Goal: Task Accomplishment & Management: Manage account settings

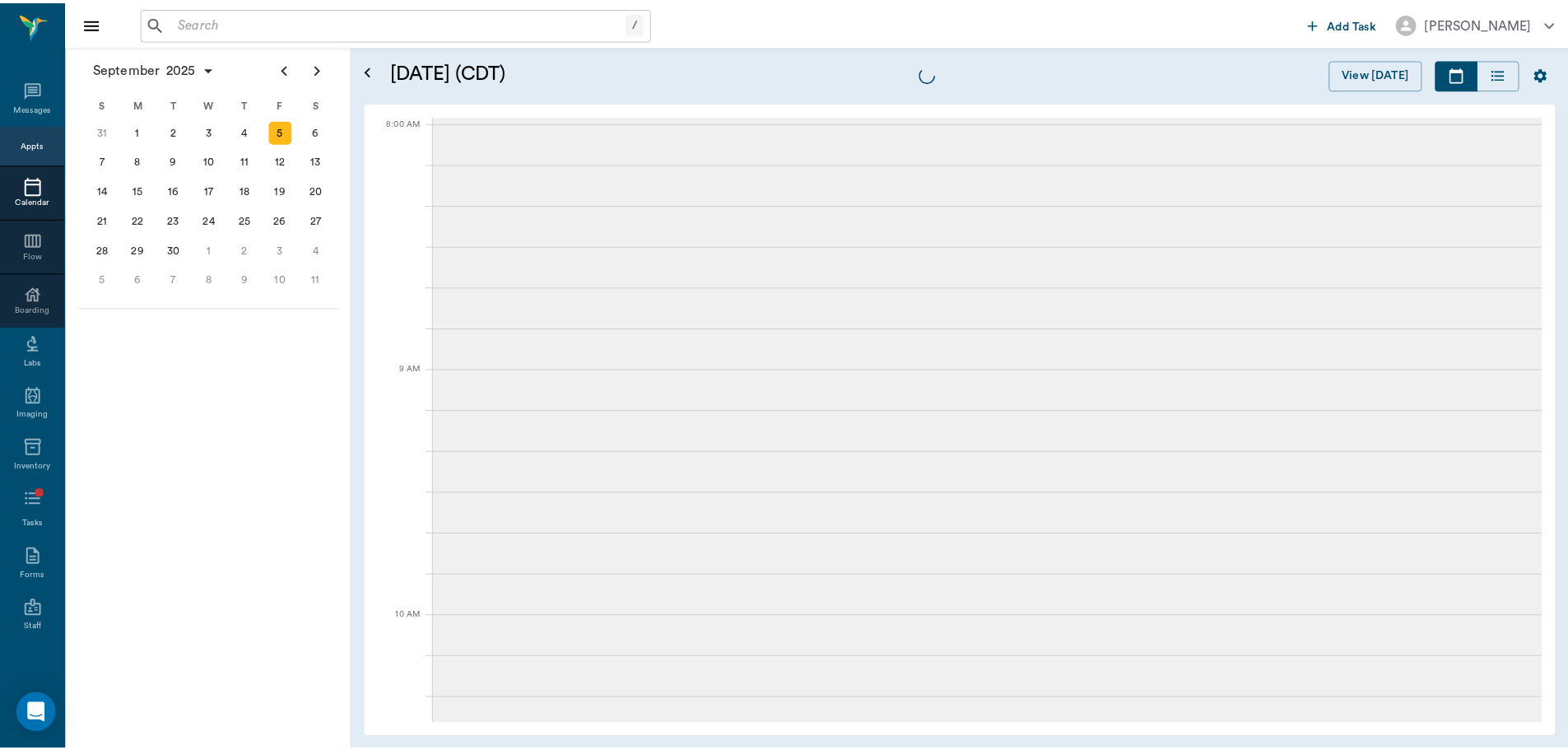
scroll to position [8, 0]
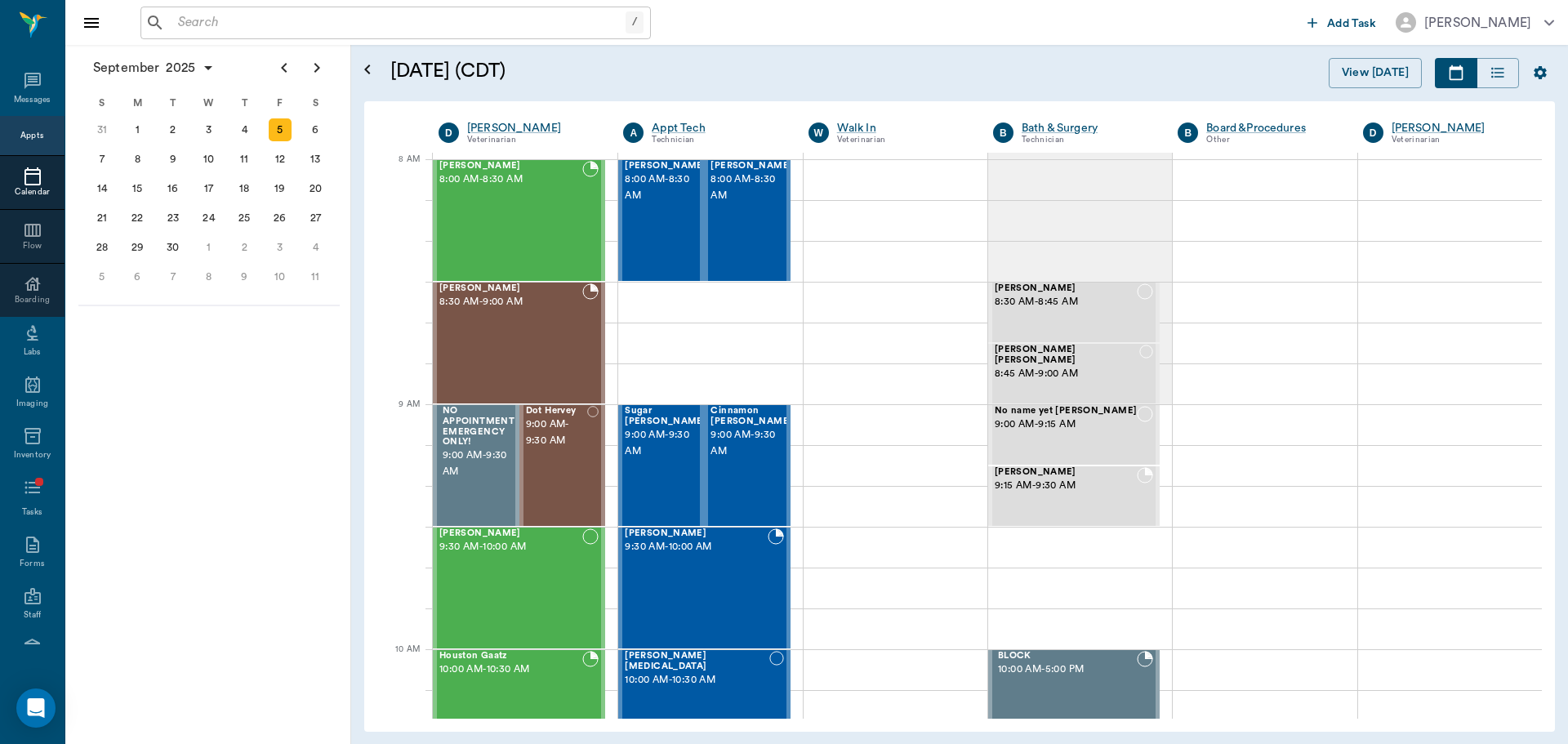
click at [366, 73] on icon "Open calendar" at bounding box center [368, 69] width 20 height 20
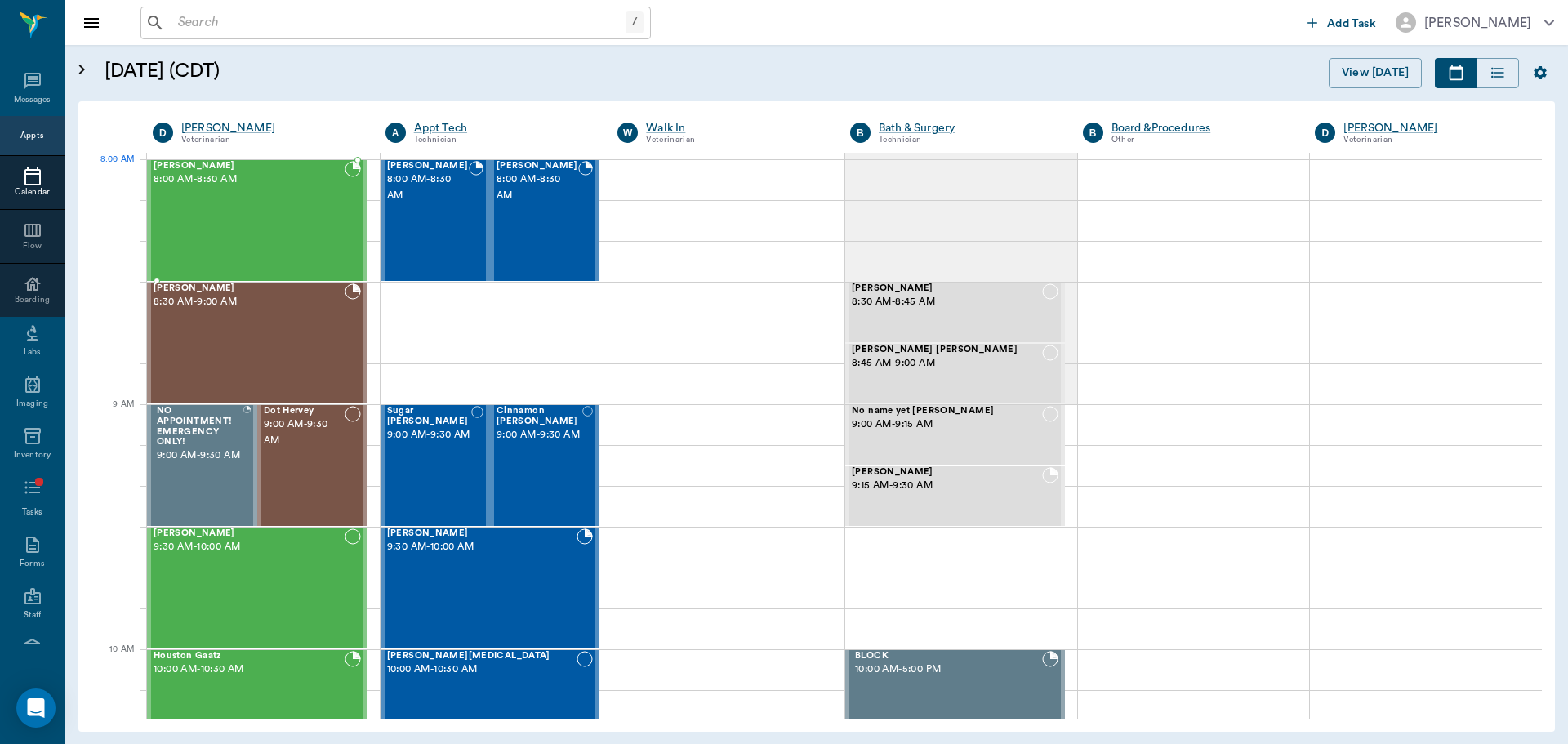
click at [241, 194] on div "[PERSON_NAME] 8:00 AM - 8:30 AM" at bounding box center [249, 220] width 191 height 119
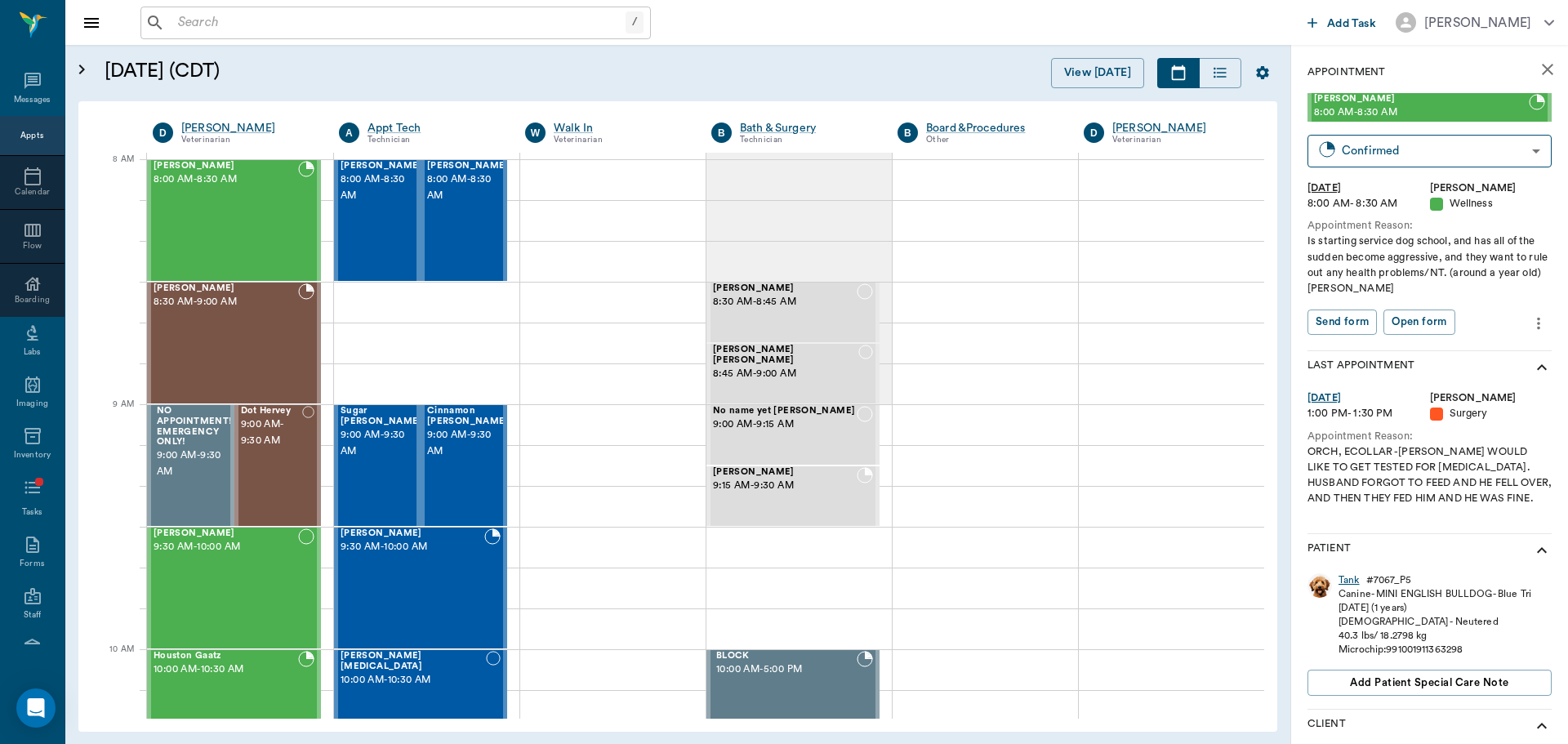
click at [1349, 578] on div "Tank" at bounding box center [1349, 580] width 21 height 14
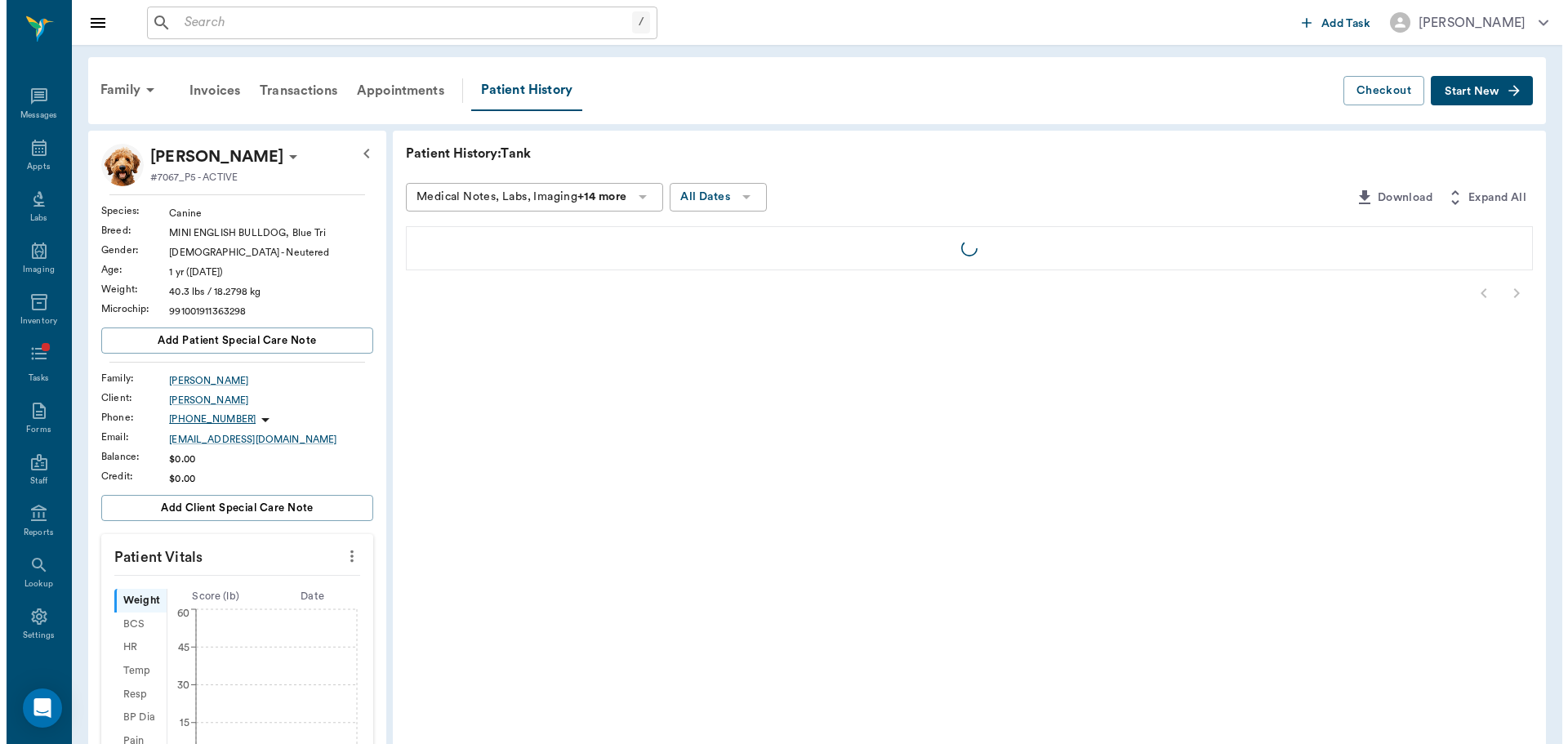
scroll to position [7, 0]
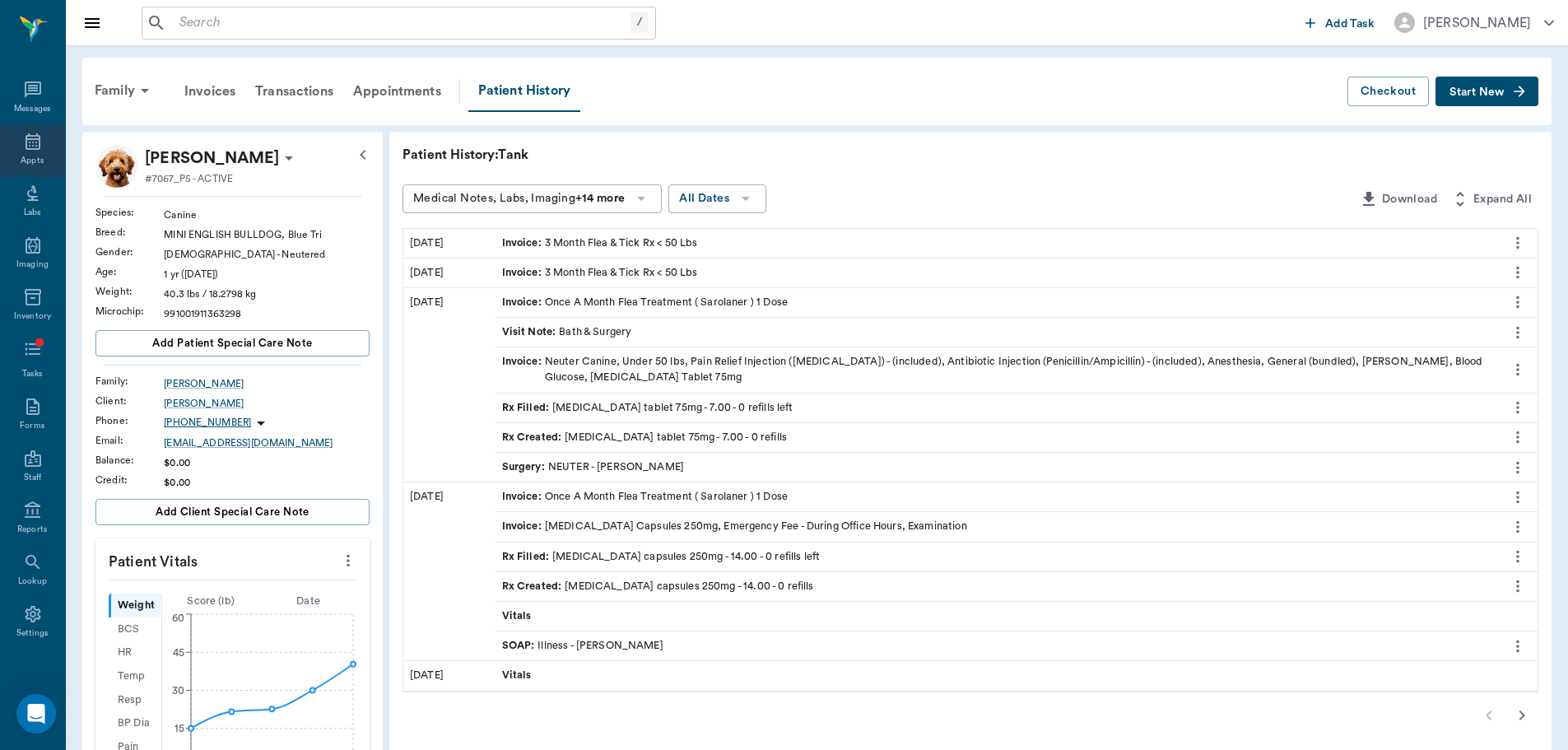
click at [1, 145] on div "Appts" at bounding box center [32, 150] width 65 height 52
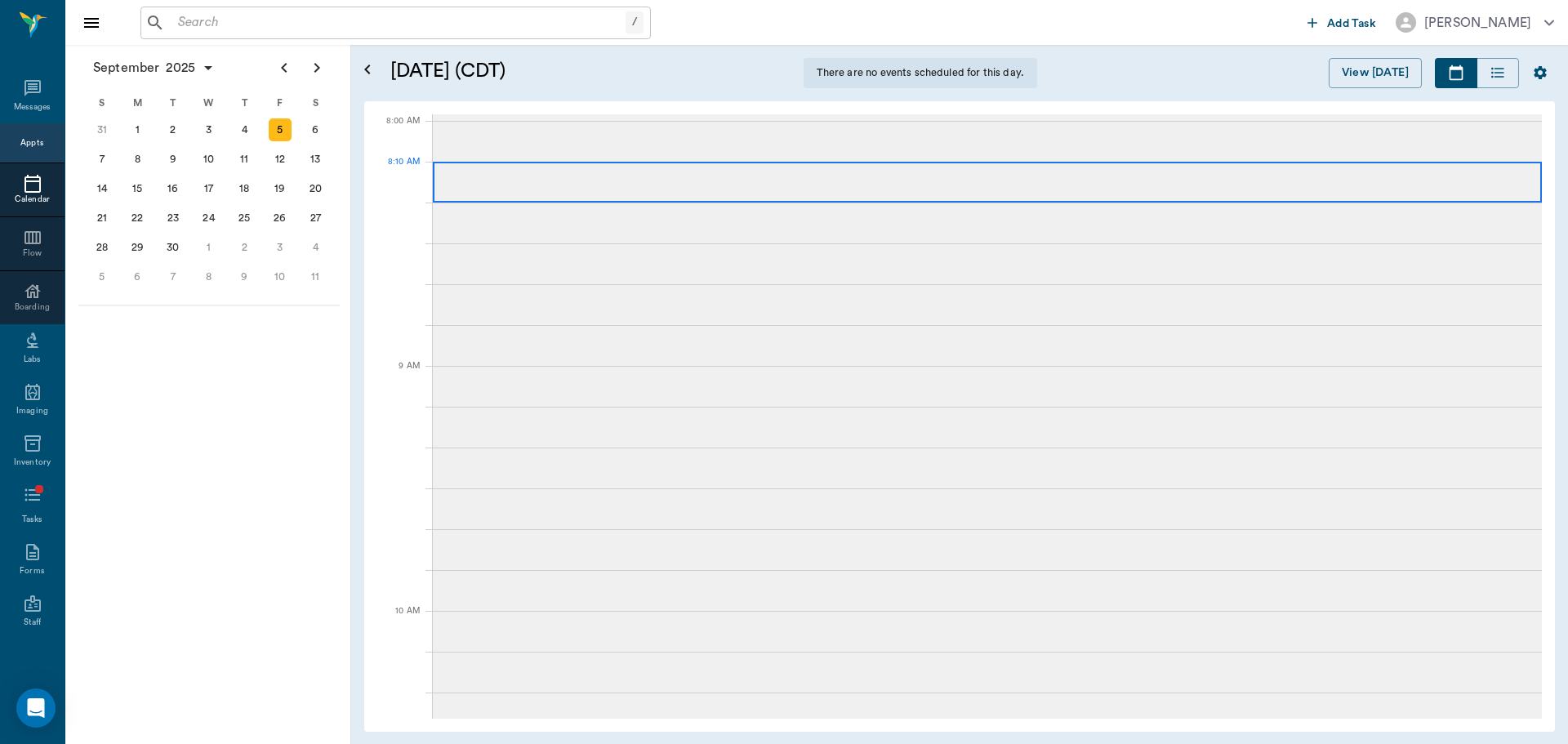
scroll to position [7, 0]
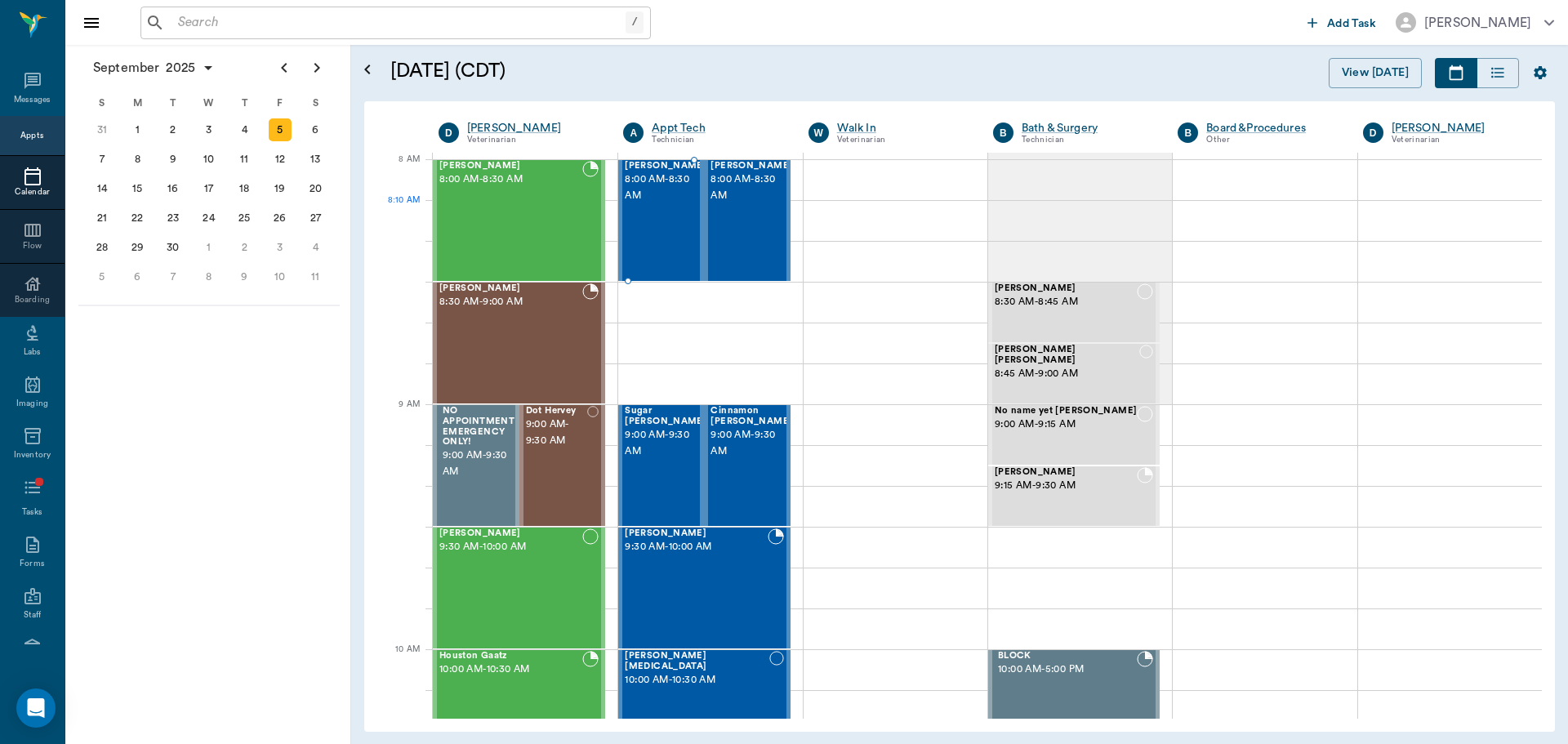
click at [664, 209] on div "Russell Gunn 8:00 AM - 8:30 AM" at bounding box center [666, 220] width 82 height 119
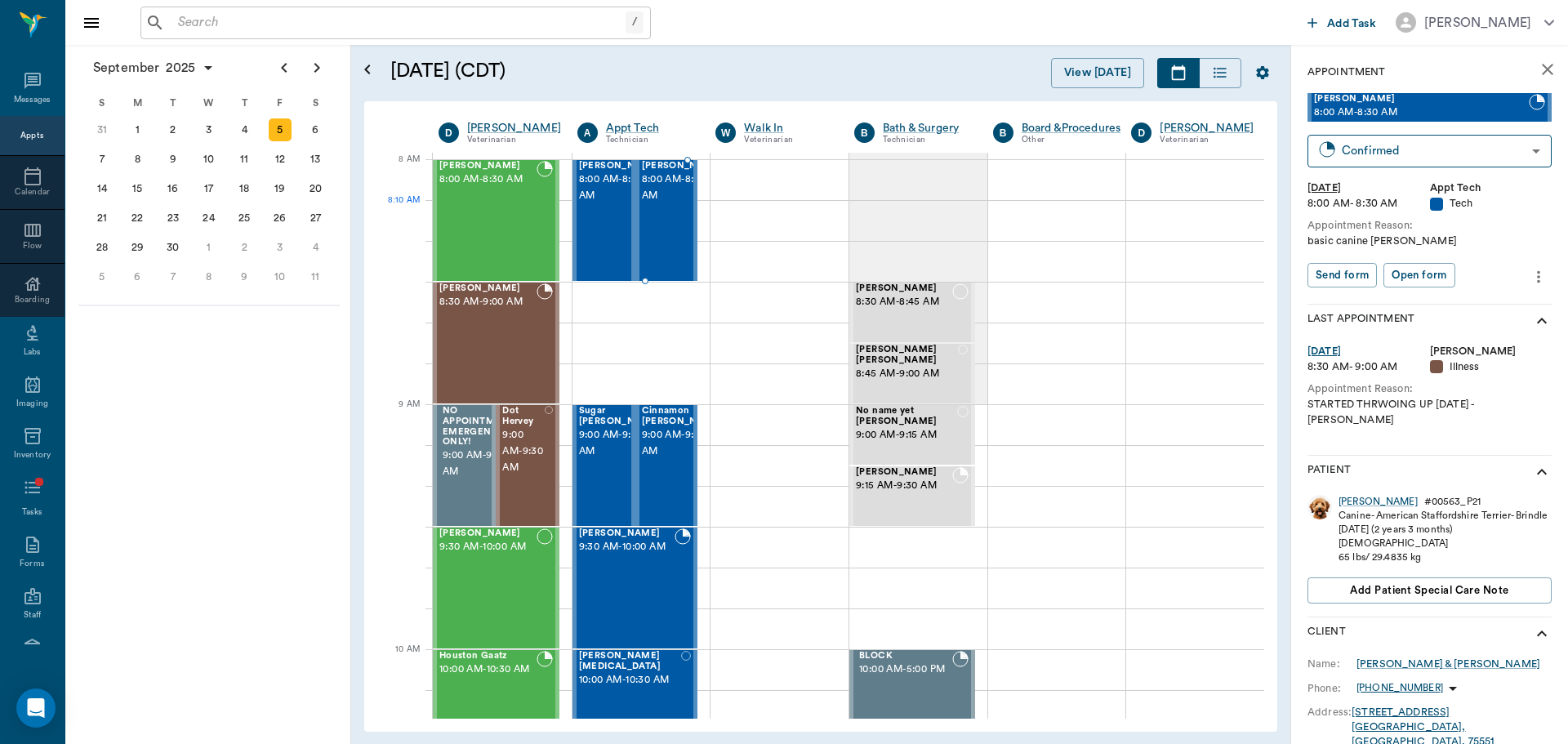
click at [664, 204] on span "8:00 AM - 8:30 AM" at bounding box center [683, 187] width 82 height 33
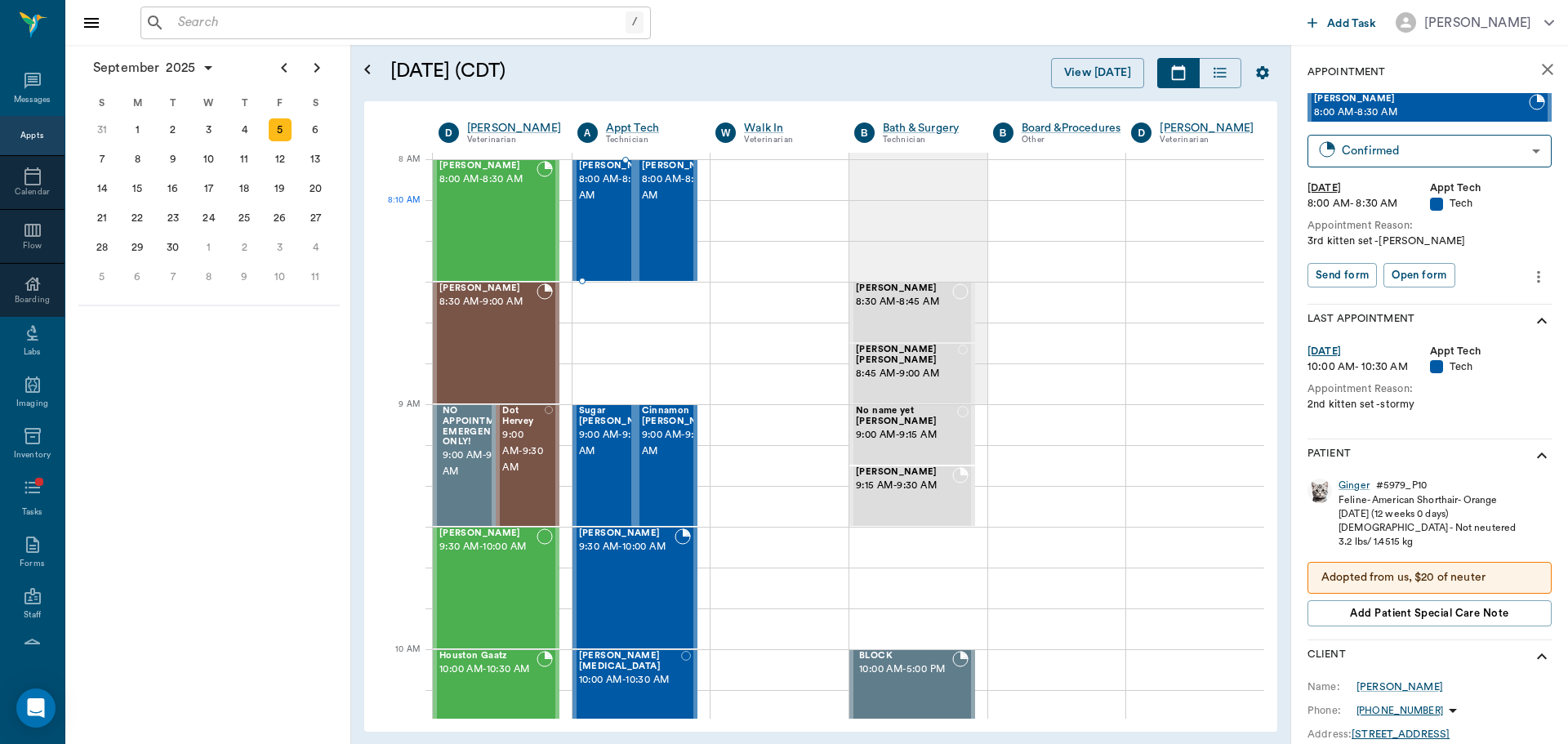
click at [609, 204] on span "8:00 AM - 8:30 AM" at bounding box center [620, 187] width 82 height 33
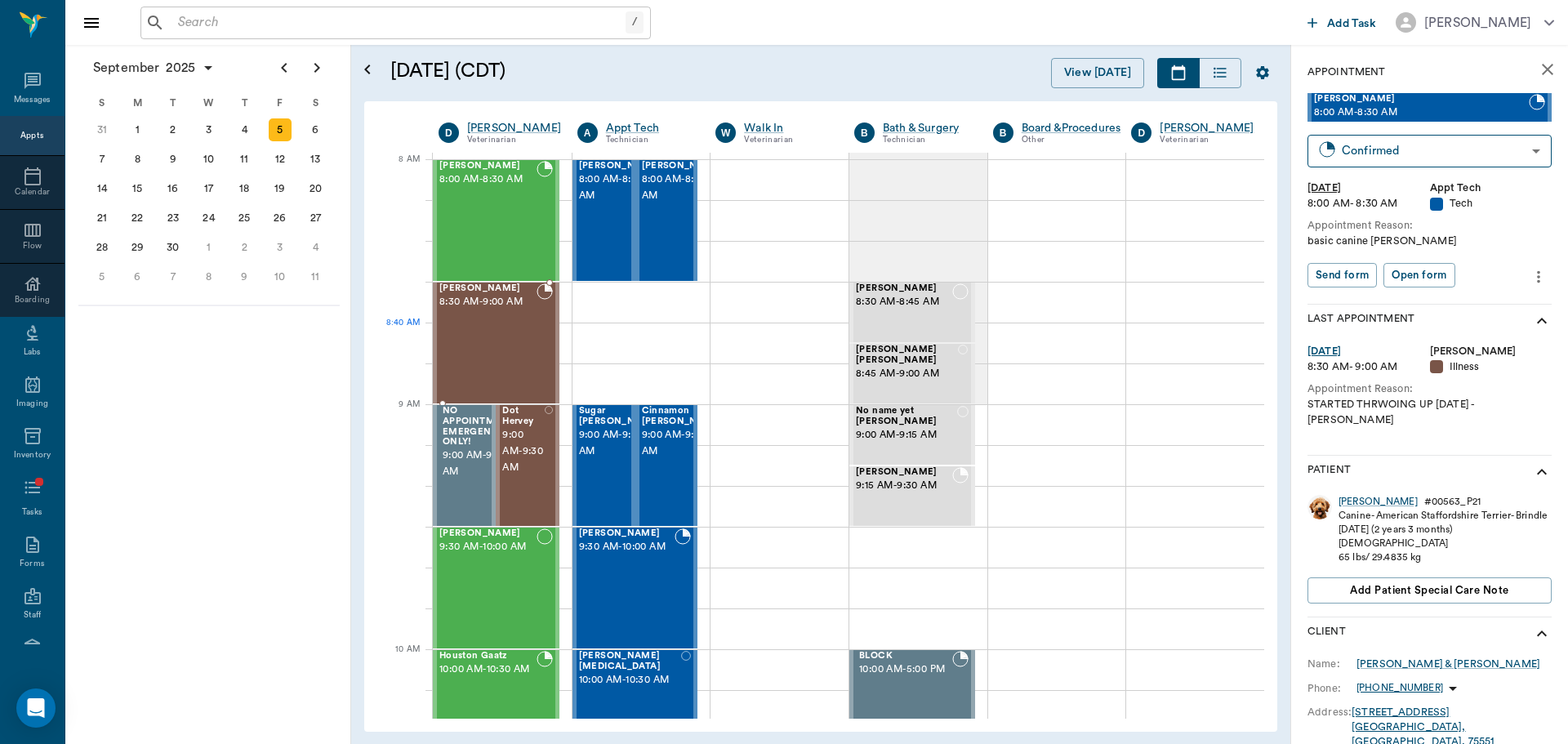
click at [513, 328] on div "[PERSON_NAME] 8:30 AM - 9:00 AM" at bounding box center [488, 343] width 97 height 119
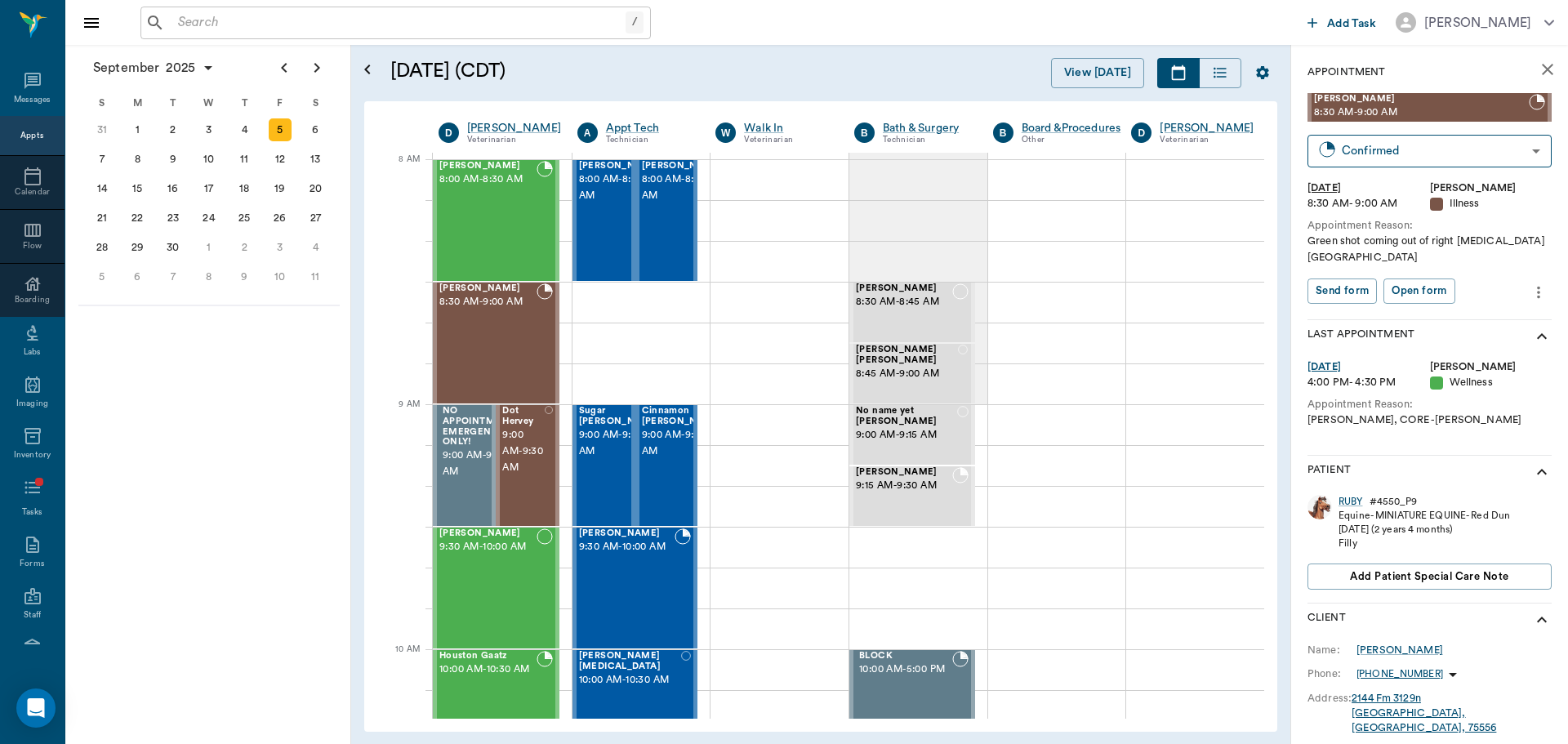
click at [1530, 282] on icon "more" at bounding box center [1538, 292] width 18 height 20
click at [1460, 302] on span "Edit appointment" at bounding box center [1457, 305] width 137 height 17
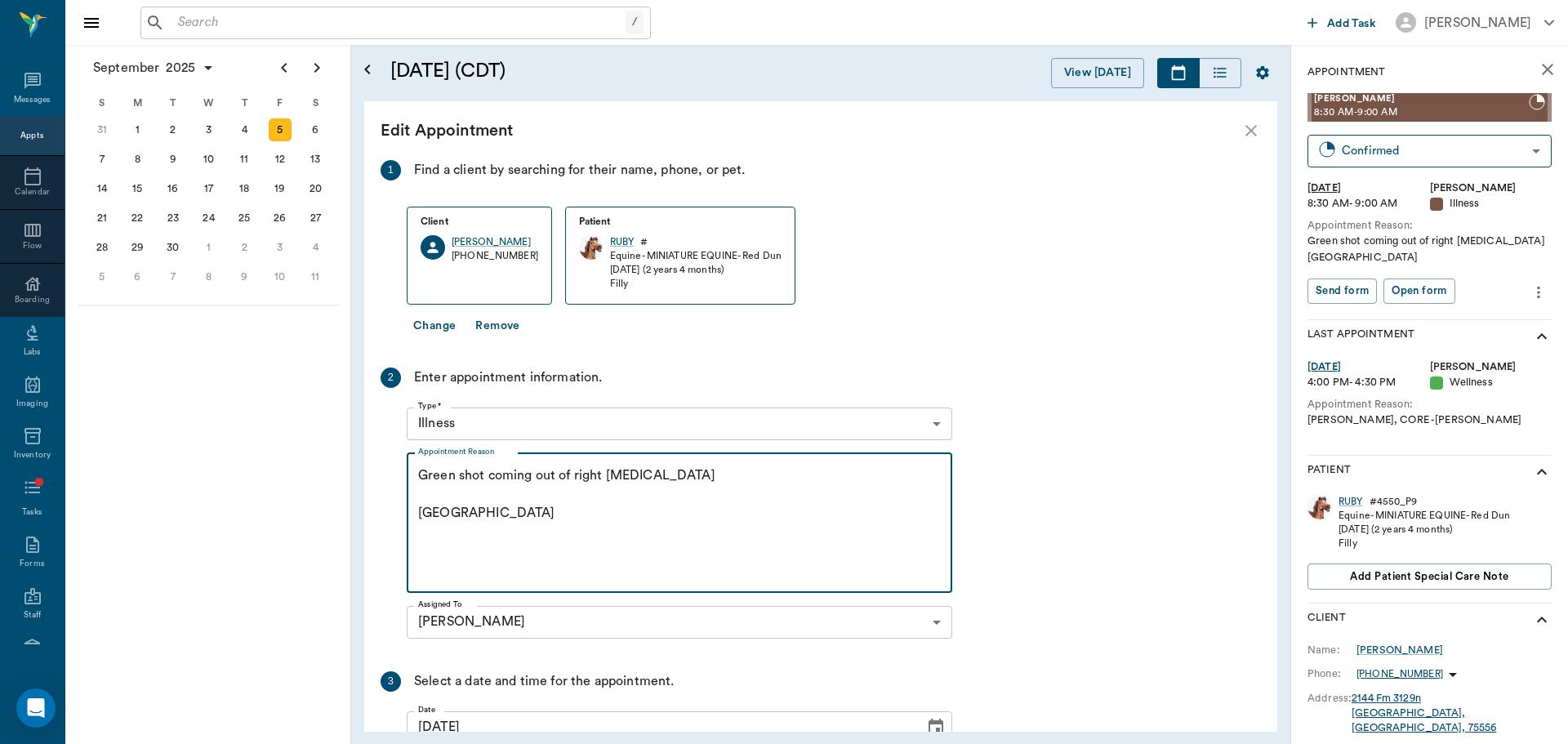
click at [469, 475] on textarea "Green shot coming out of right nostril Caryn" at bounding box center [679, 522] width 522 height 113
click at [568, 474] on textarea "Green snot coming out of right nostril Caryn" at bounding box center [679, 522] width 522 height 113
drag, startPoint x: 570, startPoint y: 474, endPoint x: 457, endPoint y: 475, distance: 113.0
click at [457, 475] on textarea "Green snot coming out of right nostril Caryn" at bounding box center [679, 522] width 522 height 113
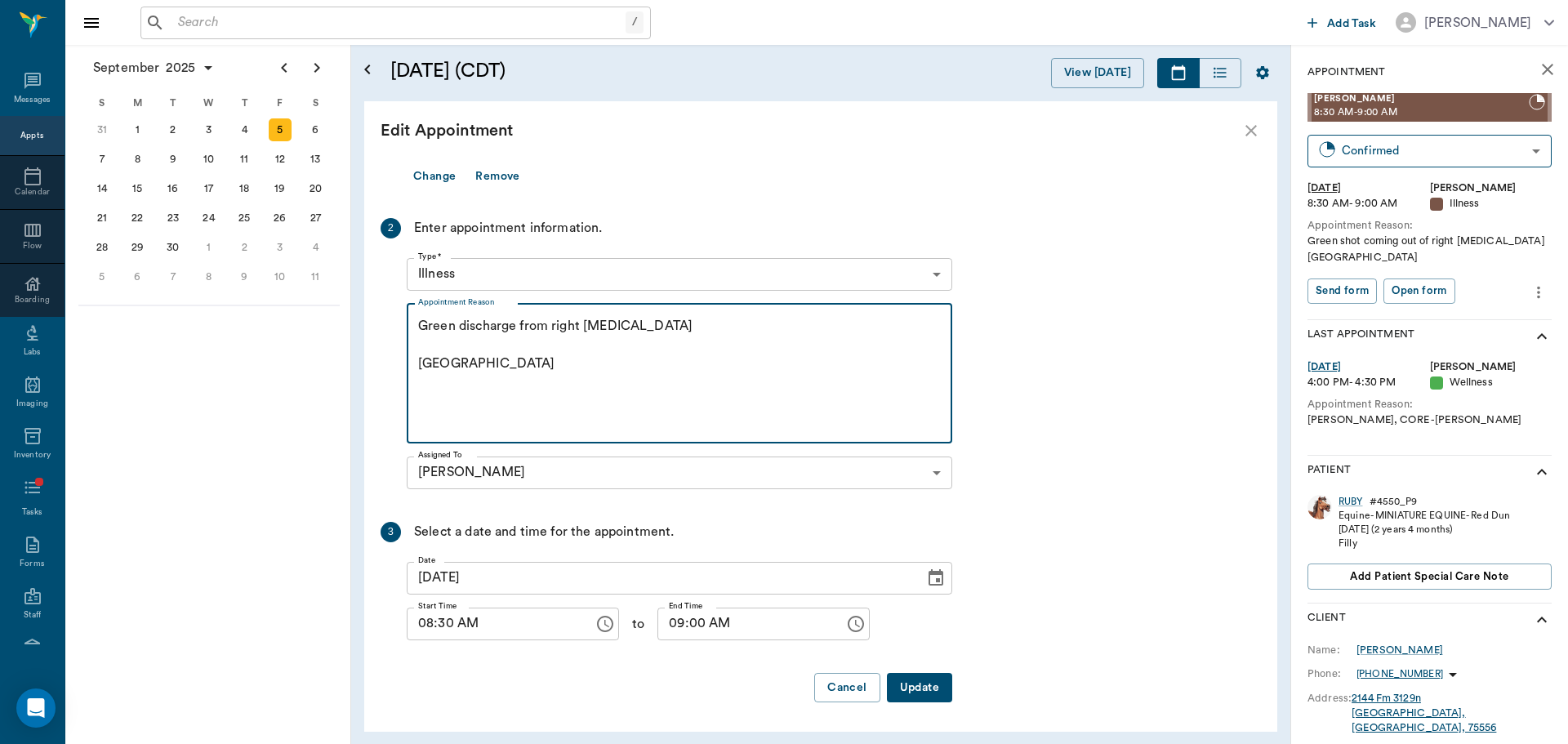
type textarea "Green discharge from right [MEDICAL_DATA] [GEOGRAPHIC_DATA]"
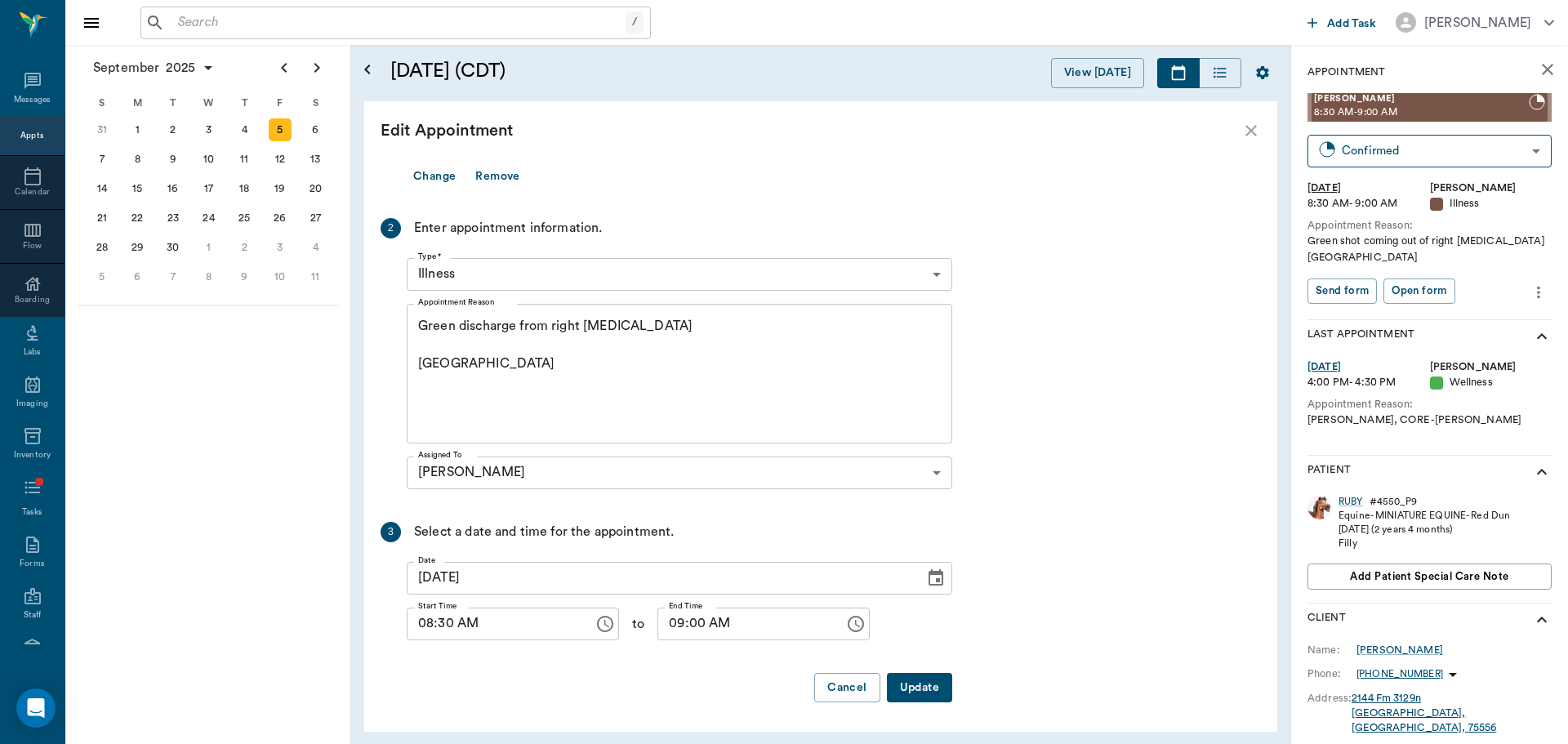
click at [932, 683] on button "Update" at bounding box center [920, 687] width 65 height 30
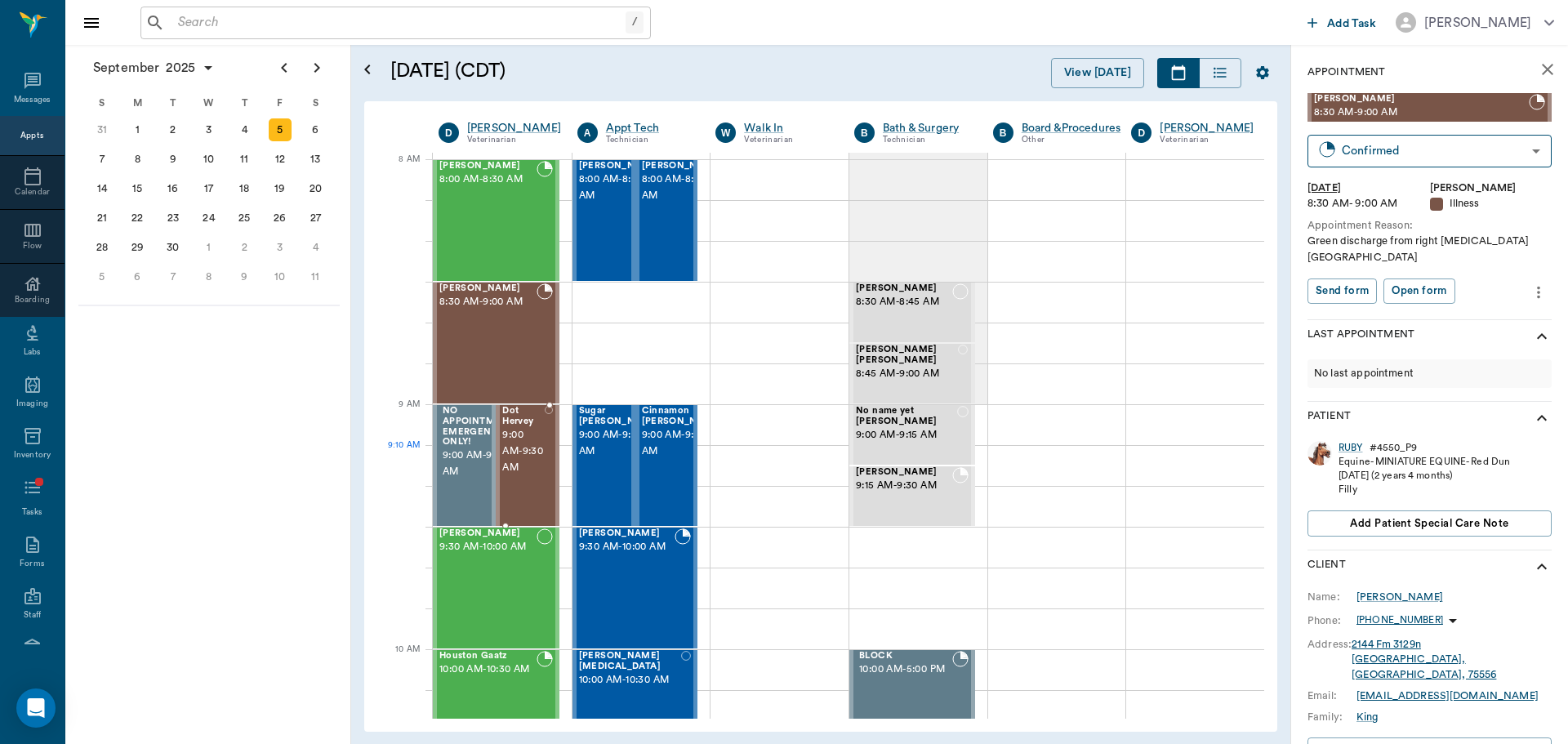
click at [515, 446] on span "9:00 AM - 9:30 AM" at bounding box center [522, 451] width 42 height 49
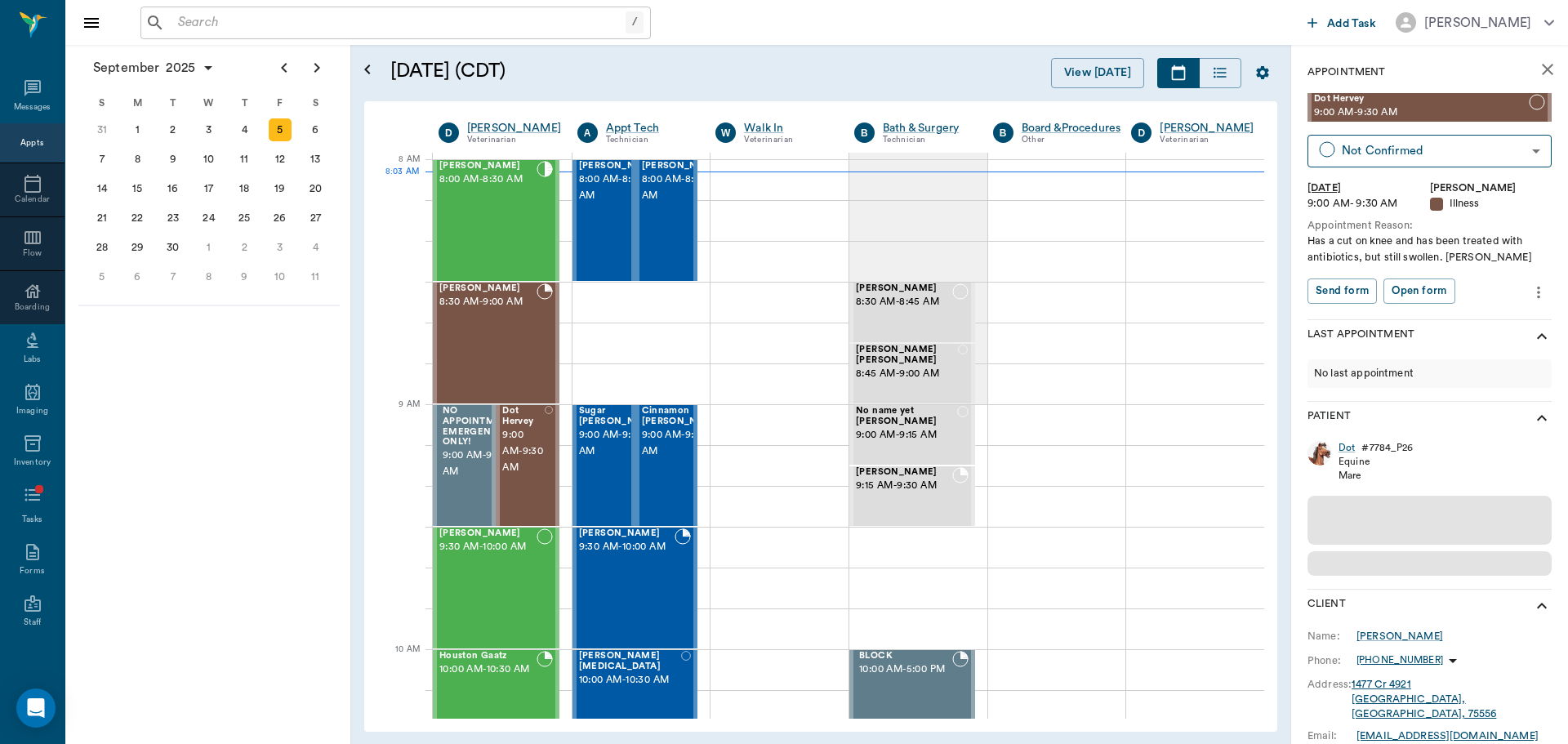
scroll to position [7, 0]
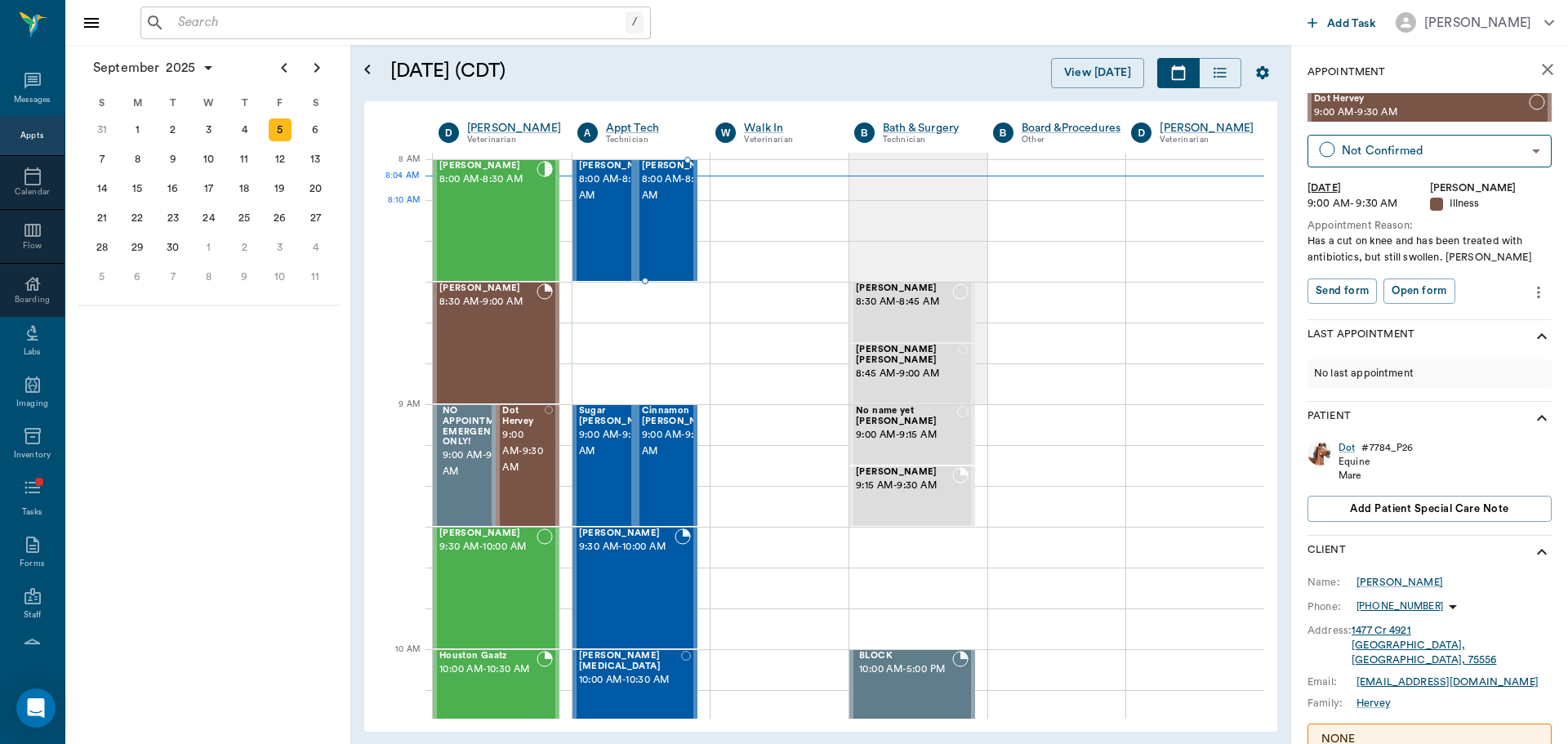
click at [665, 204] on span "8:00 AM - 8:30 AM" at bounding box center [683, 187] width 82 height 33
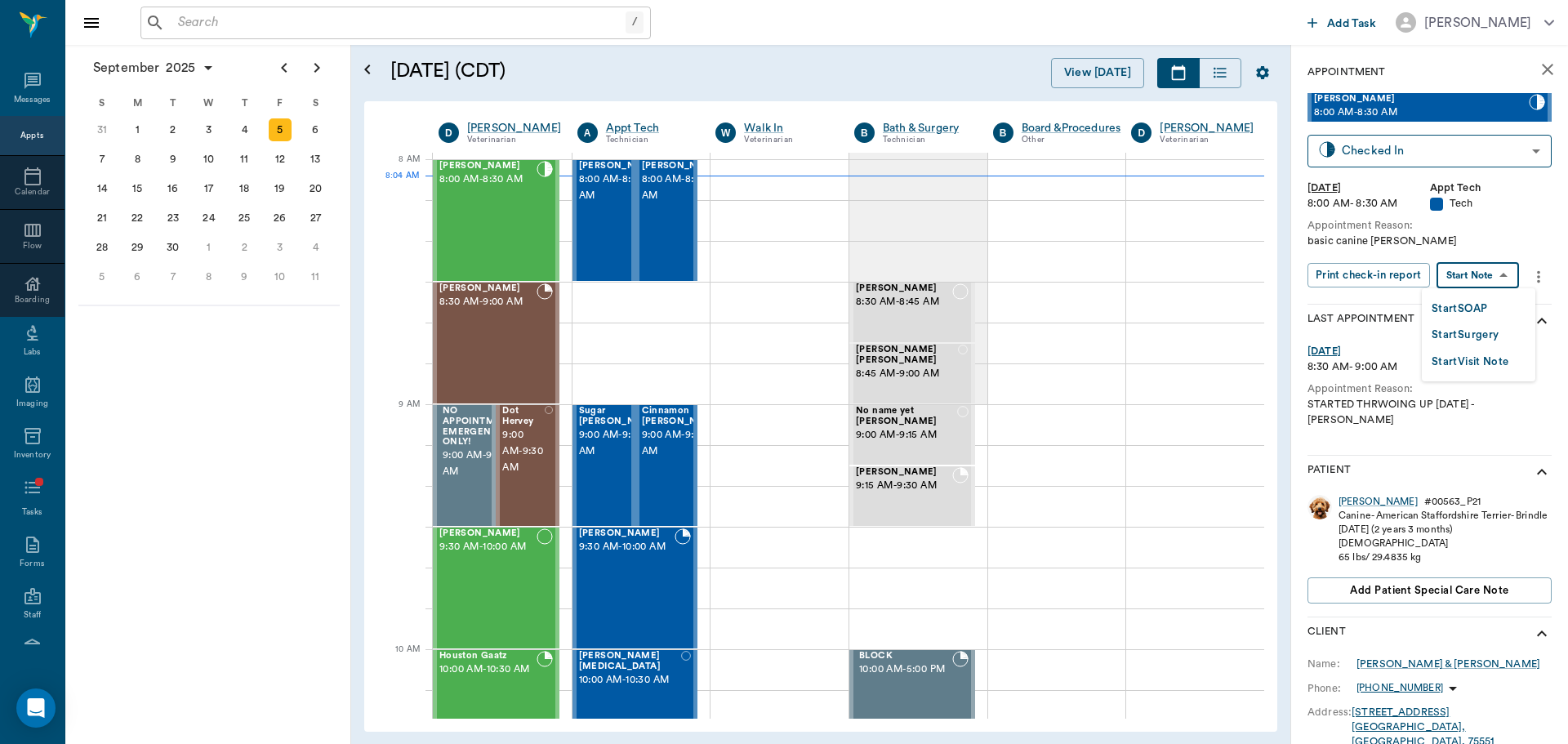
click at [1482, 272] on body "/ ​ Add Task Dr. Bert Ellsworth Nectar Messages Appts Calendar Flow Boarding La…" at bounding box center [784, 372] width 1568 height 744
click at [1474, 305] on button "Start SOAP" at bounding box center [1460, 309] width 56 height 19
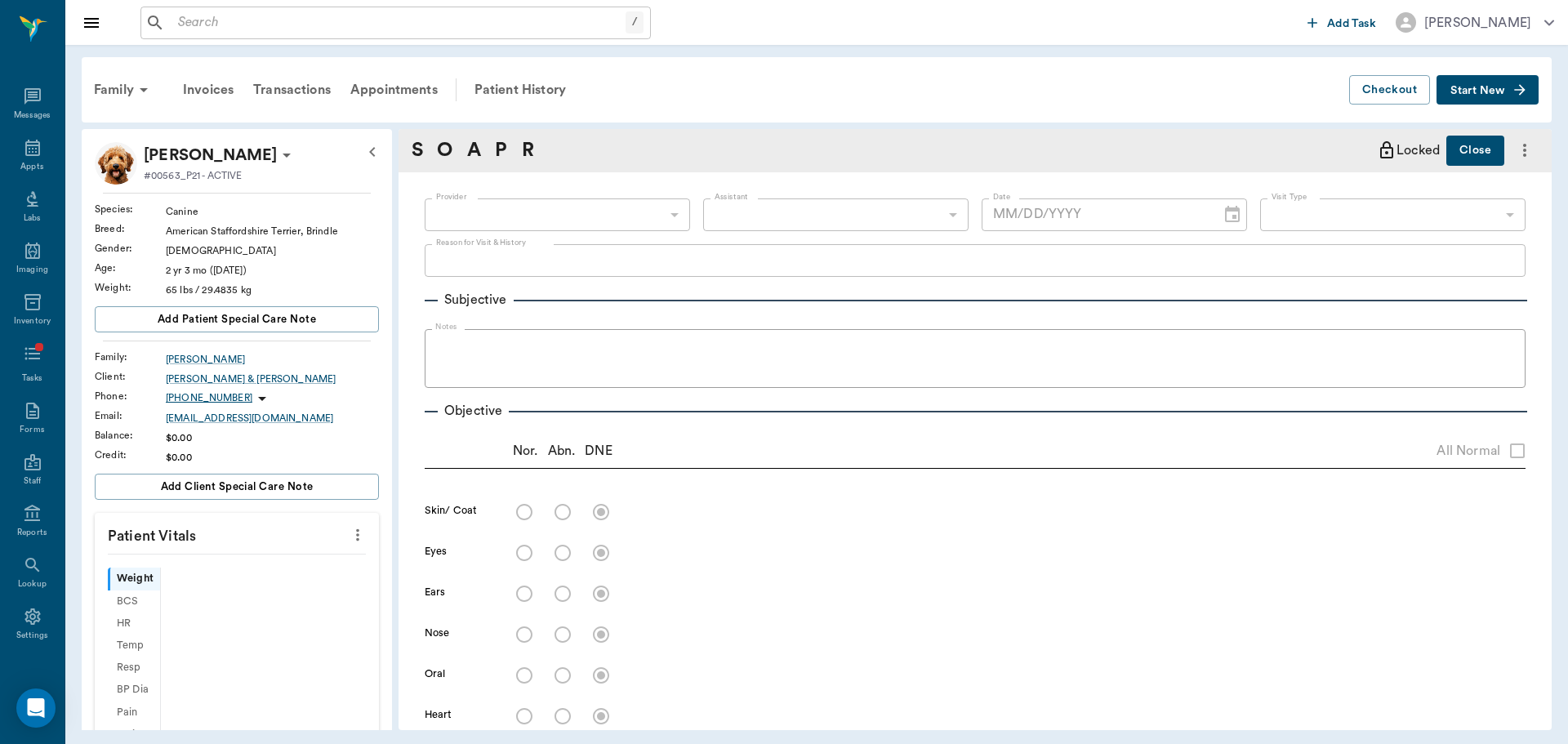
scroll to position [7, 0]
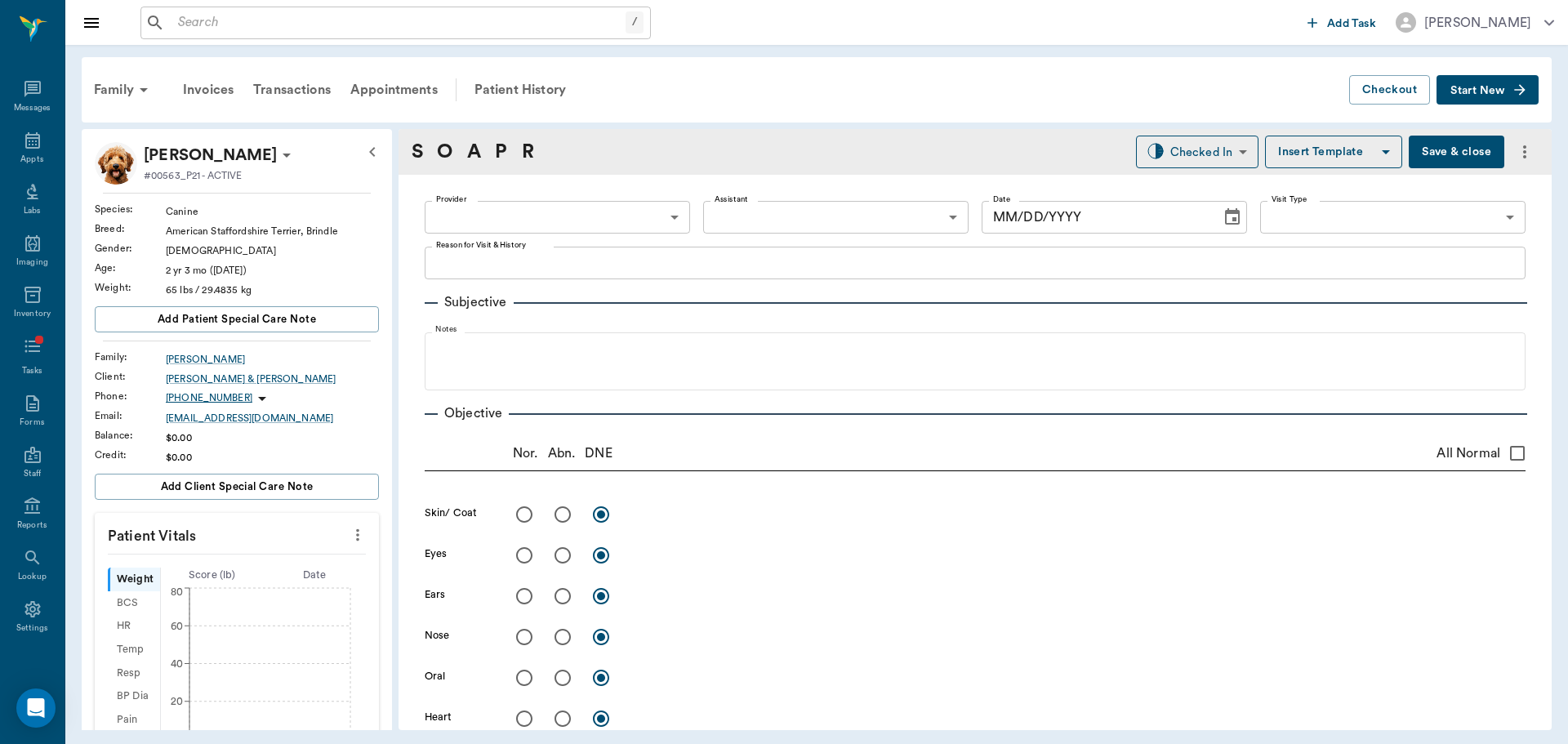
type input "63ec2f075fda476ae8351a4c"
type input "65d2be4f46e3a538d89b8c1a"
type textarea "basic canine Christy"
type input "[DATE]"
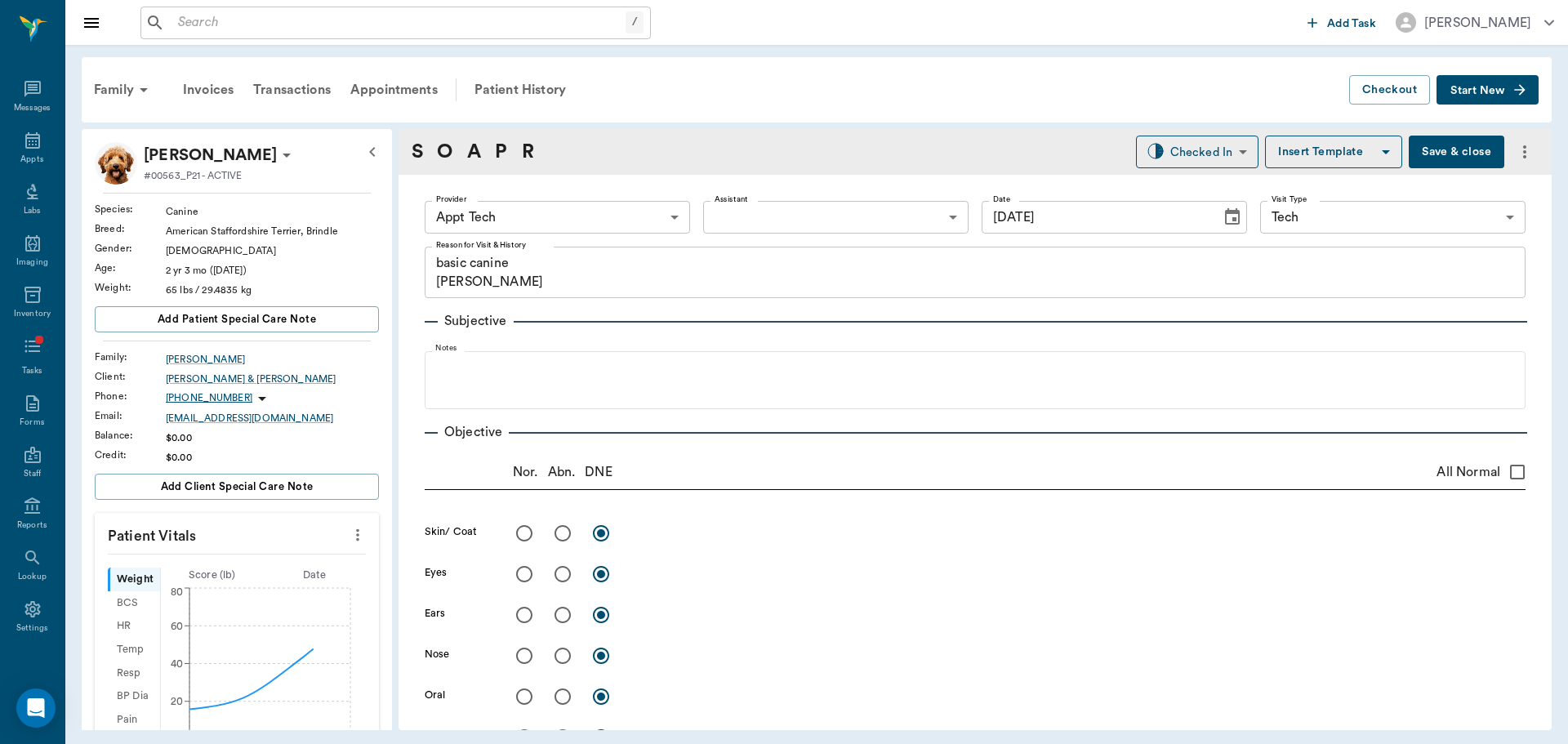
click at [351, 538] on icon "more" at bounding box center [357, 534] width 18 height 20
click at [298, 570] on span "Enter Vitals" at bounding box center [276, 563] width 137 height 17
click at [264, 572] on input "text" at bounding box center [236, 584] width 142 height 33
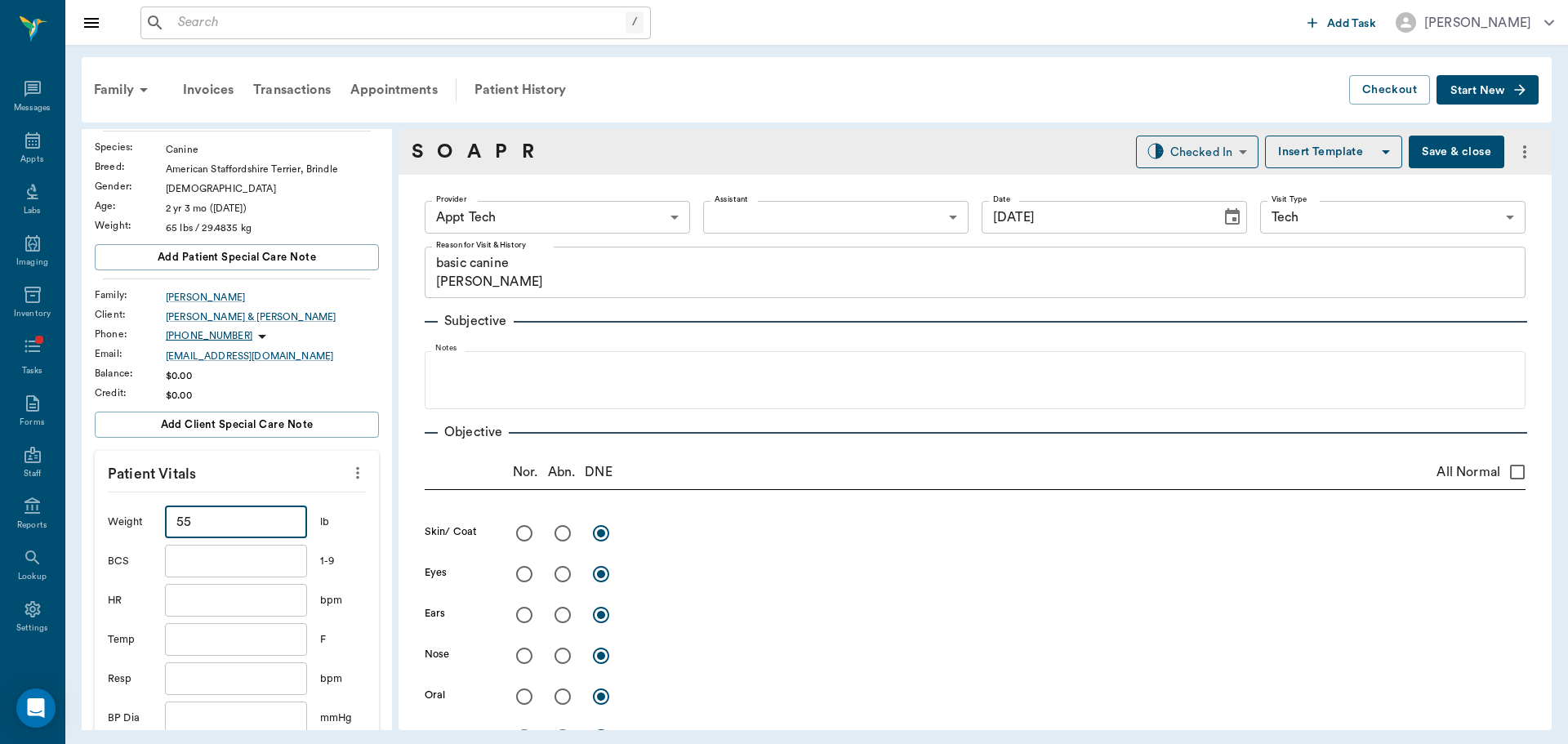
scroll to position [408, 0]
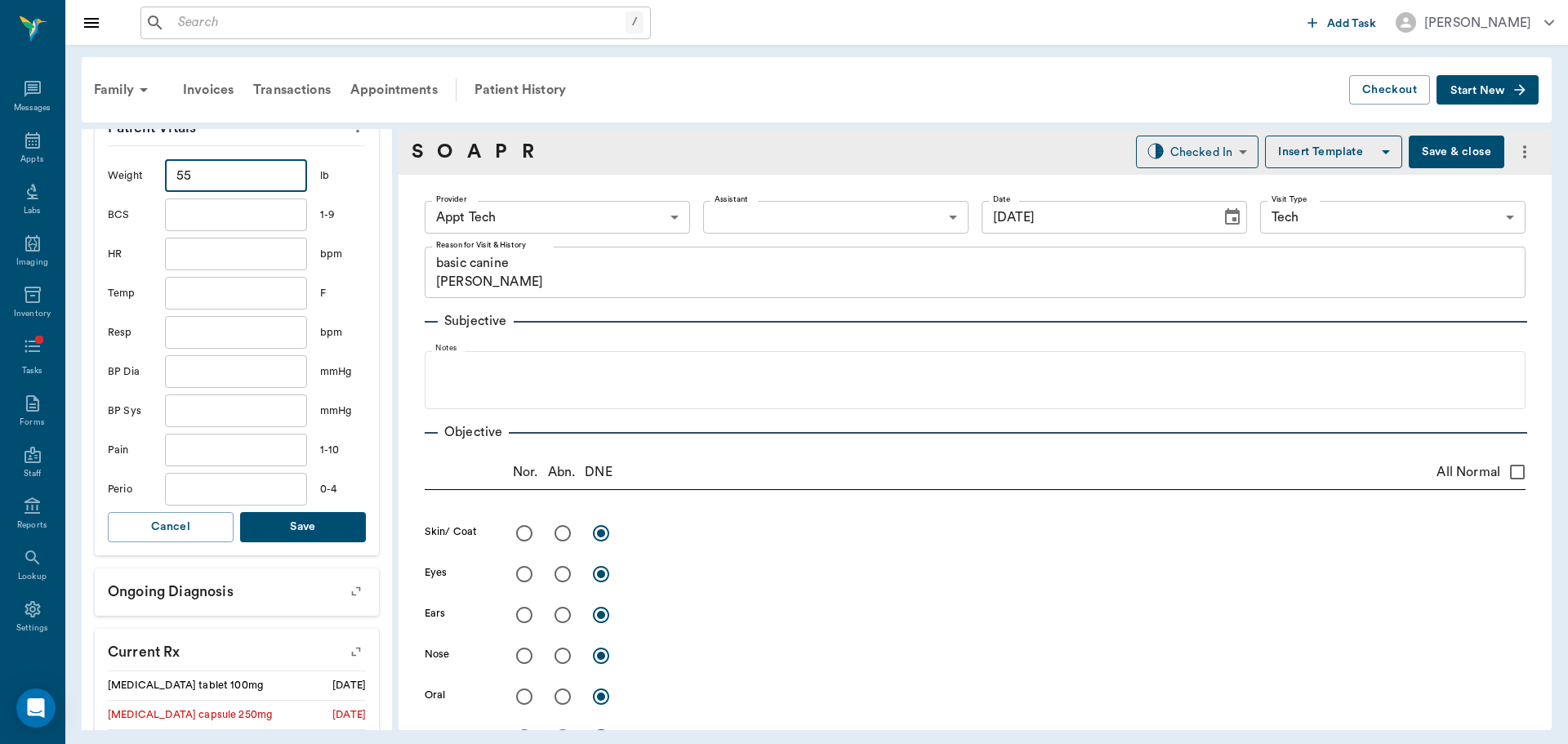
type input "55"
click at [299, 513] on button "Save" at bounding box center [302, 527] width 126 height 30
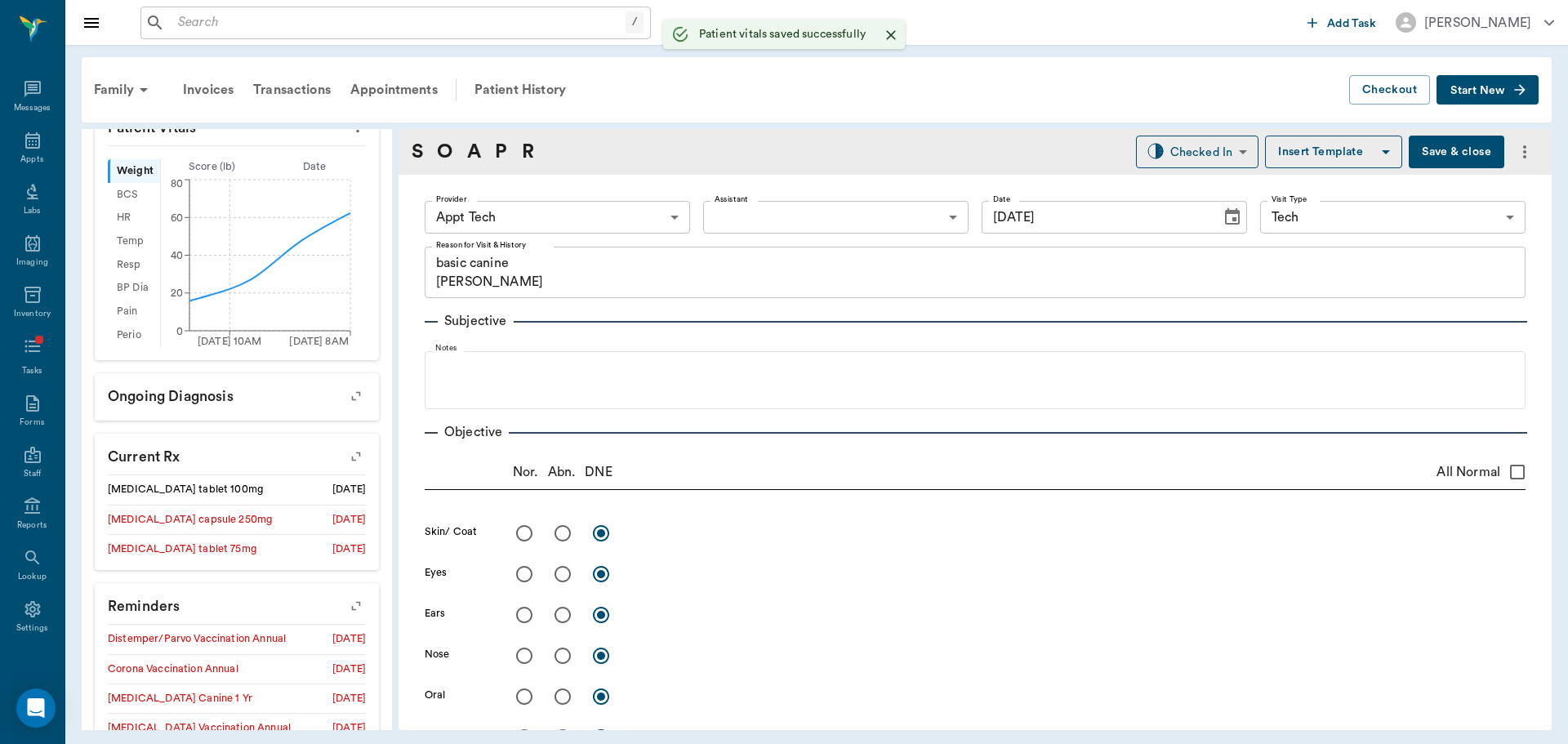
click at [468, 200] on body "/ ​ Add Task Dr. Bert Ellsworth Nectar Messages Appts Labs Imaging Inventory Ta…" at bounding box center [784, 372] width 1568 height 744
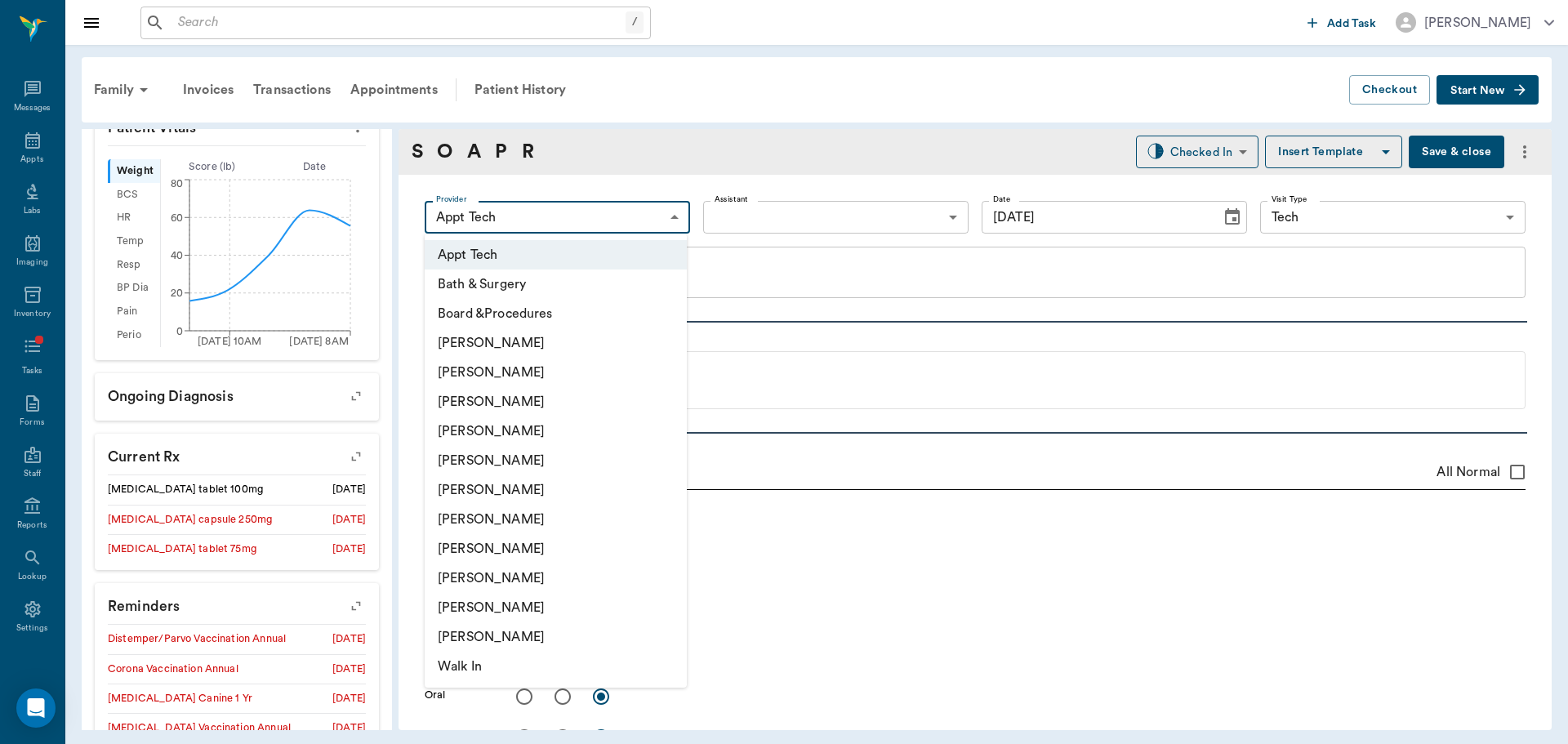
click at [498, 530] on li "[PERSON_NAME]" at bounding box center [555, 519] width 262 height 30
type input "682b670d8bdc6f7f8feef3db"
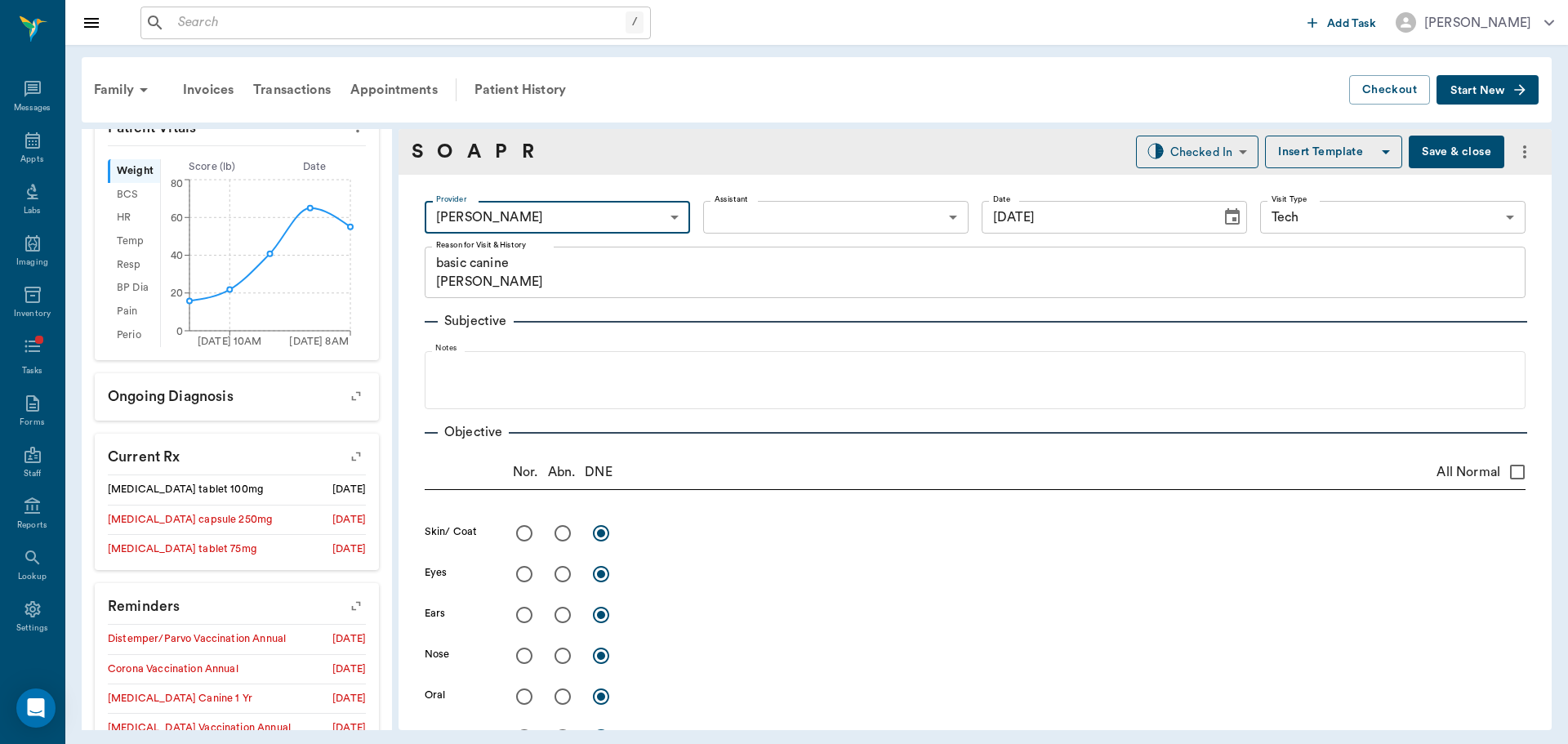
click at [757, 209] on body "/ ​ Add Task Dr. Bert Ellsworth Nectar Messages Appts Labs Imaging Inventory Ta…" at bounding box center [784, 372] width 1568 height 744
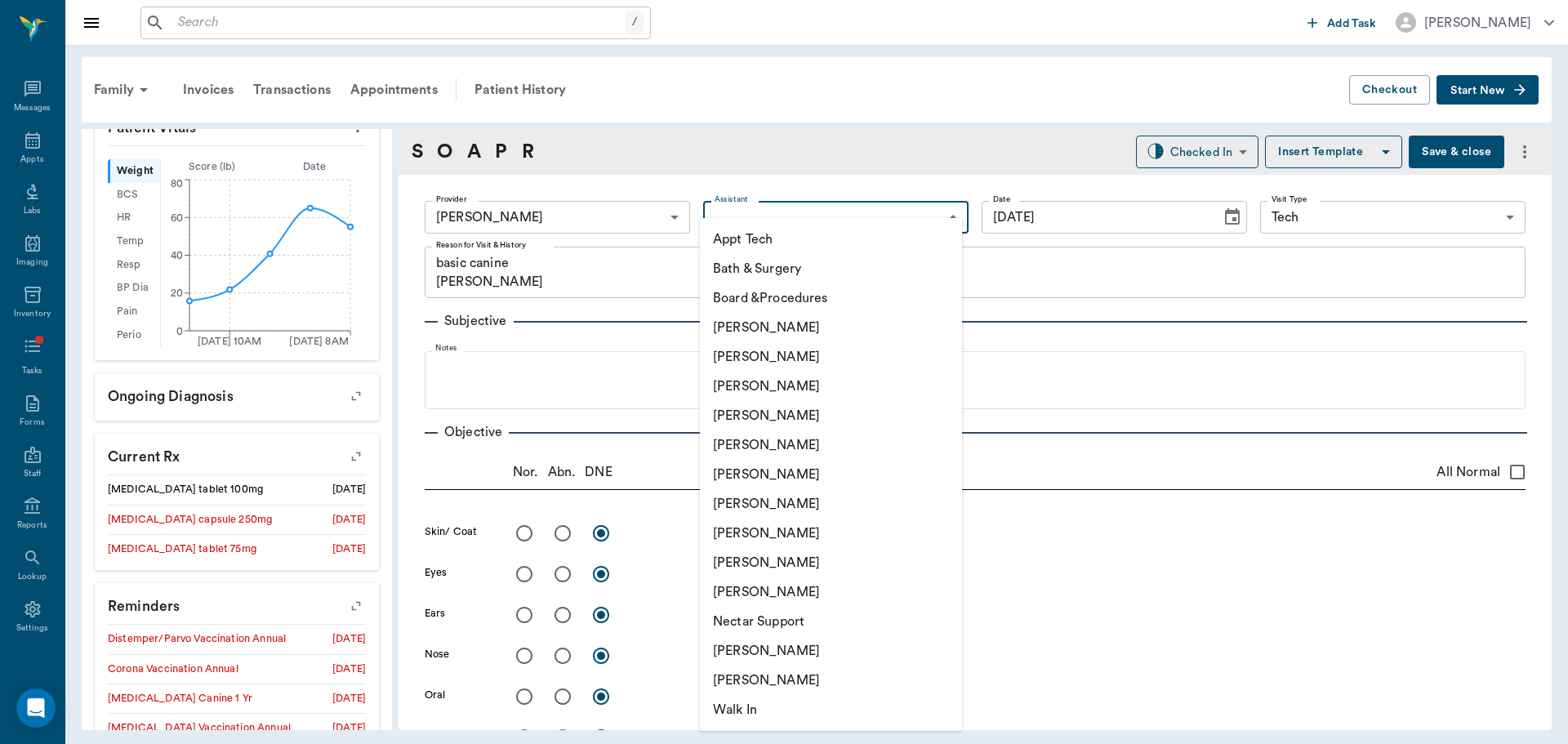
click at [756, 235] on li "Appt Tech" at bounding box center [830, 240] width 262 height 30
type input "63ec2f075fda476ae8351a4c"
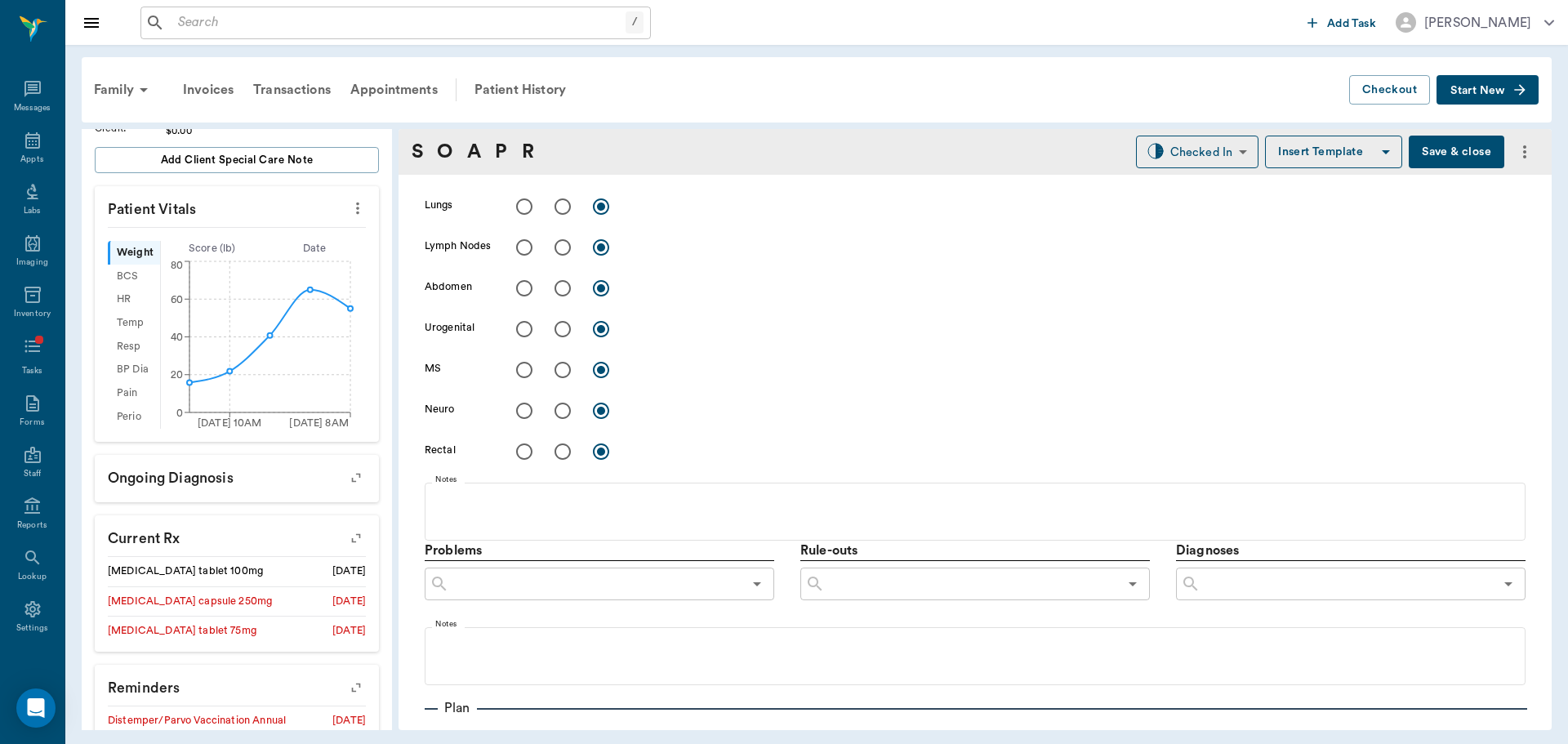
scroll to position [817, 0]
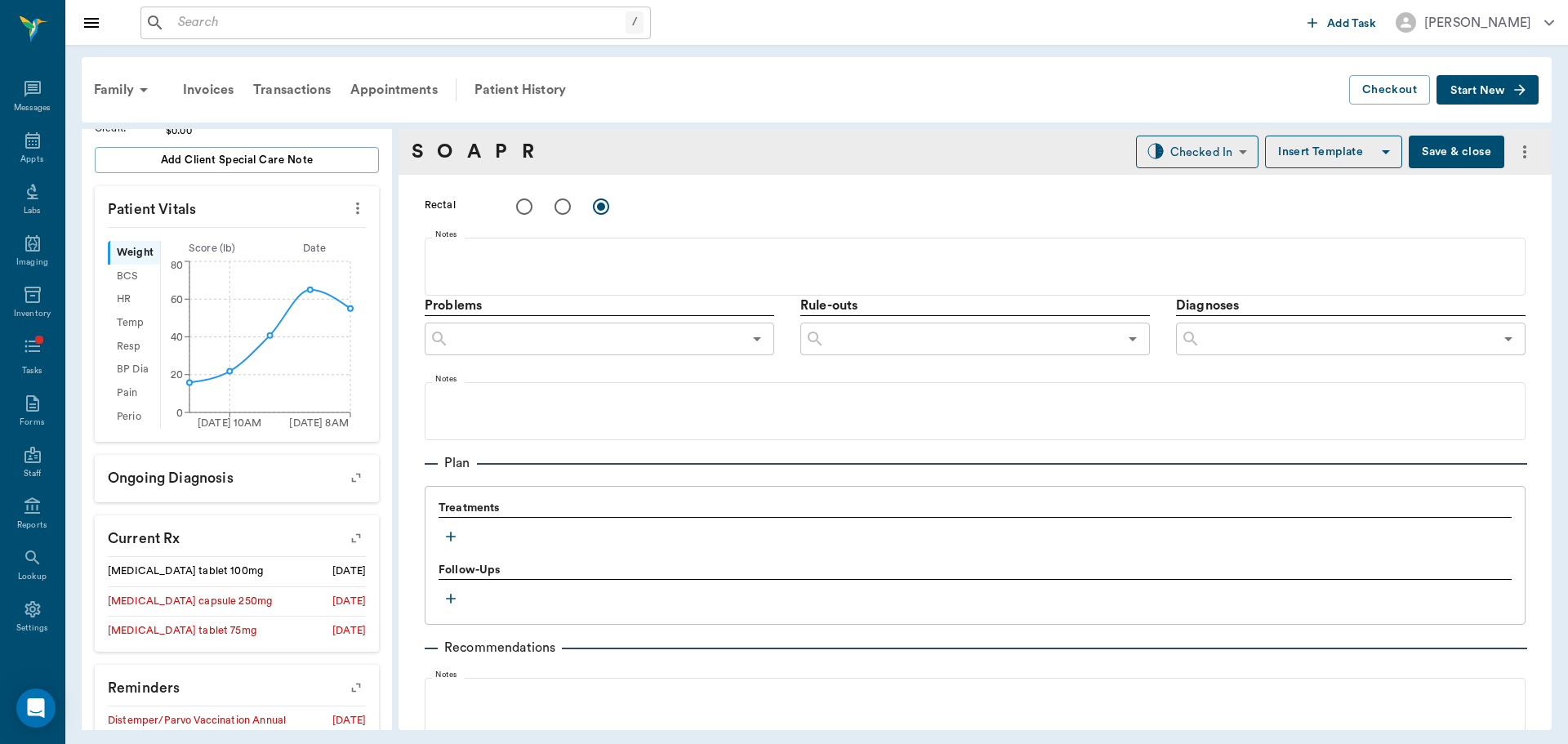
click at [443, 544] on button "button" at bounding box center [451, 536] width 24 height 24
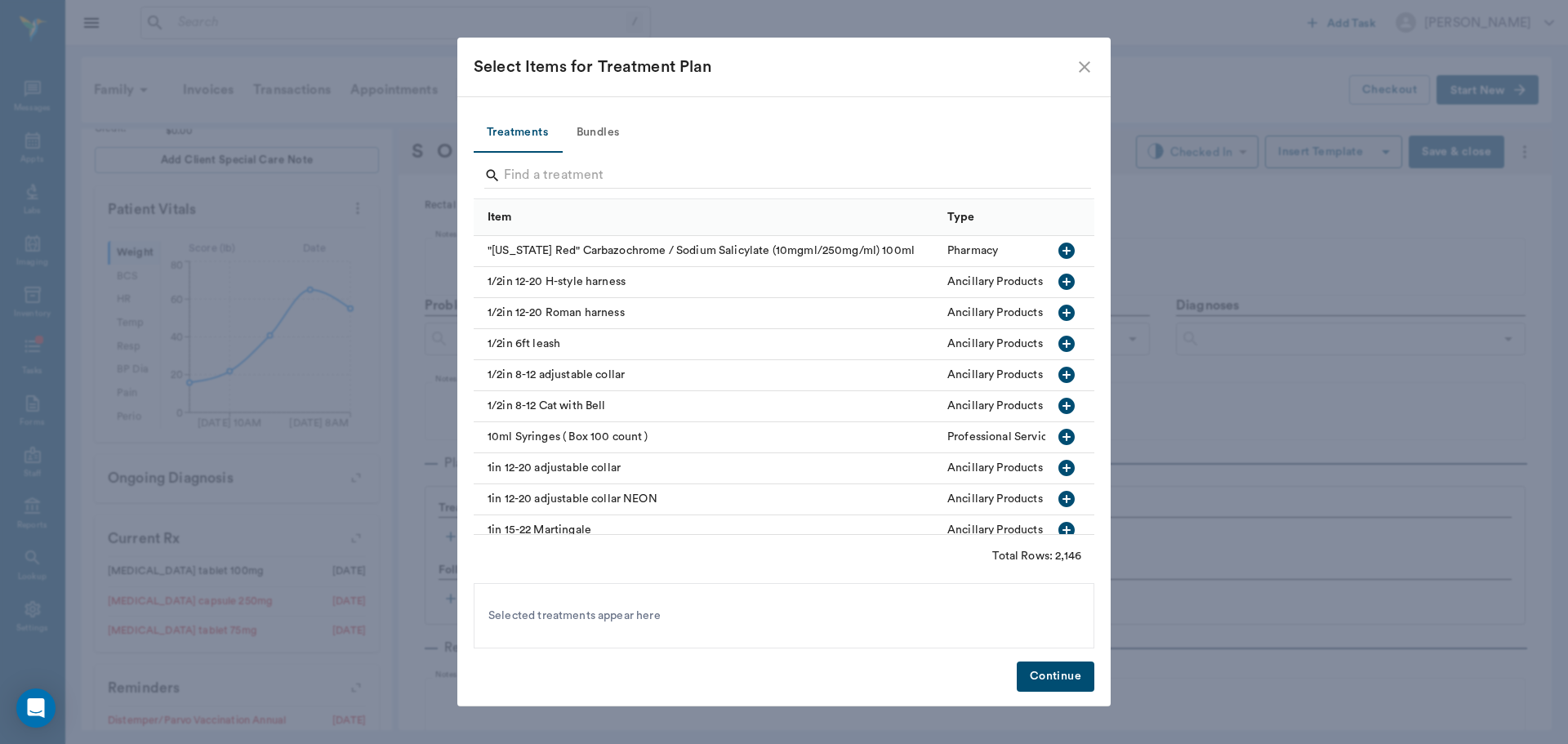
click at [584, 129] on button "Bundles" at bounding box center [598, 133] width 74 height 39
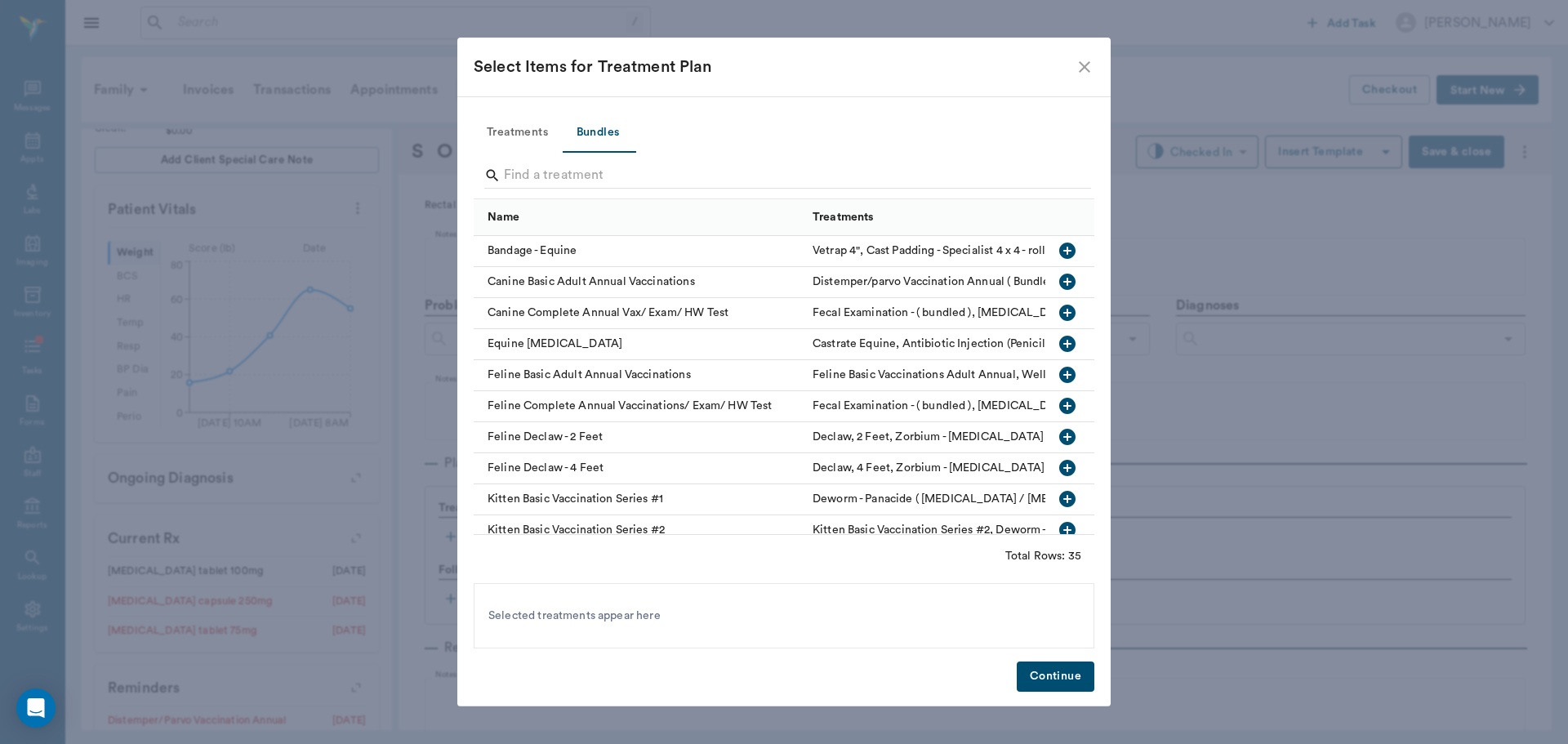
click at [590, 168] on input "Search" at bounding box center [784, 175] width 562 height 26
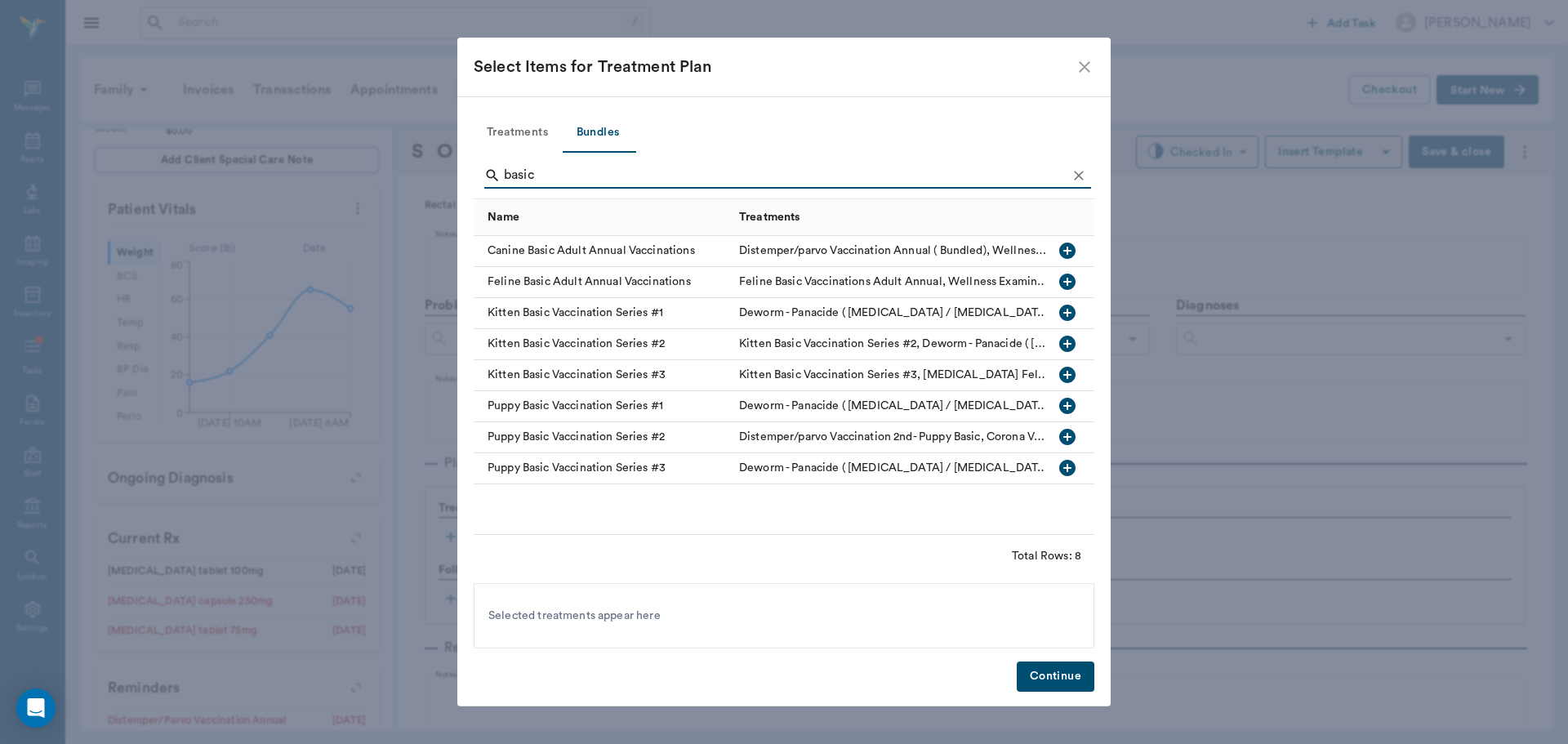
type input "basic"
click at [1060, 247] on icon "button" at bounding box center [1068, 251] width 17 height 17
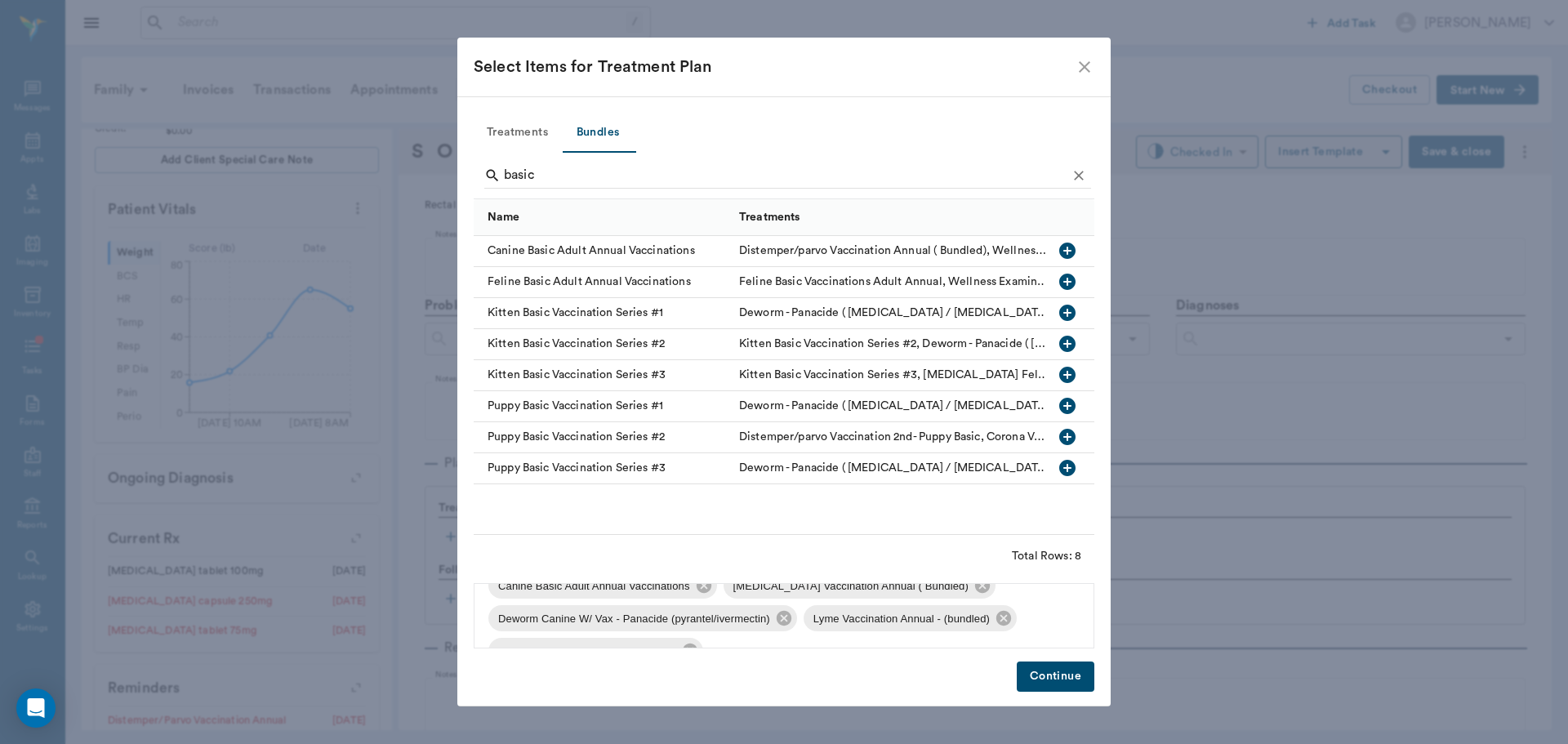
scroll to position [121, 0]
click at [781, 589] on icon at bounding box center [784, 588] width 15 height 15
click at [906, 613] on icon at bounding box center [909, 620] width 18 height 18
click at [686, 622] on icon at bounding box center [688, 621] width 15 height 15
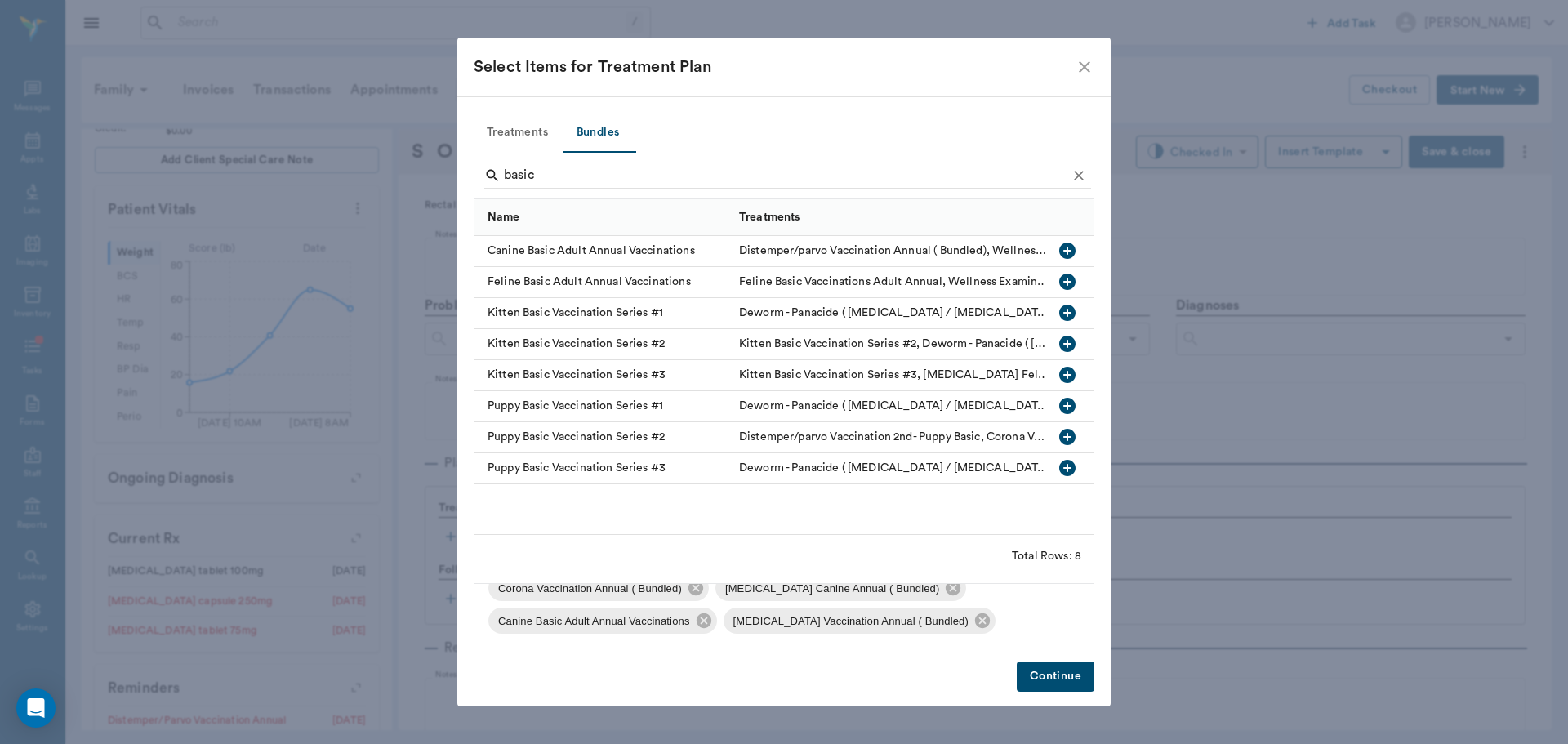
scroll to position [56, 0]
click at [1067, 678] on button "Continue" at bounding box center [1055, 676] width 77 height 30
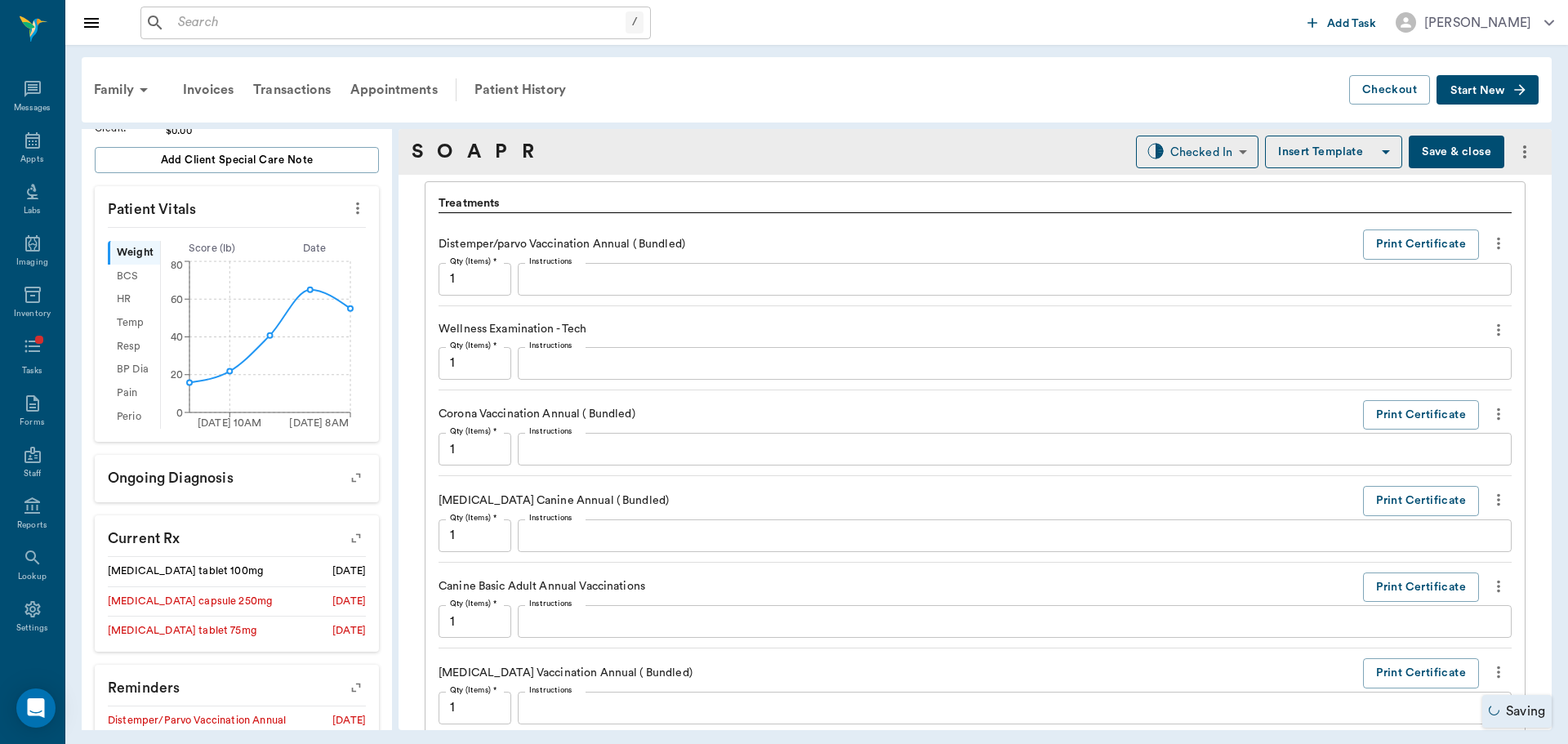
scroll to position [1224, 0]
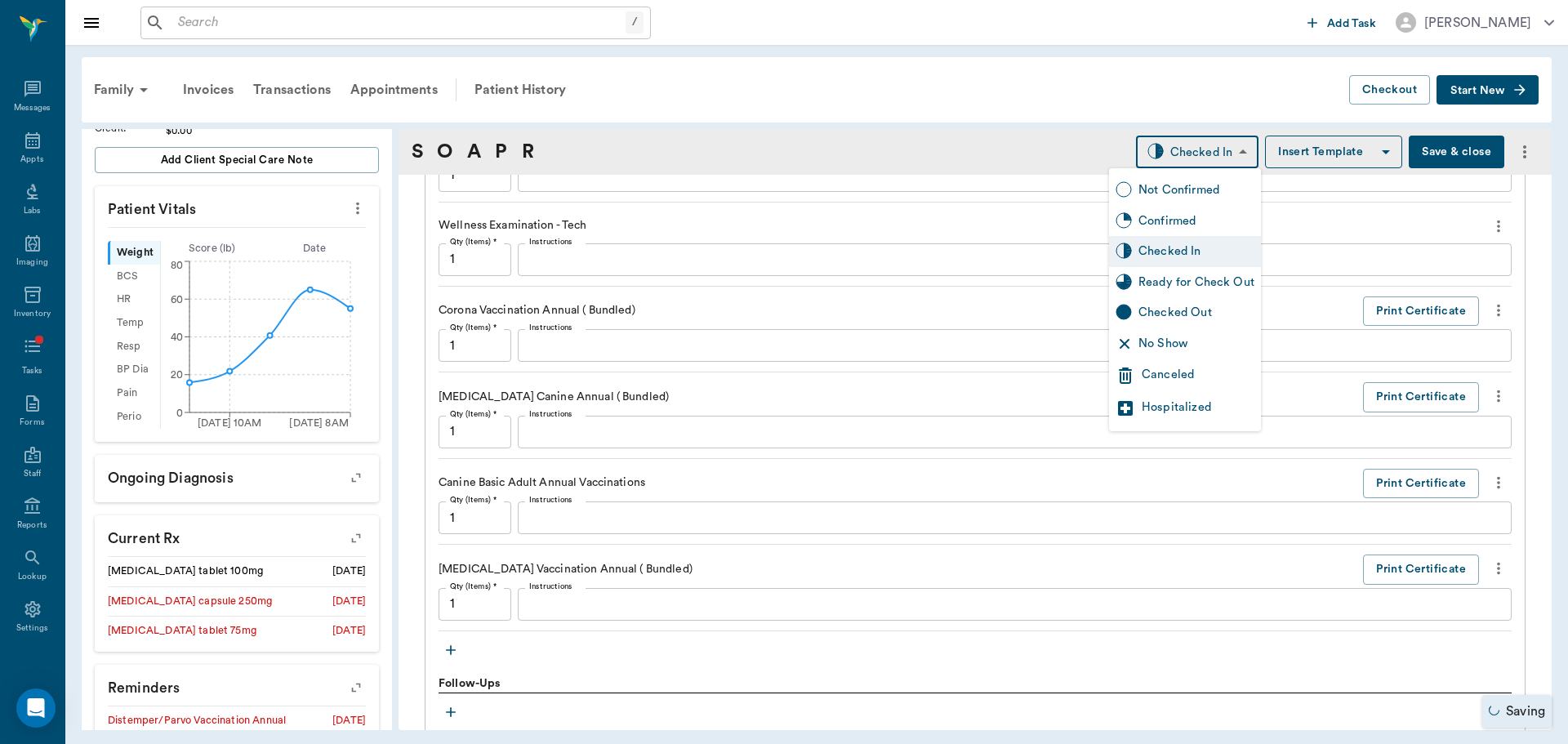
drag, startPoint x: 1187, startPoint y: 152, endPoint x: 1181, endPoint y: 228, distance: 76.2
click at [1187, 151] on body "/ ​ Add Task Dr. Bert Ellsworth Nectar Messages Appts Labs Imaging Inventory Ta…" at bounding box center [784, 372] width 1568 height 744
click at [1181, 285] on div "Ready for Check Out" at bounding box center [1197, 282] width 116 height 18
type input "READY_TO_CHECKOUT"
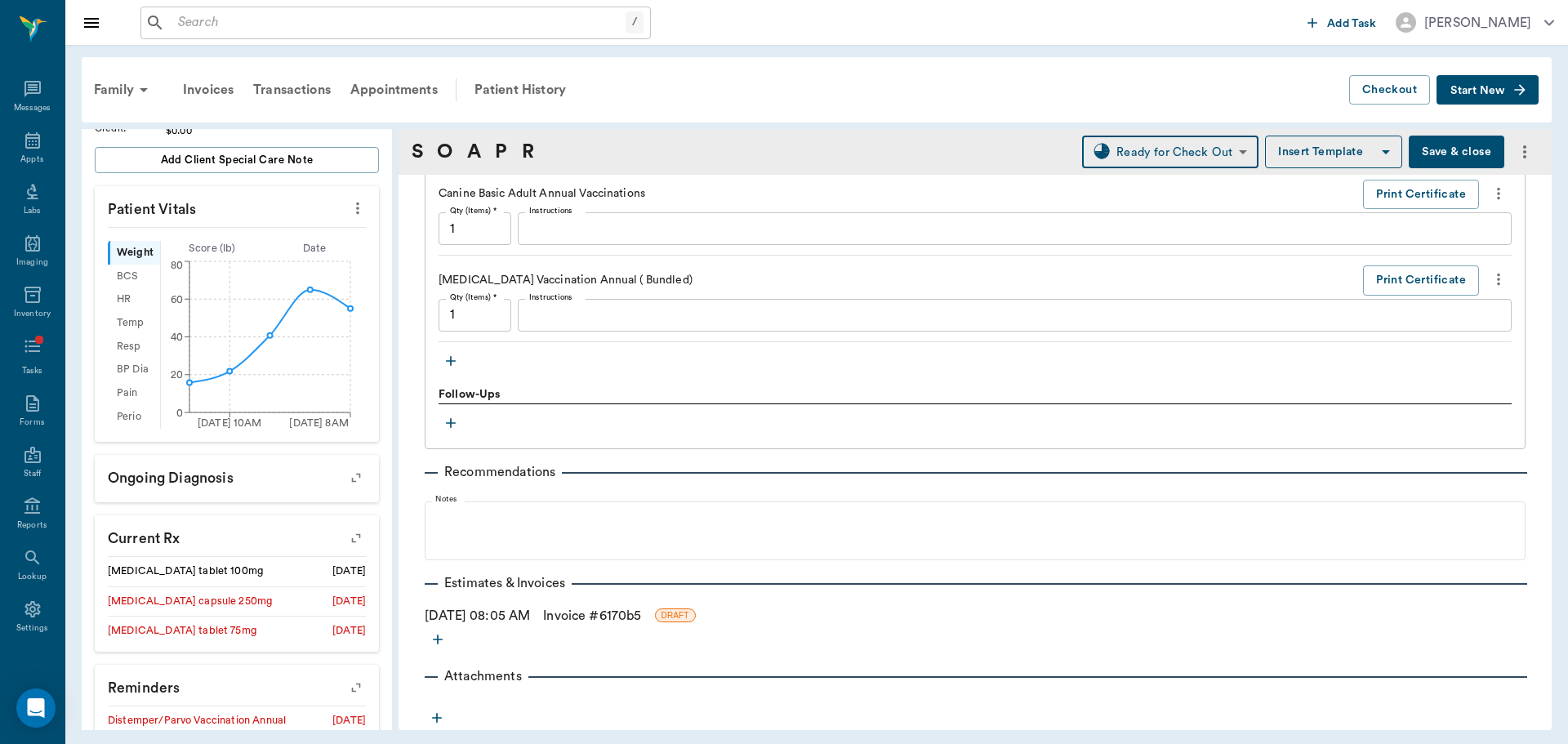
scroll to position [1350, 0]
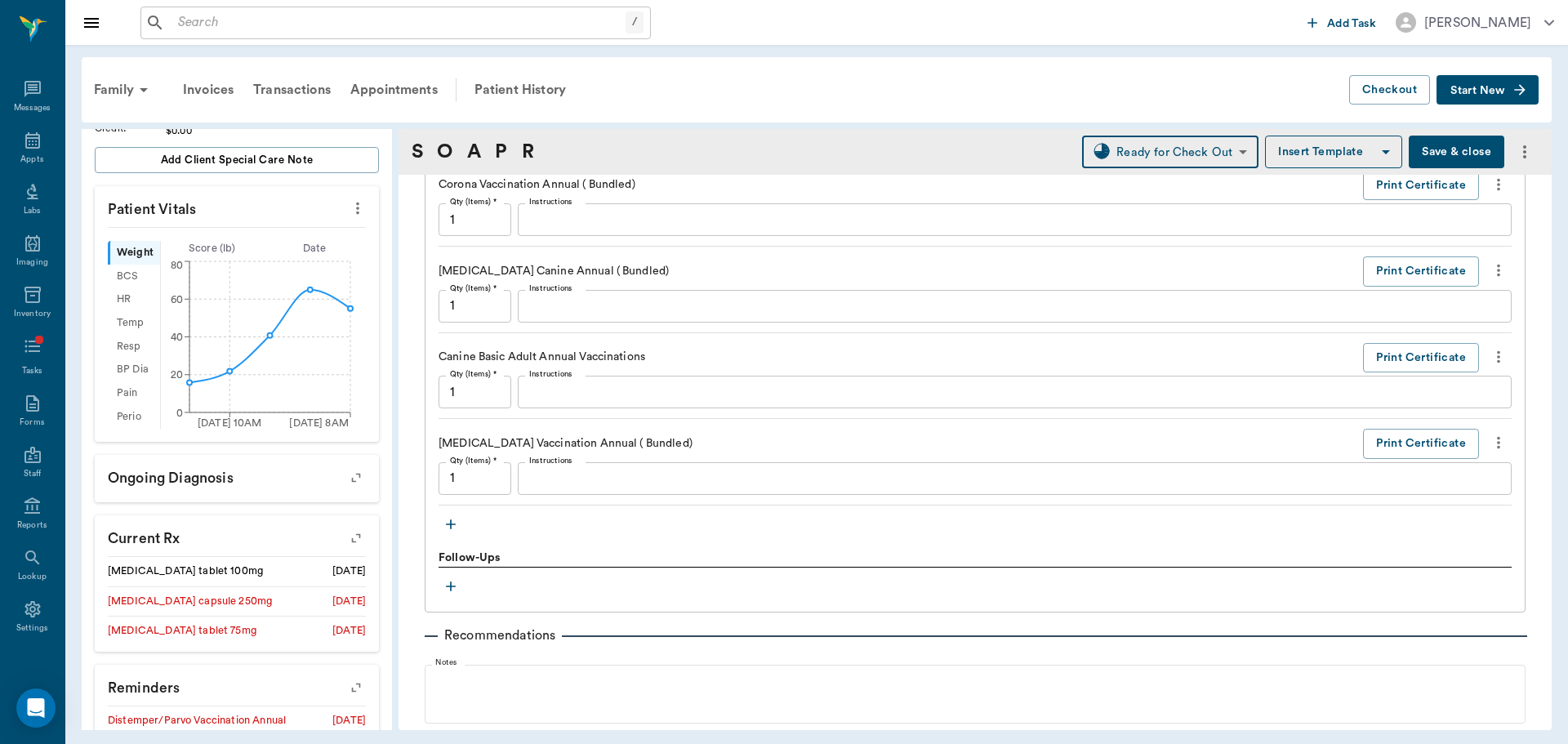
click at [447, 517] on icon "button" at bounding box center [451, 524] width 17 height 17
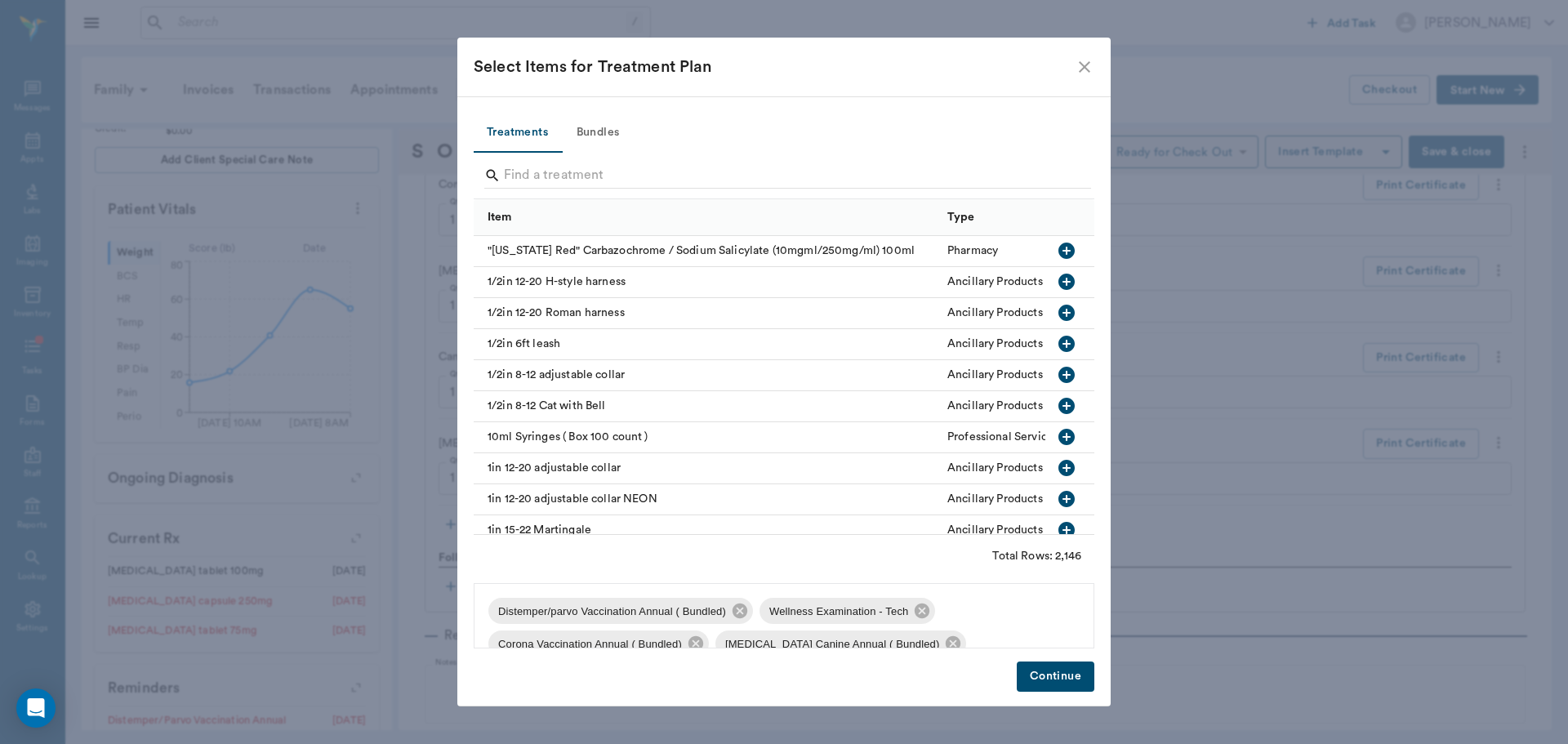
click at [1069, 679] on button "Continue" at bounding box center [1055, 676] width 77 height 30
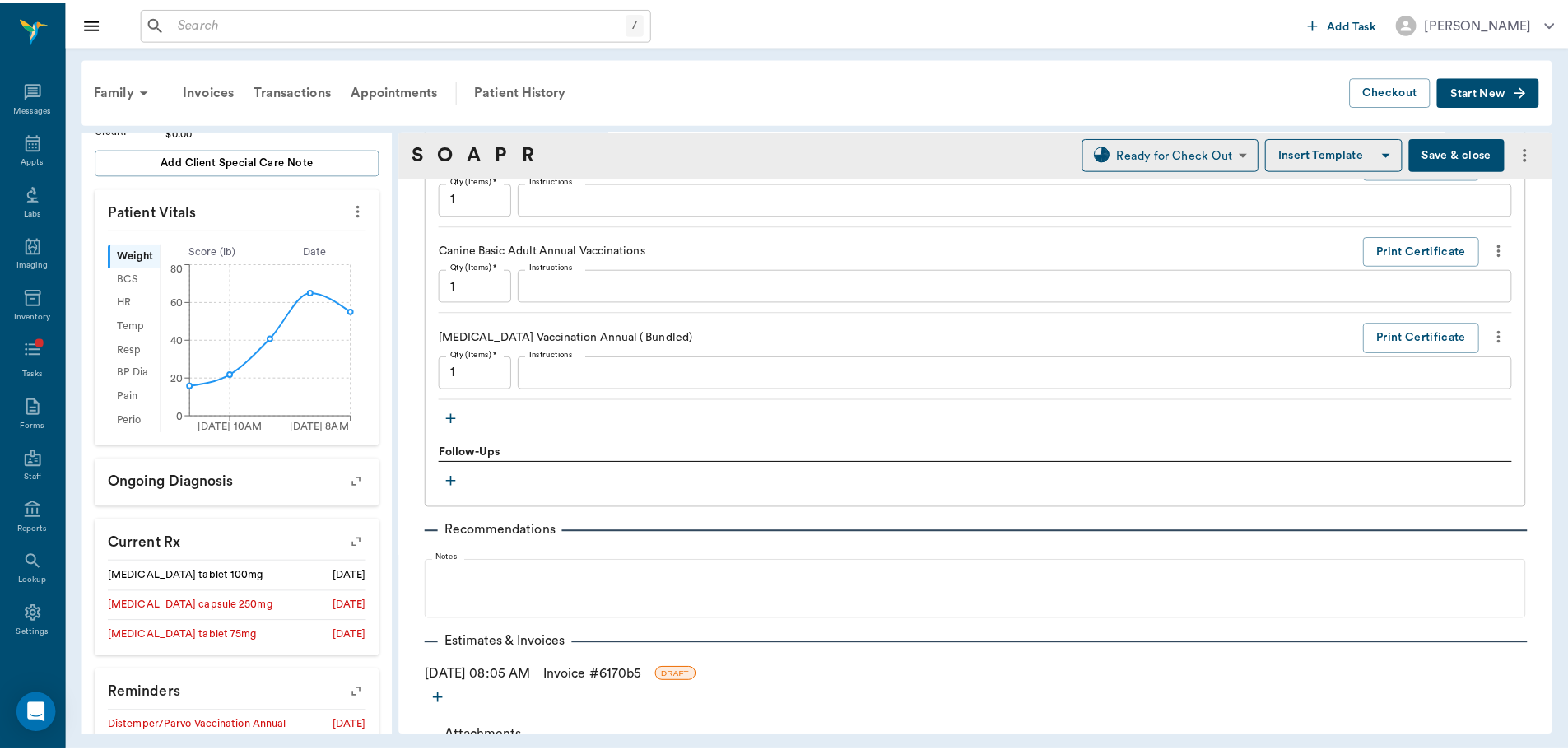
scroll to position [1525, 0]
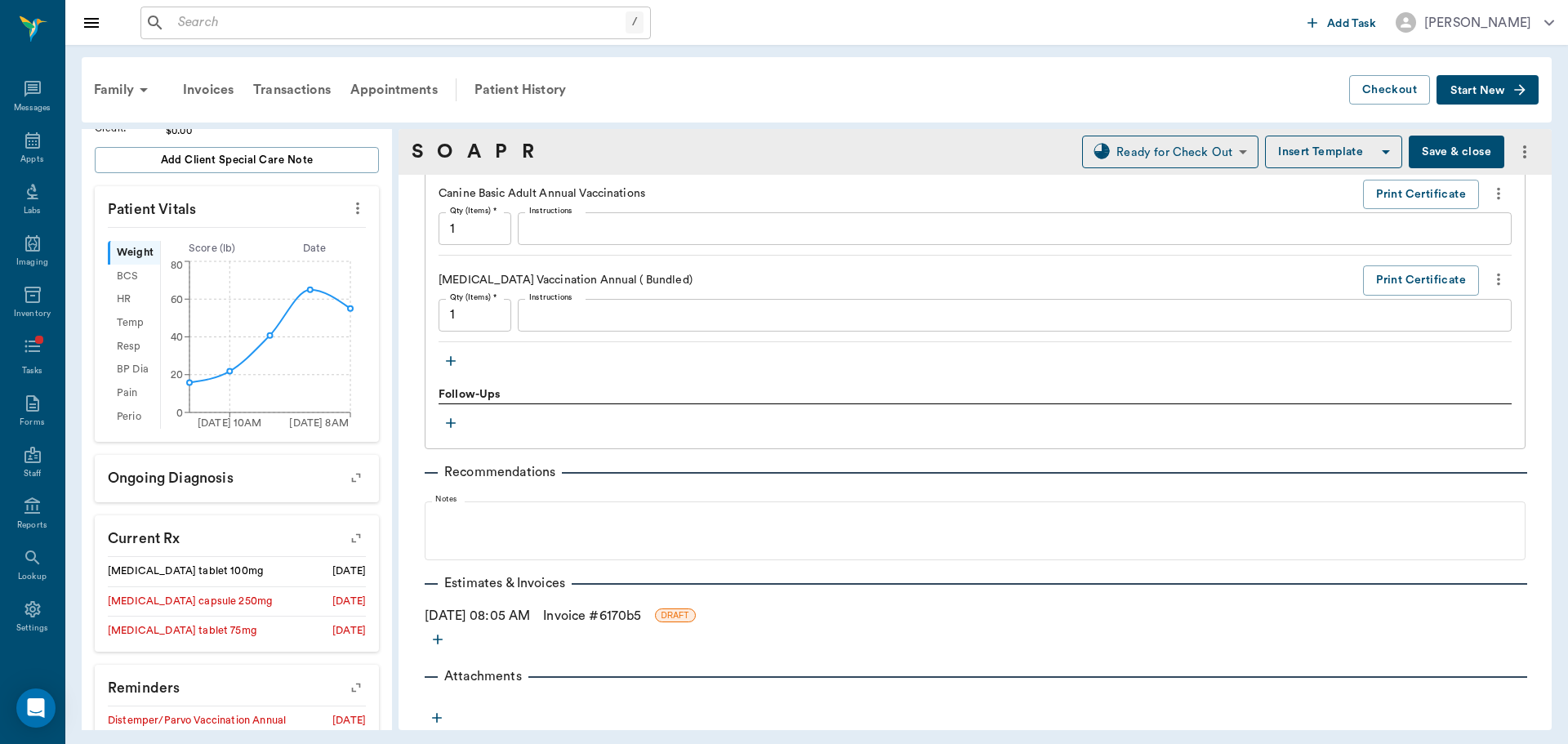
click at [603, 614] on link "Invoice # 6170b5" at bounding box center [591, 615] width 98 height 20
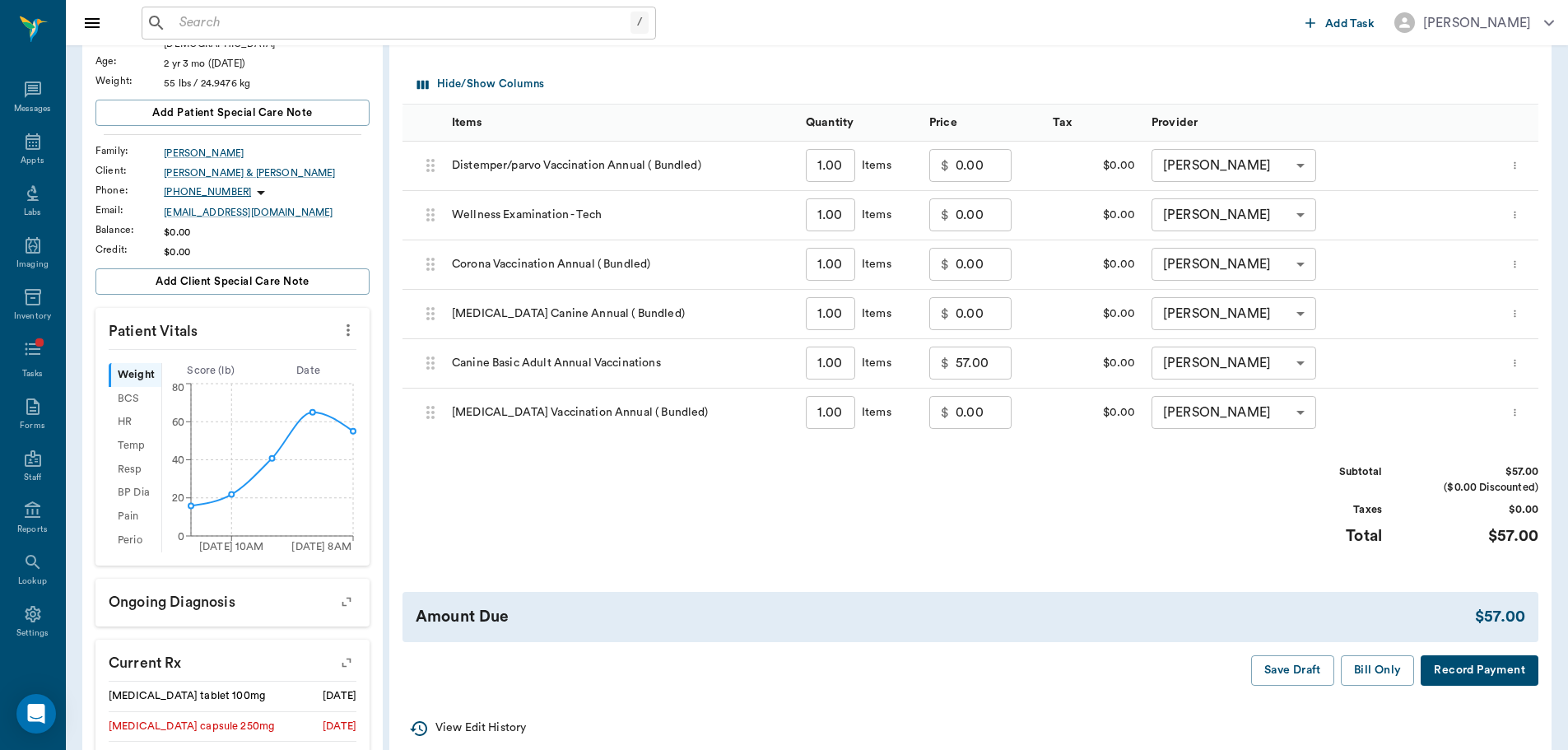
scroll to position [247, 0]
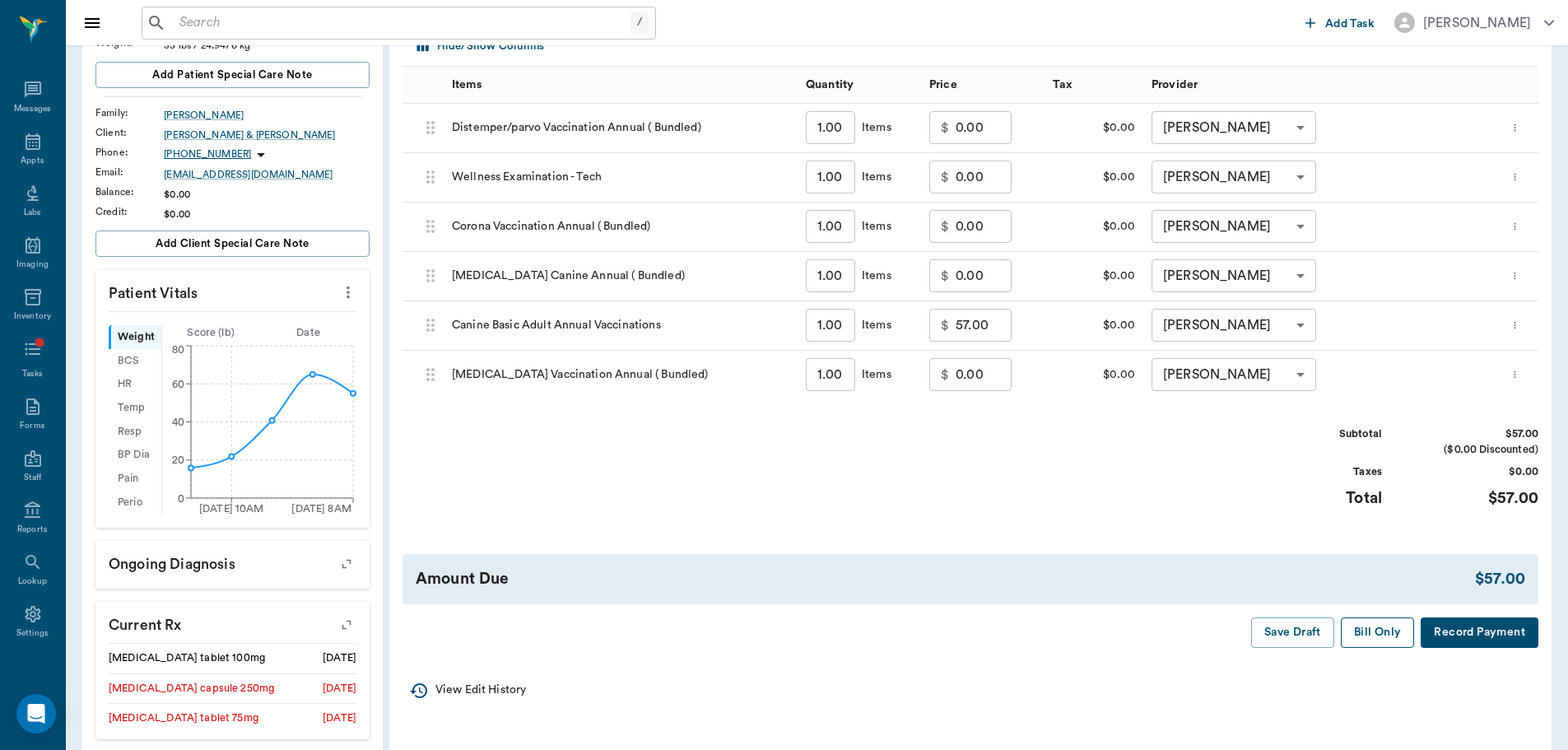
click at [1363, 639] on button "Bill Only" at bounding box center [1377, 633] width 74 height 30
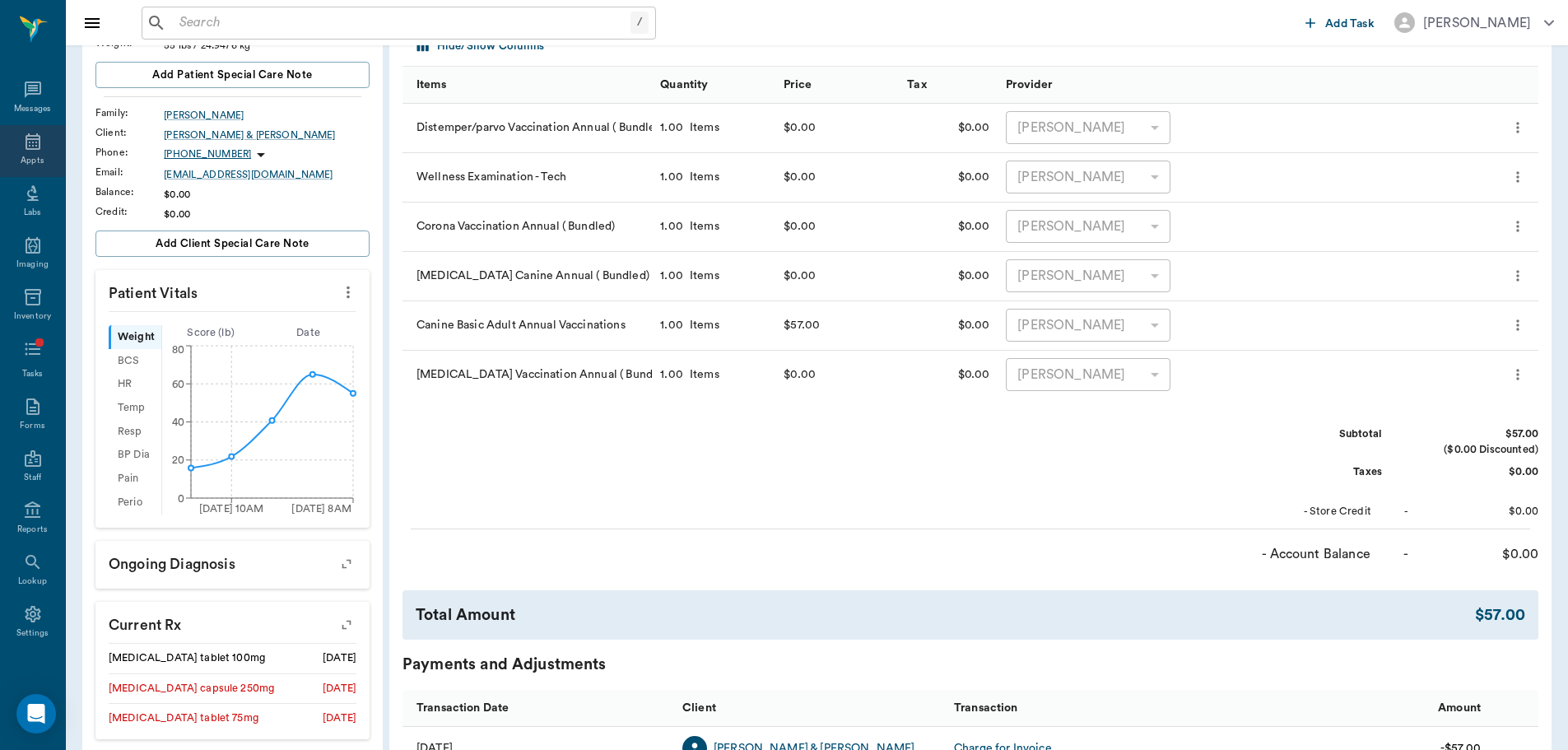
click at [34, 142] on icon at bounding box center [33, 142] width 15 height 17
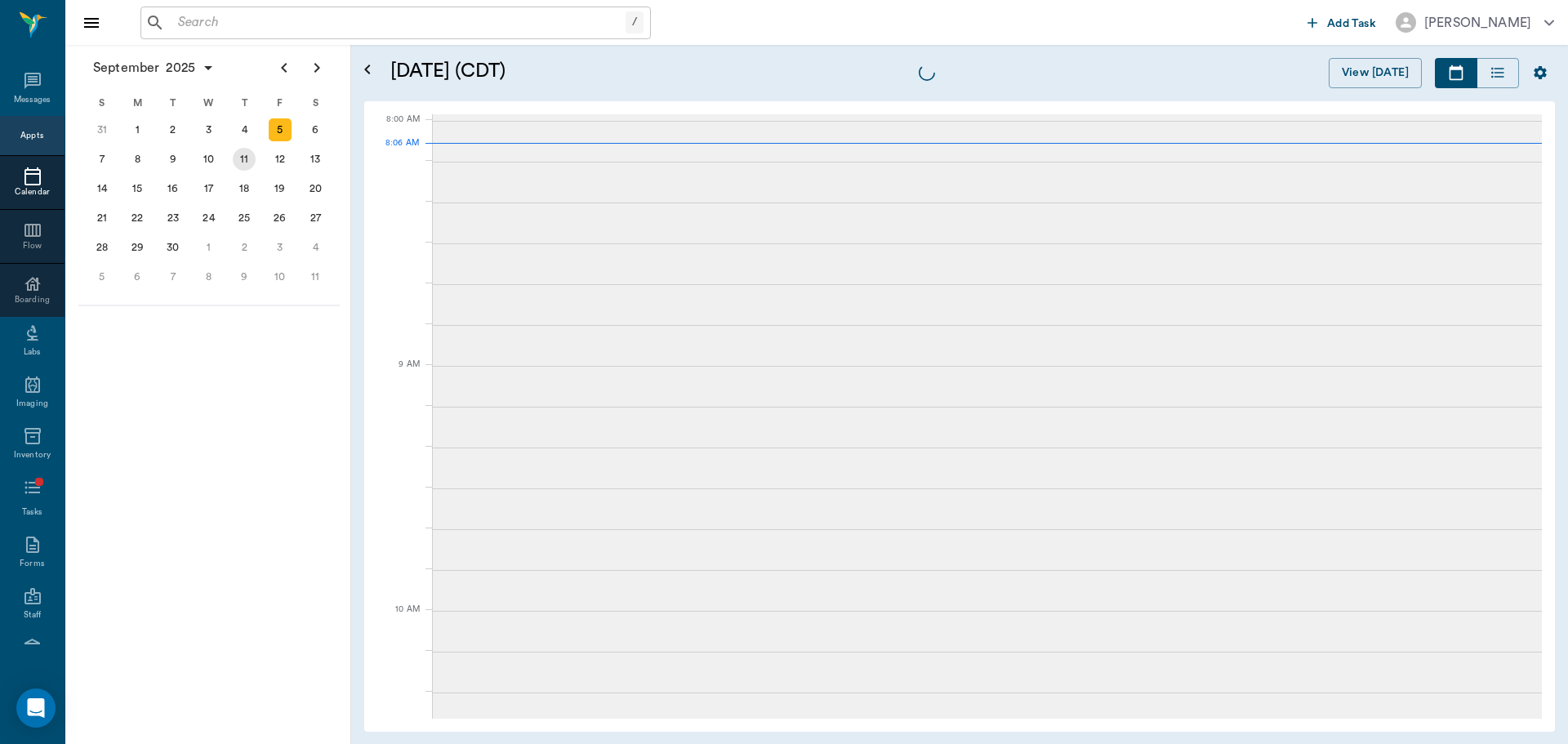
scroll to position [2, 0]
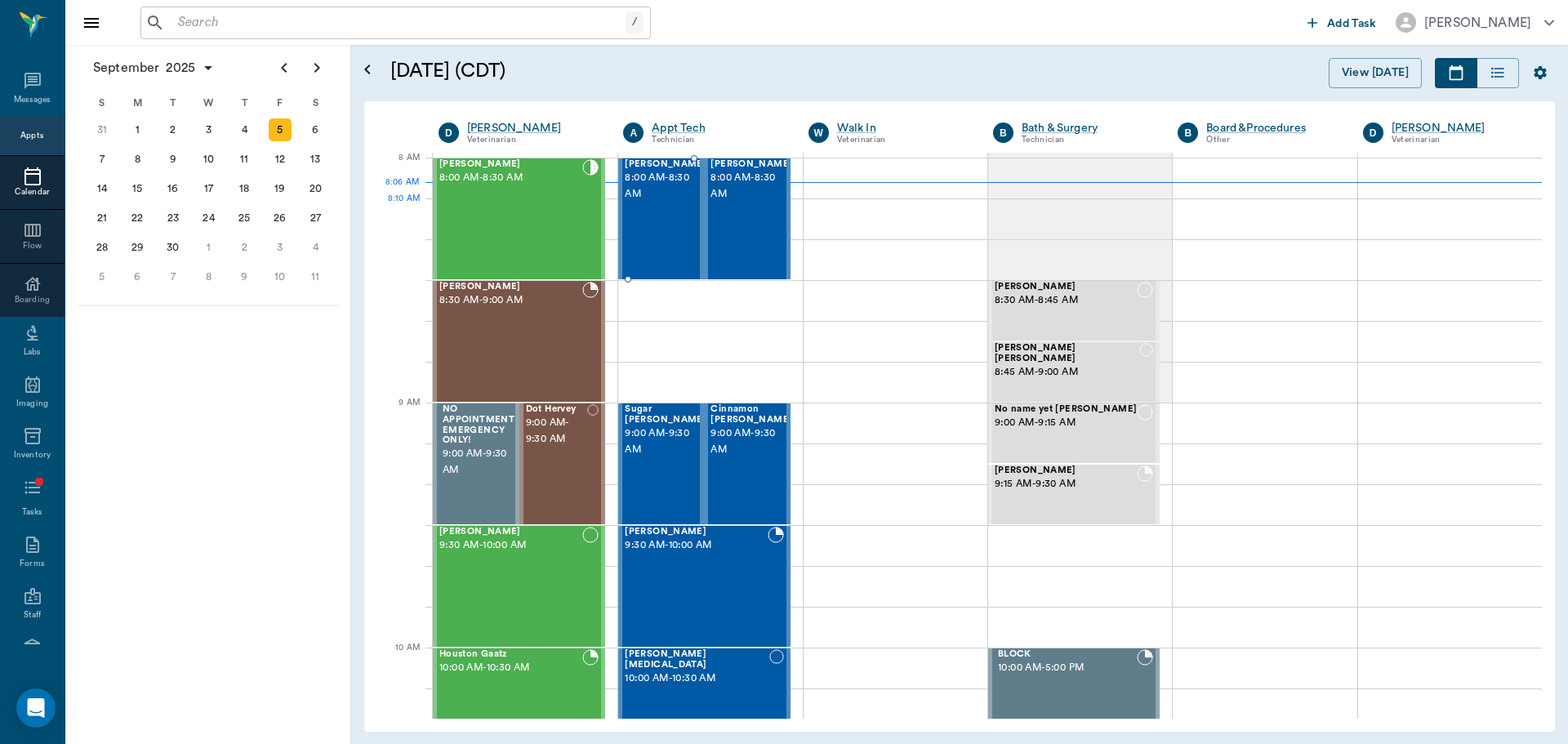
drag, startPoint x: 633, startPoint y: 215, endPoint x: 758, endPoint y: 461, distance: 275.9
click at [633, 216] on div "Ginger Stadigh 8:00 AM - 8:30 AM" at bounding box center [666, 219] width 82 height 119
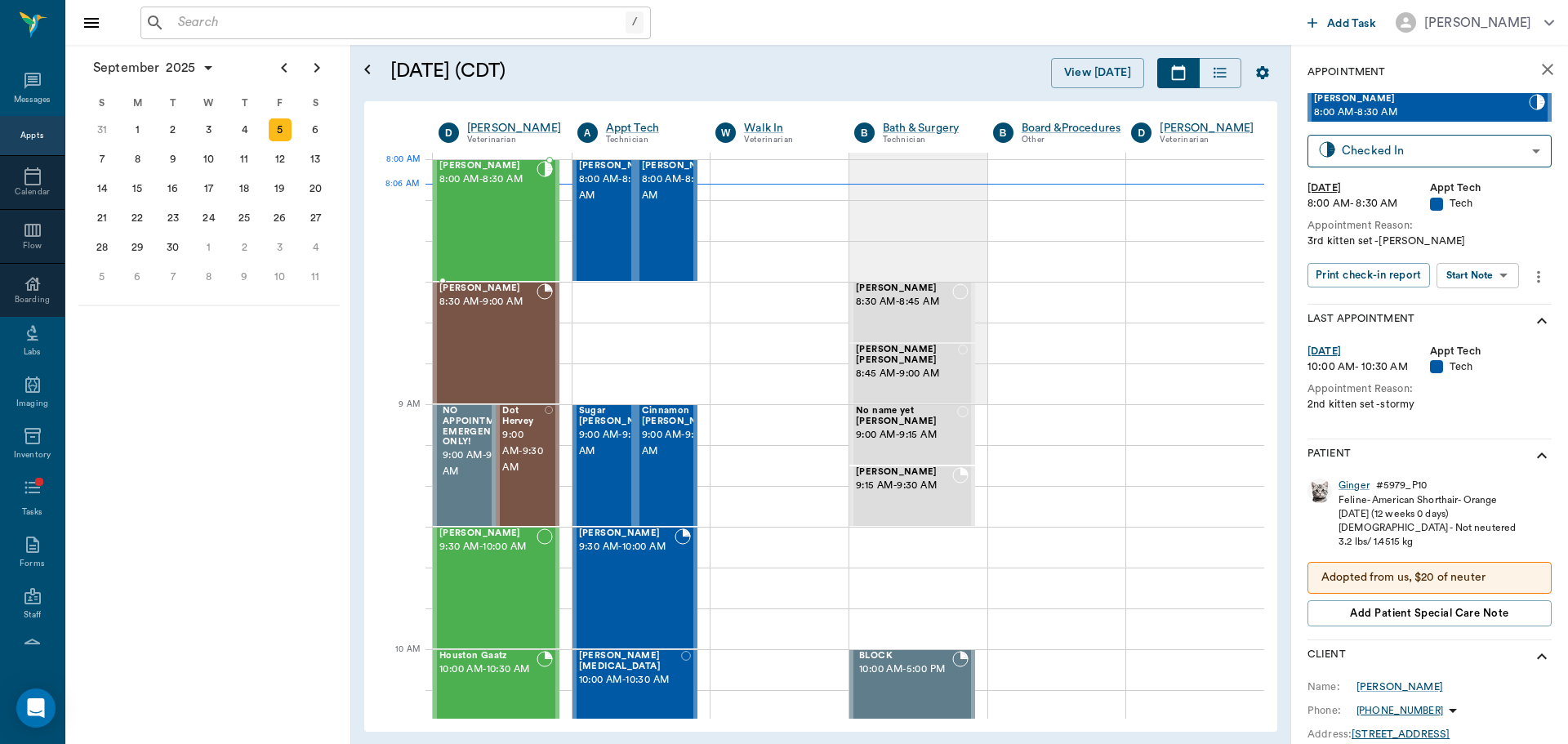
click at [487, 199] on div "Tank KIRTMAN 8:00 AM - 8:30 AM" at bounding box center [488, 220] width 97 height 119
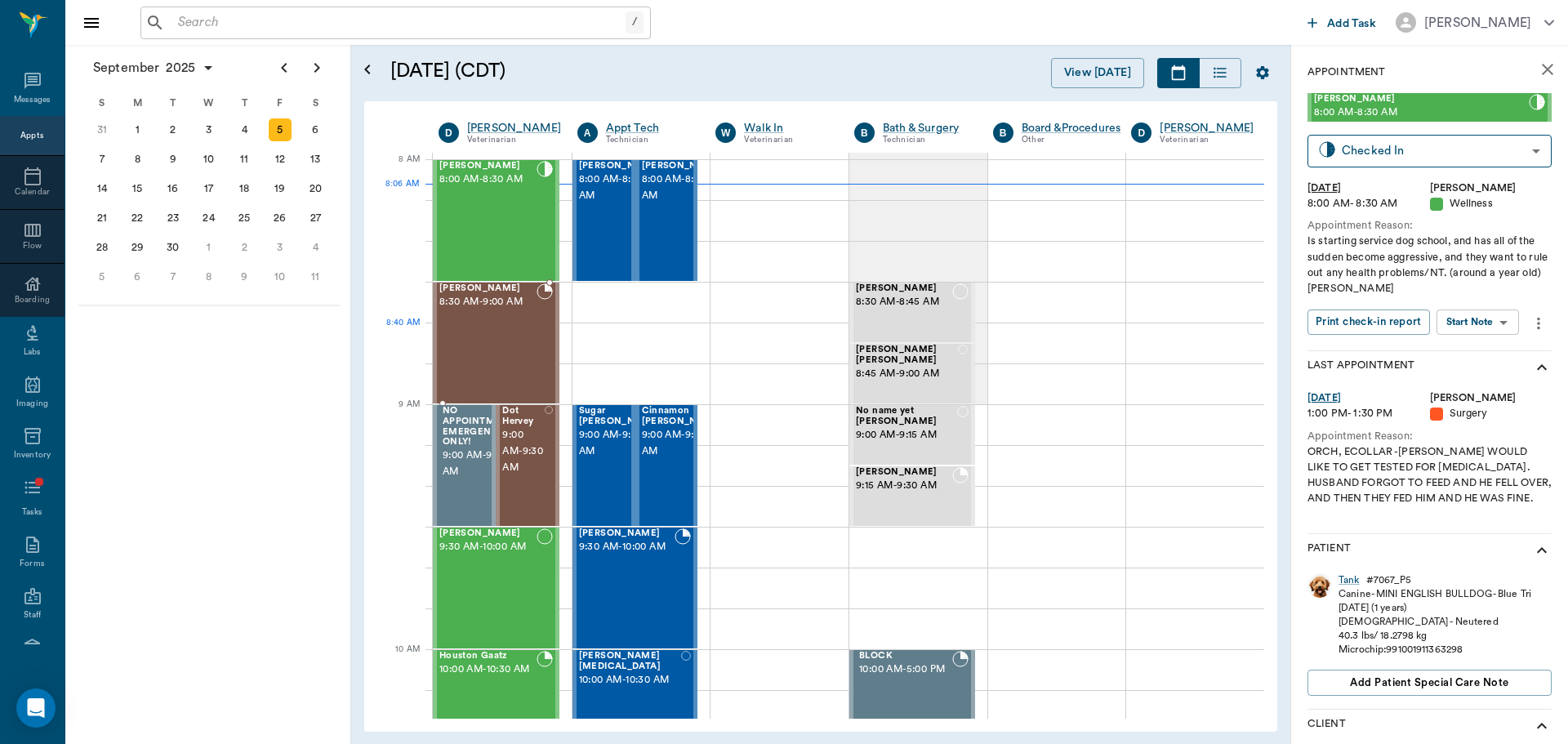
click at [515, 360] on div "RUBY King 8:30 AM - 9:00 AM" at bounding box center [488, 343] width 97 height 119
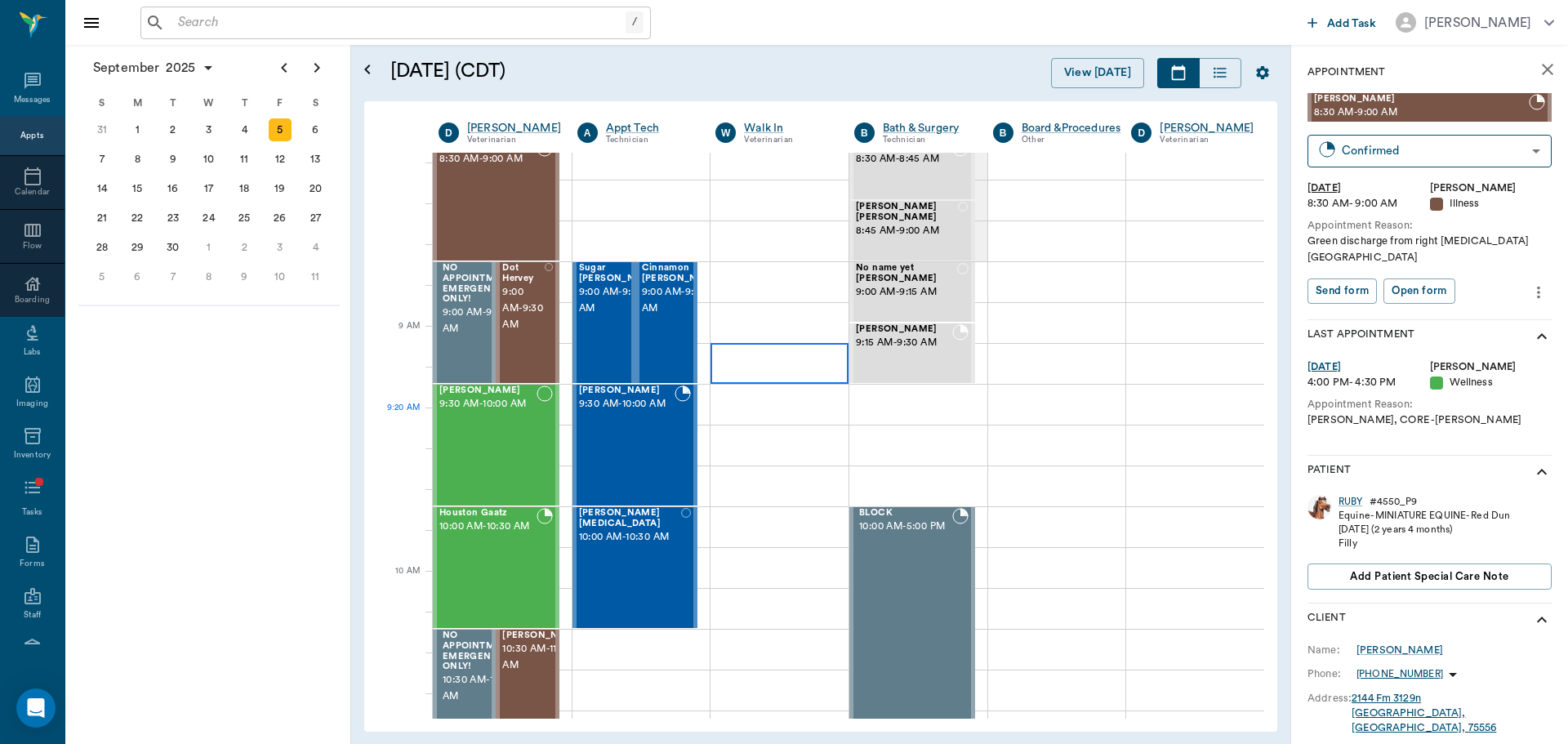
scroll to position [245, 0]
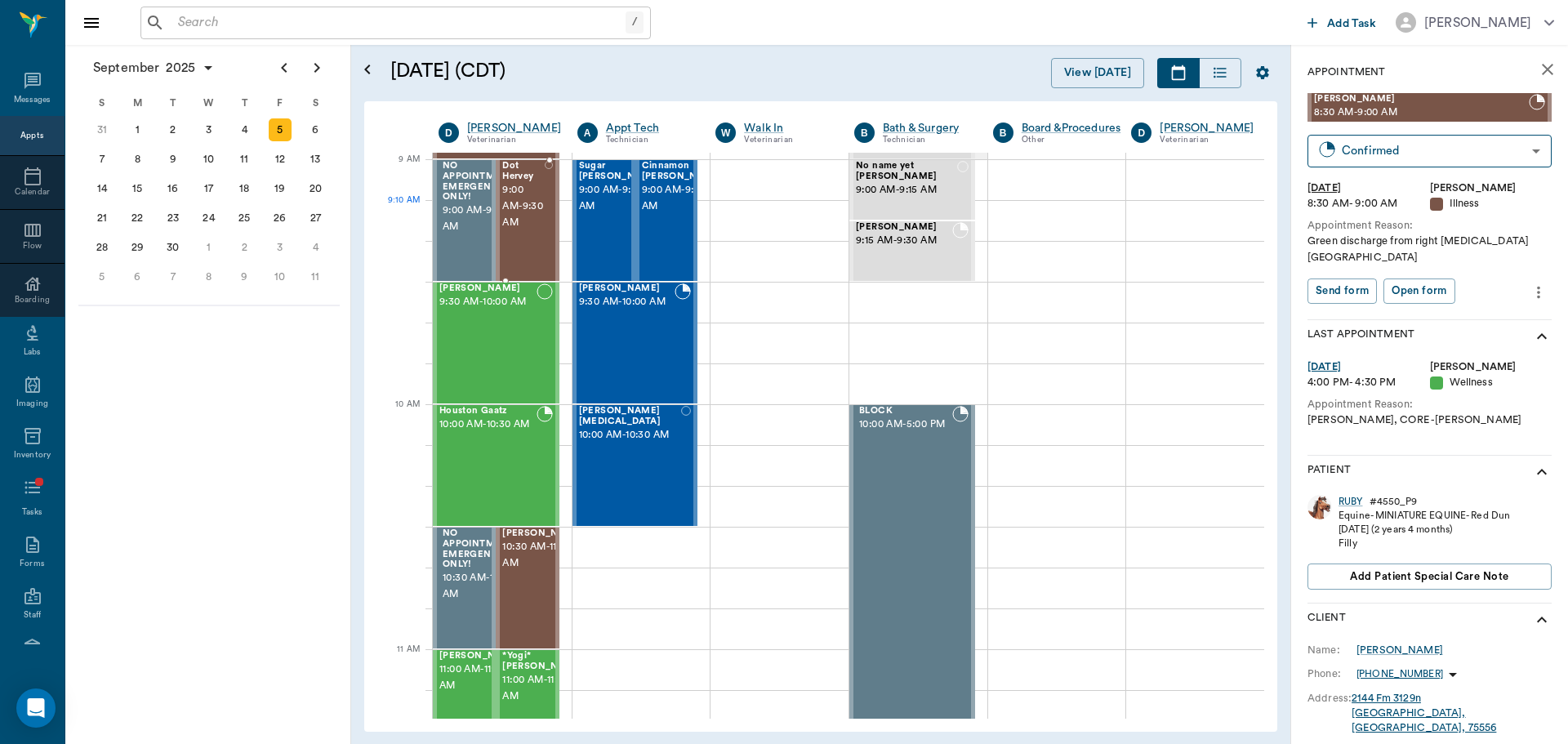
click at [534, 209] on span "9:00 AM - 9:30 AM" at bounding box center [522, 206] width 42 height 49
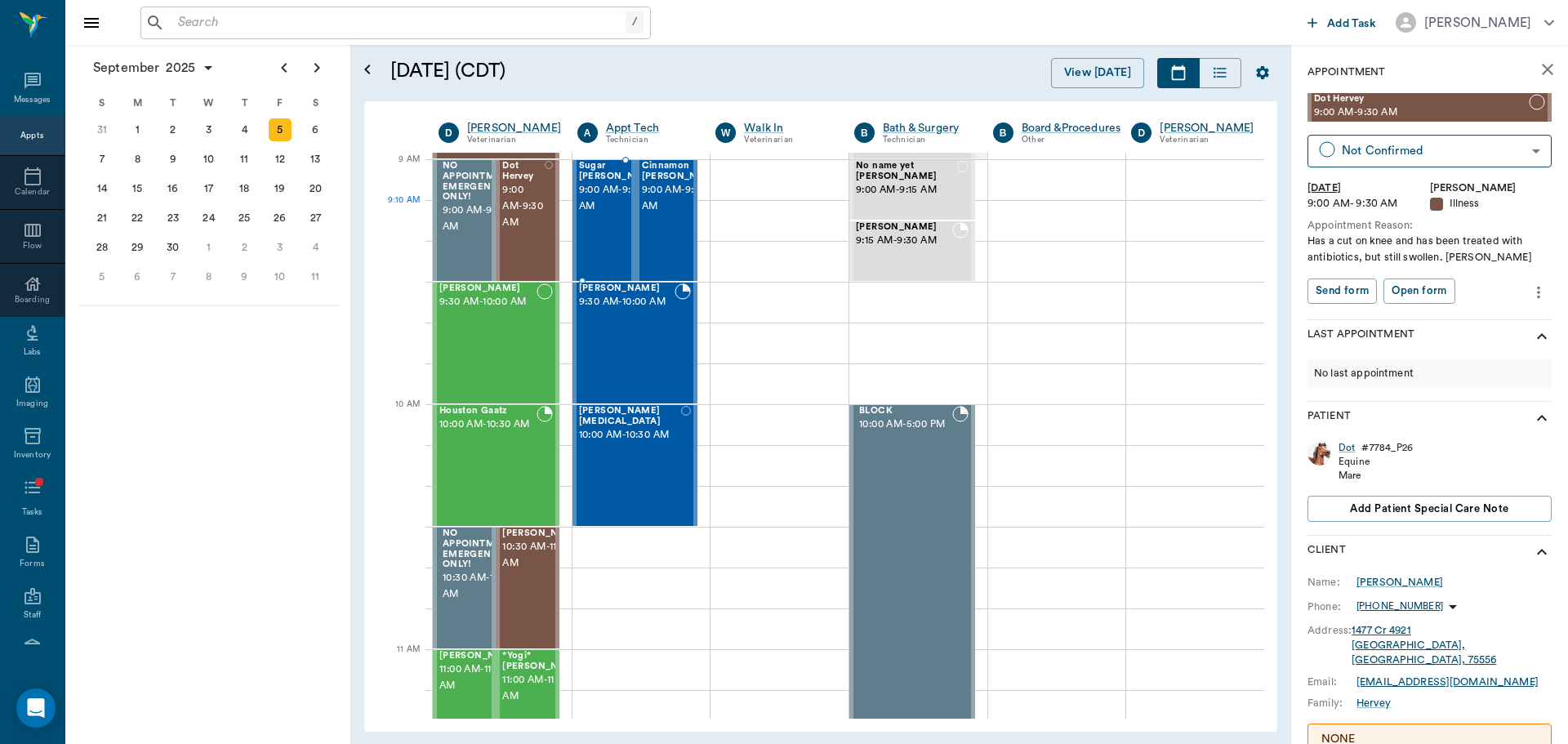
click at [594, 233] on div "Sugar [PERSON_NAME] 9:00 AM - 9:30 AM" at bounding box center [620, 220] width 82 height 119
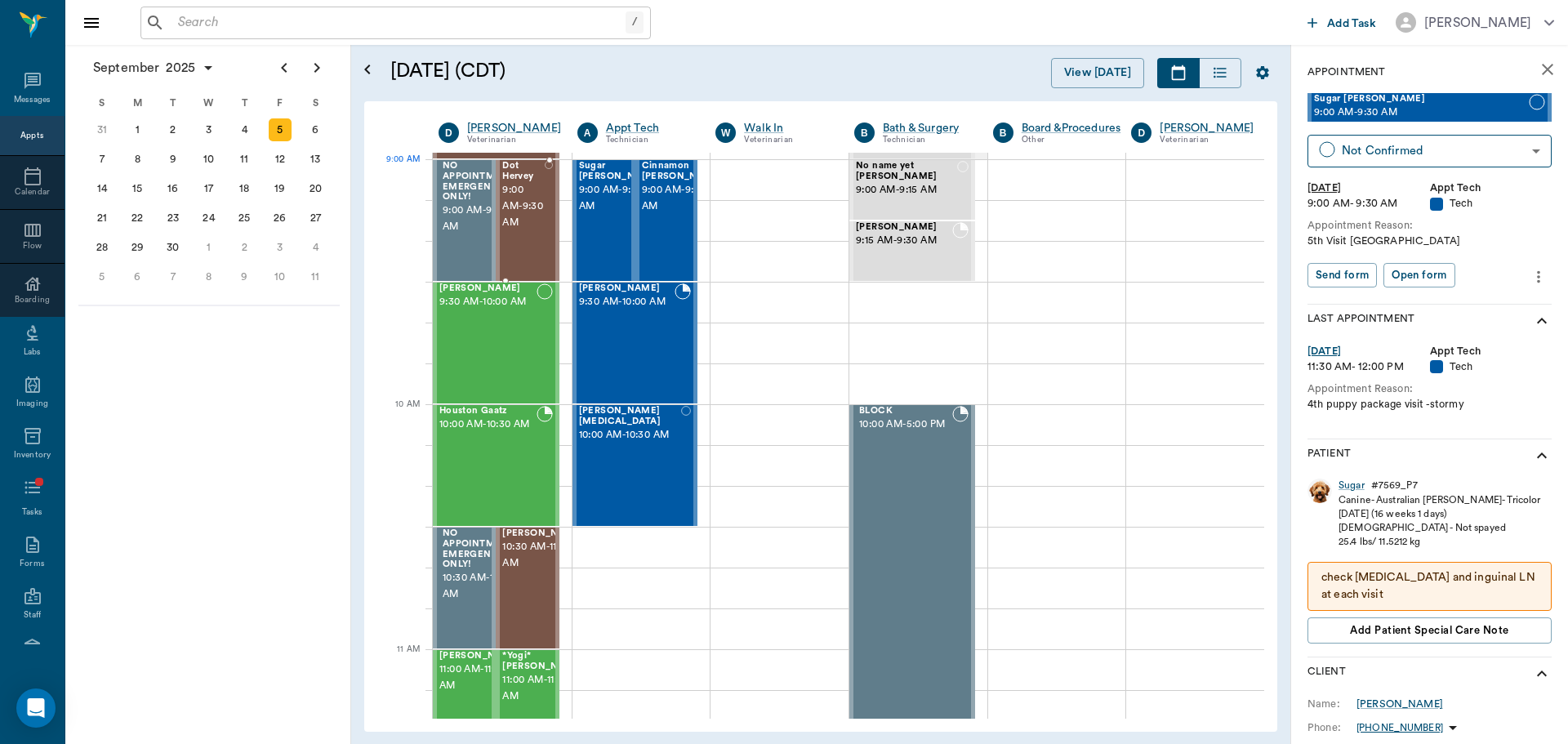
click at [520, 183] on span "9:00 AM - 9:30 AM" at bounding box center [522, 206] width 42 height 49
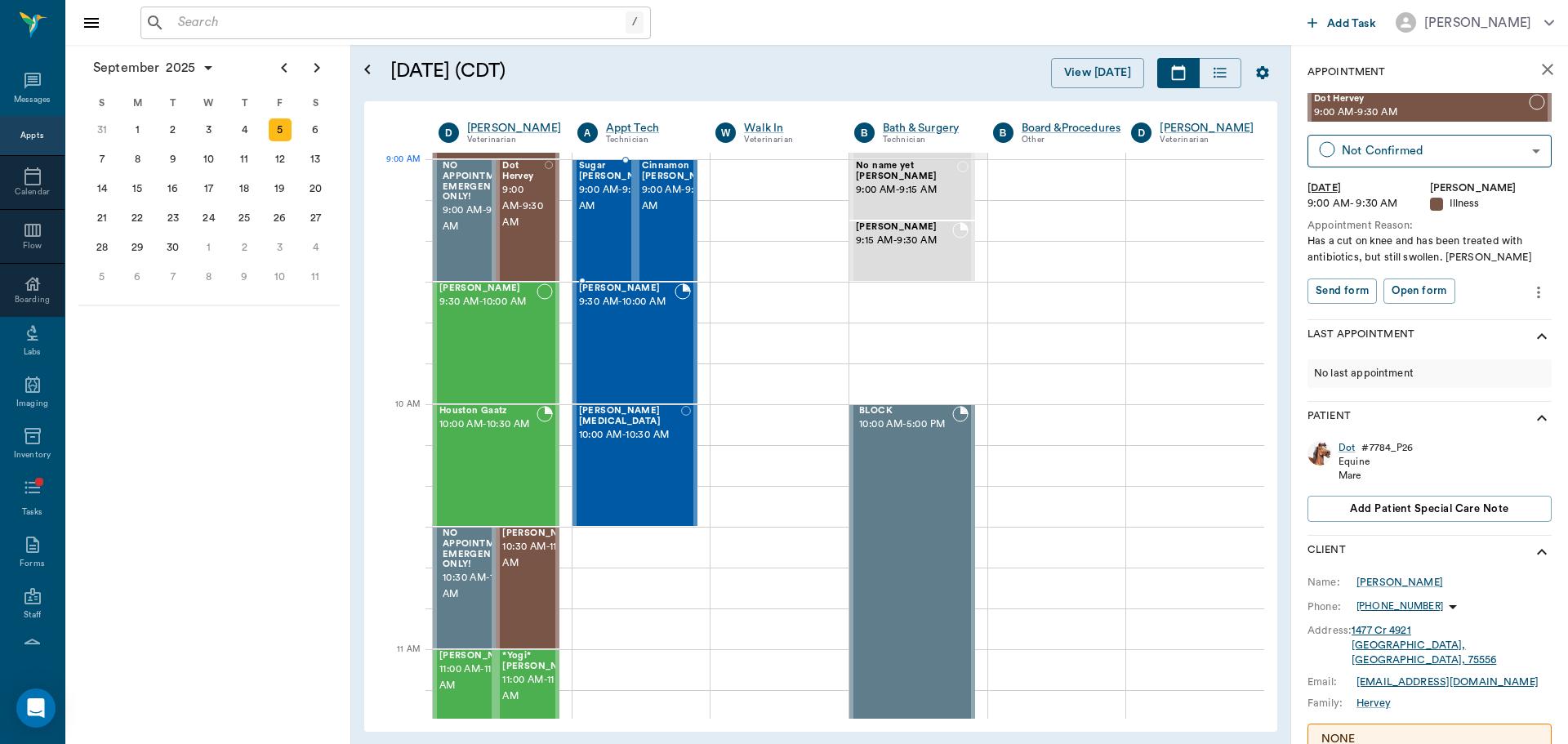
click at [602, 197] on span "9:00 AM - 9:30 AM" at bounding box center [620, 198] width 82 height 33
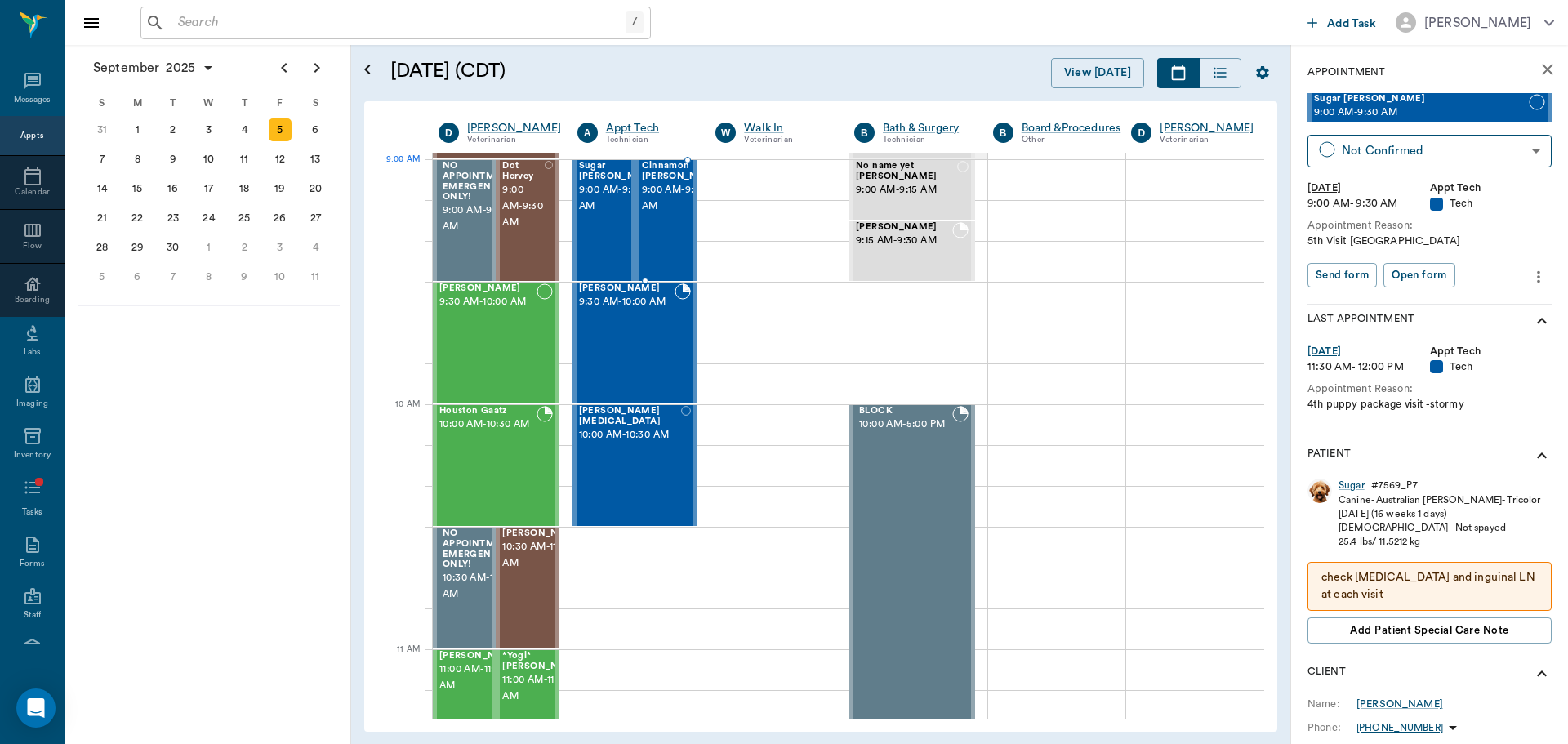
click at [645, 193] on span "9:00 AM - 9:30 AM" at bounding box center [683, 198] width 82 height 33
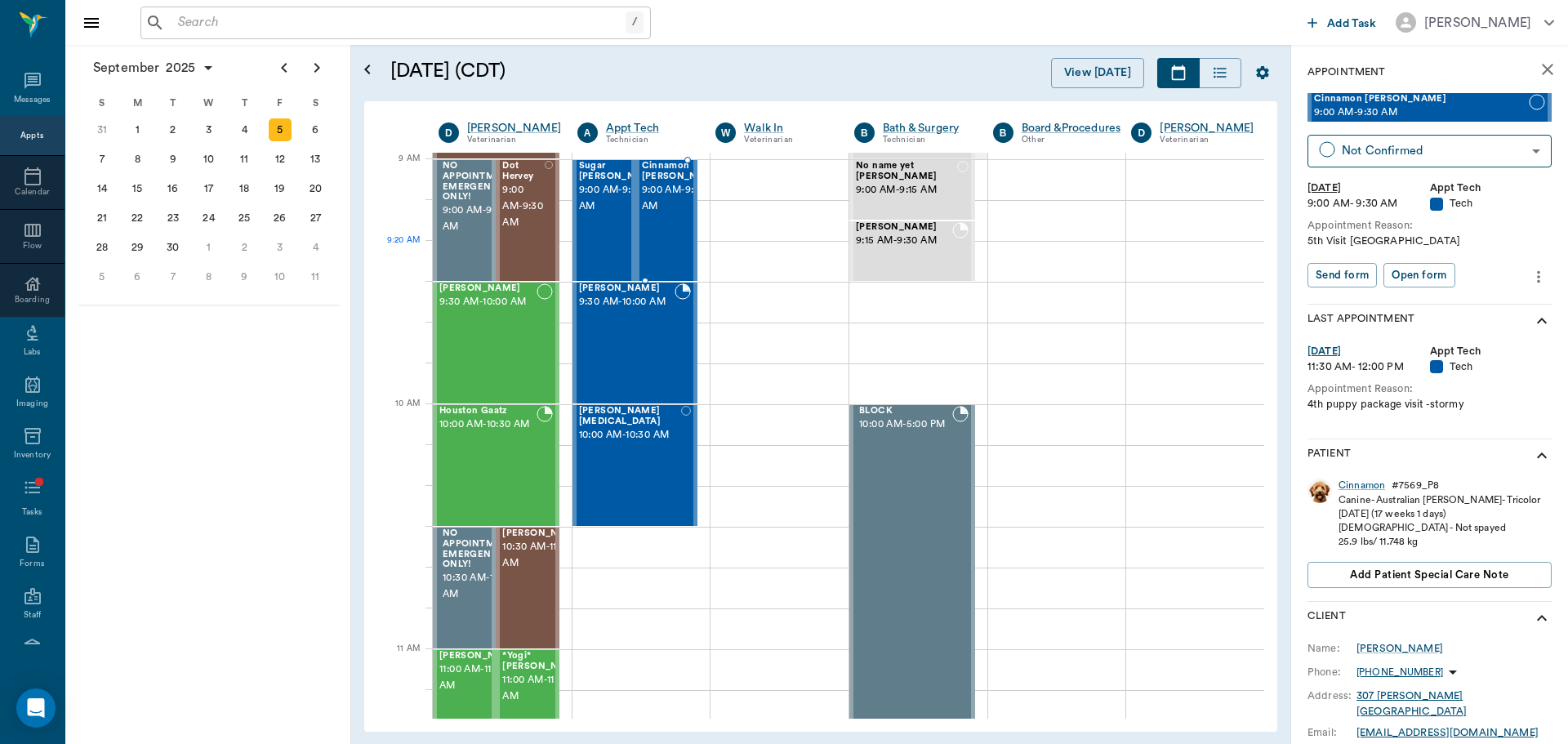
scroll to position [408, 0]
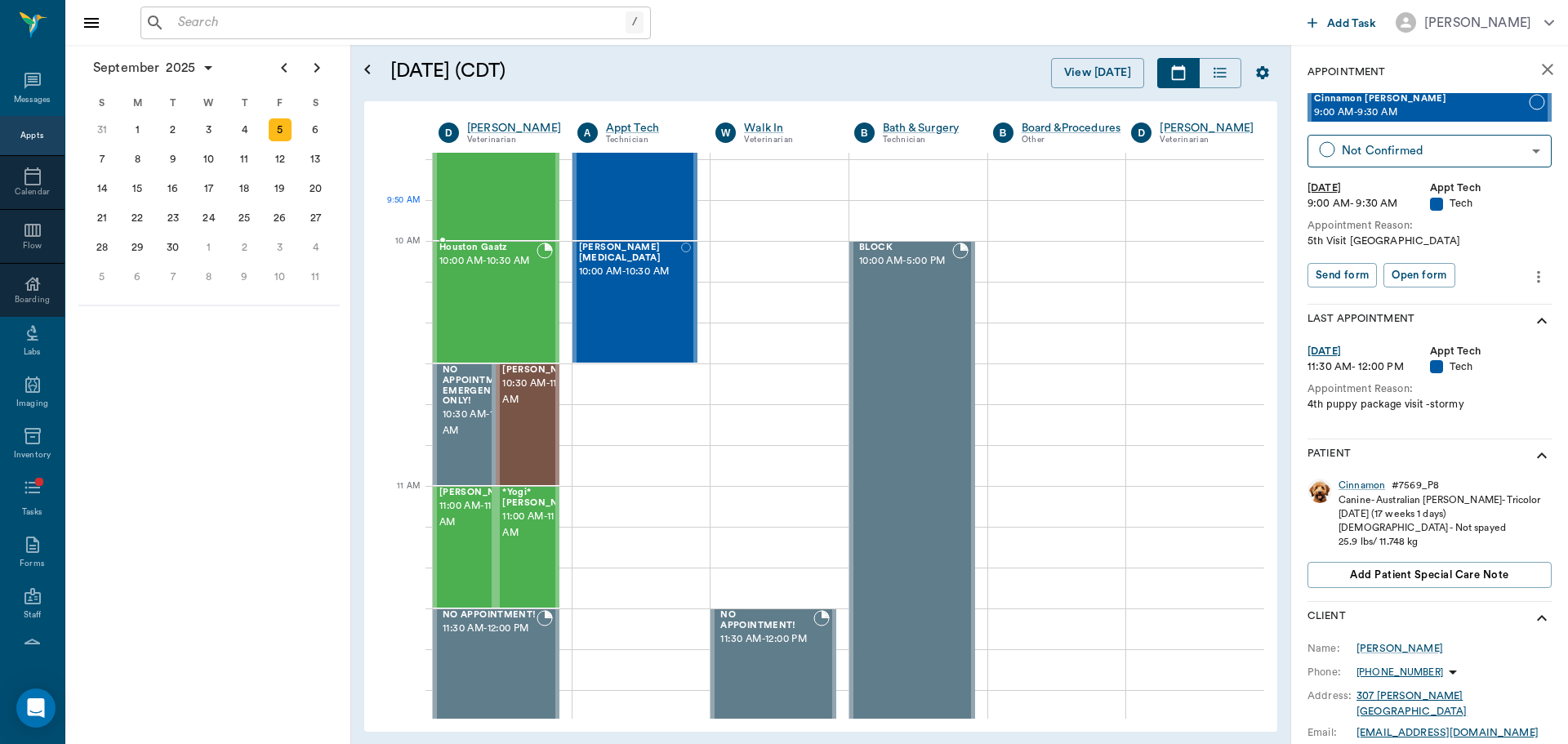
click at [489, 194] on div "[PERSON_NAME] 9:30 AM - 10:00 AM" at bounding box center [488, 180] width 97 height 119
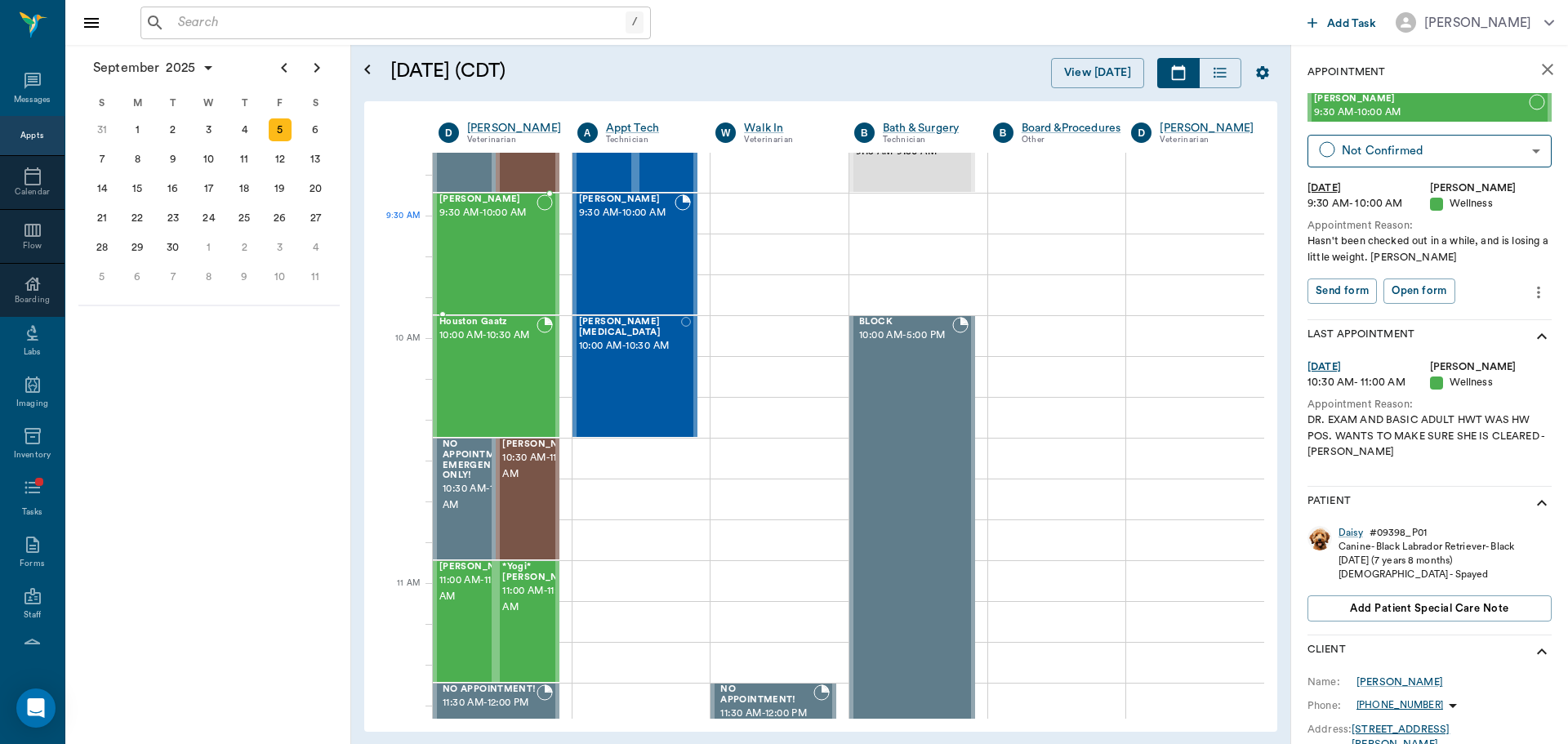
scroll to position [245, 0]
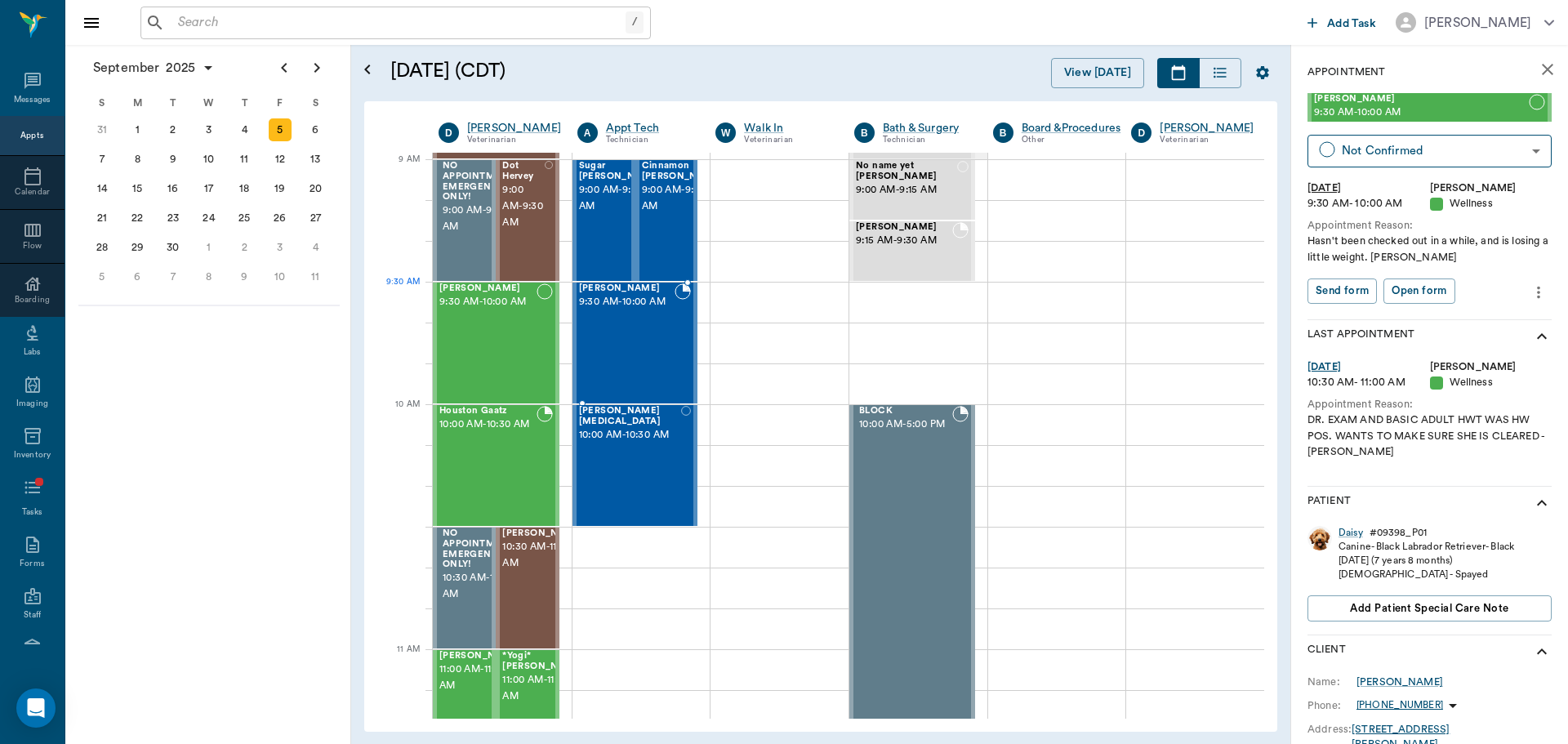
click at [607, 310] on span "9:30 AM - 10:00 AM" at bounding box center [627, 302] width 96 height 17
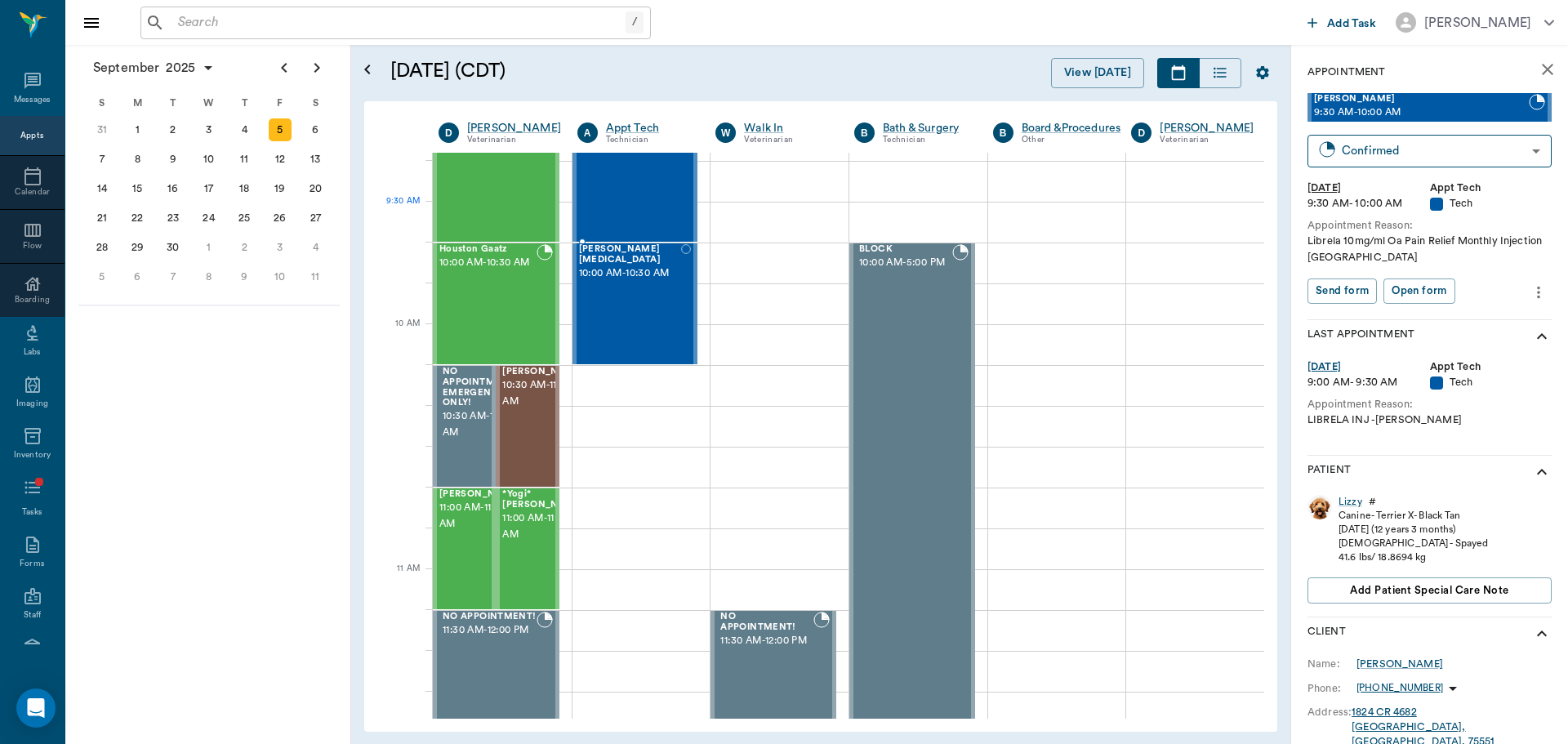
scroll to position [408, 0]
click at [523, 293] on div "Houston Gaatz 10:00 AM - 10:30 AM" at bounding box center [488, 302] width 97 height 119
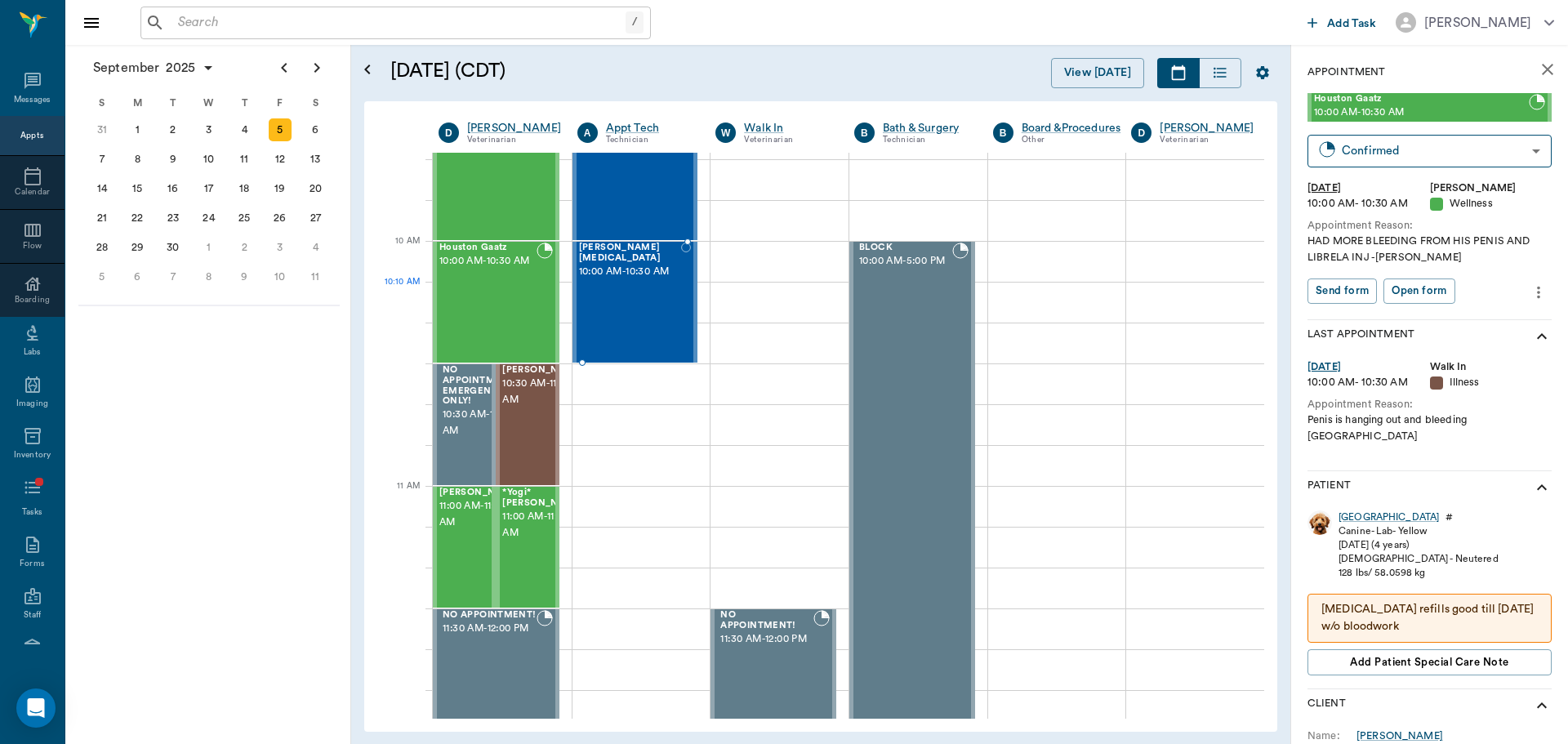
click at [613, 290] on div "Kyzer Whitlow 10:00 AM - 10:30 AM" at bounding box center [630, 302] width 102 height 119
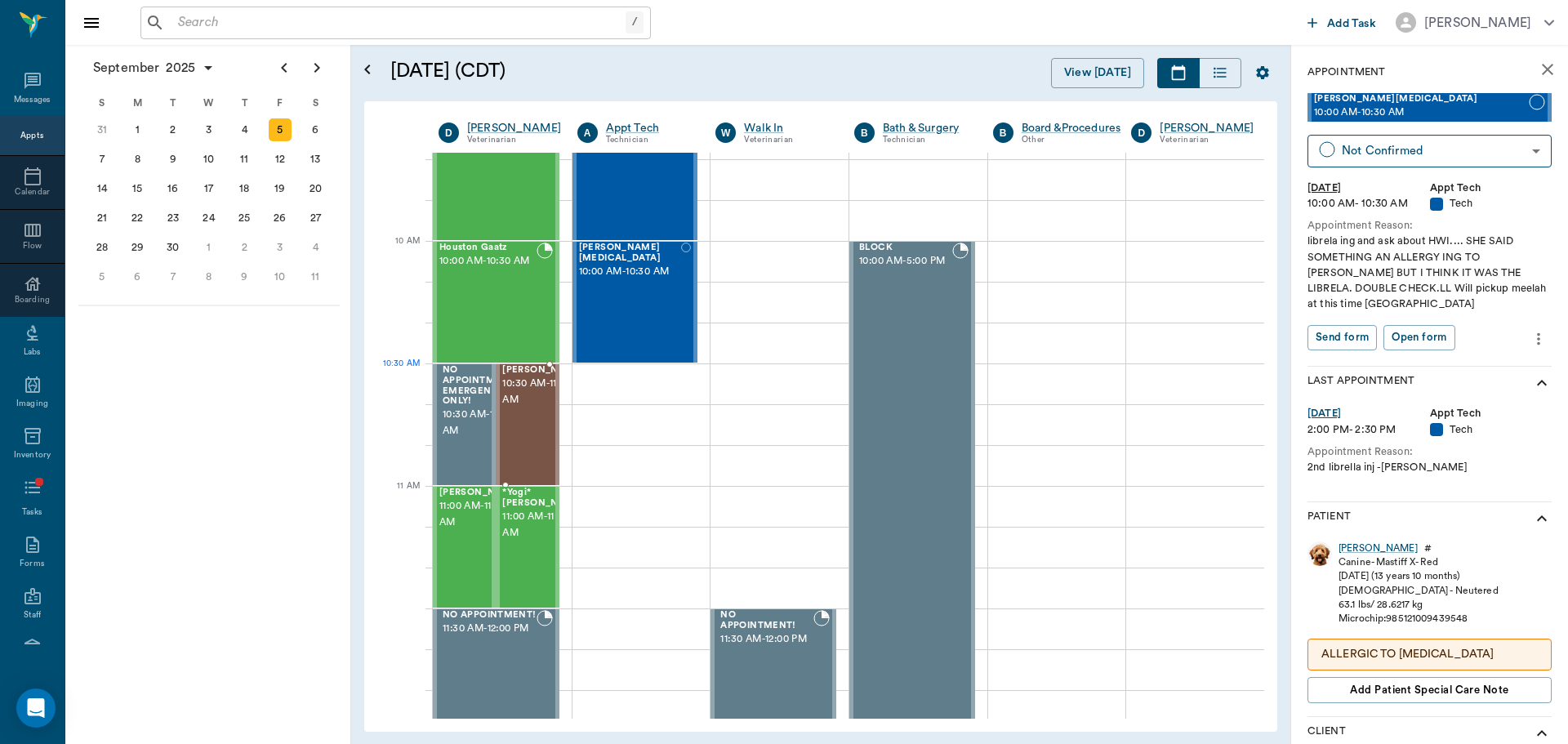
click at [525, 389] on span "10:30 AM - 11:00 AM" at bounding box center [543, 392] width 82 height 33
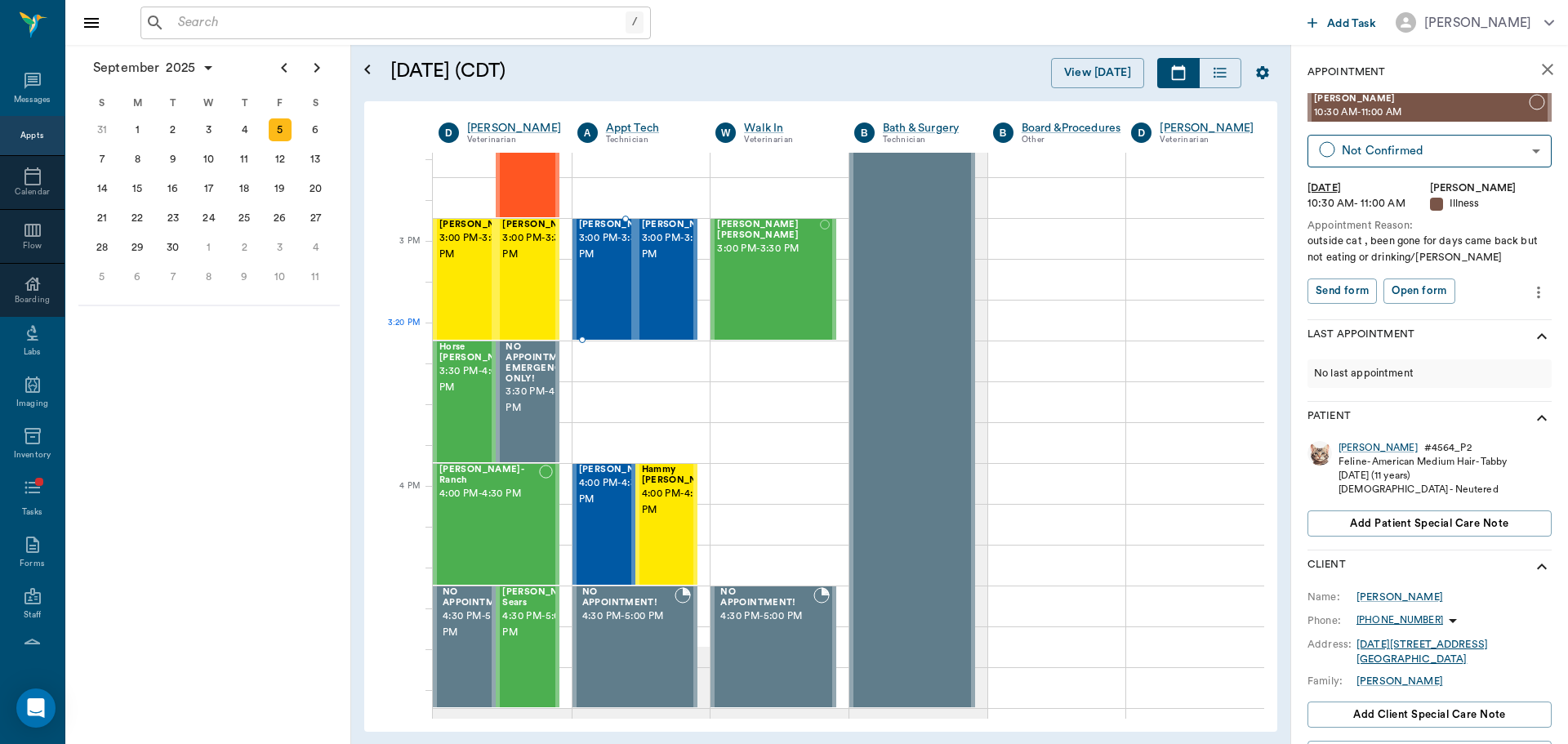
scroll to position [1633, 0]
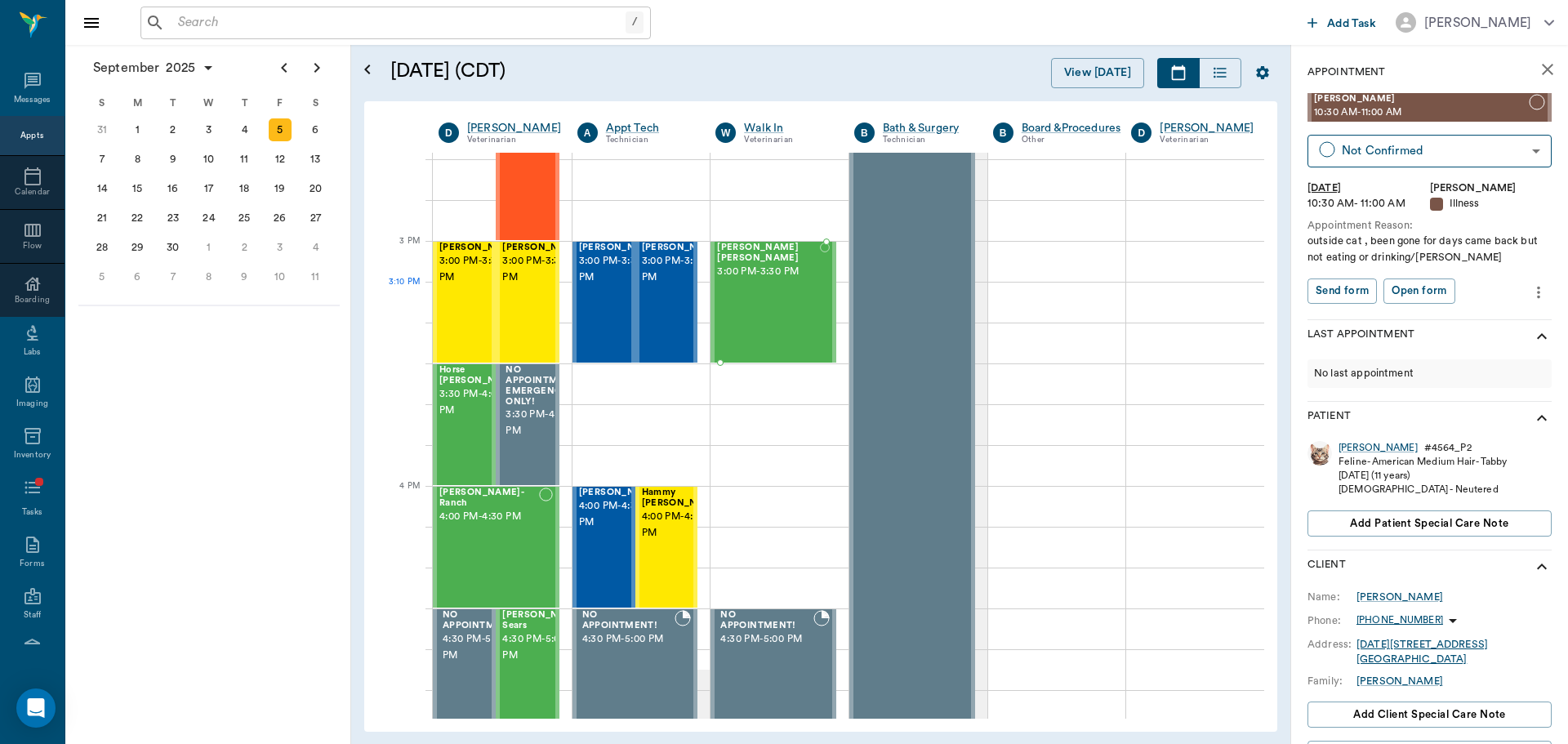
click at [756, 318] on div "Snoop Dog Waters 3:00 PM - 3:30 PM" at bounding box center [768, 302] width 102 height 119
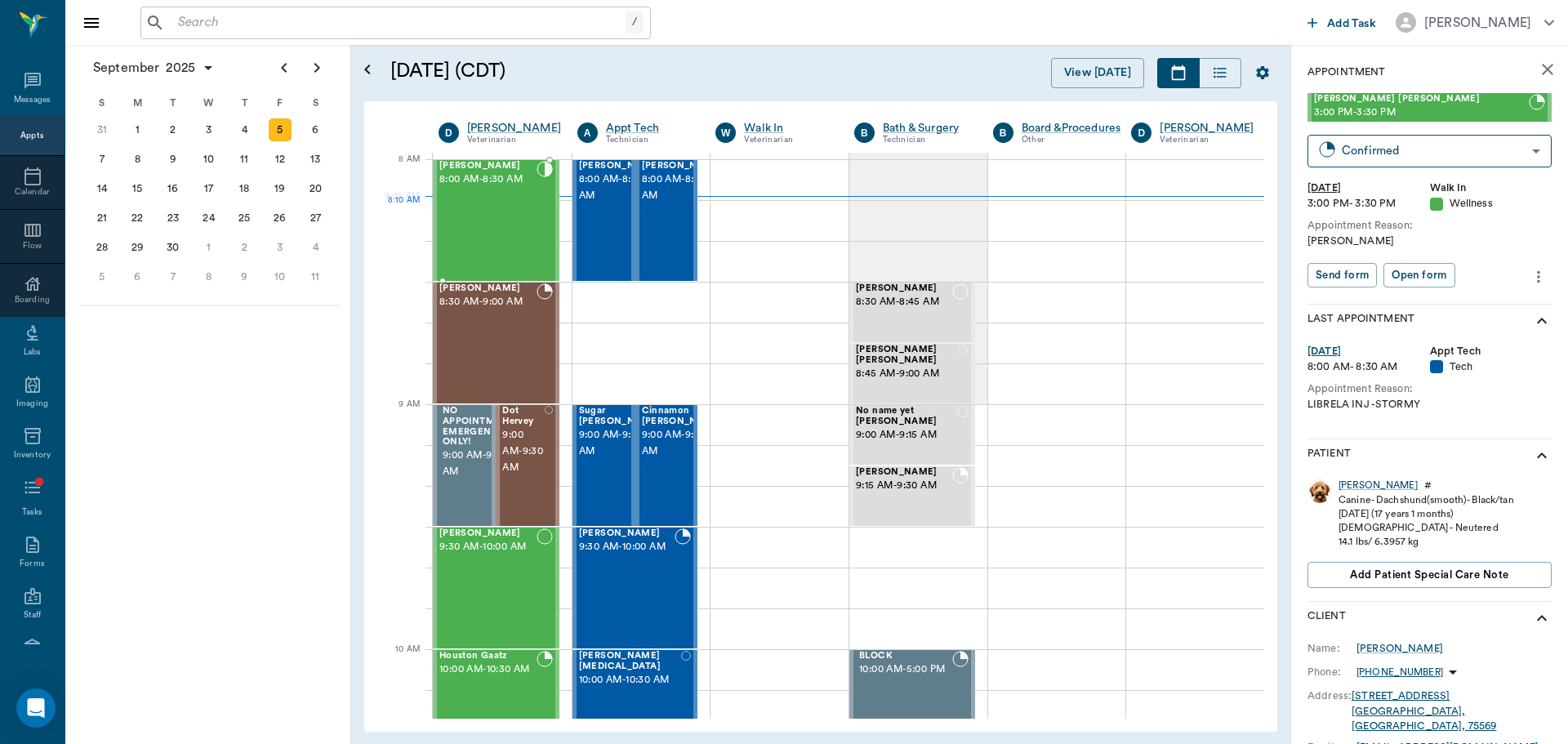
click at [507, 212] on div "Tank KIRTMAN 8:00 AM - 8:30 AM" at bounding box center [488, 220] width 97 height 119
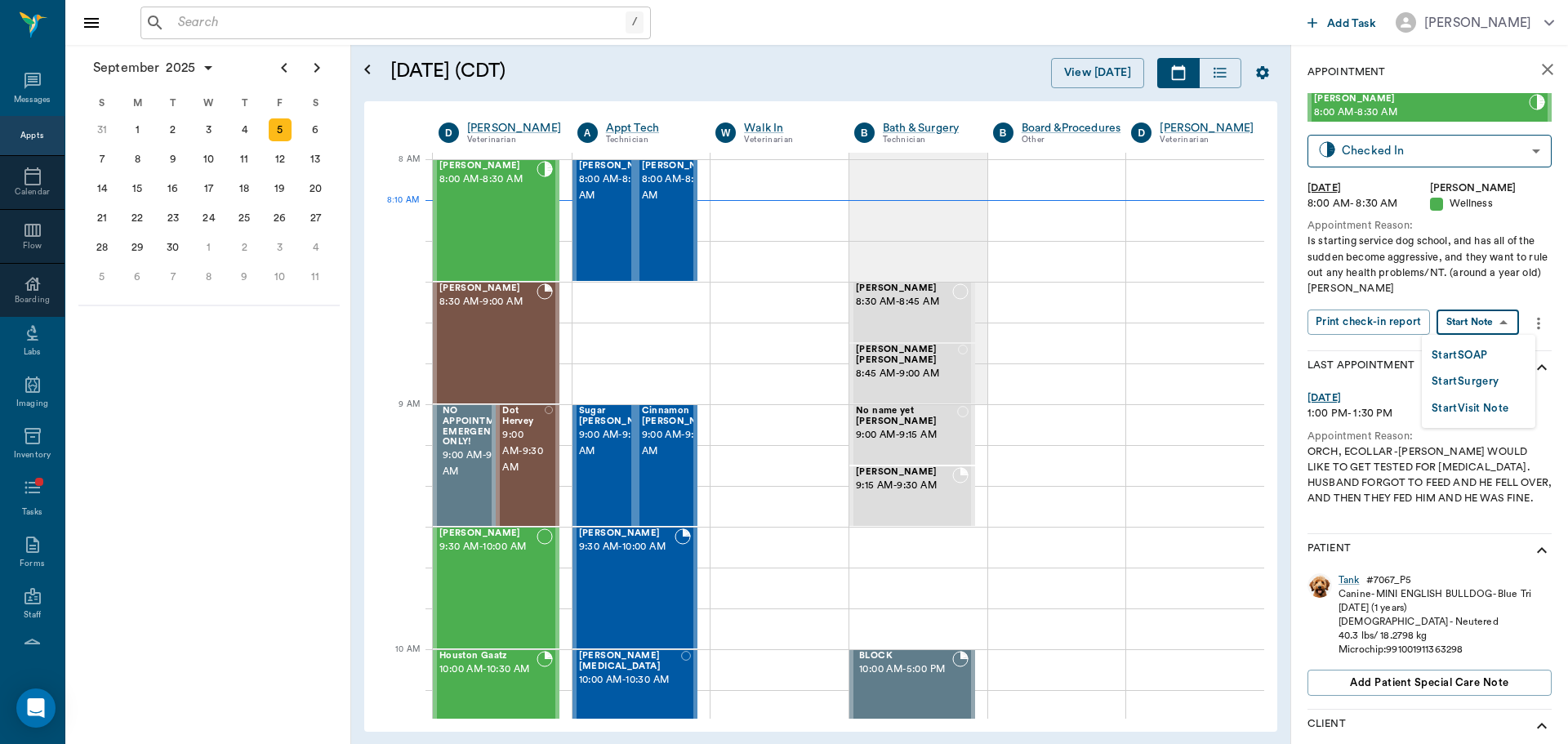
click at [1474, 321] on body "/ ​ Add Task Dr. Bert Ellsworth Nectar Messages Appts Calendar Flow Boarding La…" at bounding box center [784, 372] width 1568 height 744
click at [1483, 356] on button "Start SOAP" at bounding box center [1460, 355] width 56 height 19
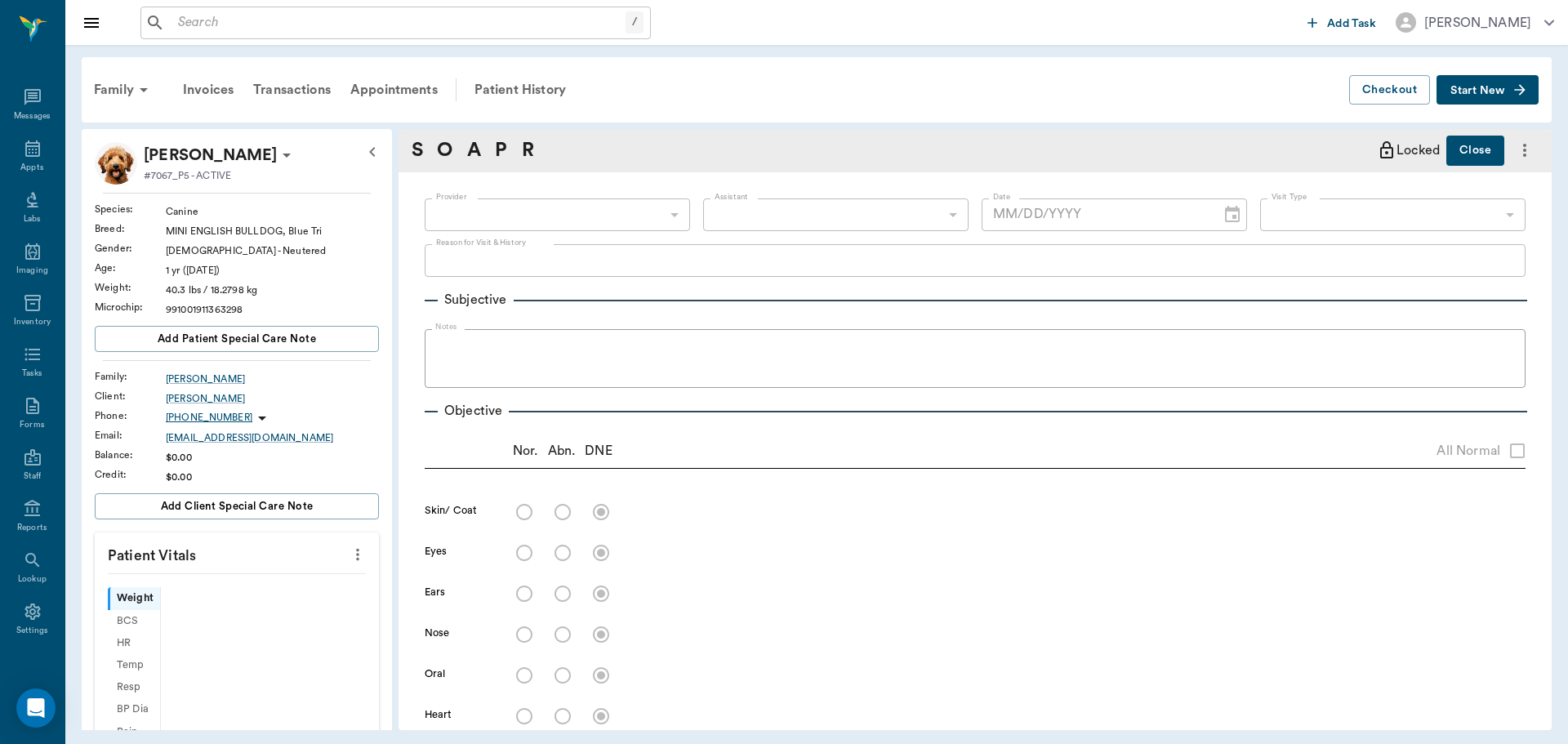
scroll to position [7, 0]
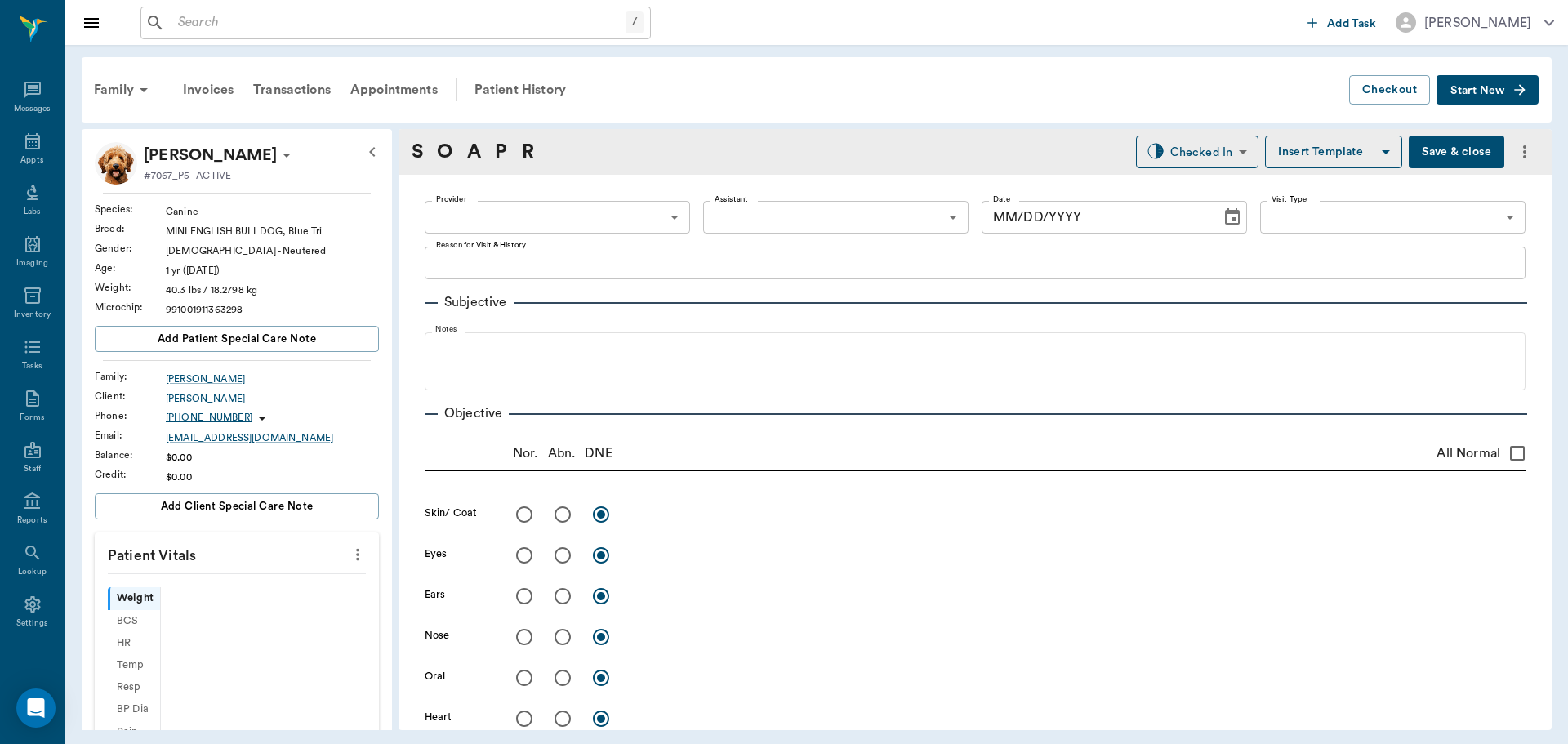
type input "63ec2f075fda476ae8351a4d"
type input "65d2be4f46e3a538d89b8c14"
type textarea "Is starting service dog school, and has all of the sudden become aggressive, an…"
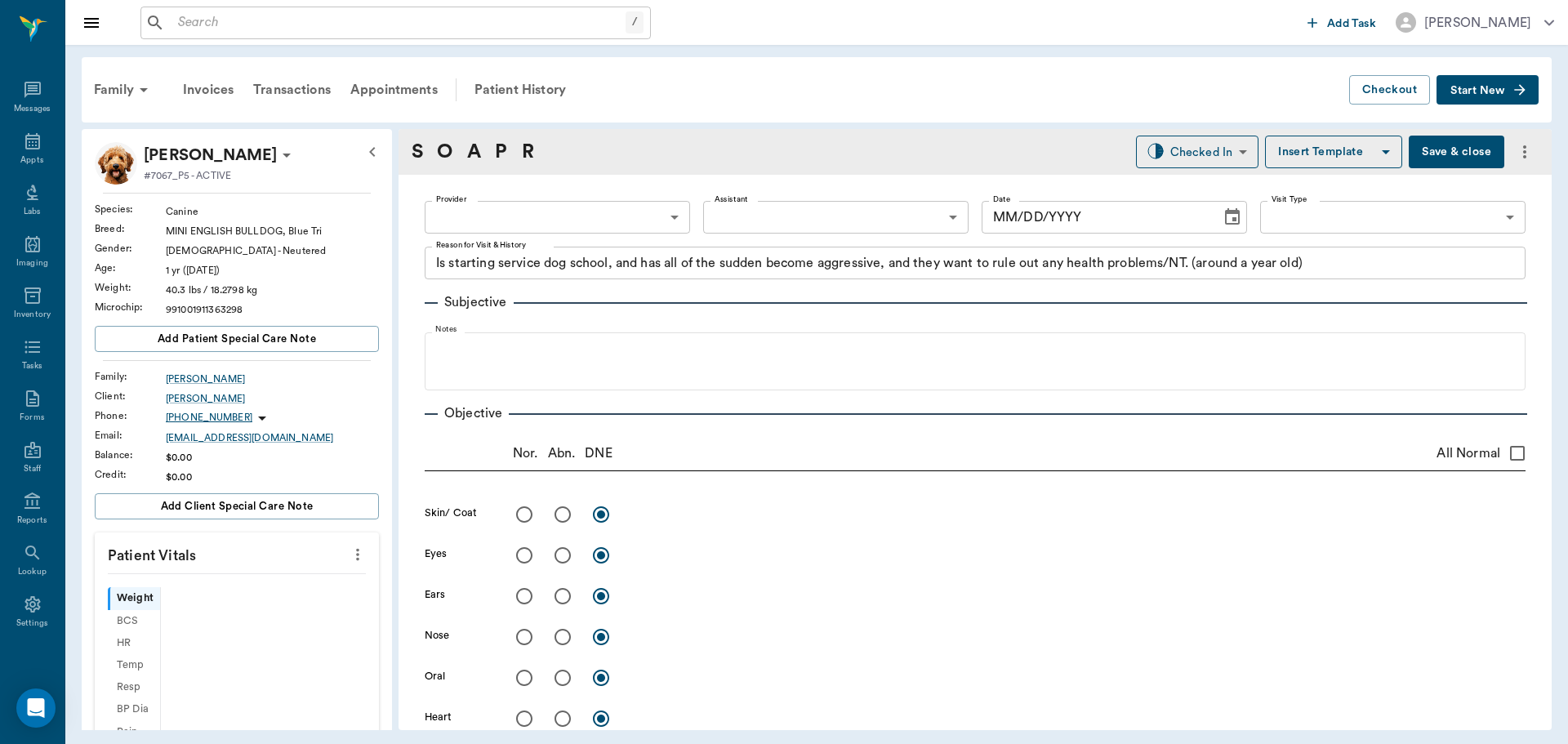
type input "[DATE]"
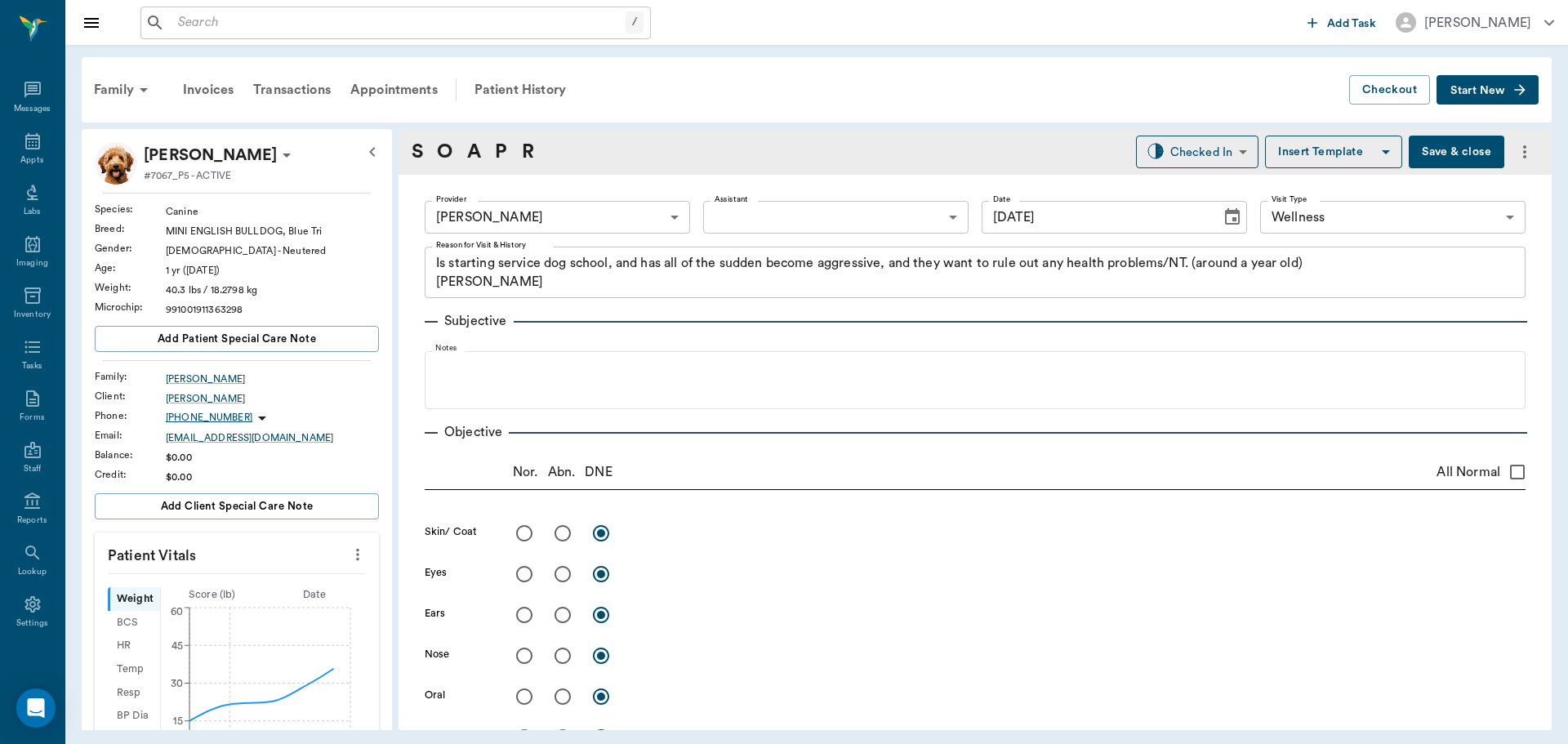
click at [832, 214] on body "/ ​ Add Task Dr. Bert Ellsworth Nectar Messages Appts Labs Imaging Inventory Ta…" at bounding box center [784, 372] width 1568 height 744
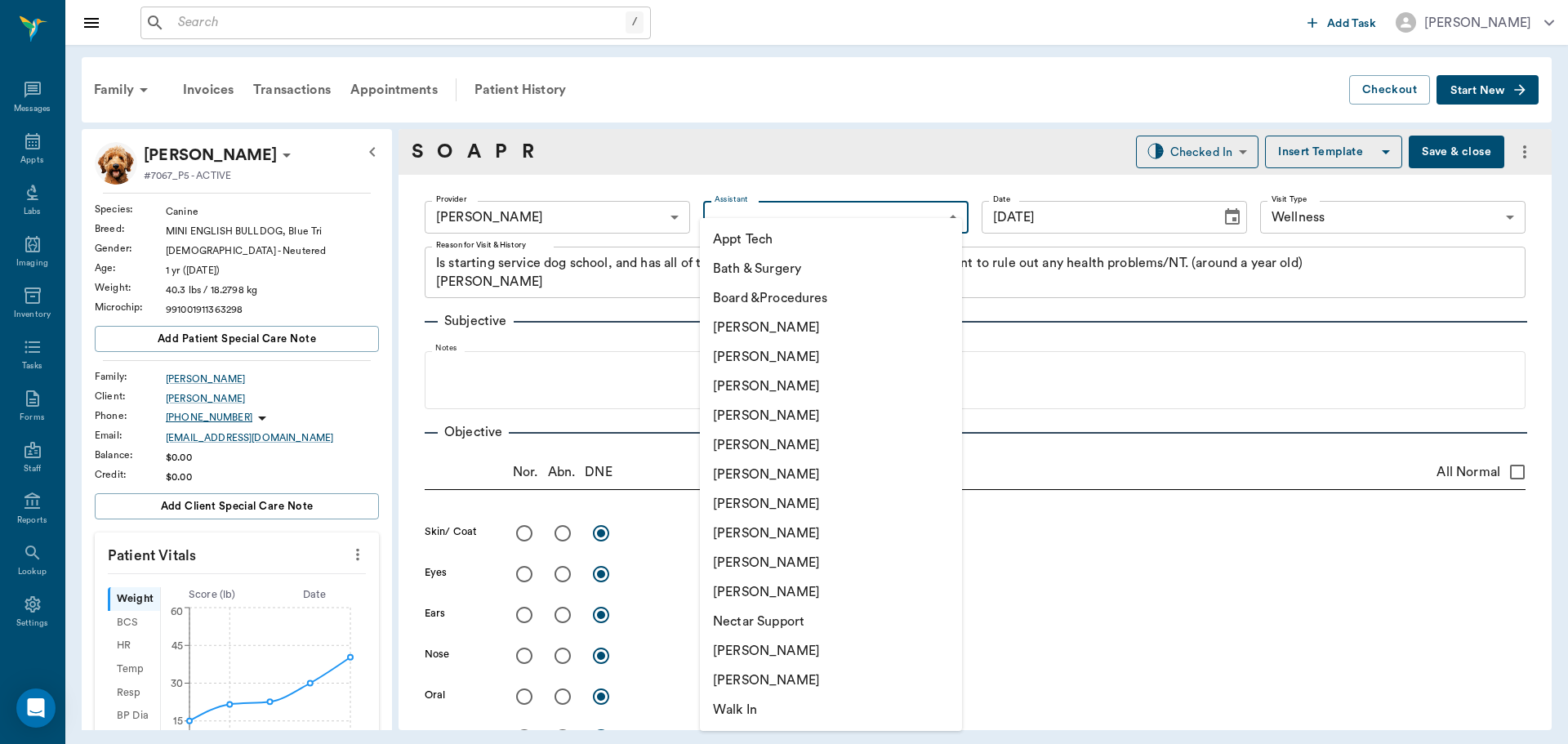
click at [779, 653] on li "[PERSON_NAME]" at bounding box center [830, 651] width 262 height 30
type input "6740bf97de10e07744acf1eb"
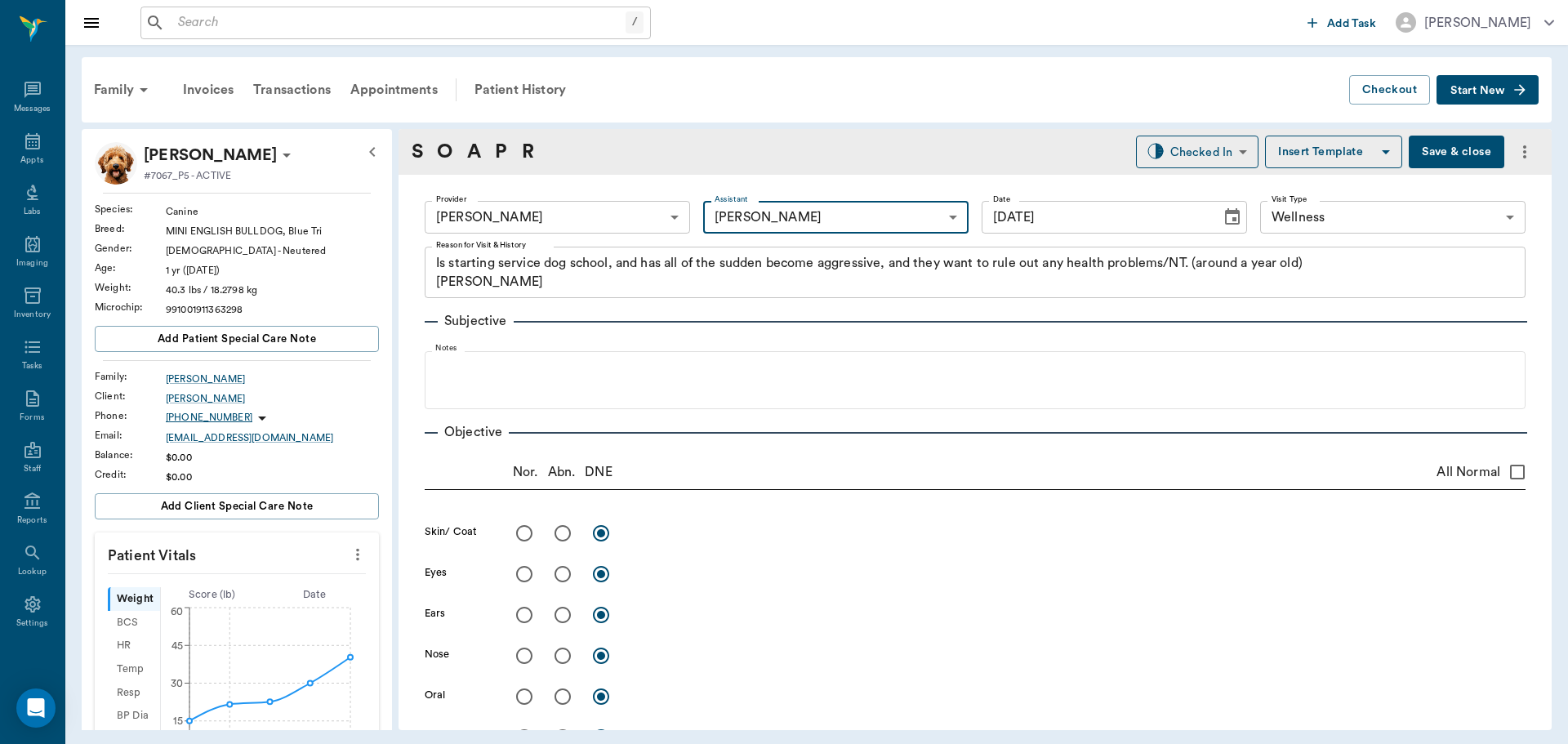
click at [349, 560] on icon "more" at bounding box center [357, 554] width 18 height 20
click at [267, 585] on span "Enter Vitals" at bounding box center [276, 583] width 137 height 17
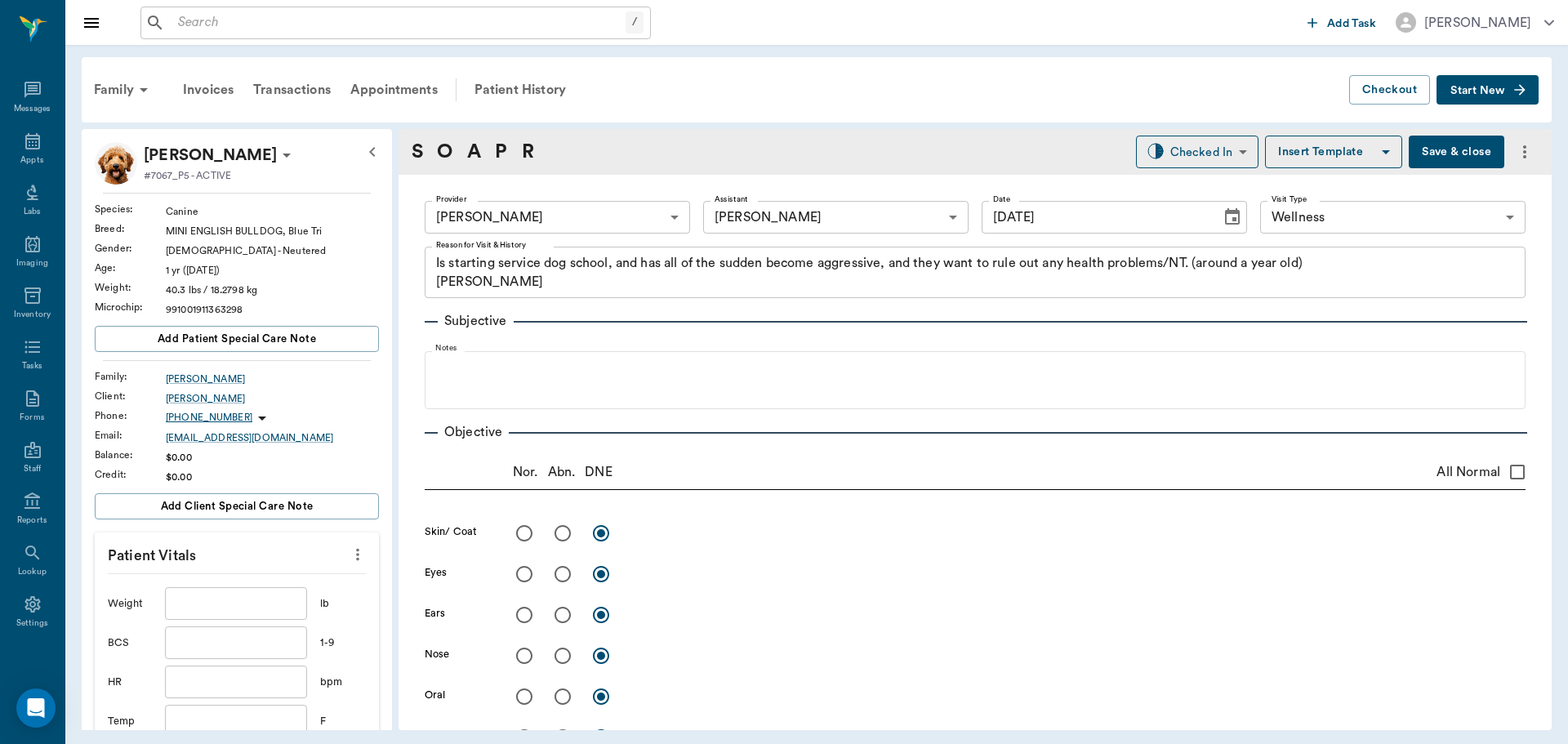
click at [257, 602] on input "text" at bounding box center [236, 603] width 142 height 33
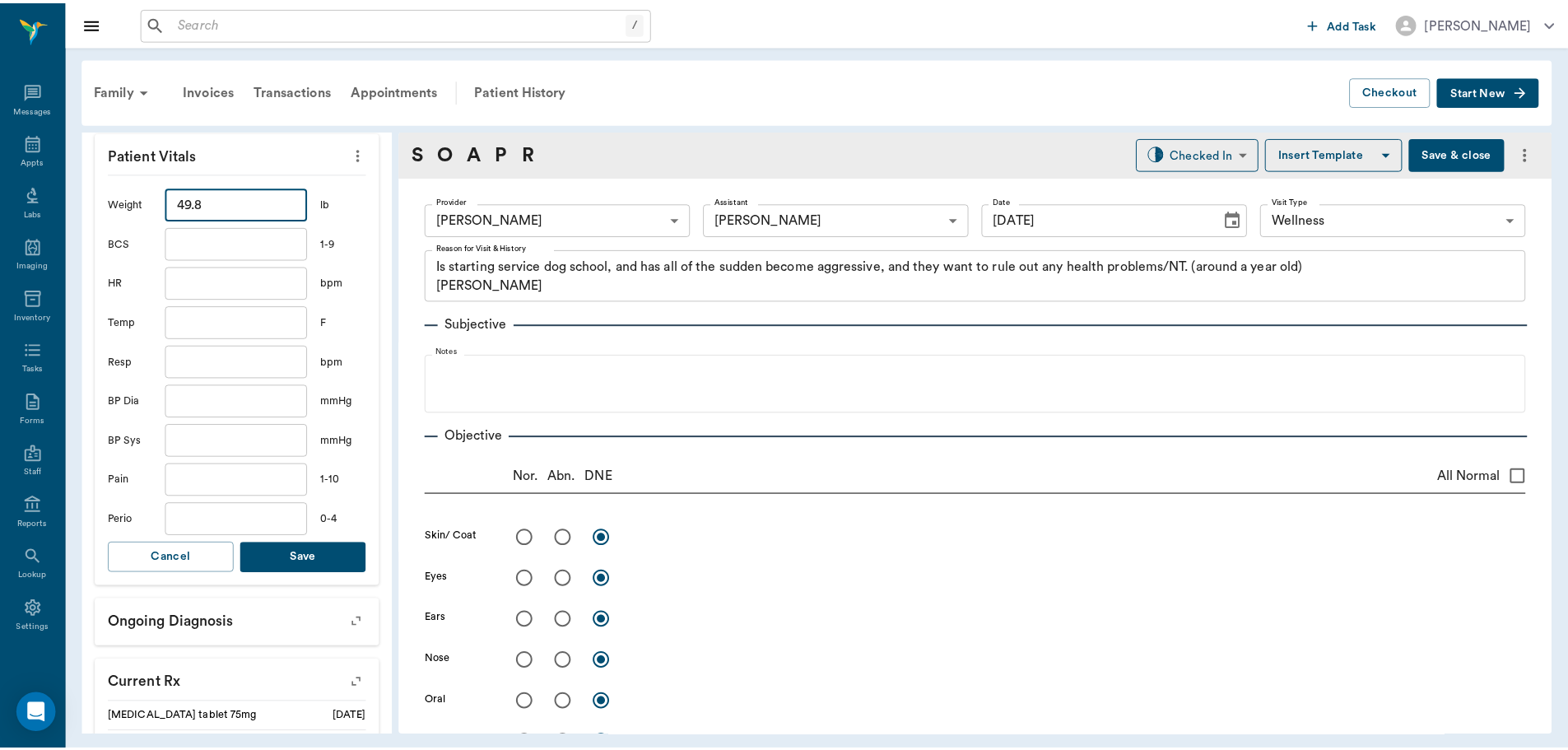
scroll to position [493, 0]
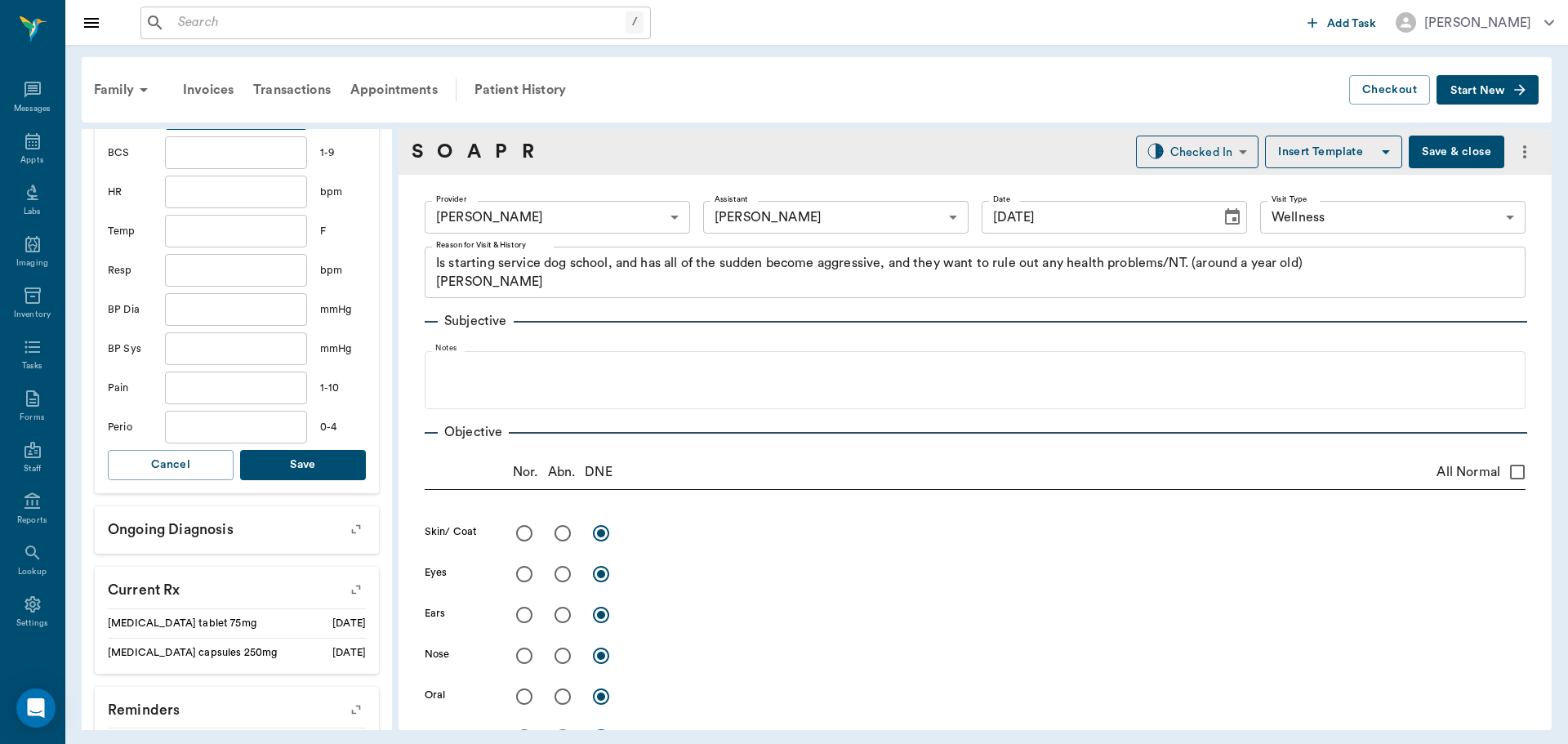
type input "49.8"
click at [304, 464] on button "Save" at bounding box center [302, 464] width 126 height 30
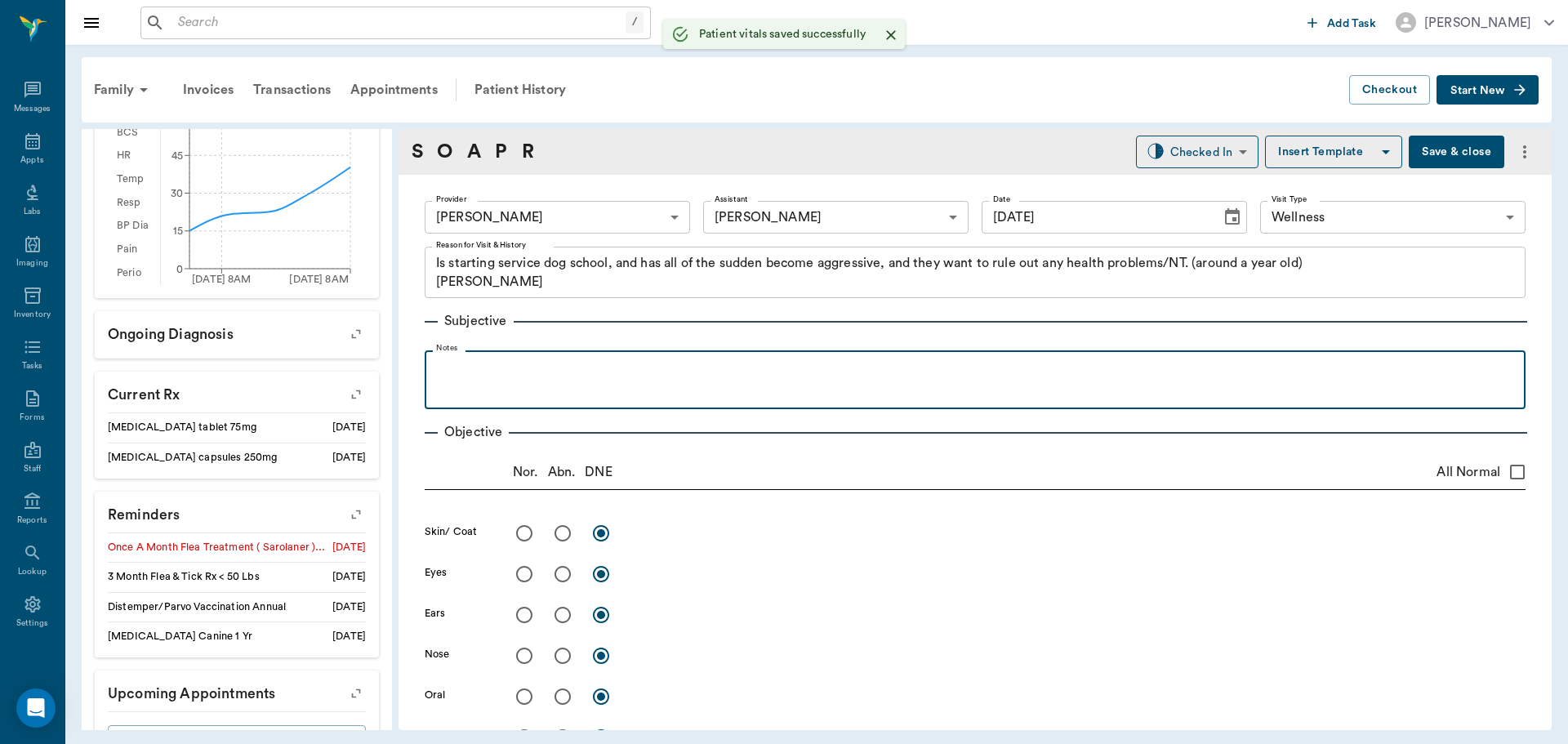
click at [586, 391] on div at bounding box center [975, 379] width 1085 height 41
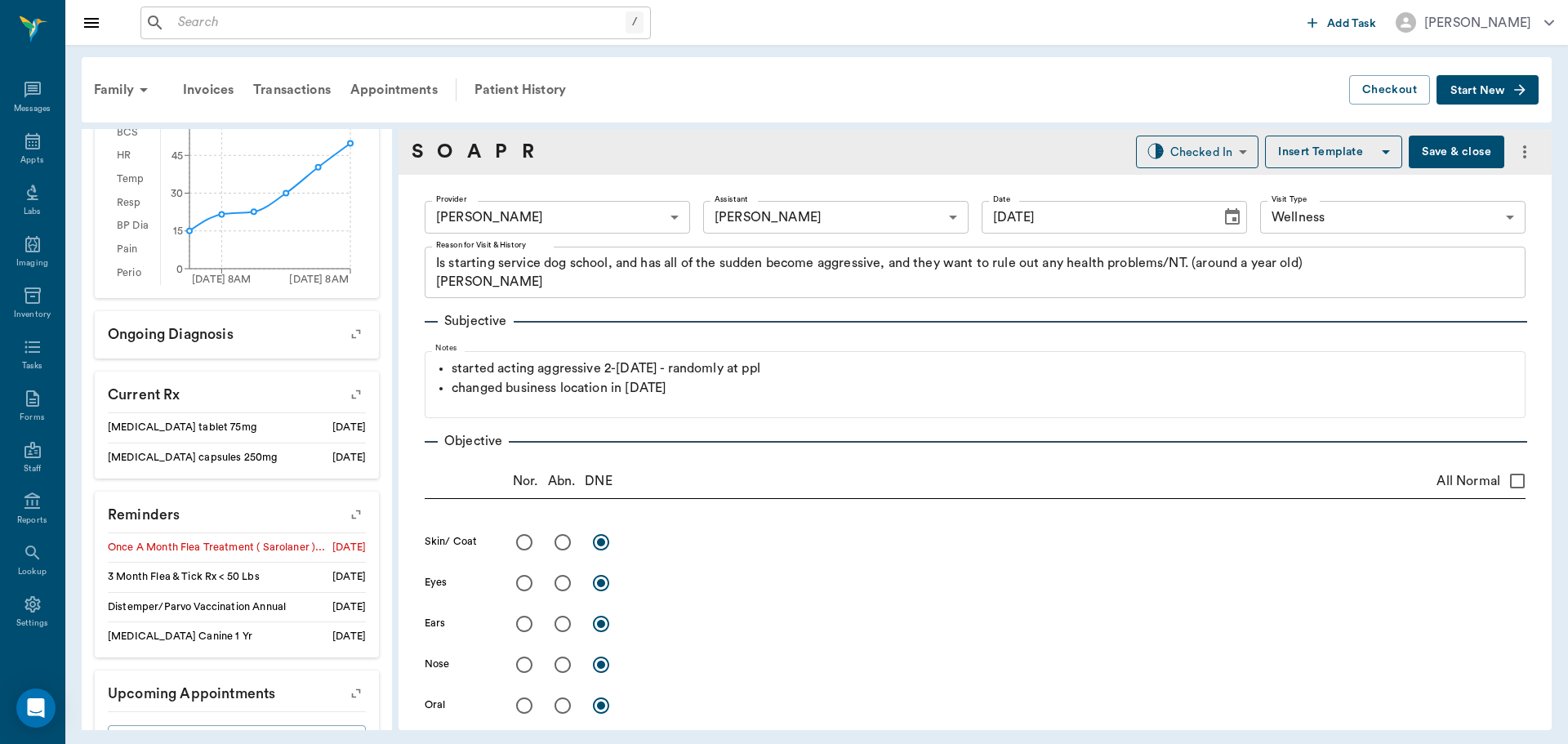
click at [1432, 153] on button "Save & close" at bounding box center [1456, 151] width 95 height 33
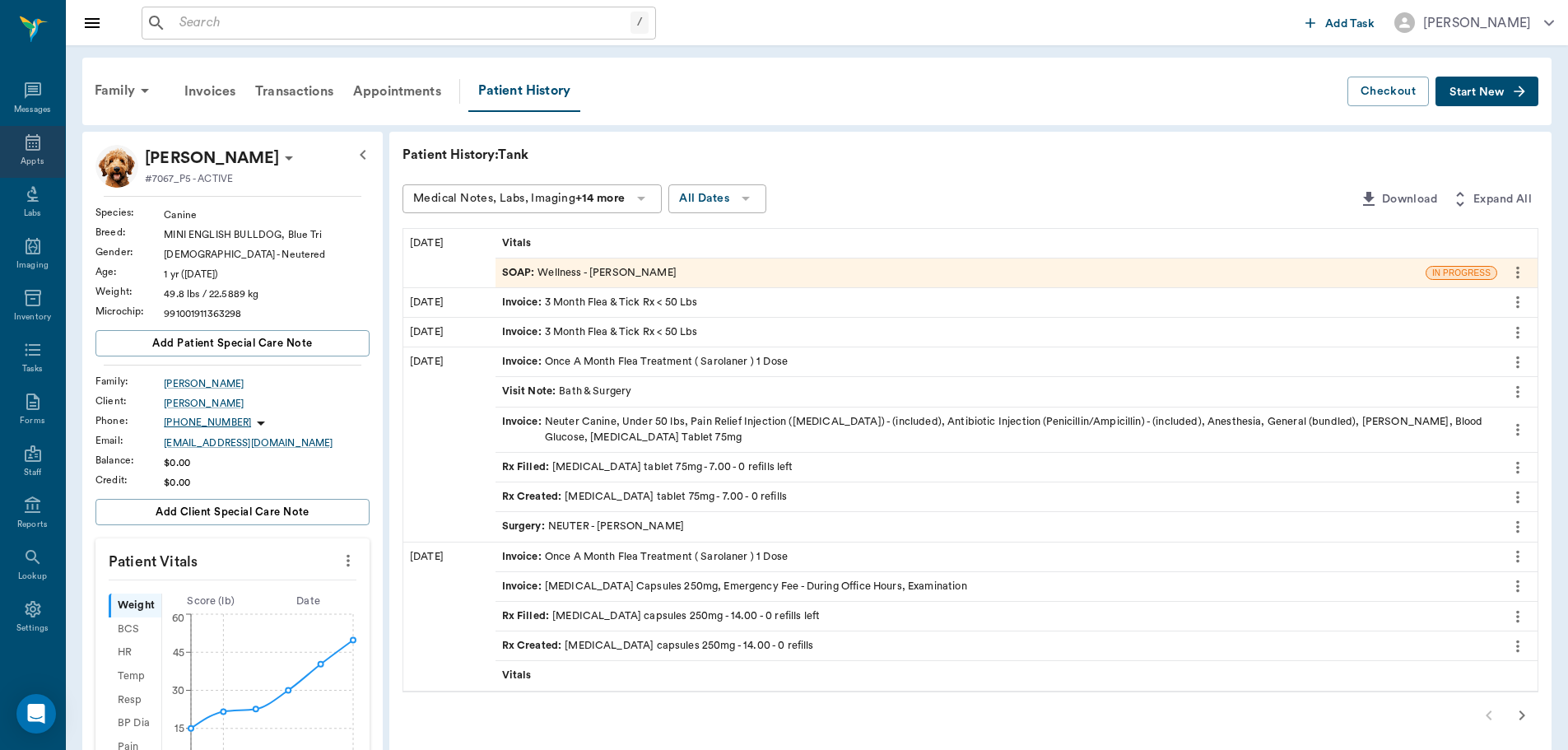
click at [25, 162] on div "Appts" at bounding box center [32, 161] width 24 height 12
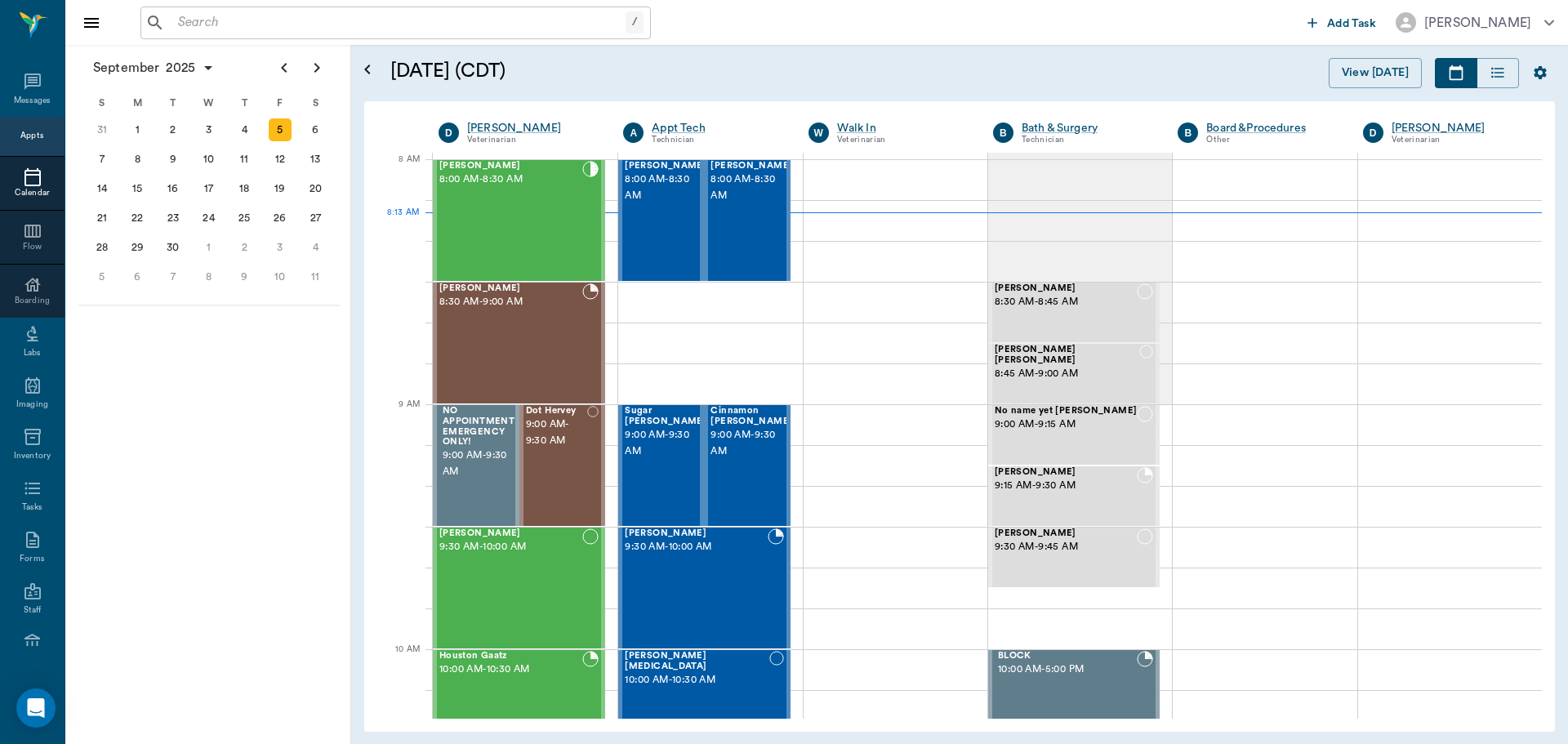
click at [250, 12] on input "text" at bounding box center [398, 22] width 454 height 23
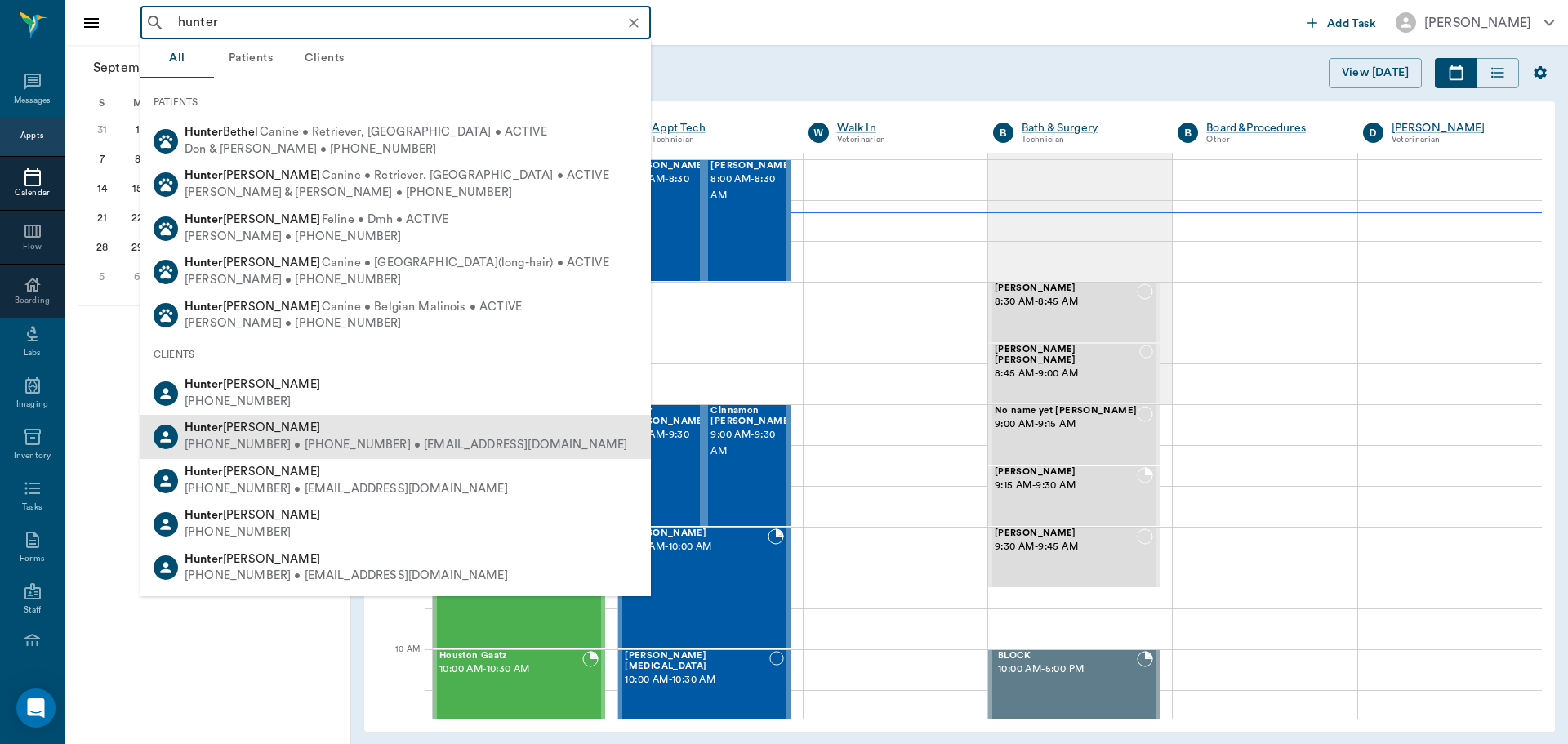
click at [295, 447] on div "(530) 392-2641 • (430) 293-0666 • h.gravesss10@gmail.com" at bounding box center [406, 445] width 443 height 17
type input "hunter"
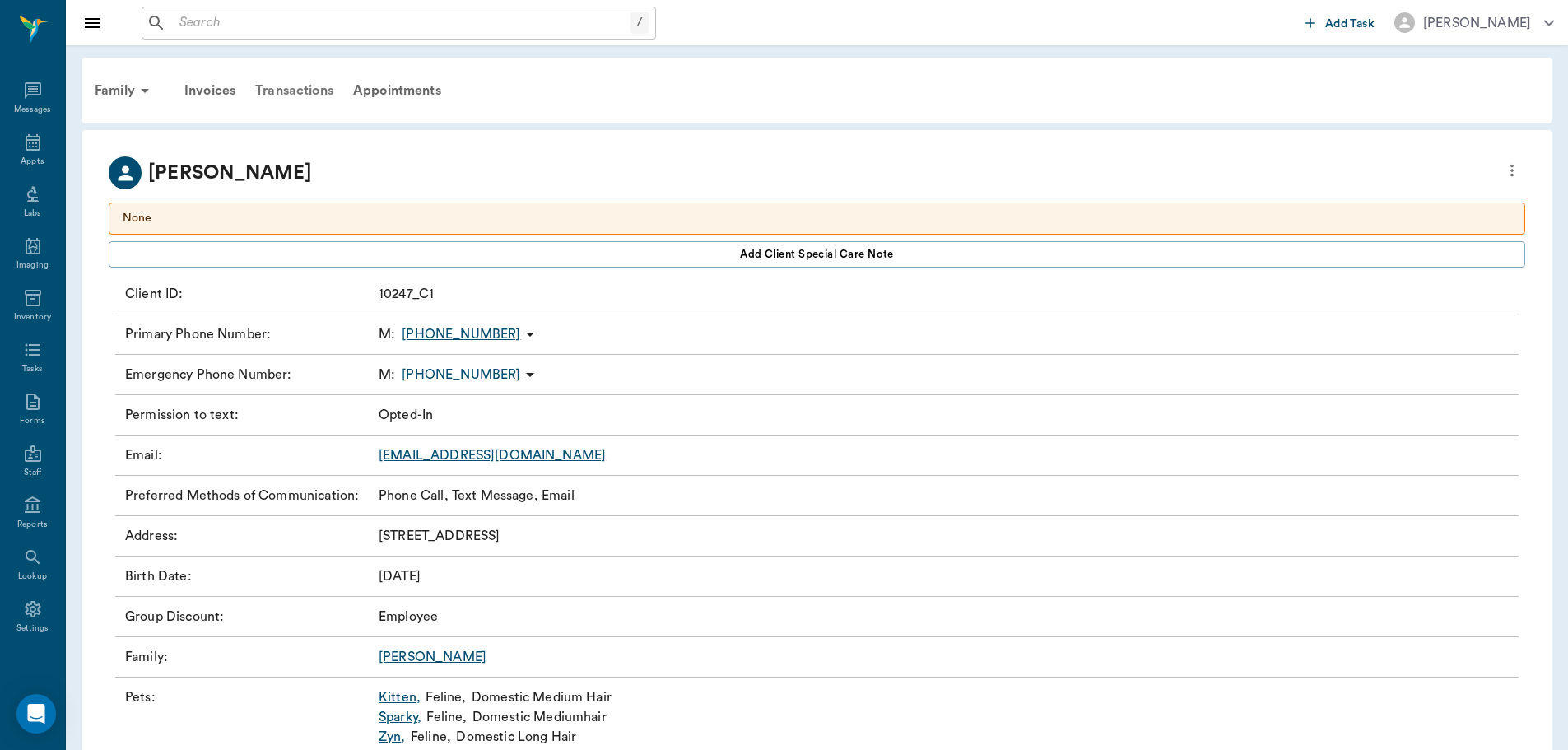
click at [316, 96] on div "Transactions" at bounding box center [294, 90] width 98 height 39
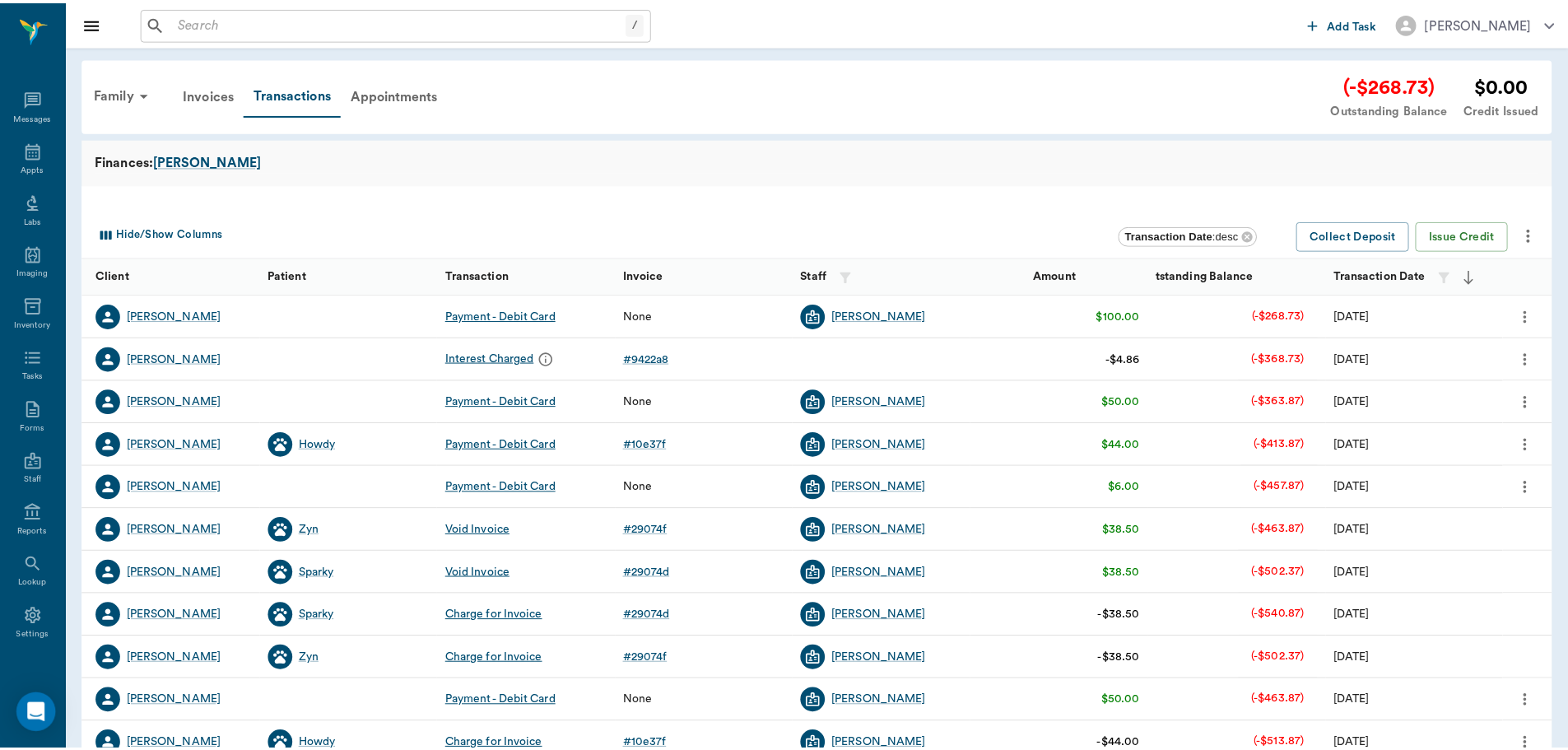
scroll to position [8, 0]
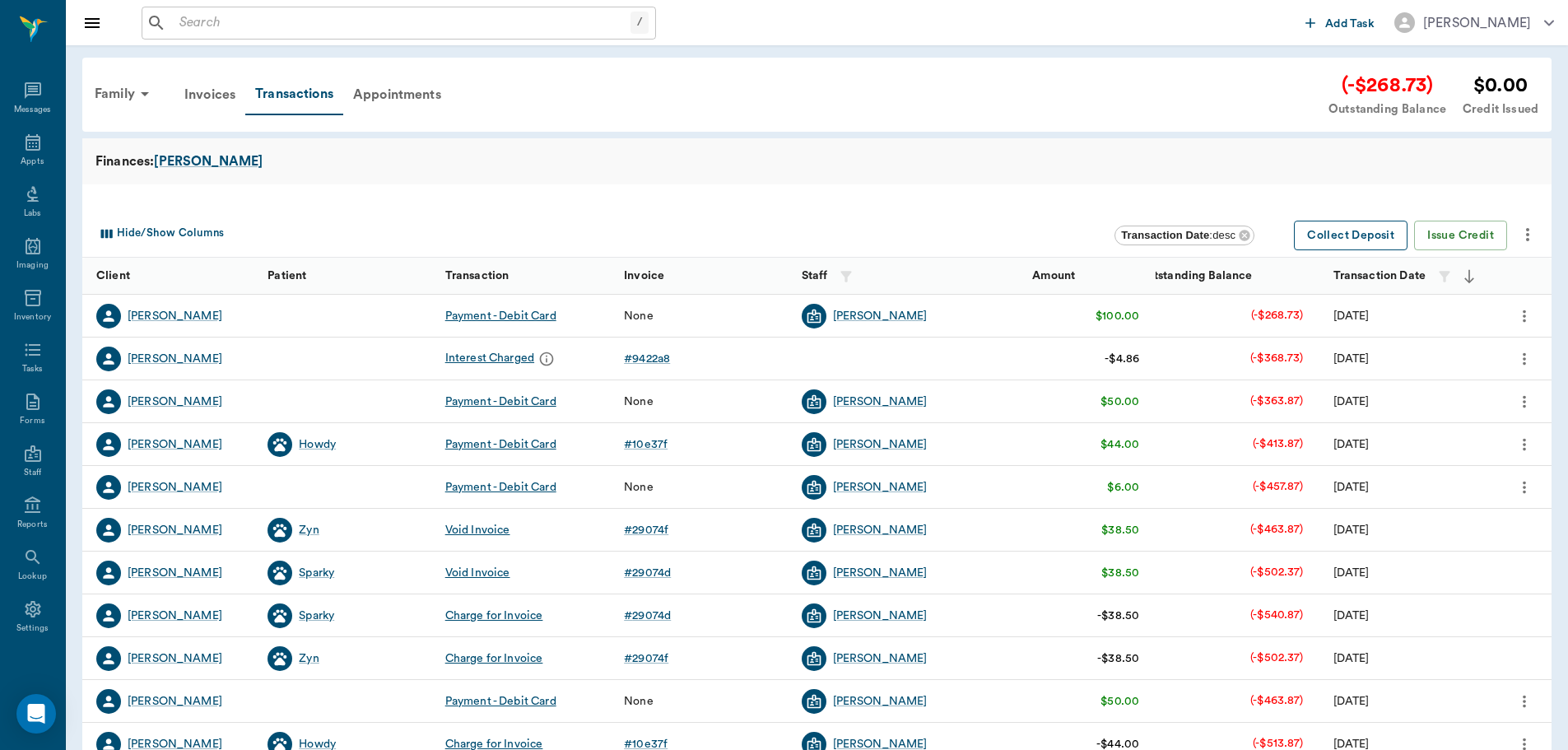
click at [1330, 242] on button "Collect Deposit" at bounding box center [1350, 236] width 114 height 30
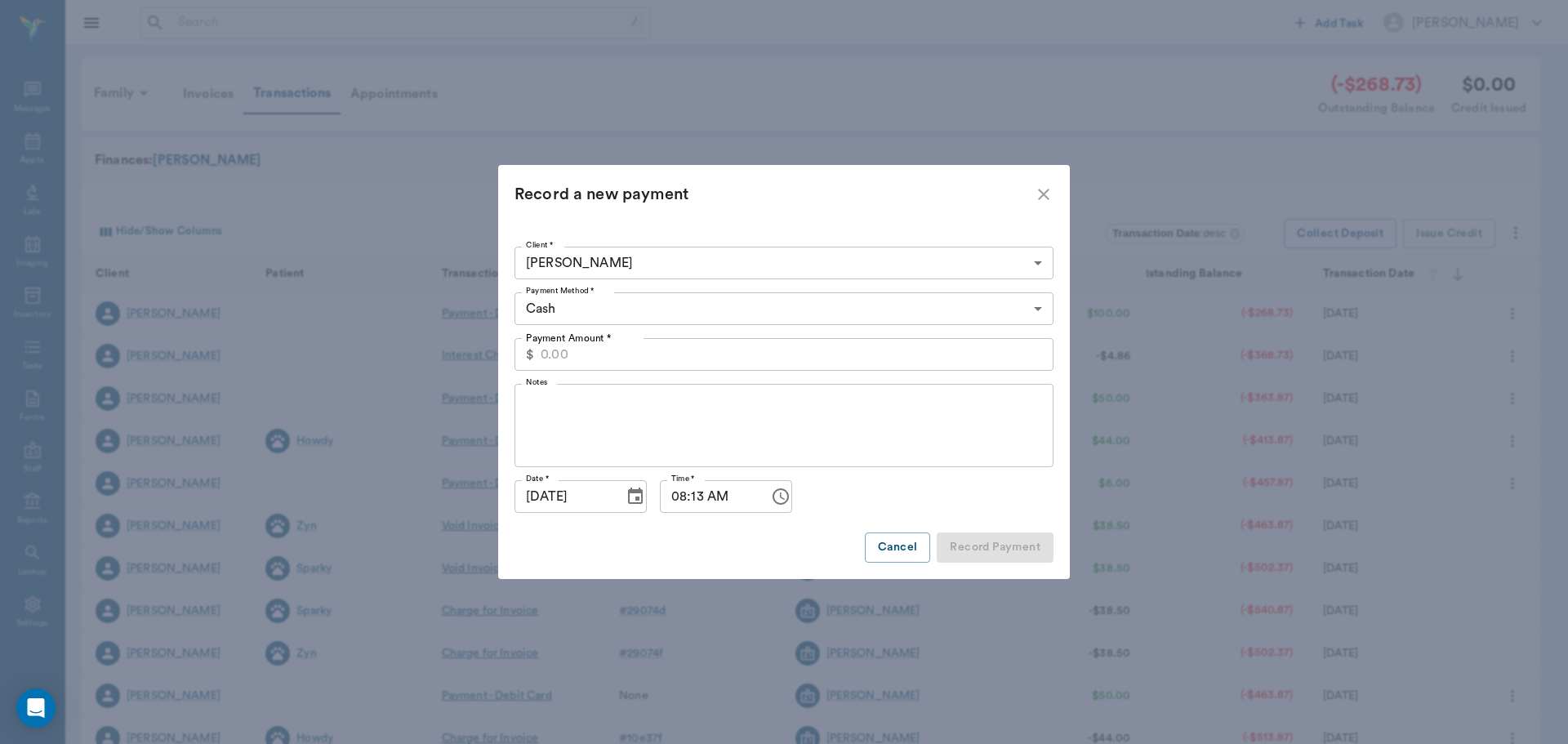
click at [644, 311] on body "/ ​ Add Task Dr. Bert Ellsworth Nectar Messages Appts Labs Imaging Inventory Ta…" at bounding box center [784, 502] width 1568 height 1004
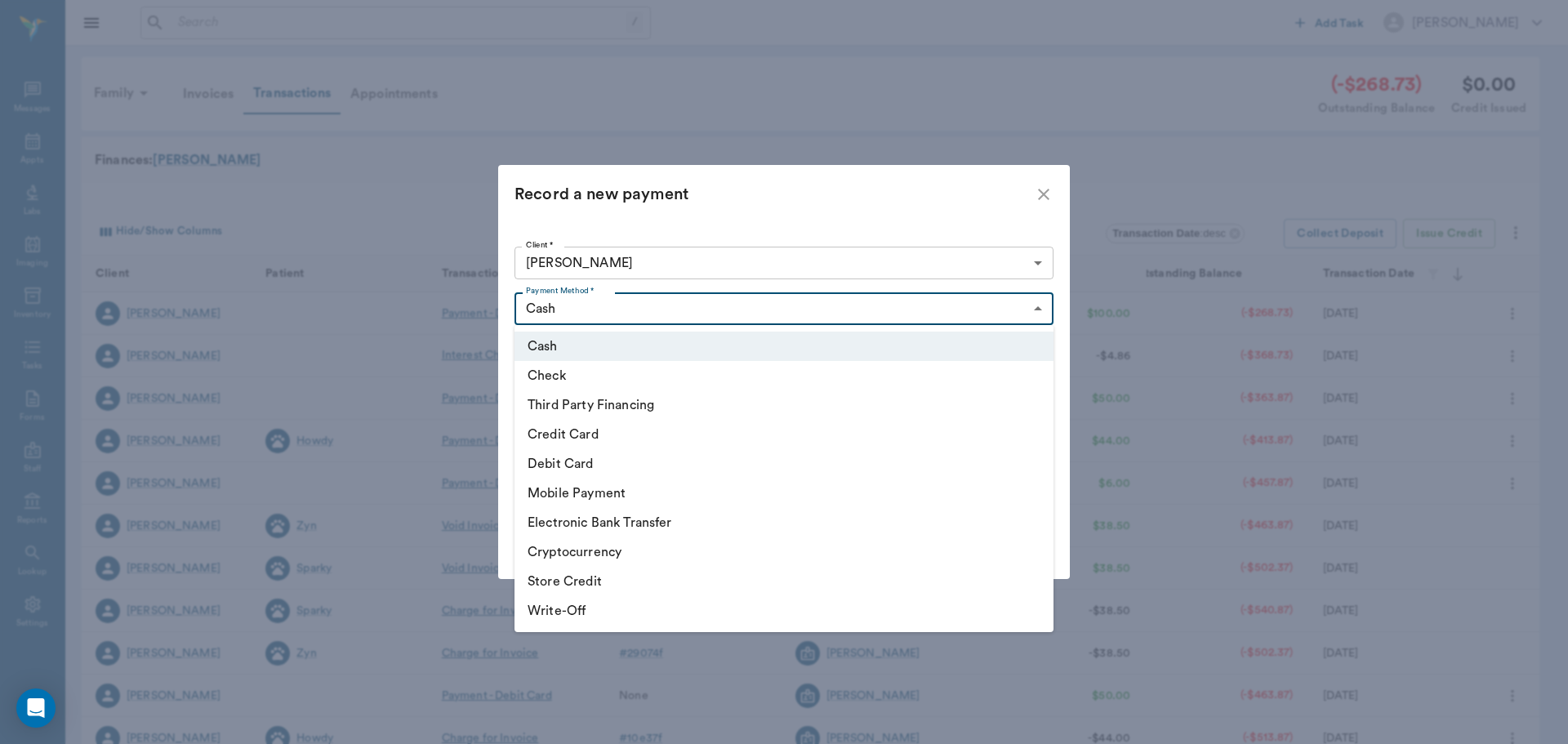
click at [623, 455] on li "Debit Card" at bounding box center [784, 464] width 539 height 30
type input "DEBIT_CARD"
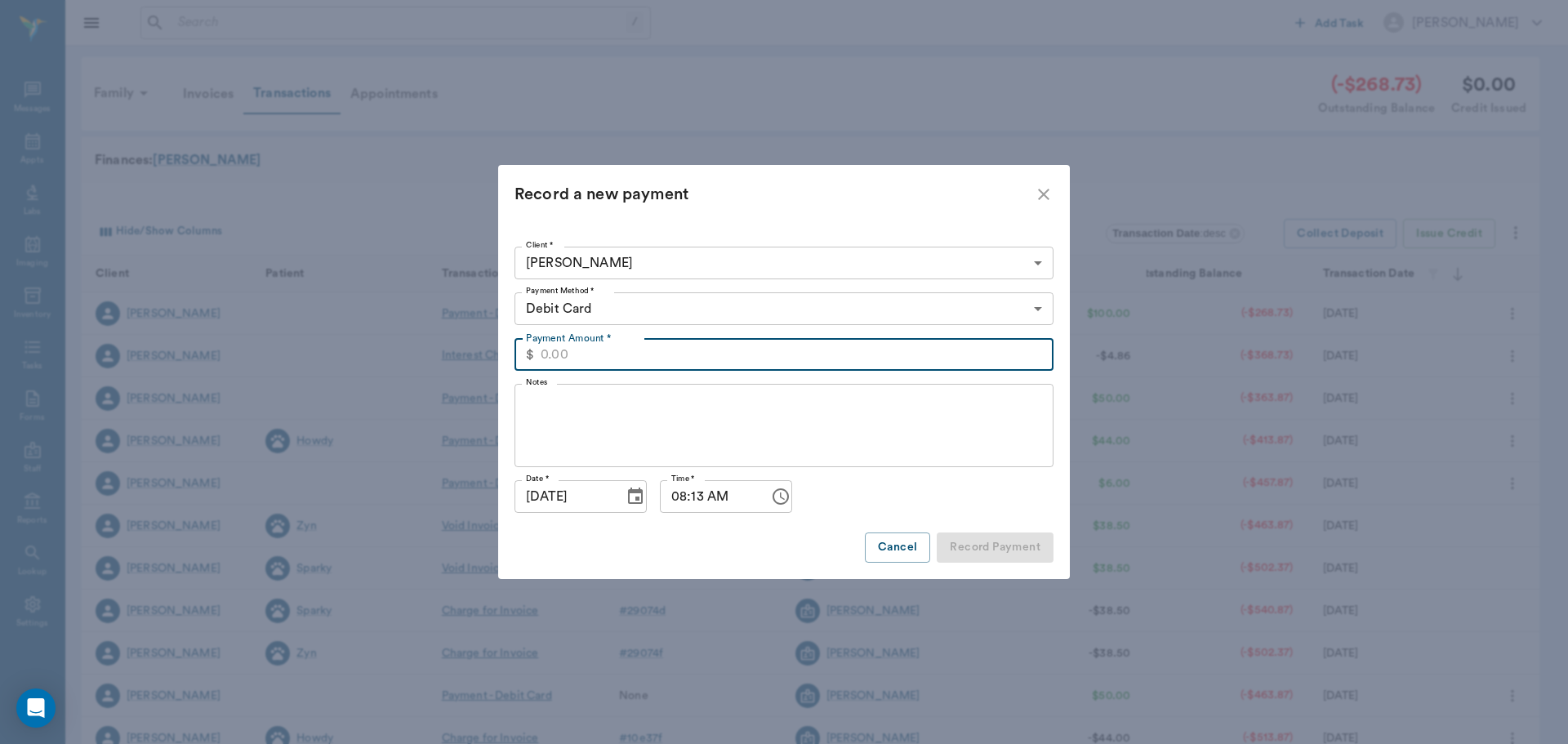
click at [623, 350] on input "Payment Amount *" at bounding box center [798, 353] width 513 height 33
type input "50.00"
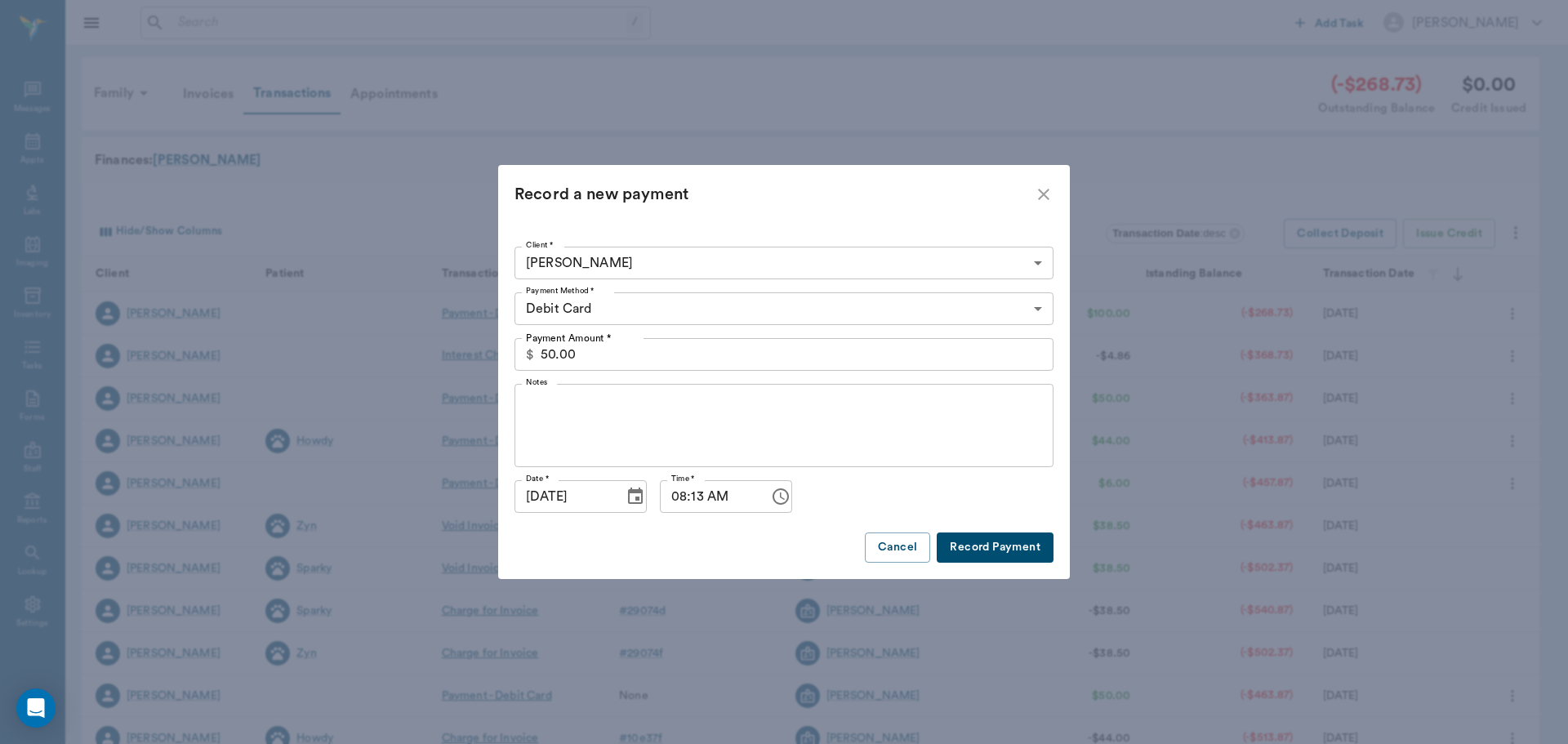
click at [992, 555] on button "Record Payment" at bounding box center [994, 547] width 117 height 30
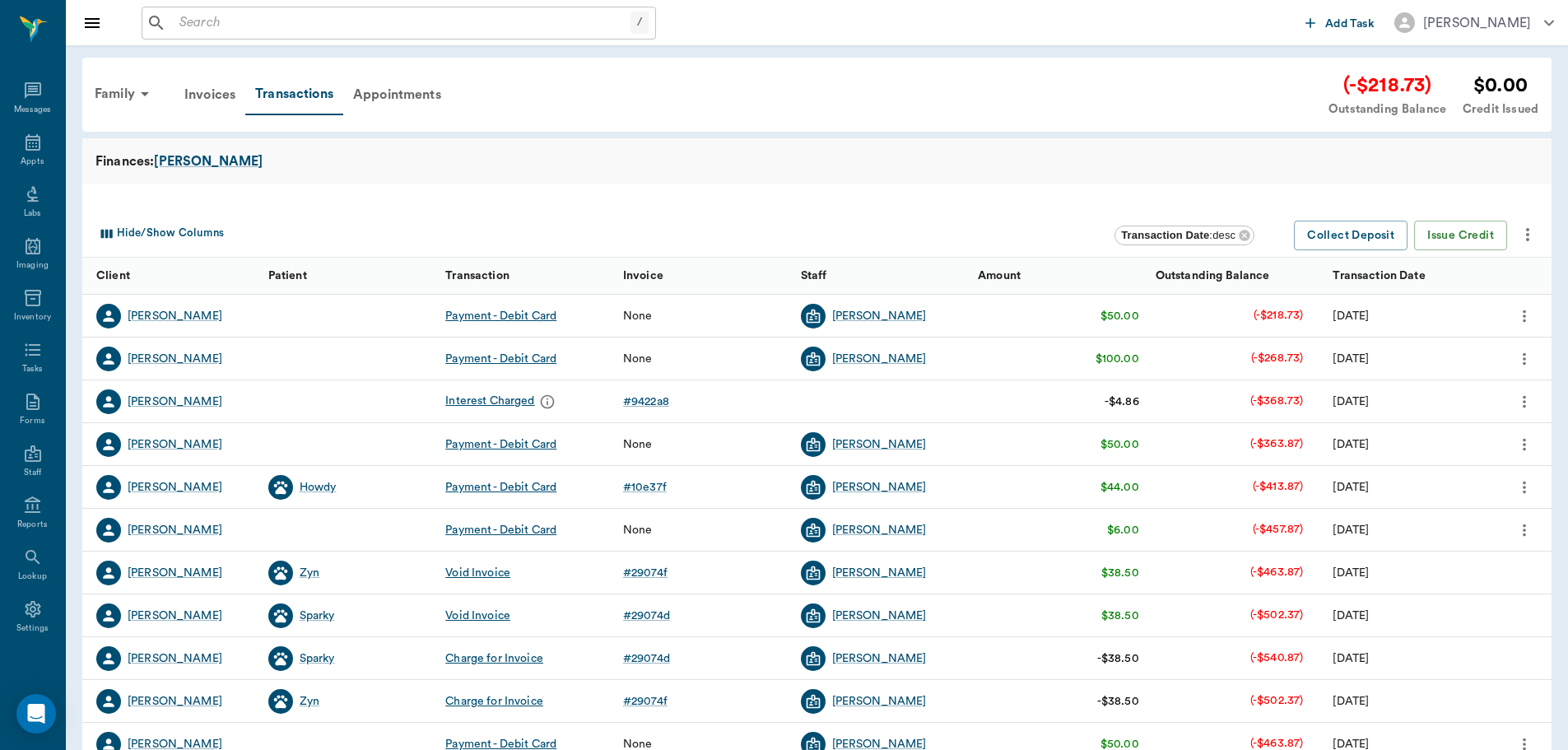
click at [1518, 310] on icon "more" at bounding box center [1524, 316] width 18 height 20
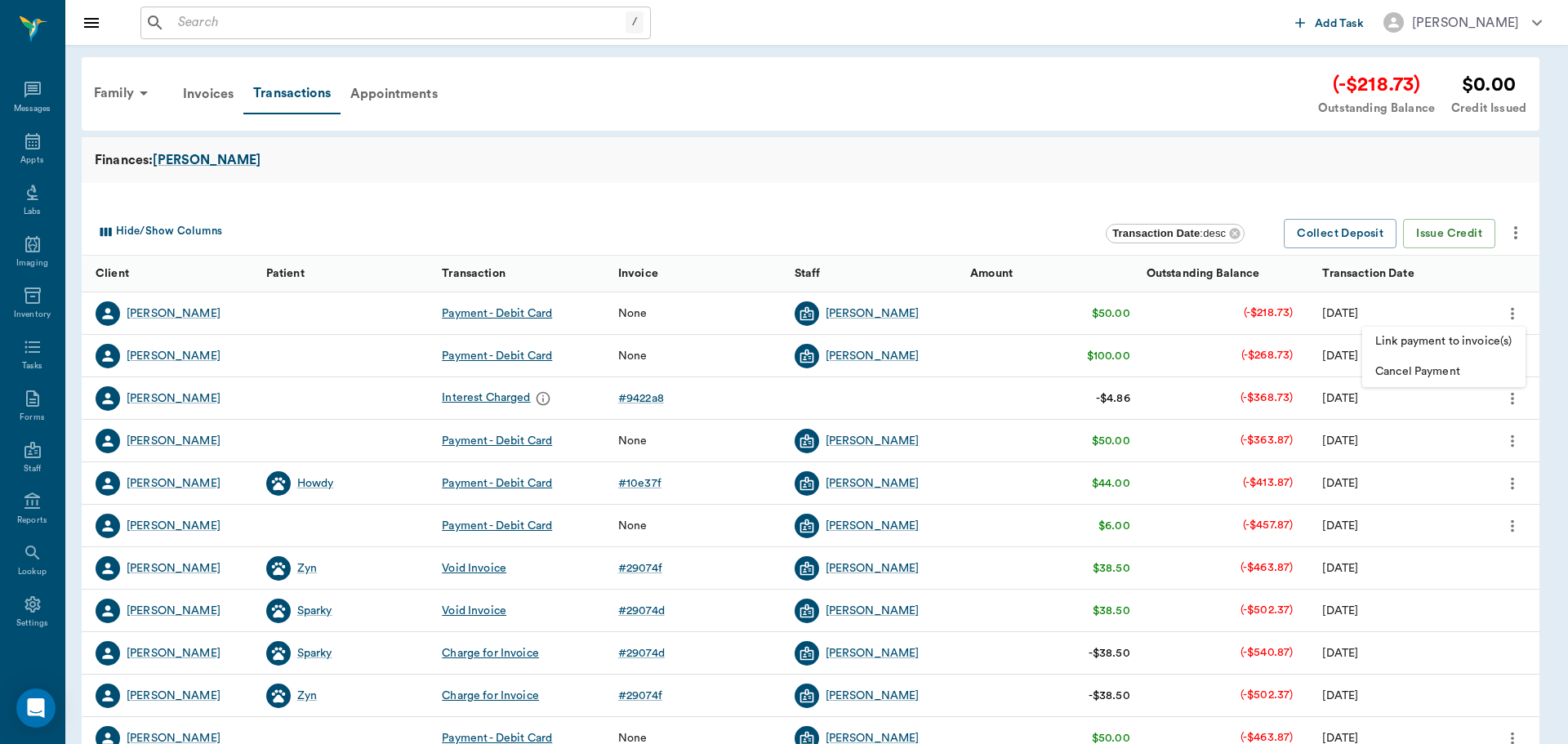
click at [1488, 342] on span "Link payment to invoice(s)" at bounding box center [1443, 341] width 137 height 17
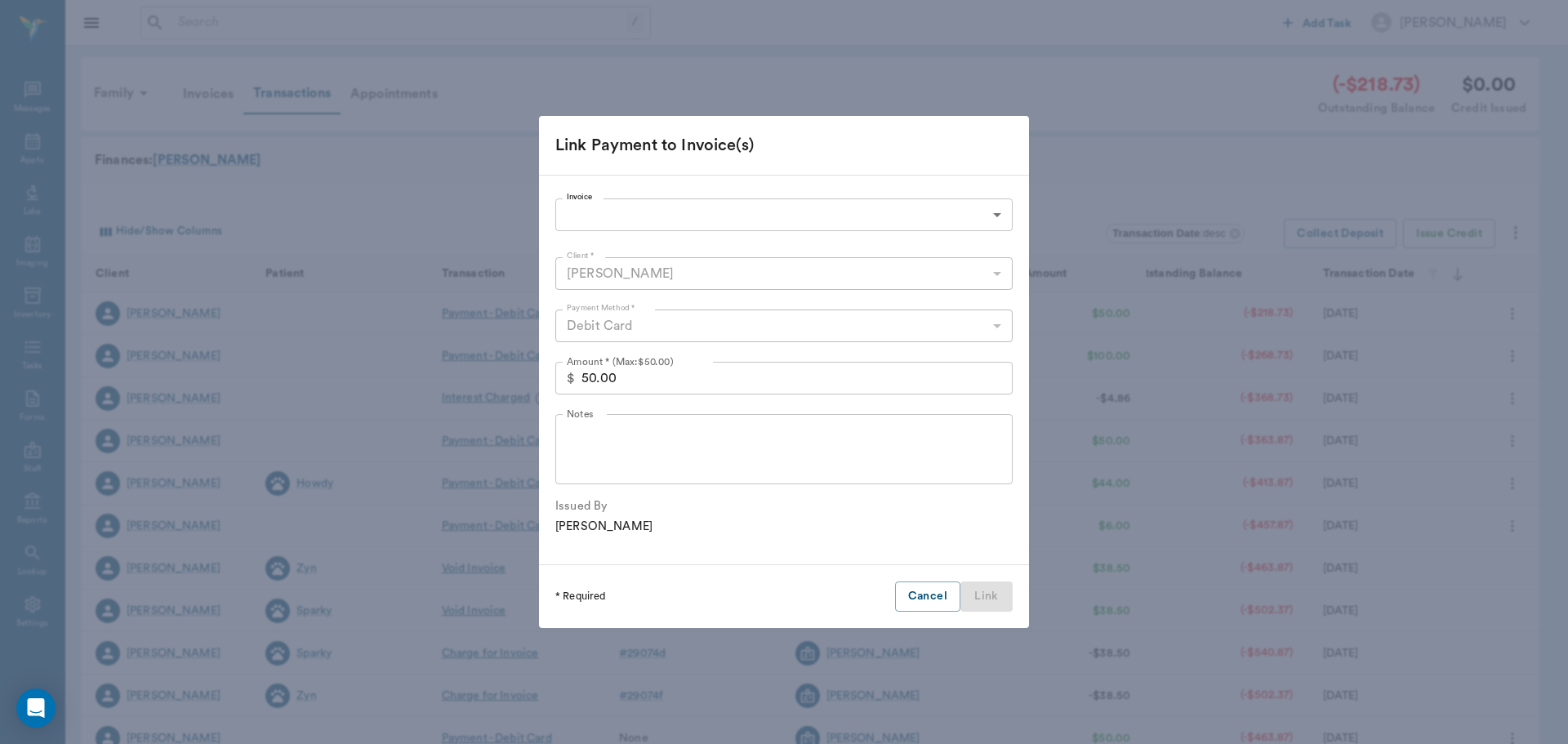
click at [699, 223] on body "/ ​ Add Task Dr. Bert Ellsworth Nectar Messages Appts Labs Imaging Inventory Ta…" at bounding box center [784, 502] width 1568 height 1004
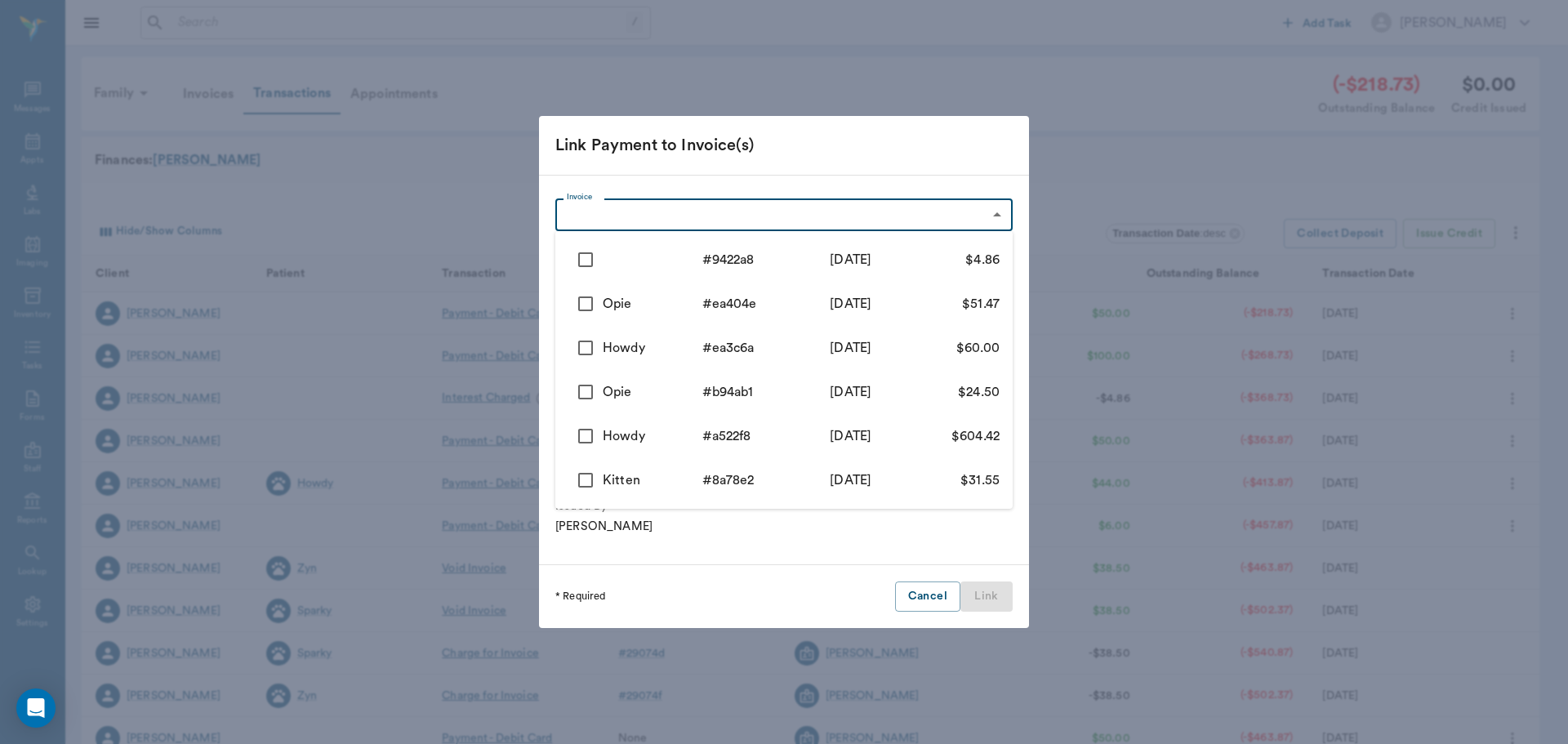
click at [590, 304] on input "checkbox" at bounding box center [585, 303] width 35 height 34
checkbox input "true"
type input "6887a9c213d2e0b1c0ea404e"
type input "51.47"
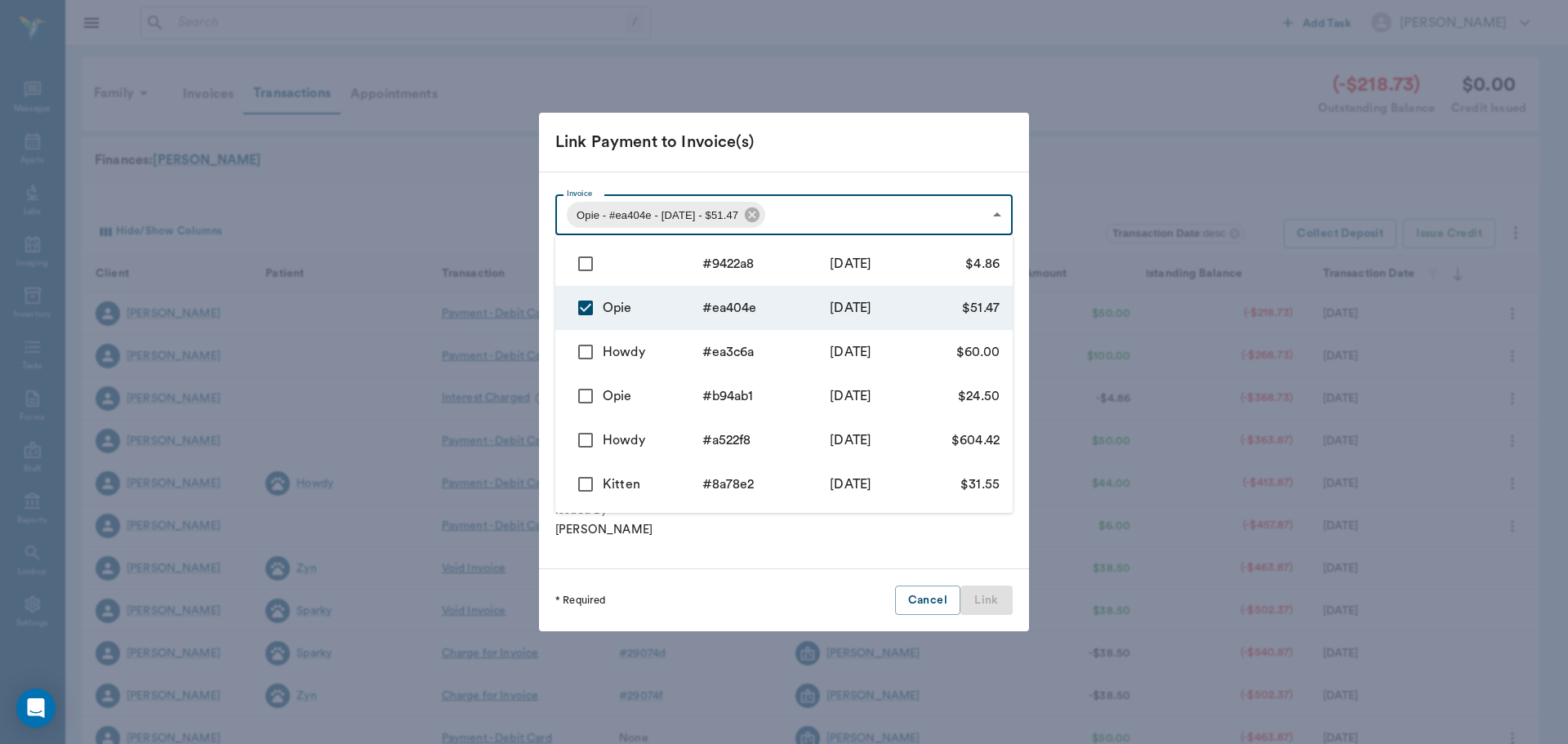
click at [586, 268] on input "checkbox" at bounding box center [585, 263] width 35 height 34
checkbox input "true"
type input "6887a9c213d2e0b1c0ea404e,68b6eb38e63344d8279422a8"
type input "56.33"
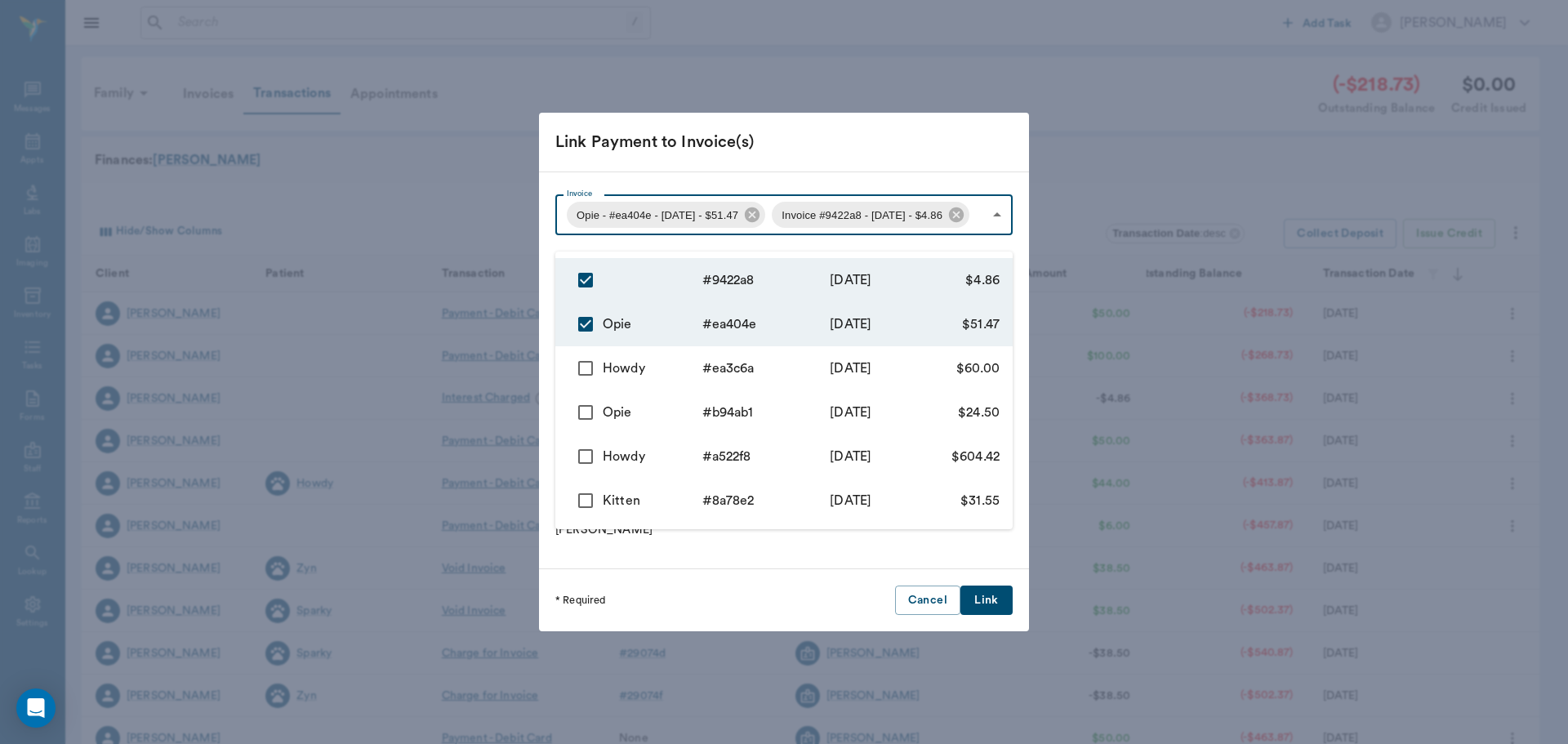
click at [983, 613] on div at bounding box center [784, 372] width 1568 height 744
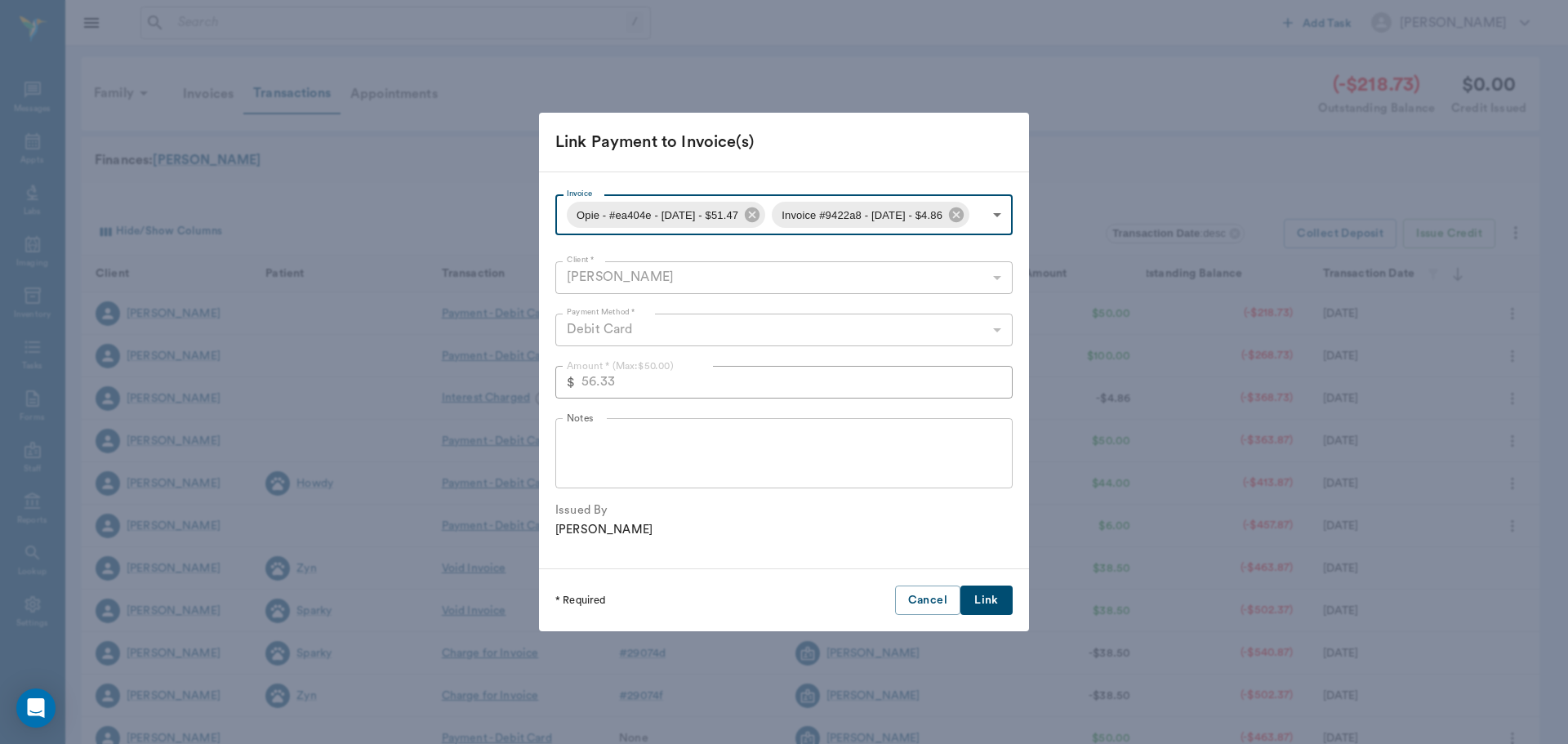
click at [983, 613] on button "Link" at bounding box center [987, 600] width 52 height 30
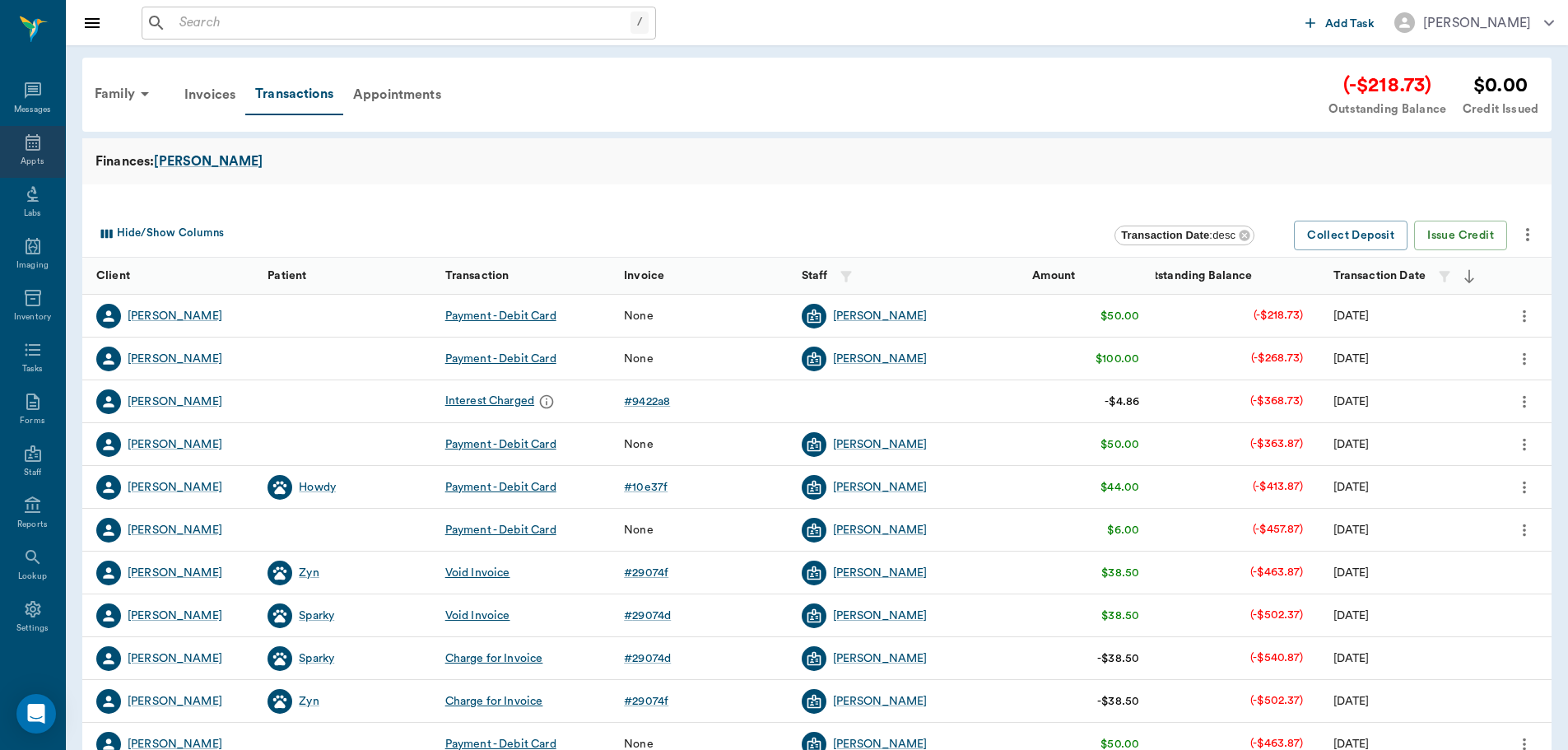
click at [35, 139] on icon at bounding box center [33, 142] width 20 height 20
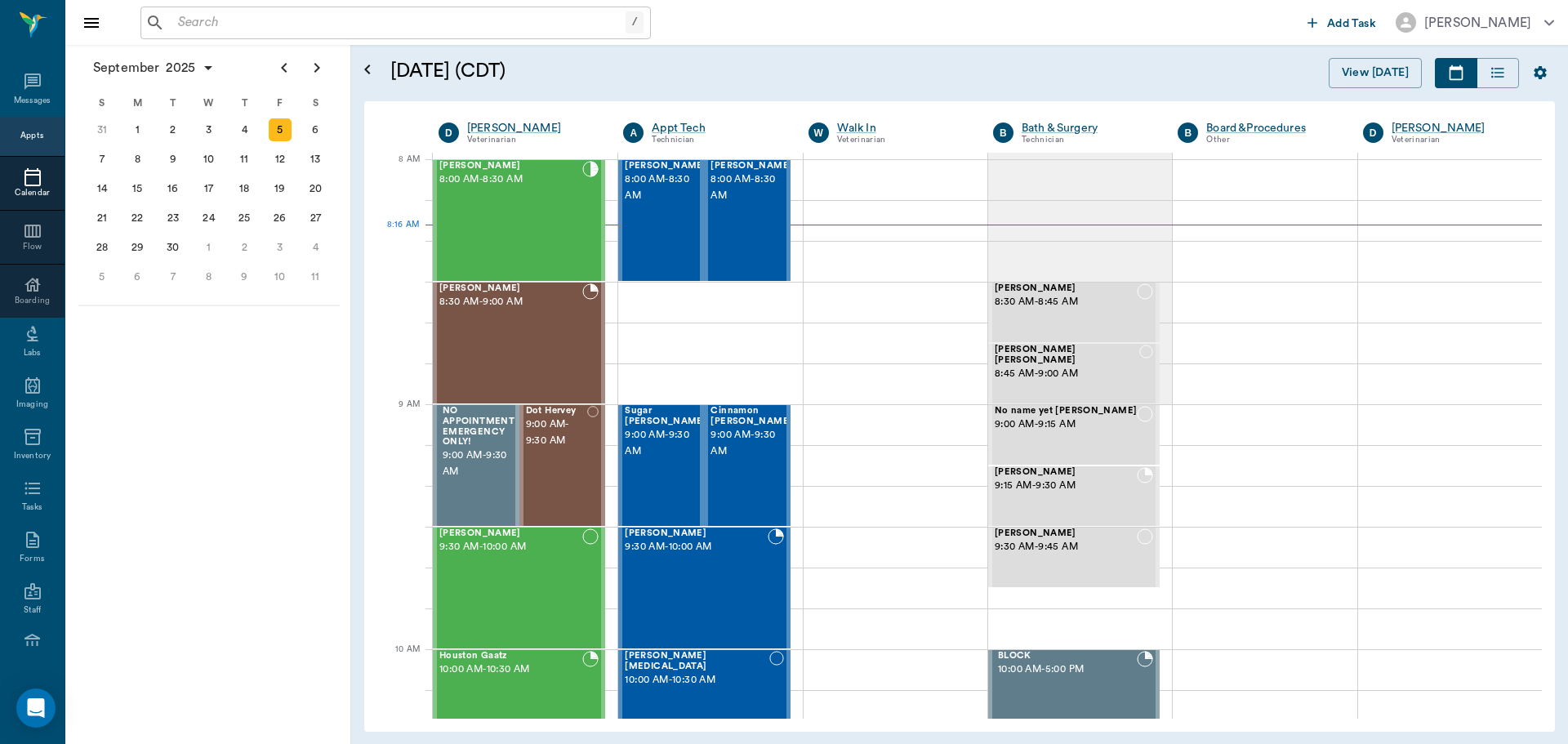
click at [193, 448] on div "[DATE] S M T W T F S 27 28 29 30 [DATE] 1 2 3 4 5 6 7 8 9 10 11 12 13 14 15 16 …" at bounding box center [208, 393] width 285 height 698
click at [511, 202] on div "[PERSON_NAME] 8:00 AM - 8:30 AM" at bounding box center [510, 220] width 143 height 119
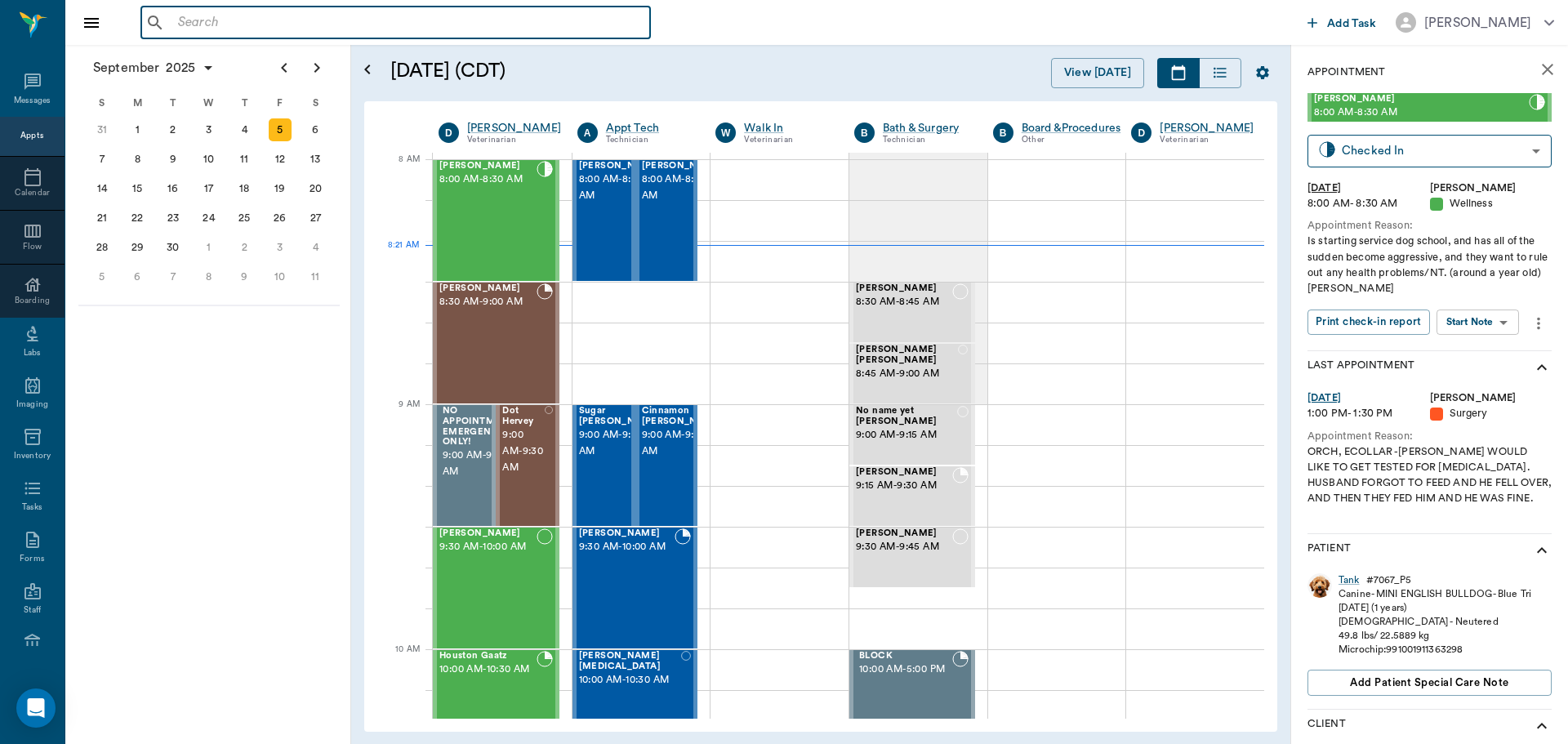
click at [234, 31] on input "text" at bounding box center [408, 22] width 472 height 23
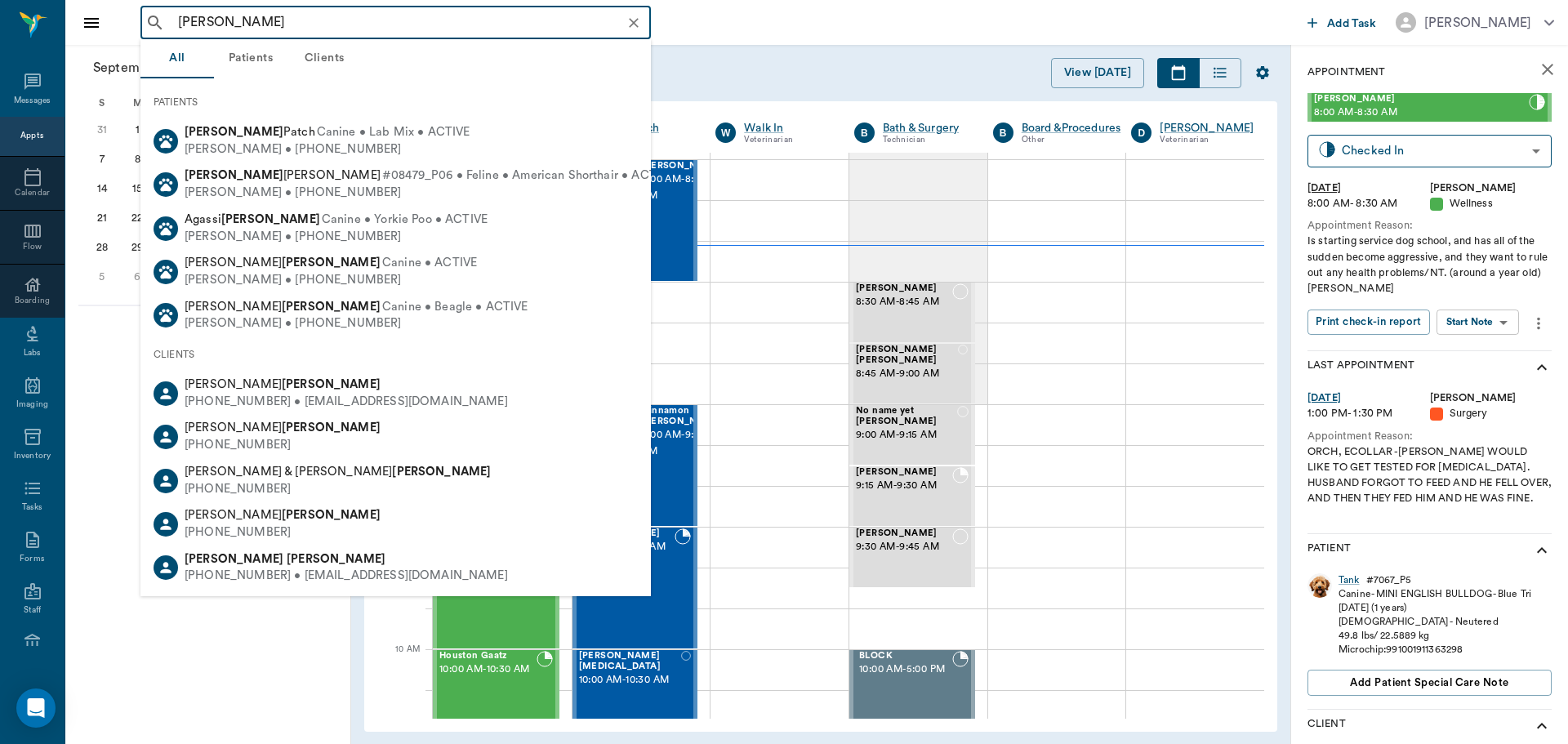
click at [208, 25] on input "linda gomez" at bounding box center [409, 22] width 475 height 23
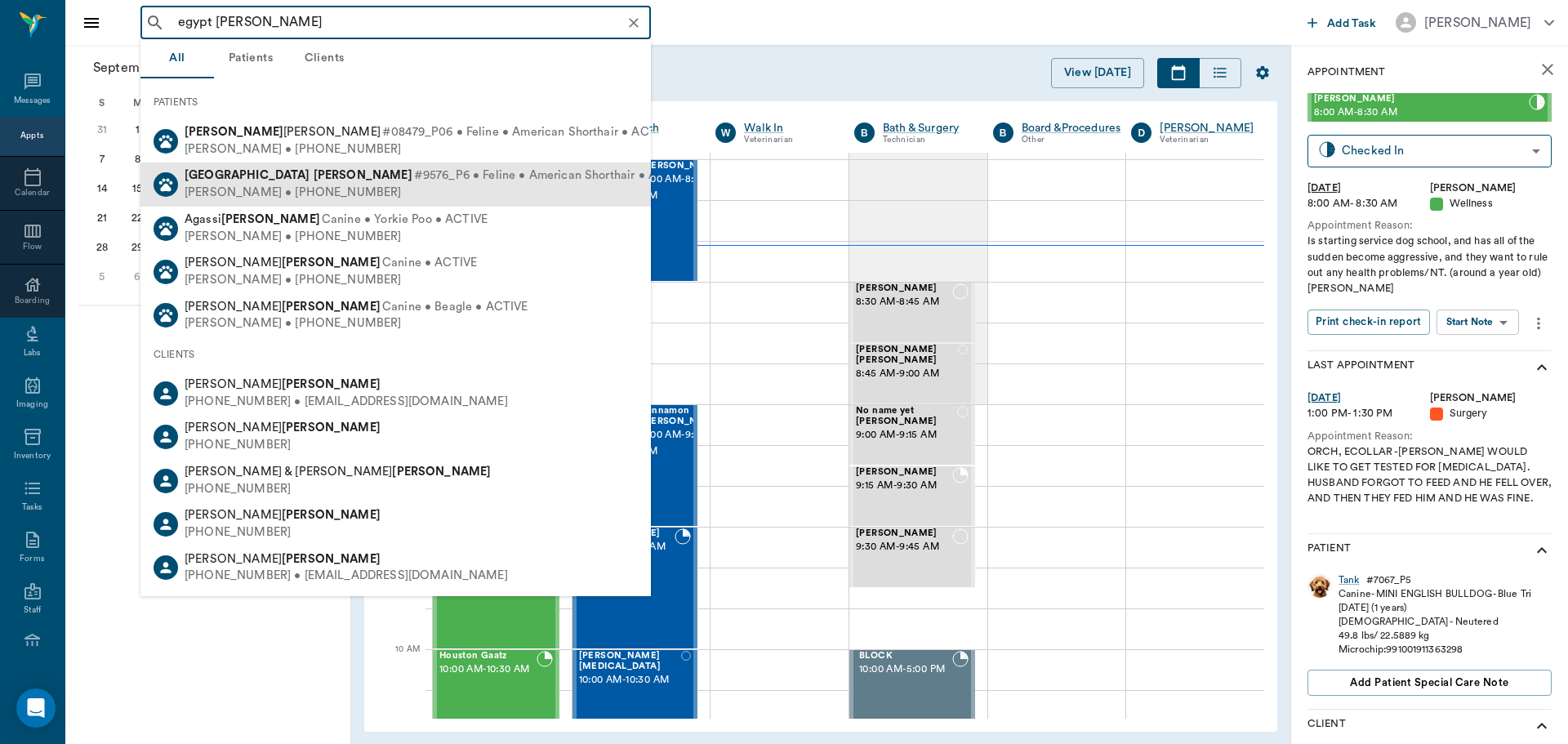
click at [414, 183] on span "#9576_P6 • Feline • American Shorthair • ACTIVE" at bounding box center [552, 175] width 277 height 17
type input "egypt gomez"
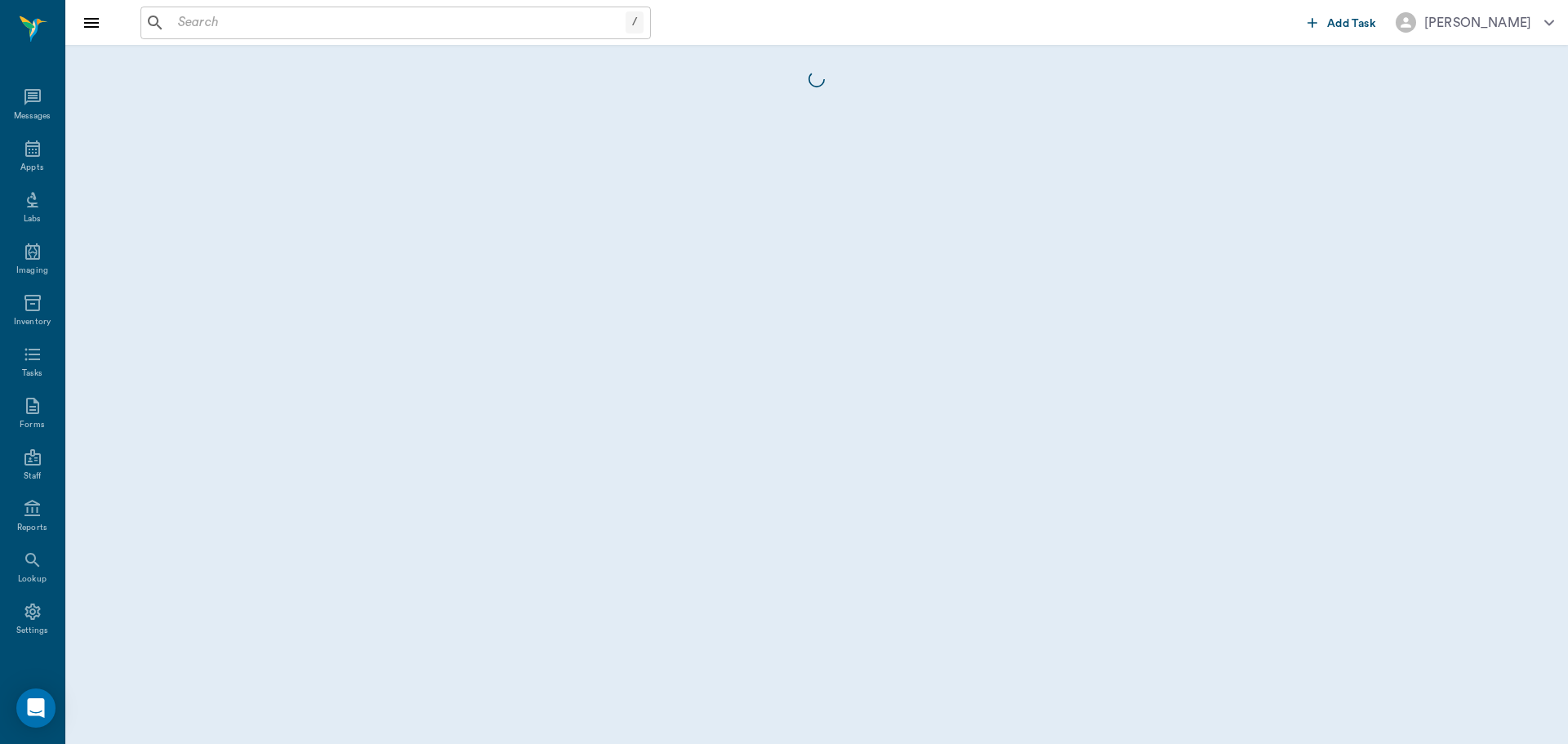
scroll to position [7, 0]
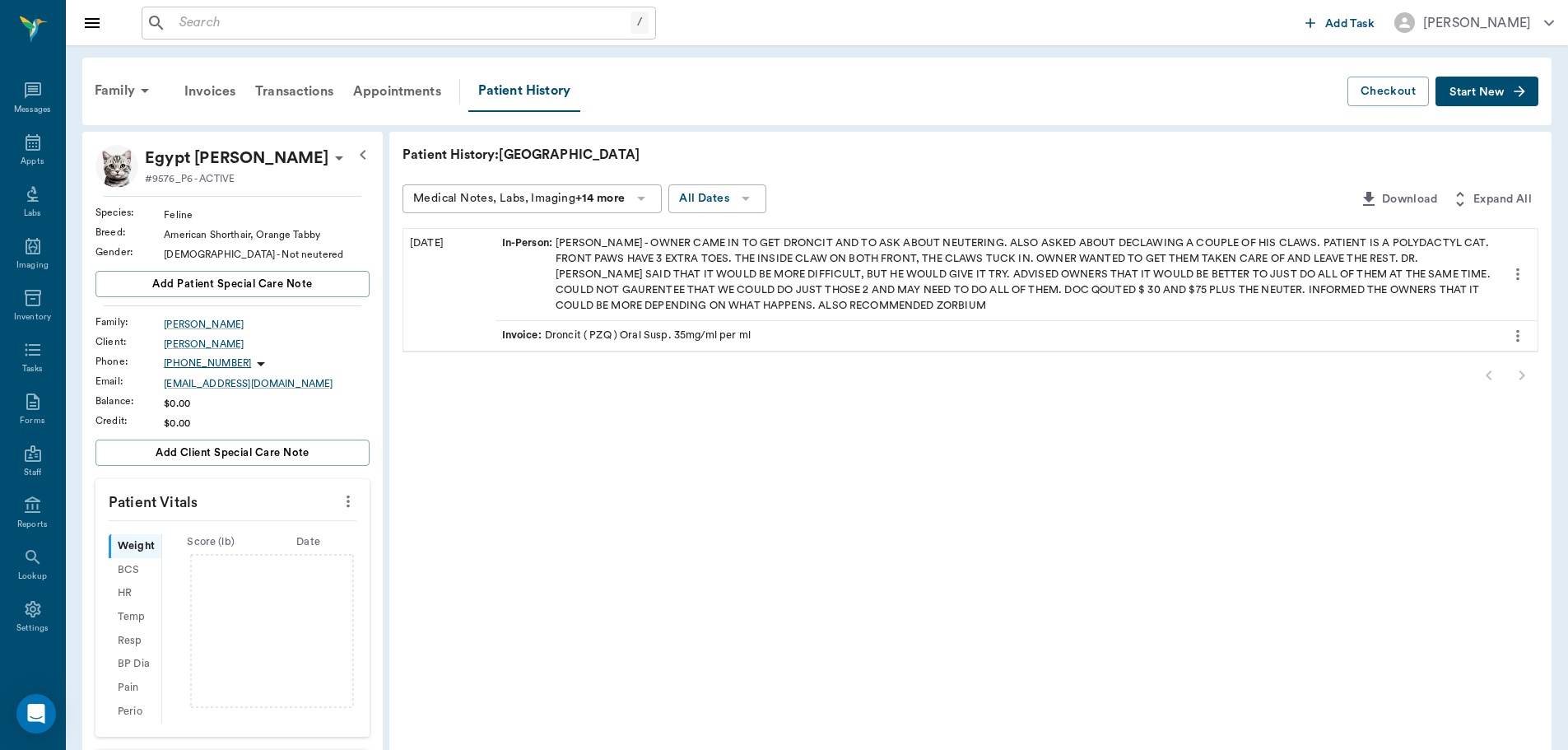
click at [733, 335] on div "Invoice : Droncit ( PZQ ) Oral Susp. 35mg/ml per ml" at bounding box center [626, 335] width 248 height 16
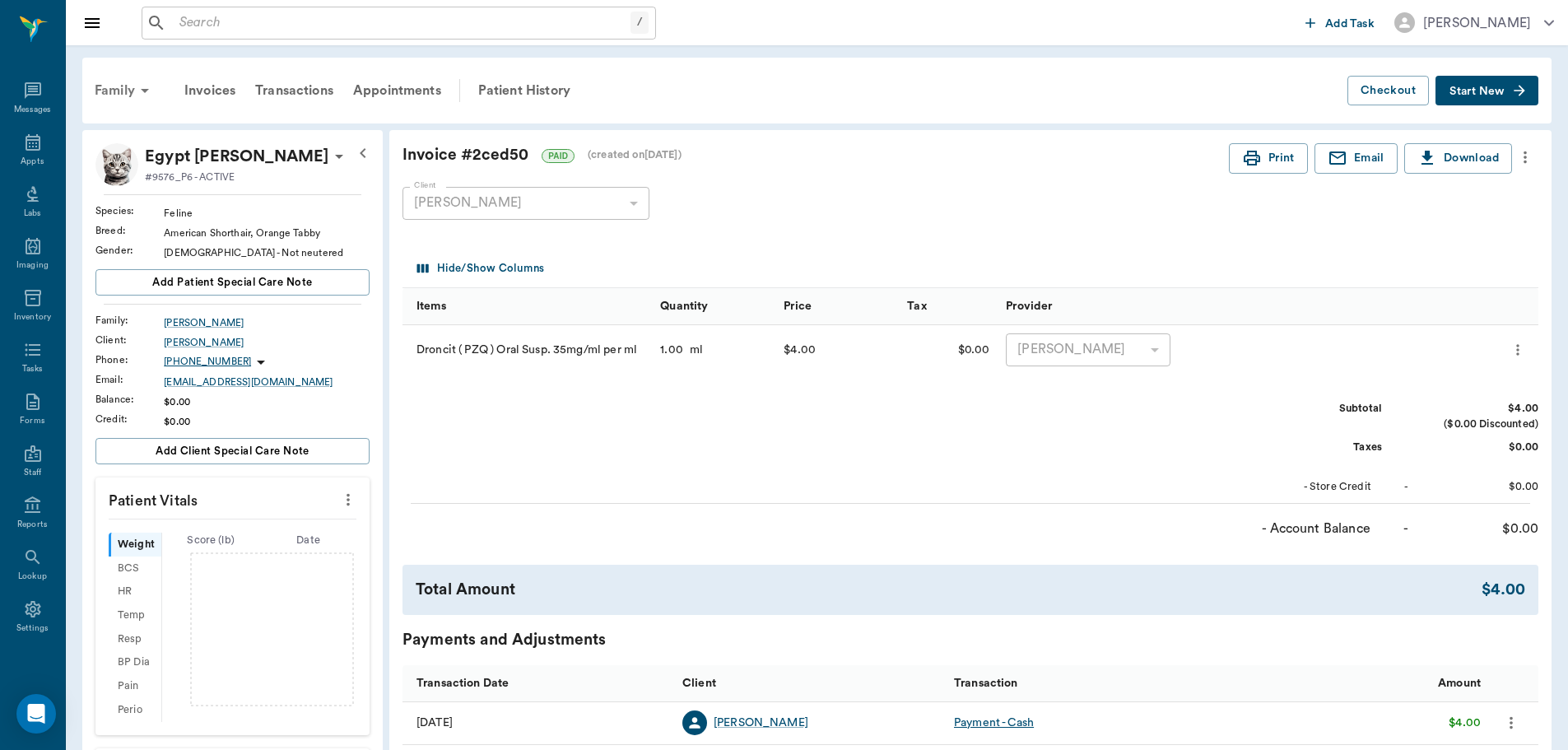
click at [134, 88] on div "Family" at bounding box center [124, 90] width 80 height 39
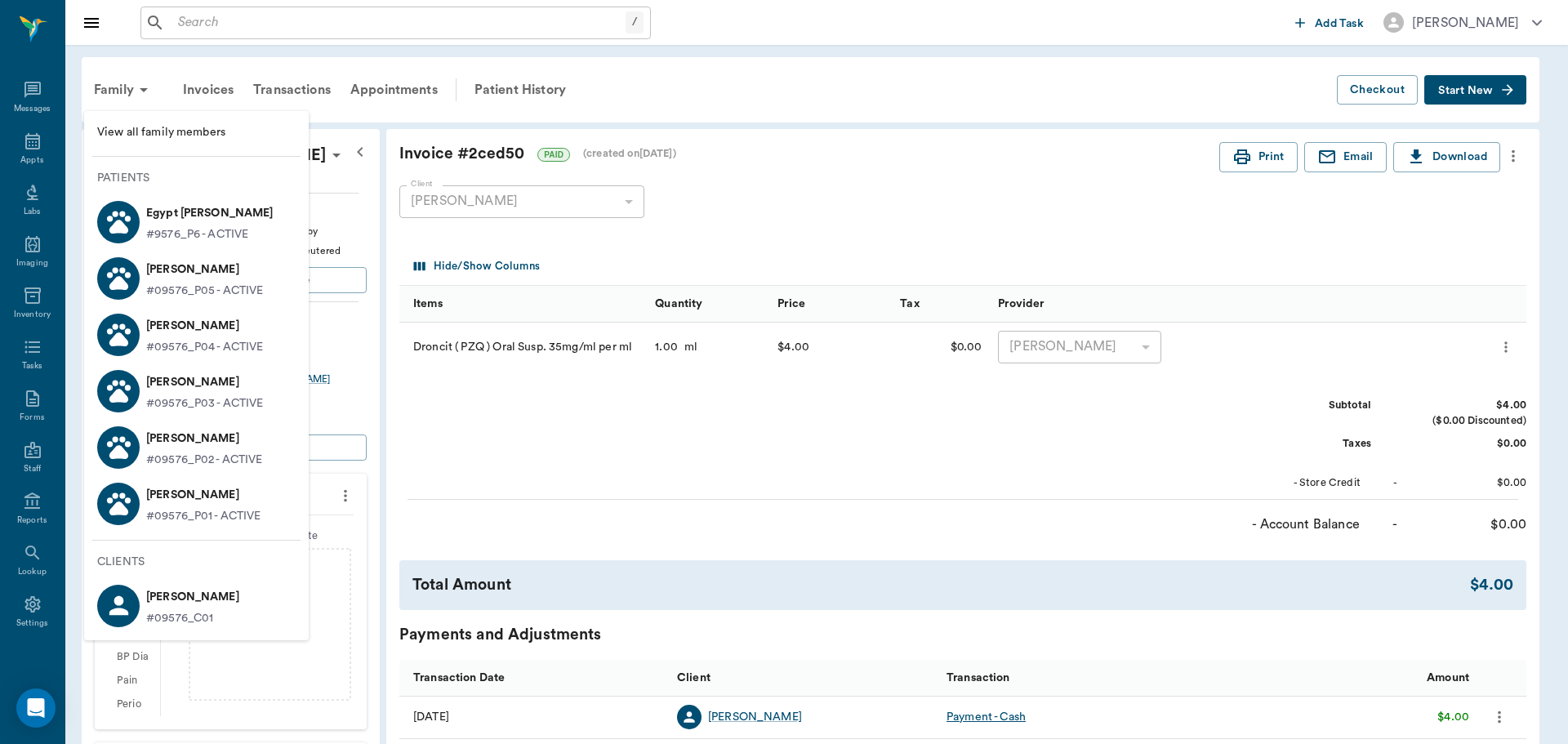
click at [233, 504] on p "Autumn Gomes" at bounding box center [203, 495] width 115 height 26
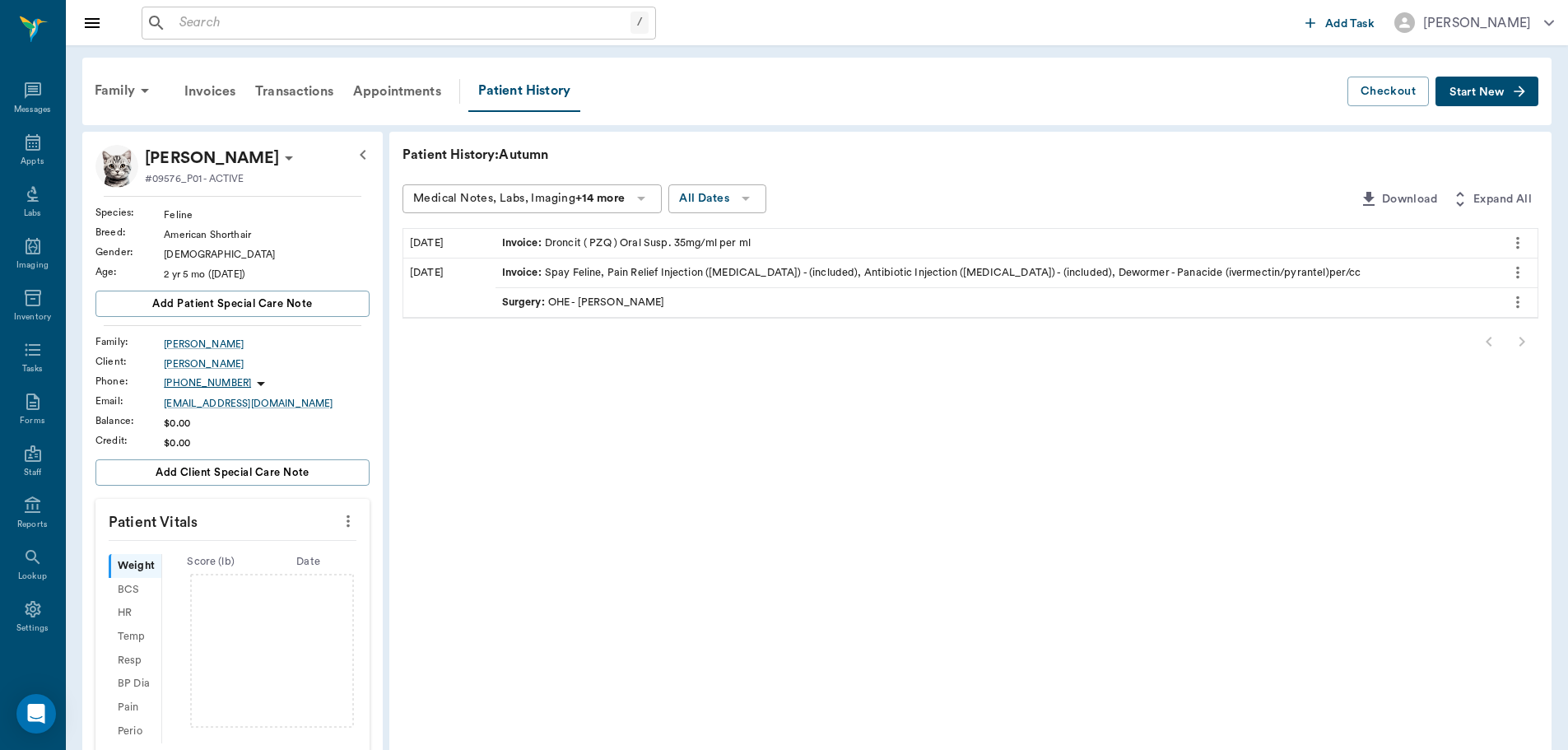
click at [630, 243] on div "Invoice : Droncit ( PZQ ) Oral Susp. 35mg/ml per ml" at bounding box center [626, 242] width 248 height 16
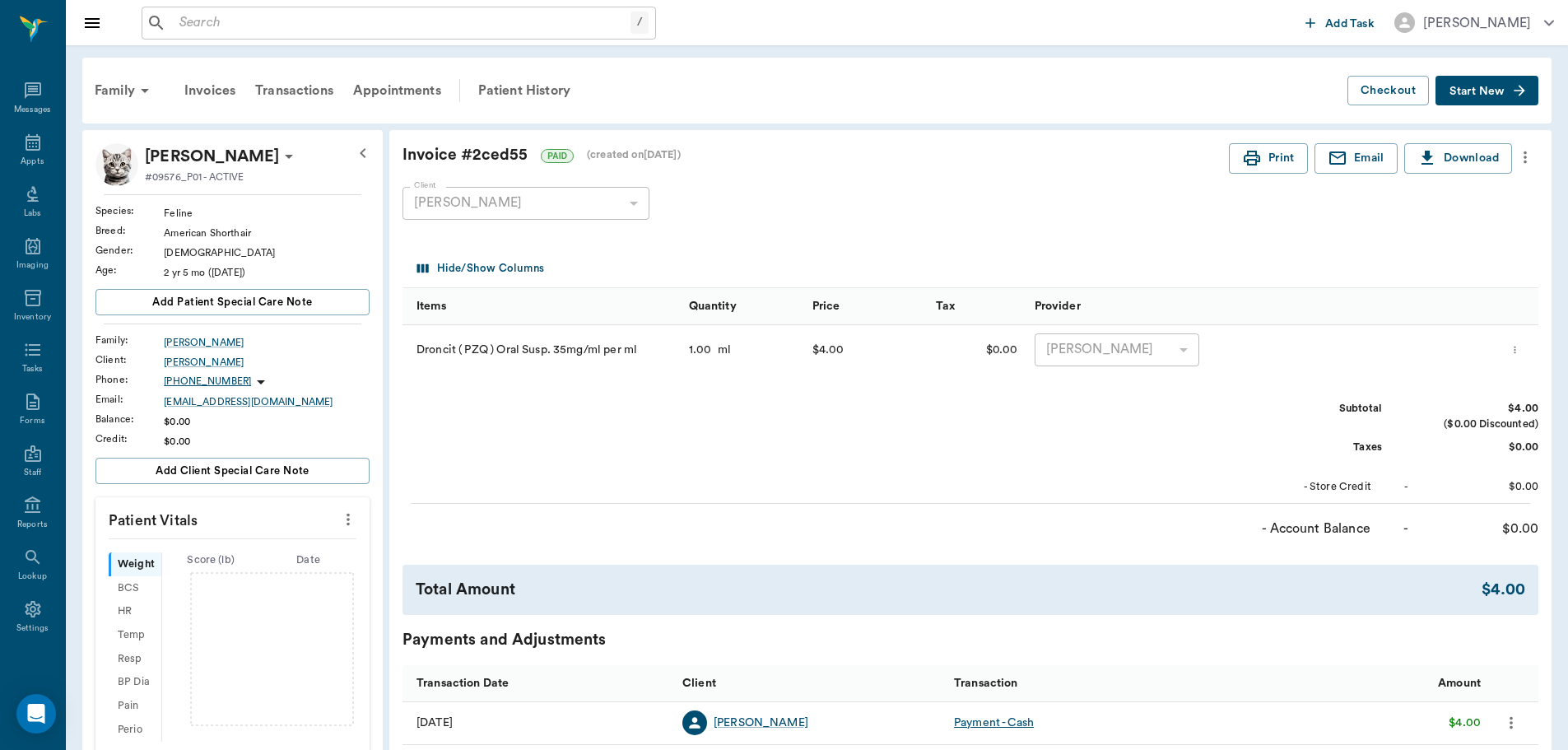
click at [1465, 91] on span "Start New" at bounding box center [1477, 91] width 55 height 0
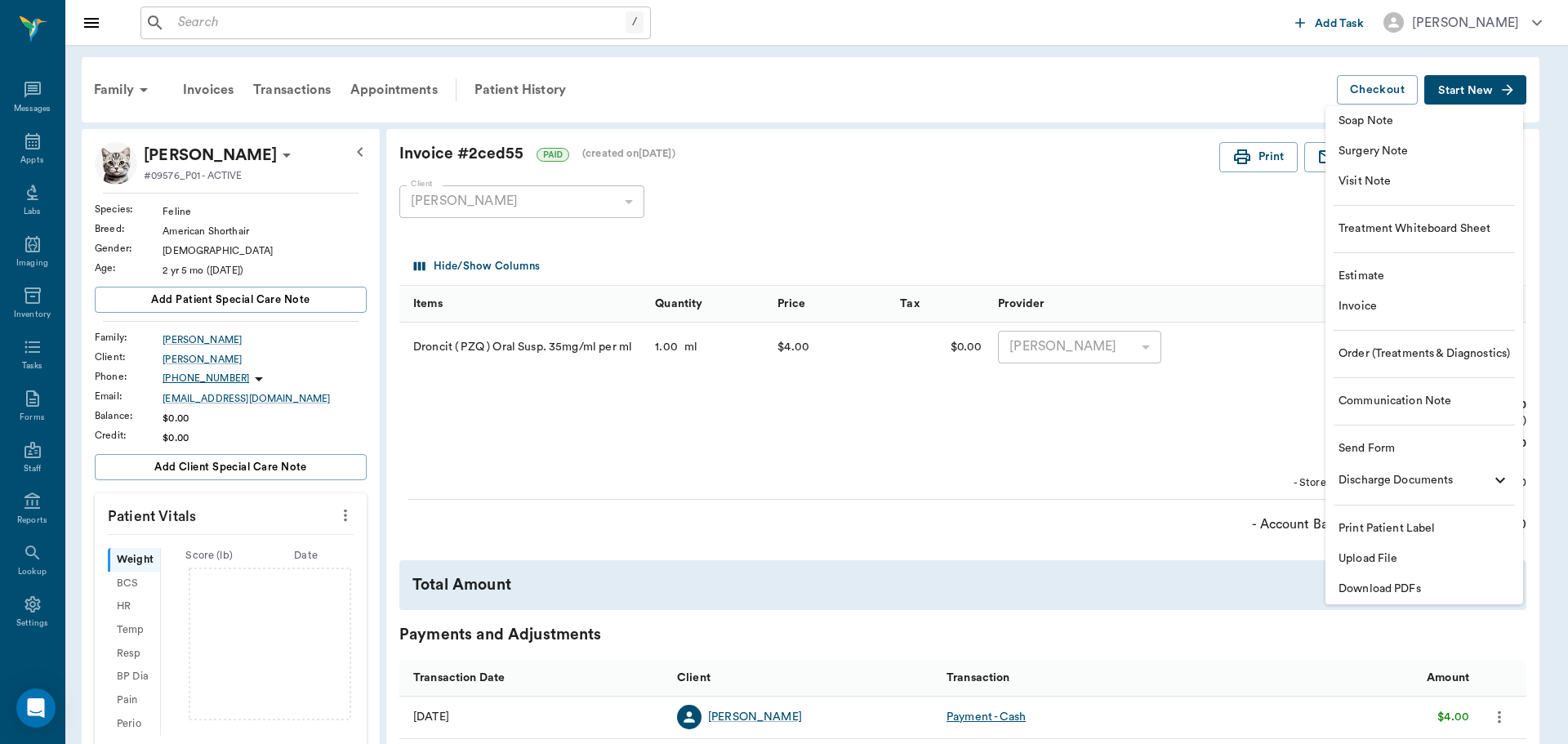
click at [1378, 359] on span "Order (Treatments & Diagnostics)" at bounding box center [1424, 353] width 172 height 17
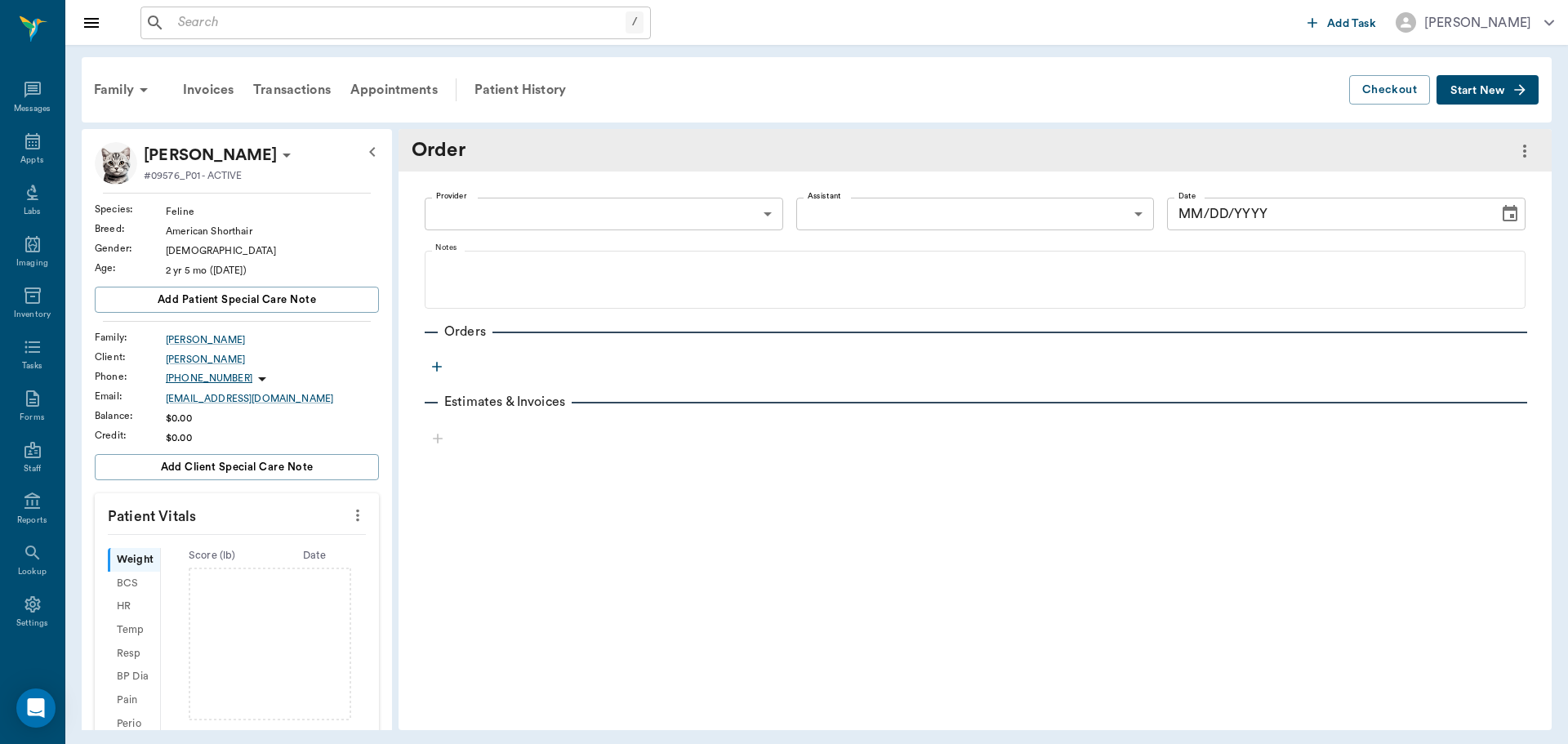
type input "[DATE]"
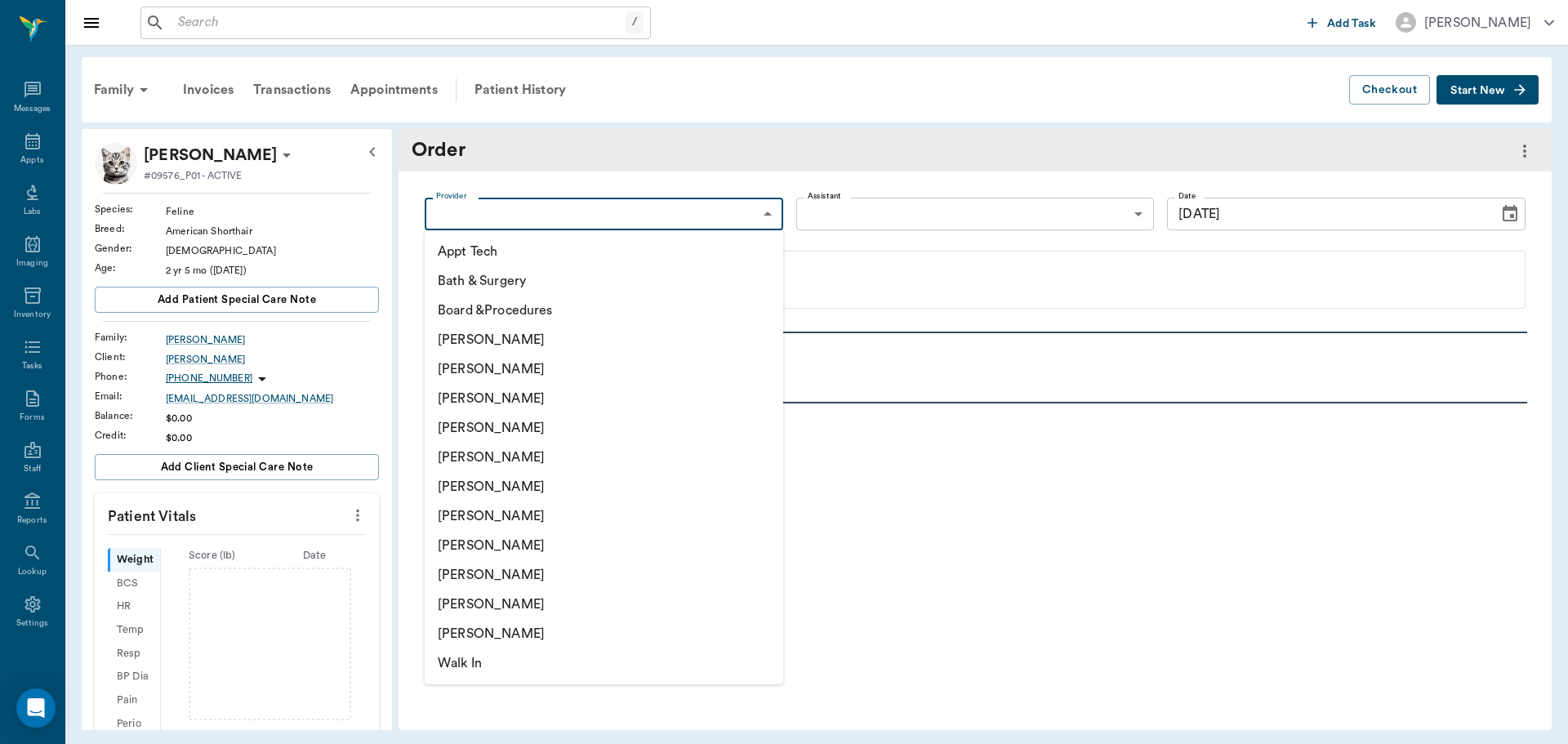
click at [770, 211] on body "/ ​ Add Task Dr. Bert Ellsworth Nectar Messages Appts Labs Imaging Inventory Ta…" at bounding box center [784, 372] width 1568 height 744
click at [588, 428] on li "[PERSON_NAME]" at bounding box center [604, 428] width 358 height 30
type input "63ec2f075fda476ae8351a4d"
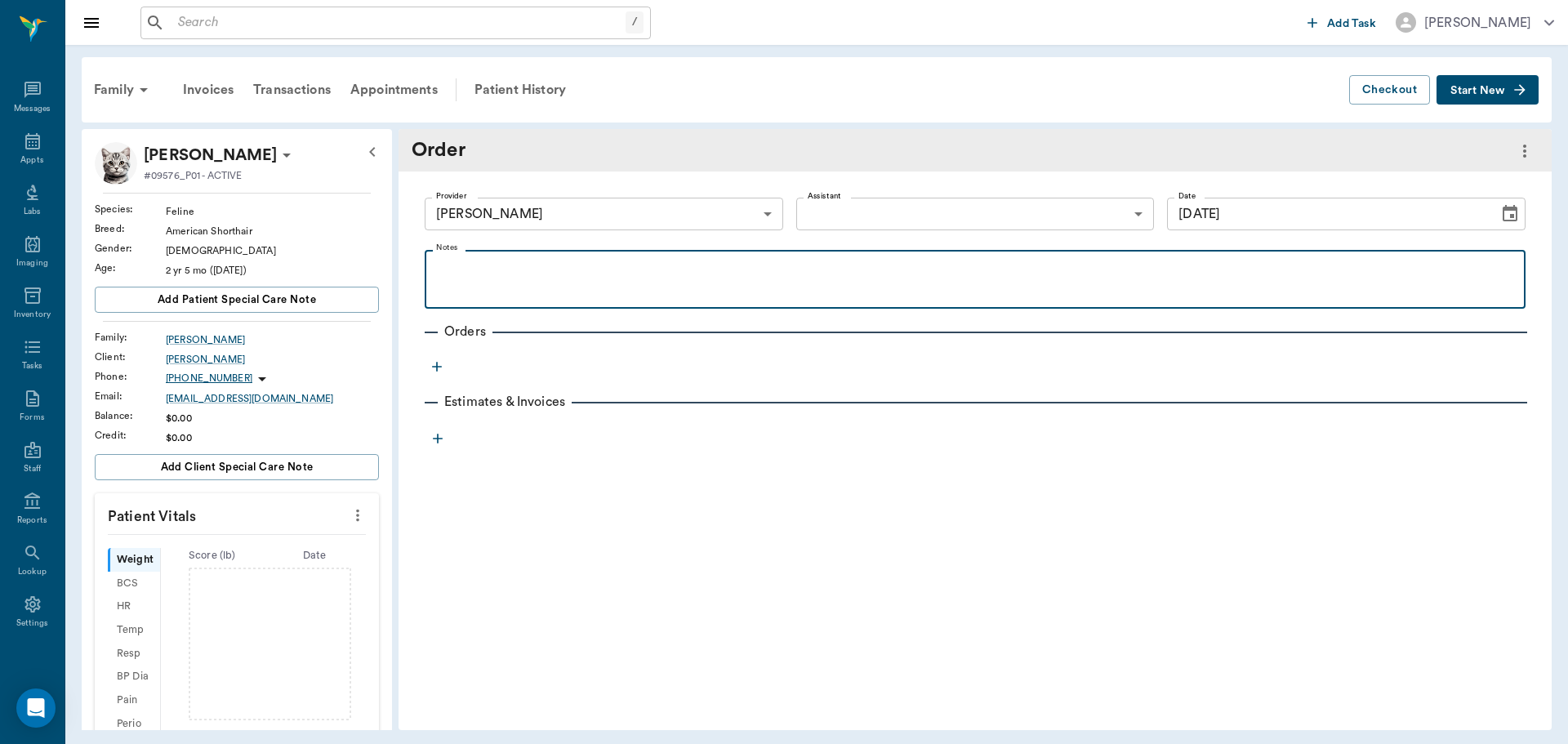
click at [537, 274] on p at bounding box center [975, 269] width 1085 height 20
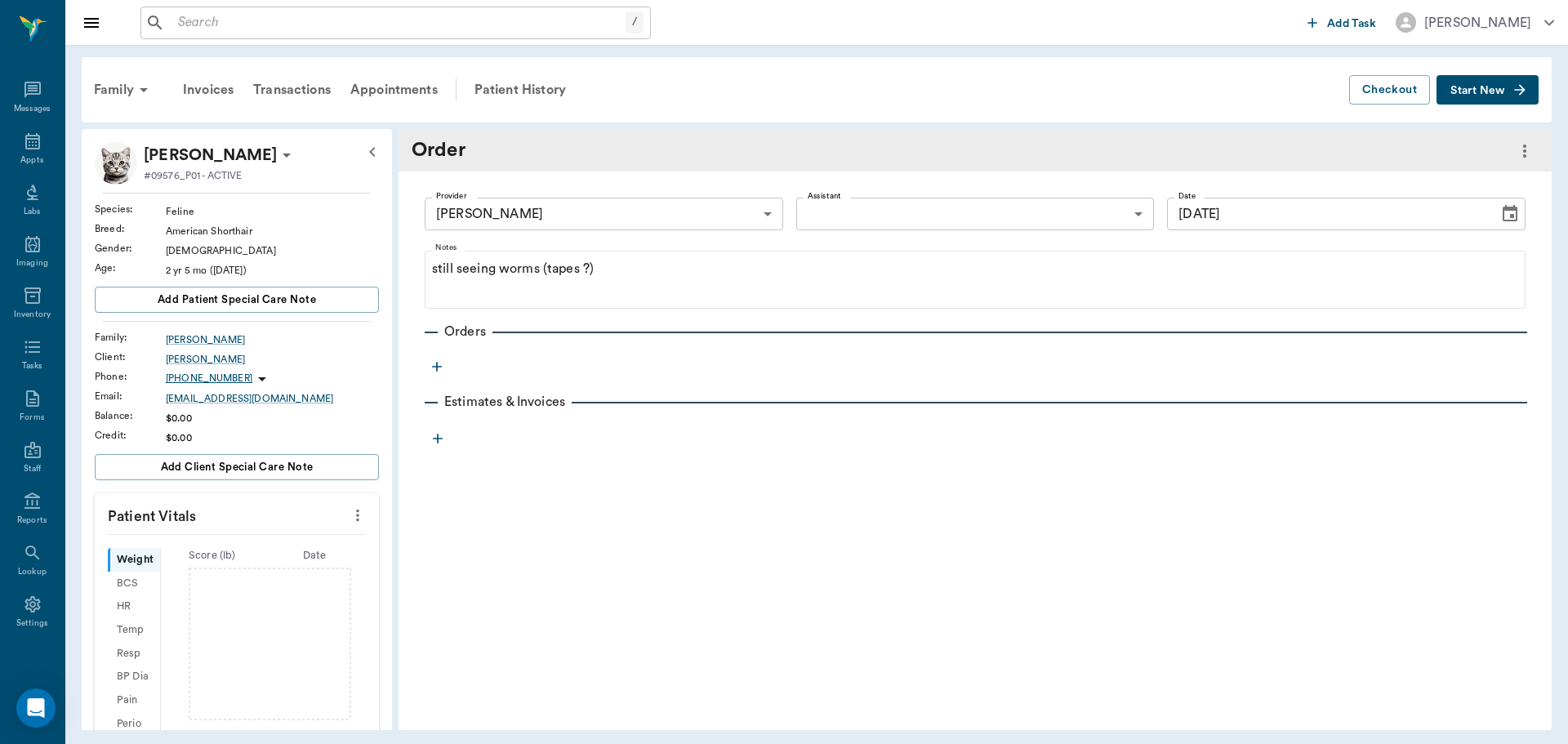
click at [436, 364] on icon "button" at bounding box center [437, 366] width 17 height 17
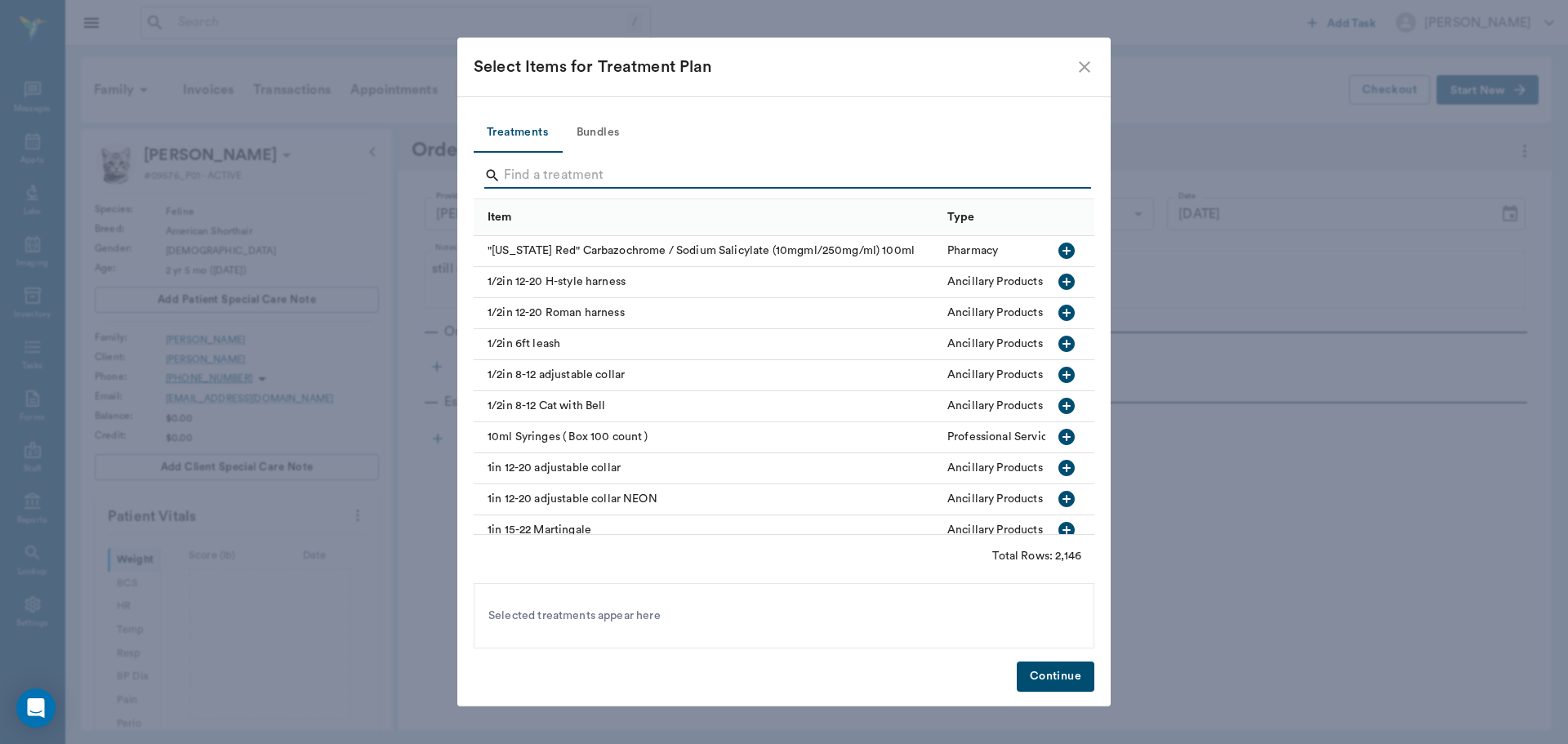
click at [573, 170] on input "Search" at bounding box center [784, 175] width 562 height 26
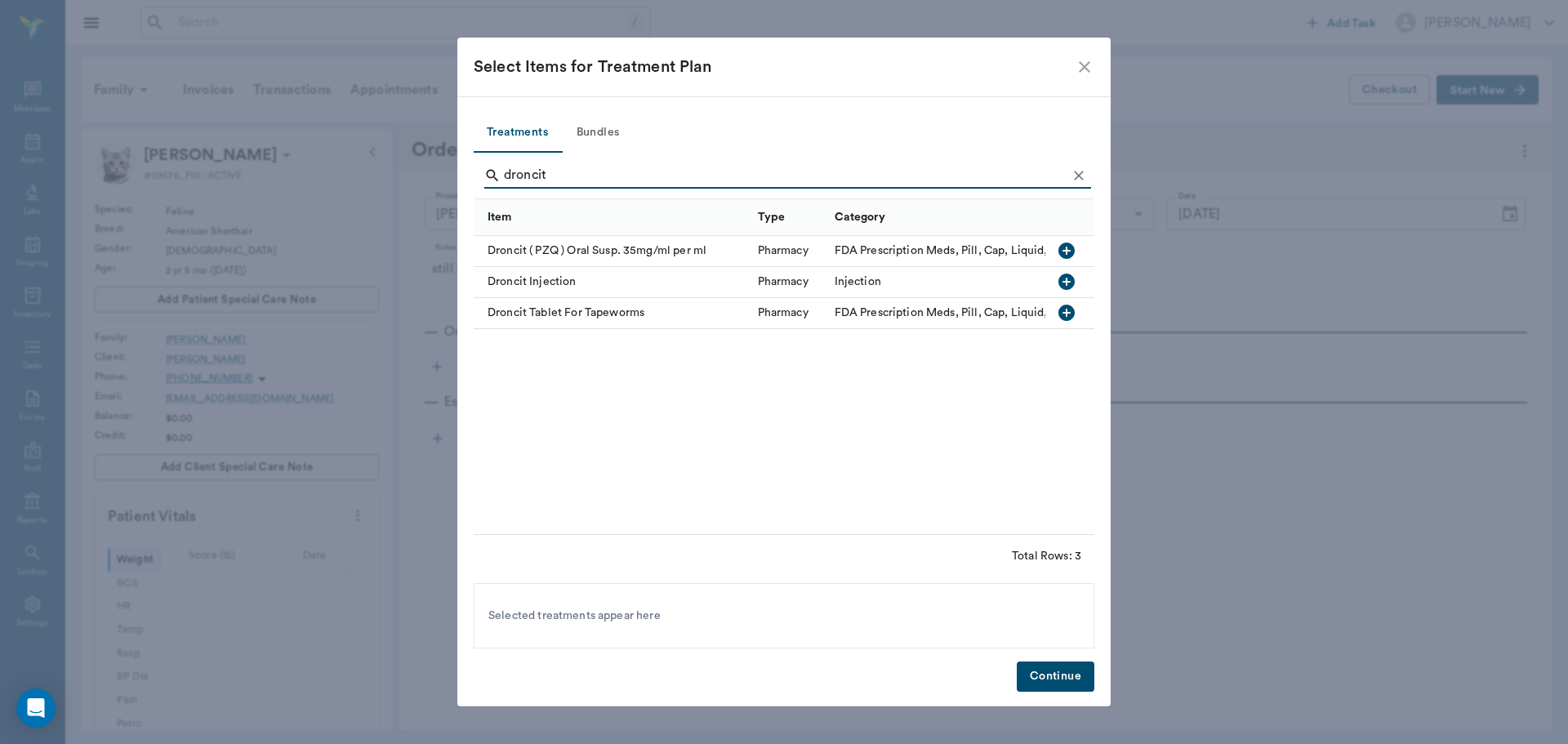
type input "droncit"
click at [1068, 252] on icon "button" at bounding box center [1066, 250] width 20 height 20
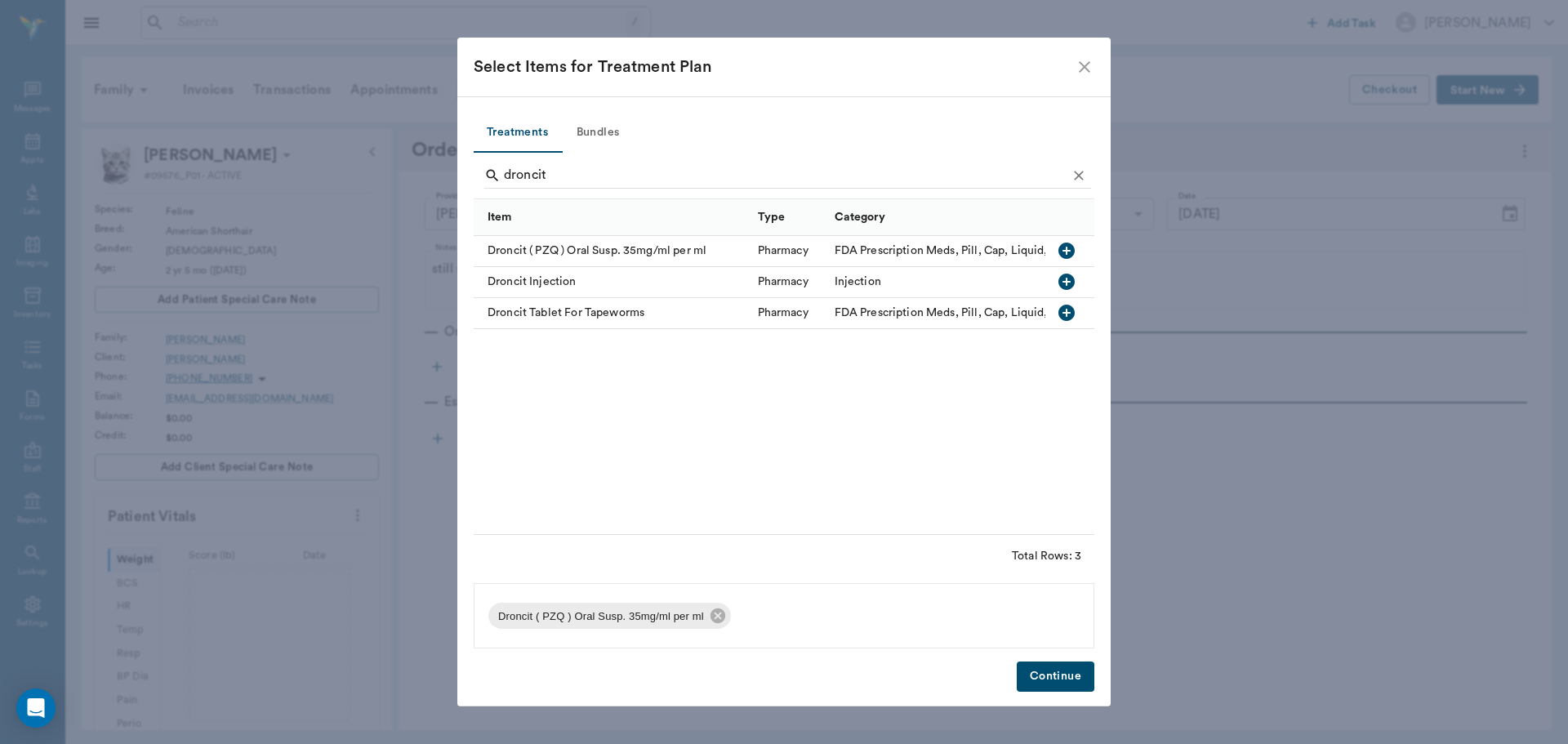
click at [1045, 672] on button "Continue" at bounding box center [1055, 676] width 77 height 30
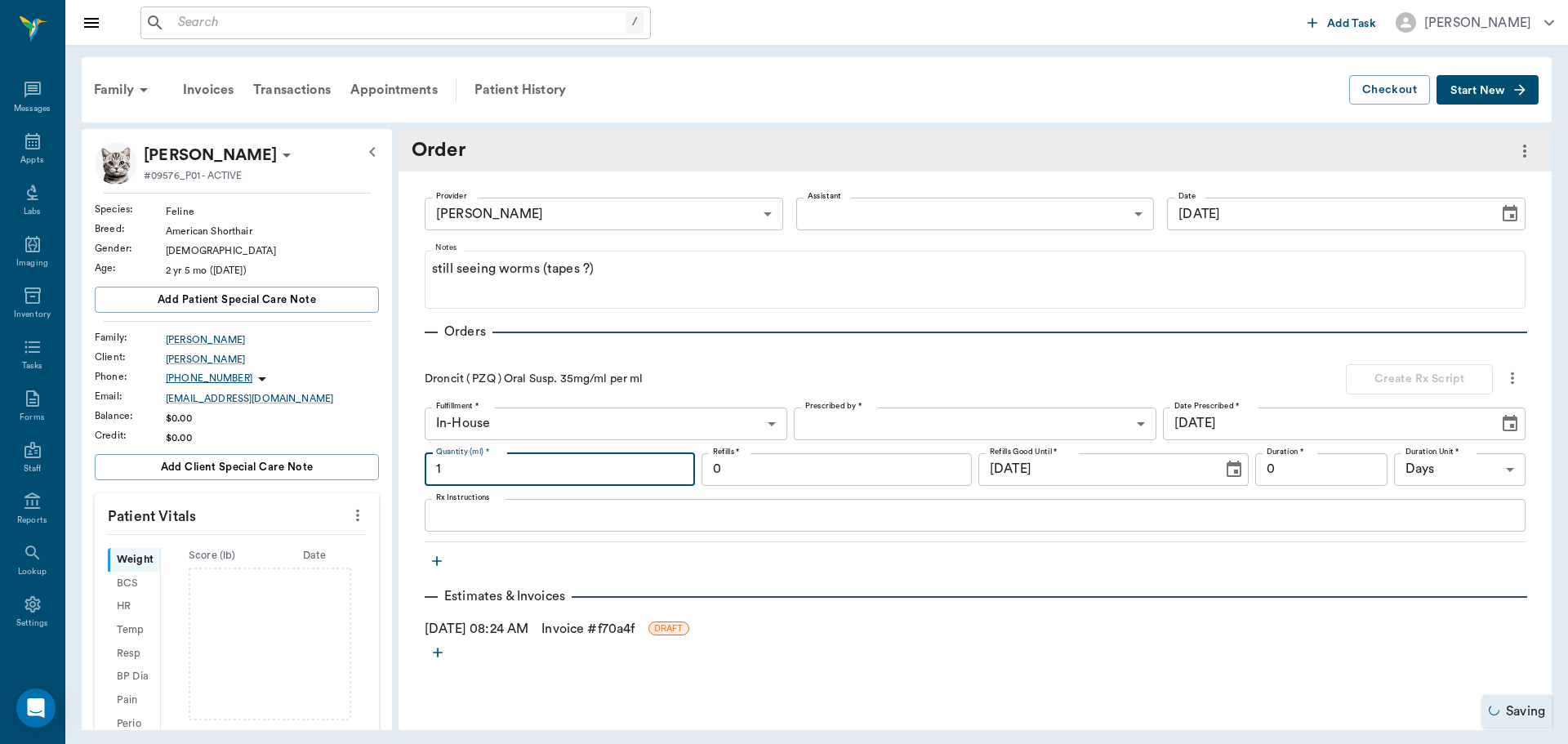
click at [506, 462] on input "1" at bounding box center [560, 469] width 271 height 33
type input "2"
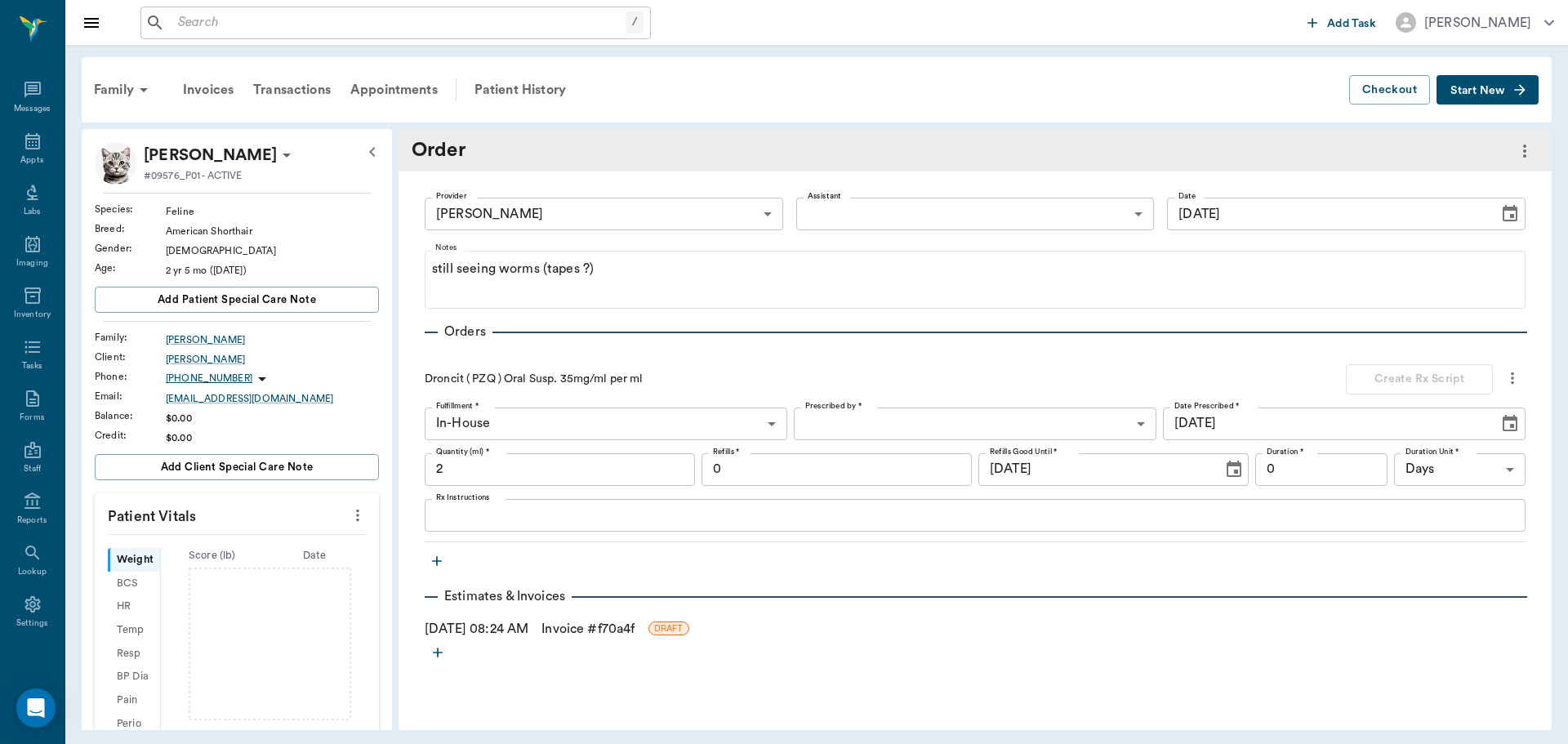
click at [479, 527] on div "x Rx Instructions" at bounding box center [975, 515] width 1101 height 33
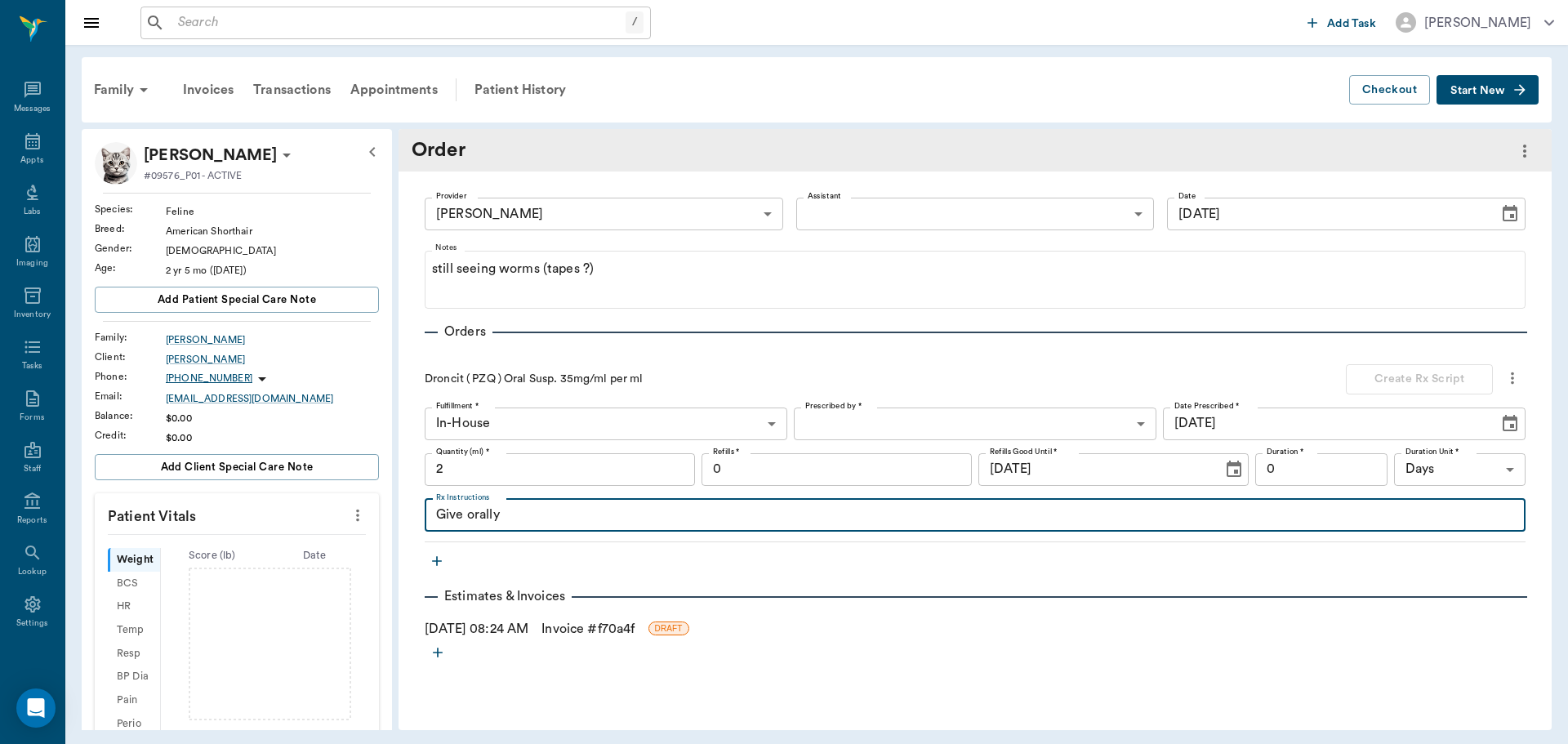
type textarea "Give orally"
click at [1080, 419] on body "/ ​ Add Task Dr. Bert Ellsworth Nectar Messages Appts Labs Imaging Inventory Ta…" at bounding box center [784, 372] width 1568 height 744
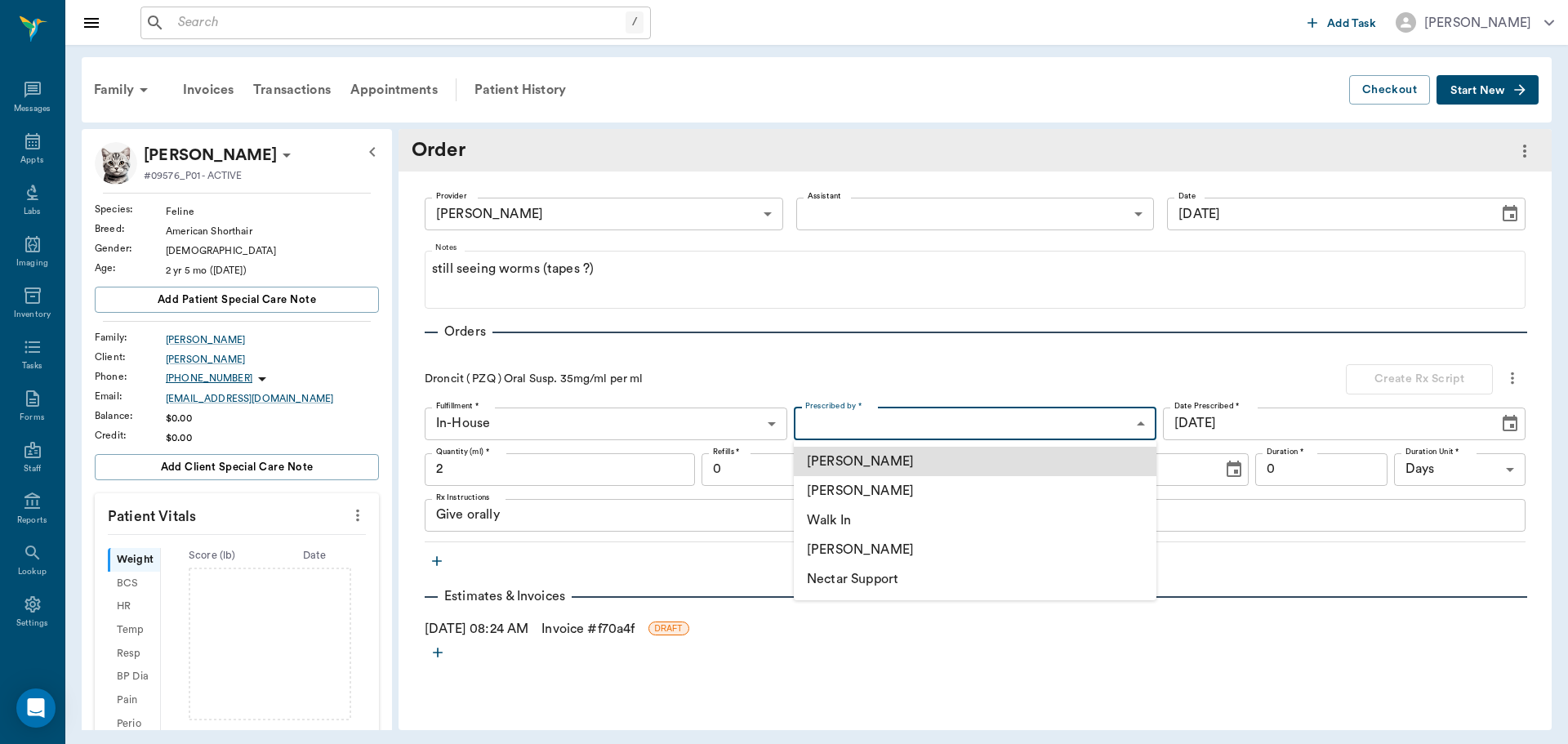
click at [923, 489] on li "[PERSON_NAME]" at bounding box center [975, 490] width 363 height 30
type input "63ec2f075fda476ae8351a4d"
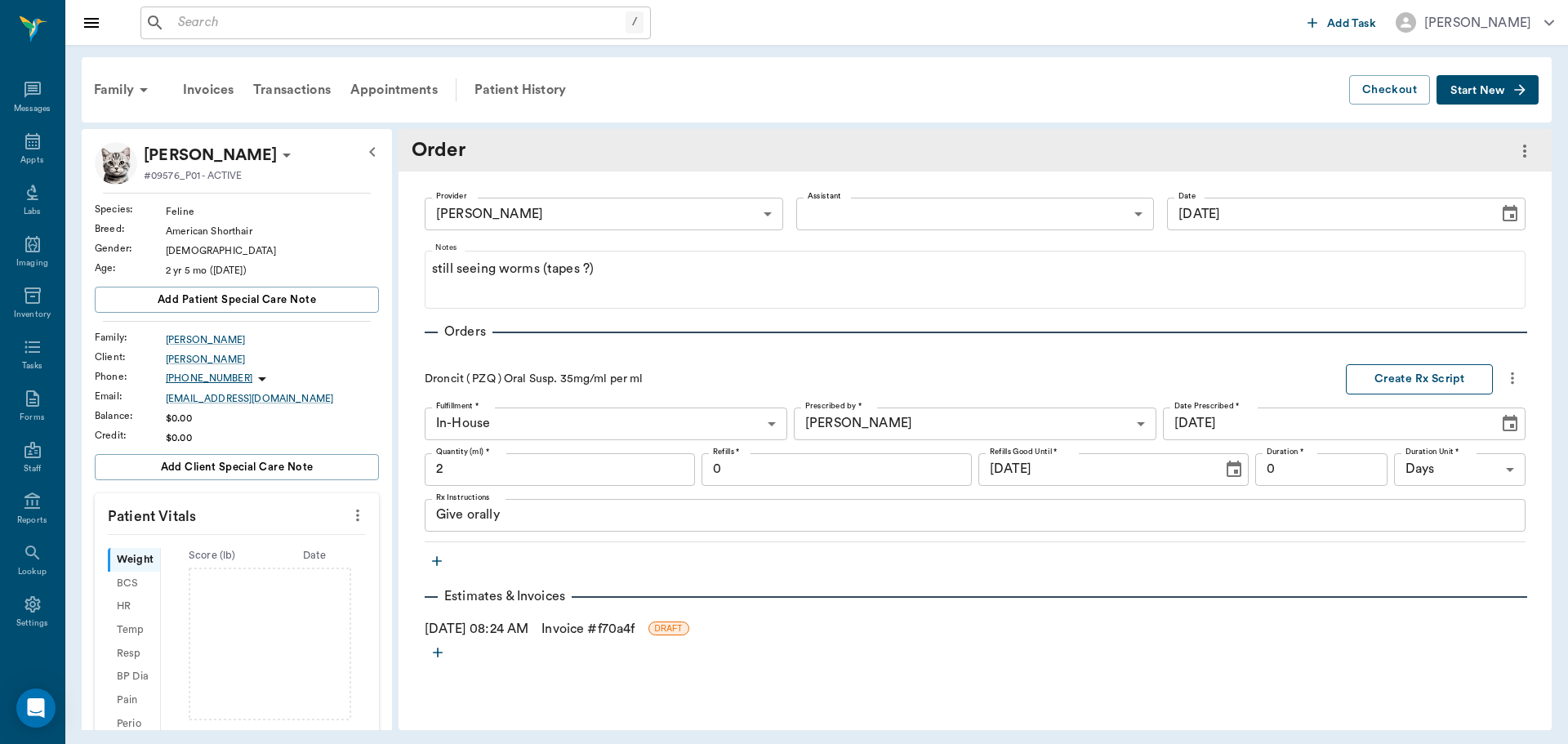
click at [1415, 370] on button "Create Rx Script" at bounding box center [1420, 379] width 147 height 30
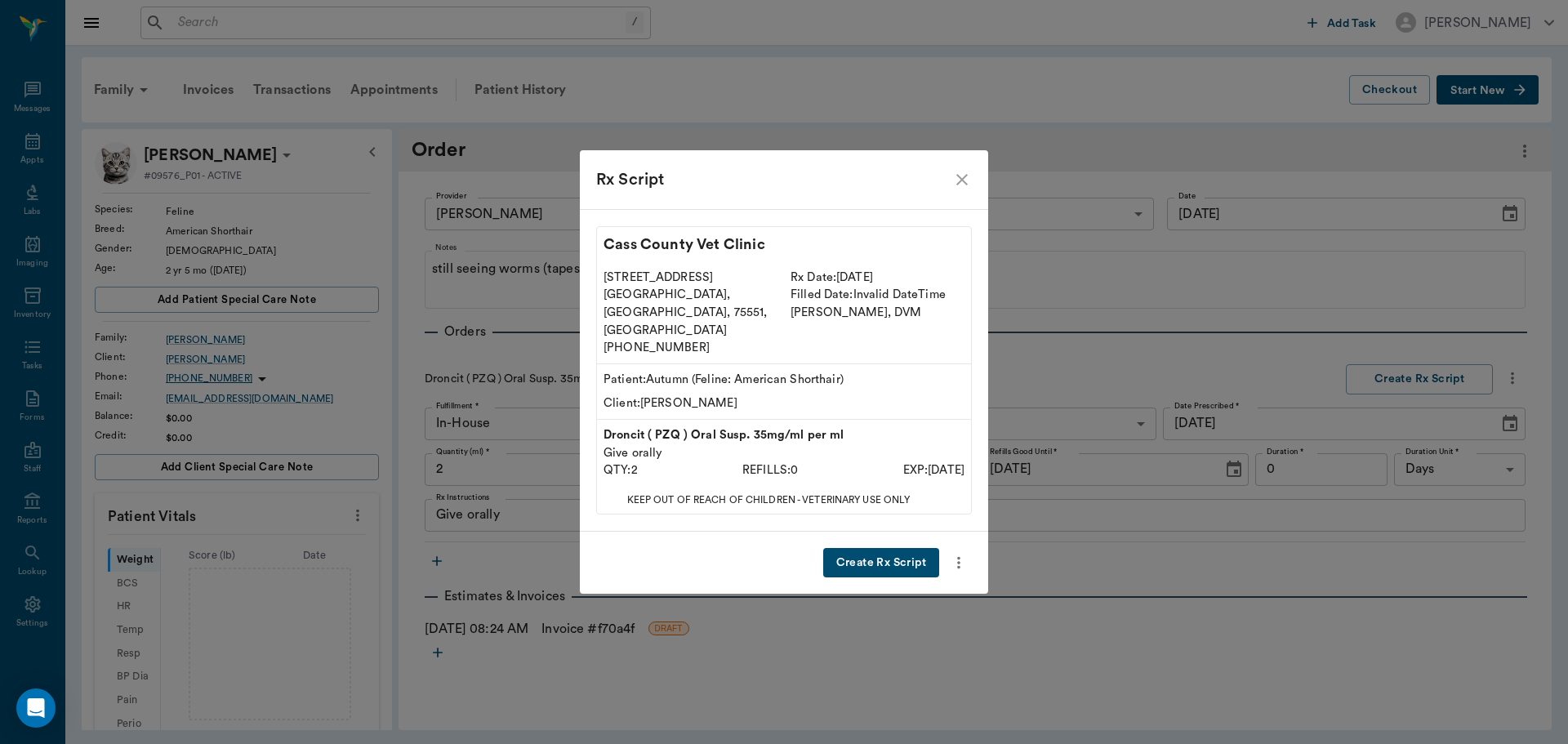
click at [867, 548] on button "Create Rx Script" at bounding box center [881, 563] width 116 height 30
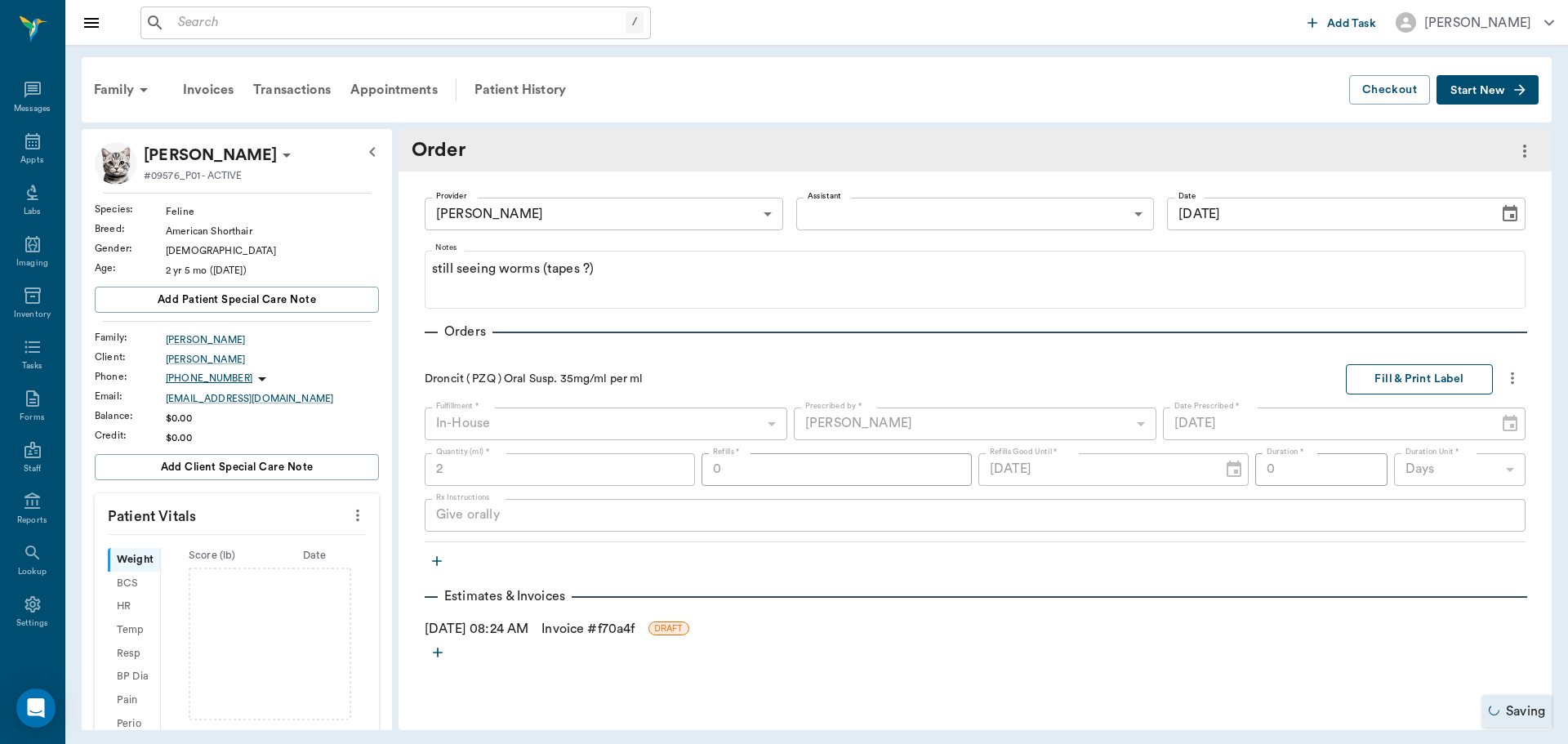
click at [1399, 379] on button "Fill & Print Label" at bounding box center [1420, 379] width 147 height 30
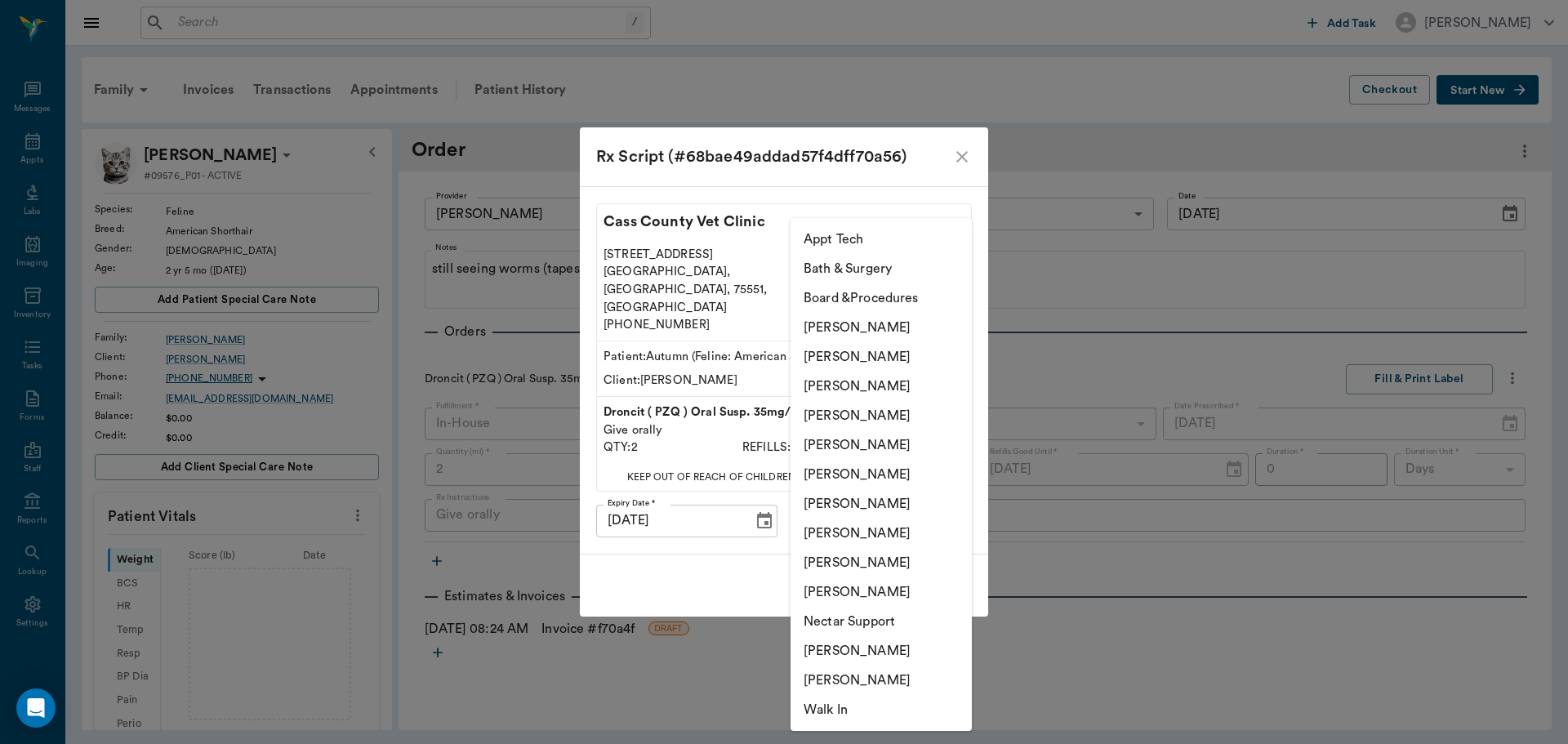
click at [943, 508] on body "/ ​ Add Task Dr. Bert Ellsworth Nectar Messages Appts Labs Imaging Inventory Ta…" at bounding box center [784, 372] width 1568 height 744
click at [898, 314] on li "[PERSON_NAME]" at bounding box center [881, 327] width 181 height 30
type input "6899ea08ed37b777db10de45"
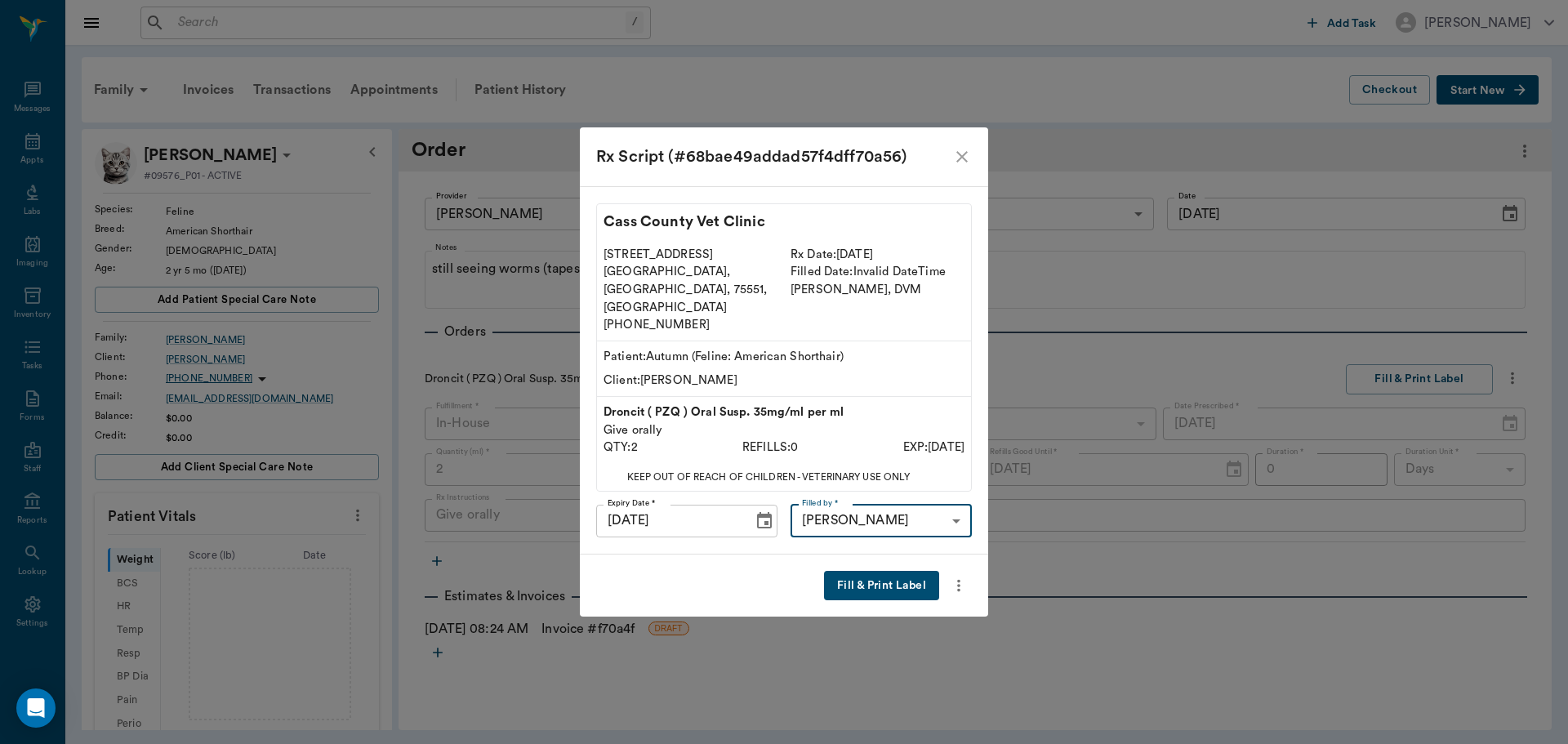
click at [887, 571] on button "Fill & Print Label" at bounding box center [881, 586] width 115 height 30
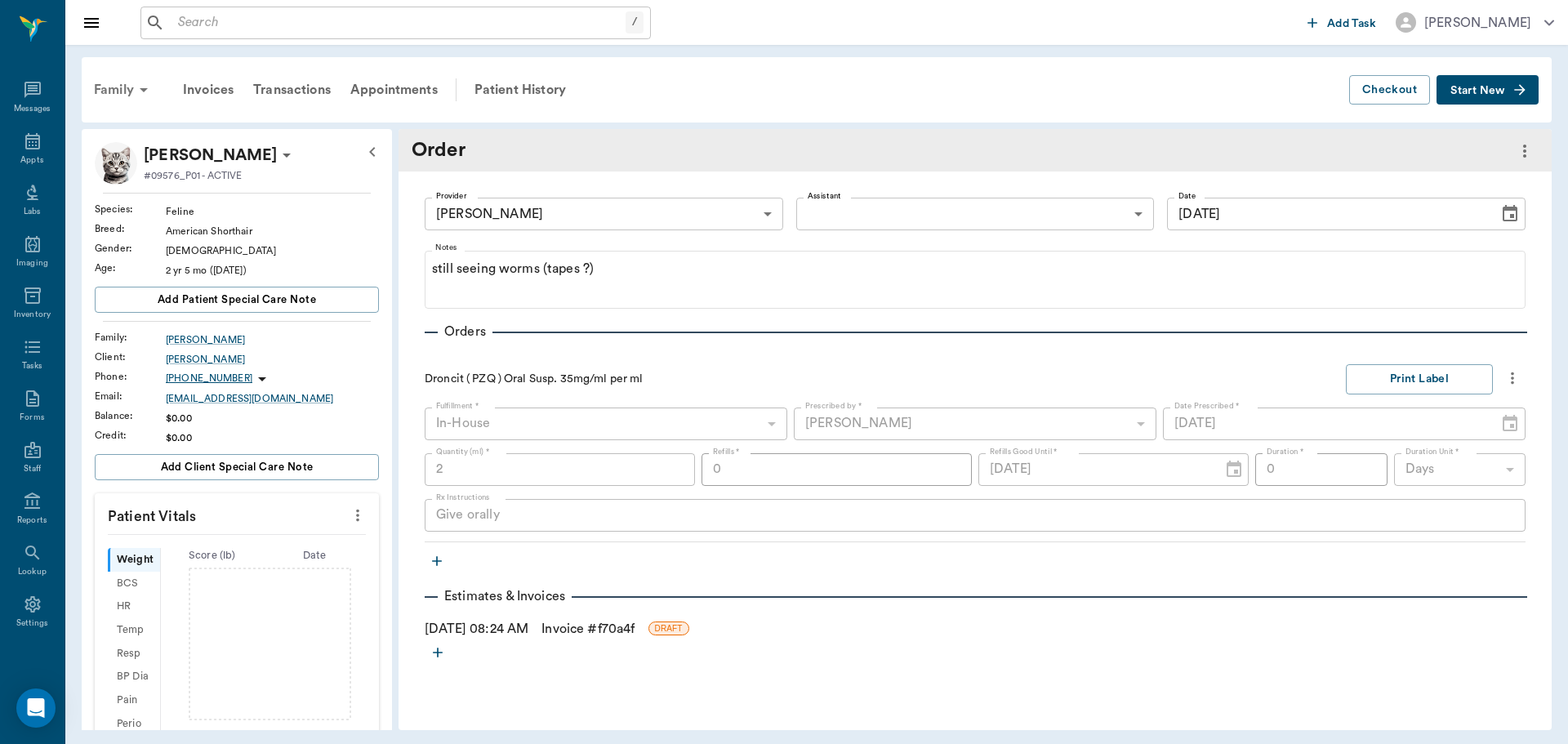
click at [118, 86] on div "Family" at bounding box center [123, 90] width 79 height 39
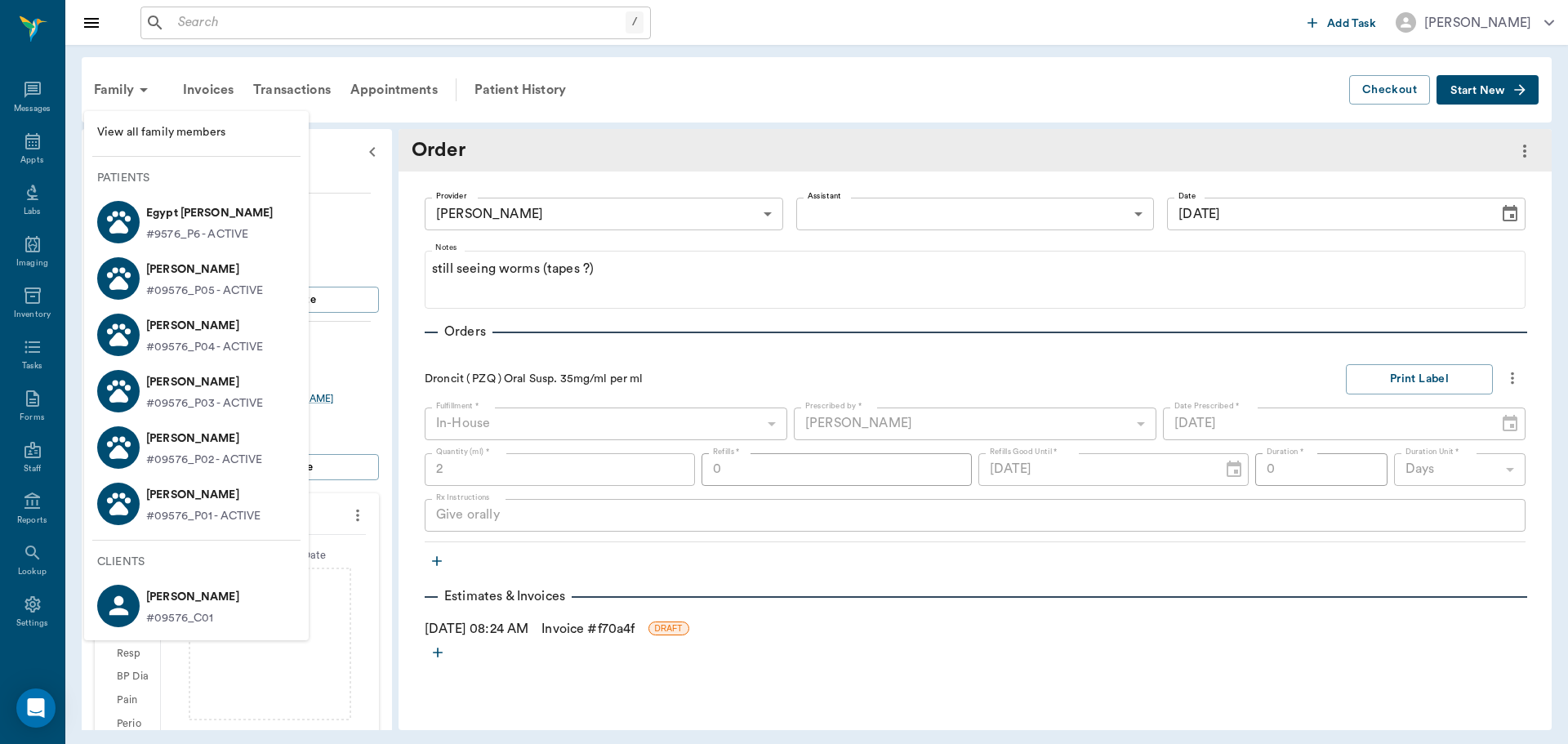
click at [201, 214] on p "Egypt Gomes" at bounding box center [210, 214] width 128 height 26
click at [181, 218] on p "Egypt Gomes" at bounding box center [210, 214] width 128 height 26
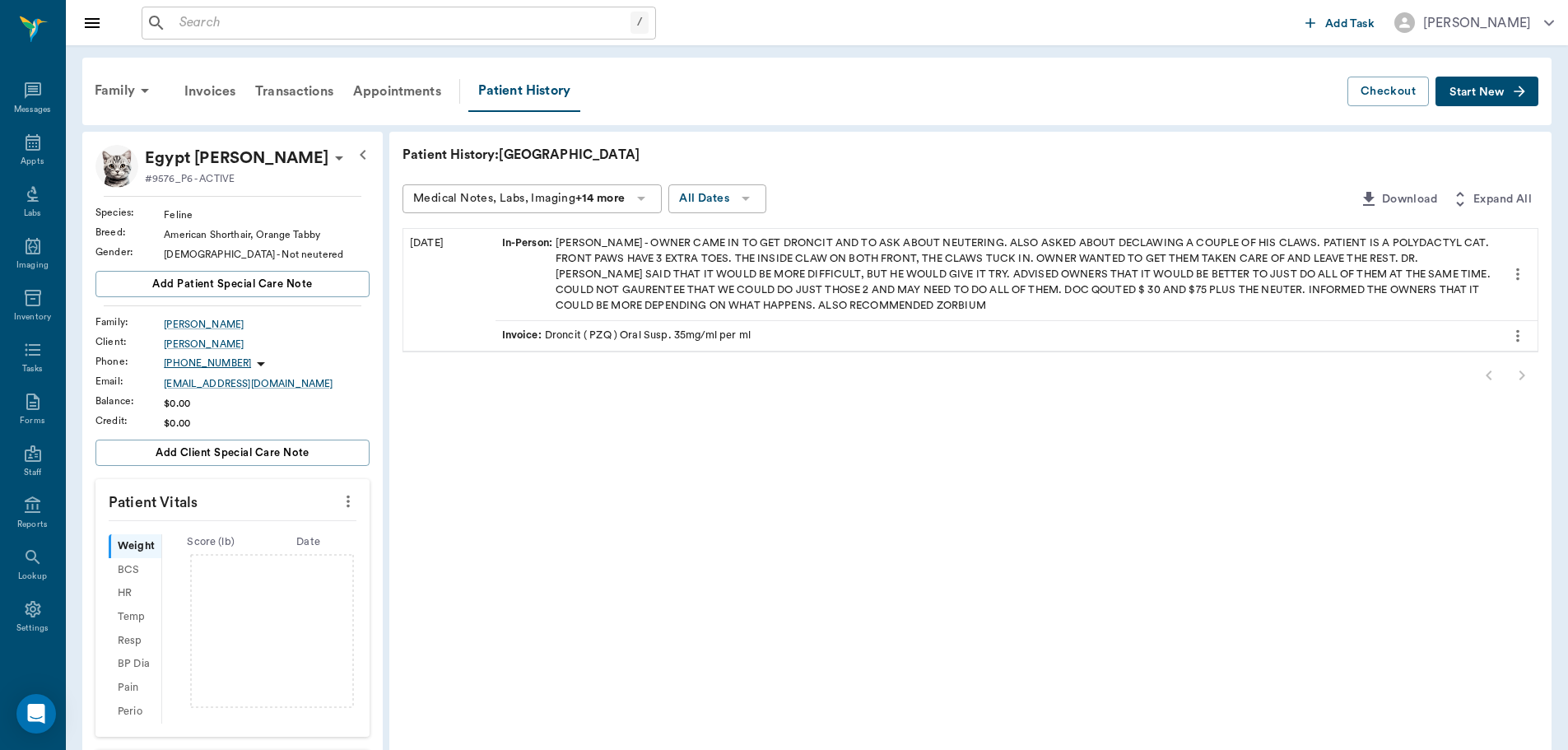
click at [1505, 92] on span "Start New" at bounding box center [1477, 92] width 55 height 0
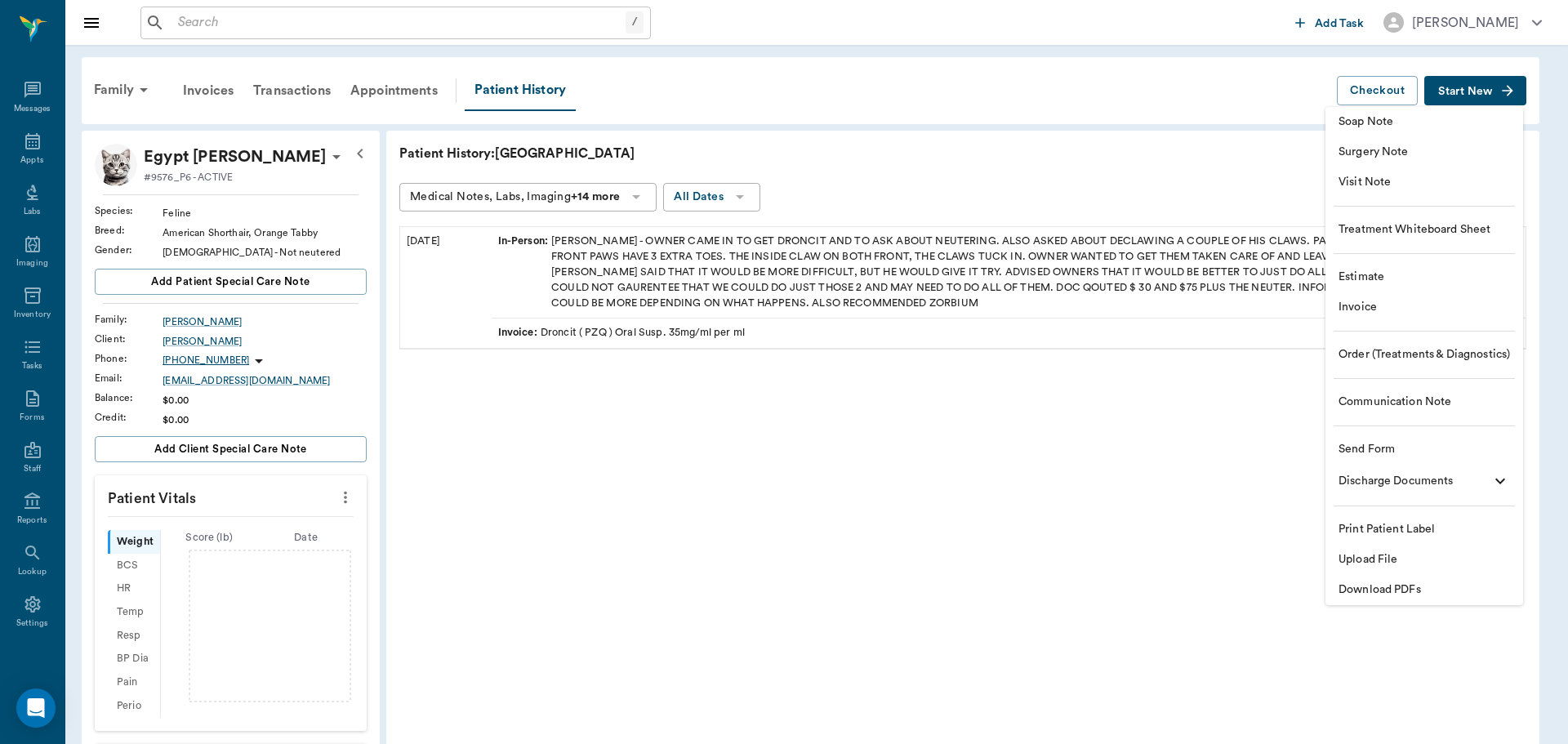
click at [1381, 351] on span "Order (Treatments & Diagnostics)" at bounding box center [1424, 354] width 172 height 17
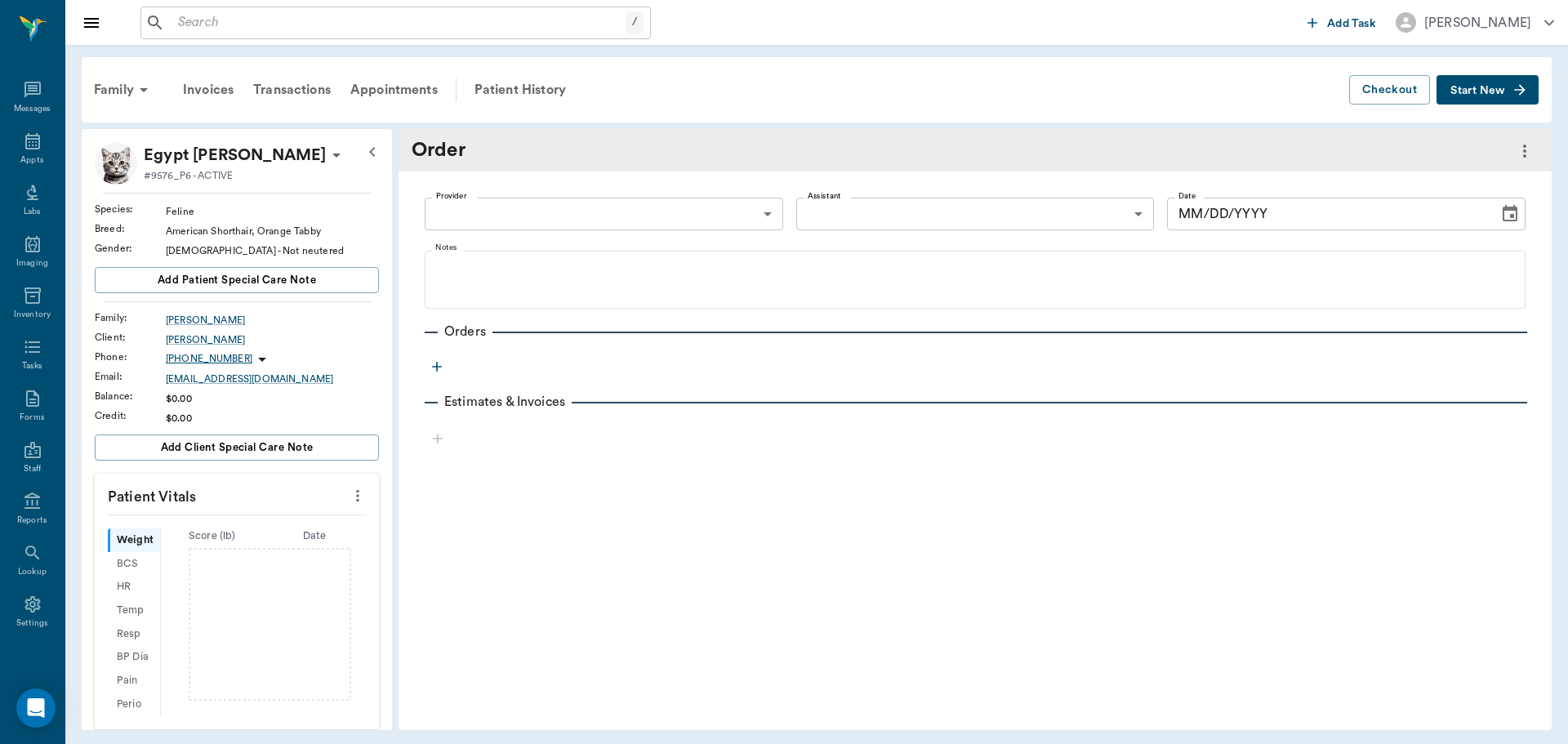
type input "[DATE]"
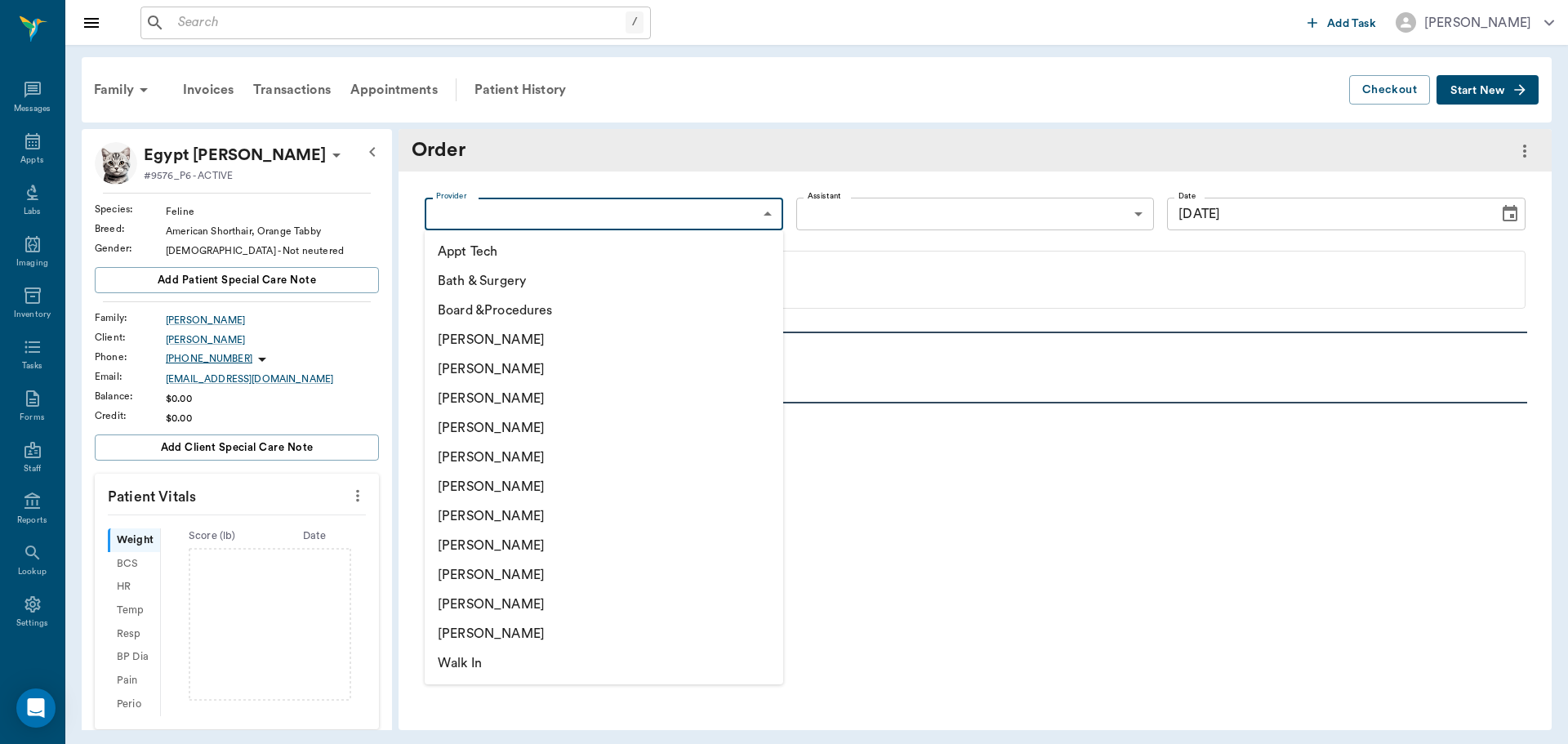
click at [540, 216] on body "/ ​ Add Task Dr. Bert Ellsworth Nectar Messages Appts Labs Imaging Inventory Ta…" at bounding box center [784, 372] width 1568 height 744
click at [534, 429] on li "[PERSON_NAME]" at bounding box center [604, 428] width 358 height 30
type input "63ec2f075fda476ae8351a4d"
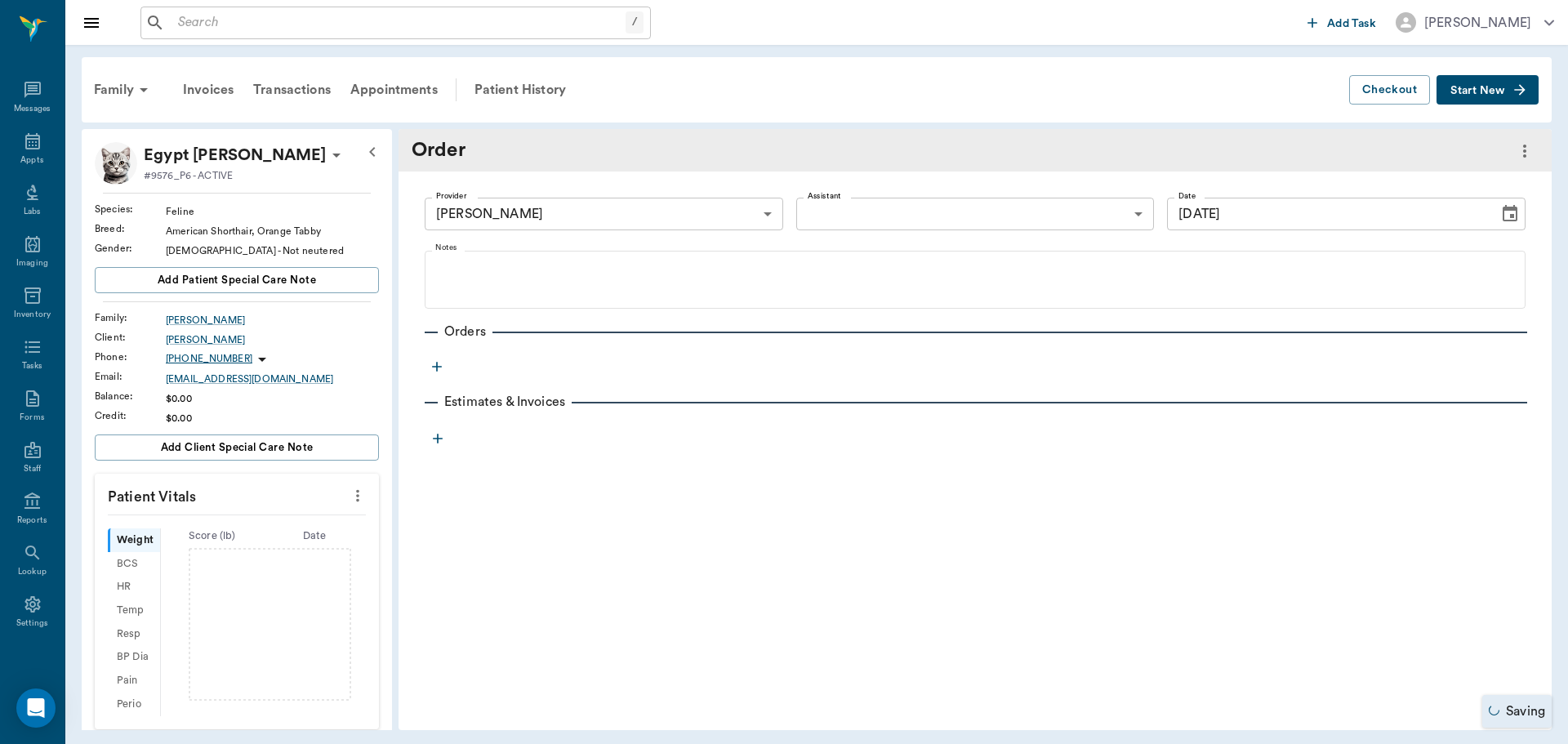
click at [441, 367] on icon "button" at bounding box center [437, 366] width 17 height 17
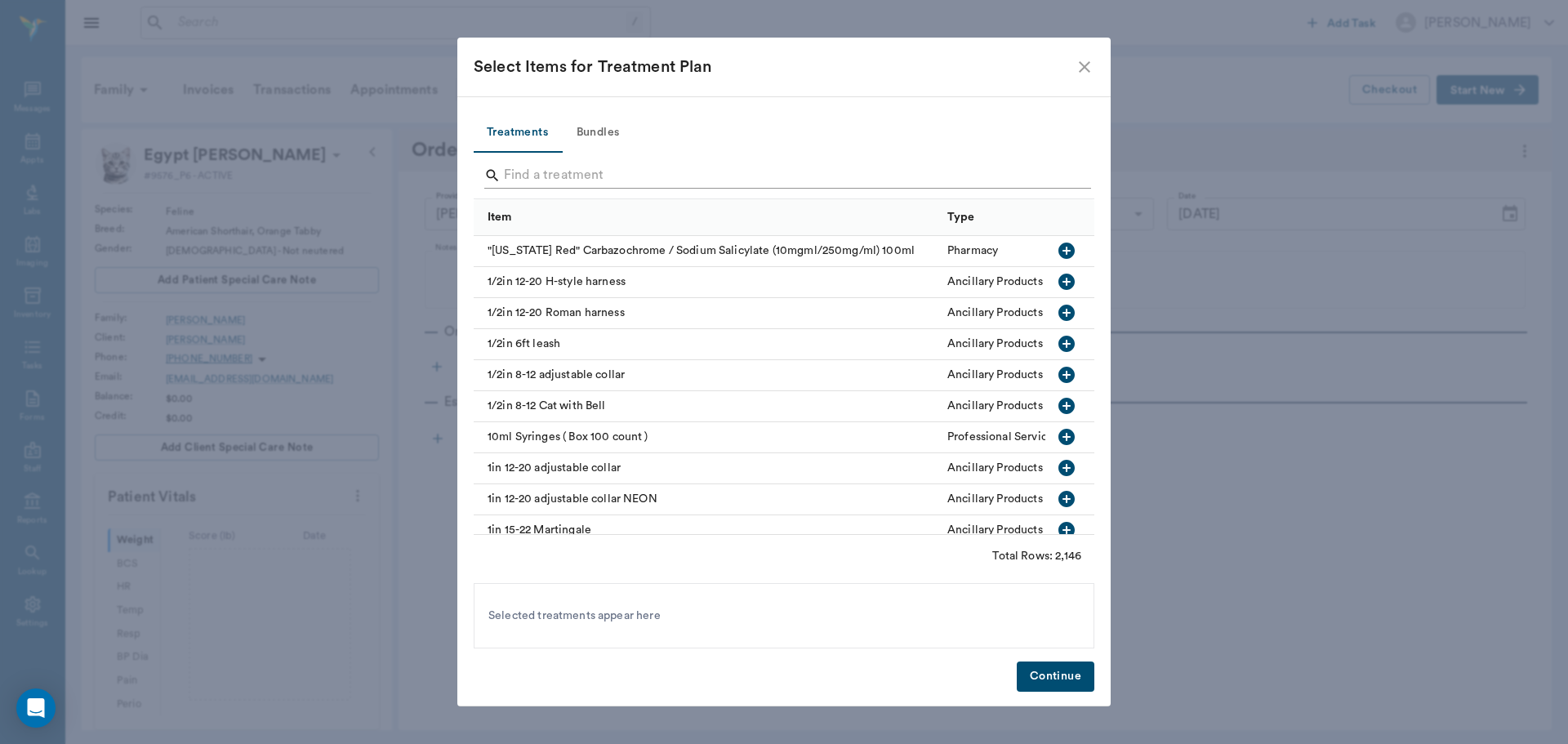
click at [593, 175] on input "Search" at bounding box center [784, 175] width 562 height 26
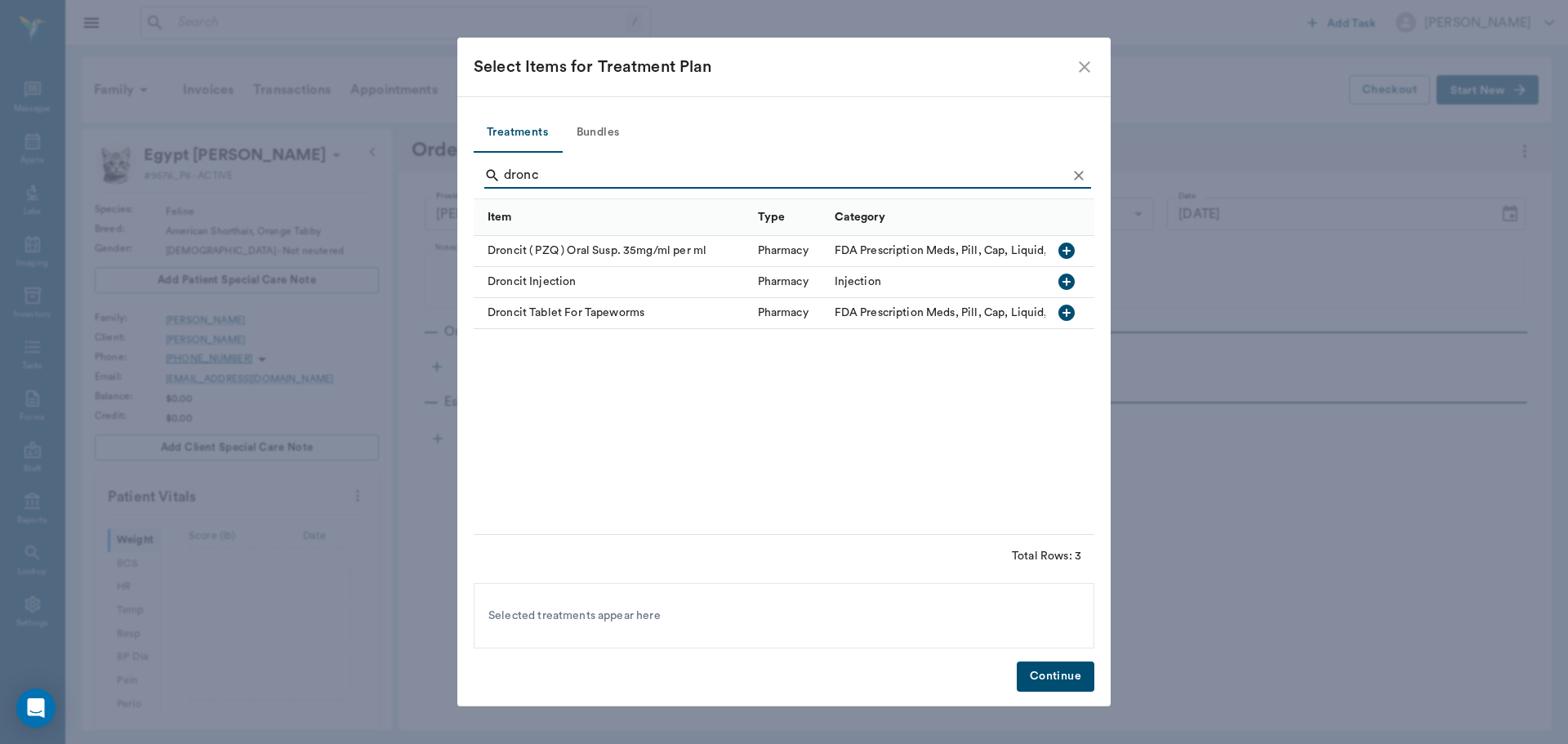
type input "dronc"
click at [1062, 248] on icon "button" at bounding box center [1067, 251] width 17 height 17
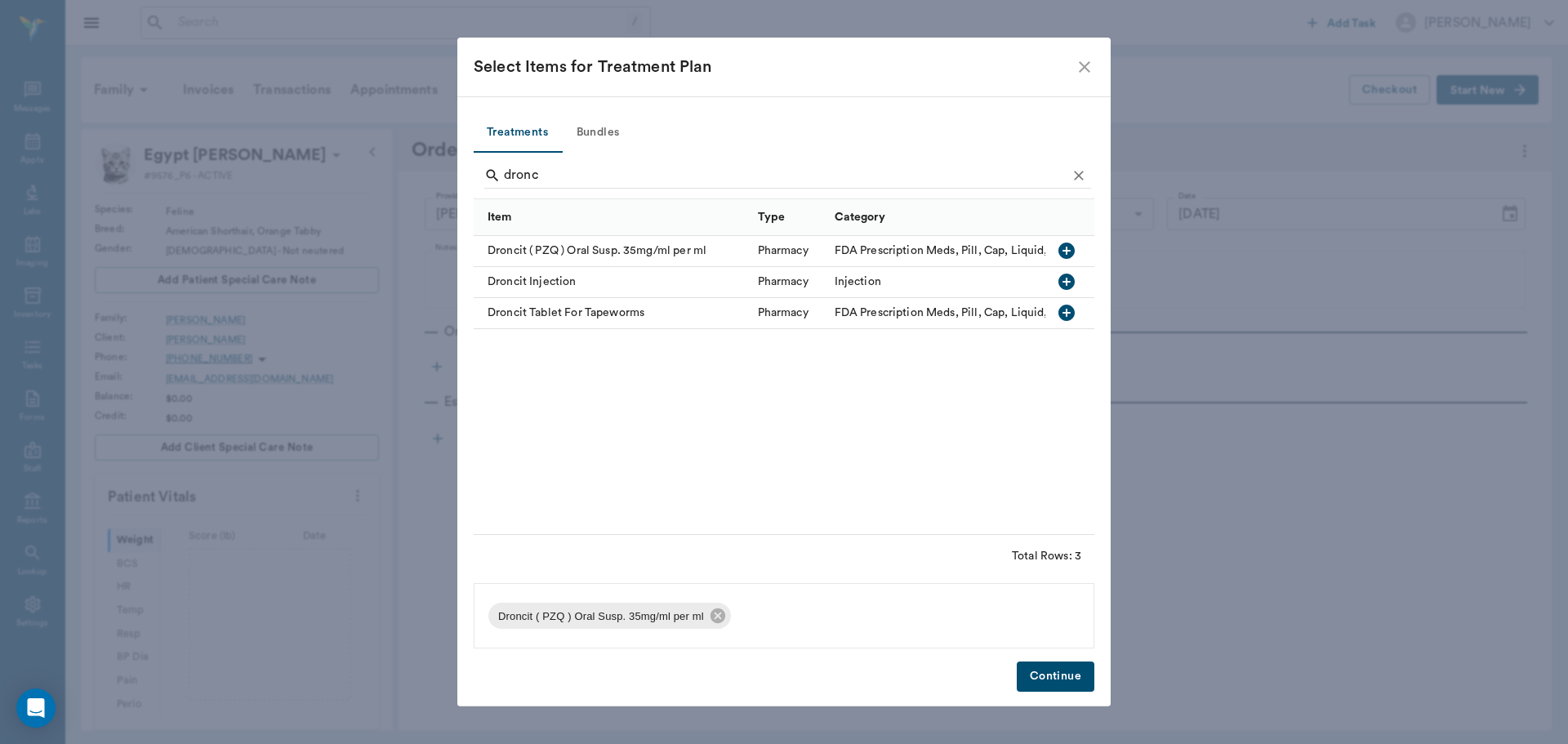
click at [1051, 679] on button "Continue" at bounding box center [1055, 676] width 77 height 30
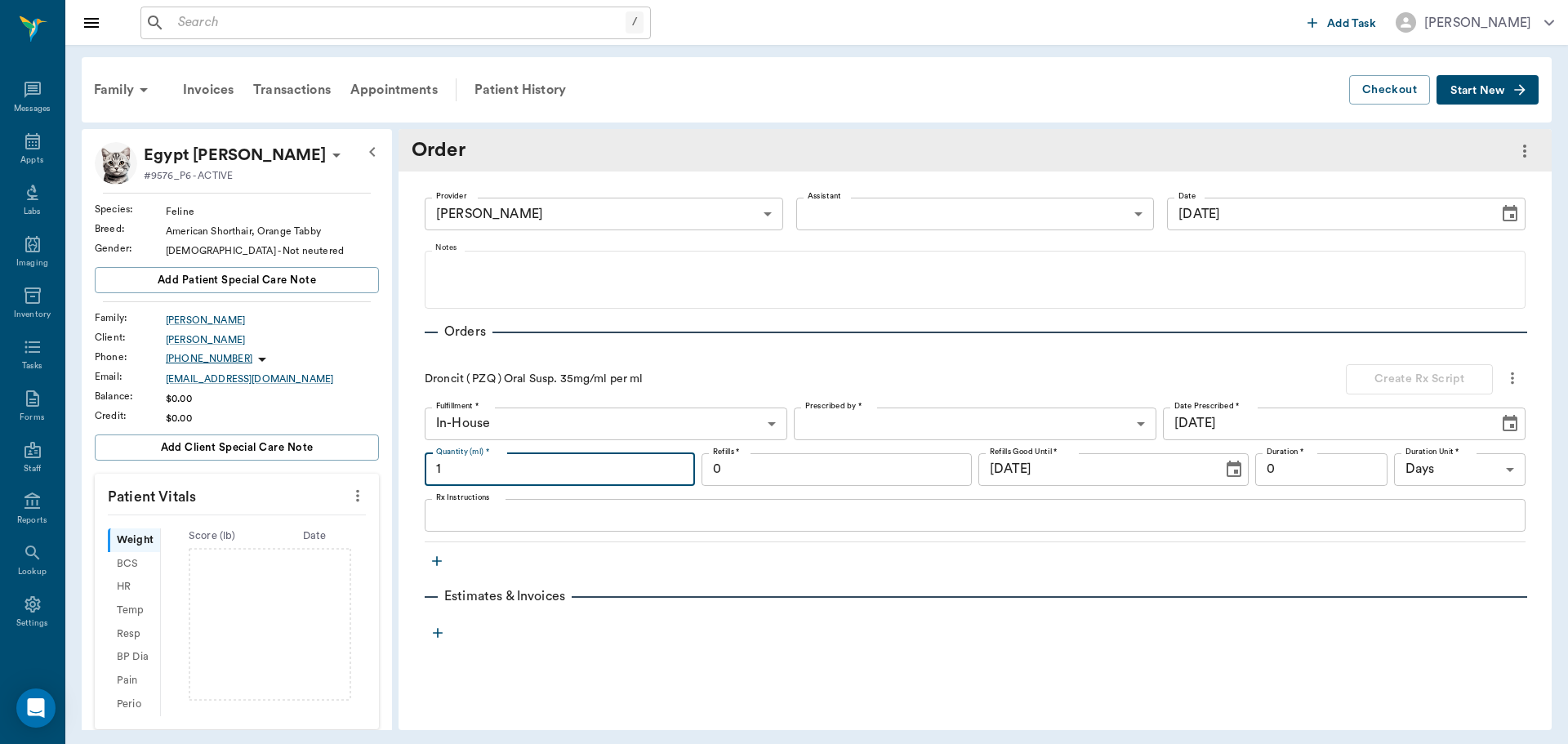
click at [521, 464] on input "1" at bounding box center [560, 469] width 271 height 33
type input "2"
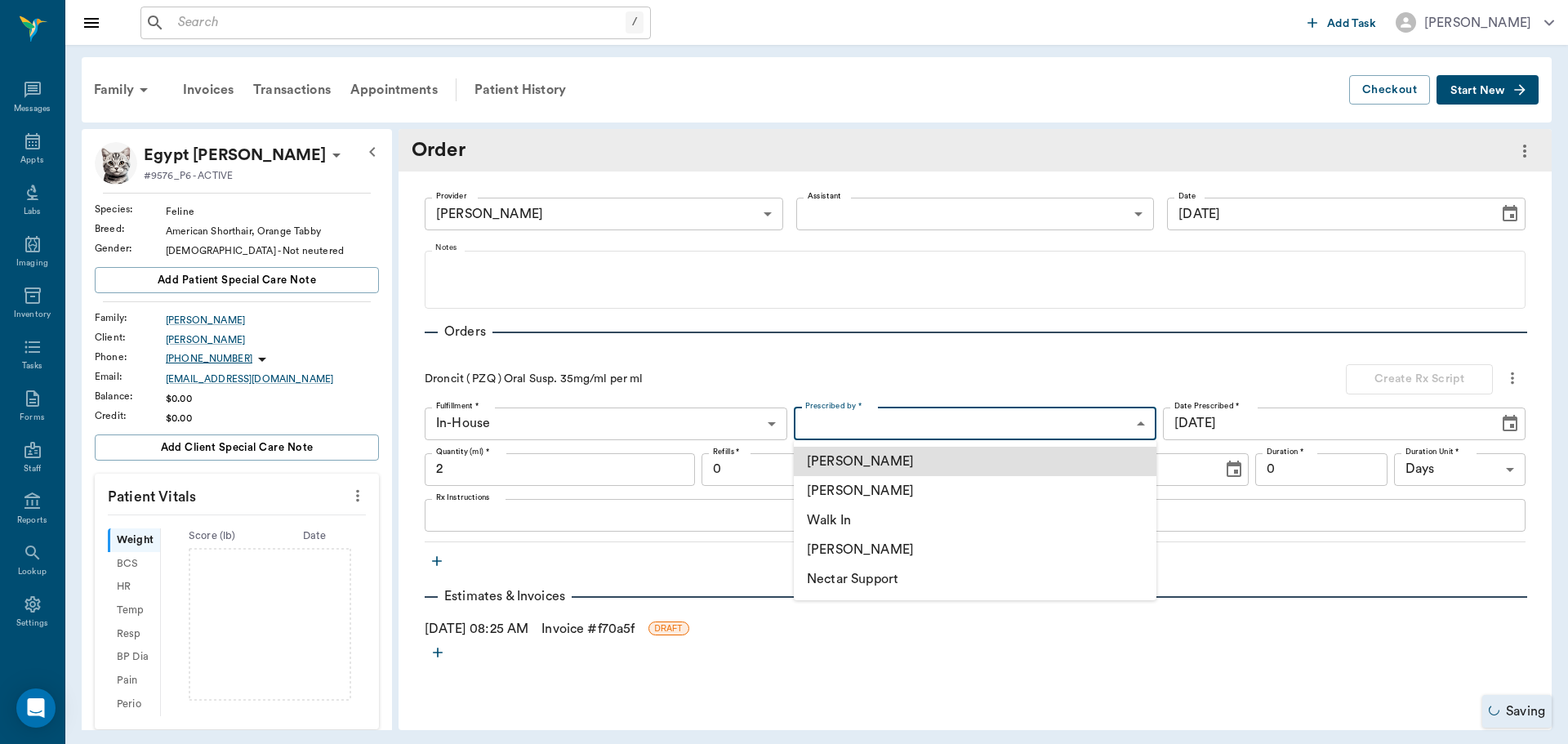
click at [907, 412] on body "/ ​ Add Task Dr. Bert Ellsworth Nectar Messages Appts Labs Imaging Inventory Ta…" at bounding box center [784, 372] width 1568 height 744
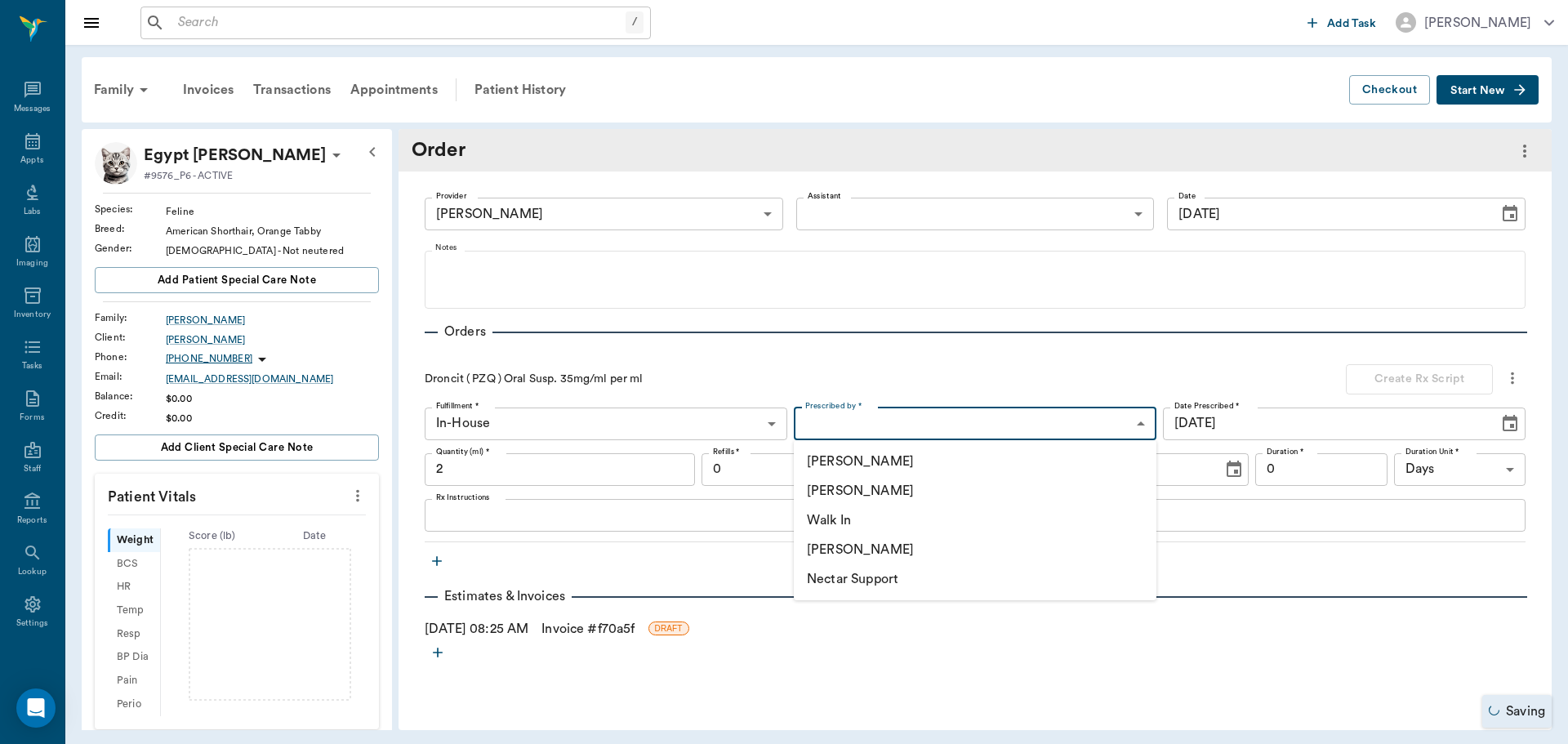
click at [884, 480] on li "[PERSON_NAME]" at bounding box center [975, 490] width 363 height 30
type input "63ec2f075fda476ae8351a4d"
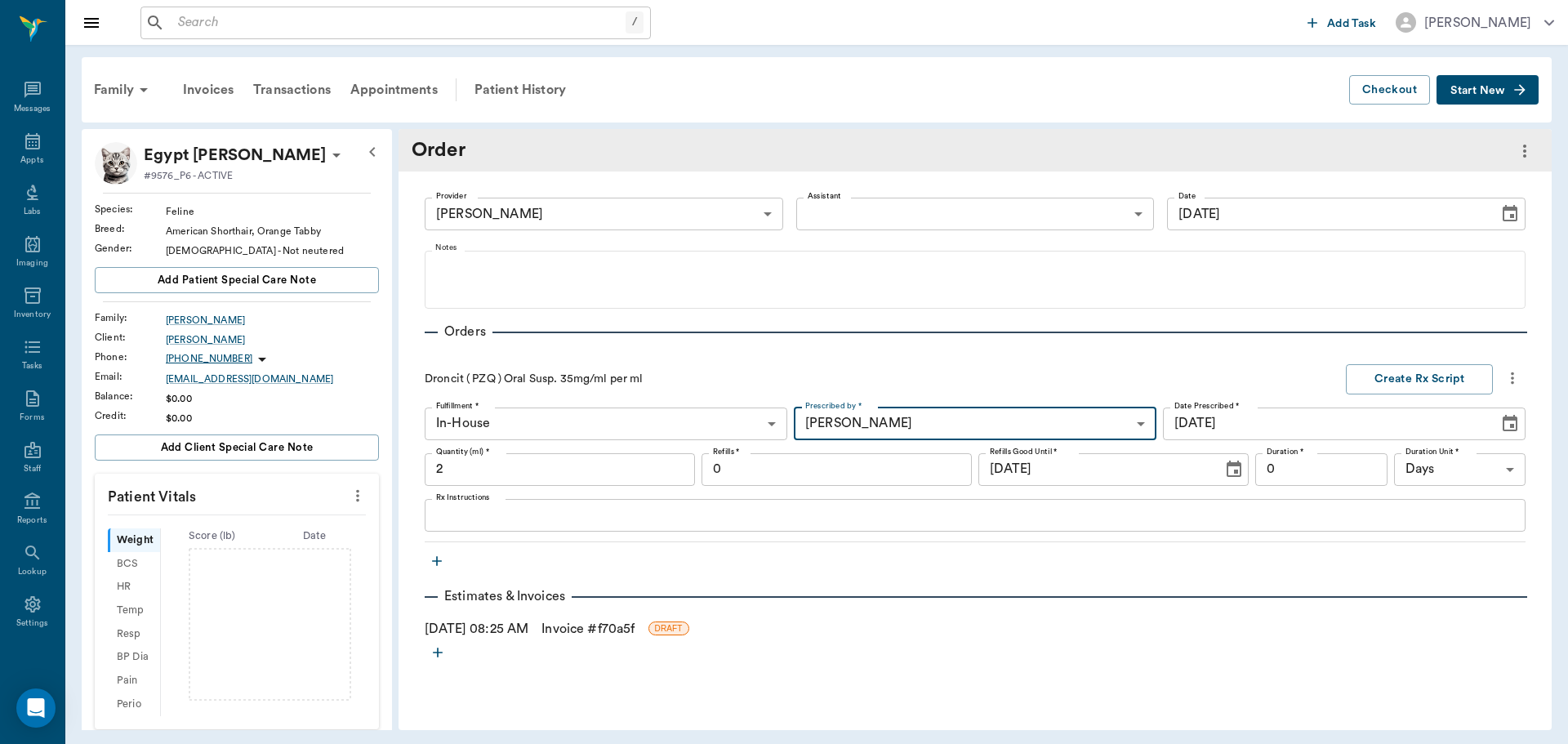
click at [599, 526] on div "x Rx Instructions" at bounding box center [975, 515] width 1101 height 33
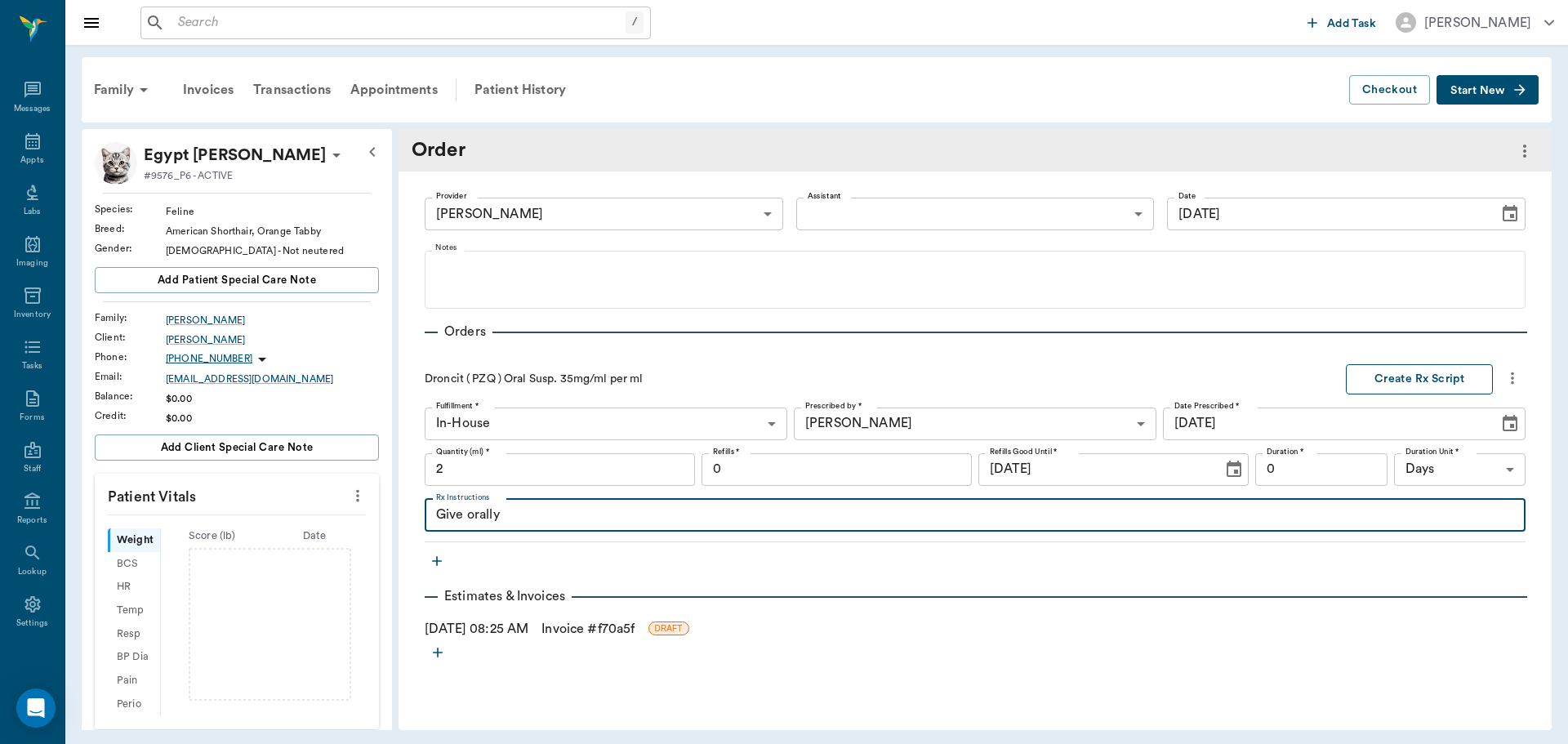
type textarea "Give orally"
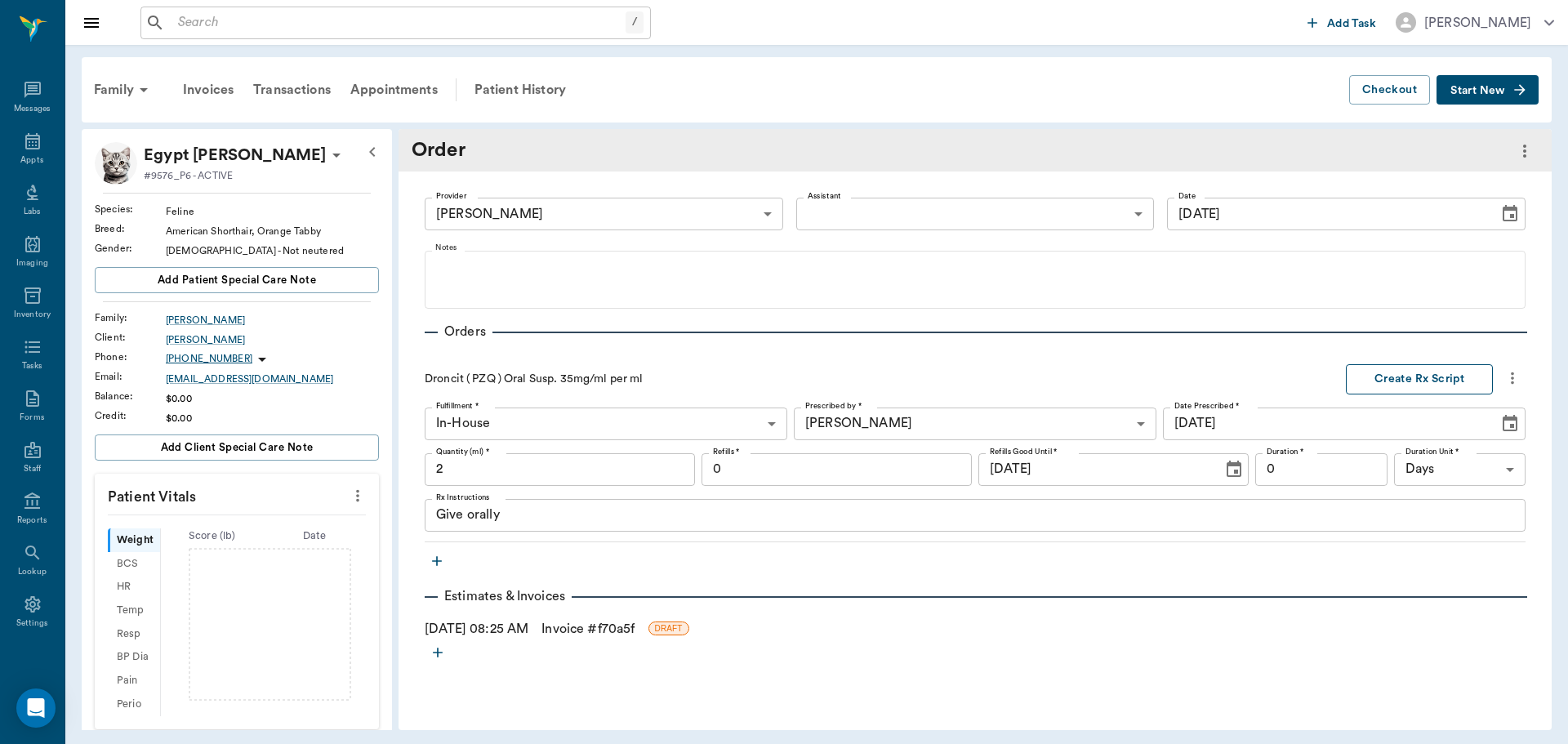
click at [1405, 370] on button "Create Rx Script" at bounding box center [1420, 379] width 147 height 30
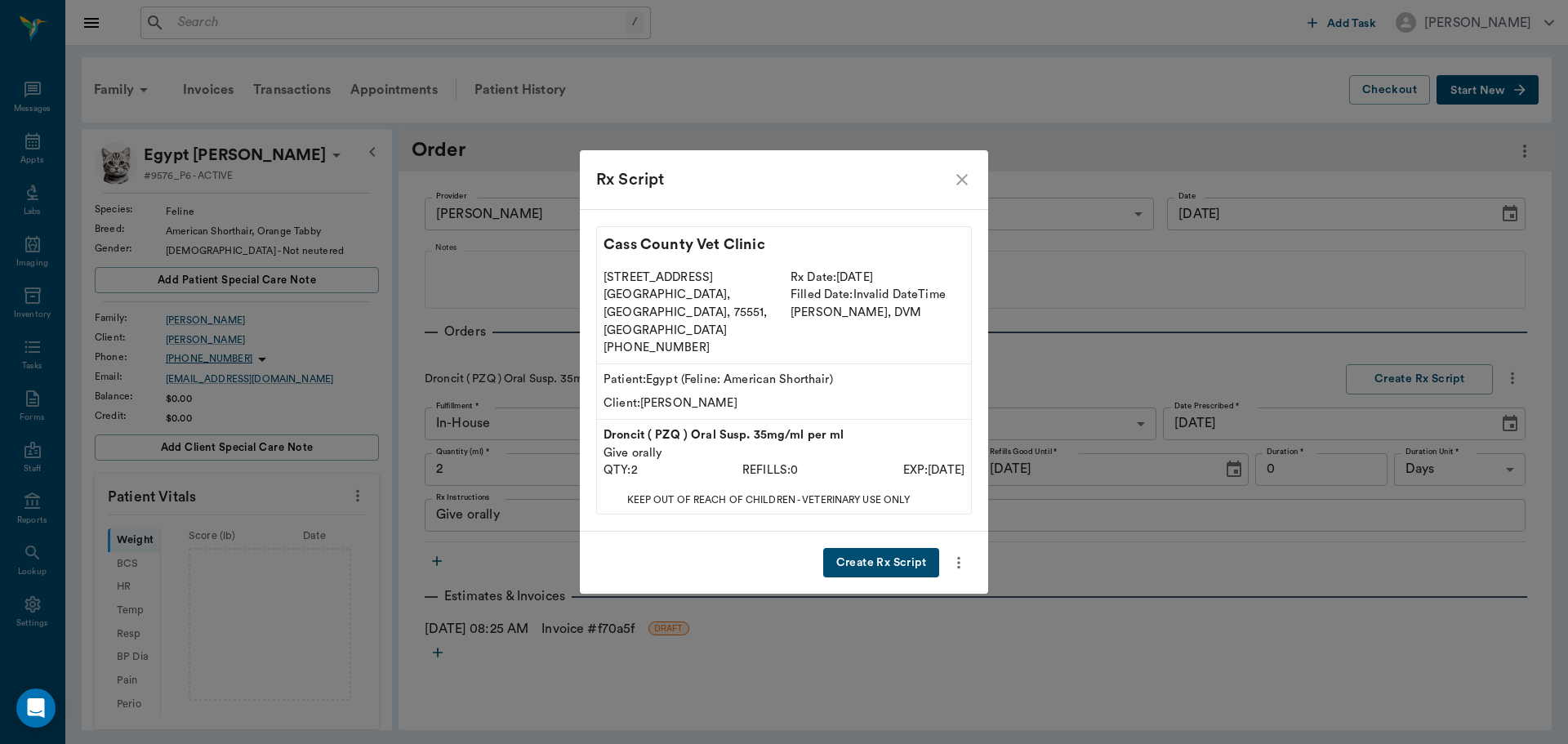
click at [895, 548] on button "Create Rx Script" at bounding box center [881, 563] width 116 height 30
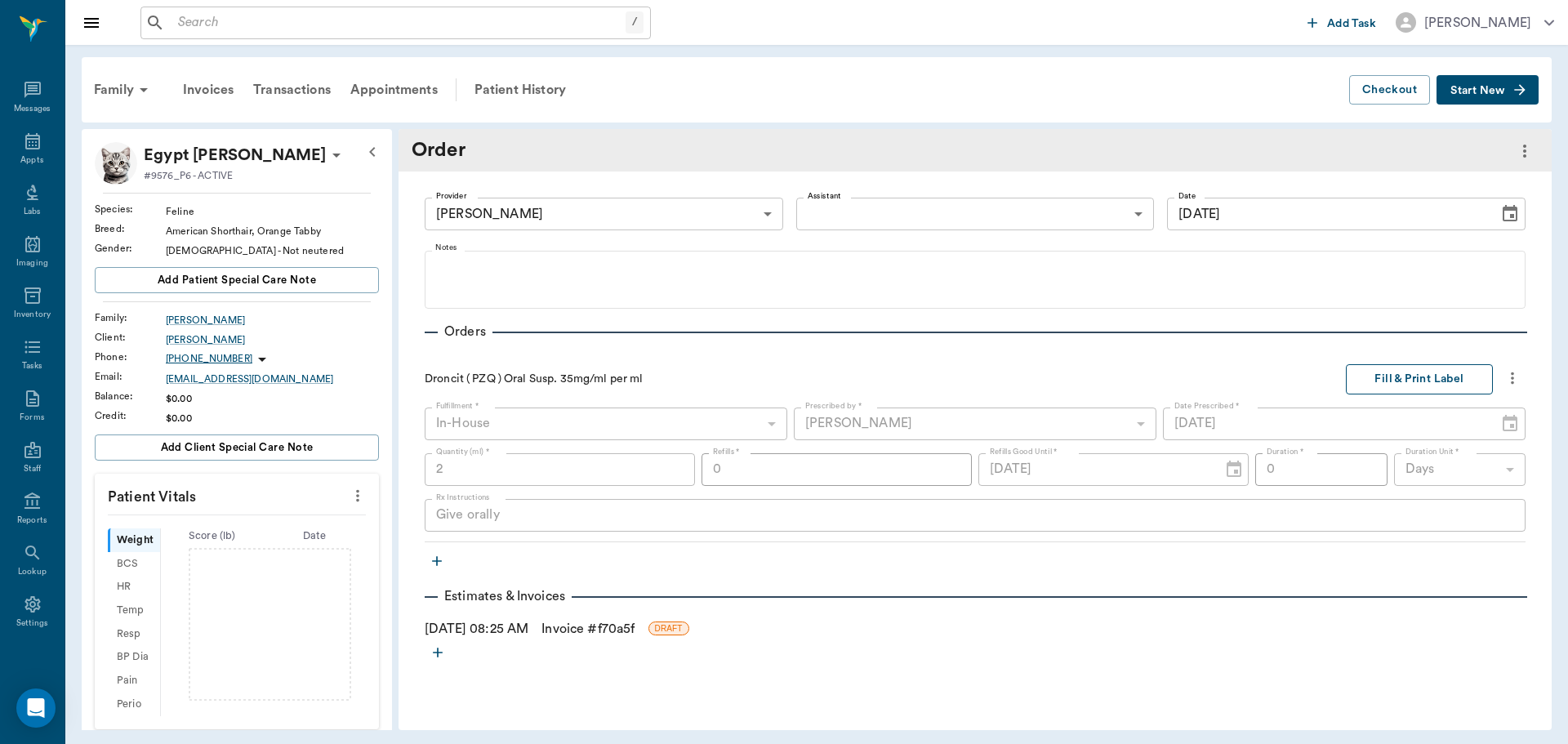
click at [1424, 389] on button "Fill & Print Label" at bounding box center [1420, 379] width 147 height 30
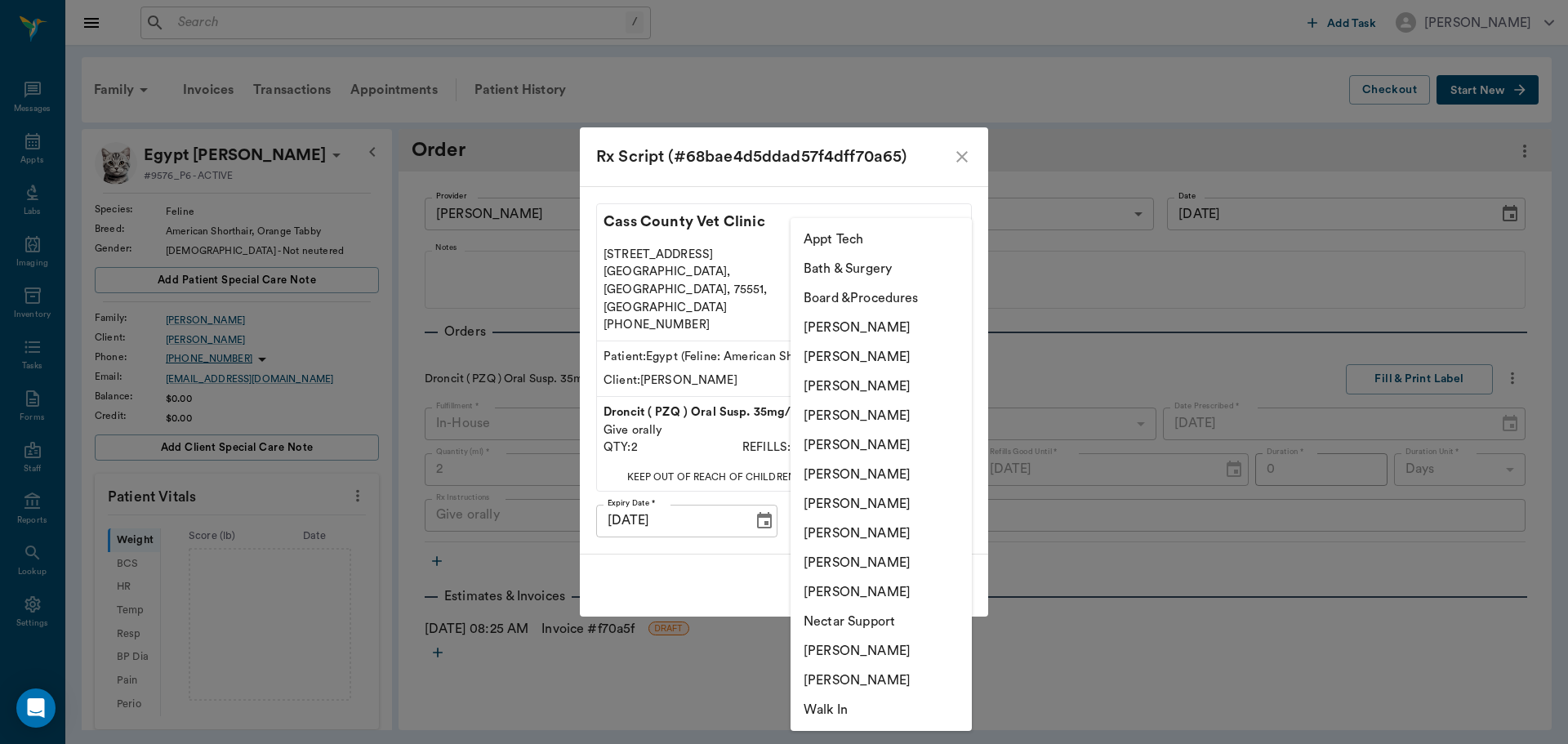
click at [916, 501] on body "/ ​ Add Task Dr. Bert Ellsworth Nectar Messages Appts Labs Imaging Inventory Ta…" at bounding box center [784, 372] width 1568 height 744
click at [889, 320] on li "[PERSON_NAME]" at bounding box center [881, 327] width 181 height 30
type input "6899ea08ed37b777db10de45"
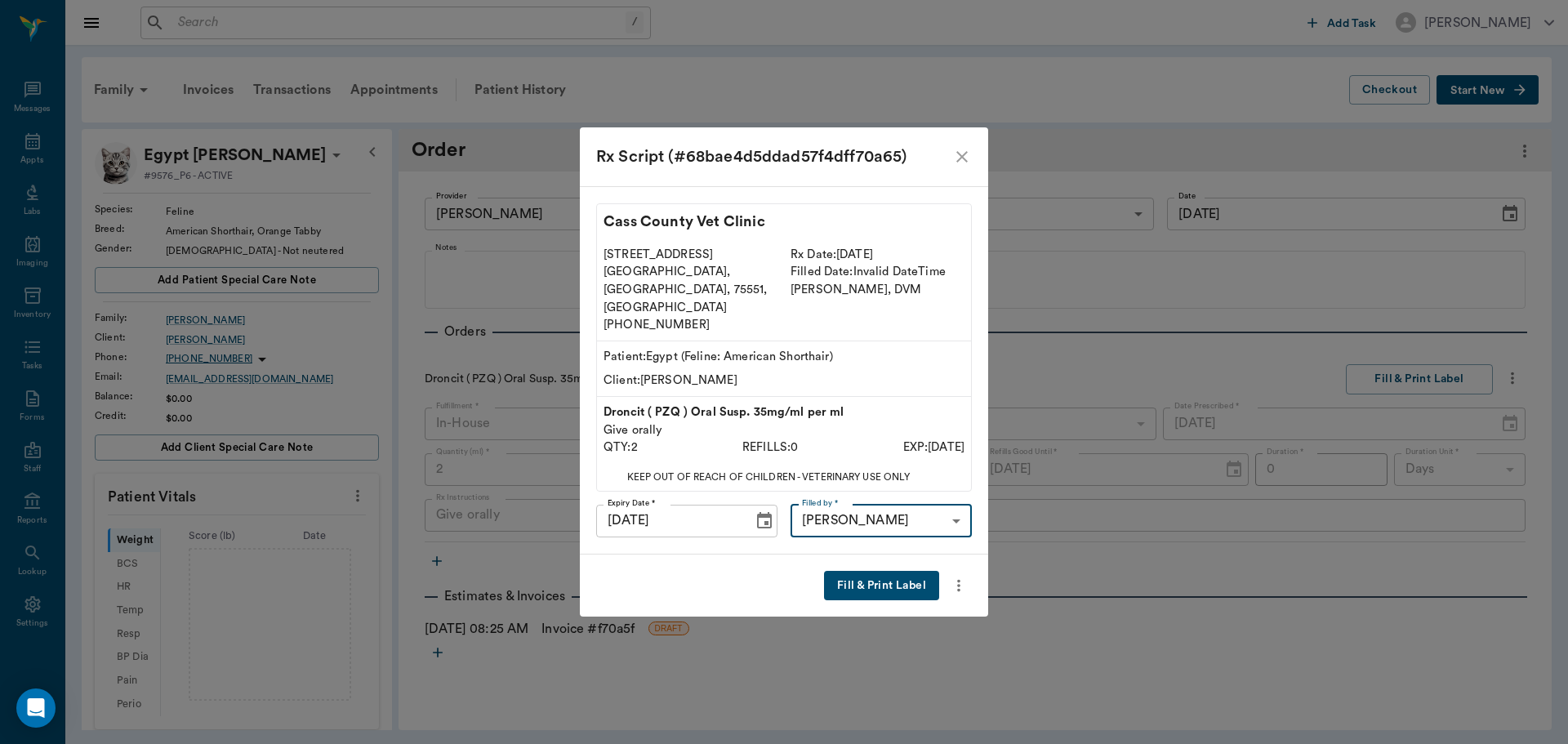
click at [867, 571] on button "Fill & Print Label" at bounding box center [881, 586] width 115 height 30
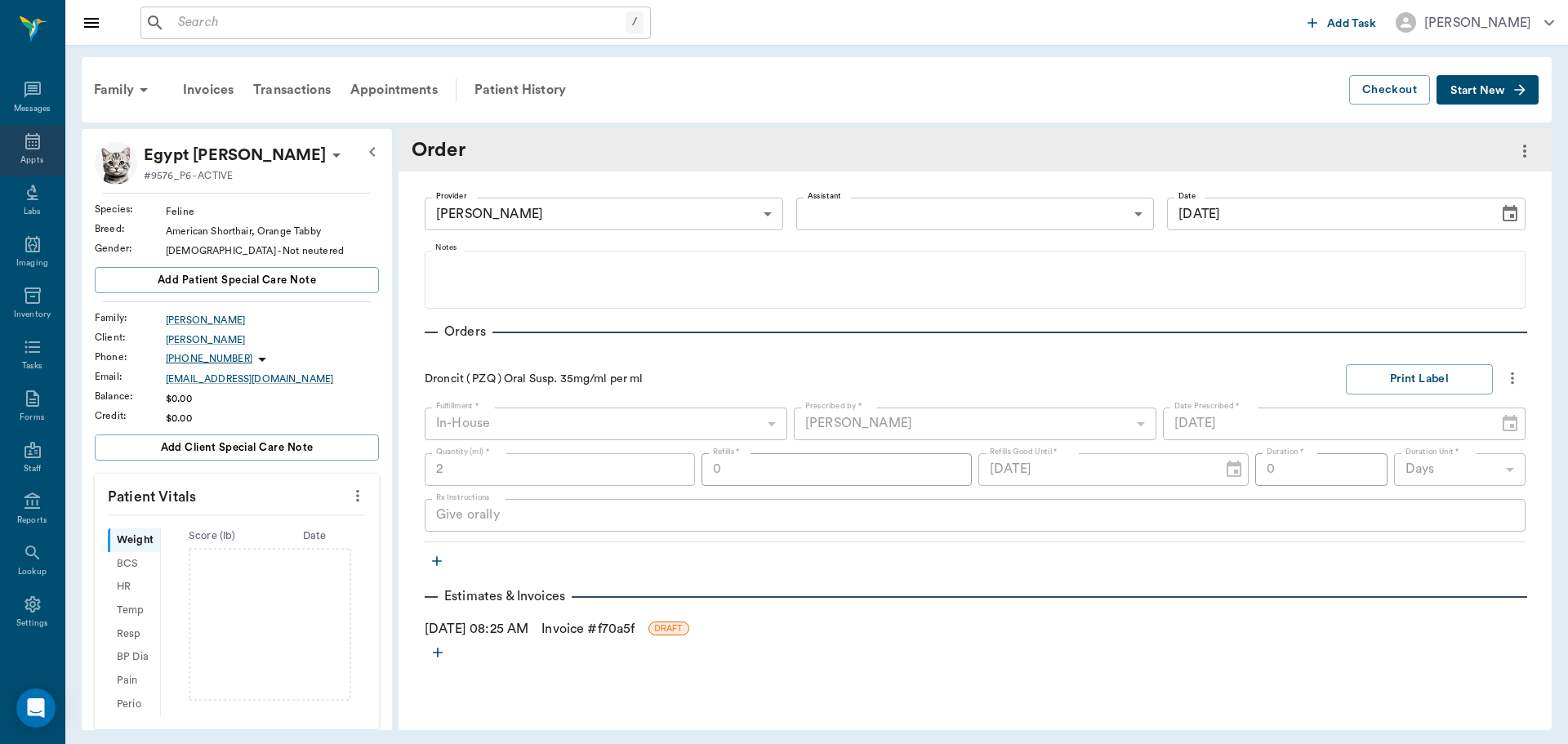
click at [35, 149] on icon at bounding box center [33, 141] width 20 height 20
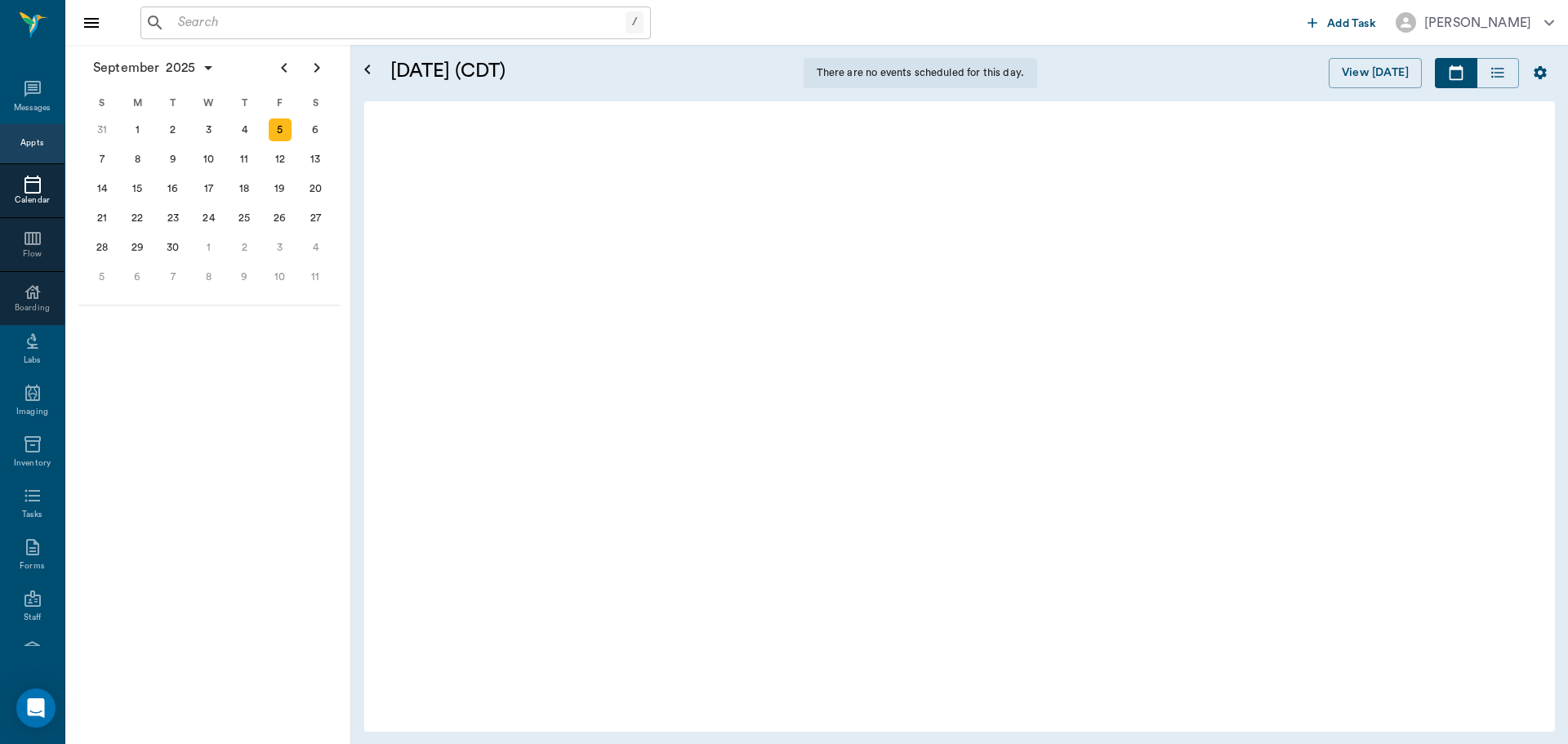
scroll to position [7, 0]
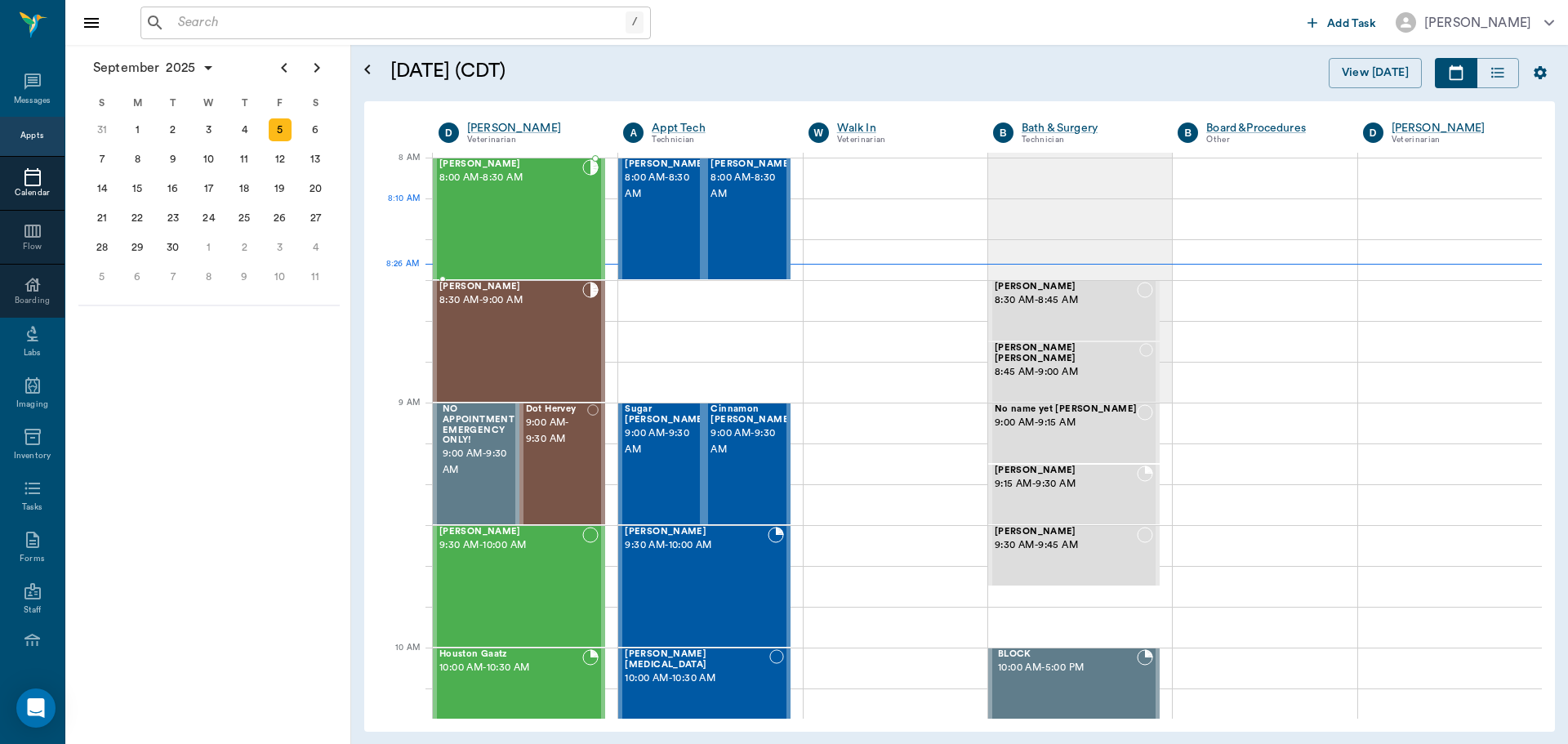
click at [514, 218] on div "Tank KIRTMAN 8:00 AM - 8:30 AM" at bounding box center [510, 219] width 143 height 119
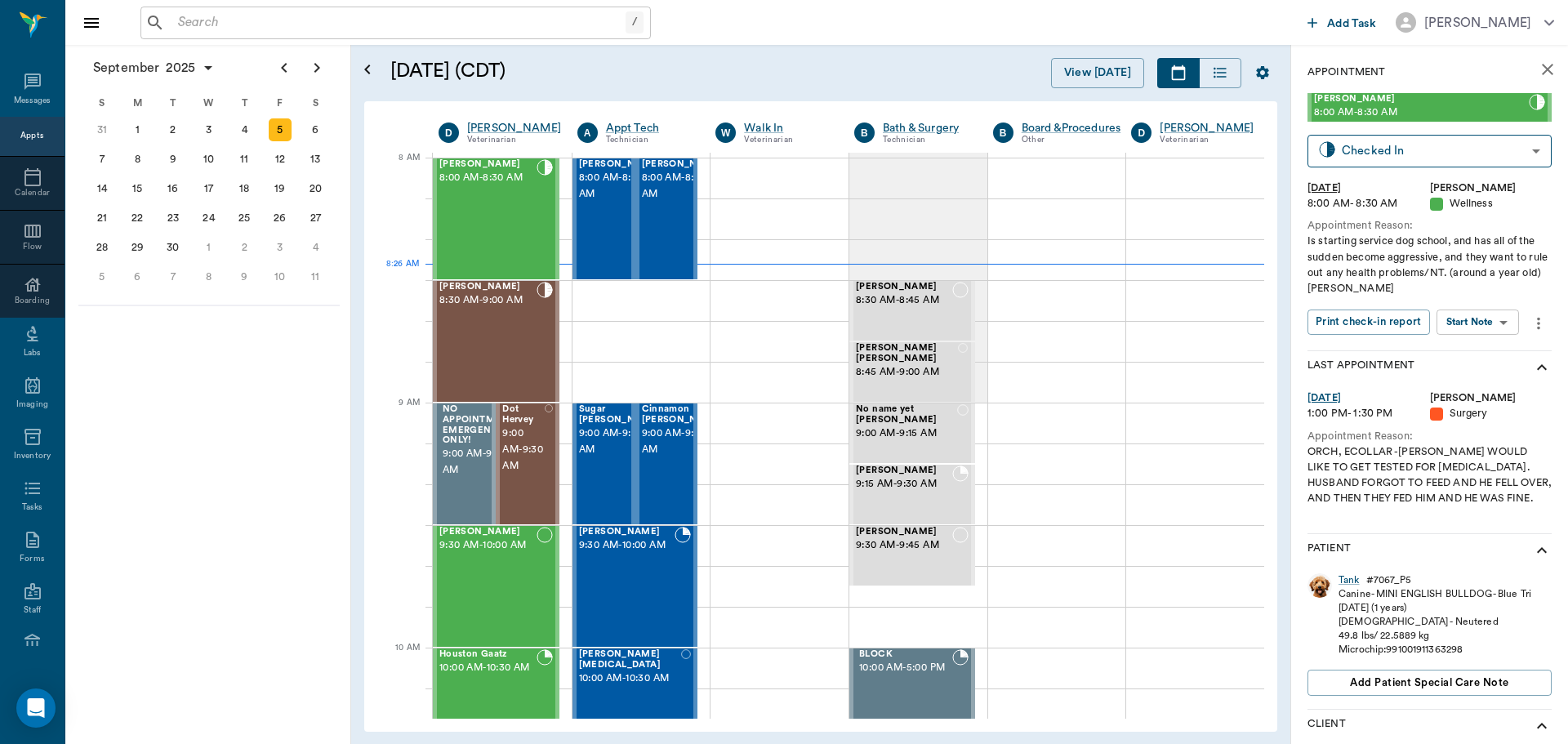
click at [1480, 323] on body "/ ​ Add Task Dr. Bert Ellsworth Nectar Messages Appts Calendar Flow Boarding La…" at bounding box center [784, 372] width 1568 height 744
click at [1476, 351] on button "View SOAP" at bounding box center [1460, 355] width 56 height 19
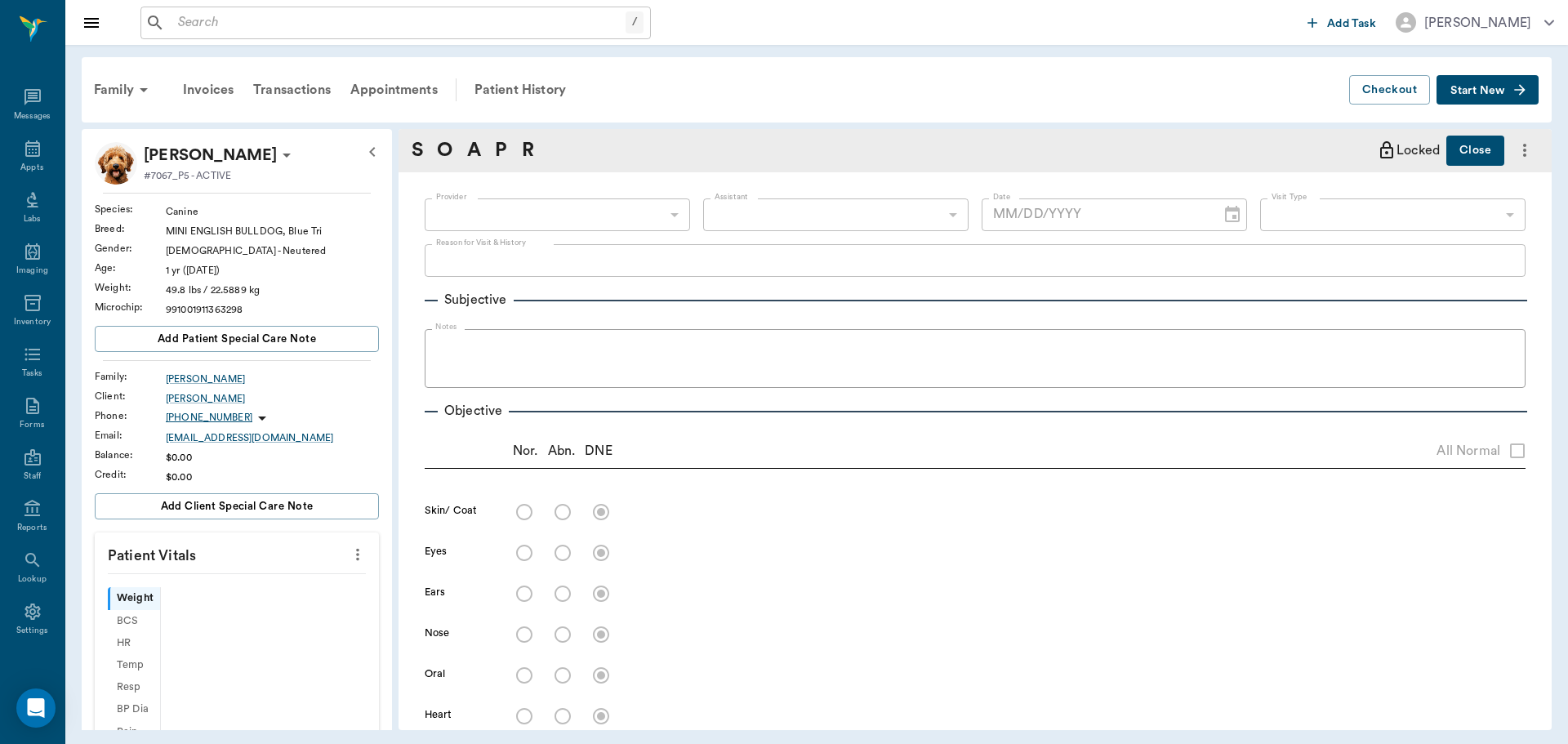
scroll to position [7, 0]
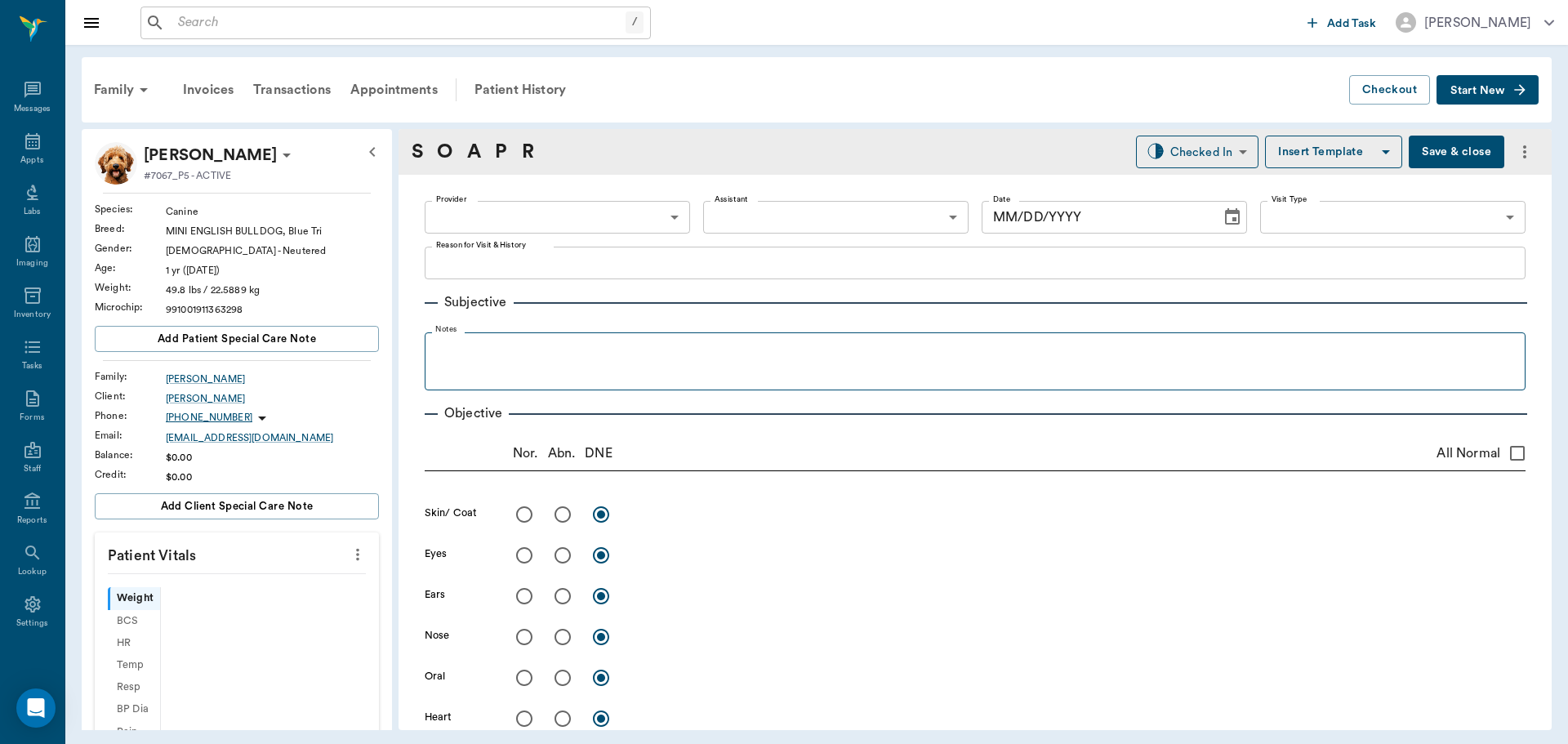
type input "63ec2f075fda476ae8351a4d"
type input "6740bf97de10e07744acf1eb"
type input "65d2be4f46e3a538d89b8c14"
type textarea "Is starting service dog school, and has all of the sudden become aggressive, an…"
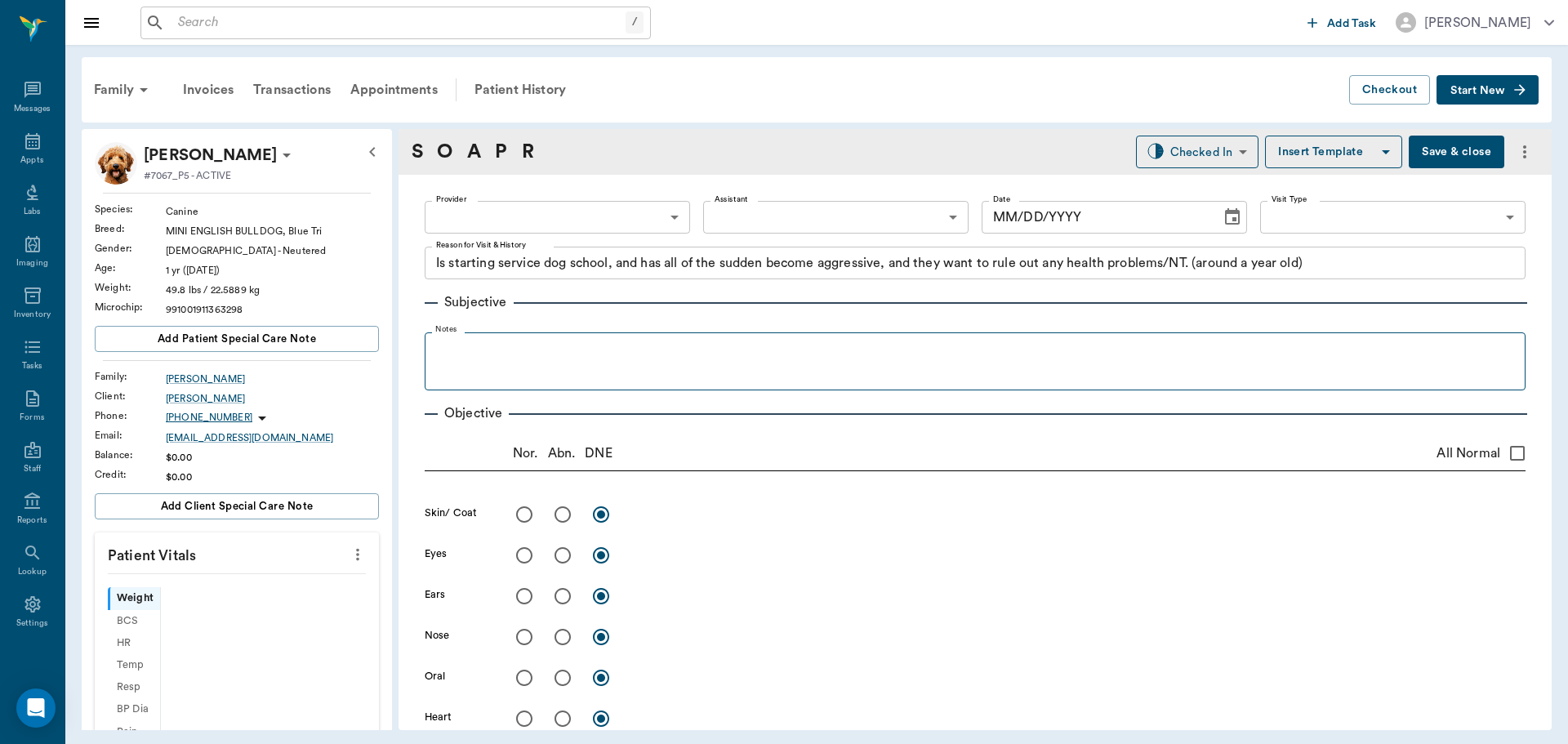
type input "[DATE]"
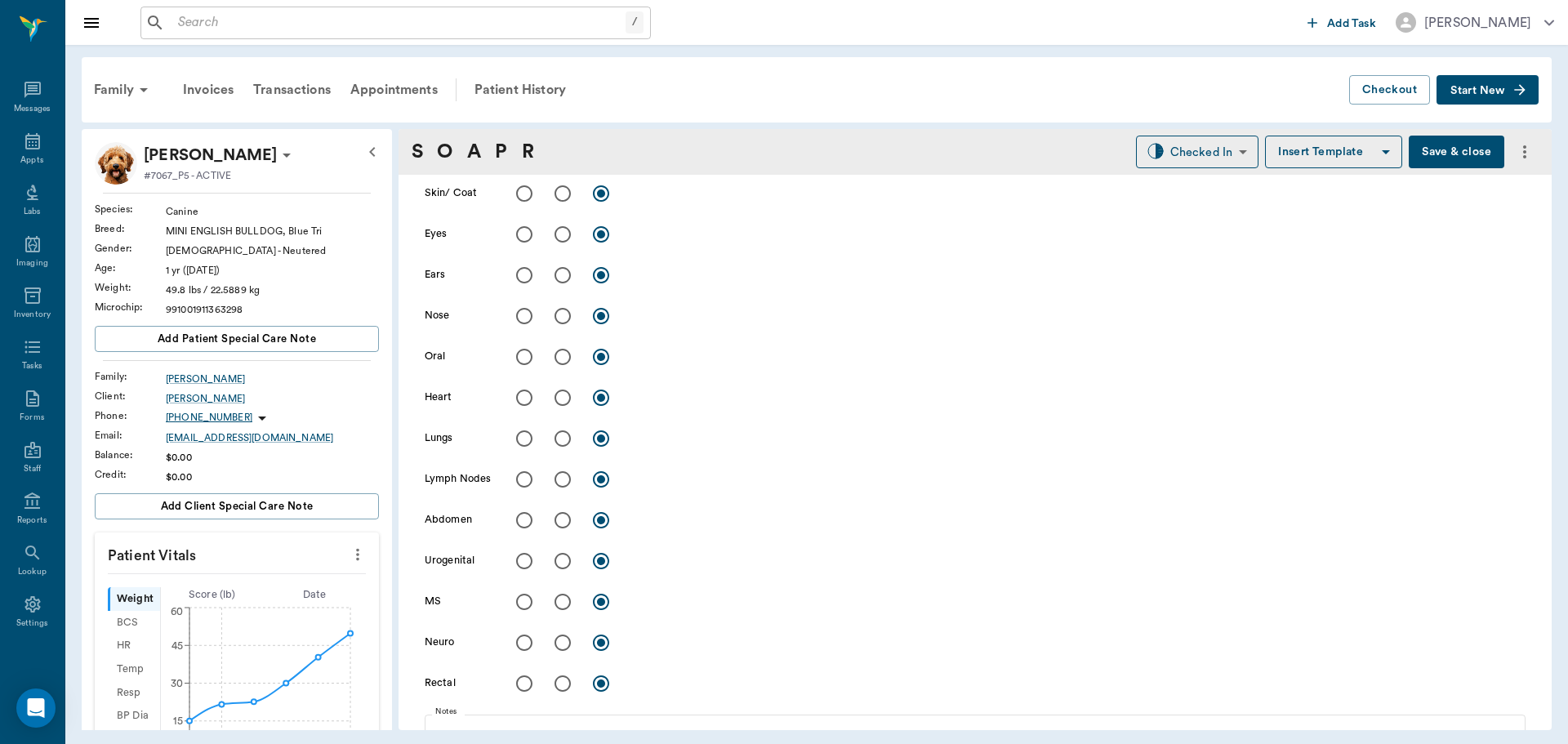
scroll to position [326, 0]
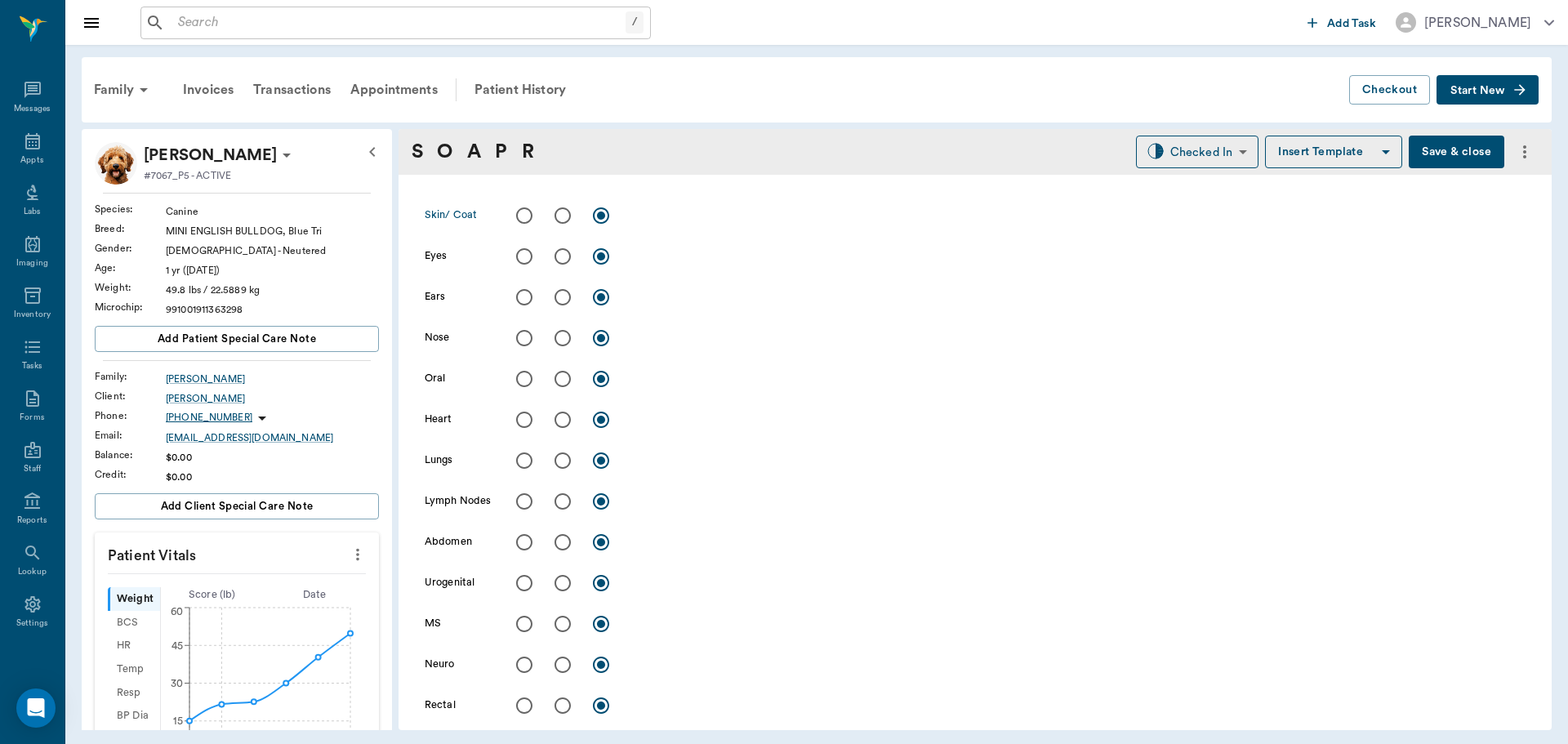
click at [566, 219] on input "radio" at bounding box center [562, 215] width 35 height 34
radio input "true"
click at [558, 296] on input "radio" at bounding box center [562, 296] width 35 height 34
radio input "true"
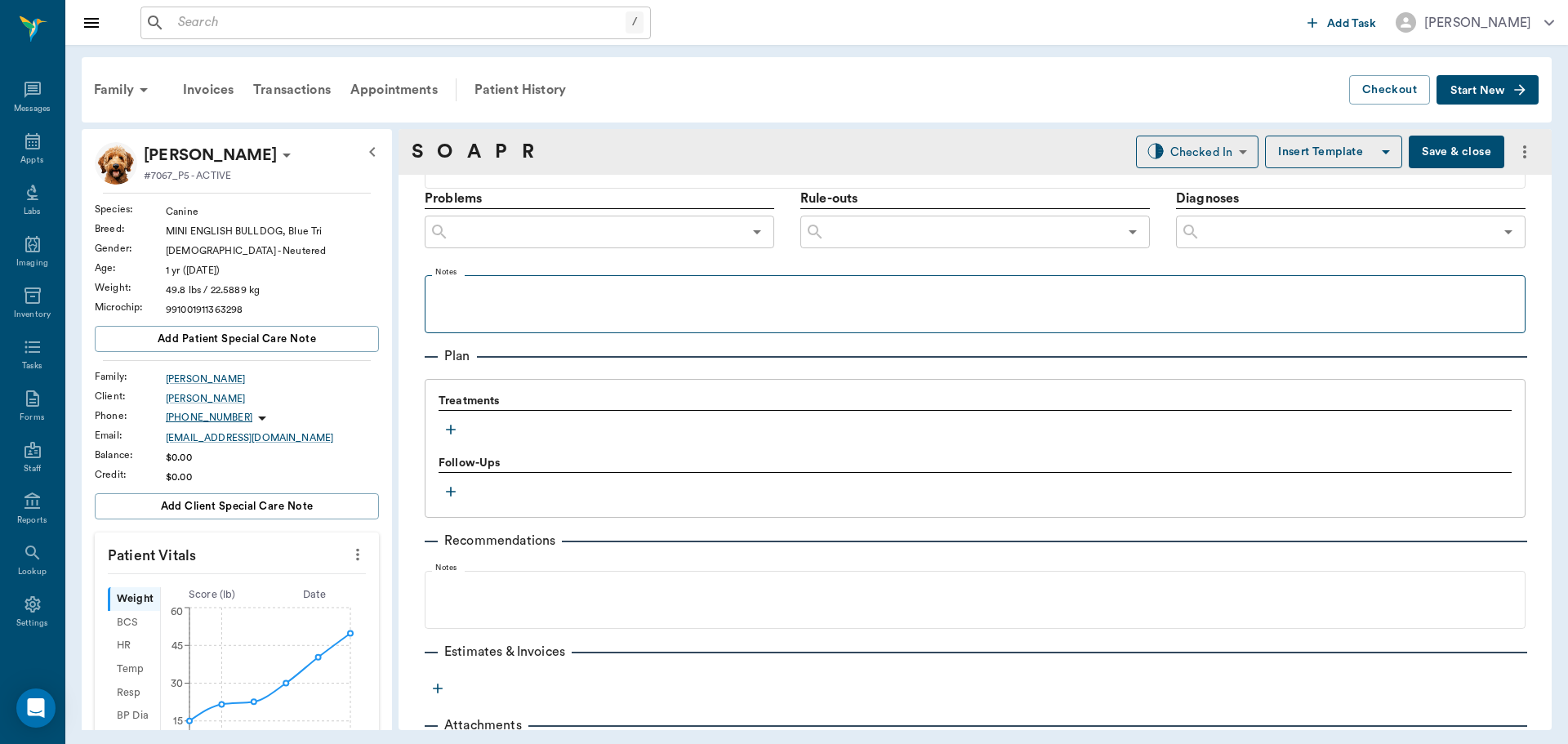
scroll to position [981, 0]
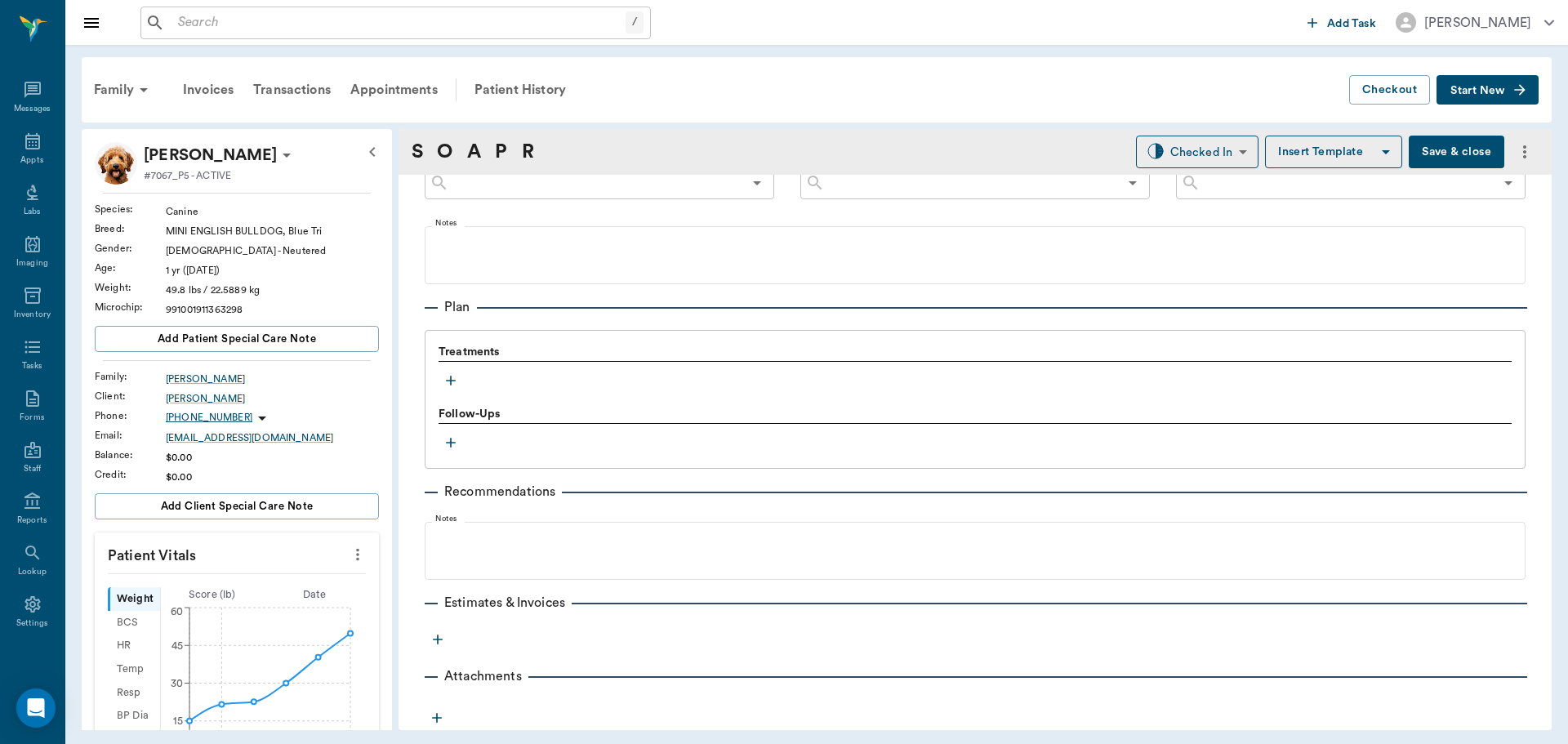
click at [450, 380] on icon "button" at bounding box center [451, 381] width 10 height 10
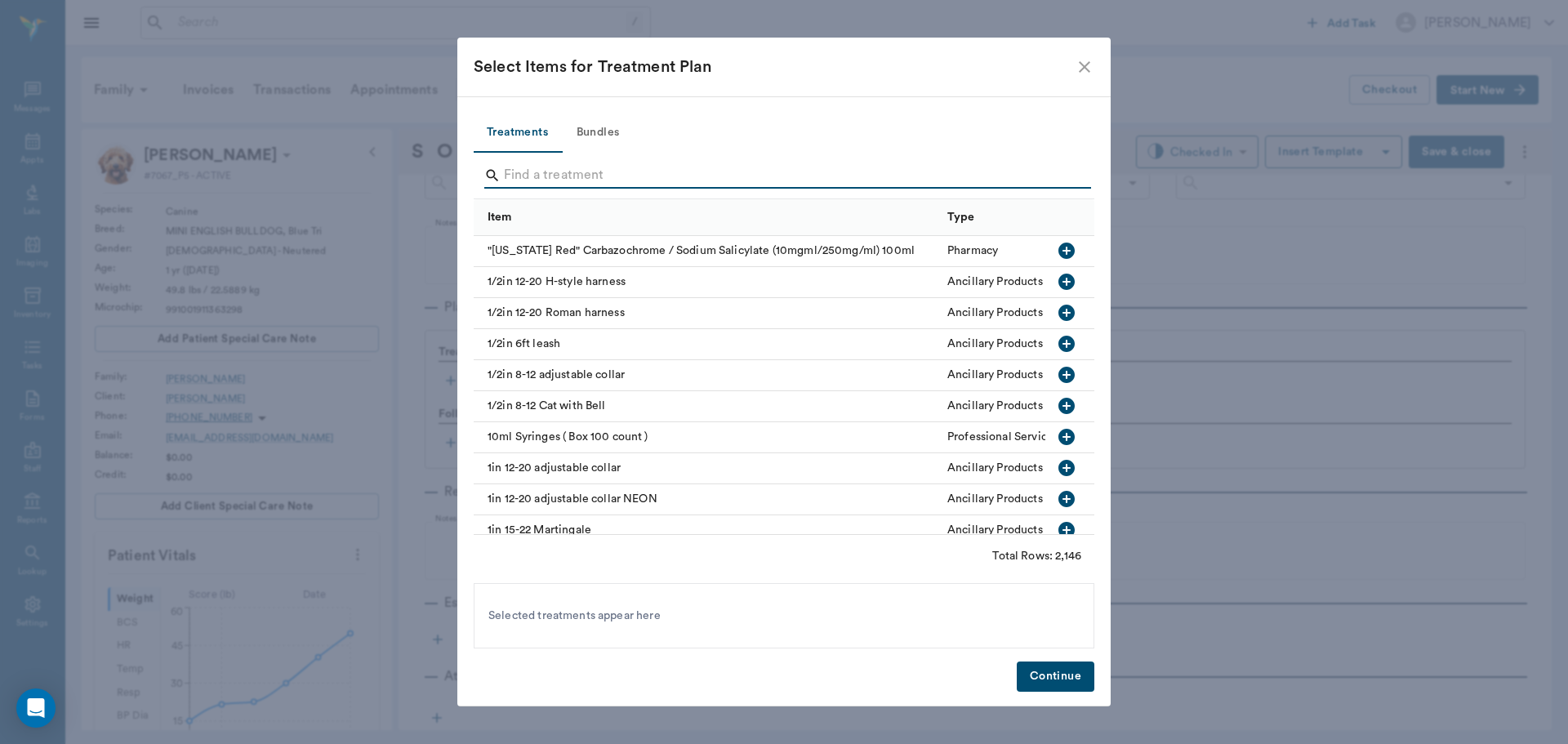
click at [555, 169] on input "Search" at bounding box center [784, 175] width 562 height 26
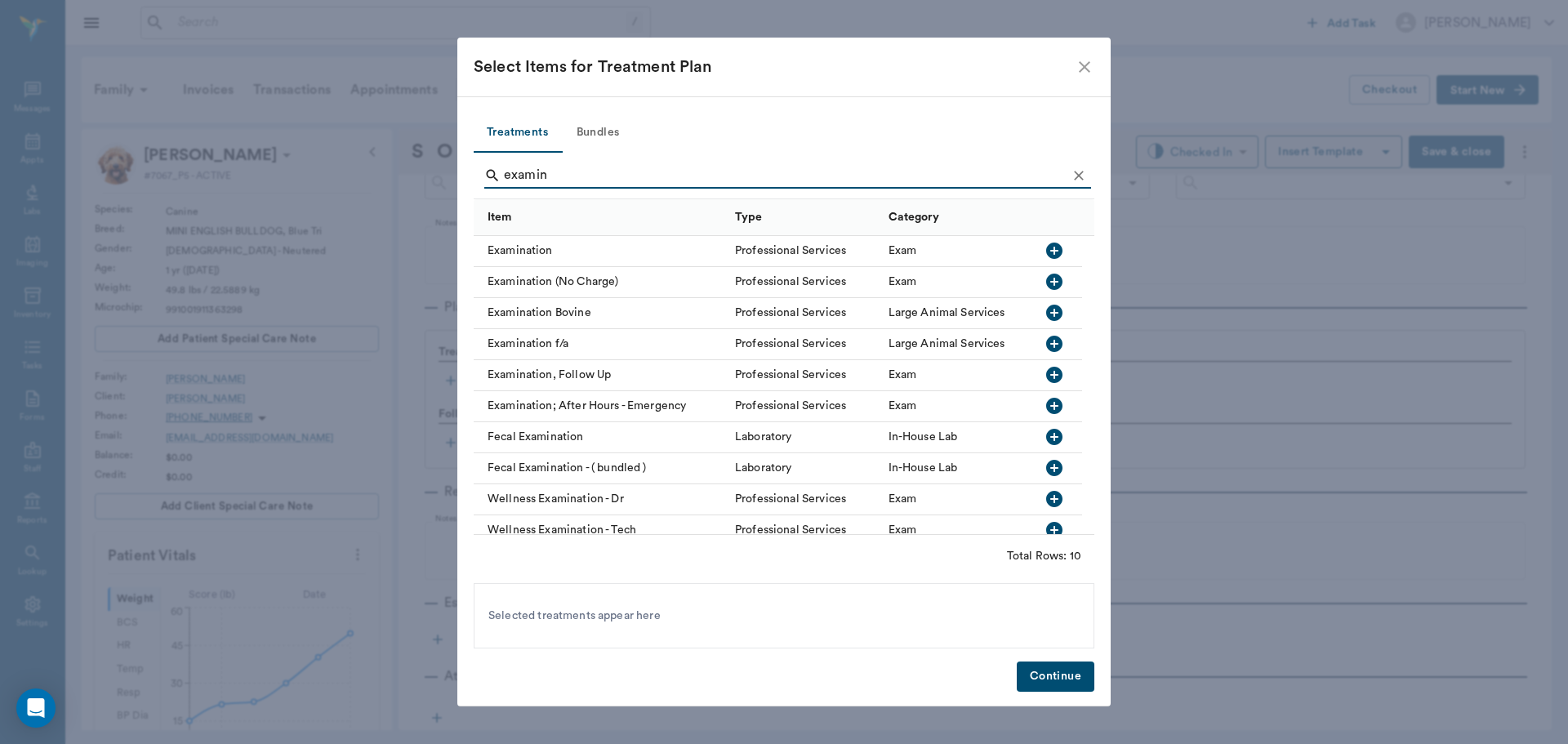
click at [1053, 245] on icon "button" at bounding box center [1055, 251] width 17 height 17
type input "e"
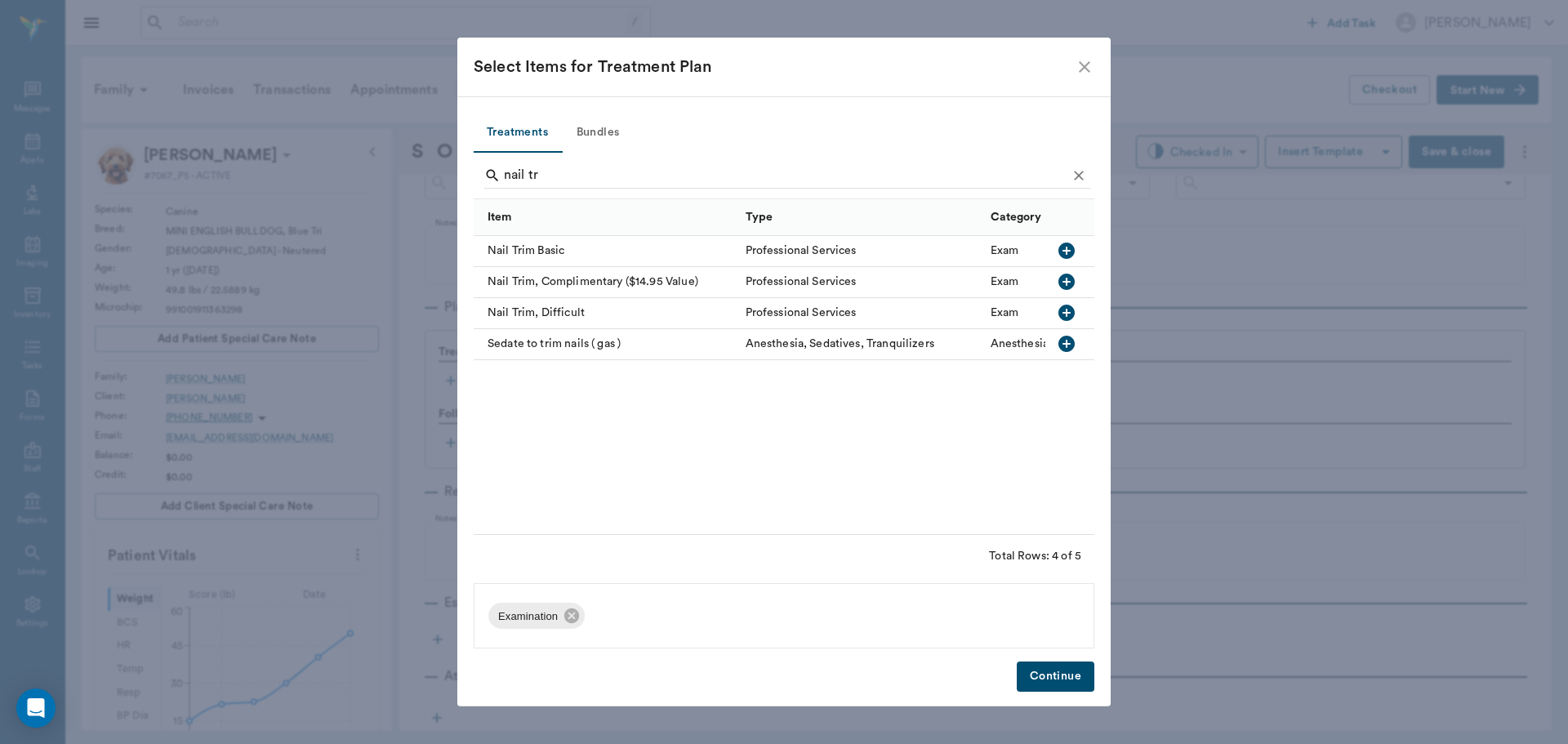
click at [1074, 241] on icon "button" at bounding box center [1066, 250] width 20 height 20
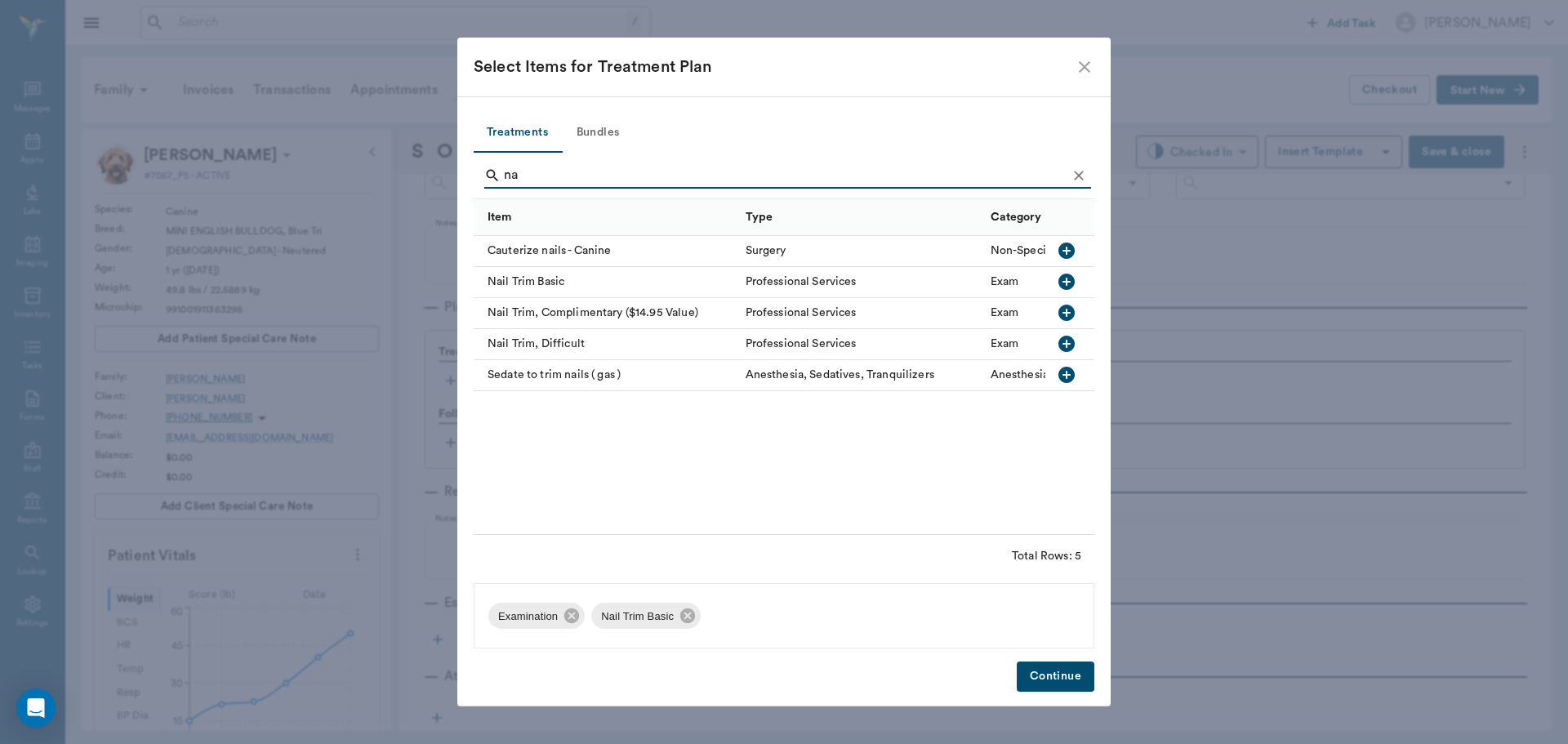
type input "n"
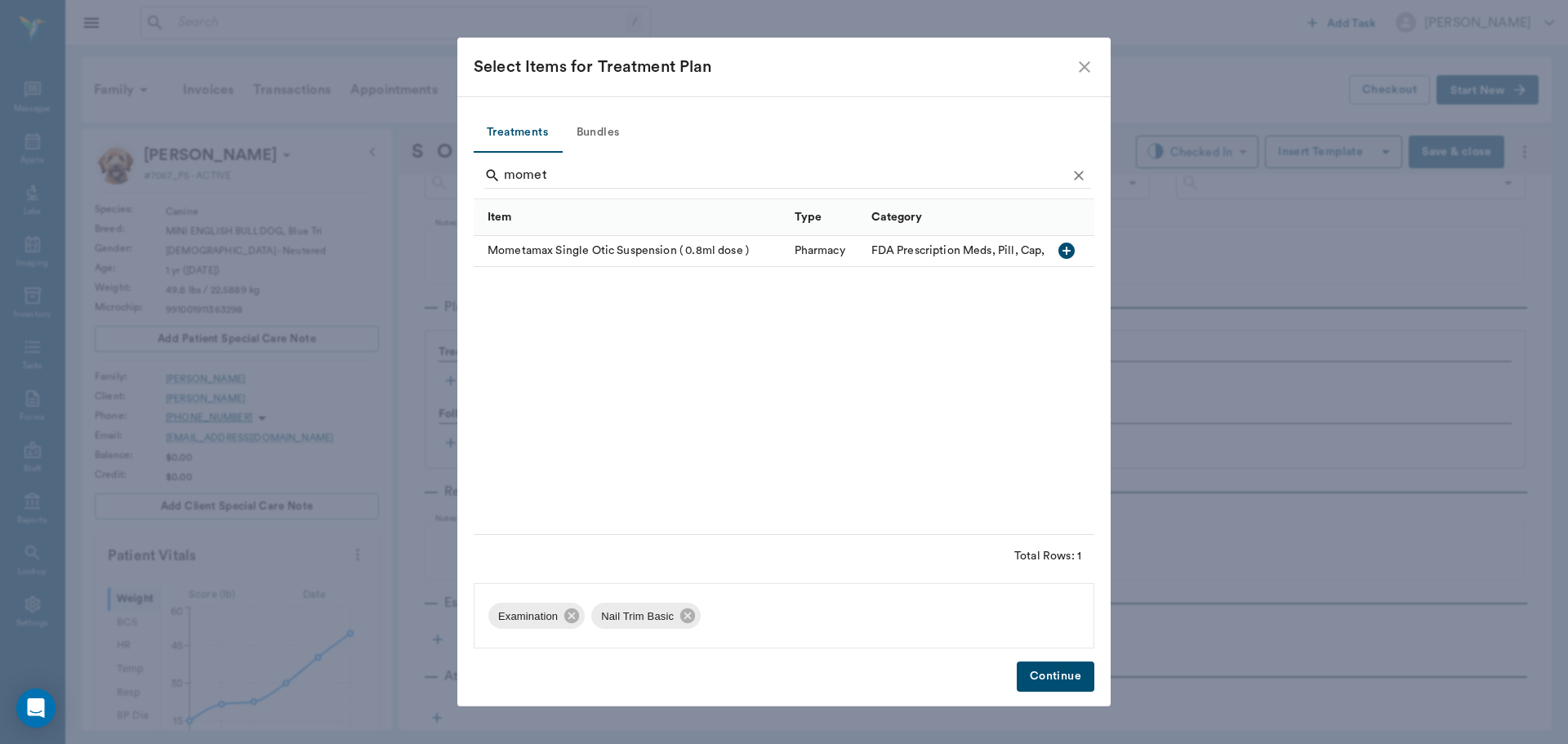
click at [1074, 244] on icon "button" at bounding box center [1066, 250] width 20 height 20
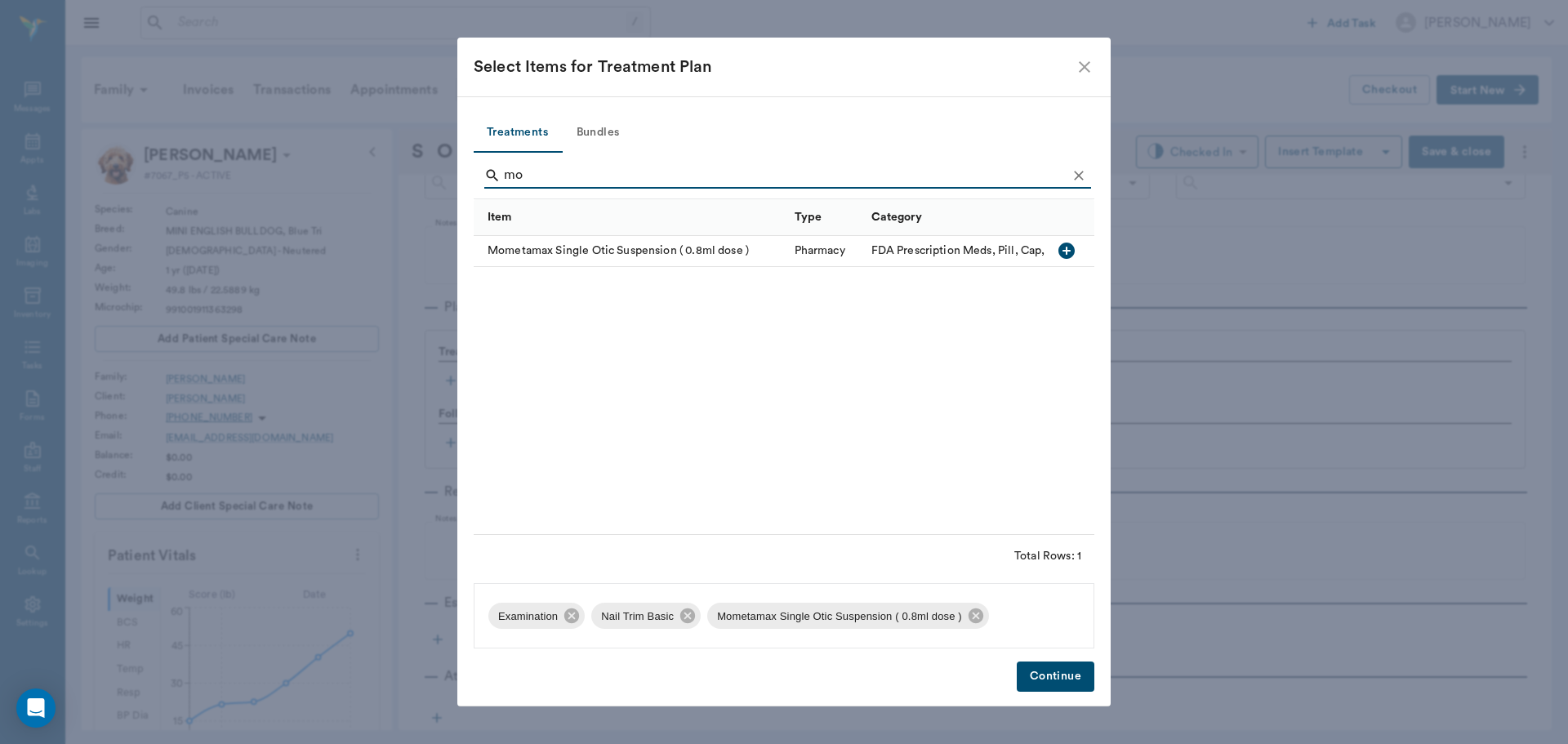
type input "m"
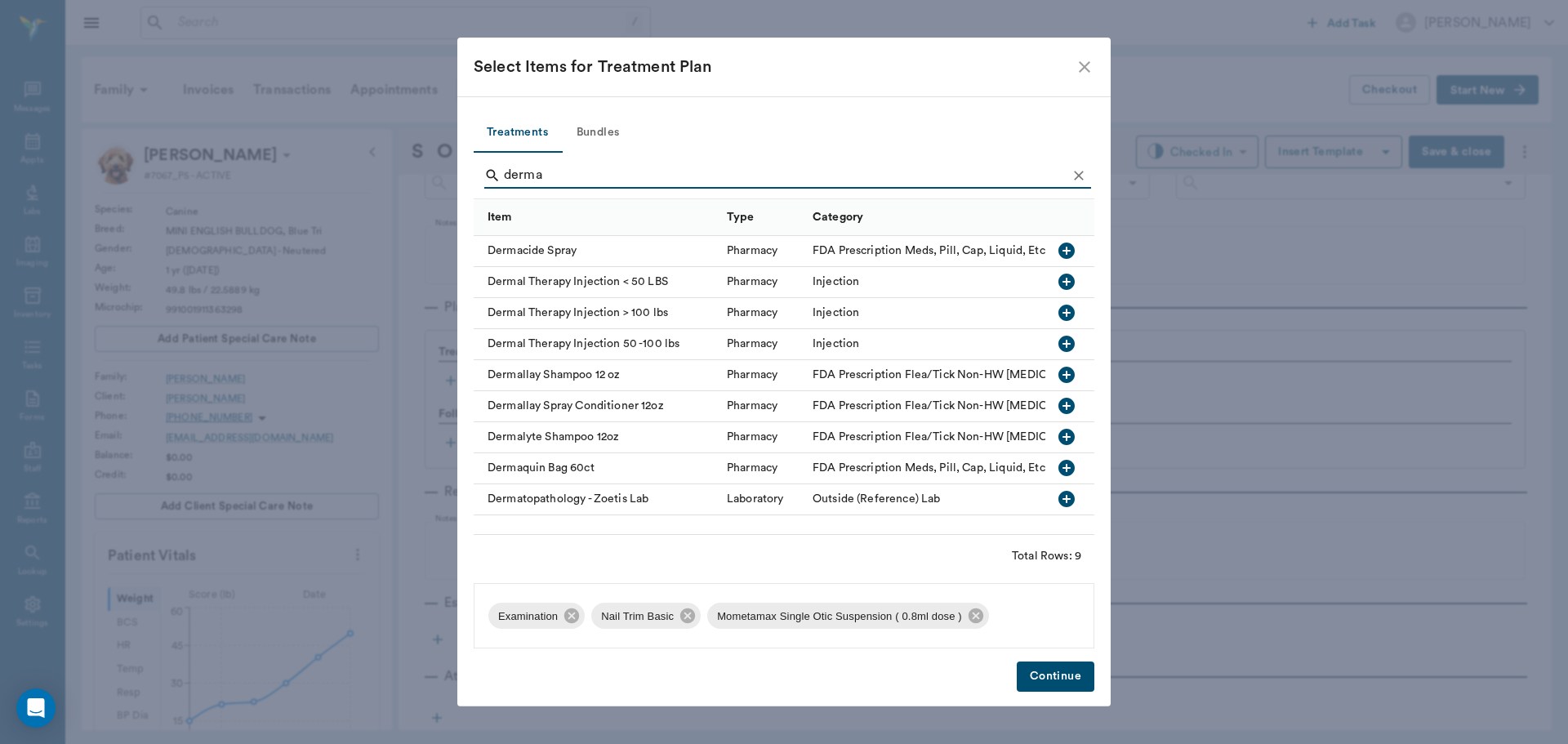
type input "derma"
click at [1071, 282] on icon "button" at bounding box center [1067, 282] width 17 height 17
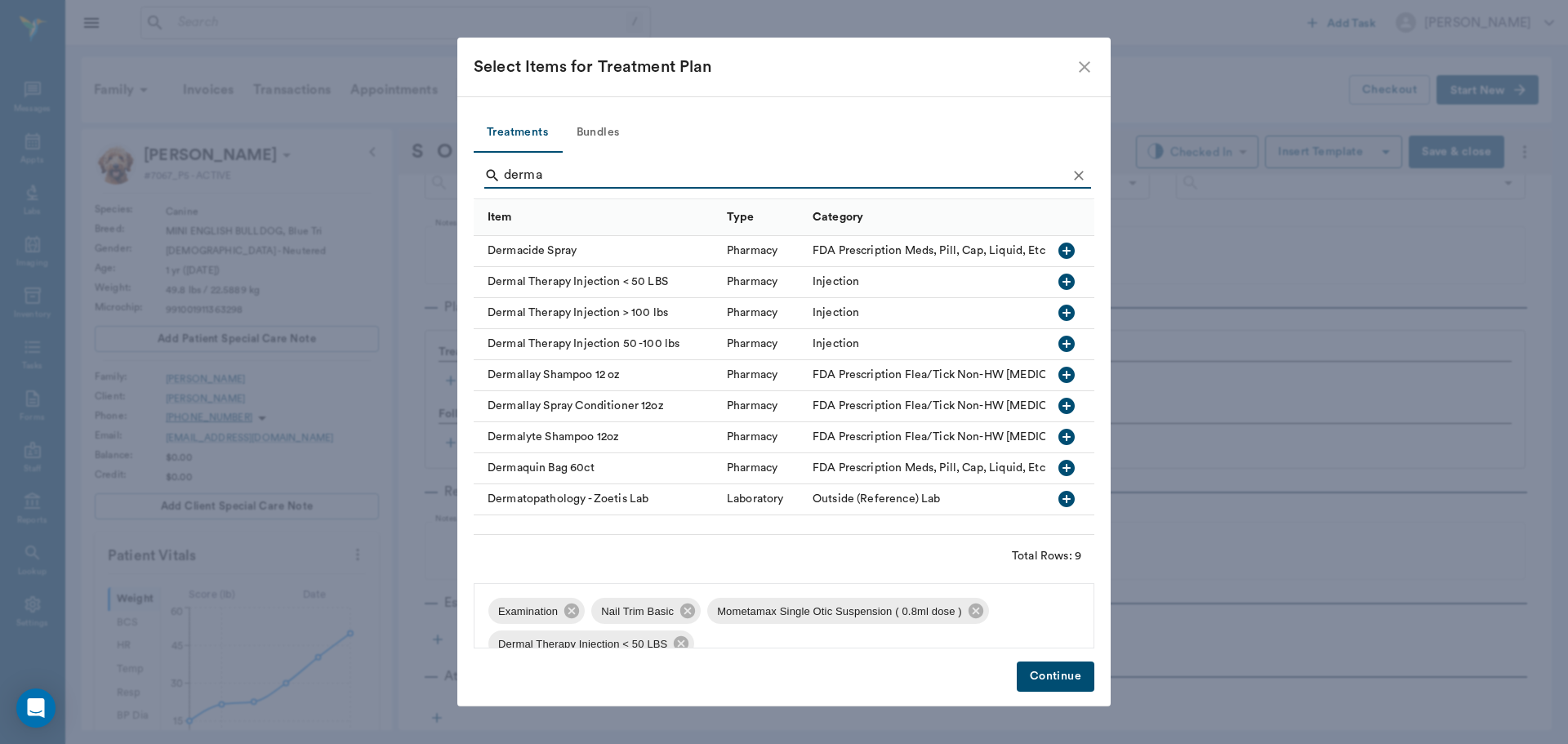
click at [1070, 673] on button "Continue" at bounding box center [1055, 676] width 77 height 30
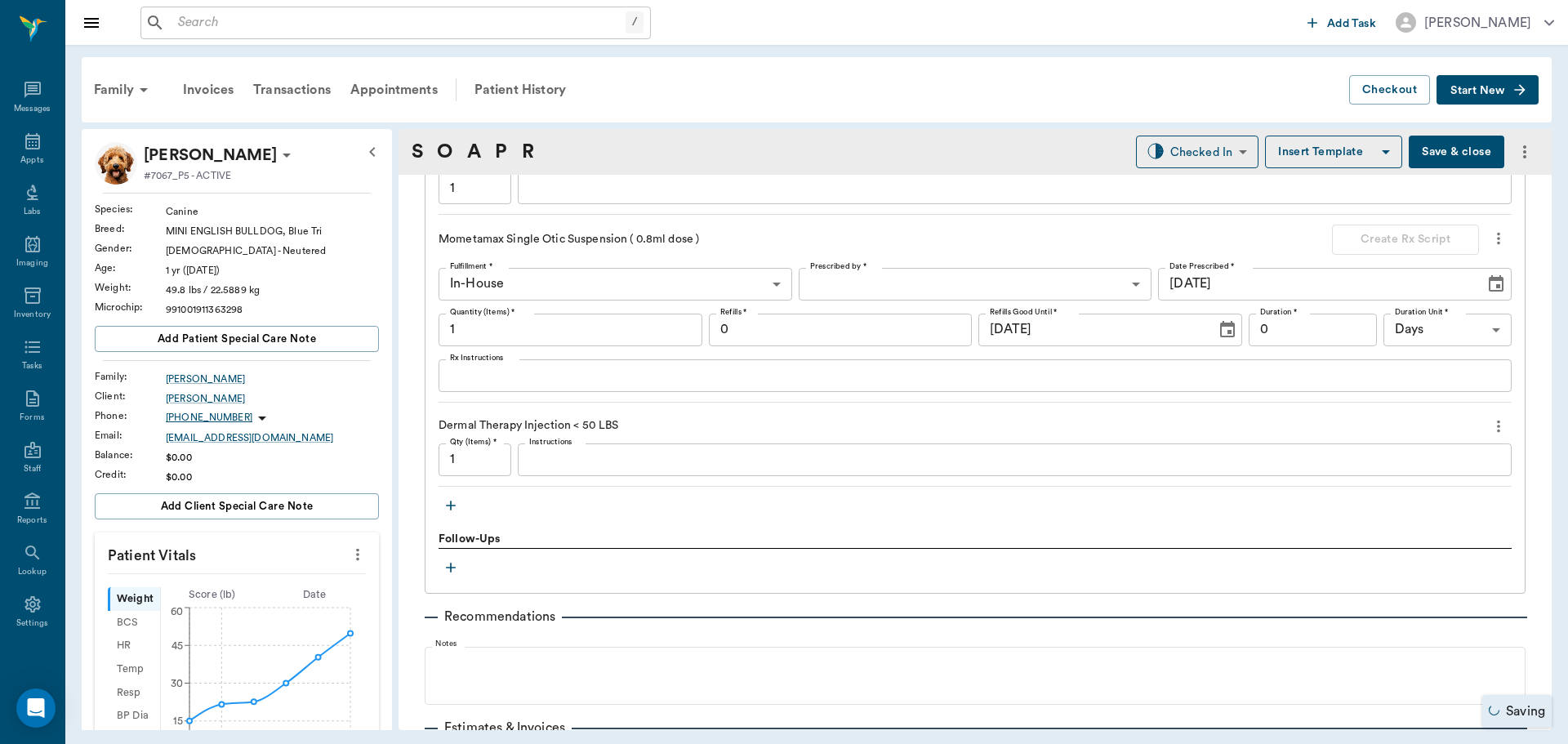
scroll to position [1308, 0]
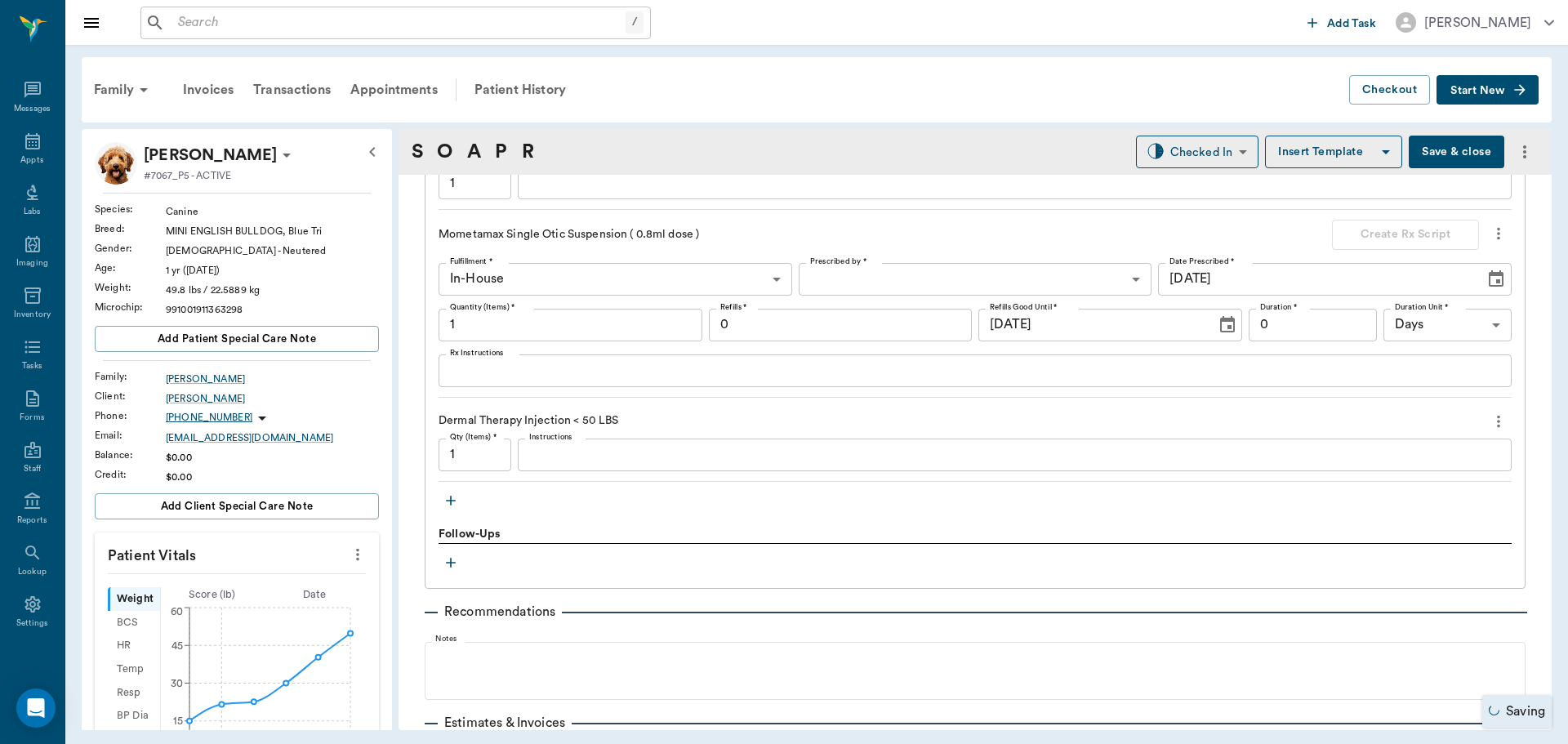
click at [564, 452] on textarea "Instructions" at bounding box center [1014, 454] width 971 height 19
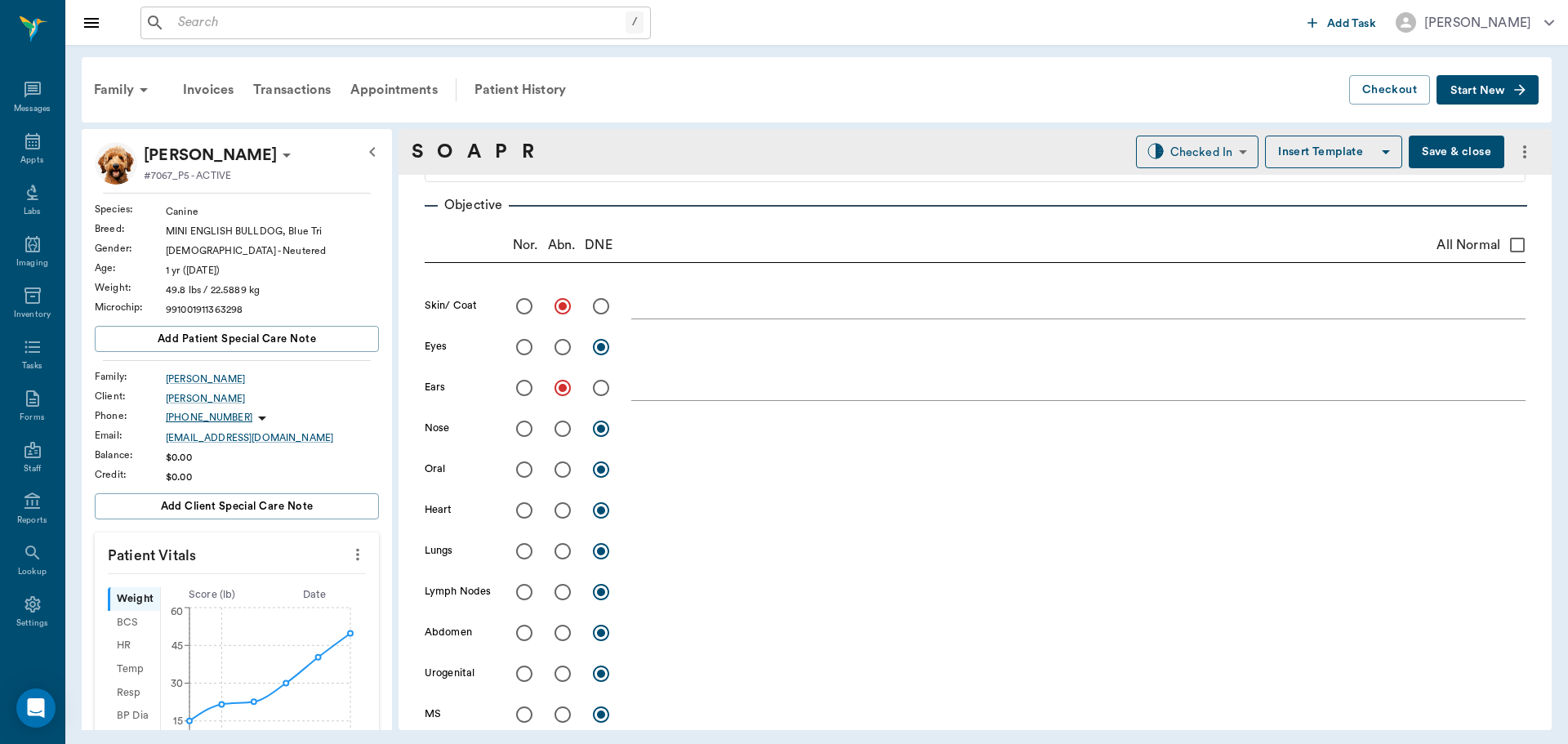
scroll to position [141, 0]
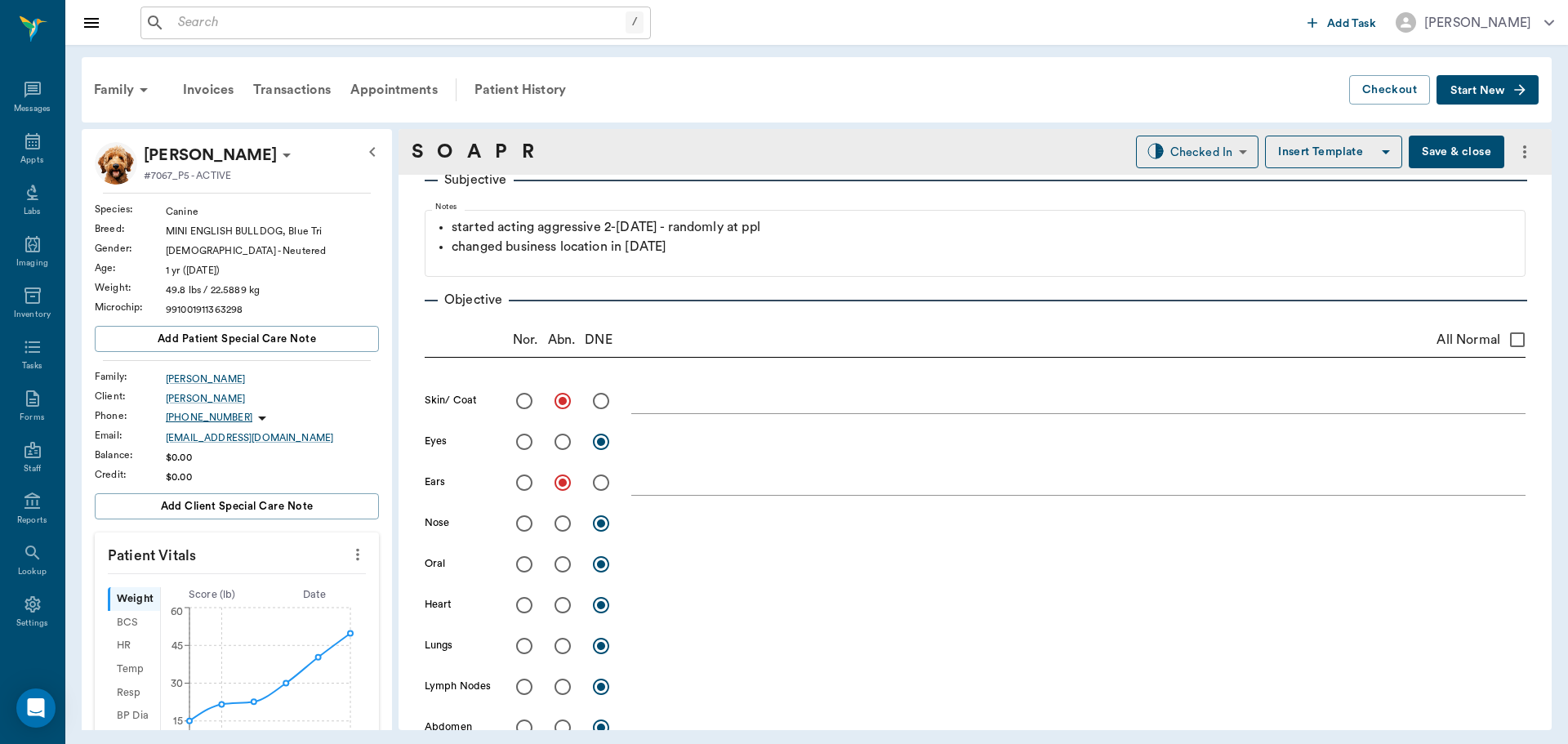
type textarea "MP50 DexSP1.25"
click at [668, 405] on textarea at bounding box center [1078, 400] width 895 height 19
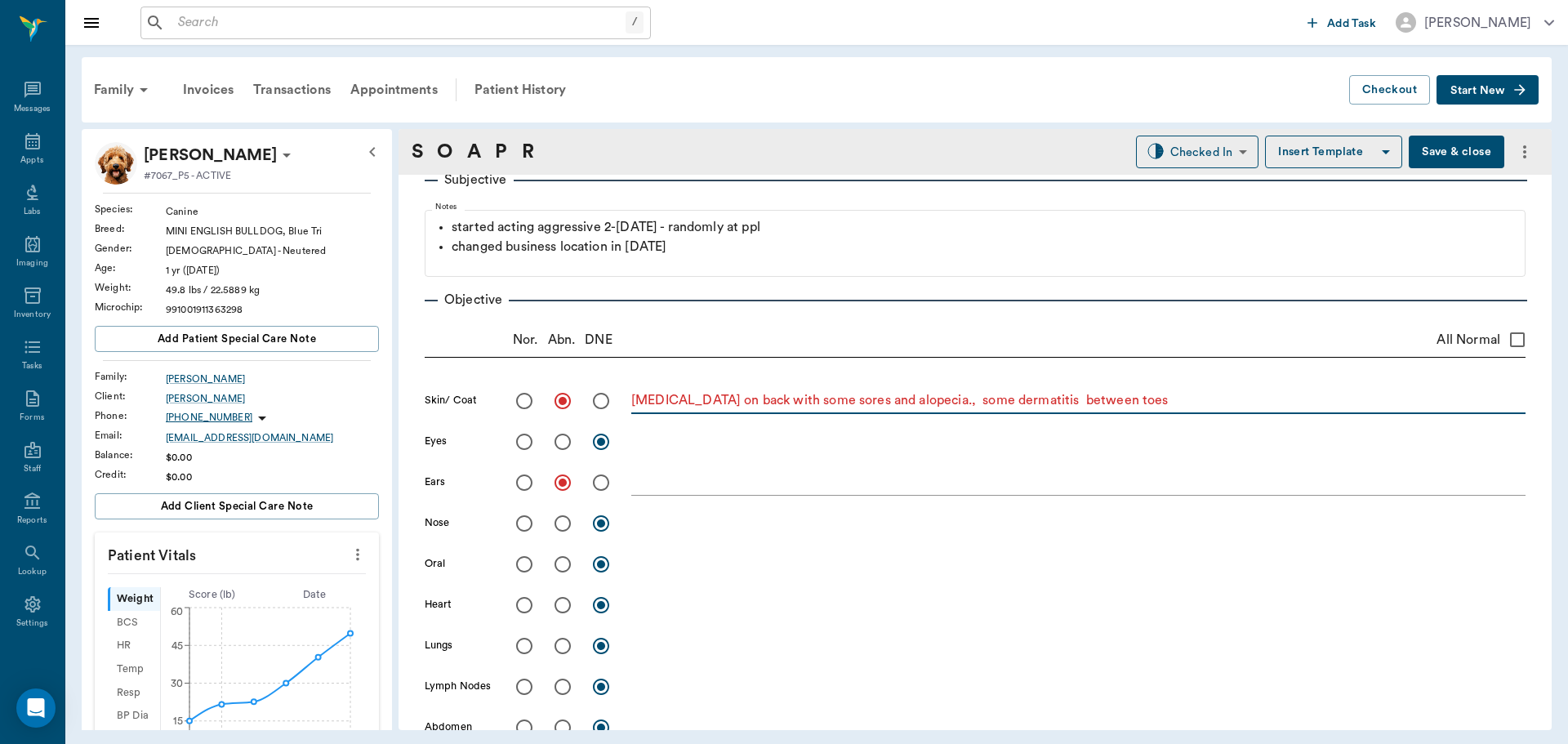
type textarea "atopic dermatitis on back with some sores and alopecia., some dermatitis betwee…"
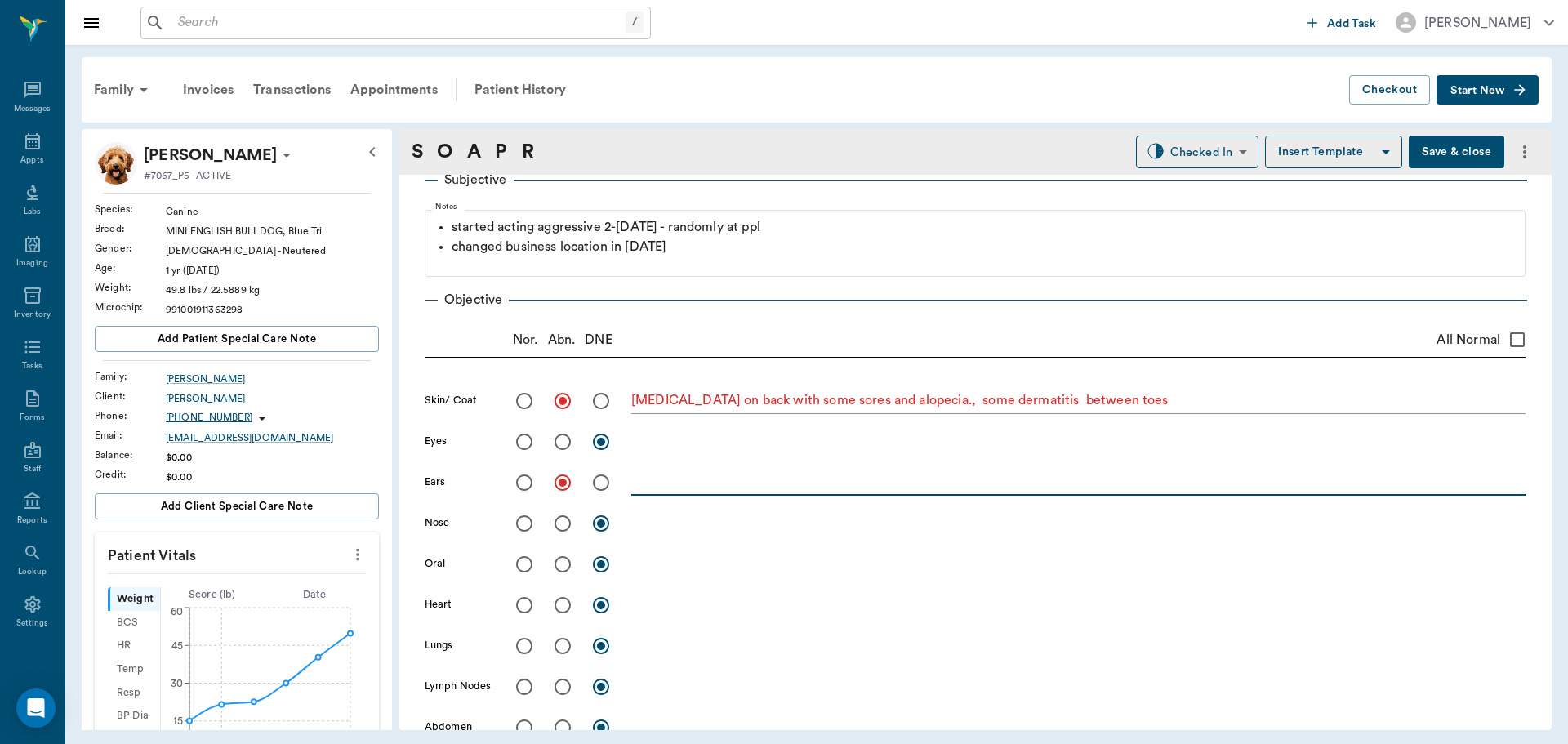
click at [641, 488] on textarea at bounding box center [1078, 482] width 895 height 19
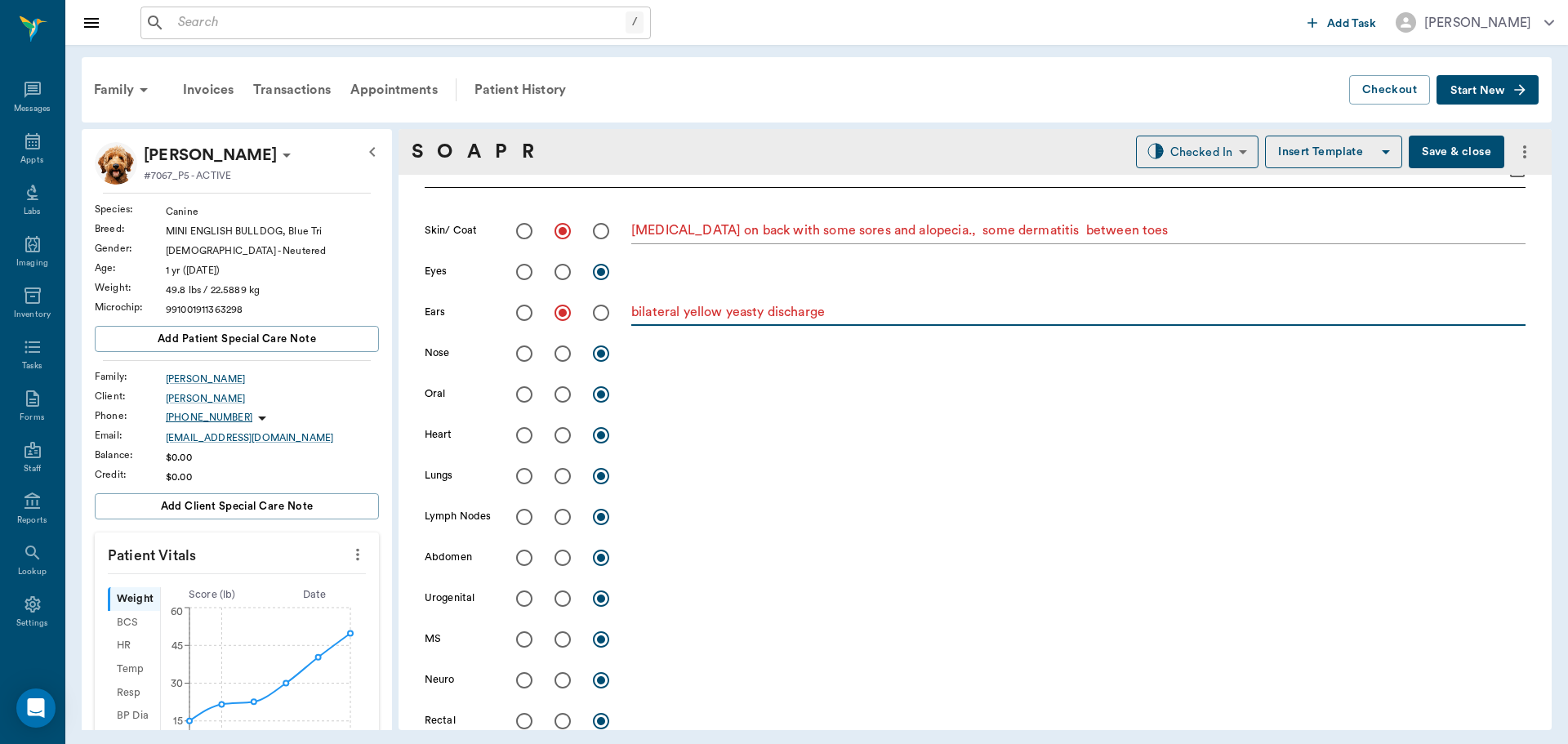
scroll to position [305, 0]
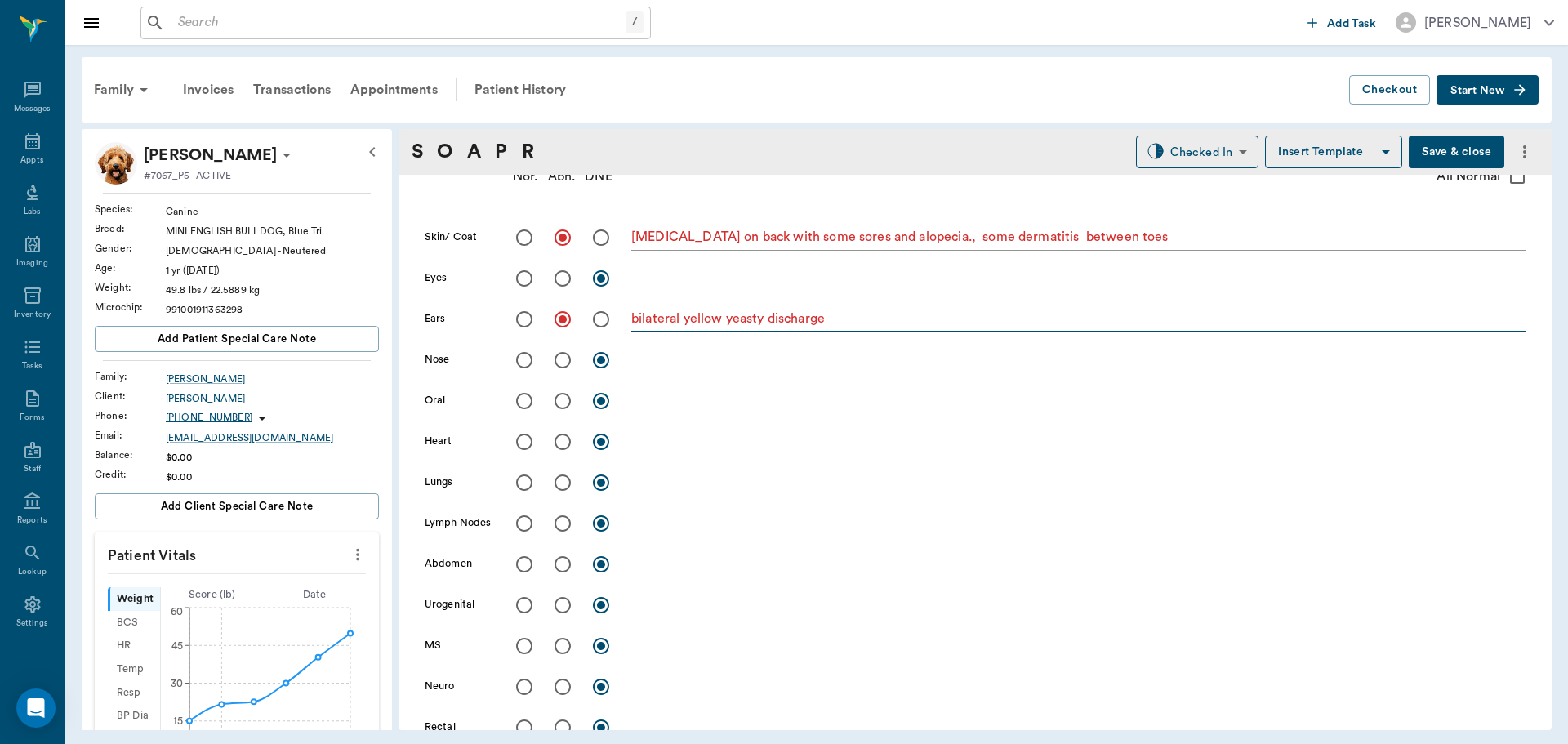
type textarea "bilateral yellow yeasty discharge"
click at [523, 367] on input "radio" at bounding box center [524, 360] width 35 height 34
radio input "true"
click at [528, 404] on input "radio" at bounding box center [524, 401] width 35 height 34
radio input "true"
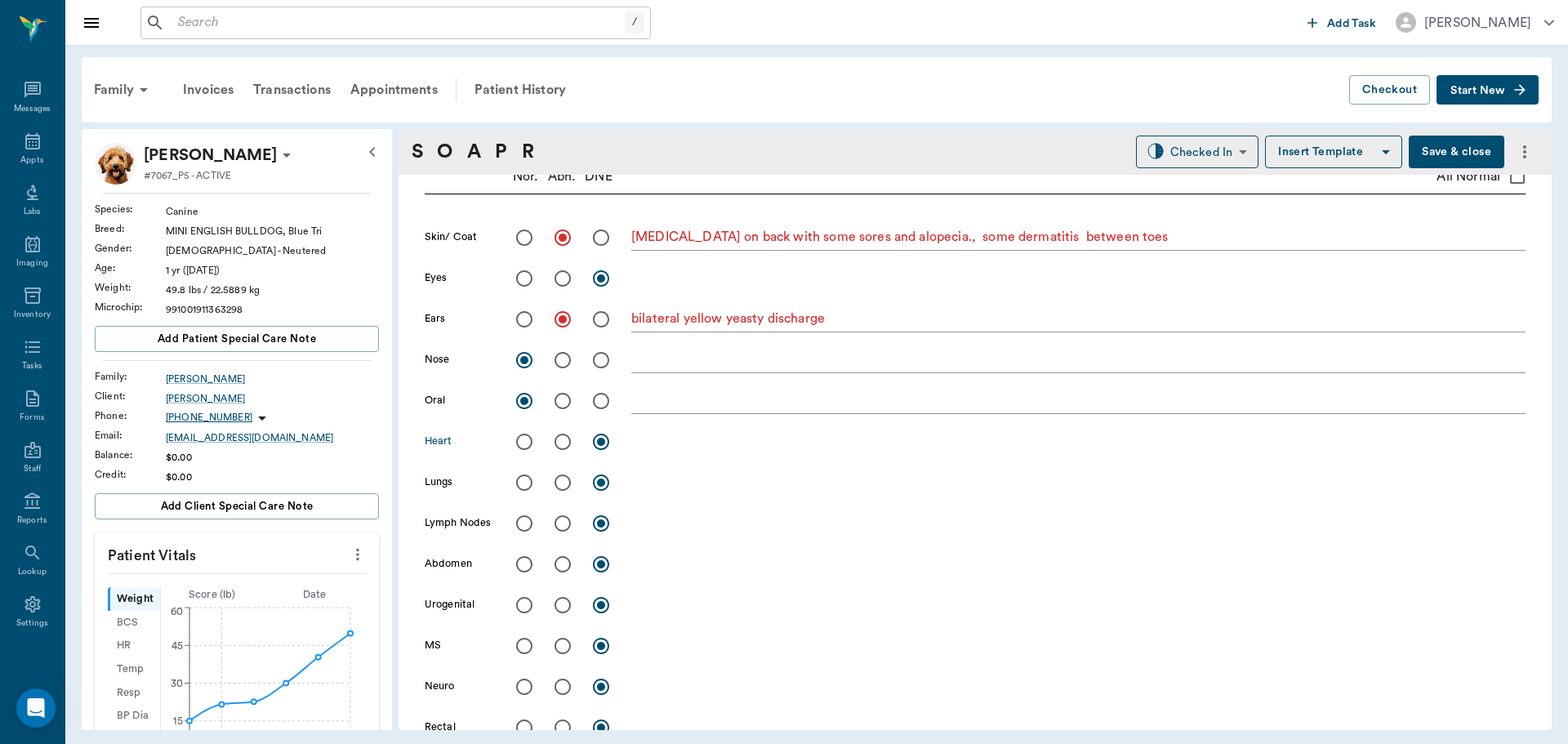
click at [522, 440] on input "radio" at bounding box center [524, 441] width 35 height 34
radio input "true"
click at [524, 489] on input "radio" at bounding box center [524, 482] width 35 height 34
radio input "true"
click at [520, 533] on input "radio" at bounding box center [524, 523] width 35 height 34
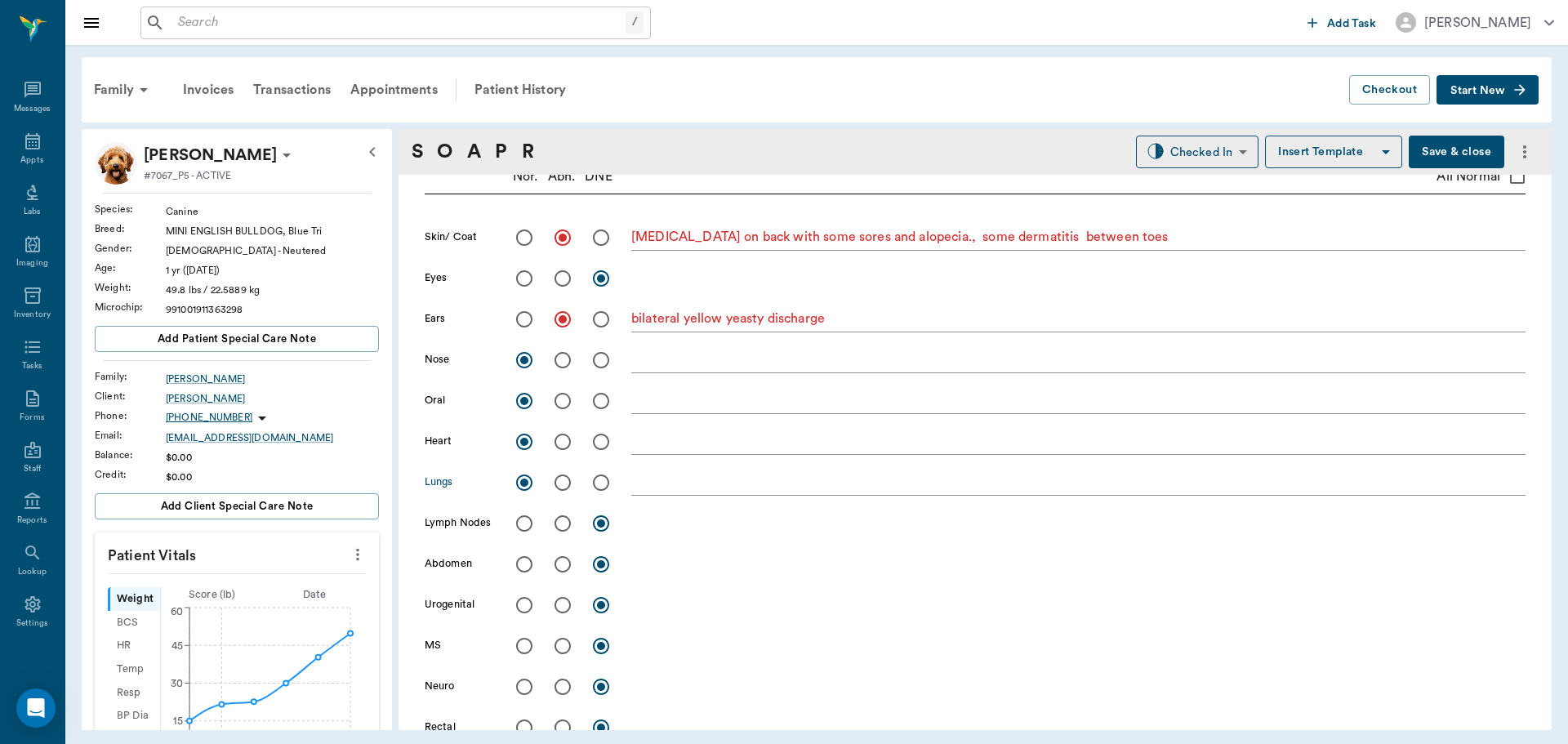
radio input "true"
click at [522, 568] on input "radio" at bounding box center [524, 564] width 35 height 34
radio input "true"
click at [516, 611] on input "radio" at bounding box center [524, 604] width 35 height 34
radio input "true"
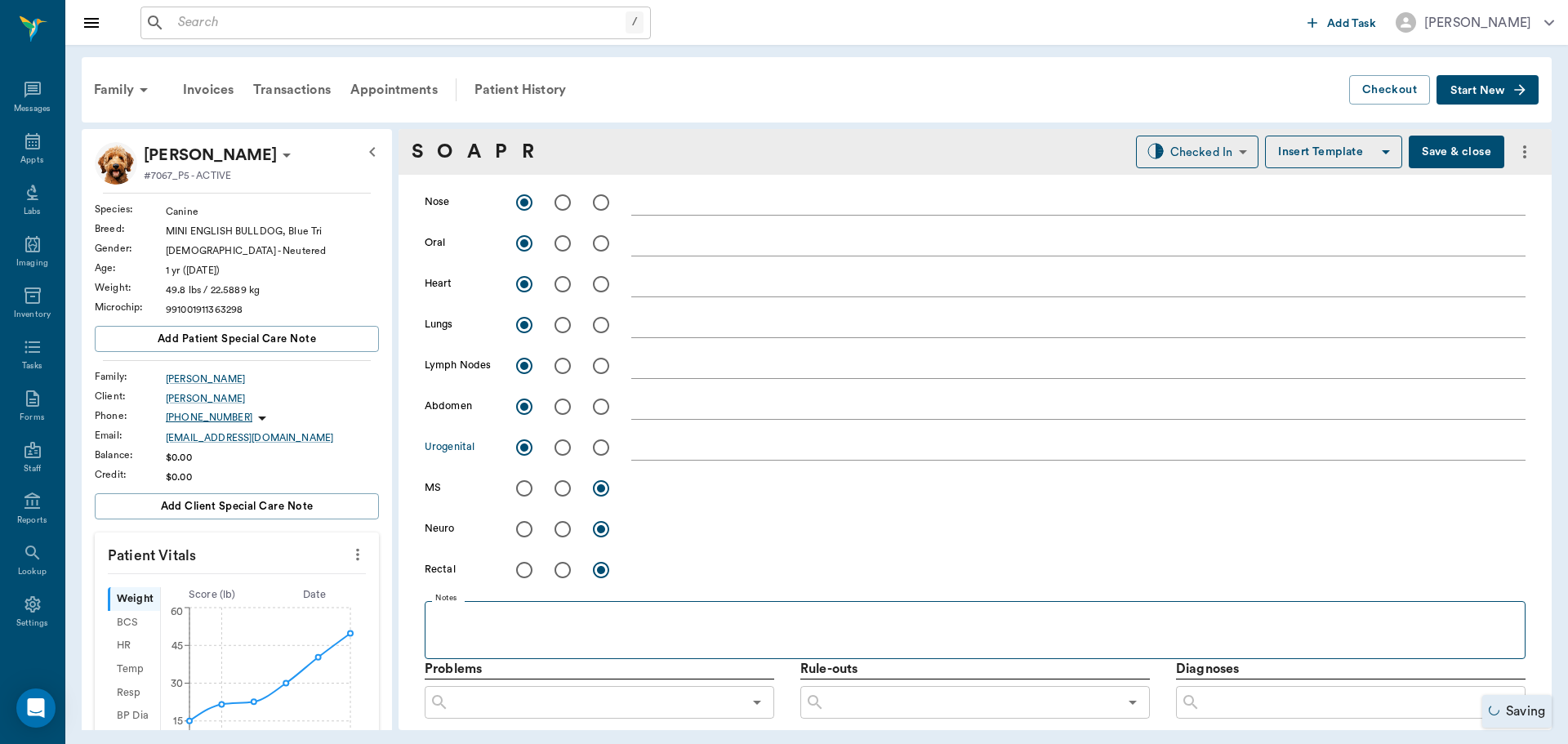
scroll to position [549, 0]
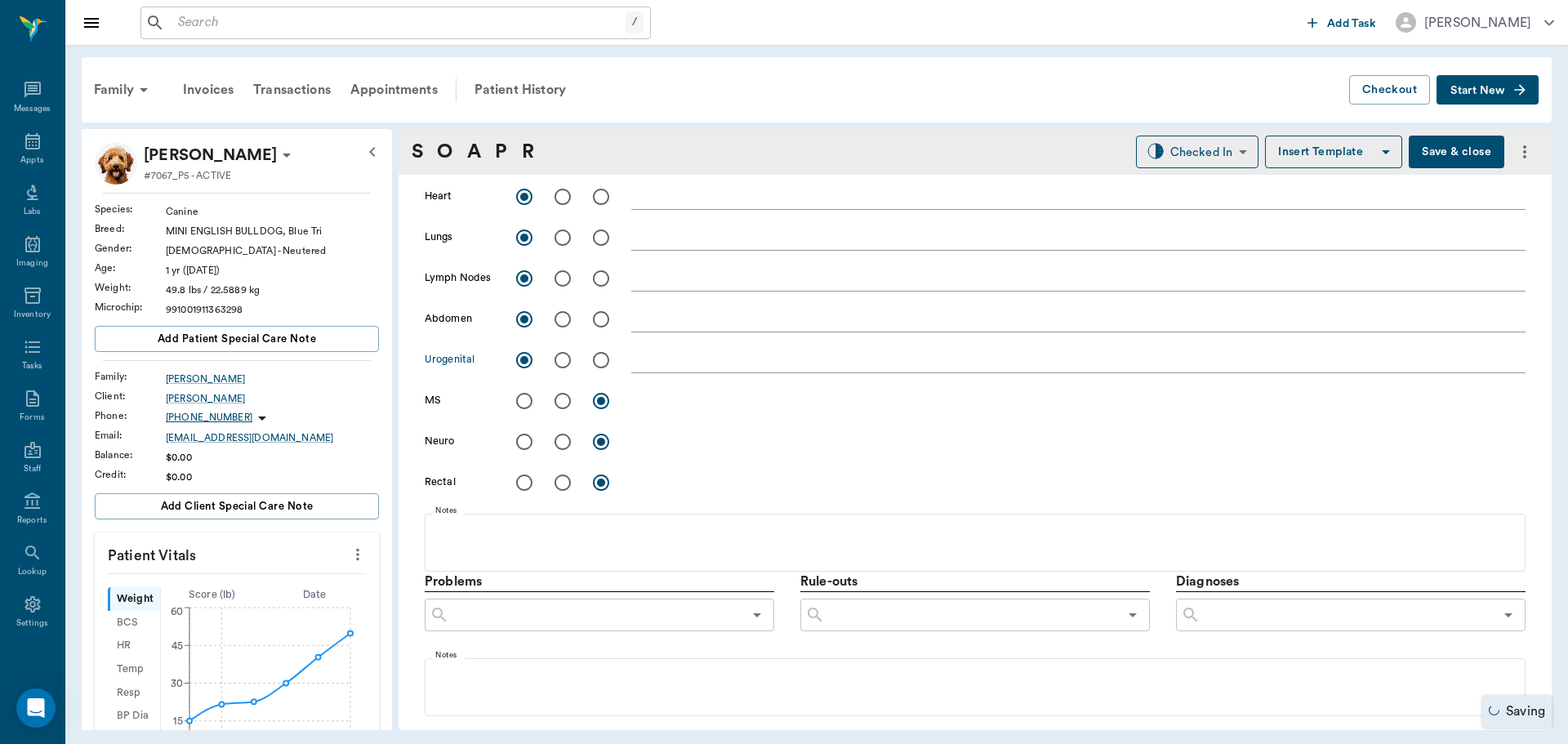
click at [528, 392] on input "radio" at bounding box center [524, 401] width 35 height 34
radio input "true"
click at [529, 437] on input "radio" at bounding box center [524, 441] width 35 height 34
radio input "true"
click at [525, 479] on input "radio" at bounding box center [524, 482] width 35 height 34
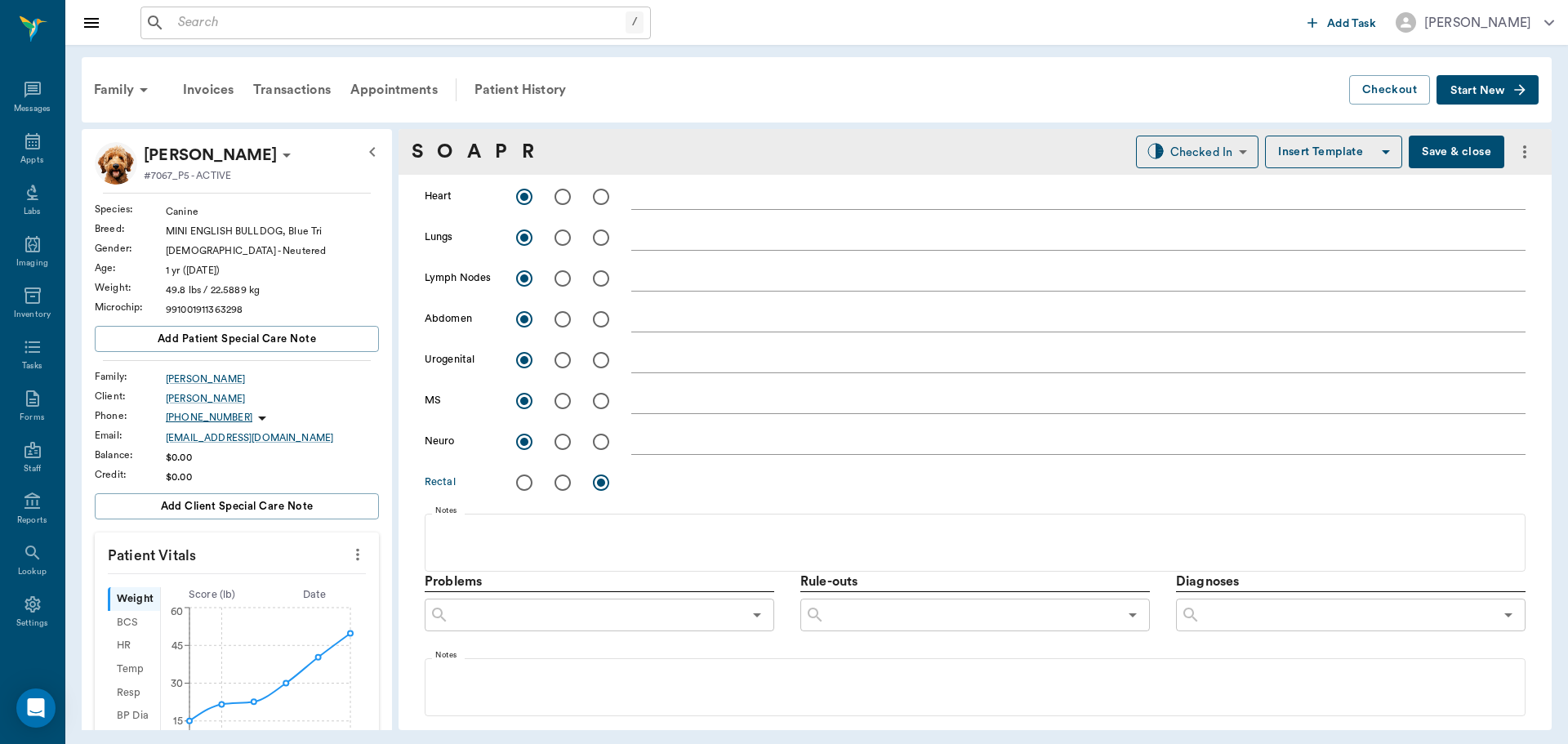
radio input "true"
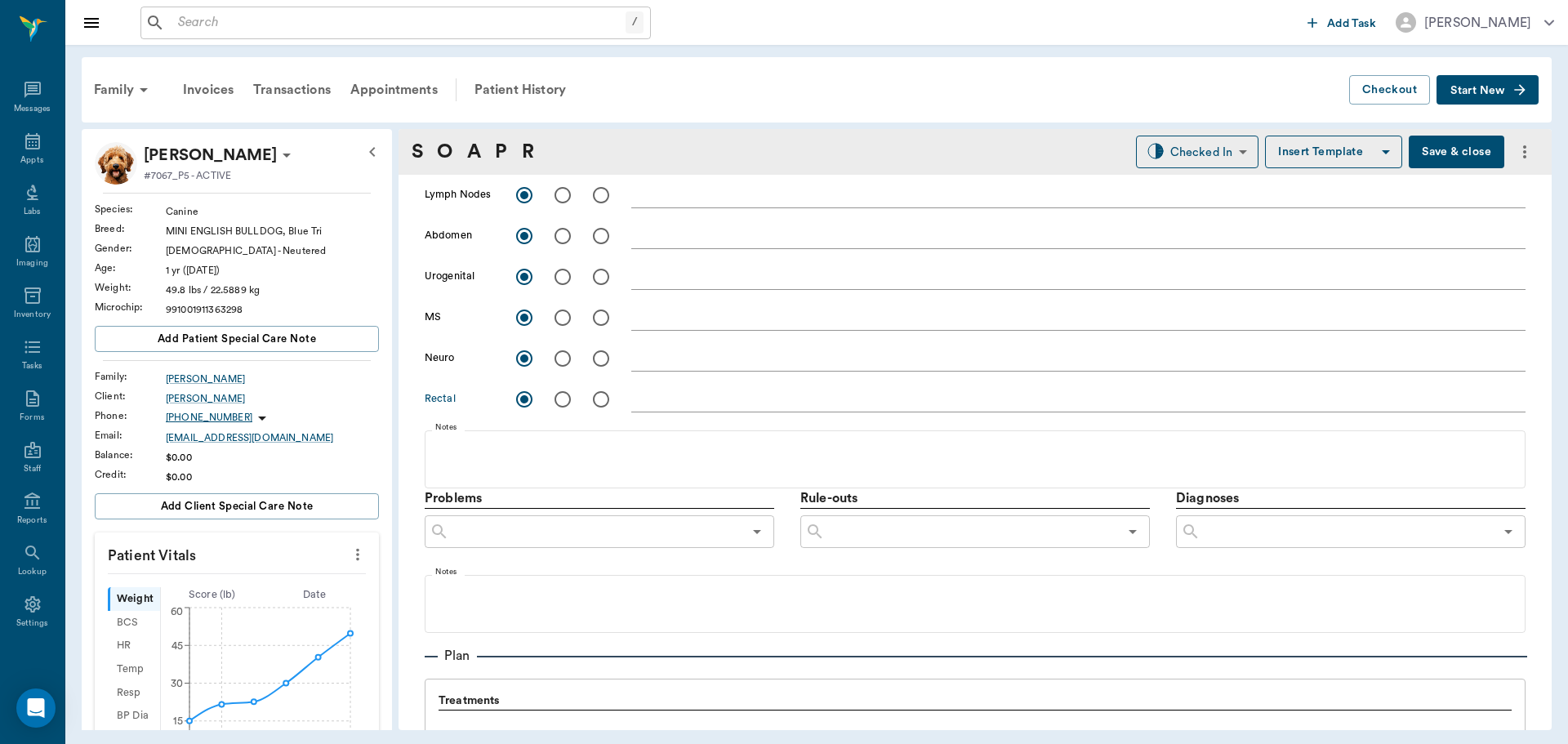
scroll to position [735, 0]
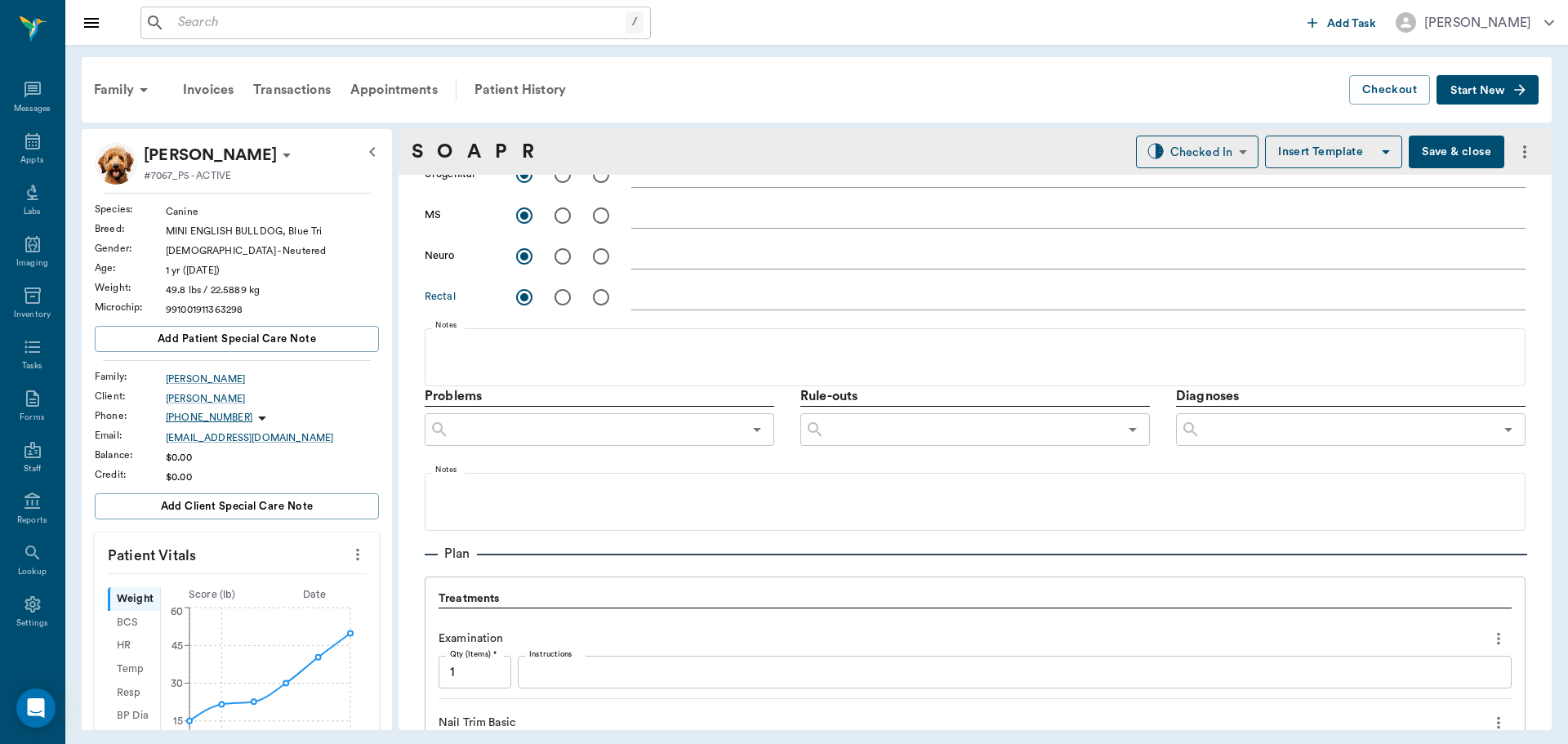
click at [1266, 430] on input "text" at bounding box center [1347, 429] width 293 height 23
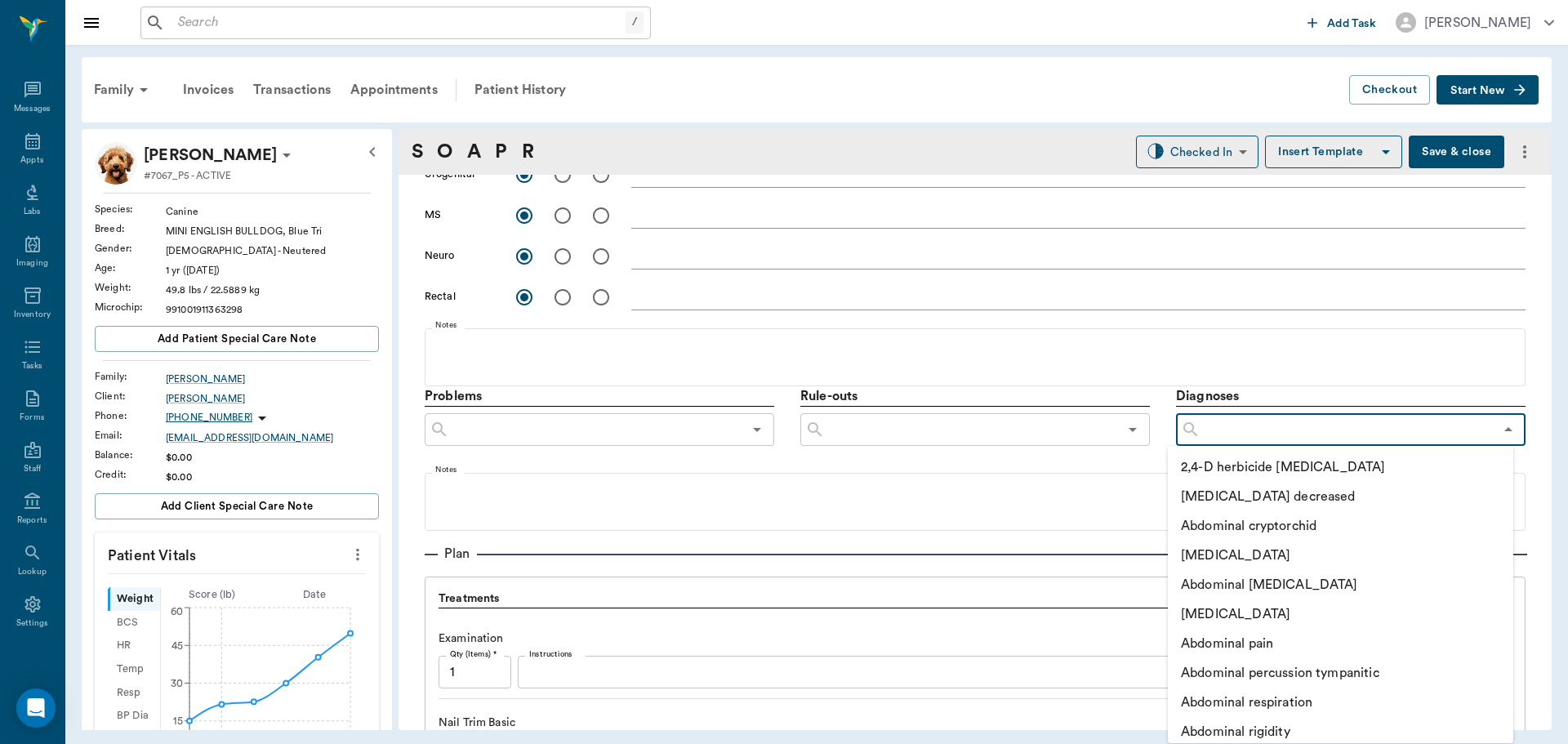
click at [1028, 433] on input "text" at bounding box center [971, 429] width 293 height 23
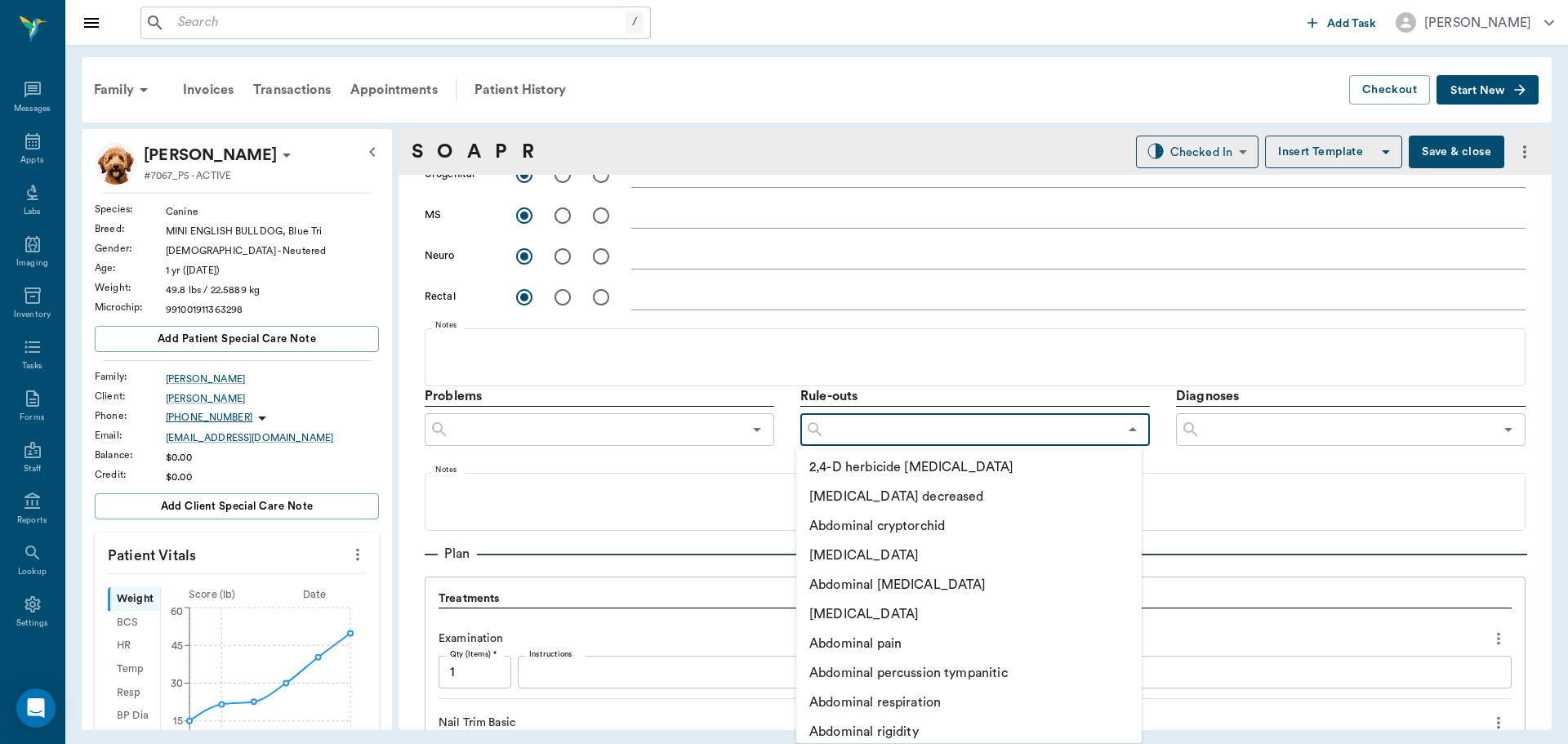
click at [1280, 428] on input "text" at bounding box center [1347, 429] width 293 height 23
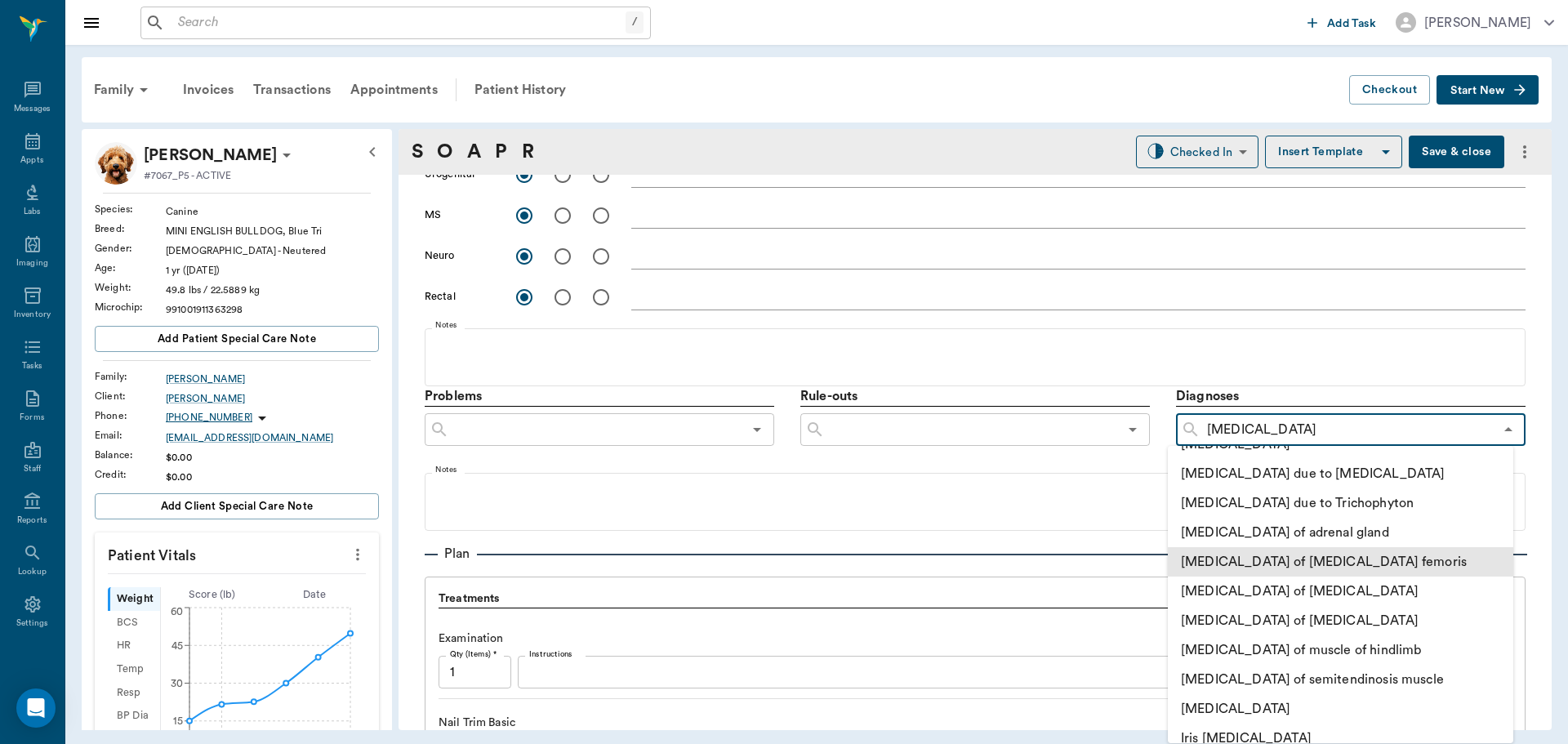
scroll to position [0, 0]
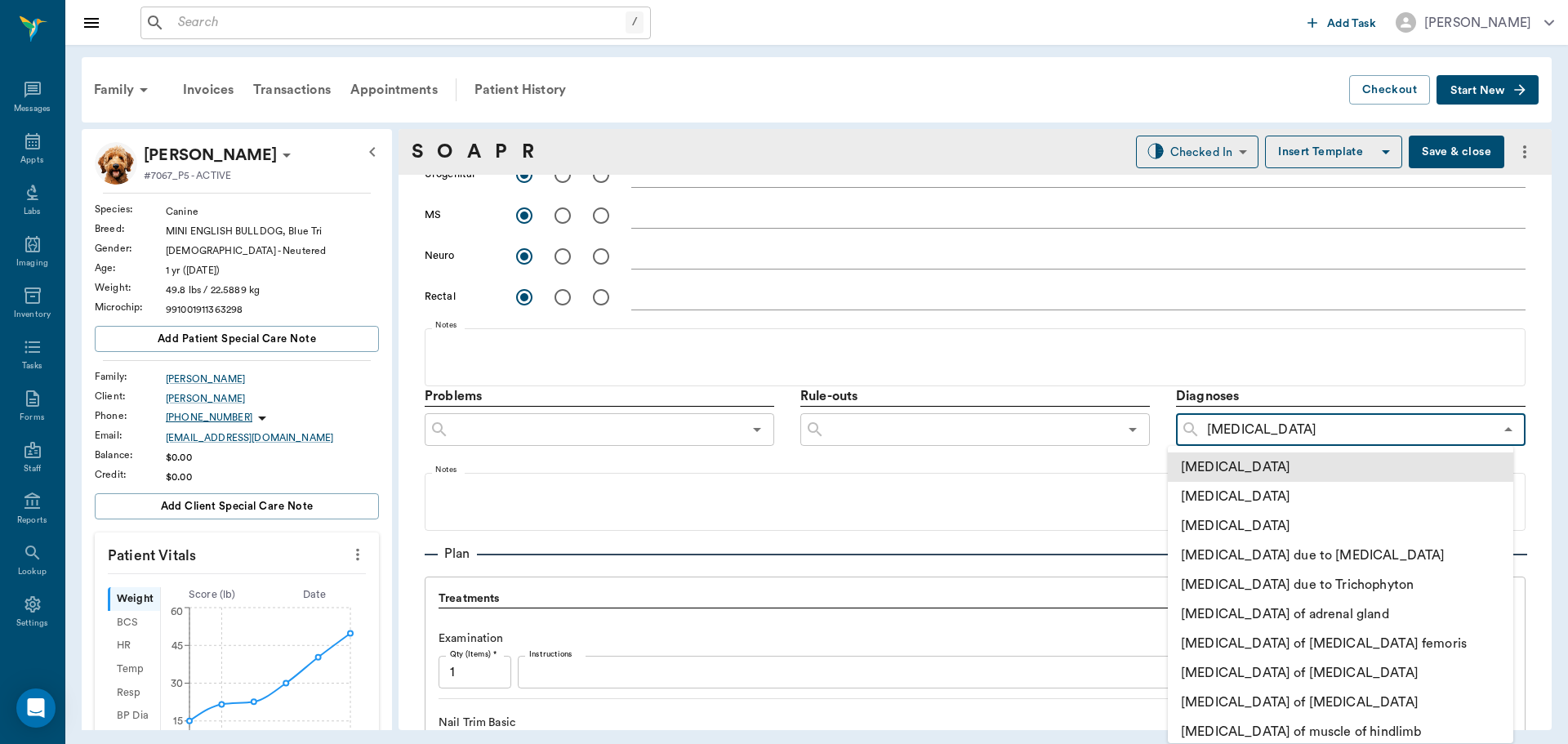
type input "atop"
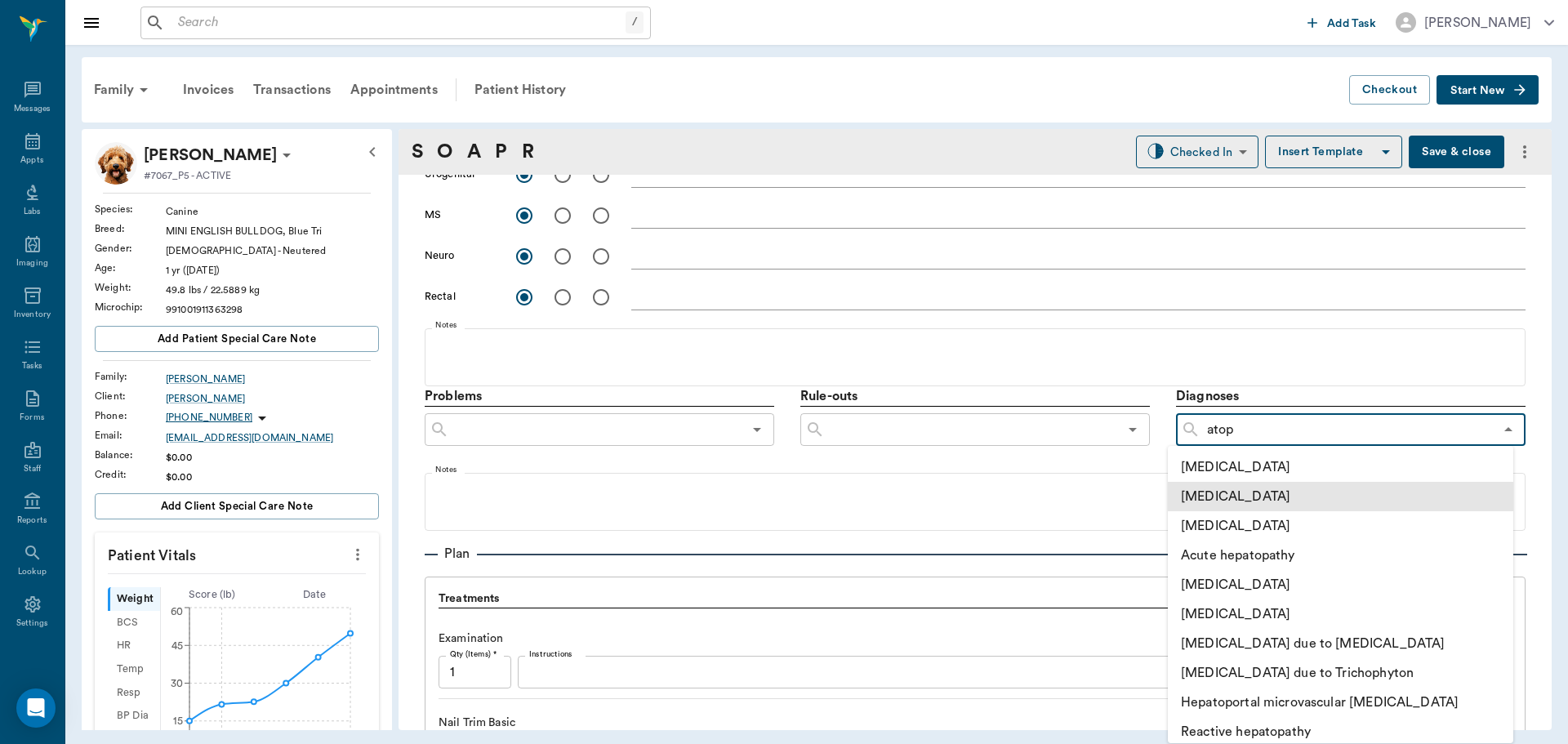
click at [1294, 469] on li "Atopic dermatitis" at bounding box center [1340, 467] width 345 height 30
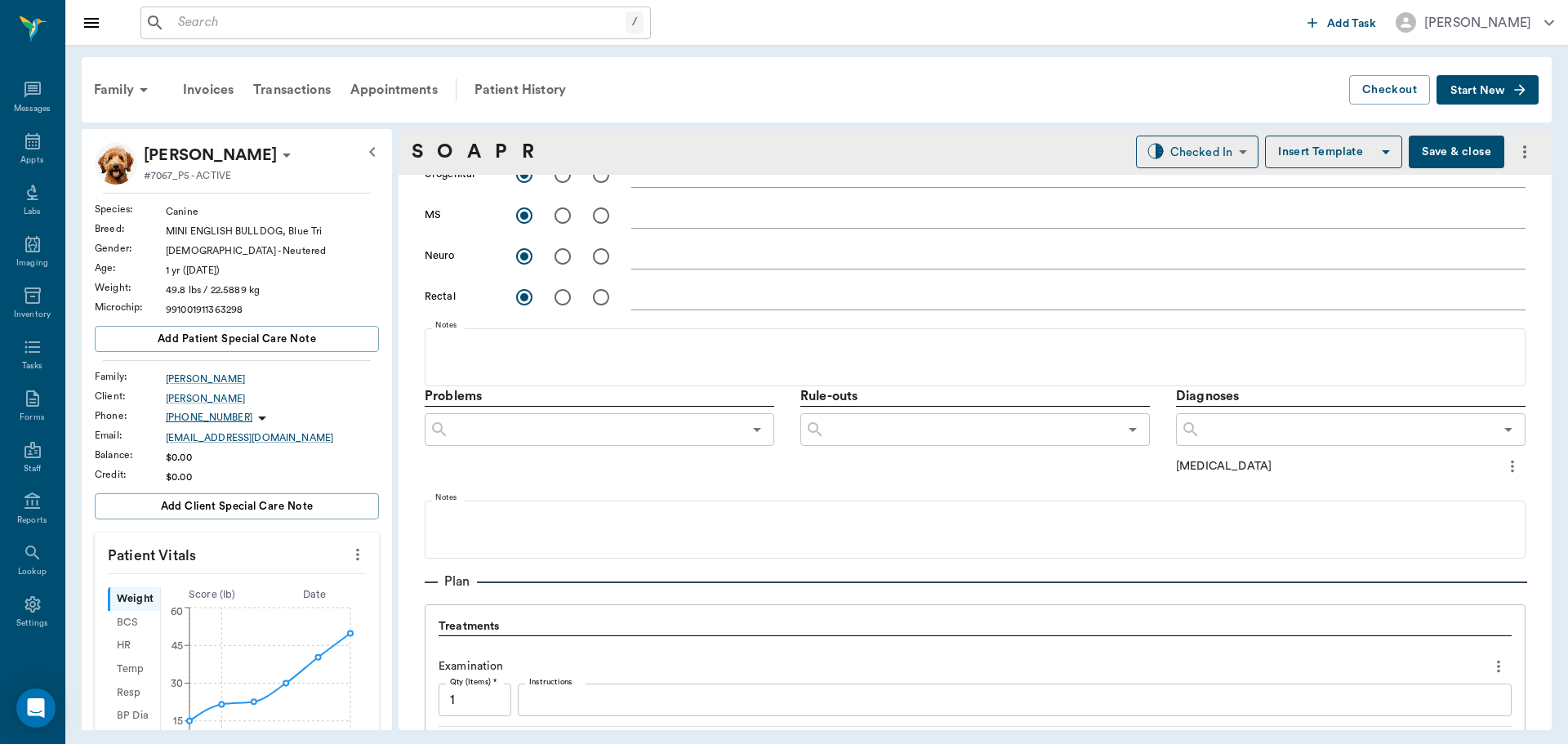
click at [1224, 436] on input "text" at bounding box center [1347, 429] width 293 height 23
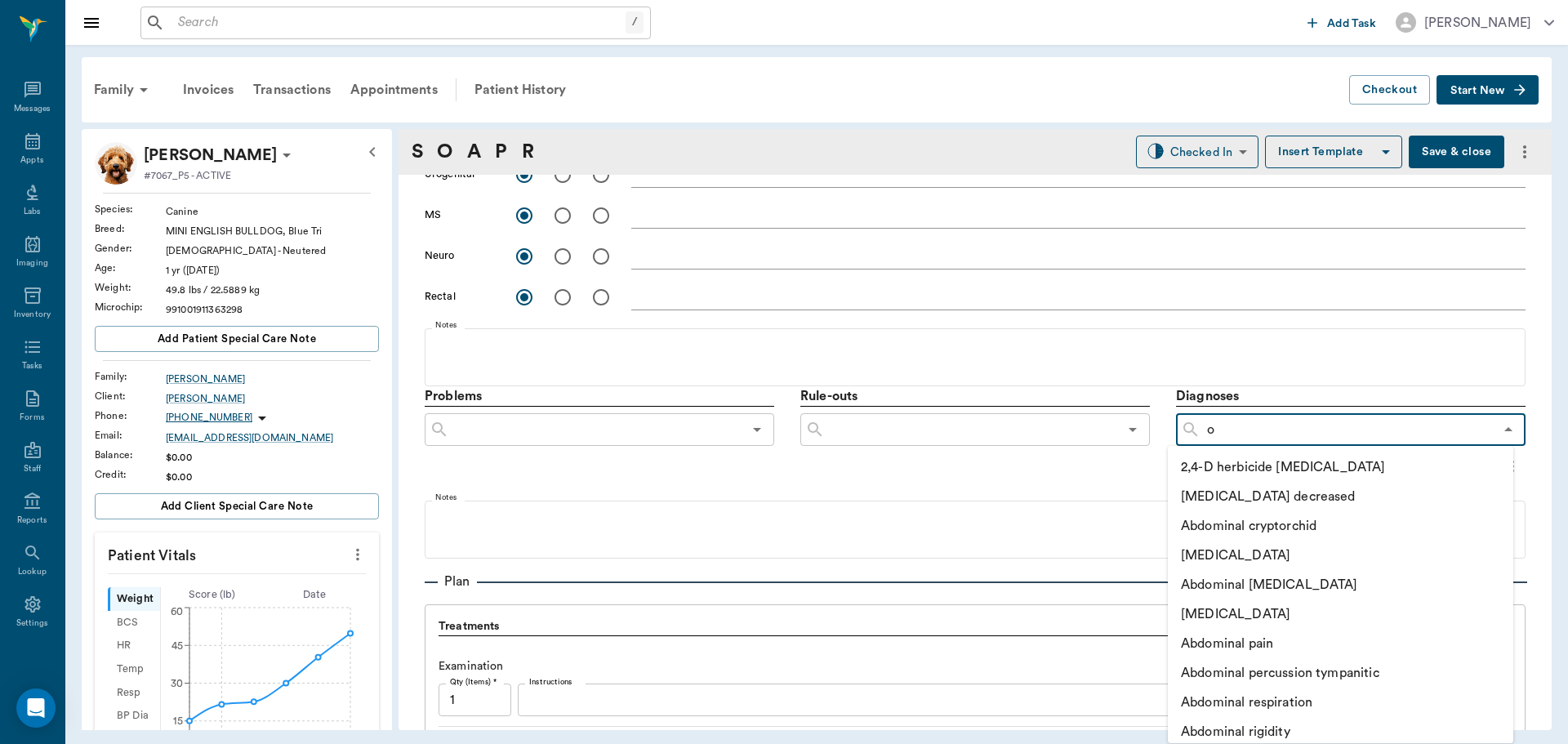
type input "ot"
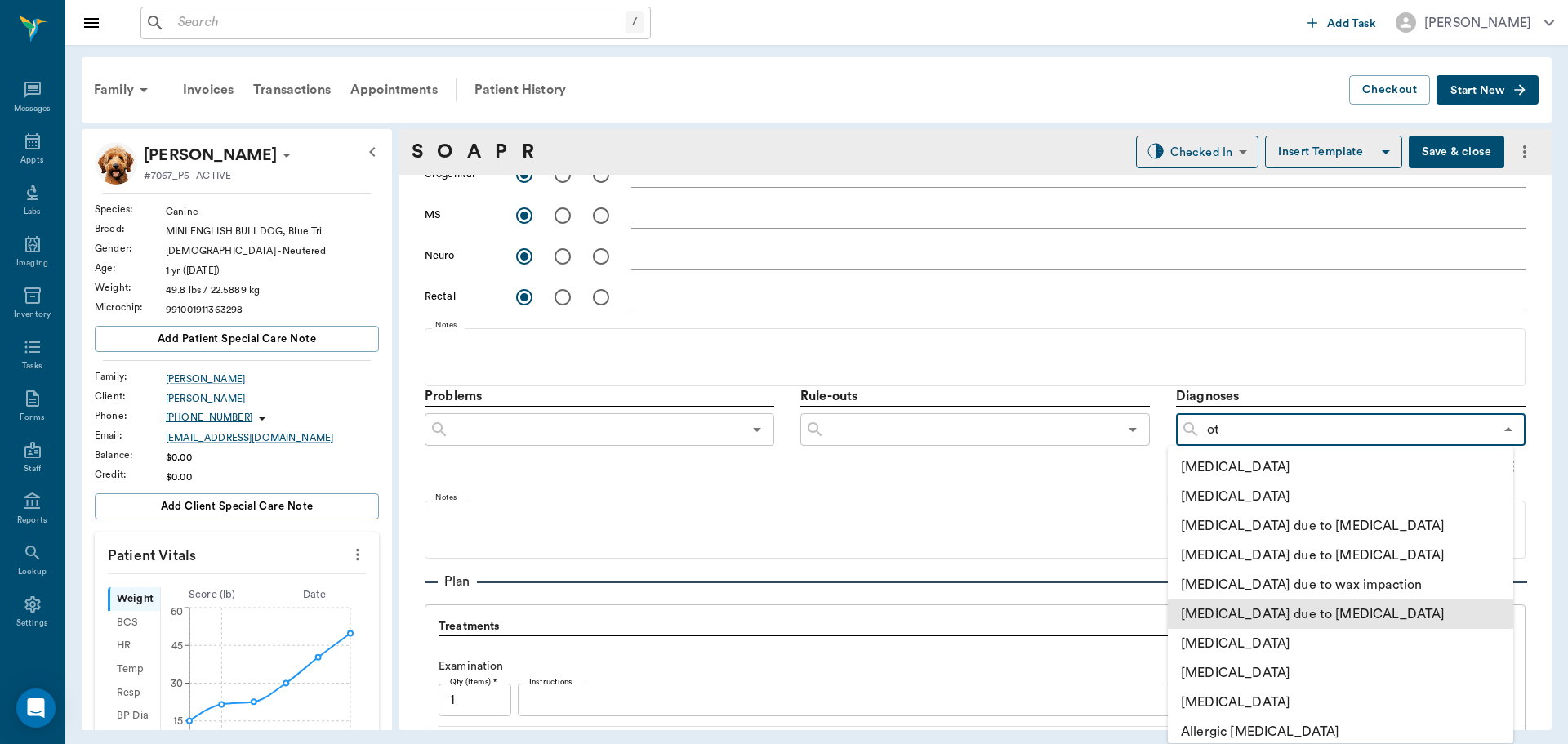
click at [1287, 606] on li "Otitis externa due to yeast infection" at bounding box center [1340, 614] width 345 height 30
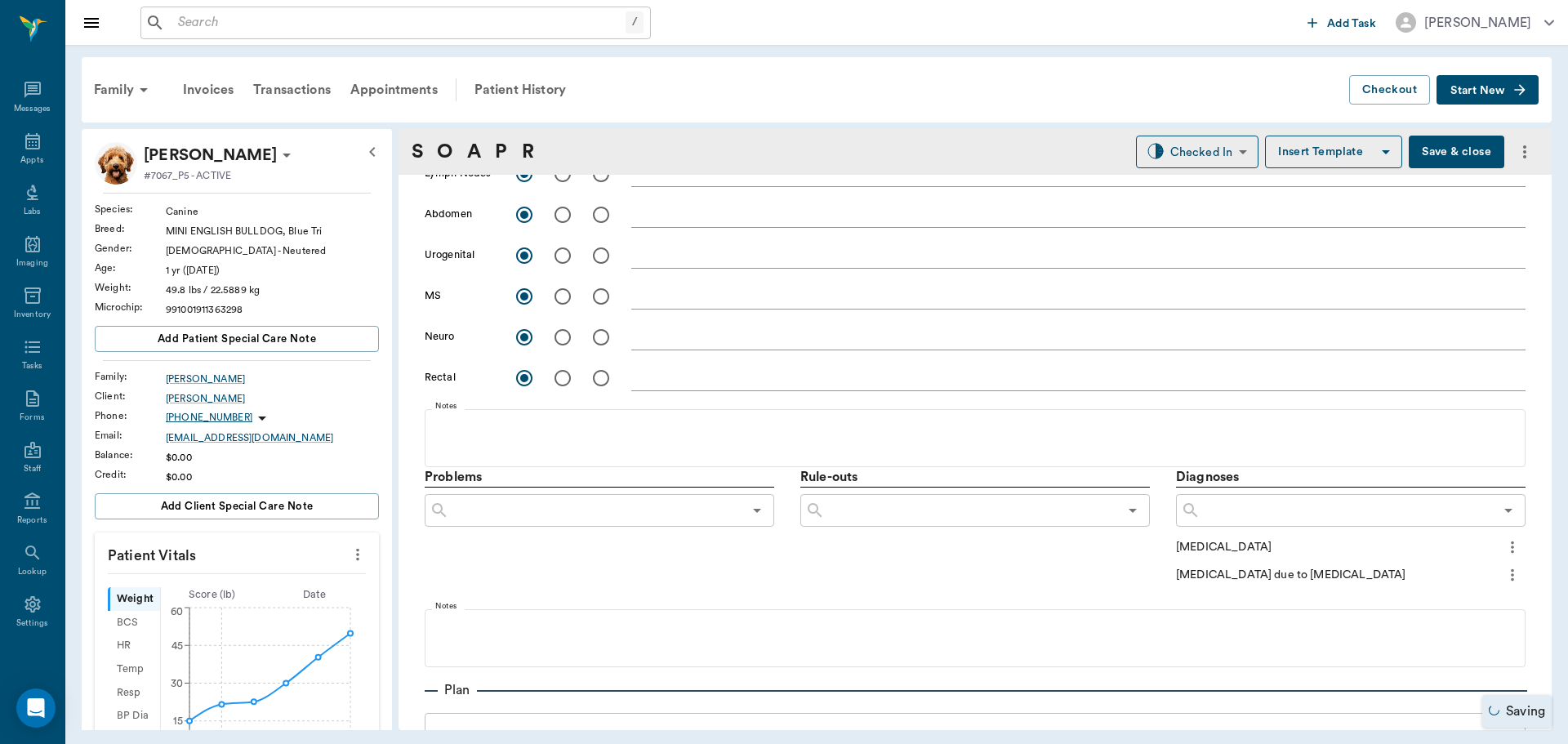
scroll to position [653, 0]
click at [546, 415] on fieldset "Notes" at bounding box center [975, 435] width 1101 height 65
click at [534, 416] on fieldset "Notes" at bounding box center [975, 435] width 1101 height 65
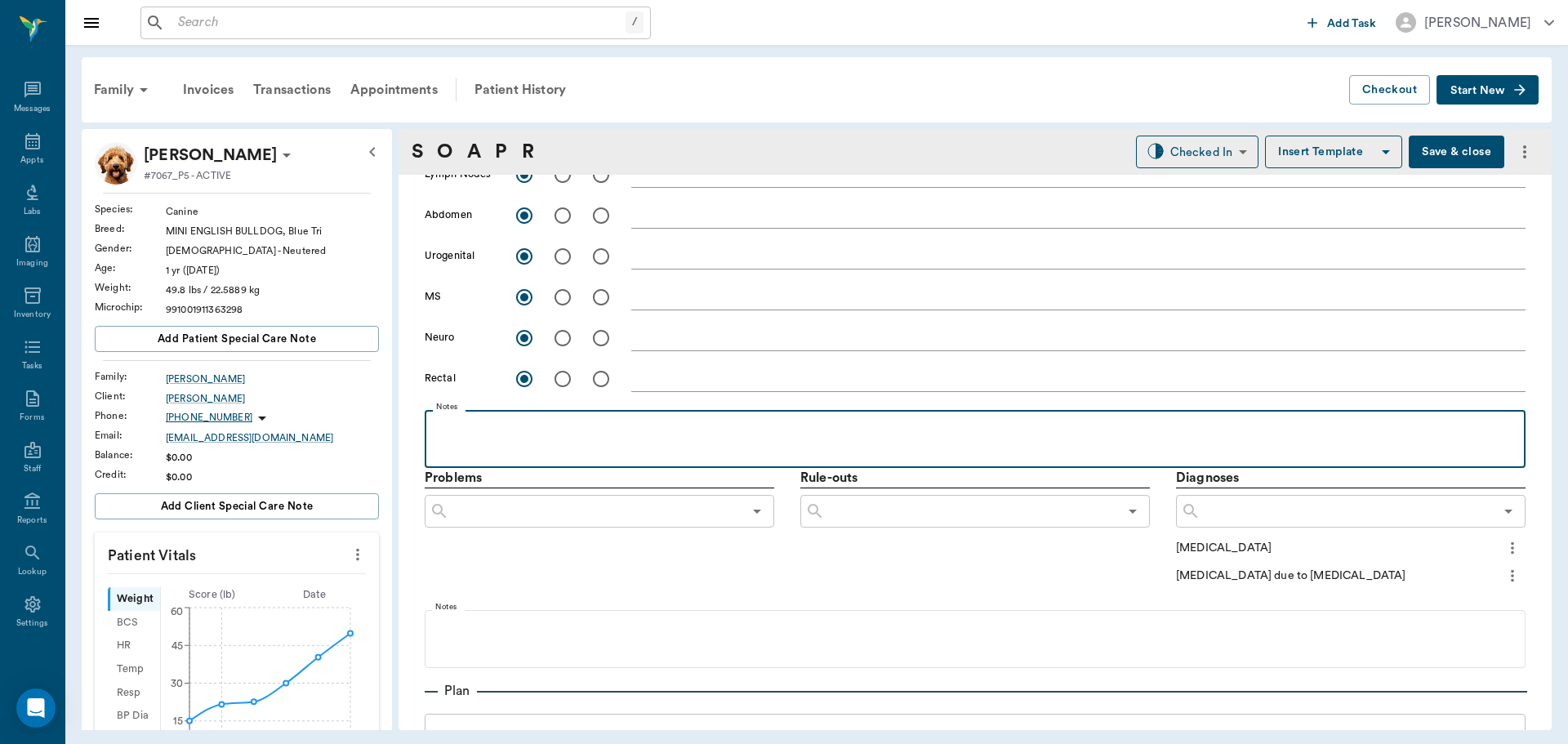
click at [534, 418] on p at bounding box center [975, 427] width 1085 height 20
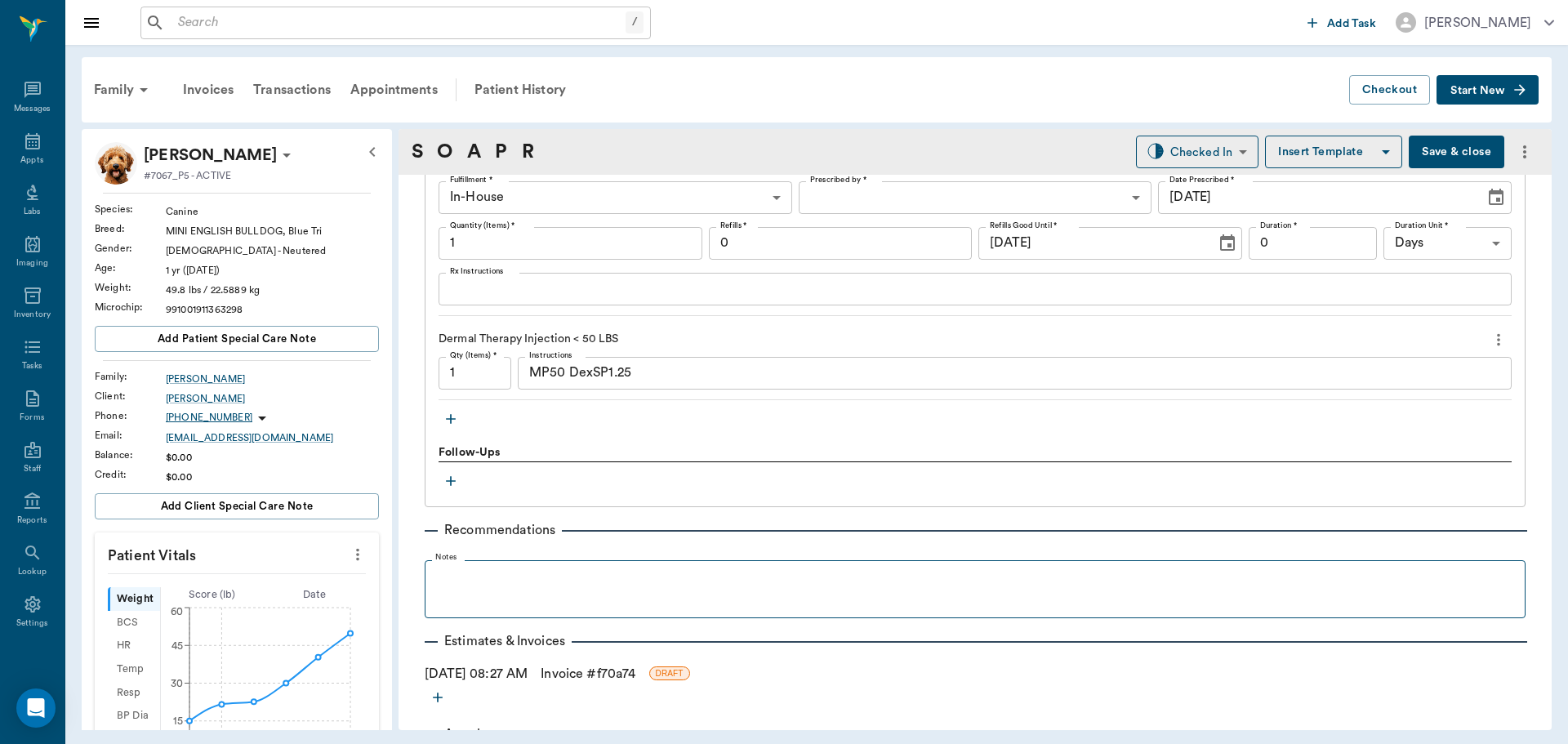
scroll to position [1469, 0]
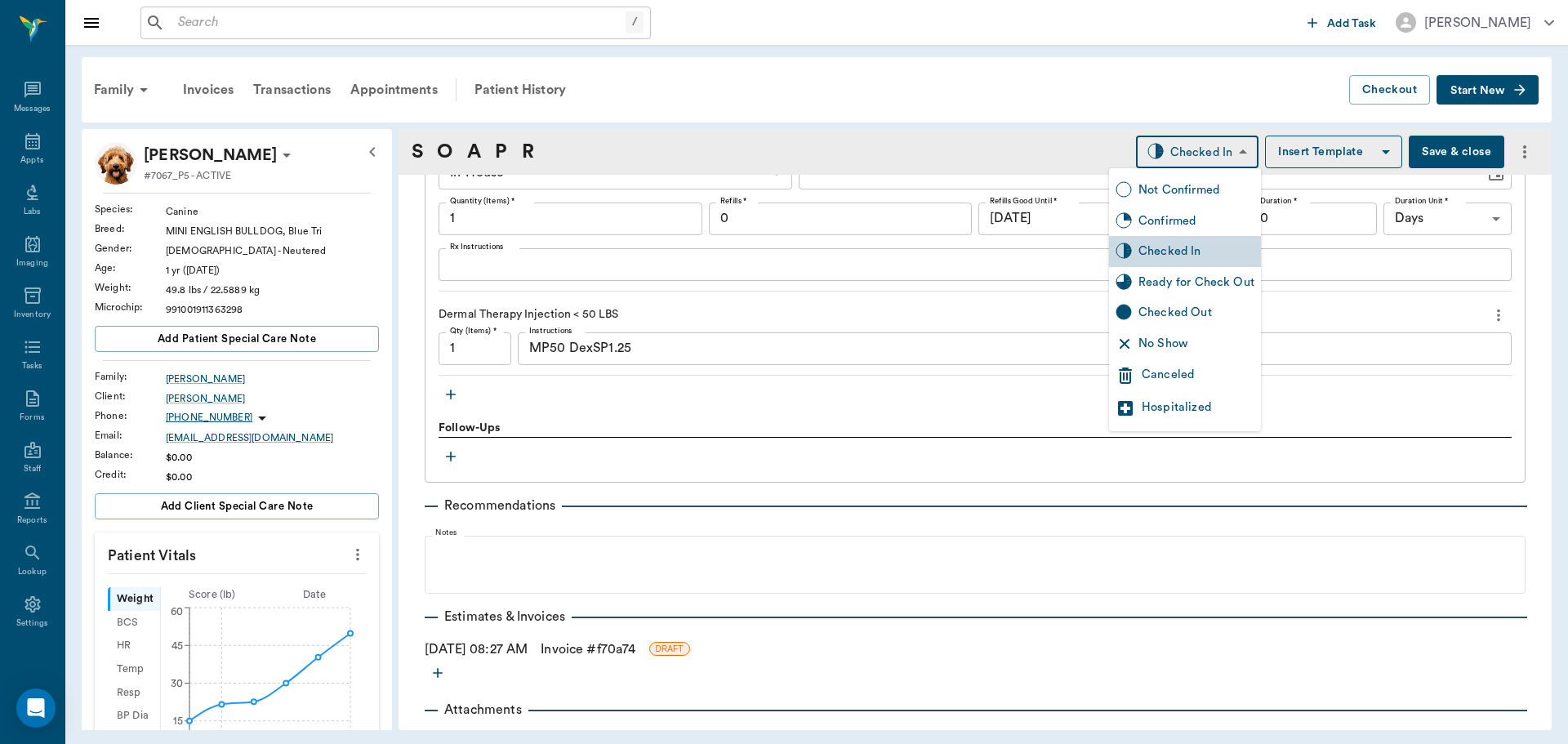
click at [1218, 145] on body "/ ​ Add Task Dr. Bert Ellsworth Nectar Messages Appts Labs Imaging Inventory Ta…" at bounding box center [784, 372] width 1568 height 744
click at [1188, 282] on div "Ready for Check Out" at bounding box center [1197, 282] width 116 height 18
type input "READY_TO_CHECKOUT"
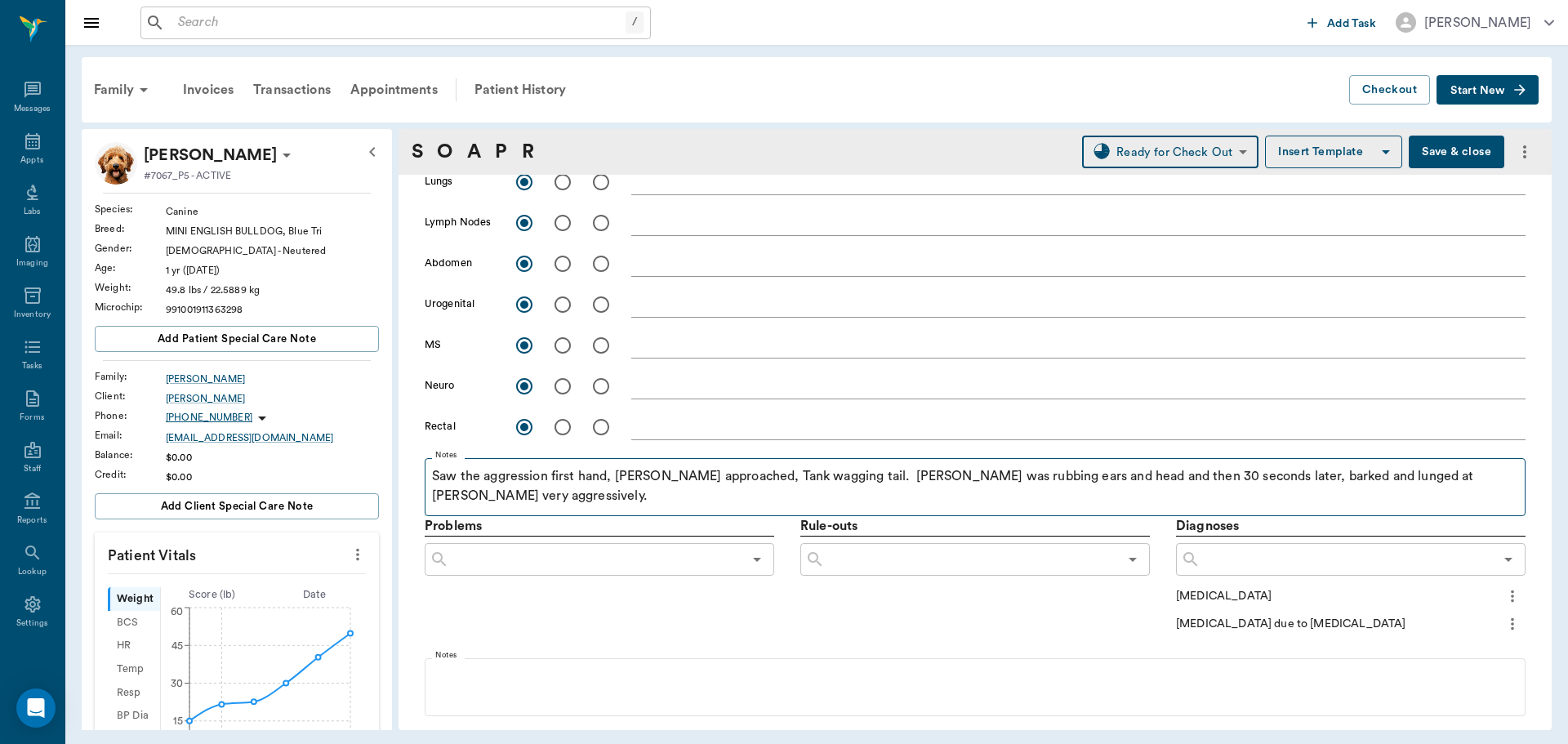
scroll to position [197, 0]
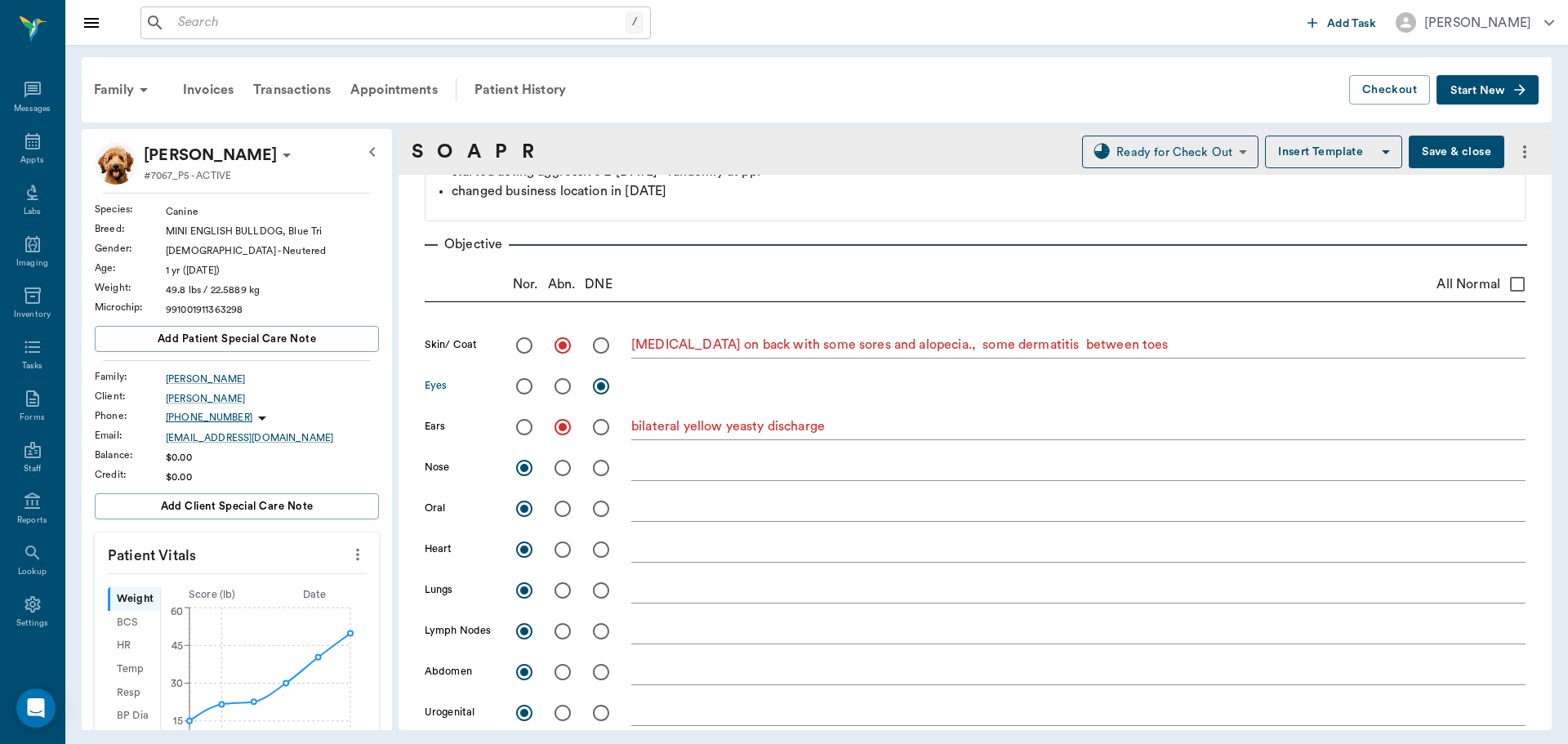
click at [524, 391] on input "radio" at bounding box center [524, 386] width 35 height 34
radio input "true"
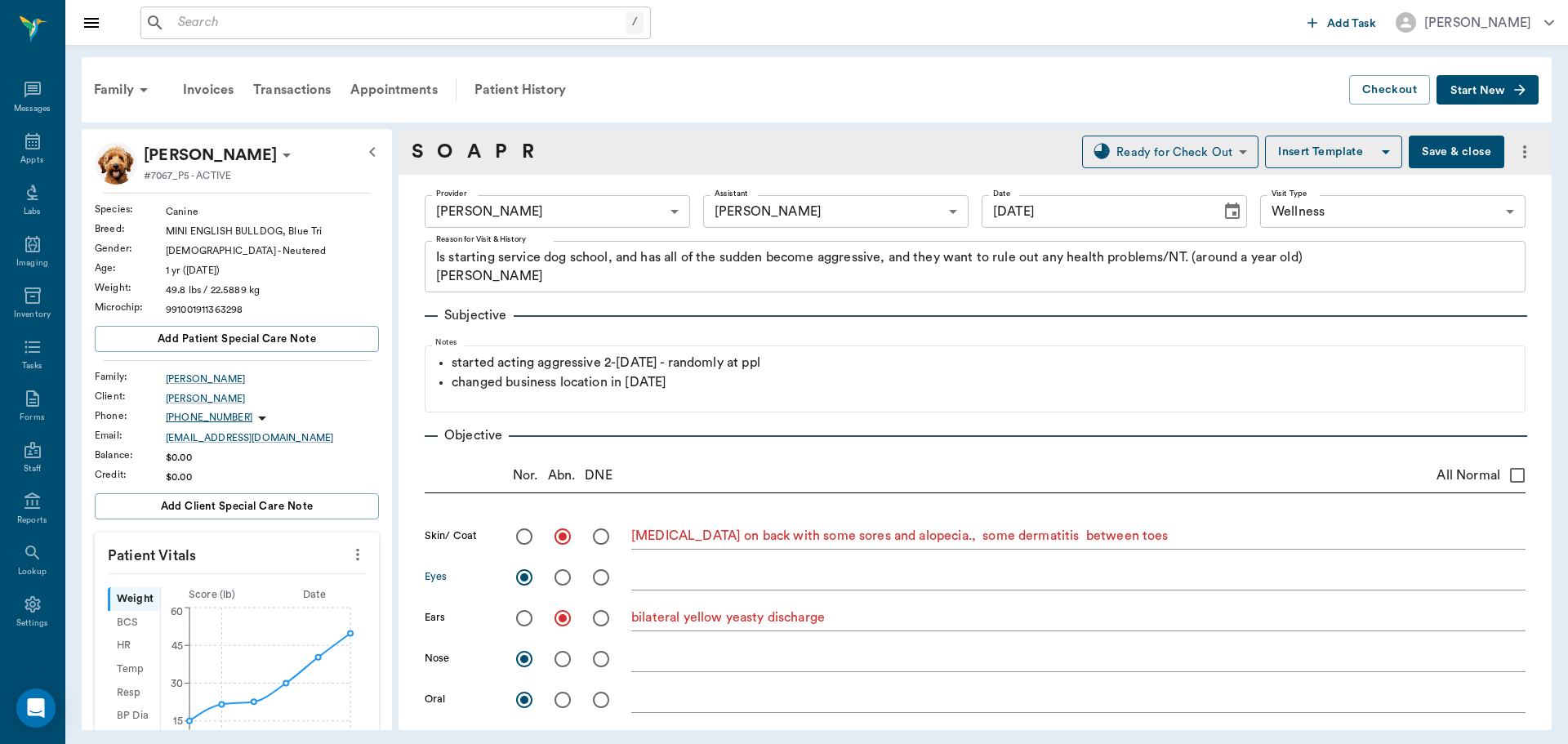
scroll to position [0, 0]
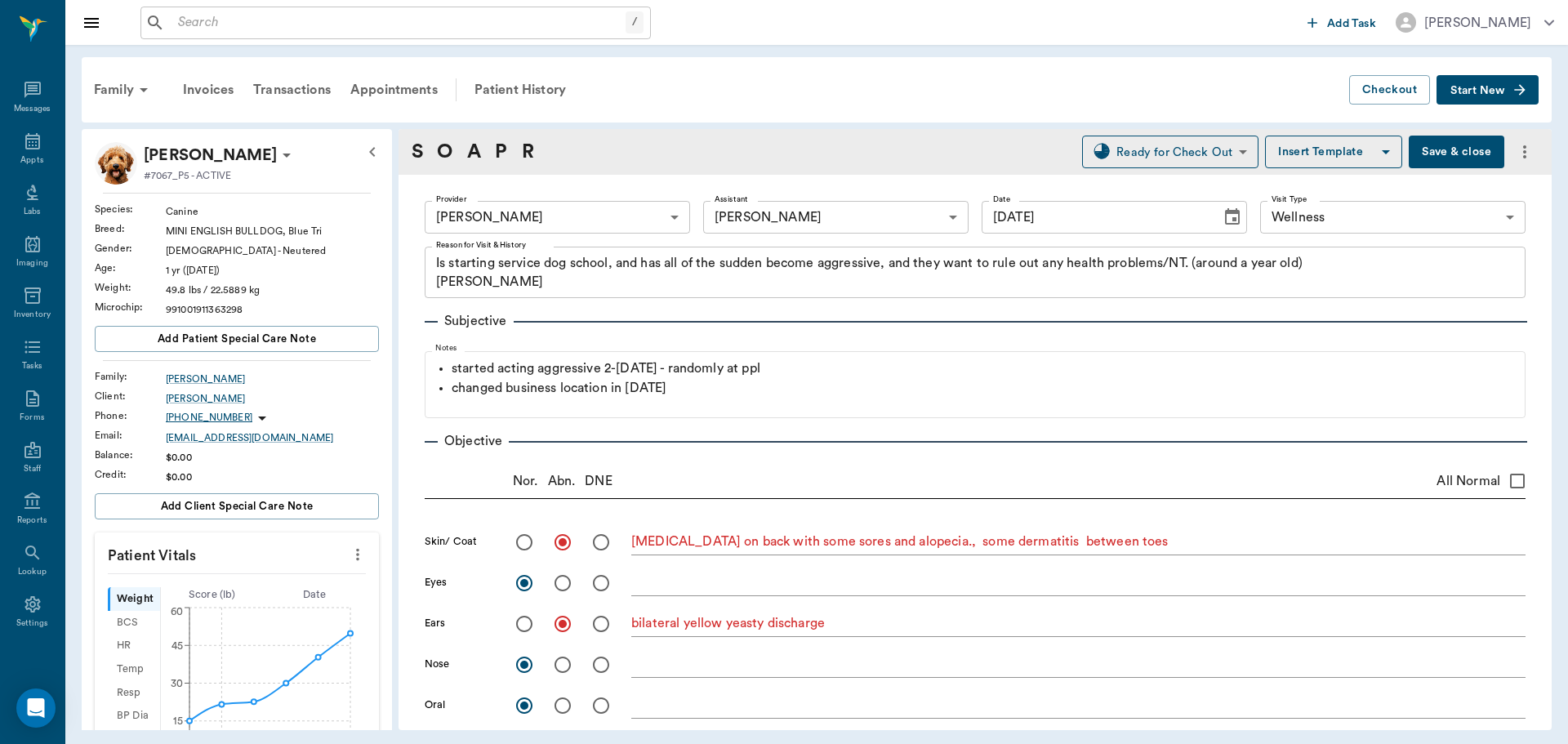
click at [1463, 156] on button "Save & close" at bounding box center [1456, 151] width 95 height 33
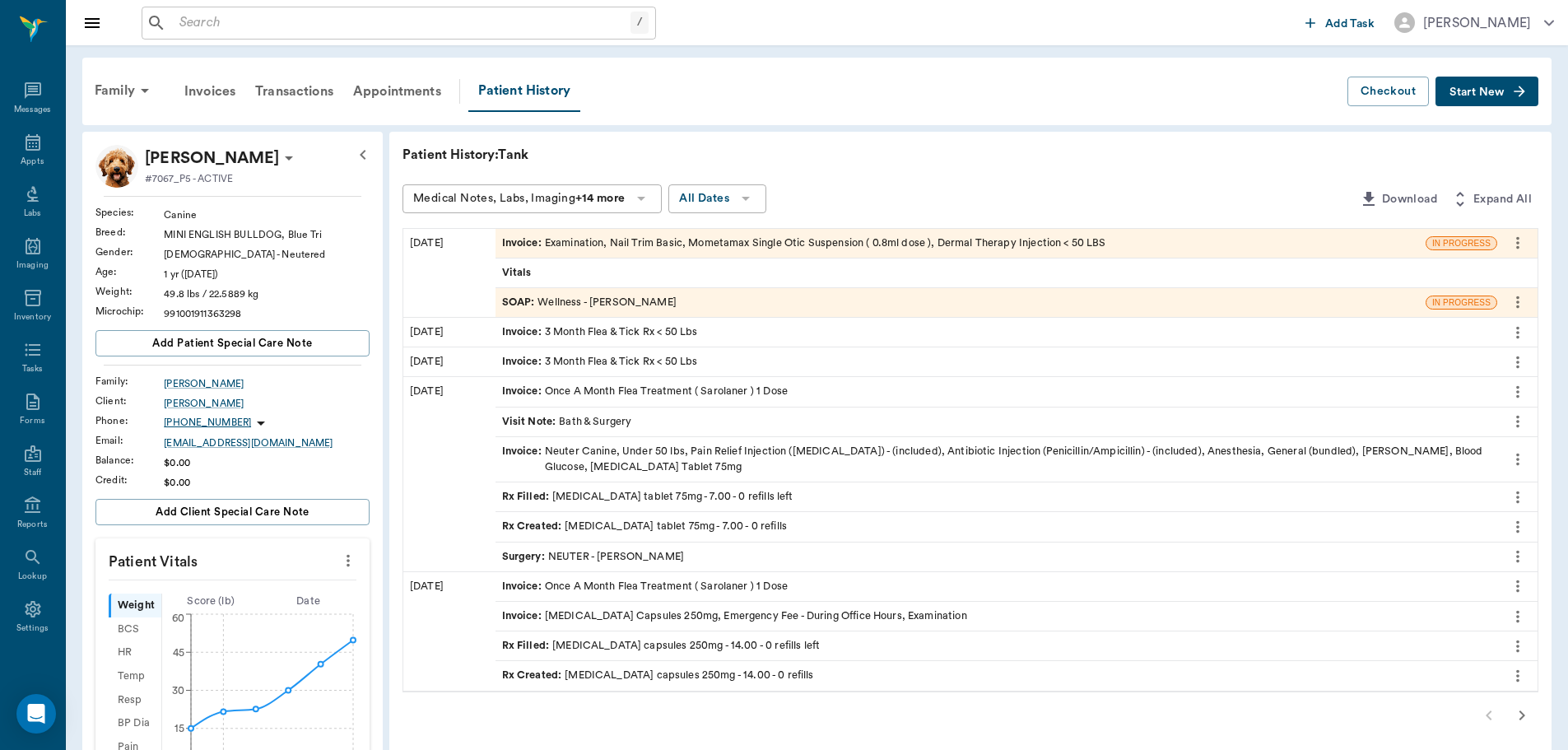
drag, startPoint x: 433, startPoint y: 248, endPoint x: 887, endPoint y: 168, distance: 461.0
click at [887, 168] on div "Patient History: Tank Medical Notes, Labs, Imaging +14 more All Dates Download …" at bounding box center [970, 711] width 1162 height 1158
drag, startPoint x: 27, startPoint y: 152, endPoint x: 128, endPoint y: 138, distance: 102.0
click at [27, 152] on div "Appts" at bounding box center [32, 151] width 65 height 52
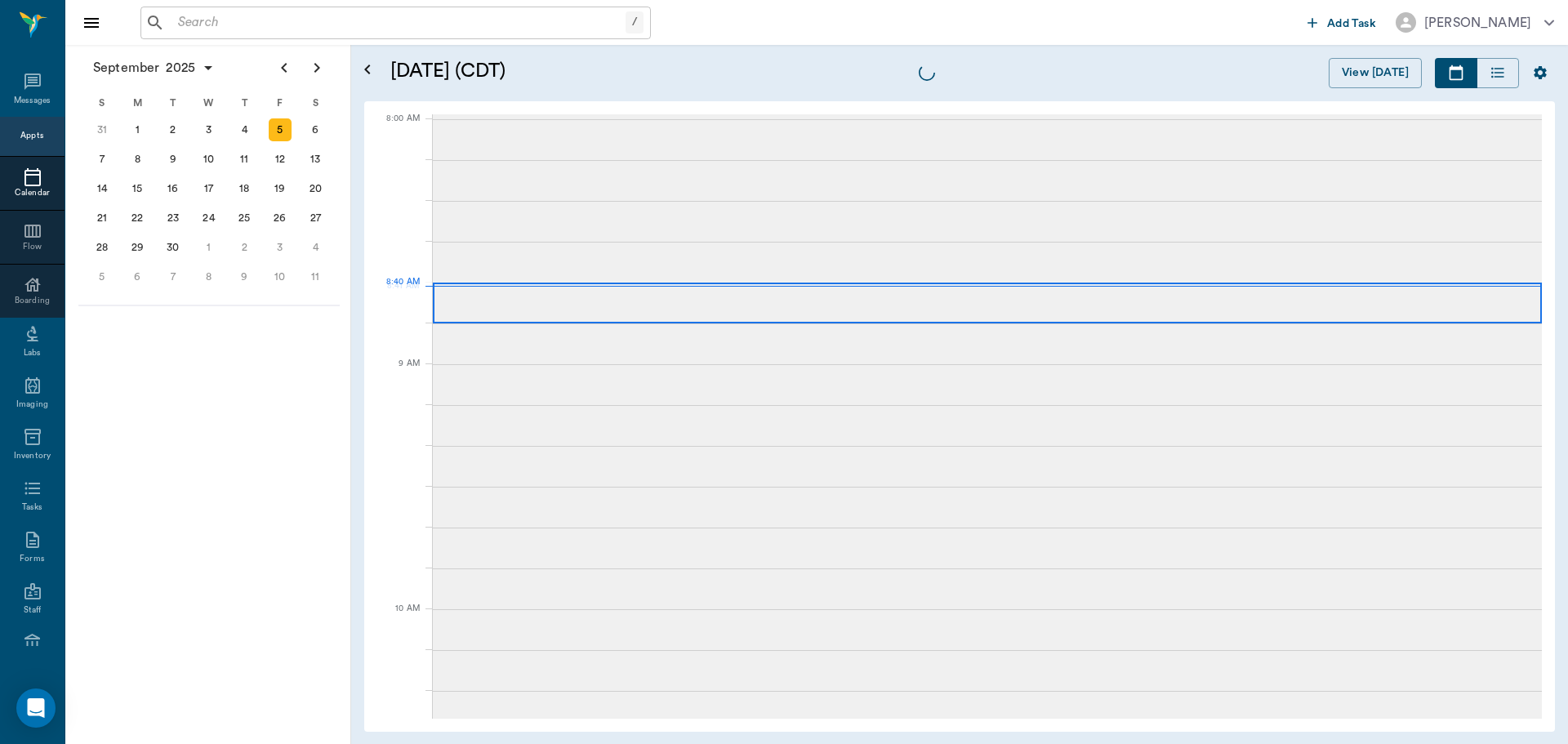
scroll to position [3, 0]
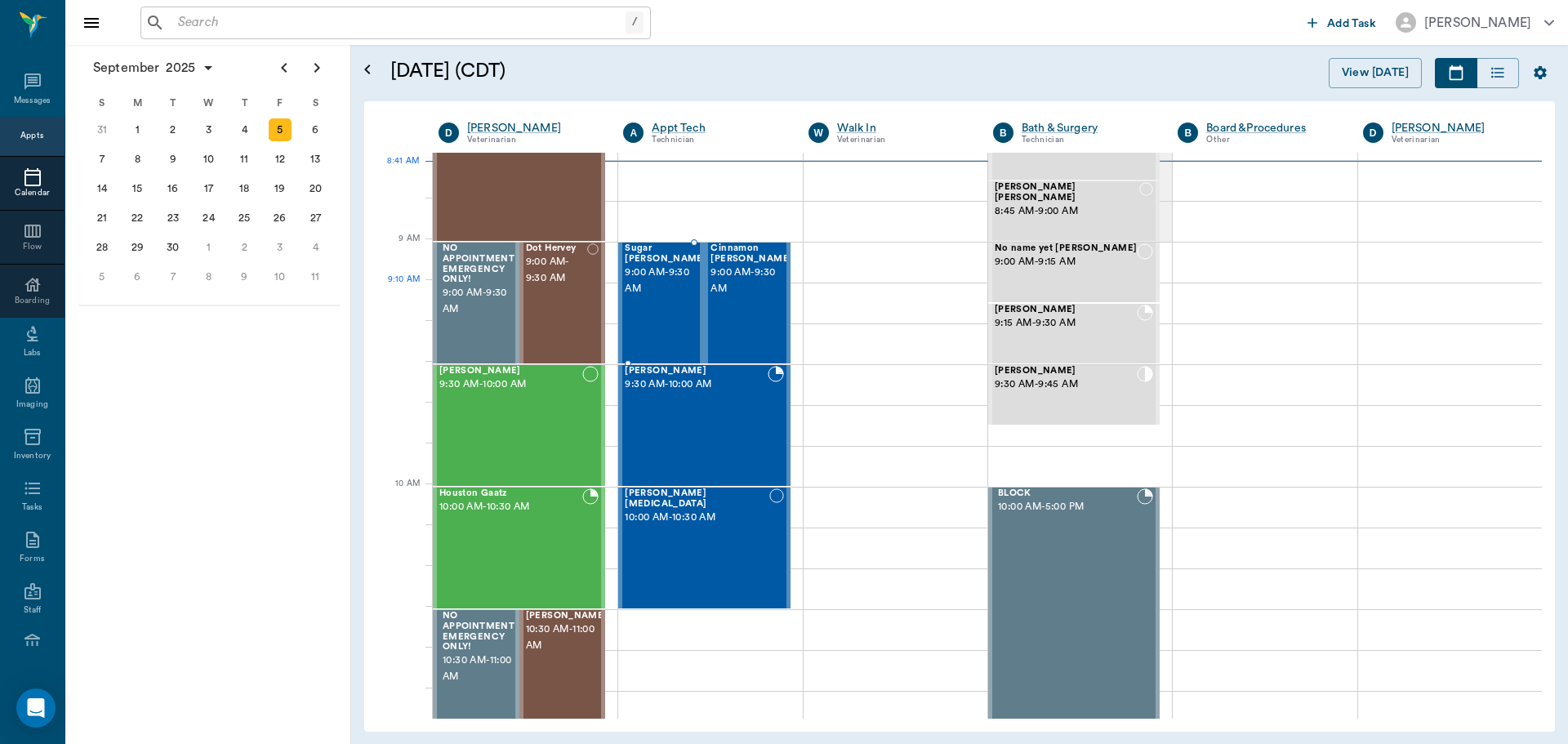
scroll to position [166, 0]
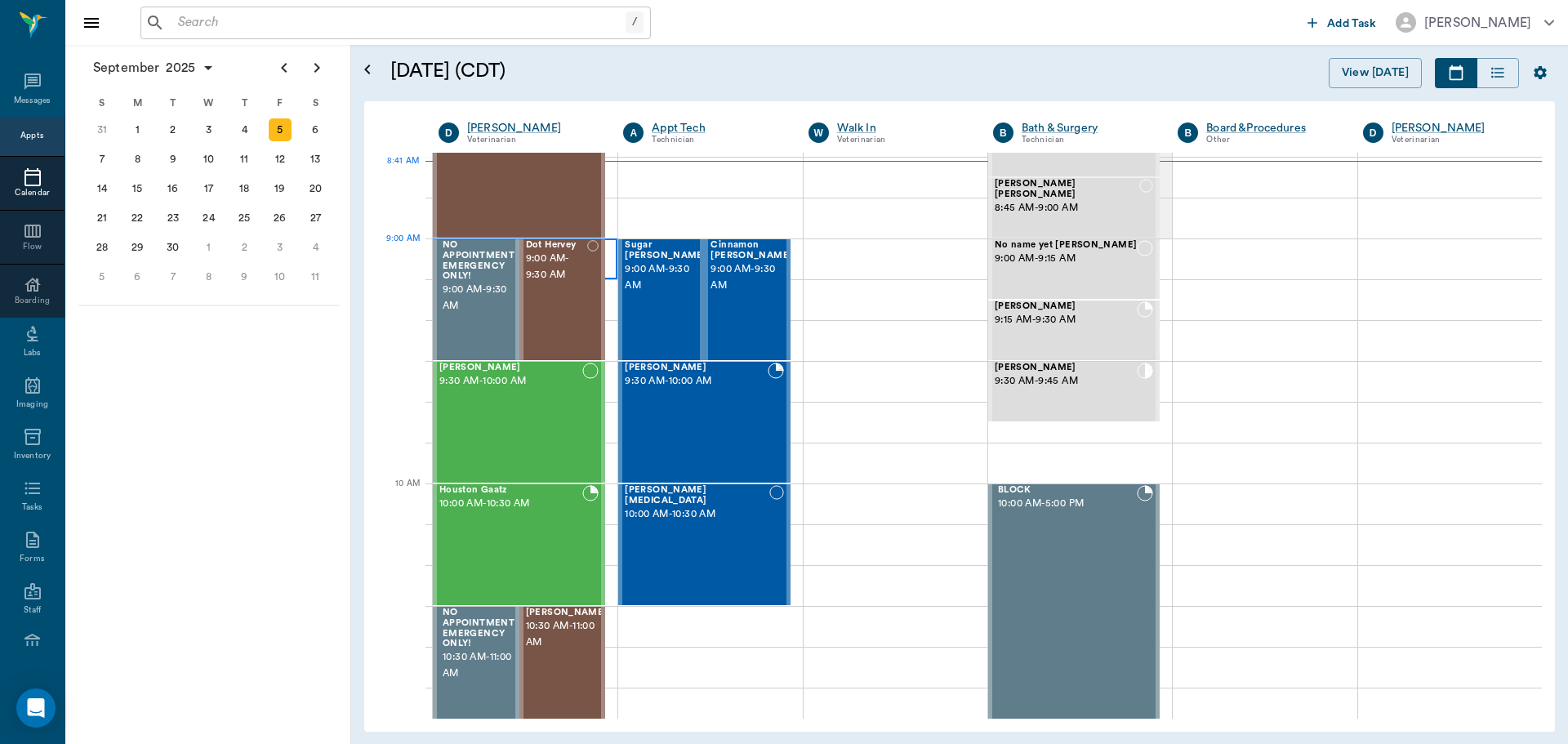
click at [594, 269] on div at bounding box center [593, 299] width 12 height 119
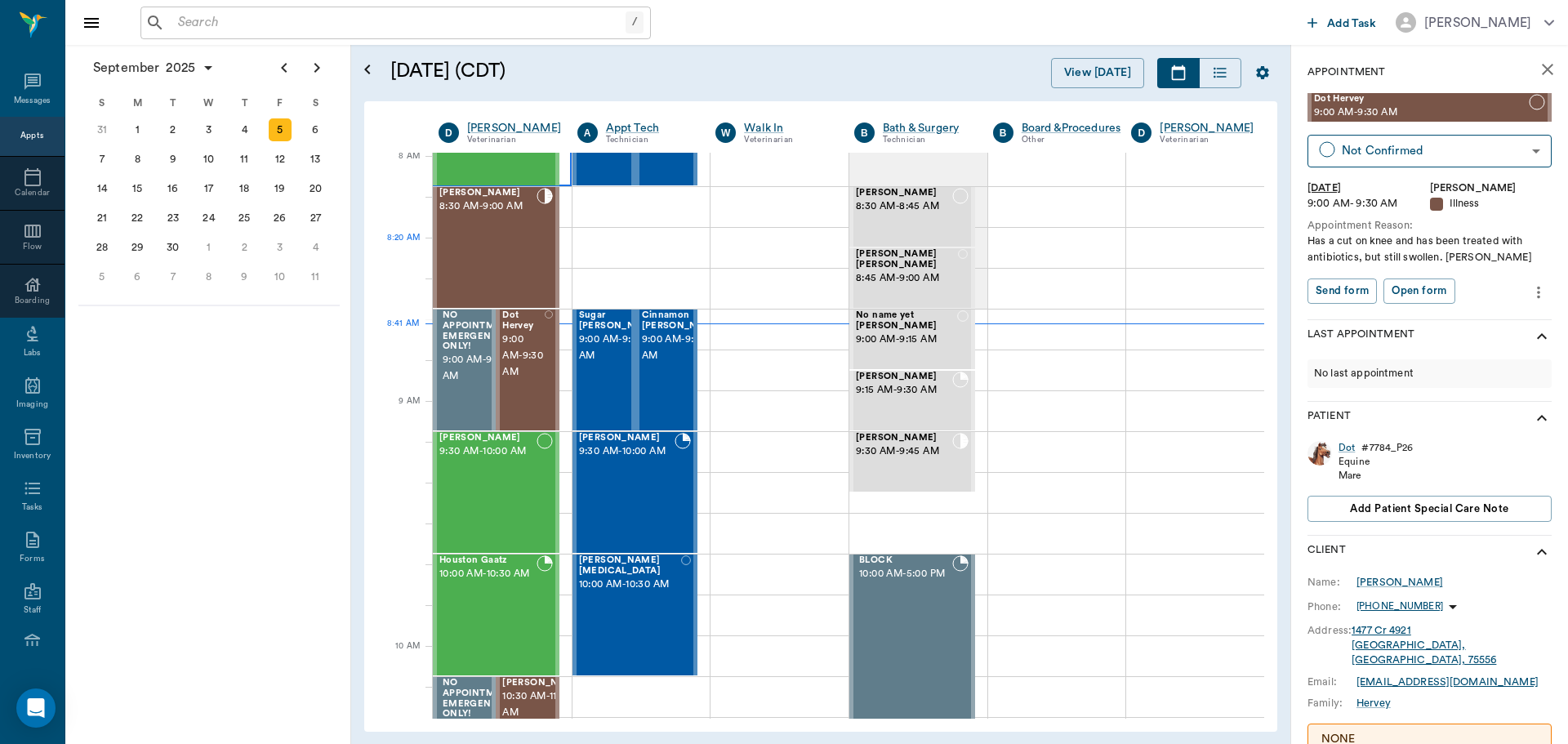
scroll to position [3, 0]
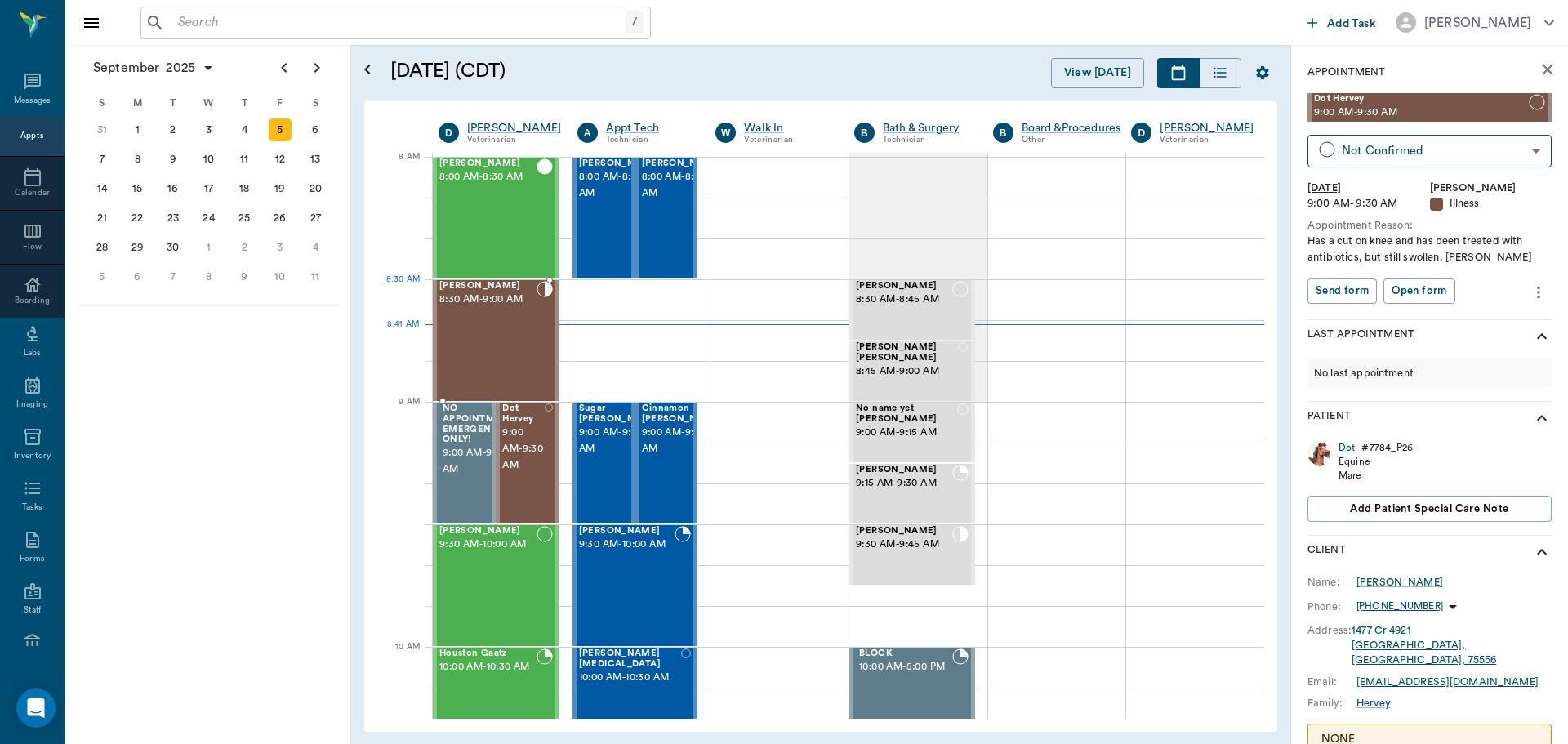
click at [536, 313] on div at bounding box center [545, 340] width 17 height 119
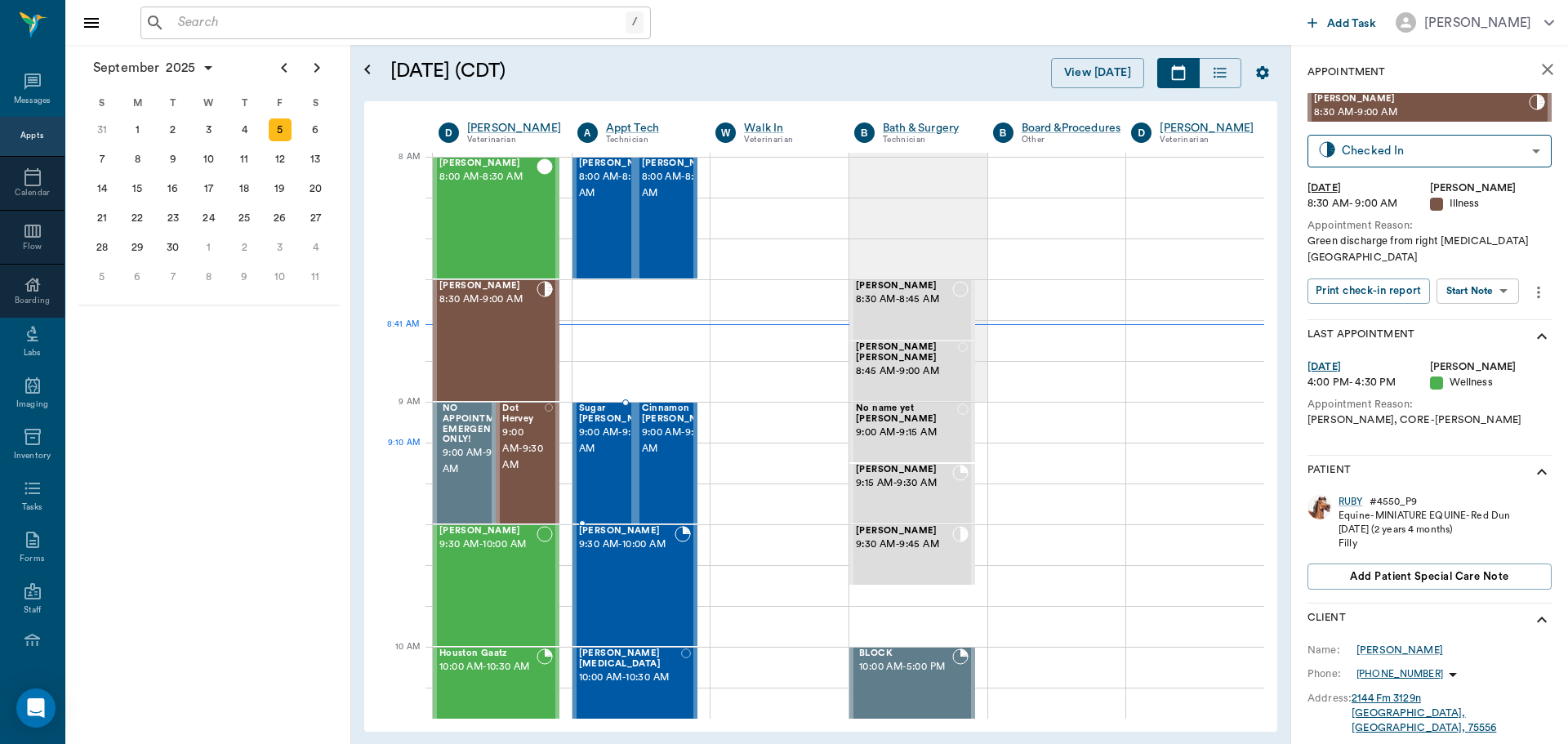
click at [607, 454] on span "9:00 AM - 9:30 AM" at bounding box center [620, 440] width 82 height 33
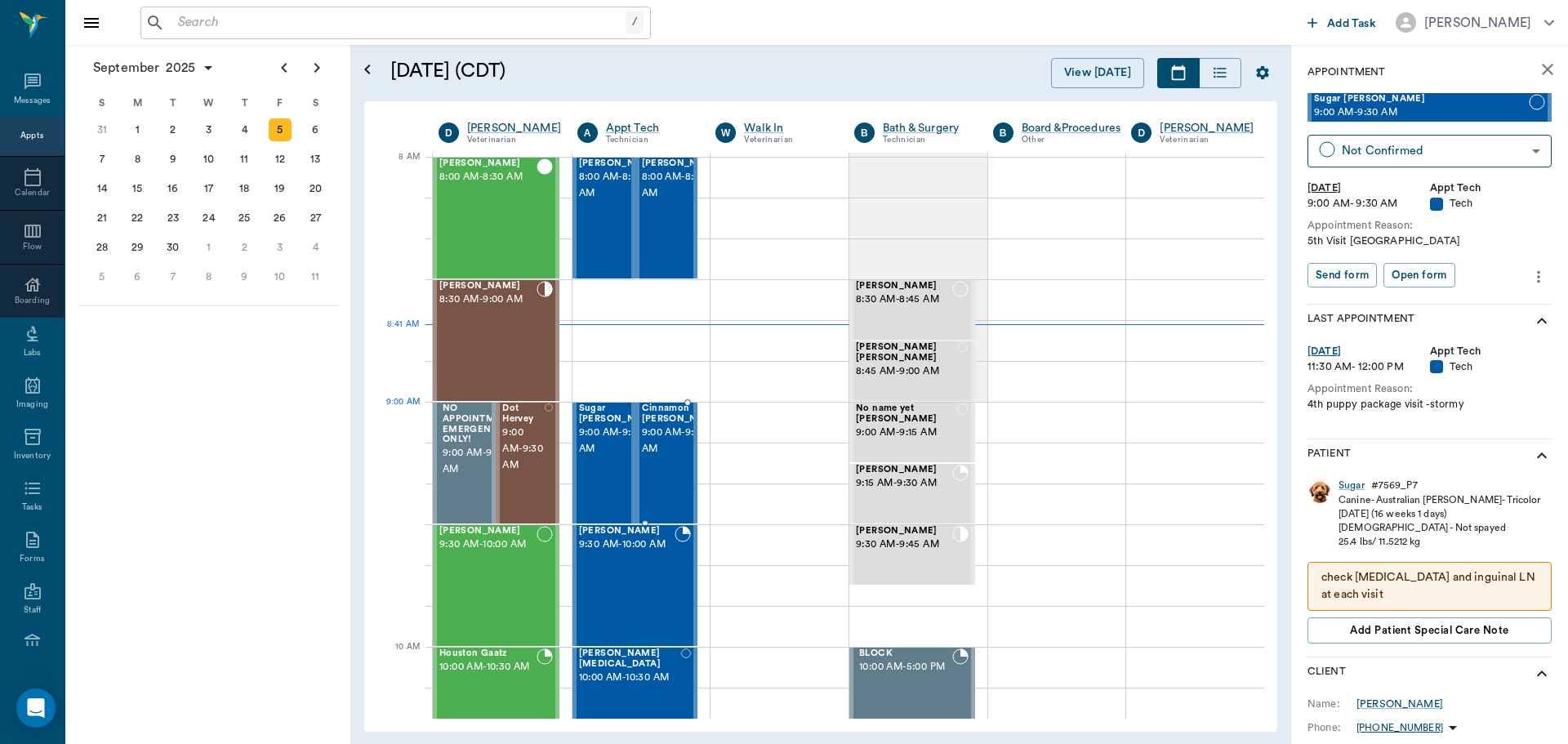
click at [652, 441] on span "9:00 AM - 9:30 AM" at bounding box center [683, 440] width 82 height 33
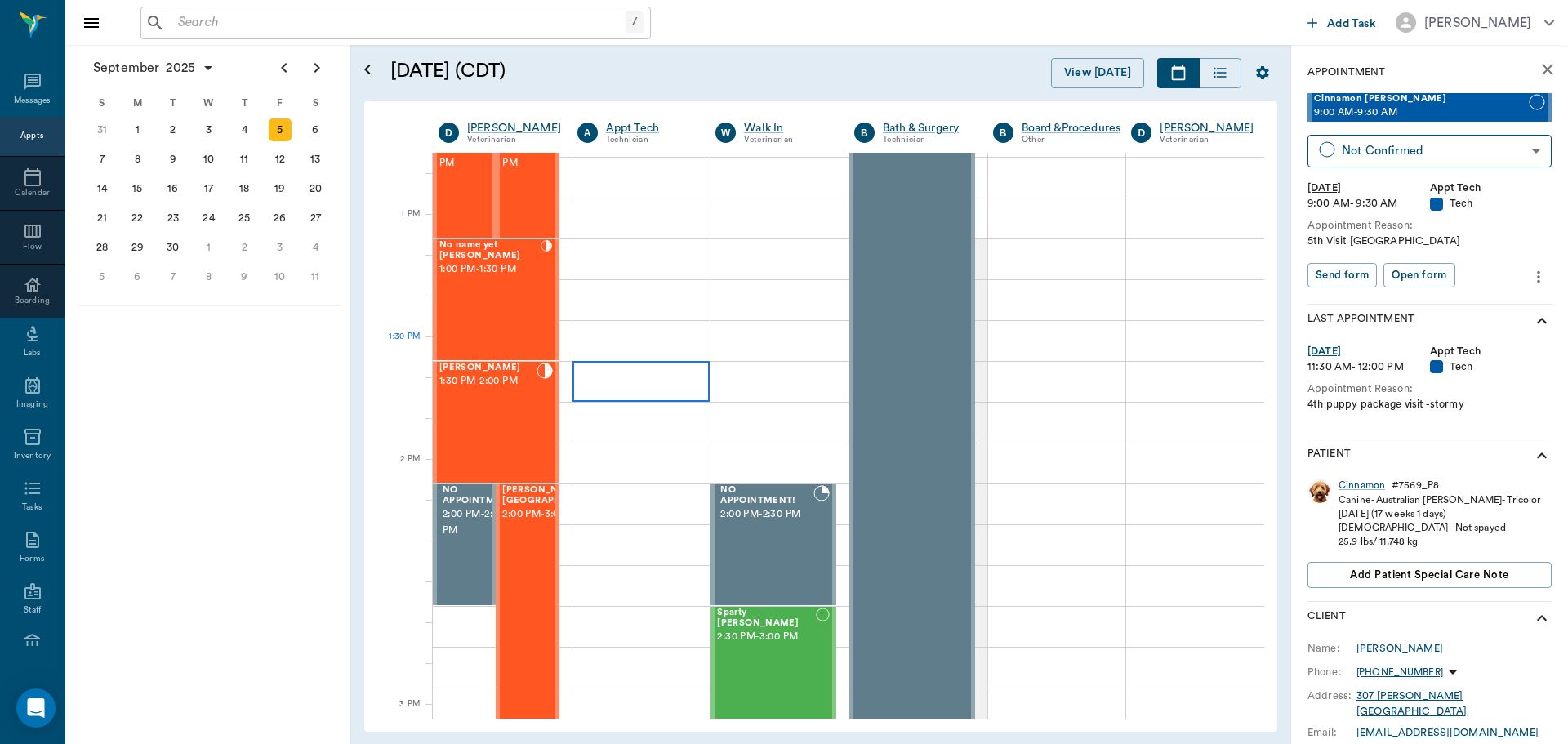
scroll to position [1553, 0]
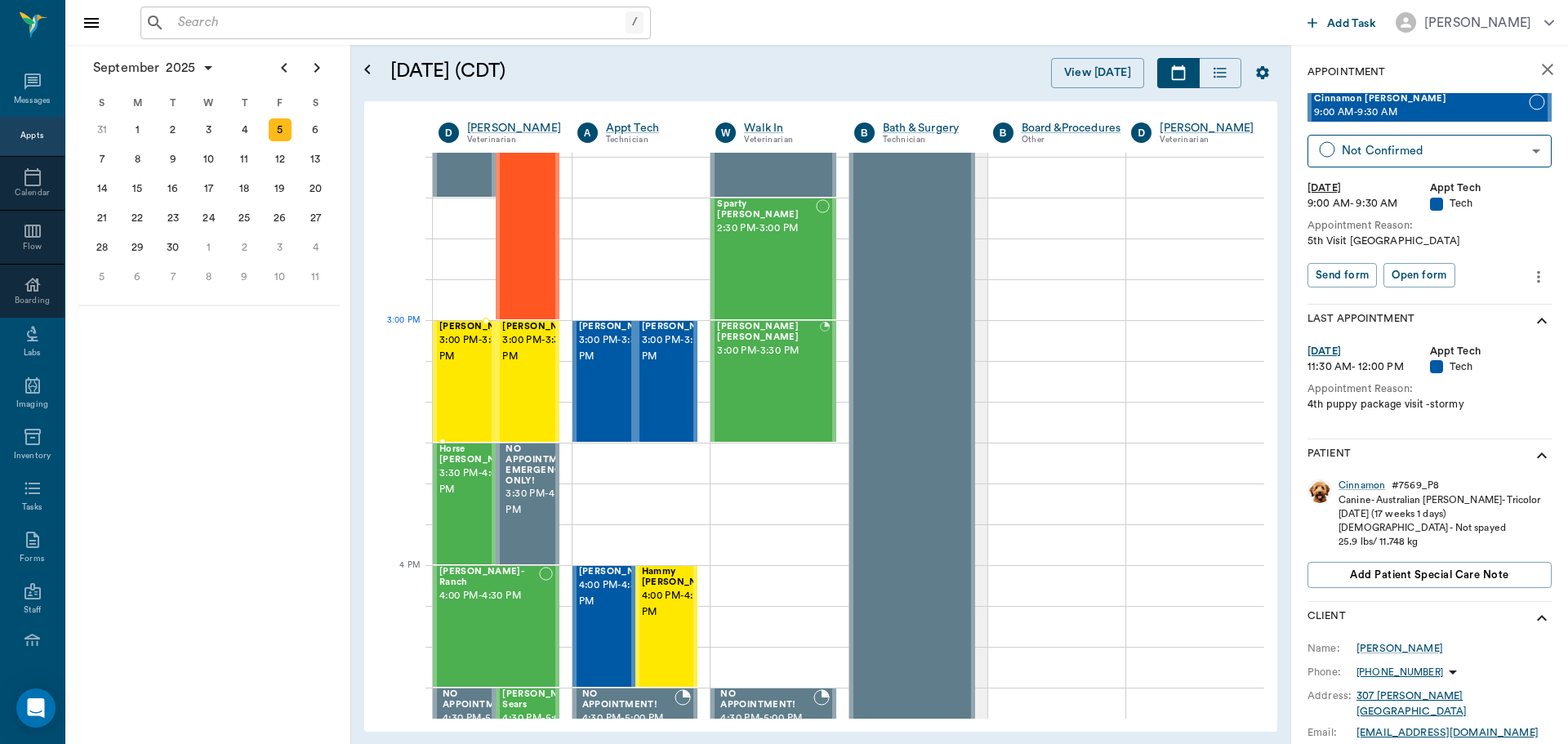
click at [460, 353] on span "3:00 PM - 3:30 PM" at bounding box center [480, 348] width 82 height 33
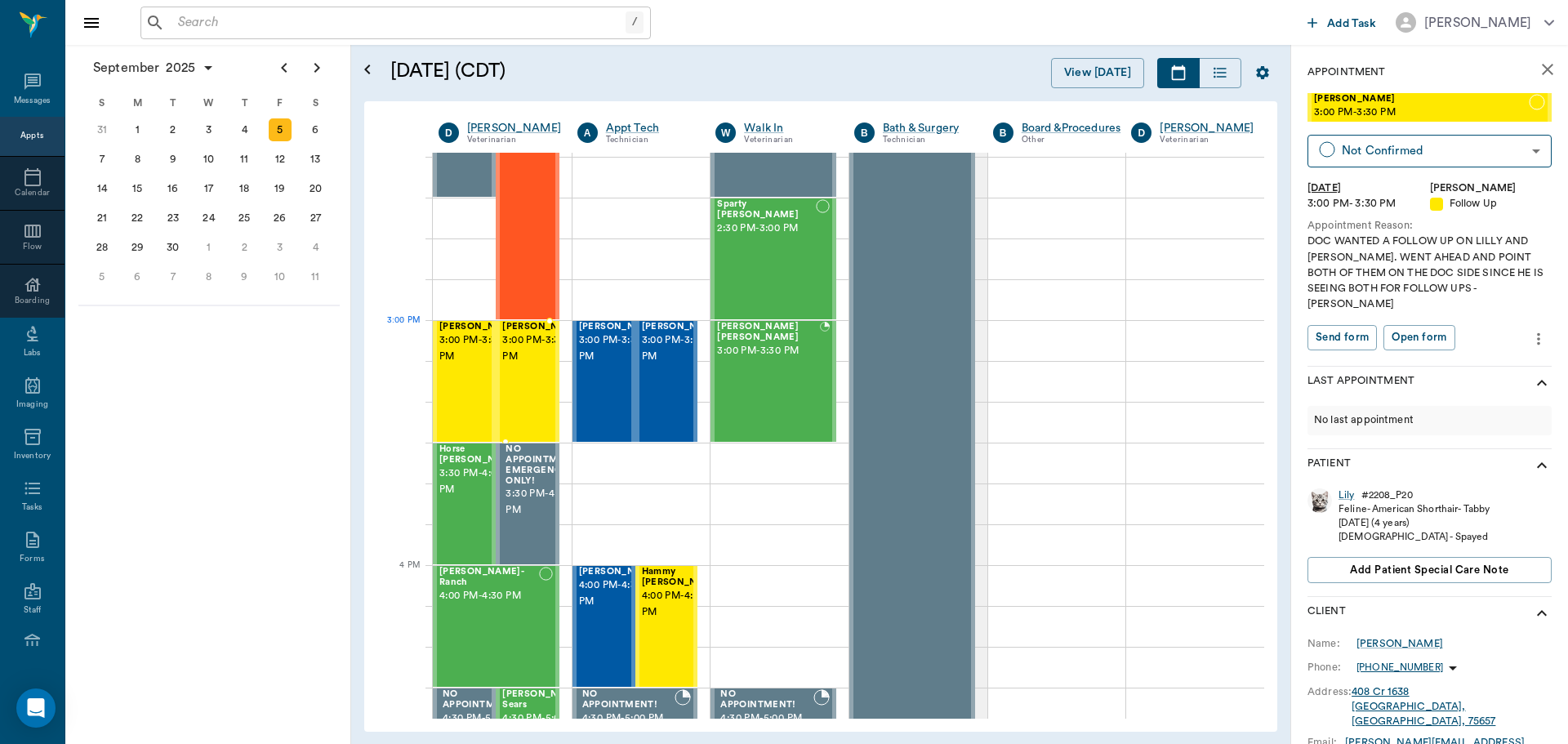
click at [536, 353] on span "3:00 PM - 3:30 PM" at bounding box center [543, 348] width 82 height 33
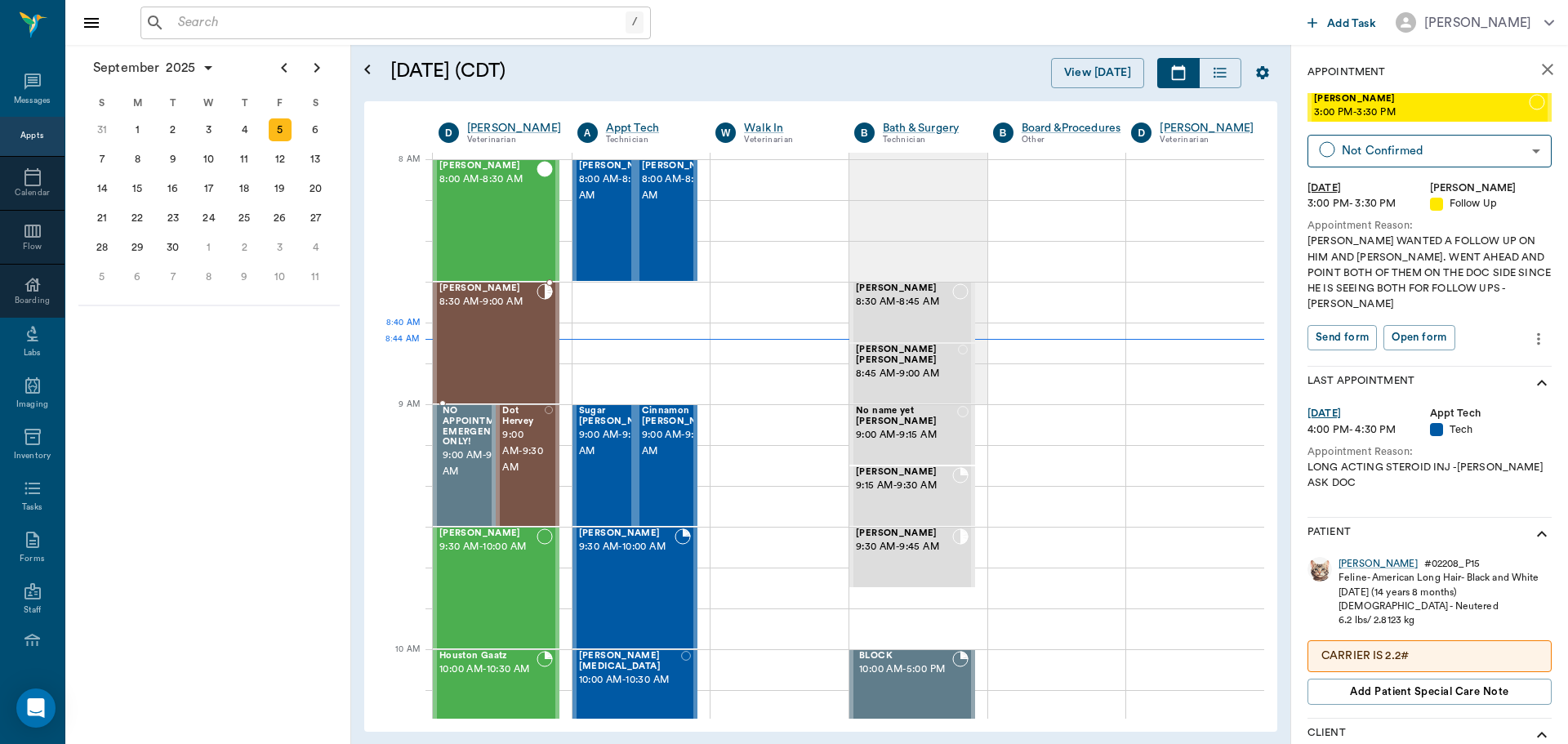
click at [520, 334] on div "RUBY King 8:30 AM - 9:00 AM" at bounding box center [488, 343] width 97 height 119
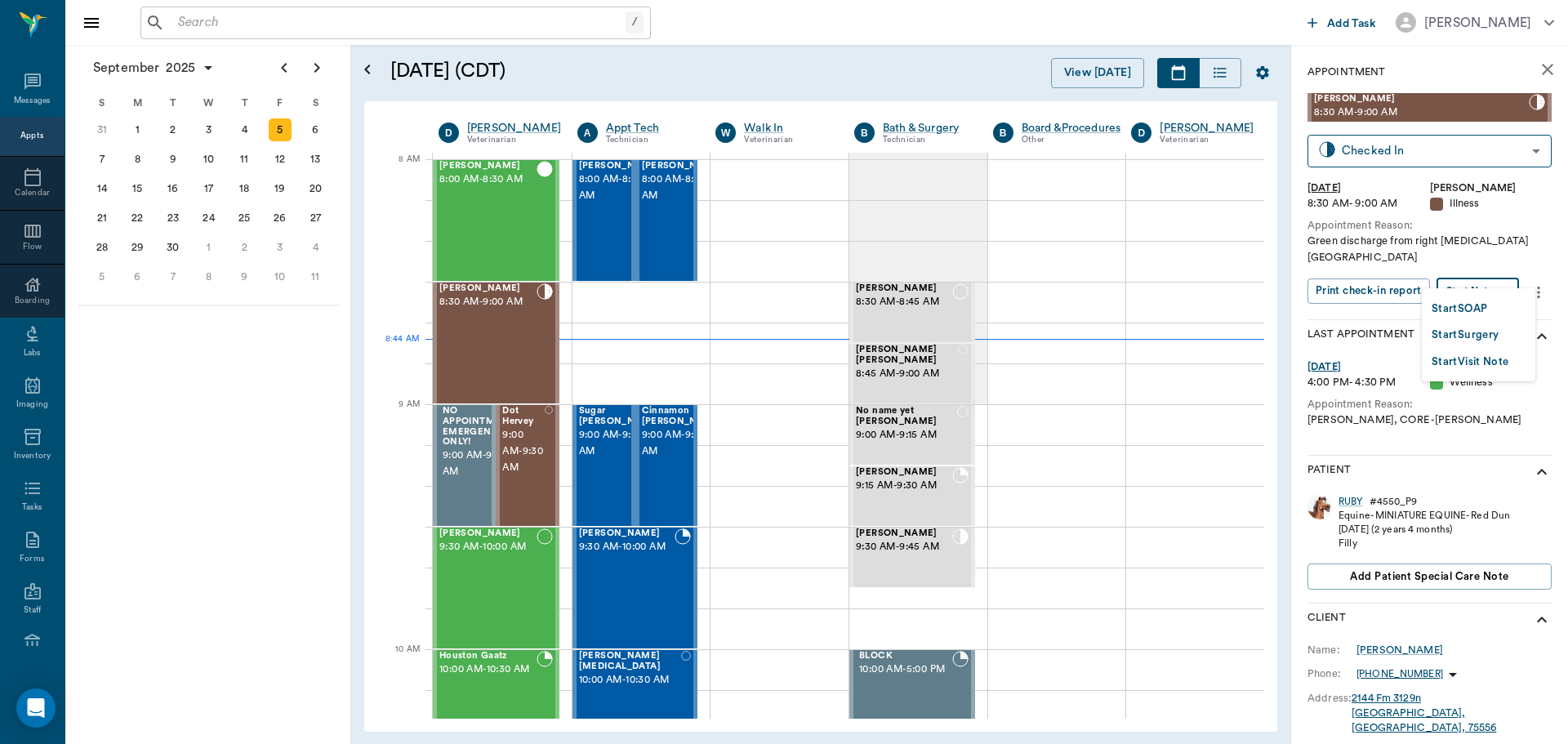
click at [1499, 276] on body "/ ​ Add Task Dr. Bert Ellsworth Nectar Messages Appts Calendar Flow Boarding La…" at bounding box center [784, 372] width 1568 height 744
click at [1485, 305] on button "Start SOAP" at bounding box center [1460, 309] width 56 height 19
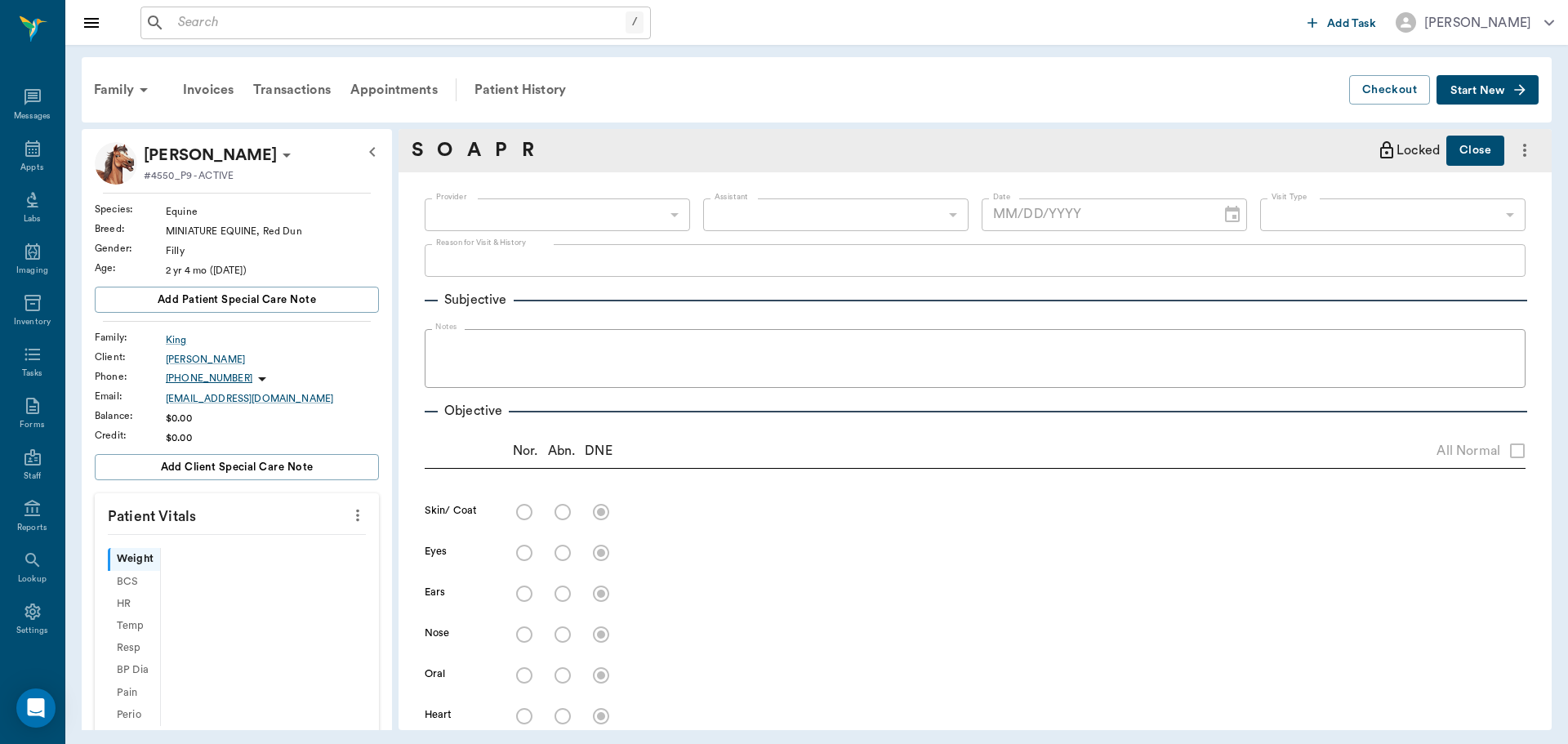
scroll to position [7, 0]
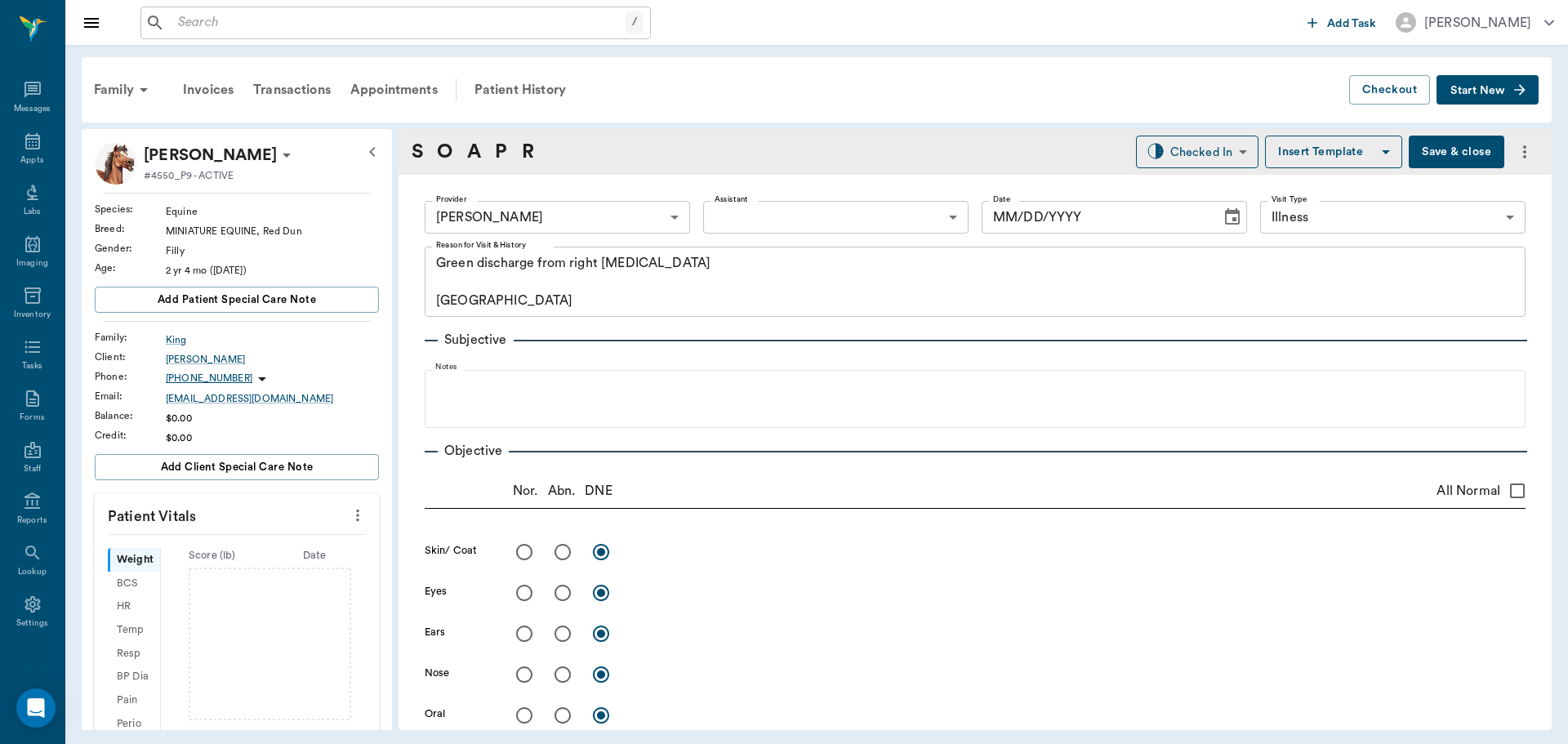
type input "63ec2f075fda476ae8351a4d"
type input "65d2be4f46e3a538d89b8c15"
type textarea "Green discharge from right nostril Caryn"
type input "[DATE]"
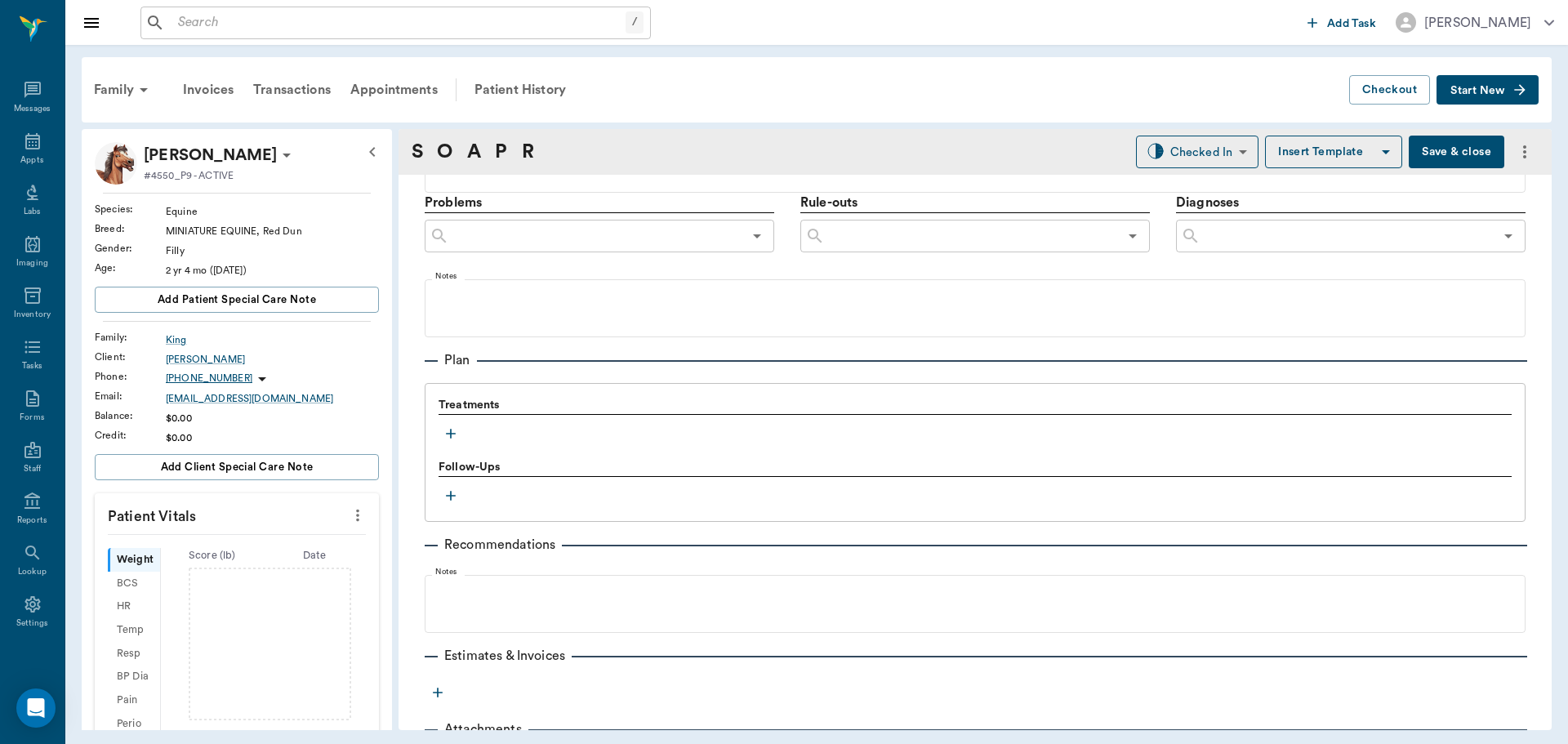
scroll to position [991, 0]
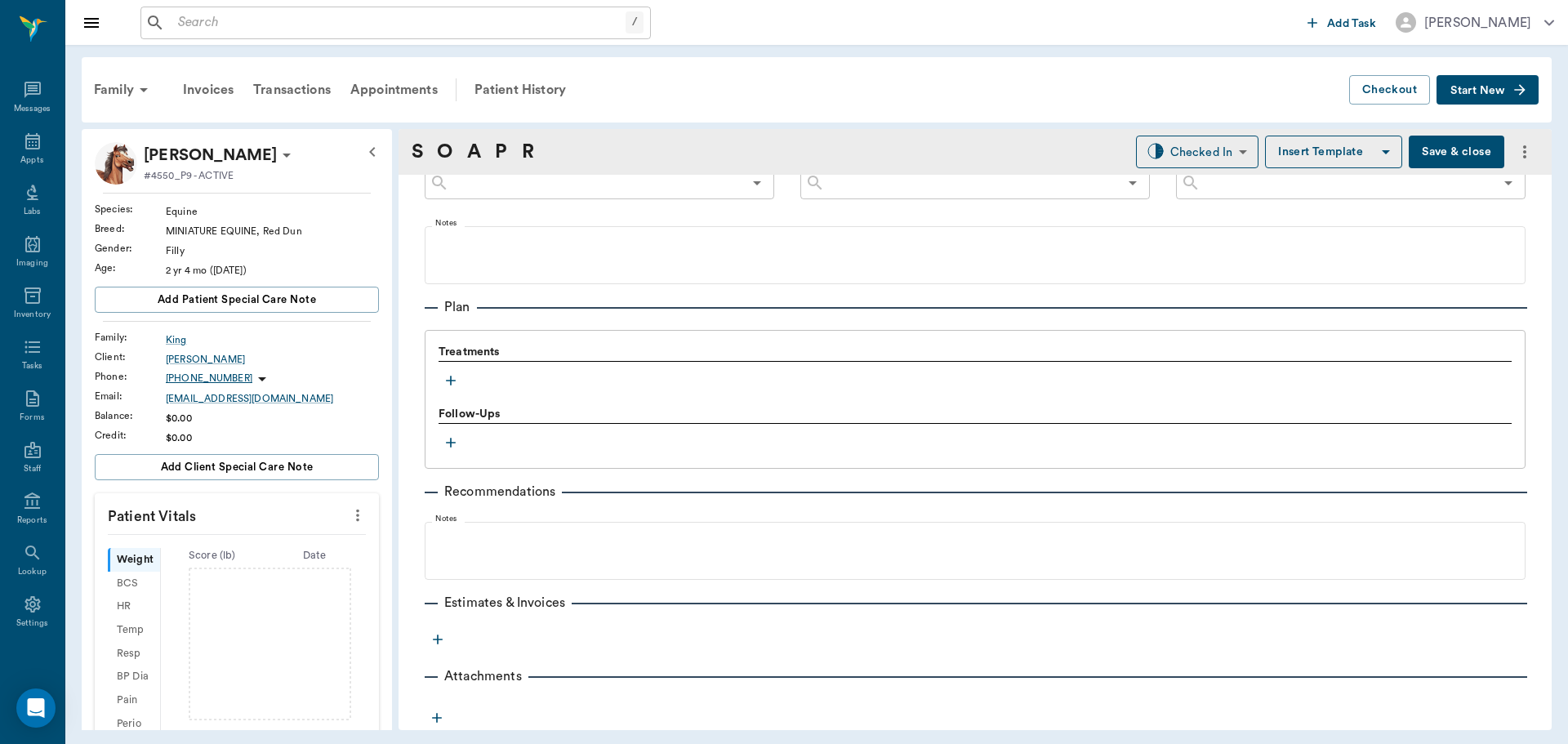
click at [451, 384] on icon "button" at bounding box center [451, 380] width 17 height 17
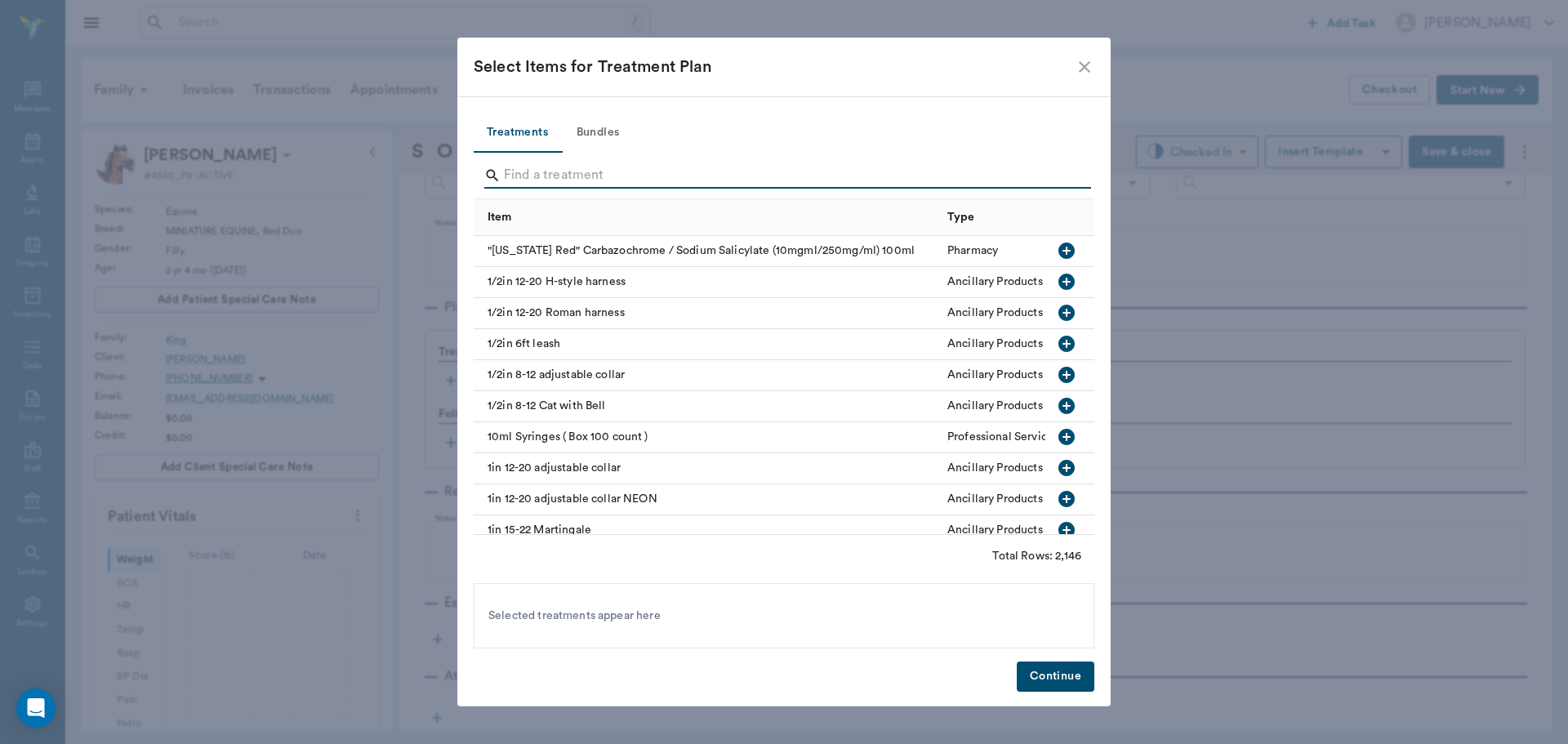
click at [548, 169] on input "Search" at bounding box center [784, 175] width 562 height 26
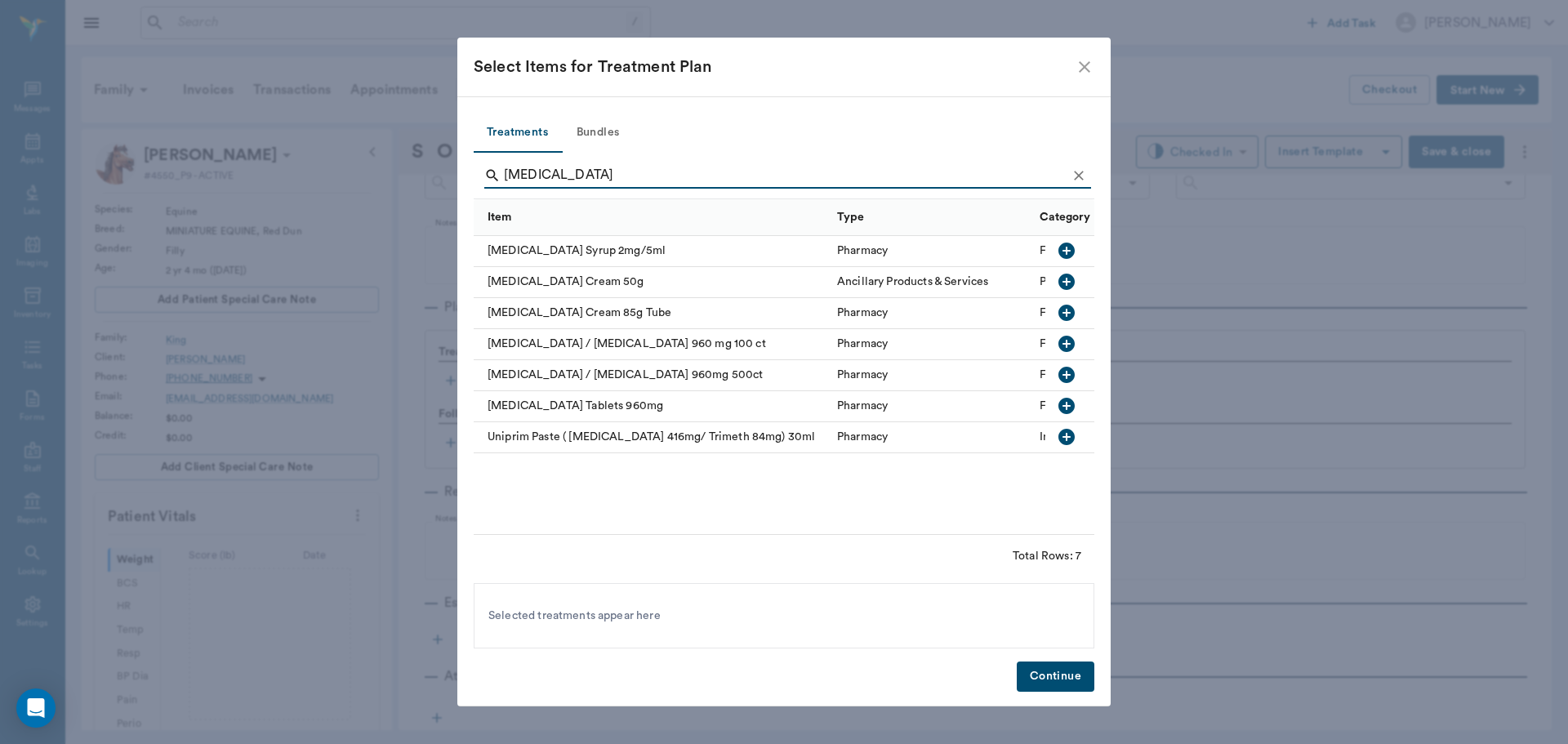
type input "sulfa"
click at [1062, 435] on icon "button" at bounding box center [1067, 437] width 17 height 17
click at [1073, 681] on button "Continue" at bounding box center [1055, 676] width 77 height 30
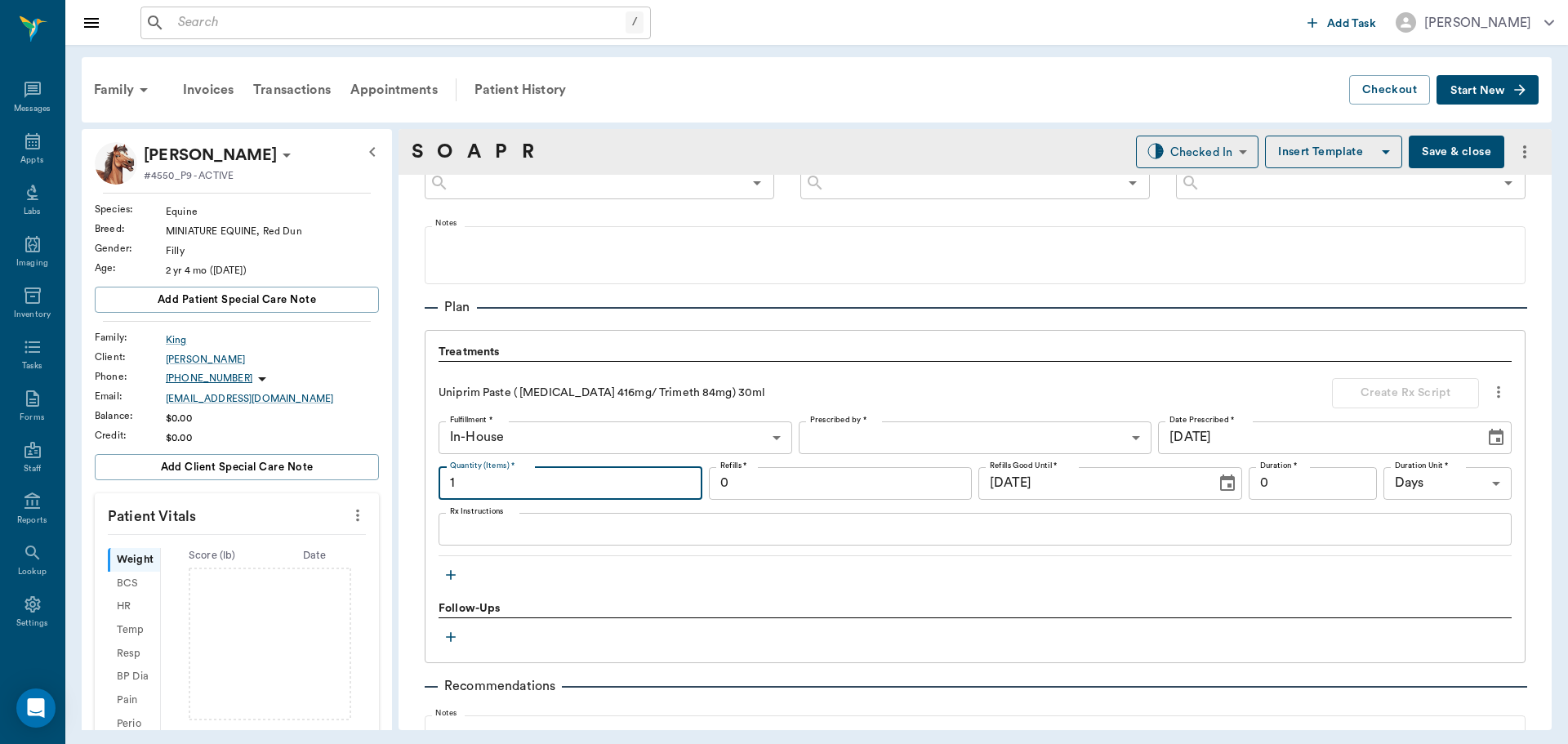
click at [475, 491] on input "1" at bounding box center [570, 483] width 264 height 33
type input "2"
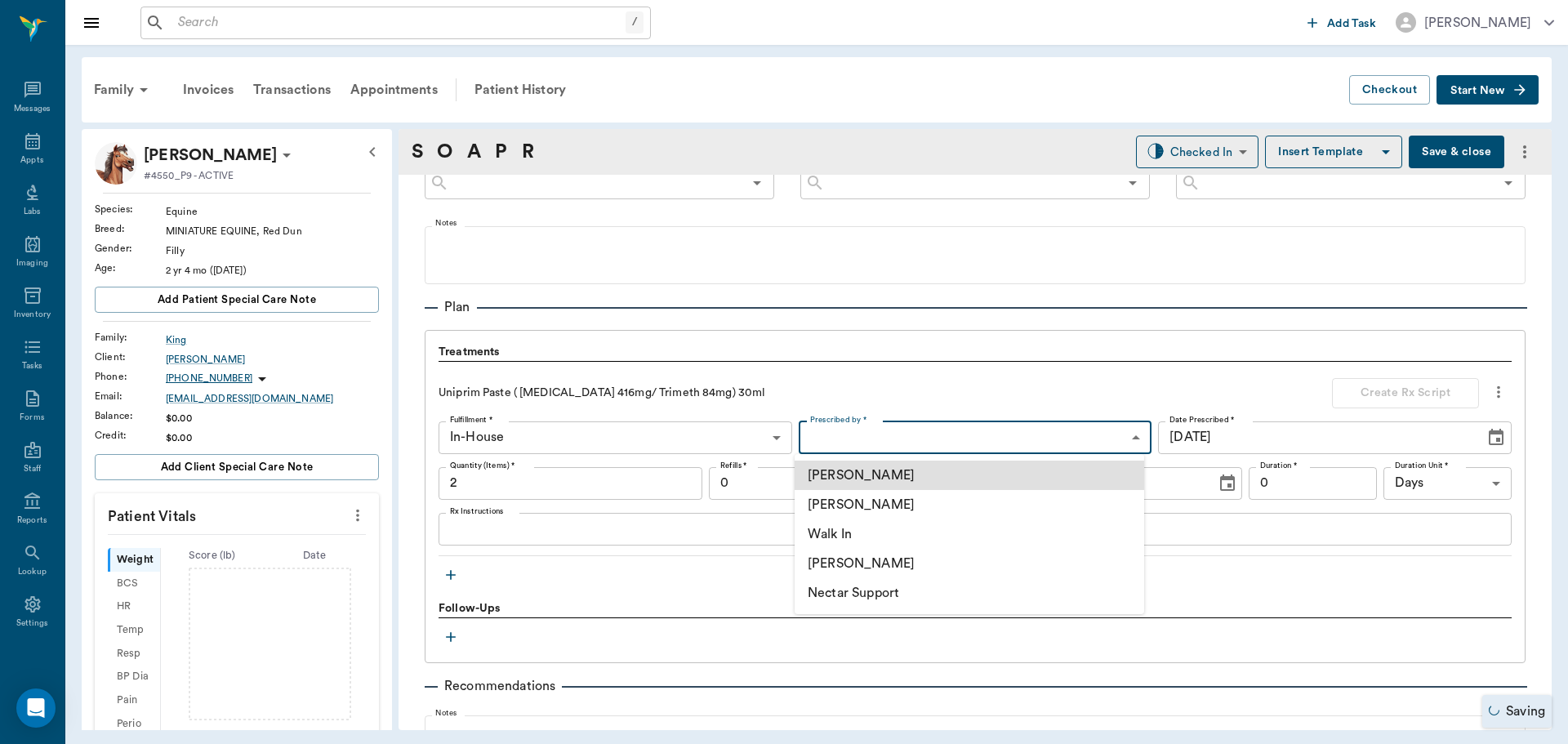
click at [918, 441] on body "/ ​ Add Task Dr. Bert Ellsworth Nectar Messages Appts Labs Imaging Inventory Ta…" at bounding box center [784, 372] width 1568 height 744
click at [909, 500] on li "[PERSON_NAME]" at bounding box center [969, 504] width 350 height 30
type input "63ec2f075fda476ae8351a4d"
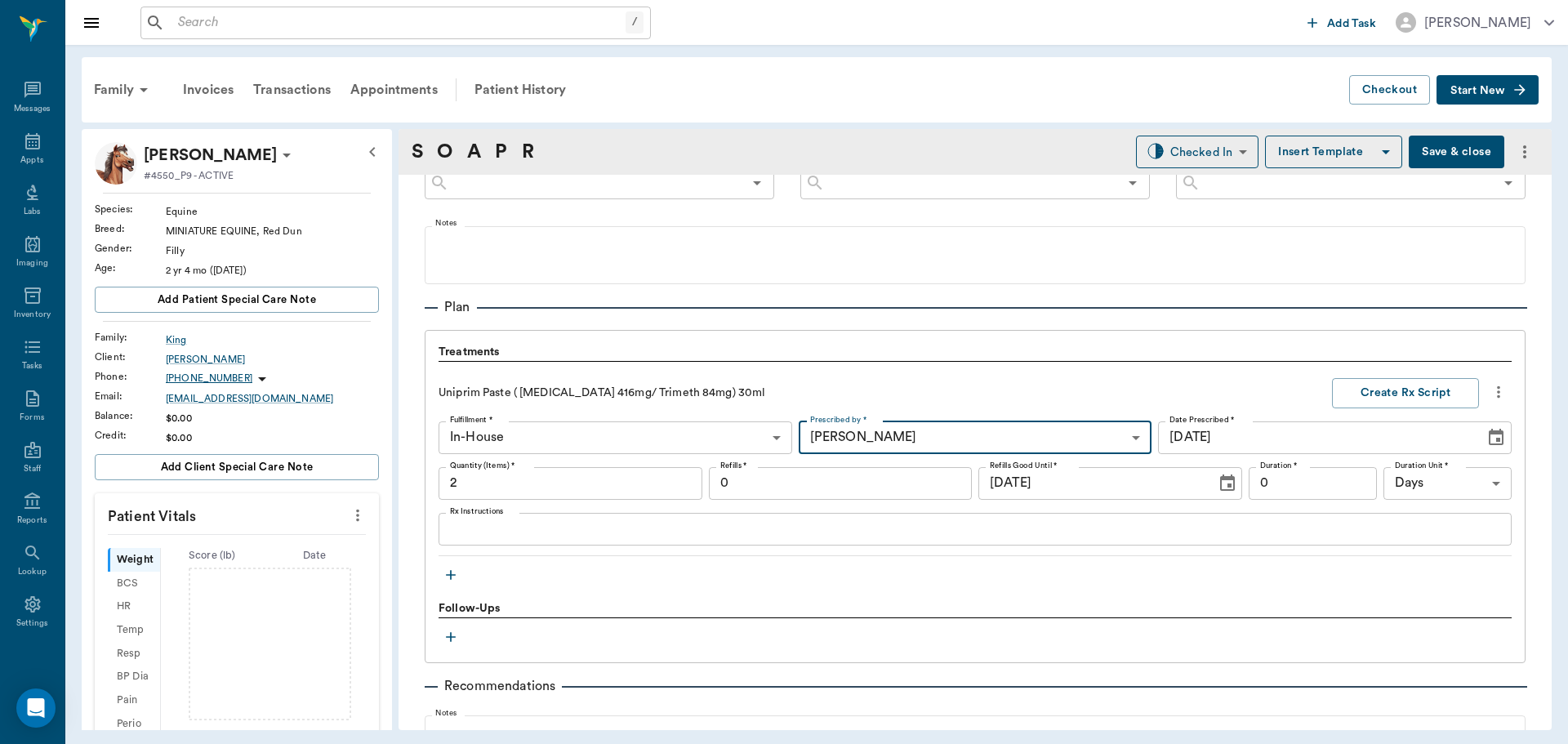
click at [518, 533] on textarea "Rx Instructions" at bounding box center [975, 529] width 1050 height 19
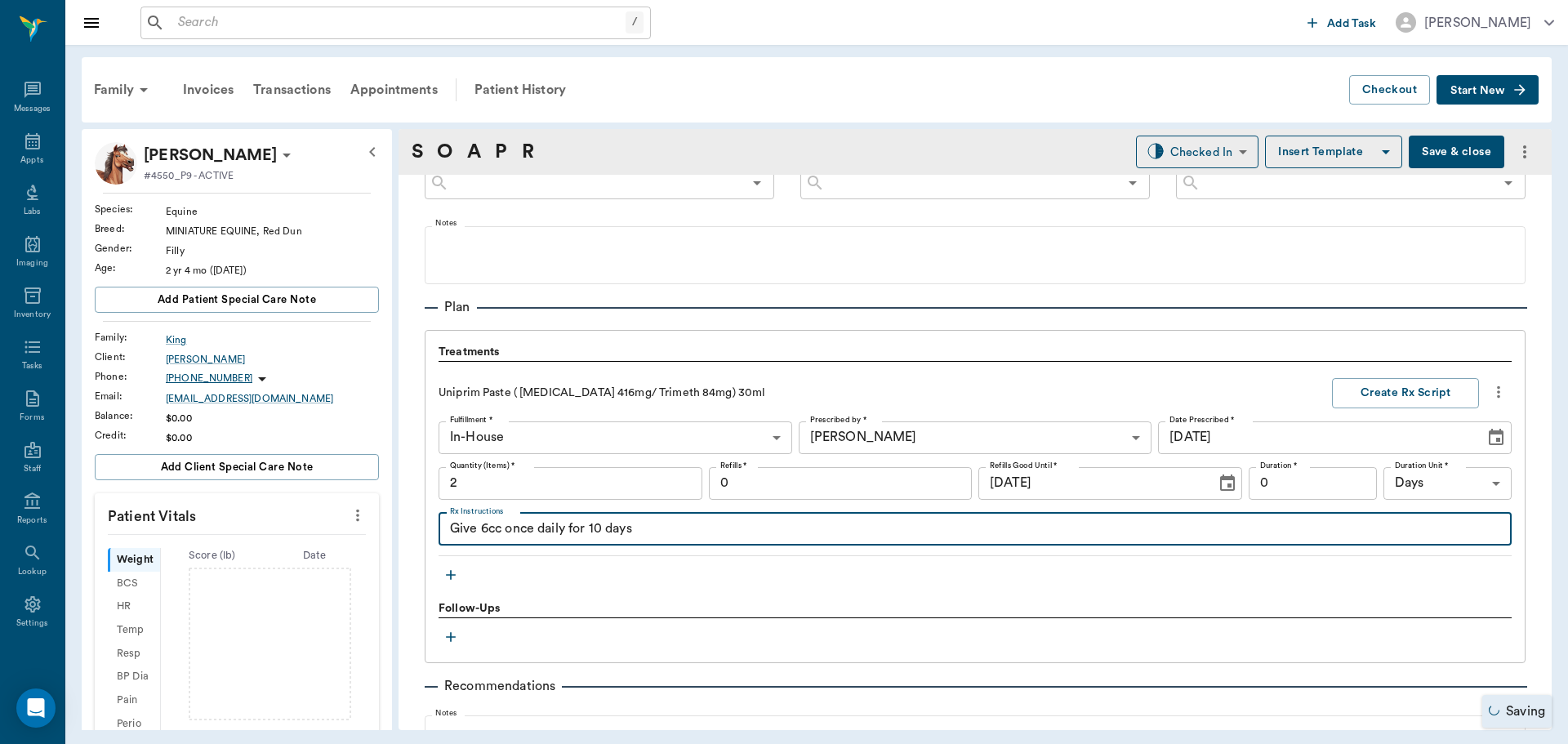
type textarea "Give 6cc once daily for 10 days"
click at [1300, 489] on input "0" at bounding box center [1312, 483] width 128 height 33
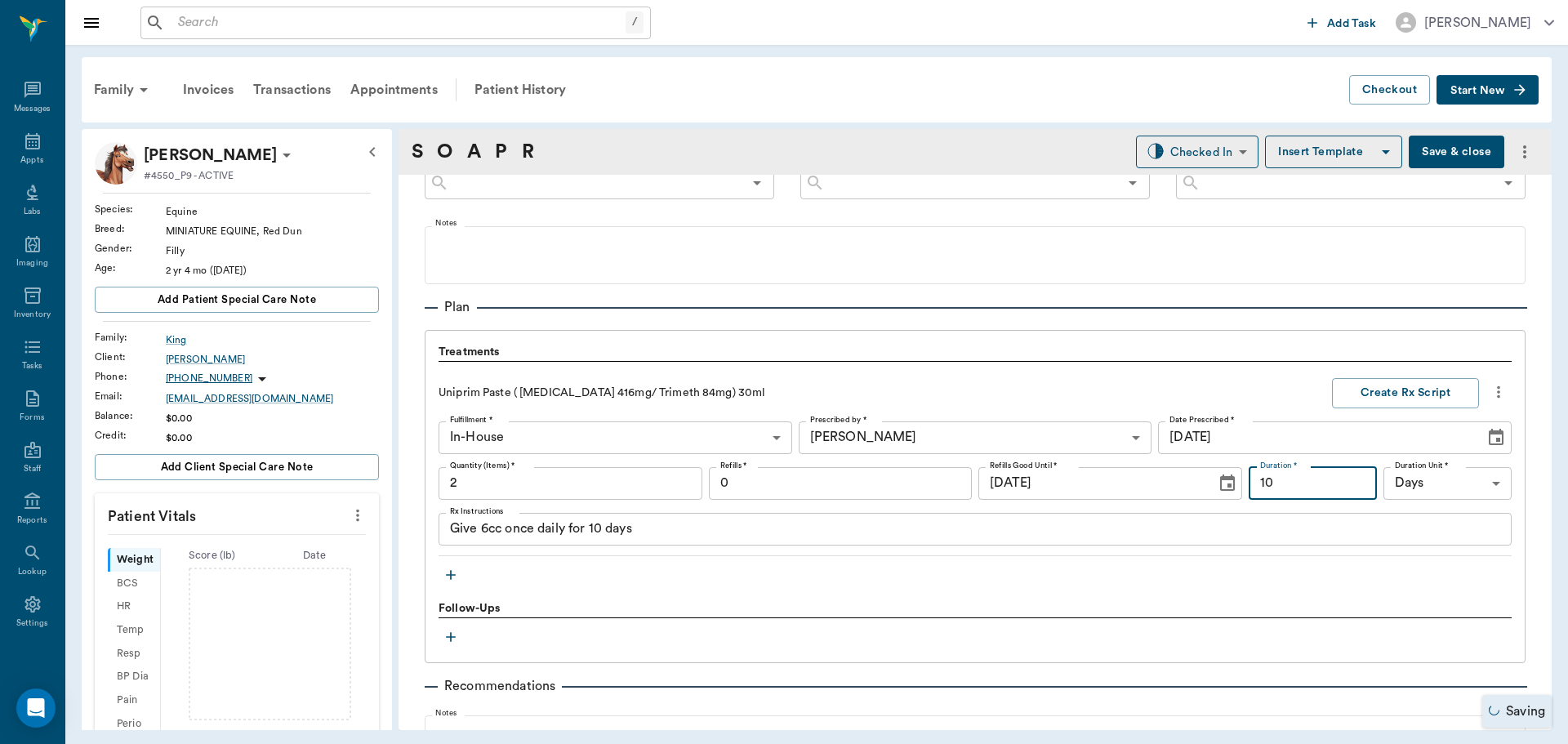
type input "10"
click at [798, 475] on input "0" at bounding box center [840, 483] width 264 height 33
type input "1"
click at [1376, 394] on button "Create Rx Script" at bounding box center [1406, 393] width 147 height 30
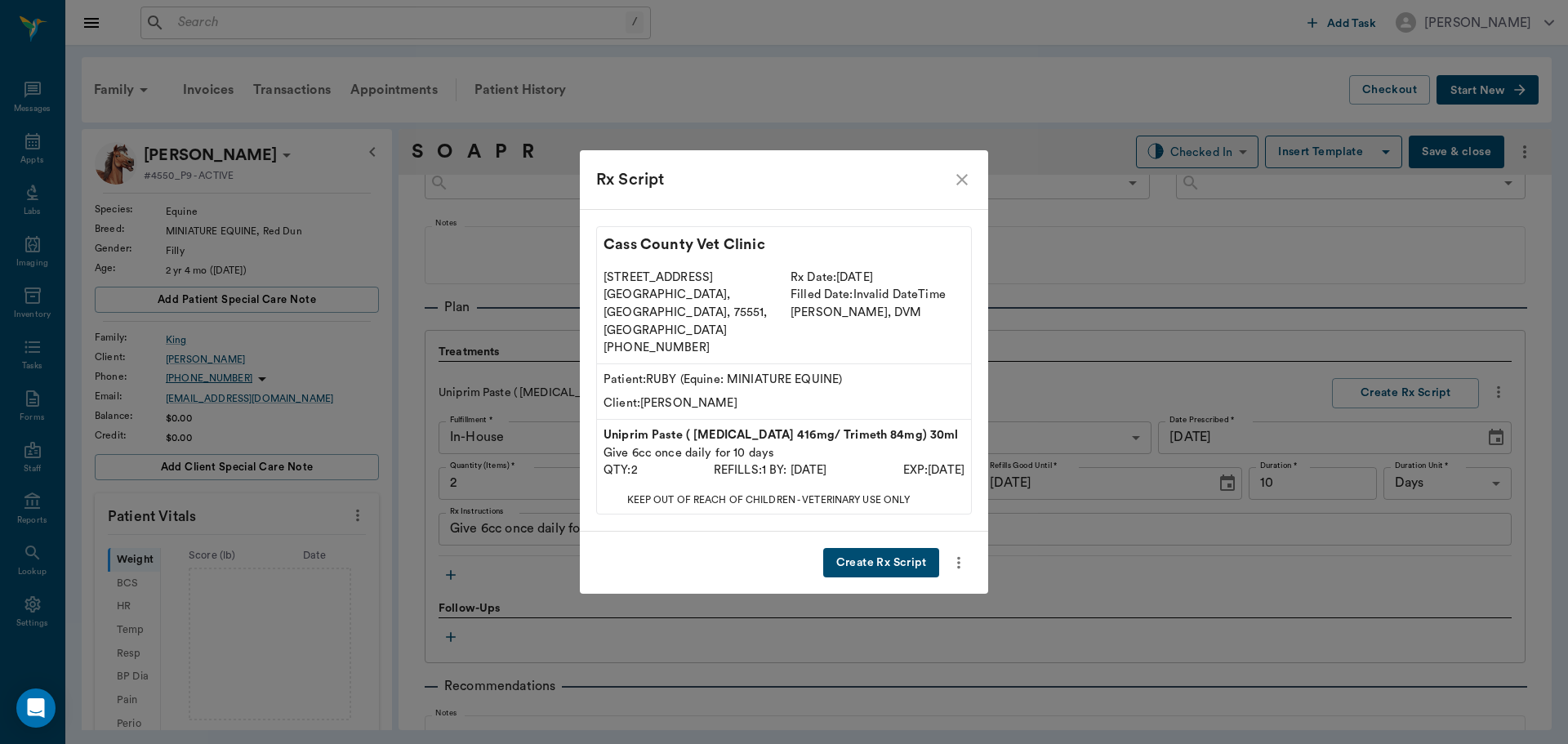
click at [903, 549] on button "Create Rx Script" at bounding box center [881, 563] width 116 height 30
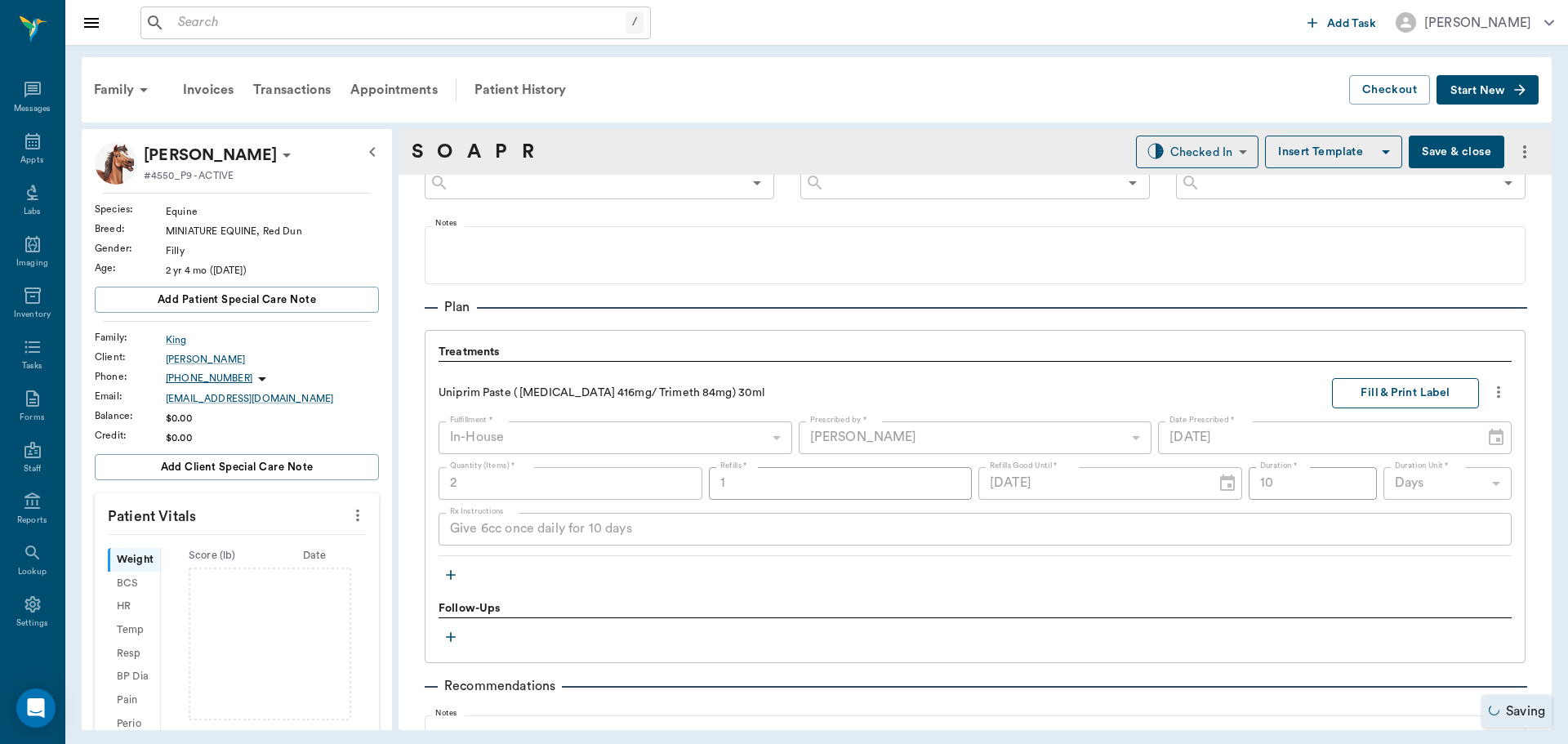
click at [1381, 382] on button "Fill & Print Label" at bounding box center [1406, 393] width 147 height 30
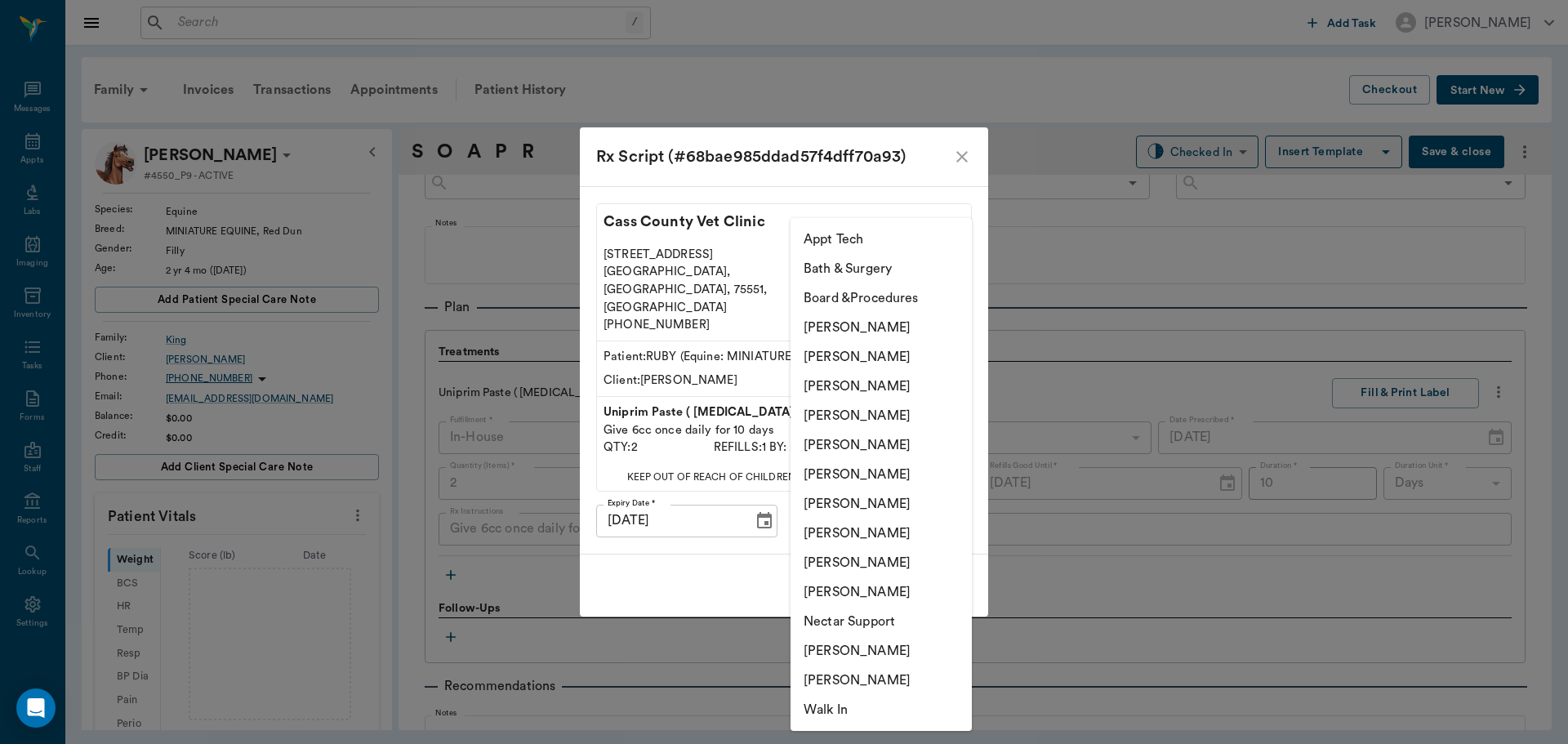
click at [940, 507] on body "/ ​ Add Task Dr. Bert Ellsworth Nectar Messages Appts Labs Imaging Inventory Ta…" at bounding box center [784, 372] width 1568 height 744
click at [895, 404] on li "[PERSON_NAME]" at bounding box center [881, 416] width 181 height 30
type input "63ec2f075fda476ae8351a4d"
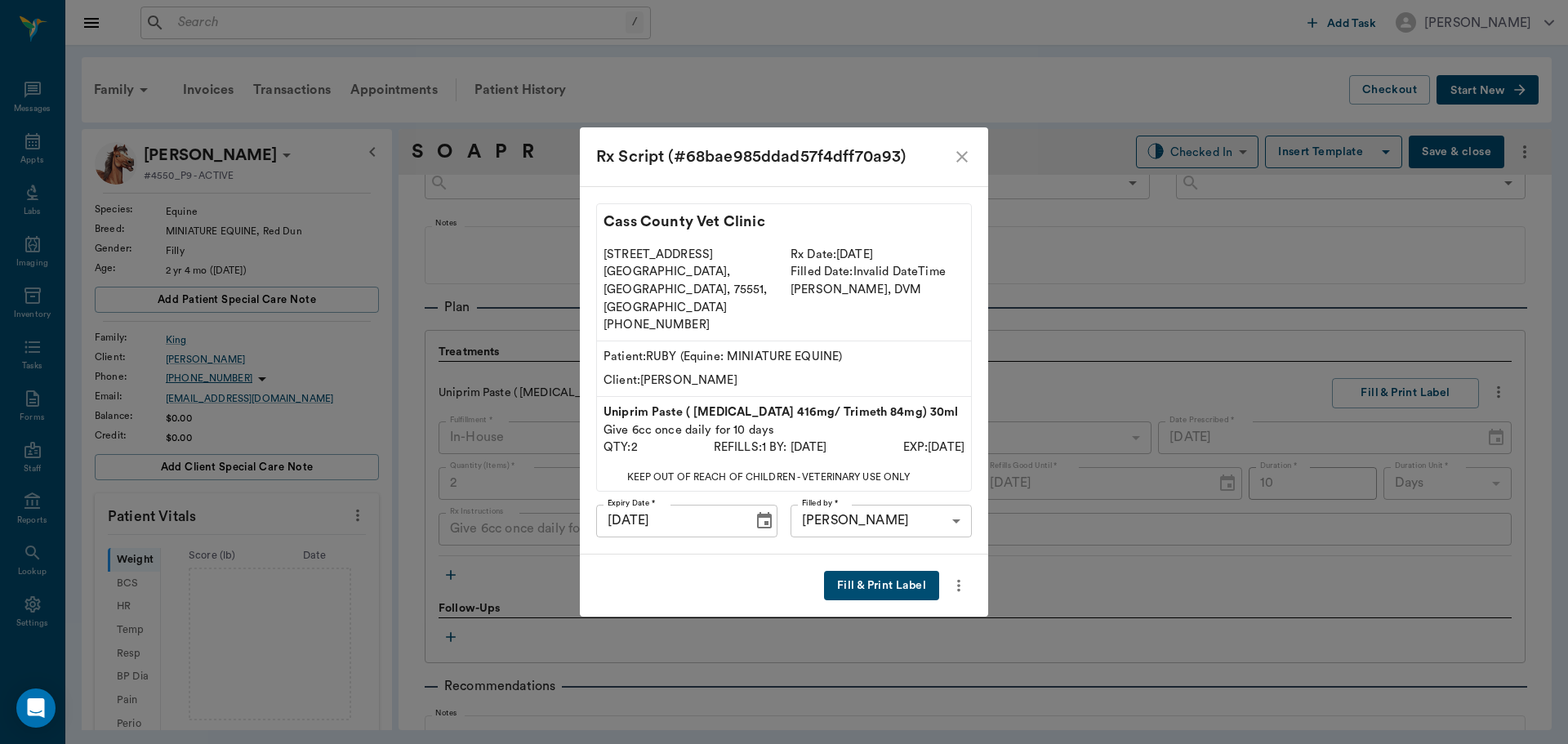
click at [886, 571] on button "Fill & Print Label" at bounding box center [881, 586] width 115 height 30
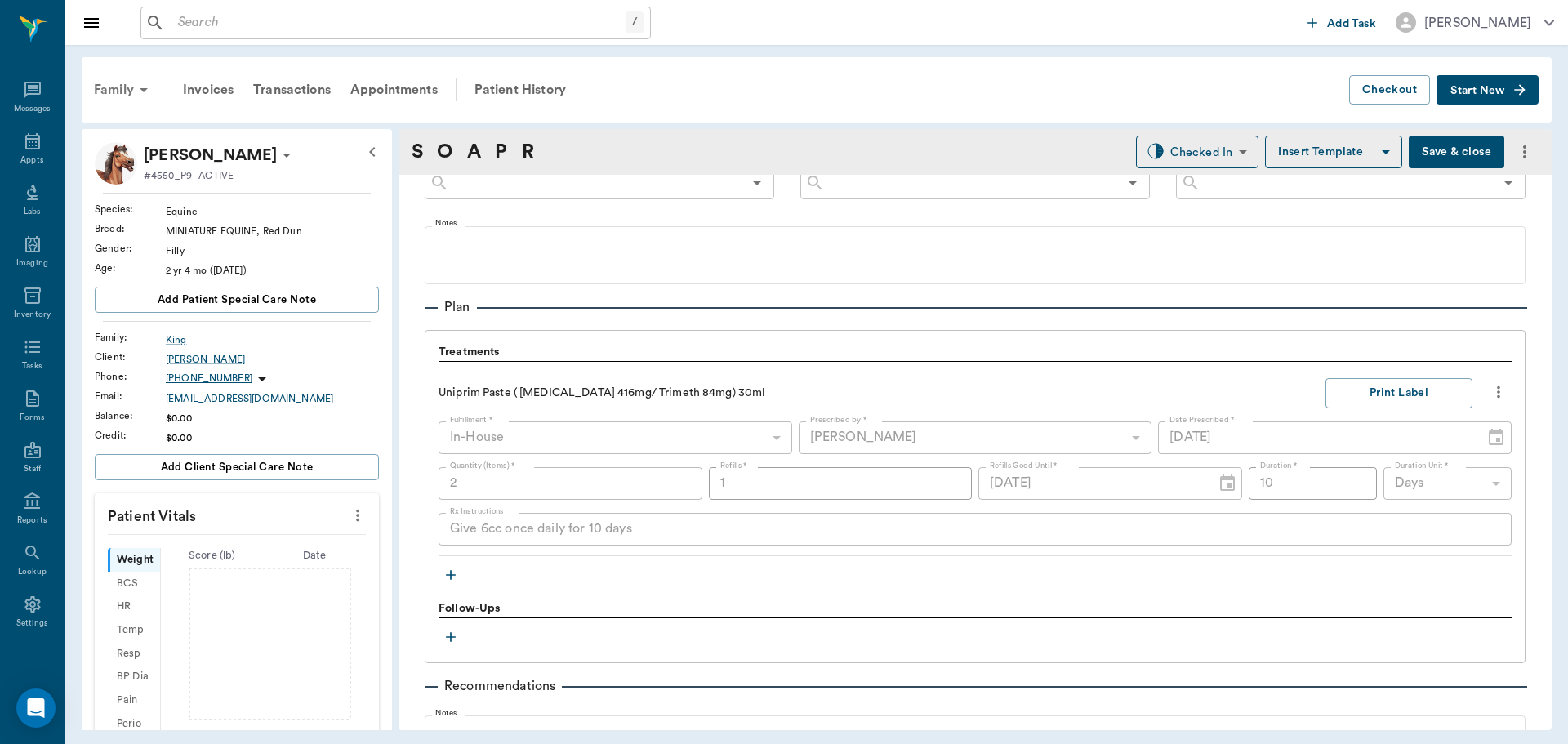
click at [119, 90] on div "Family" at bounding box center [123, 90] width 79 height 39
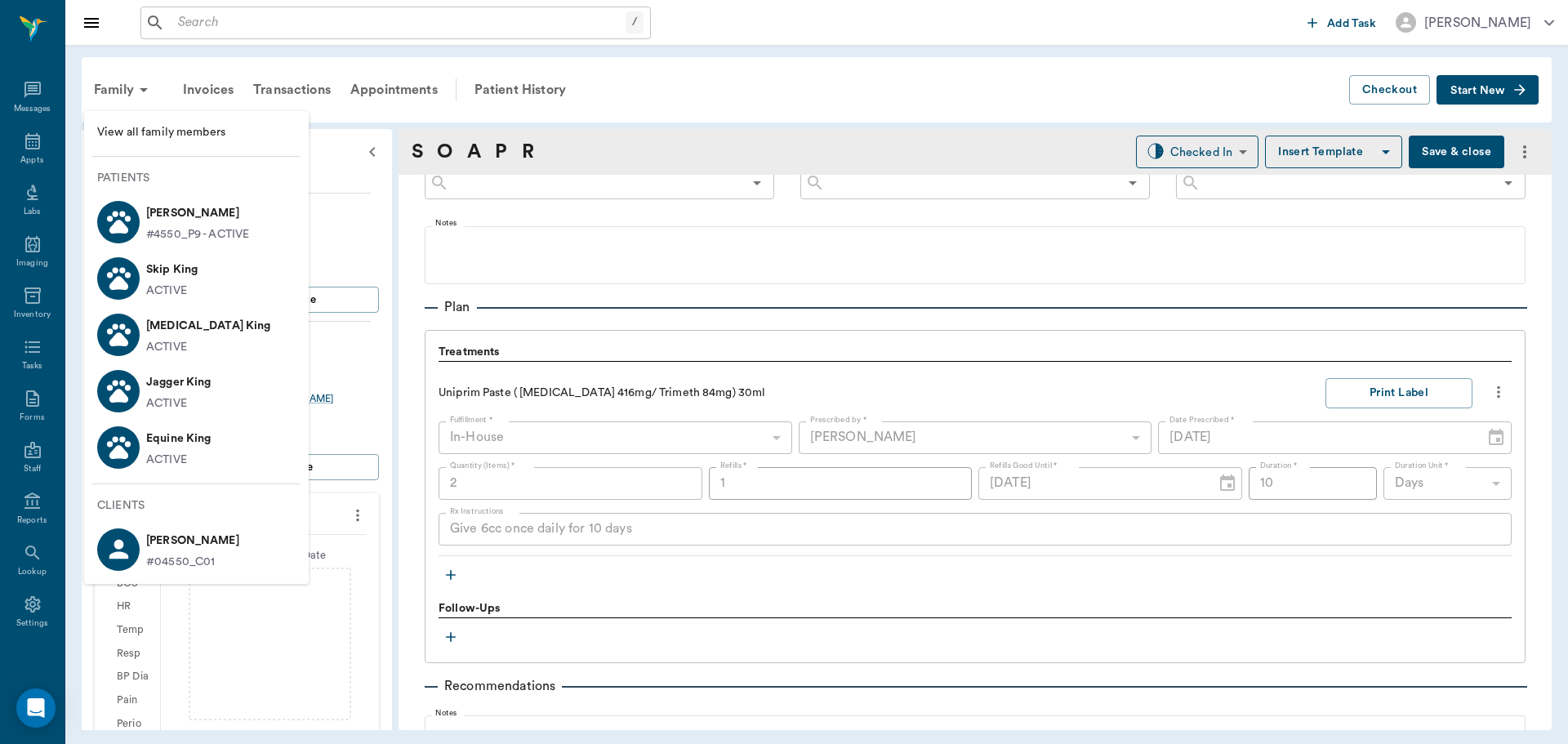
click at [613, 293] on div at bounding box center [784, 372] width 1568 height 744
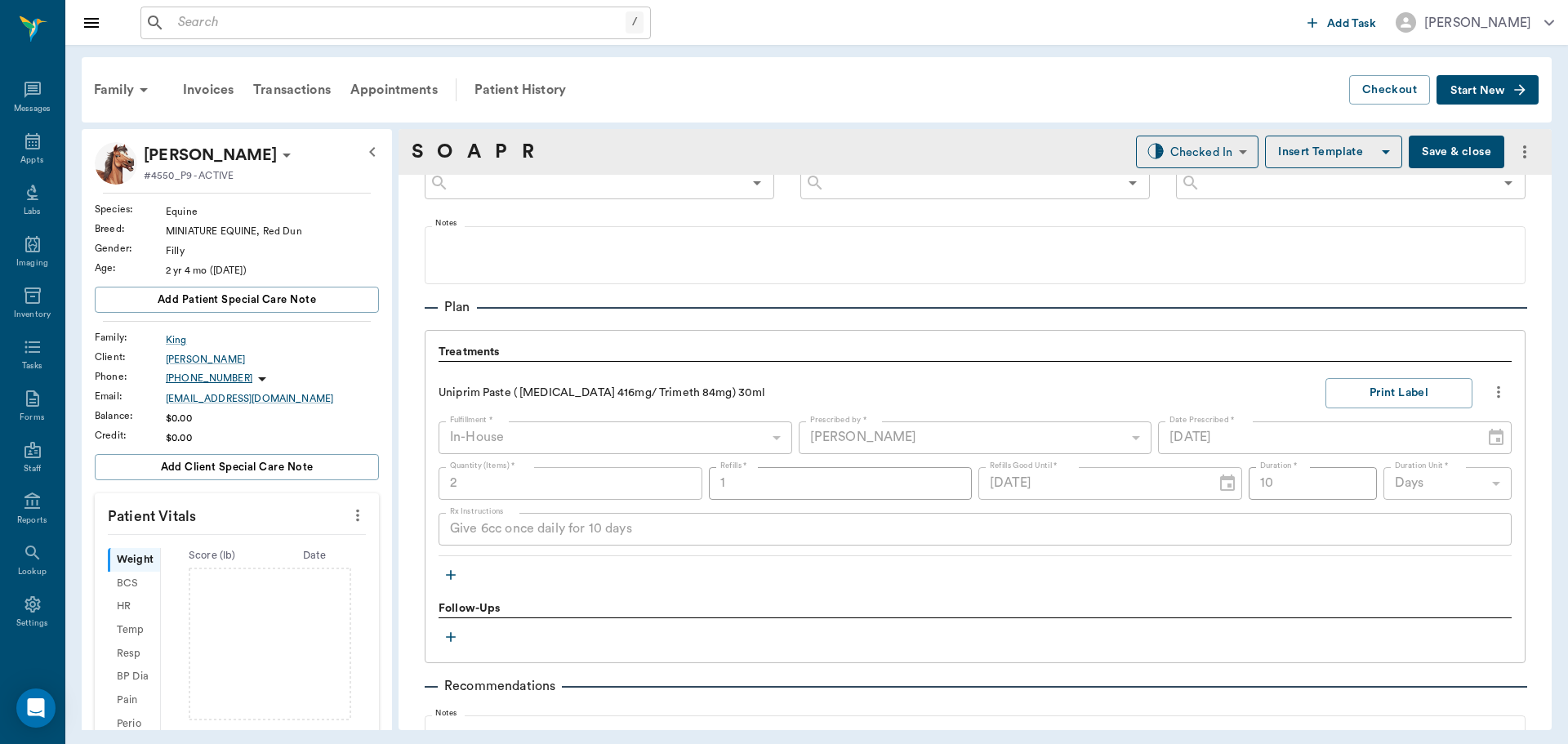
click at [456, 577] on icon "button" at bounding box center [451, 575] width 17 height 17
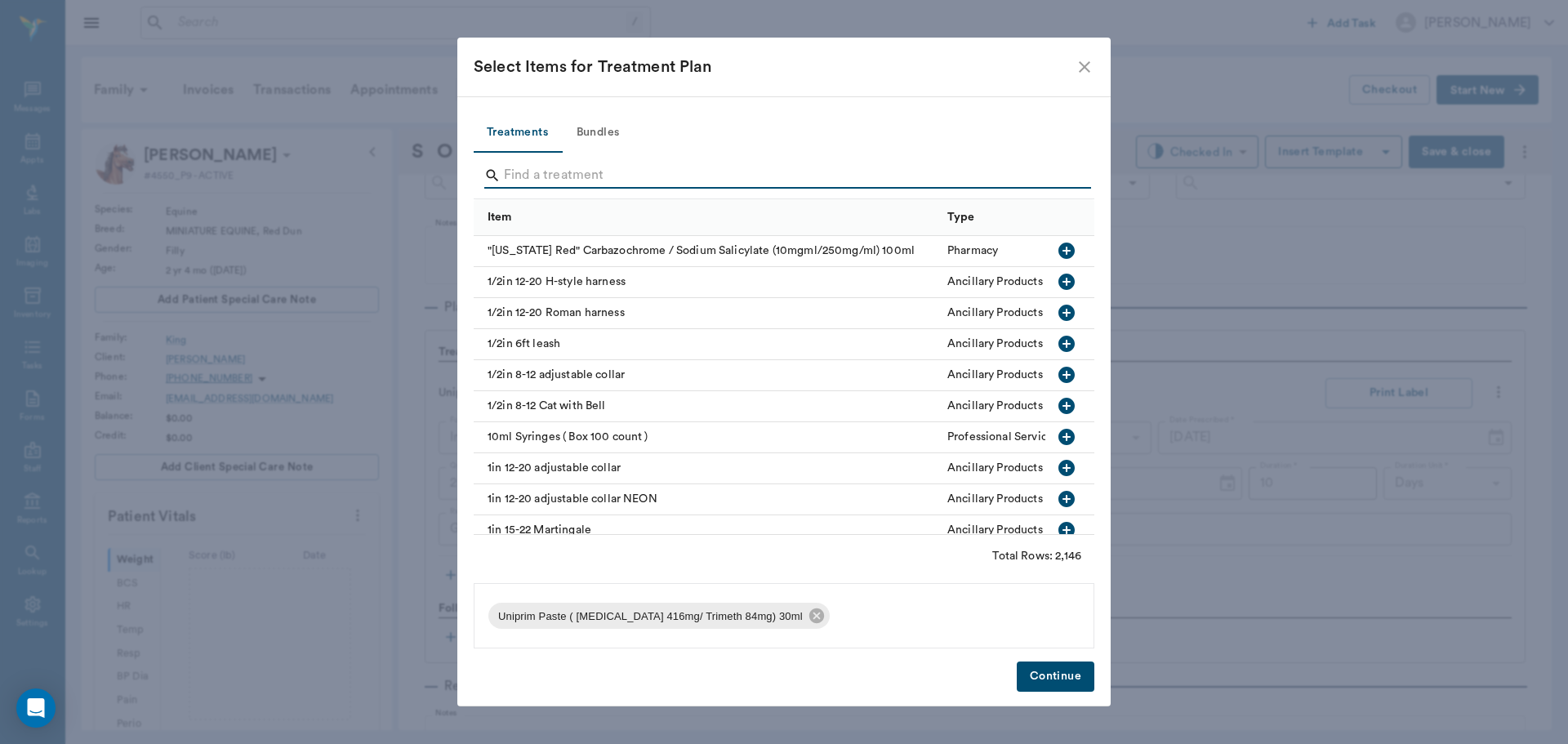
click at [564, 170] on input "Search" at bounding box center [784, 175] width 562 height 26
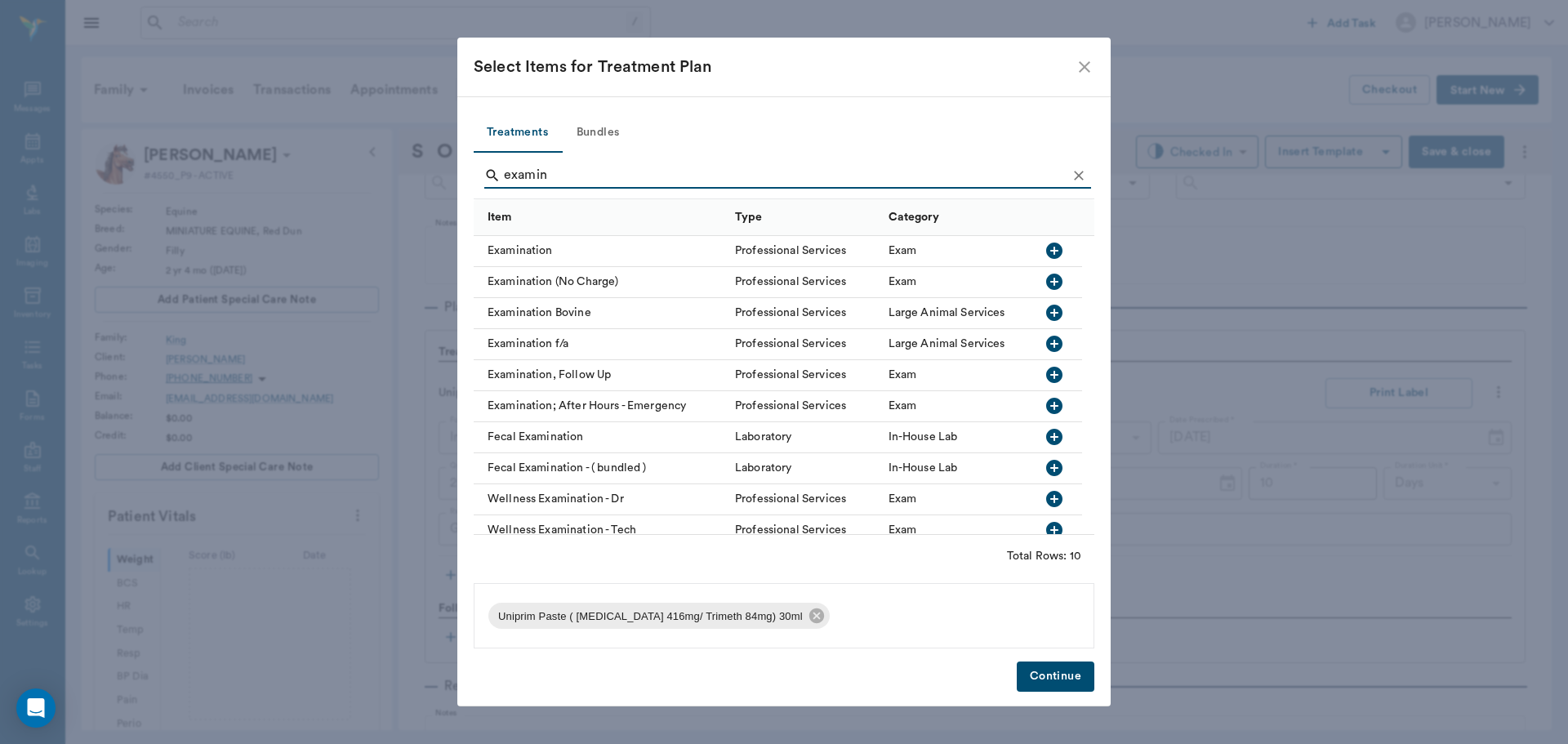
type input "examin"
click at [1053, 249] on icon "button" at bounding box center [1055, 251] width 17 height 17
click at [1066, 673] on button "Continue" at bounding box center [1055, 676] width 77 height 30
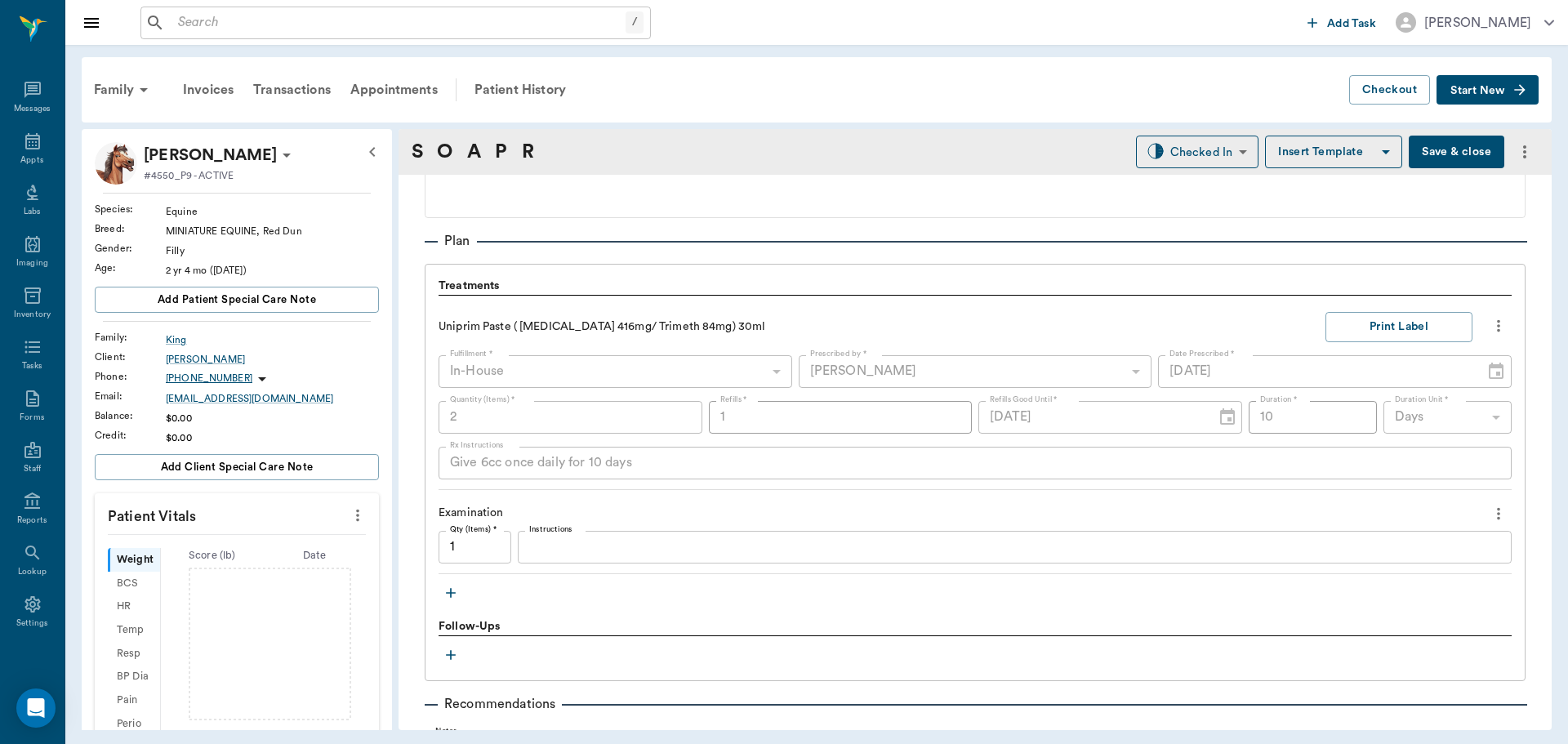
scroll to position [962, 0]
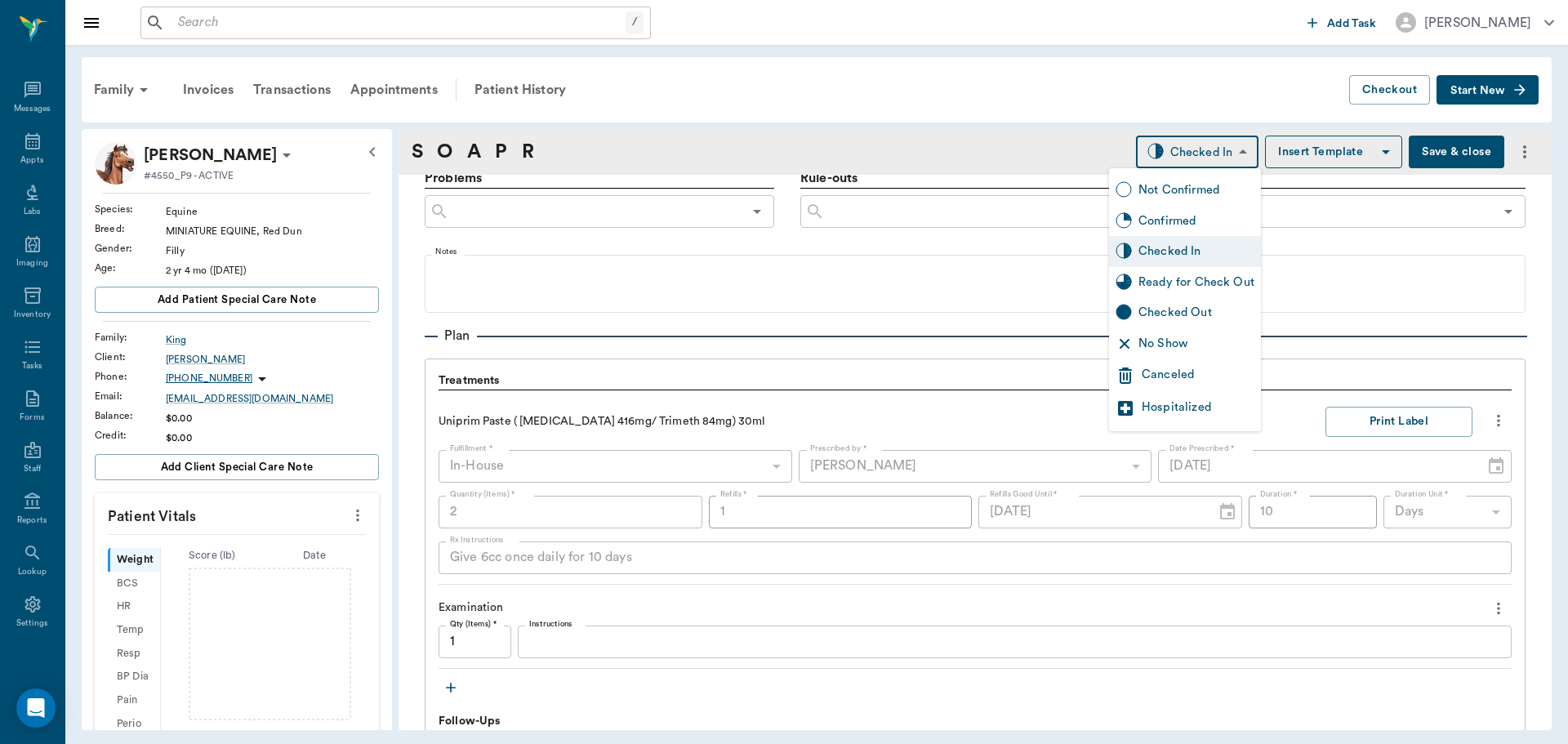
click at [1228, 138] on body "/ ​ Add Task Dr. Bert Ellsworth Nectar Messages Appts Labs Imaging Inventory Ta…" at bounding box center [784, 372] width 1568 height 744
click at [1201, 281] on div "Ready for Check Out" at bounding box center [1197, 282] width 116 height 18
type input "READY_TO_CHECKOUT"
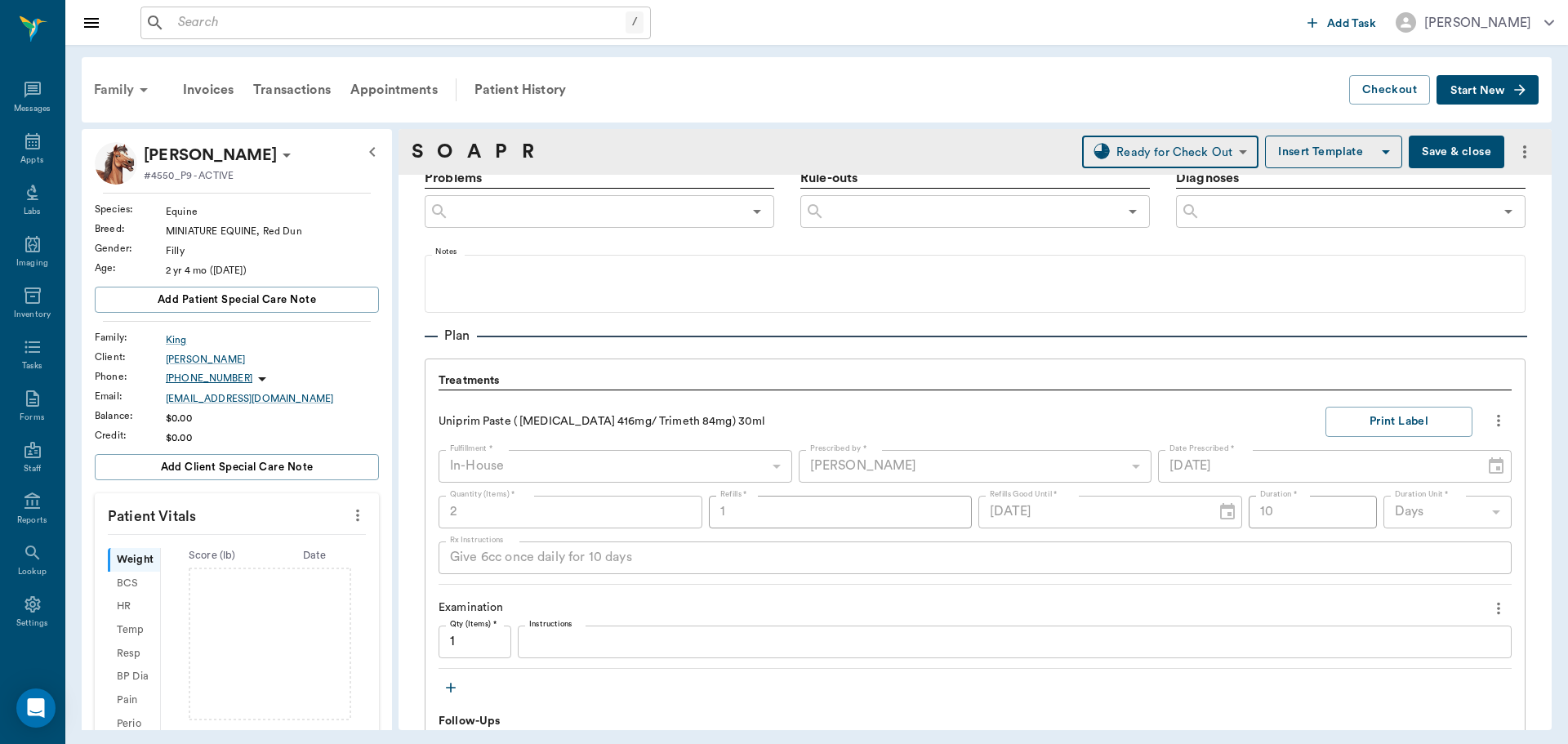
click at [110, 92] on div "Family" at bounding box center [123, 90] width 79 height 39
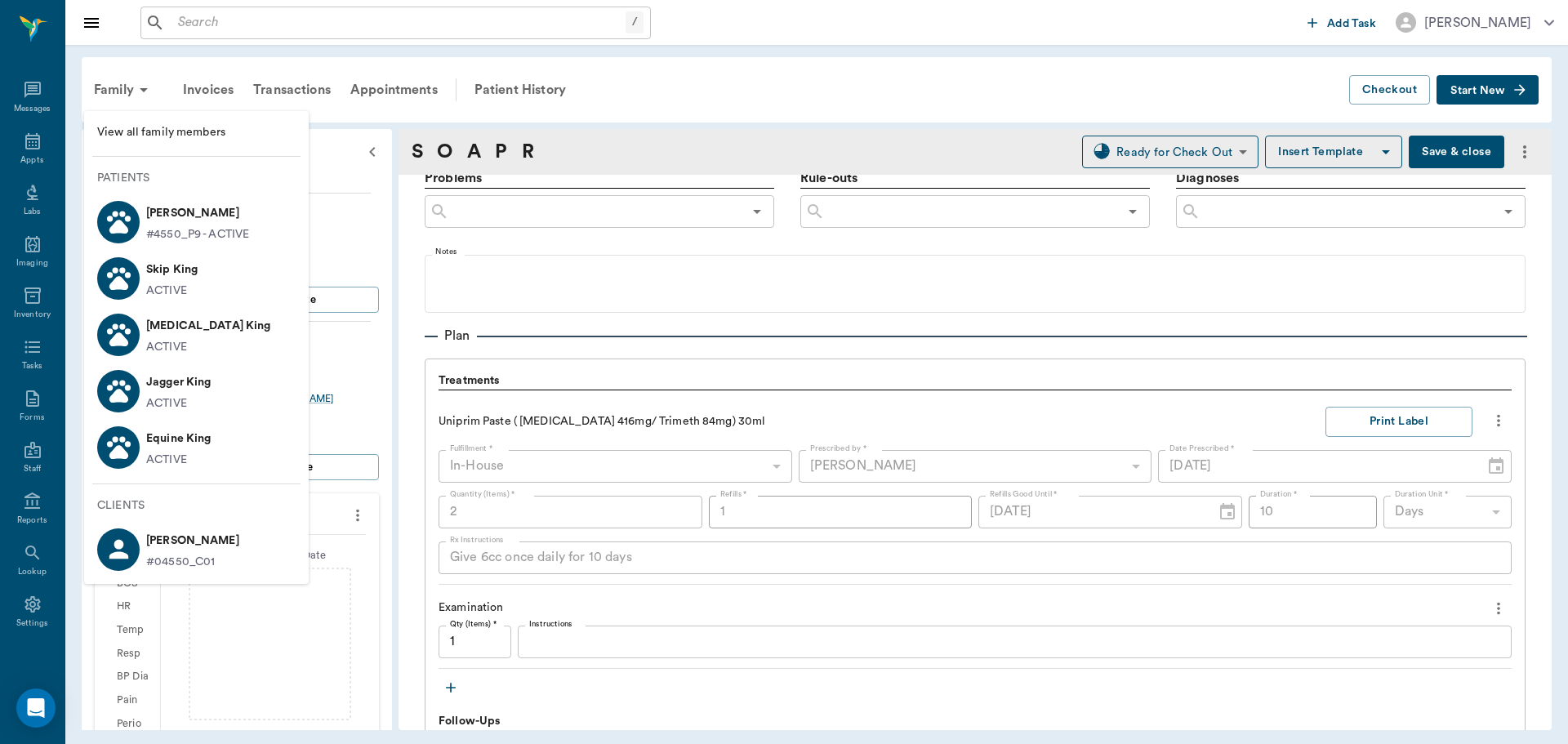
click at [173, 384] on p "Jagger King" at bounding box center [178, 382] width 64 height 26
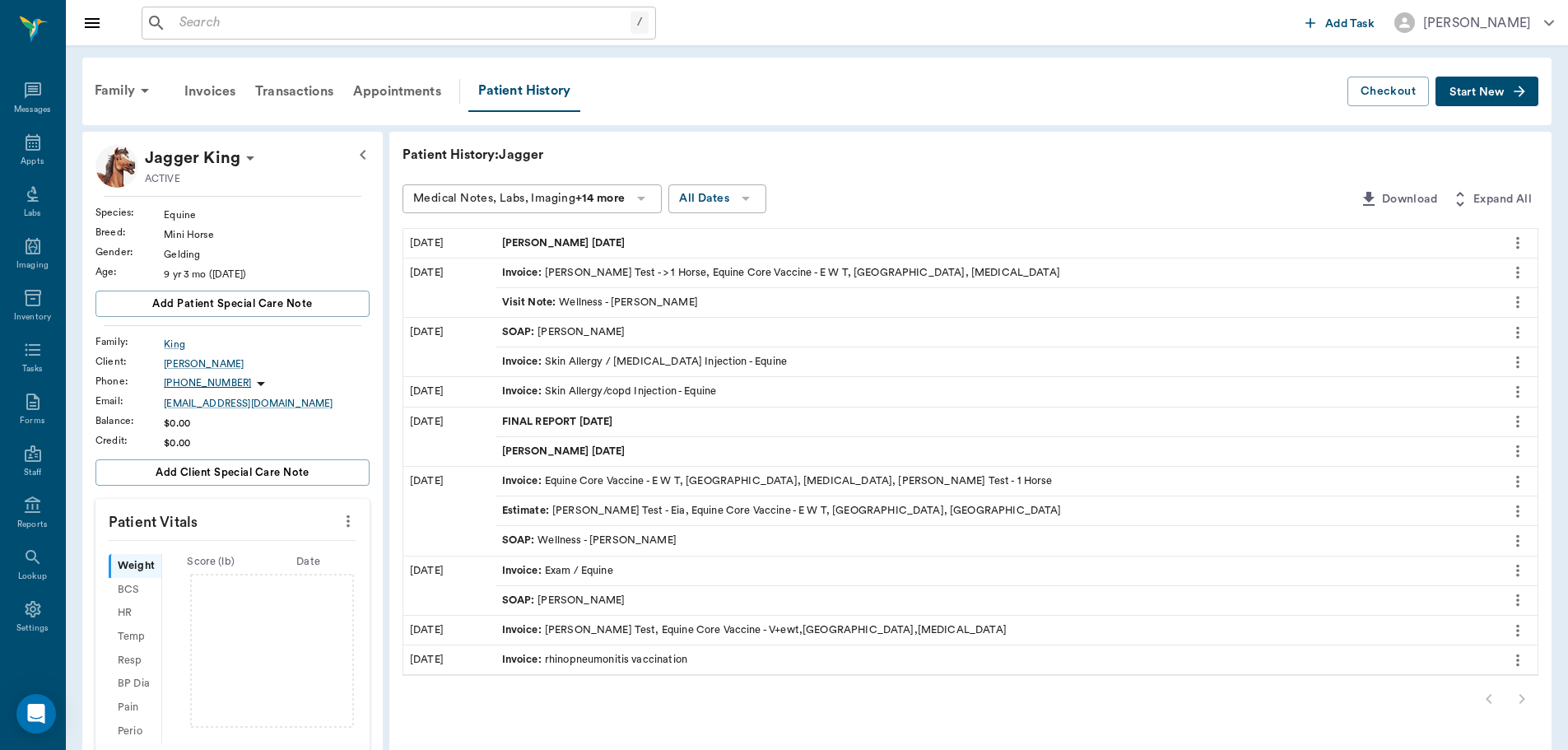
click at [1522, 87] on icon "button" at bounding box center [1520, 91] width 17 height 17
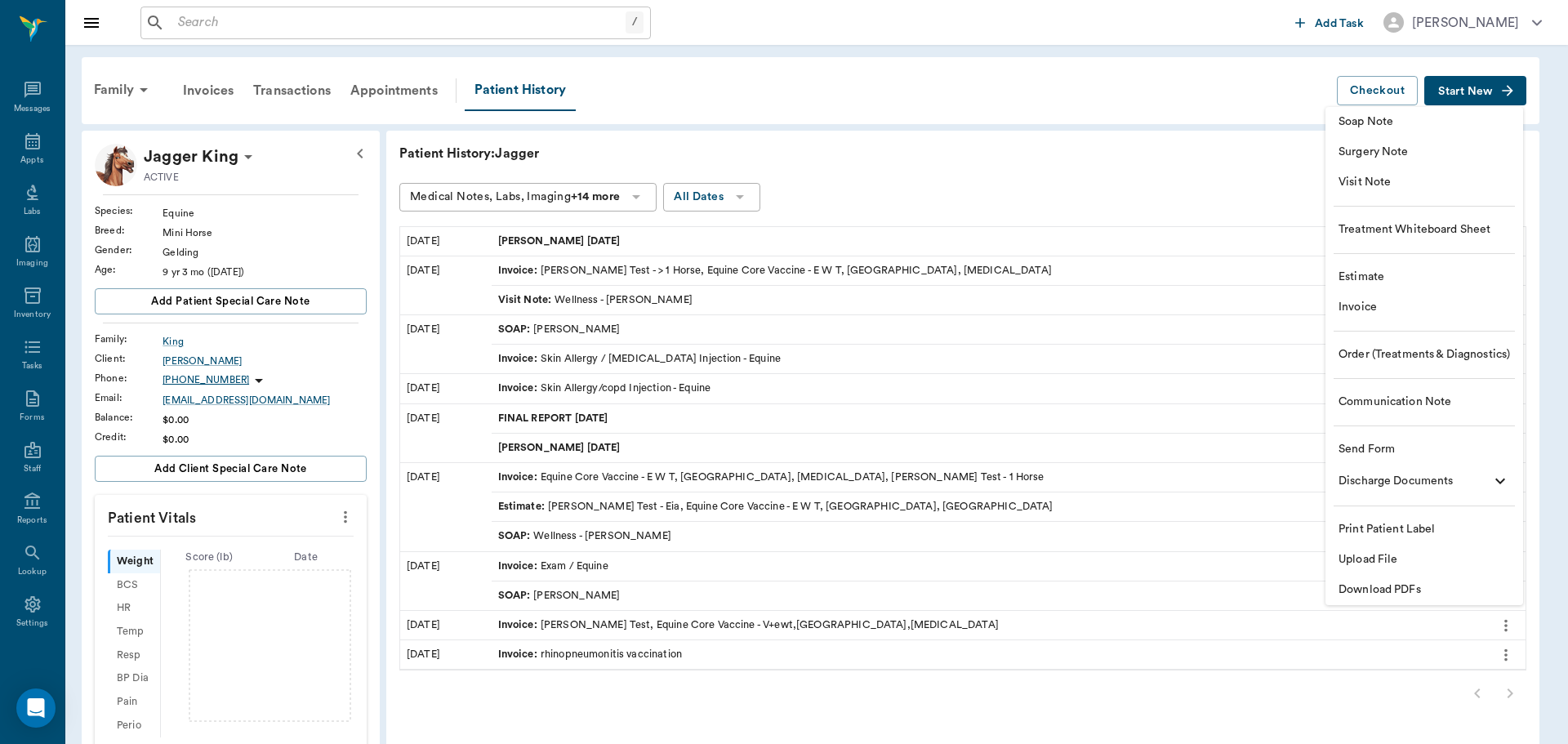
click at [1404, 351] on span "Order (Treatments & Diagnostics)" at bounding box center [1424, 354] width 172 height 17
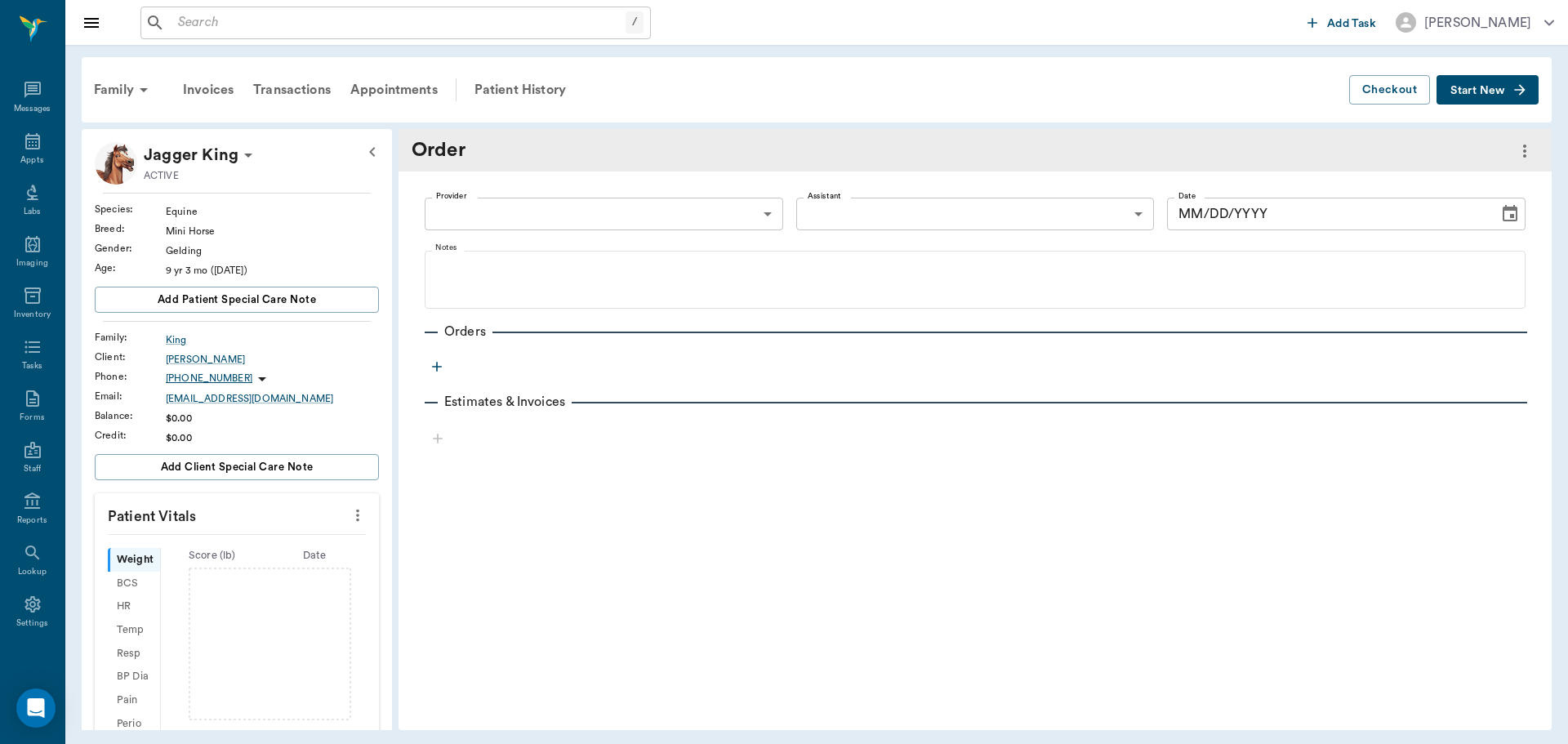
type input "[DATE]"
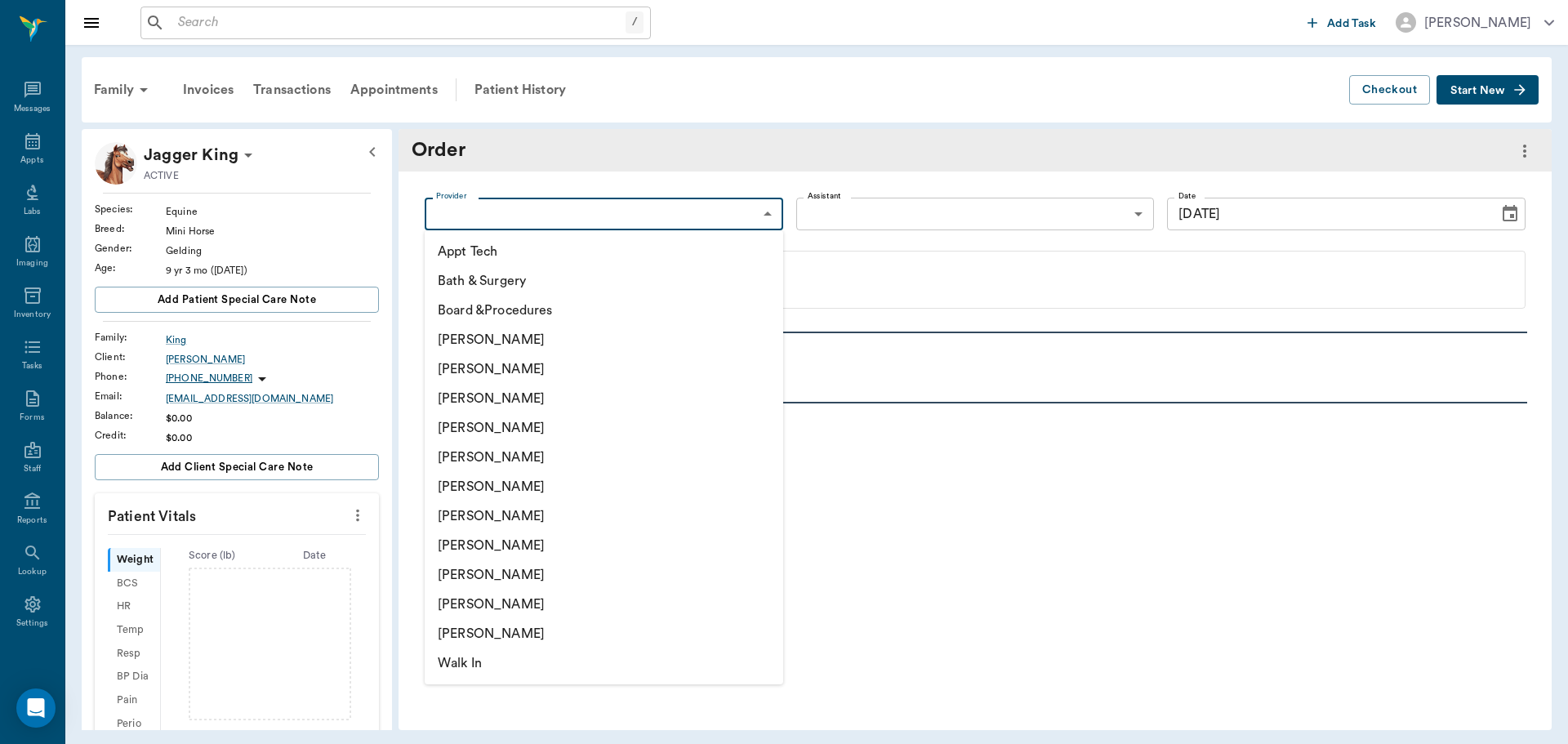
click at [762, 207] on body "/ ​ Add Task Dr. Bert Ellsworth Nectar Messages Appts Labs Imaging Inventory Ta…" at bounding box center [784, 372] width 1568 height 744
click at [584, 399] on li "Daniel Virnala" at bounding box center [604, 399] width 358 height 30
type input "642ef10e332a41444de2bad1"
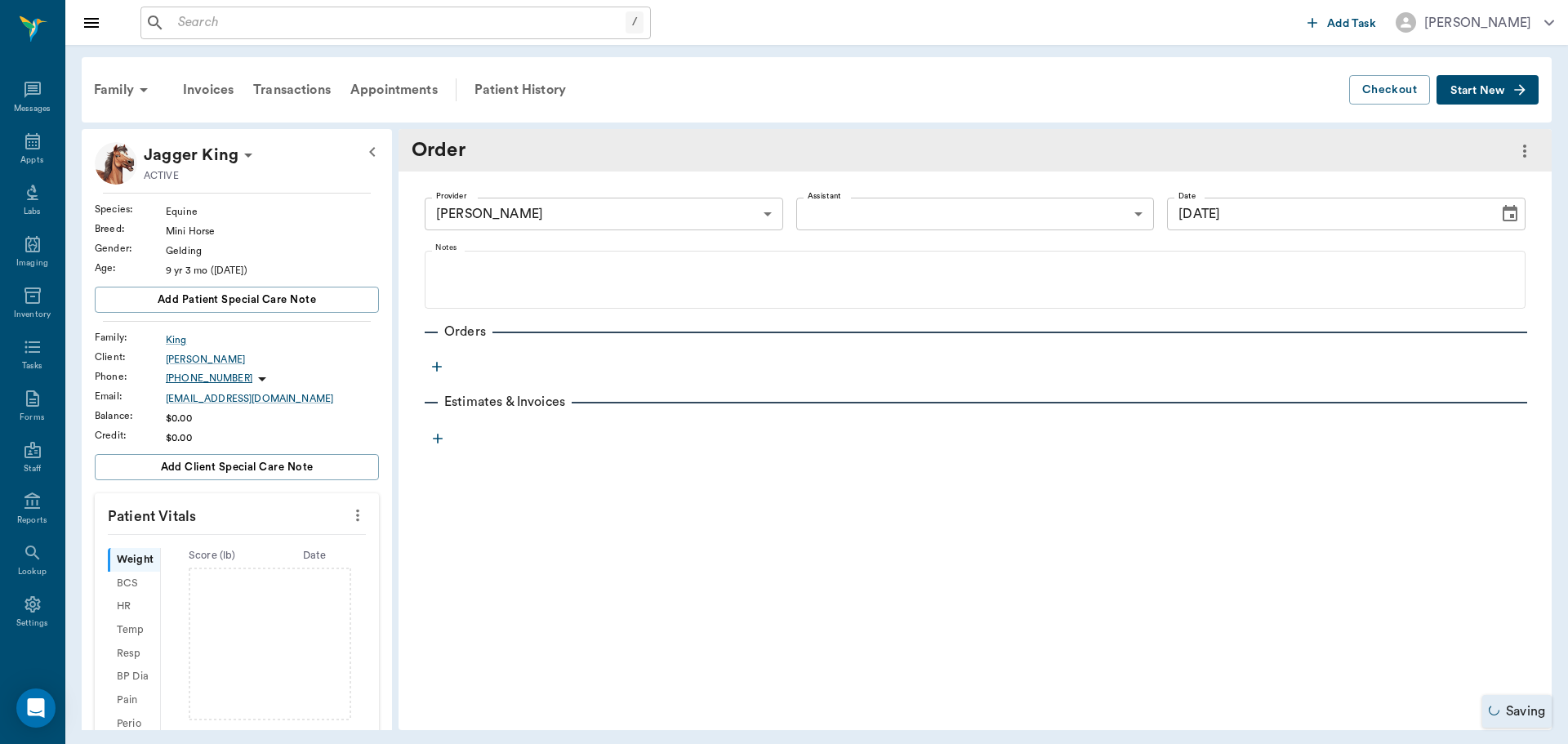
click at [441, 365] on icon "button" at bounding box center [437, 366] width 17 height 17
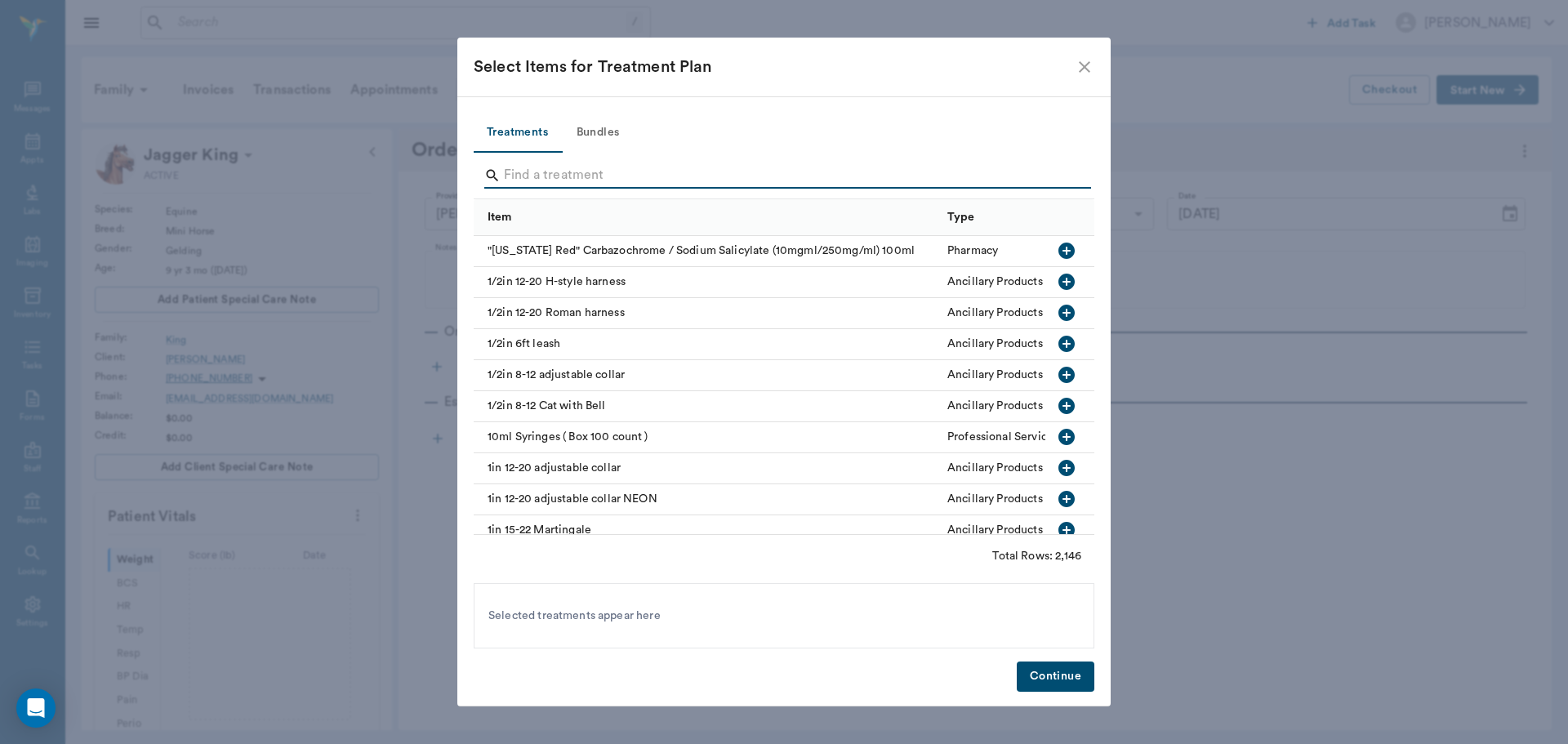
click at [562, 182] on input "Search" at bounding box center [784, 175] width 562 height 26
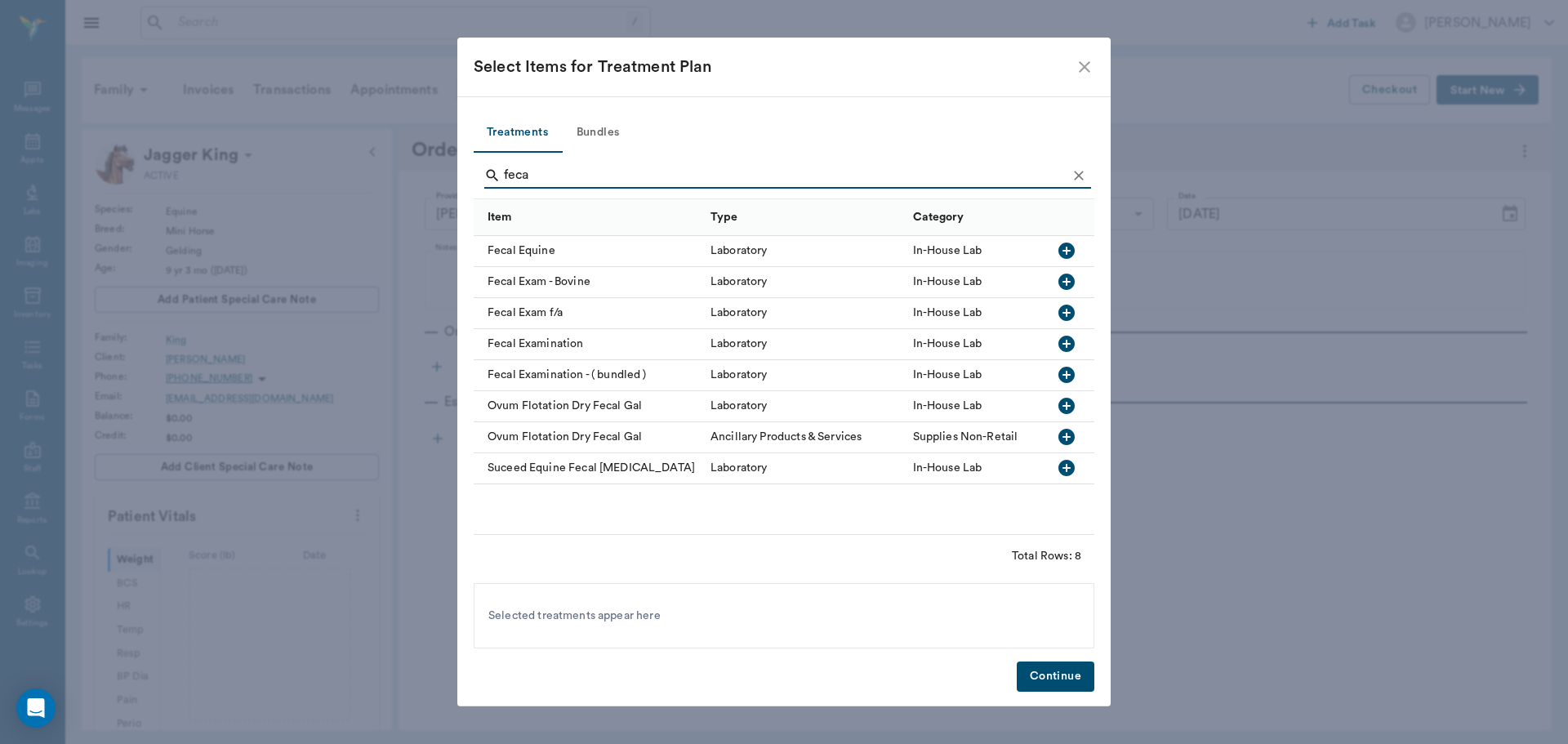
type input "feca"
click at [1070, 248] on icon "button" at bounding box center [1067, 251] width 17 height 17
click at [1075, 668] on button "Continue" at bounding box center [1055, 676] width 77 height 30
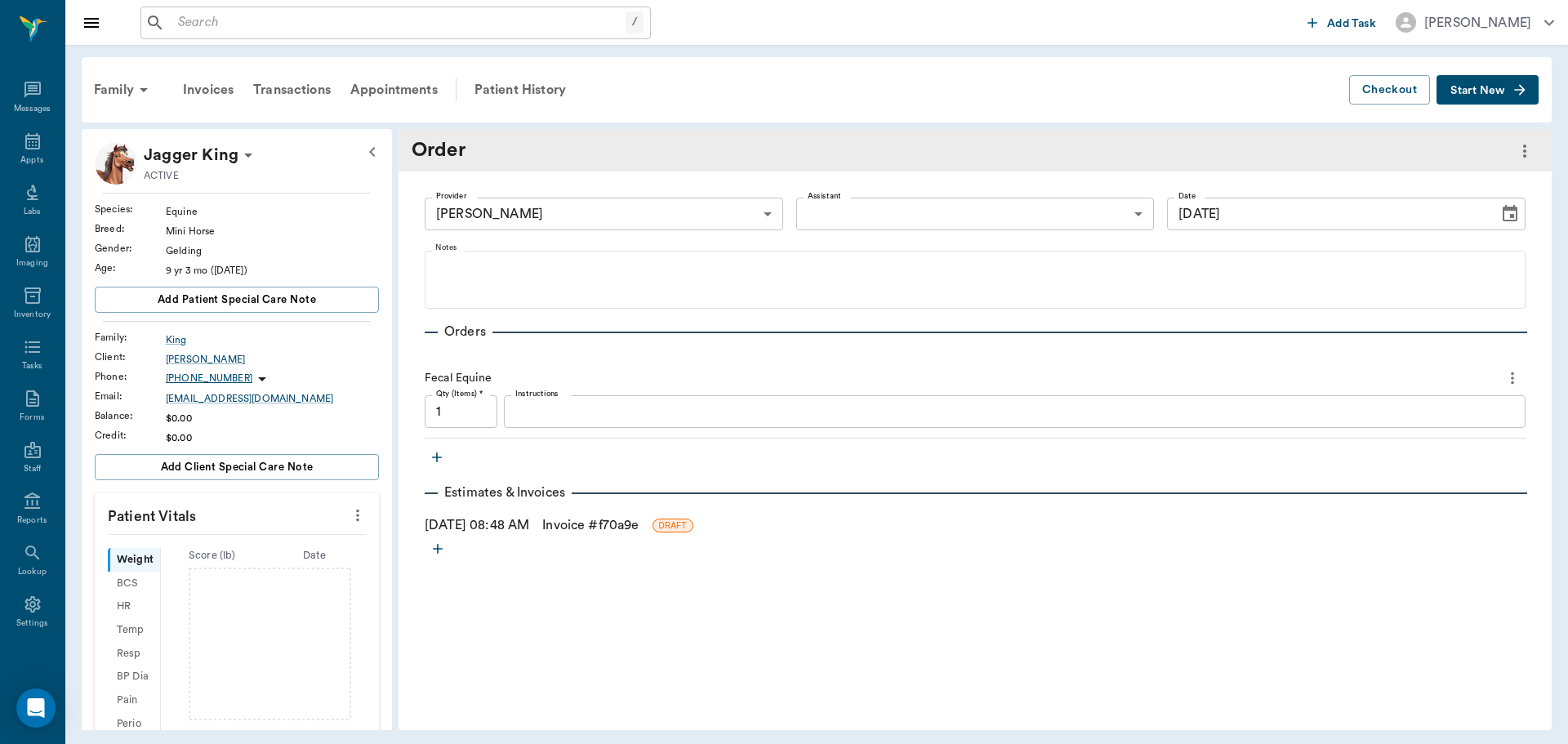
click at [587, 523] on link "Invoice # f70a9e" at bounding box center [590, 524] width 96 height 20
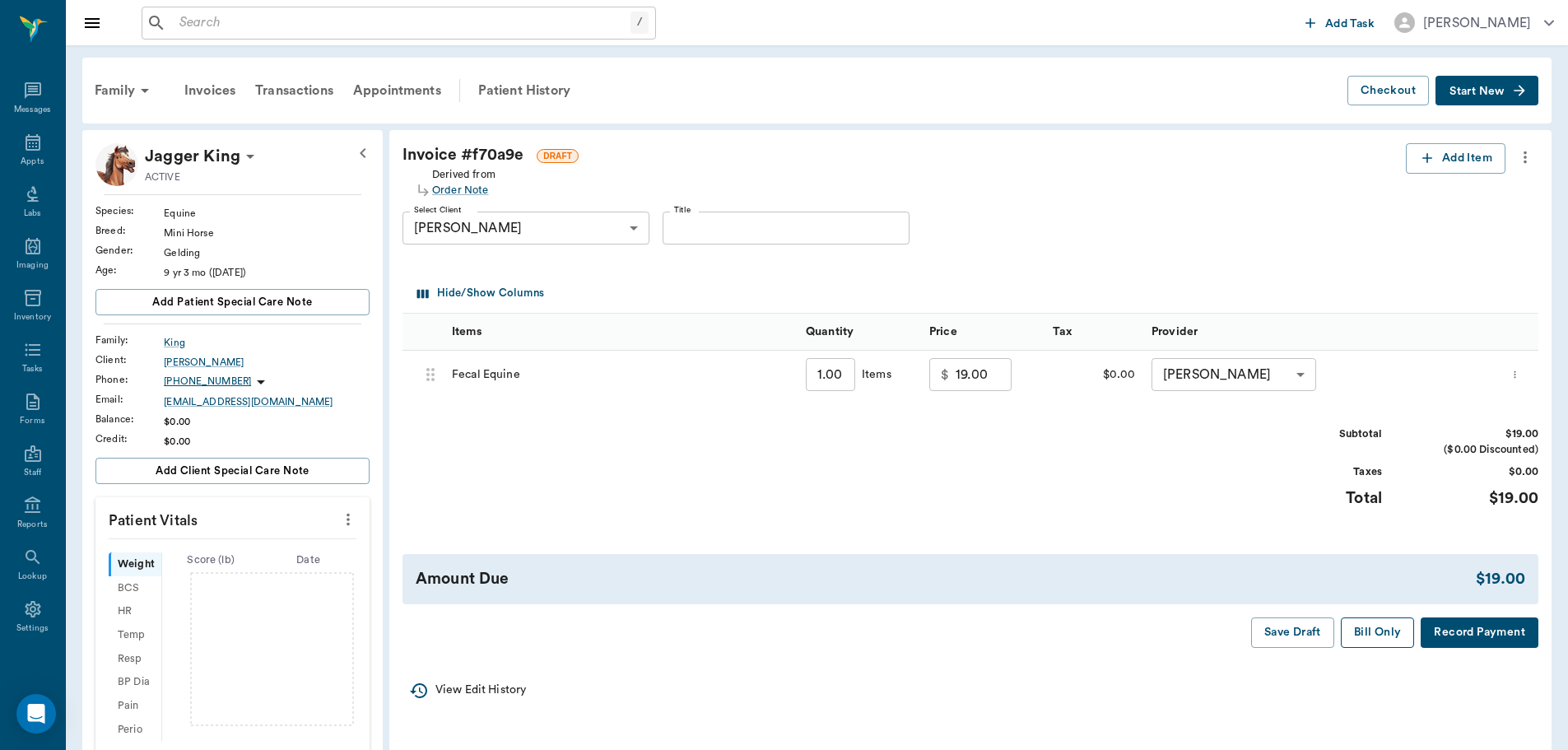
click at [1376, 637] on button "Bill Only" at bounding box center [1377, 633] width 74 height 30
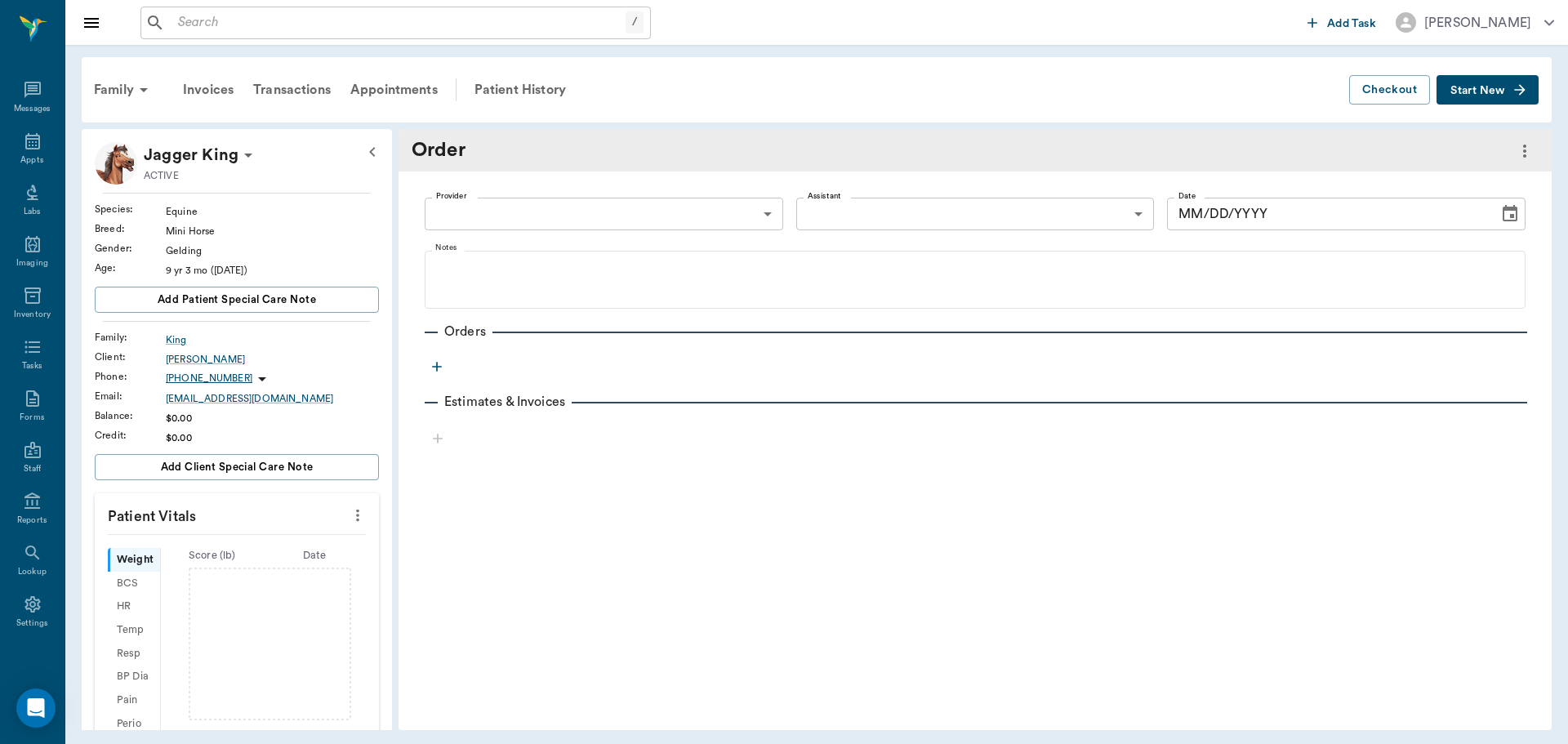
type input "642ef10e332a41444de2bad1"
type input "[DATE]"
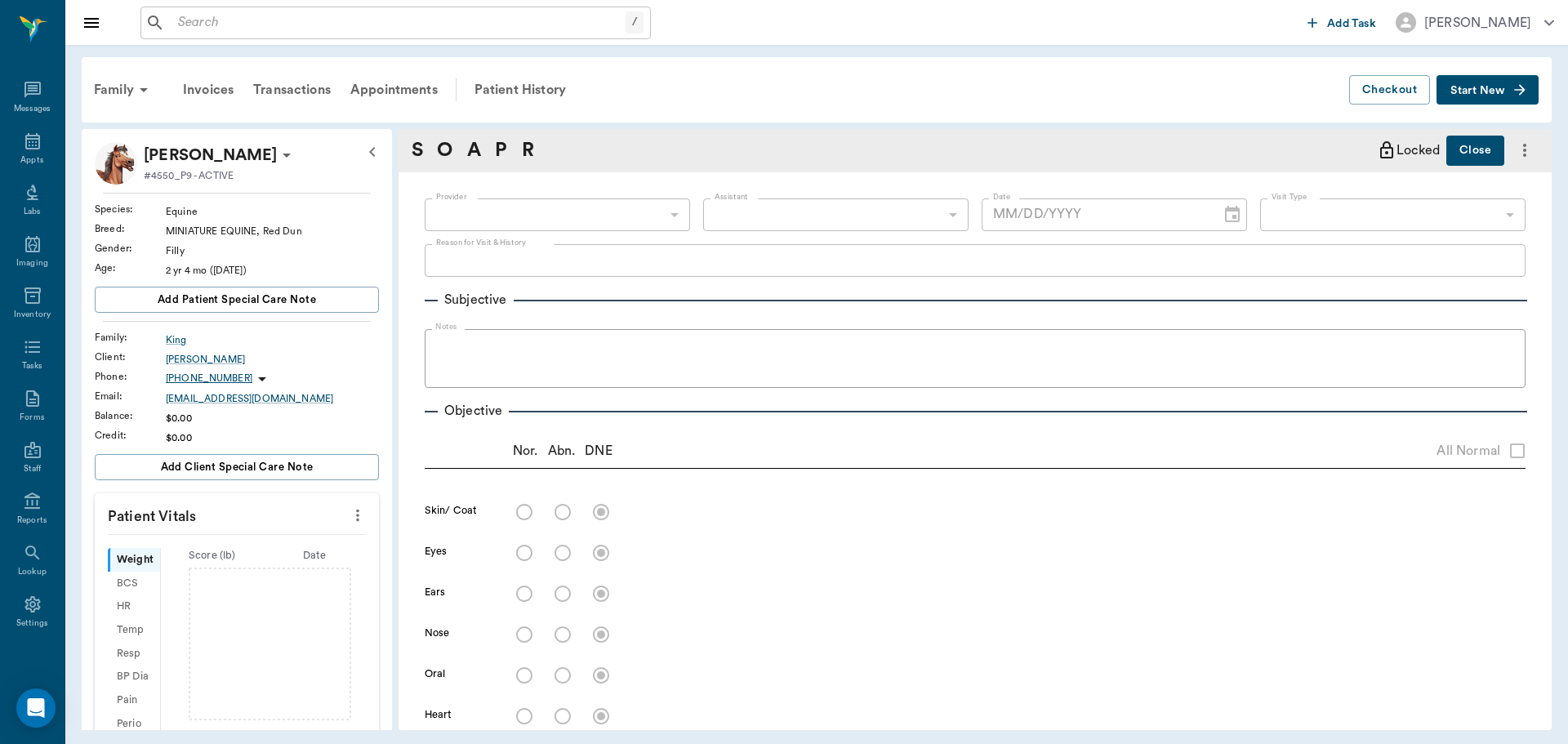
type input "63ec2f075fda476ae8351a4d"
type input "65d2be4f46e3a538d89b8c15"
type textarea "Green discharge from right nostril Caryn"
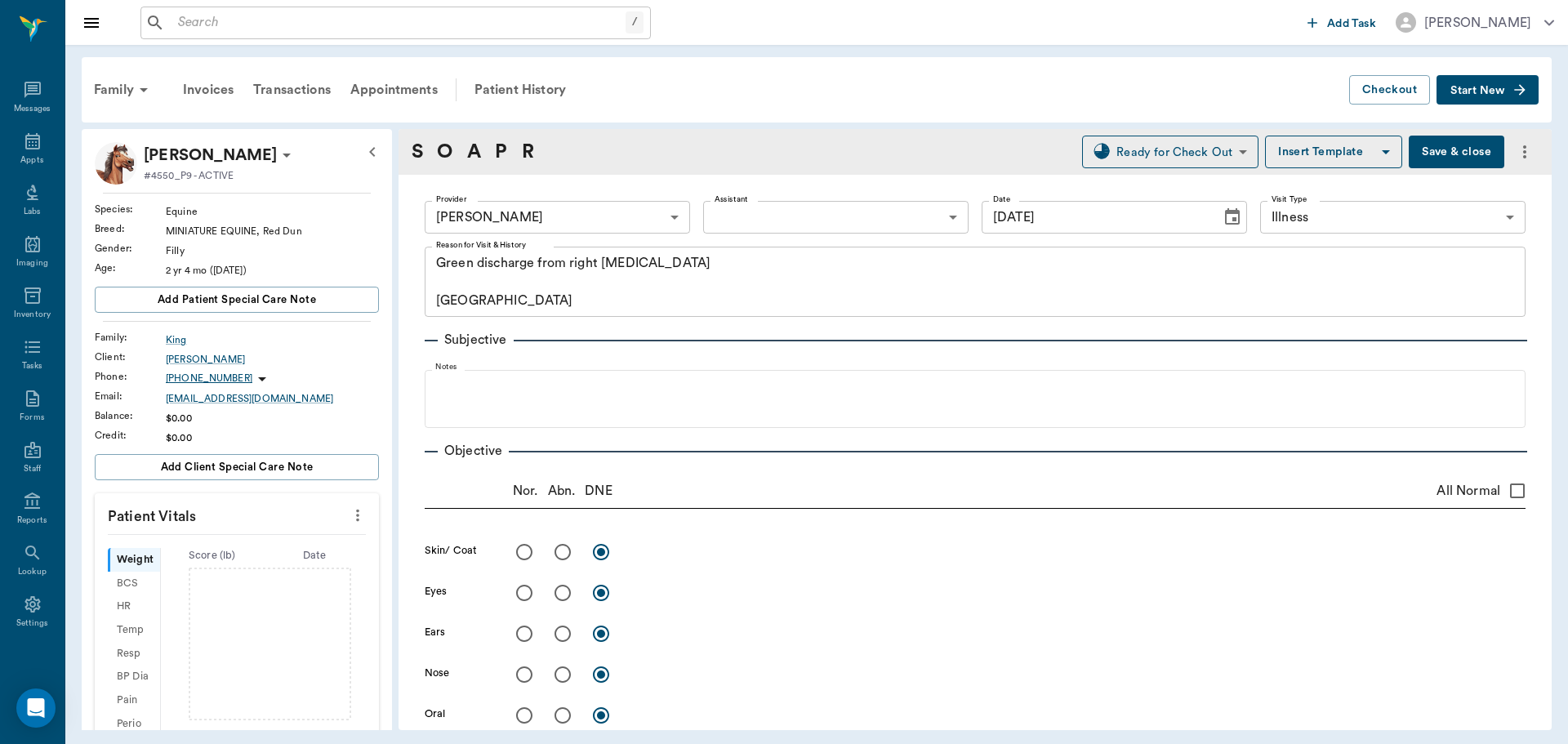
type input "[DATE]"
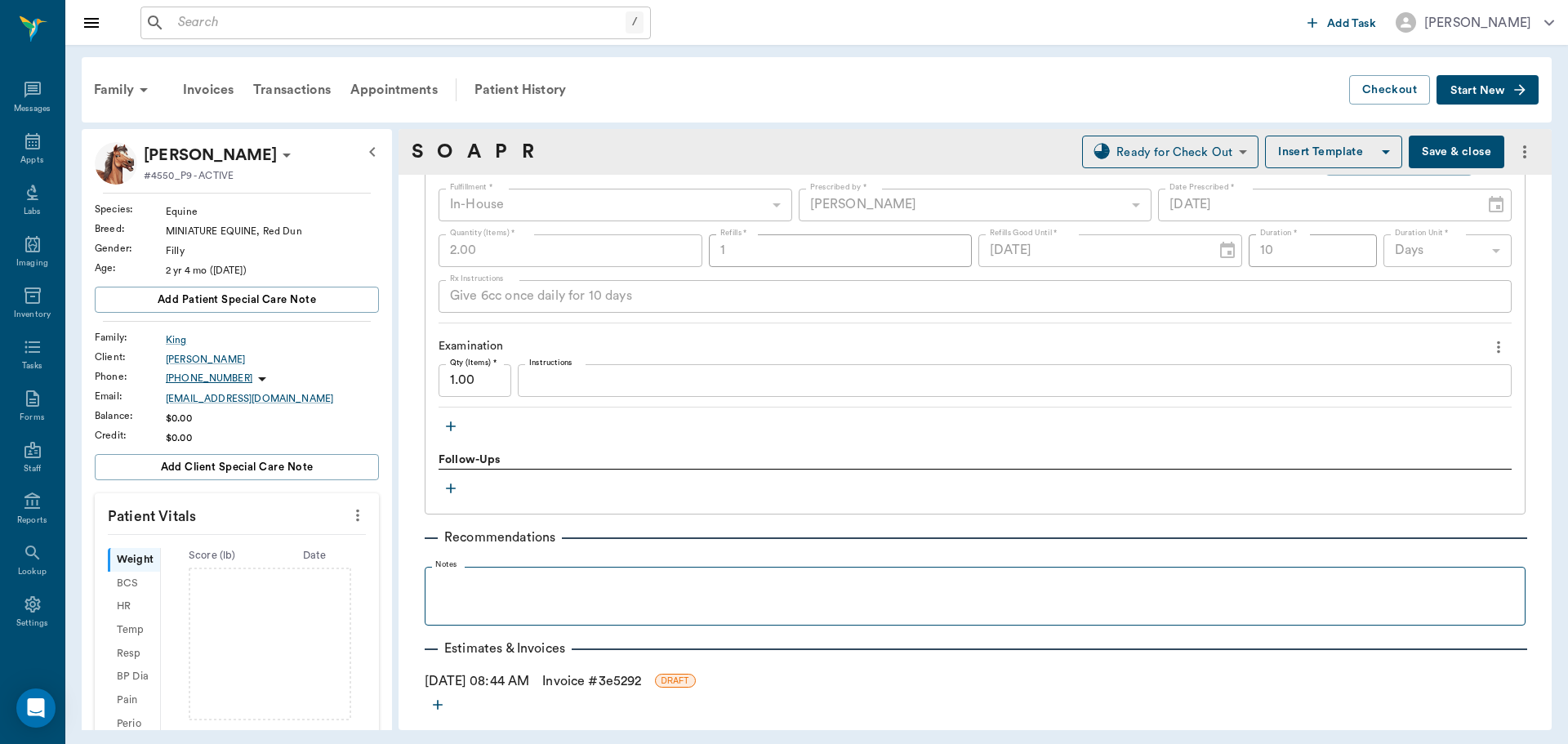
scroll to position [1289, 0]
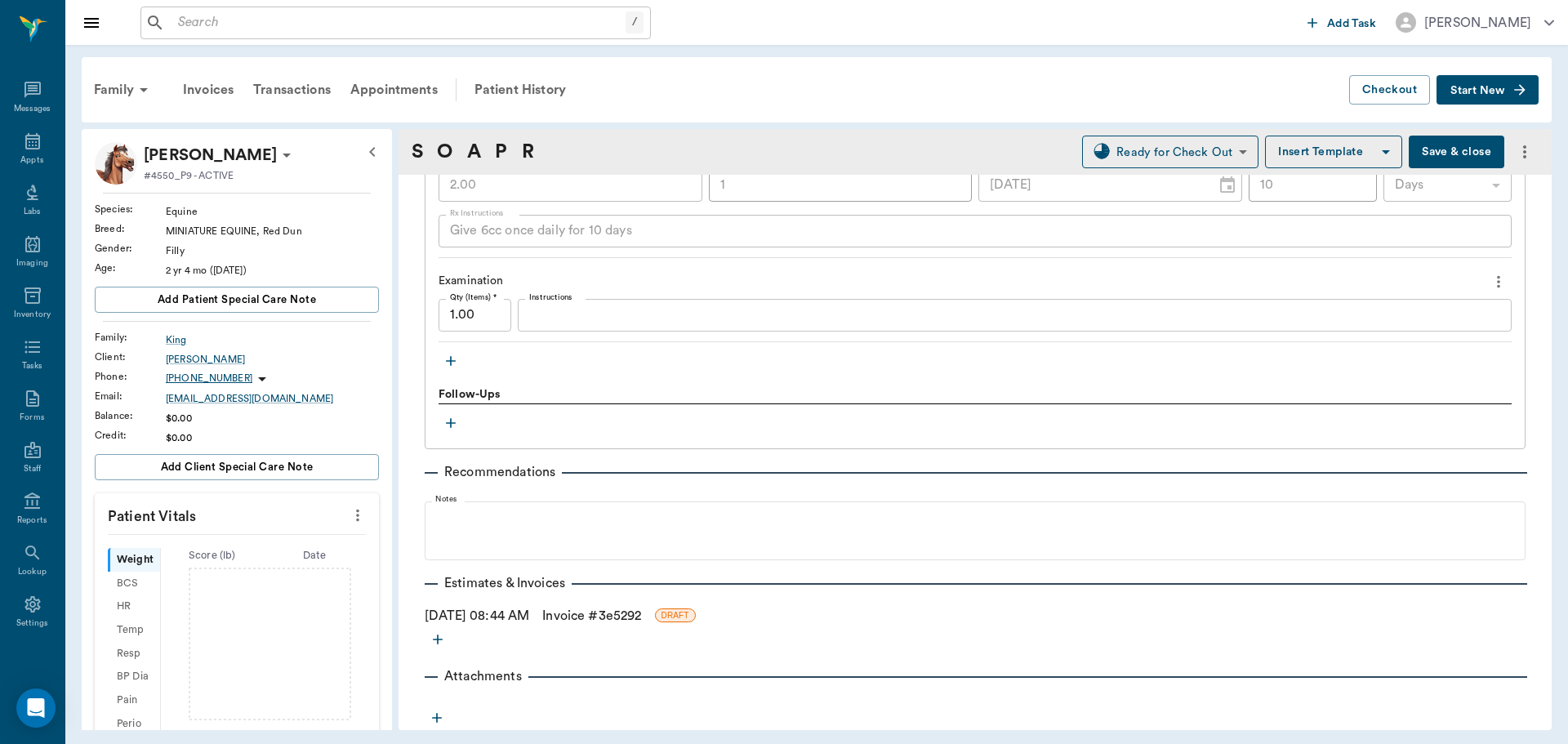
click at [596, 620] on link "Invoice # 3e5292" at bounding box center [591, 615] width 99 height 20
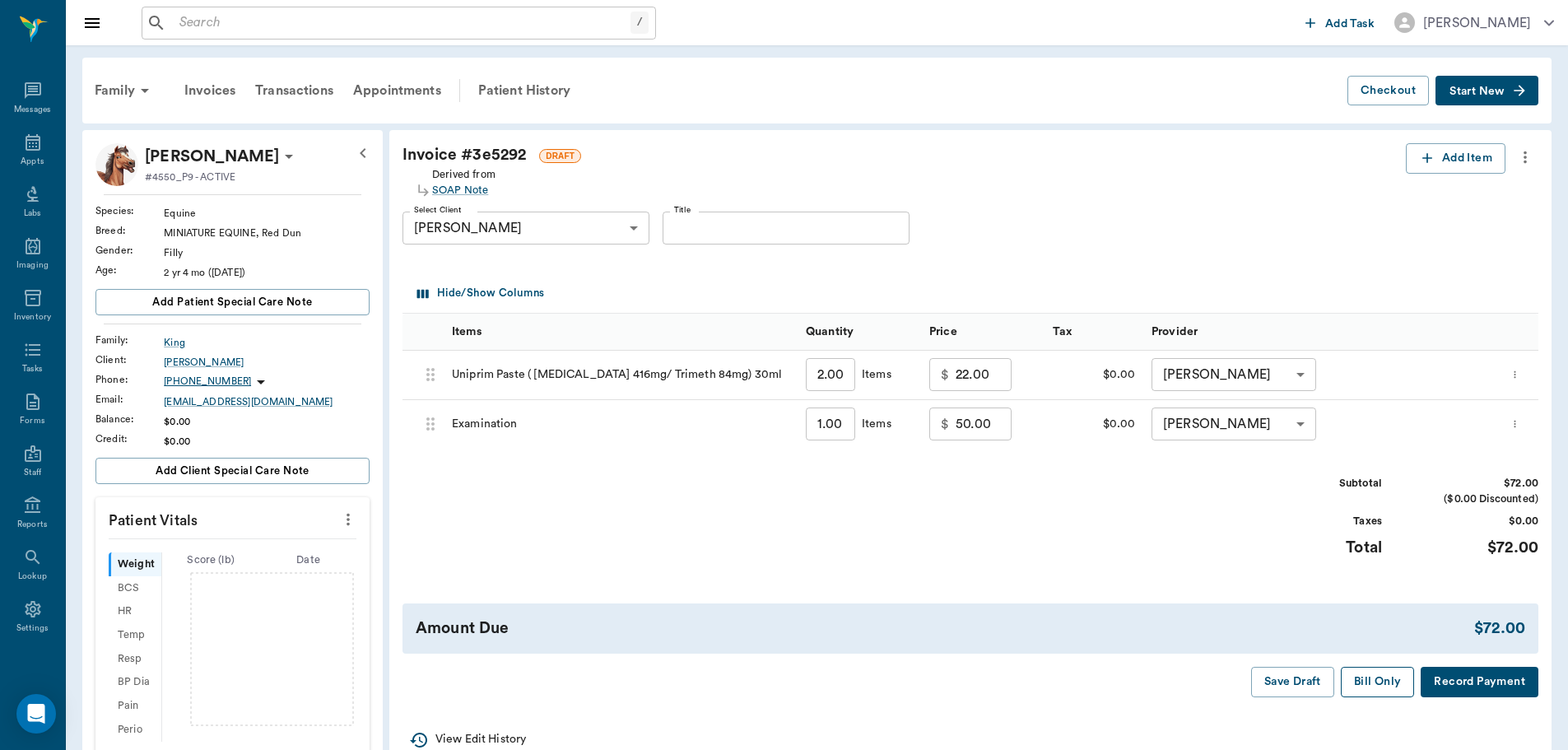
click at [1361, 678] on button "Bill Only" at bounding box center [1377, 681] width 74 height 30
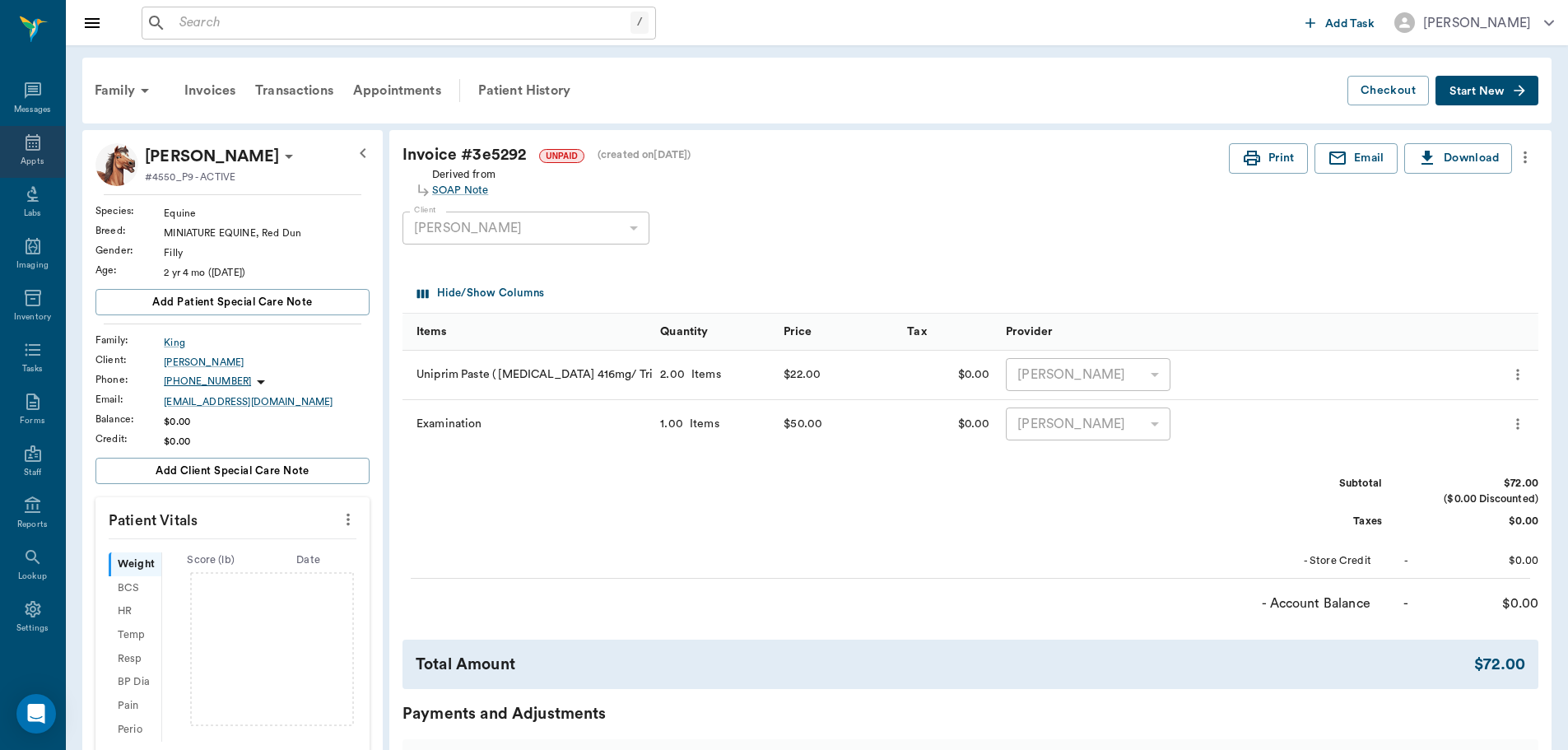
click at [24, 148] on icon at bounding box center [33, 142] width 20 height 20
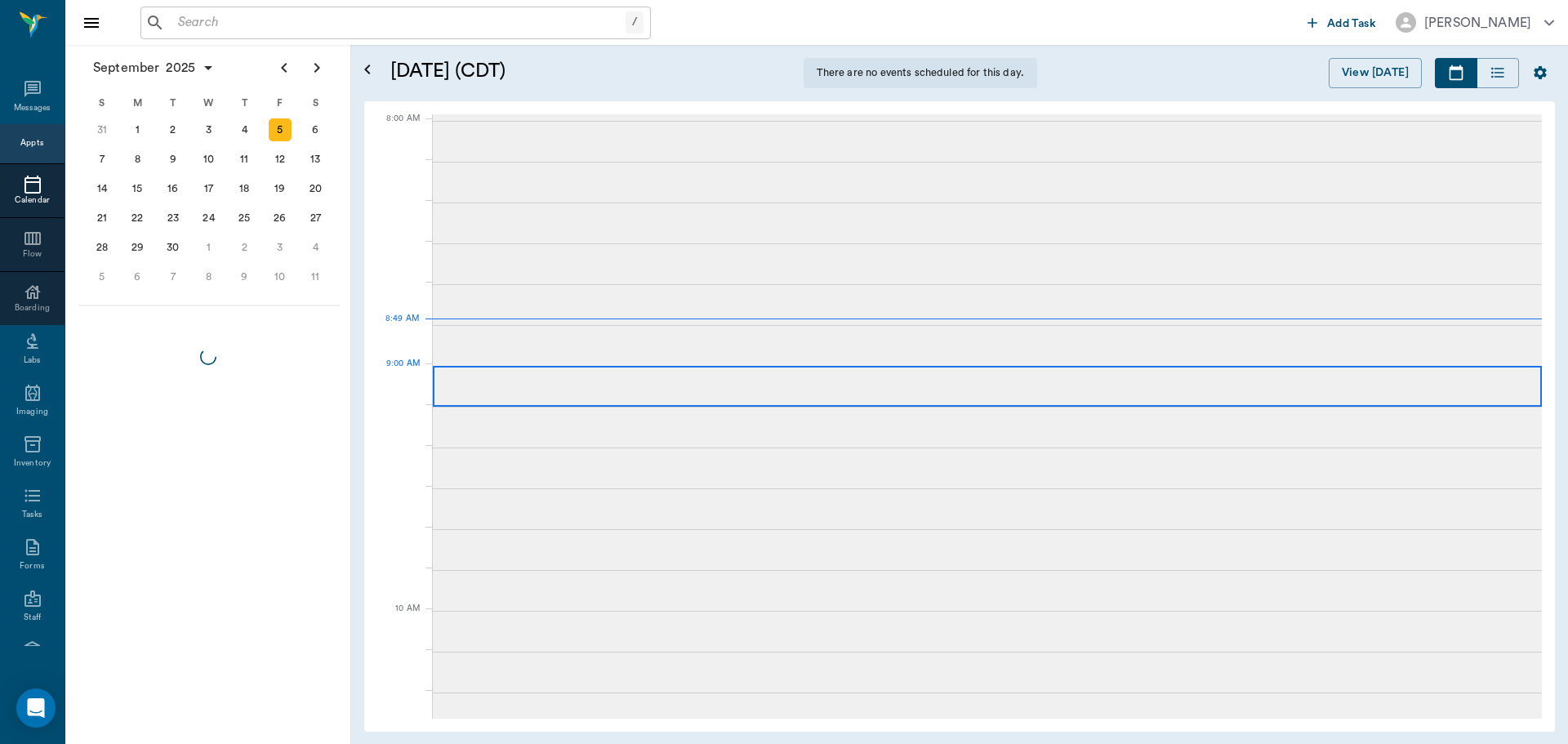
scroll to position [3, 0]
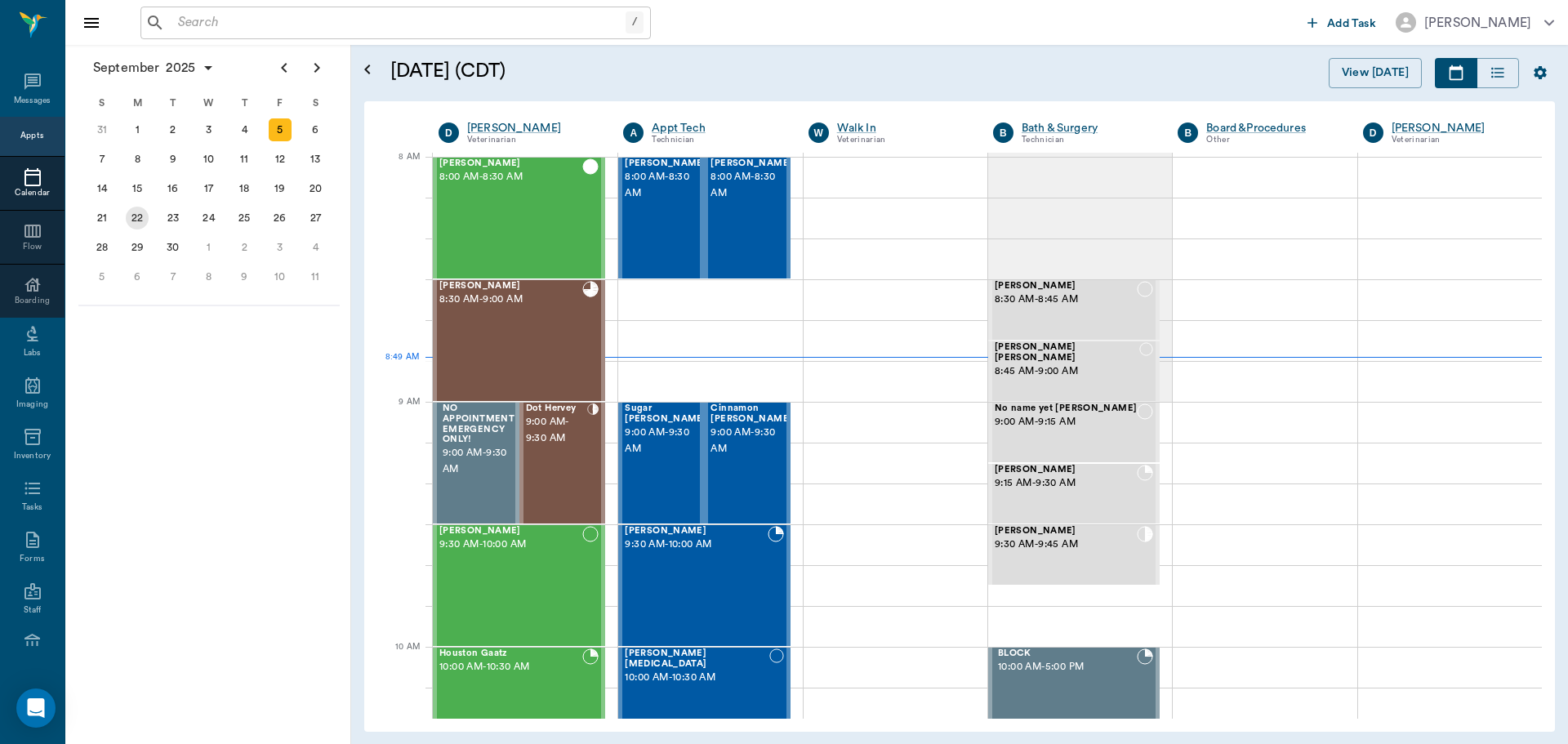
click at [143, 214] on div "22" at bounding box center [137, 218] width 23 height 23
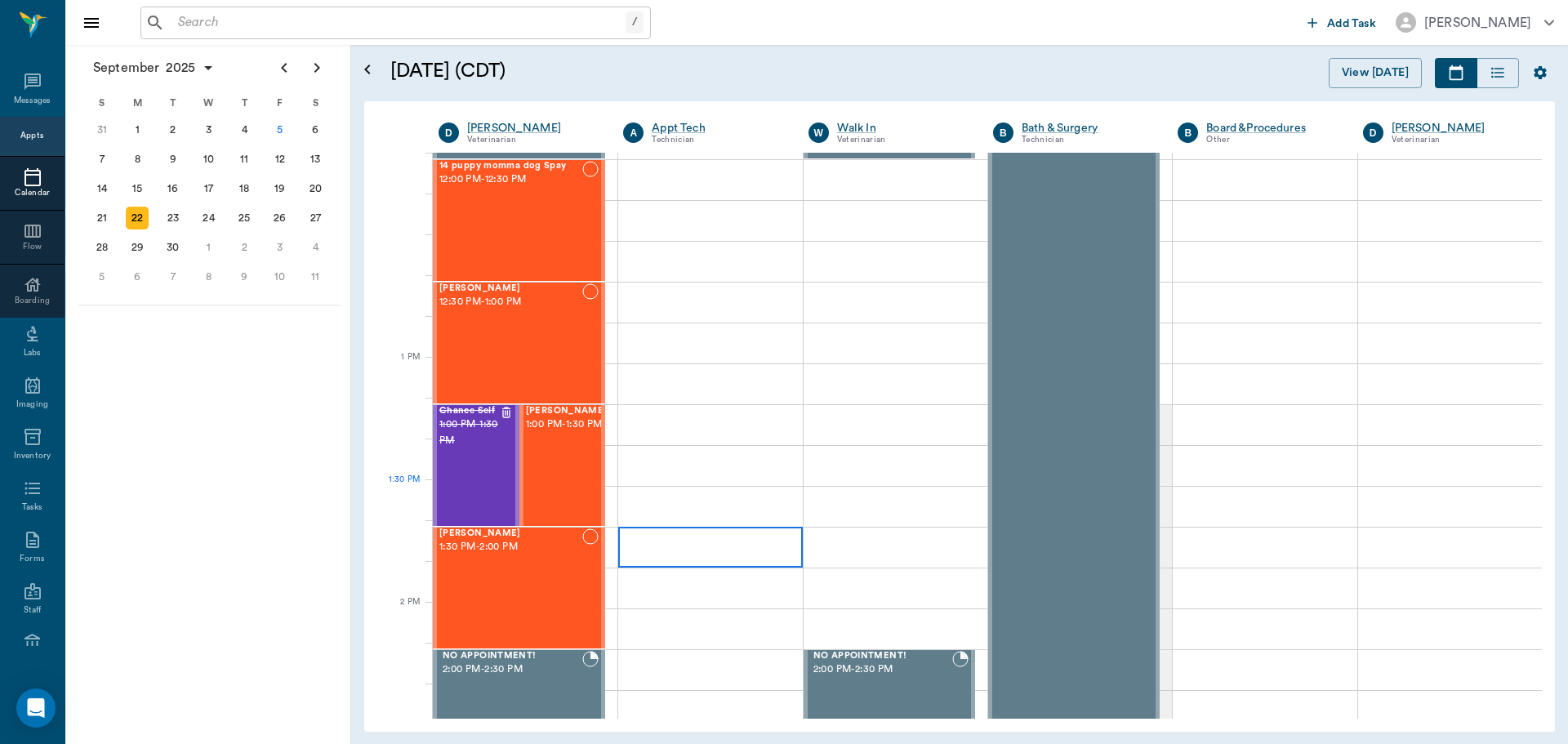
scroll to position [1143, 0]
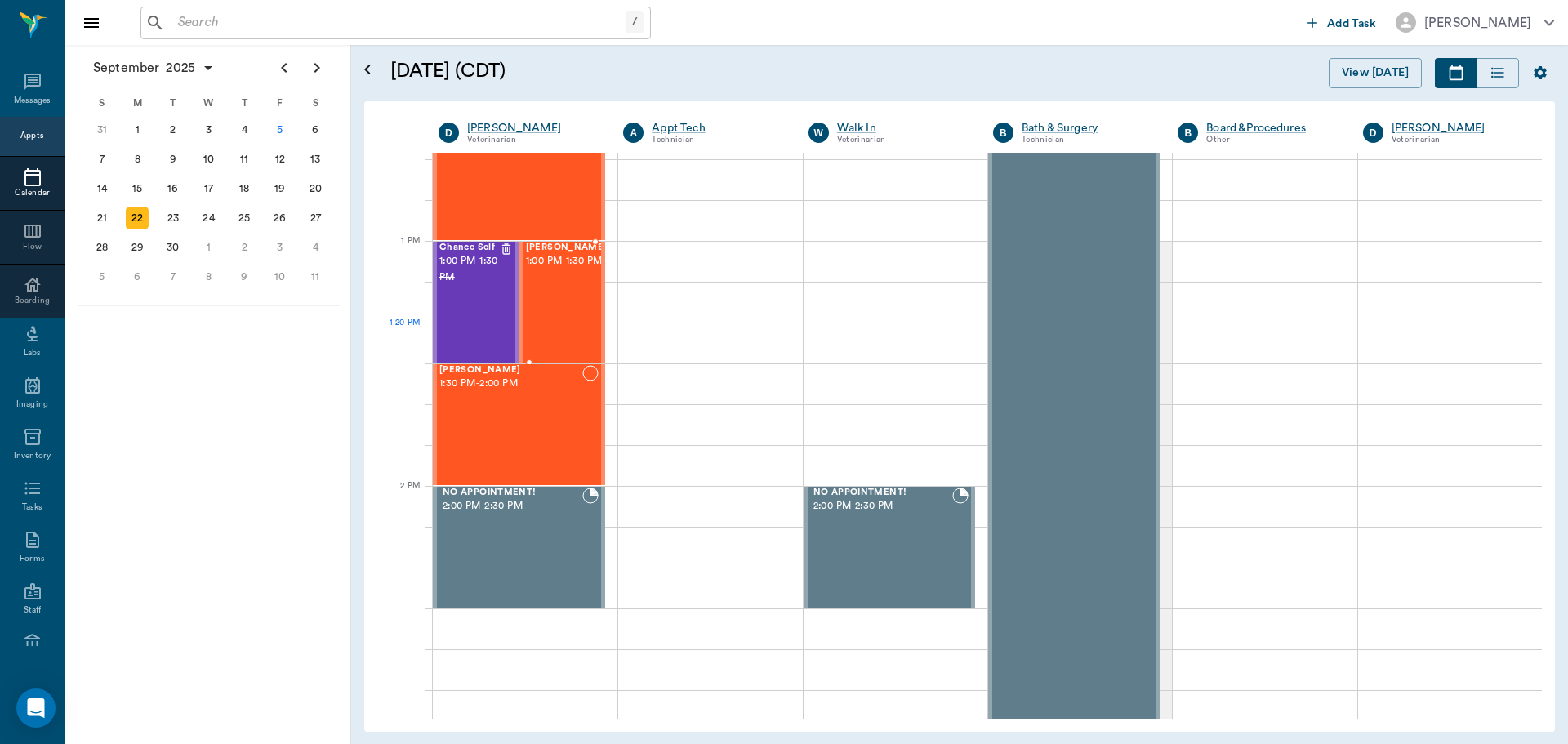
click at [607, 333] on div at bounding box center [607, 302] width 0 height 119
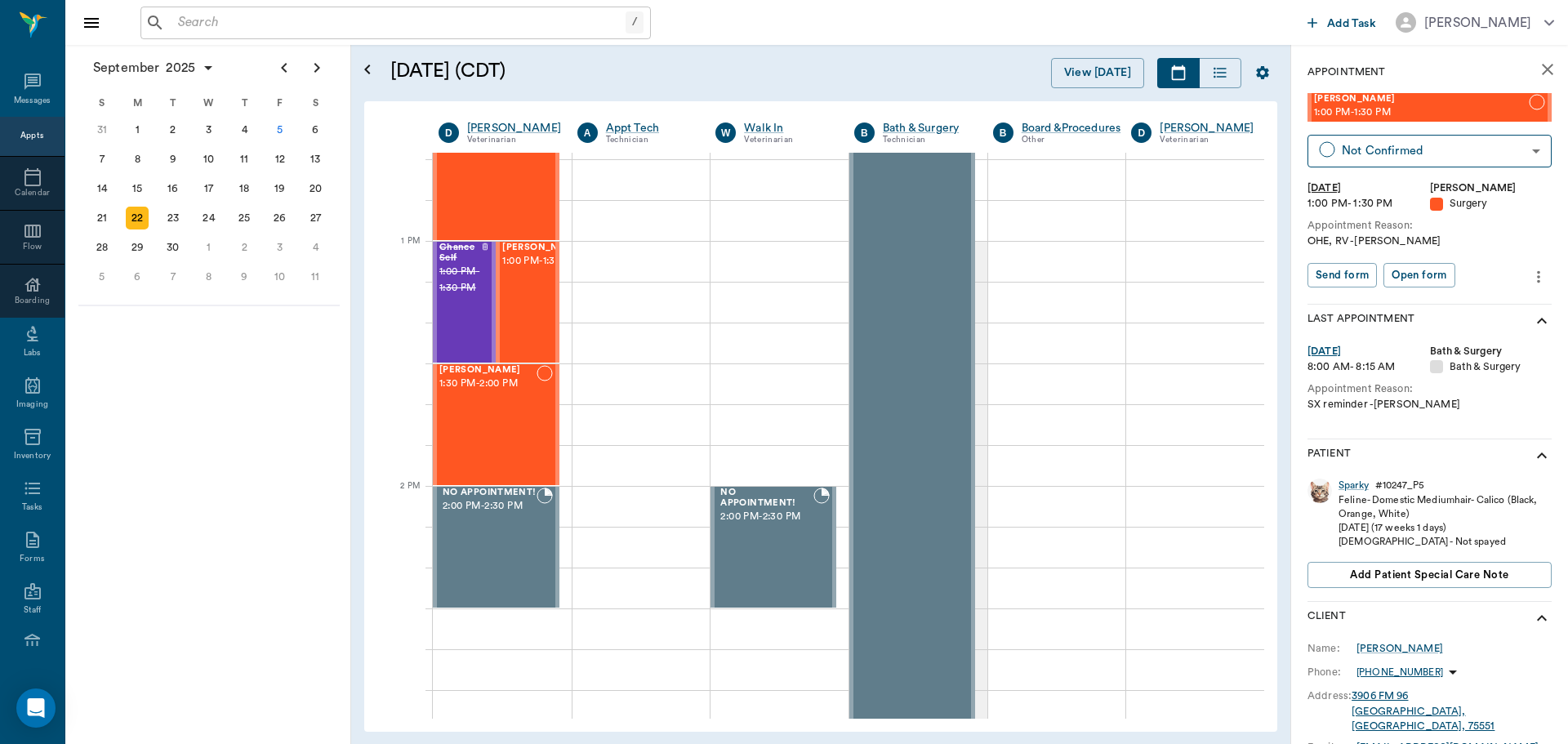
click at [1530, 277] on icon "more" at bounding box center [1538, 276] width 18 height 20
click at [1511, 311] on span "Edit appointment" at bounding box center [1457, 305] width 137 height 17
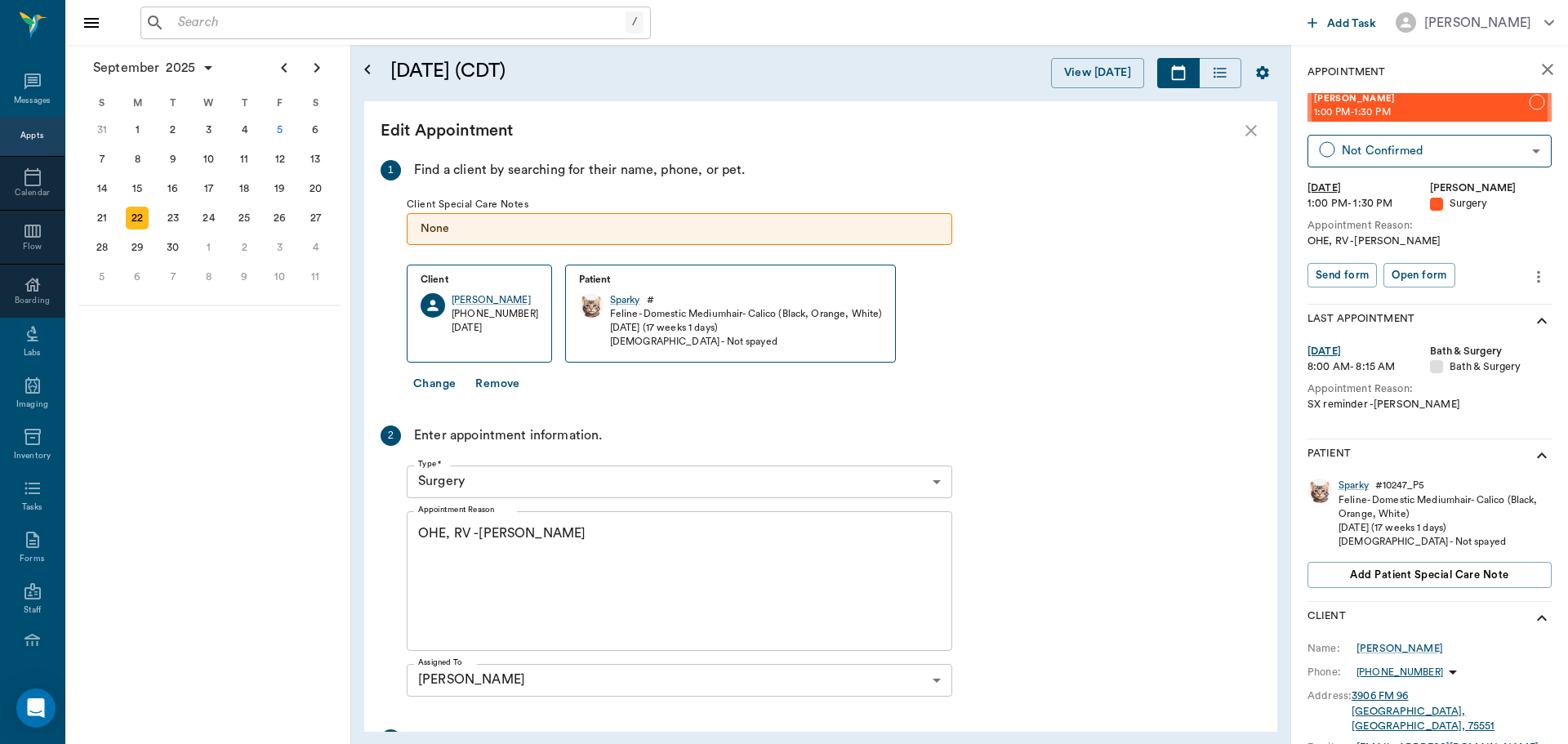
click at [467, 532] on textarea "OHE, RV -Hunt" at bounding box center [679, 580] width 522 height 113
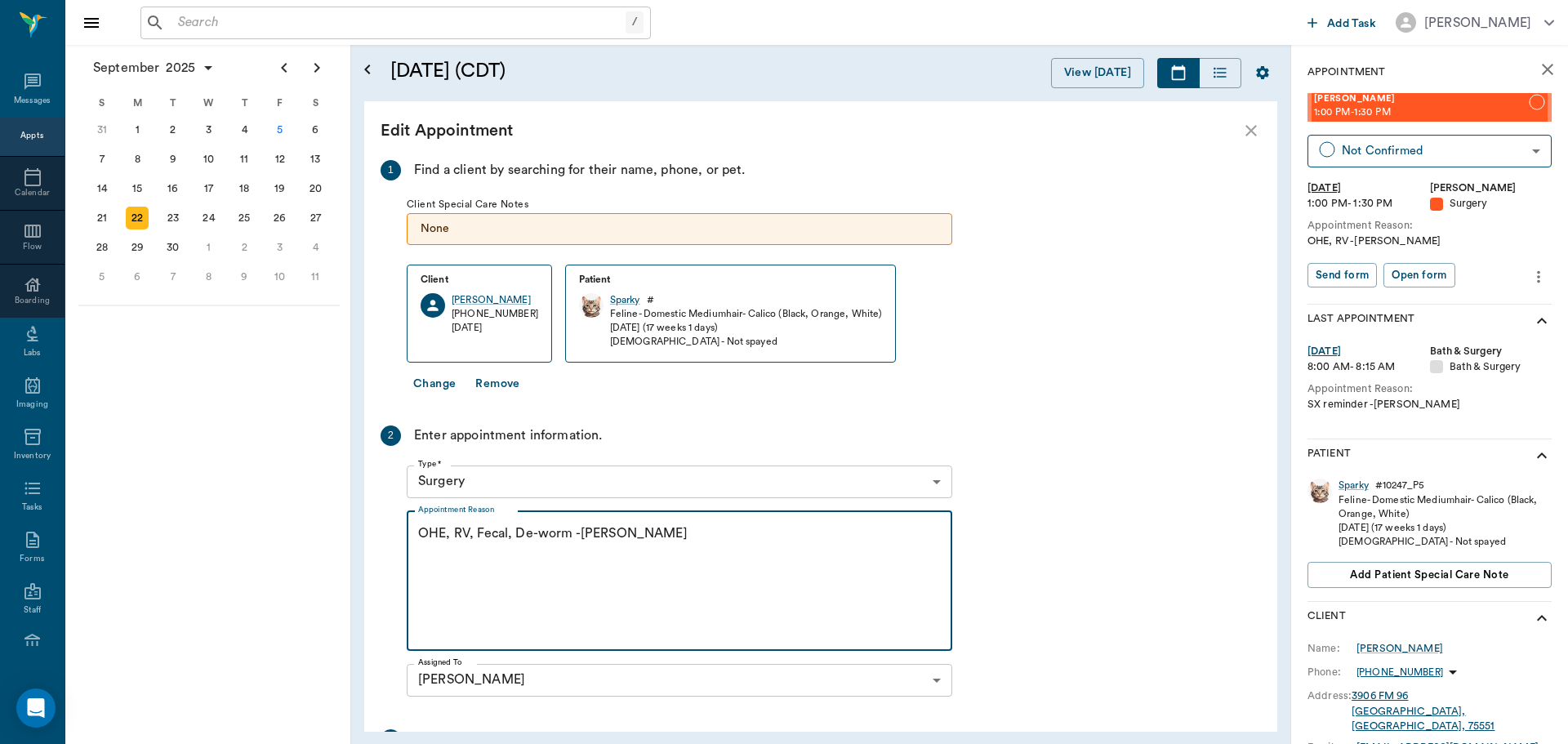
click at [740, 536] on textarea "OHE, RV, Fecal, De-worm -Hunt" at bounding box center [679, 580] width 522 height 113
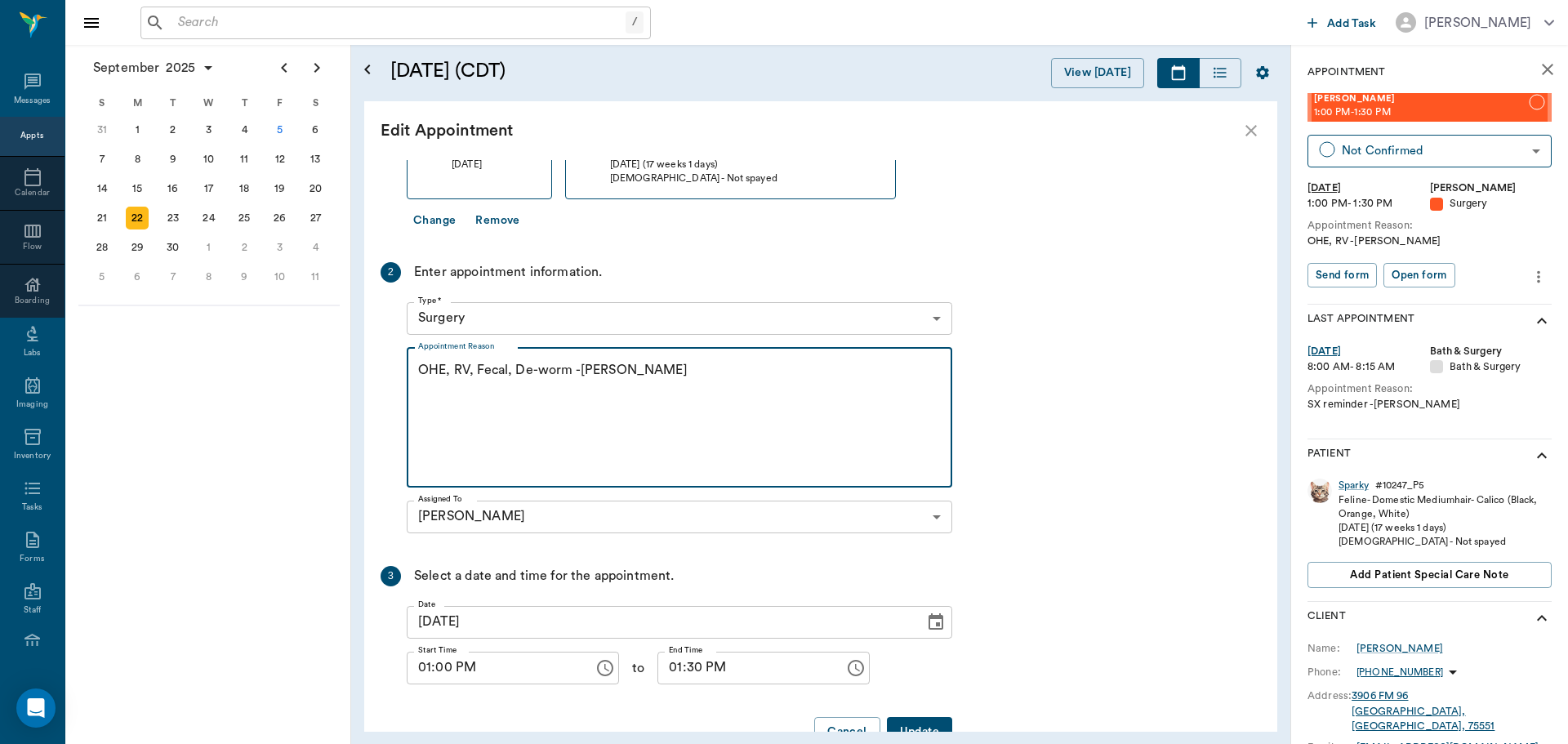
scroll to position [207, 0]
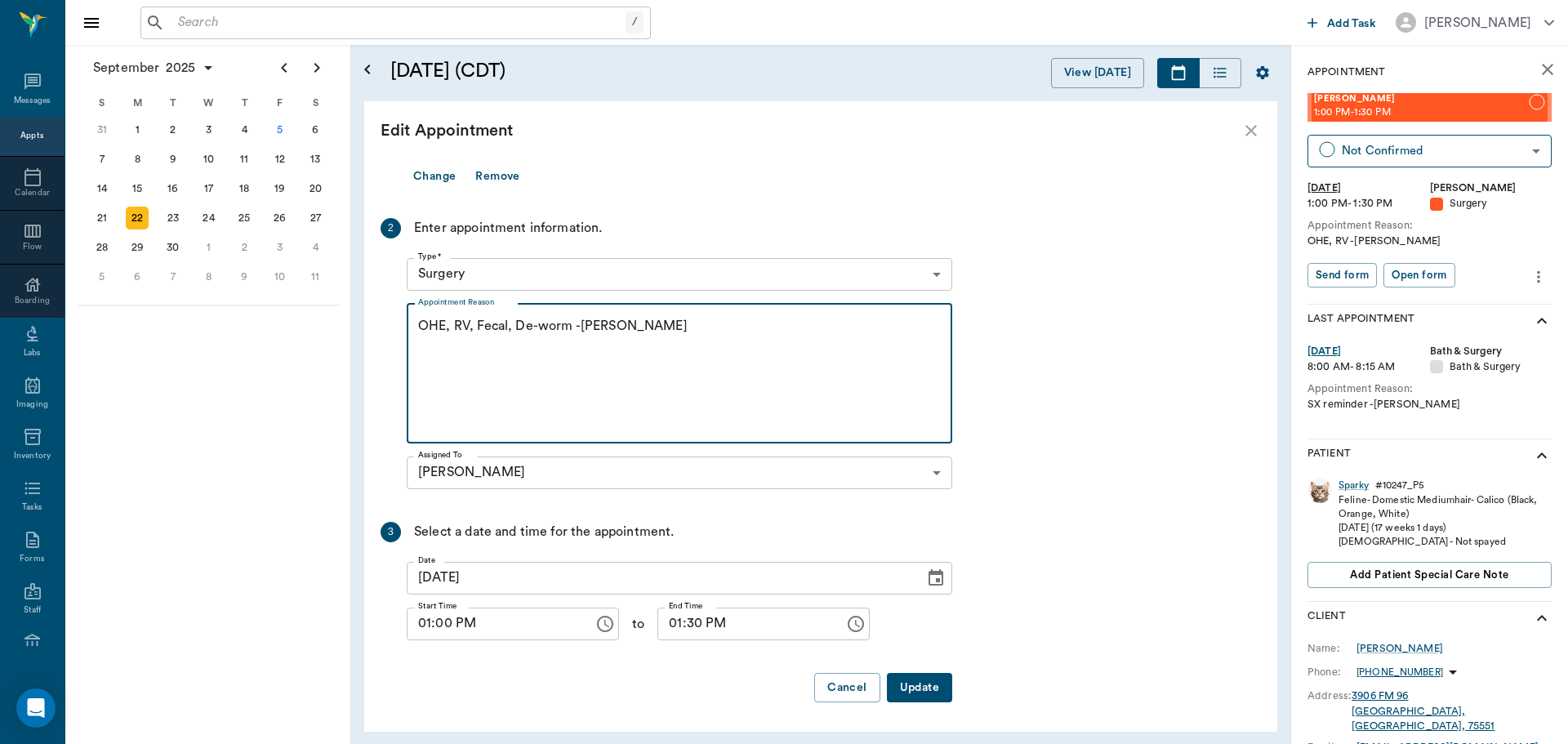
type textarea "OHE, RV, Fecal, De-worm -Hunt"
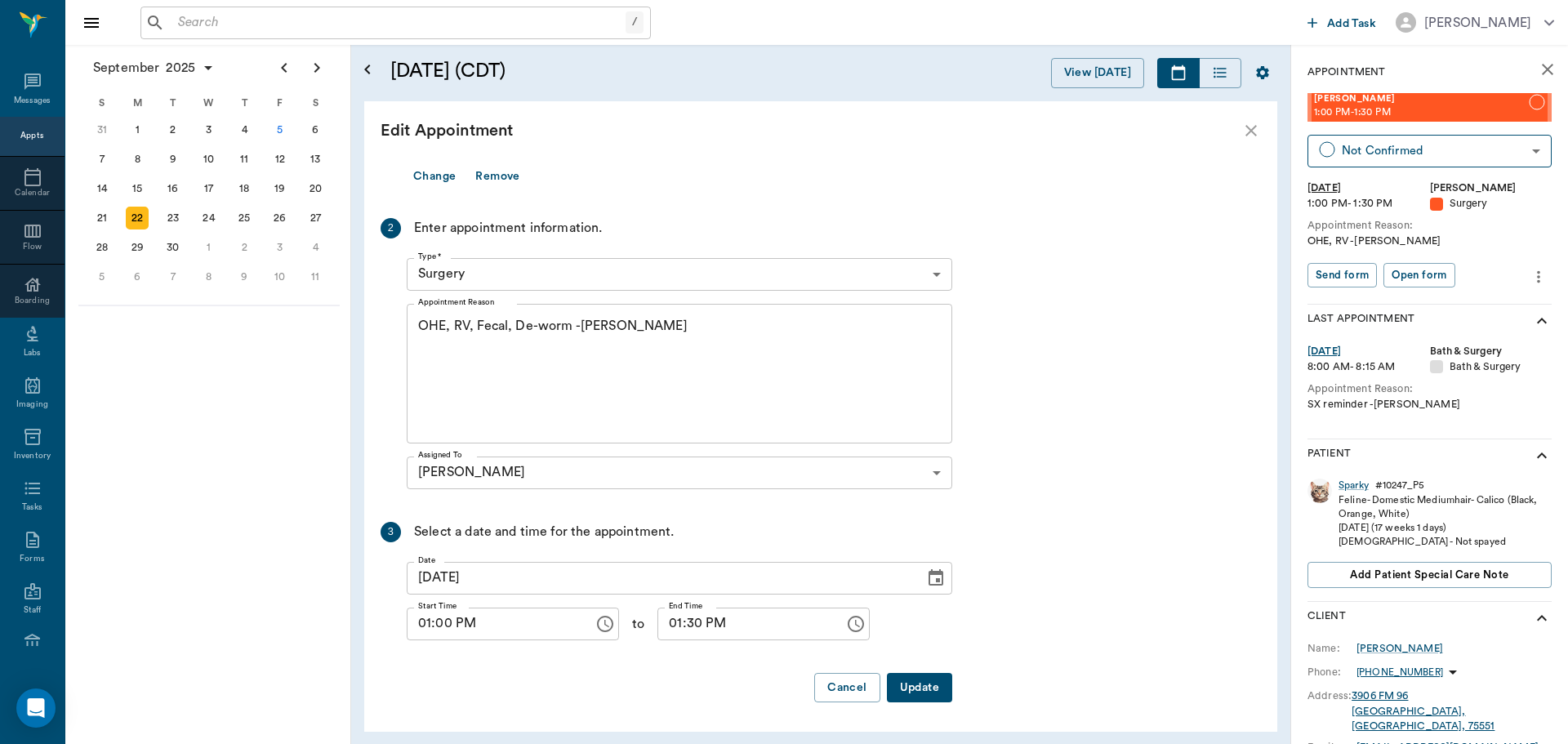
click at [902, 688] on button "Update" at bounding box center [920, 687] width 65 height 30
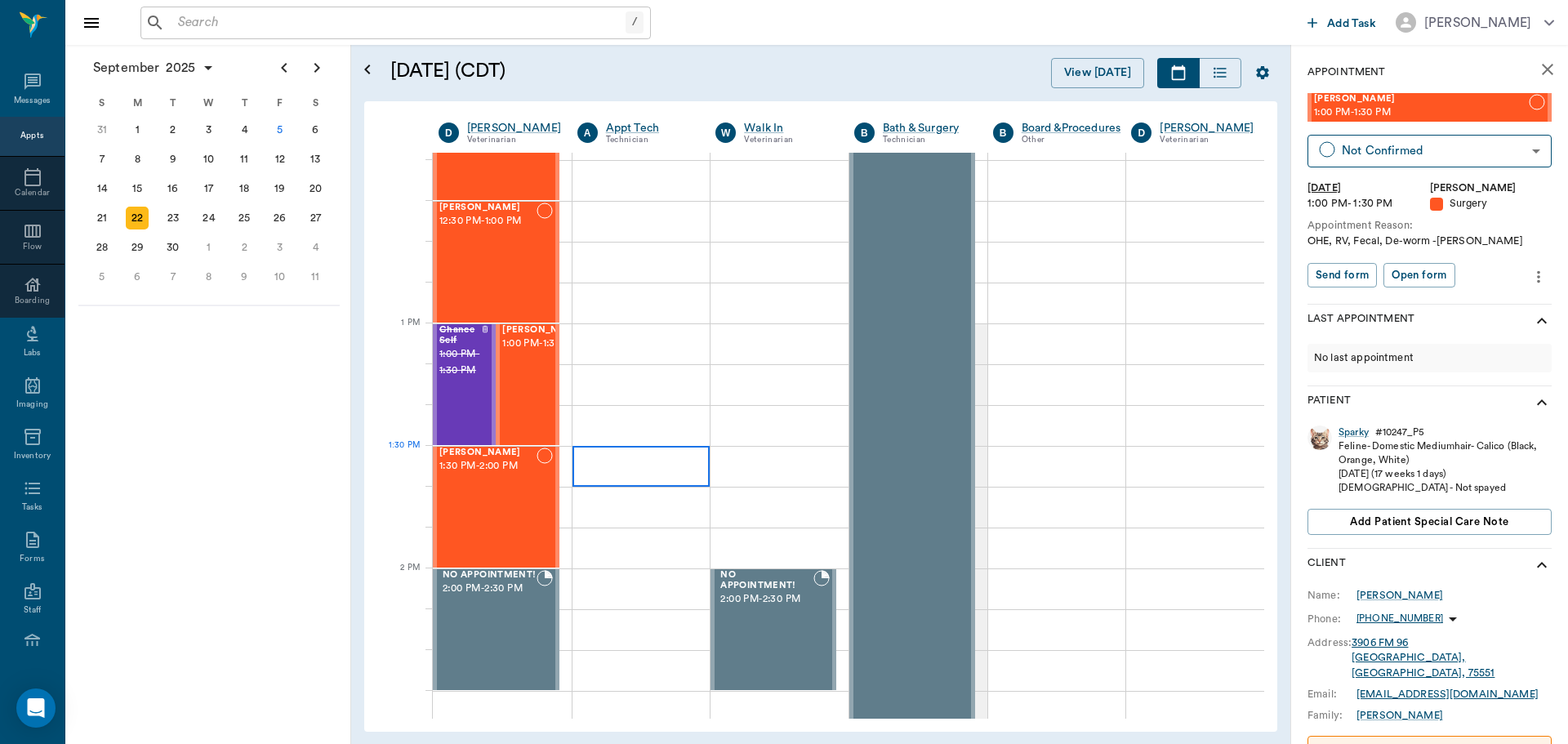
scroll to position [1061, 0]
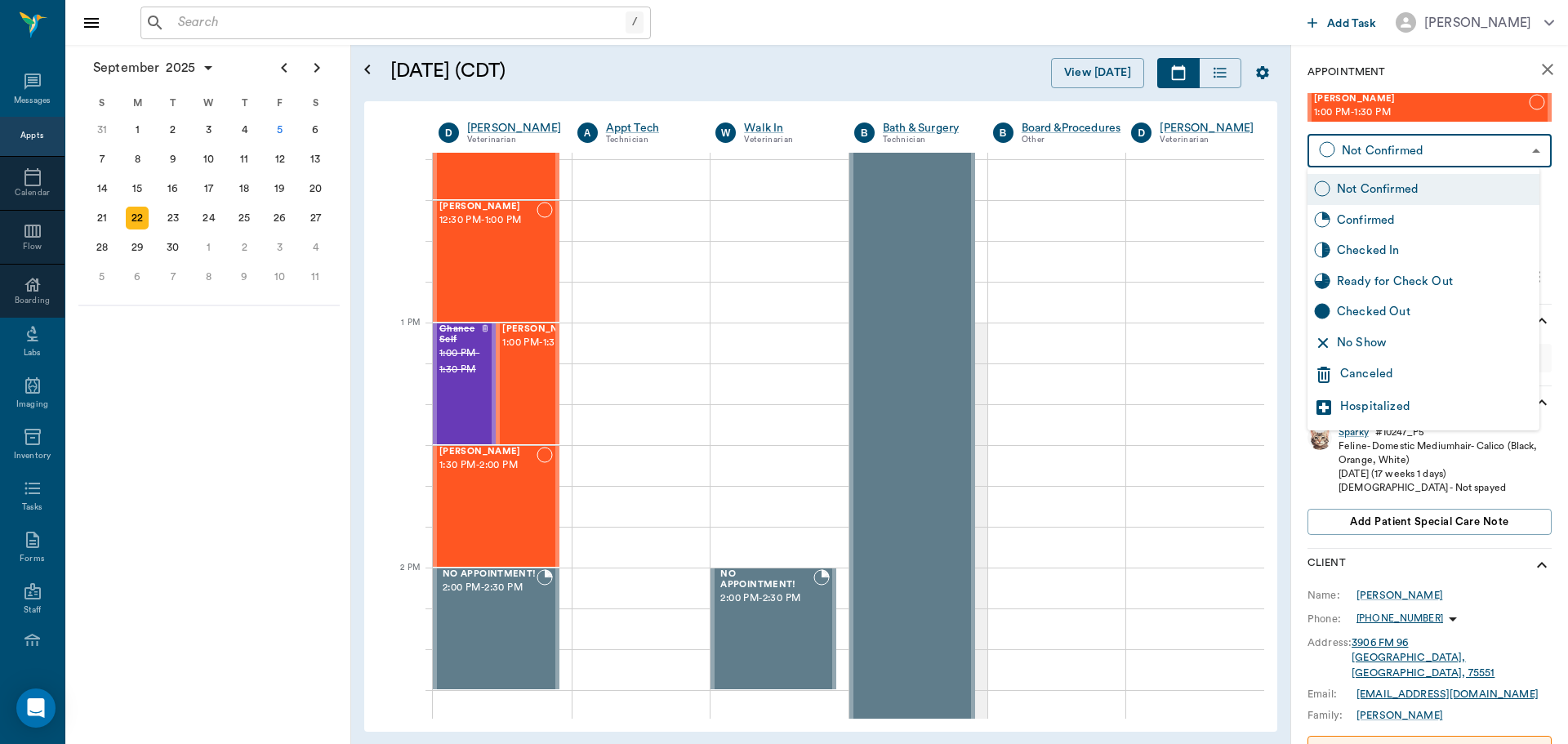
click at [1324, 157] on body "/ ​ Add Task Dr. Bert Ellsworth Nectar Messages Appts Calendar Flow Boarding La…" at bounding box center [784, 372] width 1568 height 744
click at [528, 338] on div at bounding box center [784, 372] width 1568 height 744
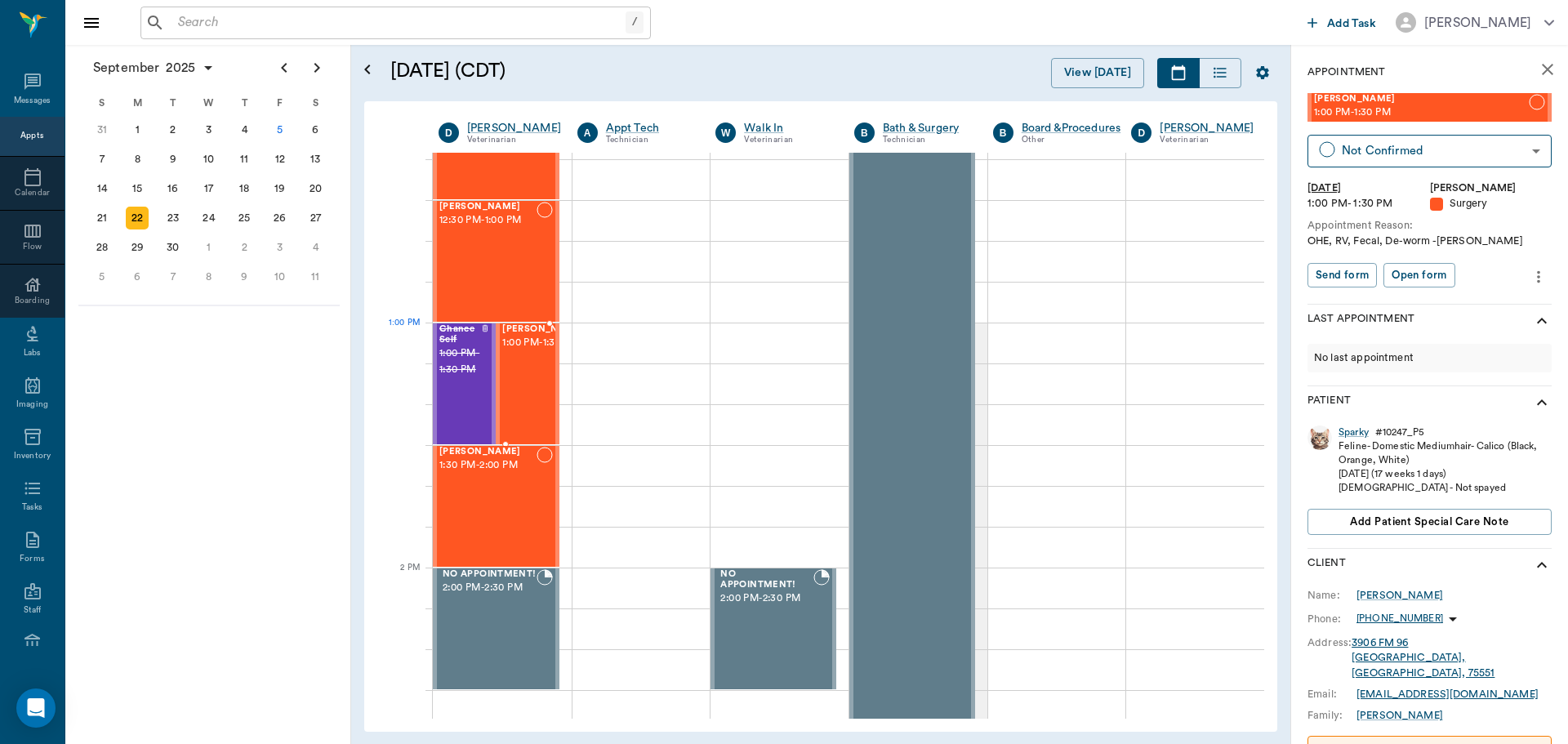
click at [522, 347] on span "1:00 PM - 1:30 PM" at bounding box center [543, 343] width 82 height 17
click at [1395, 139] on body "/ ​ Add Task Dr. Bert Ellsworth Nectar Messages Appts Calendar Flow Boarding La…" at bounding box center [784, 372] width 1568 height 744
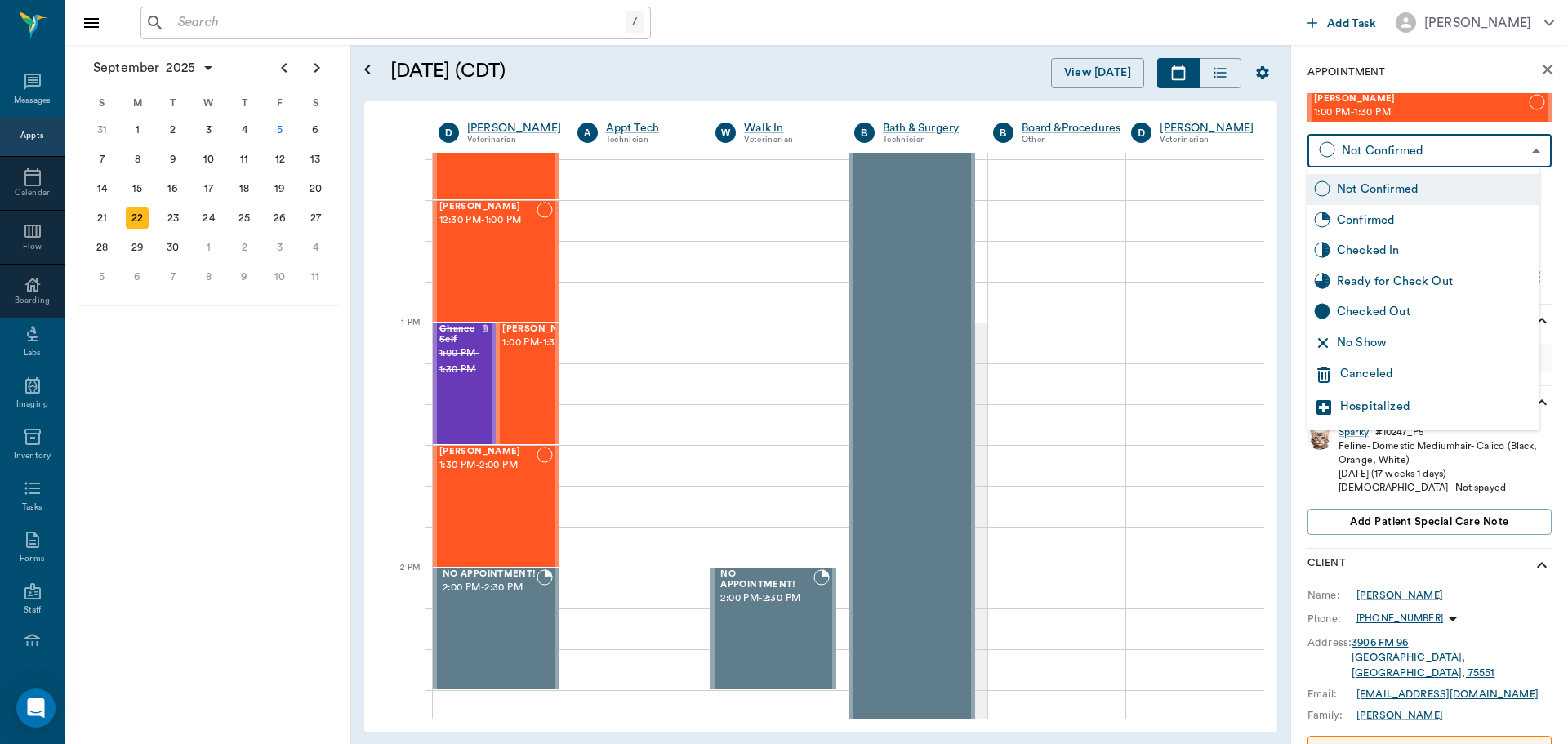
click at [1385, 227] on div "Confirmed" at bounding box center [1435, 220] width 196 height 18
type input "BOOKED"
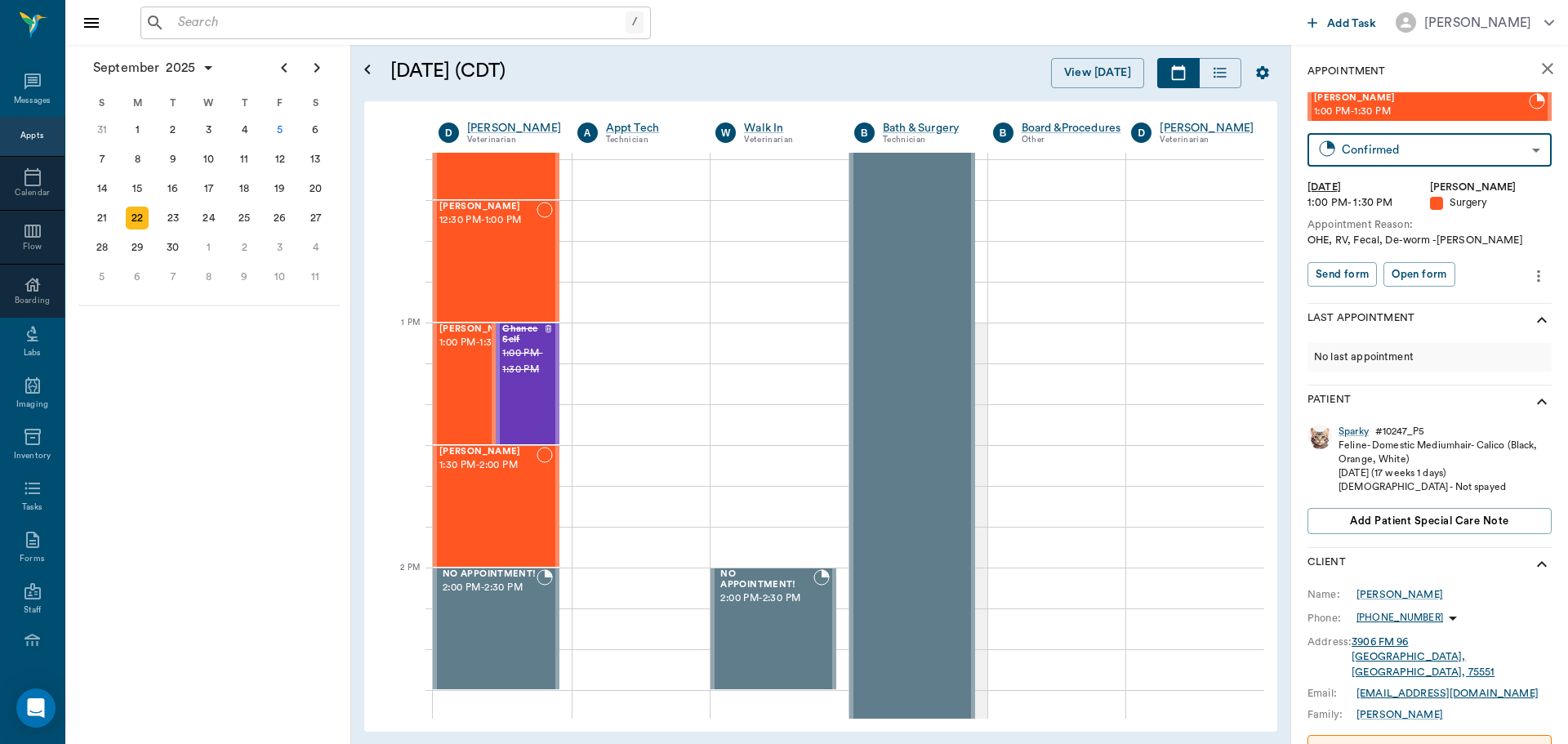
scroll to position [0, 0]
click at [284, 134] on div "5" at bounding box center [280, 130] width 23 height 23
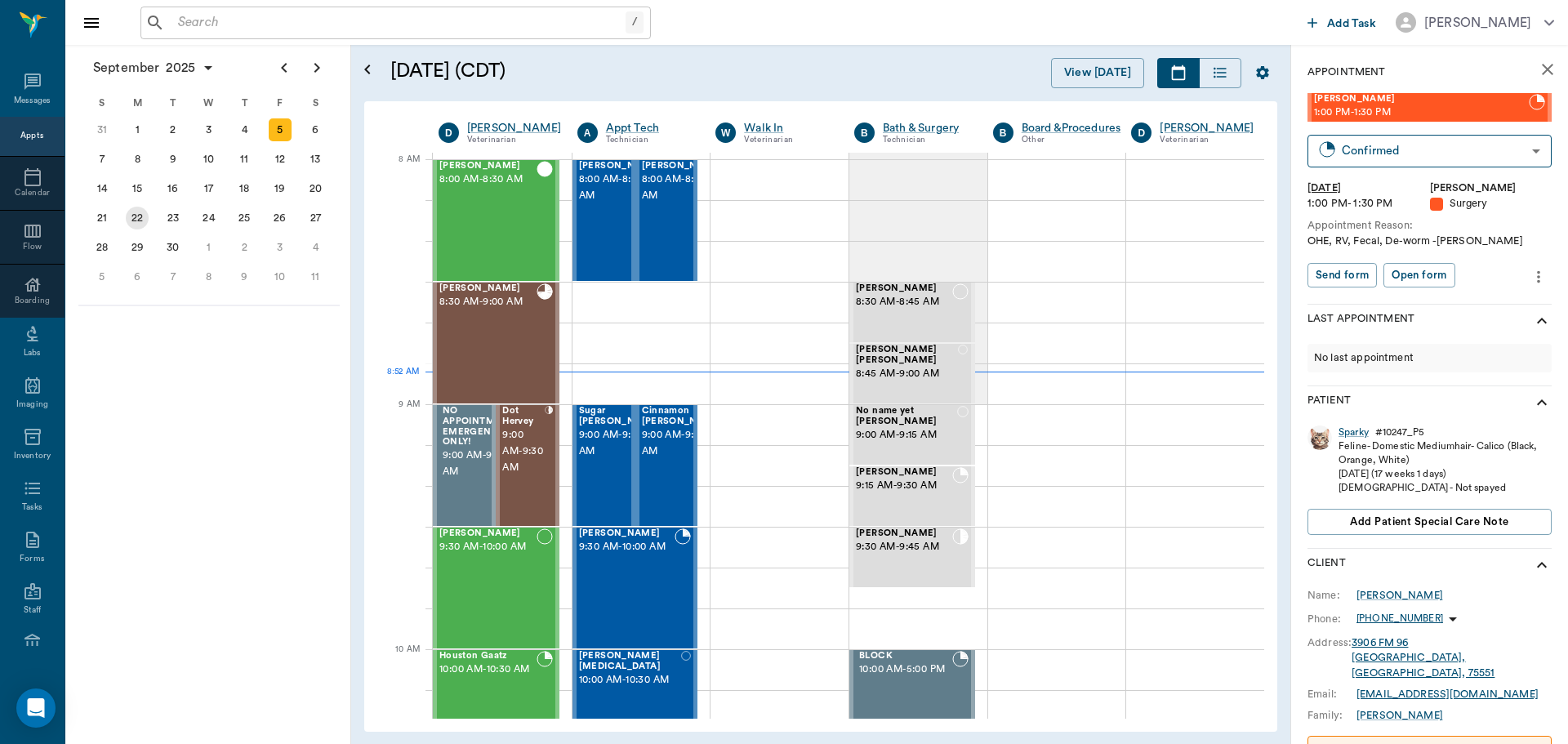
click at [134, 220] on div "22" at bounding box center [137, 218] width 23 height 23
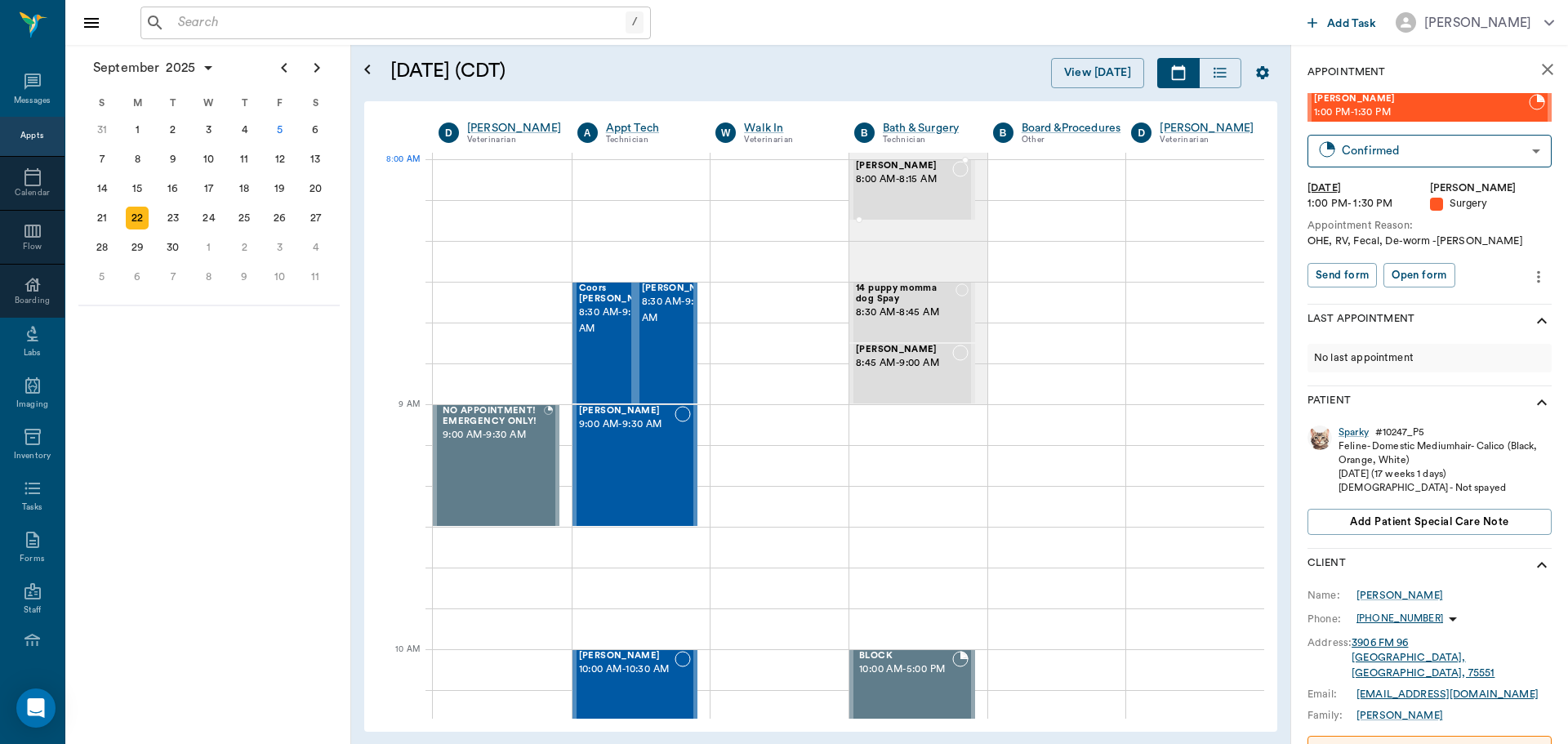
click at [887, 181] on span "8:00 AM - 8:15 AM" at bounding box center [904, 180] width 96 height 17
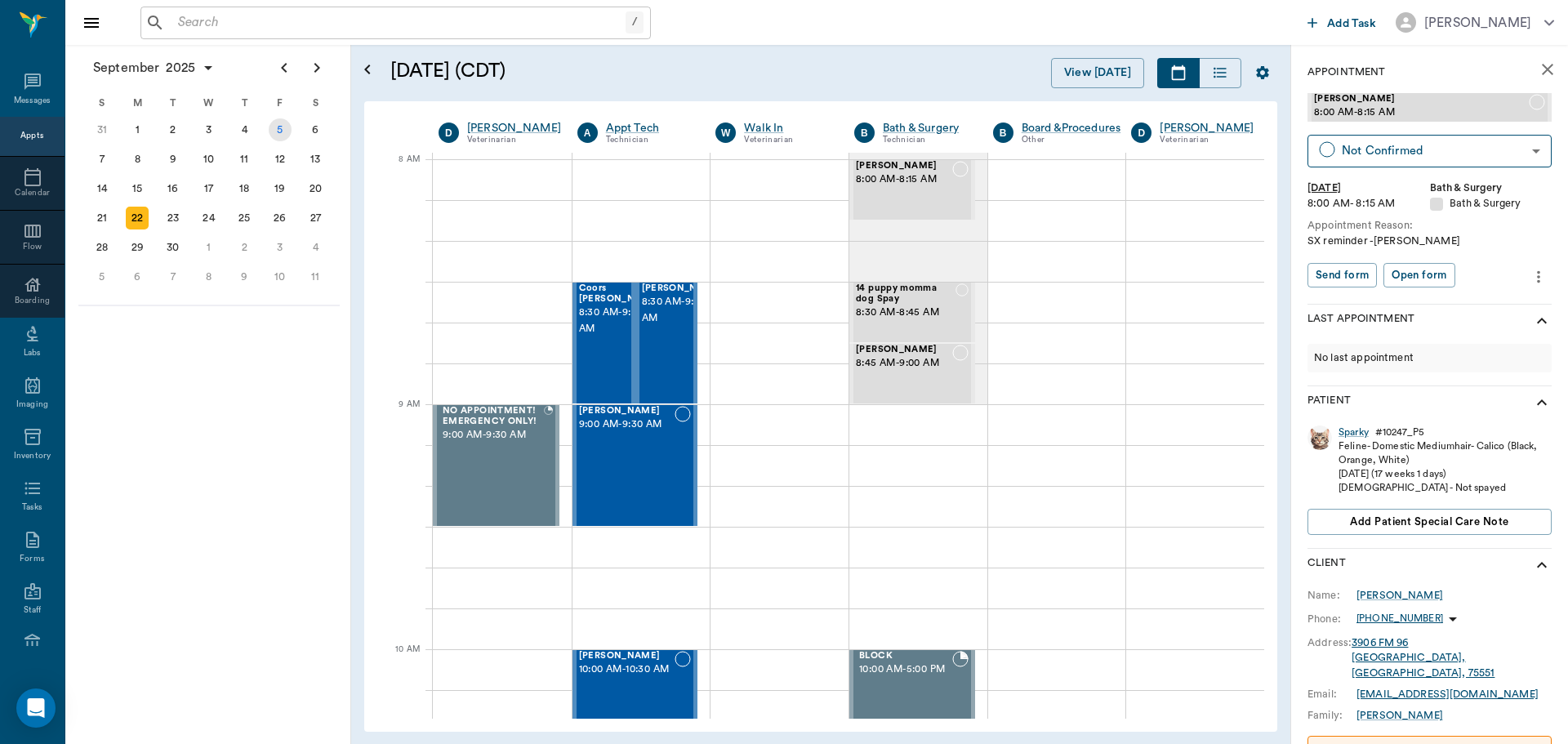
click at [276, 130] on div "5" at bounding box center [280, 130] width 23 height 23
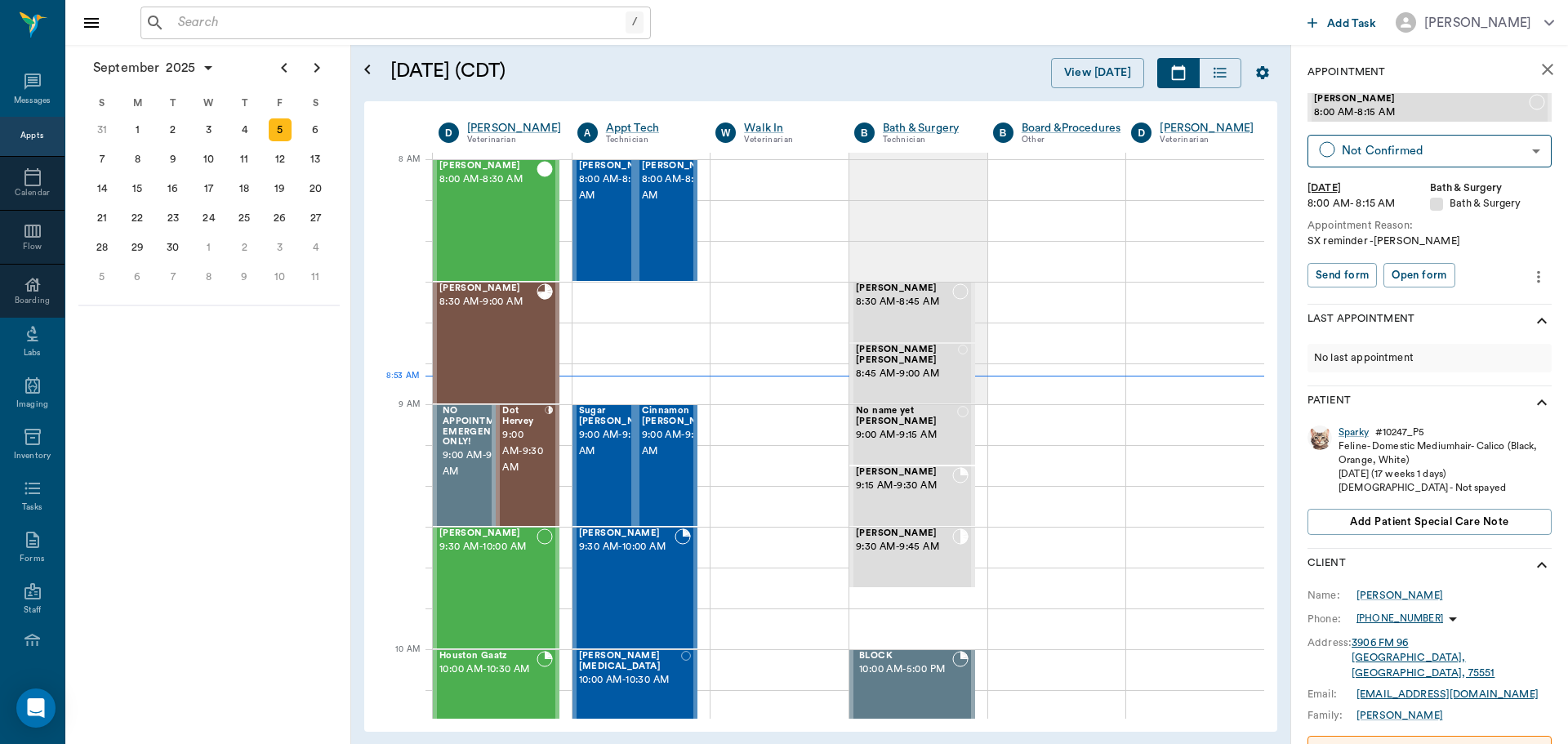
click at [276, 130] on div "5" at bounding box center [280, 130] width 23 height 23
click at [1538, 69] on icon "close" at bounding box center [1547, 69] width 20 height 20
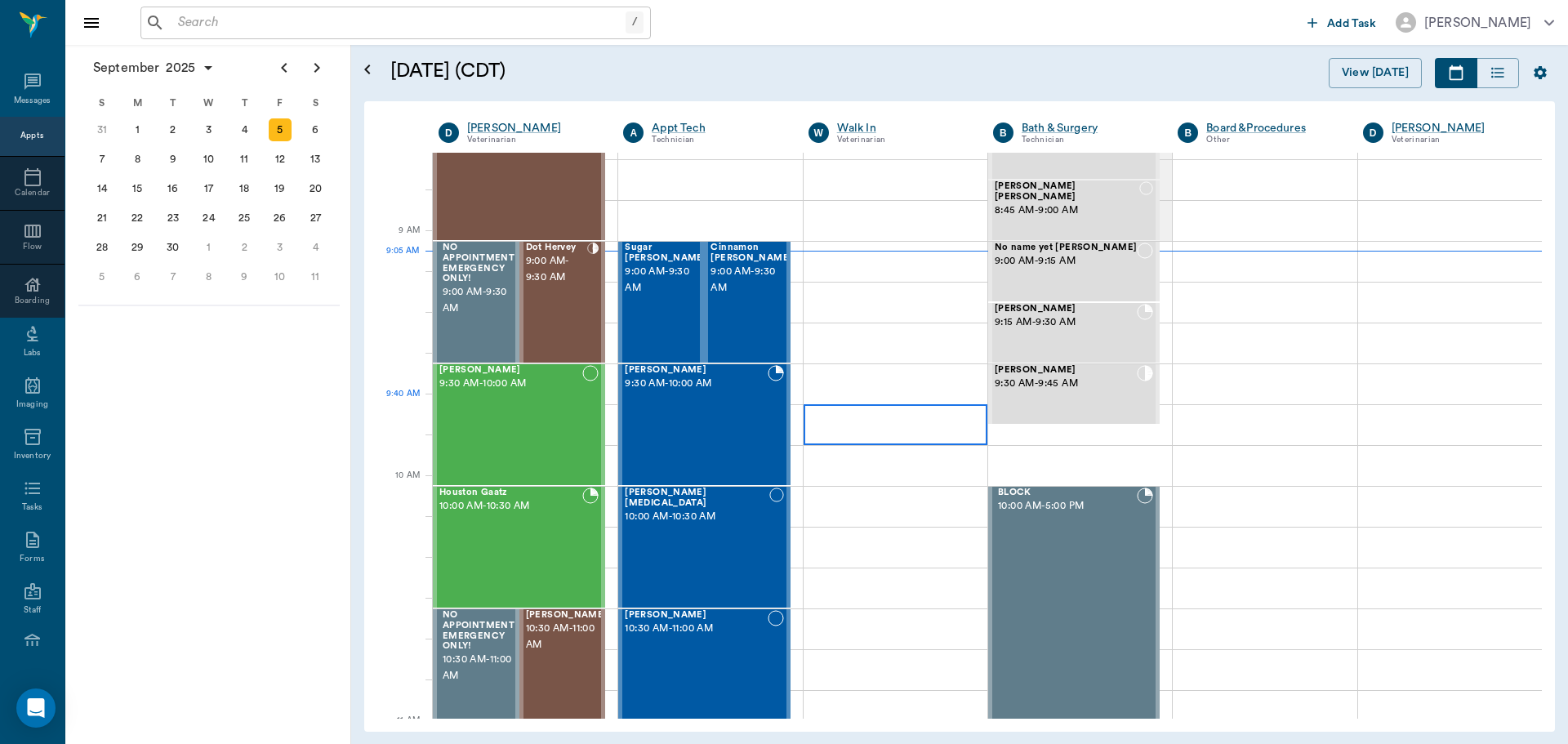
scroll to position [245, 0]
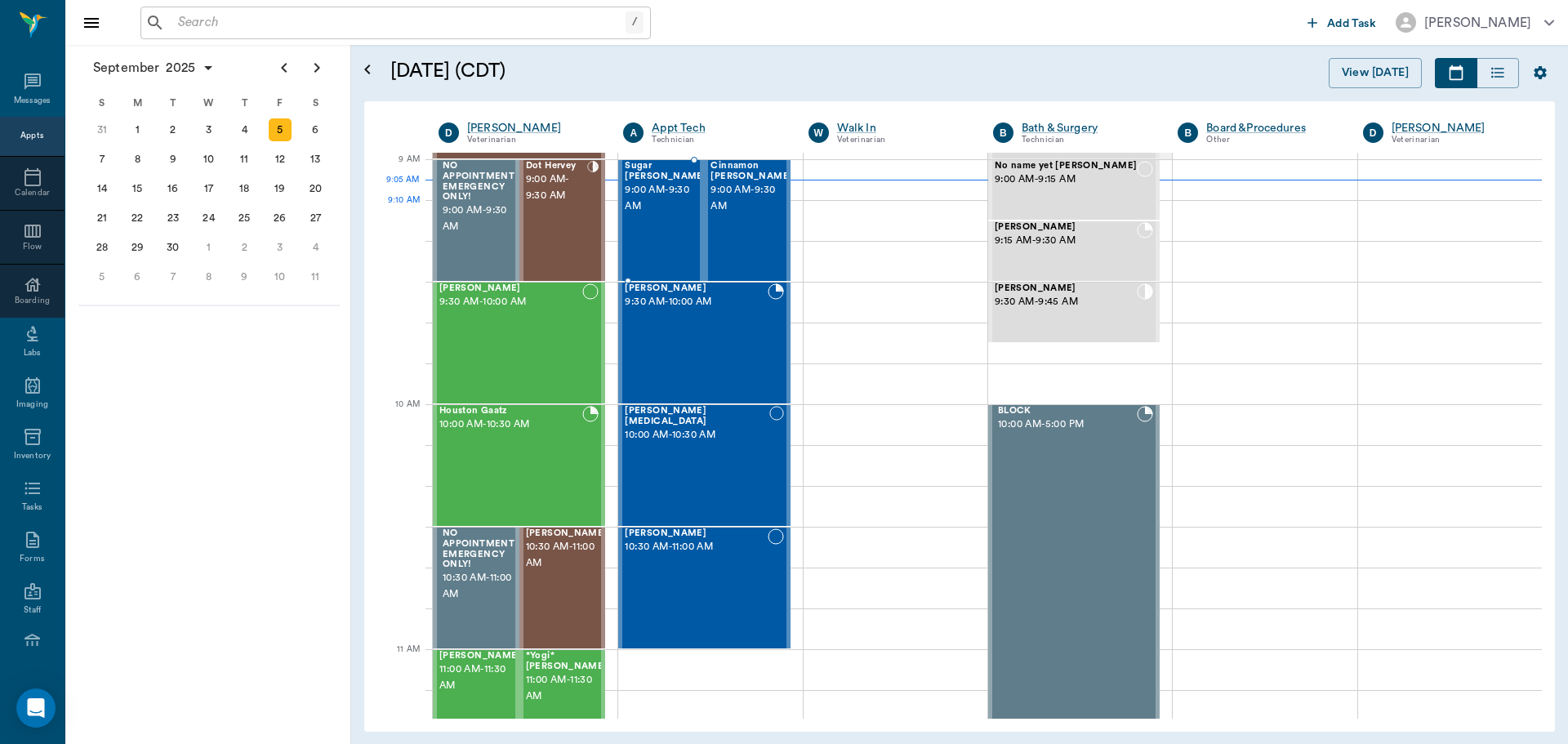
click at [657, 207] on div "Sugar Dodd 9:00 AM - 9:30 AM" at bounding box center [666, 220] width 82 height 119
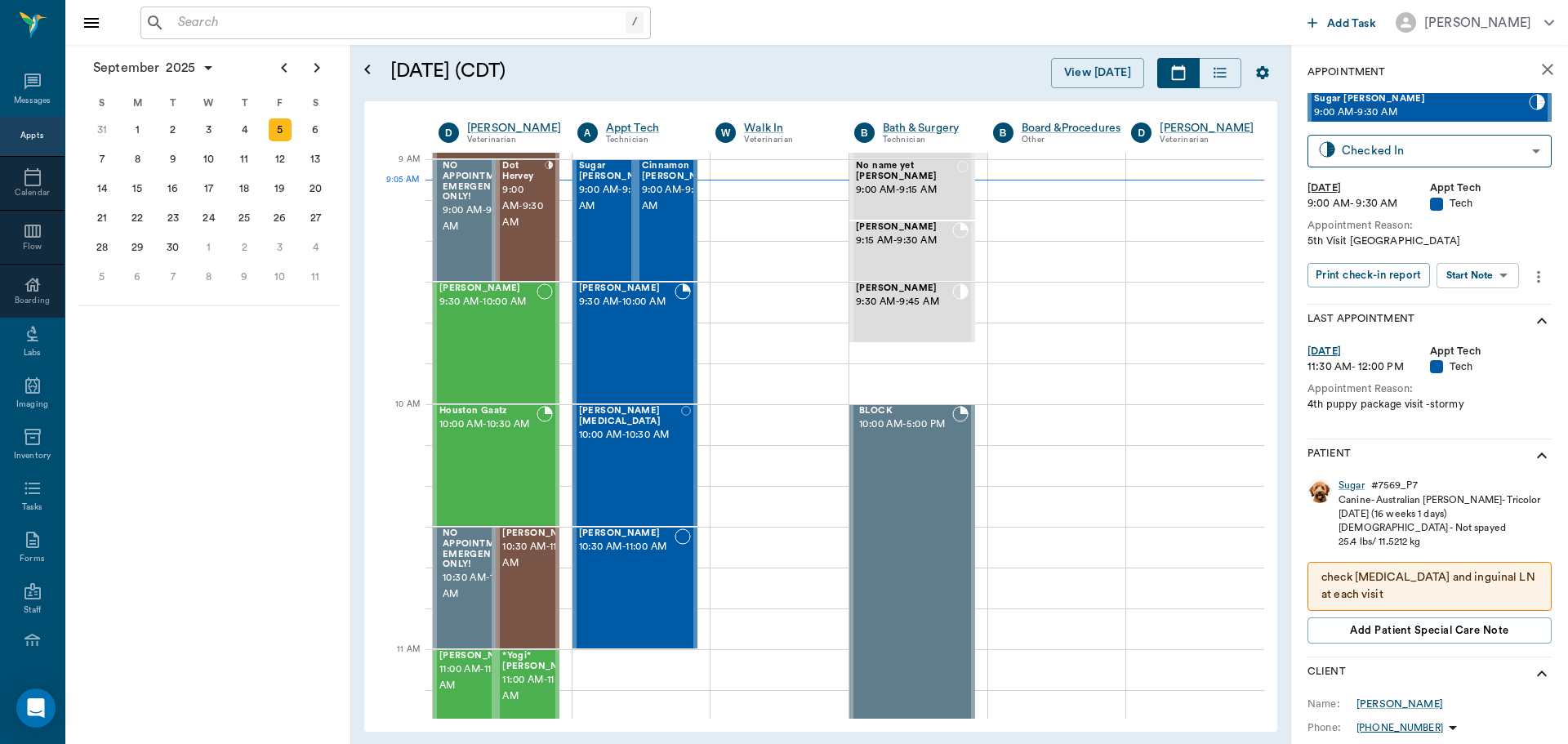
click at [1451, 282] on body "/ ​ Add Task Dr. Bert Ellsworth Nectar Messages Appts Calendar Flow Boarding La…" at bounding box center [784, 372] width 1568 height 744
click at [1456, 312] on button "Start SOAP" at bounding box center [1460, 309] width 56 height 19
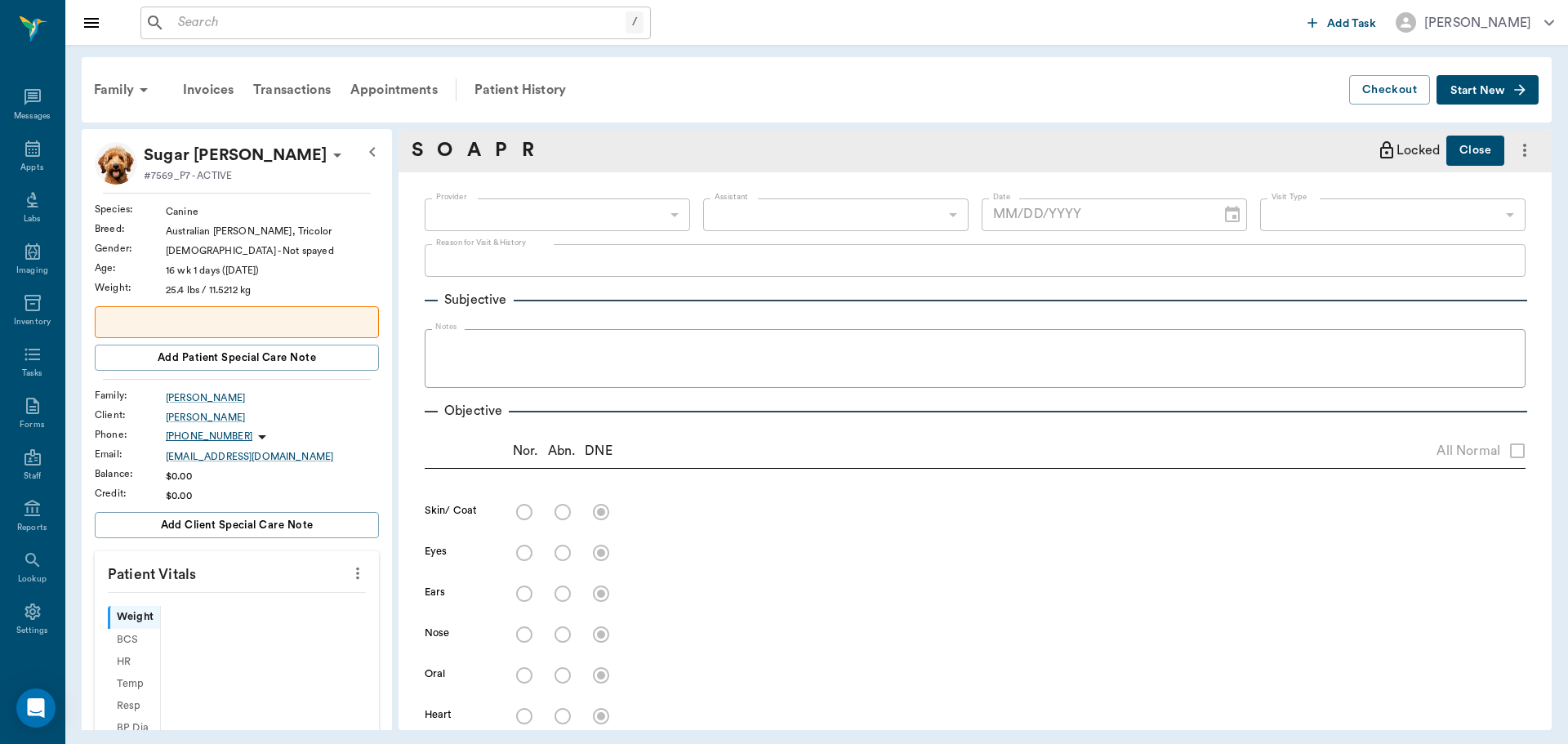
scroll to position [7, 0]
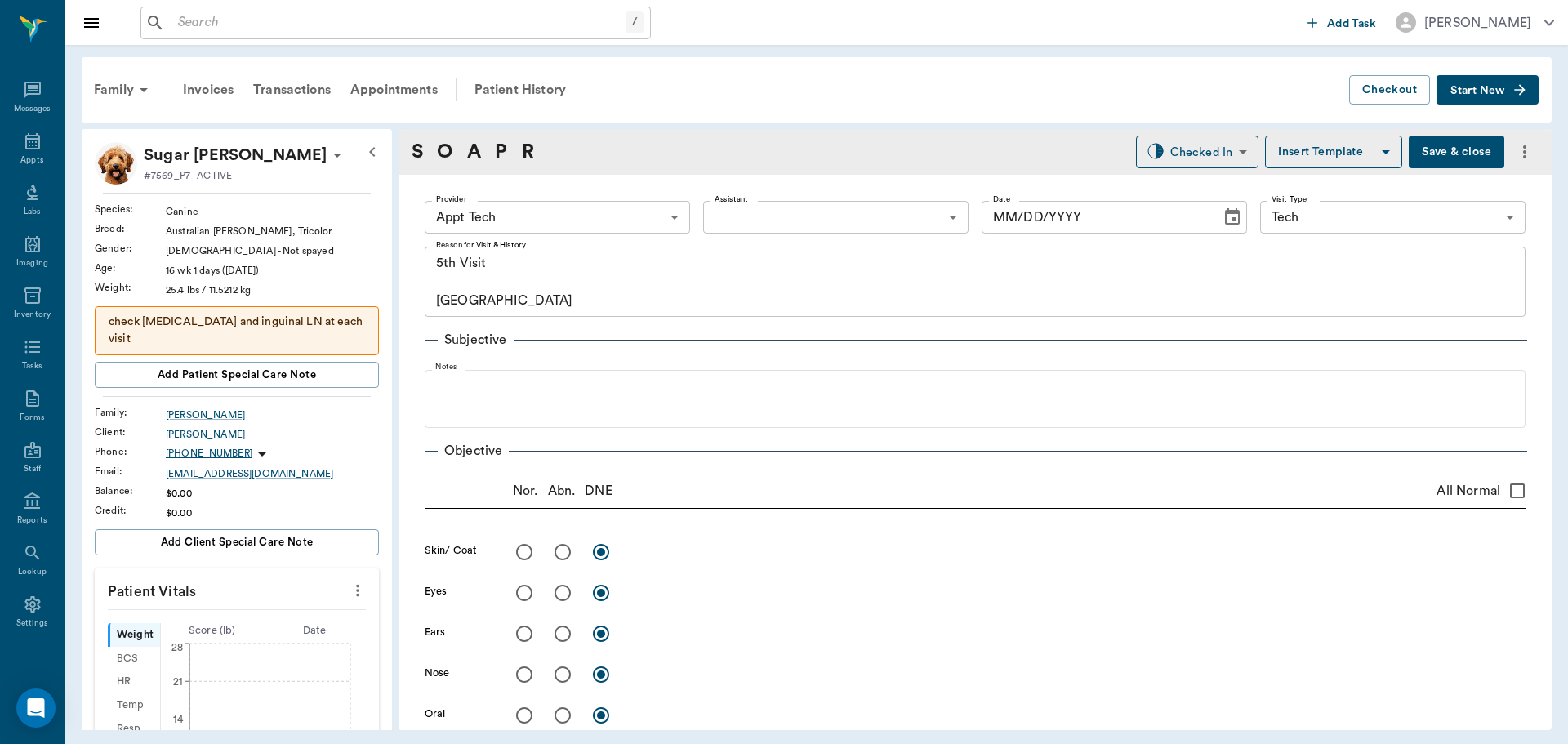
type input "63ec2f075fda476ae8351a4c"
type input "65d2be4f46e3a538d89b8c1a"
type textarea "5th Visit Caryn"
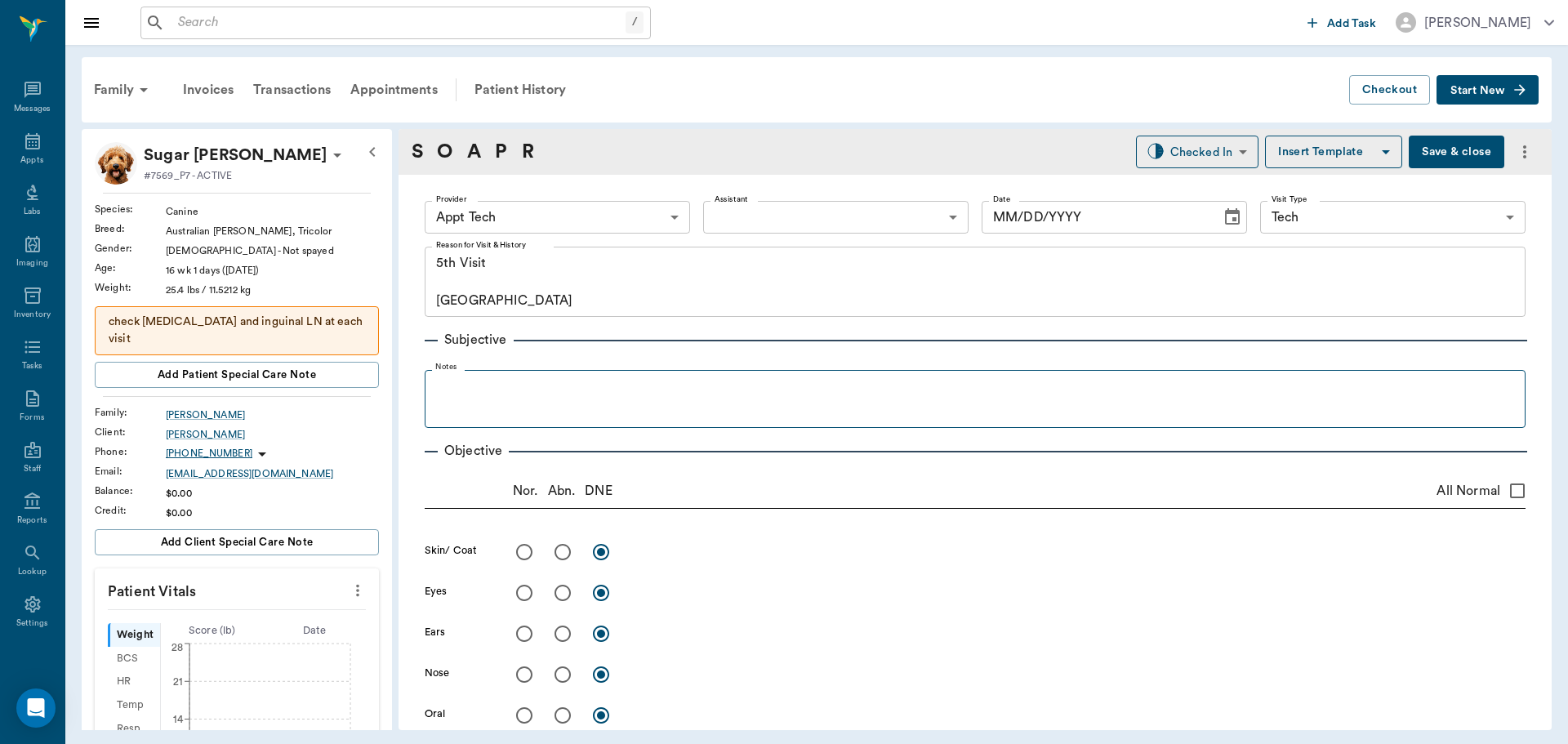
type input "[DATE]"
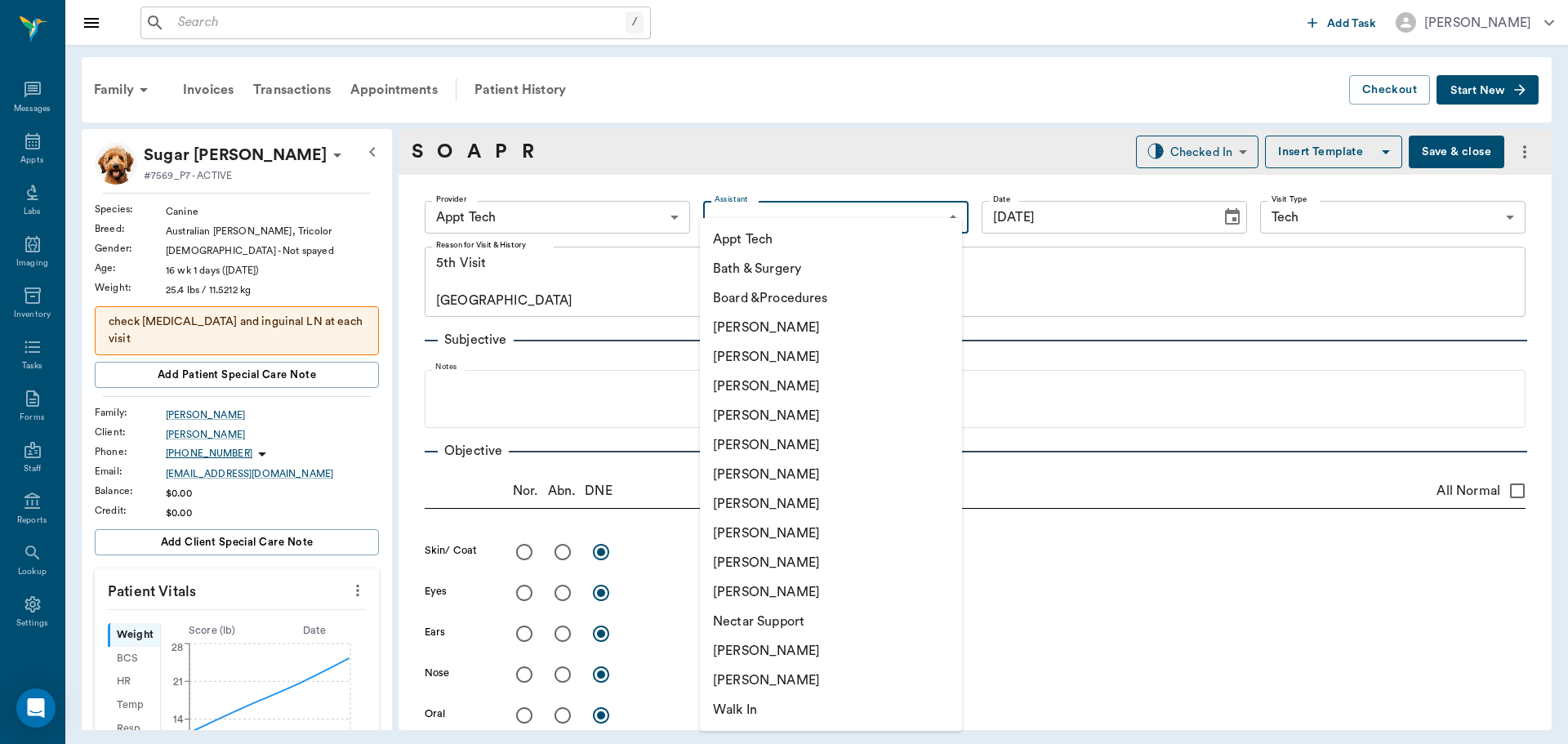
click at [739, 214] on body "/ ​ Add Task Dr. Bert Ellsworth Nectar Messages Appts Labs Imaging Inventory Ta…" at bounding box center [784, 372] width 1568 height 744
click at [748, 648] on li "Nicole Ailles" at bounding box center [830, 651] width 262 height 30
type input "6740bf97de10e07744acf1eb"
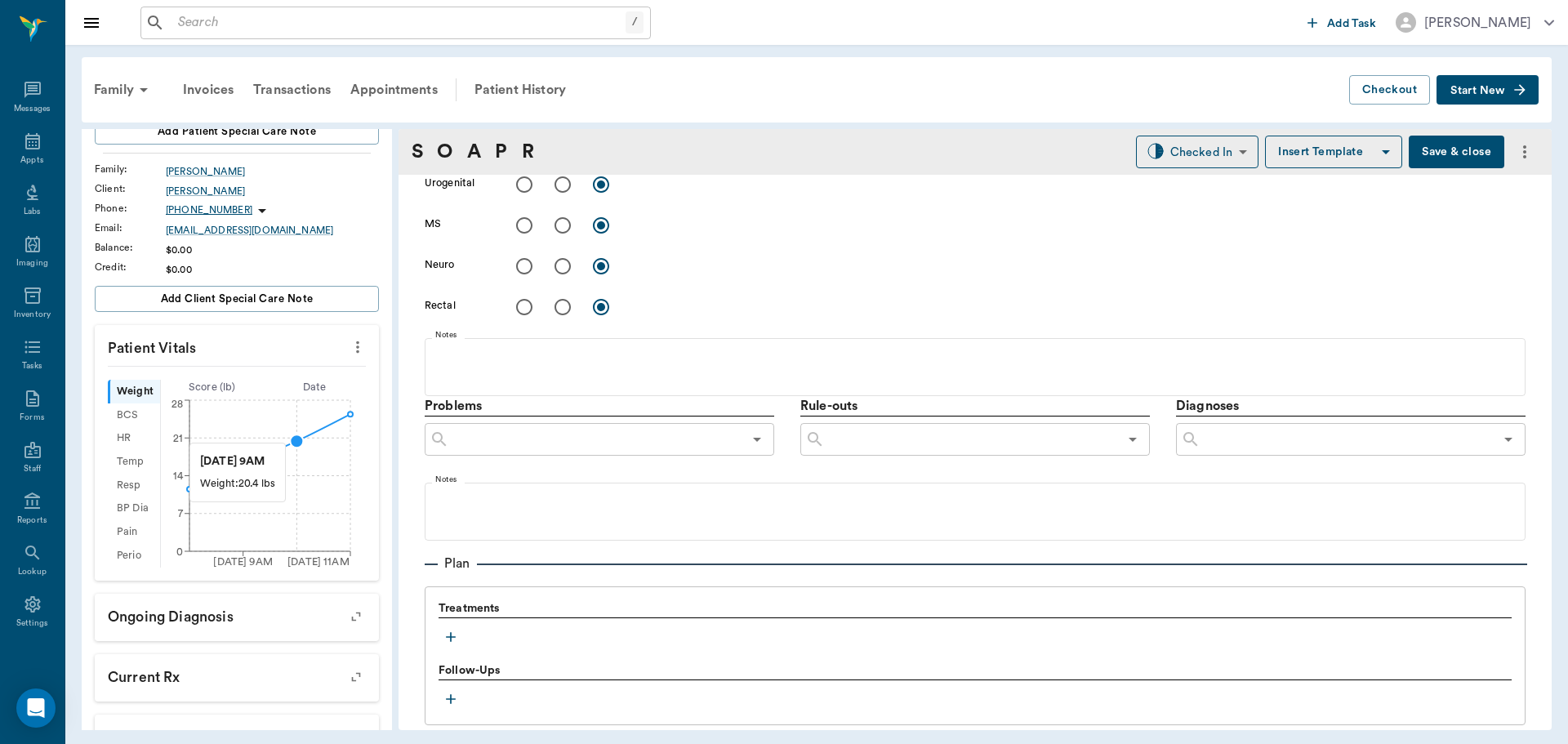
scroll to position [245, 0]
click at [349, 336] on icon "more" at bounding box center [357, 345] width 18 height 20
click at [296, 351] on span "Enter Vitals" at bounding box center [276, 356] width 137 height 17
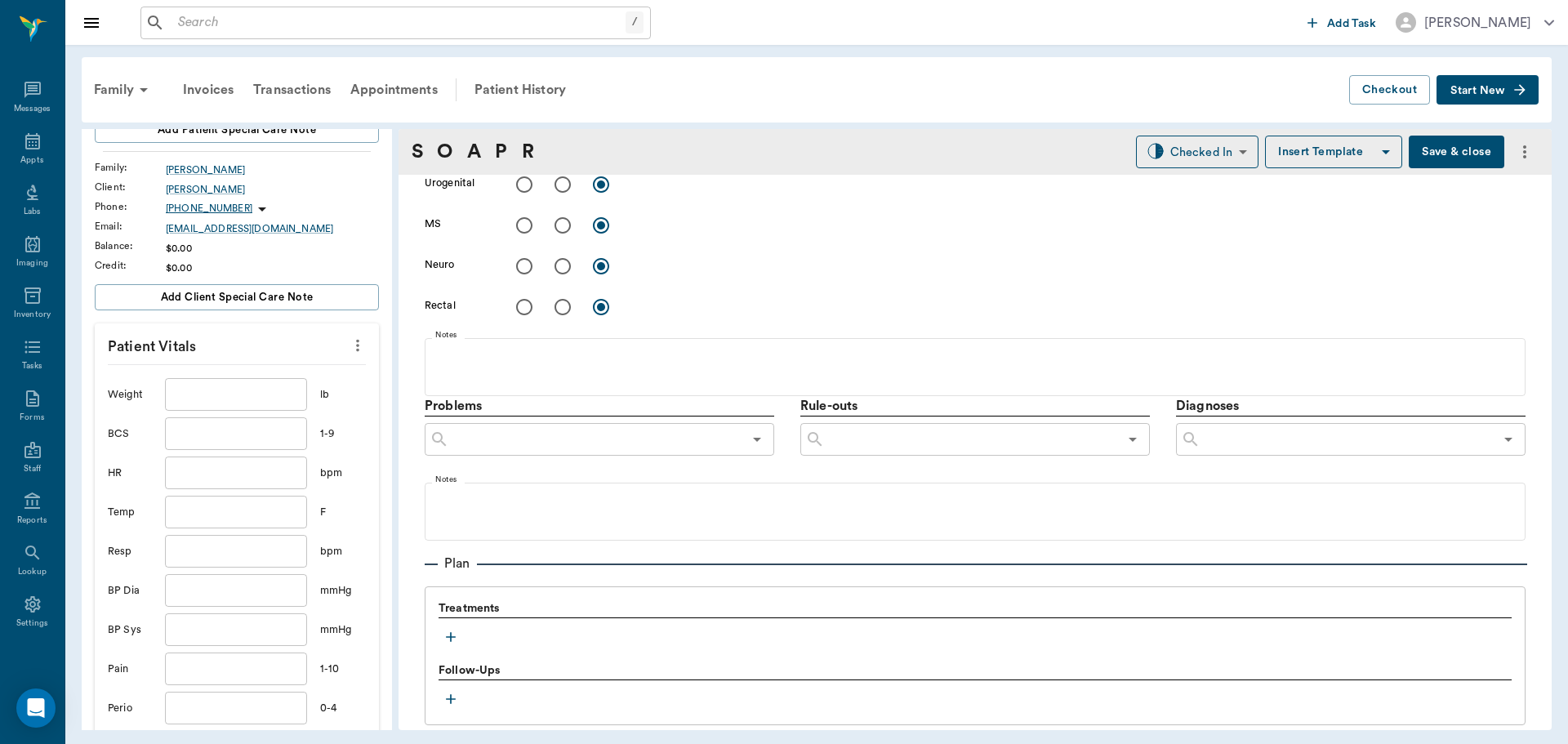
click at [274, 379] on input "text" at bounding box center [236, 393] width 142 height 33
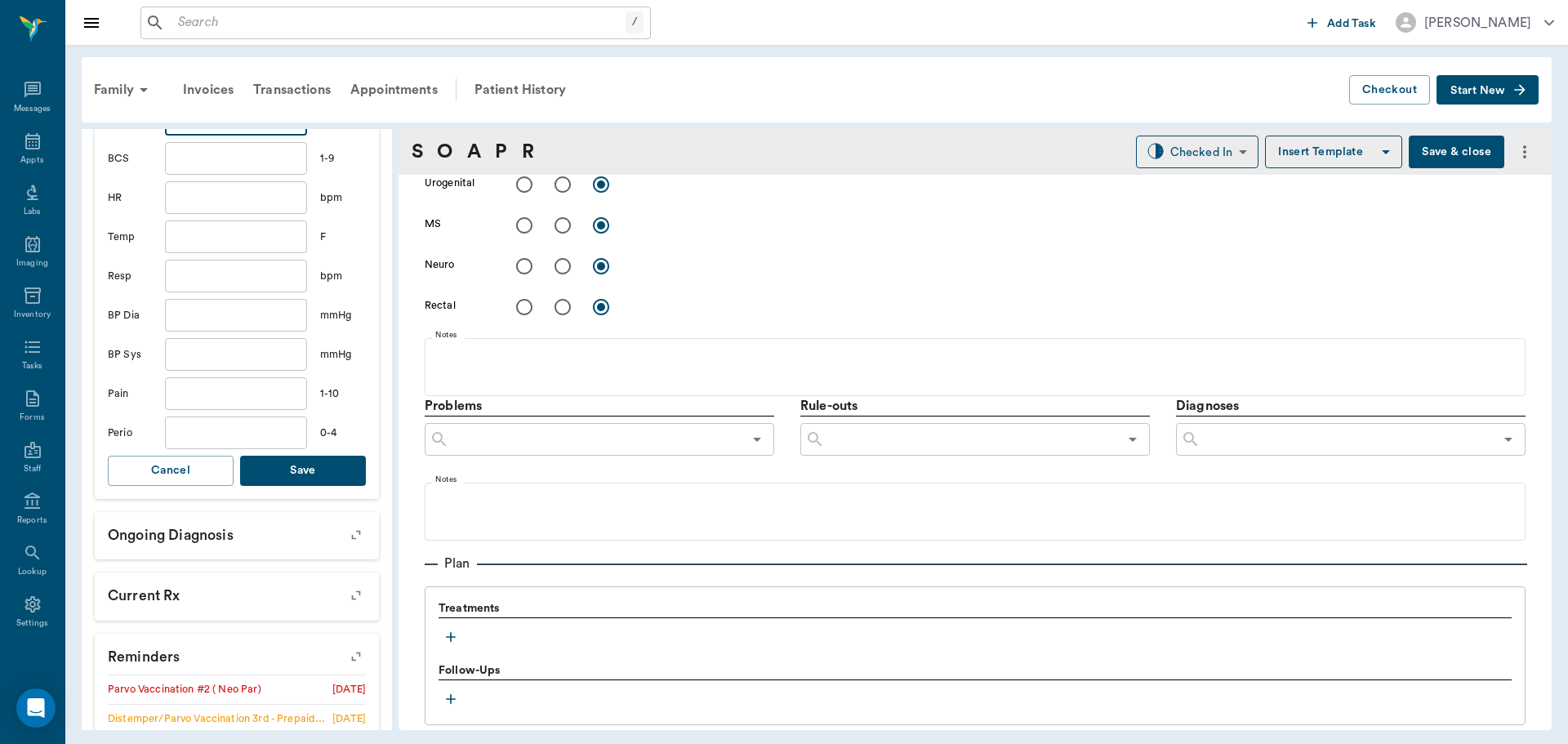
scroll to position [572, 0]
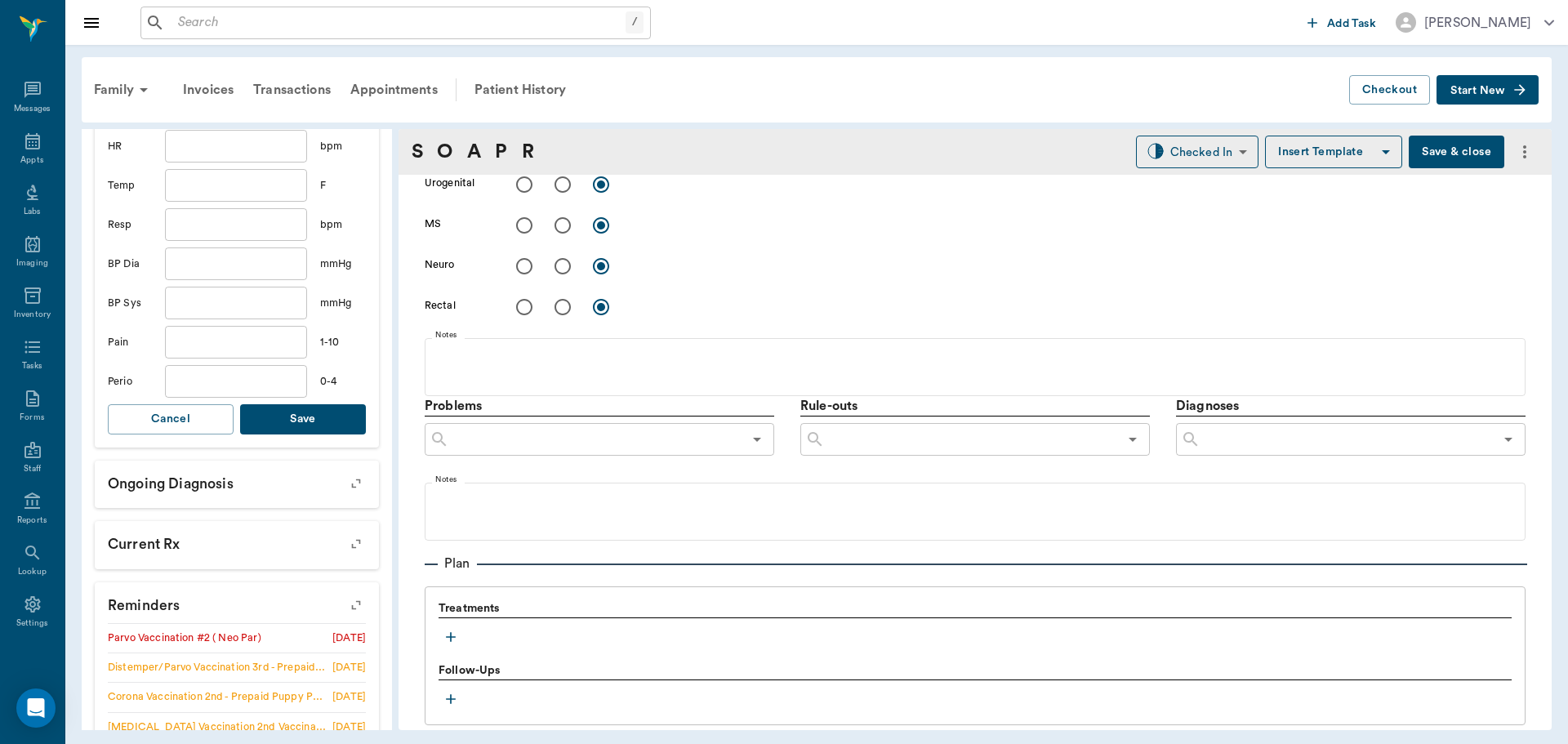
type input "29.5"
click at [305, 404] on button "Save" at bounding box center [302, 419] width 126 height 30
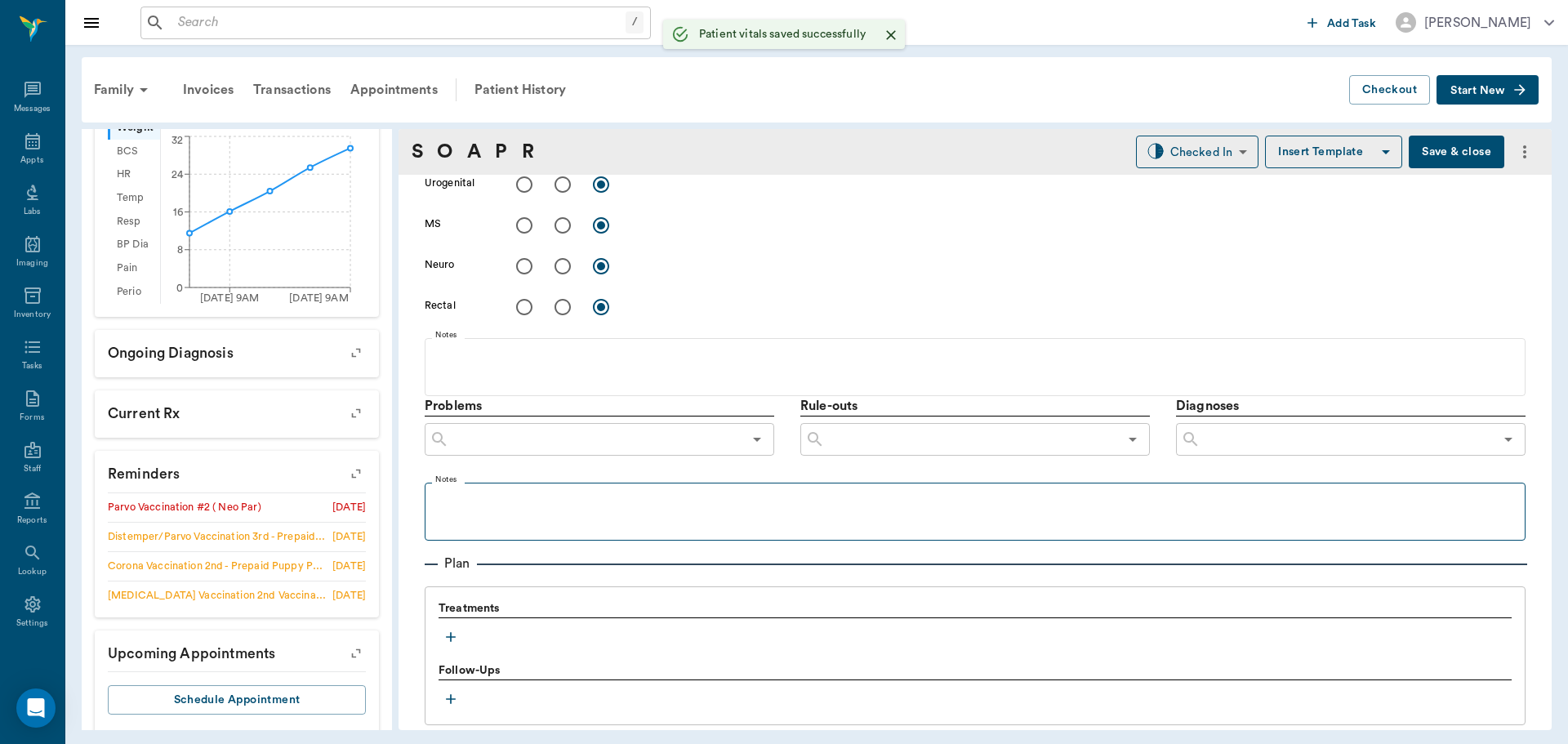
scroll to position [980, 0]
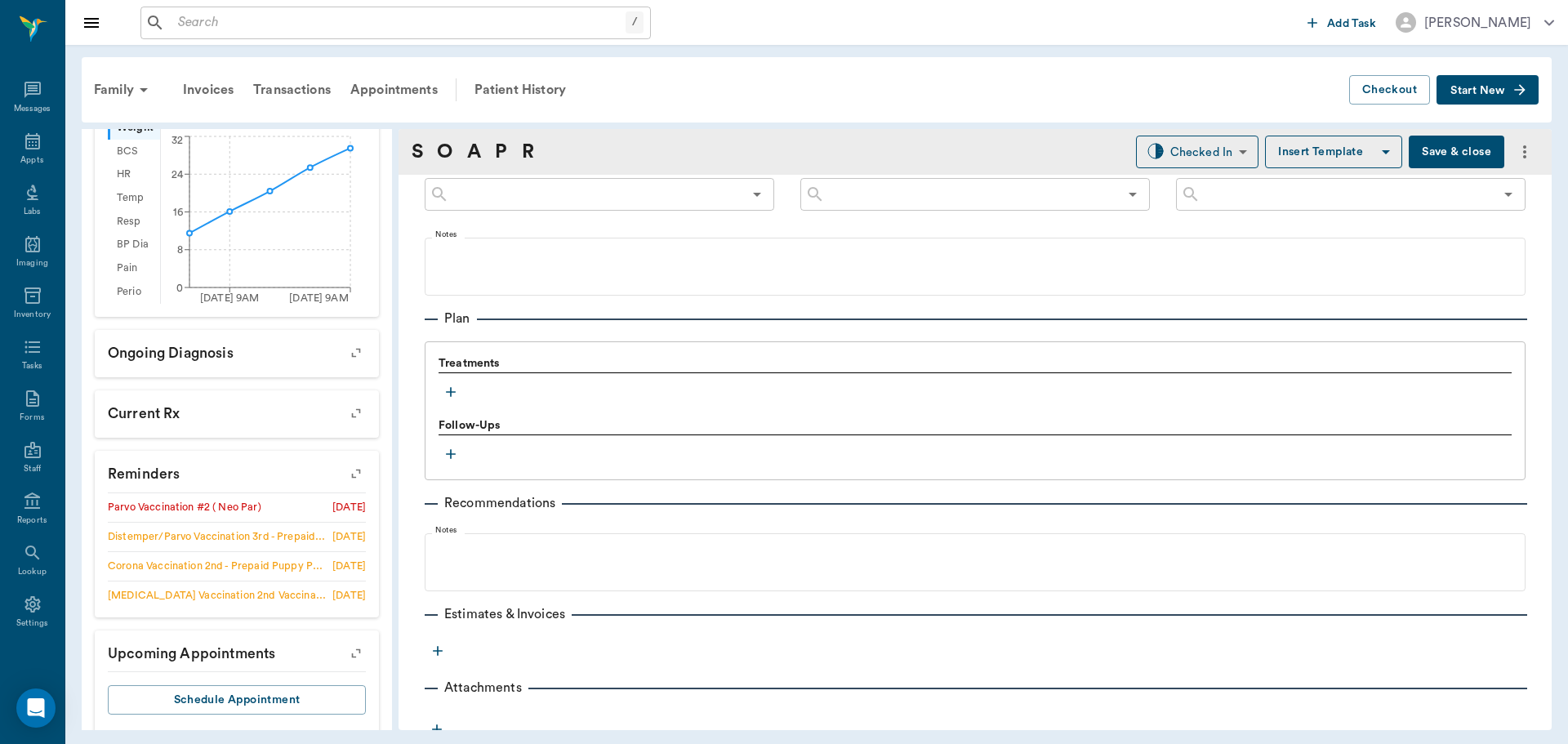
click at [450, 394] on icon "button" at bounding box center [451, 393] width 17 height 17
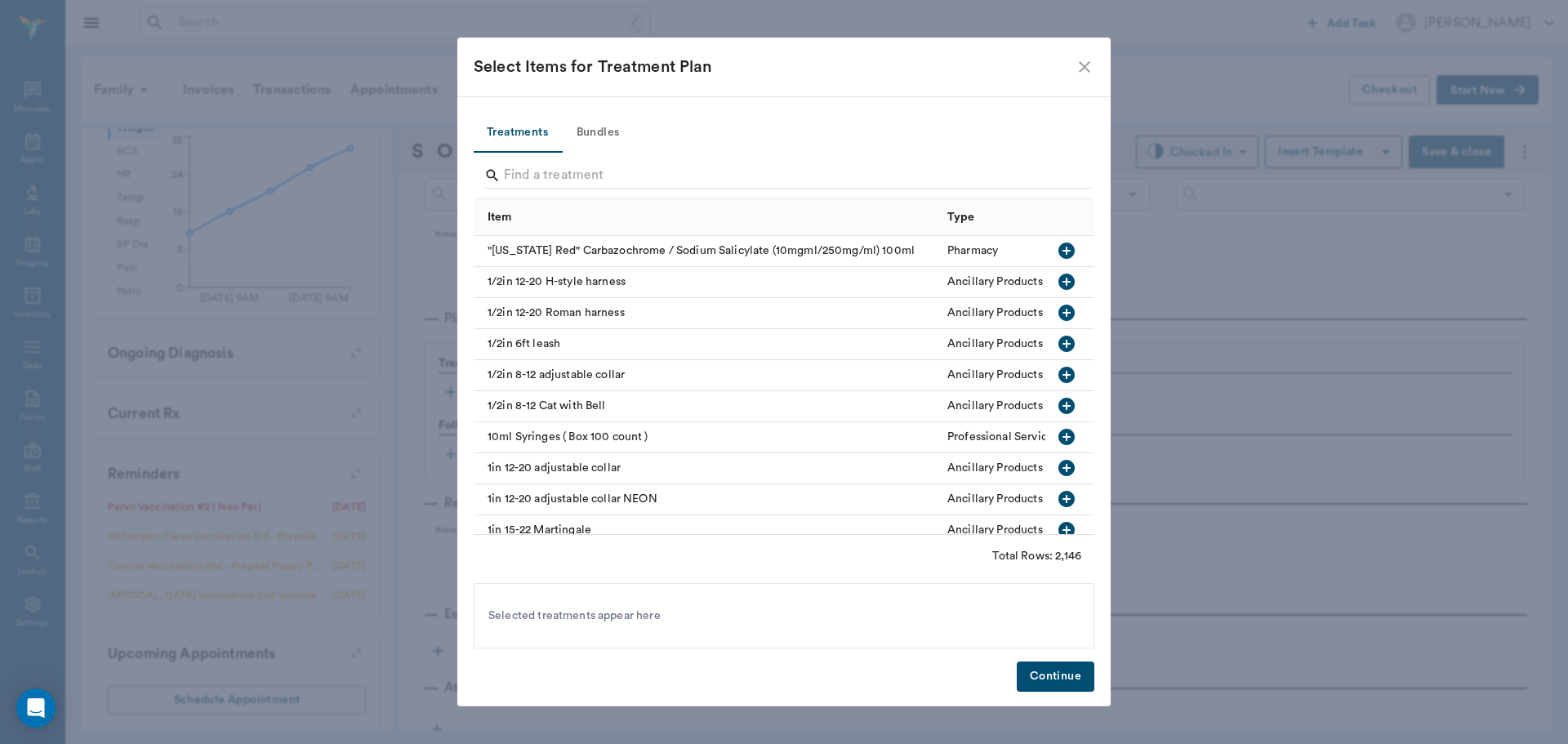
click at [609, 135] on button "Bundles" at bounding box center [598, 133] width 74 height 39
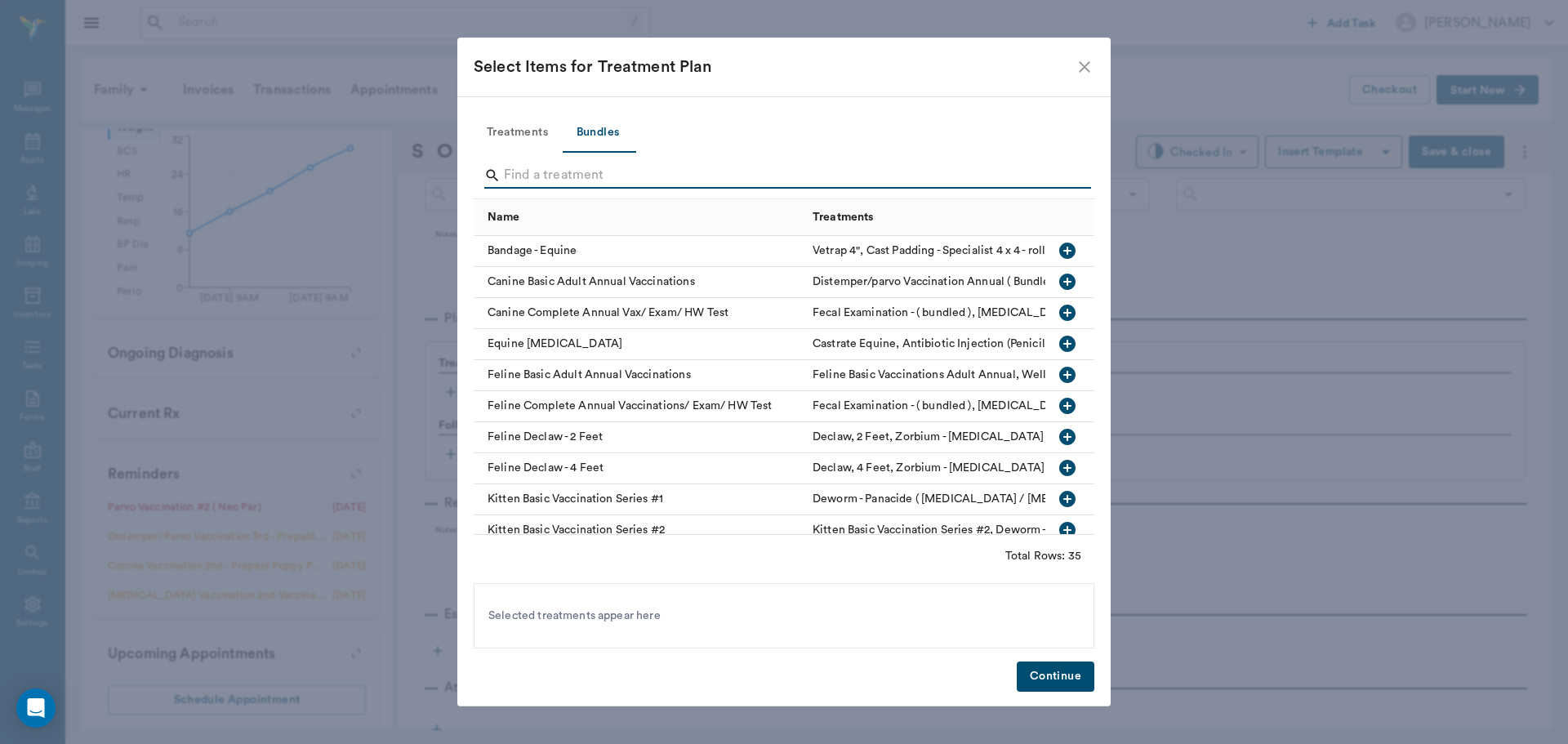
click at [567, 172] on input "Search" at bounding box center [784, 175] width 562 height 26
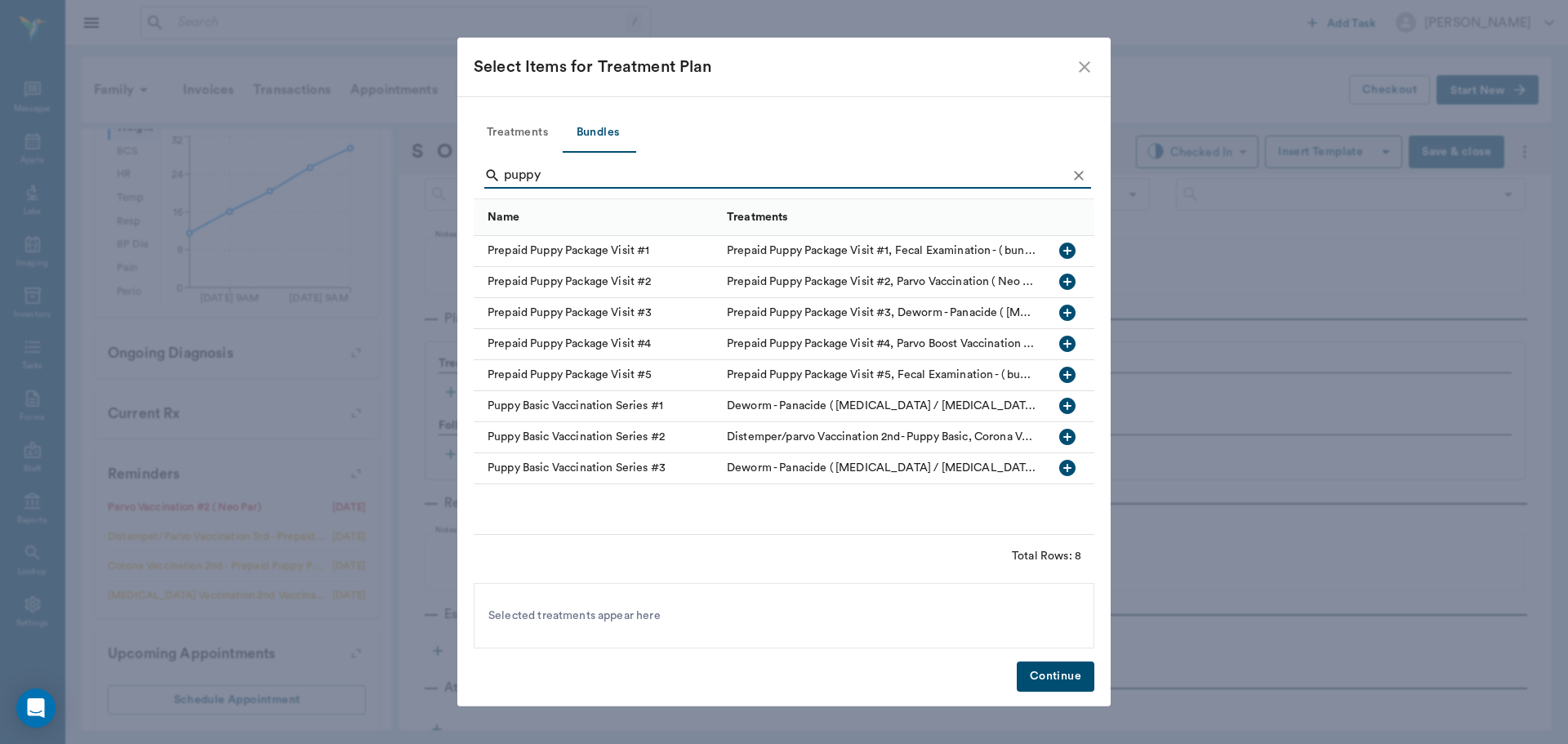
type input "puppy"
click at [1066, 339] on icon "button" at bounding box center [1068, 344] width 17 height 17
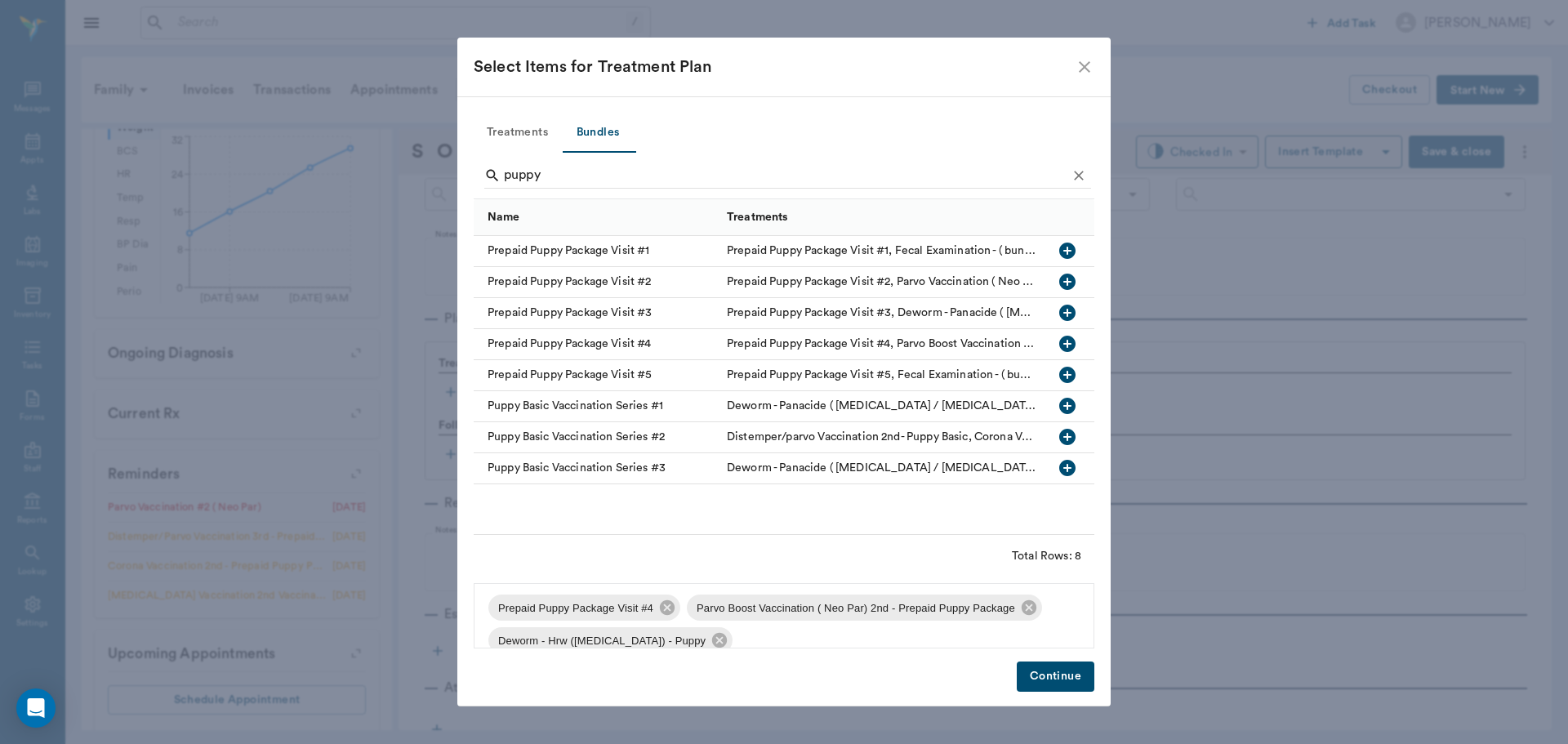
scroll to position [0, 0]
click at [672, 613] on icon at bounding box center [667, 611] width 15 height 15
click at [822, 620] on icon at bounding box center [830, 610] width 18 height 18
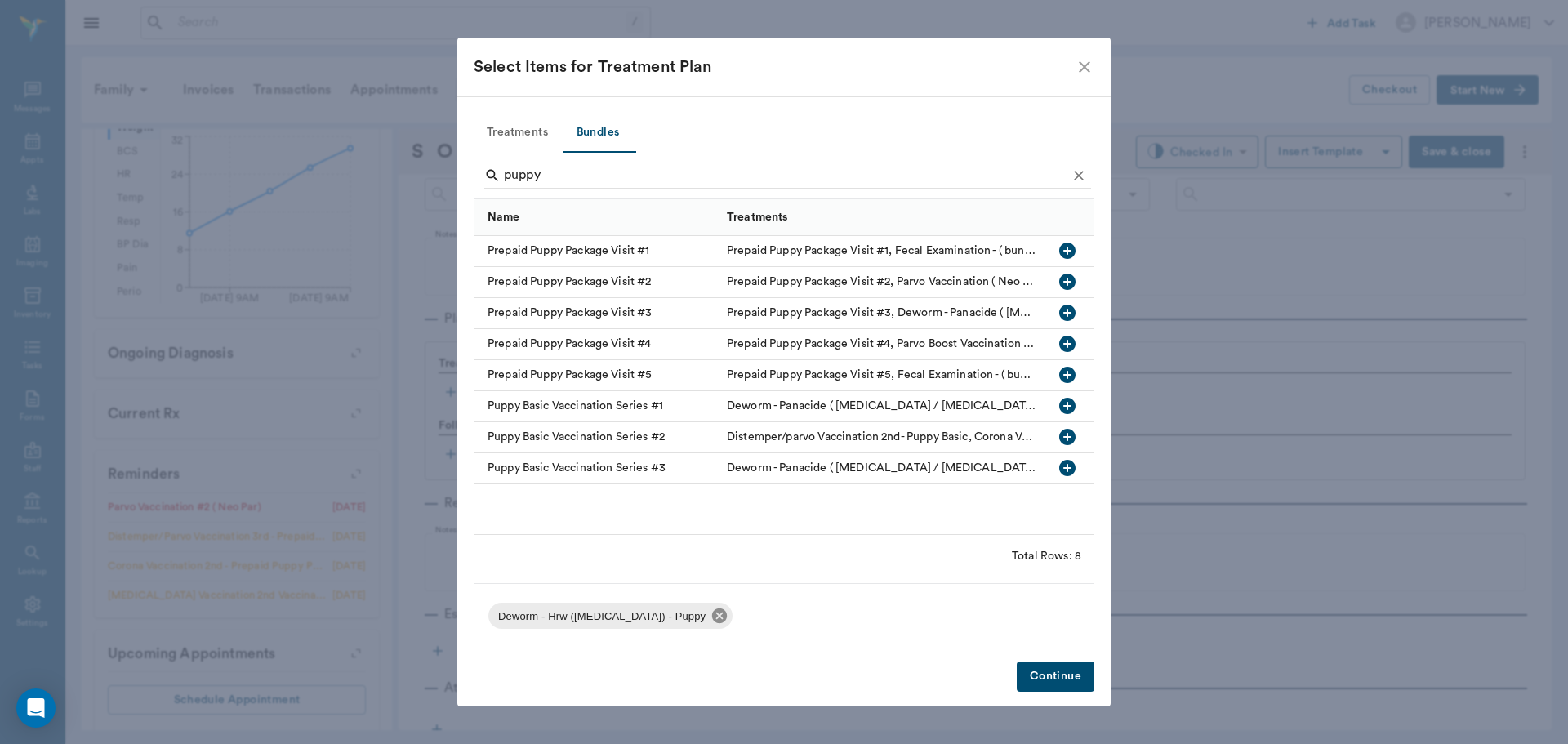
click at [713, 618] on icon at bounding box center [720, 615] width 15 height 15
click at [1067, 378] on icon "button" at bounding box center [1067, 374] width 20 height 20
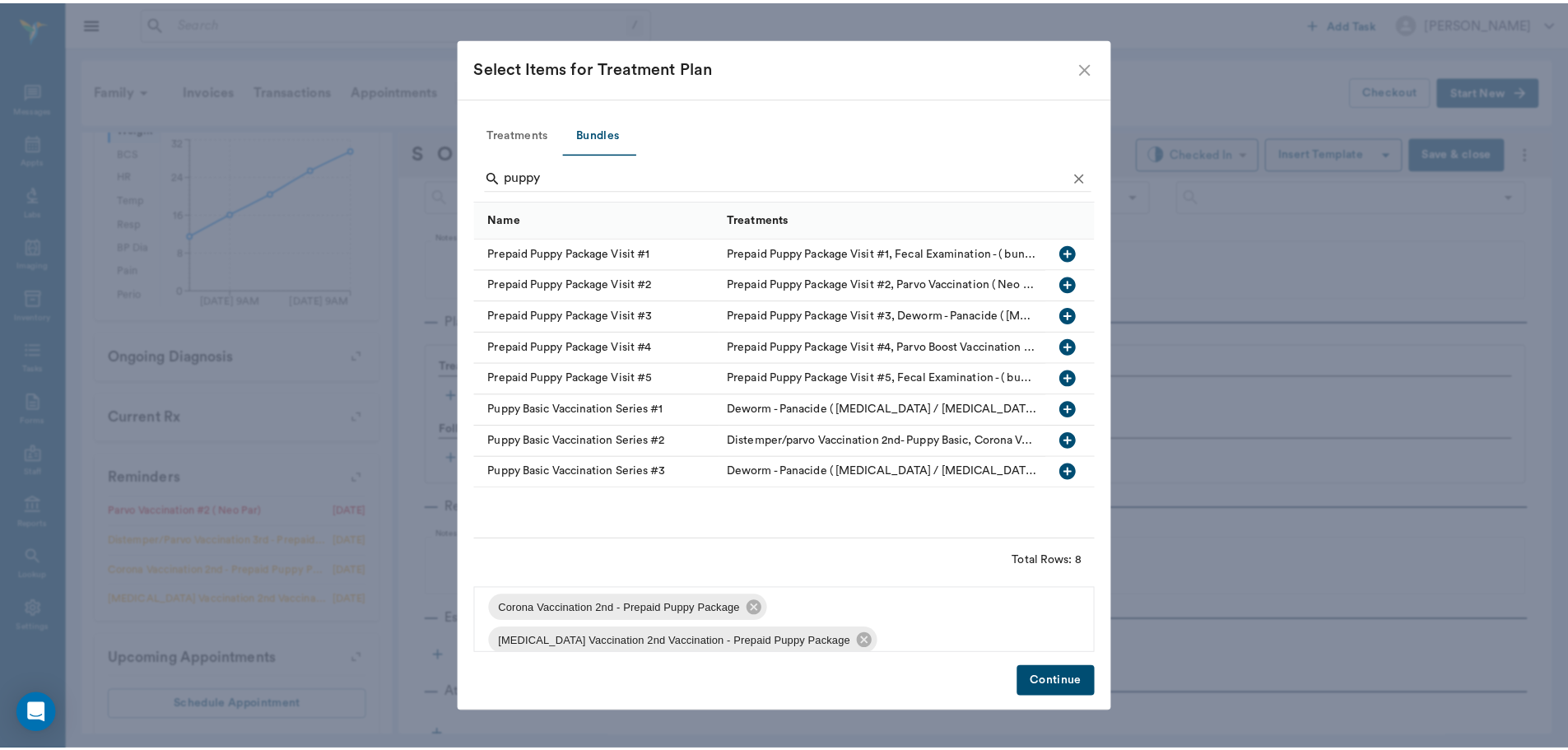
scroll to position [155, 0]
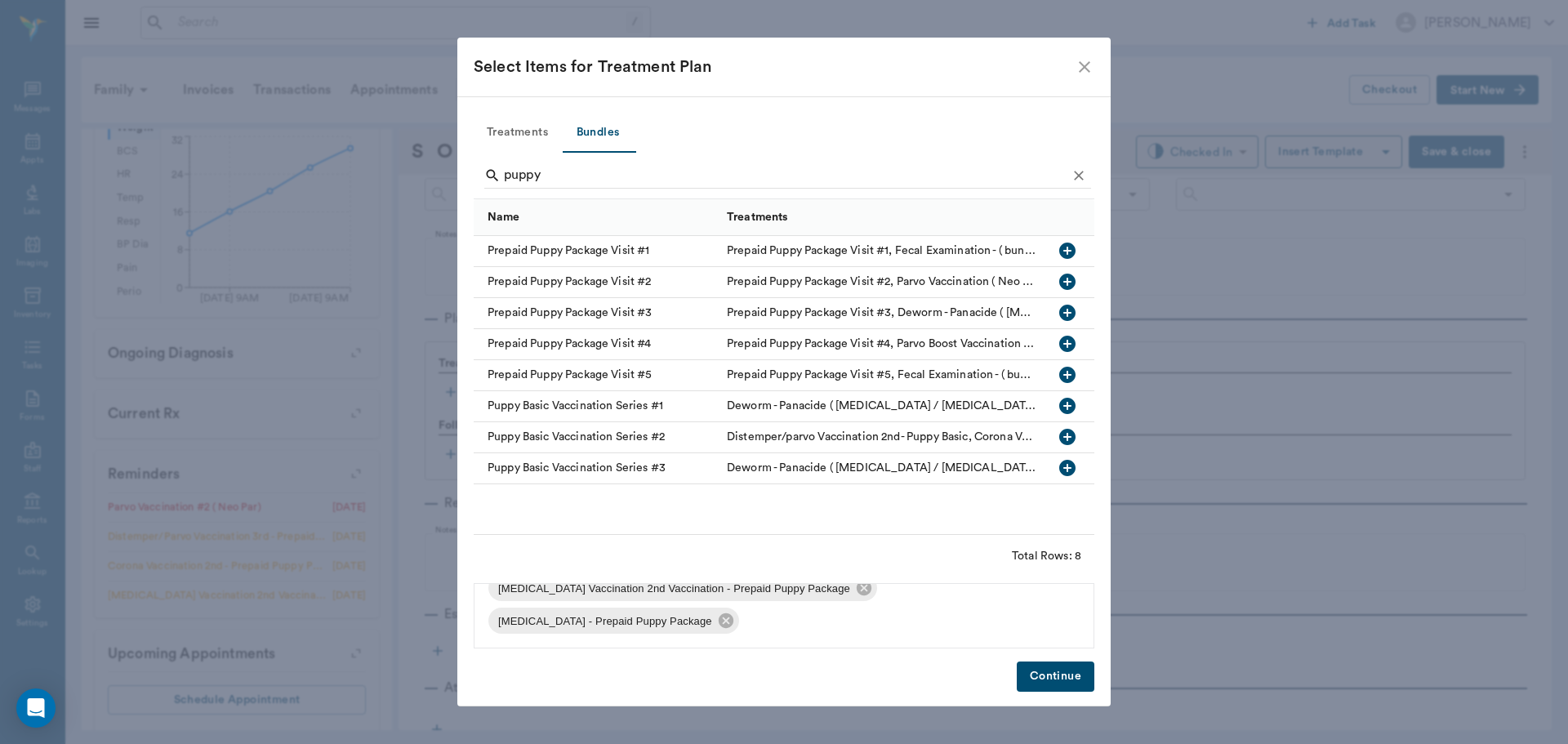
click at [1045, 671] on button "Continue" at bounding box center [1055, 676] width 77 height 30
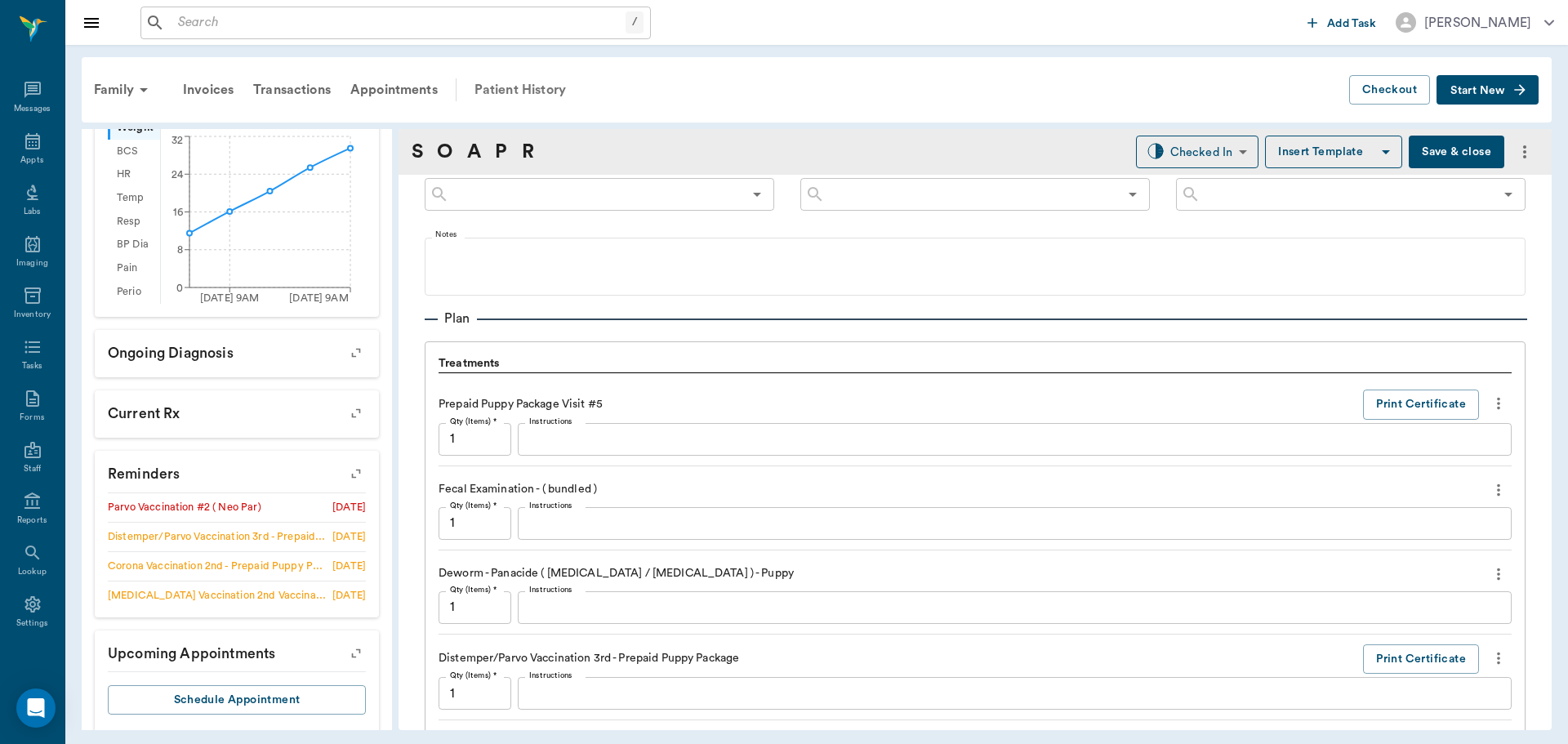
click at [518, 90] on div "Patient History" at bounding box center [520, 90] width 111 height 39
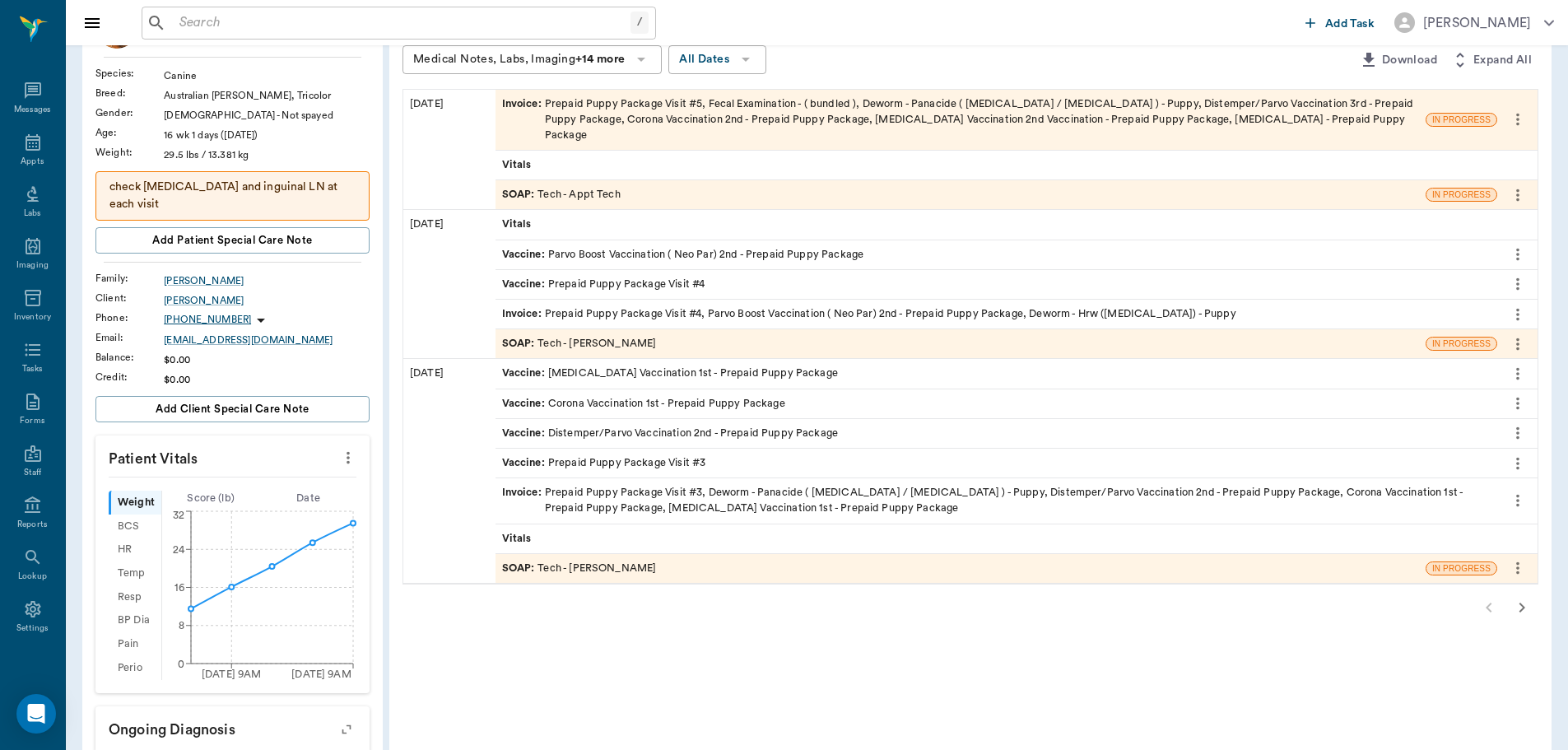
scroll to position [247, 0]
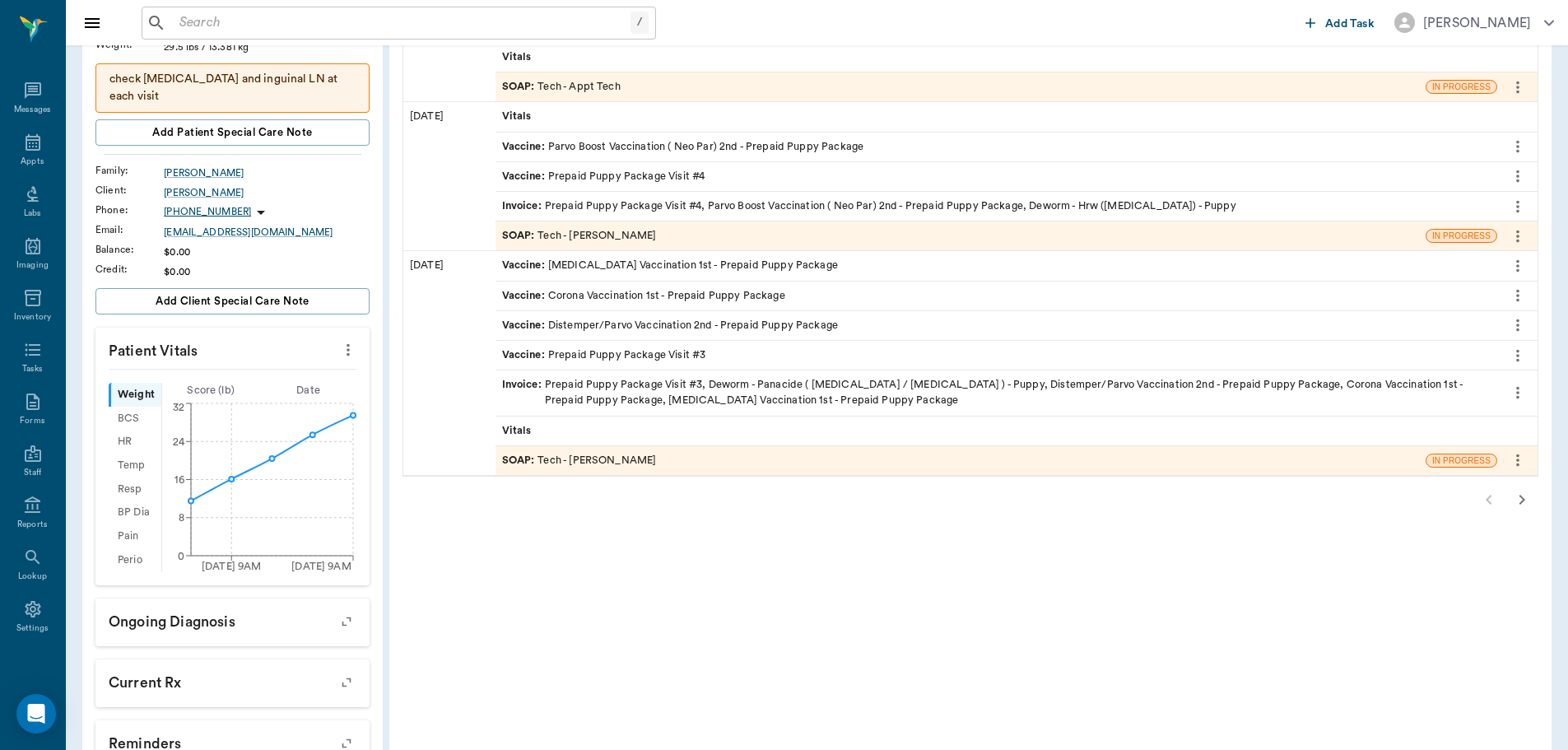
click at [1510, 485] on button "button" at bounding box center [1521, 499] width 33 height 33
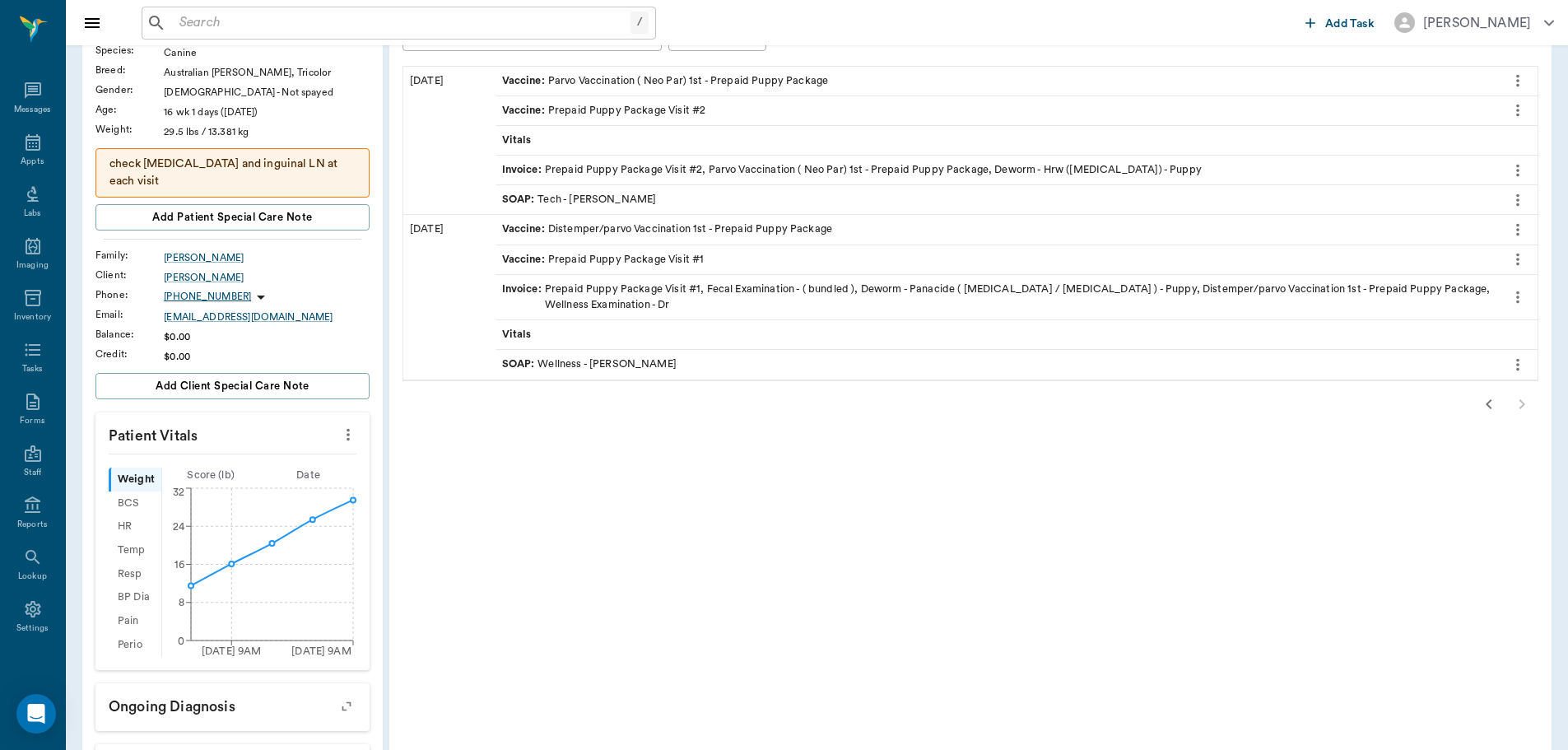
scroll to position [83, 0]
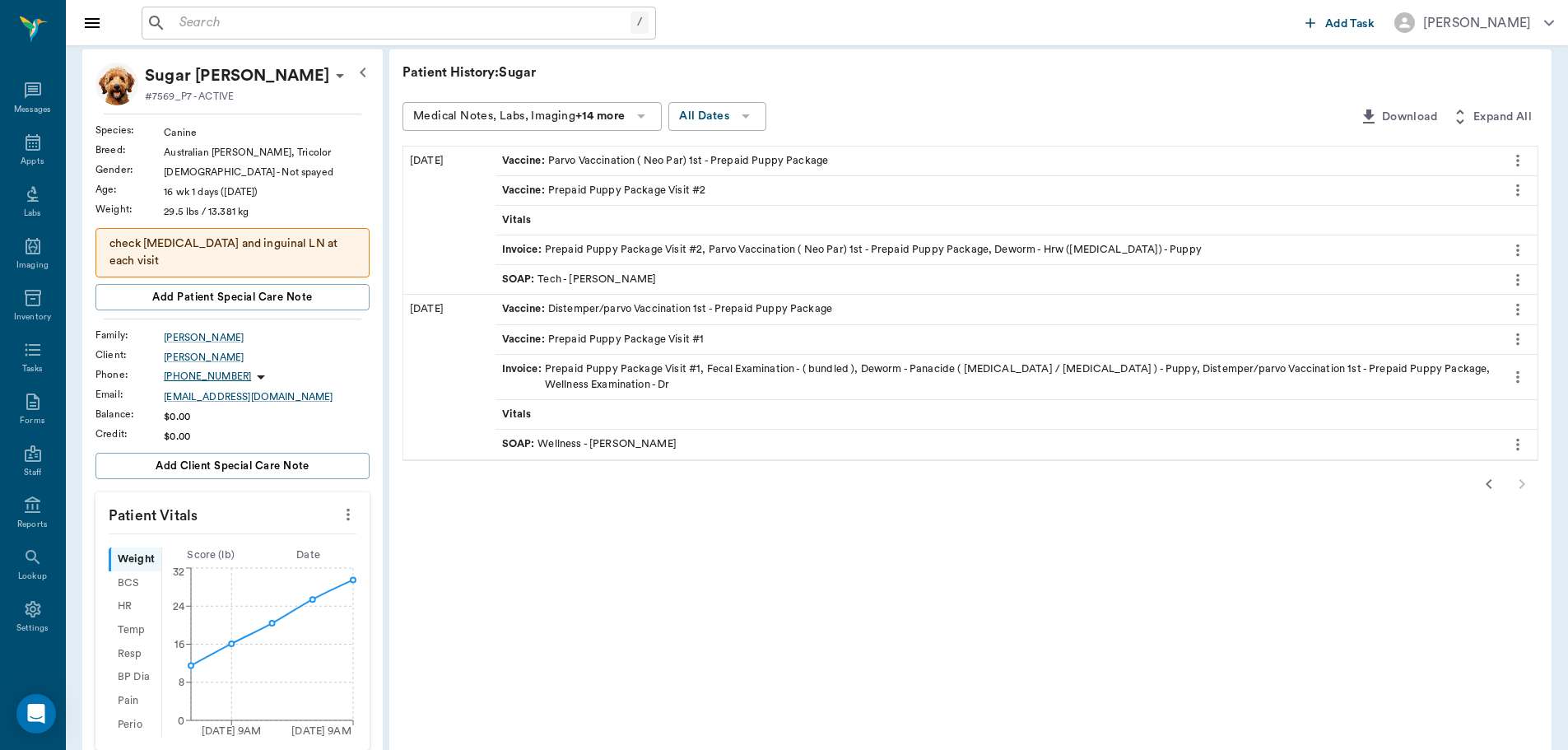
click at [1481, 477] on icon "button" at bounding box center [1488, 483] width 20 height 20
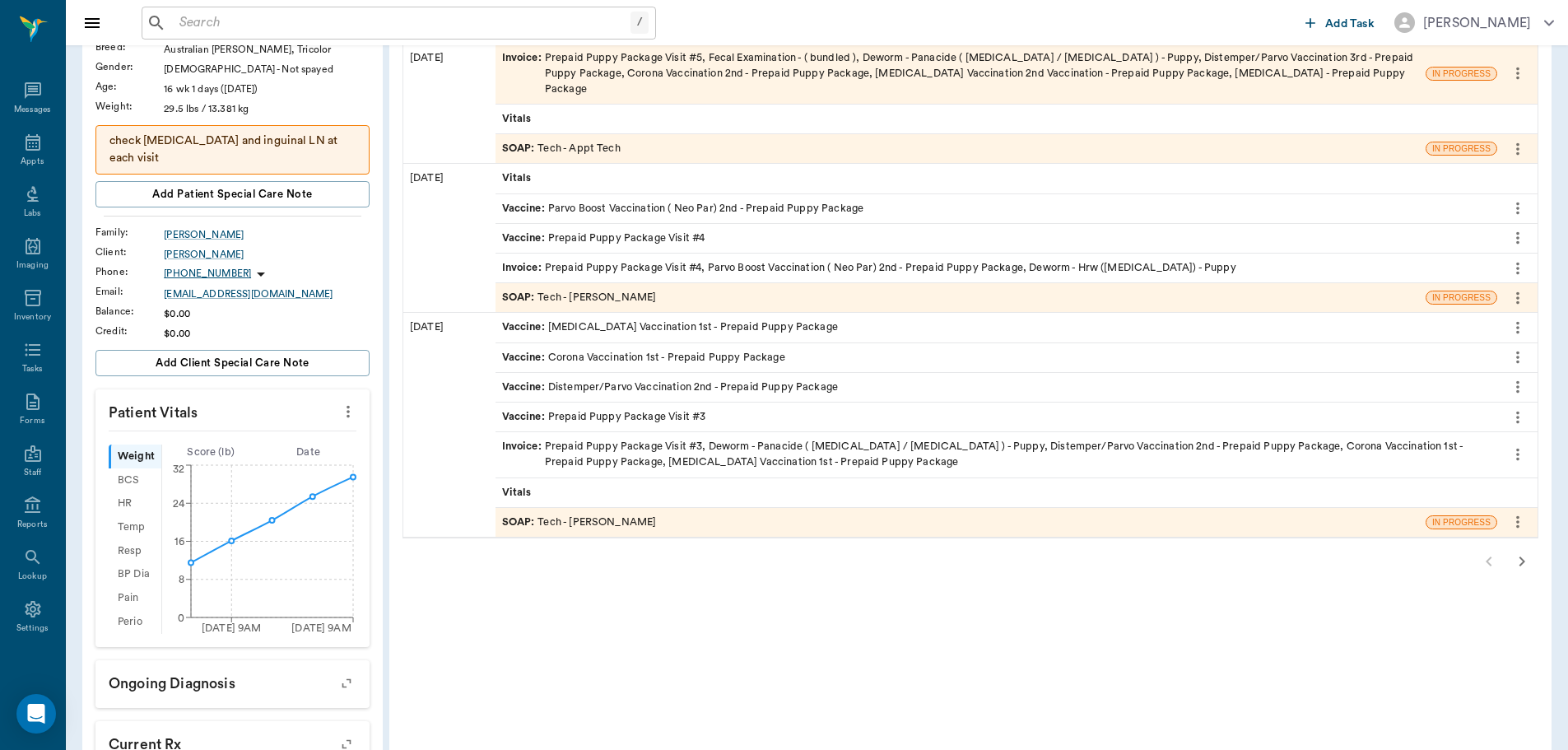
scroll to position [412, 0]
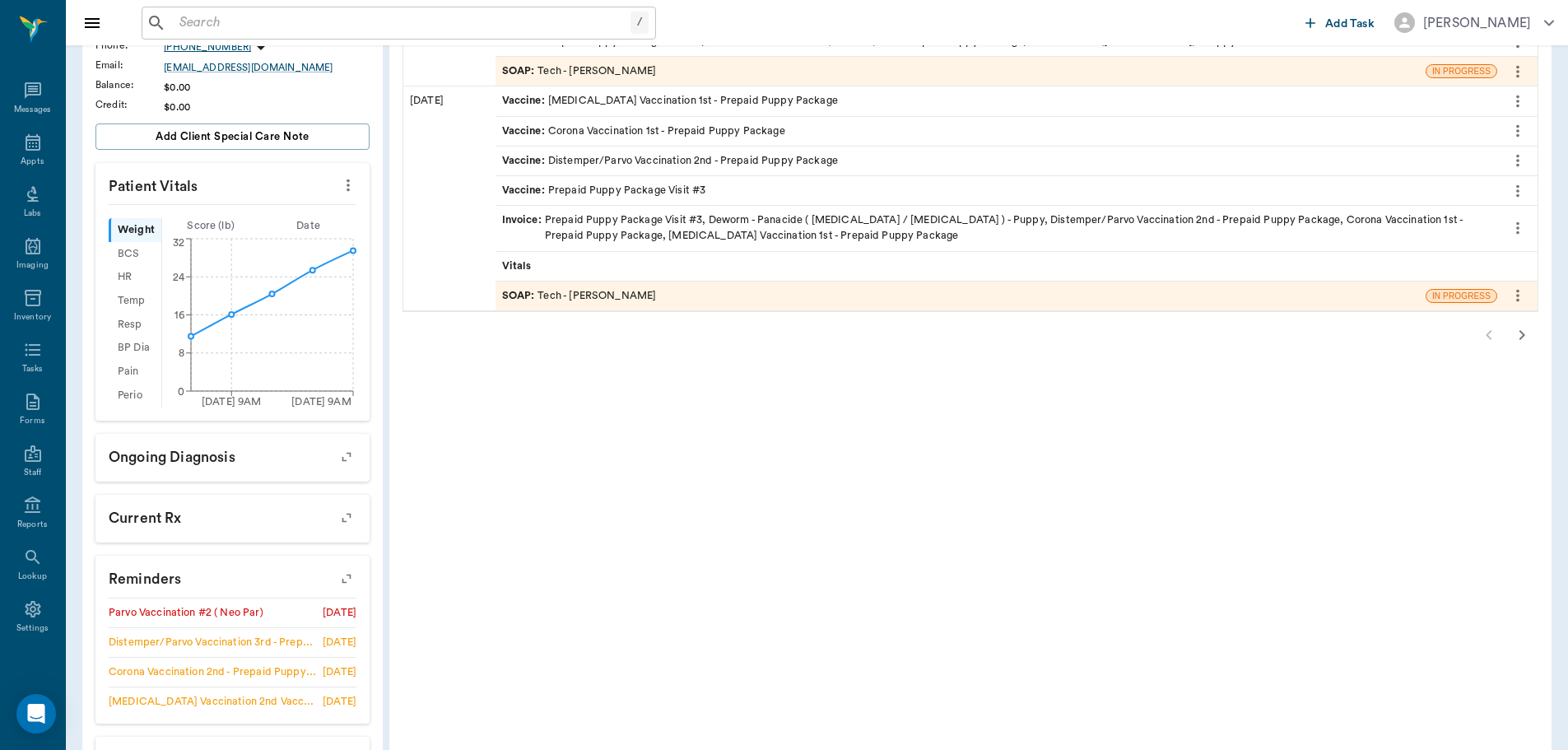
click at [351, 567] on icon "button" at bounding box center [346, 578] width 24 height 23
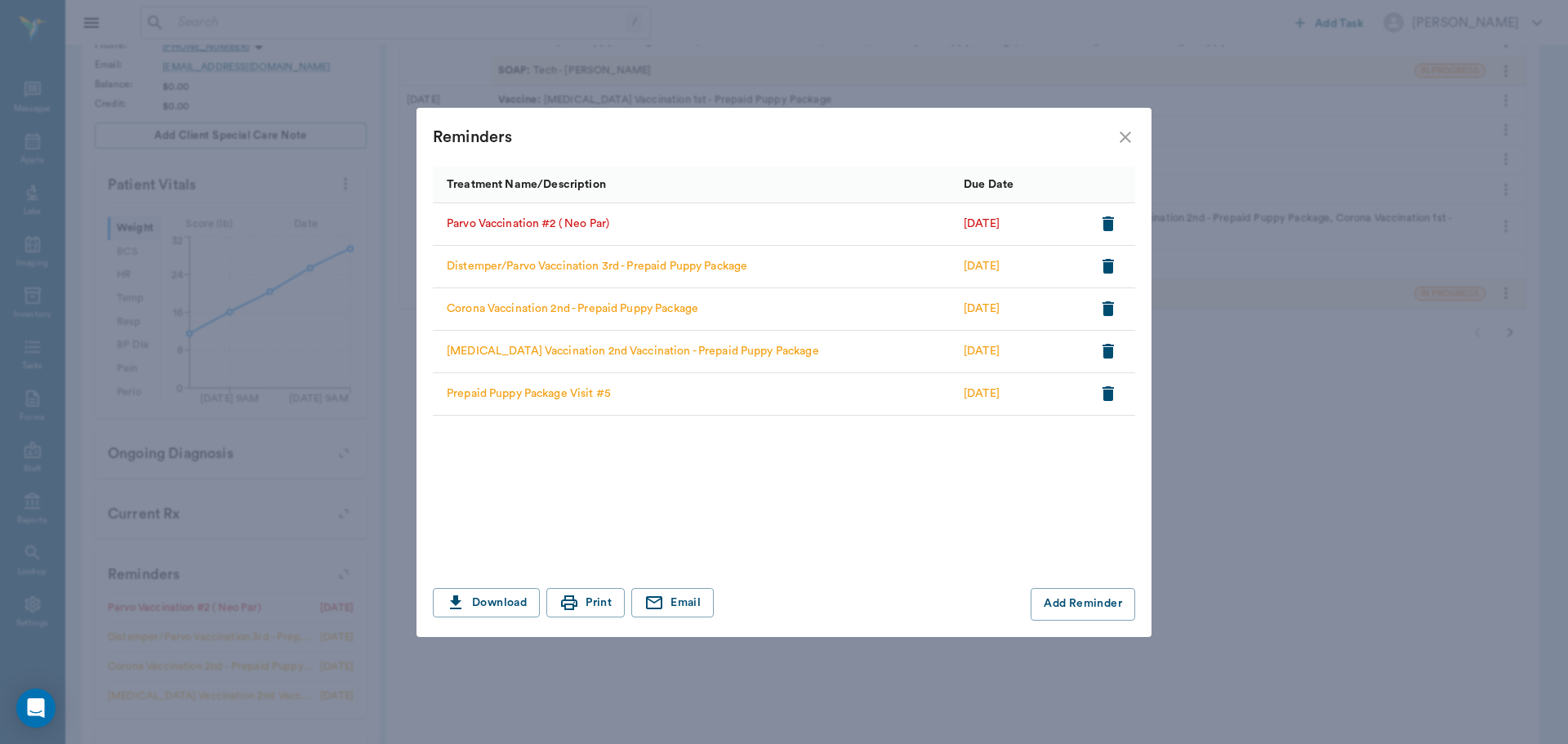
click at [1106, 225] on icon "button" at bounding box center [1108, 224] width 11 height 15
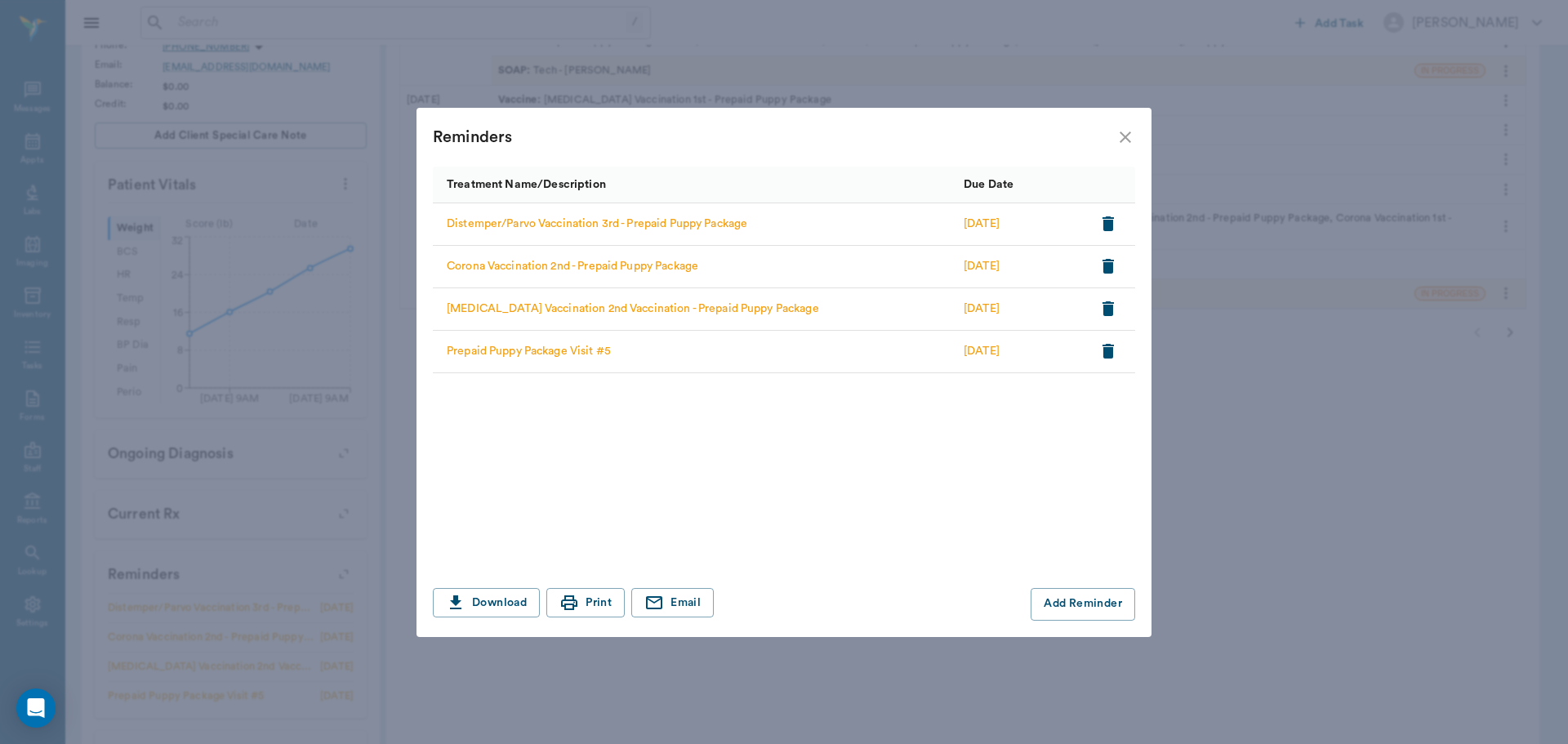
click at [1124, 131] on icon "close" at bounding box center [1125, 137] width 20 height 20
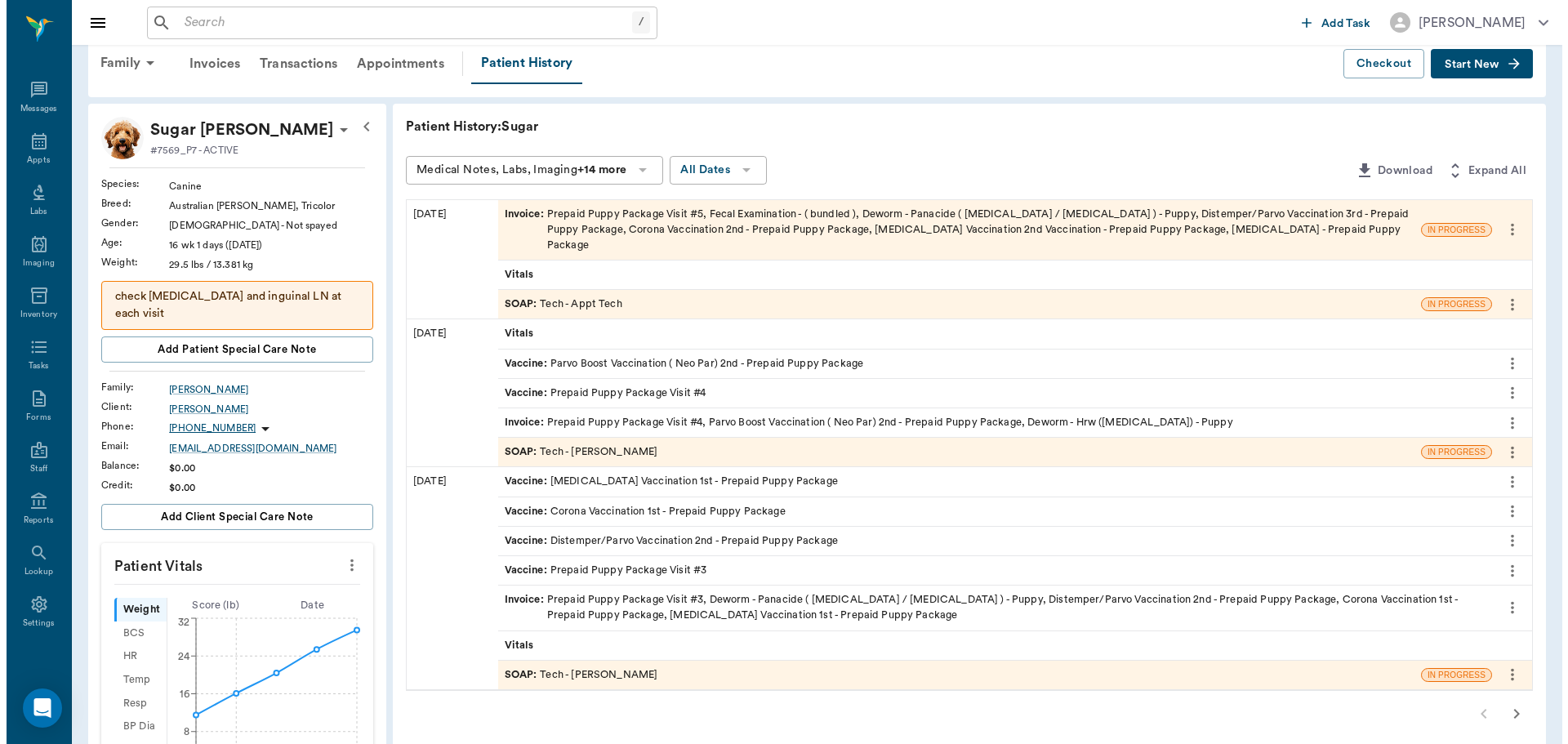
scroll to position [0, 0]
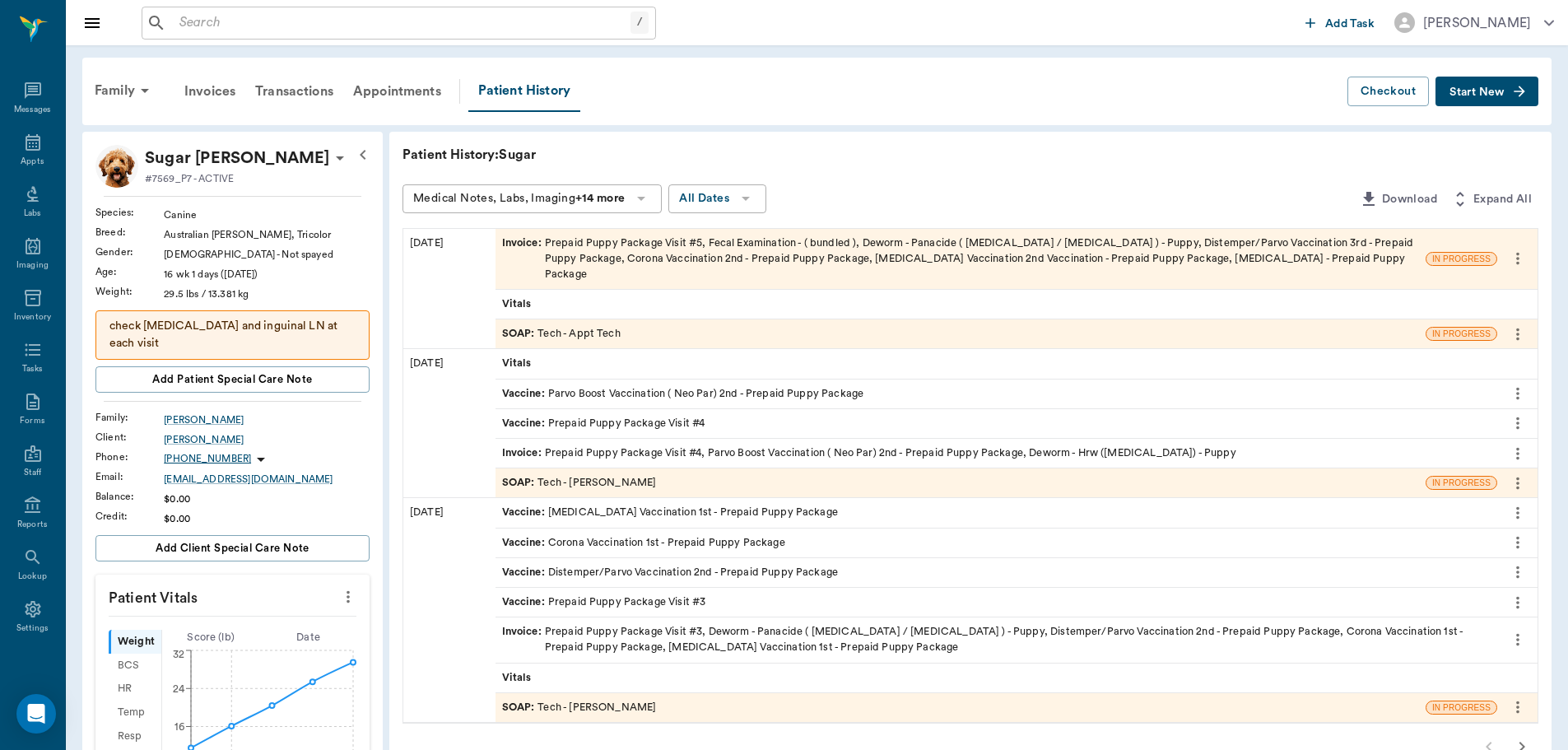
click at [609, 326] on div "SOAP : Tech - Appt Tech" at bounding box center [561, 334] width 118 height 16
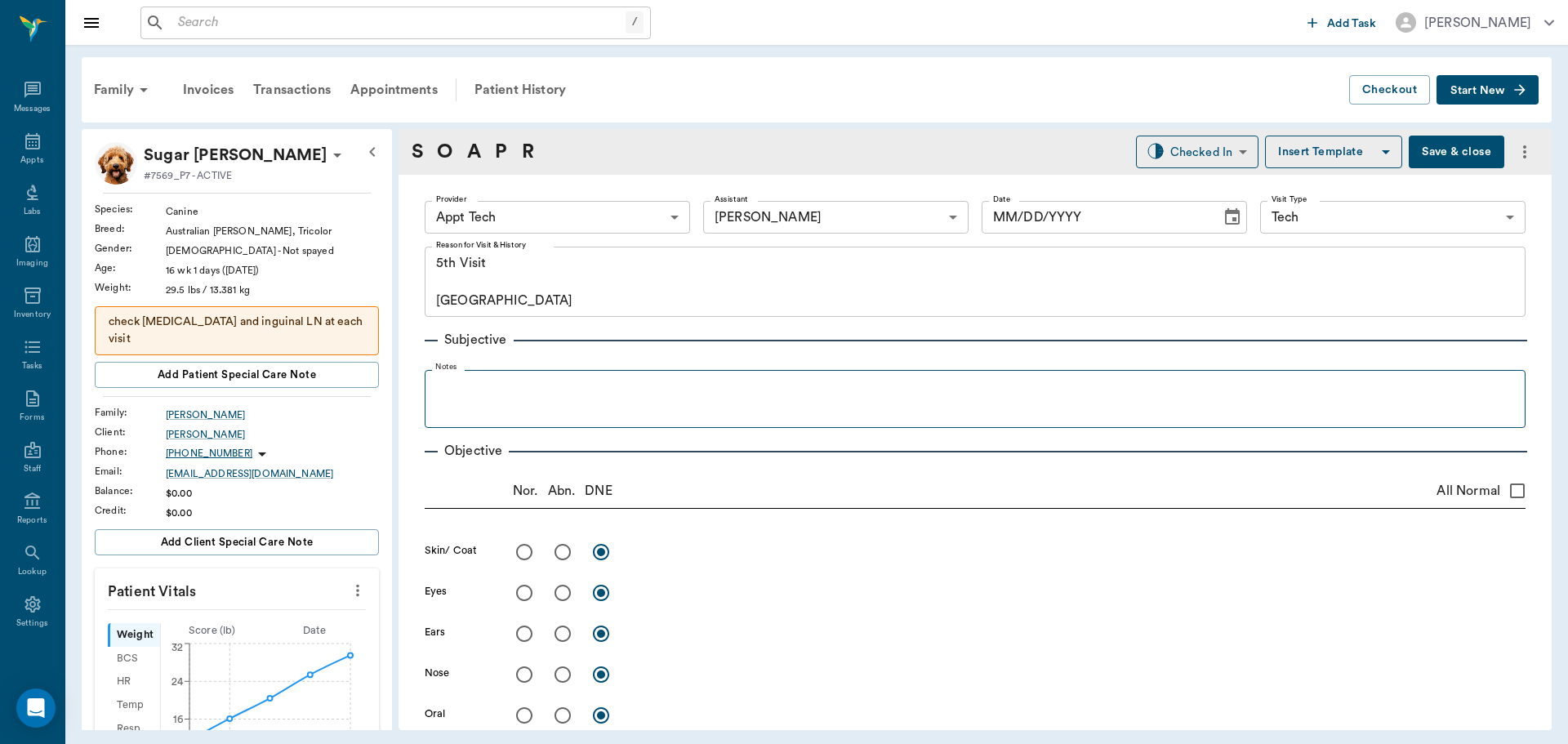
type input "63ec2f075fda476ae8351a4c"
type input "6740bf97de10e07744acf1eb"
type input "65d2be4f46e3a538d89b8c1a"
type textarea "5th Visit Caryn"
type input "[DATE]"
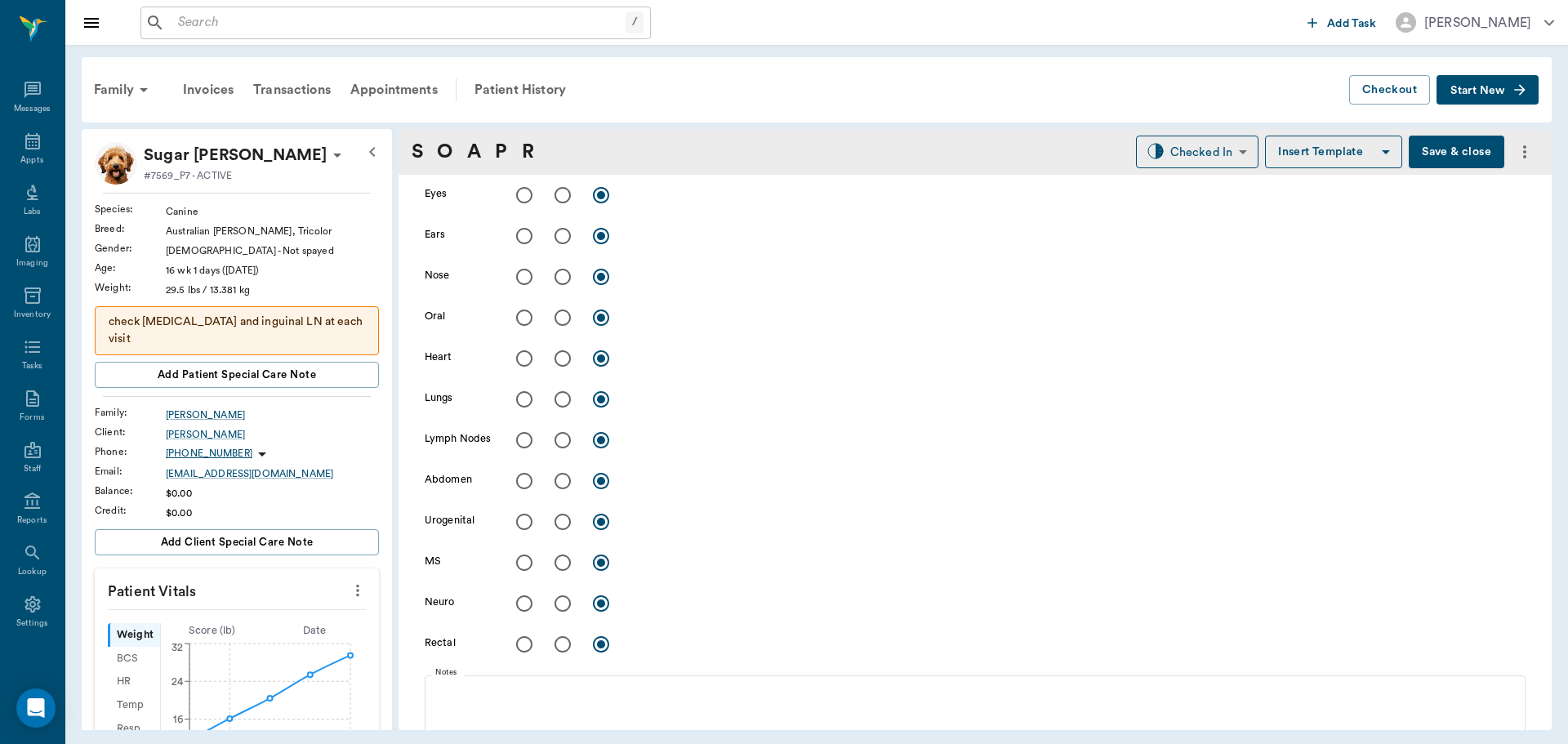
scroll to position [228, 0]
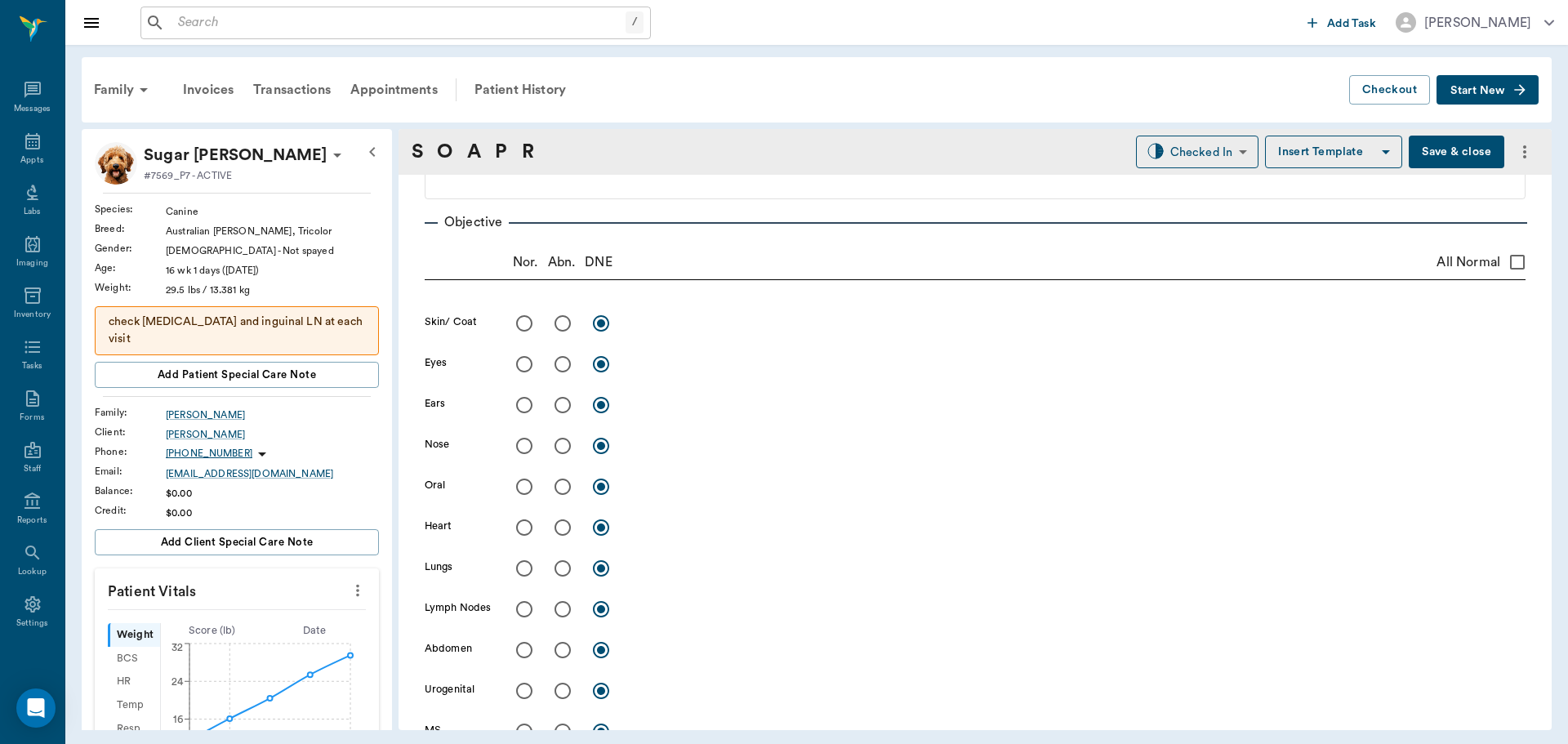
click at [1439, 155] on button "Save & close" at bounding box center [1456, 151] width 95 height 33
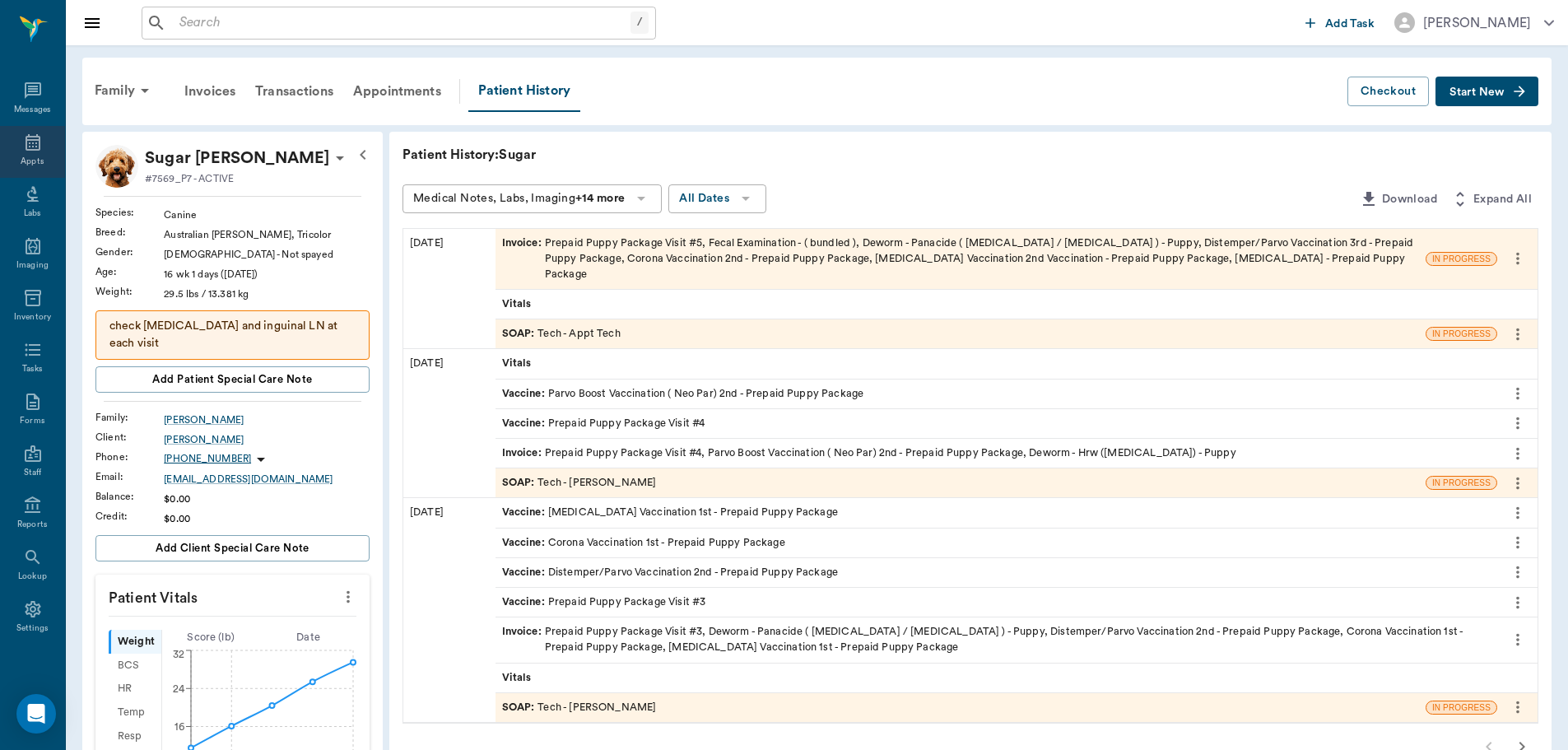
click at [24, 136] on icon at bounding box center [33, 142] width 20 height 20
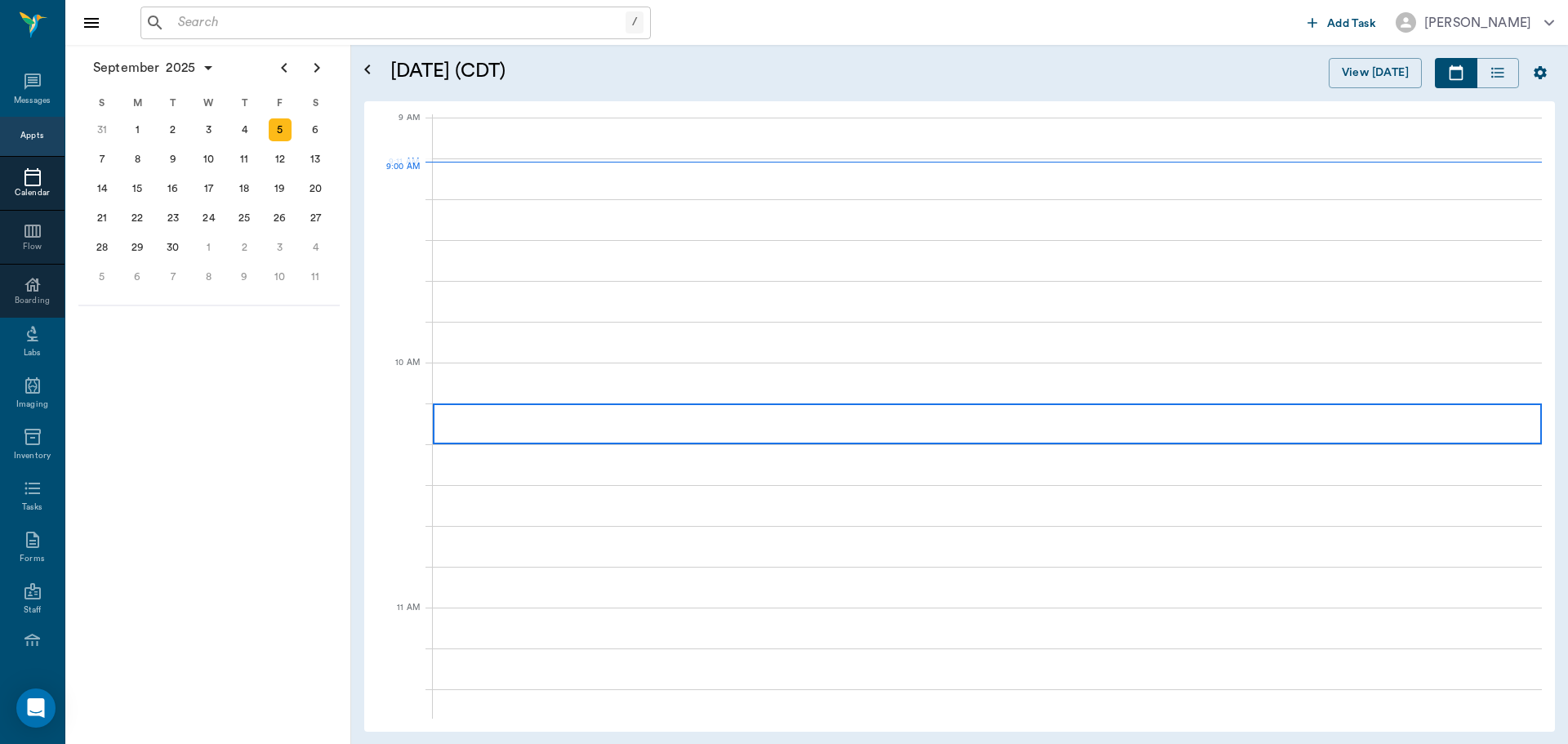
scroll to position [247, 0]
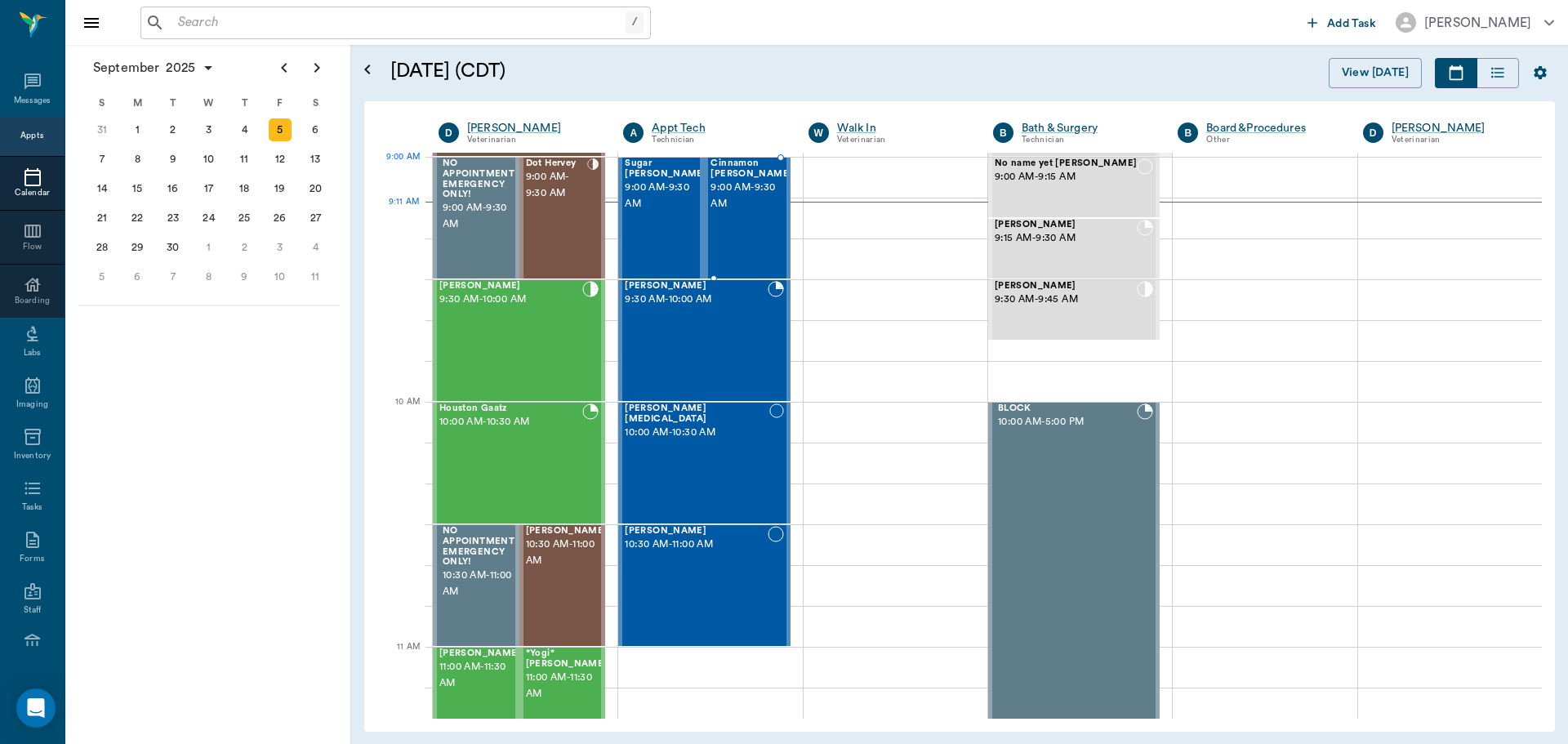
click at [765, 186] on span "9:00 AM - 9:30 AM" at bounding box center [752, 196] width 82 height 33
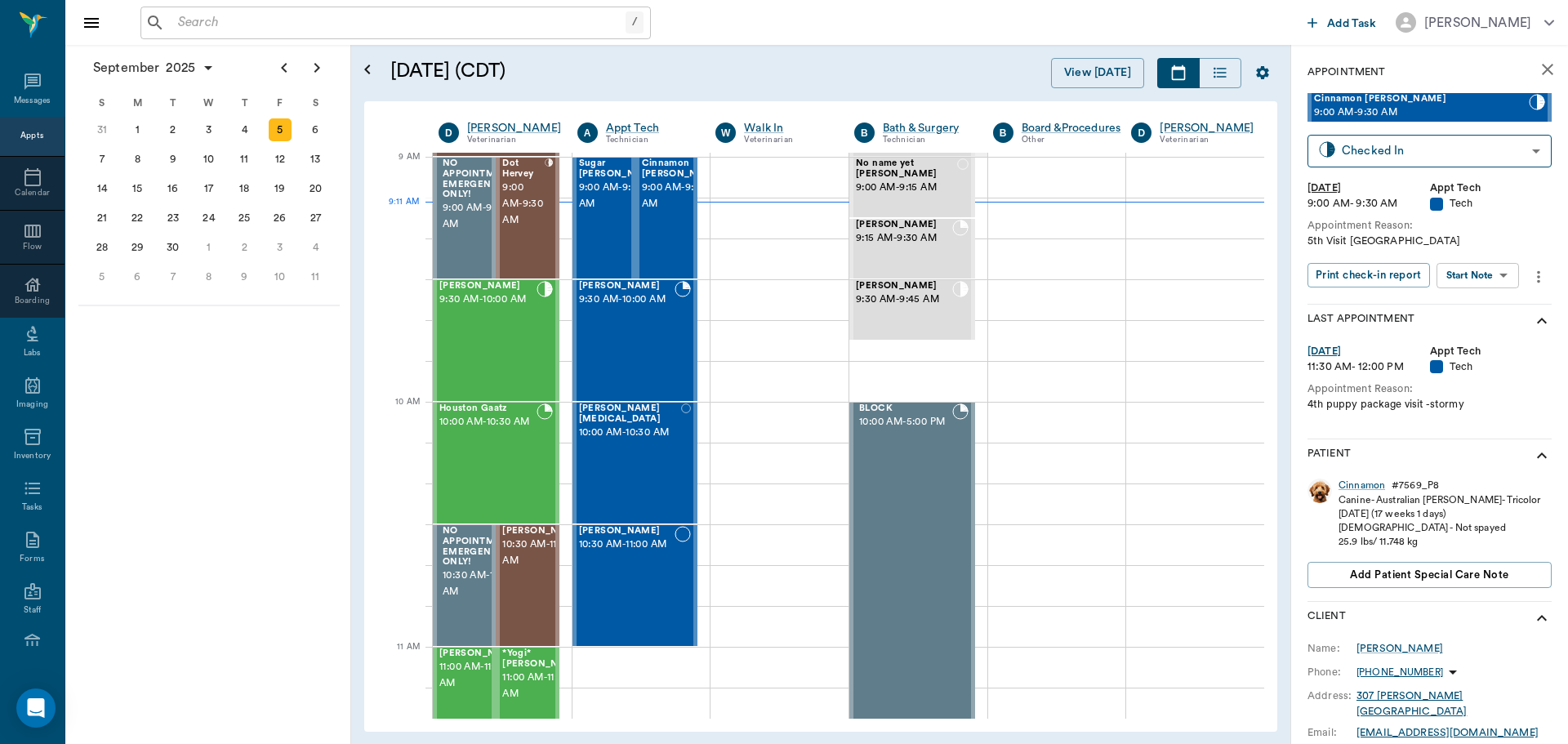
click at [1484, 270] on body "/ ​ Add Task Dr. Bert Ellsworth Nectar Messages Appts Calendar Flow Boarding La…" at bounding box center [784, 372] width 1568 height 744
click at [1475, 305] on button "Start SOAP" at bounding box center [1460, 309] width 56 height 19
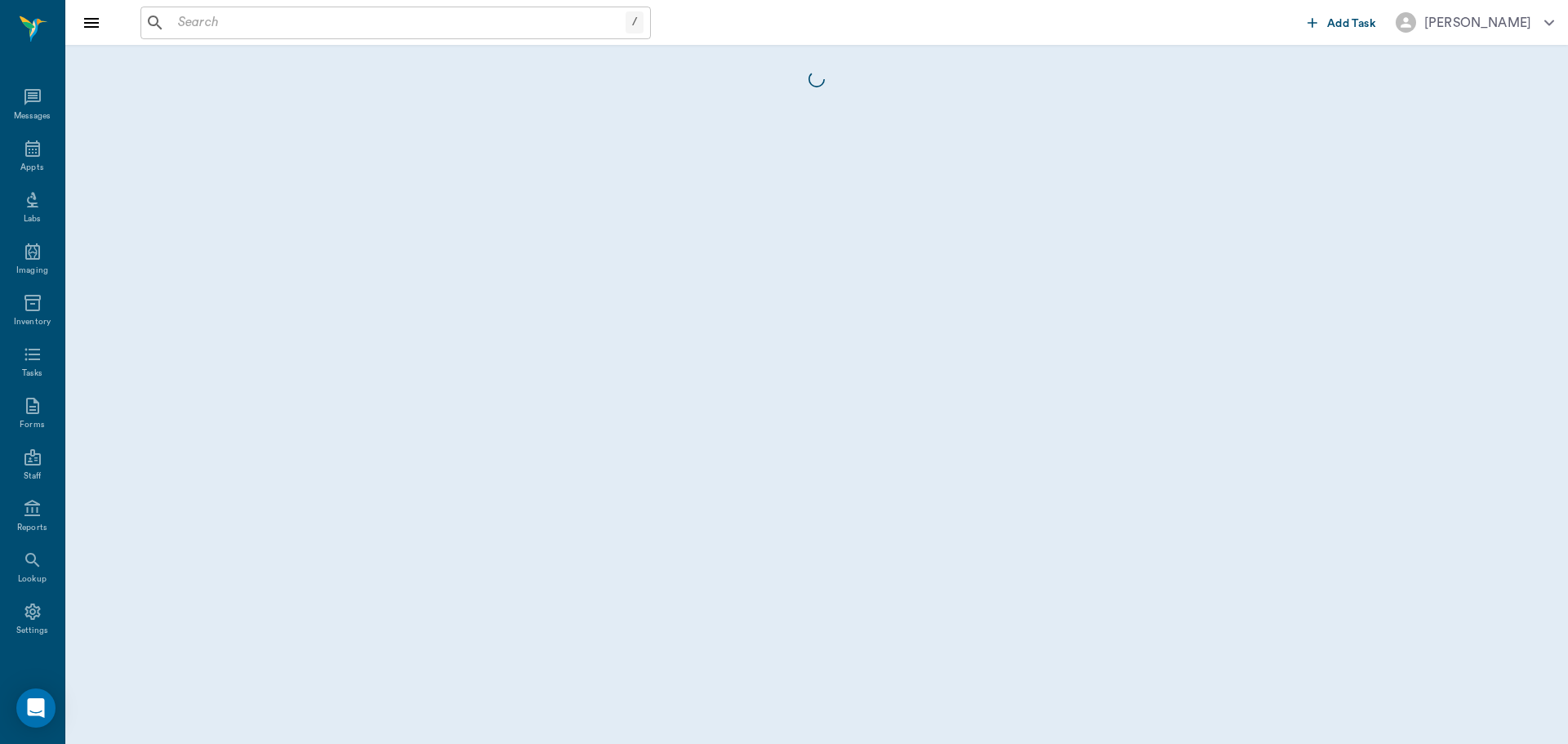
scroll to position [7, 0]
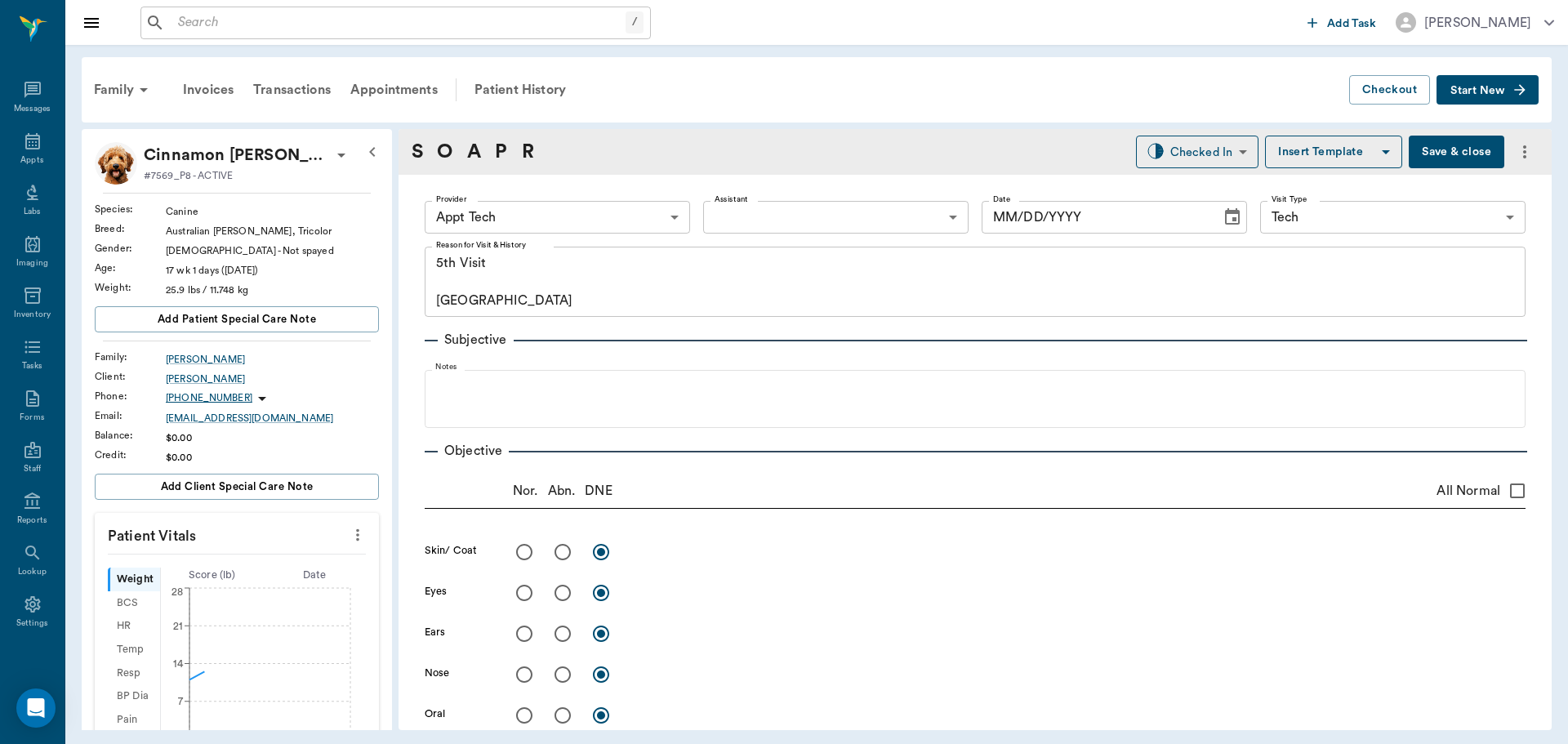
type input "63ec2f075fda476ae8351a4c"
type input "65d2be4f46e3a538d89b8c1a"
type textarea "5th Visit Caryn"
type input "[DATE]"
click at [798, 222] on body "/ ​ Add Task Dr. Bert Ellsworth Nectar Messages Appts Labs Imaging Inventory Ta…" at bounding box center [784, 372] width 1568 height 744
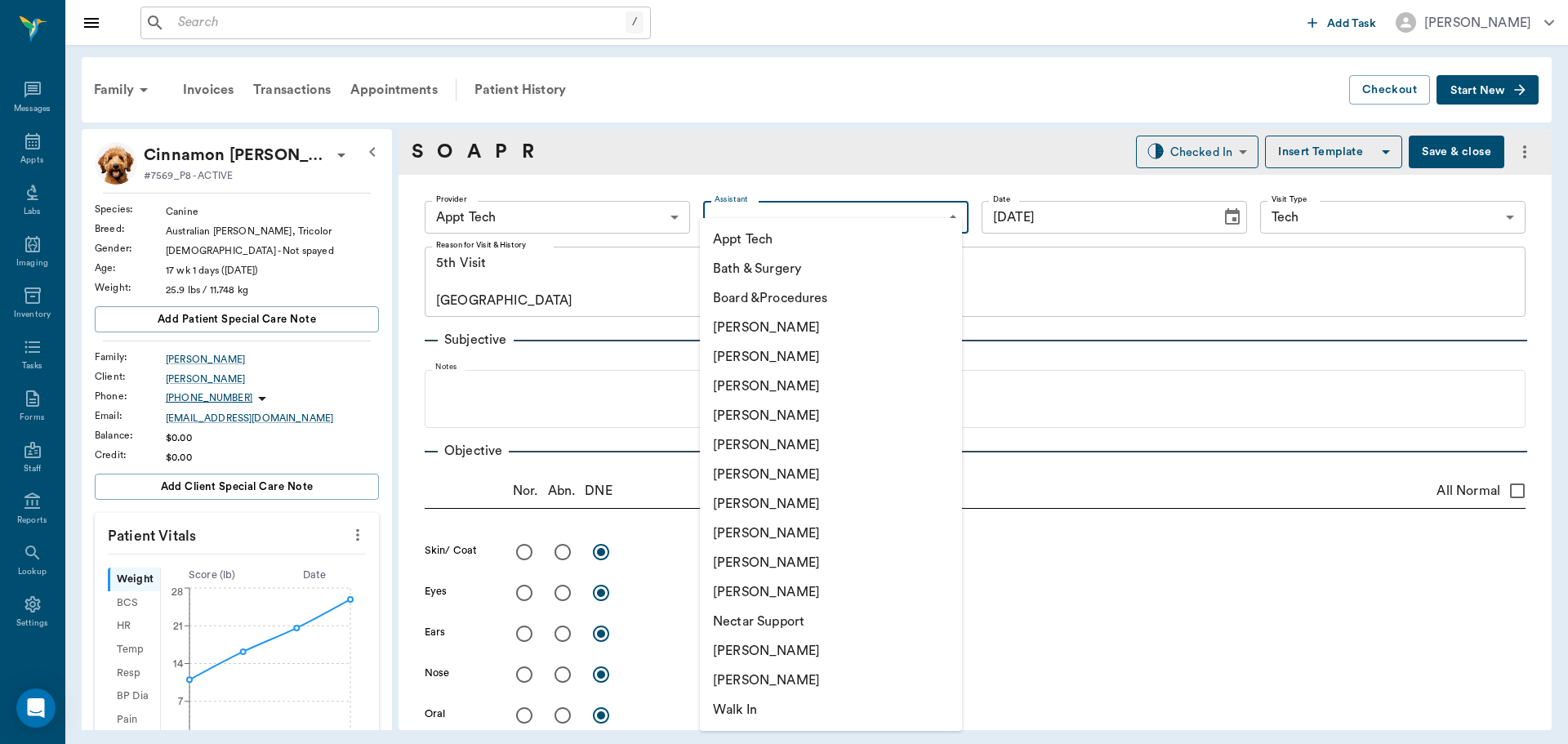
click at [772, 648] on li "Nicole Ailles" at bounding box center [830, 651] width 262 height 30
type input "6740bf97de10e07744acf1eb"
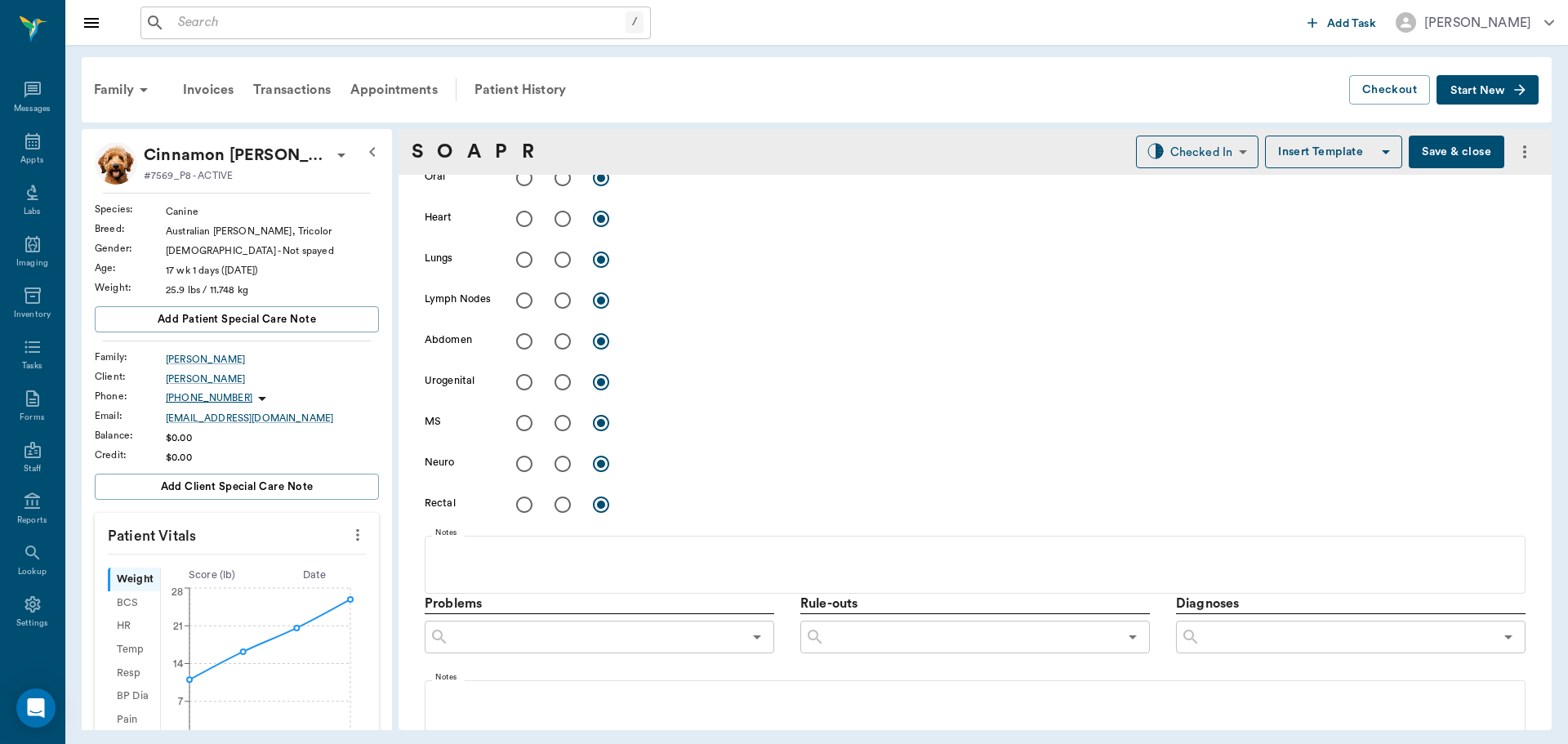
scroll to position [572, 0]
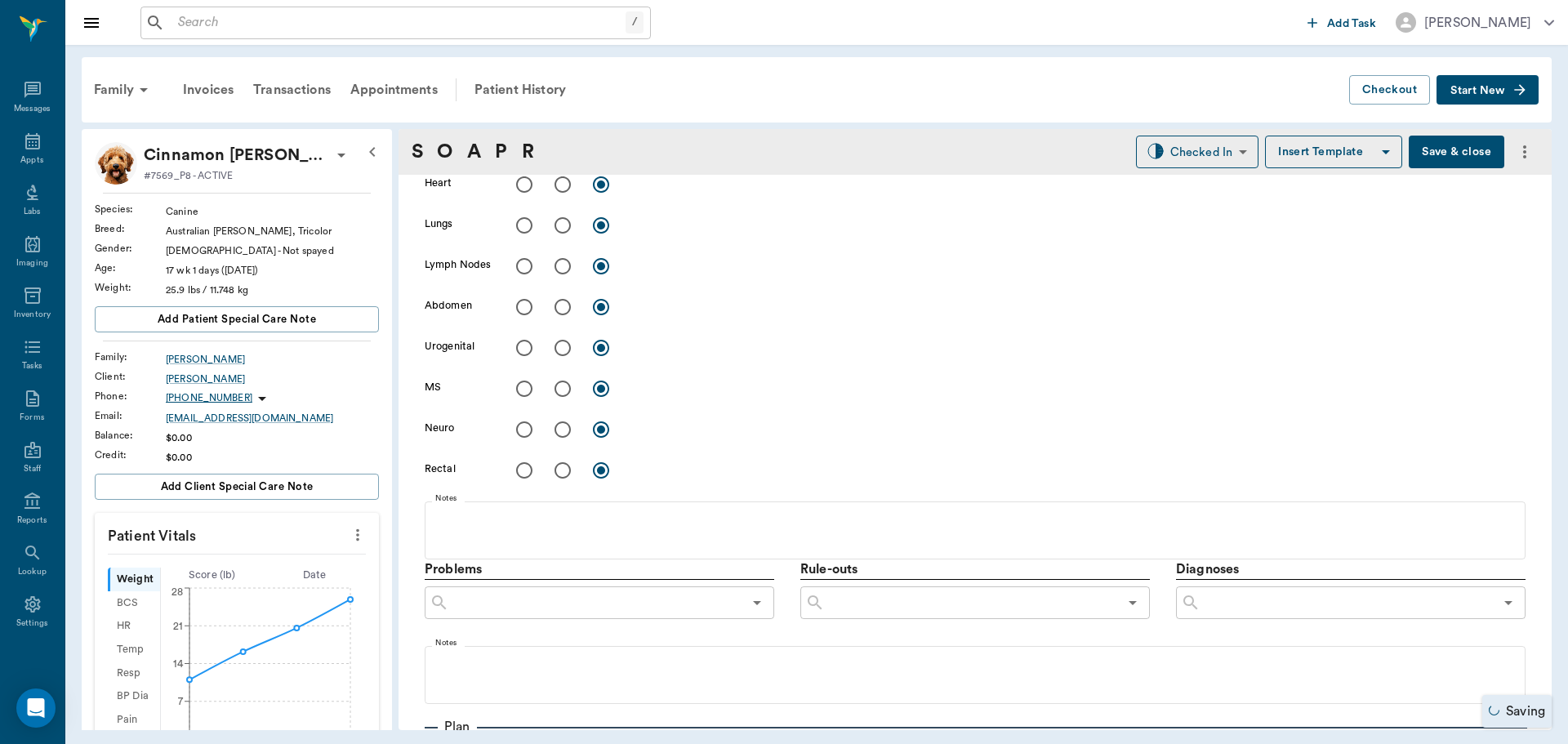
click at [349, 530] on icon "more" at bounding box center [357, 534] width 18 height 20
click at [290, 569] on span "Enter Vitals" at bounding box center [276, 563] width 137 height 17
click at [285, 581] on input "text" at bounding box center [236, 584] width 142 height 33
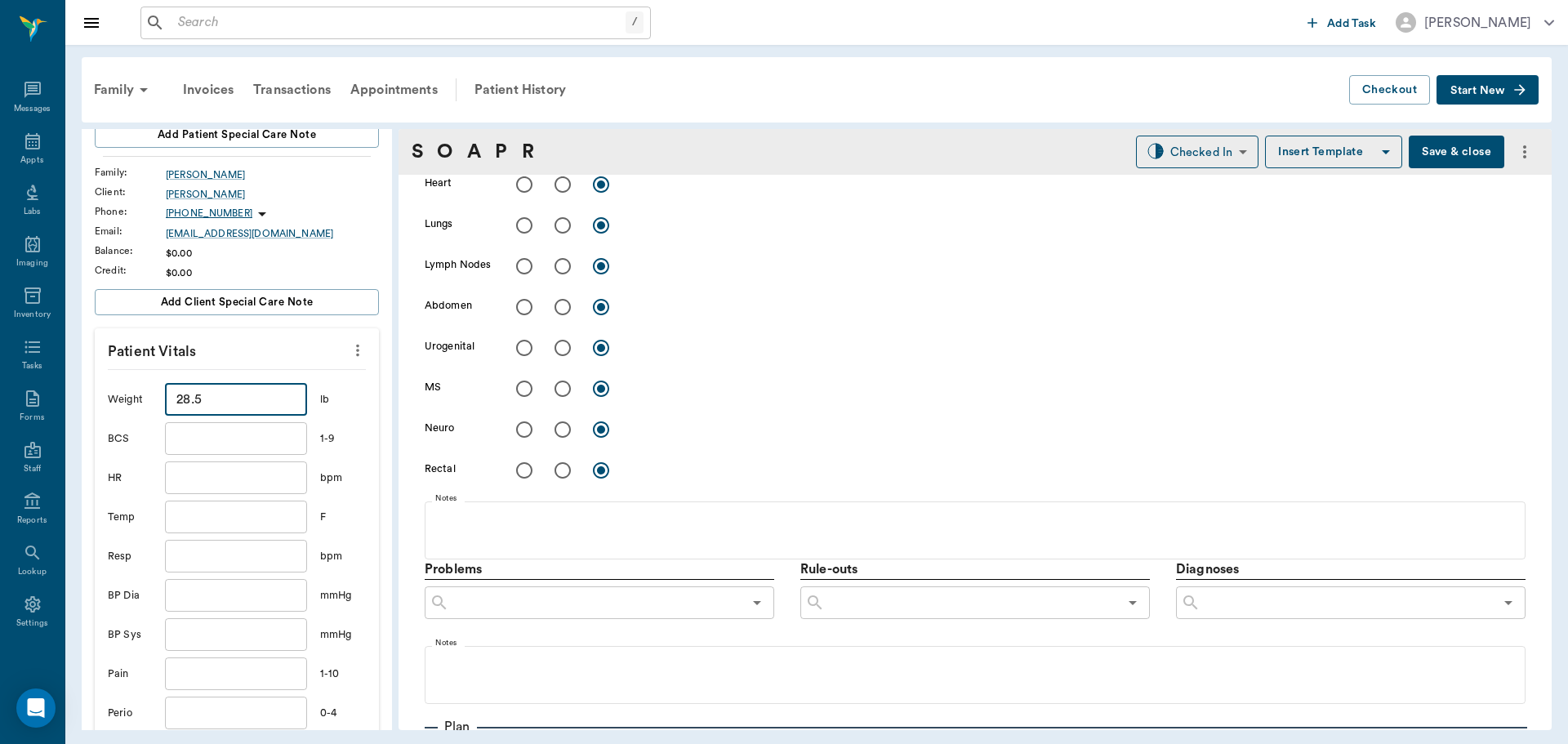
scroll to position [326, 0]
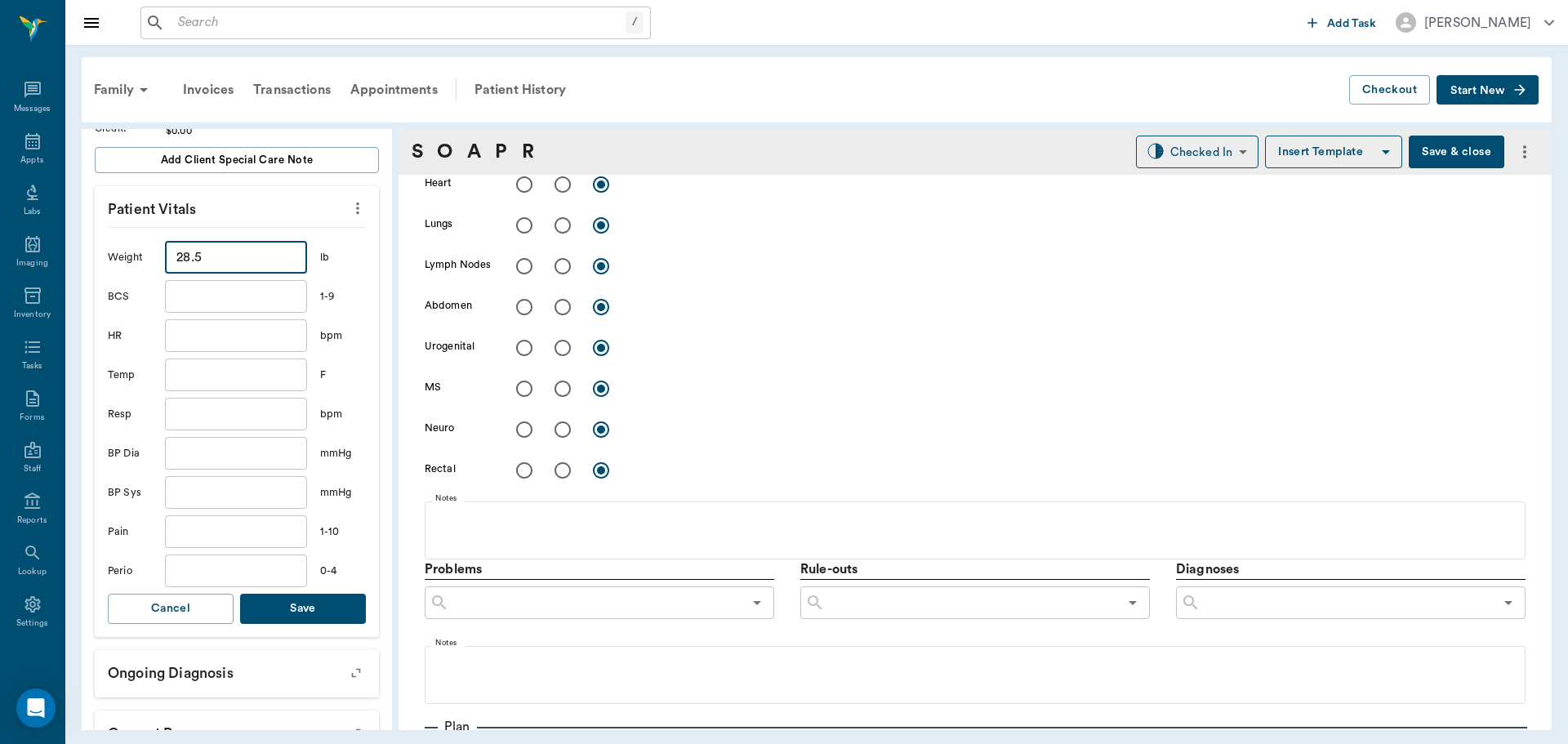
type input "28.5"
click at [297, 601] on button "Save" at bounding box center [302, 609] width 126 height 30
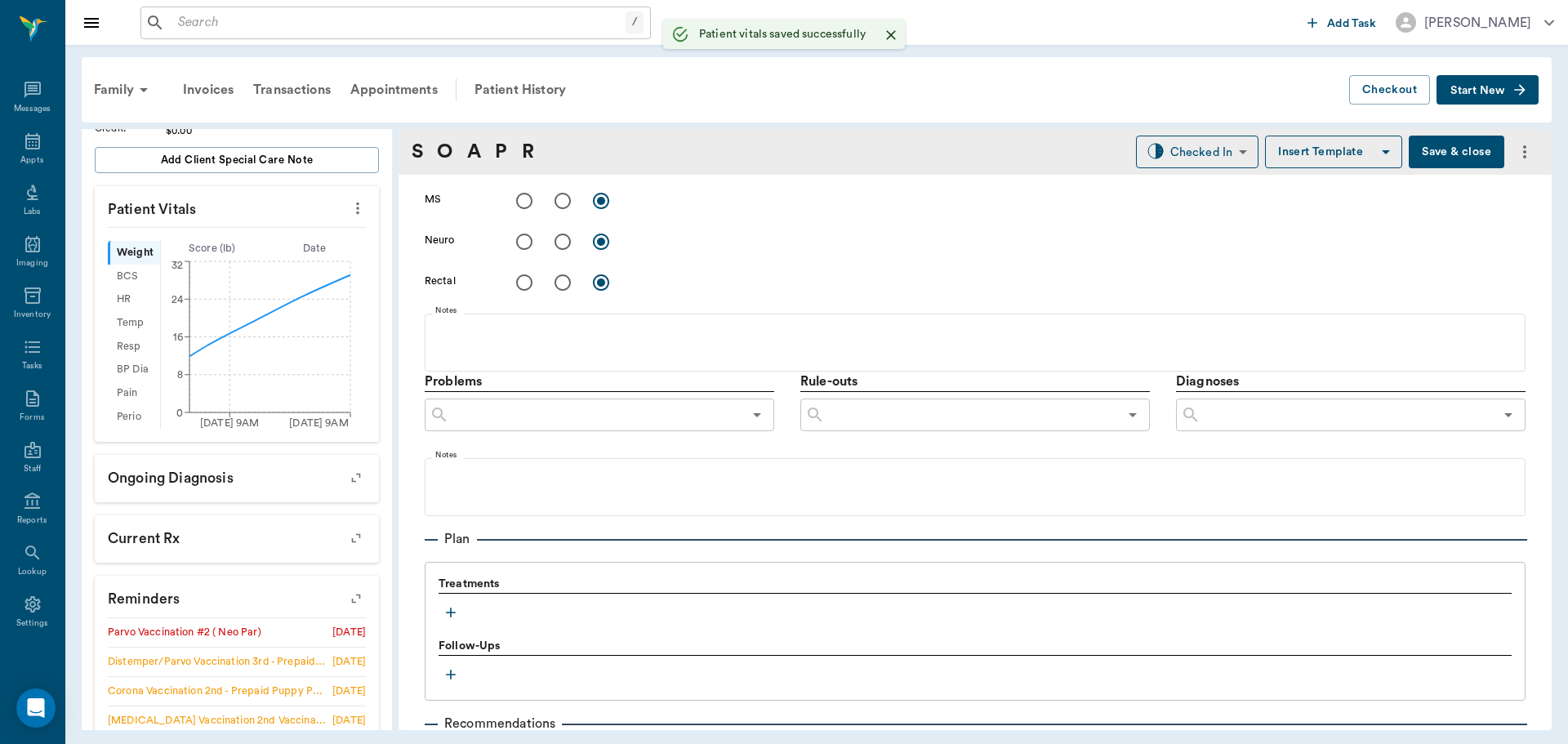
scroll to position [817, 0]
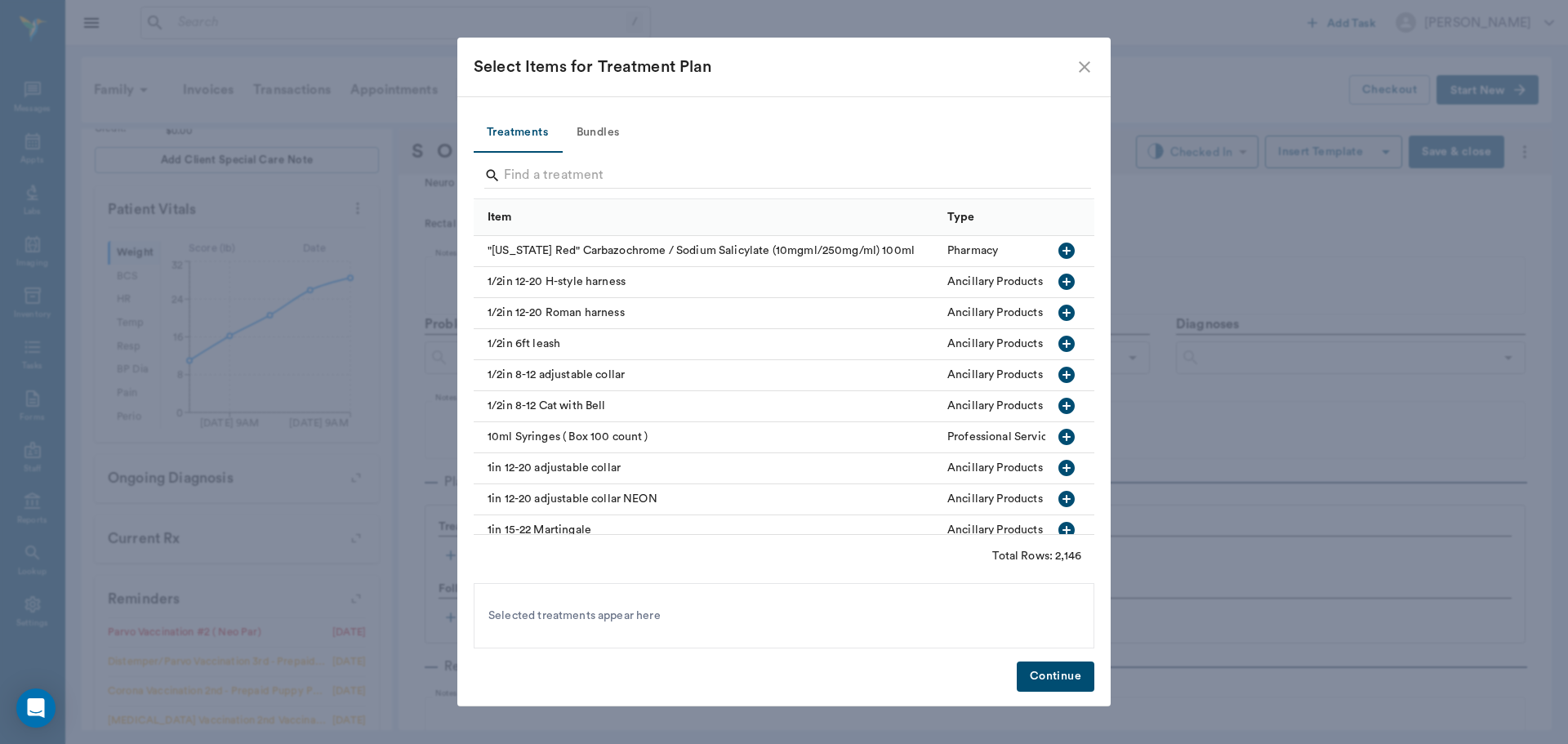
click at [584, 129] on button "Bundles" at bounding box center [598, 133] width 74 height 39
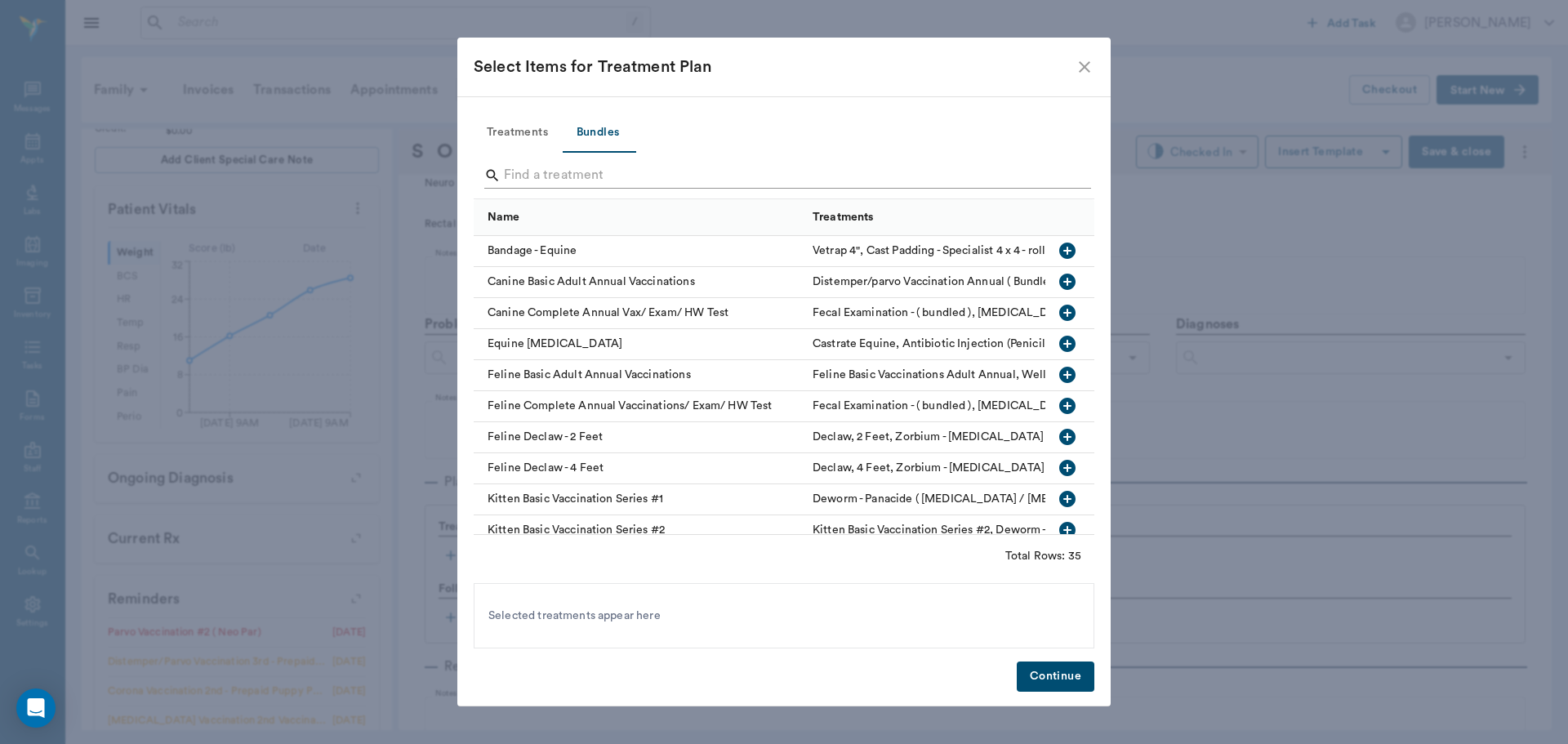
click at [530, 181] on input "Search" at bounding box center [784, 175] width 562 height 26
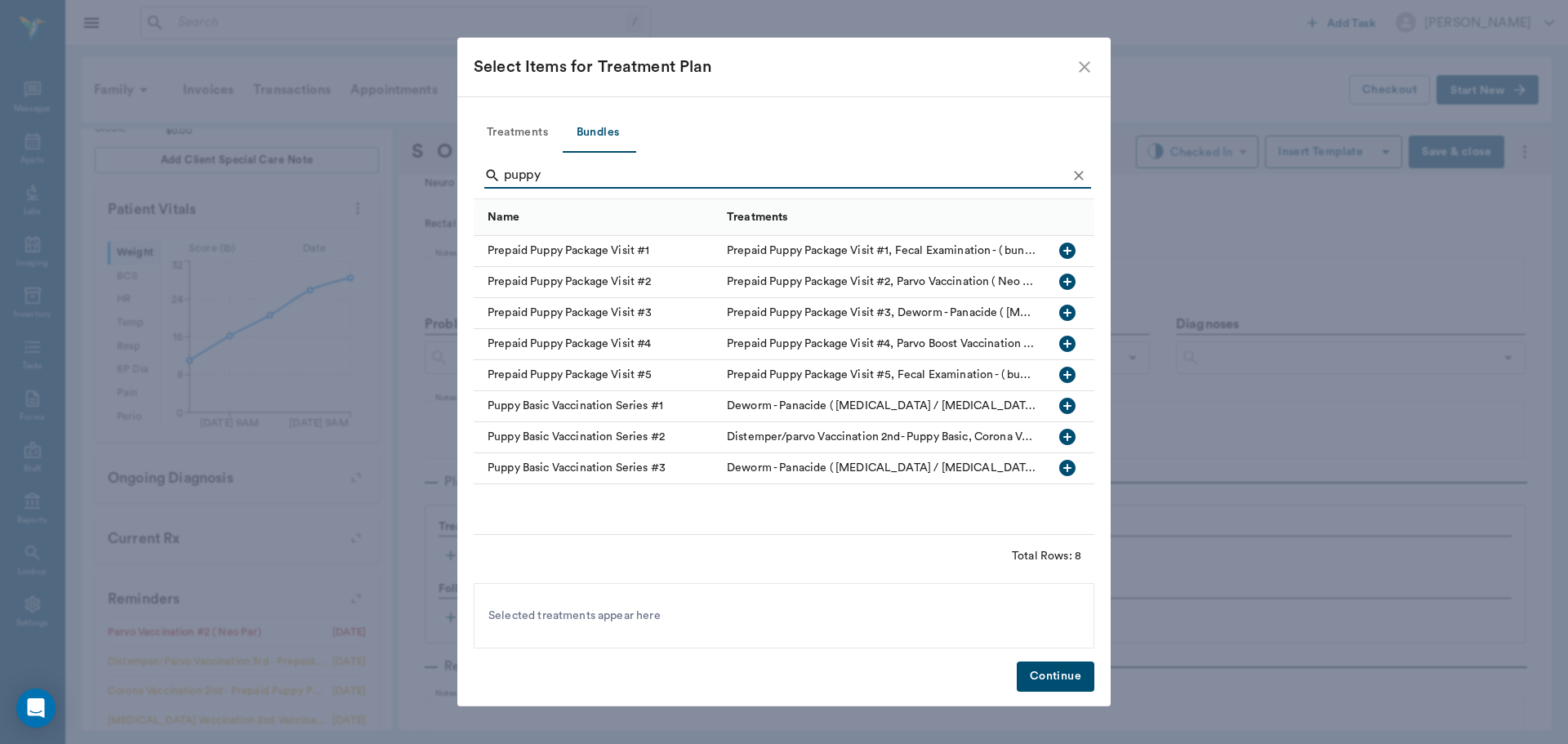
type input "puppy"
click at [1067, 377] on icon "button" at bounding box center [1068, 375] width 17 height 17
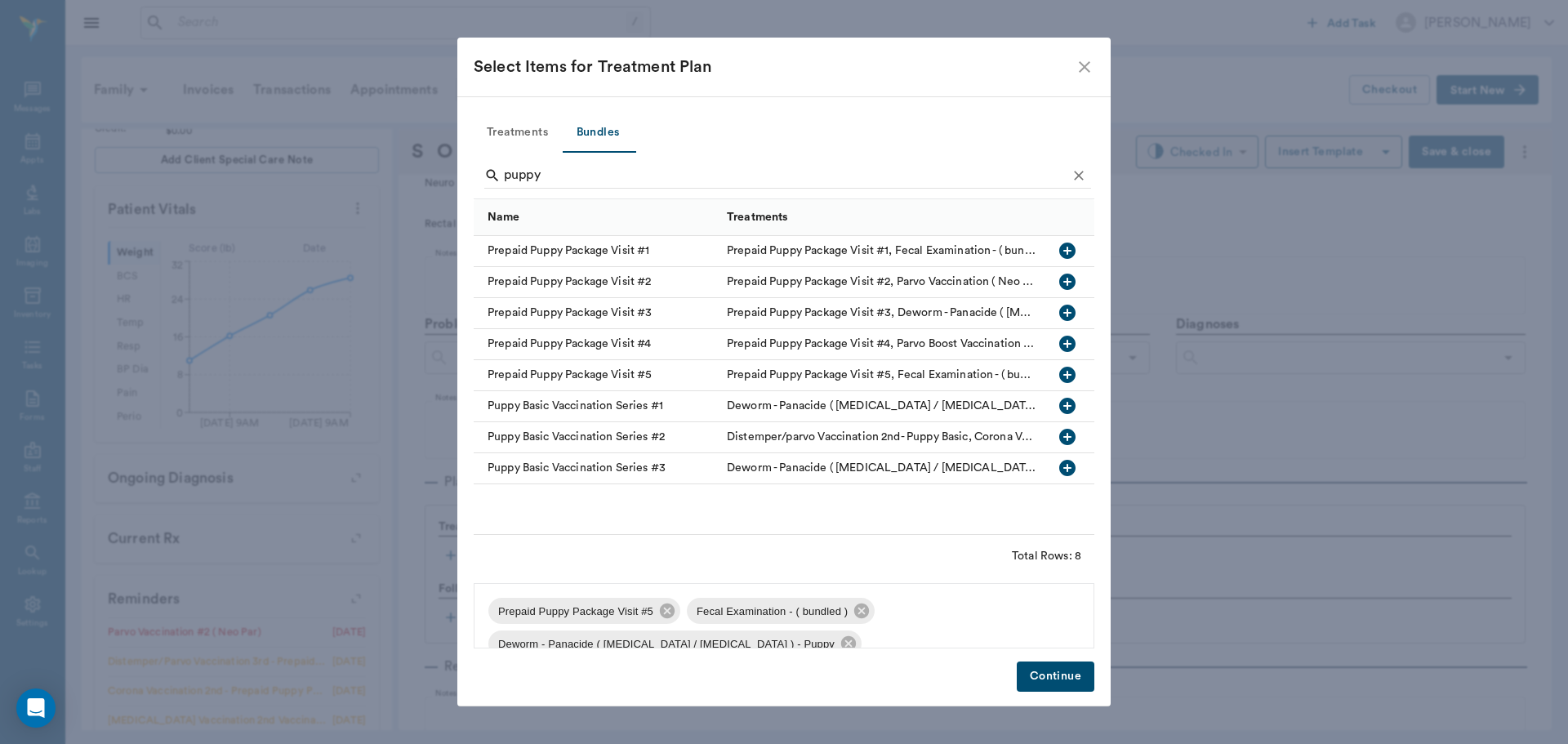
click at [1074, 676] on button "Continue" at bounding box center [1055, 676] width 77 height 30
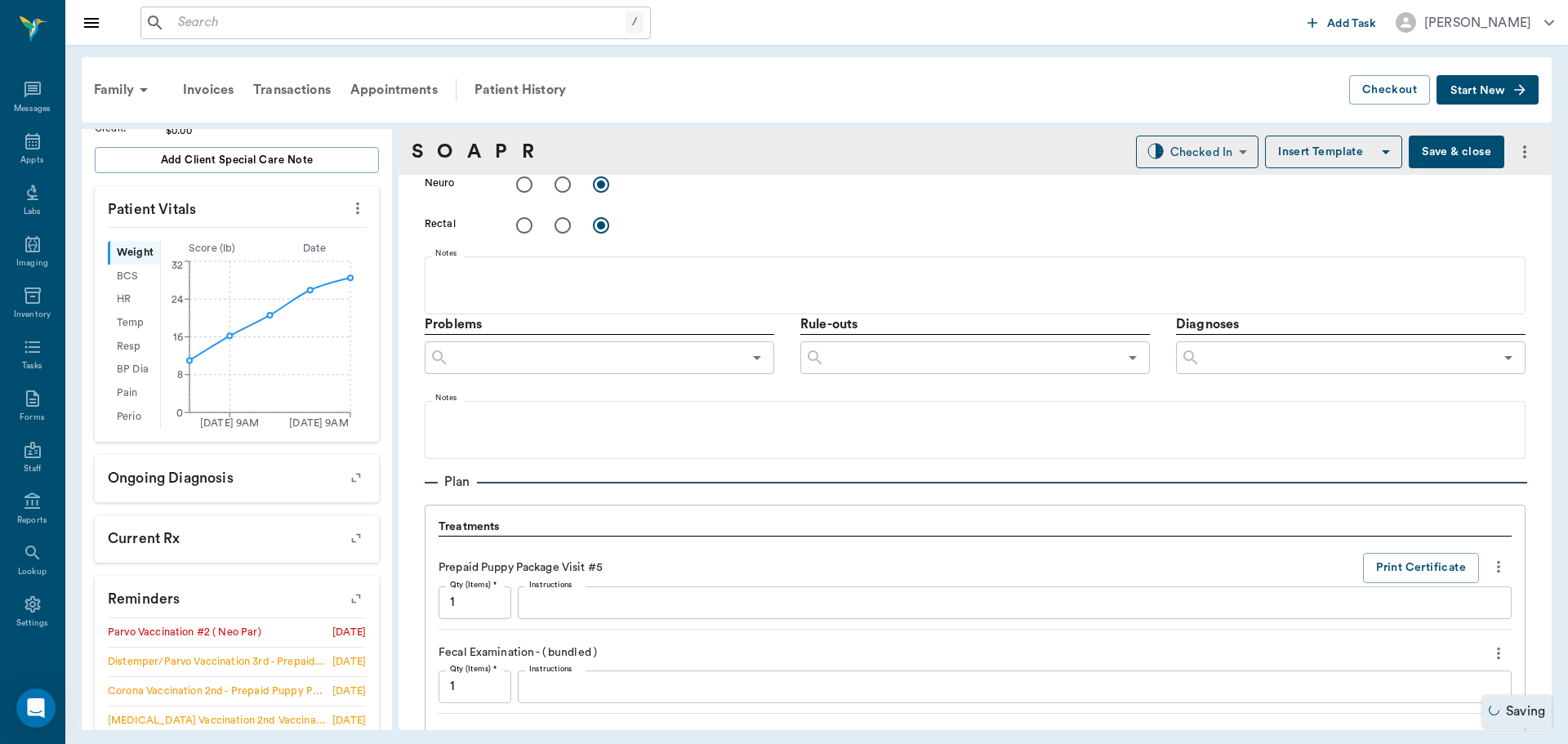
click at [346, 601] on icon "button" at bounding box center [355, 599] width 23 height 23
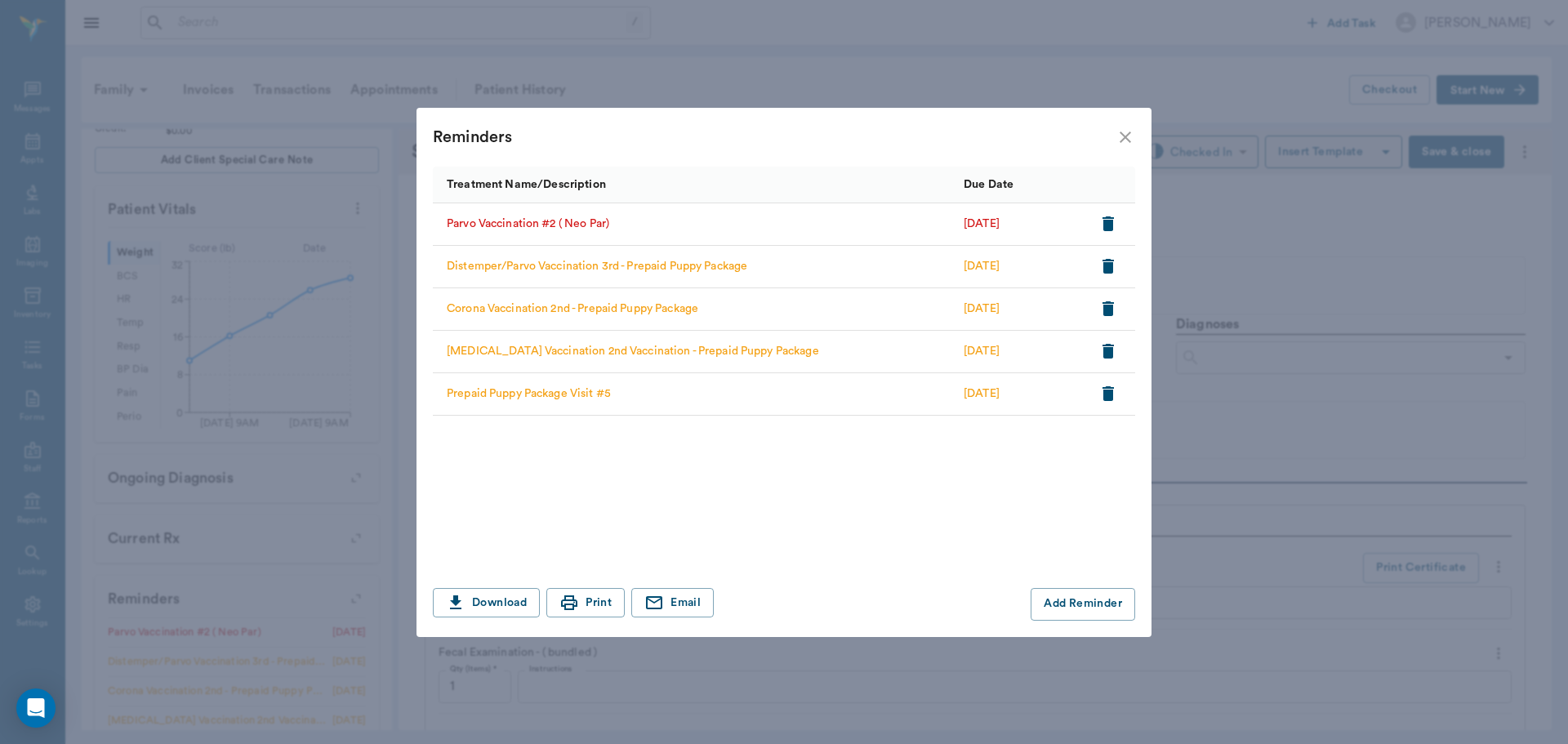
click at [1112, 215] on icon "button" at bounding box center [1108, 223] width 20 height 20
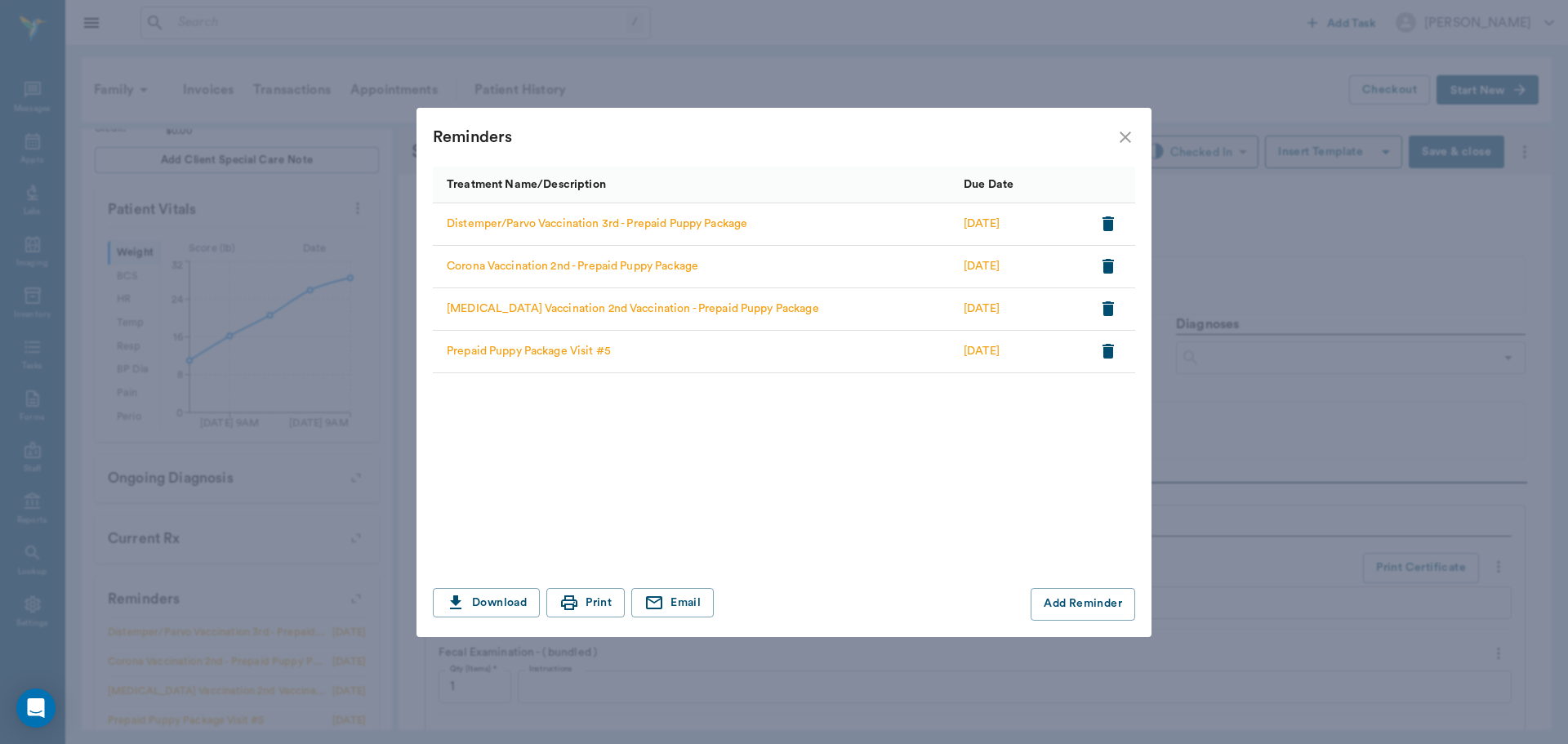
click at [1128, 143] on icon "close" at bounding box center [1125, 137] width 20 height 20
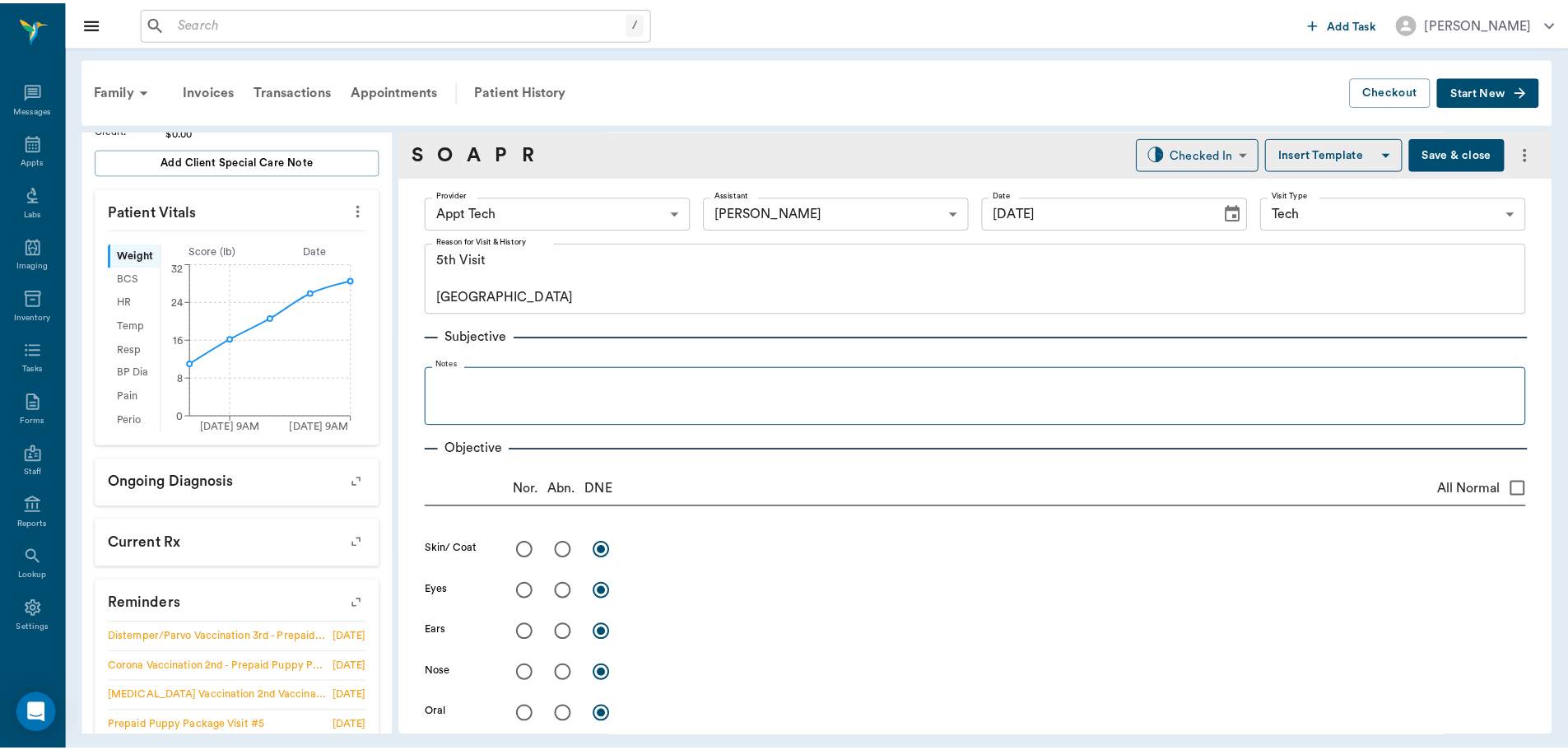
scroll to position [0, 0]
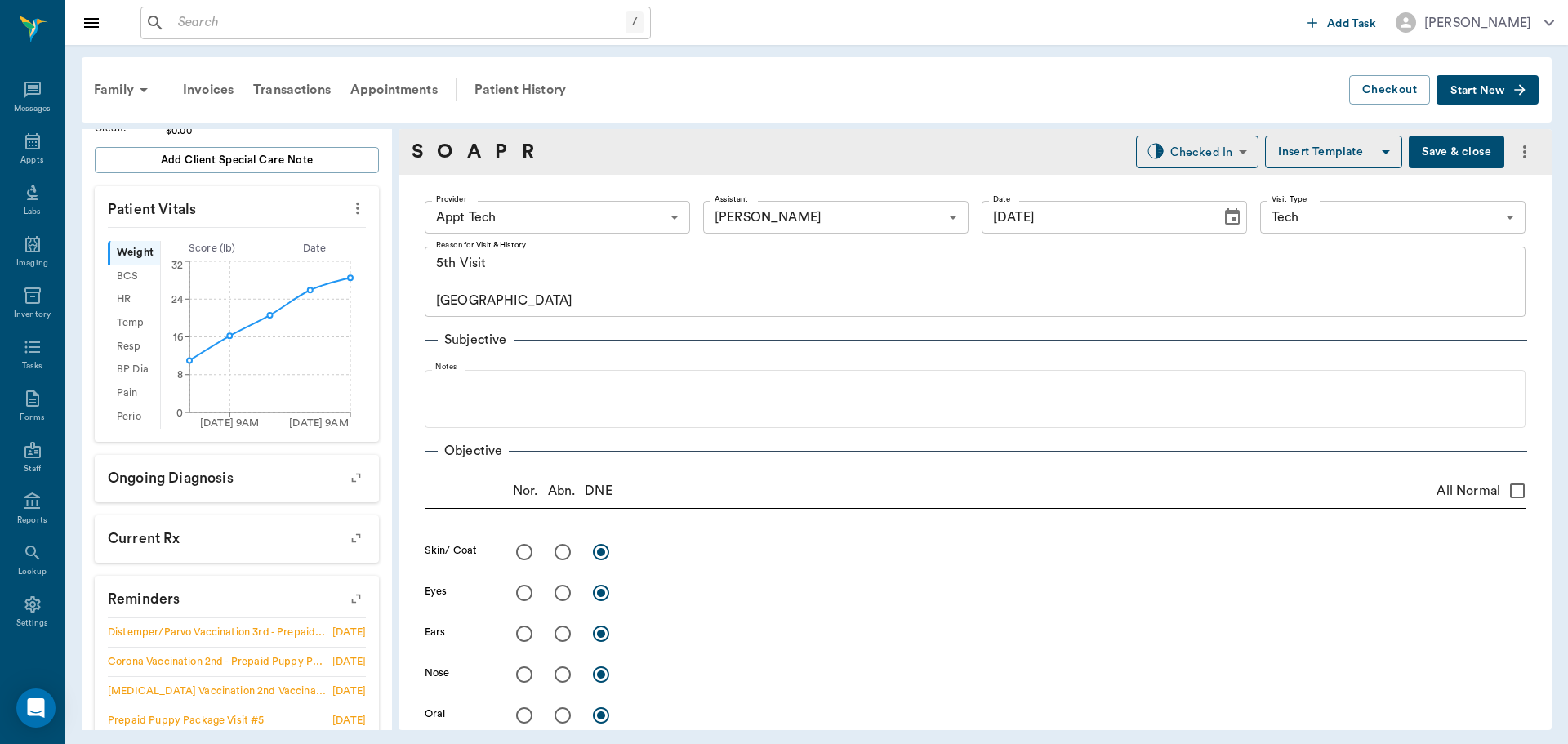
click at [1442, 147] on button "Save & close" at bounding box center [1456, 151] width 95 height 33
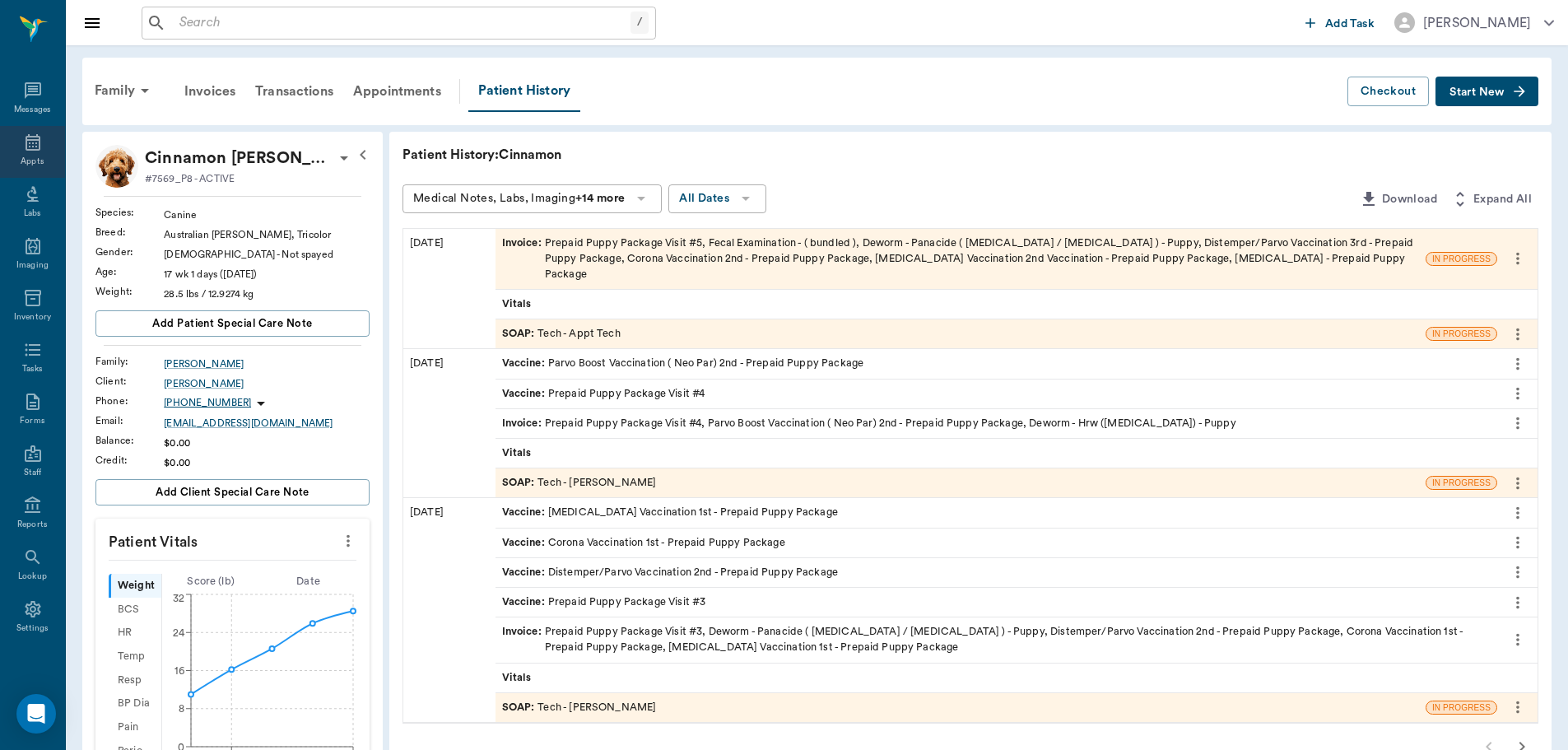
click at [24, 150] on icon at bounding box center [33, 142] width 20 height 20
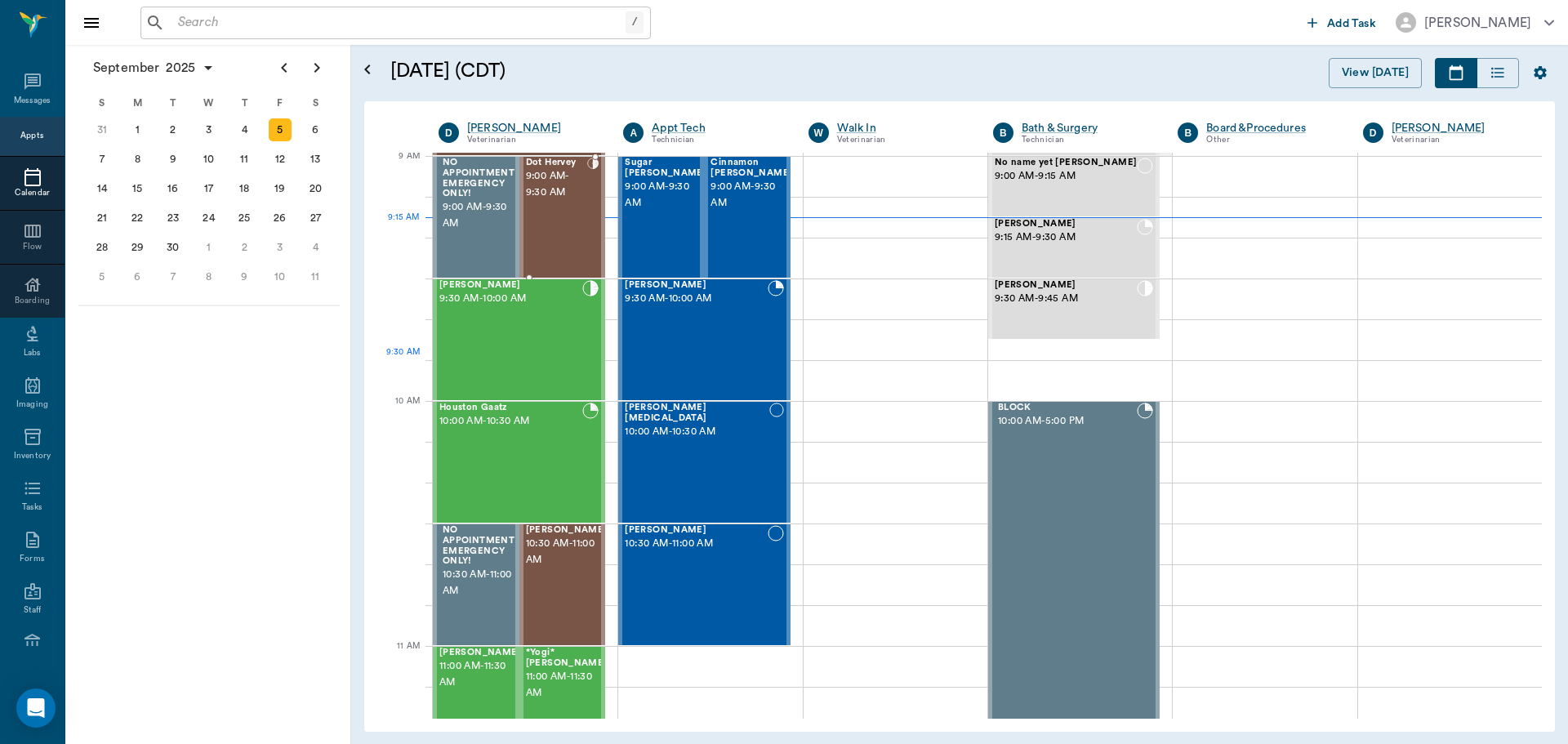
scroll to position [247, 0]
click at [515, 314] on div "[PERSON_NAME] 9:30 AM - 10:00 AM" at bounding box center [510, 340] width 143 height 119
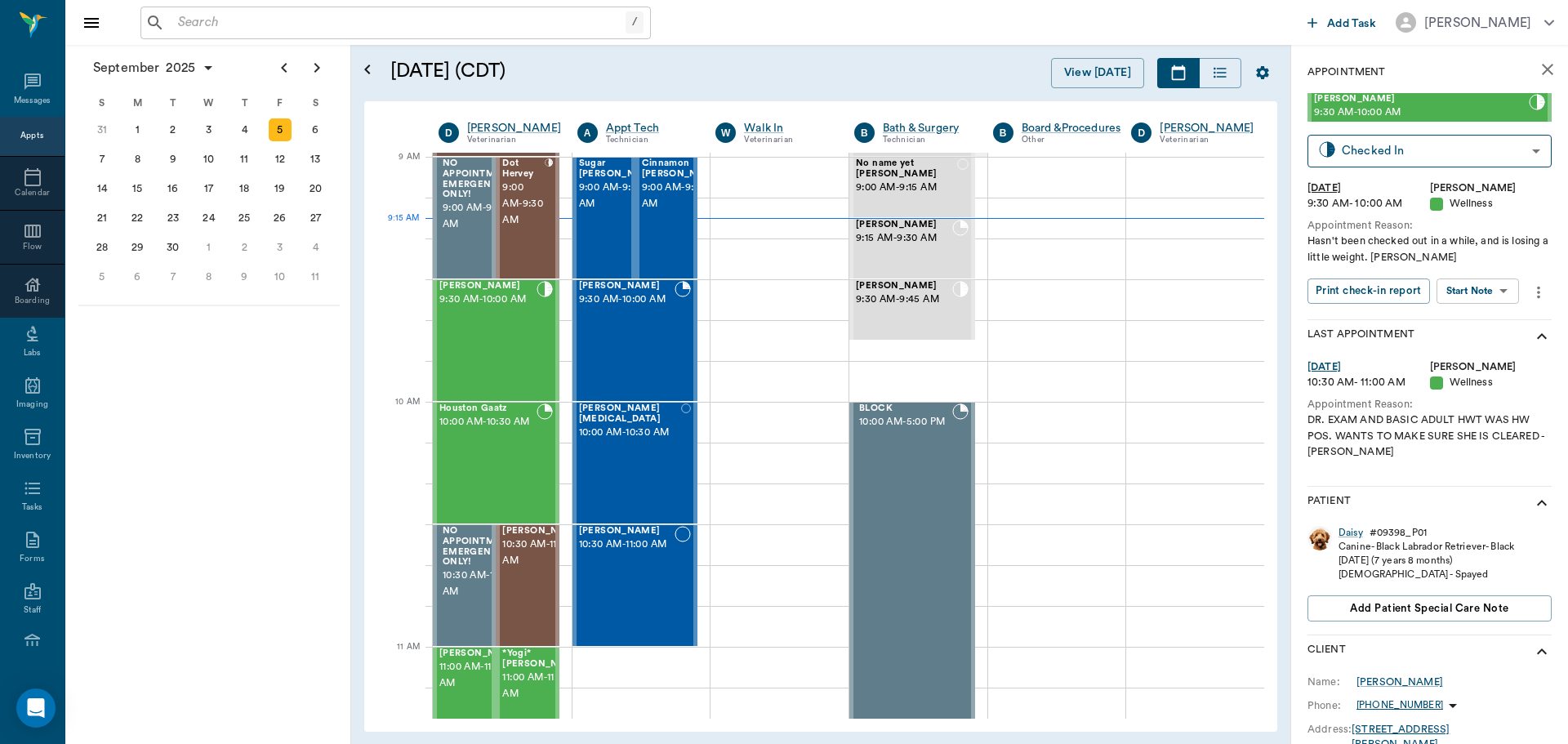
click at [1476, 292] on body "/ ​ Add Task [PERSON_NAME] Nectar Messages Appts Calendar Flow Boarding Labs Im…" at bounding box center [784, 372] width 1568 height 744
click at [1470, 328] on button "Start SOAP" at bounding box center [1460, 324] width 56 height 19
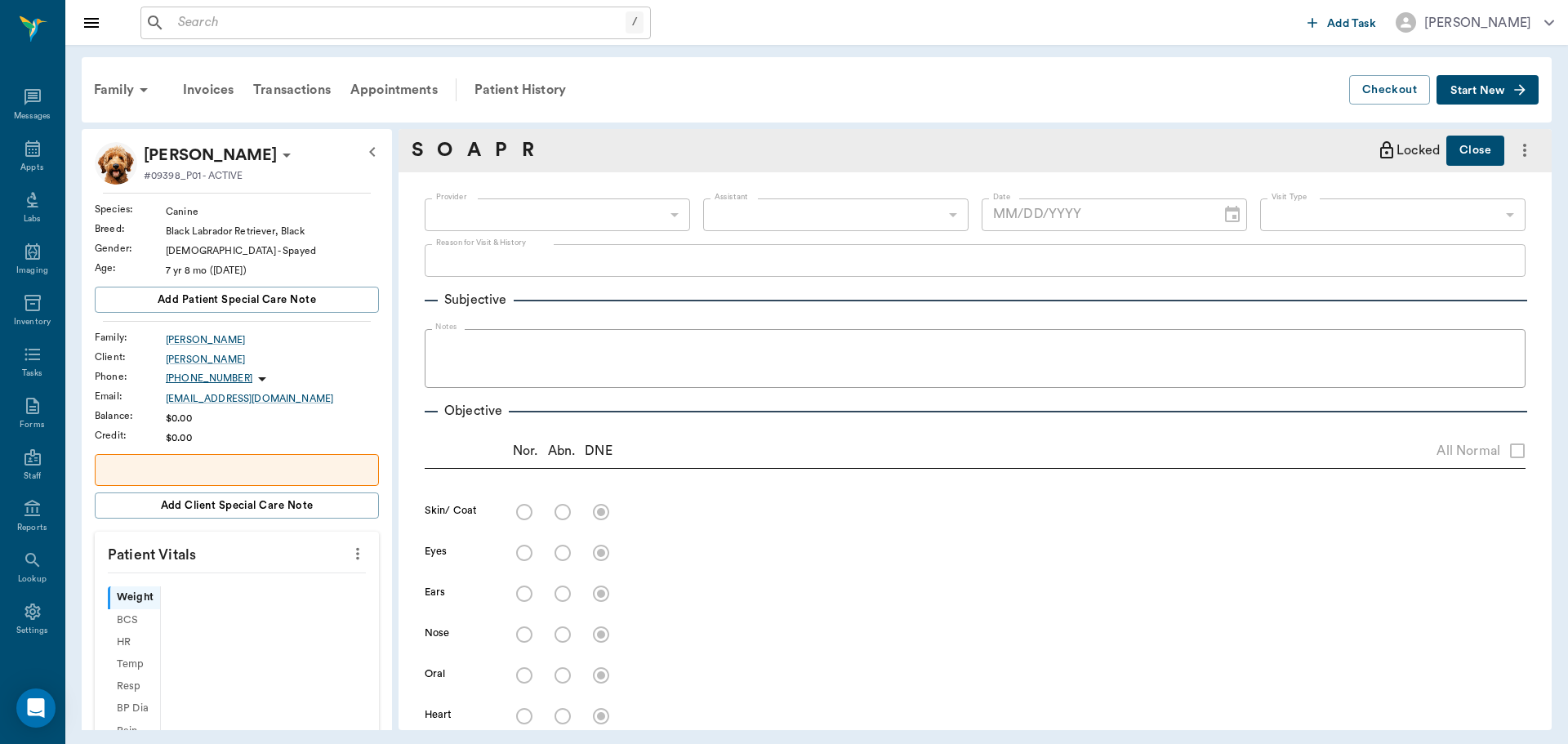
scroll to position [7, 0]
type input "63ec2f075fda476ae8351a4d"
type input "65d2be4f46e3a538d89b8c14"
type textarea "Hasn't been checked out in a while, and is losing a little weight. [PERSON_NAME]"
type input "[DATE]"
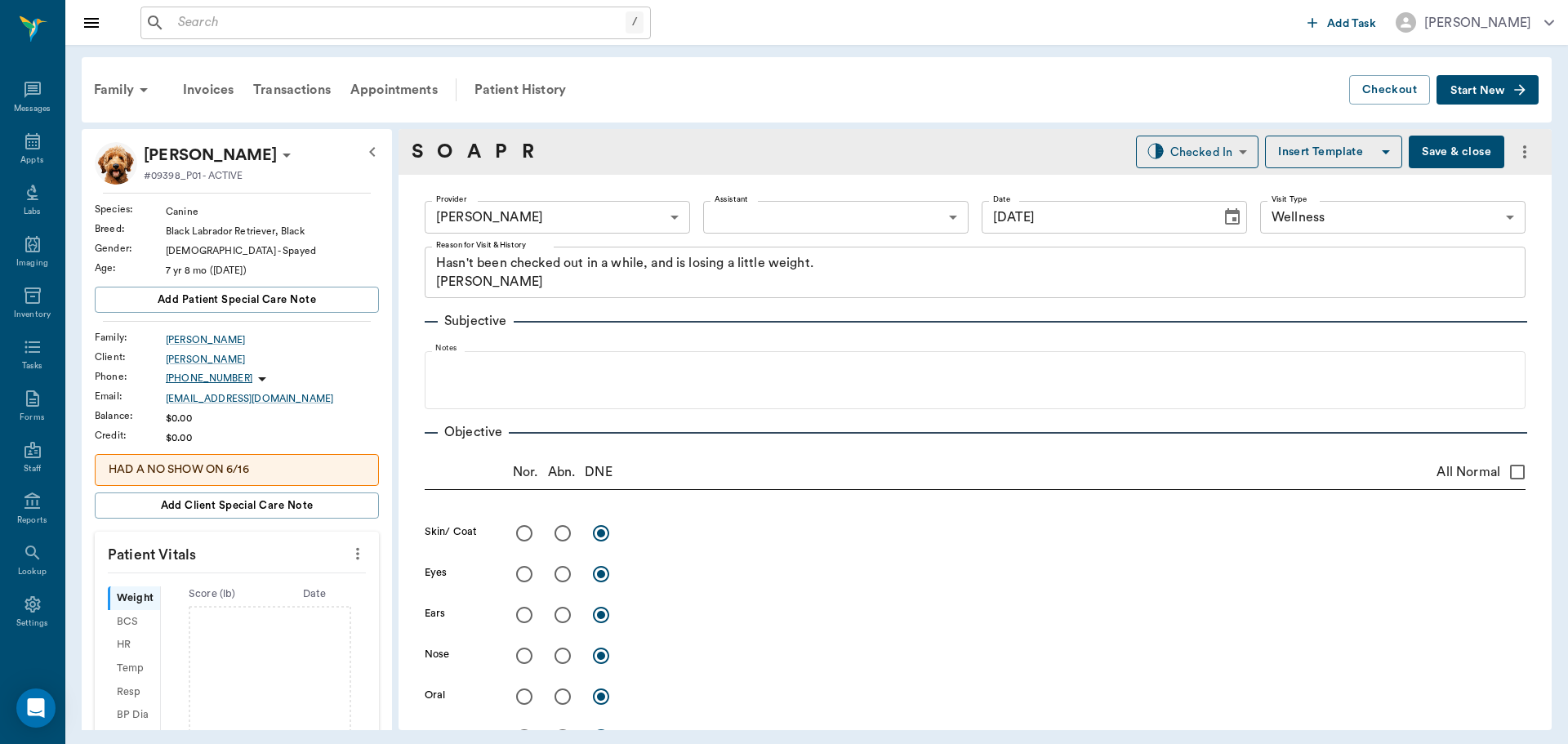
click at [349, 547] on icon "more" at bounding box center [357, 553] width 18 height 20
click at [280, 586] on span "Enter Vitals" at bounding box center [276, 582] width 137 height 17
click at [246, 605] on input "text" at bounding box center [236, 602] width 142 height 33
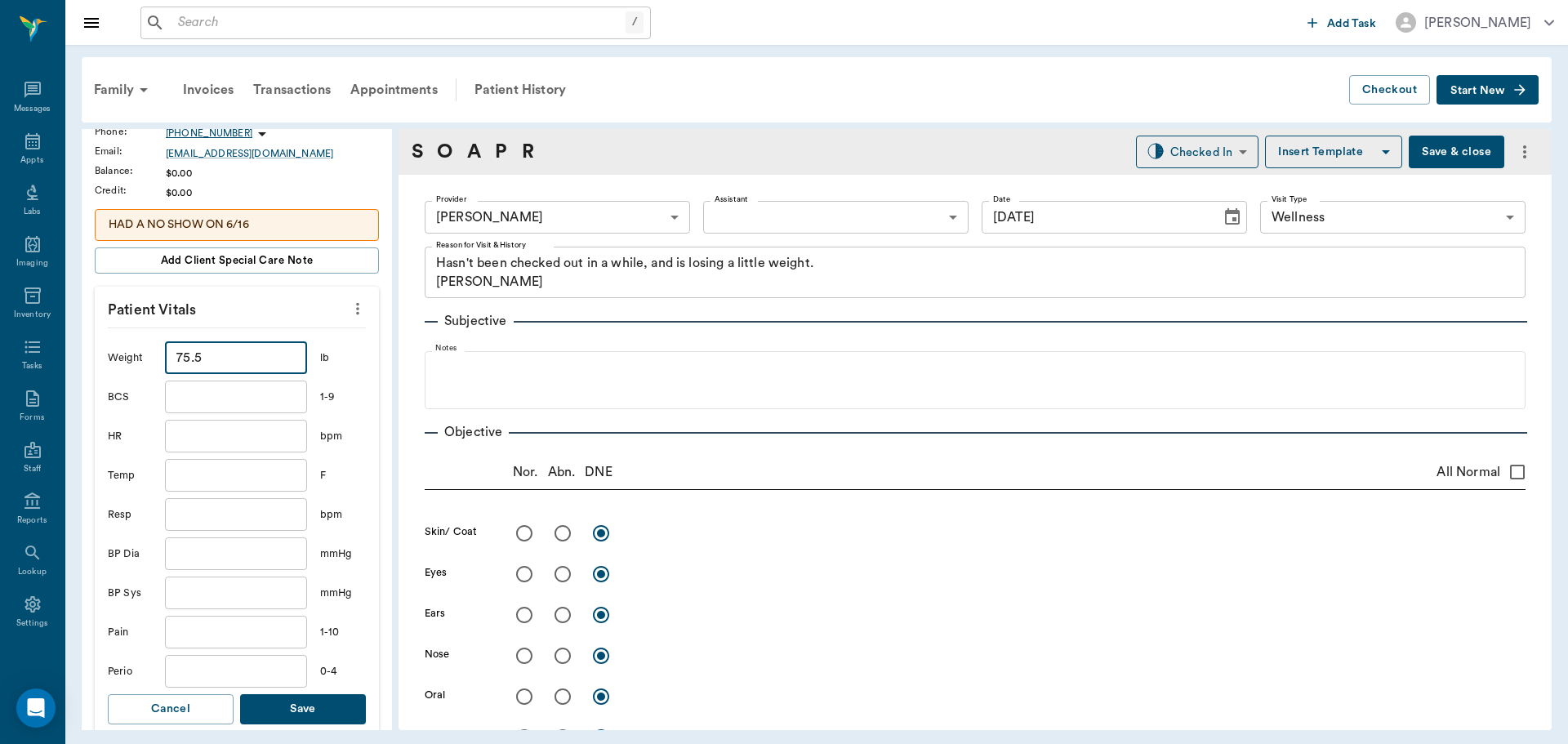
type input "75.5"
click at [280, 478] on input "text" at bounding box center [236, 475] width 142 height 33
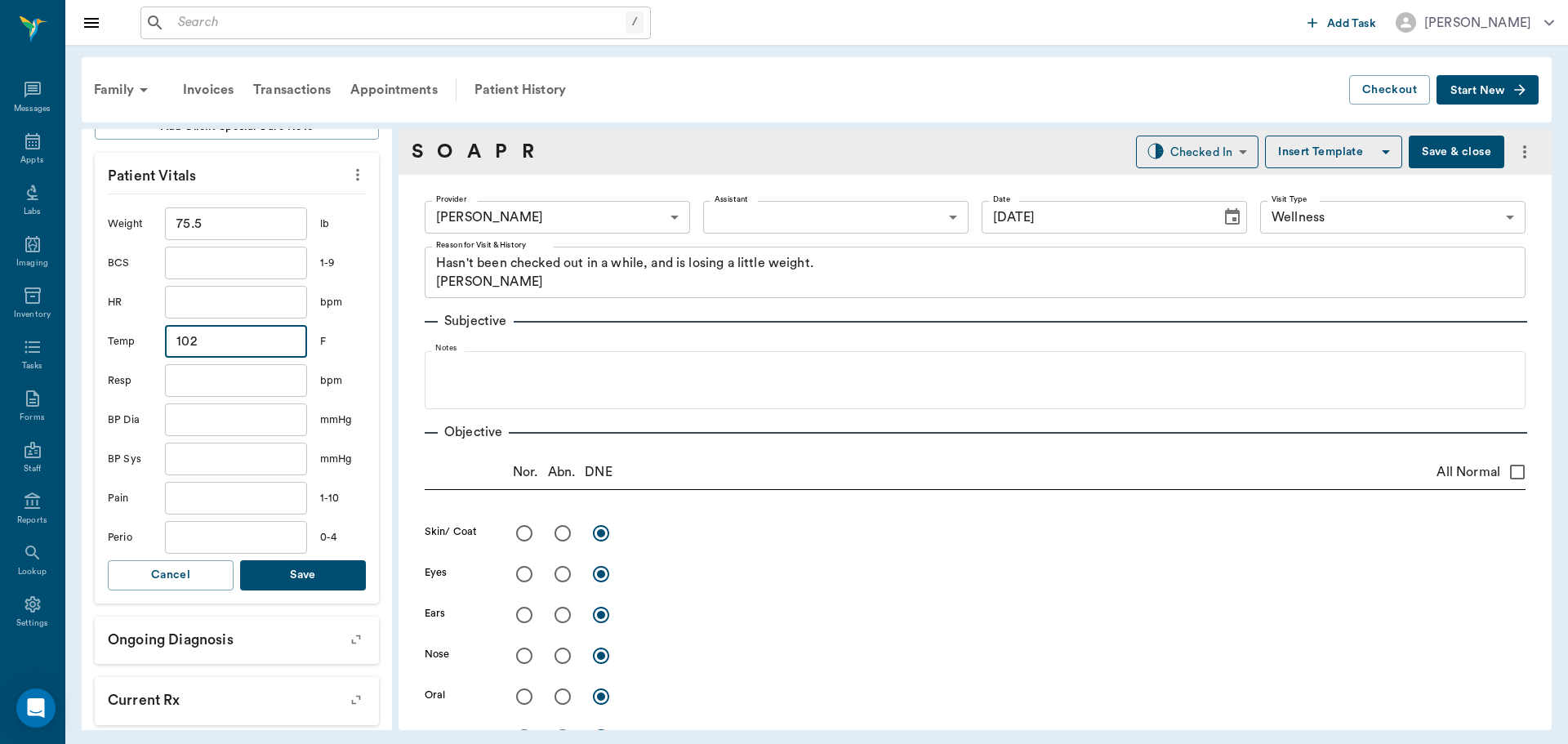
scroll to position [408, 0]
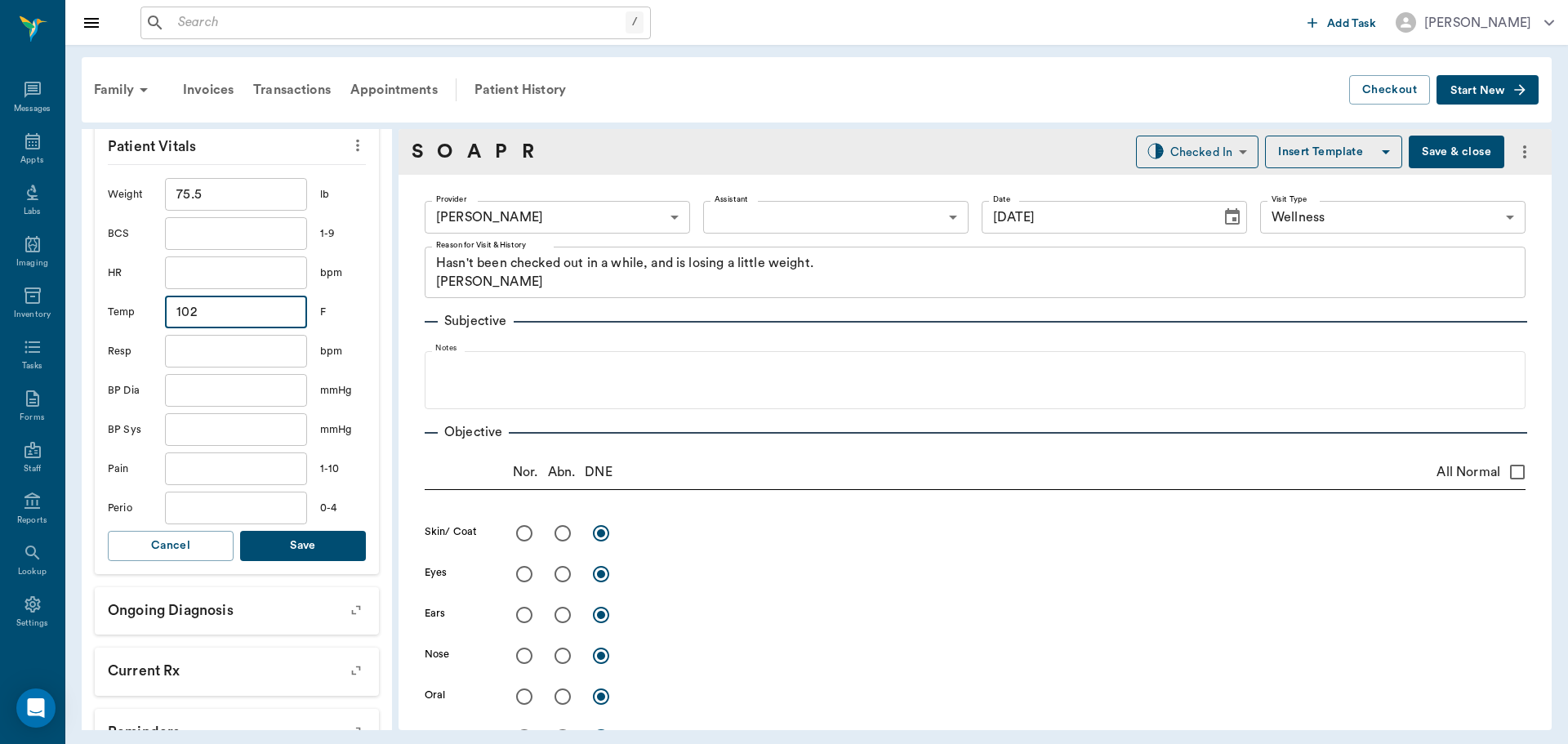
type input "102"
click at [296, 553] on button "Save" at bounding box center [302, 545] width 126 height 30
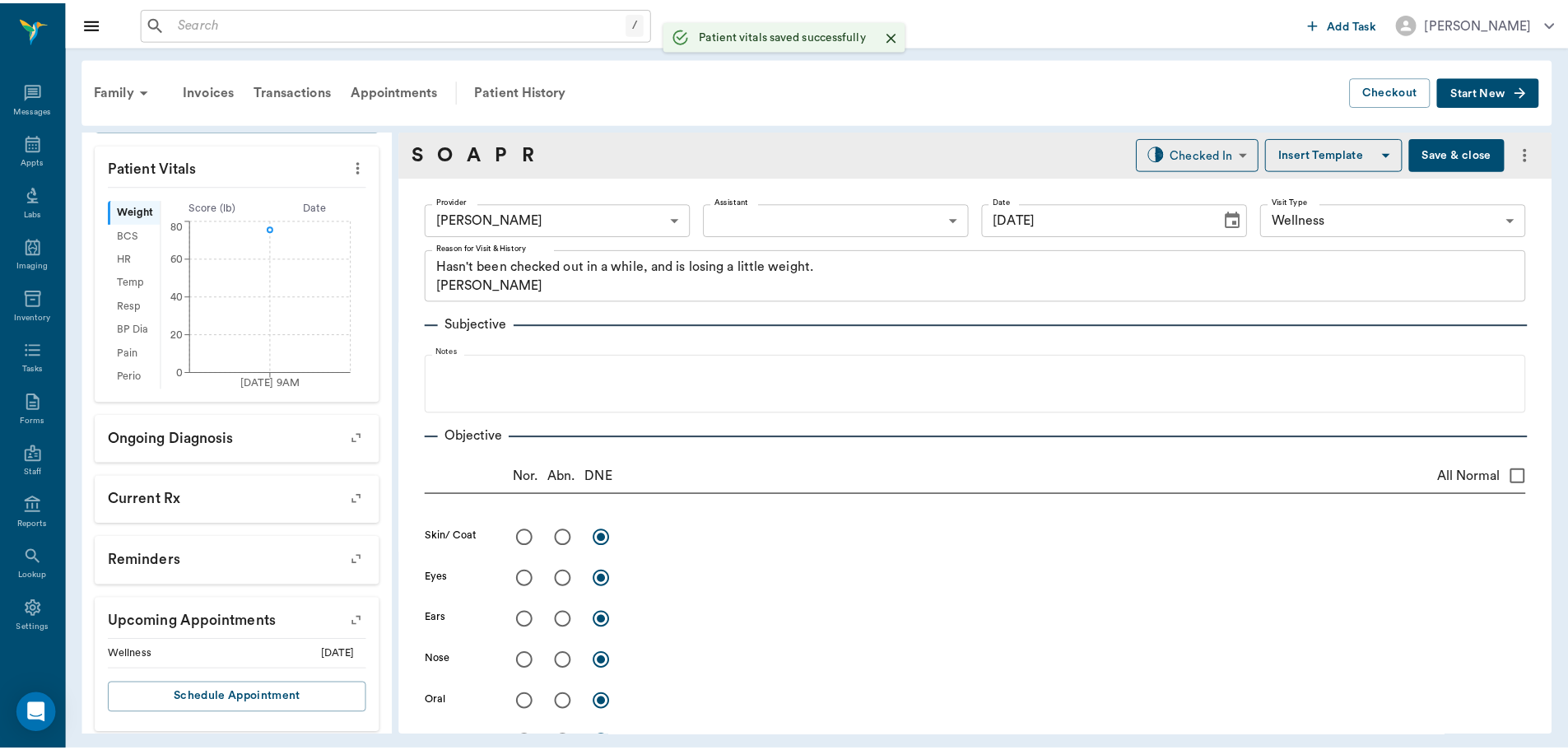
scroll to position [422, 0]
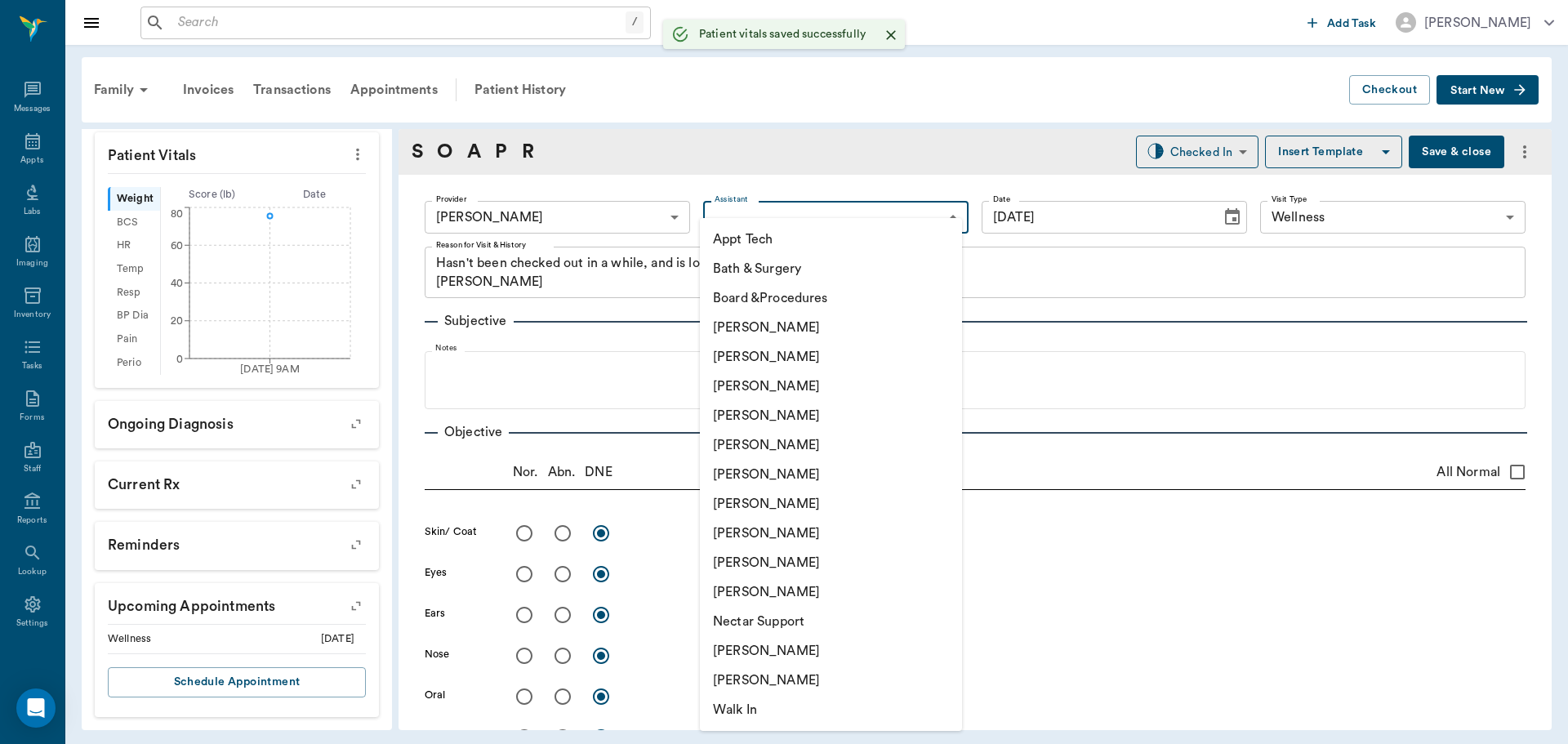
click at [756, 211] on body "/ ​ Add Task [PERSON_NAME] Nectar Messages Appts Labs Imaging Inventory Tasks F…" at bounding box center [784, 372] width 1568 height 744
drag, startPoint x: 739, startPoint y: 528, endPoint x: 449, endPoint y: 505, distance: 290.9
click at [734, 521] on li "[PERSON_NAME]" at bounding box center [830, 533] width 262 height 30
type input "63ec2e7e52e12b0ba117b124"
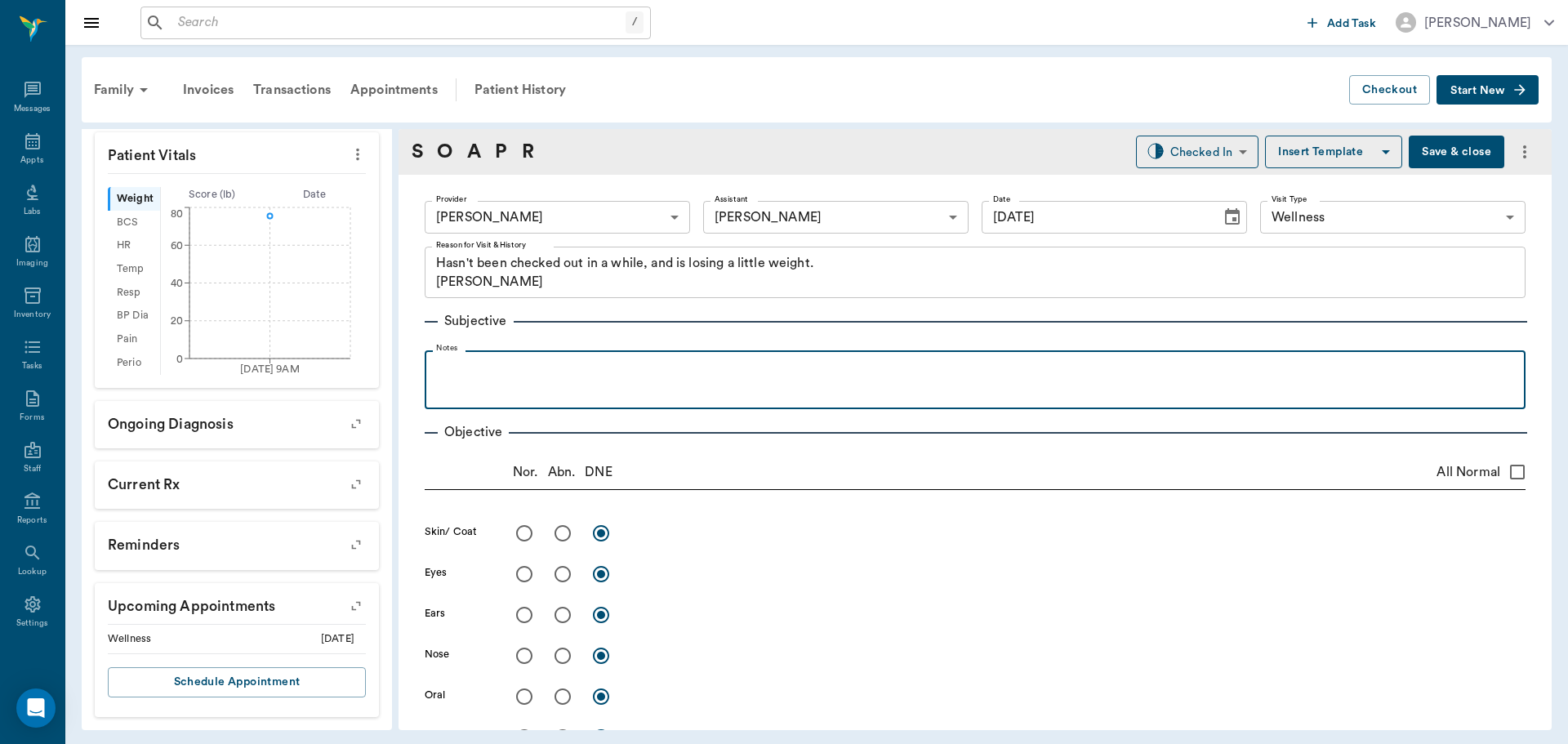
click at [451, 374] on p at bounding box center [975, 367] width 1085 height 20
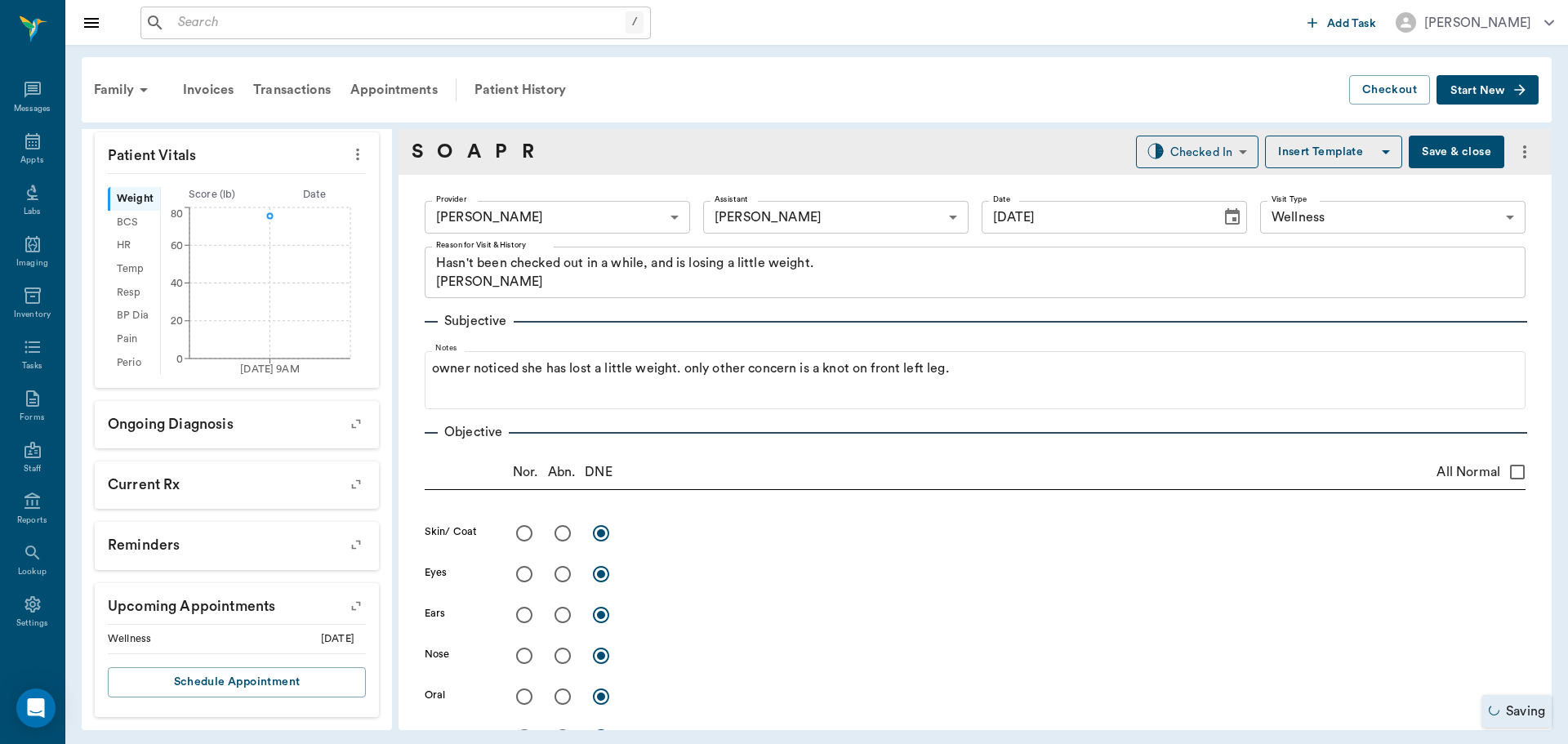
click at [1423, 145] on button "Save & close" at bounding box center [1456, 151] width 95 height 33
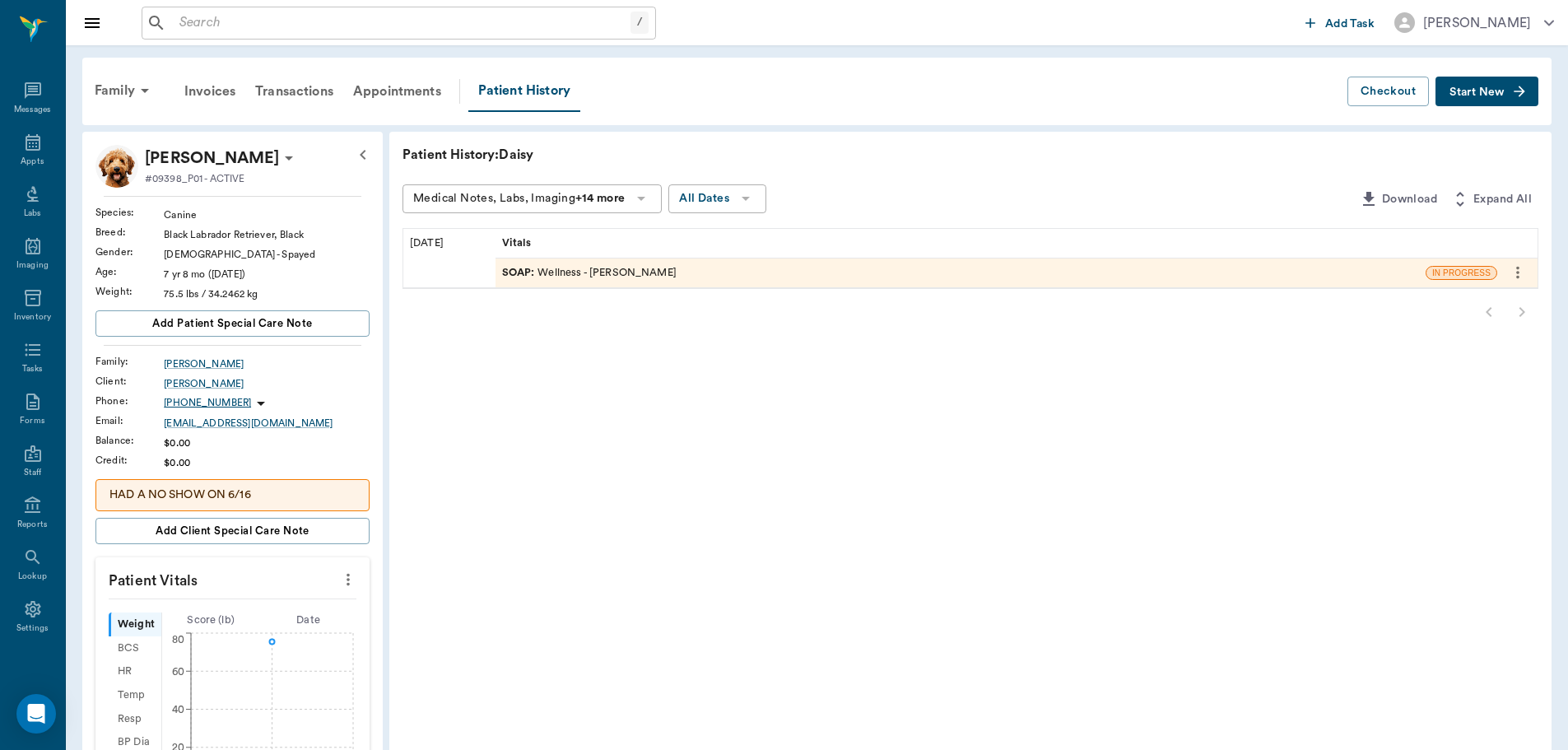
click at [519, 272] on span "SOAP :" at bounding box center [520, 273] width 37 height 16
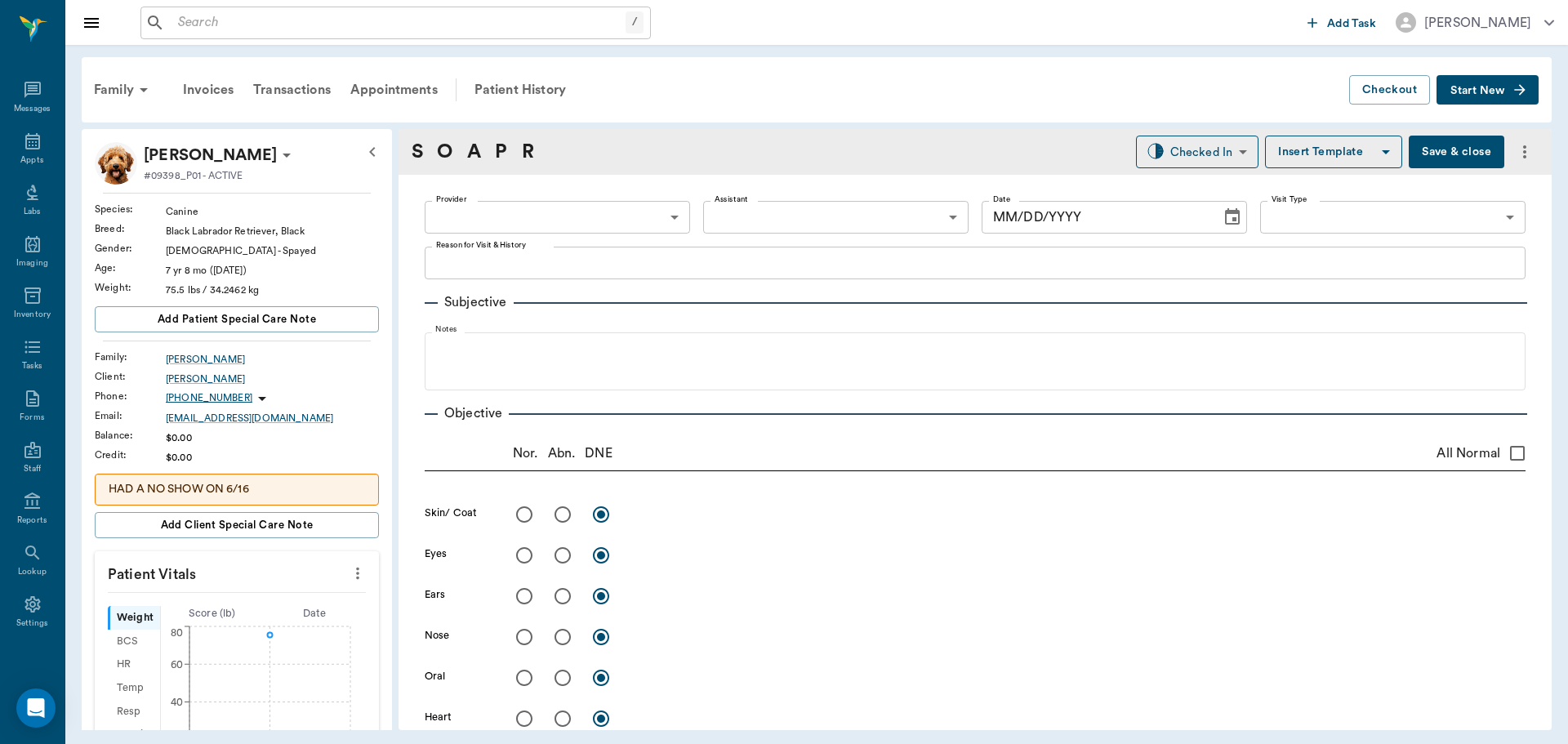
type input "63ec2f075fda476ae8351a4d"
type input "63ec2e7e52e12b0ba117b124"
type input "65d2be4f46e3a538d89b8c14"
type textarea "Hasn't been checked out in a while, and is losing a little weight. [PERSON_NAME]"
type input "[DATE]"
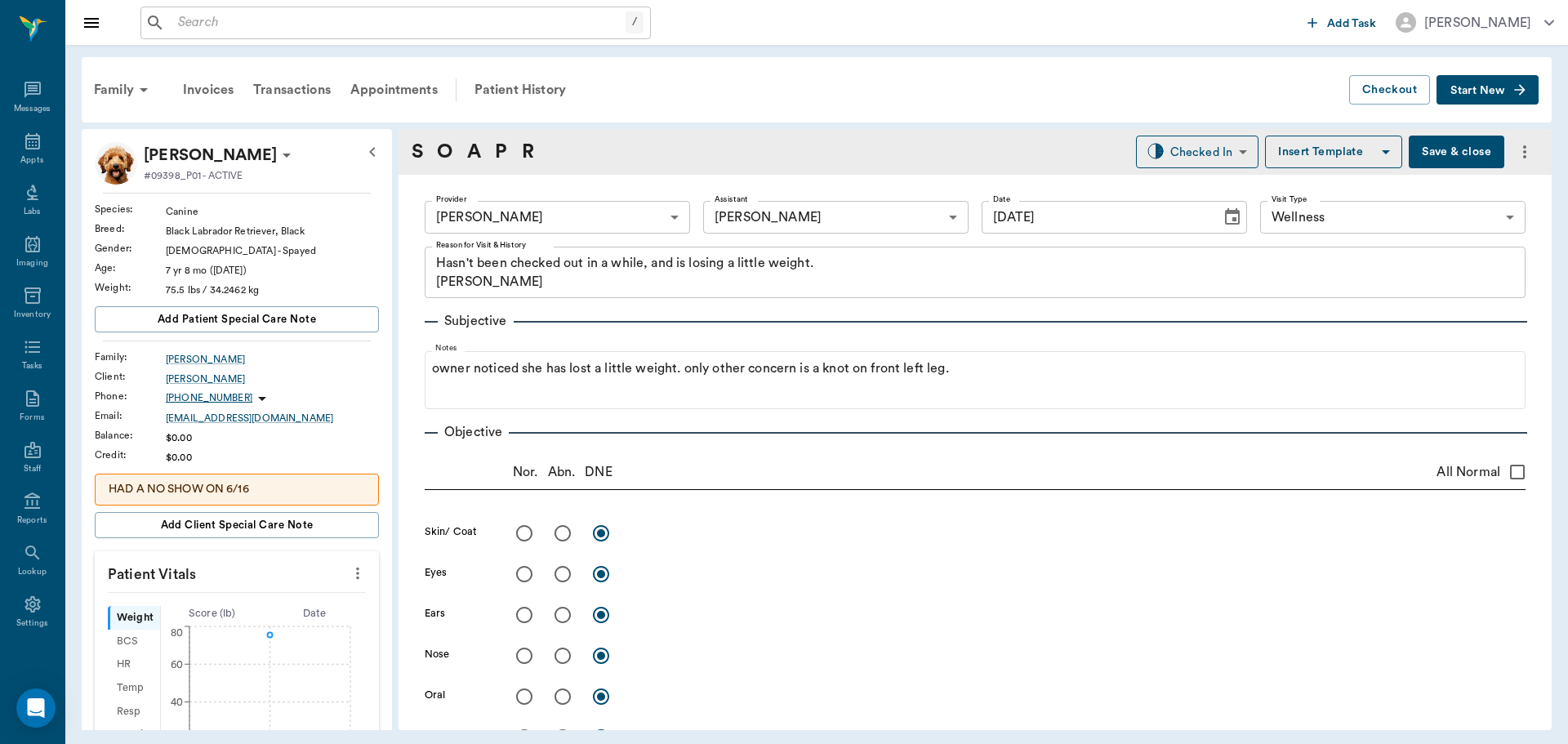
click at [1449, 160] on button "Save & close" at bounding box center [1456, 151] width 95 height 33
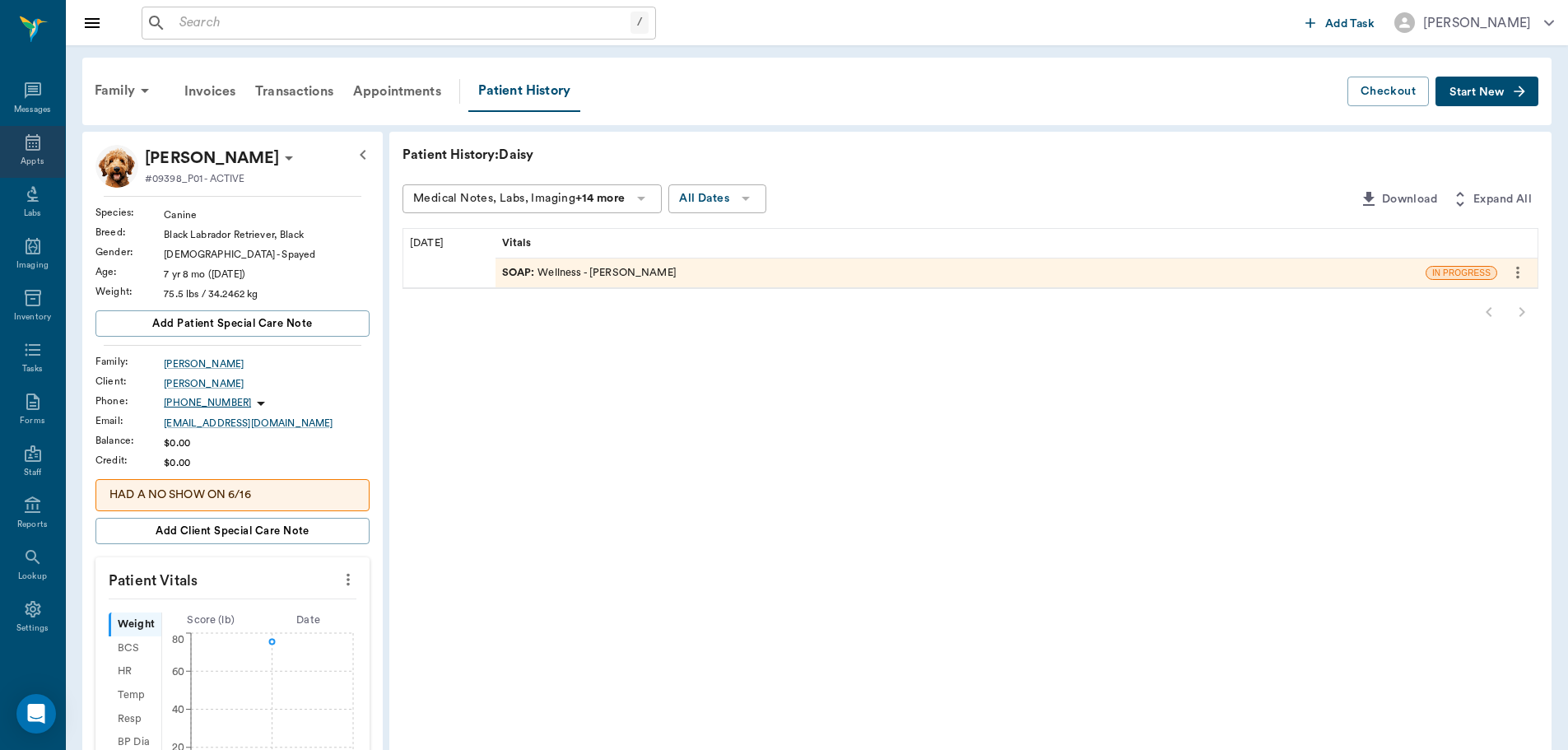
click at [16, 131] on div "Appts" at bounding box center [32, 151] width 65 height 52
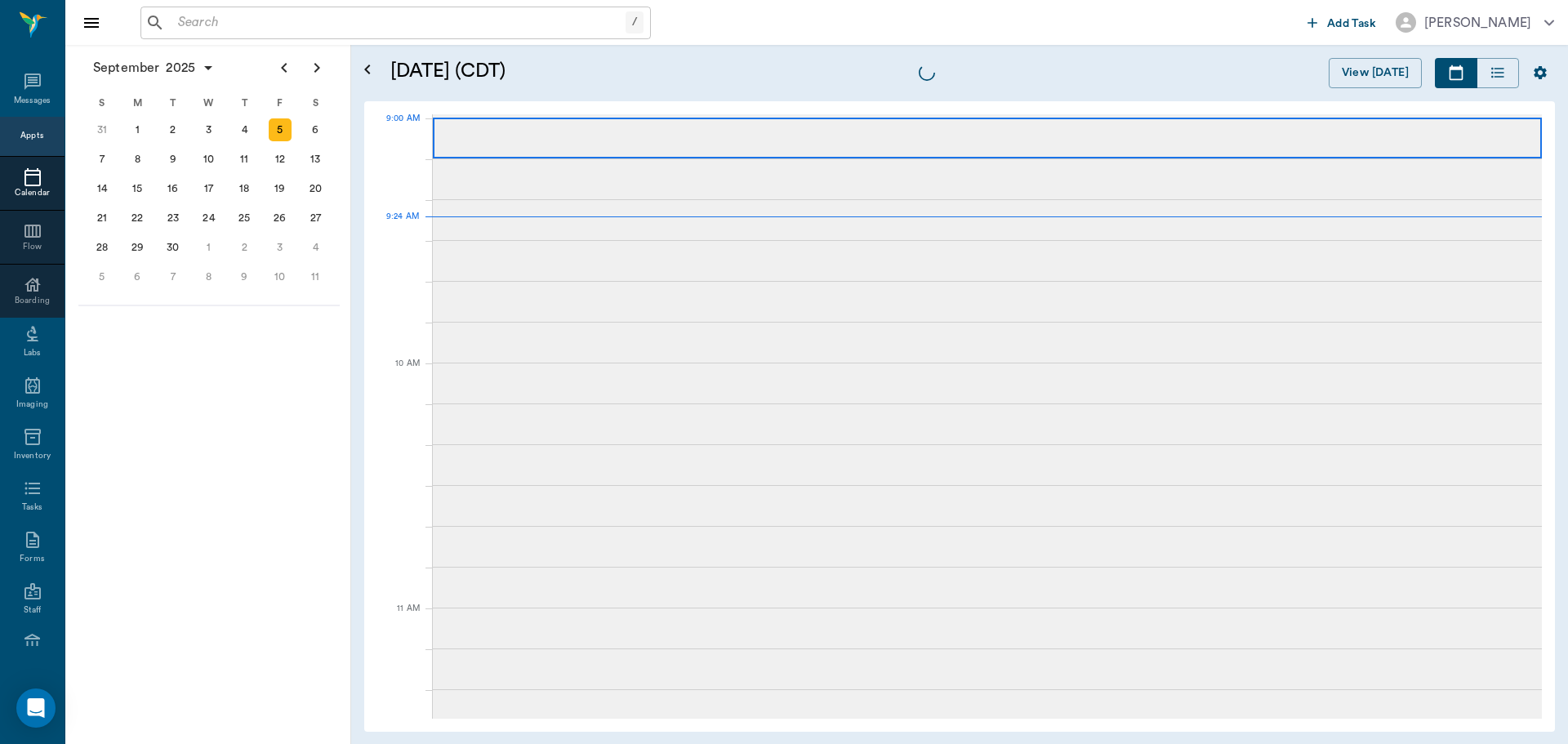
scroll to position [247, 0]
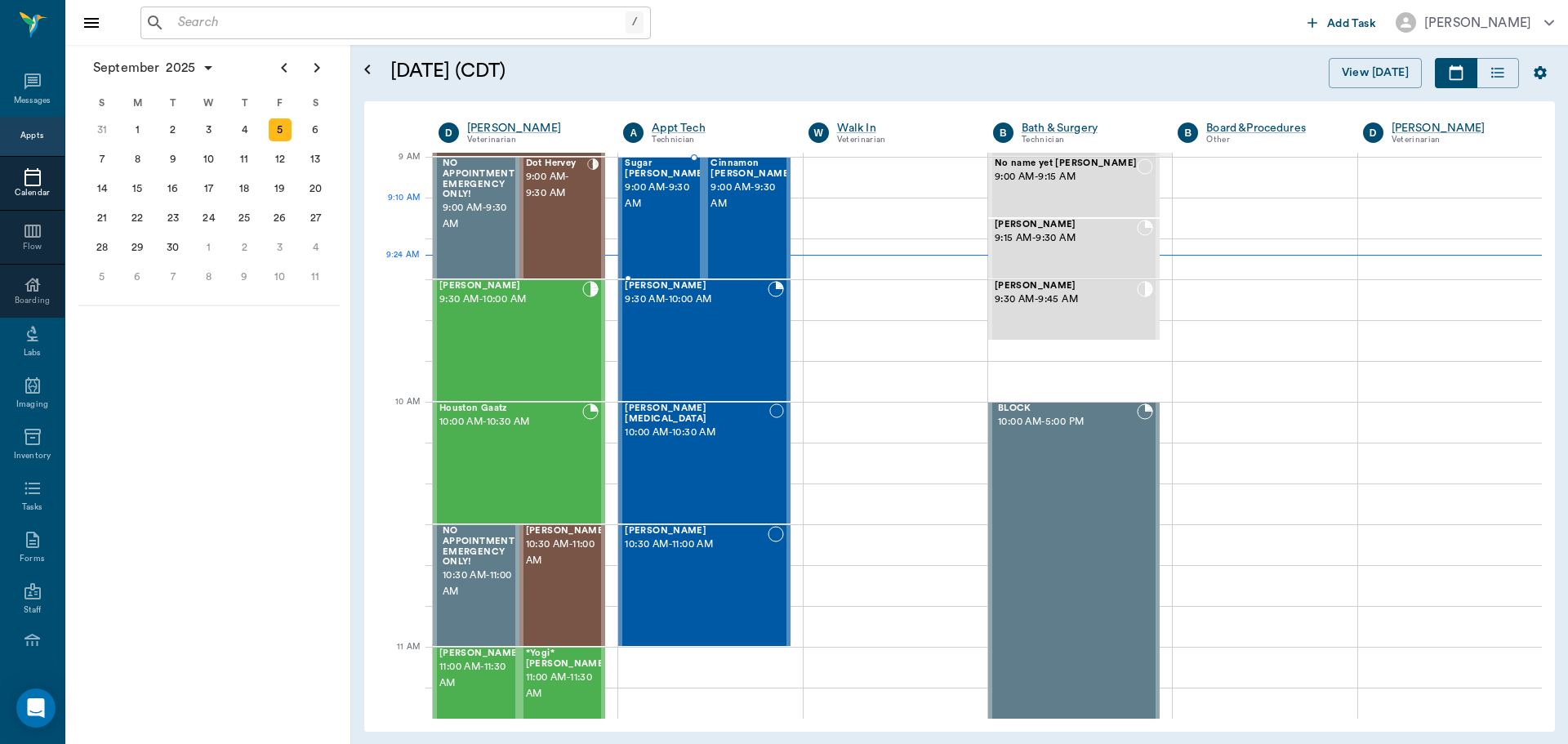
click at [646, 200] on span "9:00 AM - 9:30 AM" at bounding box center [666, 196] width 82 height 33
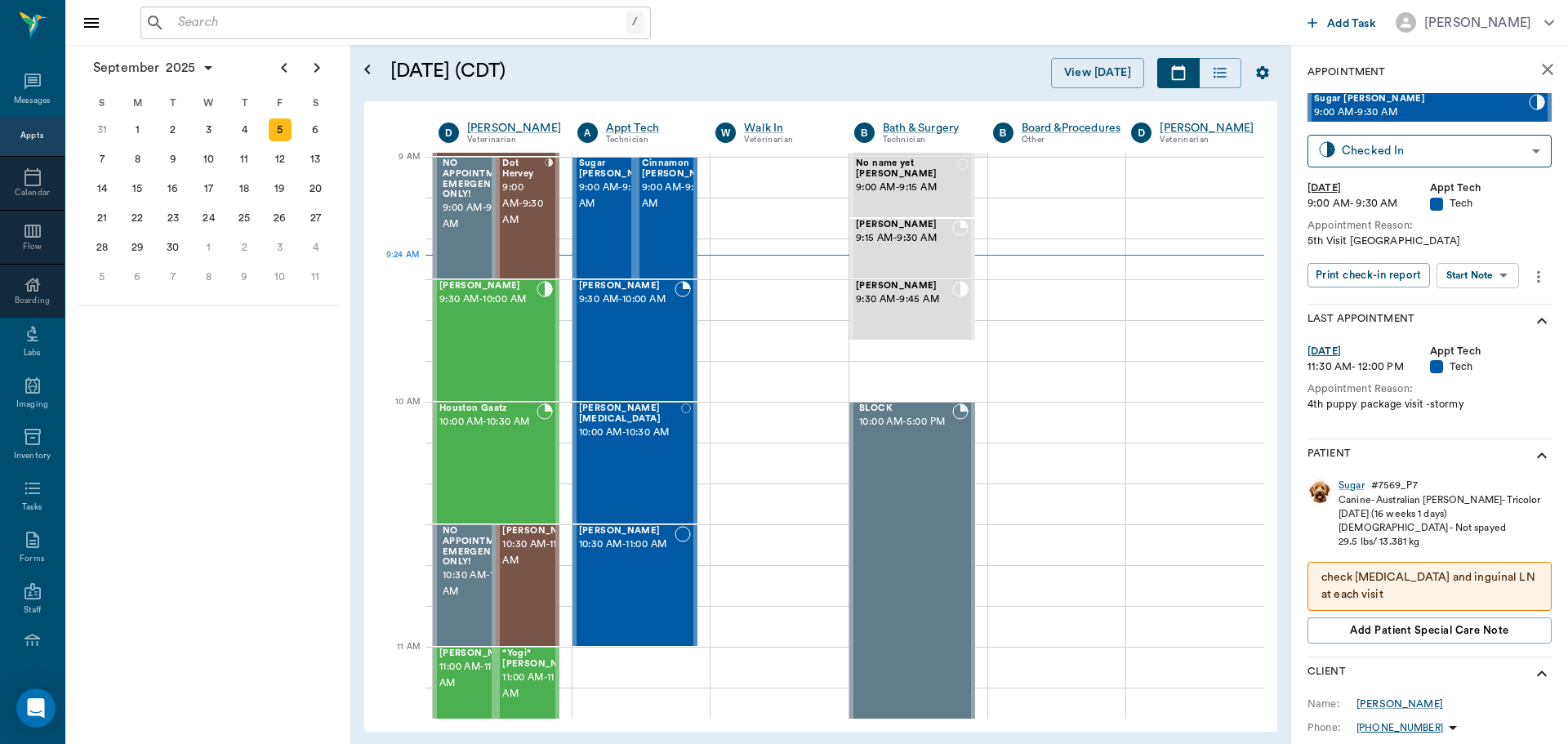
click at [1504, 279] on body "/ ​ Add Task Dr. Bert Ellsworth Nectar Messages Appts Calendar Flow Boarding La…" at bounding box center [784, 372] width 1568 height 744
click at [1497, 308] on li "View SOAP" at bounding box center [1478, 308] width 114 height 27
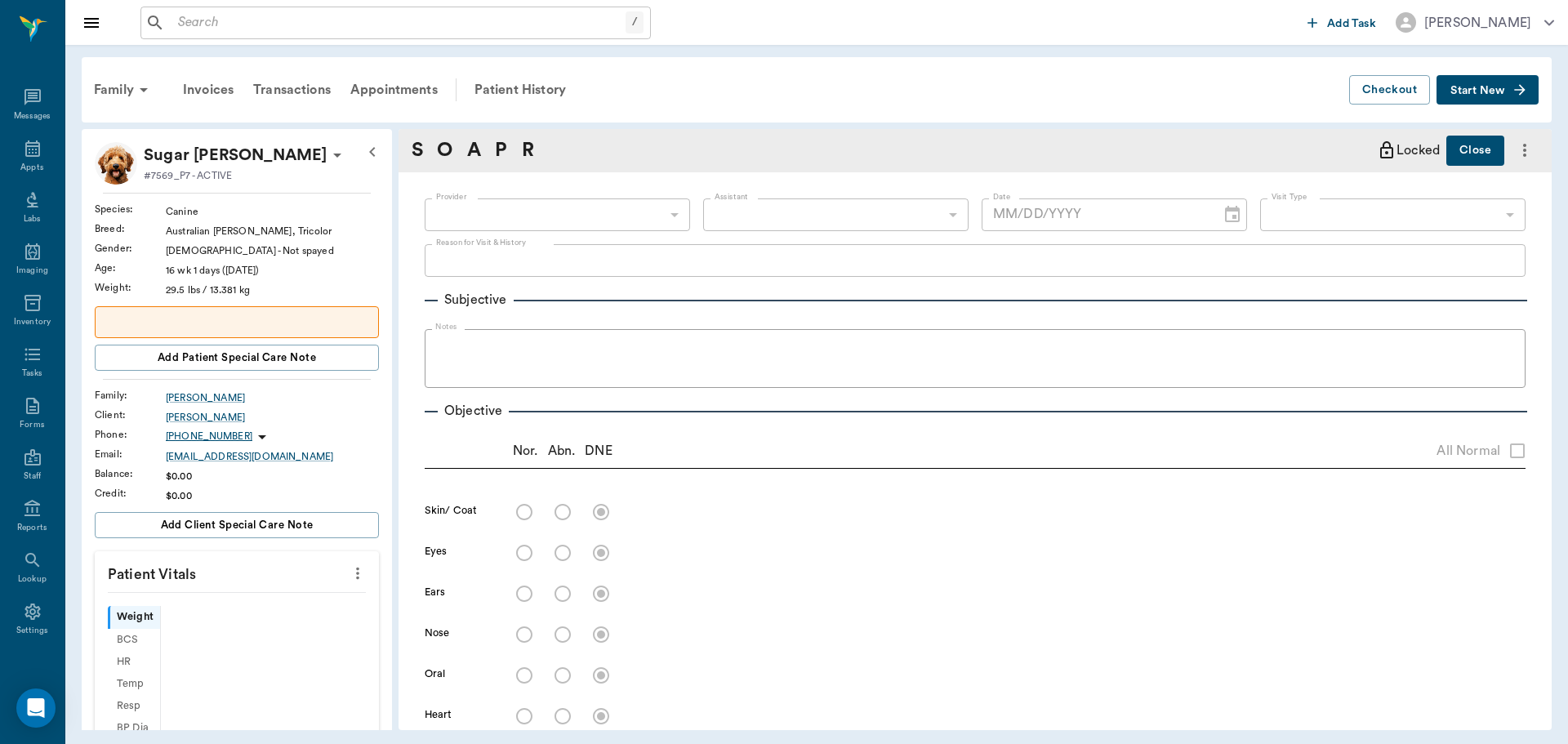
scroll to position [7, 0]
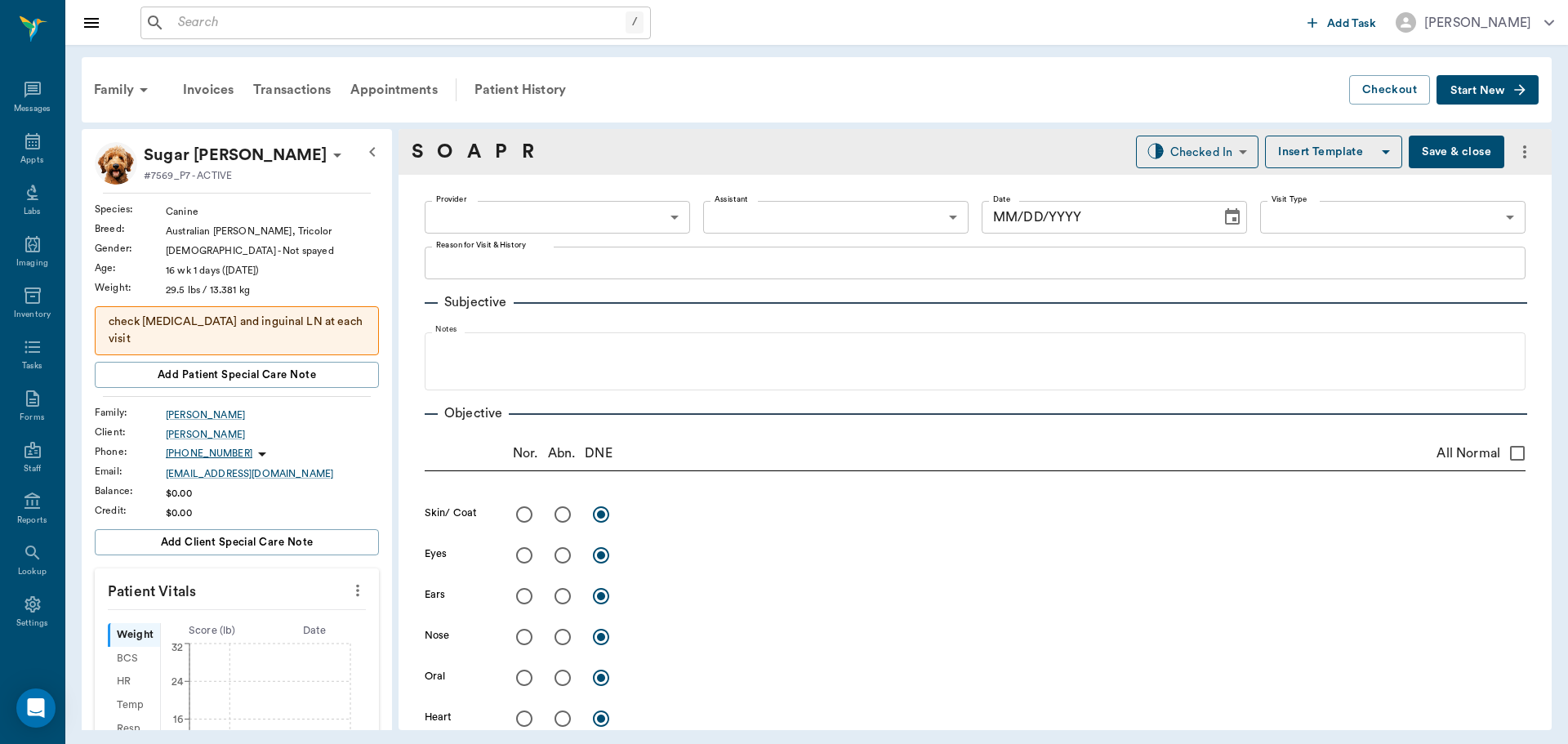
type input "63ec2f075fda476ae8351a4c"
type input "6740bf97de10e07744acf1eb"
type input "65d2be4f46e3a538d89b8c1a"
type textarea "5th Visit Caryn"
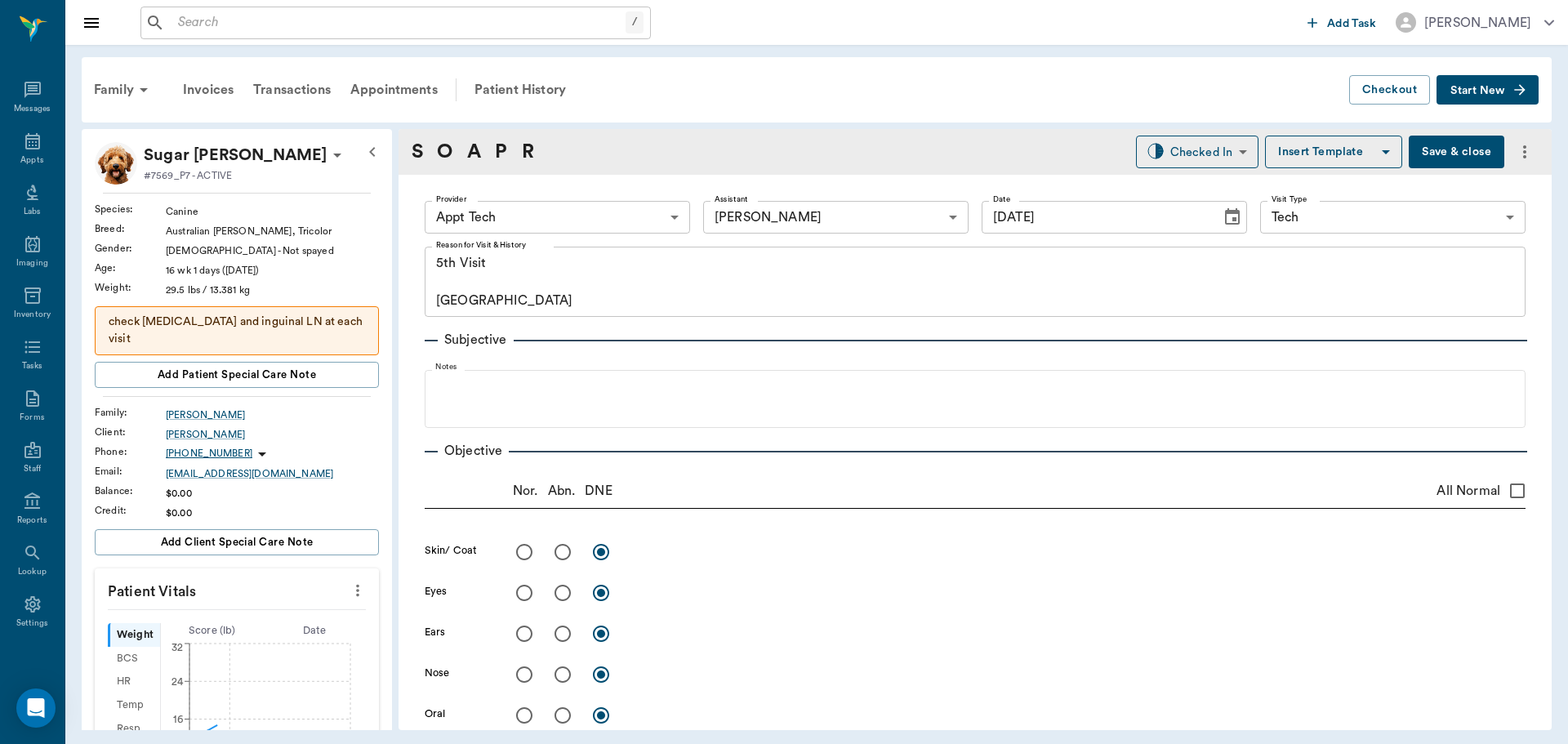
type input "[DATE]"
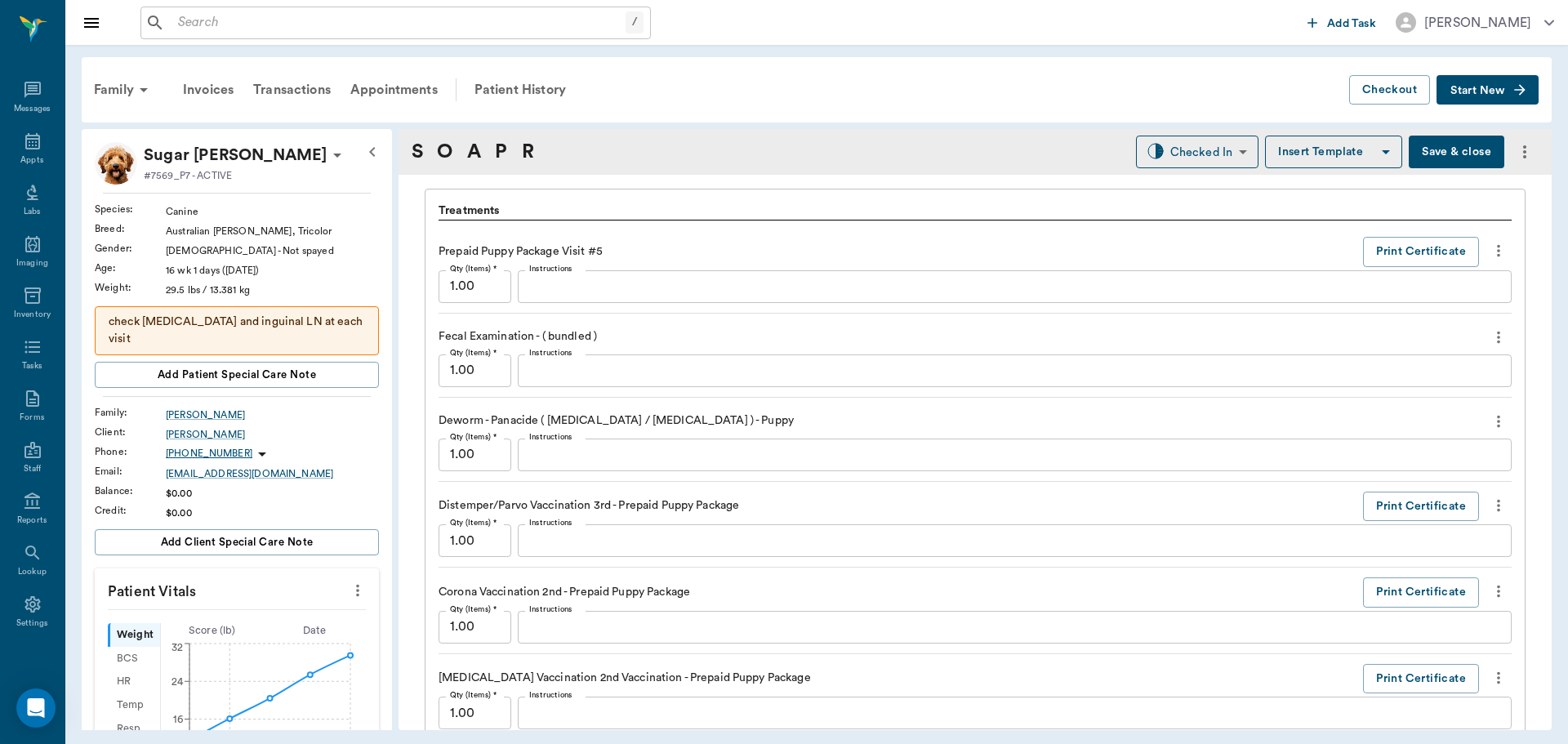
scroll to position [1061, 0]
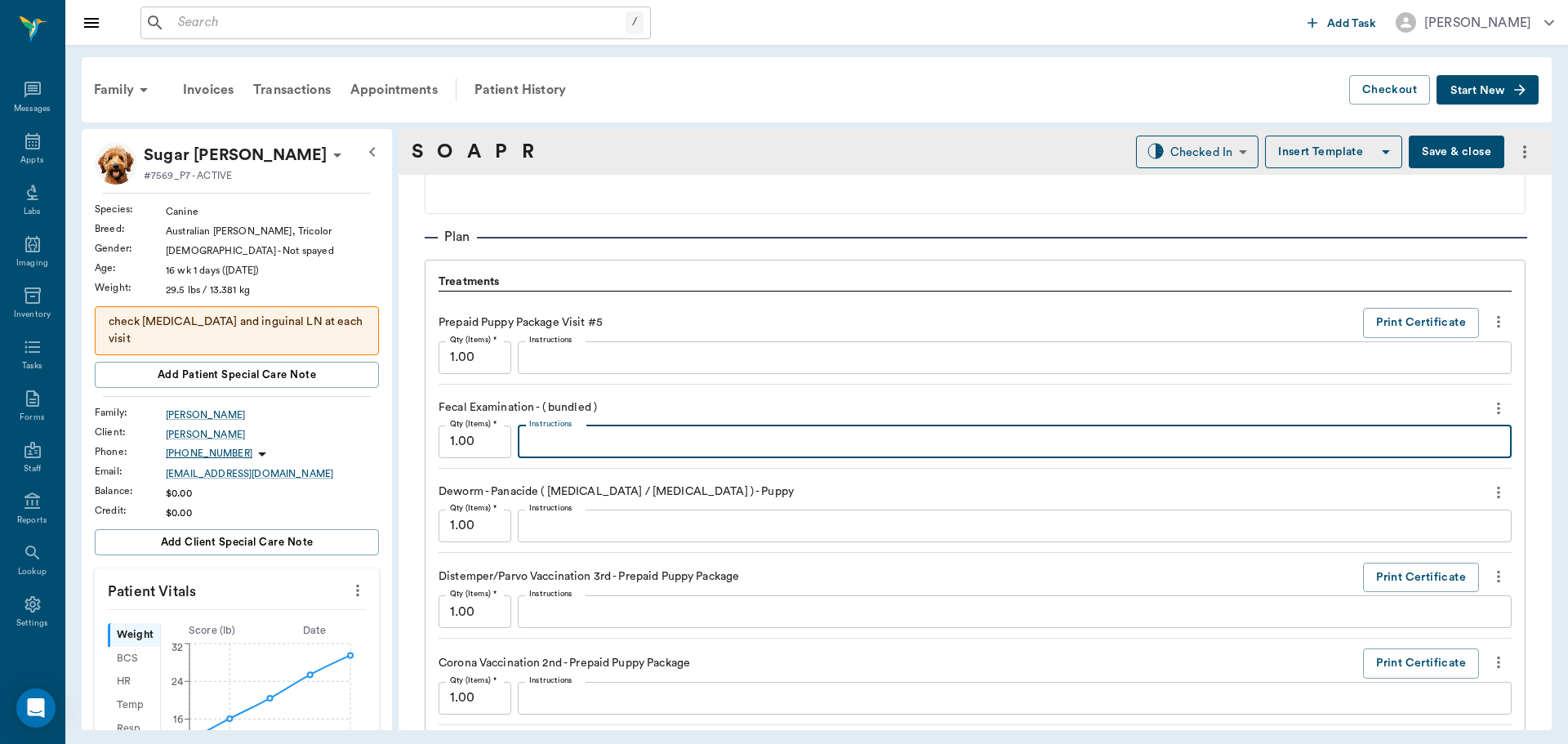
click at [597, 449] on textarea "Instructions" at bounding box center [1014, 441] width 971 height 19
type textarea "n"
type textarea "NEGATIVE"
click at [672, 517] on textarea "Instructions" at bounding box center [1014, 525] width 971 height 19
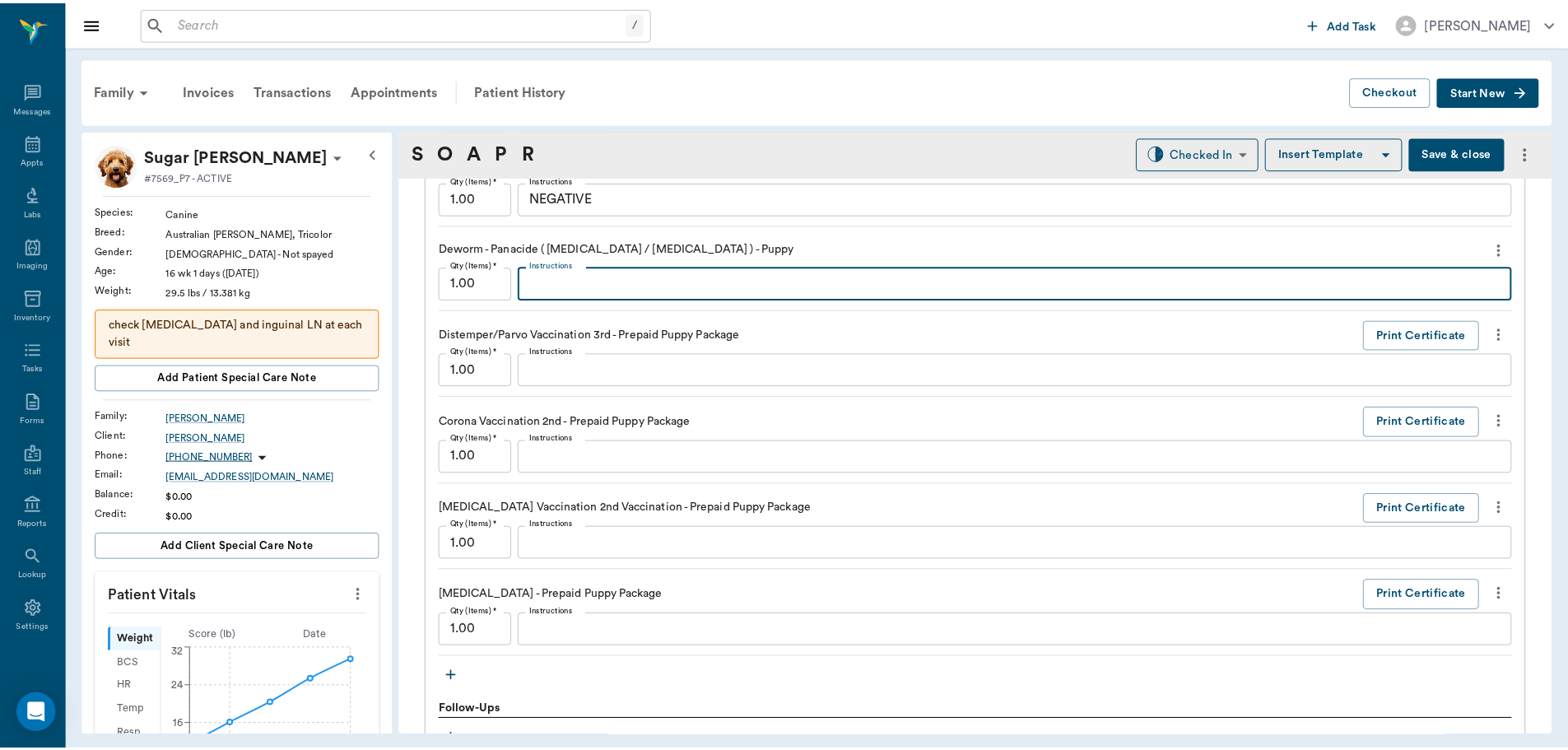
scroll to position [1630, 0]
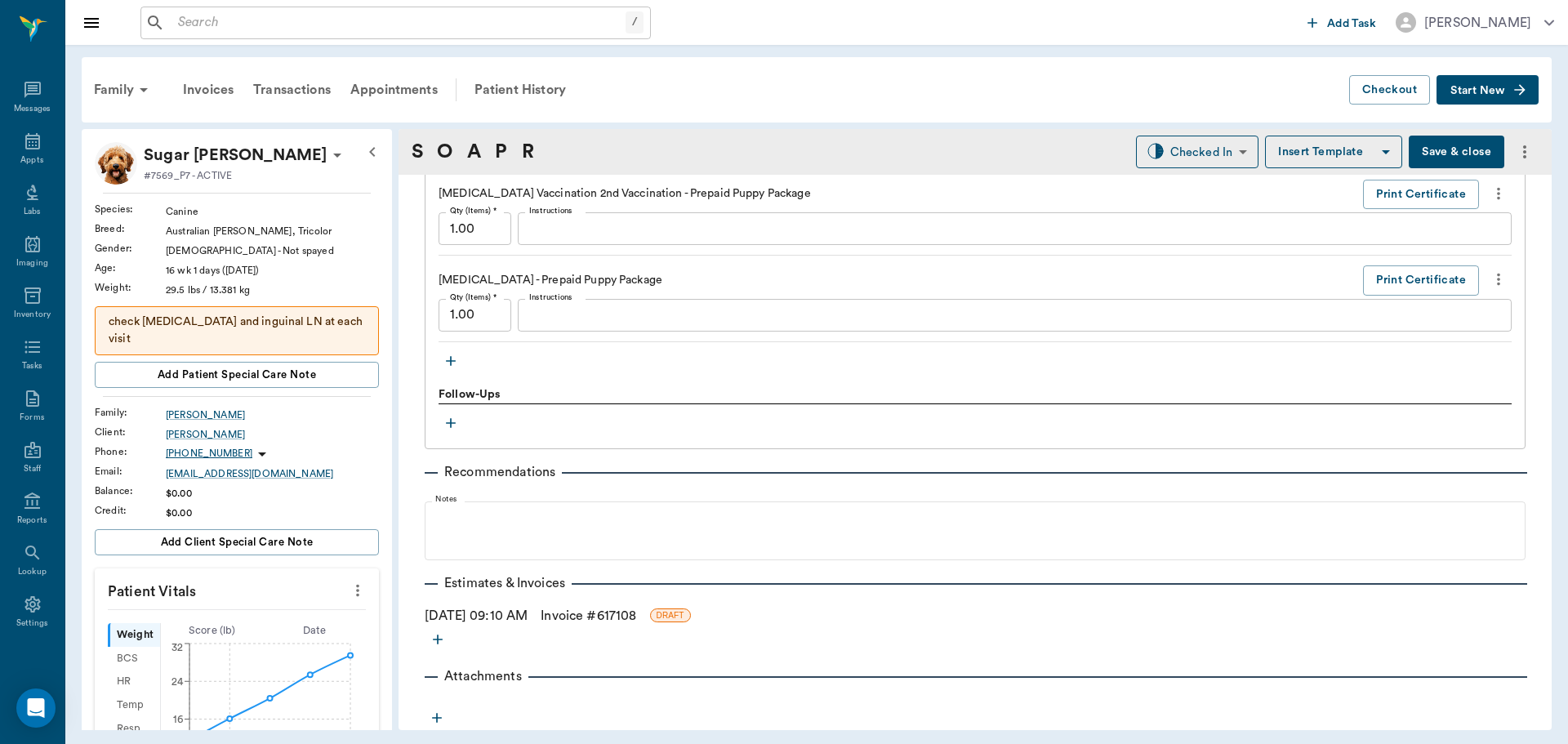
click at [614, 611] on link "Invoice # 617108" at bounding box center [589, 615] width 95 height 20
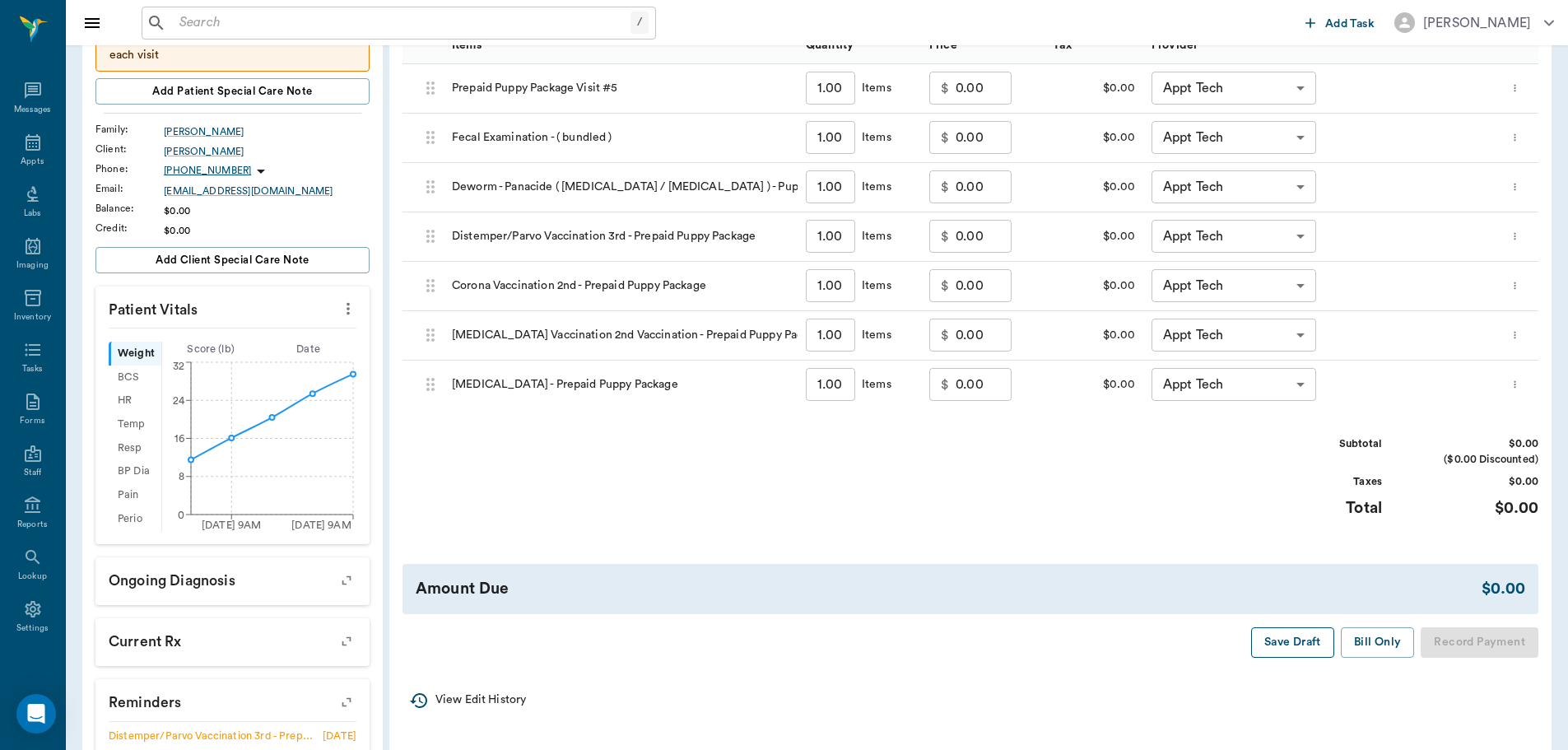
scroll to position [329, 0]
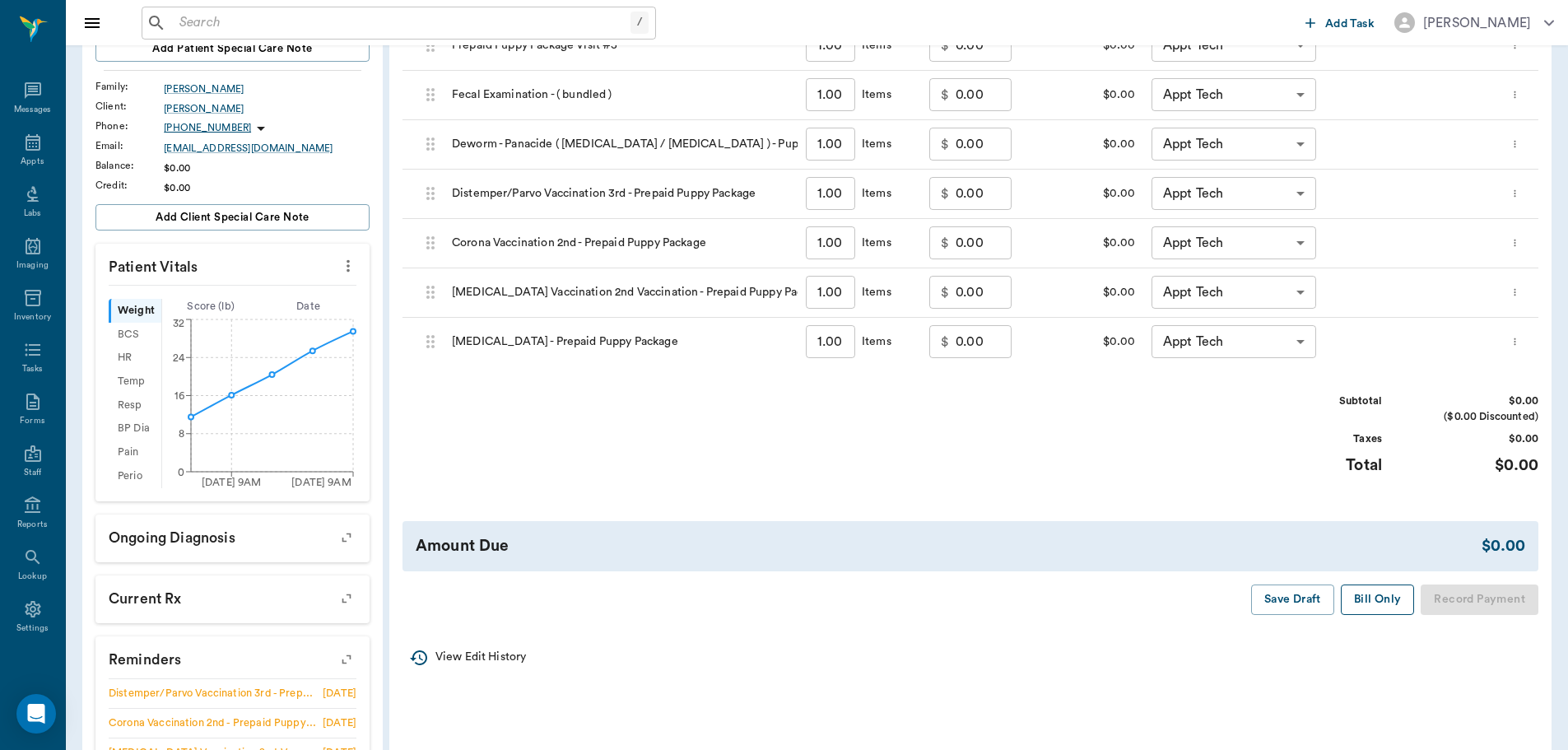
click at [1374, 592] on button "Bill Only" at bounding box center [1377, 600] width 74 height 30
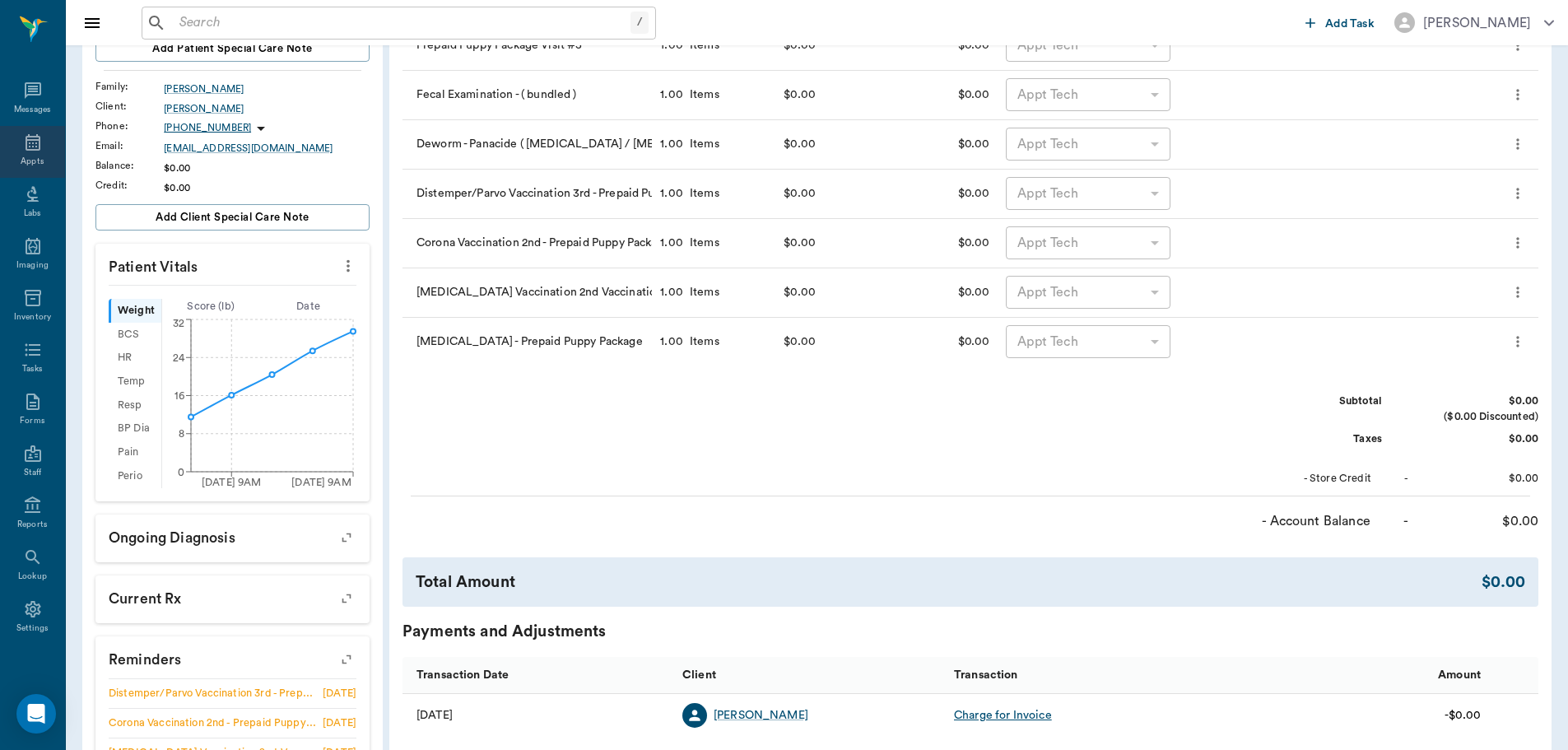
click at [24, 151] on icon at bounding box center [33, 142] width 20 height 20
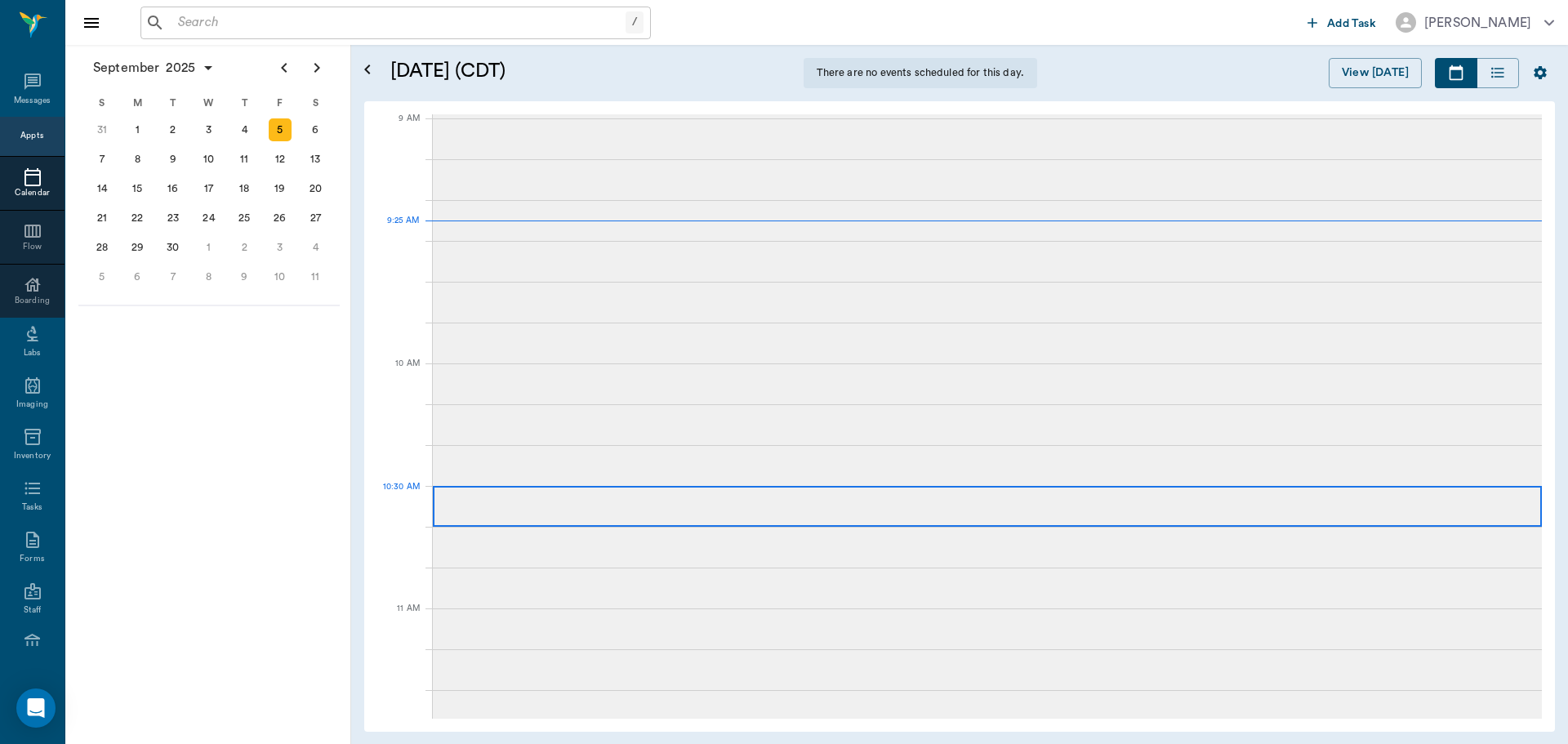
scroll to position [246, 0]
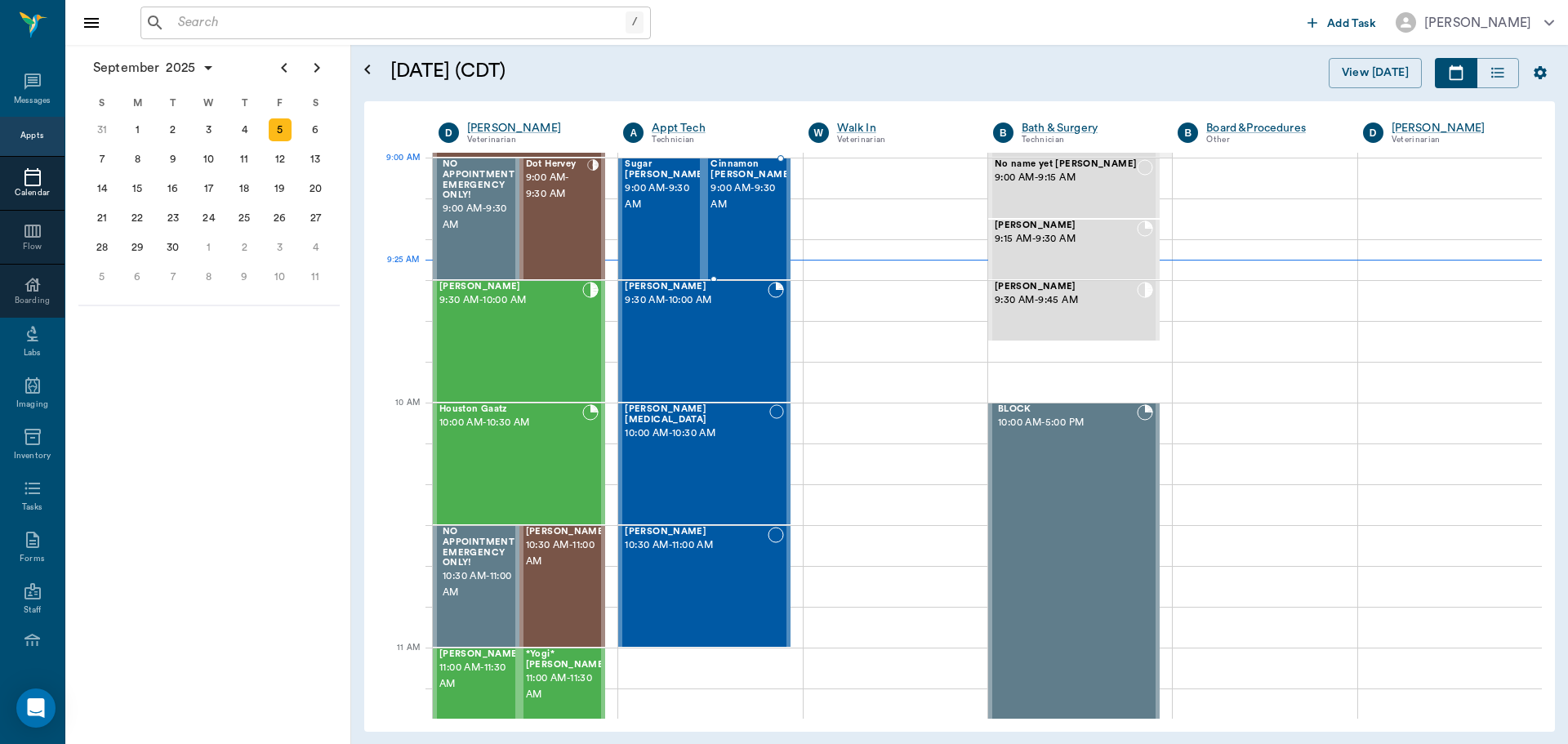
click at [754, 199] on span "9:00 AM - 9:30 AM" at bounding box center [752, 197] width 82 height 33
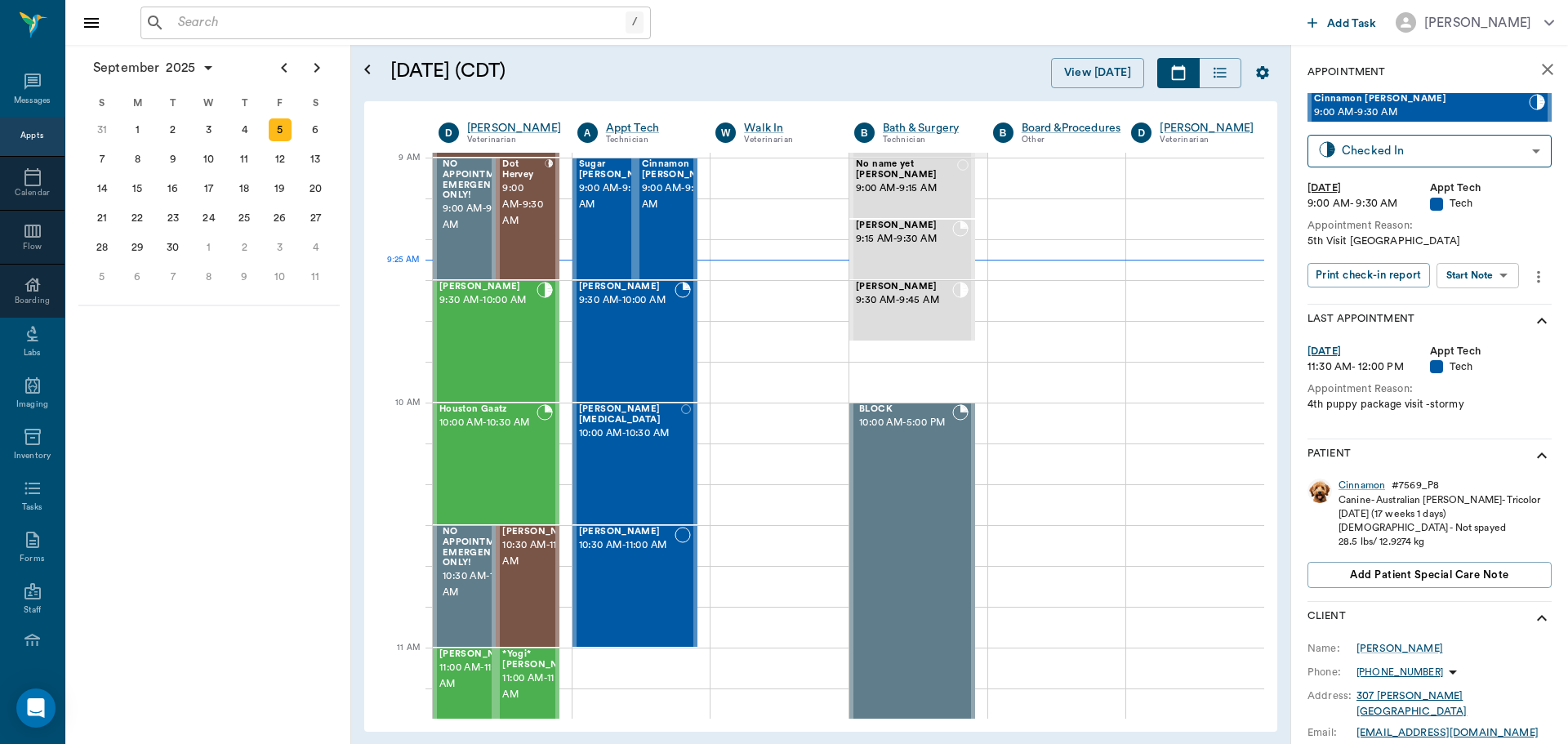
click at [1505, 273] on body "/ ​ Add Task Dr. Bert Ellsworth Nectar Messages Appts Calendar Flow Boarding La…" at bounding box center [784, 372] width 1568 height 744
click at [1497, 312] on li "View SOAP" at bounding box center [1478, 308] width 114 height 27
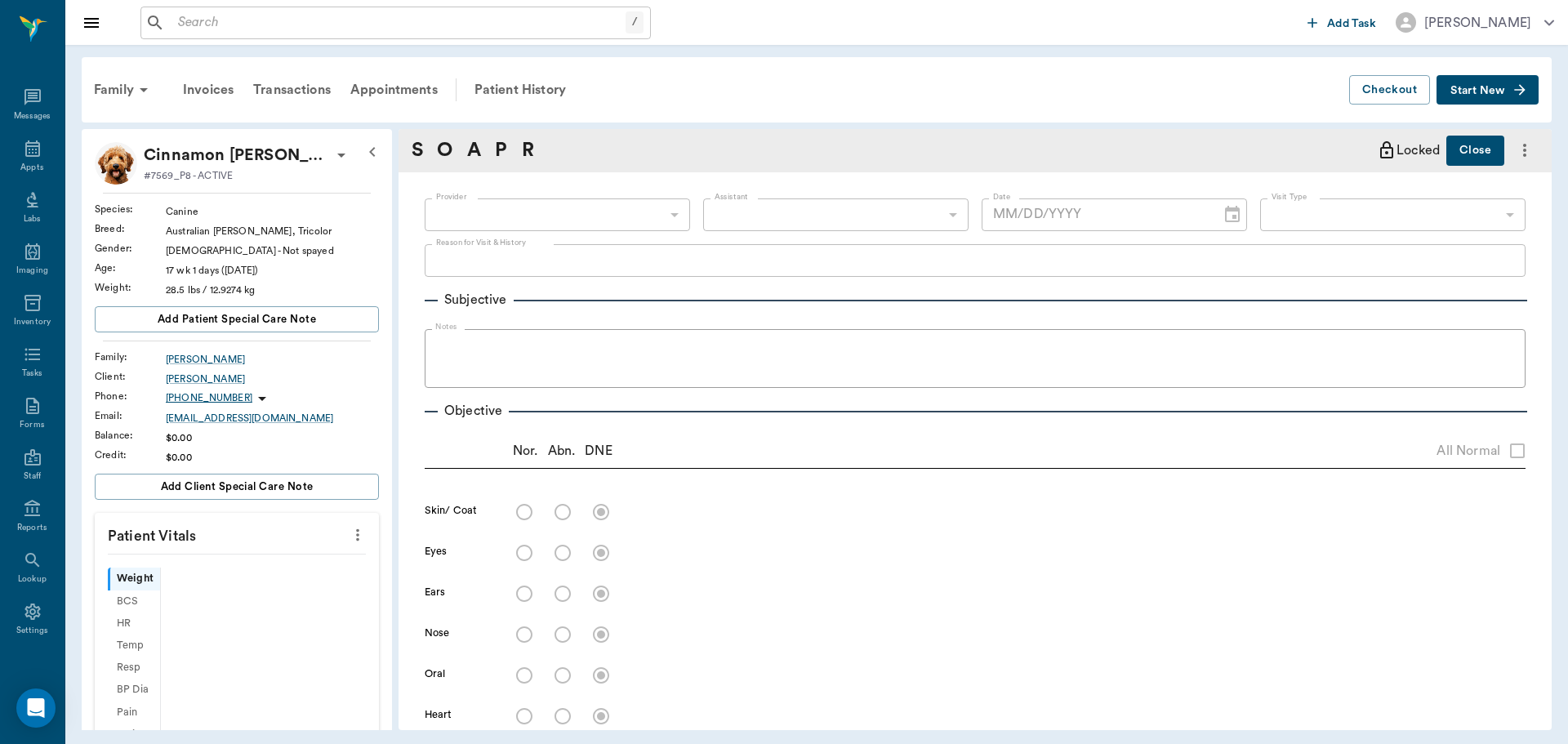
scroll to position [7, 0]
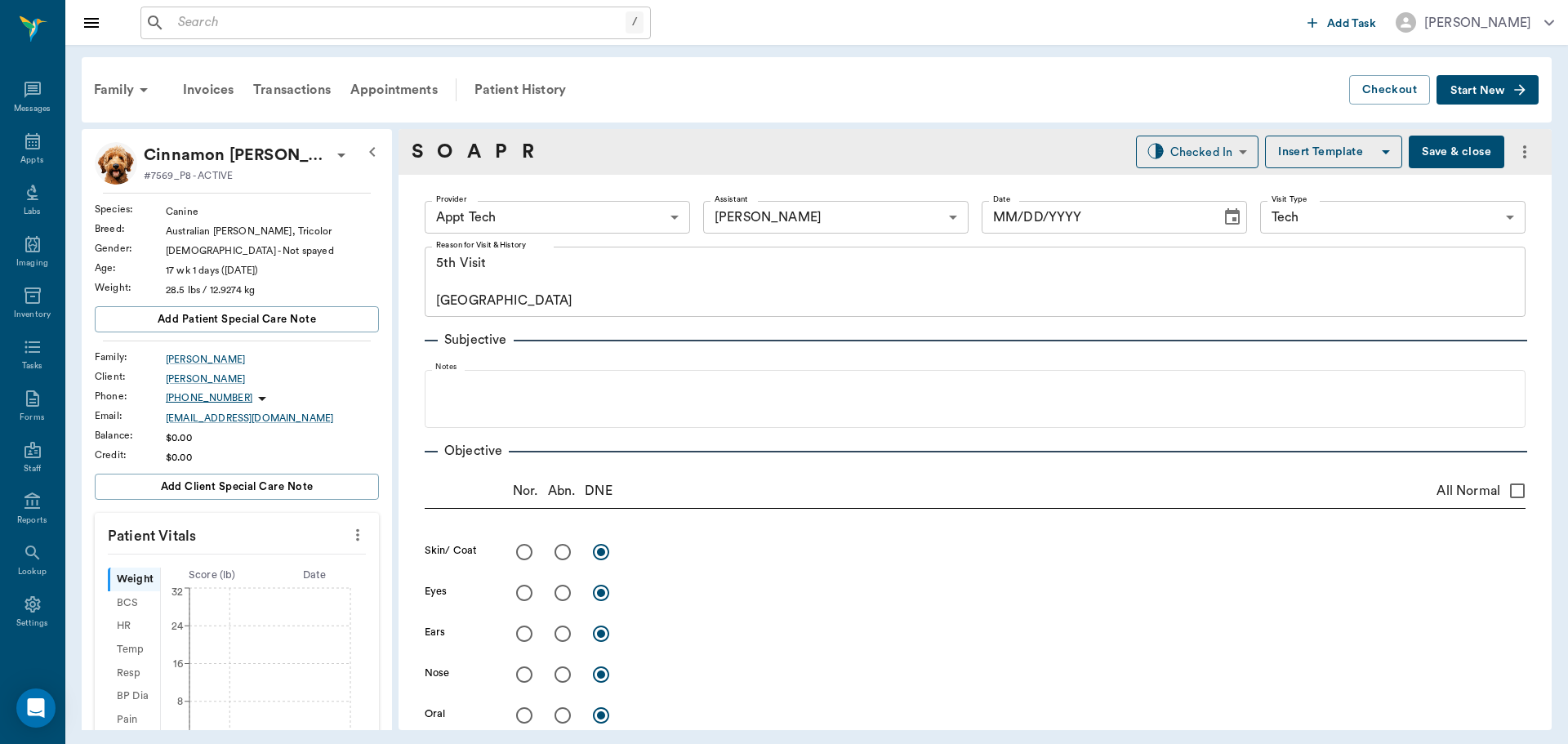
type input "63ec2f075fda476ae8351a4c"
type input "6740bf97de10e07744acf1eb"
type input "65d2be4f46e3a538d89b8c1a"
type textarea "5th Visit Caryn"
type input "[DATE]"
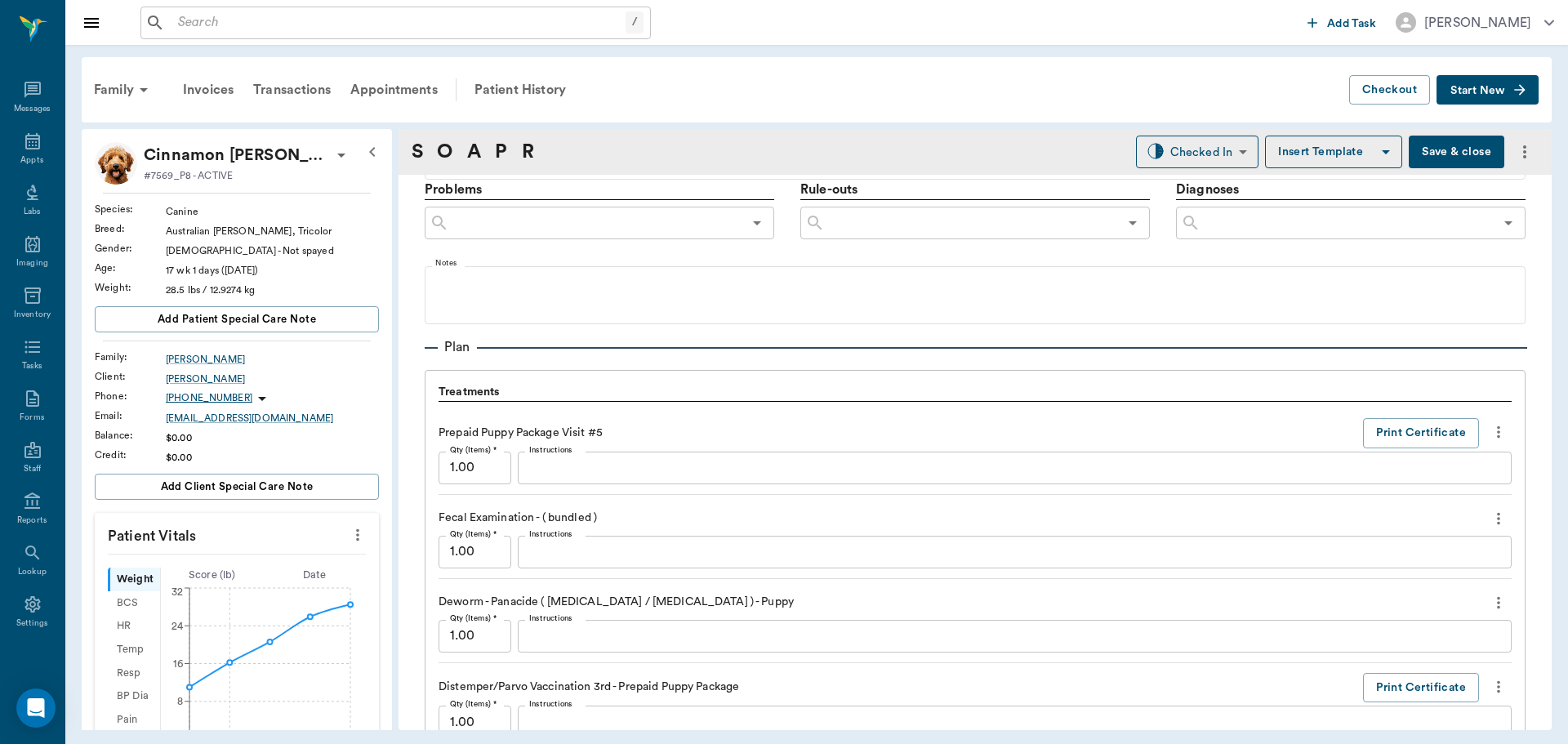
scroll to position [980, 0]
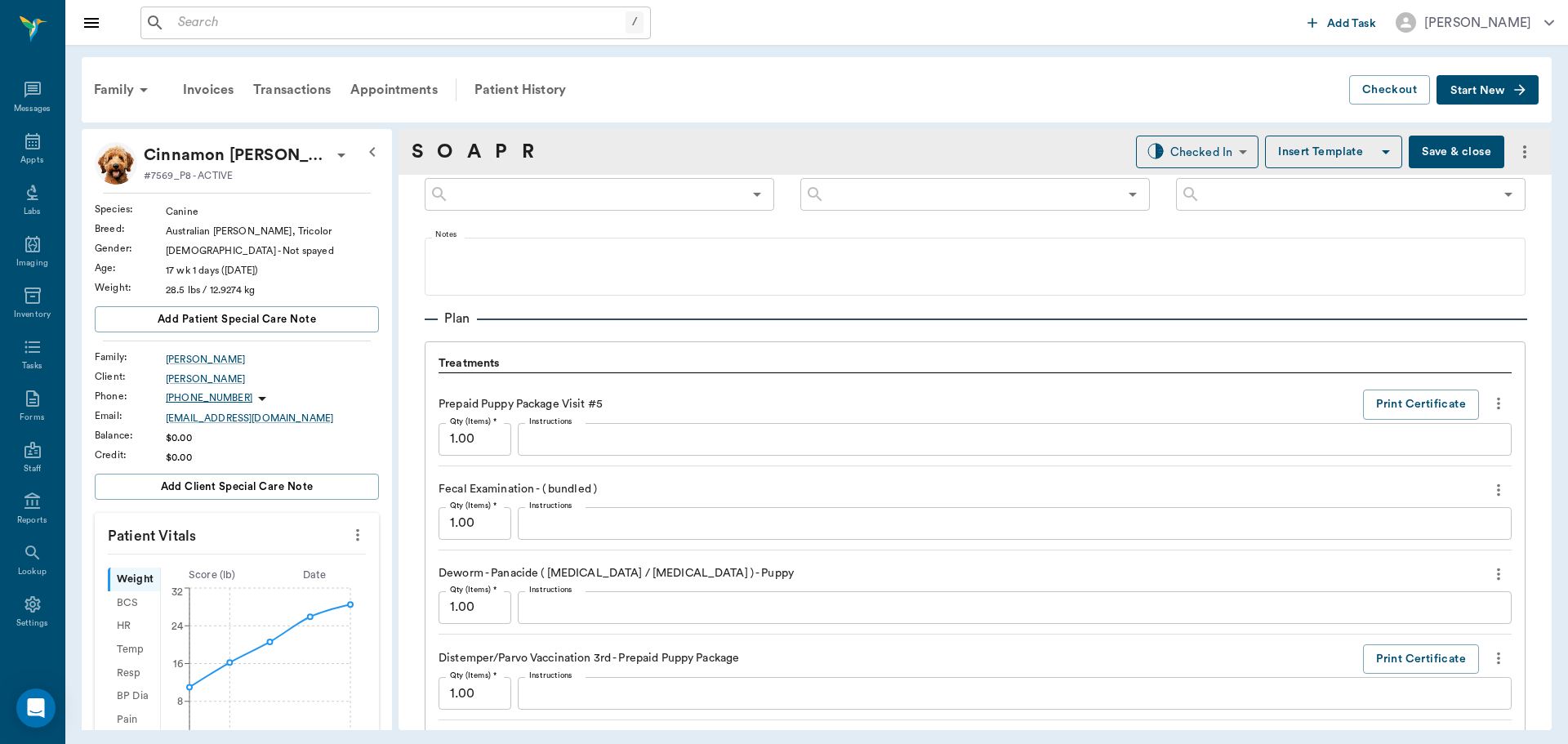
click at [646, 530] on textarea "Instructions" at bounding box center [1014, 523] width 971 height 19
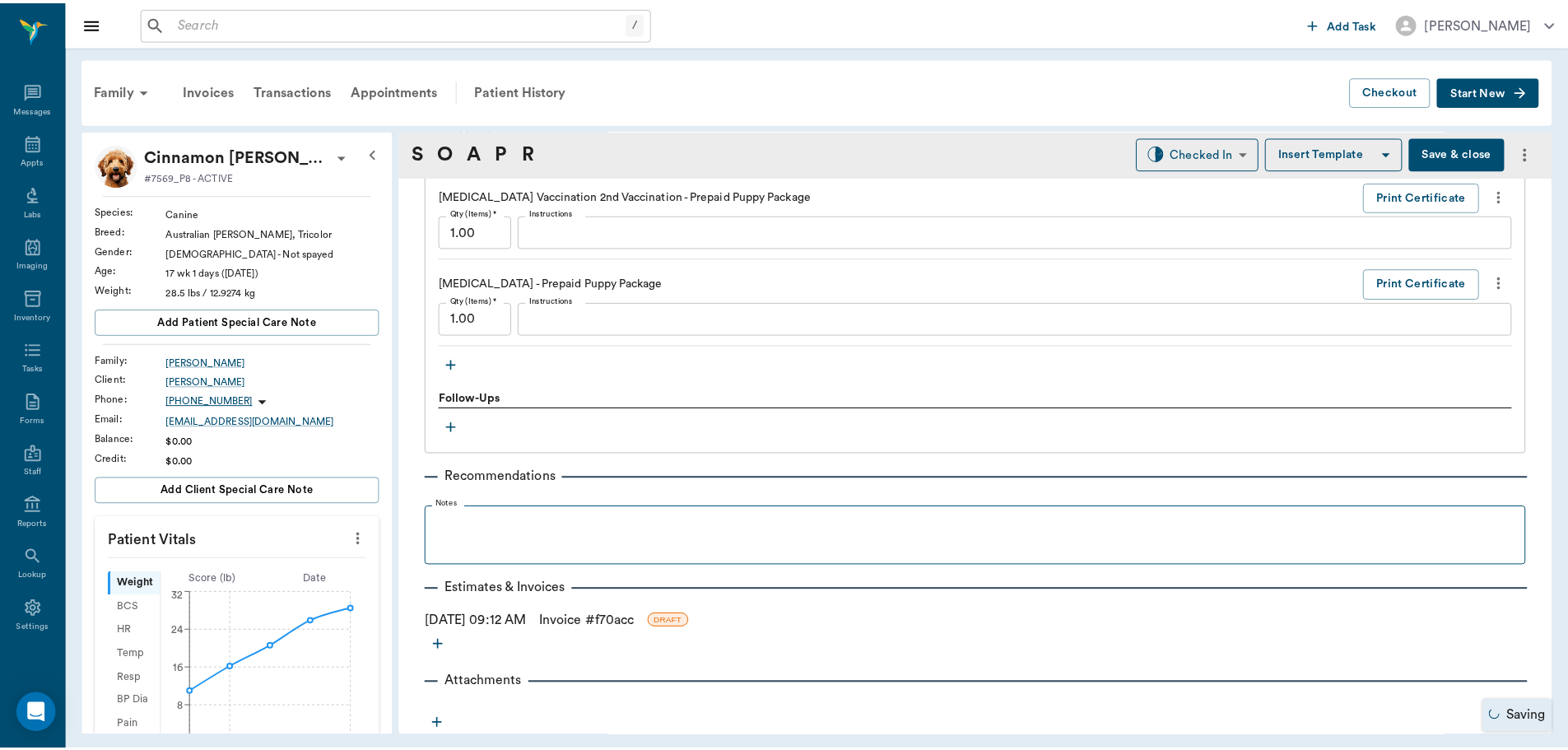
scroll to position [1630, 0]
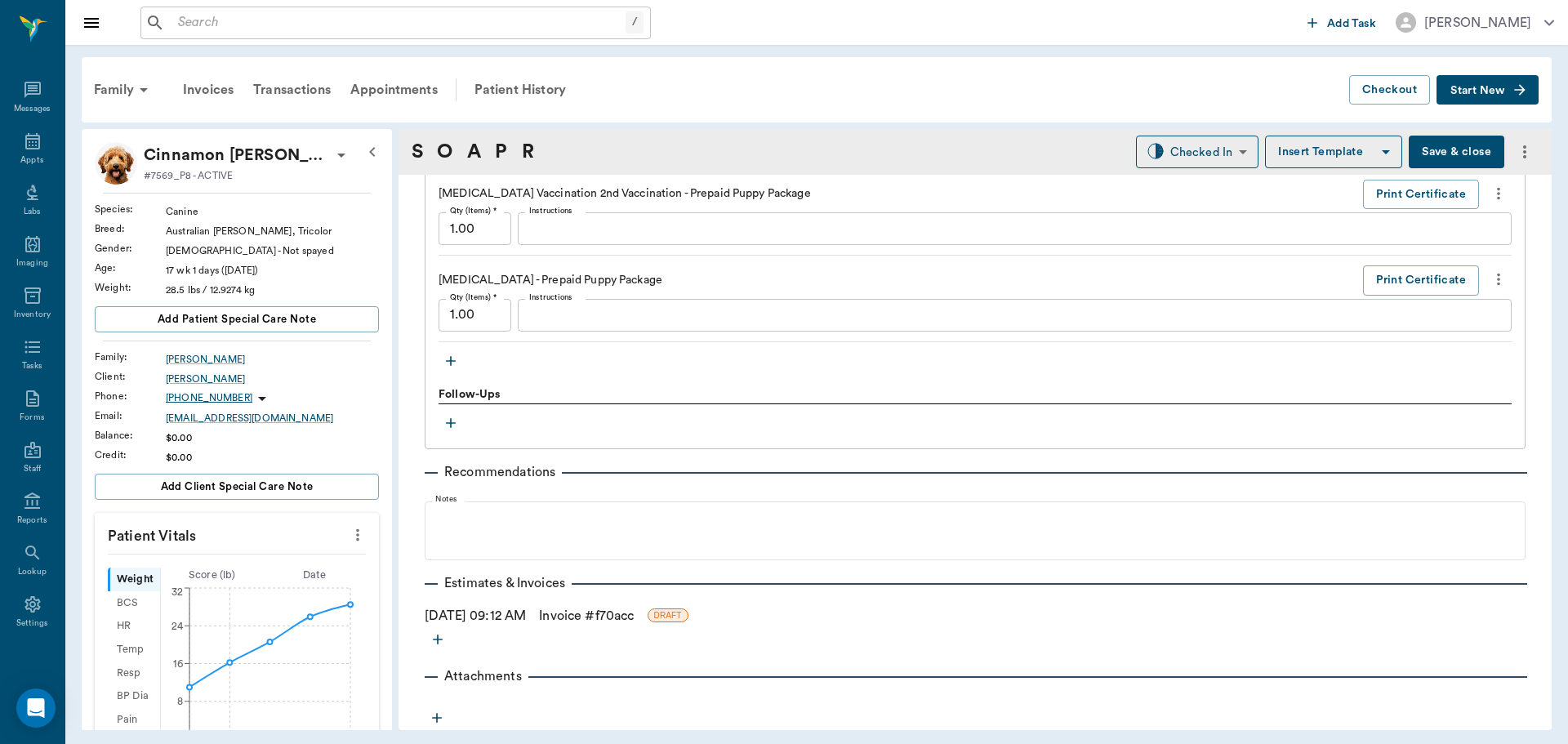
type textarea "NEGATIVE"
click at [628, 613] on link "Invoice # f70acc" at bounding box center [587, 615] width 95 height 20
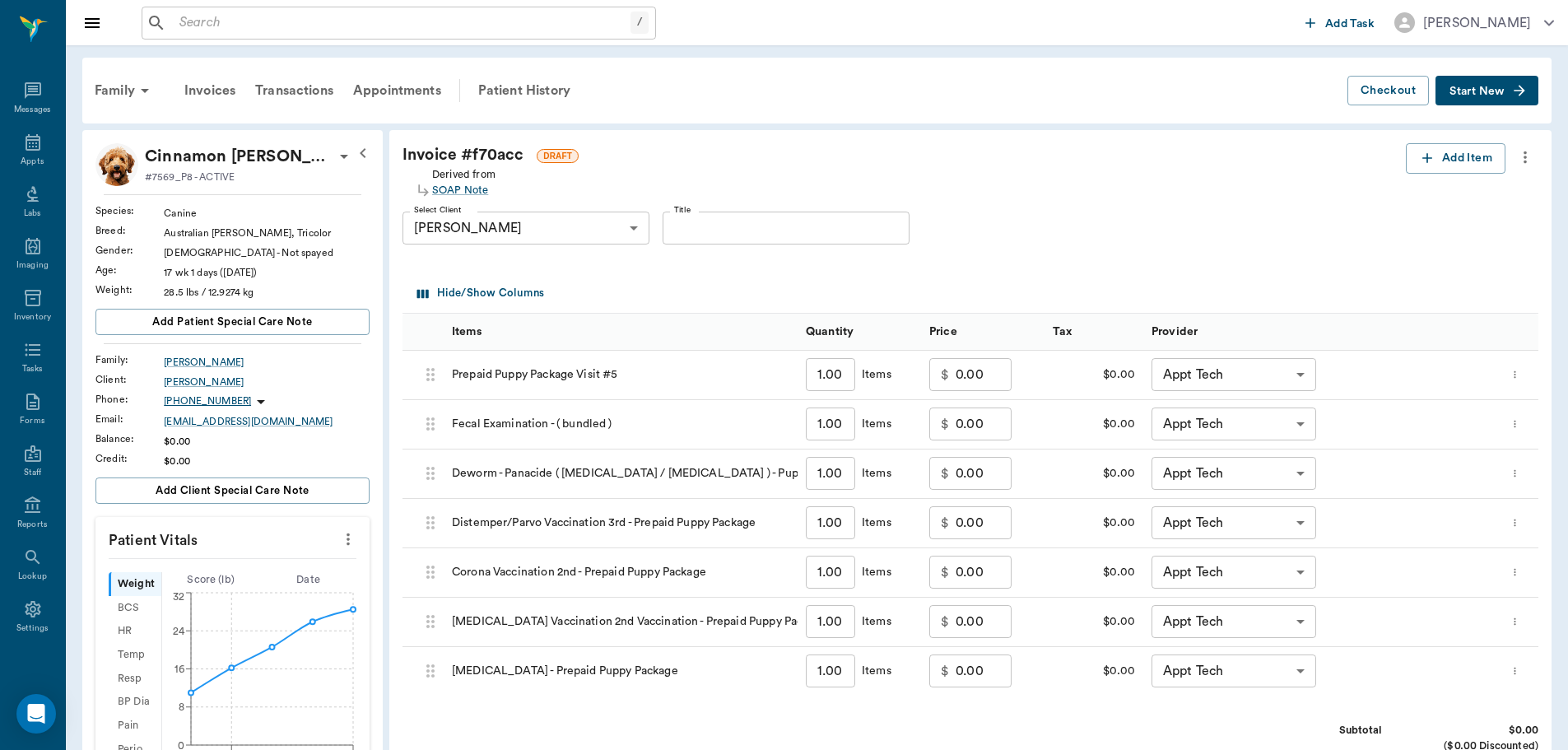
scroll to position [247, 0]
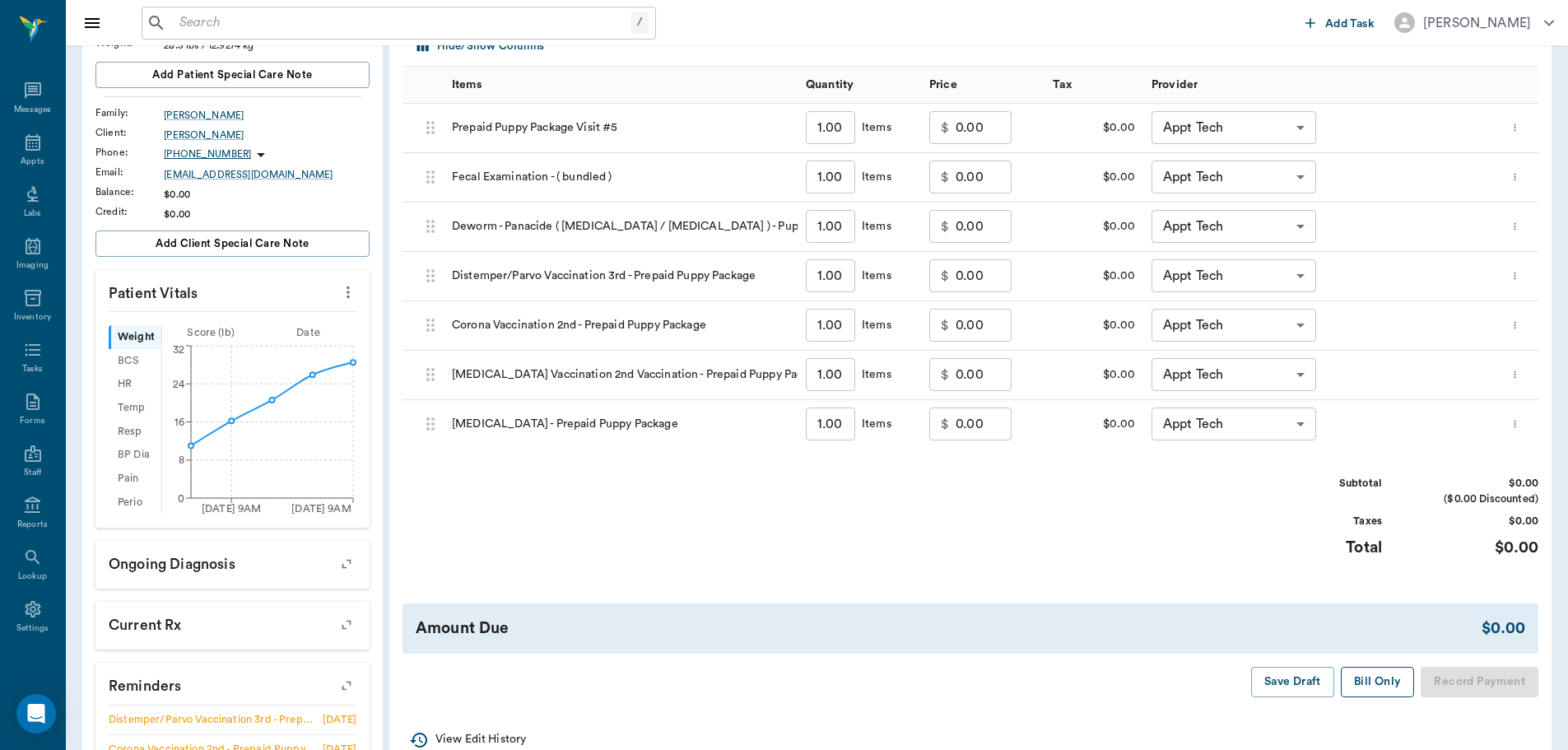
click at [1372, 674] on button "Bill Only" at bounding box center [1377, 681] width 74 height 30
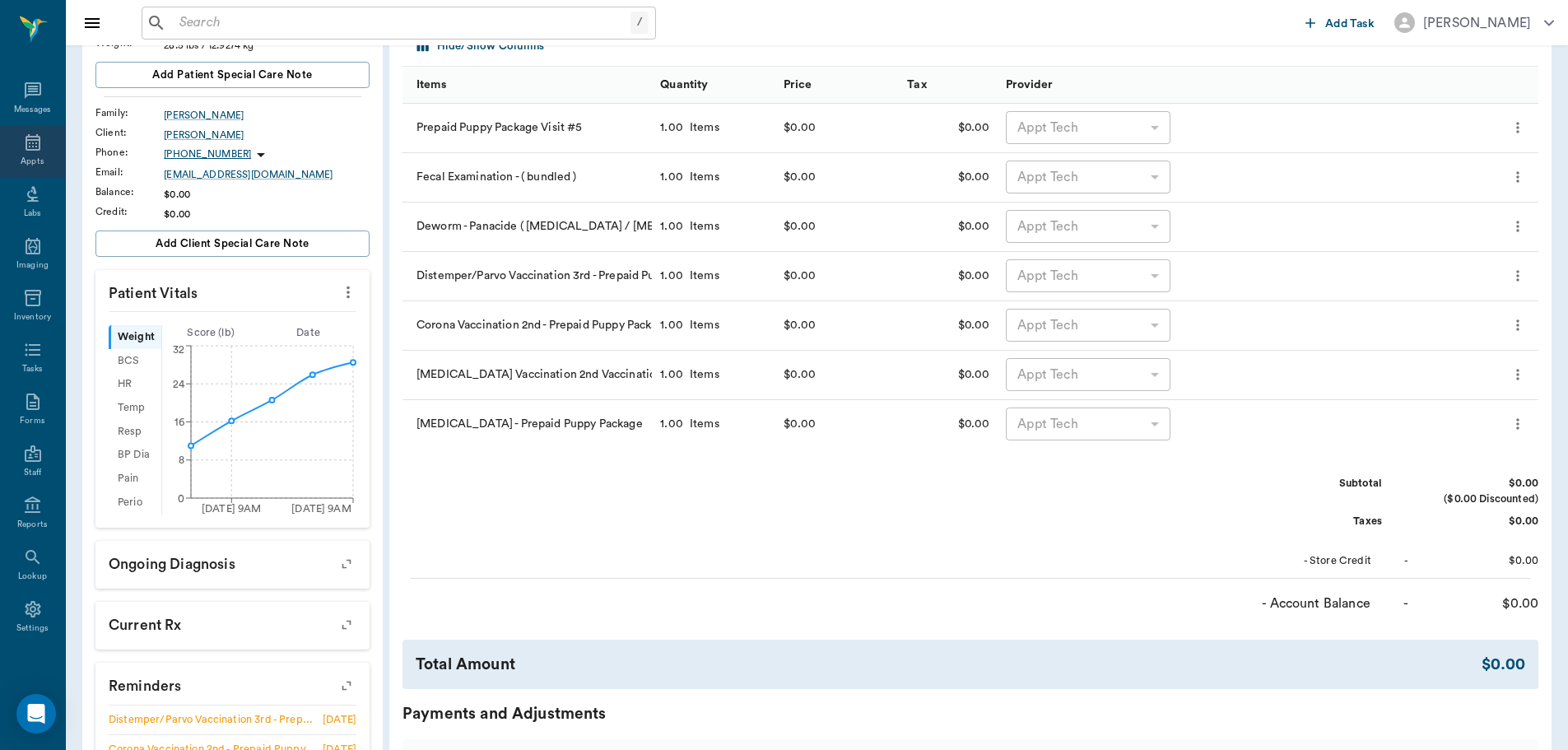
click at [27, 157] on div "Appts" at bounding box center [32, 161] width 24 height 12
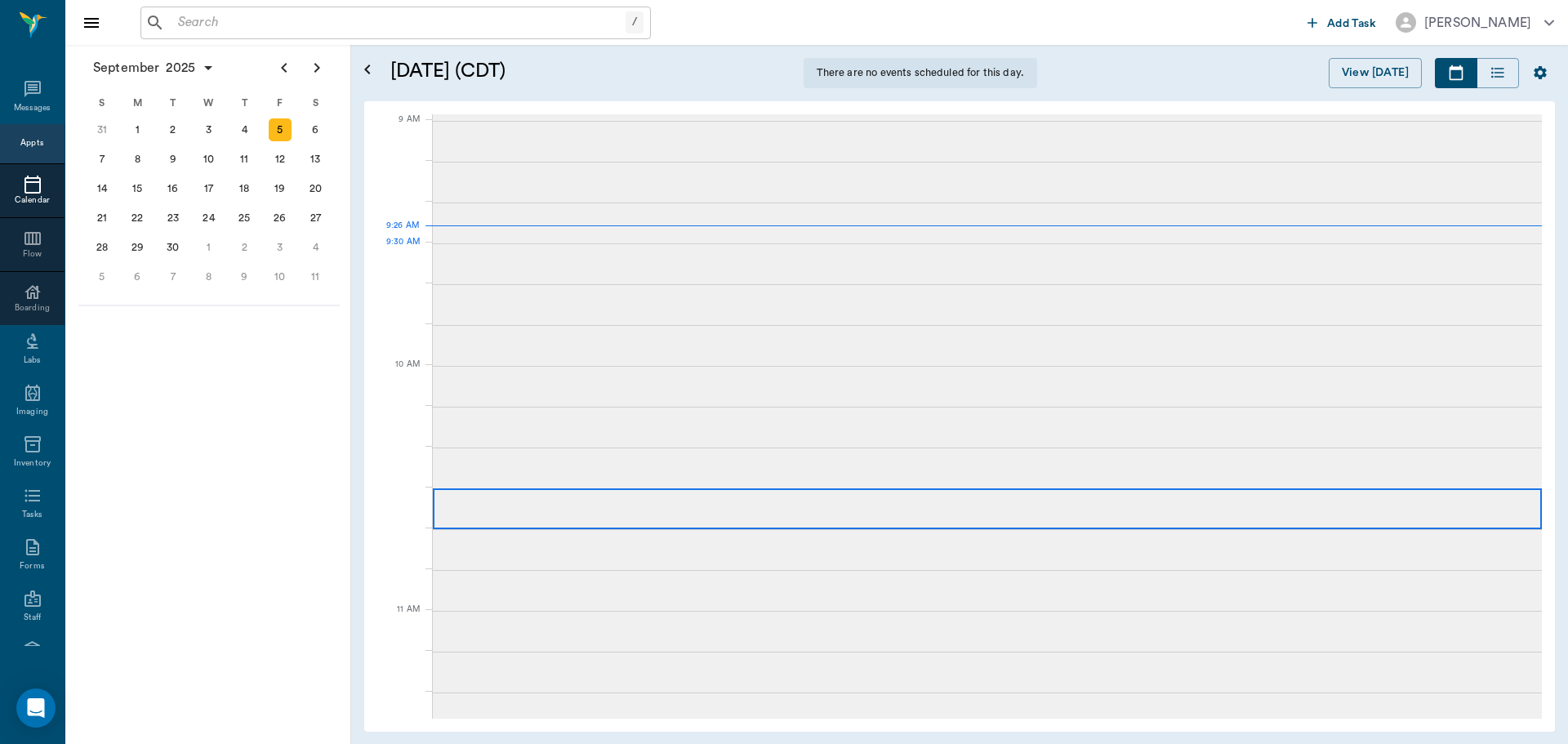
scroll to position [246, 0]
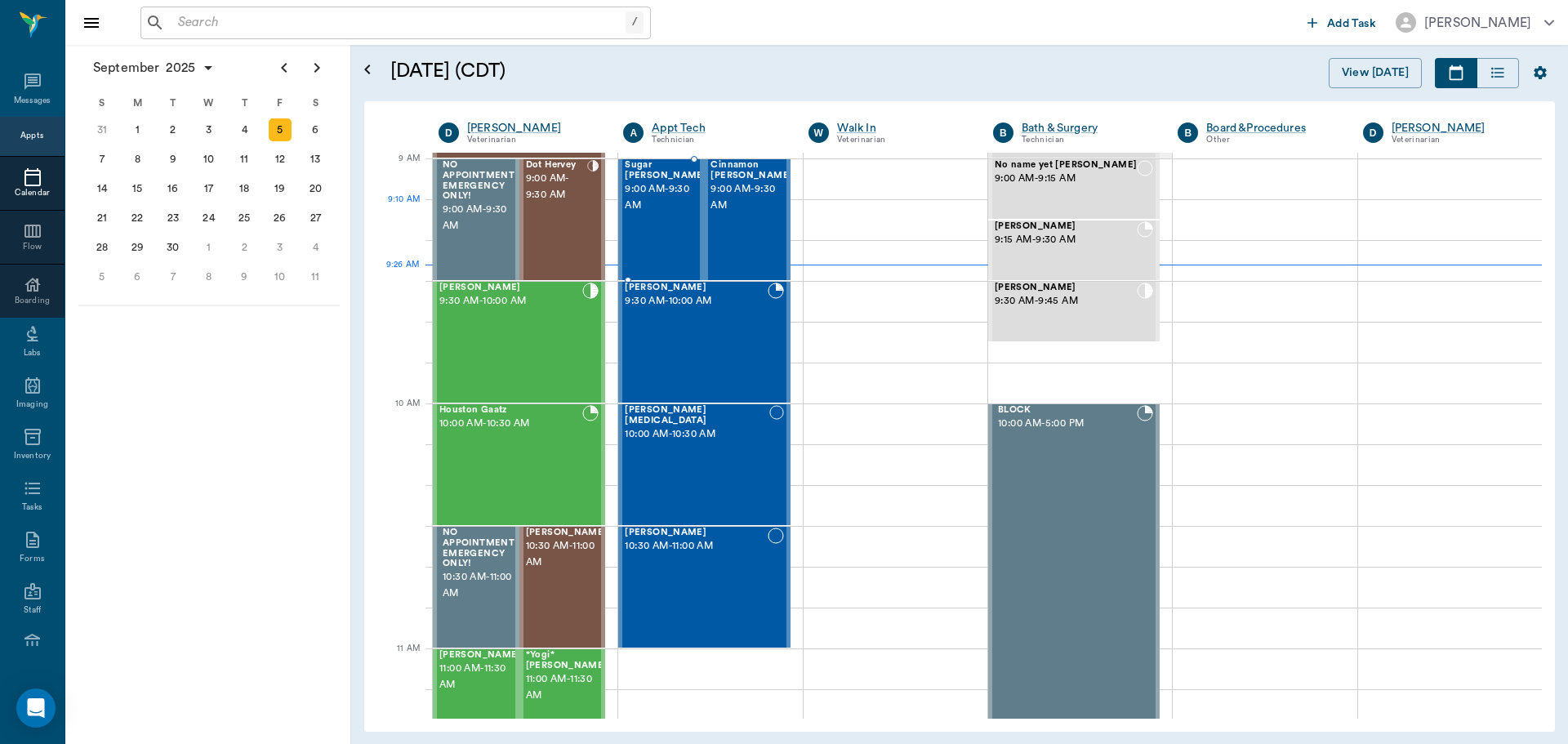
click at [659, 210] on div "Sugar Dodd 9:00 AM - 9:30 AM" at bounding box center [666, 220] width 82 height 119
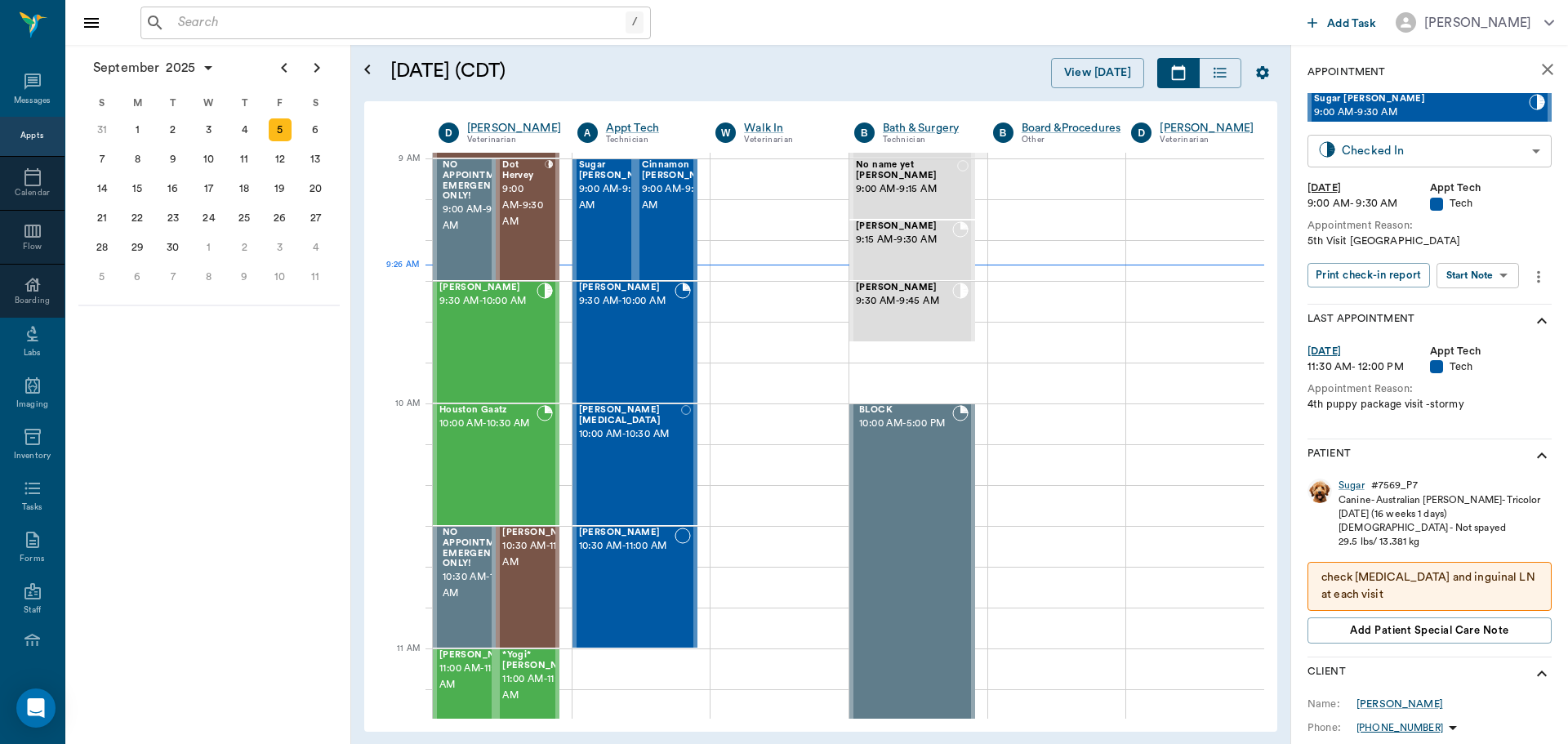
click at [1452, 153] on body "/ ​ Add Task Dr. Bert Ellsworth Nectar Messages Appts Calendar Flow Boarding La…" at bounding box center [784, 372] width 1568 height 744
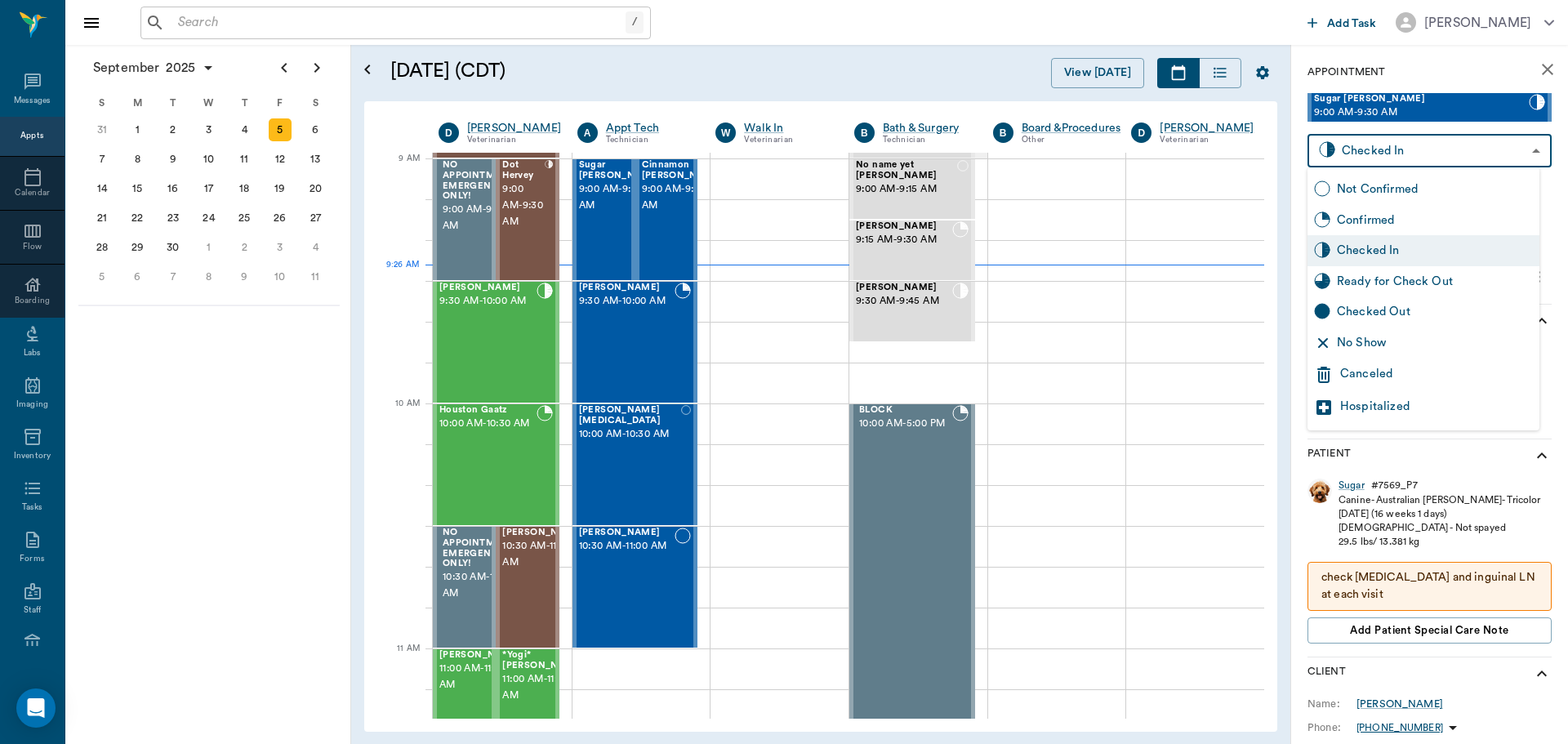
click at [1415, 279] on div "Ready for Check Out" at bounding box center [1435, 281] width 196 height 18
type input "READY_TO_CHECKOUT"
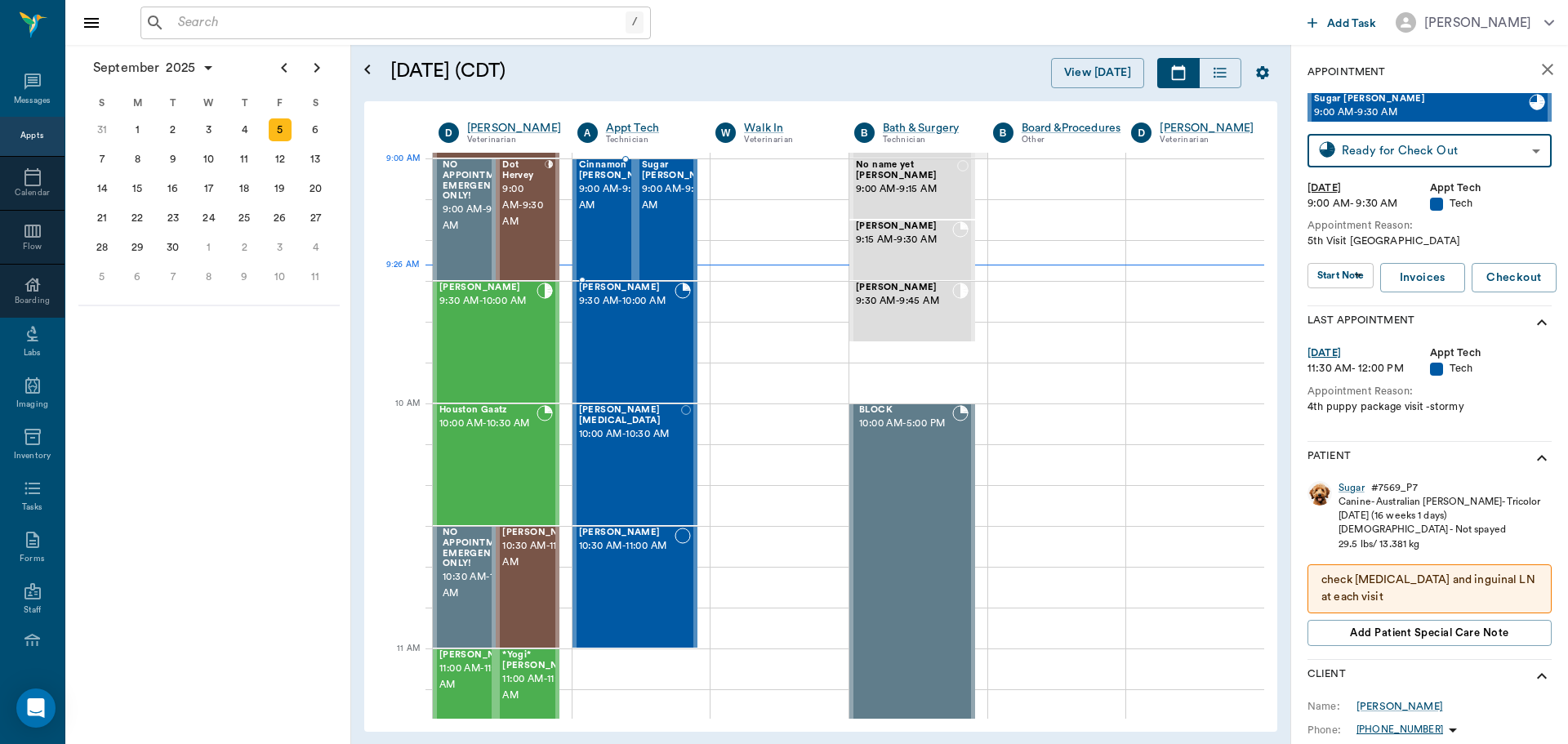
click at [604, 198] on span "9:00 AM - 9:30 AM" at bounding box center [620, 197] width 82 height 33
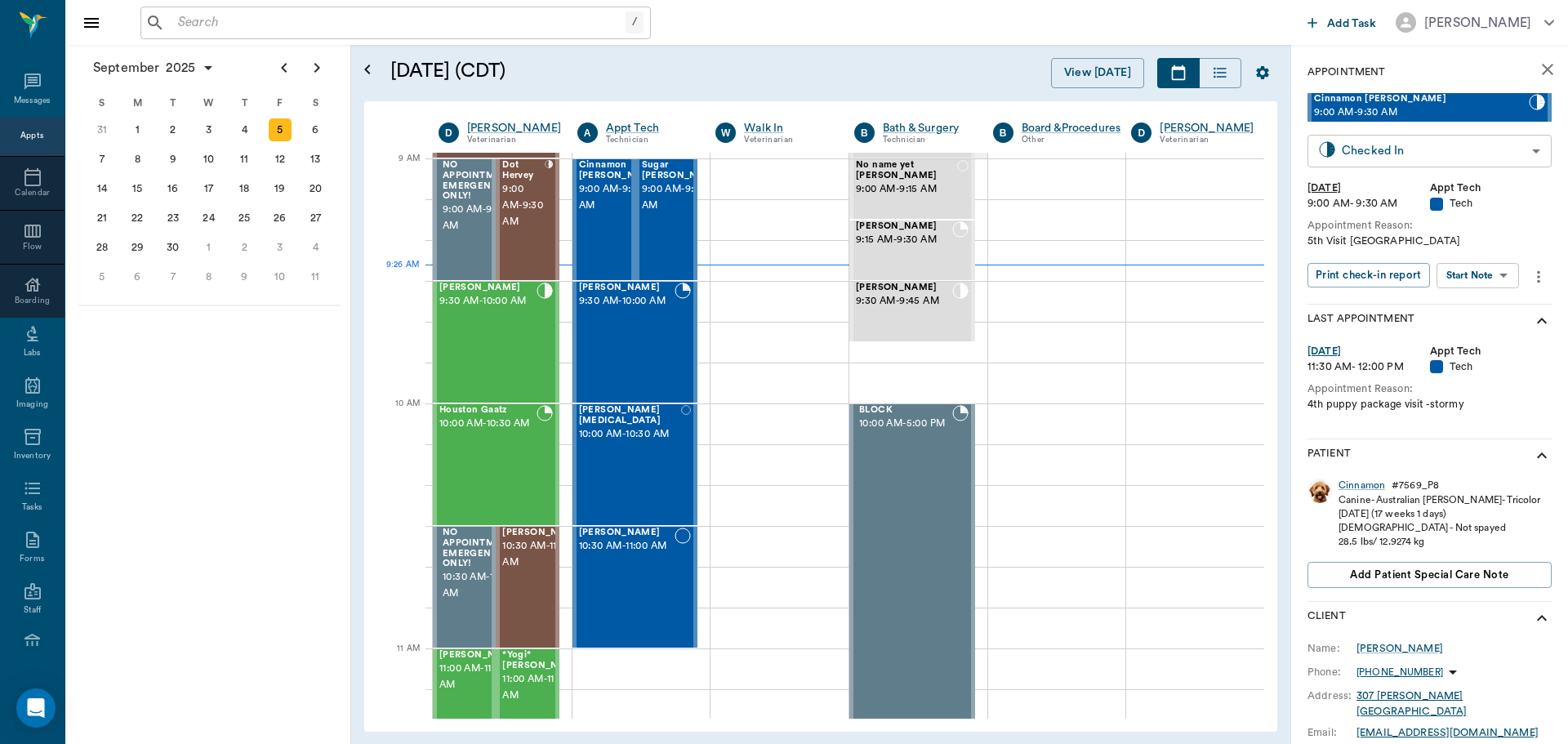
click at [1464, 144] on body "/ ​ Add Task Dr. Bert Ellsworth Nectar Messages Appts Calendar Flow Boarding La…" at bounding box center [784, 372] width 1568 height 744
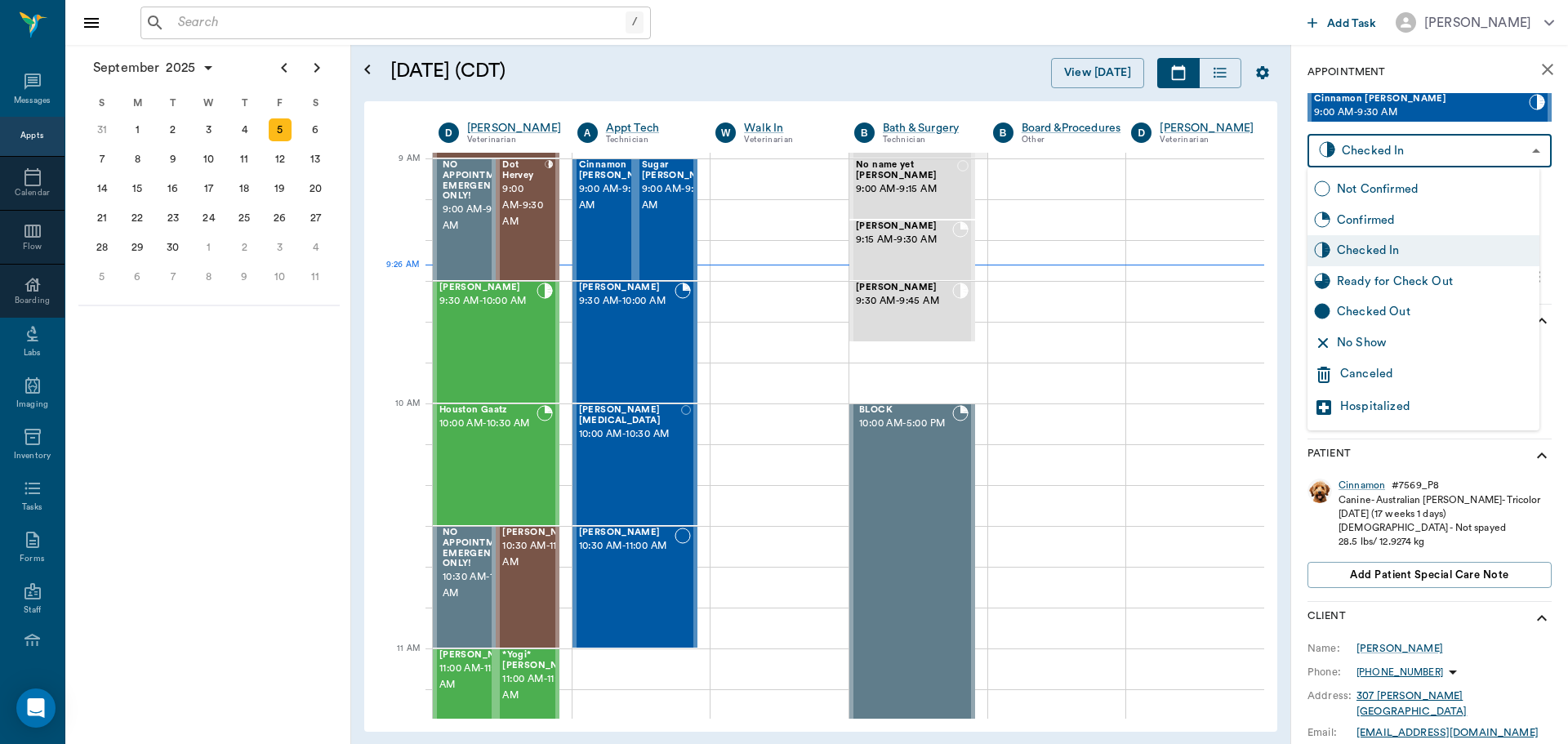
click at [1417, 272] on div "Ready for Check Out" at bounding box center [1435, 281] width 196 height 18
type input "READY_TO_CHECKOUT"
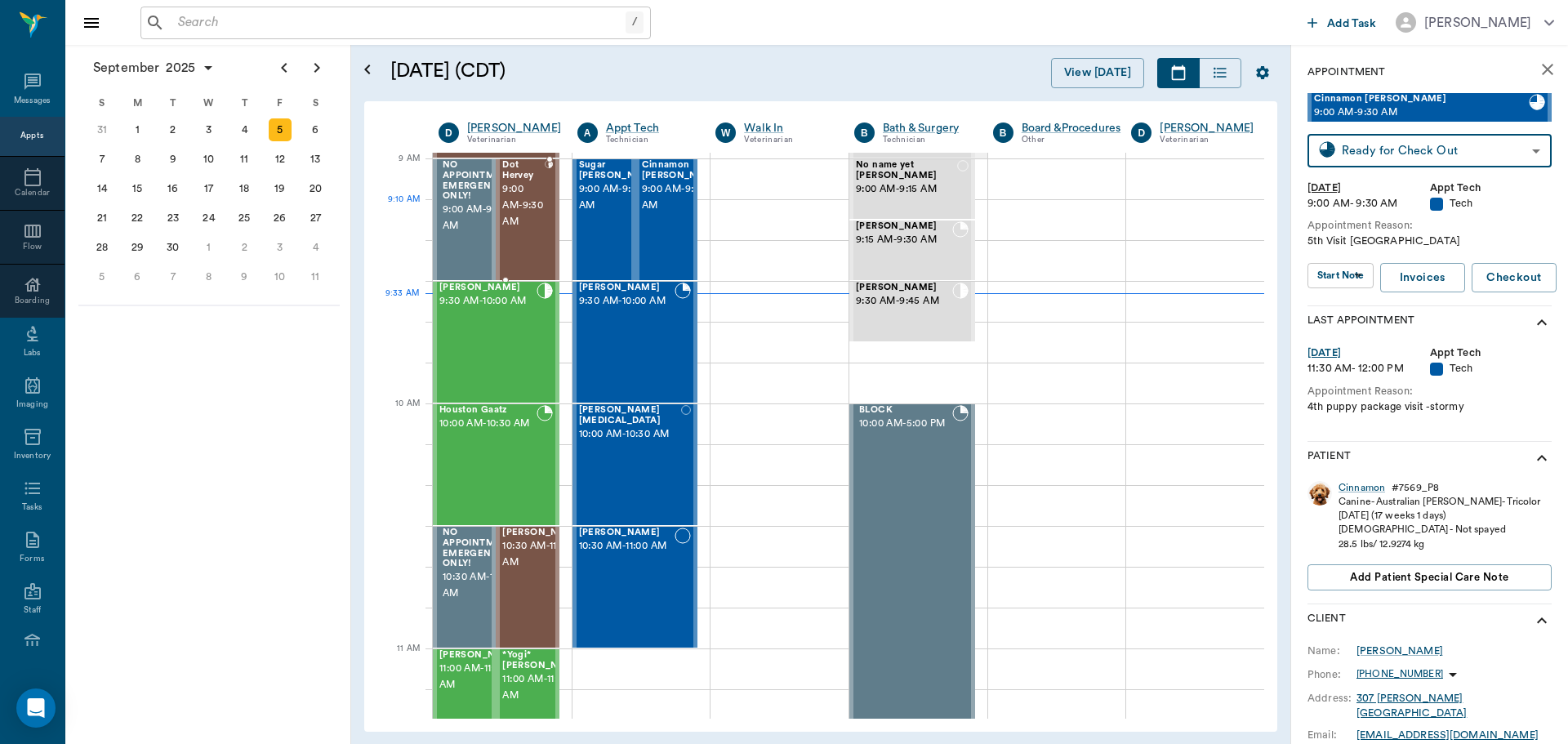
click at [523, 218] on span "9:00 AM - 9:30 AM" at bounding box center [522, 205] width 42 height 49
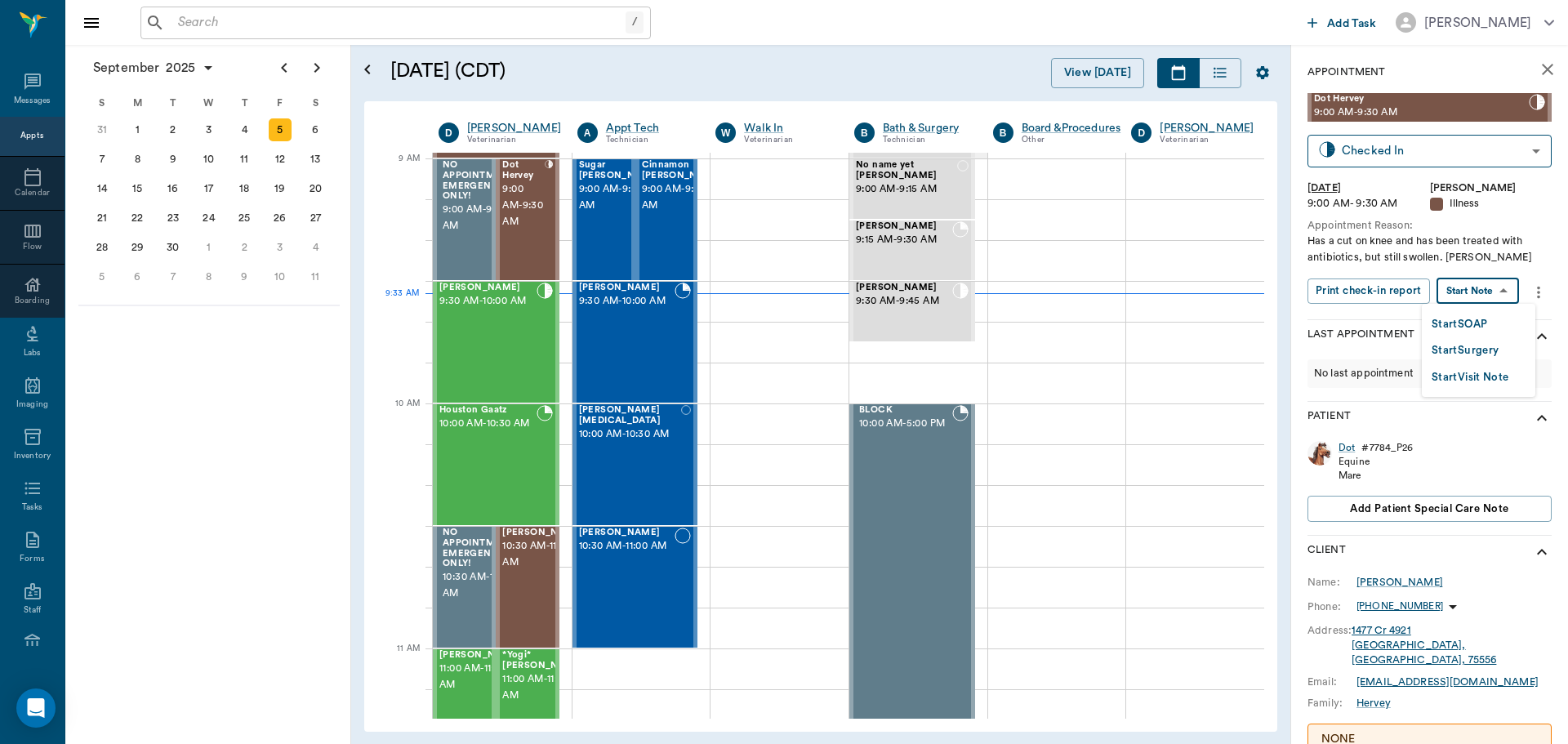
click at [1500, 285] on body "/ ​ Add Task Dr. Bert Ellsworth Nectar Messages Appts Calendar Flow Boarding La…" at bounding box center [784, 372] width 1568 height 744
click at [1487, 328] on button "Start SOAP" at bounding box center [1460, 324] width 56 height 19
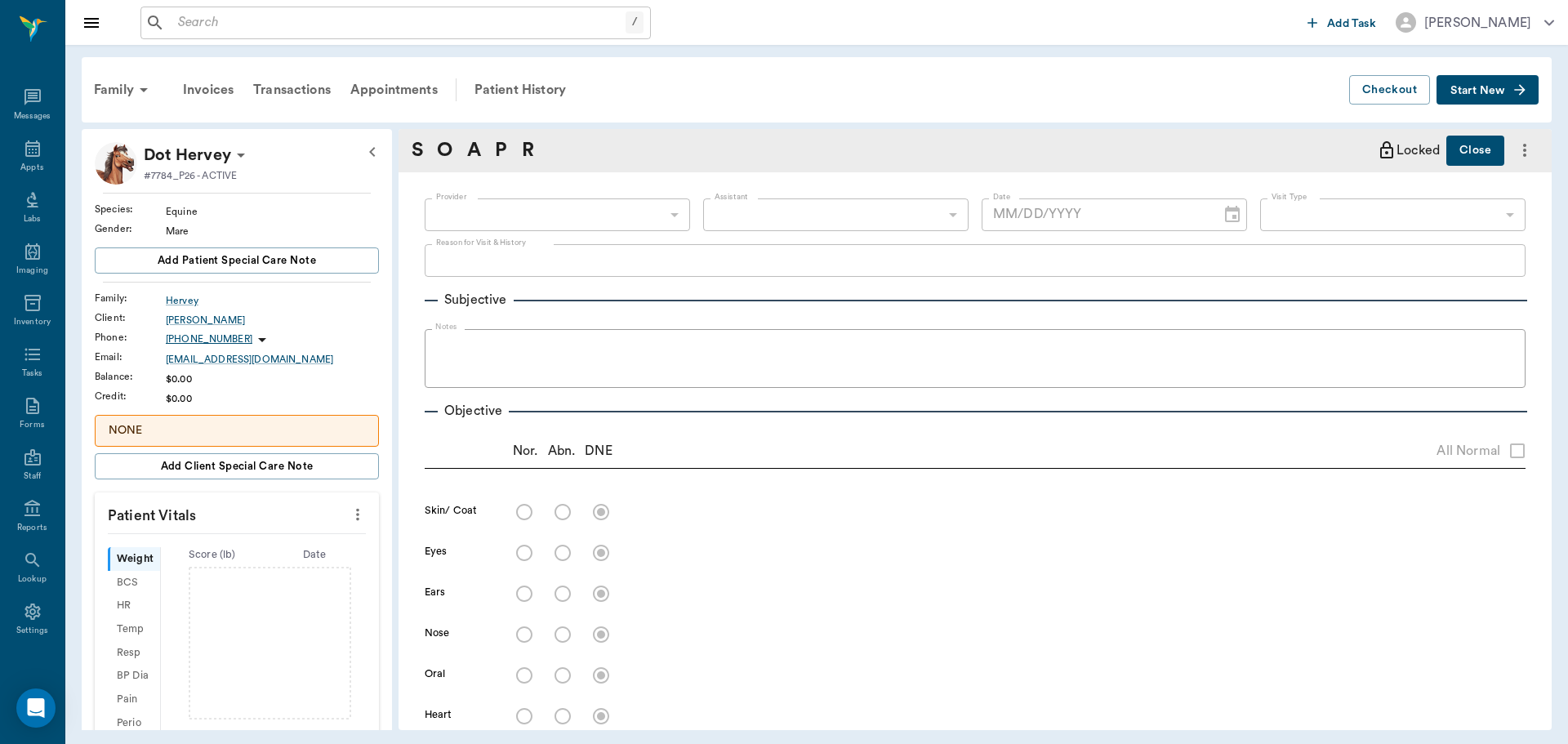
scroll to position [7, 0]
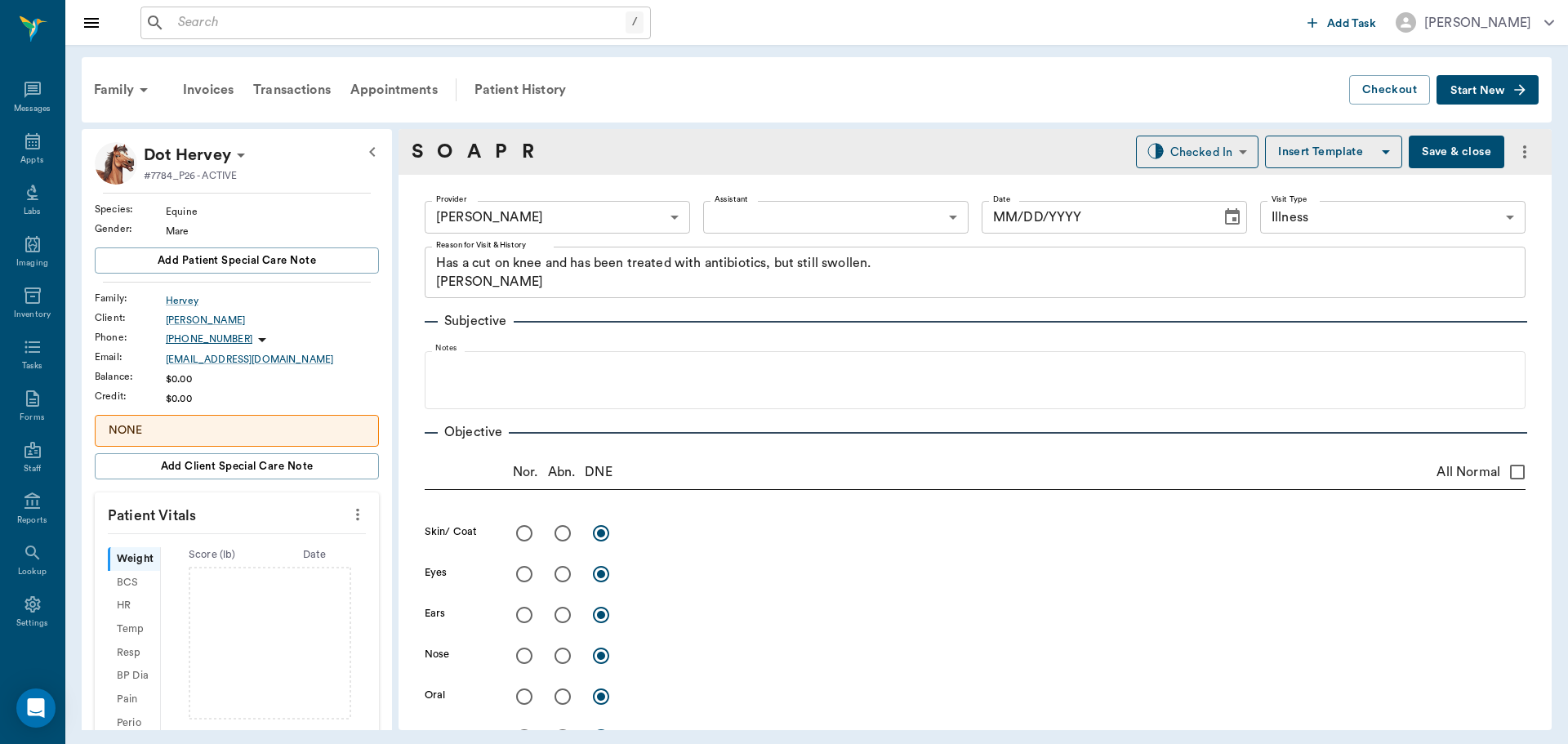
type input "63ec2f075fda476ae8351a4d"
type input "65d2be4f46e3a538d89b8c15"
type textarea "Has a cut on knee and has been treated with antibiotics, but still swollen. Chr…"
type input "[DATE]"
click at [121, 88] on div "Family" at bounding box center [123, 90] width 79 height 39
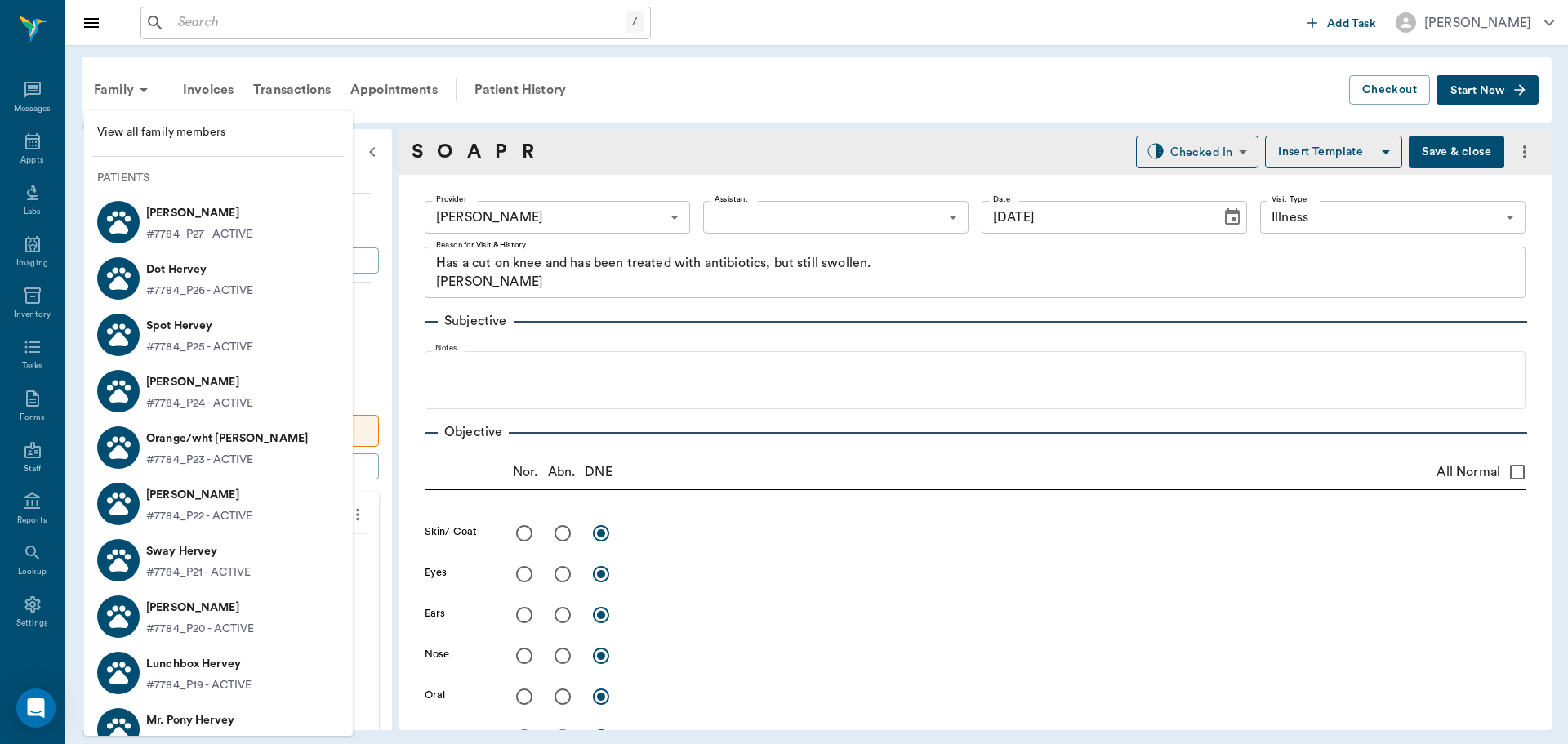
click at [189, 219] on p "[PERSON_NAME]" at bounding box center [200, 214] width 106 height 26
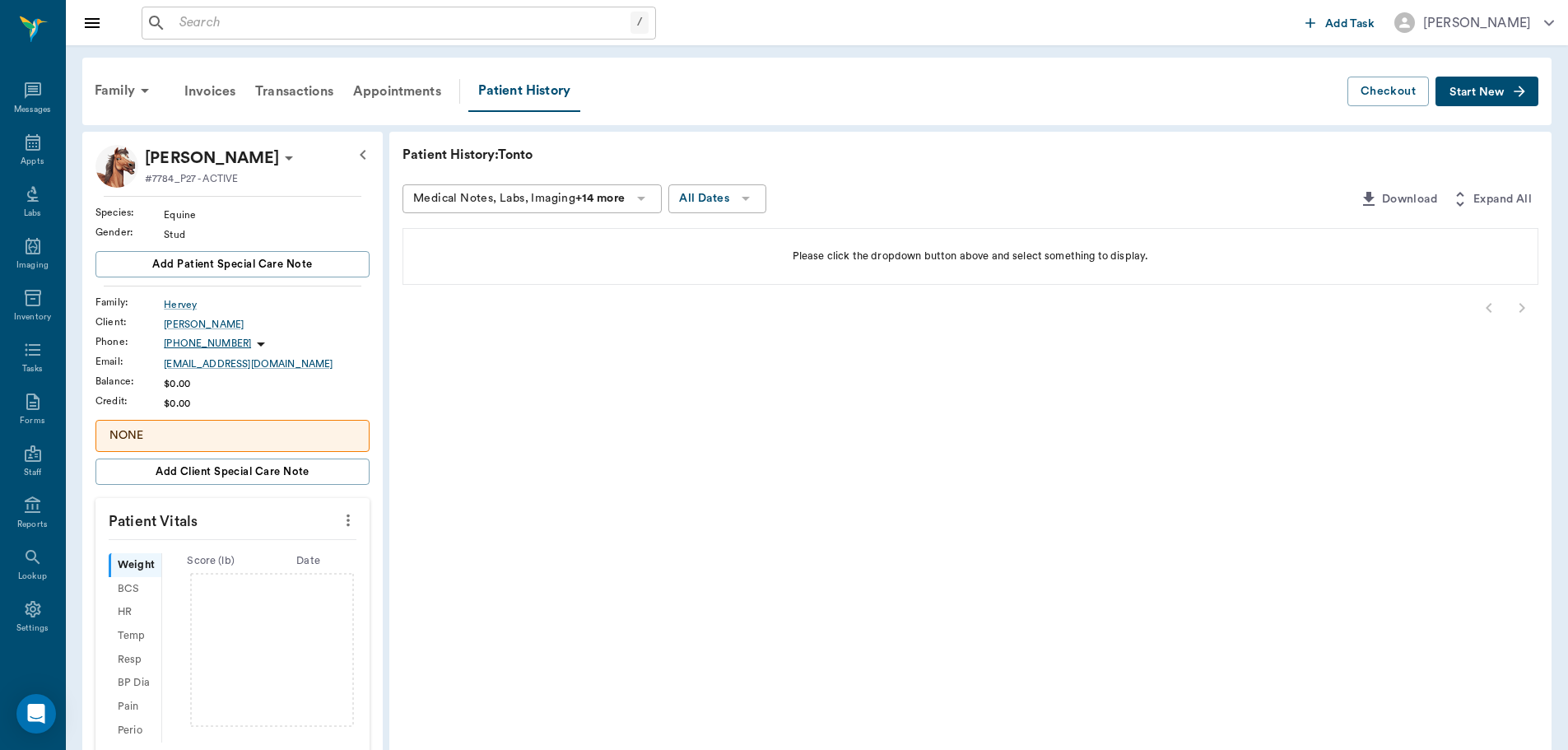
click at [1471, 92] on span "Start New" at bounding box center [1477, 92] width 55 height 0
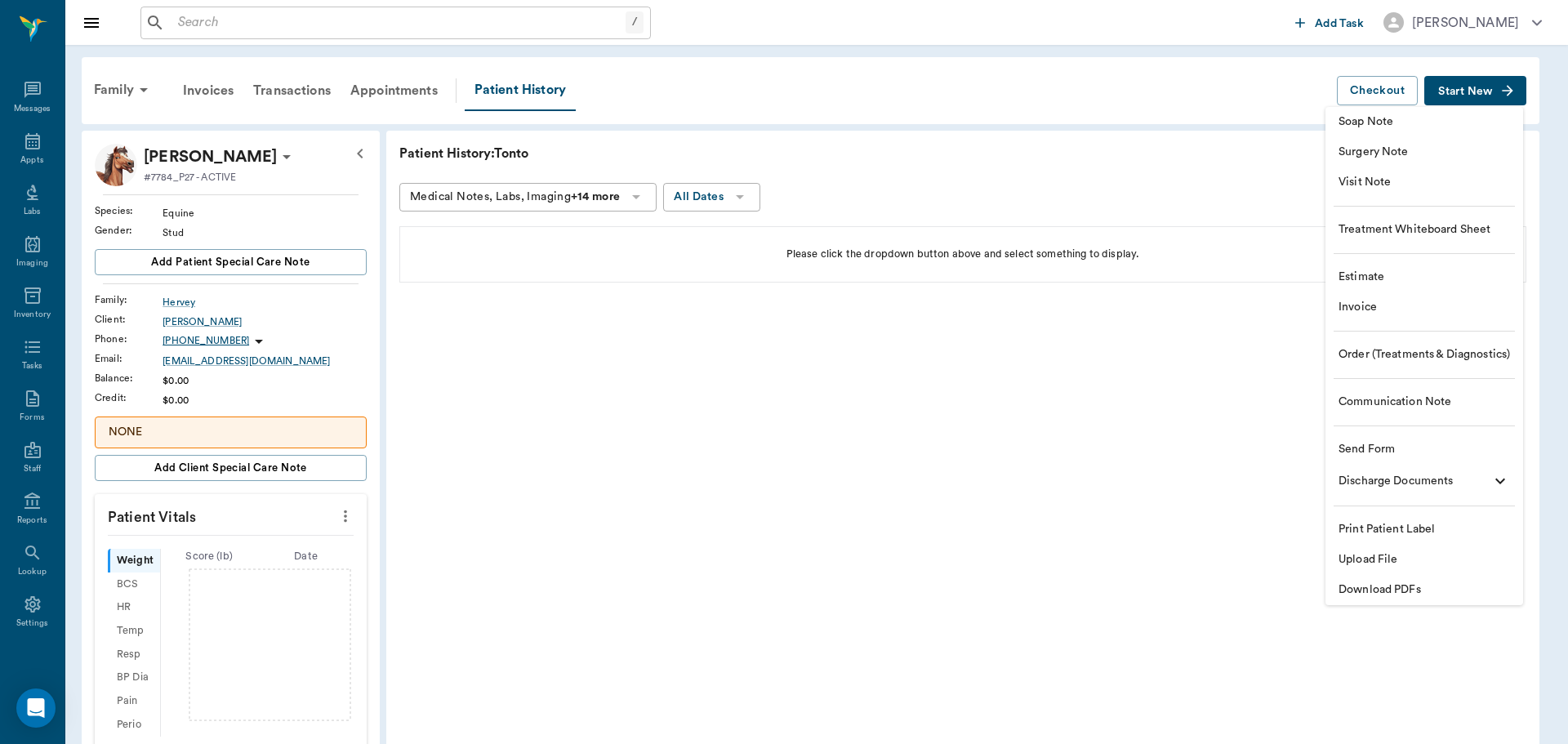
click at [1380, 181] on span "Visit Note" at bounding box center [1424, 182] width 172 height 17
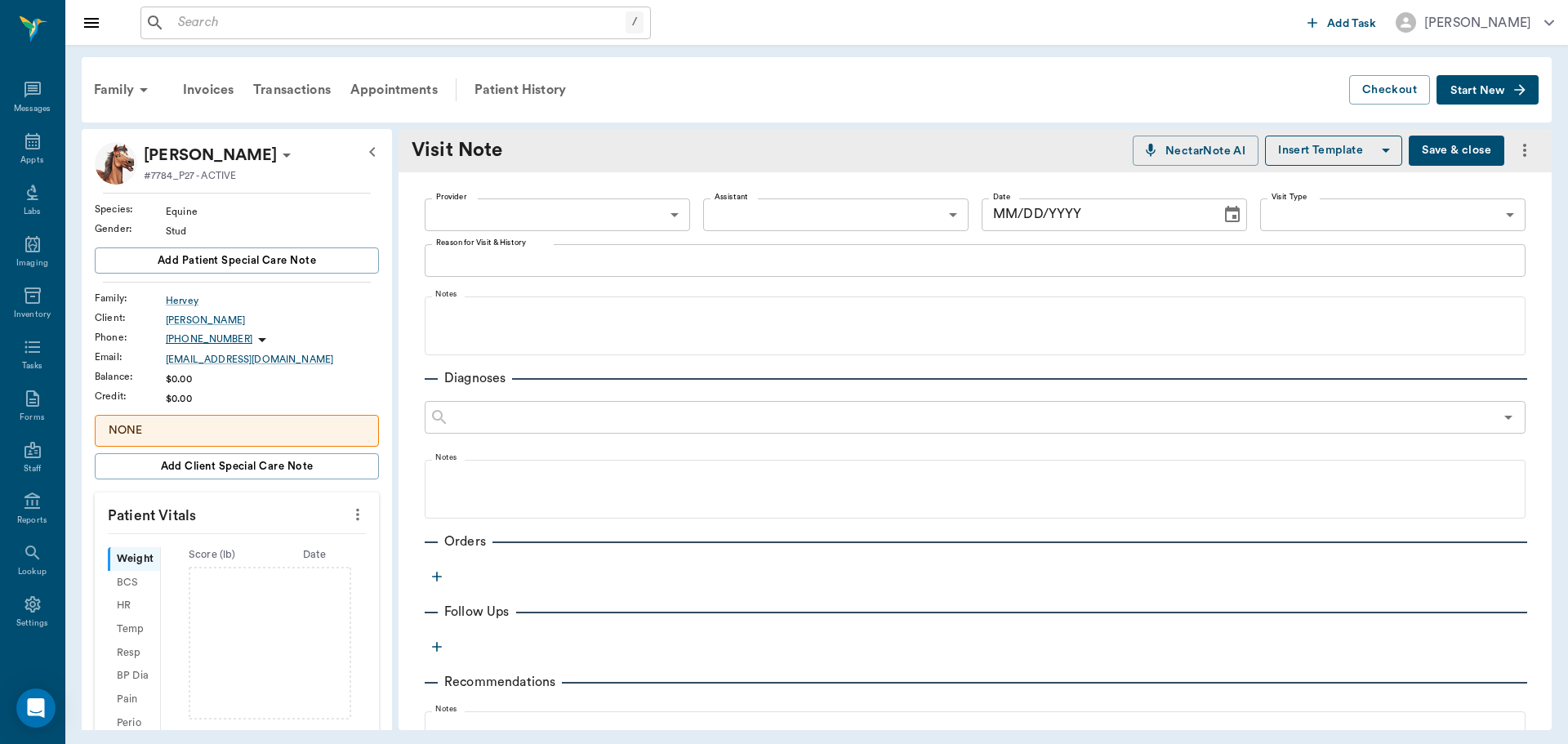
type input "[DATE]"
click at [663, 212] on body "/ ​ Add Task Dr. Bert Ellsworth Nectar Messages Appts Labs Imaging Inventory Ta…" at bounding box center [784, 372] width 1568 height 744
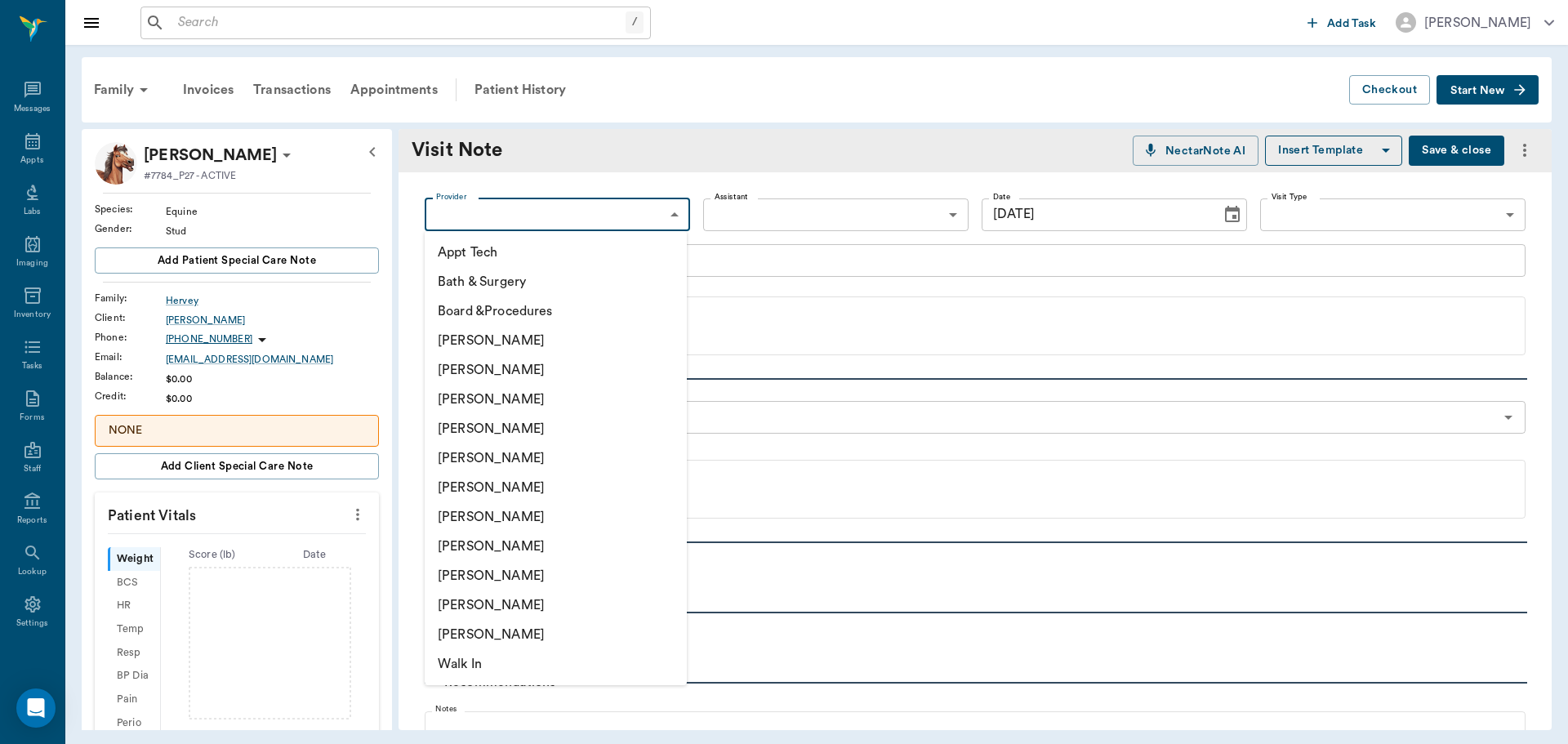
click at [528, 432] on li "[PERSON_NAME]" at bounding box center [555, 429] width 262 height 30
type input "63ec2f075fda476ae8351a4d"
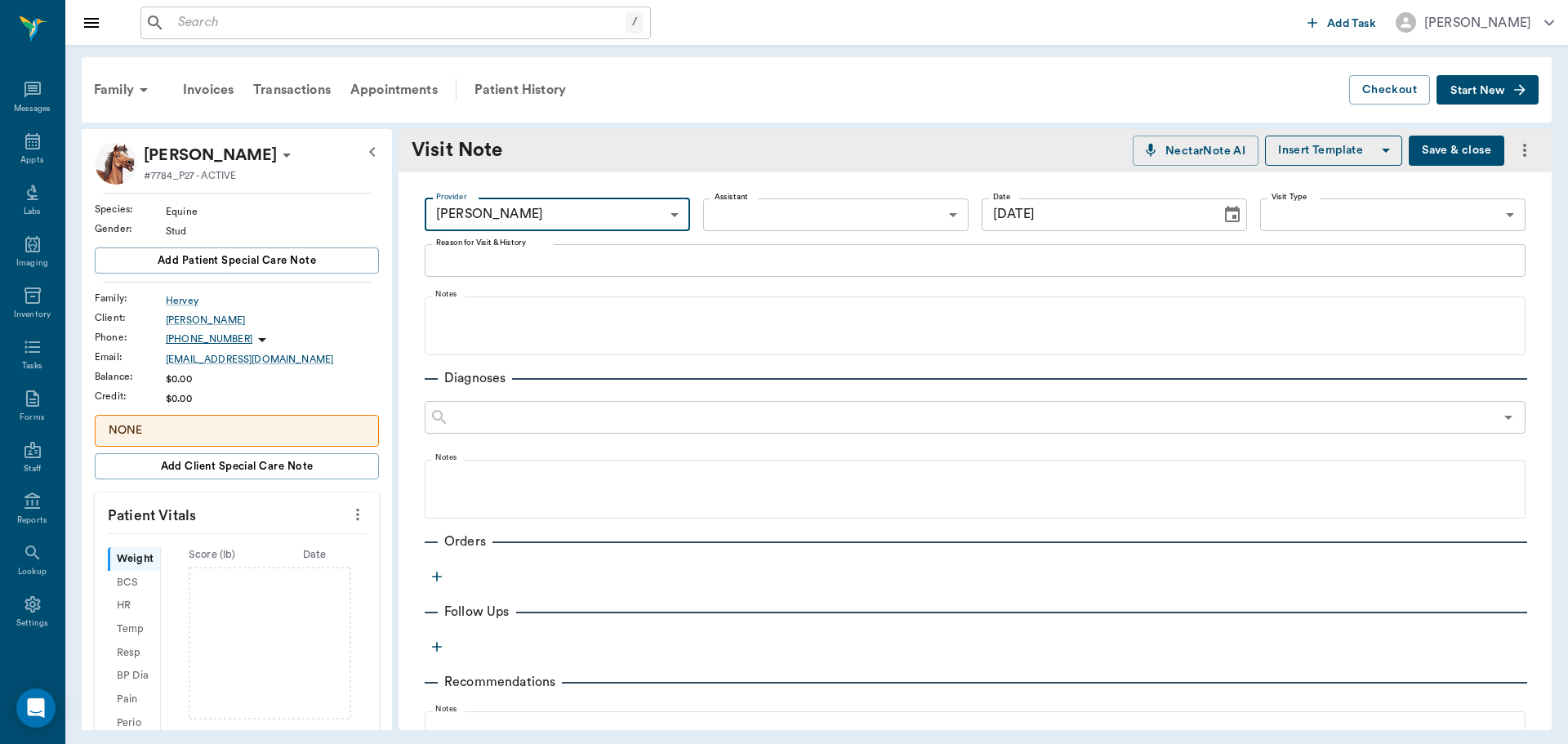
click at [435, 572] on icon "button" at bounding box center [437, 576] width 17 height 17
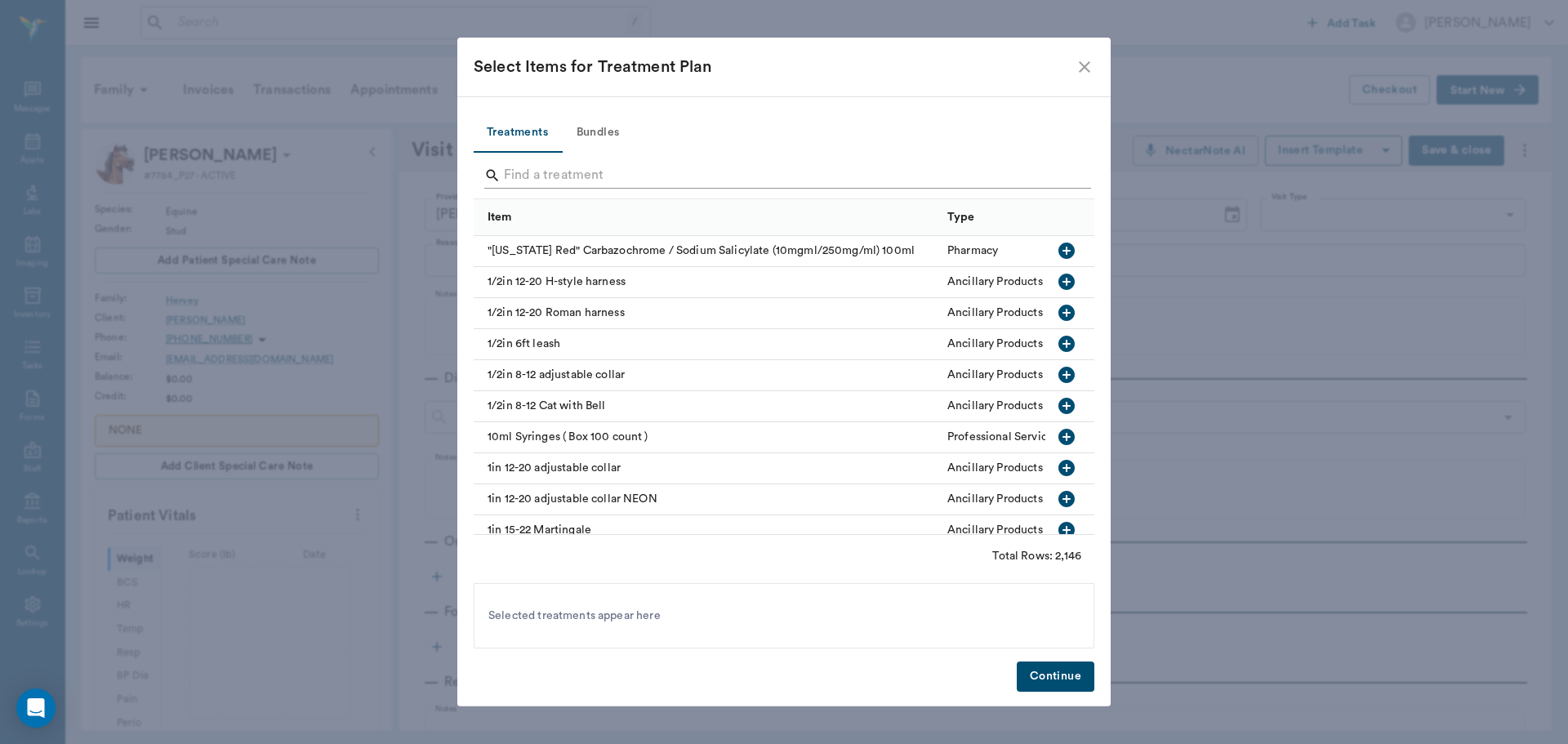
click at [565, 185] on input "Search" at bounding box center [784, 175] width 562 height 26
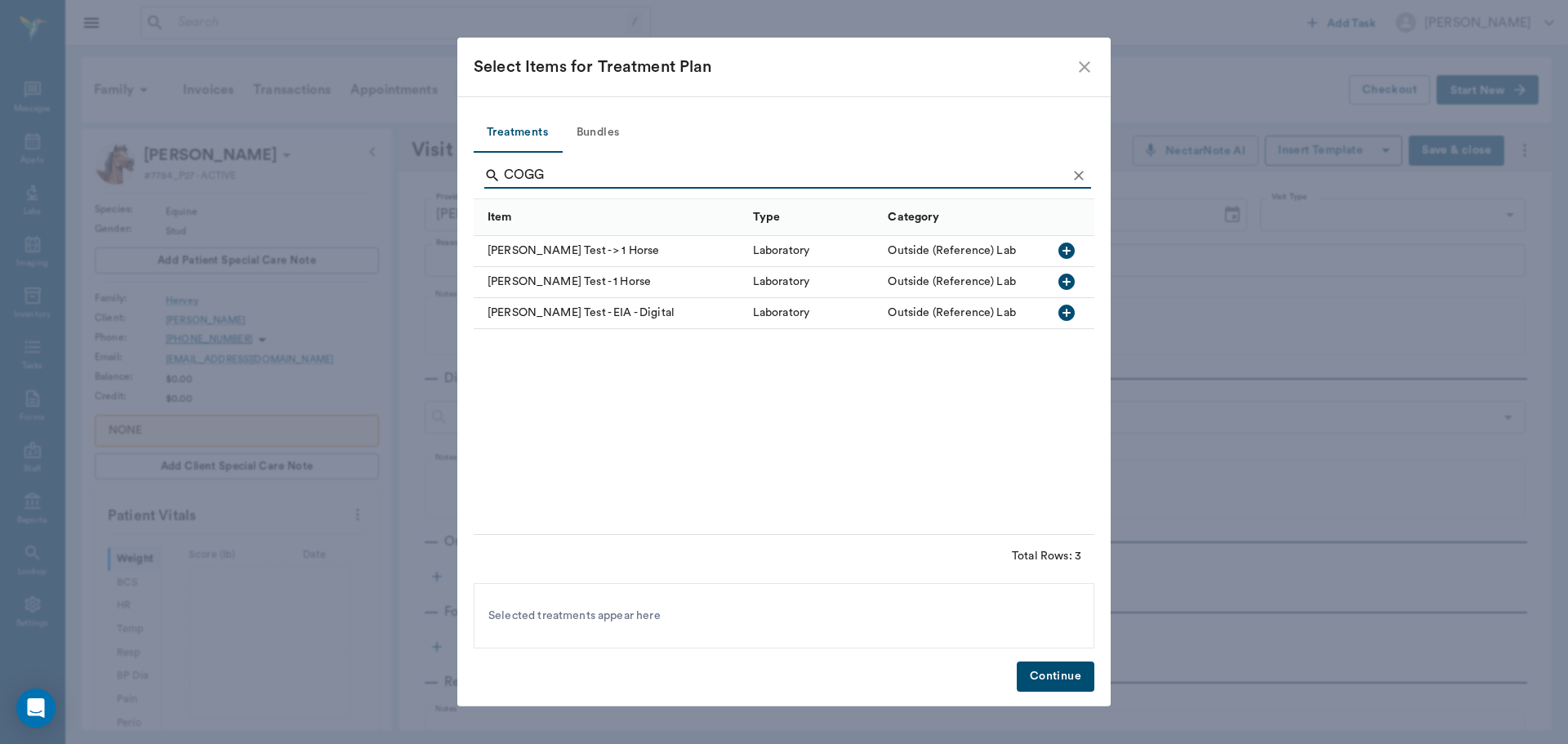
type input "COGG"
click at [1071, 250] on icon "button" at bounding box center [1067, 251] width 17 height 17
click at [1069, 674] on button "Continue" at bounding box center [1055, 676] width 77 height 30
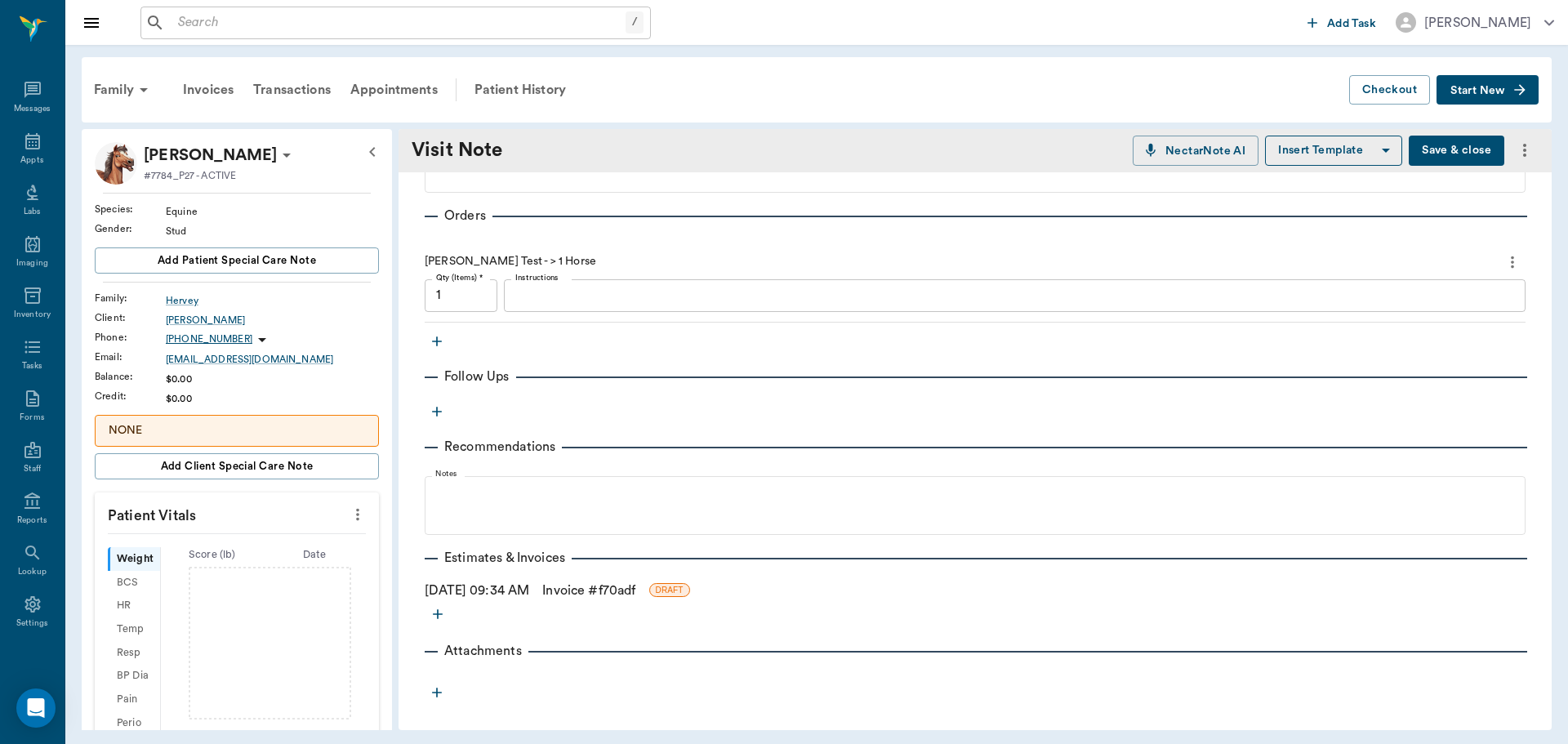
scroll to position [326, 0]
click at [600, 581] on link "Invoice # f70adf" at bounding box center [589, 589] width 93 height 20
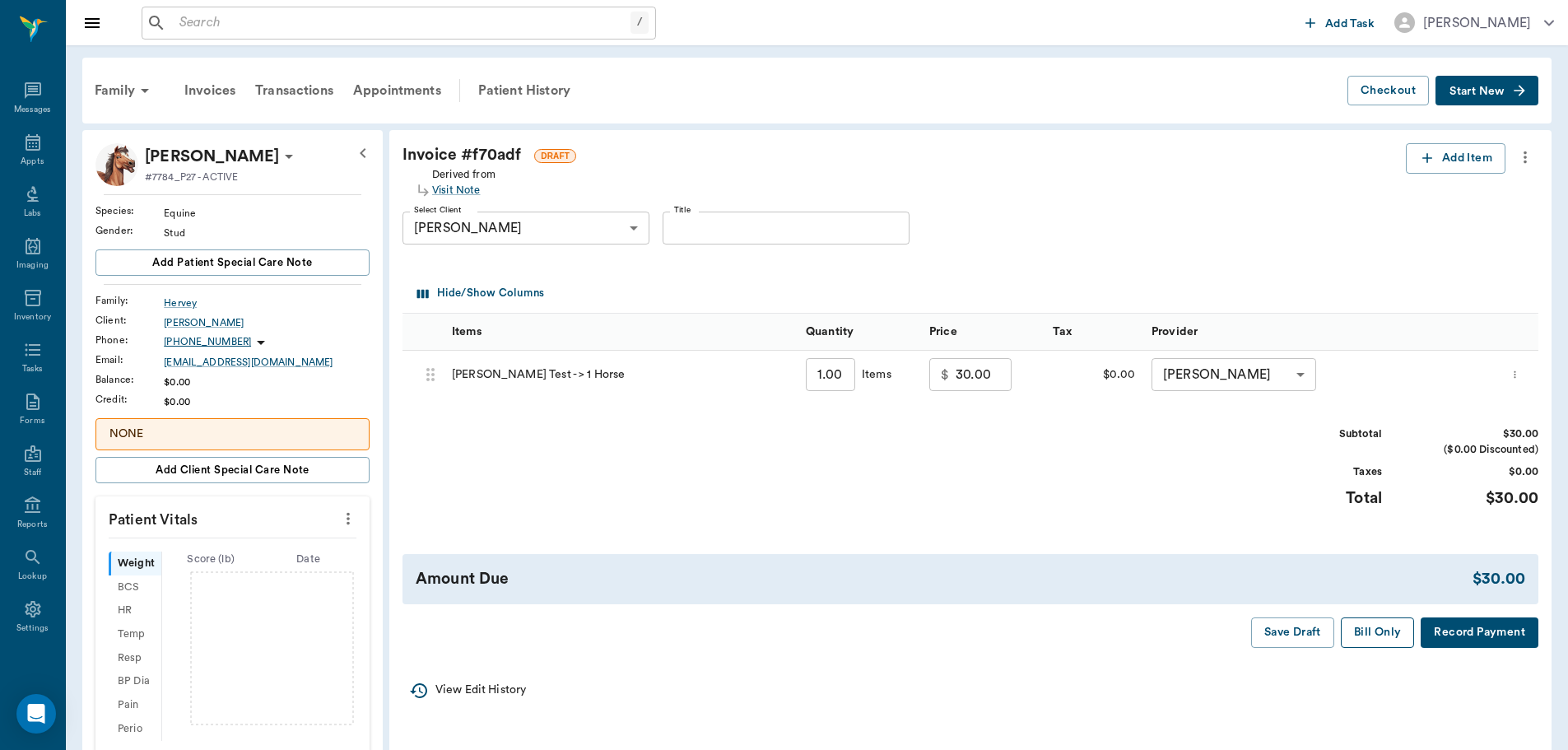
click at [1368, 632] on button "Bill Only" at bounding box center [1377, 633] width 74 height 30
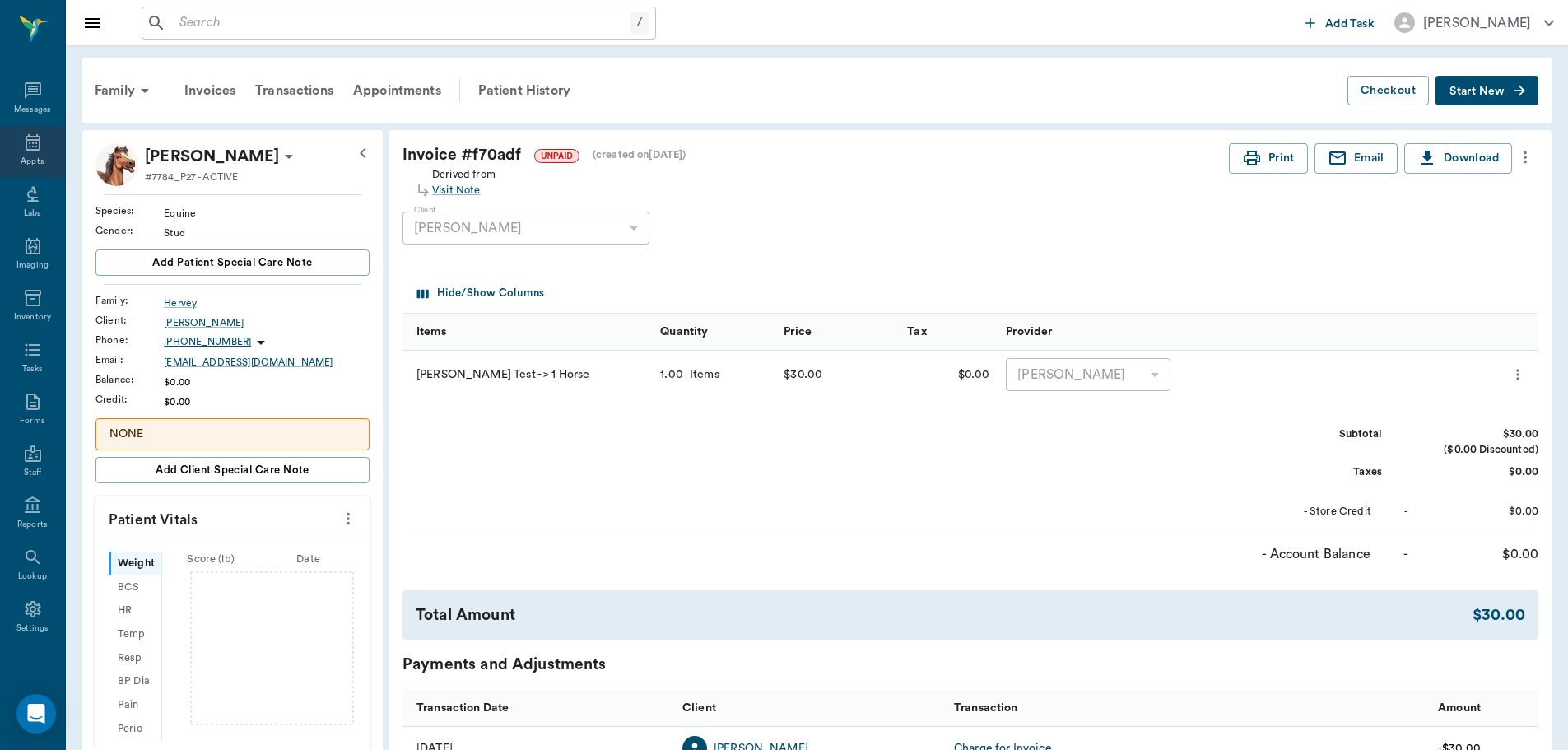
click at [23, 155] on div "Appts" at bounding box center [32, 161] width 24 height 12
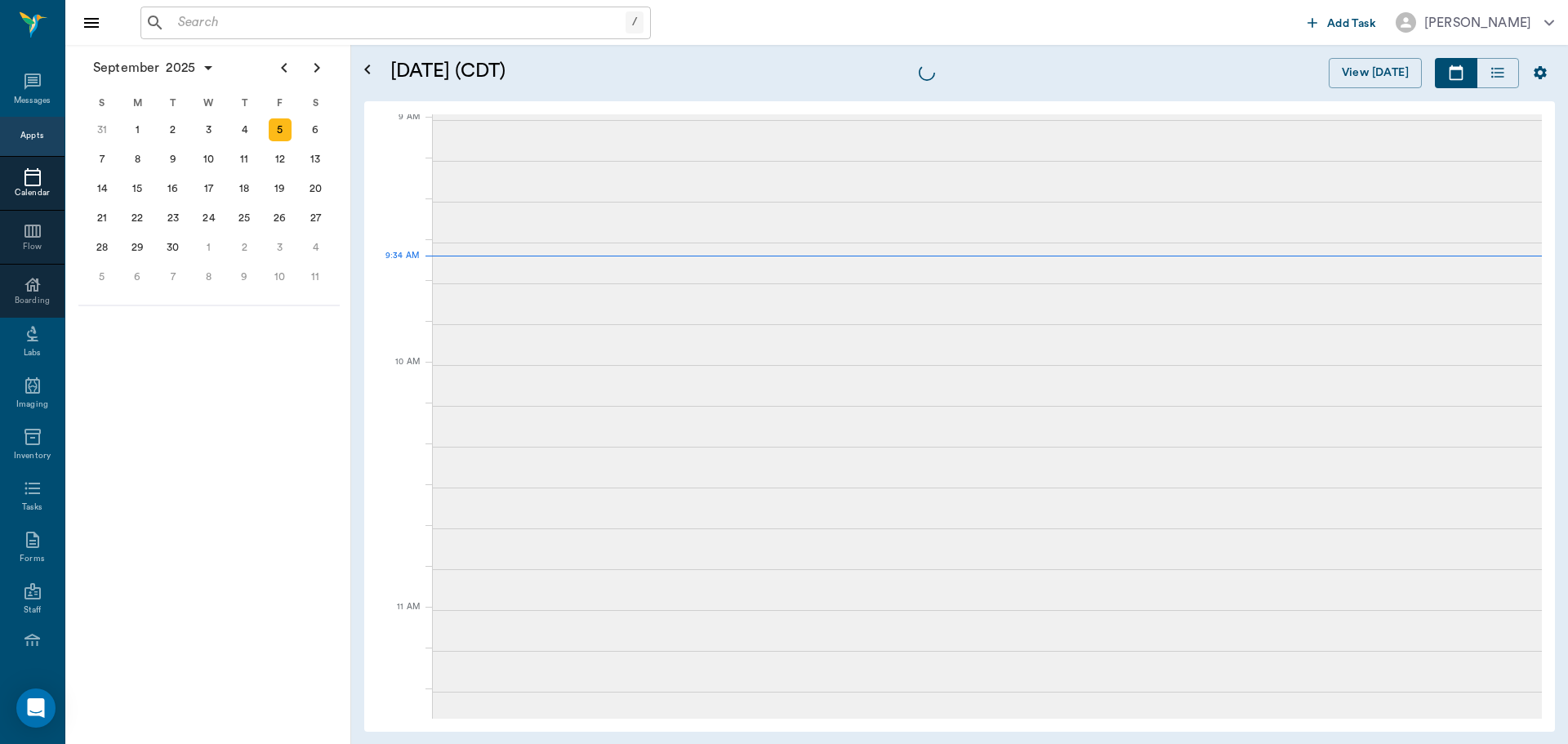
scroll to position [249, 0]
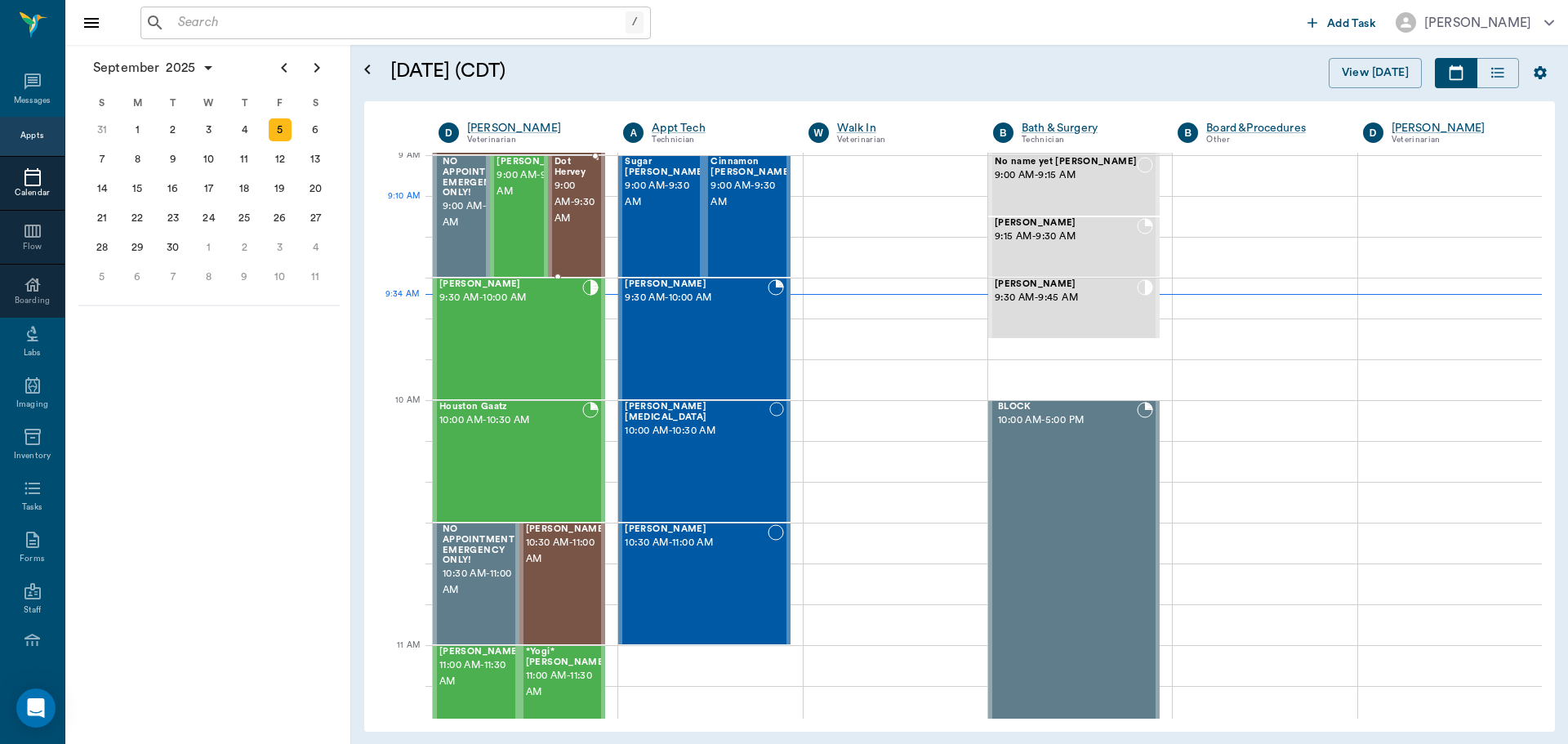
click at [581, 210] on span "9:00 AM - 9:30 AM" at bounding box center [576, 202] width 41 height 49
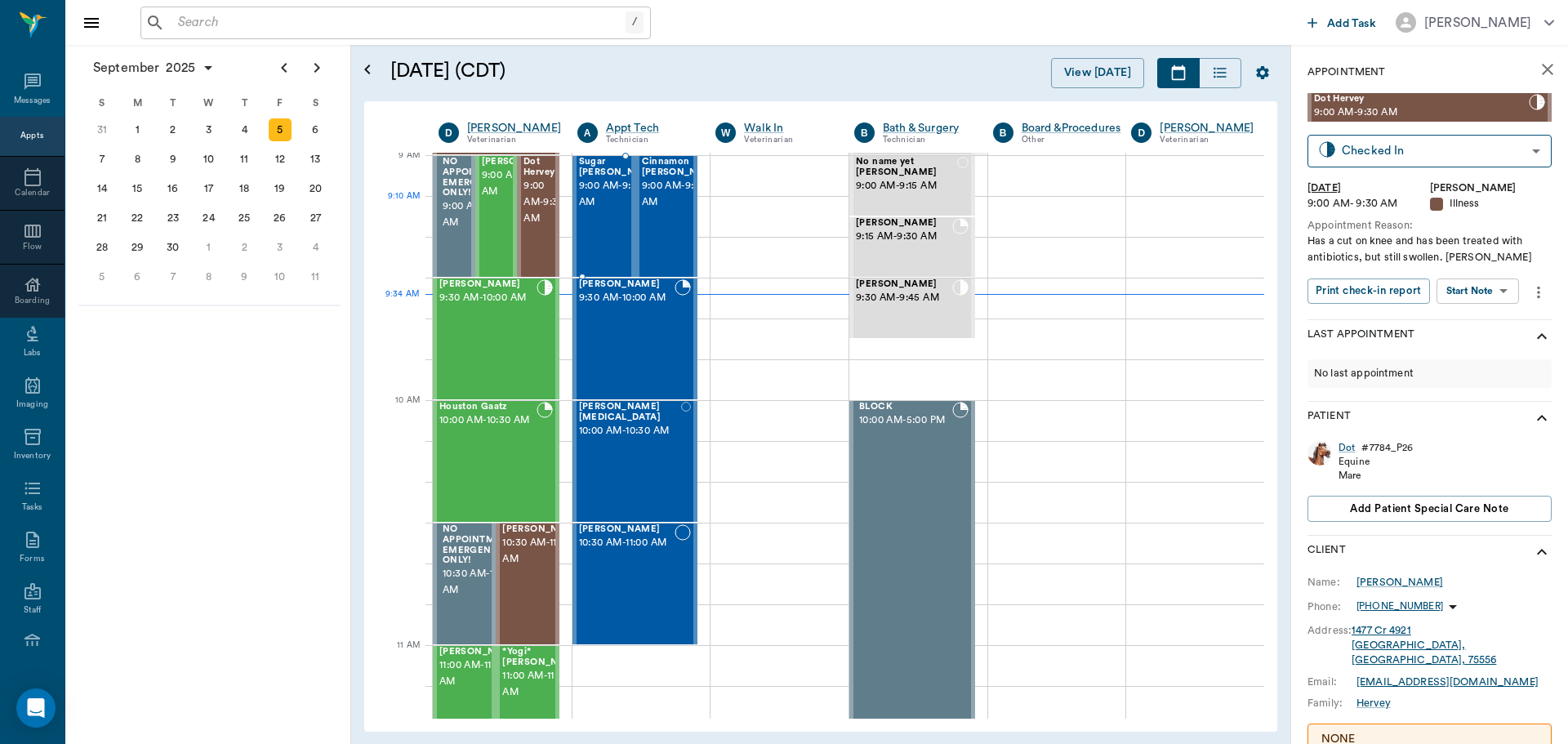
click at [581, 210] on span "9:00 AM - 9:30 AM" at bounding box center [620, 194] width 82 height 33
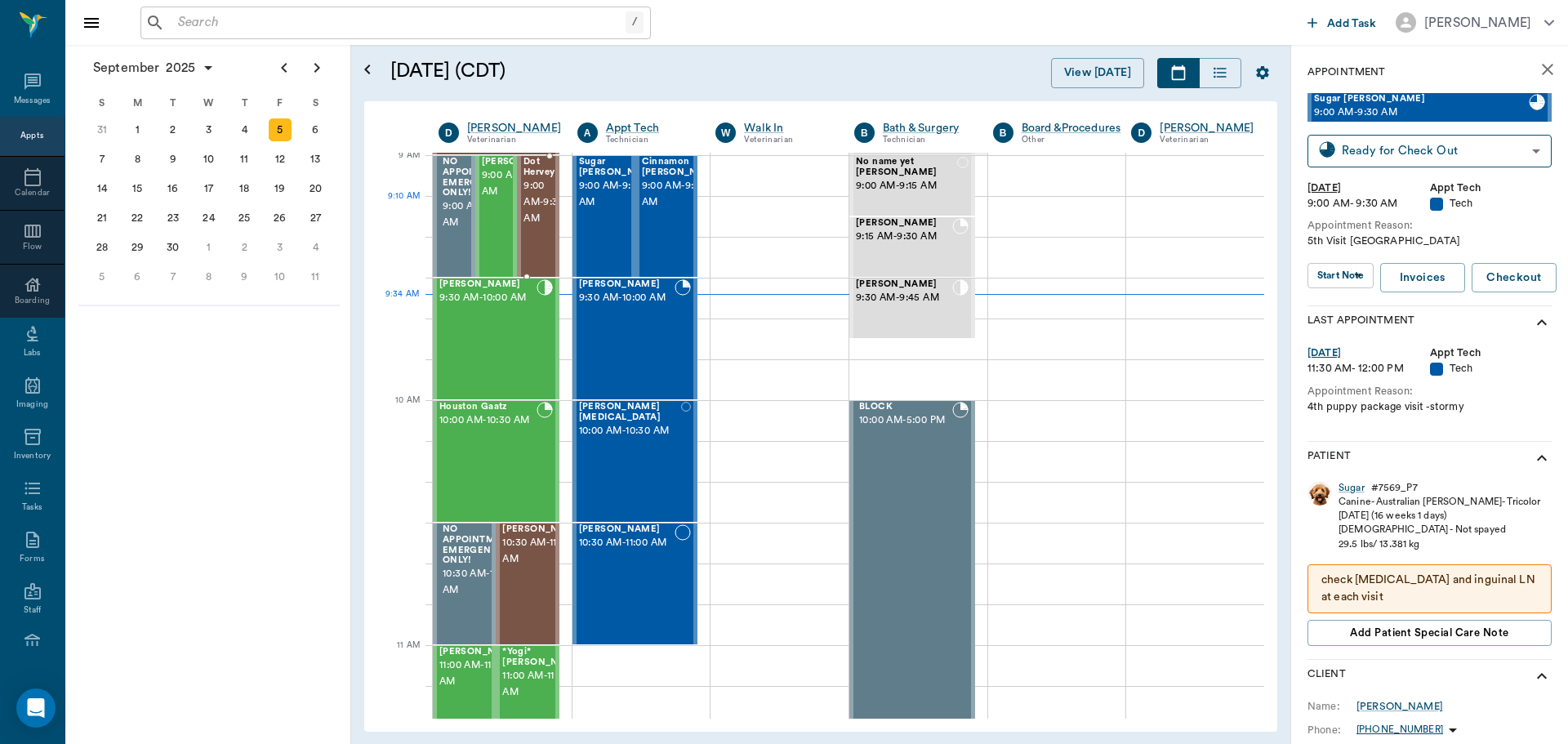
click at [528, 212] on span "9:00 AM - 9:30 AM" at bounding box center [544, 202] width 41 height 49
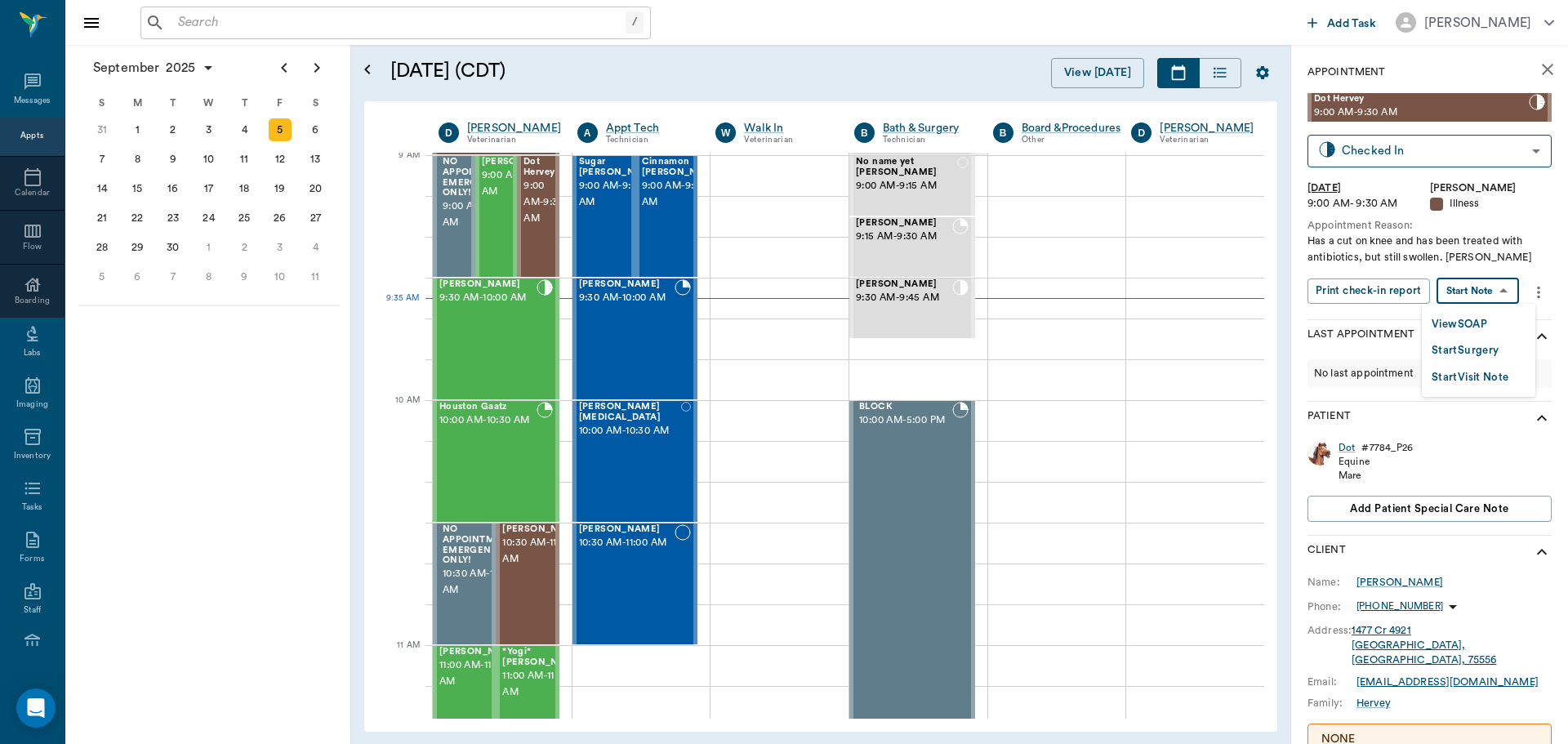
click at [1483, 286] on body "/ ​ Add Task Dr. Bert Ellsworth Nectar Messages Appts Calendar Flow Boarding La…" at bounding box center [784, 372] width 1568 height 744
click at [1454, 326] on button "View SOAP" at bounding box center [1460, 324] width 56 height 19
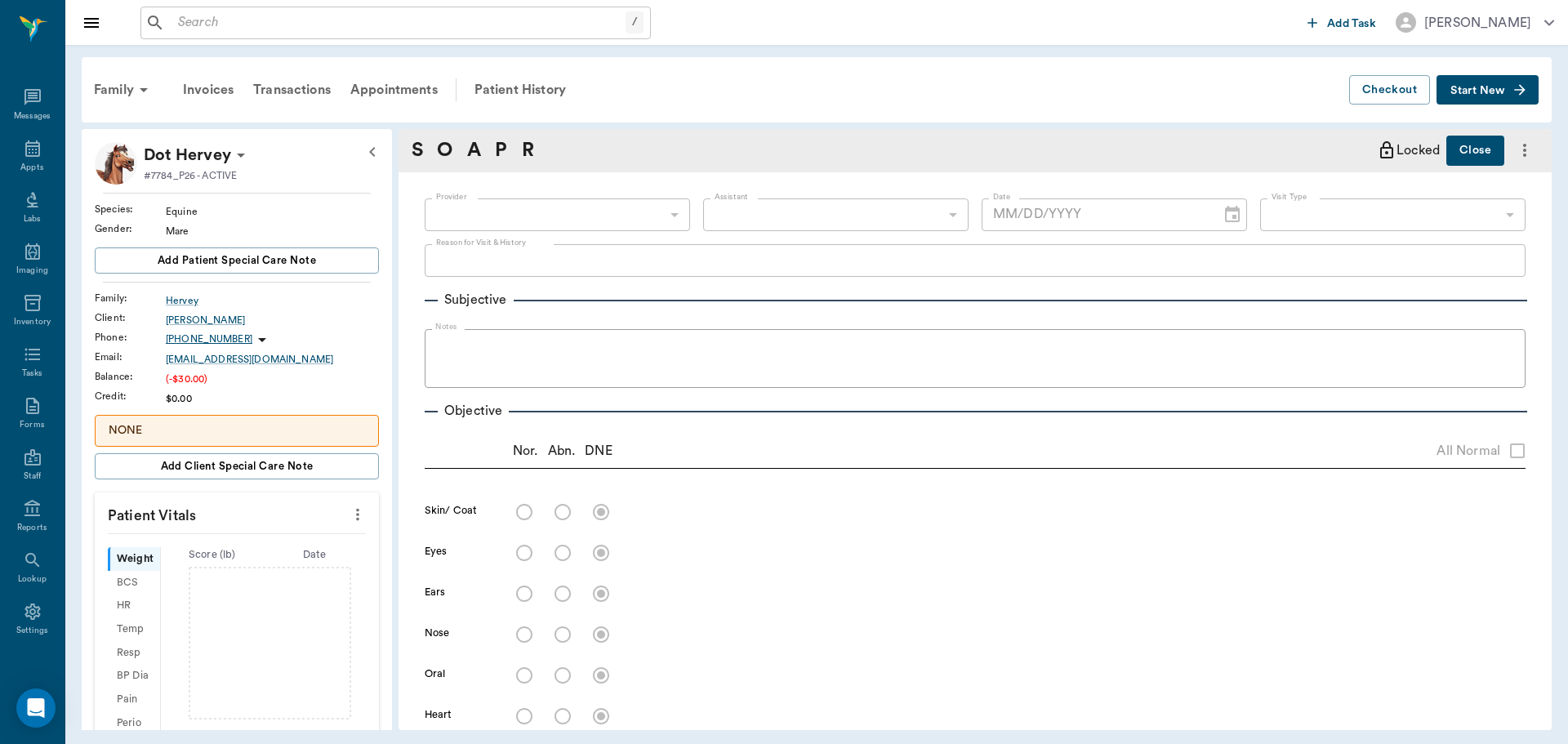
scroll to position [7, 0]
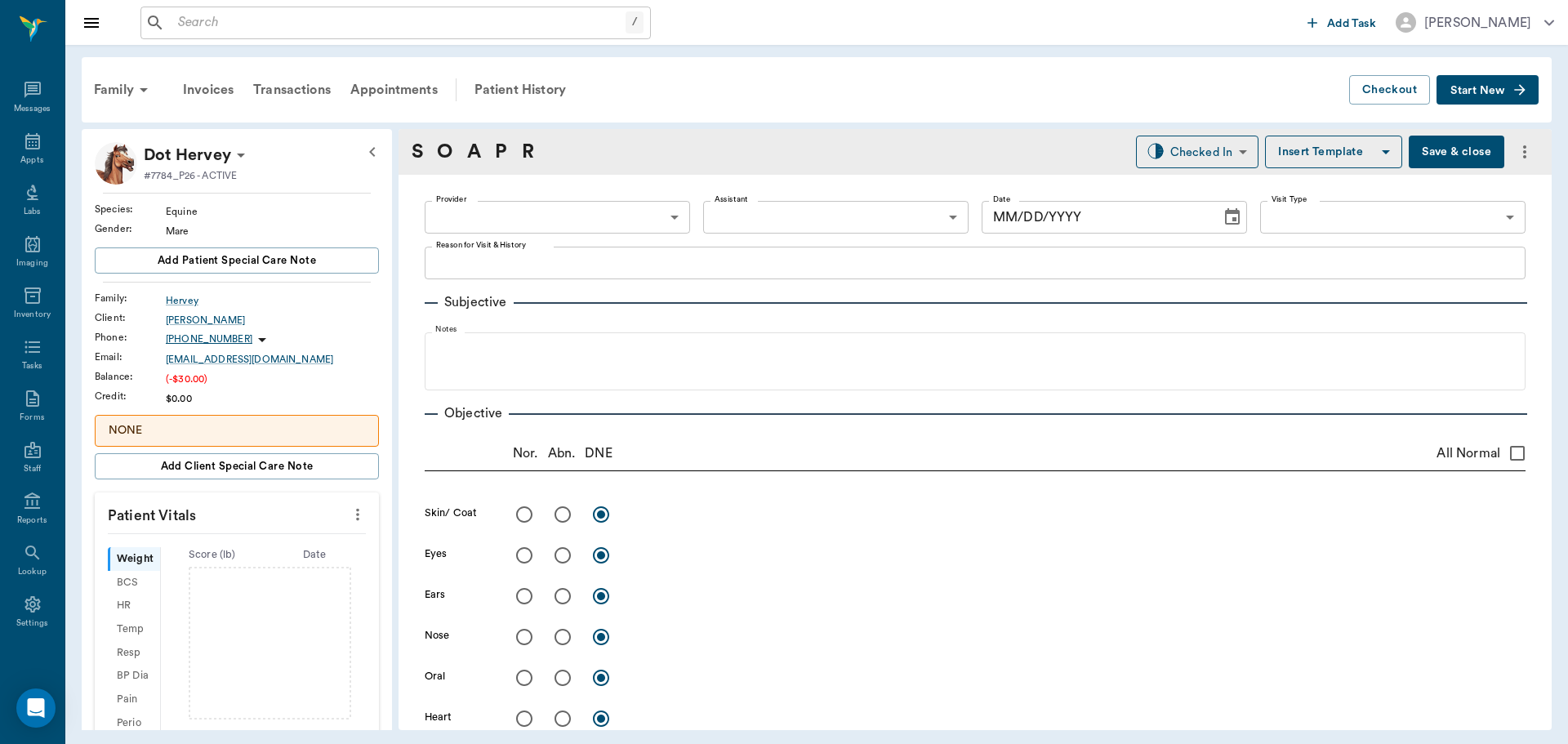
type input "63ec2f075fda476ae8351a4d"
type input "65d2be4f46e3a538d89b8c15"
type textarea "Has a cut on knee and has been treated with antibiotics, but still swollen. Chr…"
type input "[DATE]"
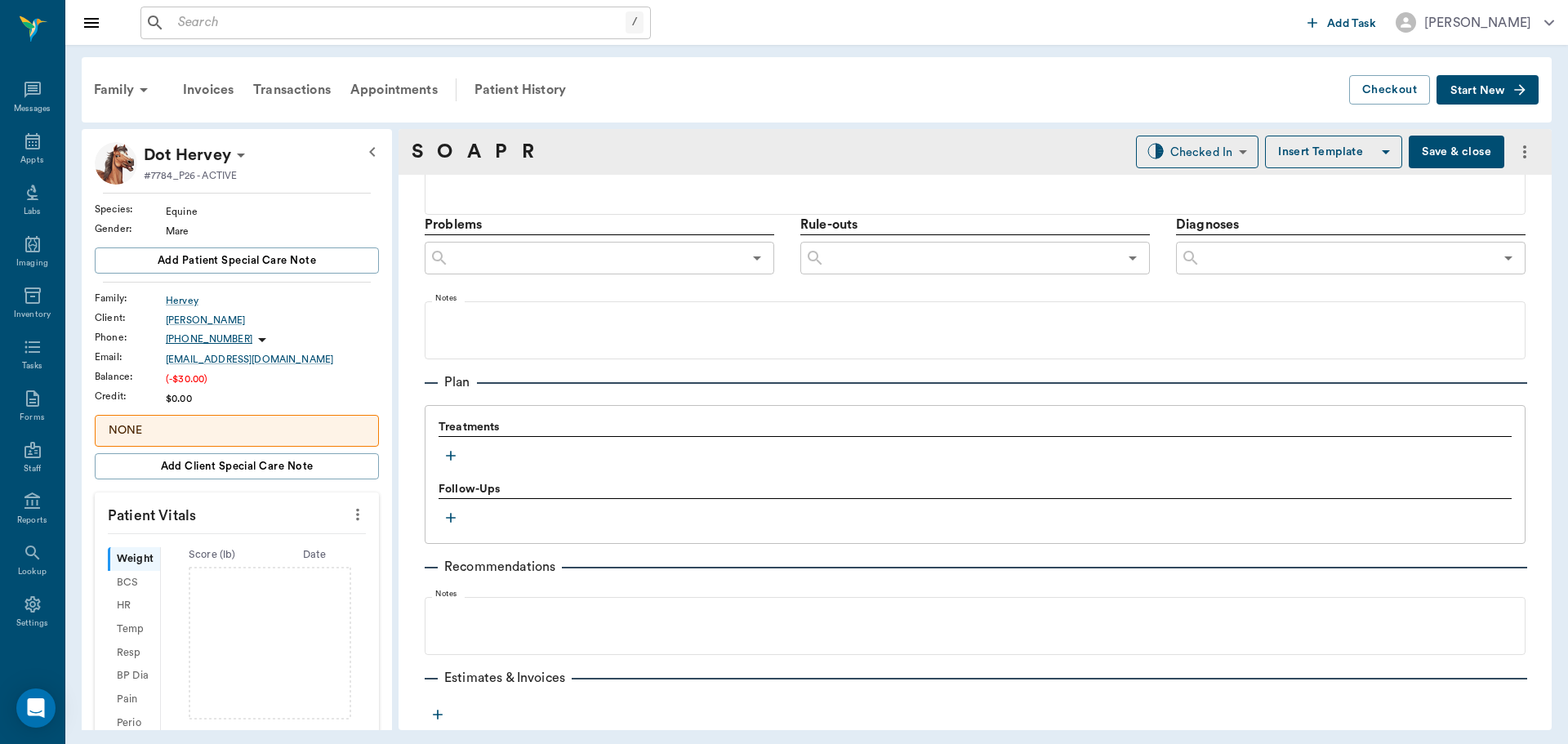
scroll to position [898, 0]
click at [451, 450] on icon "button" at bounding box center [451, 454] width 10 height 10
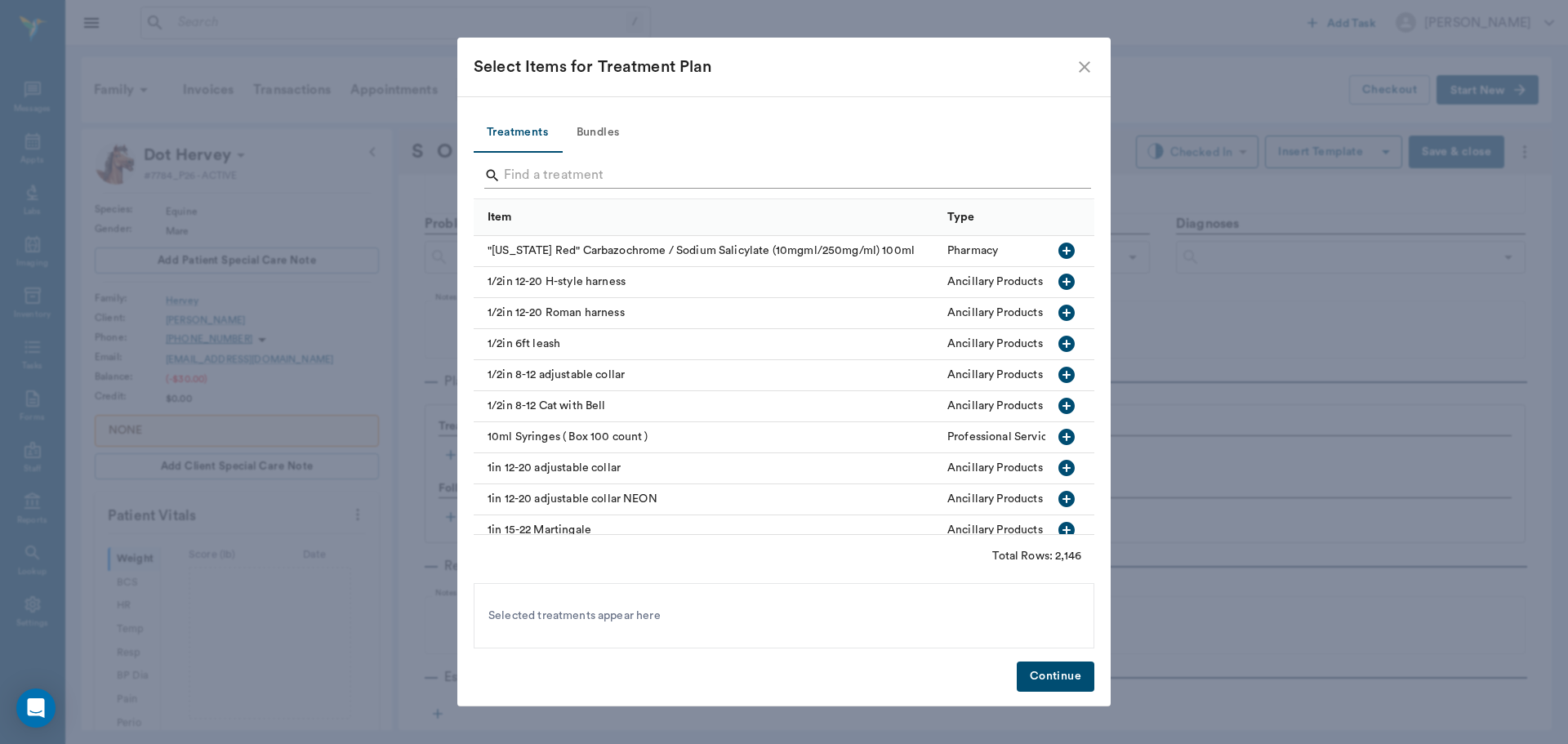
click at [561, 177] on input "Search" at bounding box center [784, 175] width 562 height 26
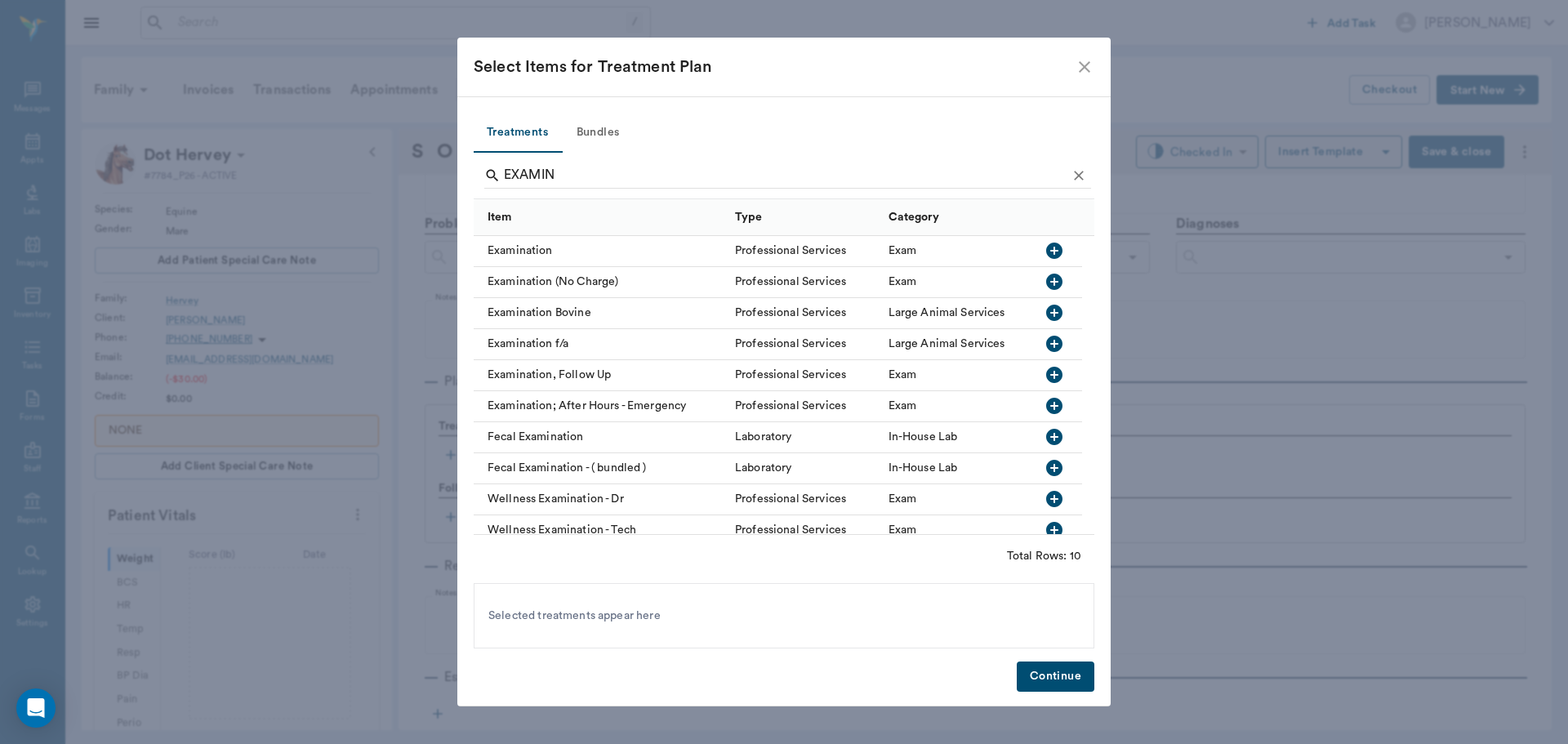
click at [1050, 250] on icon "button" at bounding box center [1055, 251] width 17 height 17
type input "E"
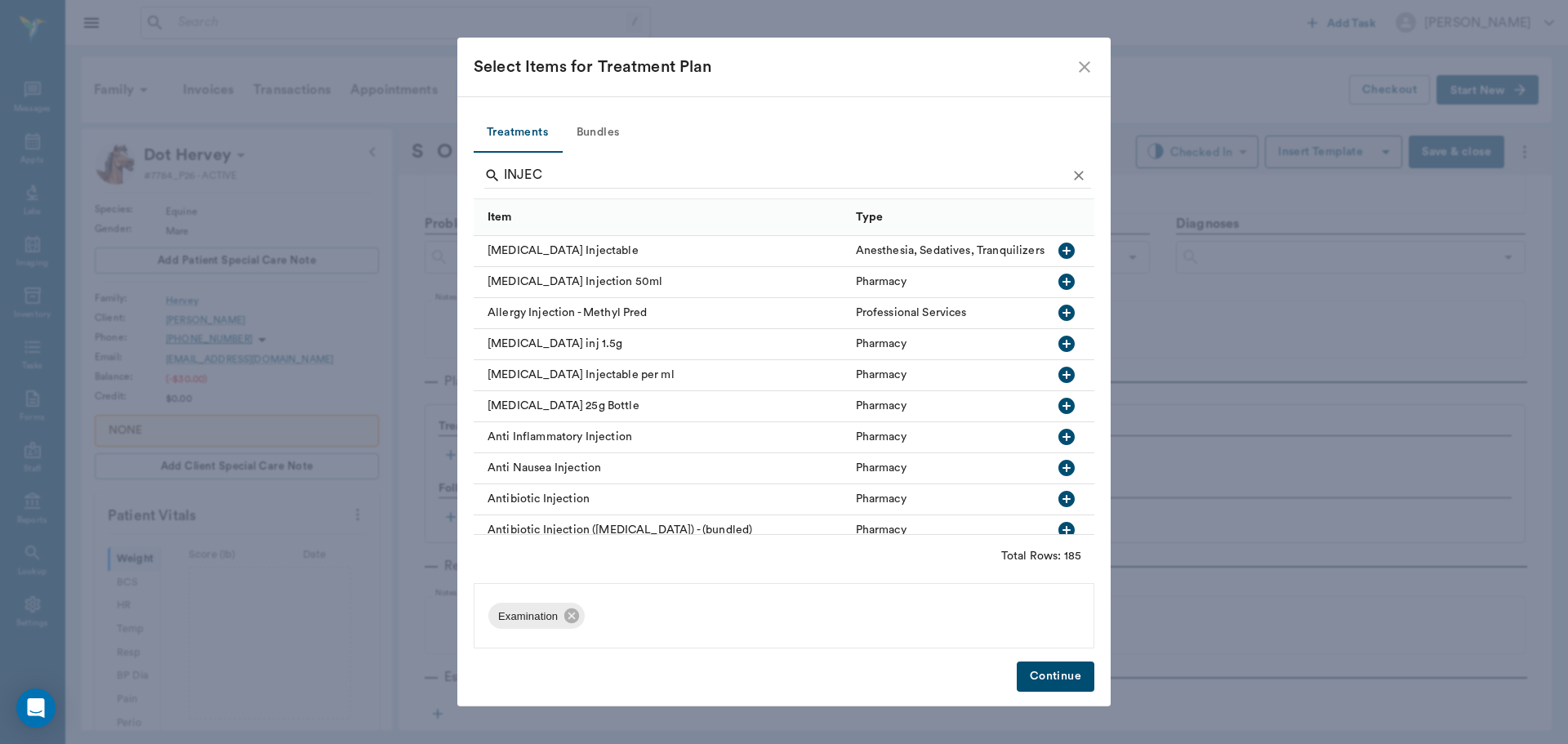
click at [1059, 431] on icon "button" at bounding box center [1067, 437] width 17 height 17
type input "I"
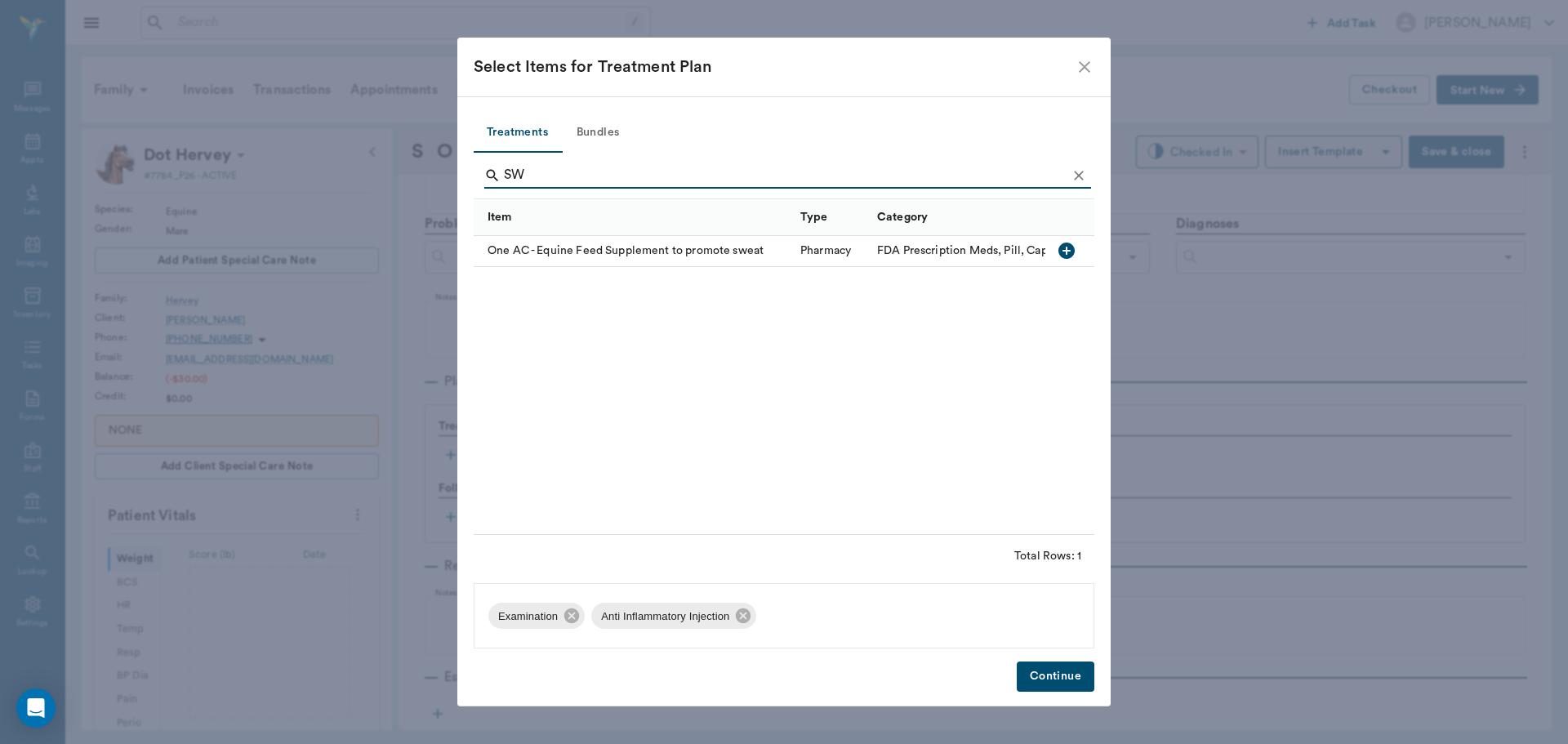
type input "S"
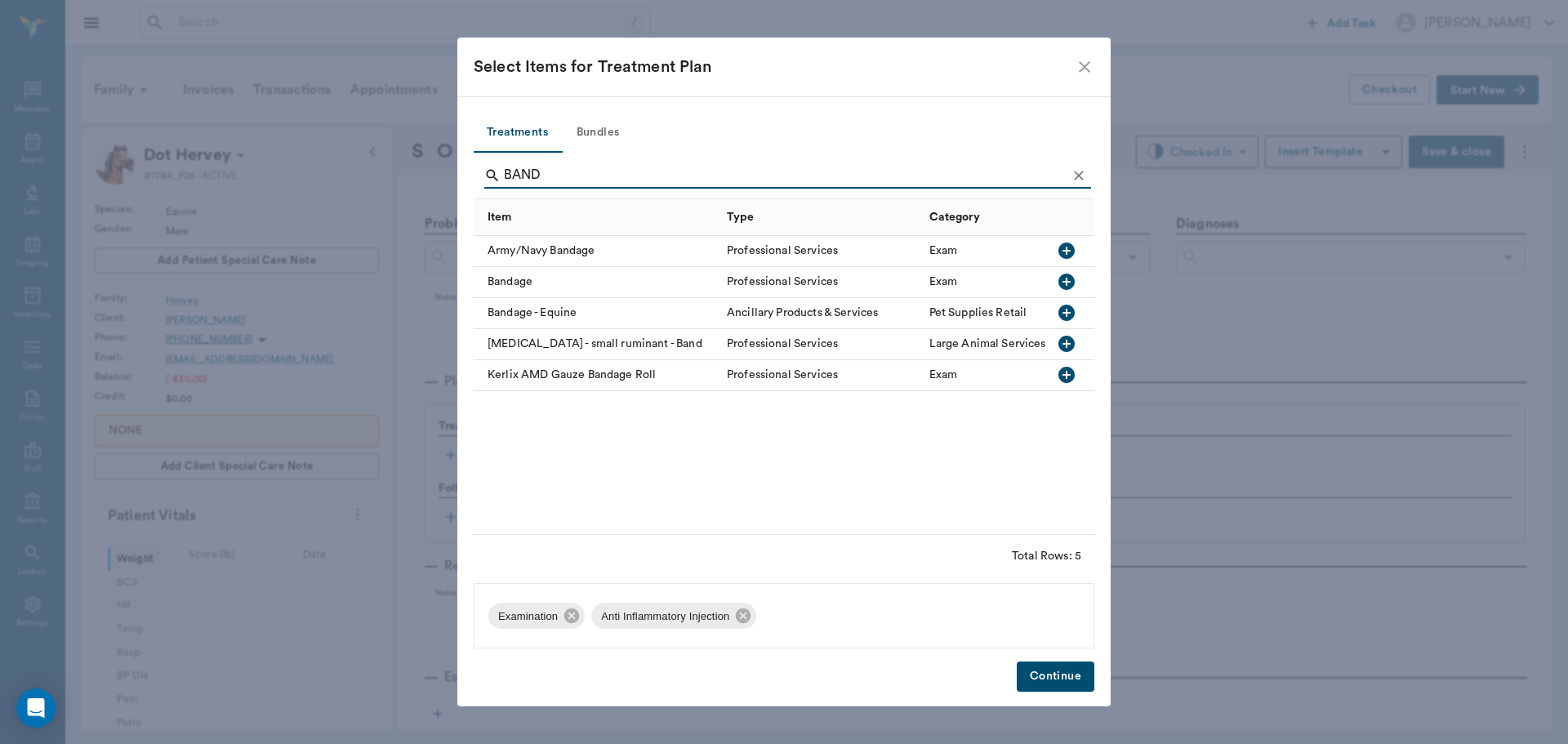
click at [1062, 311] on icon "button" at bounding box center [1067, 313] width 17 height 17
type input "BA"
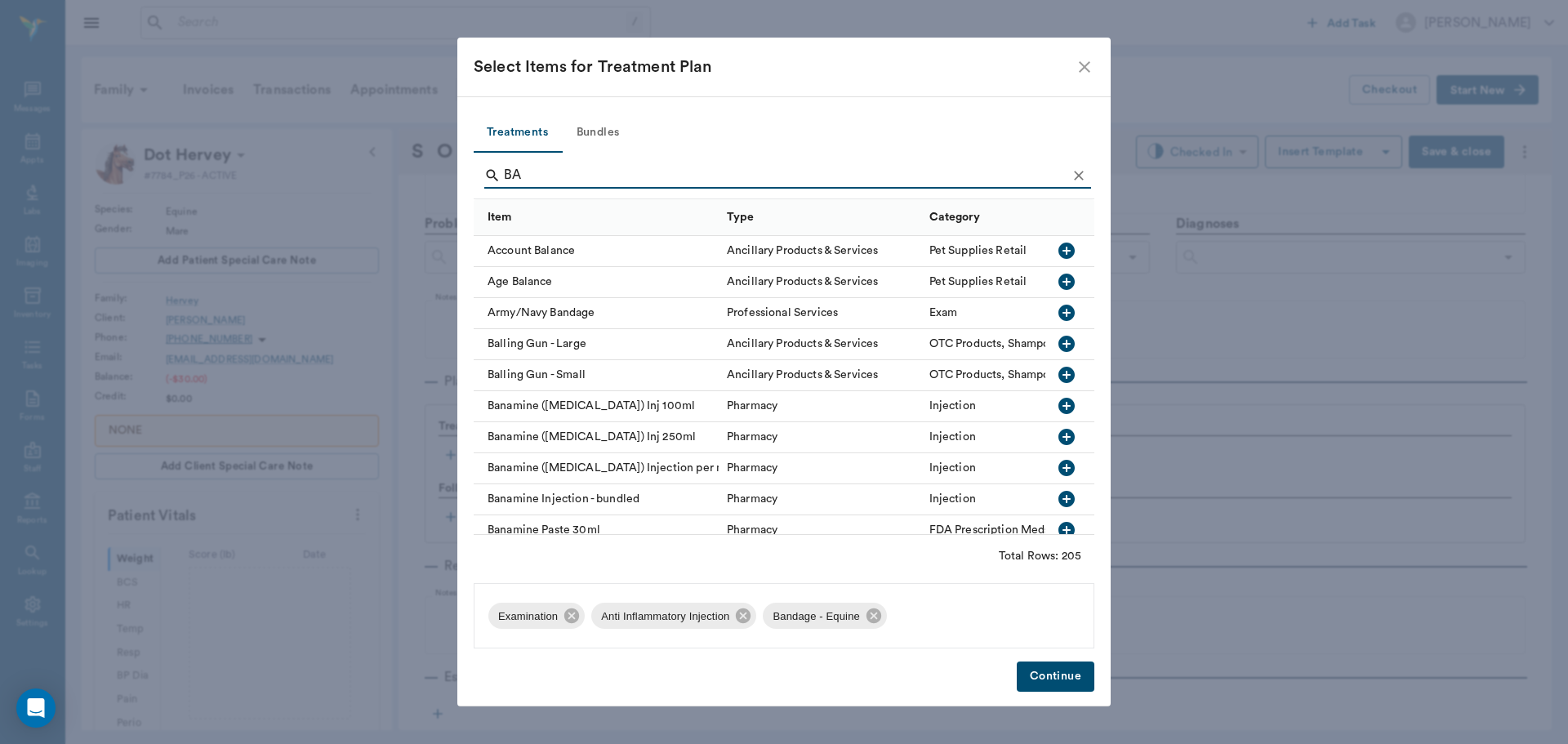
click at [573, 167] on input "BA" at bounding box center [784, 175] width 562 height 26
type input "B"
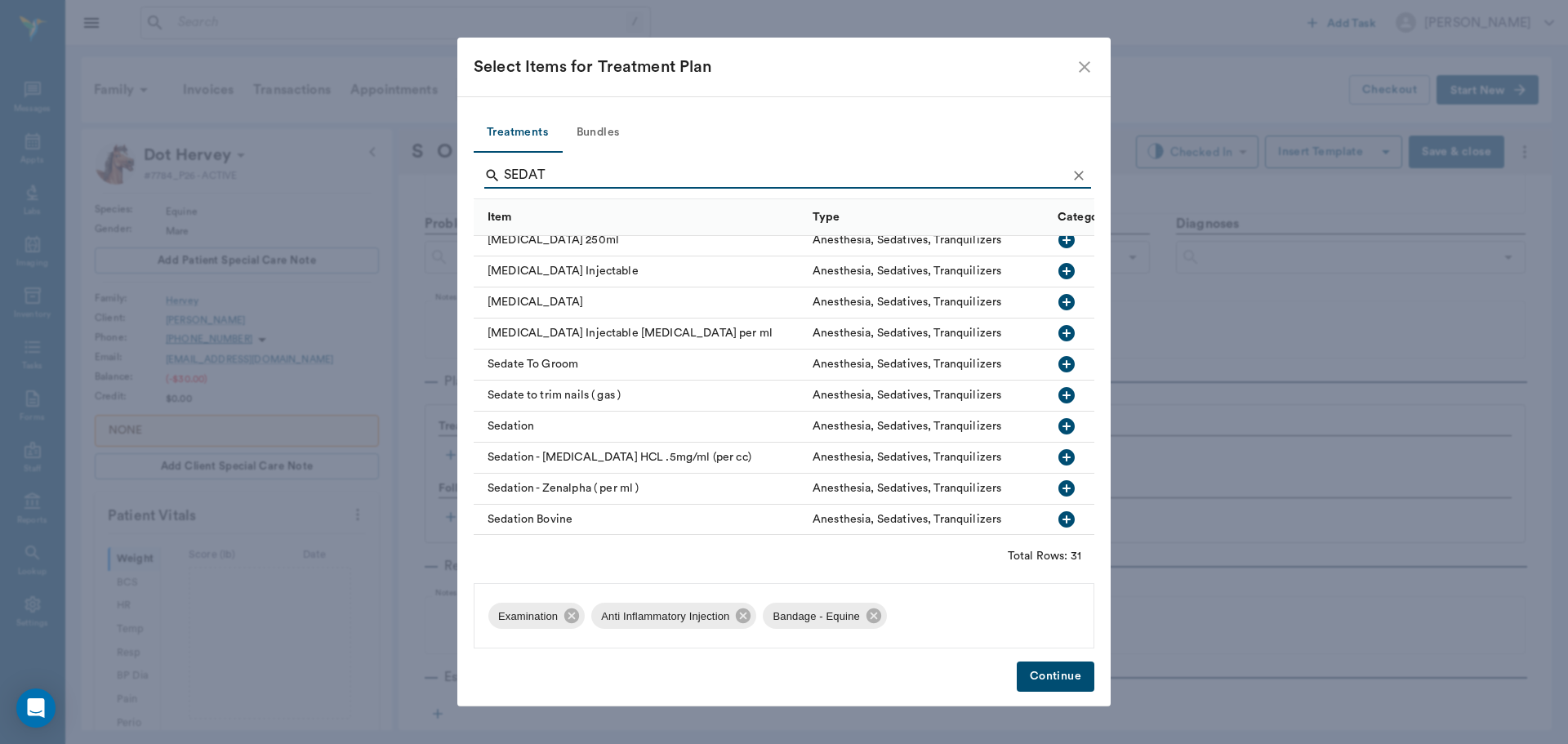
scroll to position [653, 0]
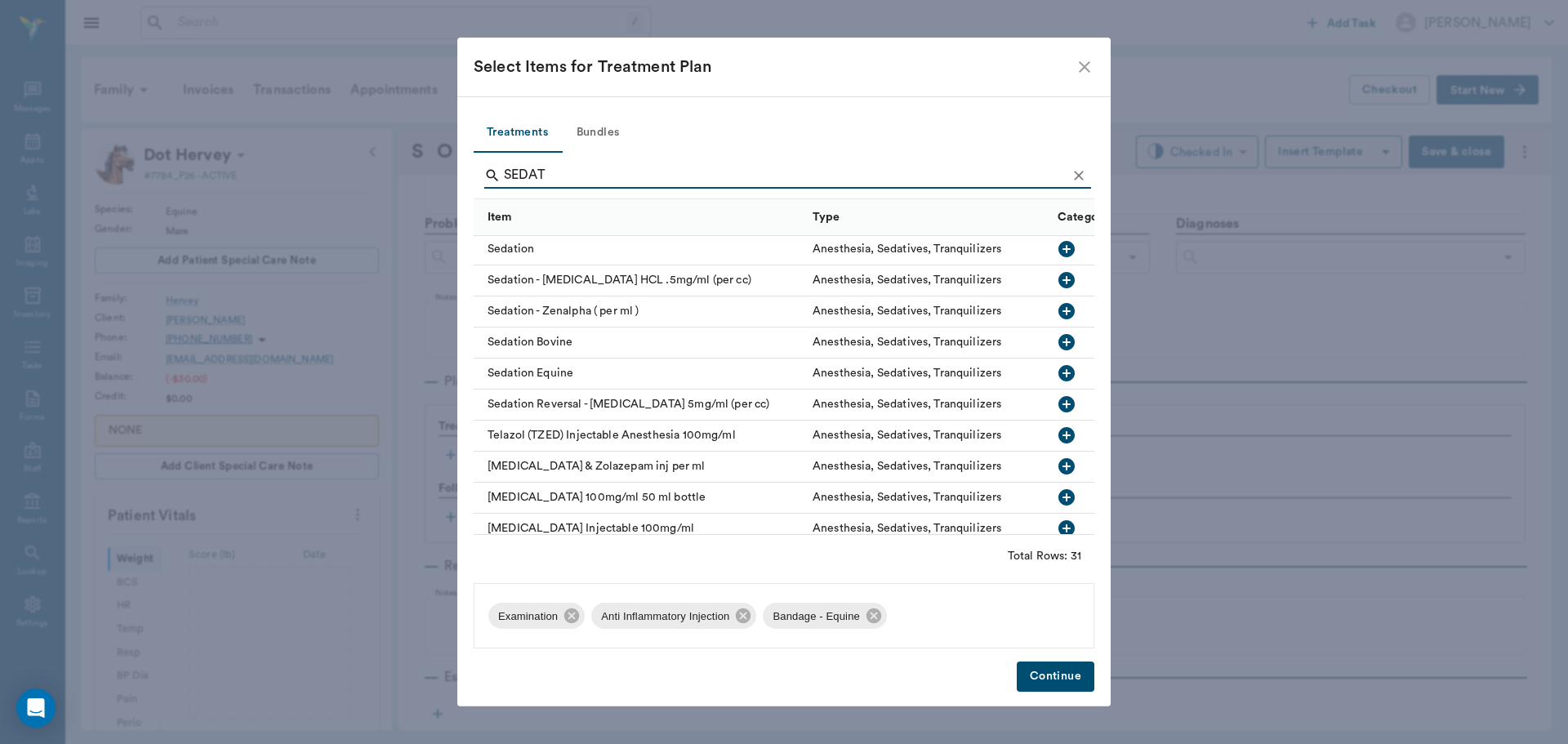
type input "SEDAT"
click at [1057, 372] on icon "button" at bounding box center [1066, 373] width 20 height 20
click at [1060, 679] on button "Continue" at bounding box center [1055, 676] width 77 height 30
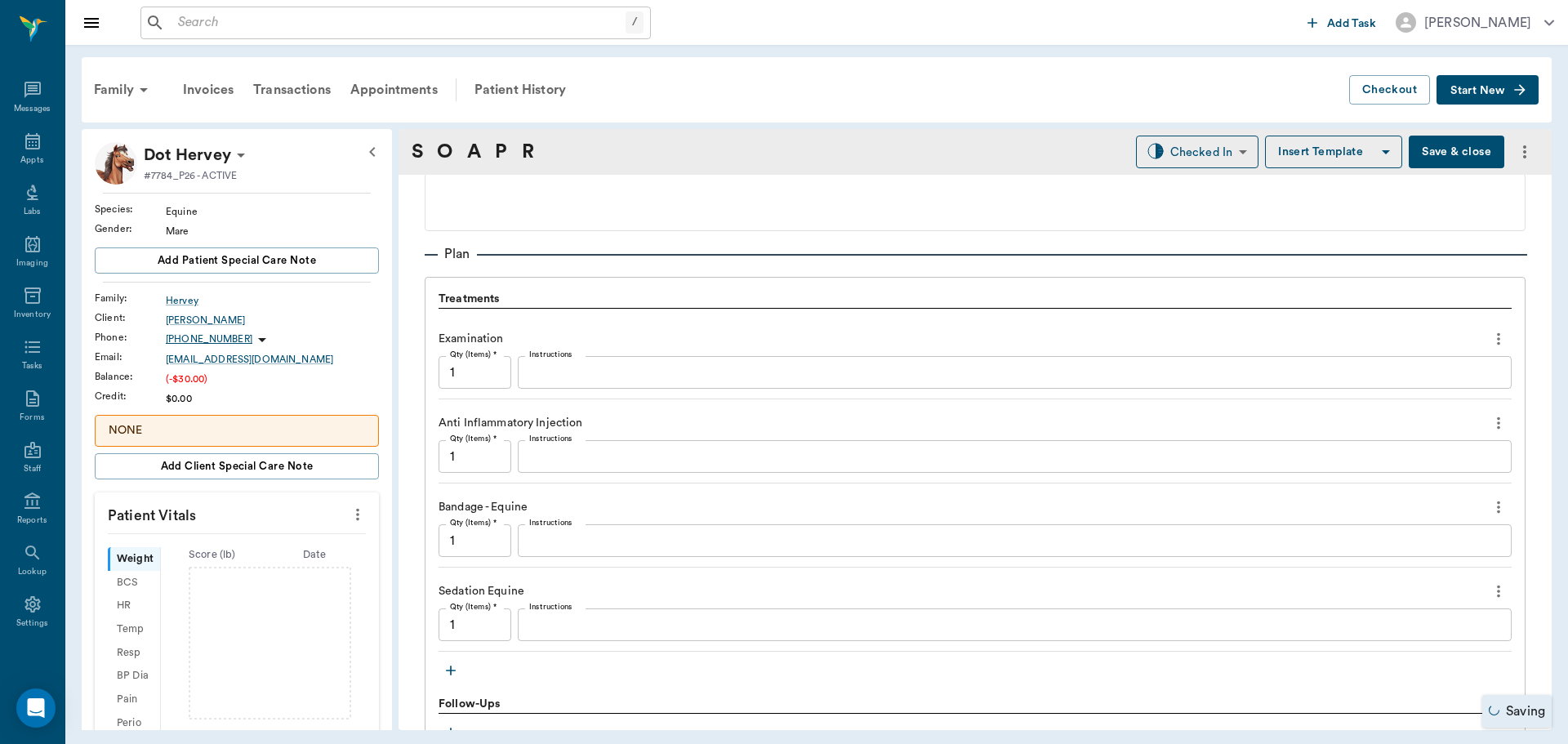
scroll to position [1224, 0]
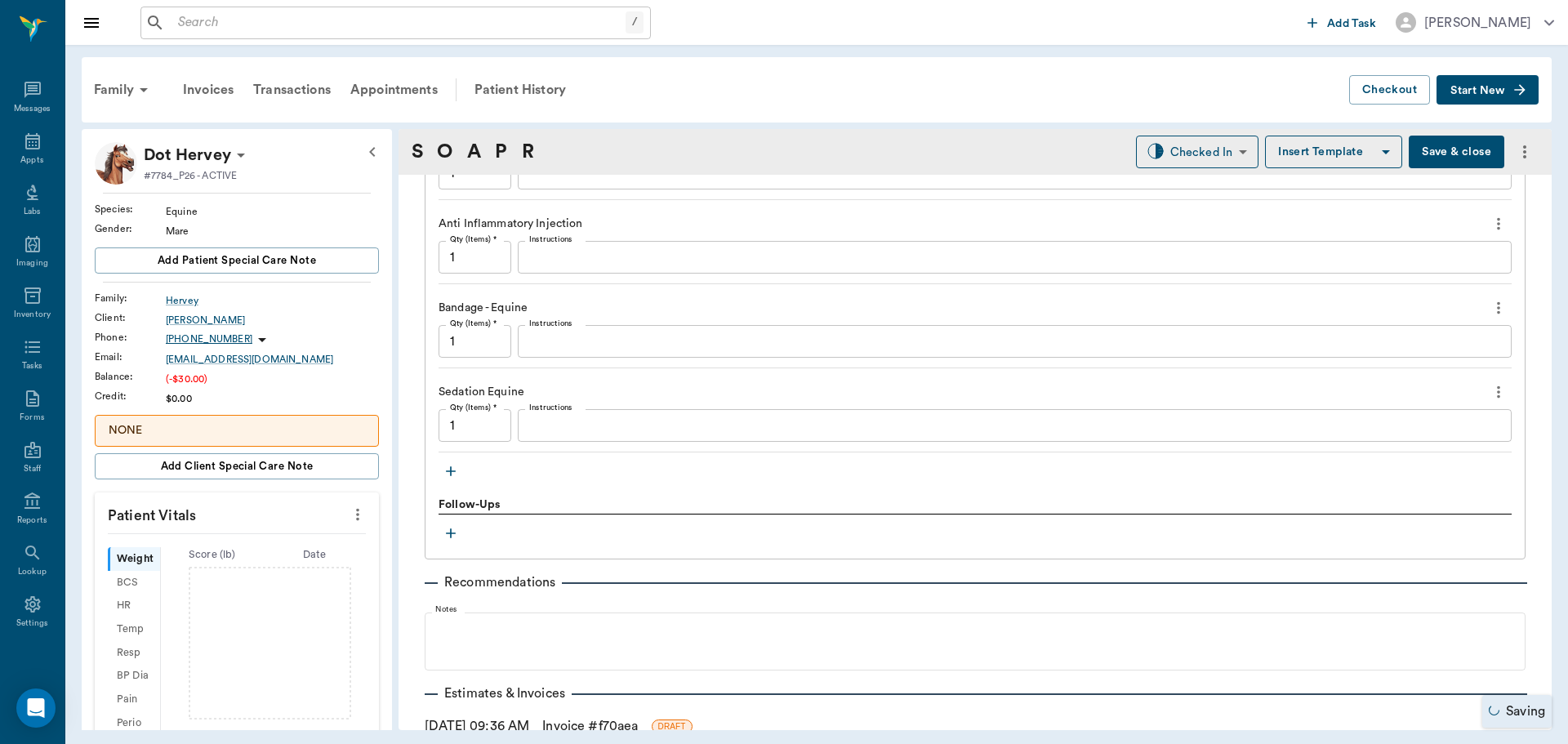
click at [553, 424] on textarea "Instructions" at bounding box center [1014, 426] width 971 height 19
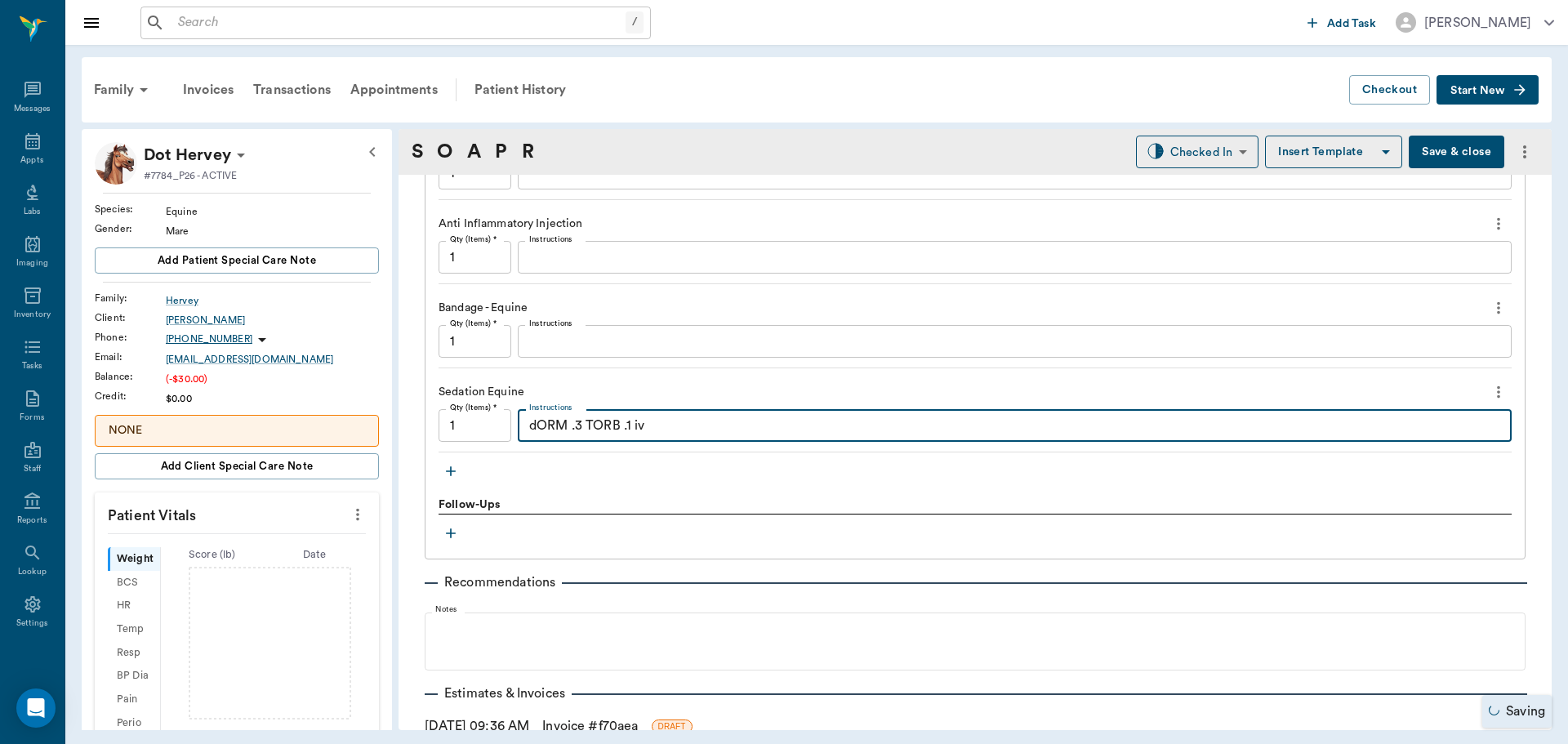
click at [535, 430] on textarea "dORM .3 TORB .1 iv" at bounding box center [1014, 426] width 971 height 19
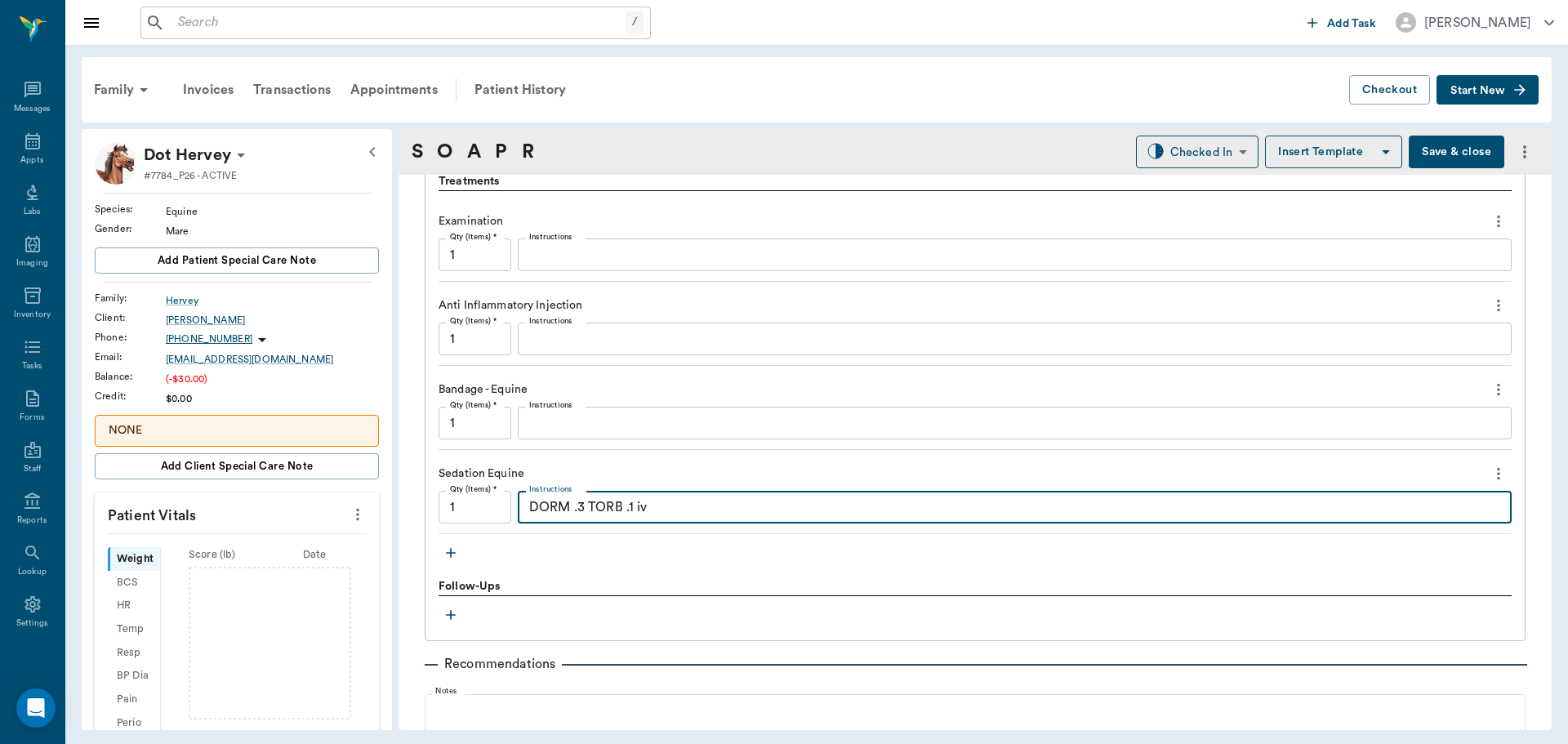
type textarea "DORM .3 TORB .1 iv"
click at [562, 347] on textarea "Instructions" at bounding box center [1014, 339] width 971 height 19
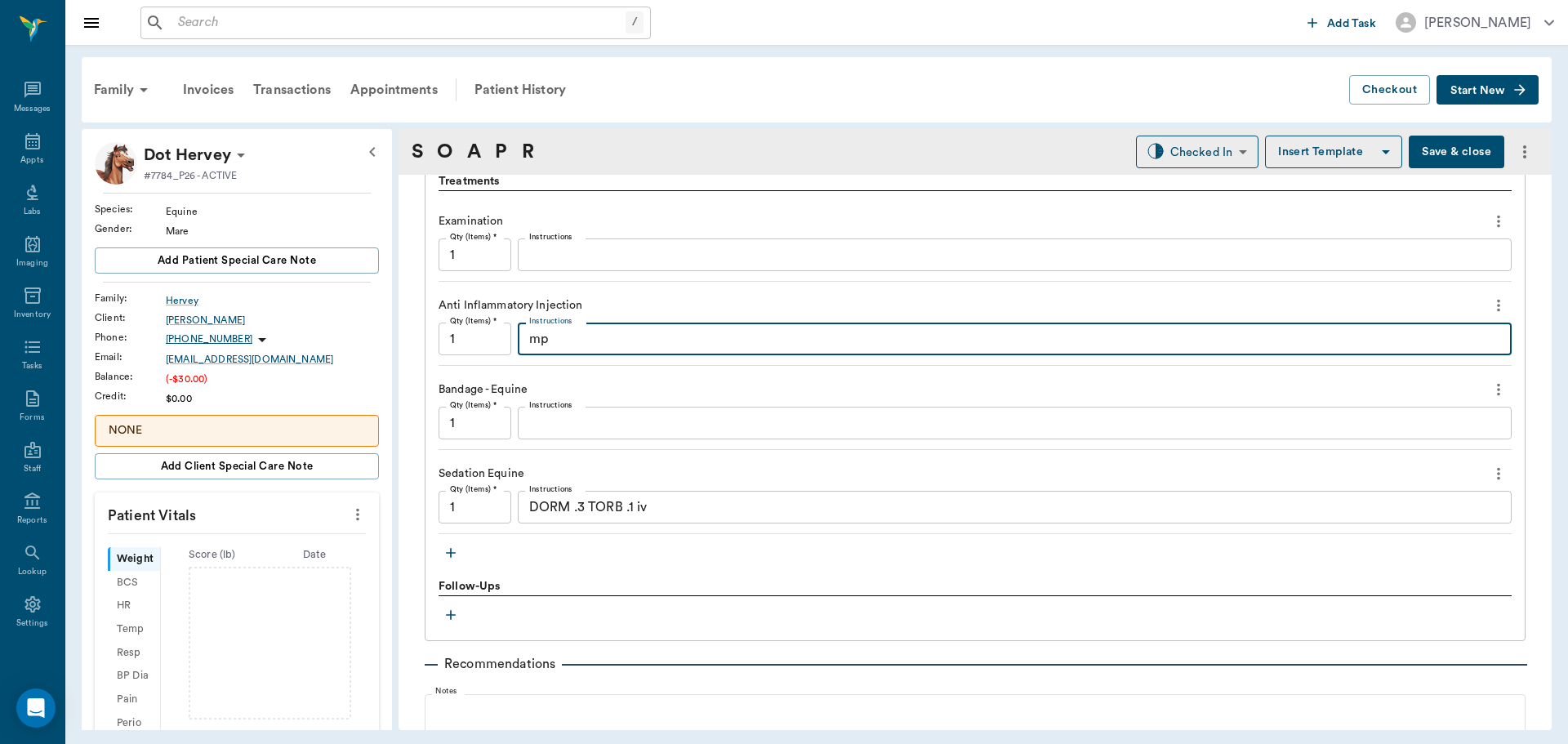
type textarea "m"
type textarea "MP40 + AMIK50 x 3ccs Intralesionally"
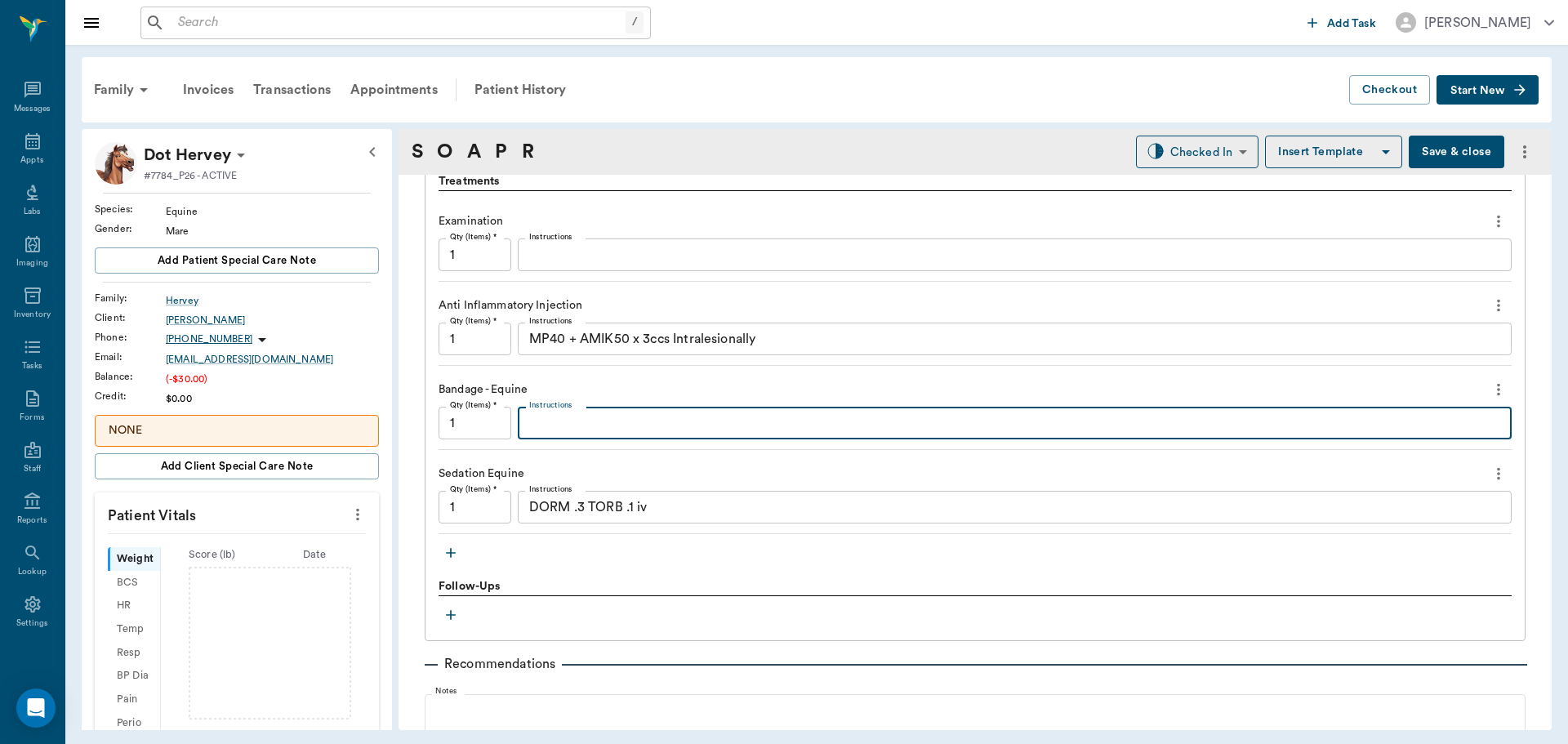
click at [567, 428] on textarea "Instructions" at bounding box center [1014, 423] width 971 height 19
type textarea "Sweat bandage"
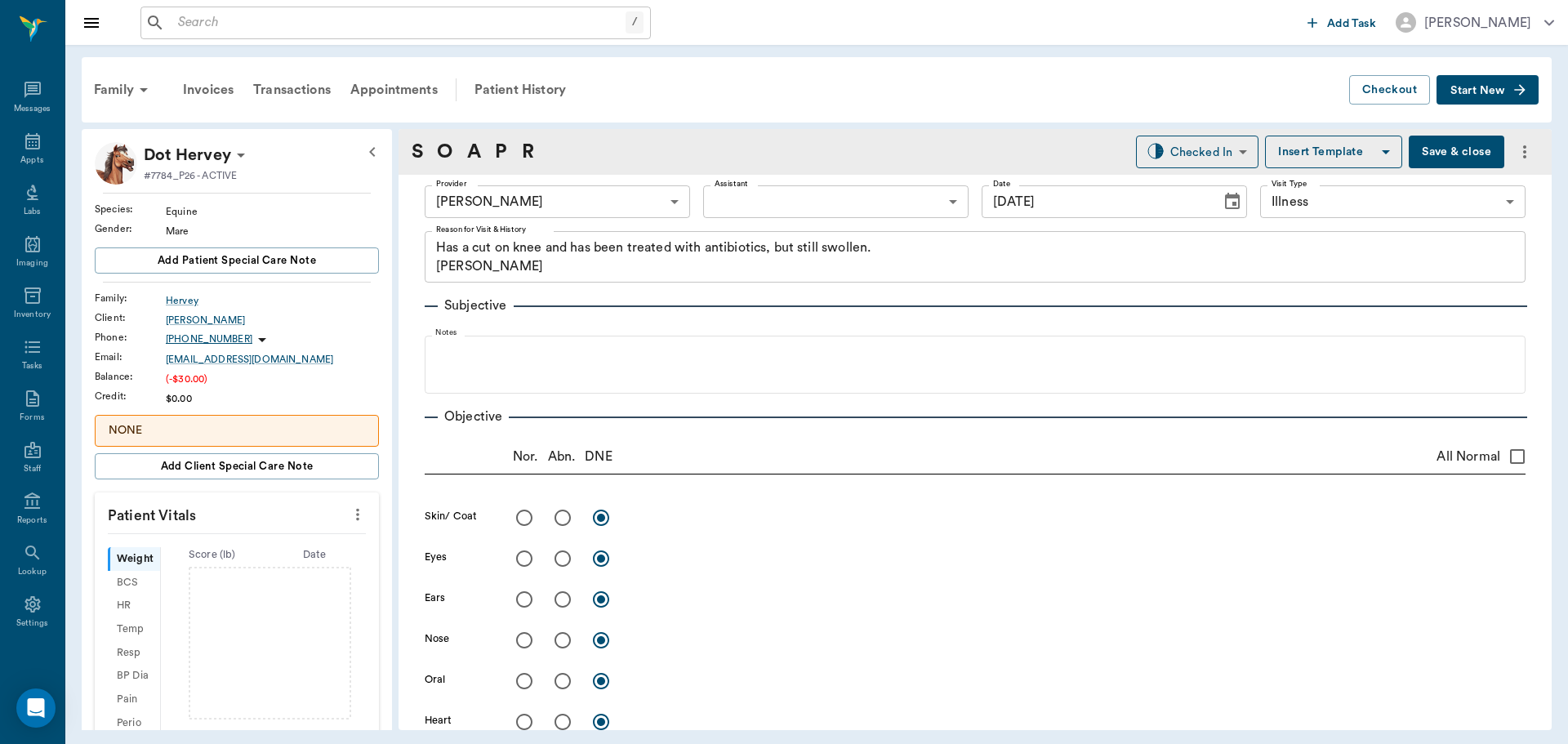
scroll to position [0, 0]
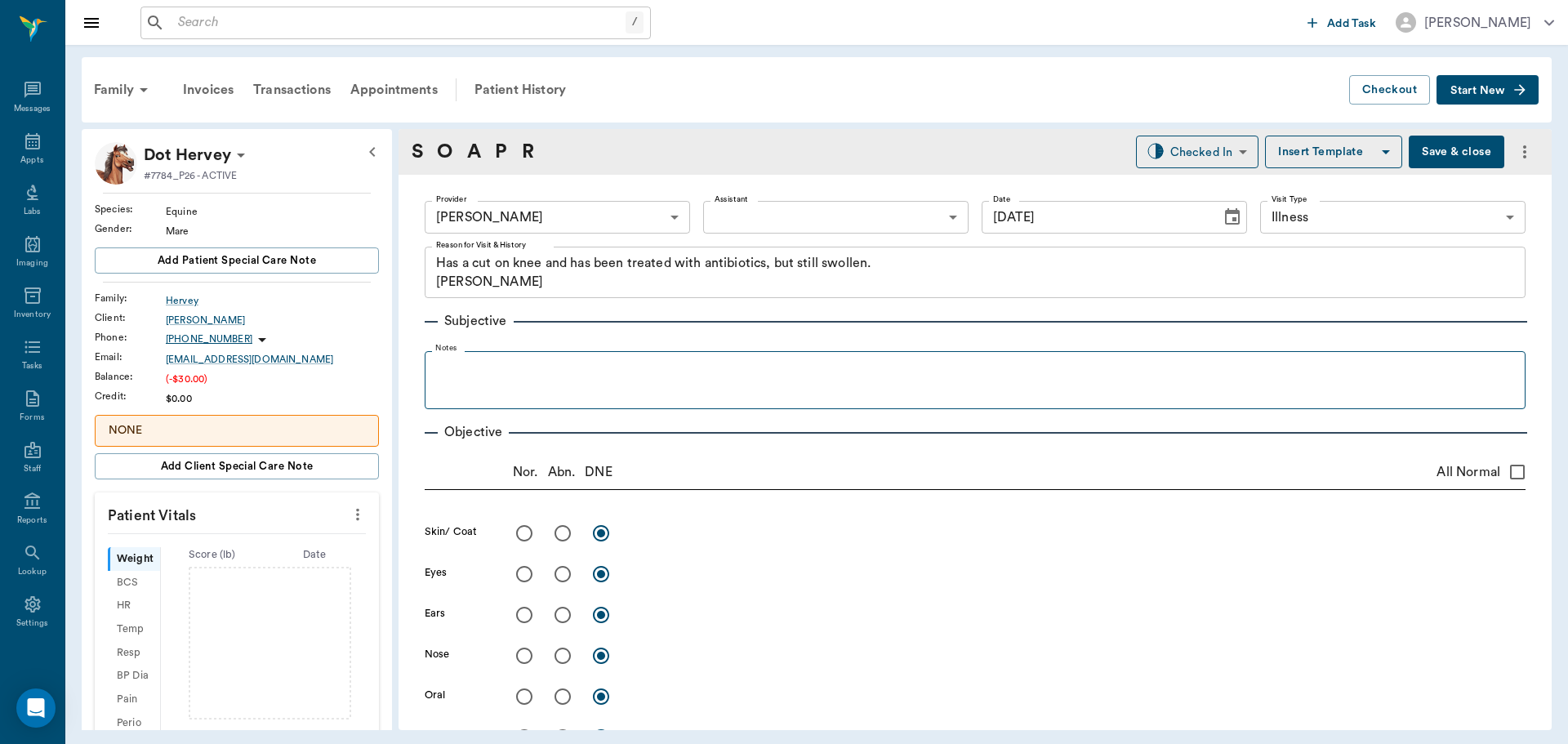
type textarea "MP40 + AMIK50 x 3ccs Intralesional"
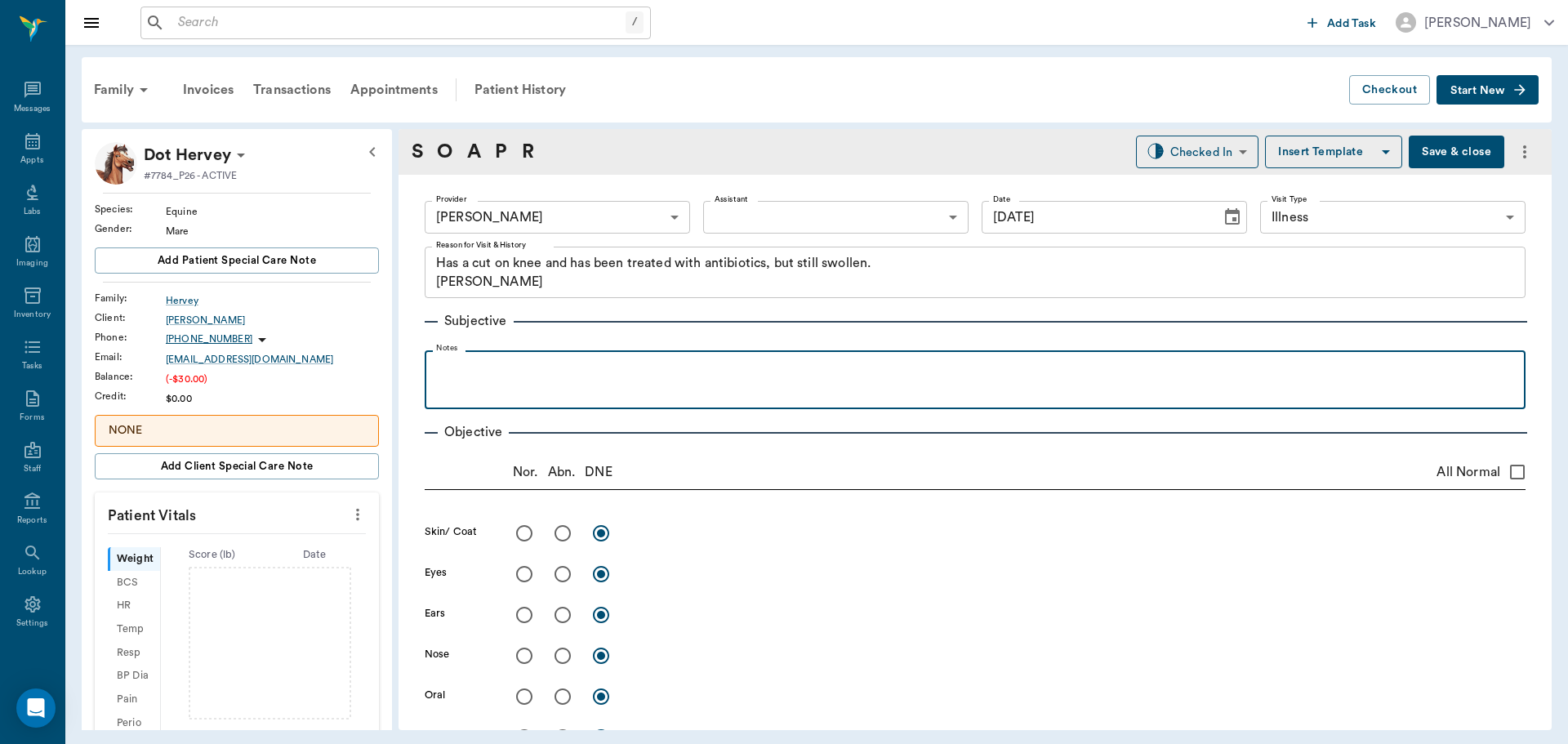
click at [482, 363] on p at bounding box center [975, 367] width 1085 height 20
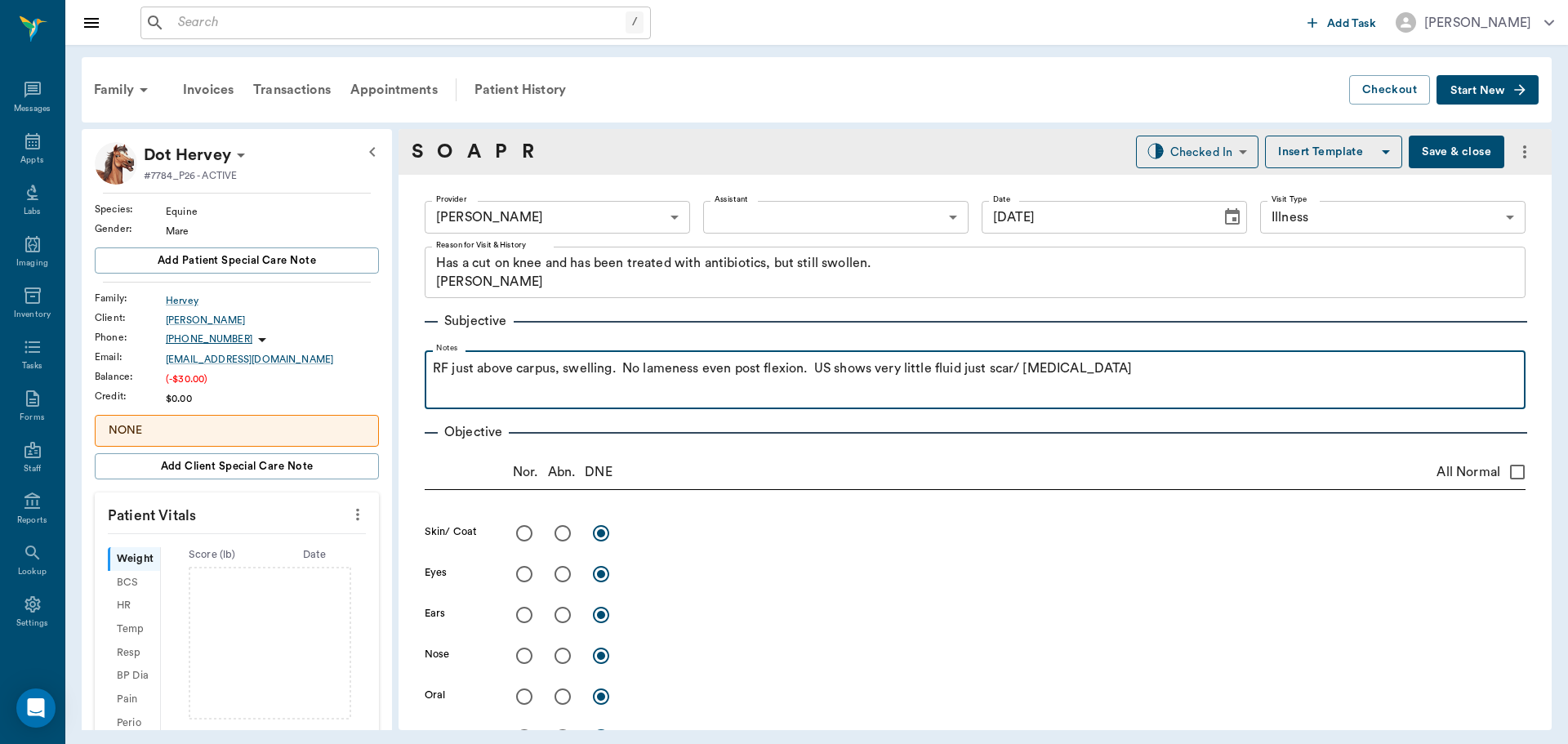
click at [1017, 376] on p "RF just above carpus, swelling. No lameness even post flexion. US shows very li…" at bounding box center [975, 367] width 1085 height 20
click at [1159, 371] on p "RF just above carpus, swelling. No lameness even post flexion. US shows very li…" at bounding box center [975, 367] width 1085 height 20
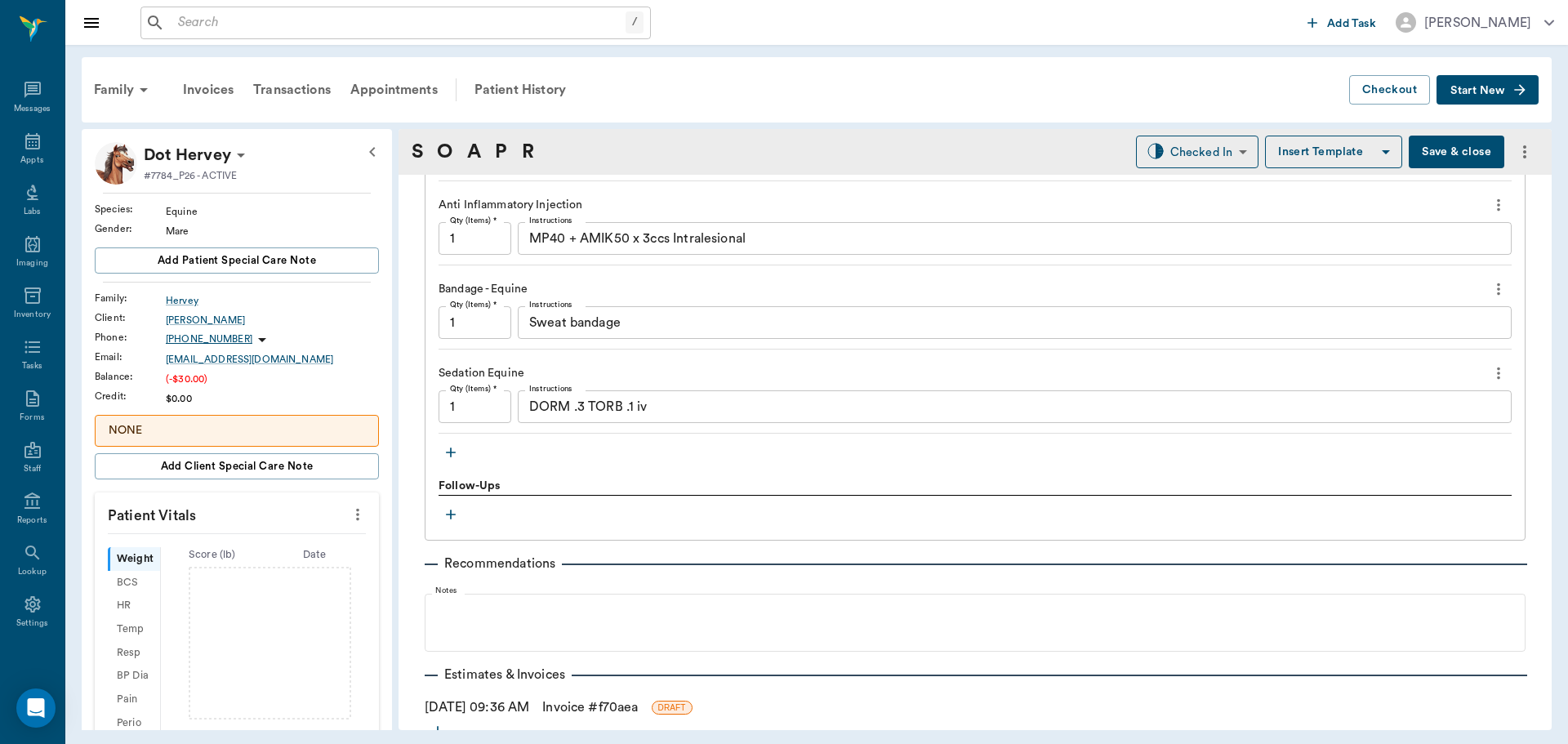
scroll to position [1335, 0]
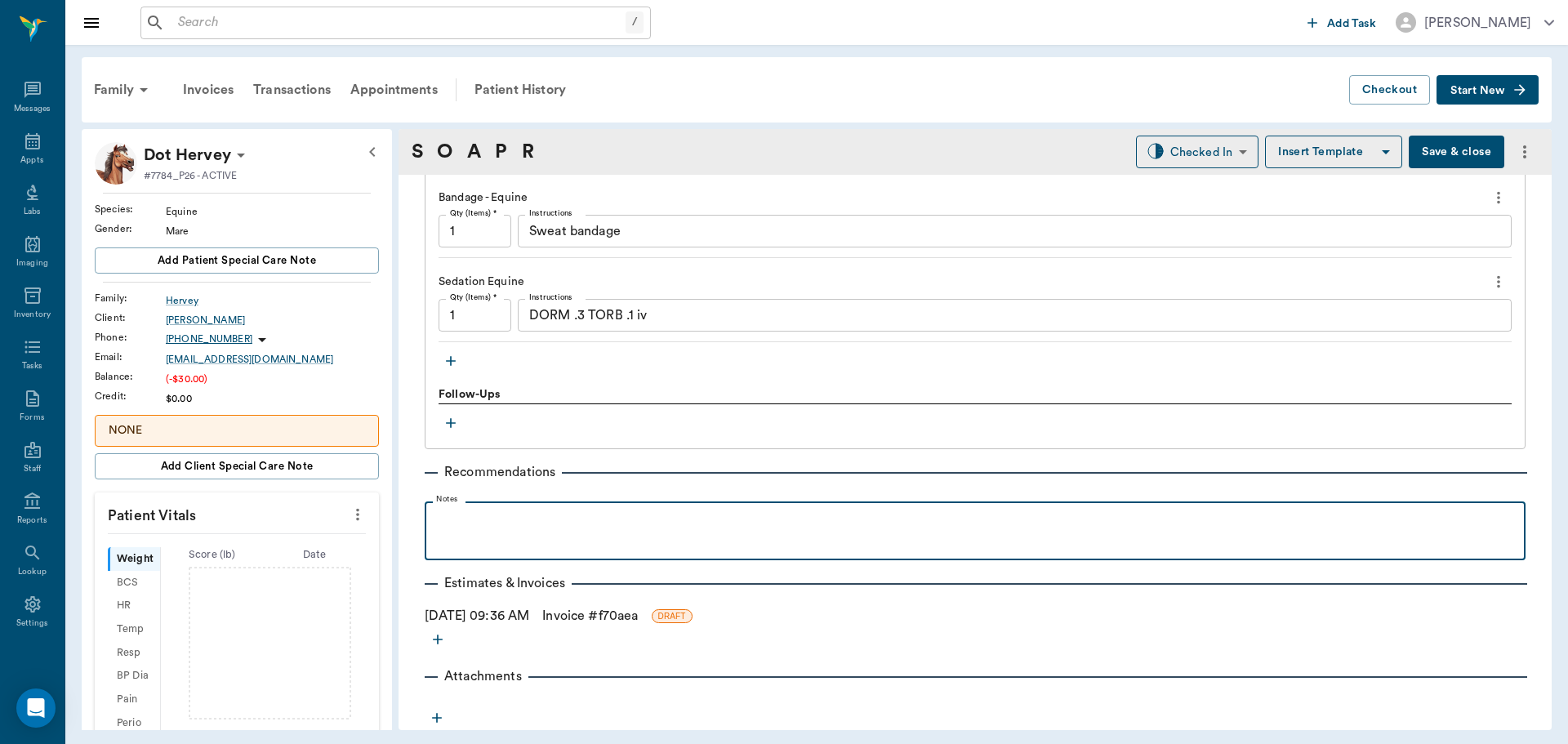
click at [463, 516] on p at bounding box center [975, 518] width 1085 height 20
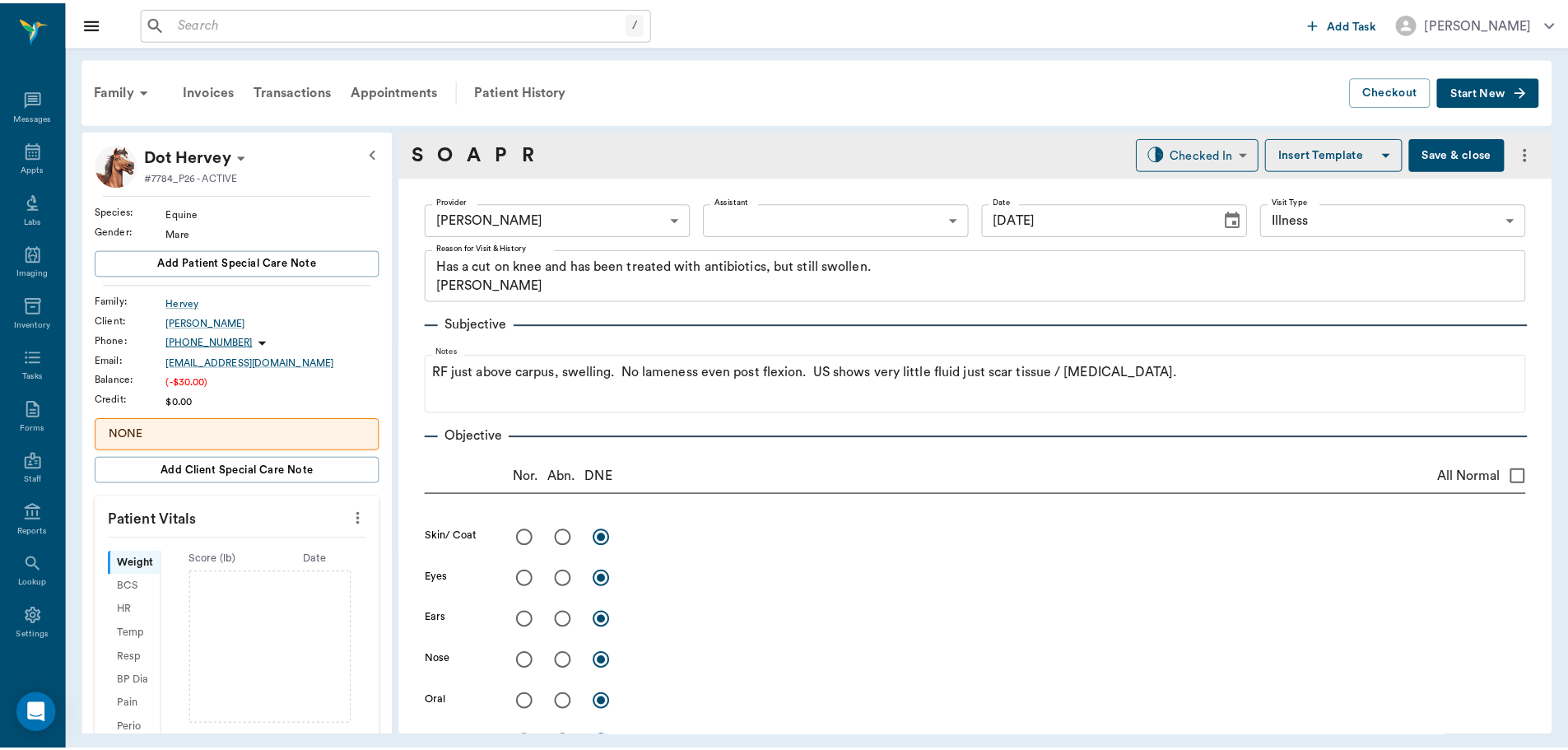
scroll to position [1346, 0]
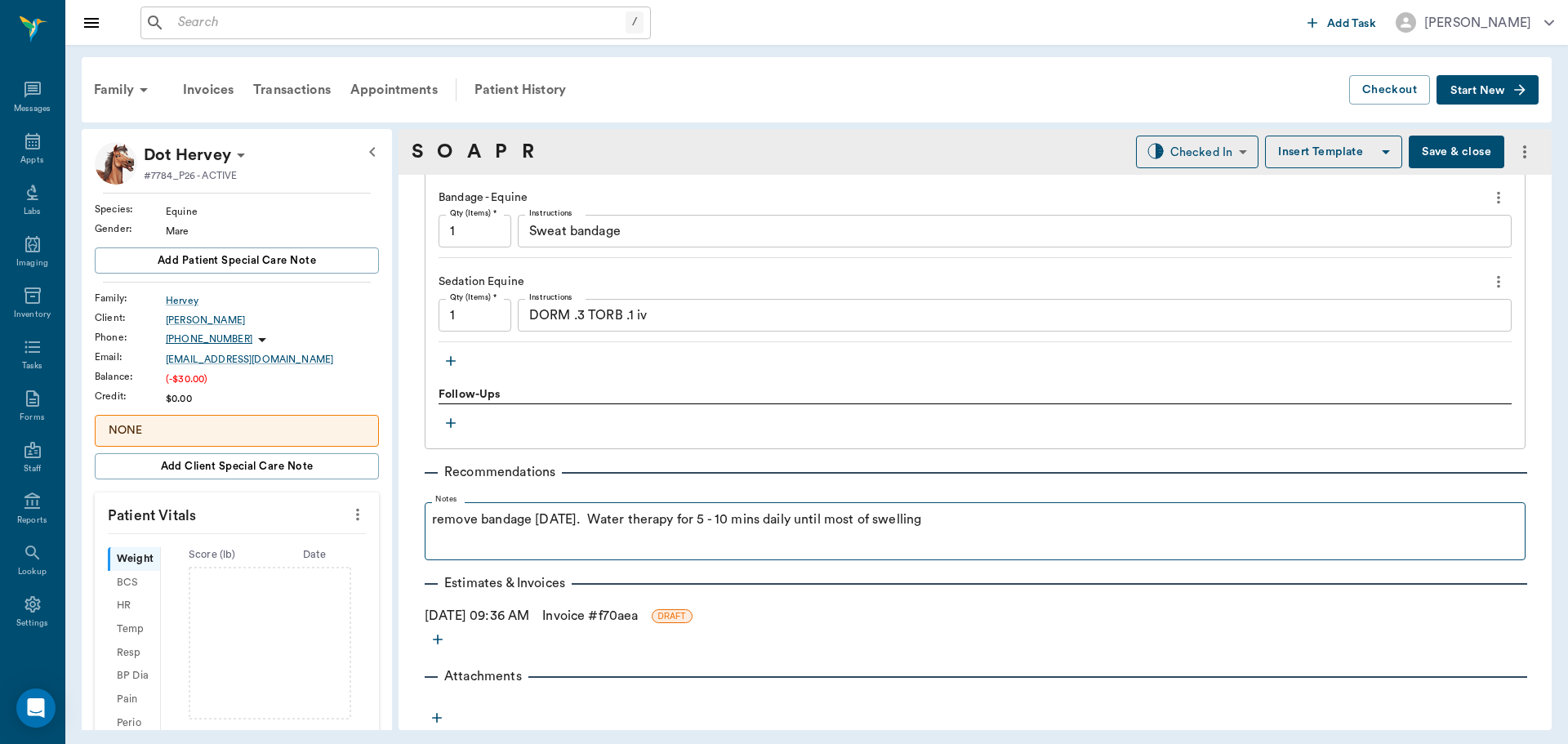
click at [968, 525] on p "remove bandage tomorrow. Water therapy for 5 - 10 mins daily until most of swel…" at bounding box center [975, 518] width 1087 height 20
click at [1198, 152] on body "/ ​ Add Task Dr. Bert Ellsworth Nectar Messages Appts Labs Imaging Inventory Ta…" at bounding box center [784, 372] width 1568 height 744
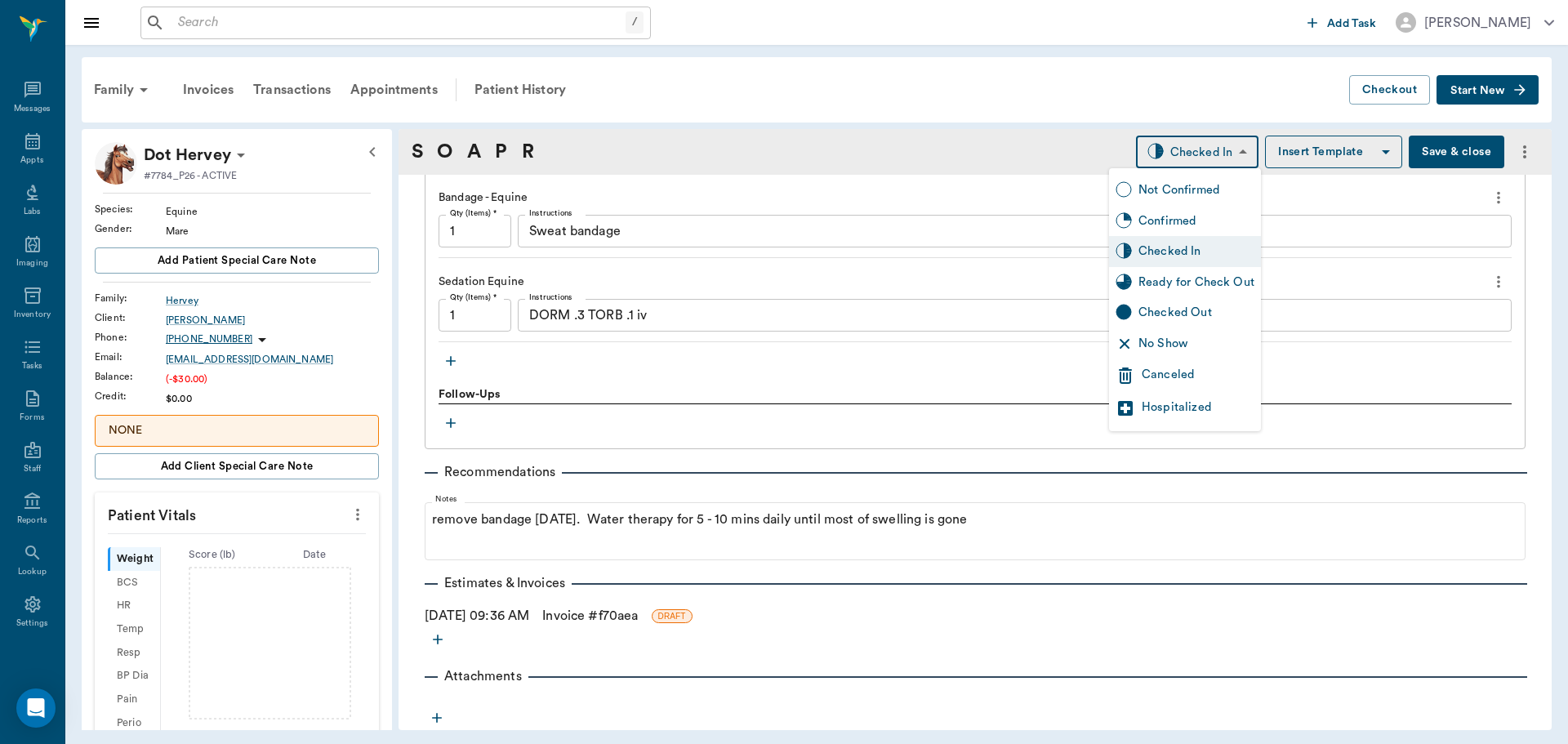
click at [1186, 285] on div "Ready for Check Out" at bounding box center [1197, 282] width 116 height 18
type input "READY_TO_CHECKOUT"
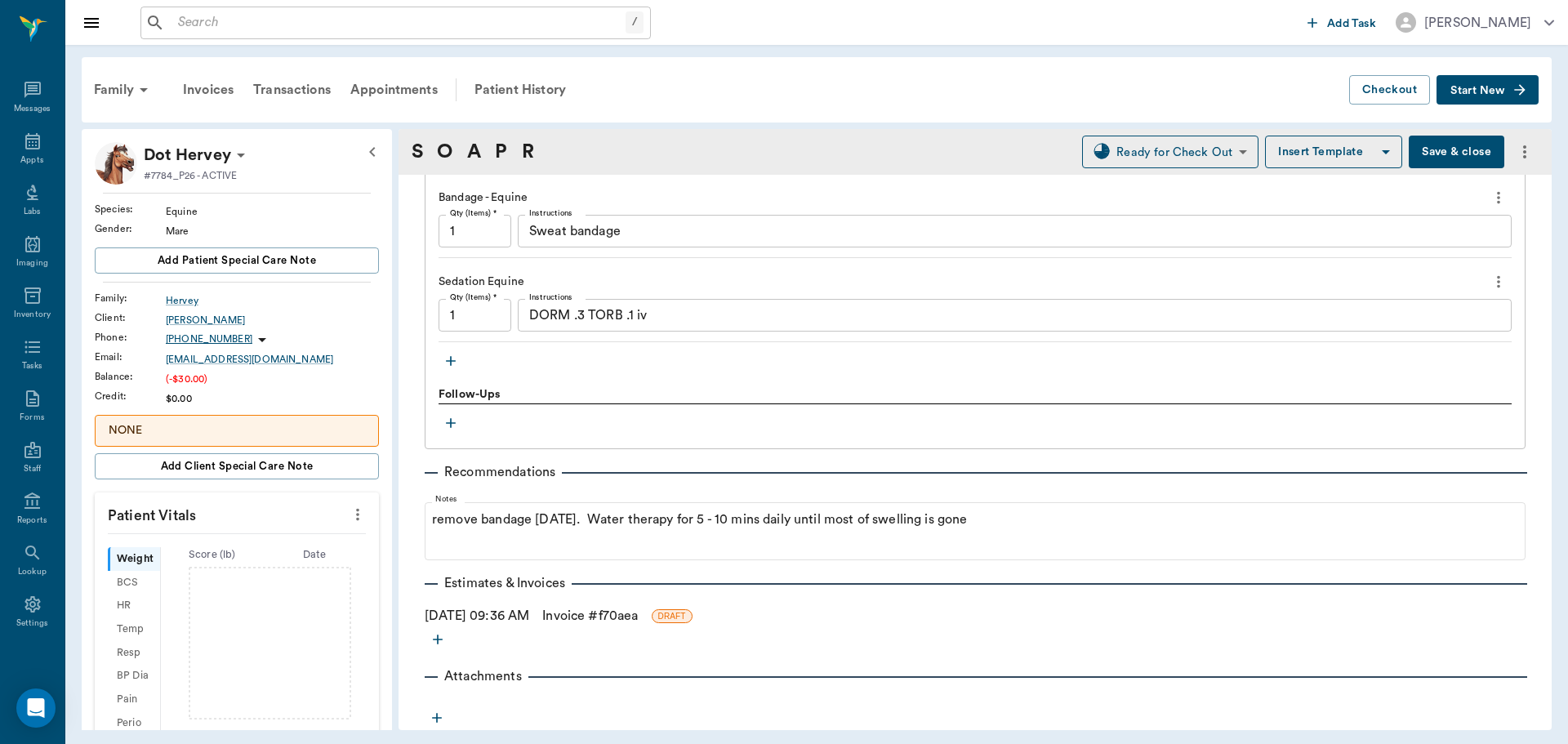
click at [590, 613] on link "Invoice # f70aea" at bounding box center [590, 615] width 95 height 20
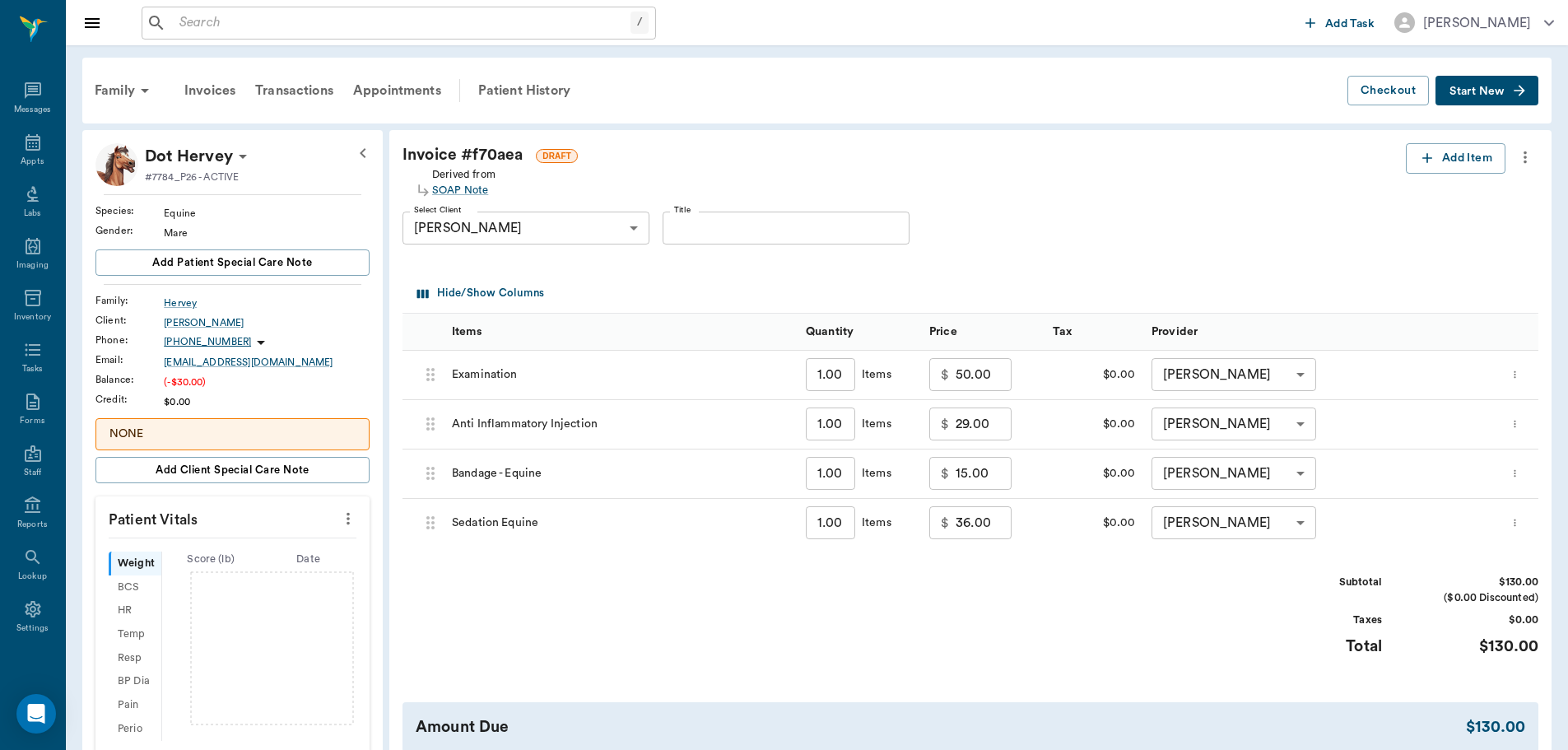
click at [981, 430] on input "29.00" at bounding box center [984, 423] width 56 height 33
type input "25.00"
click at [999, 461] on input "15.00" at bounding box center [984, 473] width 56 height 33
type input "25.00"
click at [987, 522] on input "36.00" at bounding box center [984, 522] width 56 height 33
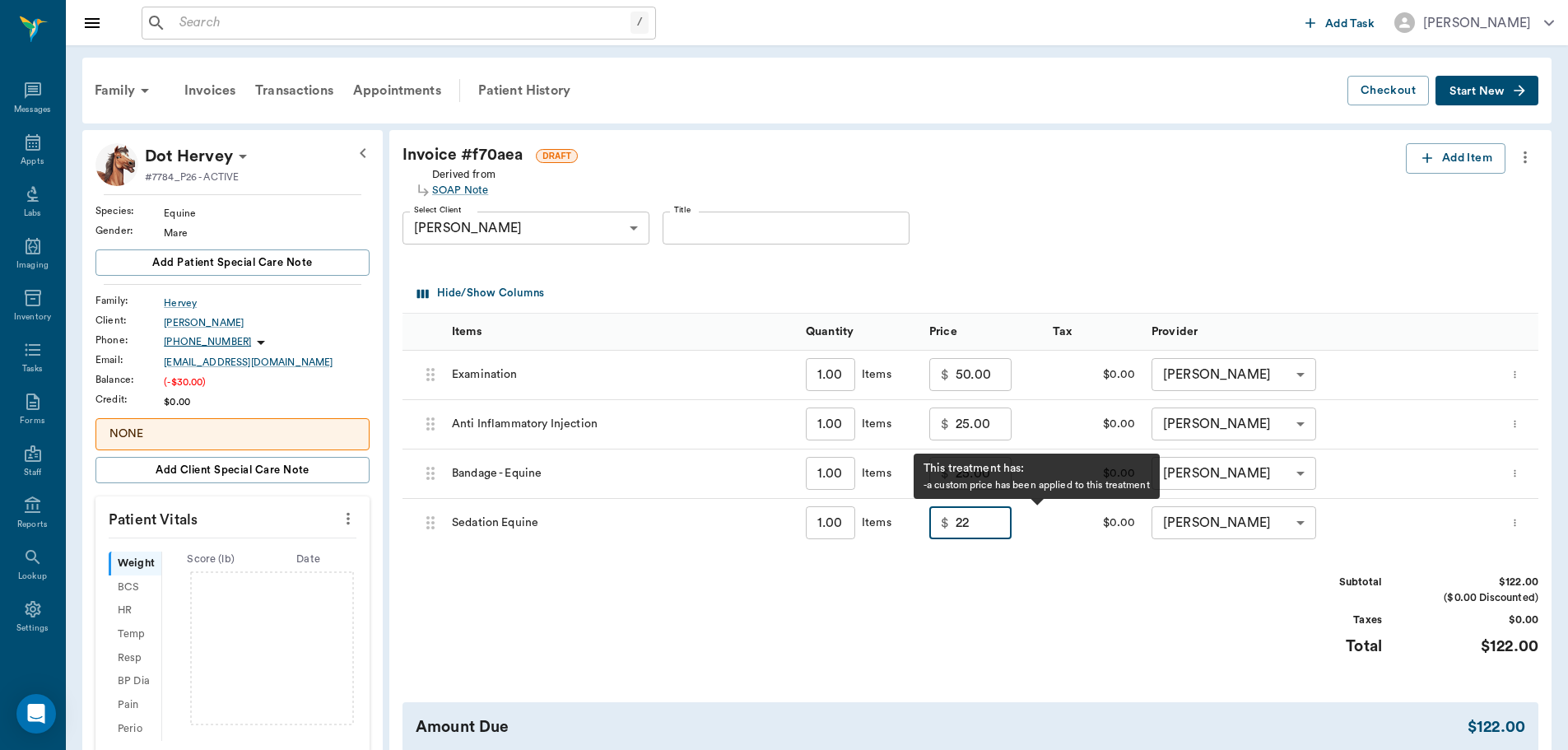
type input "22.00"
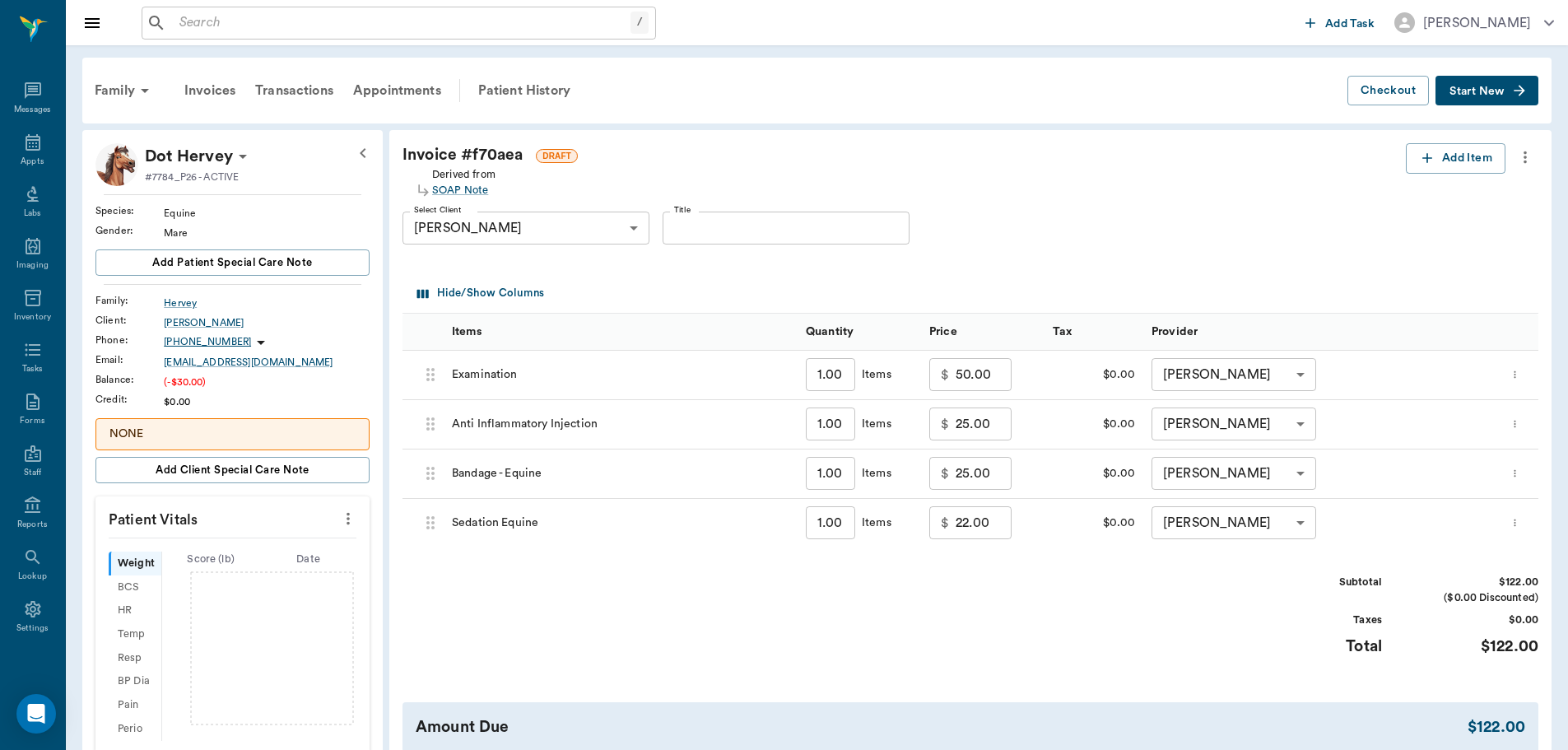
click at [1053, 546] on div "$0.00" at bounding box center [1093, 523] width 99 height 50
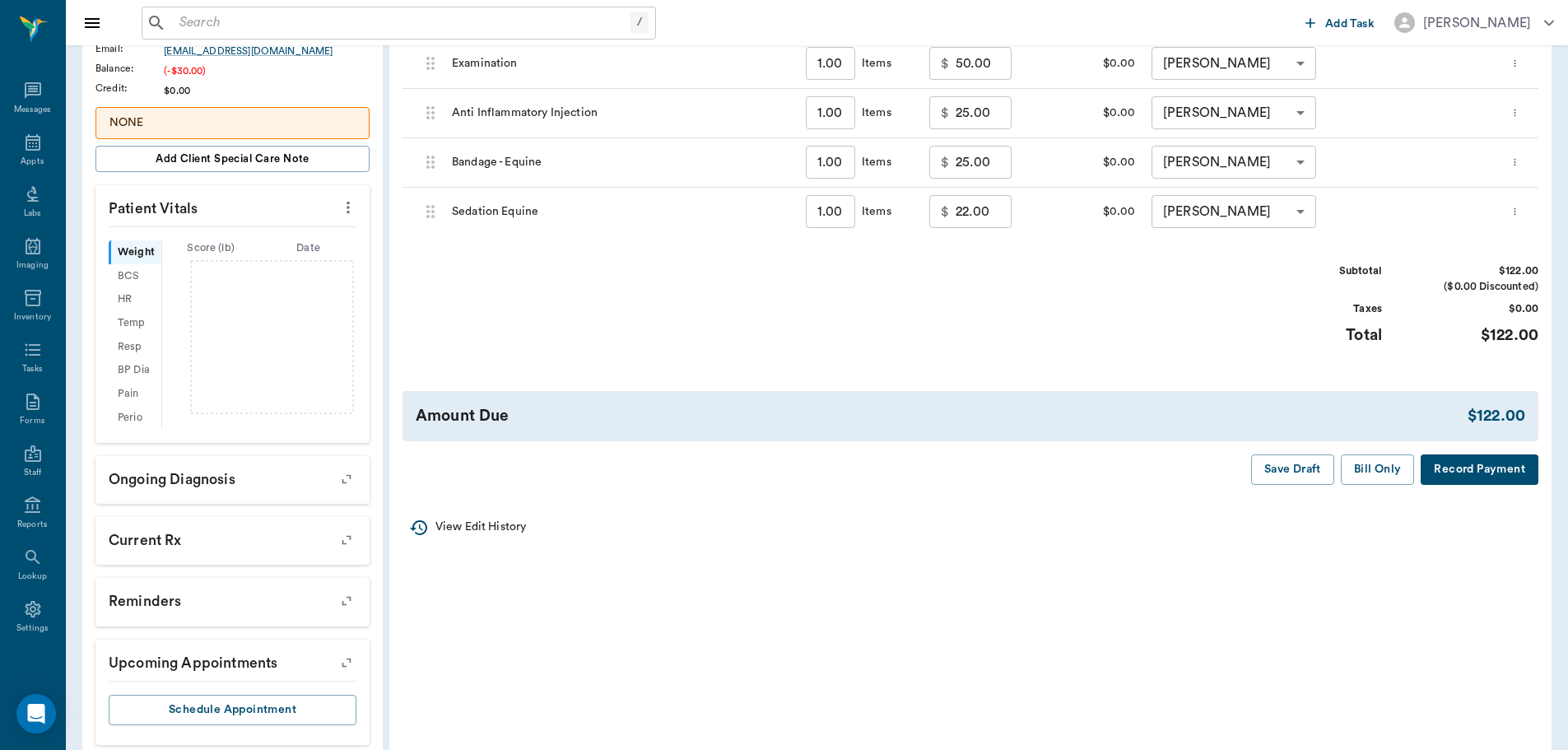
scroll to position [329, 0]
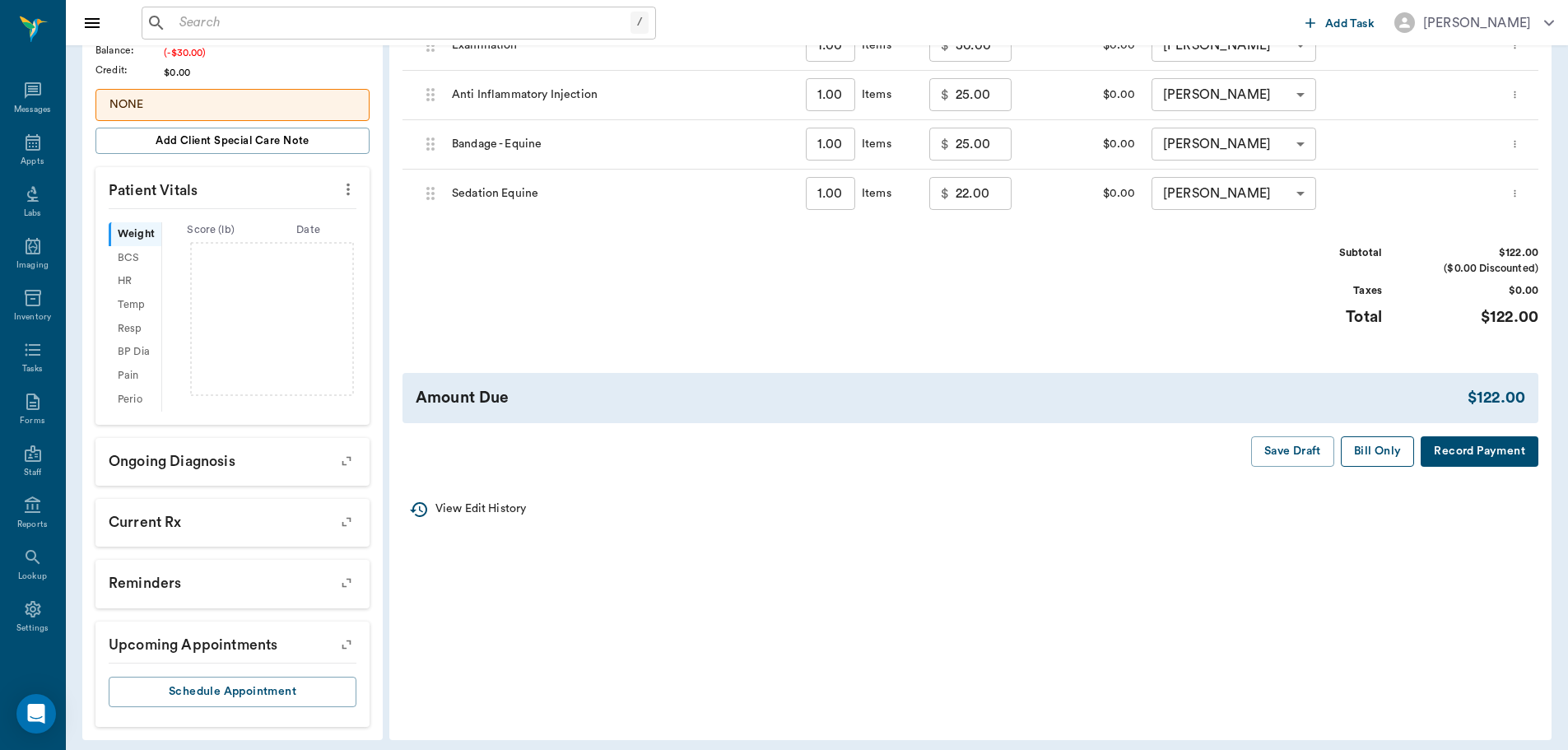
click at [1383, 456] on button "Bill Only" at bounding box center [1377, 451] width 74 height 30
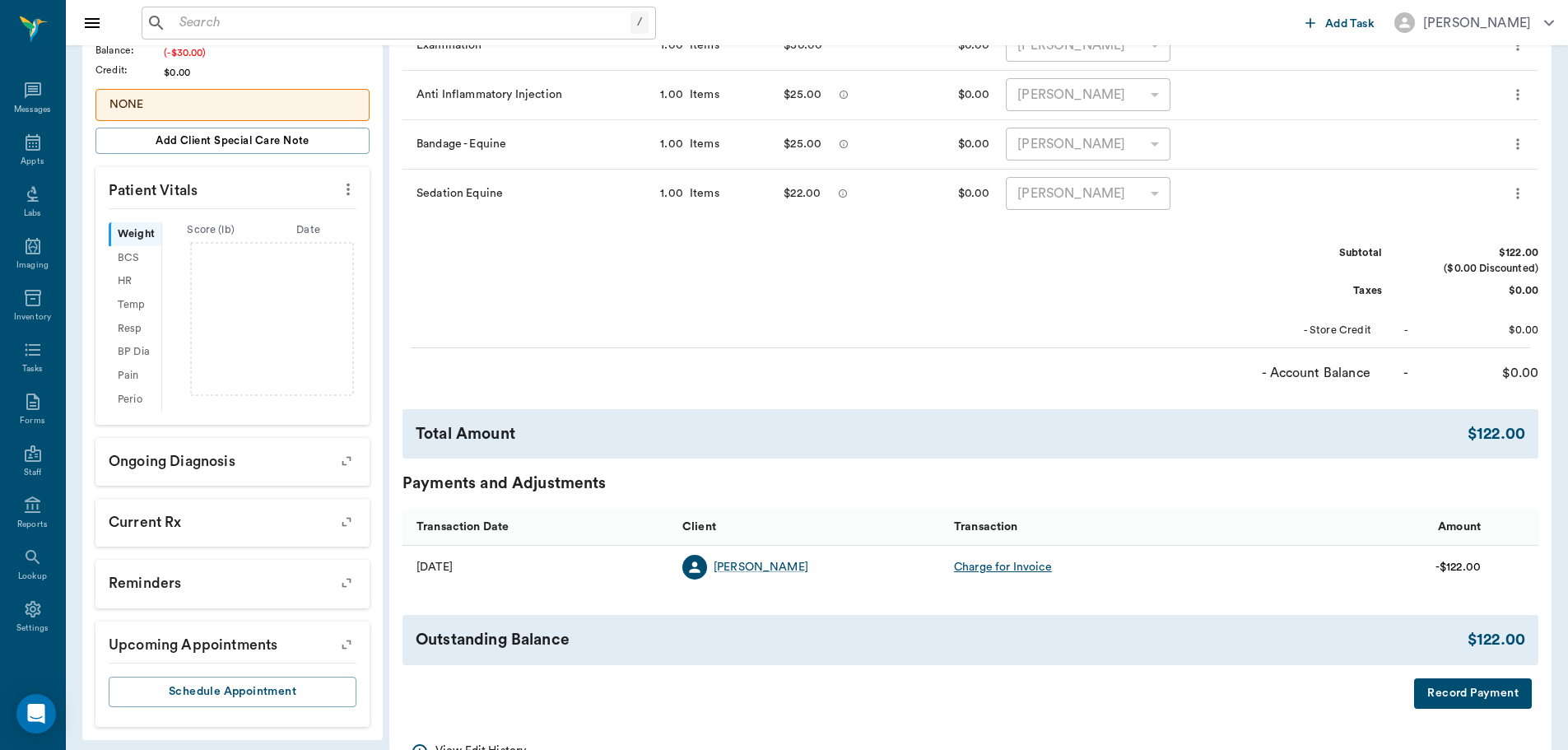
scroll to position [83, 0]
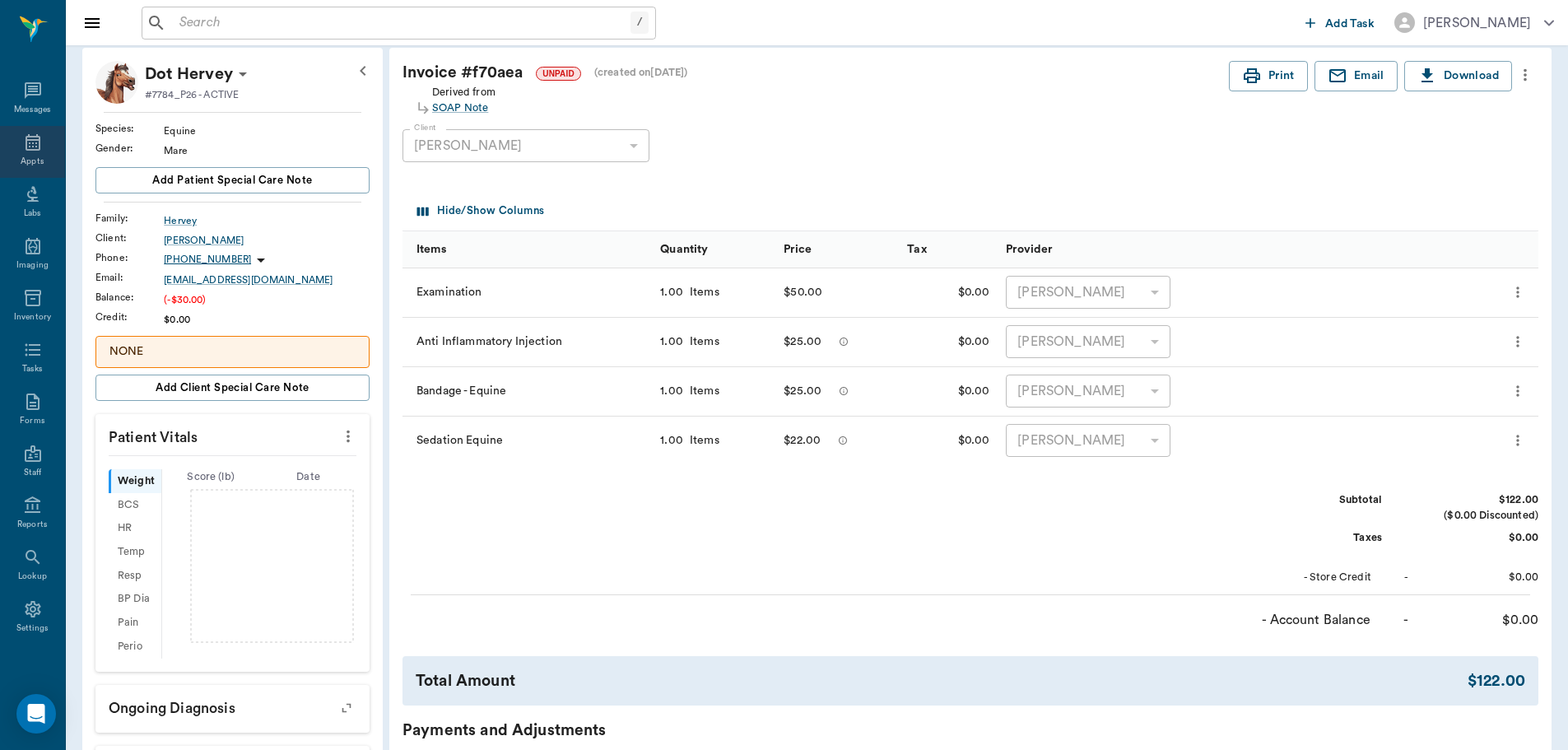
click at [33, 138] on icon at bounding box center [33, 143] width 15 height 17
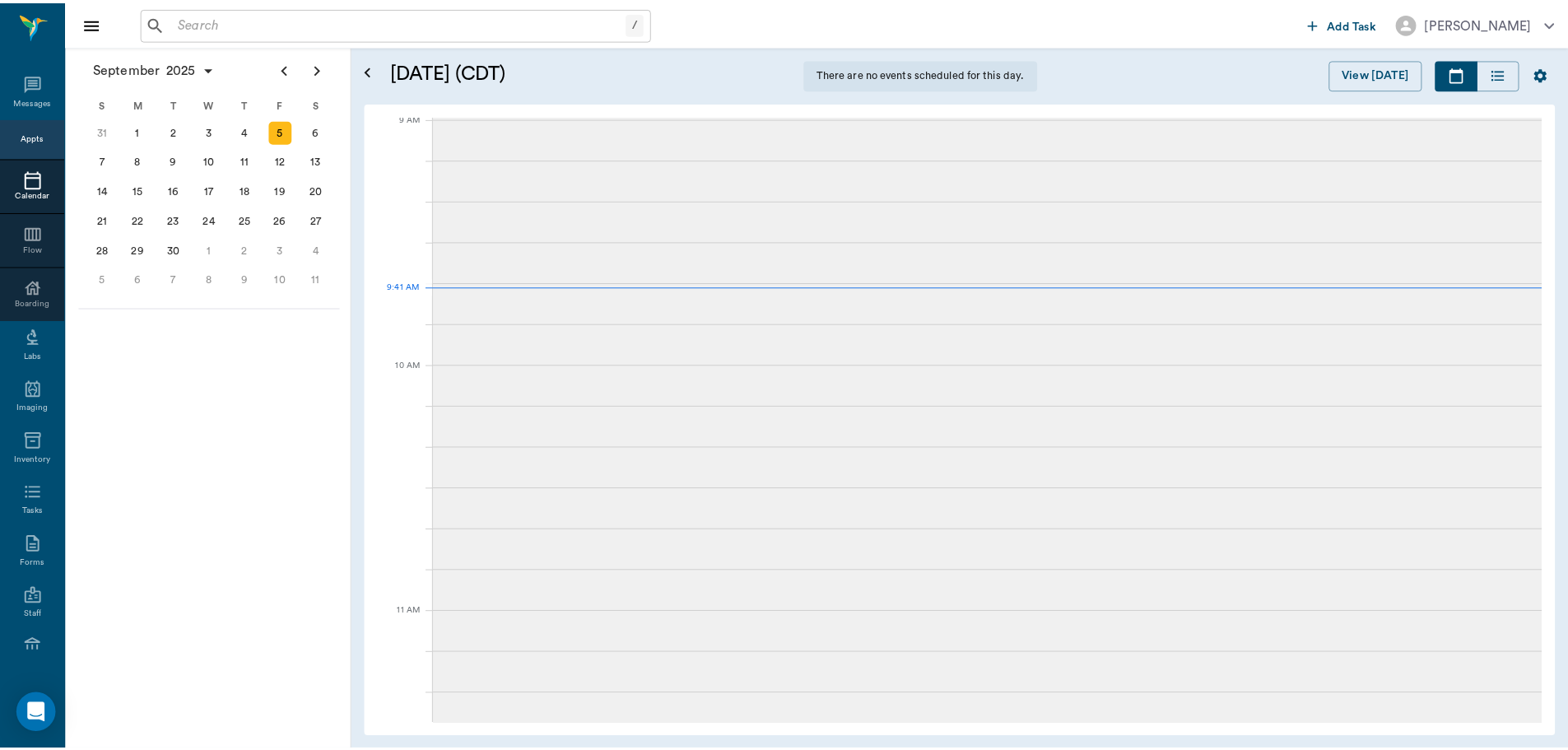
scroll to position [249, 0]
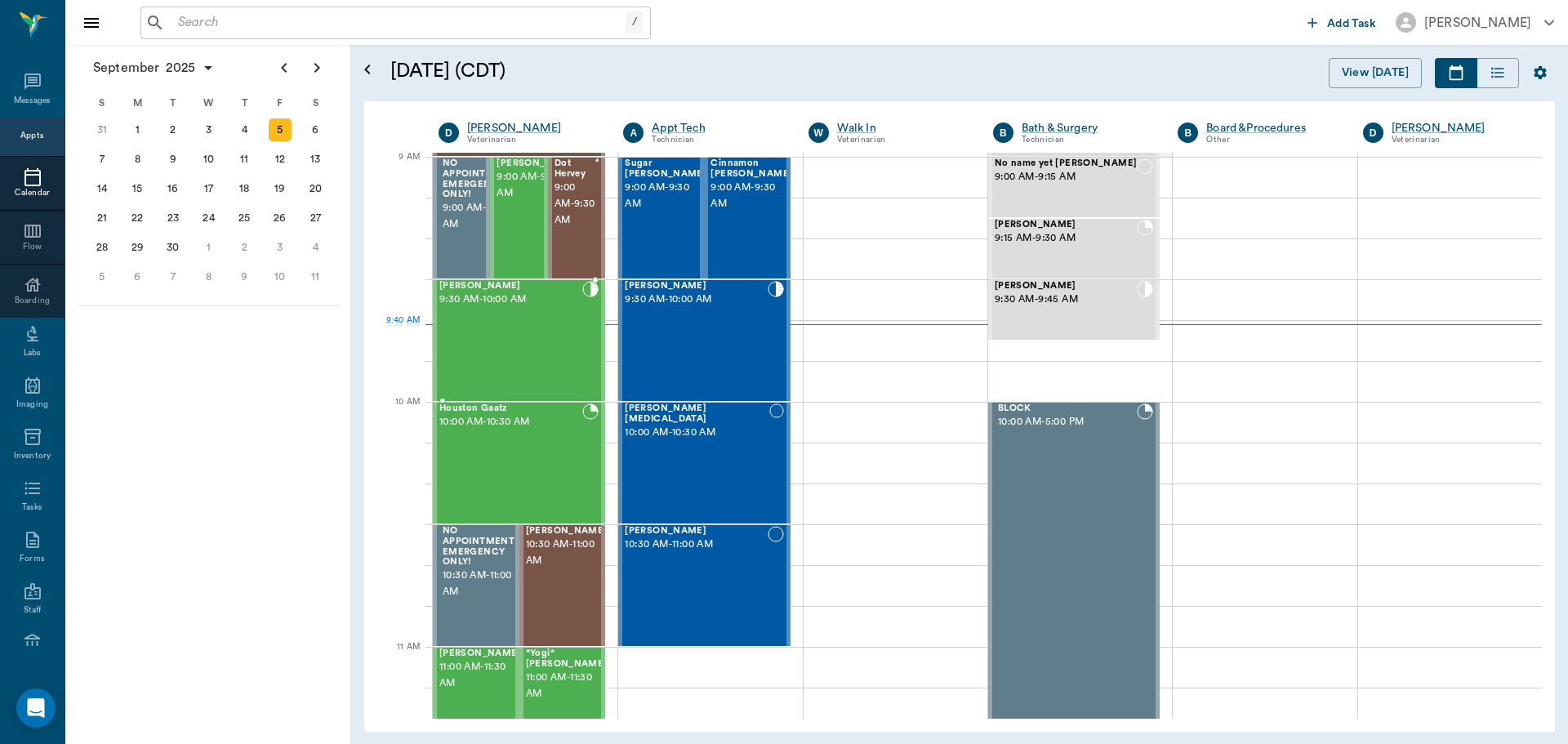
click at [539, 339] on div "[PERSON_NAME] 9:30 AM - 10:00 AM" at bounding box center [510, 340] width 143 height 119
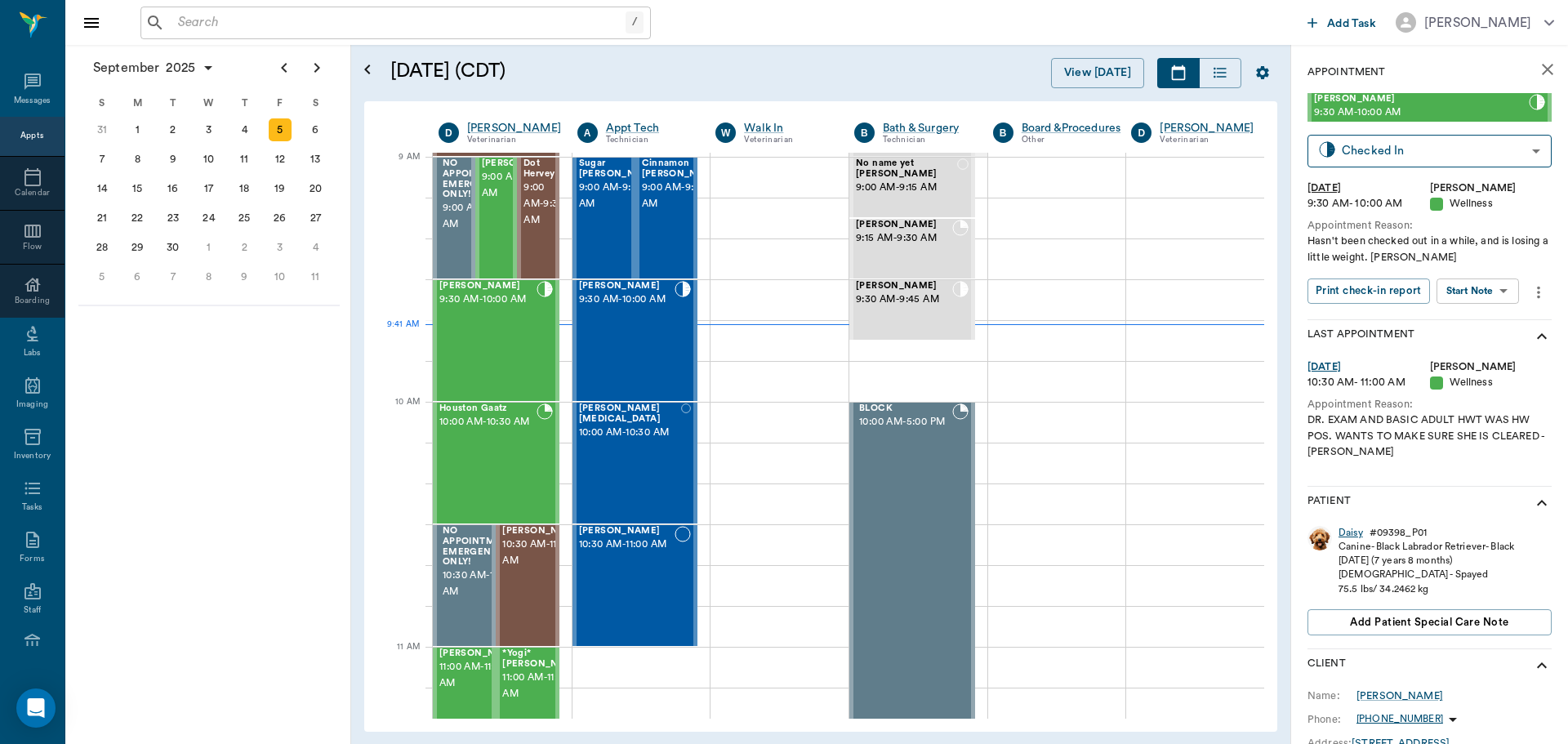
click at [1347, 537] on div "Daisy" at bounding box center [1351, 532] width 24 height 14
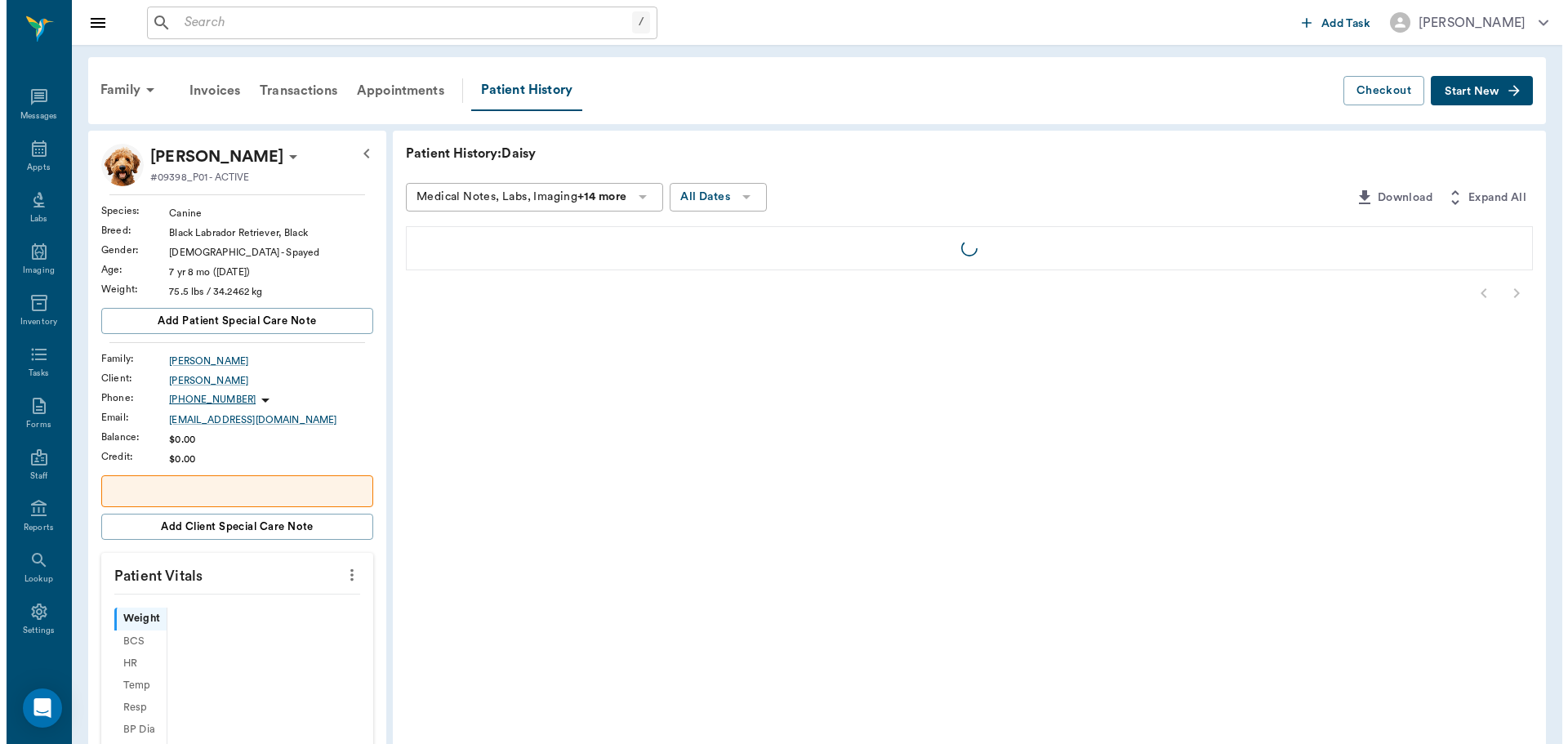
scroll to position [7, 0]
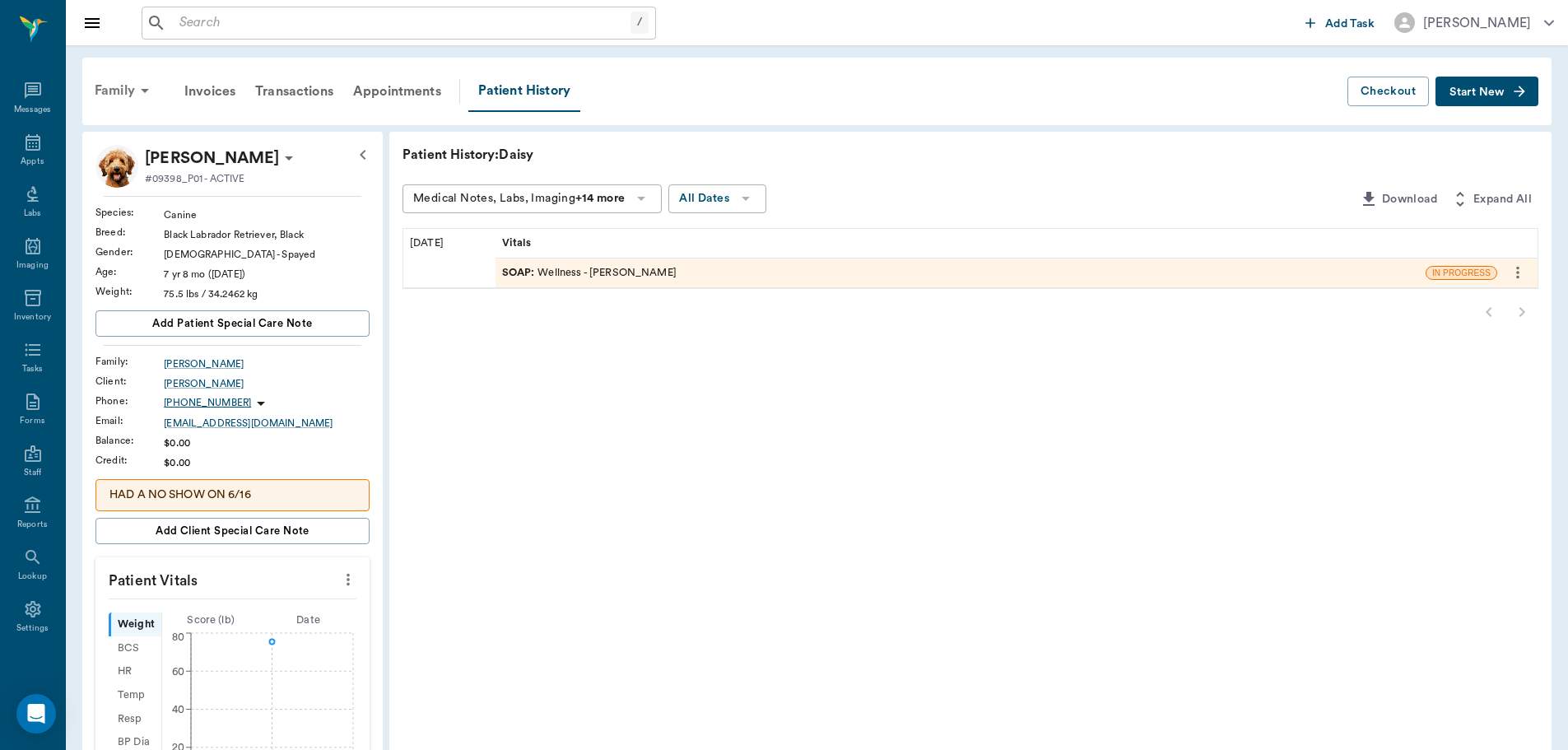
click at [117, 94] on div "Family" at bounding box center [124, 90] width 80 height 39
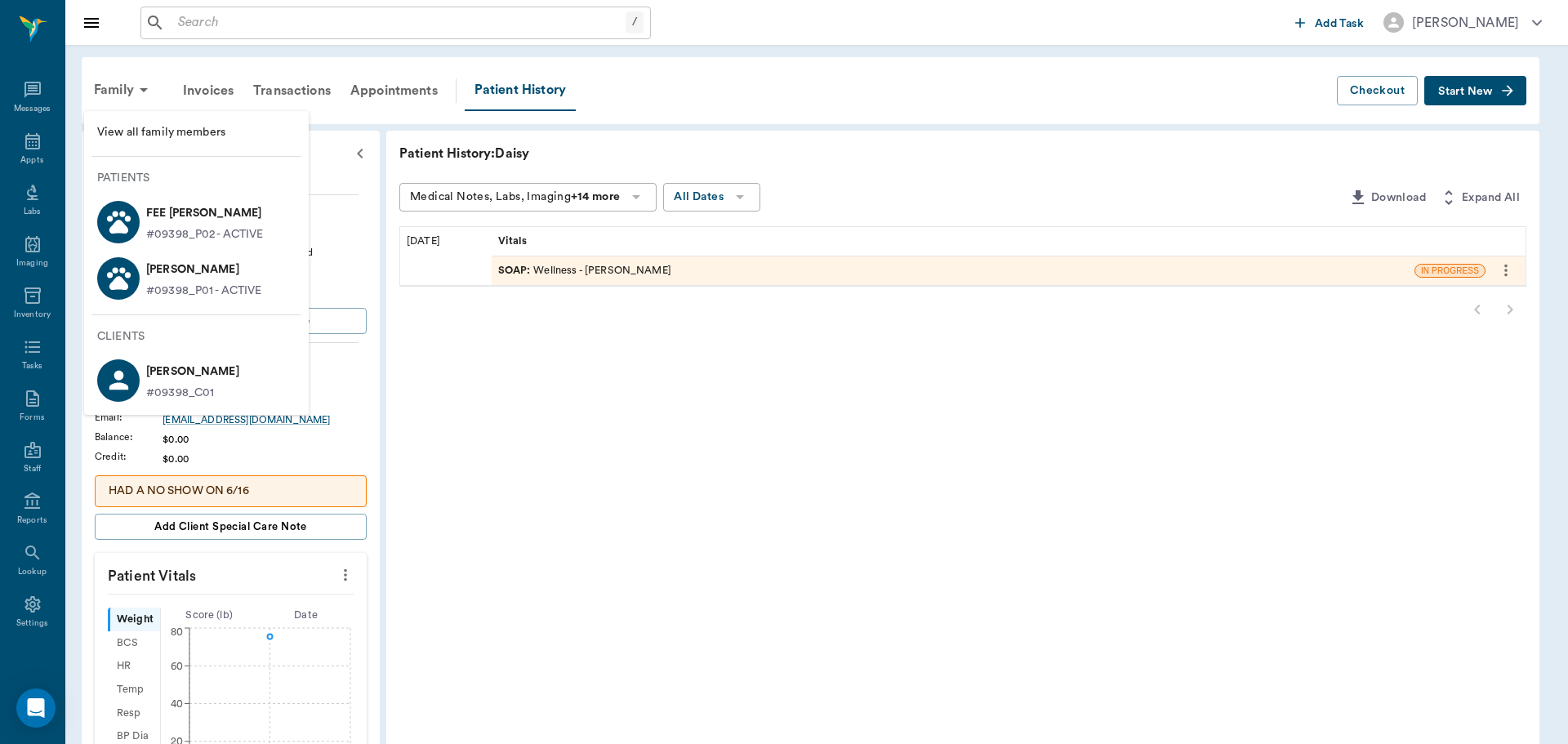
click at [206, 275] on p "[PERSON_NAME]" at bounding box center [204, 269] width 116 height 26
click at [647, 485] on div at bounding box center [784, 372] width 1568 height 744
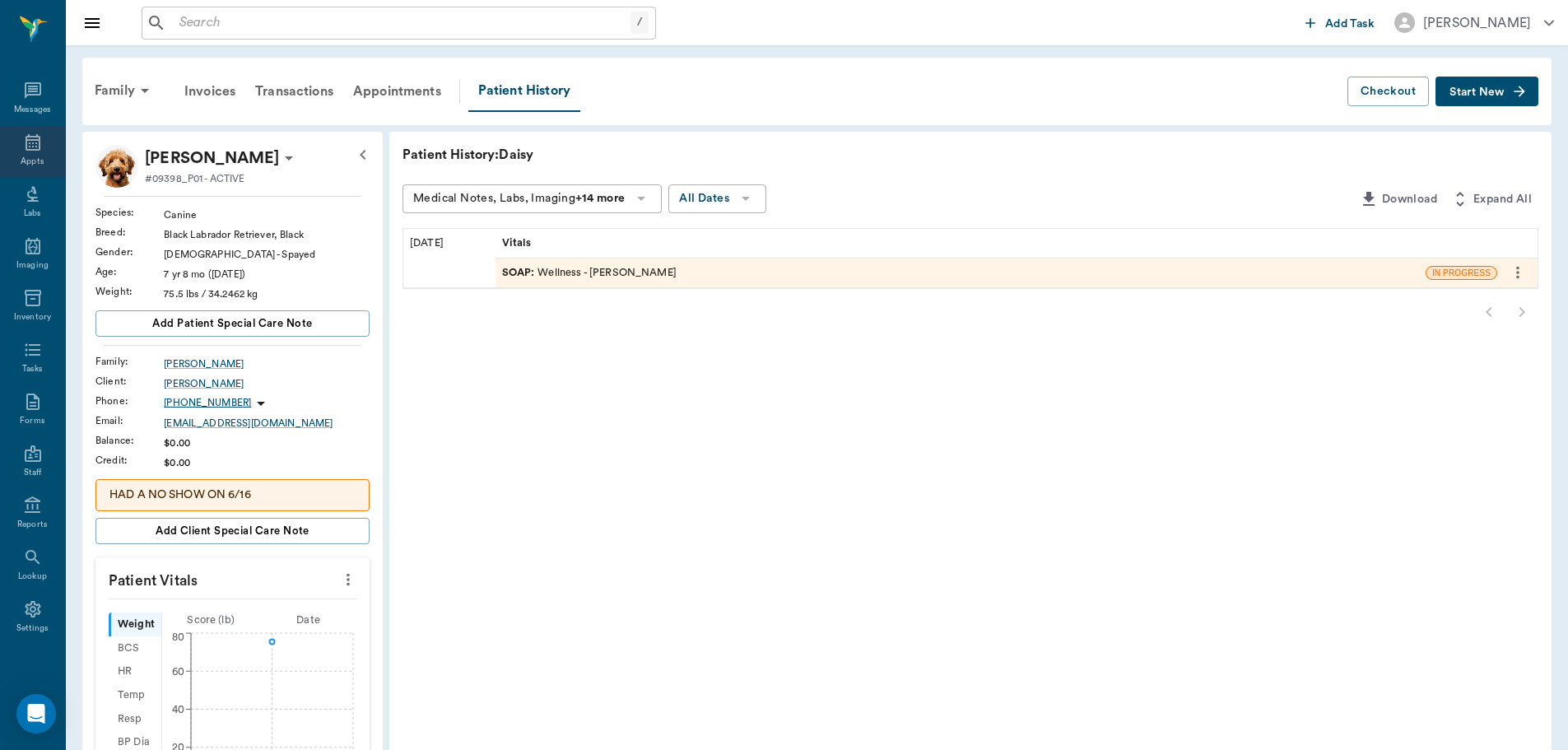
click at [24, 150] on icon at bounding box center [33, 142] width 20 height 20
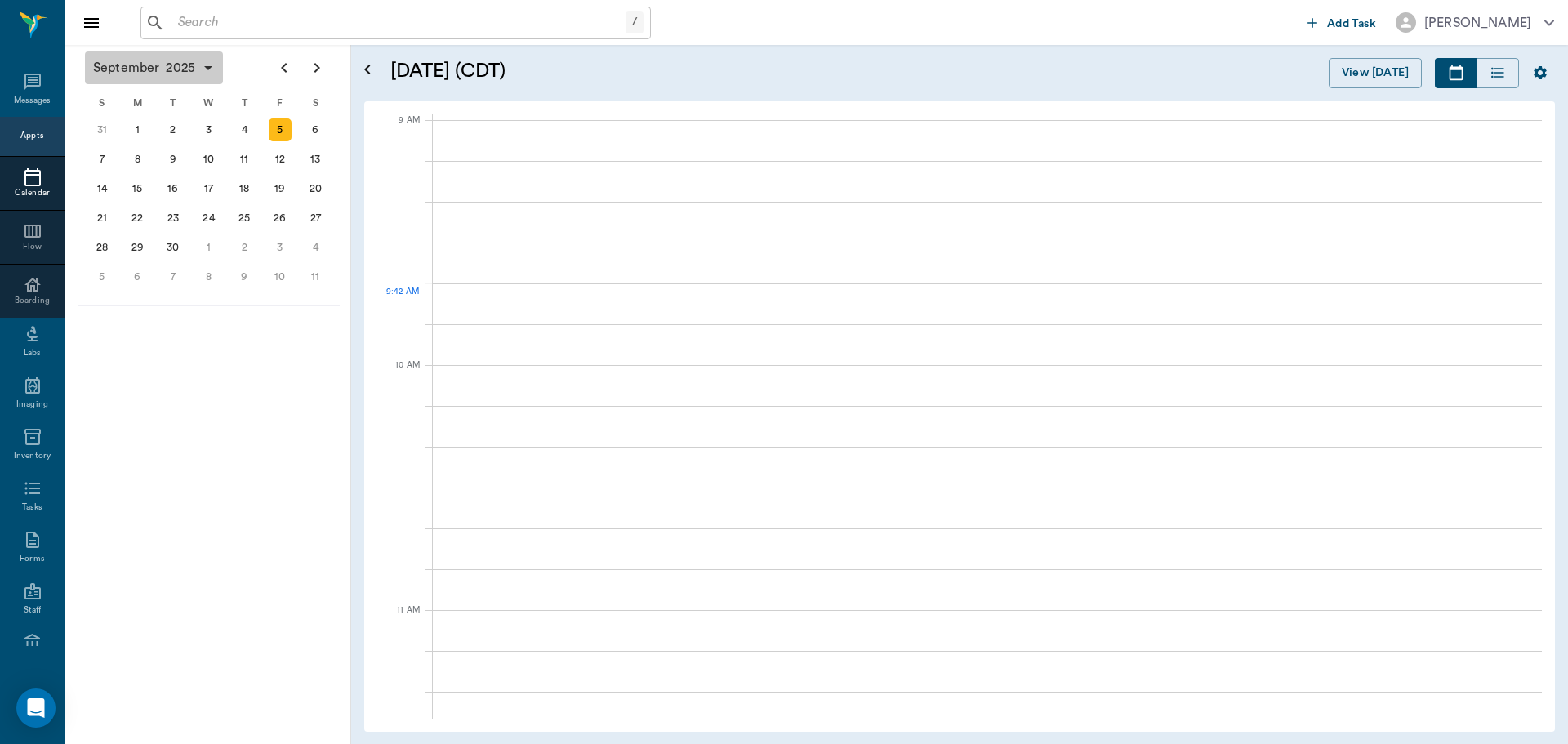
scroll to position [246, 0]
click at [211, 75] on icon "button" at bounding box center [208, 67] width 20 height 20
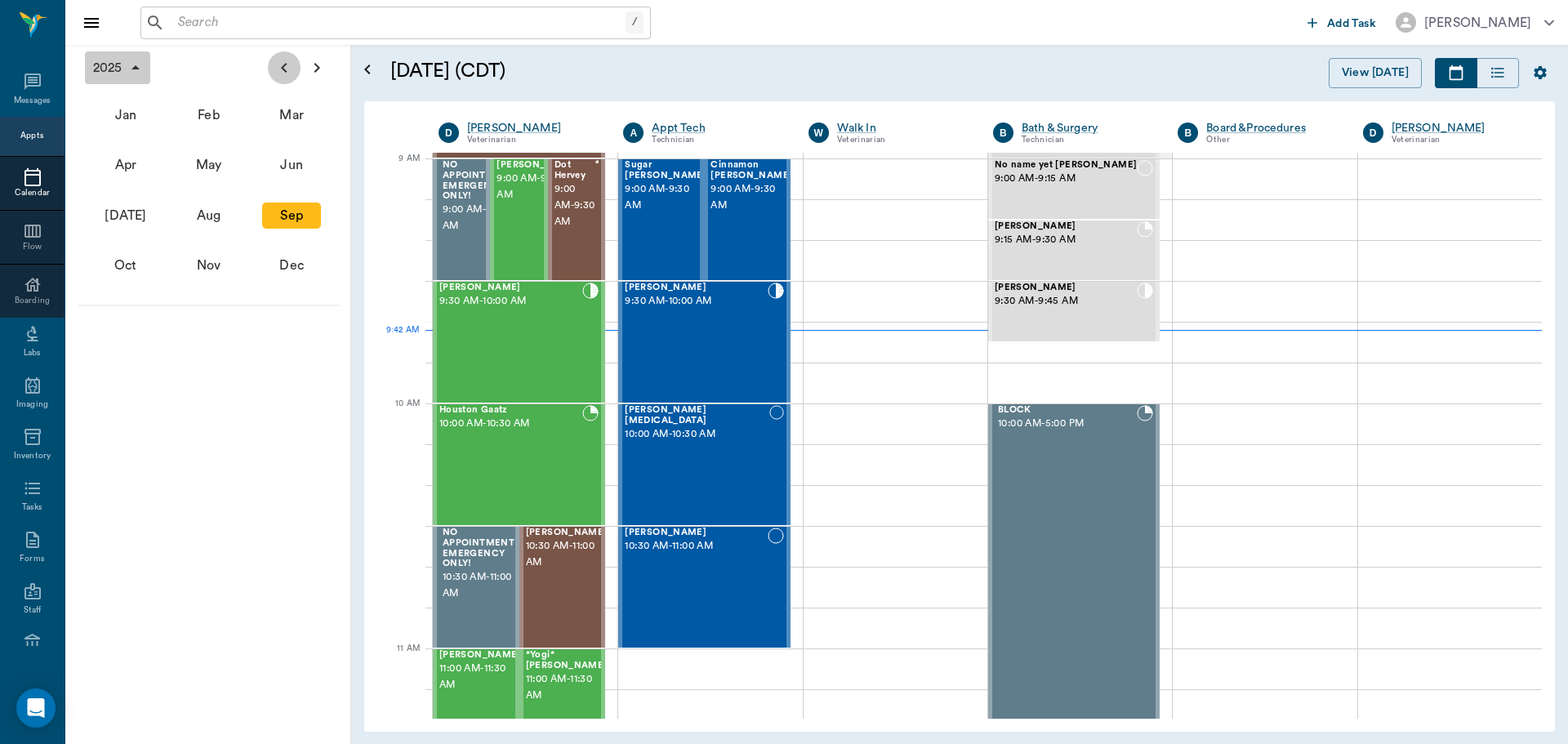
click at [277, 69] on icon "Previous page" at bounding box center [284, 67] width 20 height 20
click at [133, 63] on icon "button" at bounding box center [135, 67] width 20 height 20
click at [305, 160] on div "2023" at bounding box center [291, 165] width 59 height 26
click at [284, 170] on div "Jun" at bounding box center [291, 165] width 59 height 26
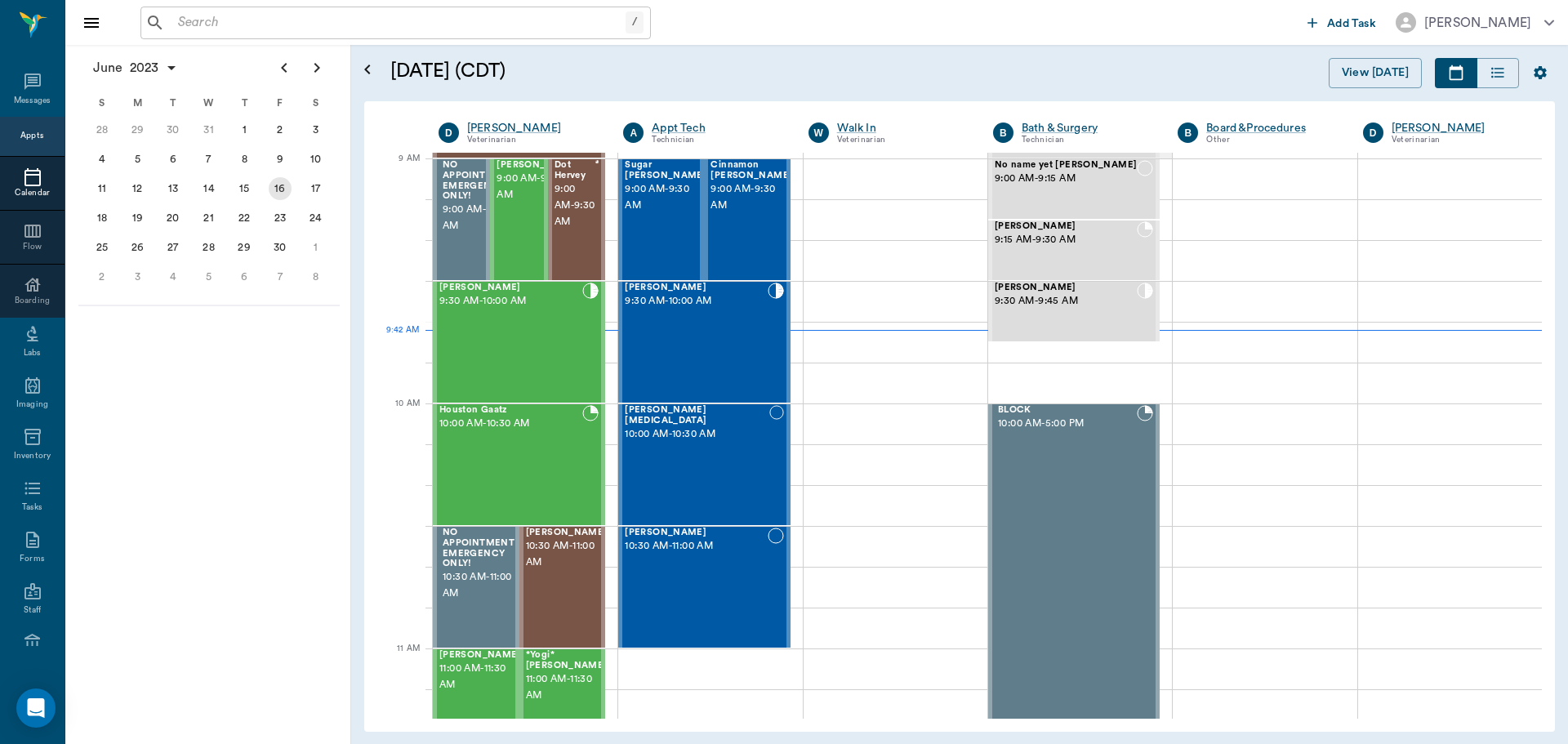
click at [275, 189] on div "16" at bounding box center [280, 188] width 23 height 23
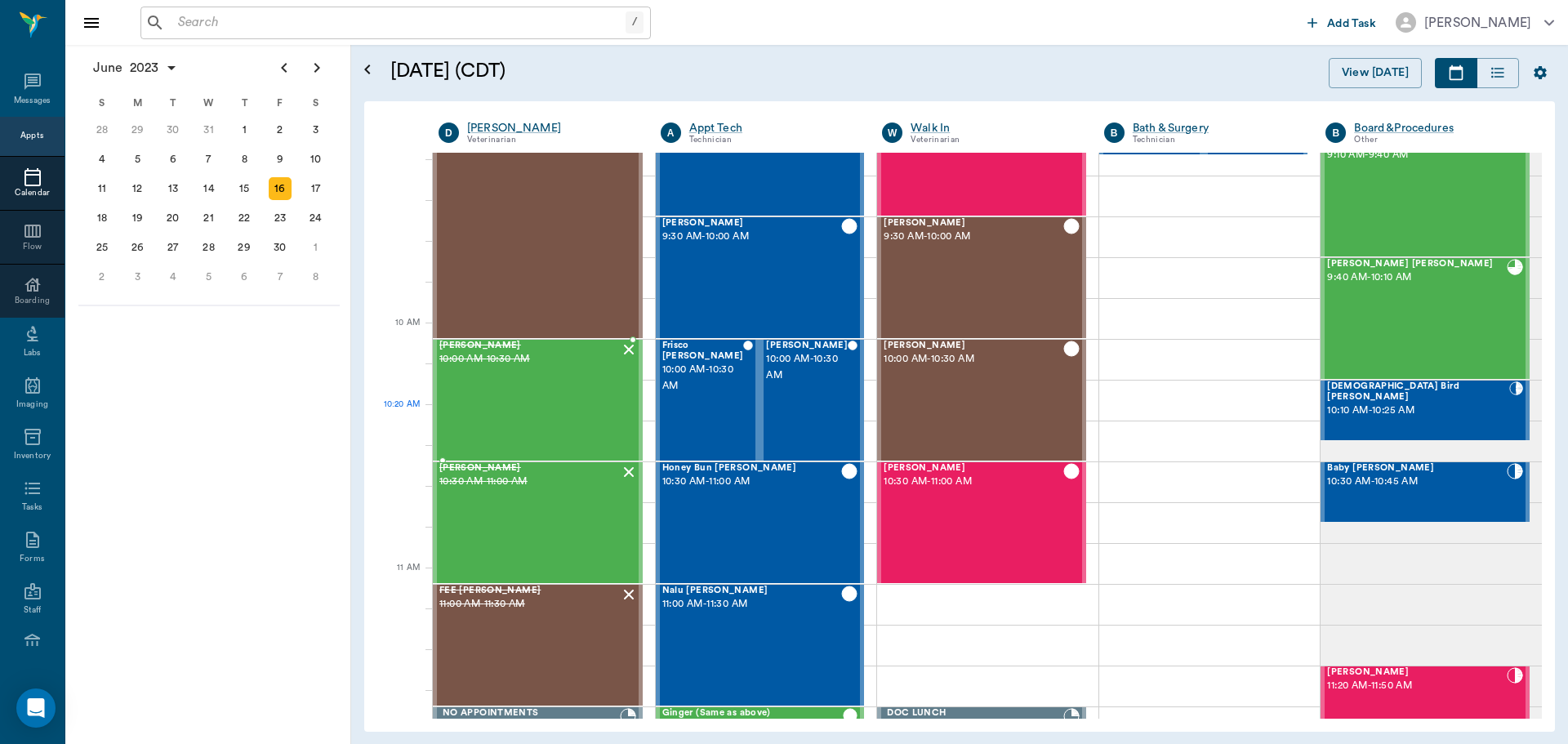
scroll to position [326, 0]
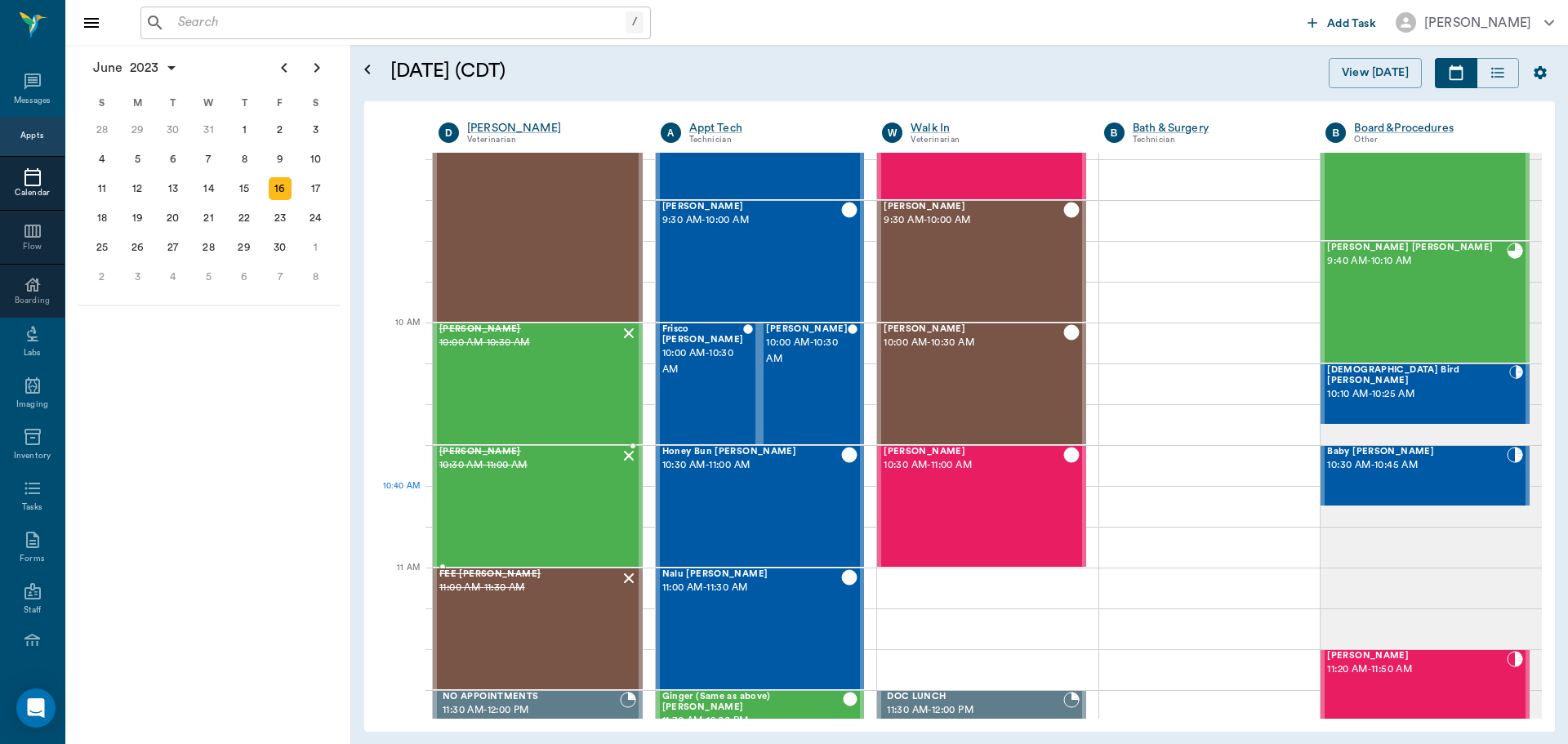
click at [540, 501] on div "Daisy Brownlee 10:30 AM - 11:00 AM" at bounding box center [530, 506] width 181 height 119
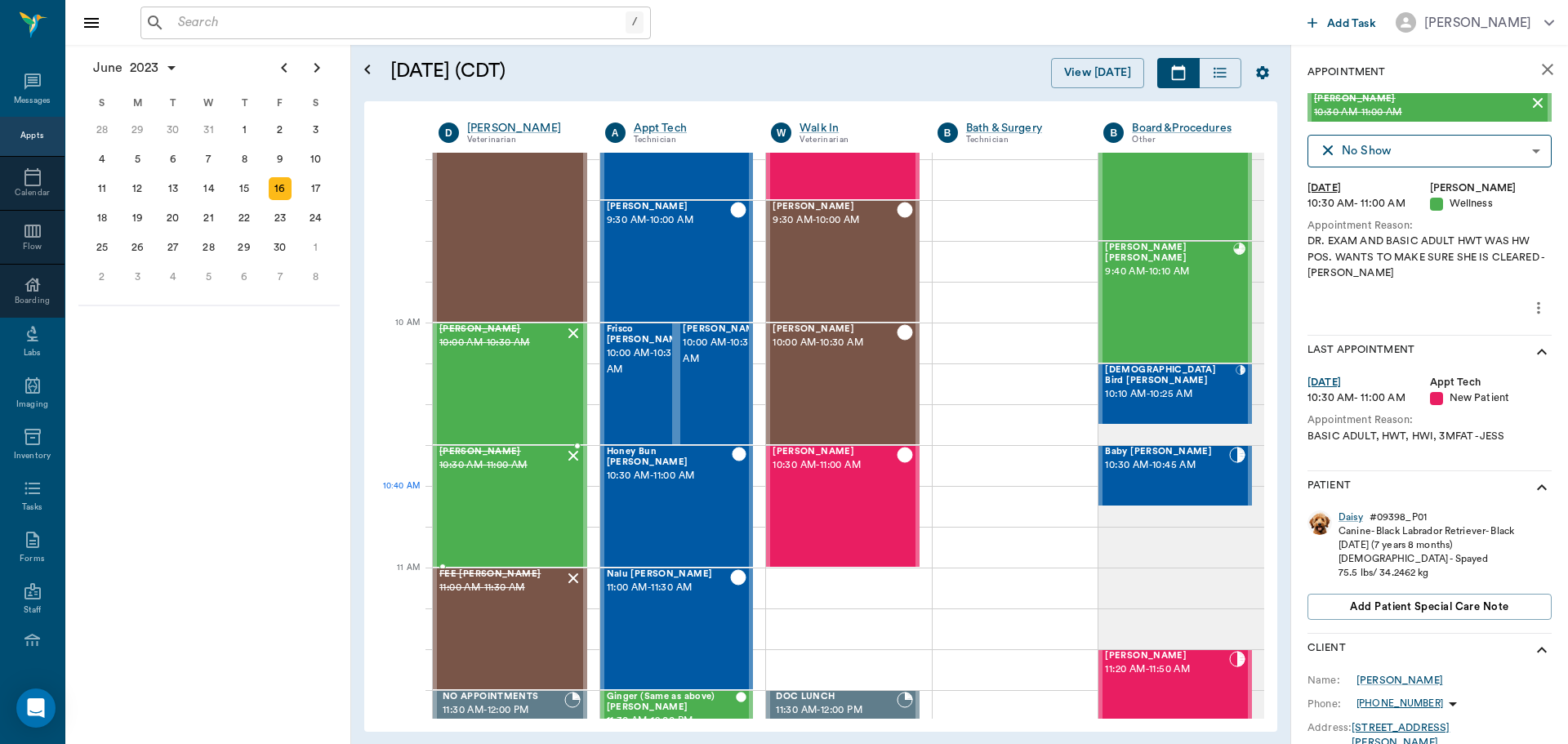
click at [540, 501] on div "Daisy Brownlee 10:30 AM - 11:00 AM" at bounding box center [502, 506] width 125 height 119
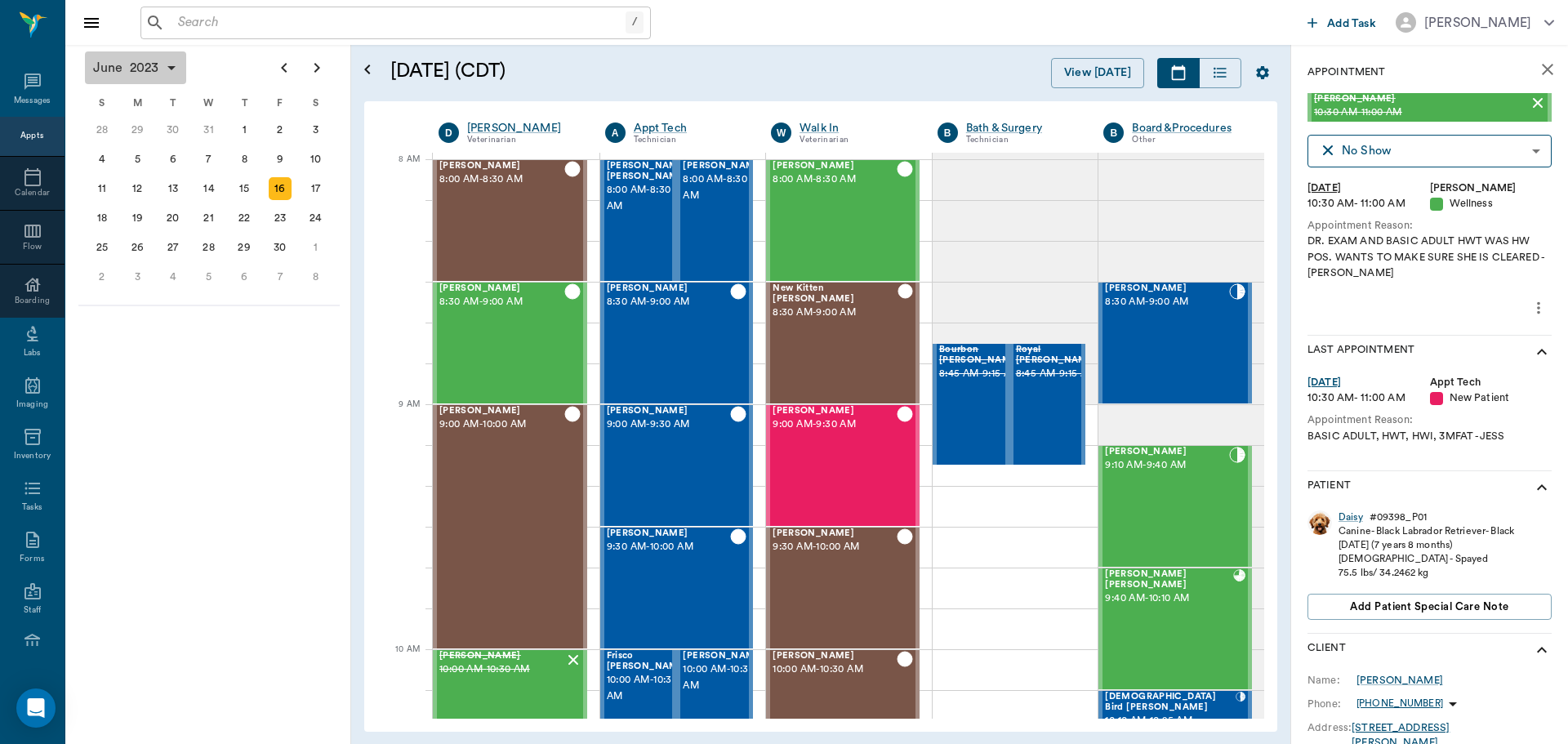
click at [160, 69] on span "2023" at bounding box center [145, 67] width 36 height 23
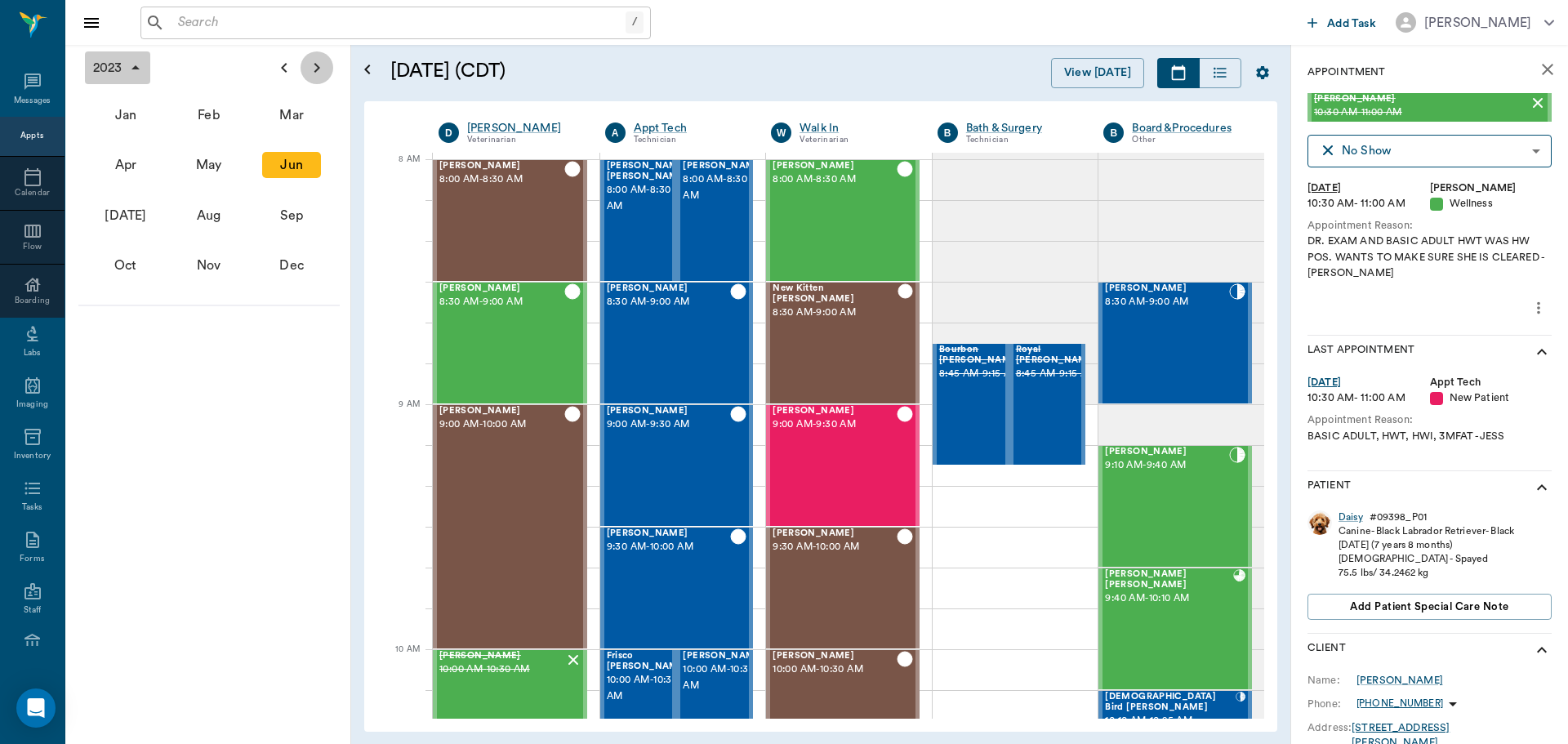
click at [316, 70] on icon "Next page" at bounding box center [317, 67] width 6 height 10
click at [270, 227] on div "Sep" at bounding box center [291, 215] width 59 height 26
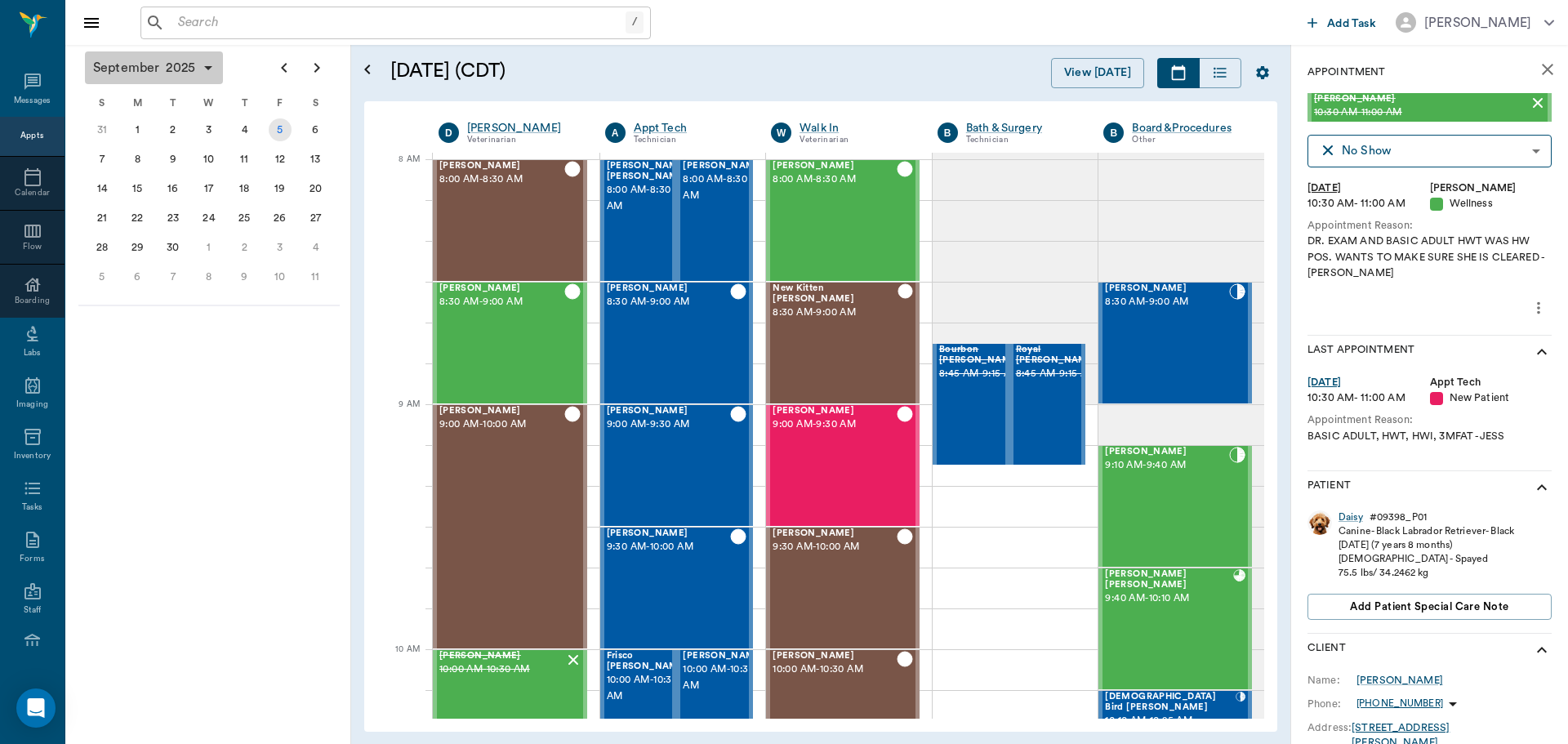
click at [267, 141] on div "5" at bounding box center [280, 130] width 36 height 30
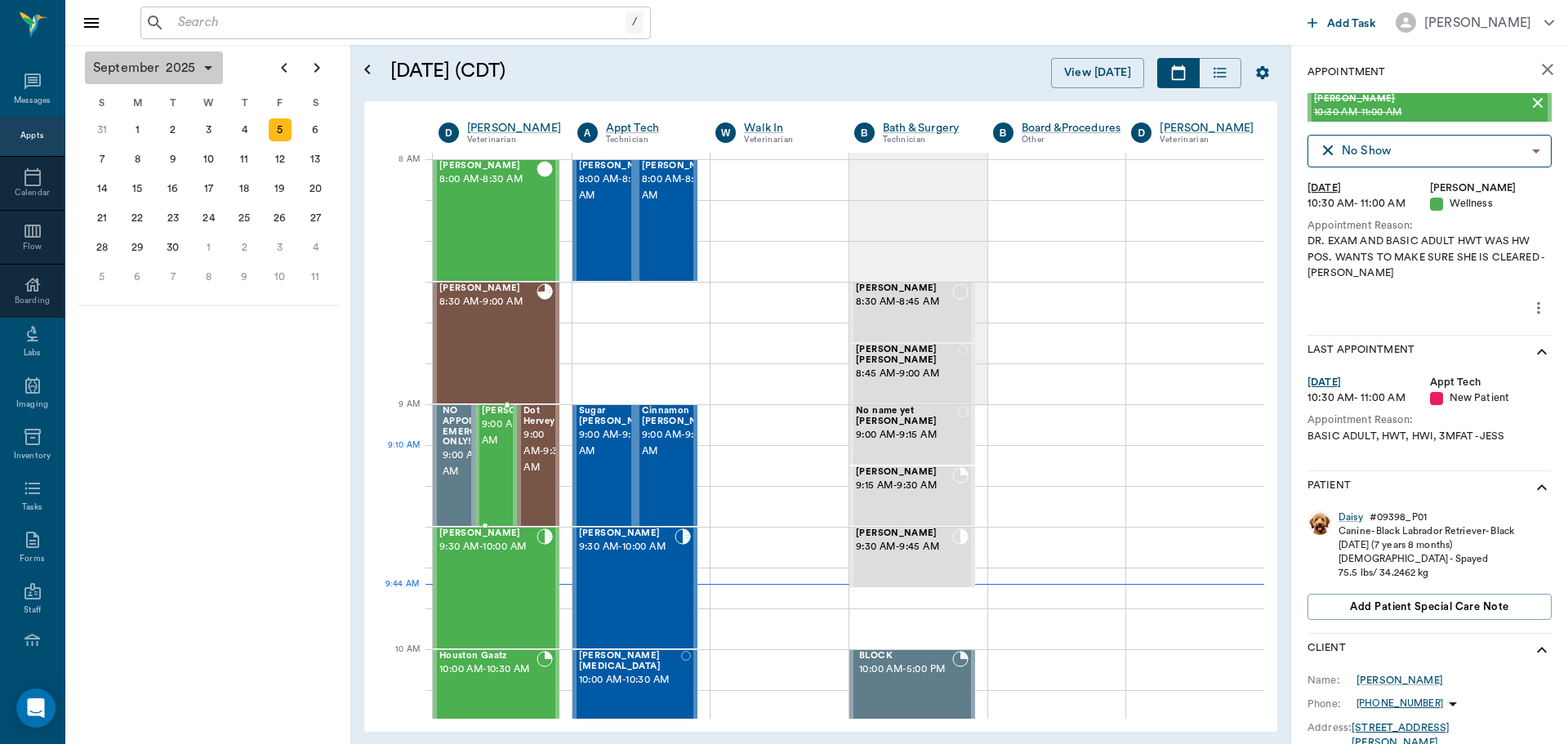
click at [490, 447] on span "9:00 AM - 9:30 AM" at bounding box center [523, 433] width 82 height 33
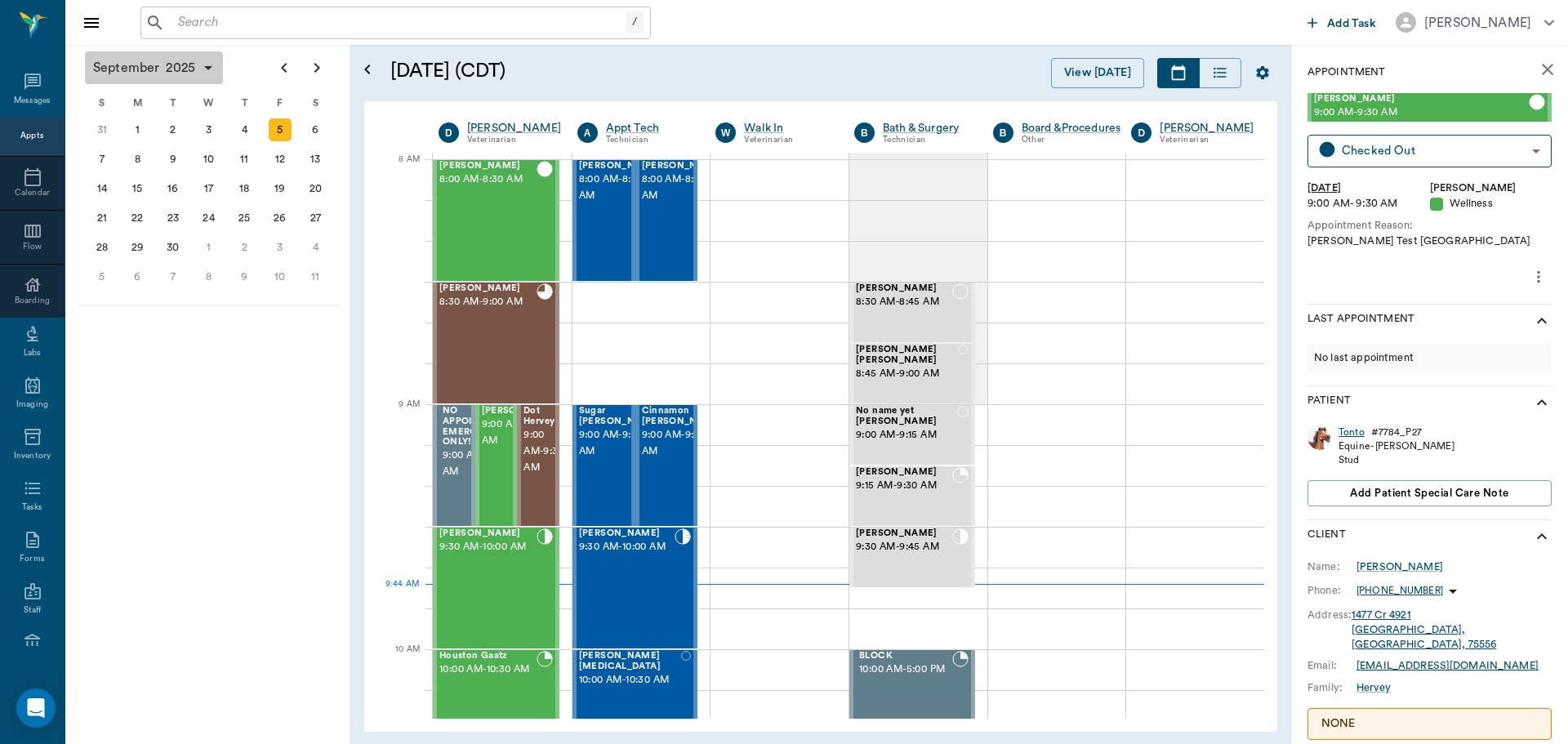
click at [1353, 427] on div "Tonto" at bounding box center [1352, 432] width 26 height 14
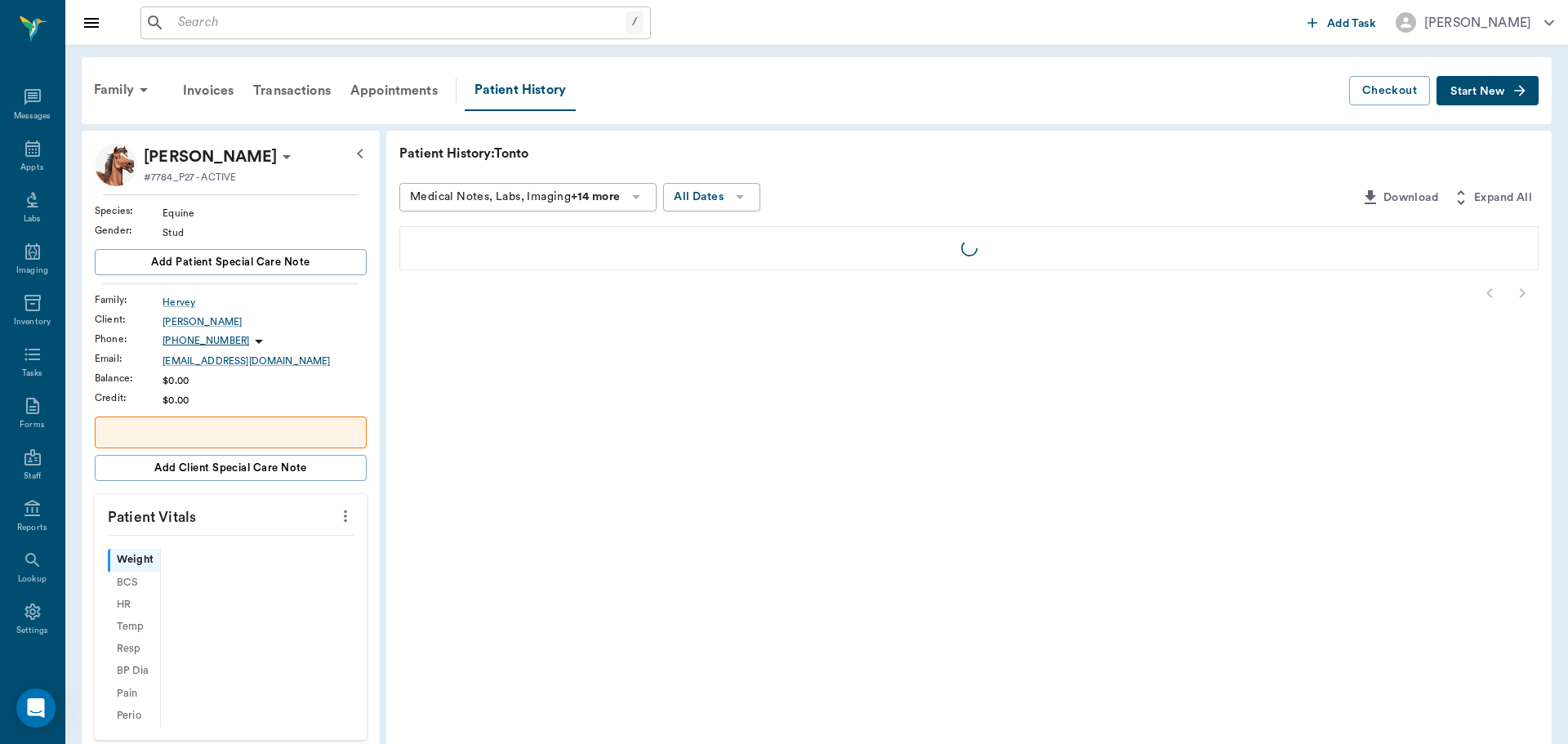
scroll to position [7, 0]
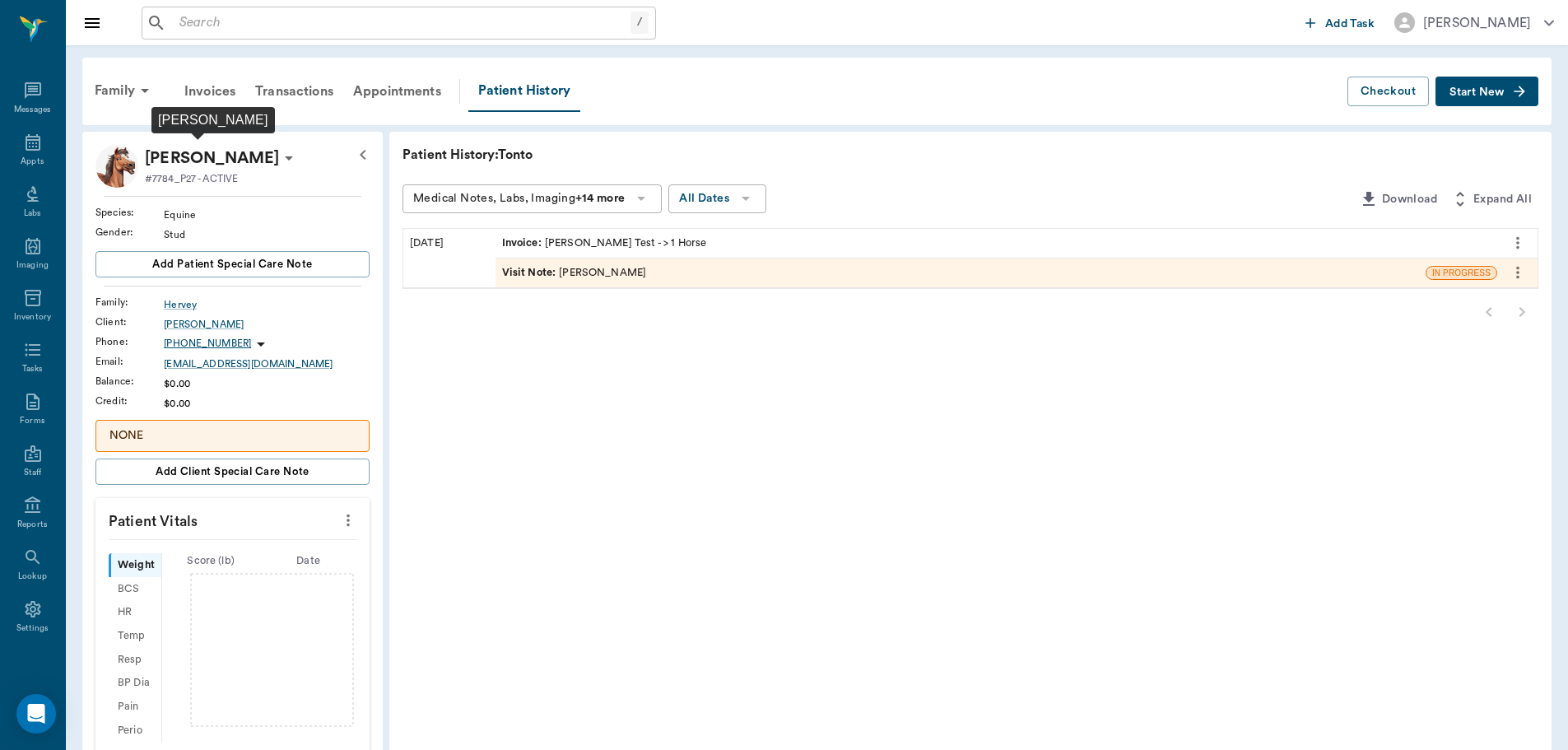
click at [216, 158] on p "[PERSON_NAME]" at bounding box center [212, 158] width 134 height 26
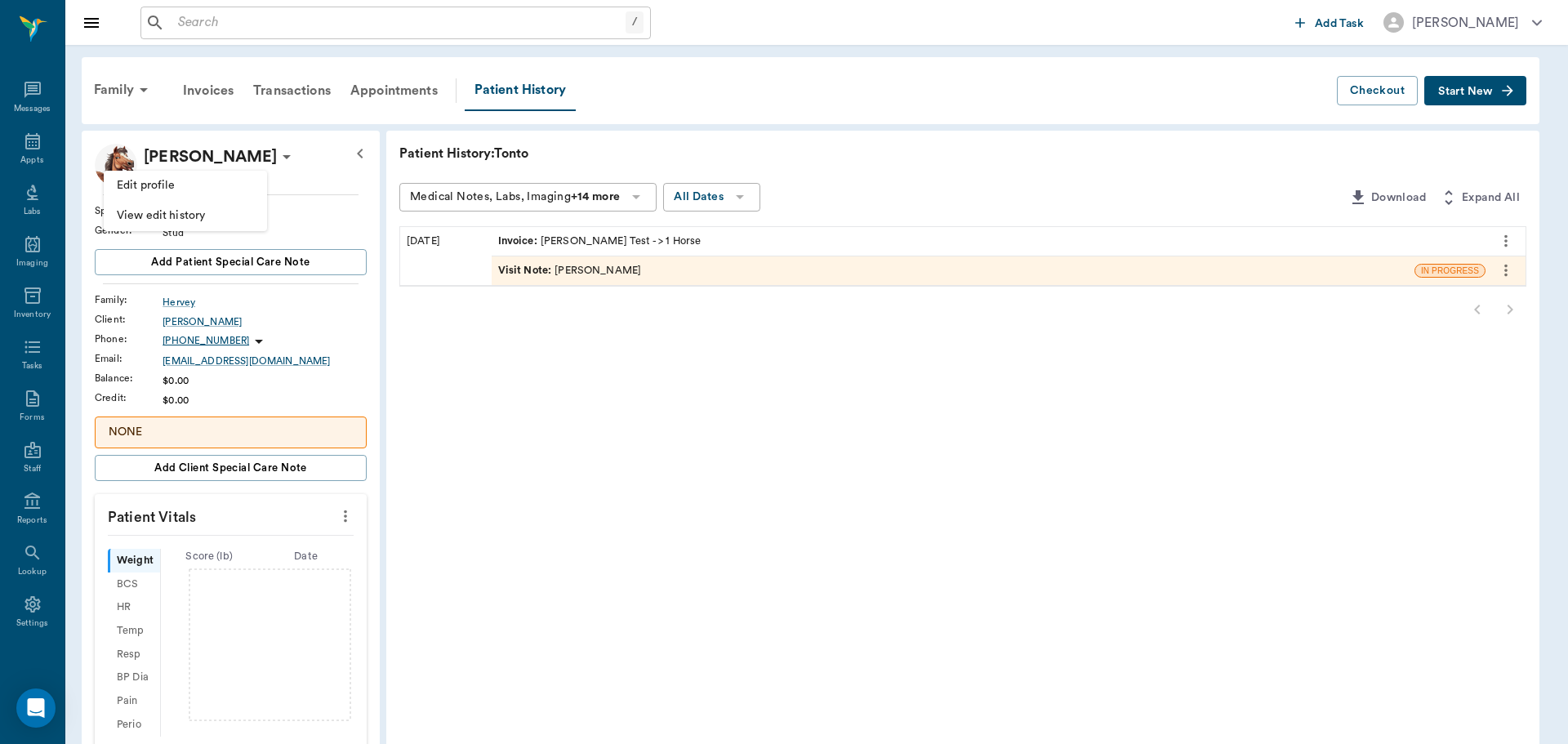
click at [203, 180] on span "Edit profile" at bounding box center [185, 186] width 137 height 17
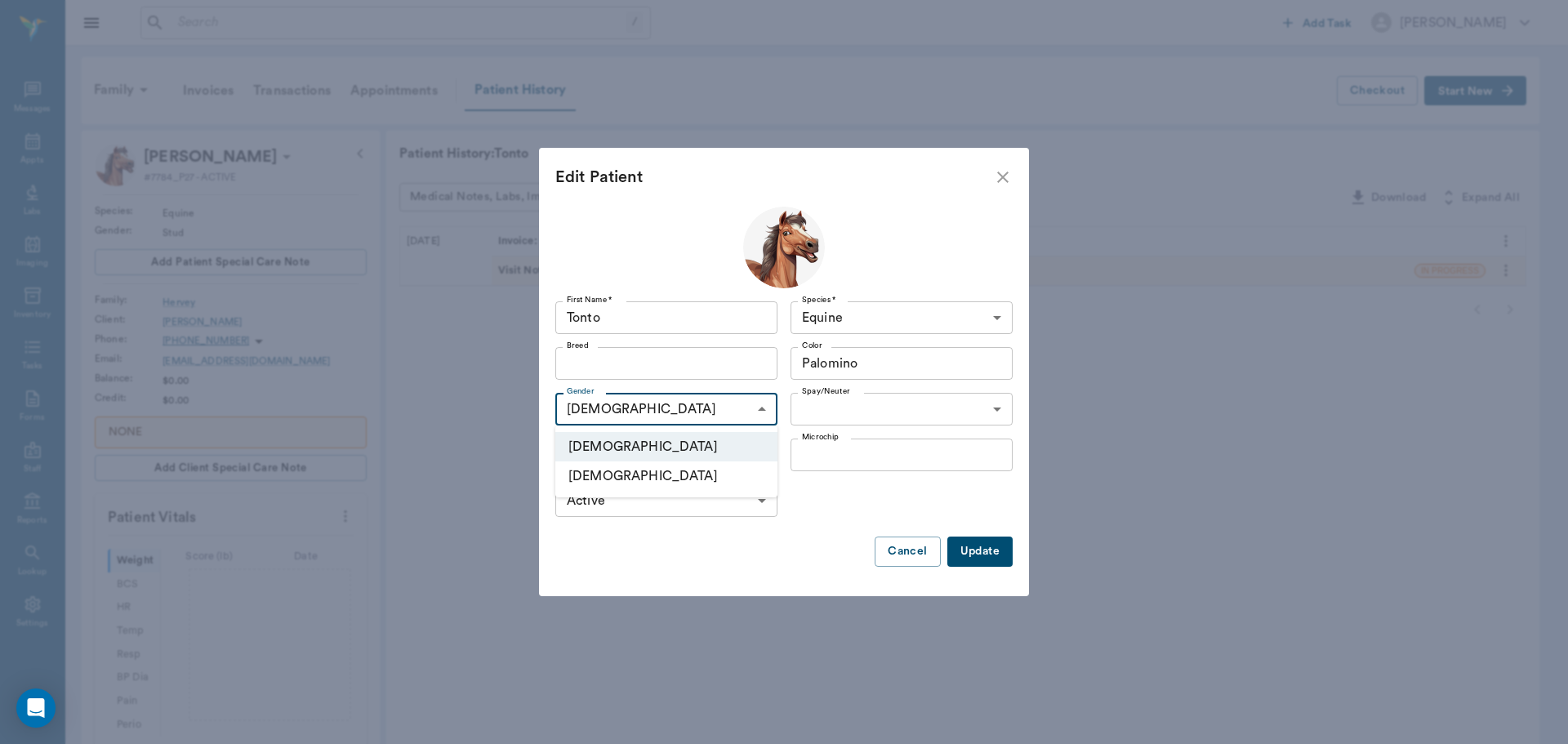
click at [718, 400] on body "/ ​ Add Task Dr. Bert Ellsworth Nectar Messages Appts Labs Imaging Inventory Ta…" at bounding box center [784, 555] width 1568 height 1110
click at [645, 486] on li "[DEMOGRAPHIC_DATA]" at bounding box center [666, 476] width 222 height 30
type input "FEMALE"
click at [956, 421] on body "/ ​ Add Task Dr. Bert Ellsworth Nectar Messages Appts Labs Imaging Inventory Ta…" at bounding box center [784, 555] width 1568 height 1110
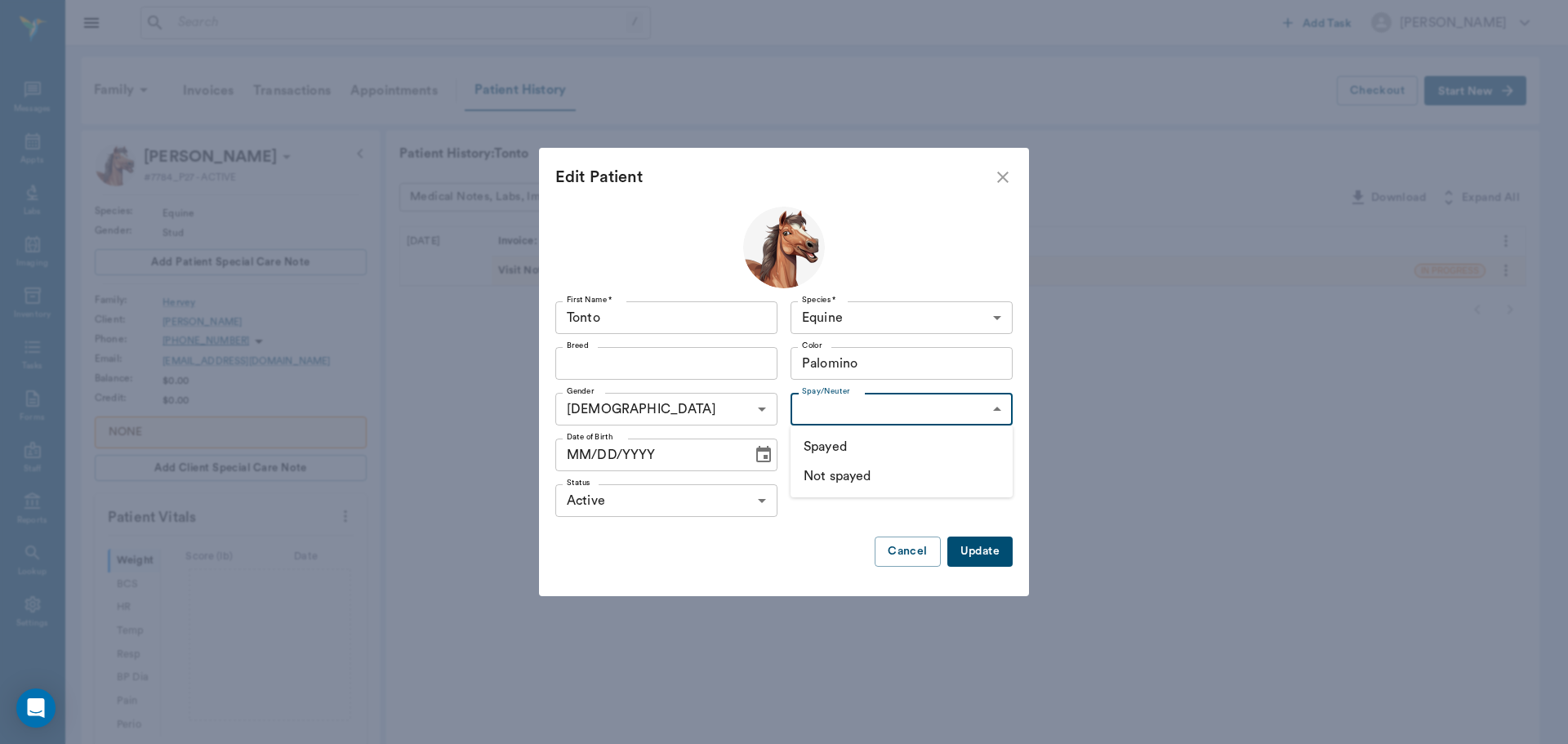
click at [901, 479] on li "Not spayed" at bounding box center [902, 476] width 222 height 30
type input "false"
click at [719, 361] on input "Breed" at bounding box center [653, 363] width 186 height 23
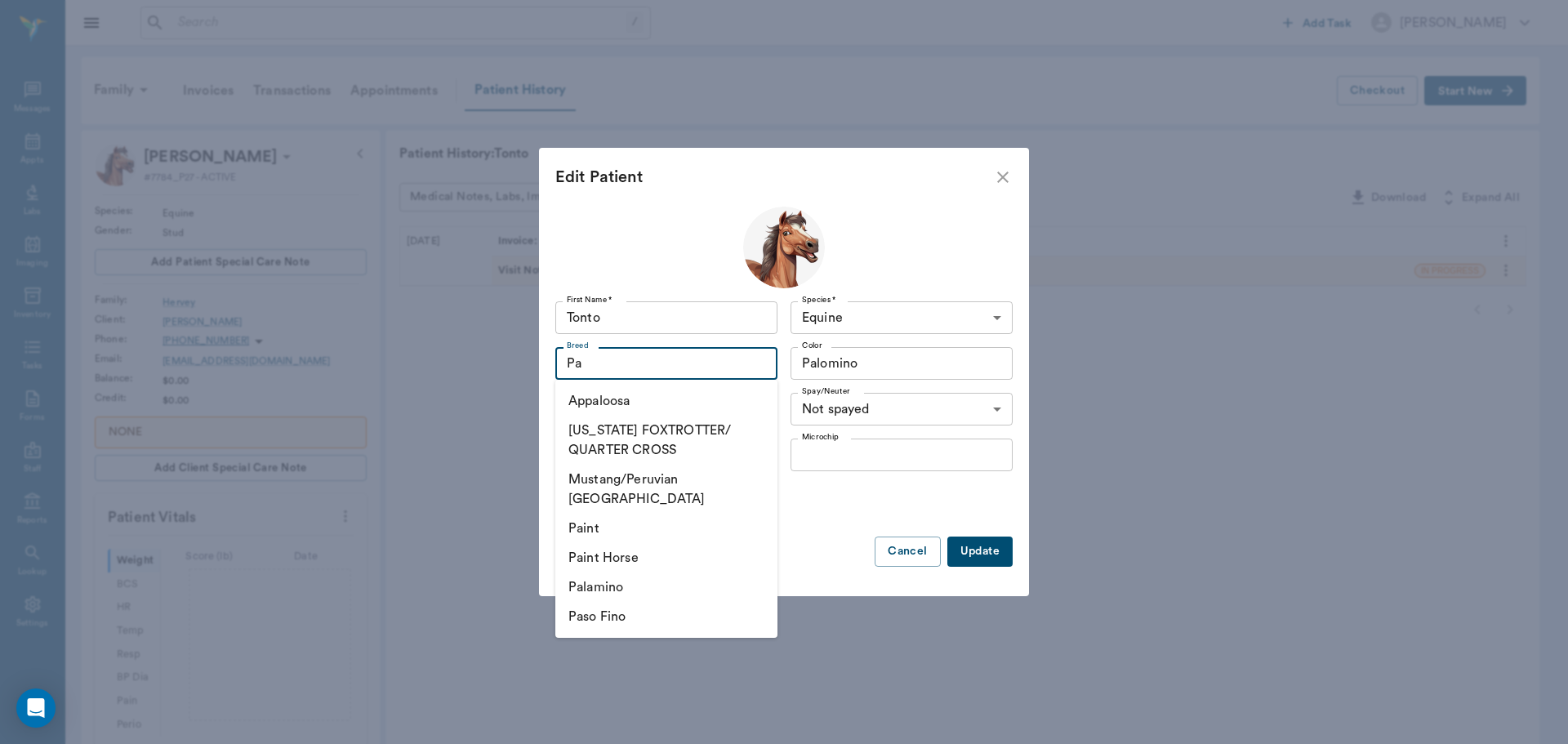
type input "P"
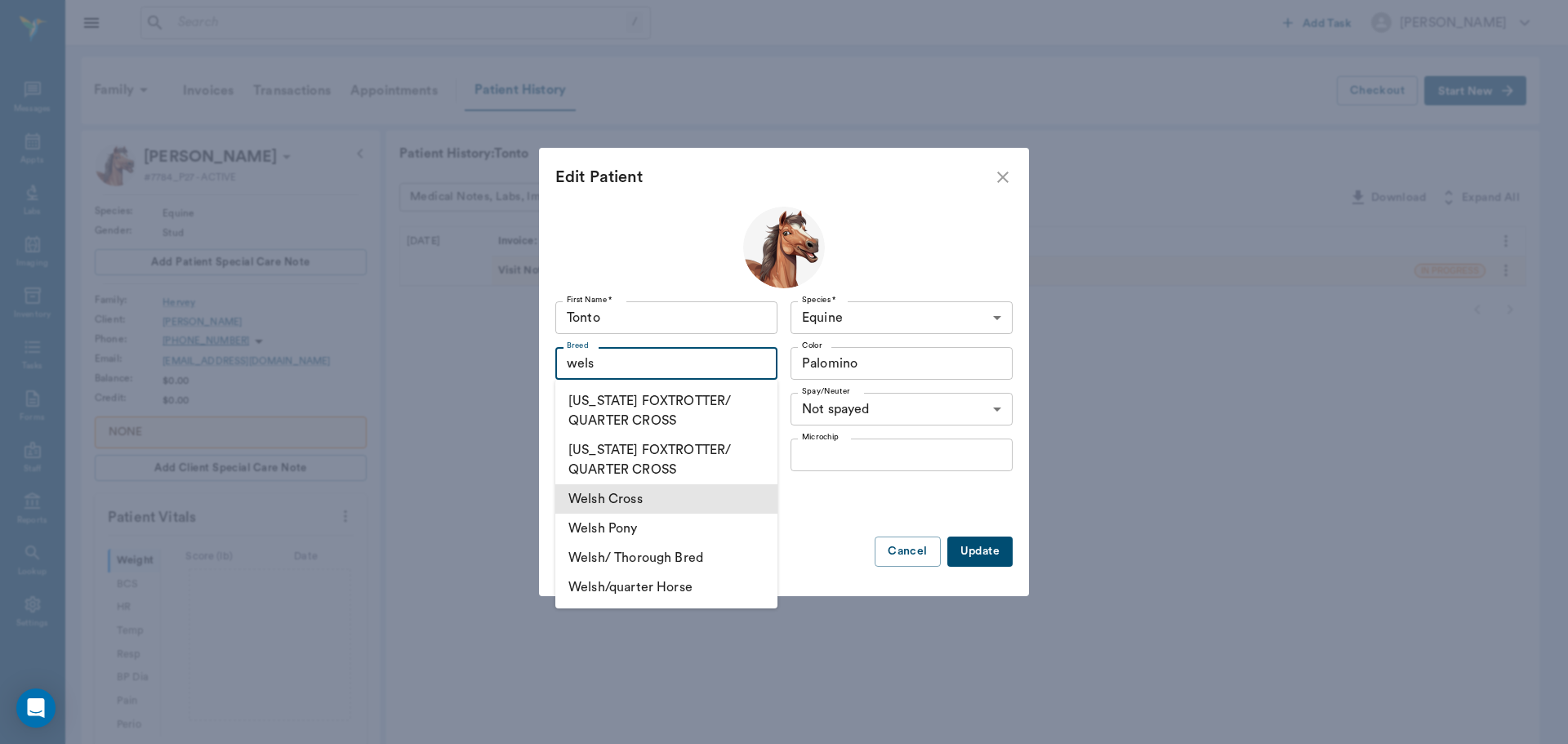
click at [691, 503] on li "Welsh Cross" at bounding box center [666, 499] width 222 height 30
type input "Welsh Cross"
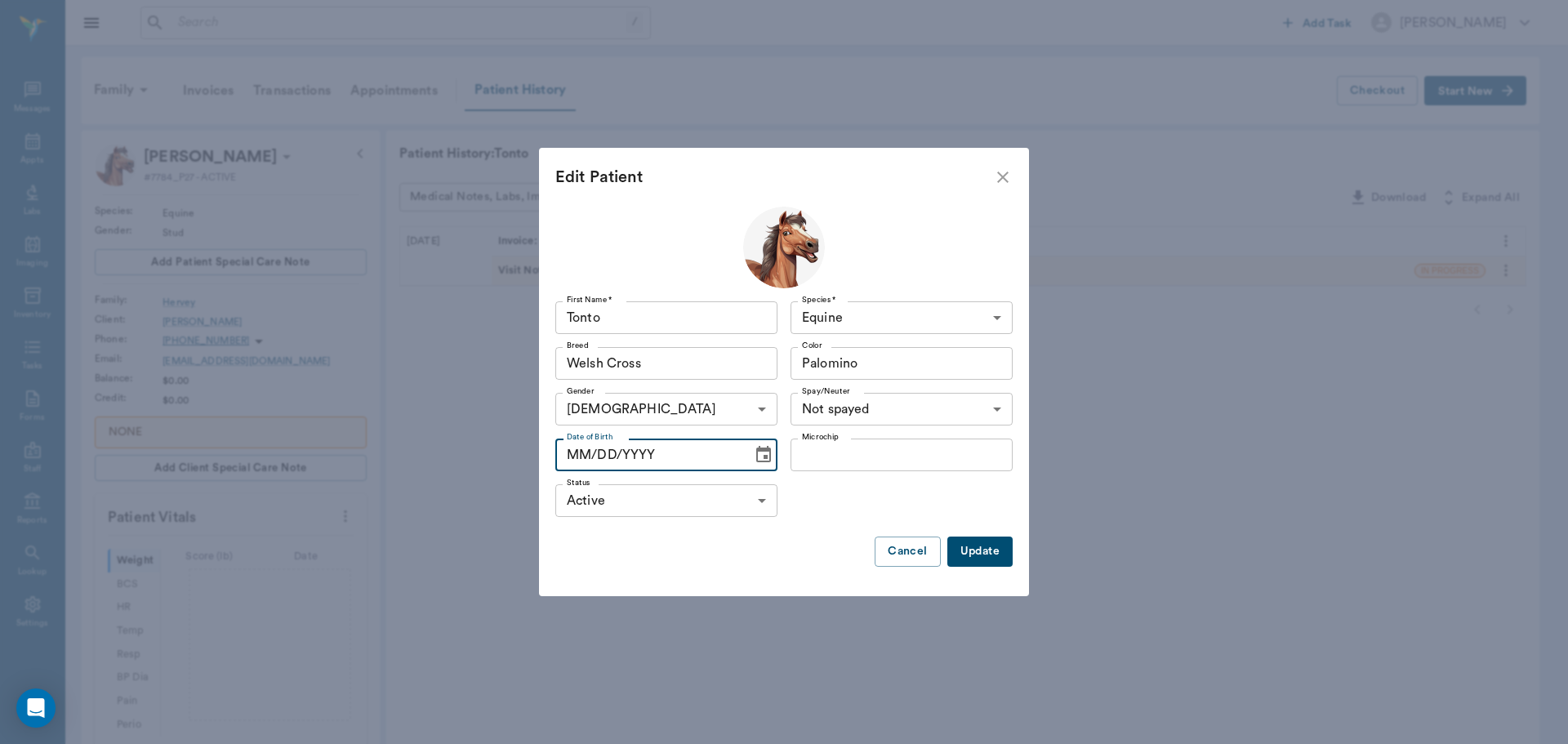
click at [716, 464] on input "MM/DD/YYYY" at bounding box center [647, 454] width 186 height 33
type input "01/01/2011"
click at [828, 543] on div "Update Cancel" at bounding box center [784, 551] width 457 height 30
click at [971, 548] on button "Update" at bounding box center [980, 551] width 65 height 30
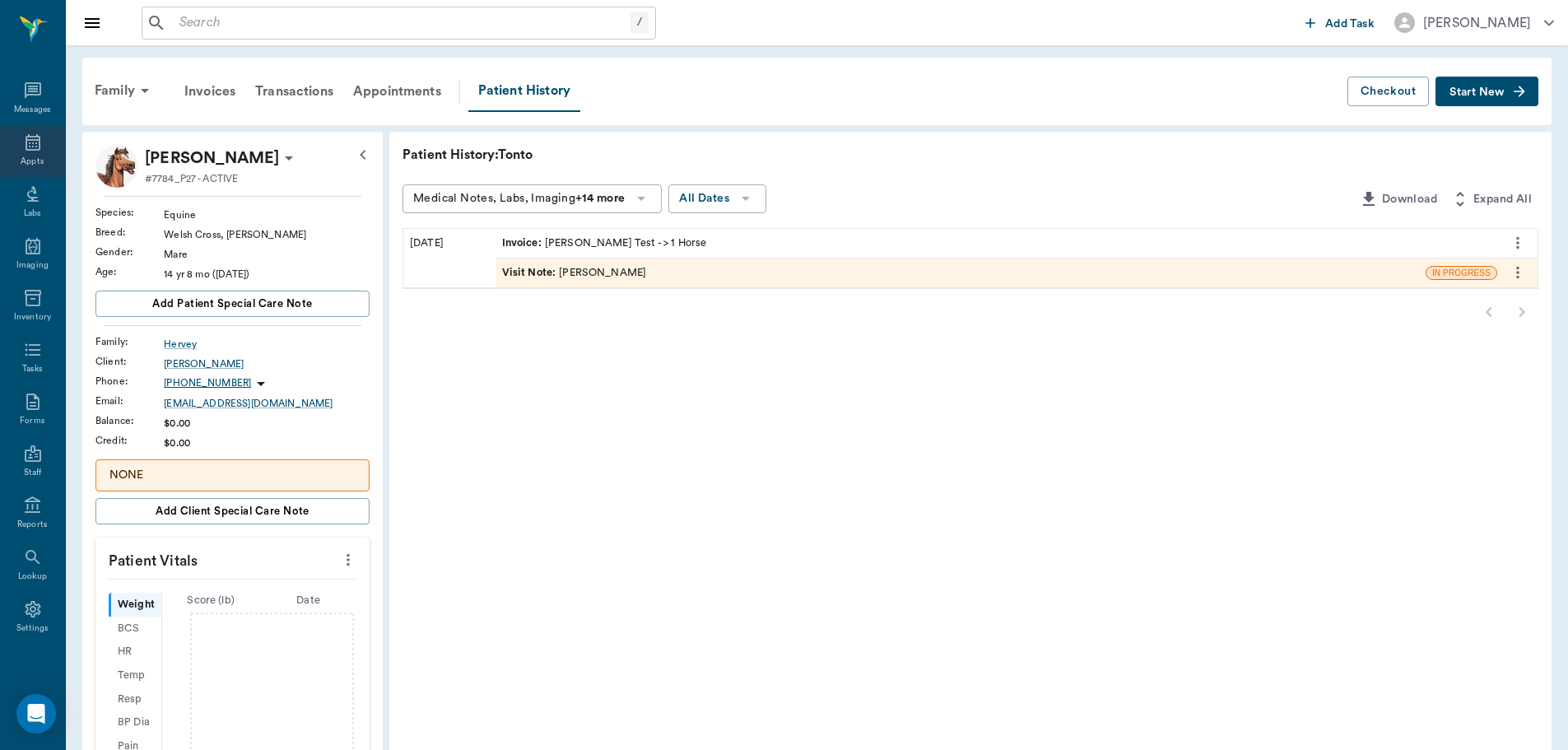
click at [27, 155] on div "Appts" at bounding box center [32, 161] width 24 height 12
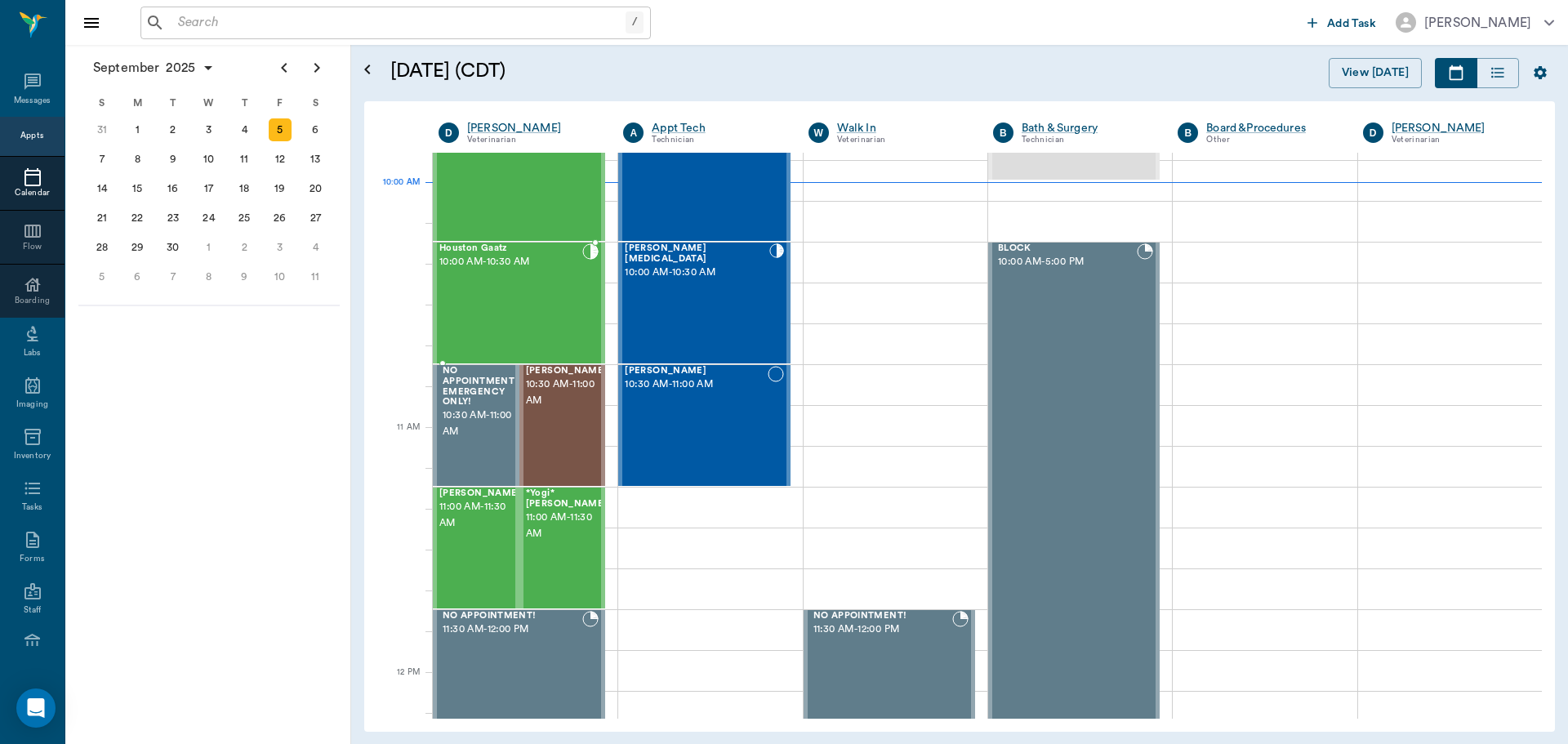
scroll to position [327, 0]
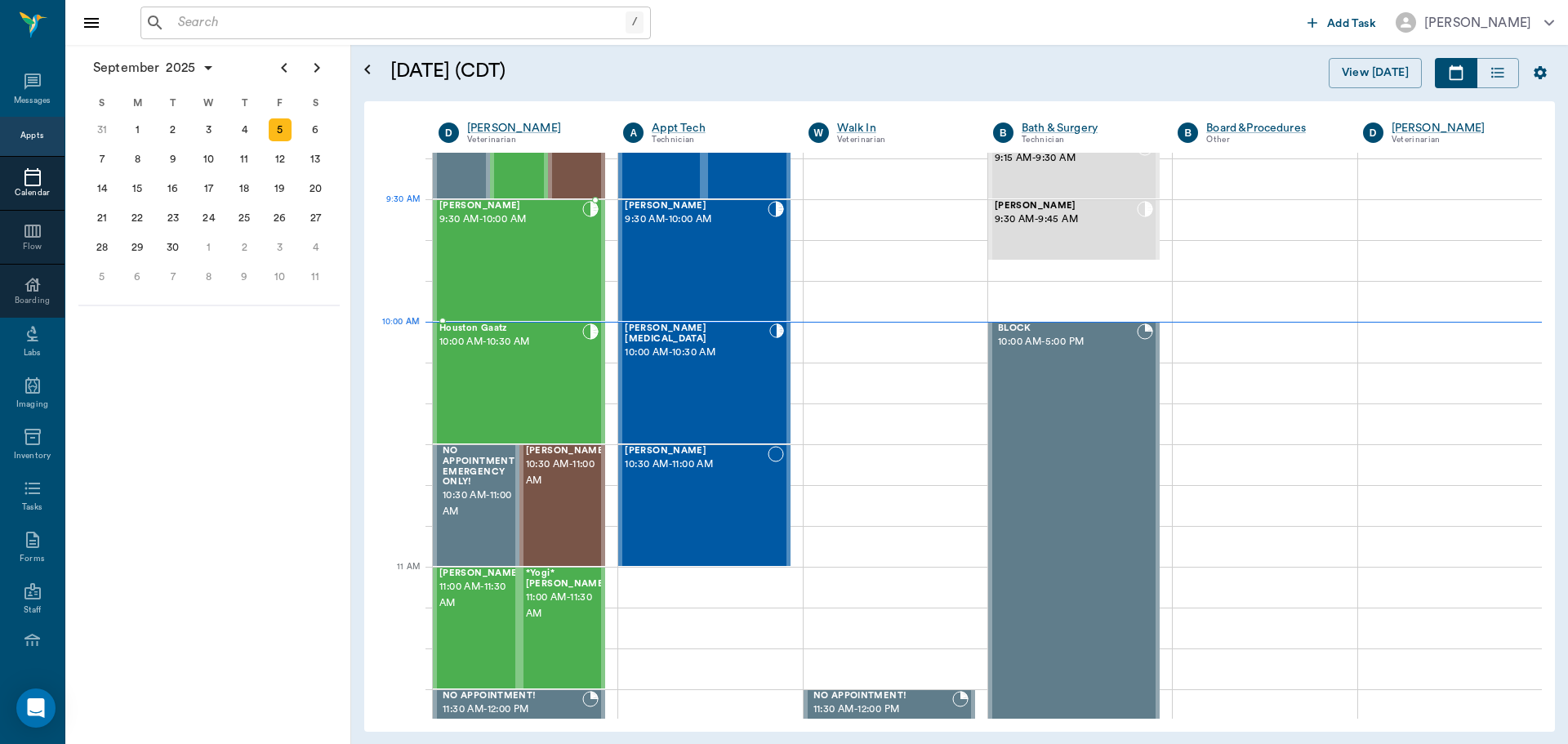
click at [509, 239] on div "Daisy Brownlee 9:30 AM - 10:00 AM" at bounding box center [510, 260] width 143 height 119
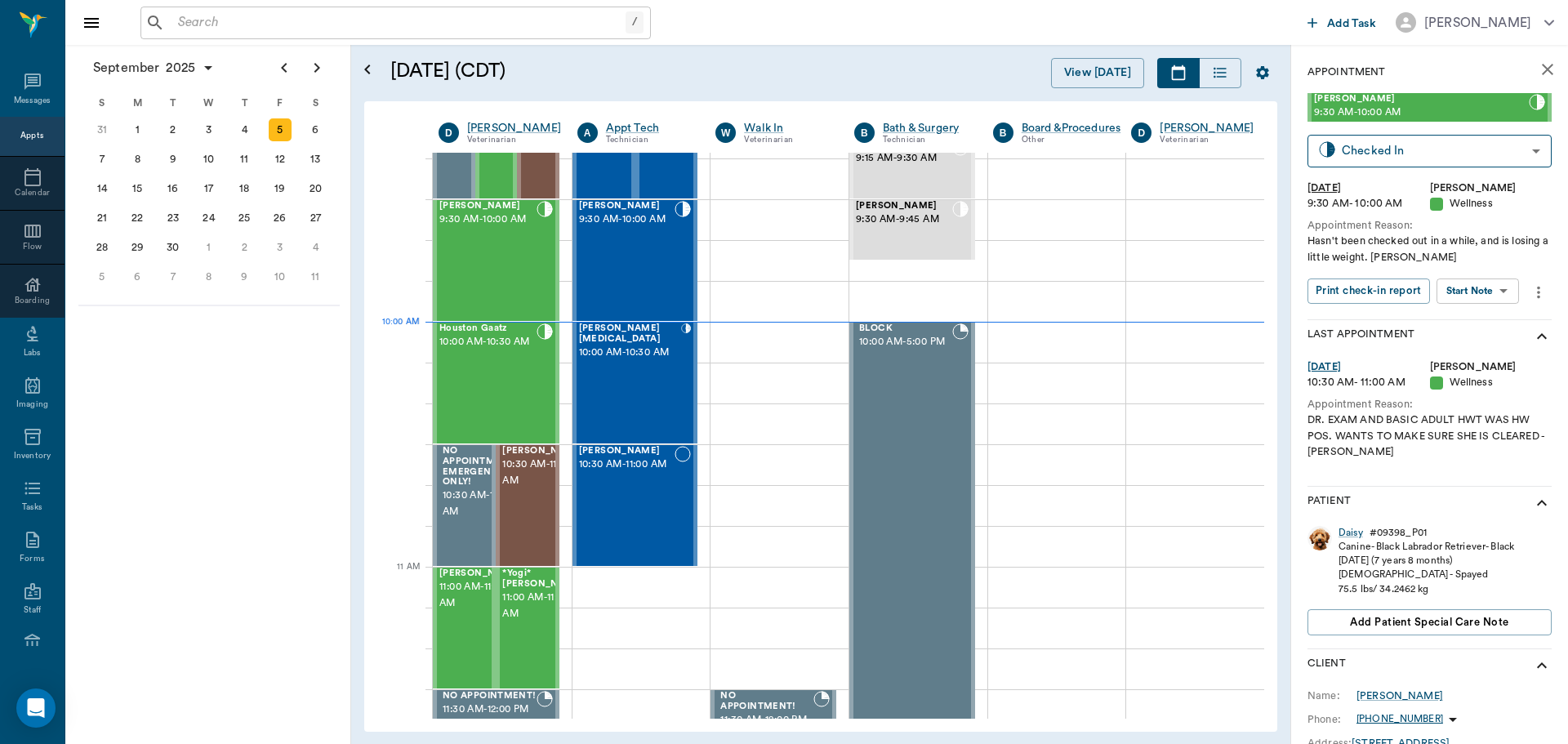
click at [1498, 287] on body "/ ​ Add Task Dr. Bert Ellsworth Nectar Messages Appts Calendar Flow Boarding La…" at bounding box center [784, 372] width 1568 height 744
click at [1472, 324] on button "View SOAP" at bounding box center [1460, 324] width 56 height 19
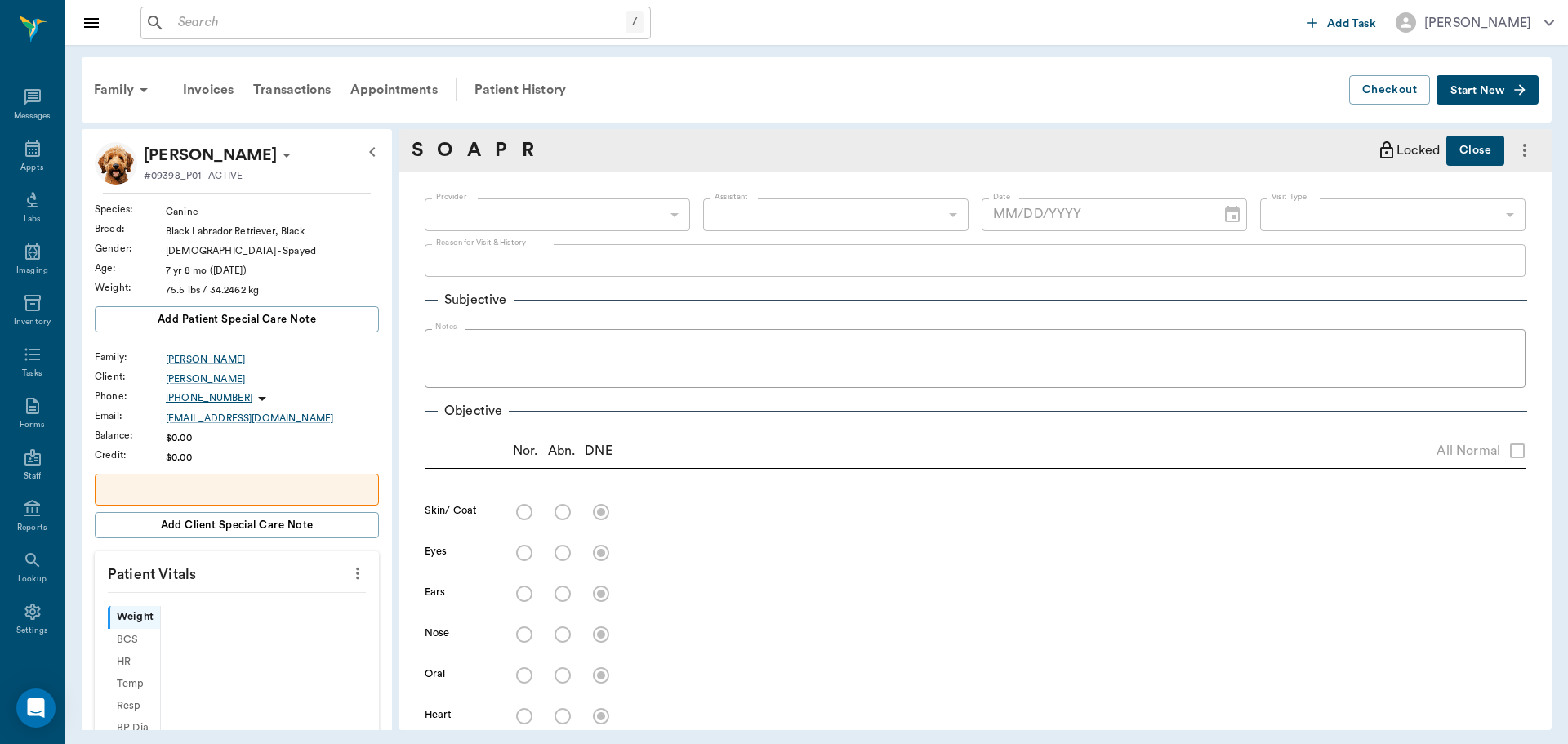
scroll to position [7, 0]
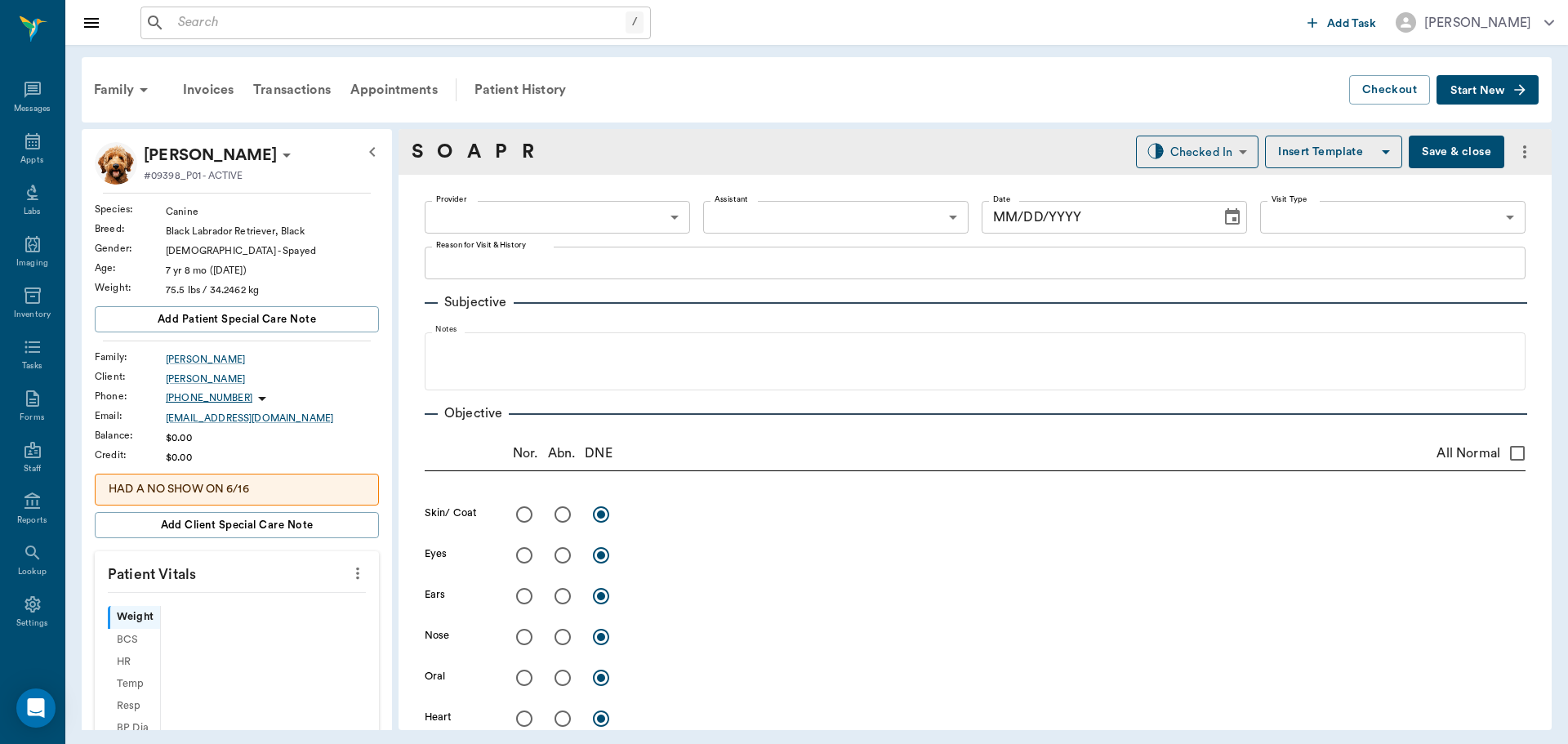
type input "63ec2f075fda476ae8351a4d"
type input "63ec2e7e52e12b0ba117b124"
type input "65d2be4f46e3a538d89b8c14"
type textarea "Hasn't been checked out in a while, and is losing a little weight. Christy"
type input "[DATE]"
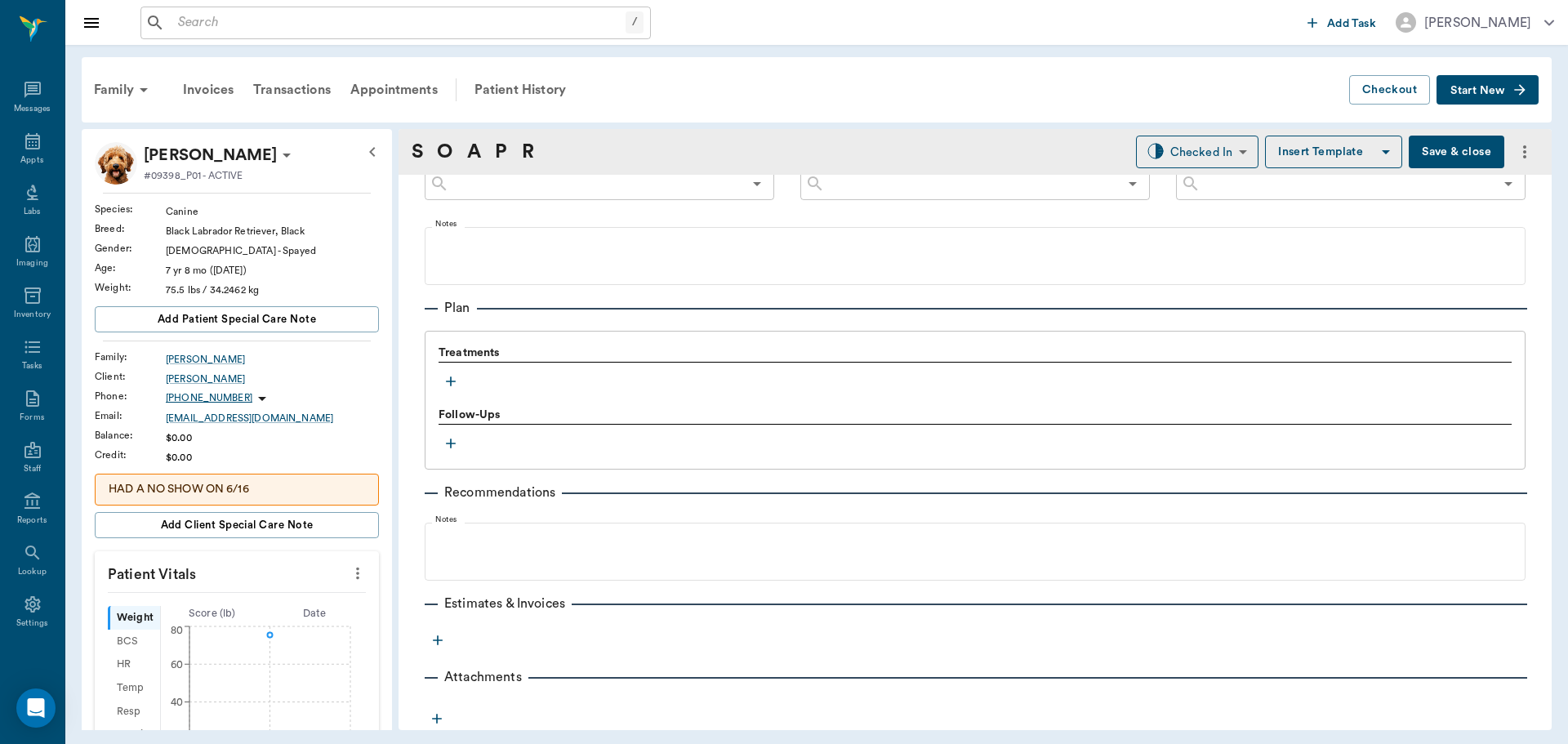
scroll to position [972, 0]
click at [451, 383] on icon "button" at bounding box center [451, 380] width 10 height 10
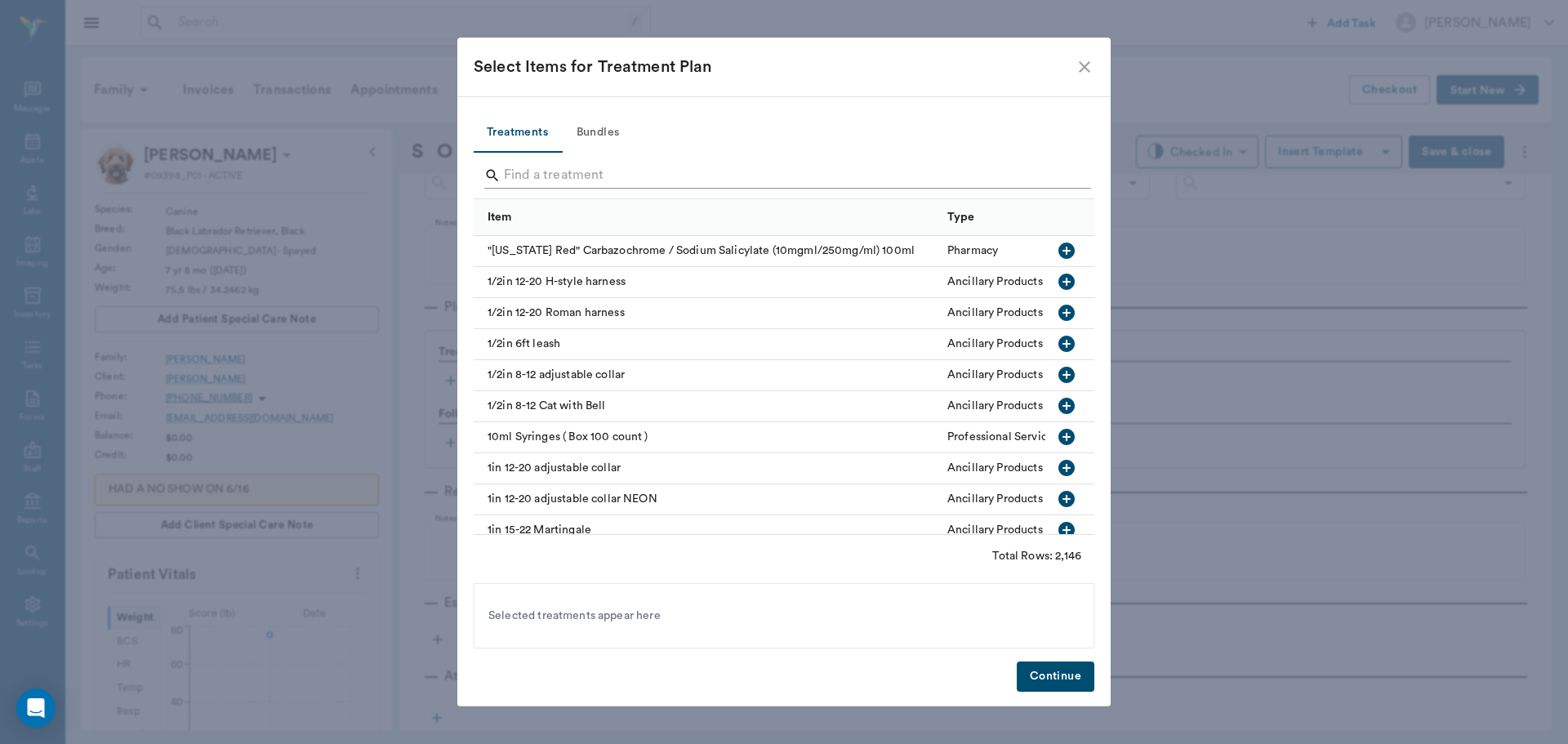
click at [564, 181] on input "Search" at bounding box center [784, 175] width 562 height 26
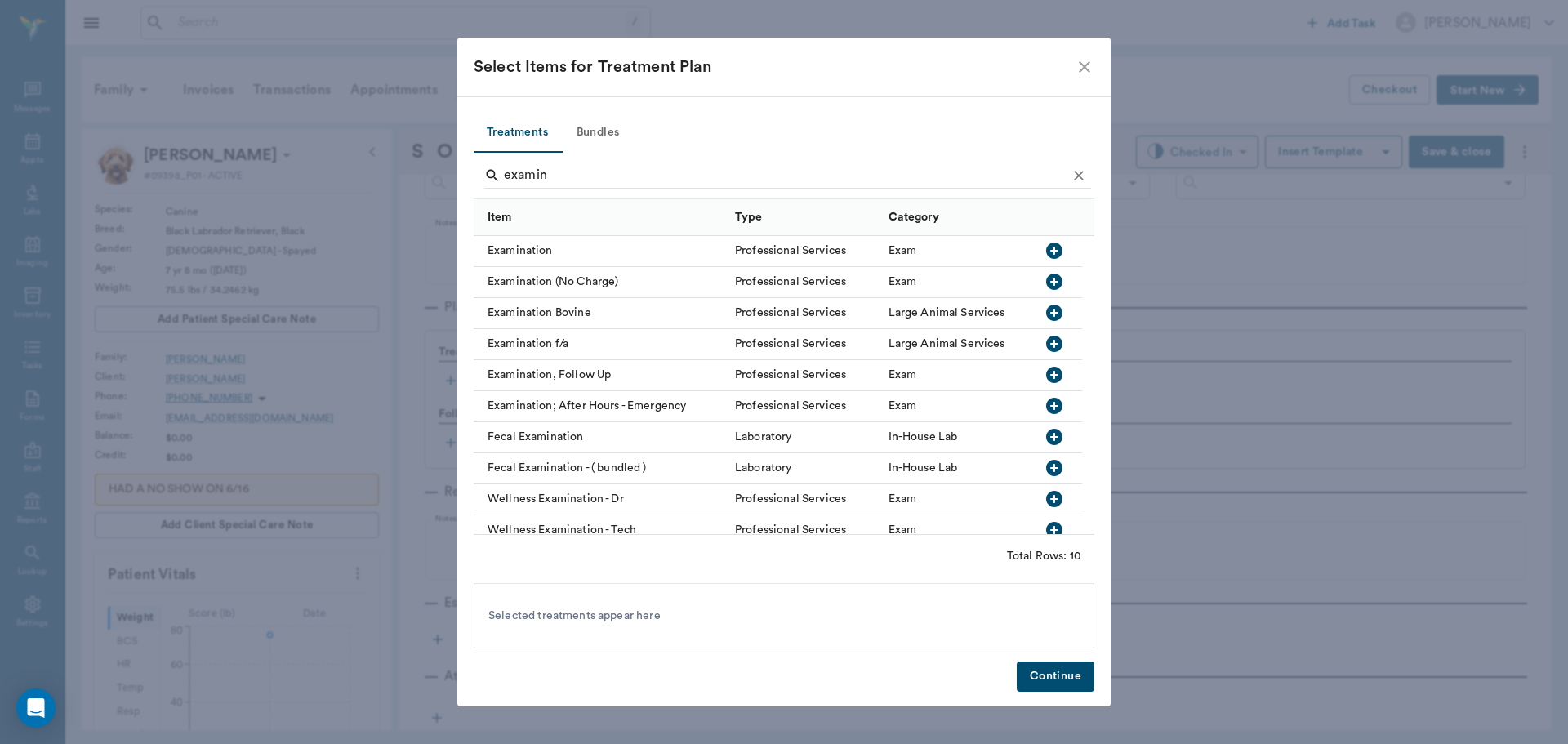
click at [1048, 254] on icon "button" at bounding box center [1055, 251] width 17 height 17
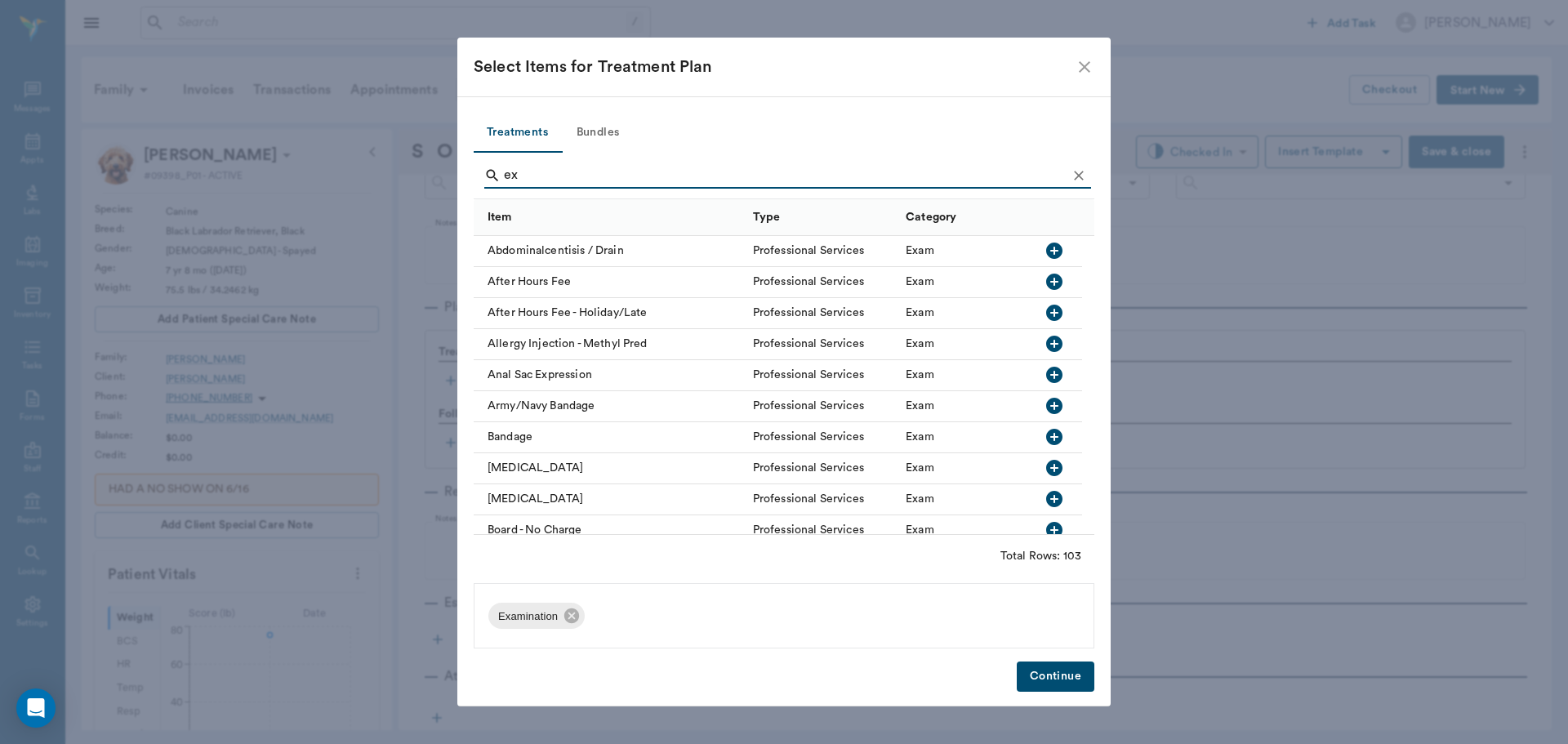
type input "e"
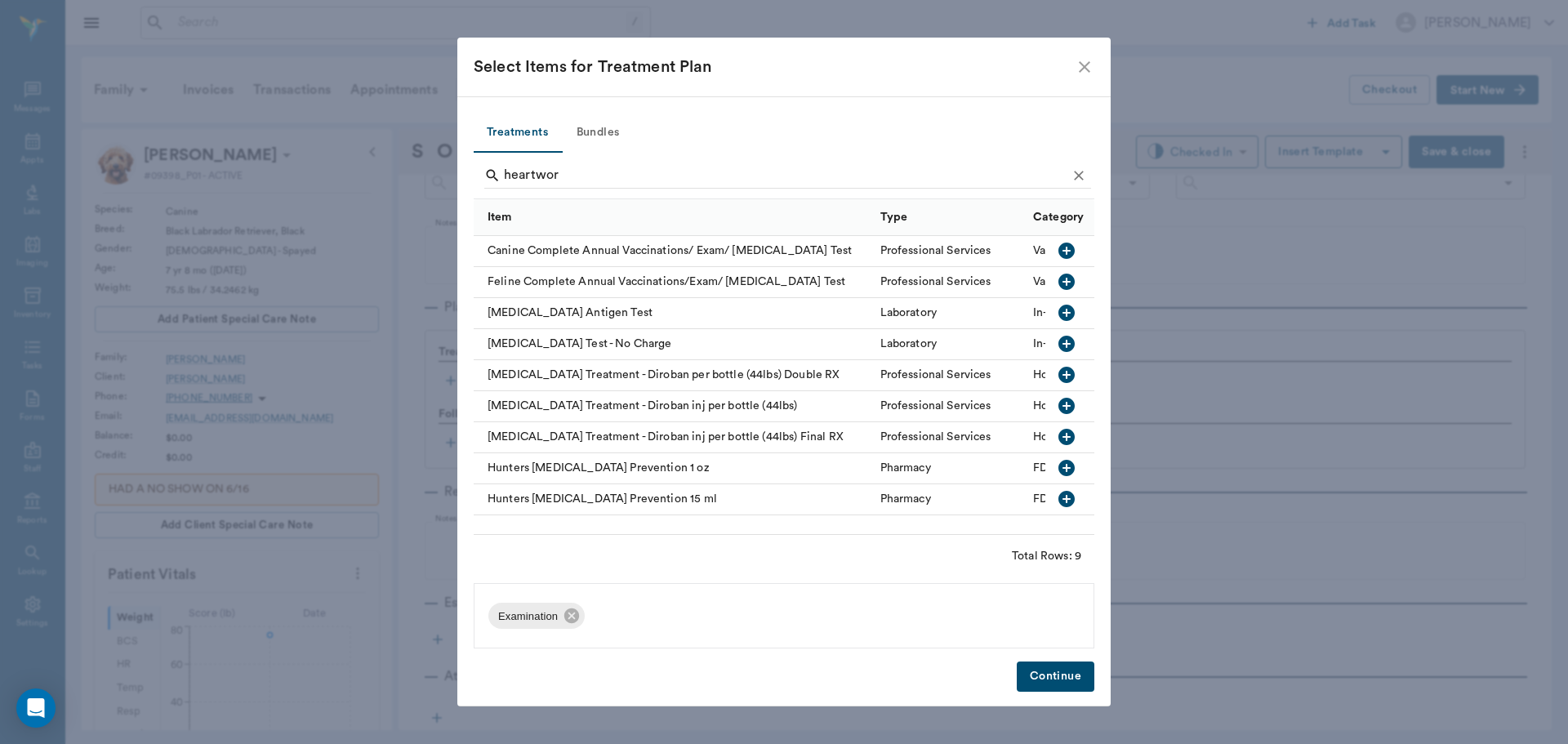
click at [1067, 313] on icon "button" at bounding box center [1066, 312] width 20 height 20
type input "h"
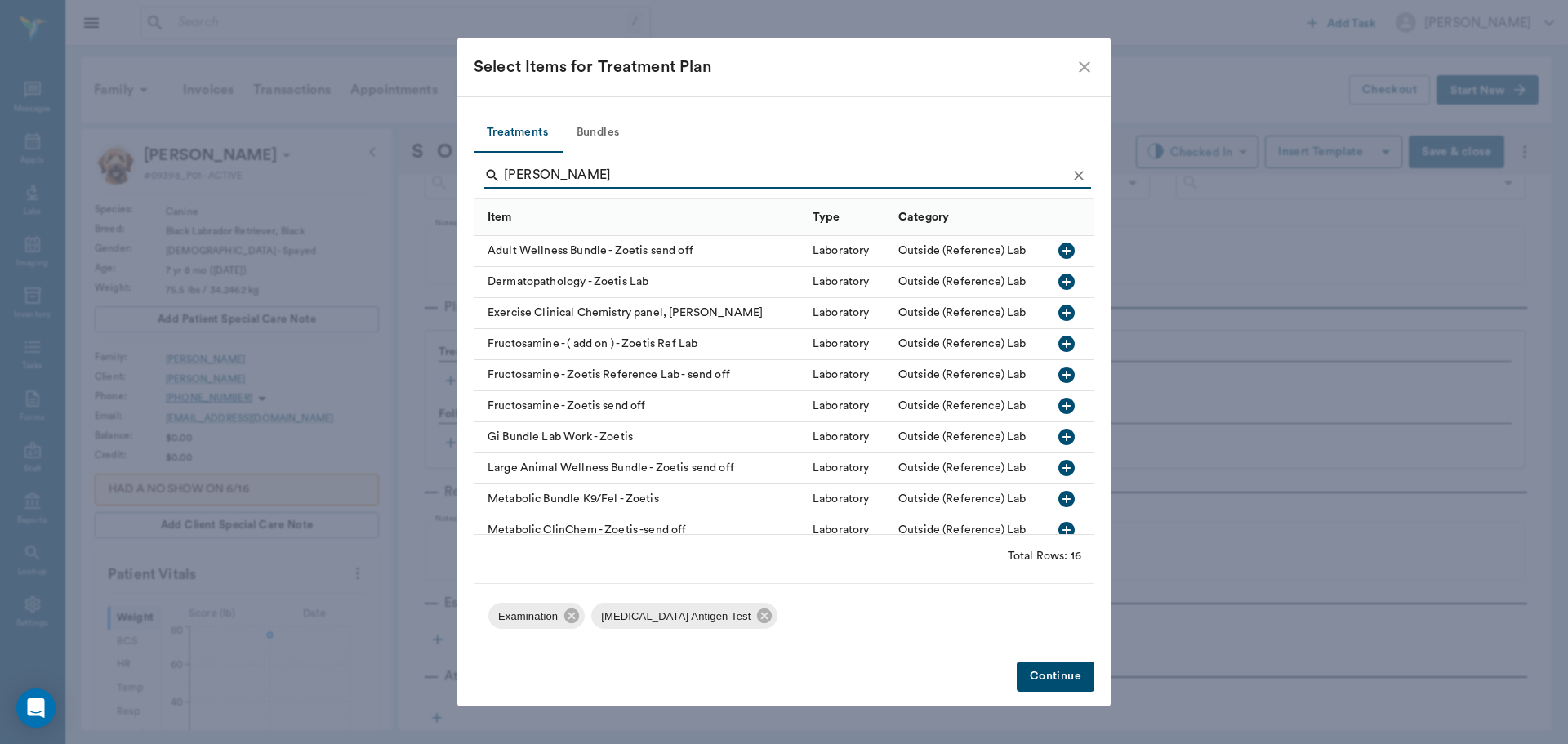
scroll to position [163, 0]
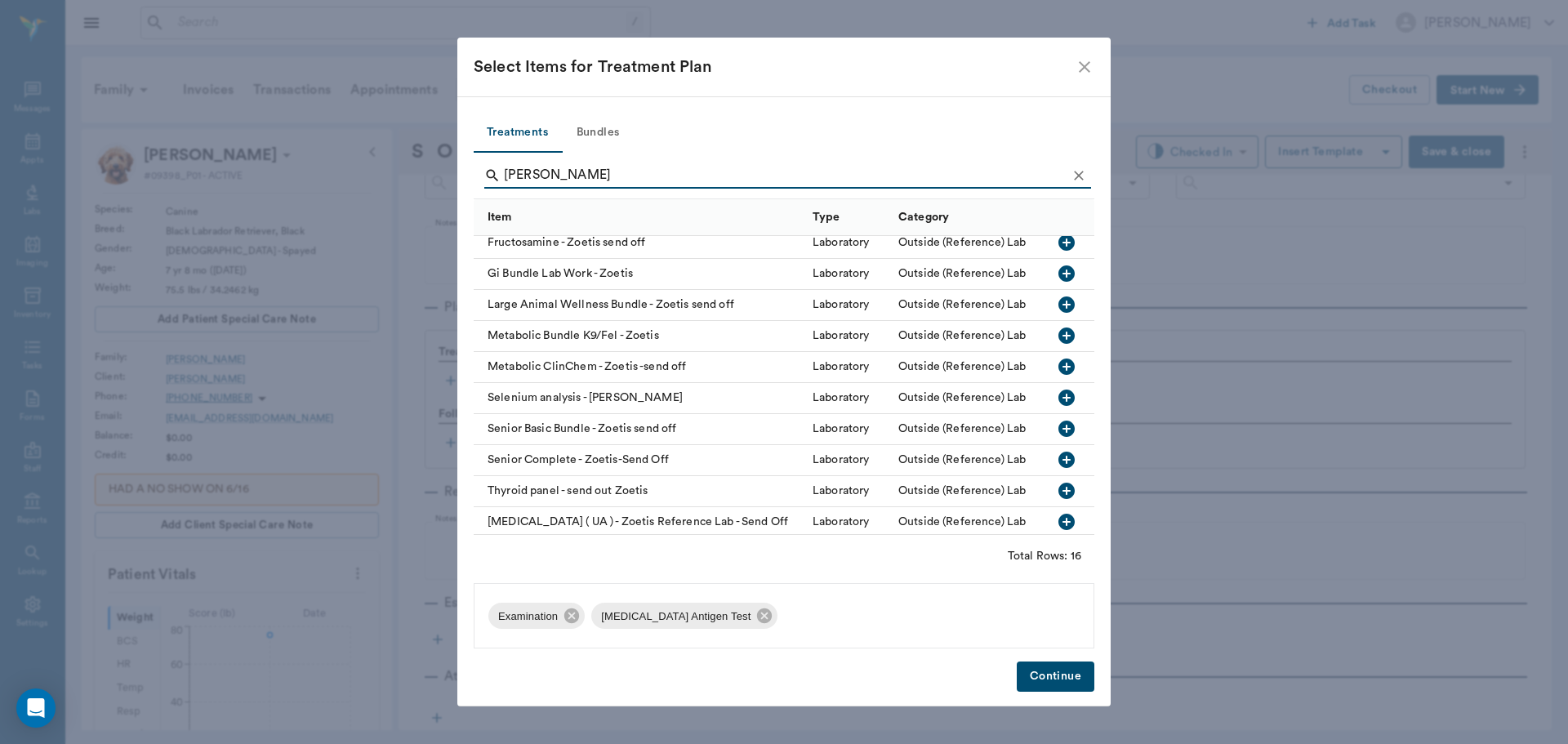
click at [1057, 429] on icon "button" at bounding box center [1066, 428] width 20 height 20
type input "z"
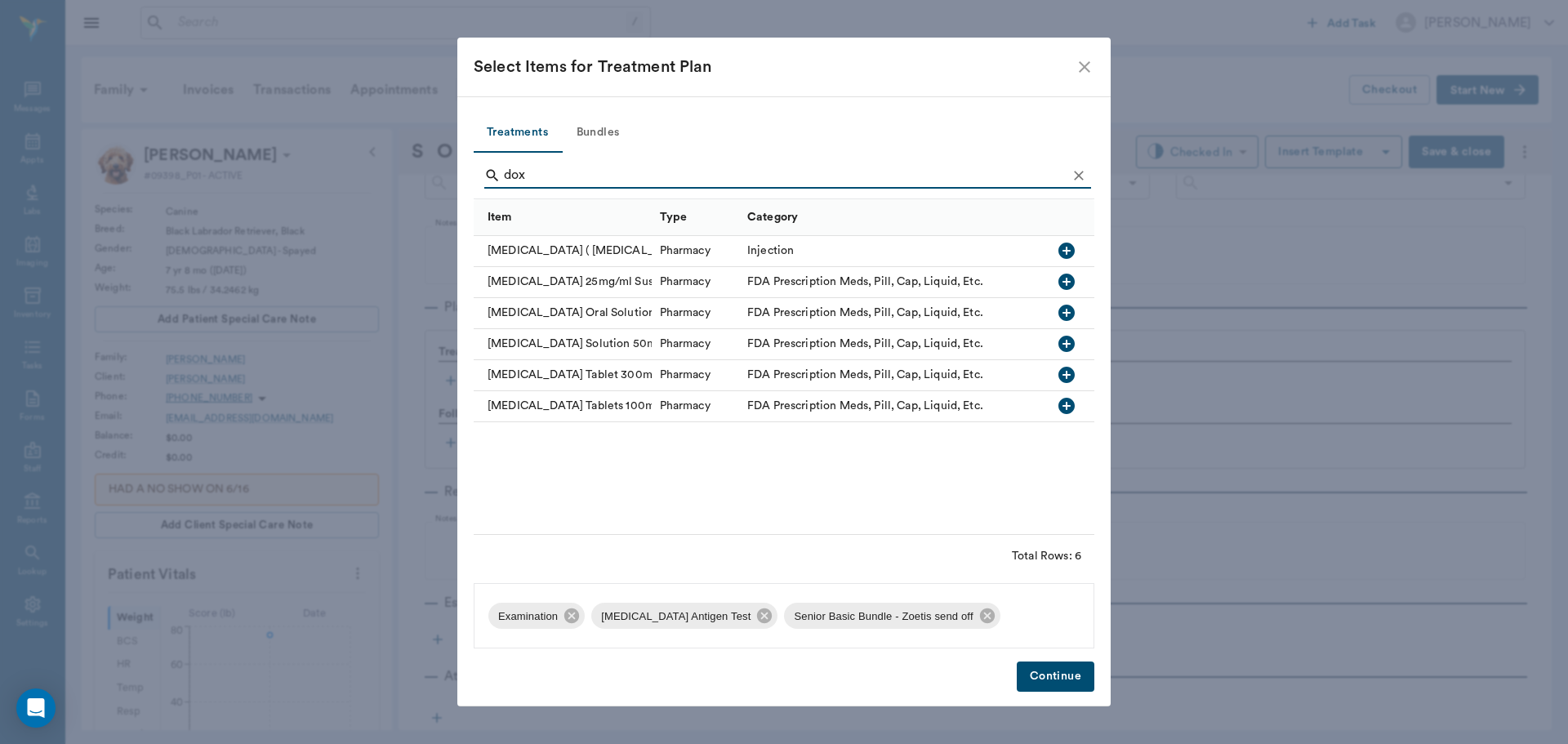
scroll to position [0, 0]
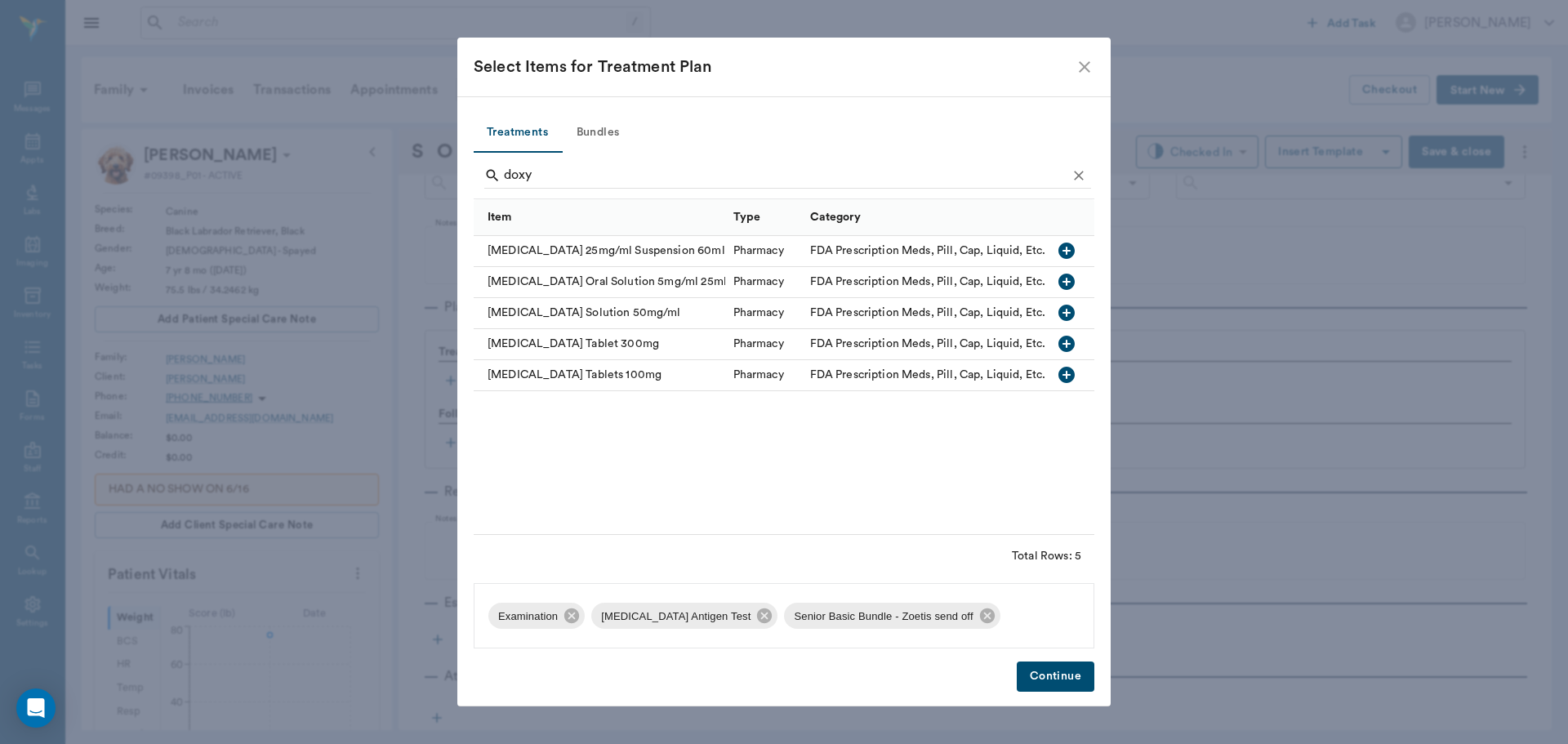
click at [1070, 348] on icon "button" at bounding box center [1067, 344] width 17 height 17
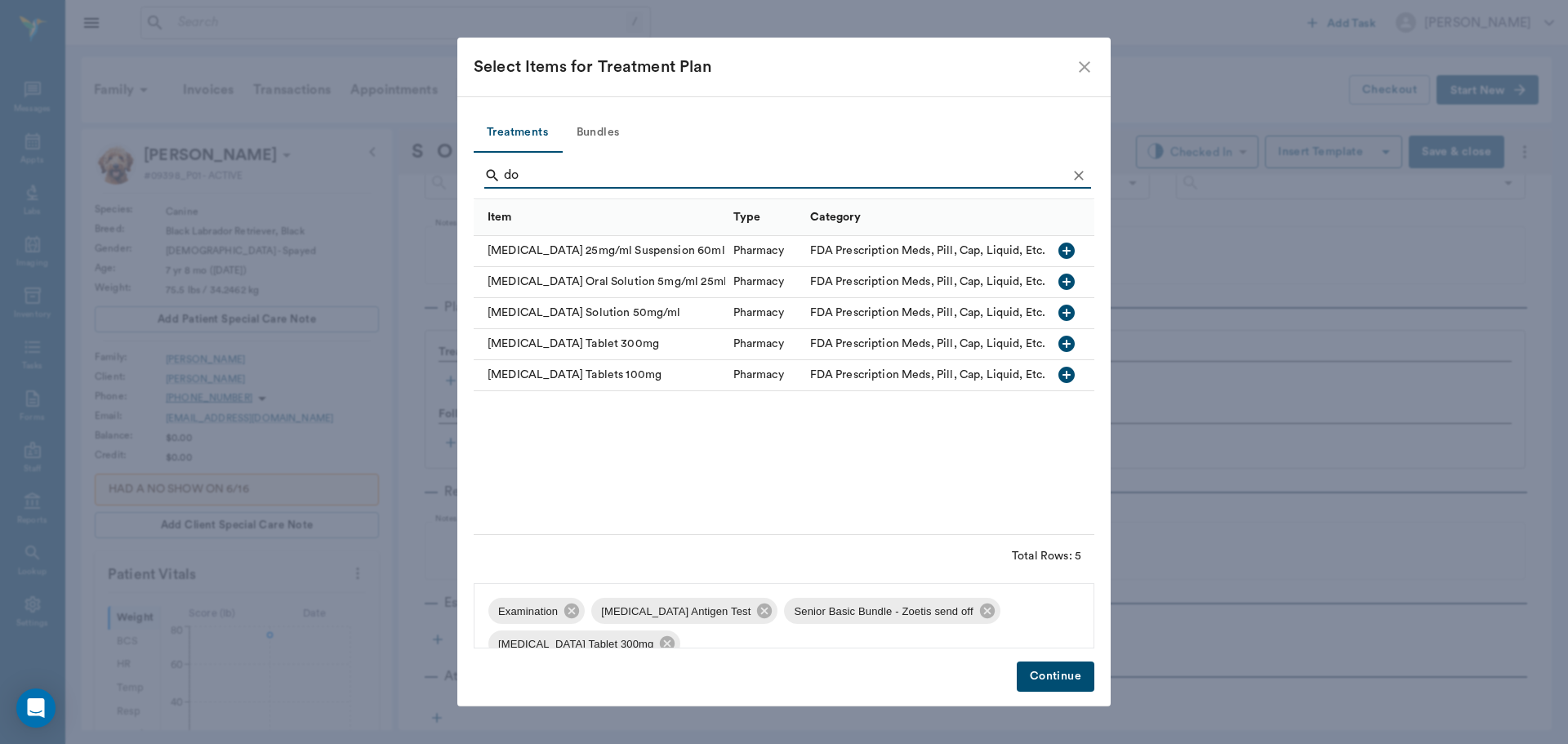
type input "d"
type input "pro-hea"
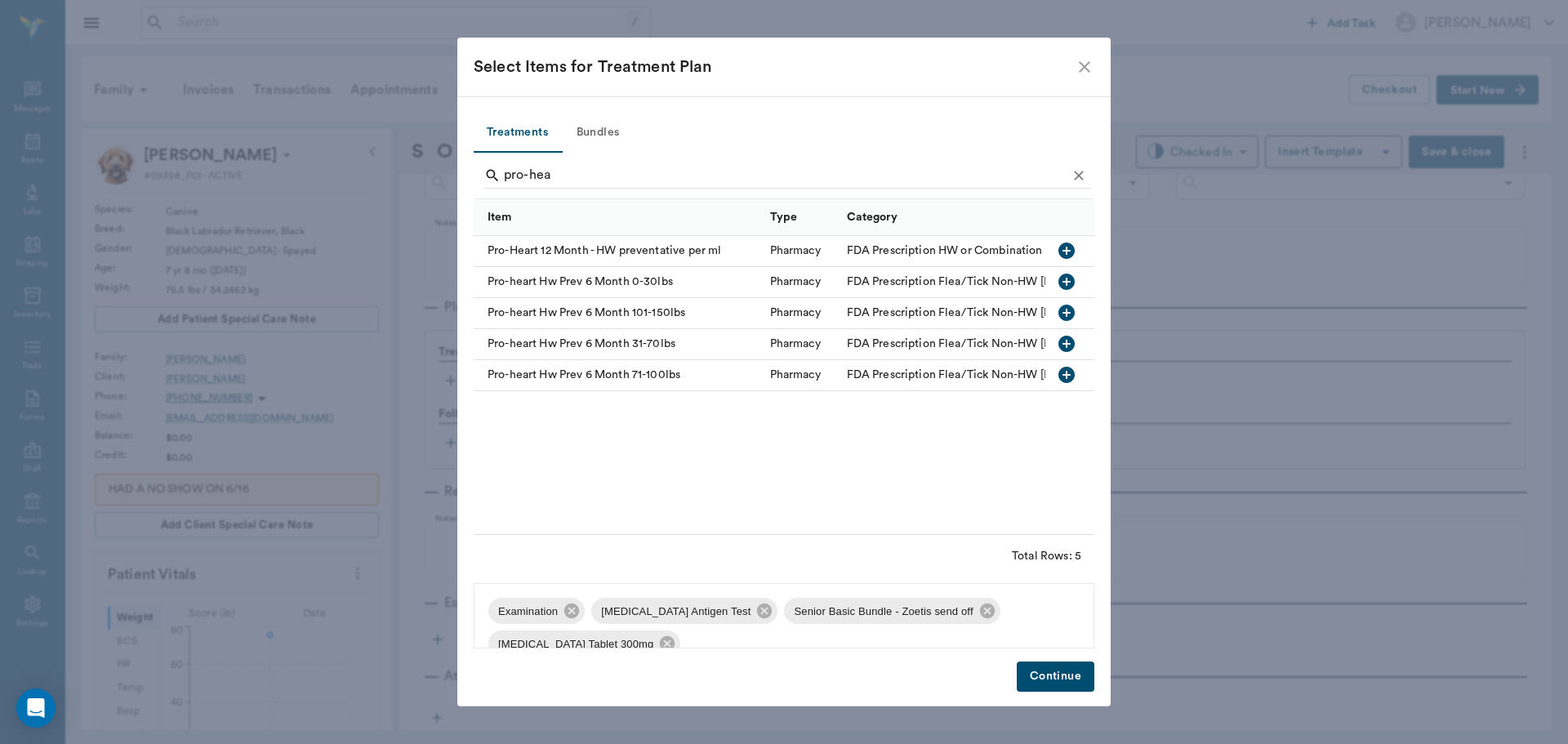
click at [1068, 374] on icon "button" at bounding box center [1067, 375] width 17 height 17
click at [1063, 673] on button "Continue" at bounding box center [1055, 676] width 77 height 30
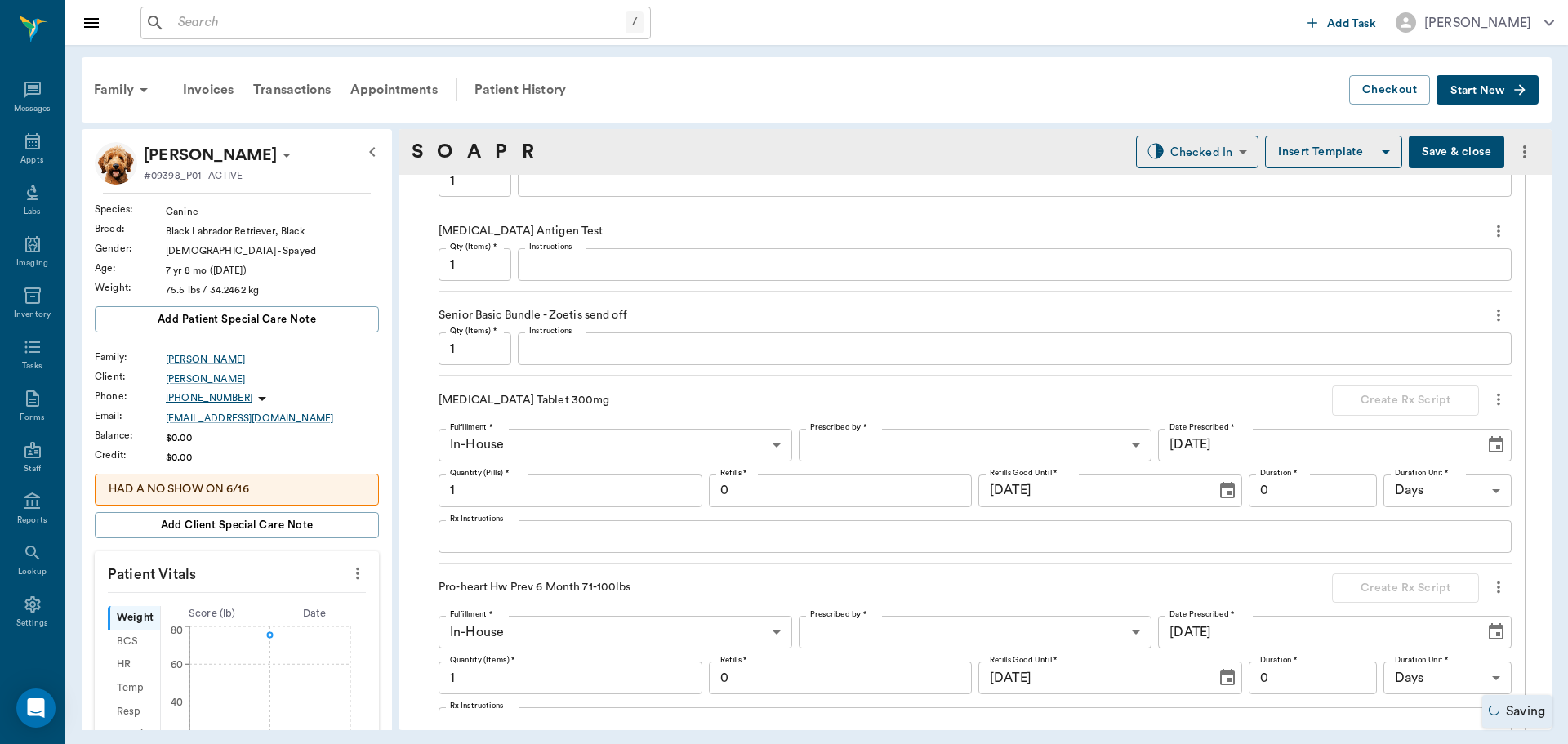
scroll to position [1381, 0]
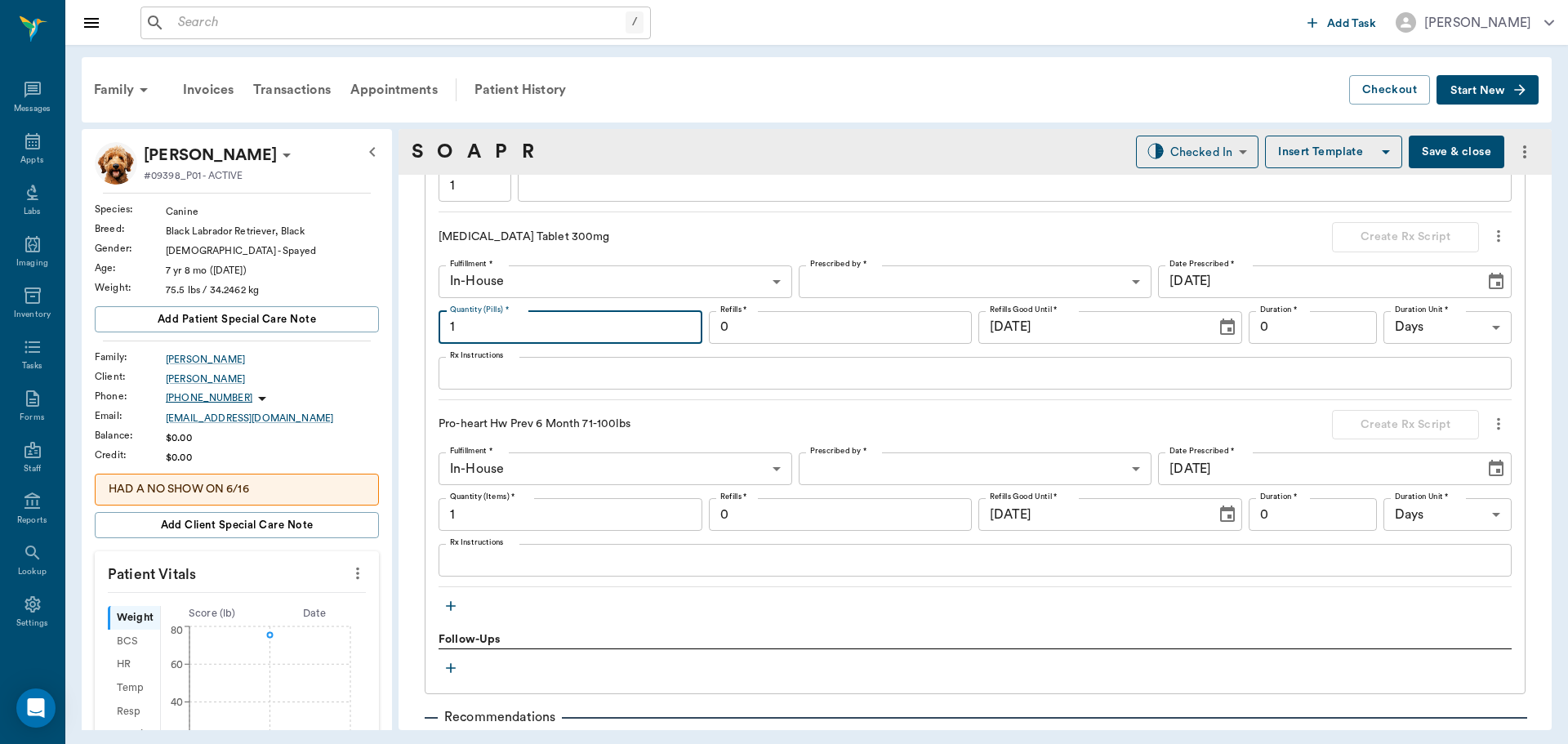
click at [515, 332] on input "1" at bounding box center [570, 327] width 264 height 33
type input "40"
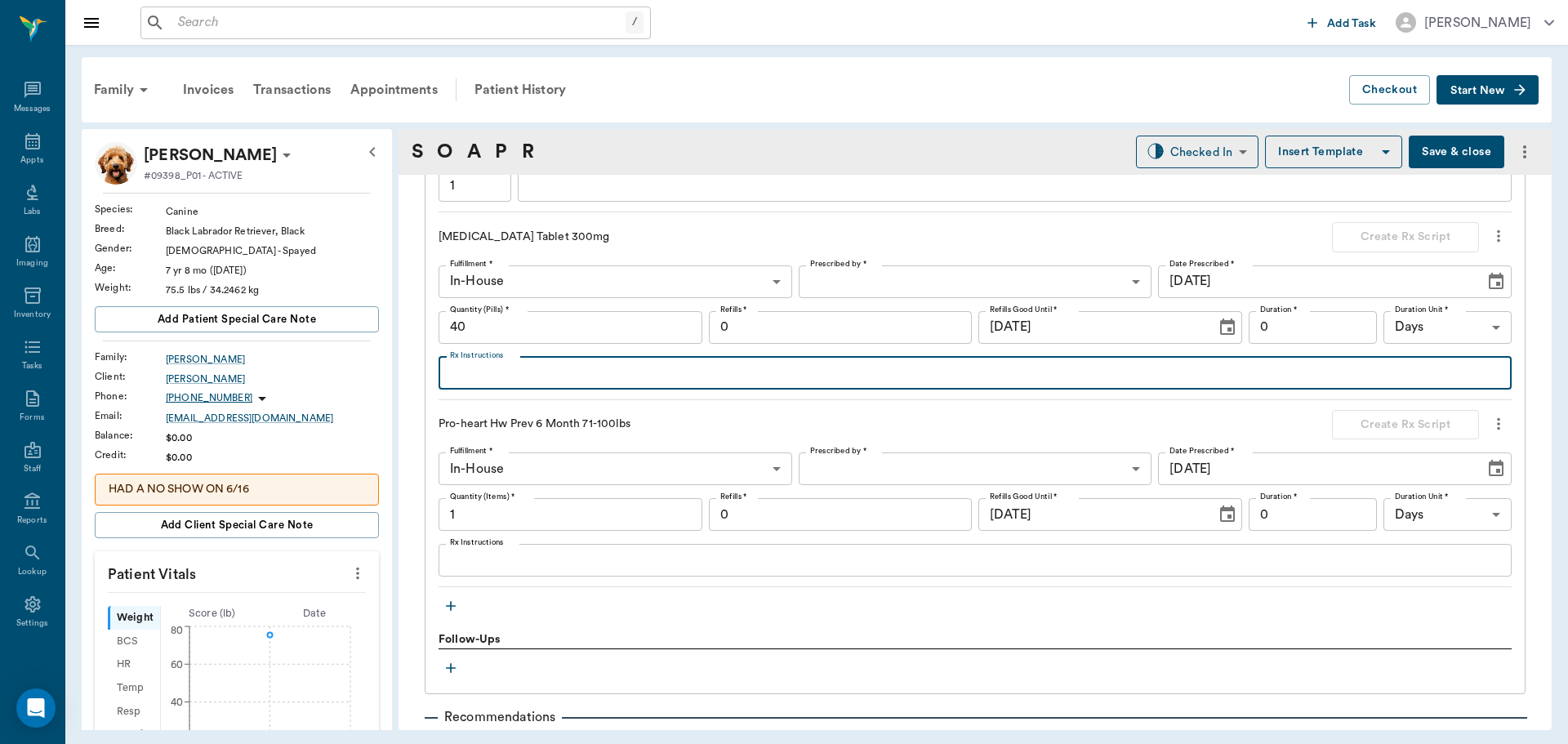
click at [500, 380] on textarea "Rx Instructions" at bounding box center [975, 373] width 1050 height 19
type textarea "Give 1 & 1/3 tablet daily until gone"
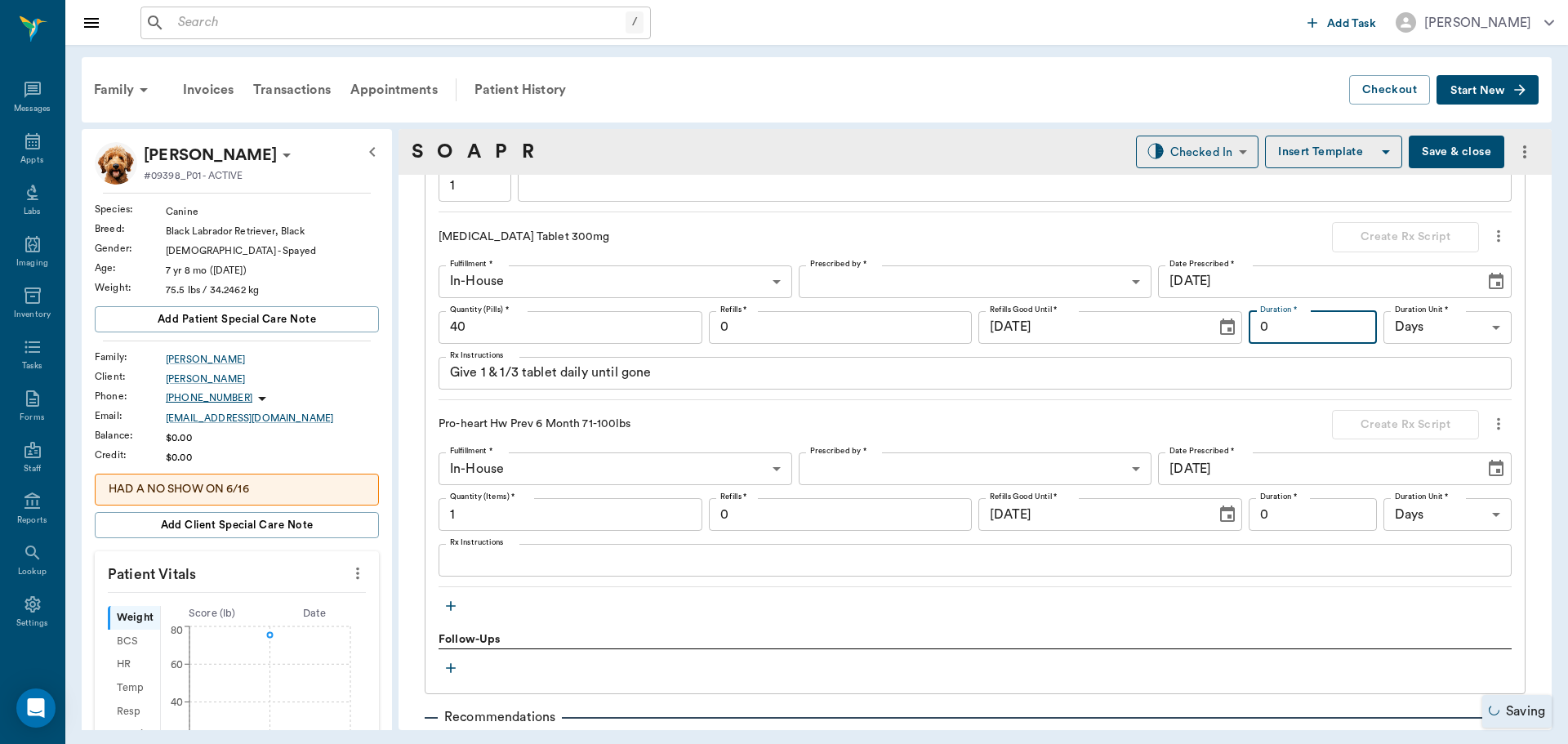
click at [1309, 324] on input "0" at bounding box center [1312, 327] width 128 height 33
type input "30"
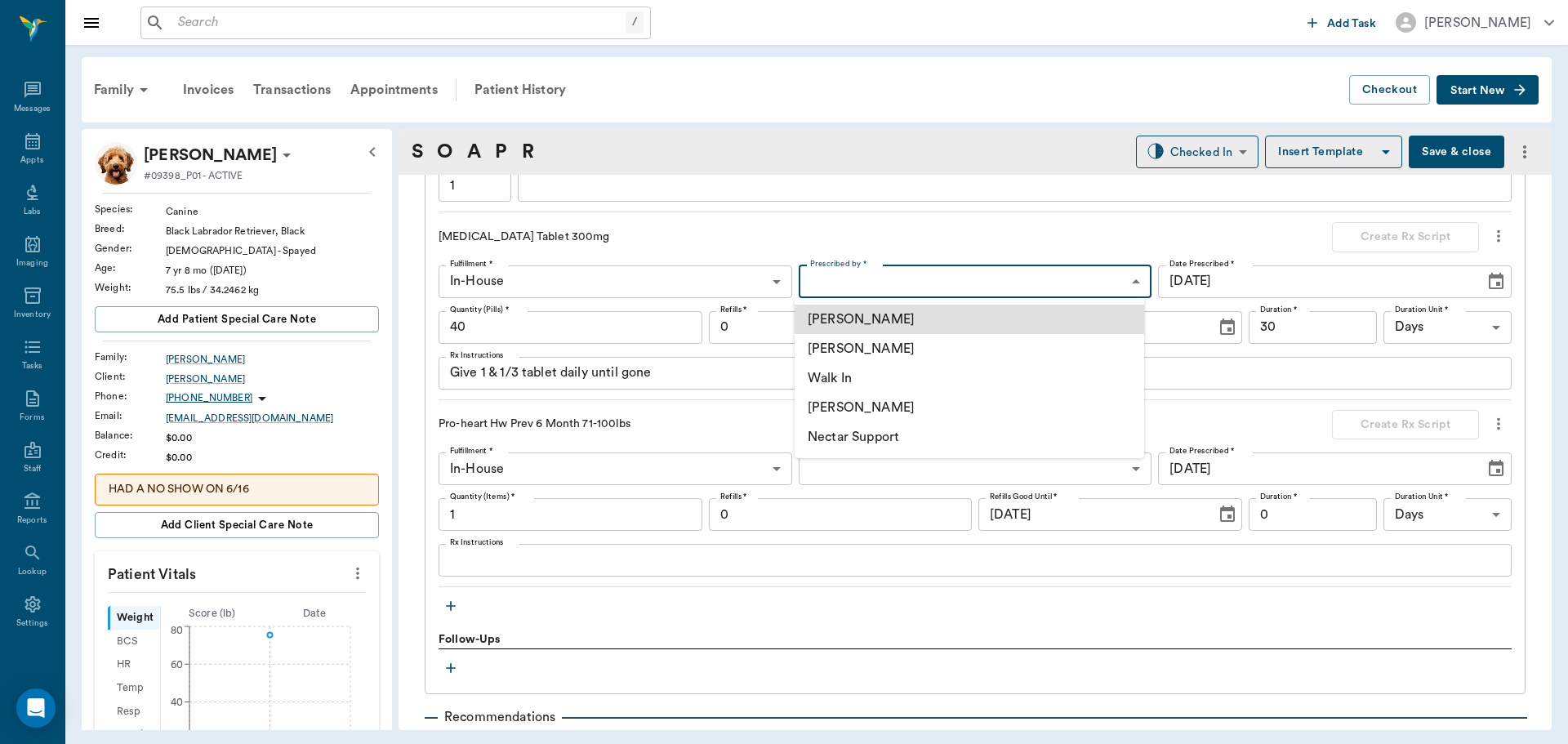
click at [1108, 275] on body "/ ​ Add Task Dr. Bert Ellsworth Nectar Messages Appts Labs Imaging Inventory Ta…" at bounding box center [784, 372] width 1568 height 744
click at [877, 343] on li "[PERSON_NAME]" at bounding box center [969, 349] width 350 height 30
type input "63ec2f075fda476ae8351a4d"
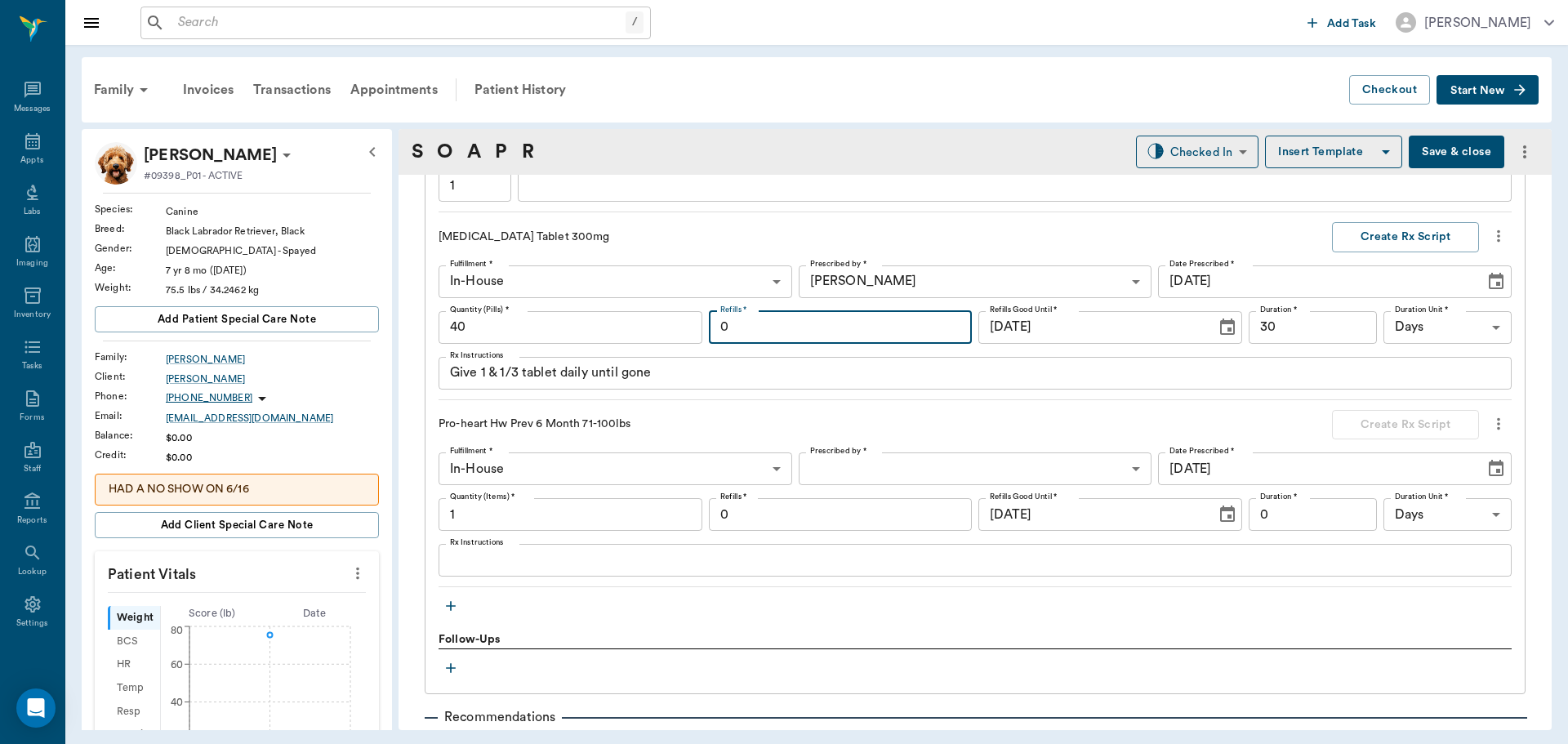
click at [830, 321] on input "0" at bounding box center [840, 327] width 264 height 33
type input "3"
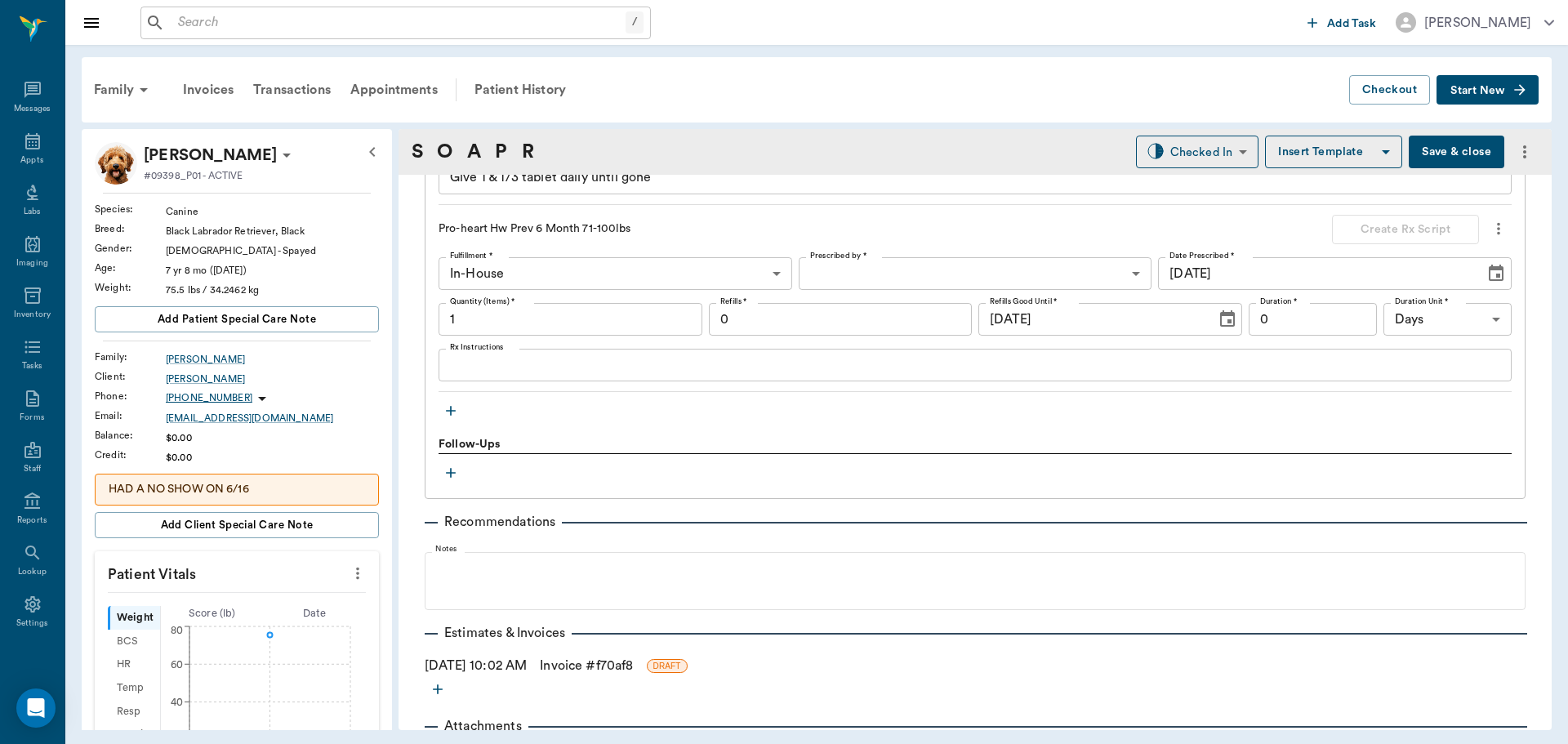
scroll to position [1625, 0]
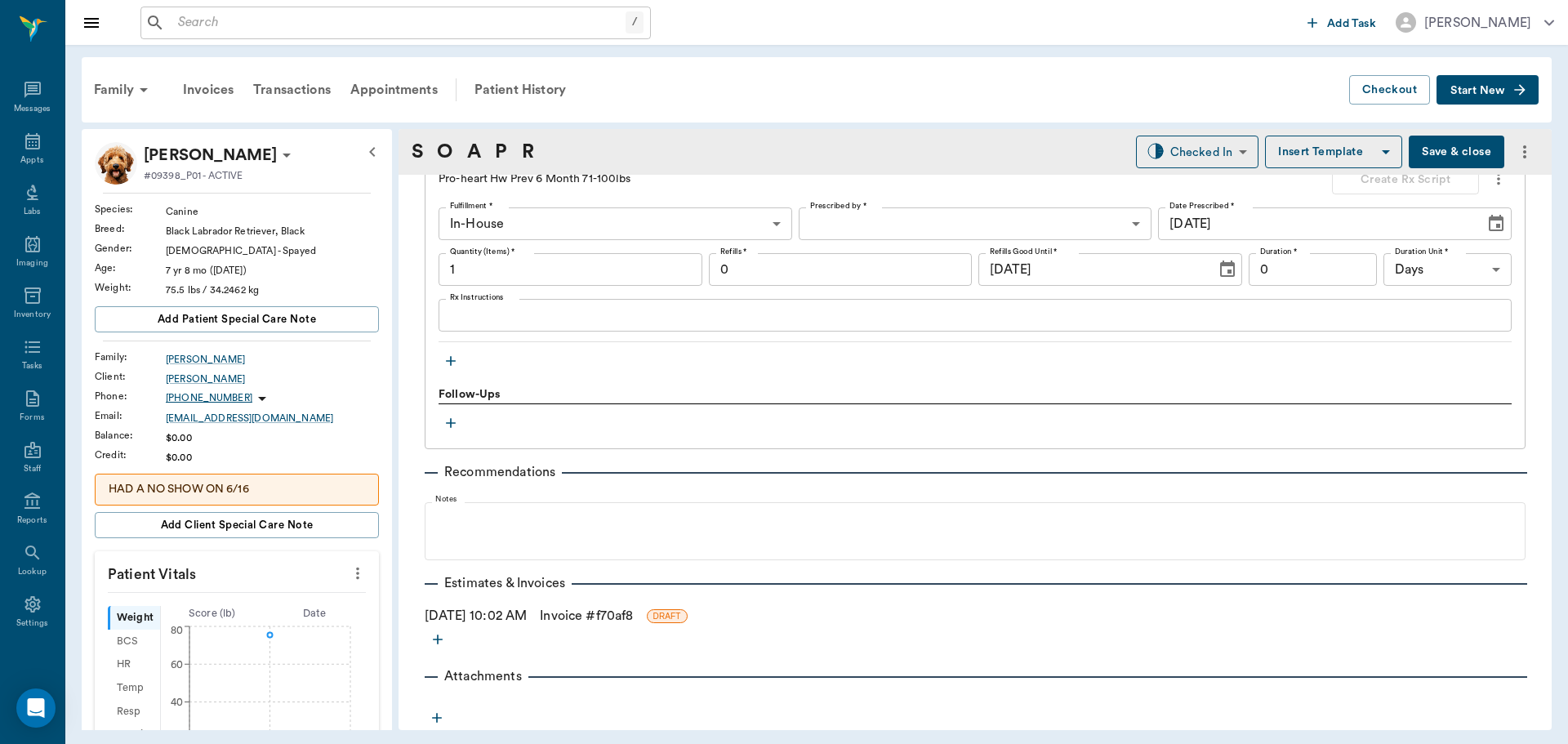
type input "2"
click at [591, 613] on link "Invoice # f70af8" at bounding box center [587, 615] width 93 height 20
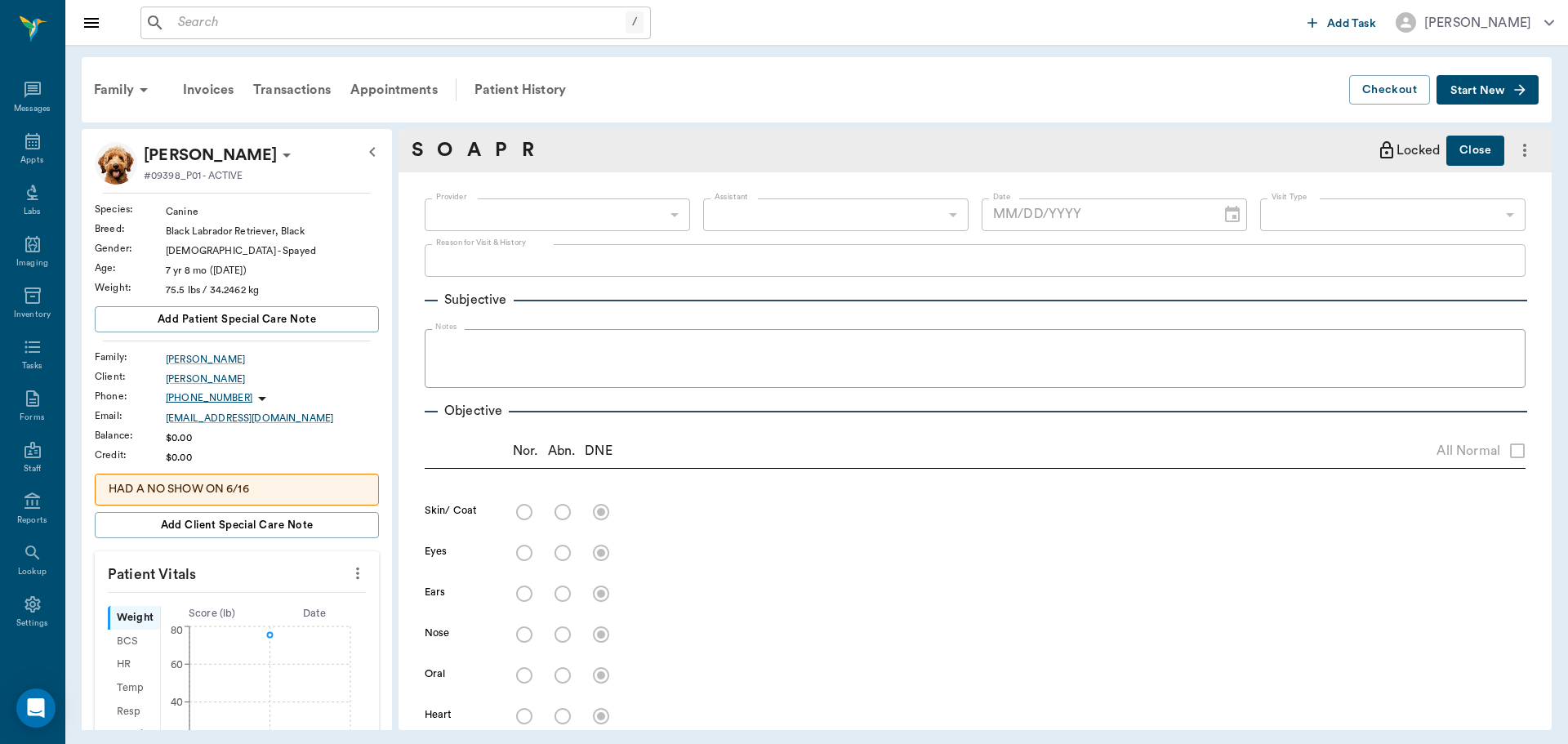
type input "63ec2f075fda476ae8351a4d"
type input "63ec2e7e52e12b0ba117b124"
type input "65d2be4f46e3a538d89b8c14"
type textarea "Hasn't been checked out in a while, and is losing a little weight. Christy"
type input "[DATE]"
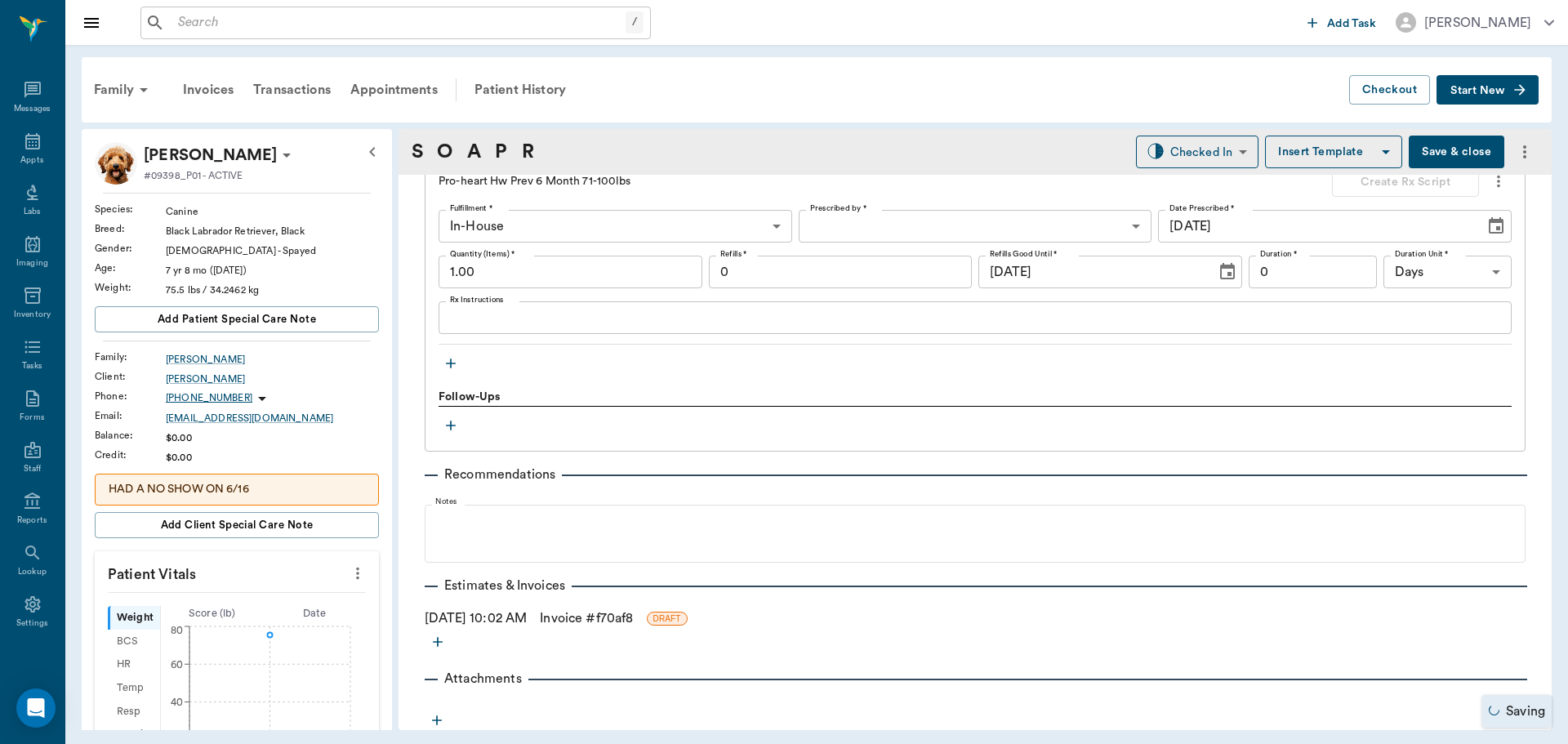
scroll to position [1625, 0]
click at [433, 642] on icon "more" at bounding box center [438, 640] width 17 height 17
click at [427, 666] on span "Estimate" at bounding box center [437, 668] width 137 height 17
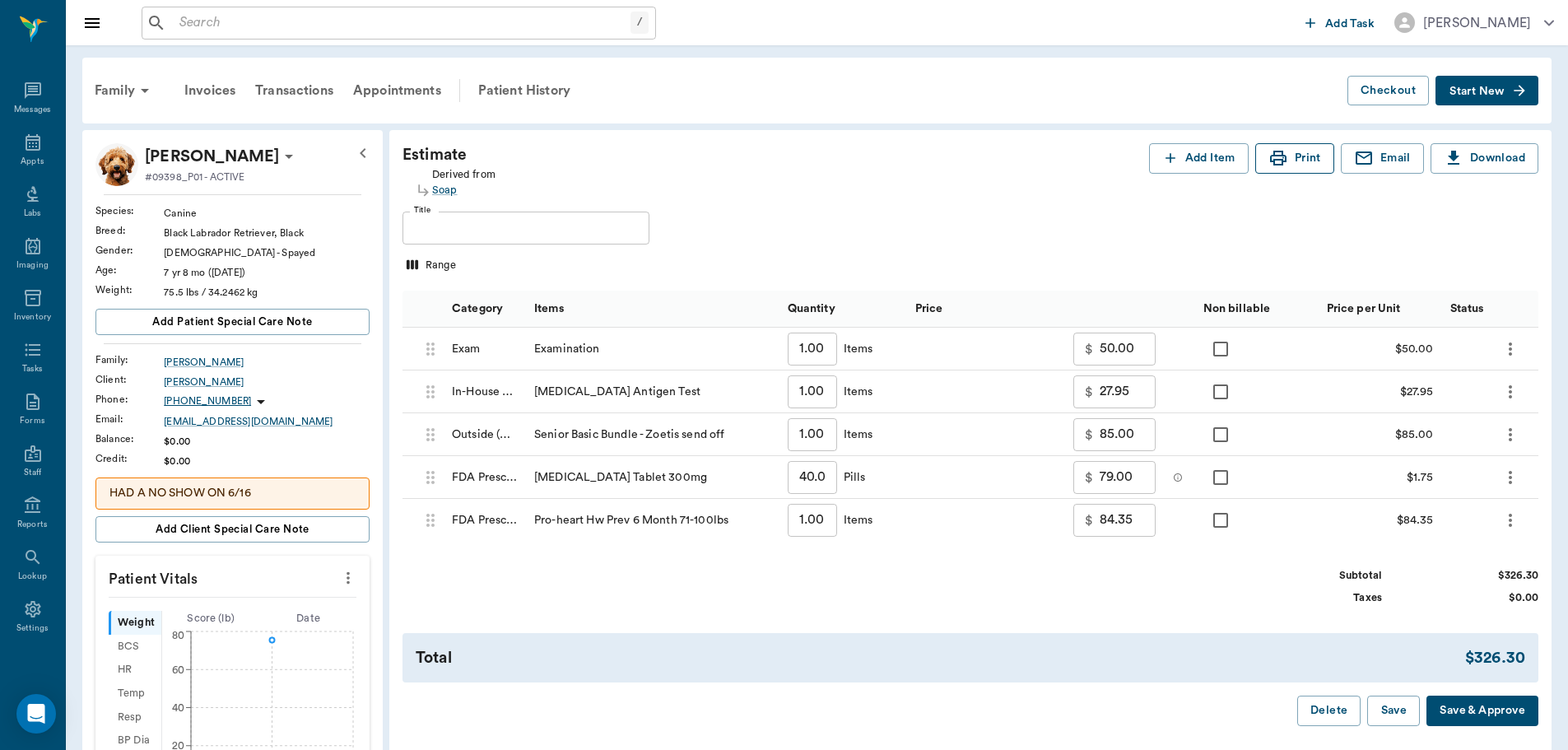
click at [1304, 155] on button "Print" at bounding box center [1294, 158] width 79 height 30
click at [23, 154] on div "Appts" at bounding box center [32, 151] width 65 height 52
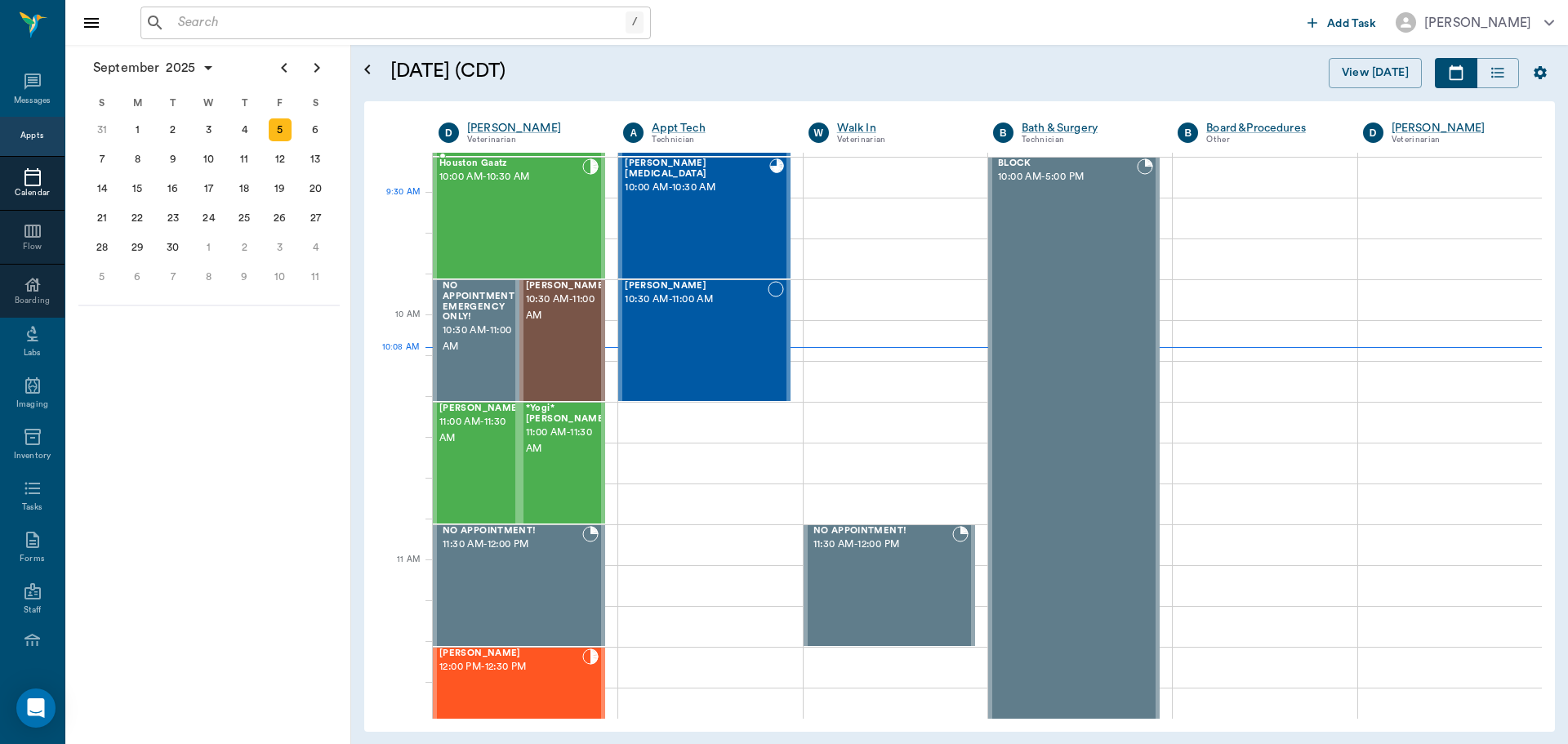
scroll to position [247, 0]
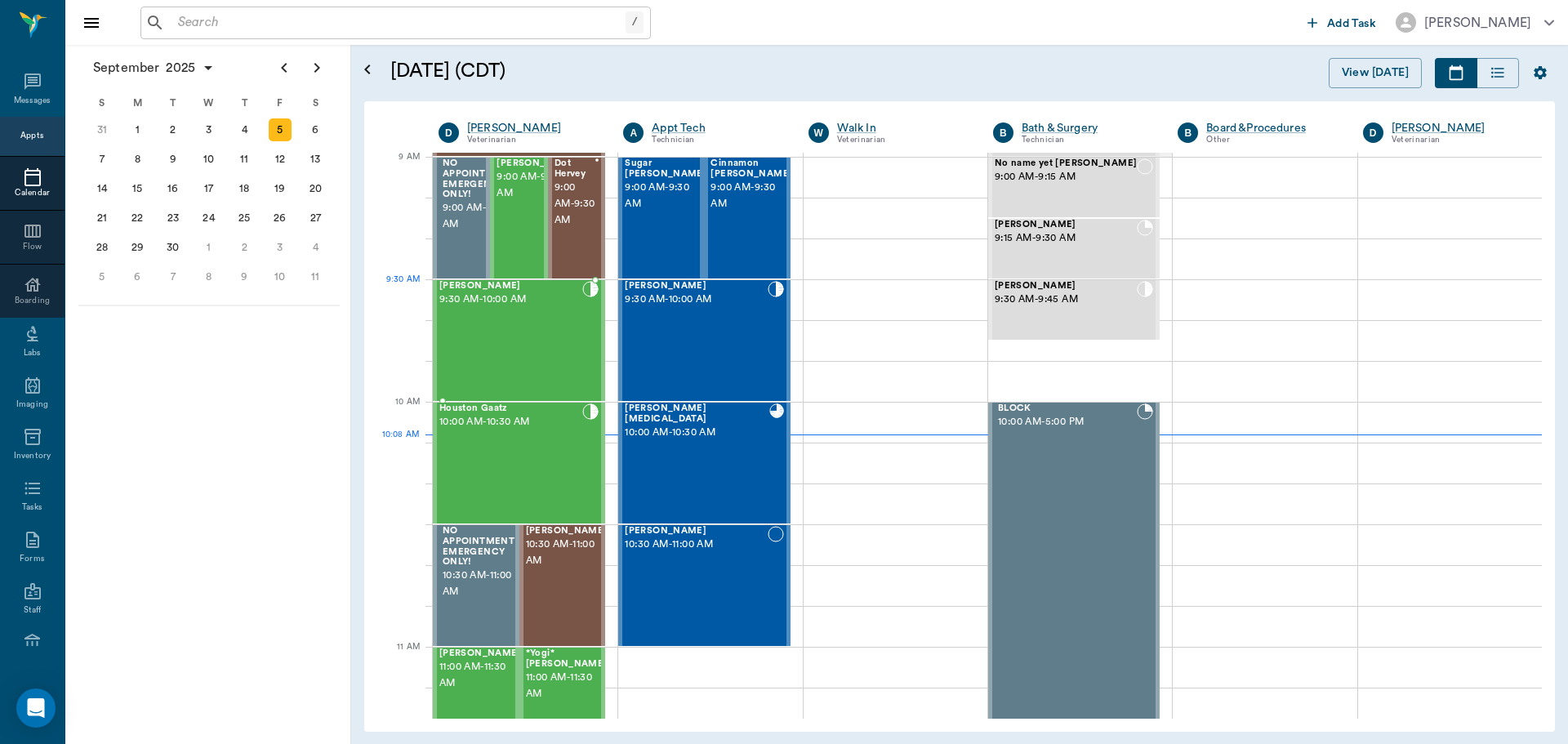
click at [520, 317] on div "Daisy Brownlee 9:30 AM - 10:00 AM" at bounding box center [510, 340] width 143 height 119
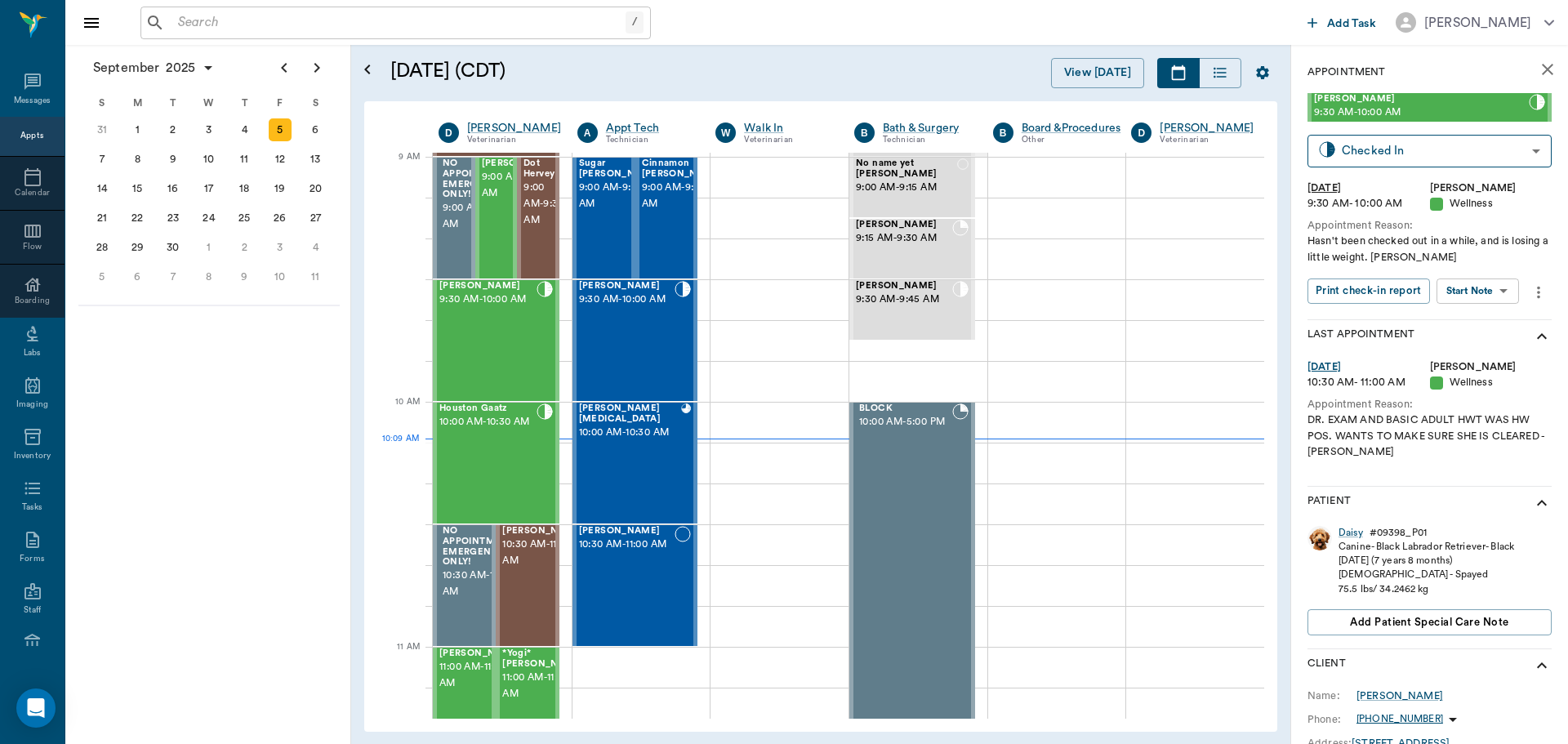
click at [1472, 291] on body "/ ​ Add Task Dr. Bert Ellsworth Nectar Messages Appts Calendar Flow Boarding La…" at bounding box center [784, 372] width 1568 height 744
click at [1452, 320] on button "View SOAP" at bounding box center [1460, 324] width 56 height 19
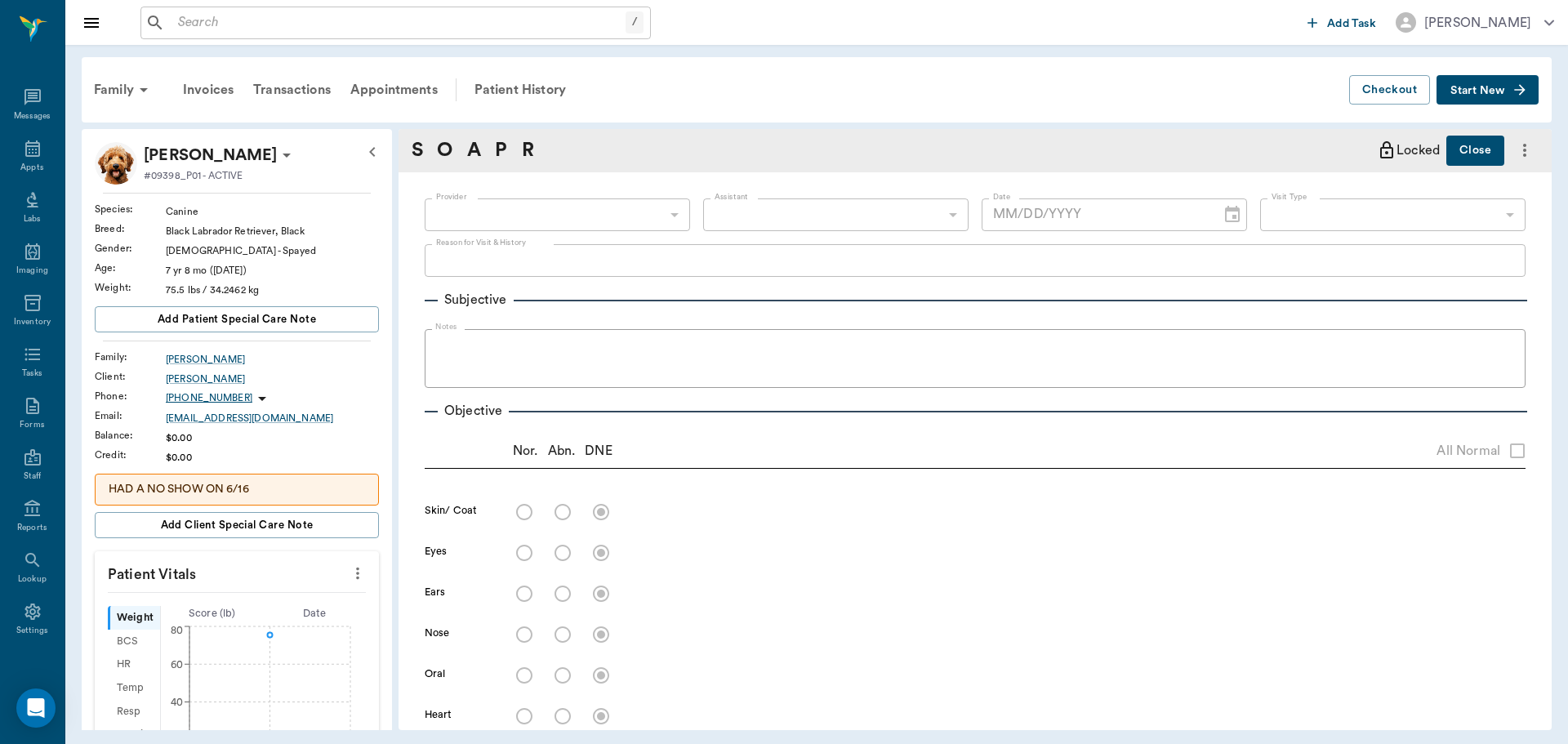
scroll to position [7, 0]
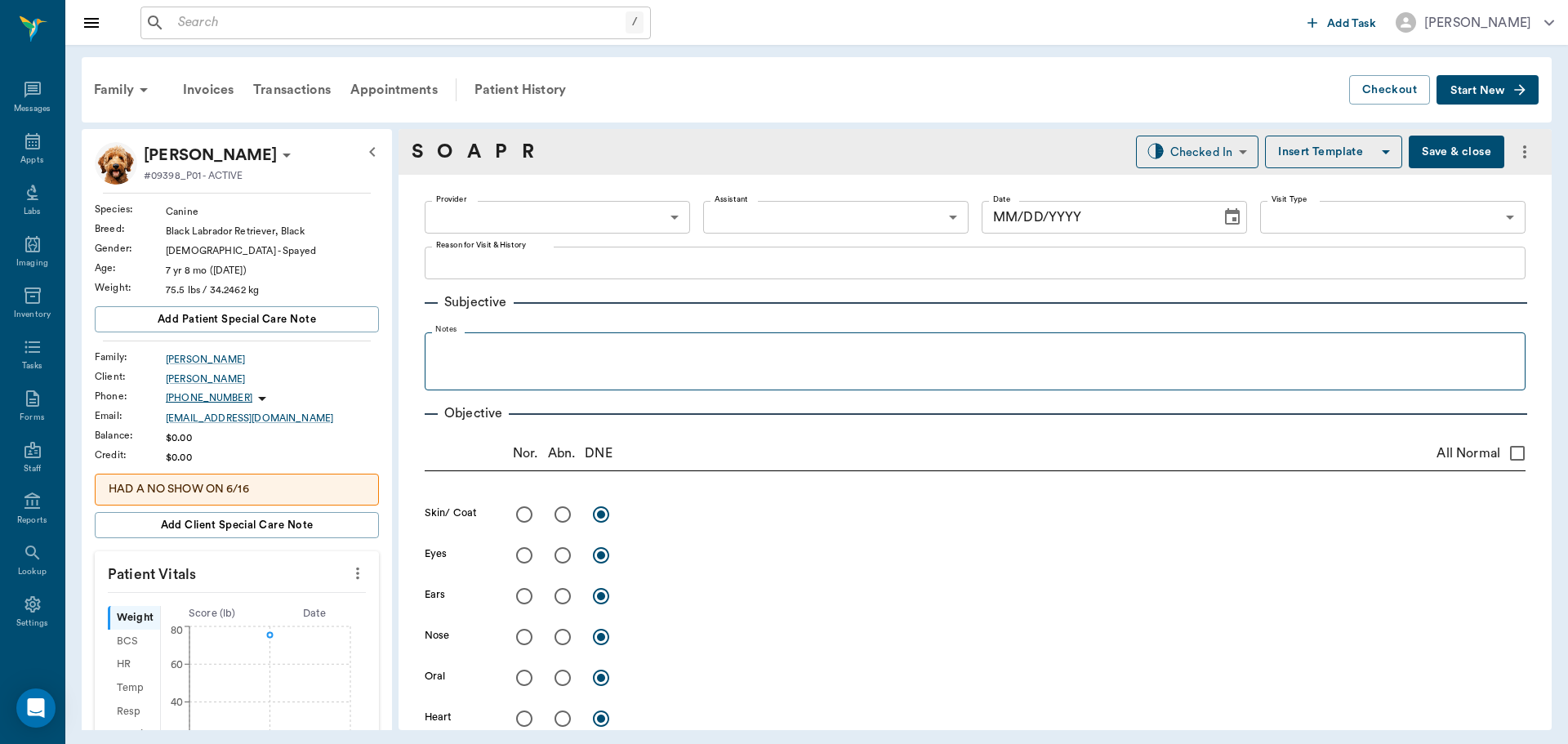
type input "63ec2f075fda476ae8351a4d"
type input "63ec2e7e52e12b0ba117b124"
type input "65d2be4f46e3a538d89b8c14"
type textarea "Hasn't been checked out in a while, and is losing a little weight. Christy"
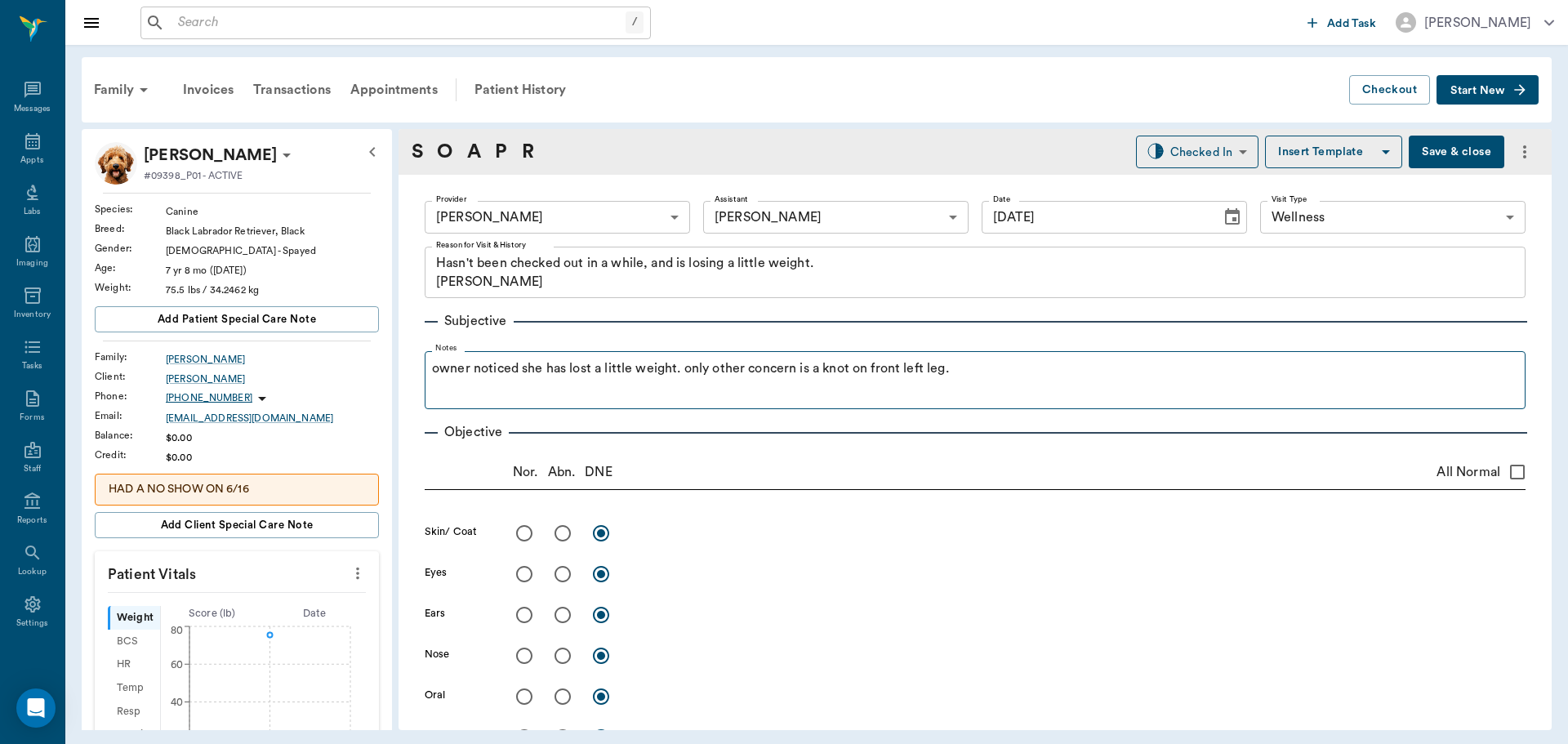
type input "[DATE]"
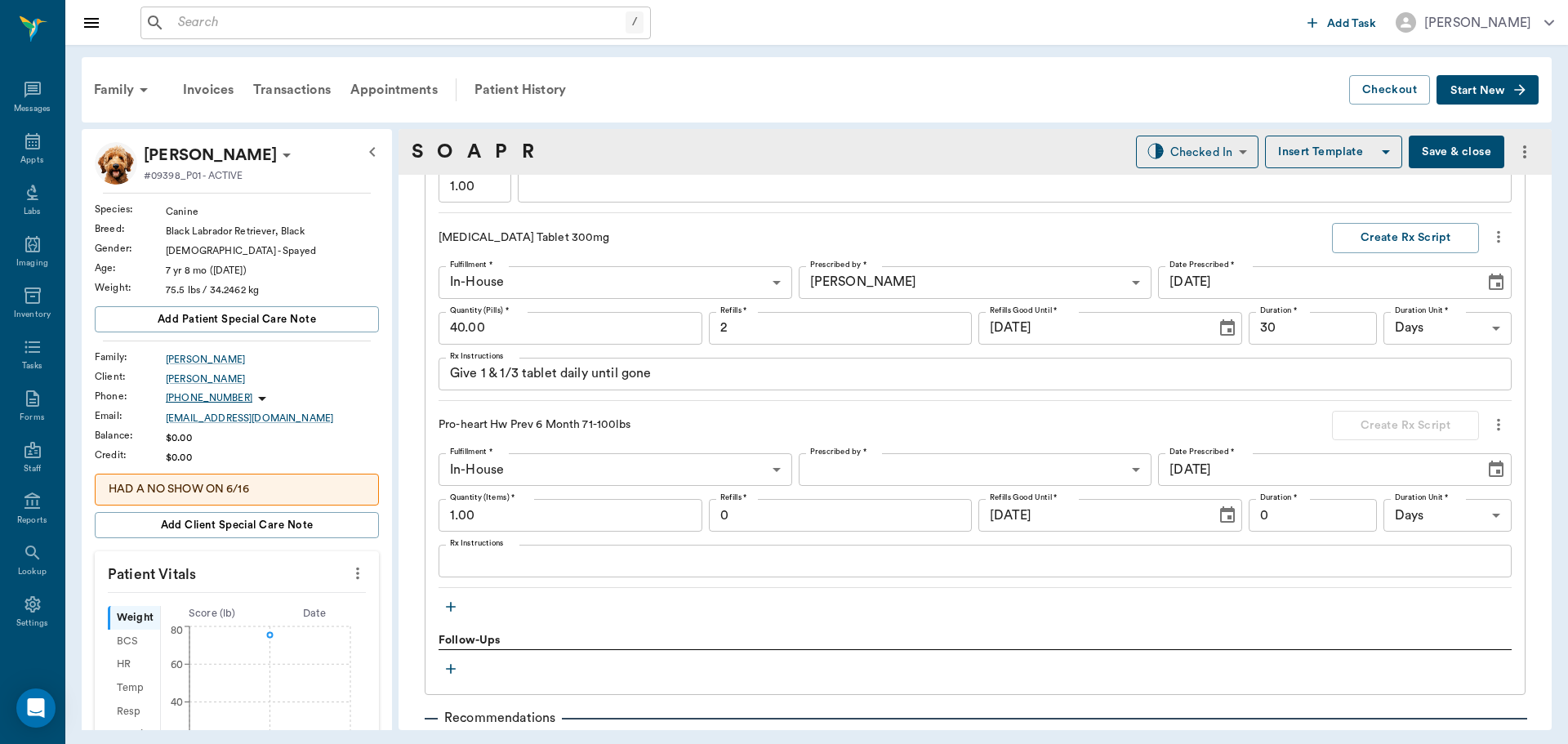
scroll to position [1387, 0]
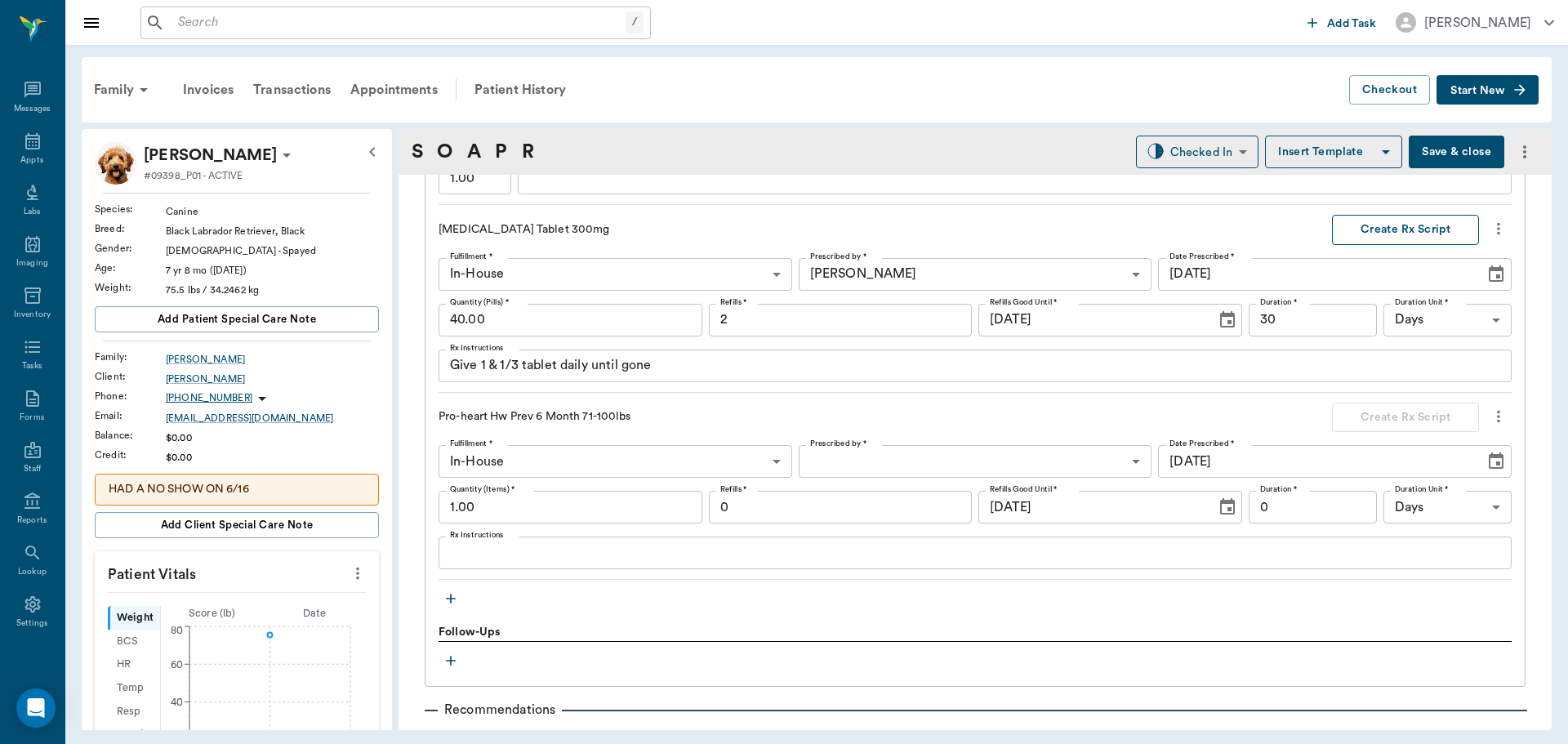
click at [1419, 222] on button "Create Rx Script" at bounding box center [1406, 229] width 147 height 30
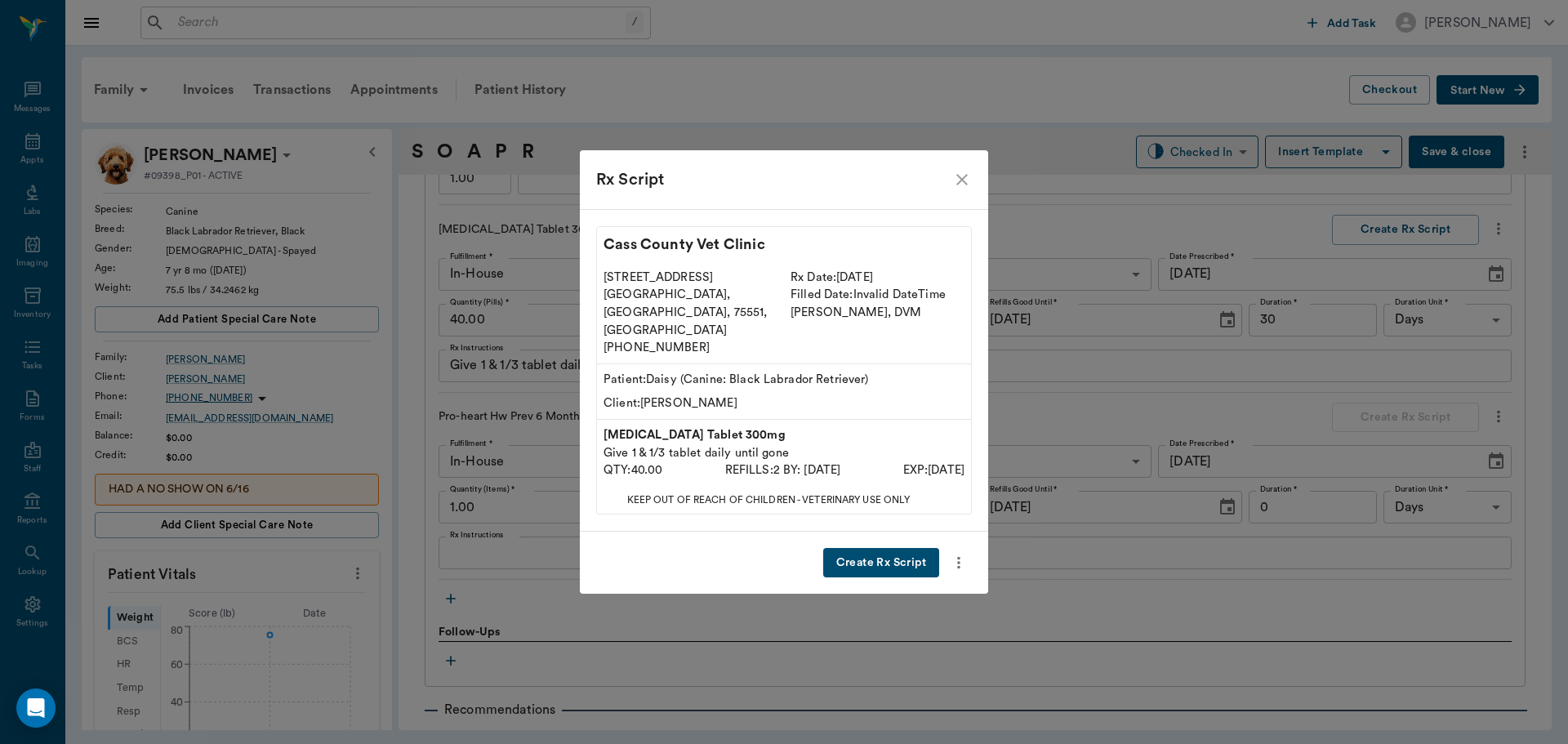
click at [896, 548] on button "Create Rx Script" at bounding box center [881, 563] width 116 height 30
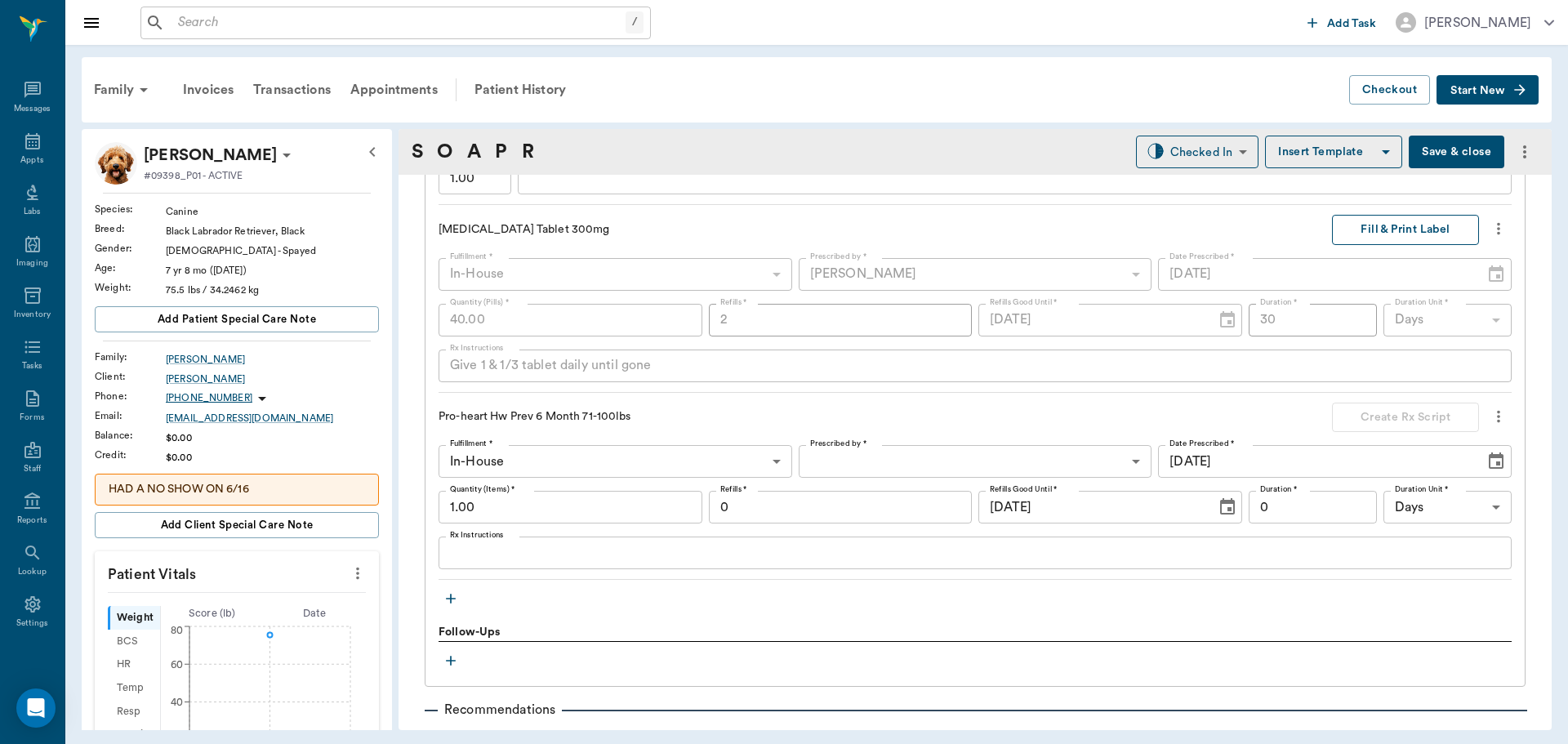
click at [1378, 233] on button "Fill & Print Label" at bounding box center [1406, 229] width 147 height 30
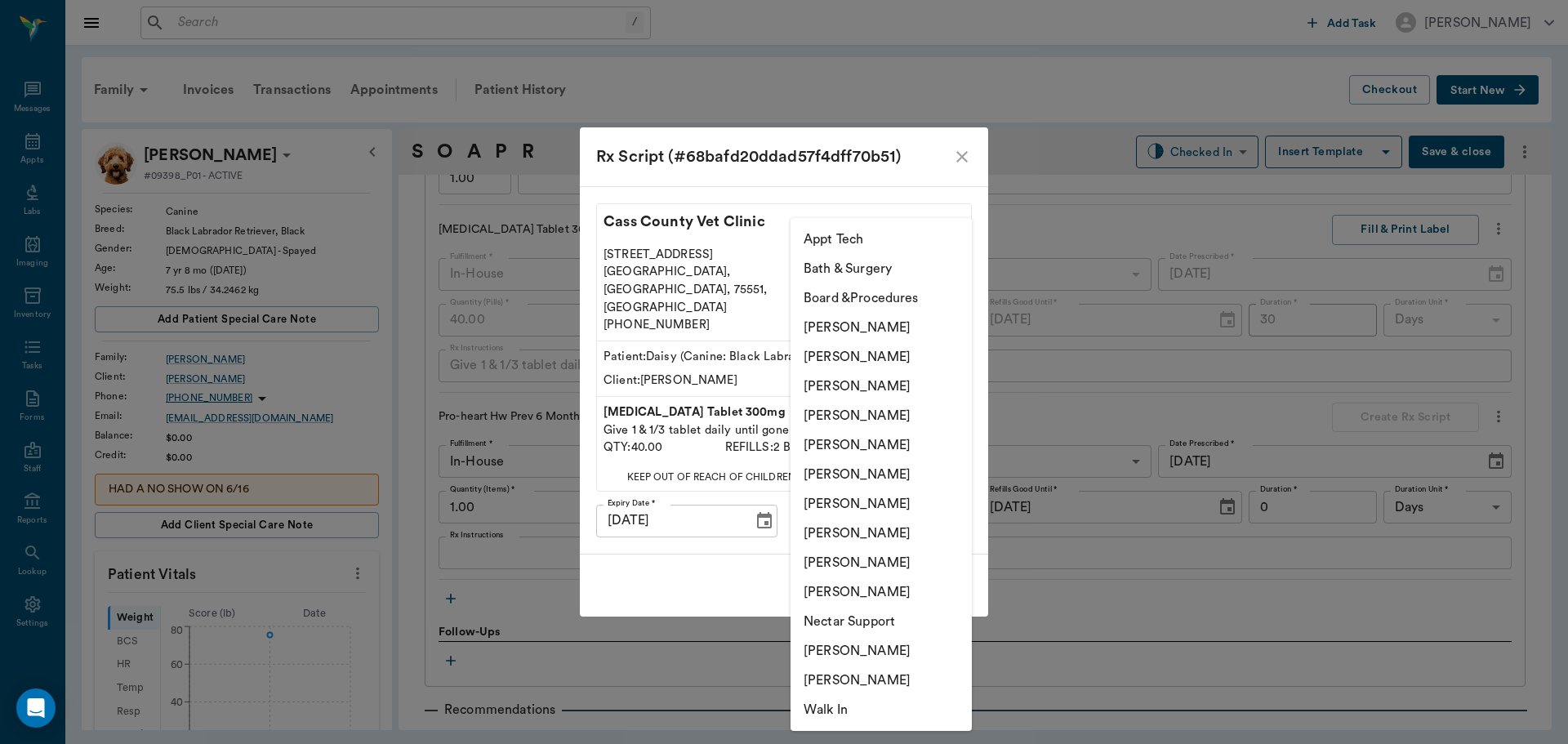
click at [955, 498] on body "/ ​ Add Task Dr. Bert Ellsworth Nectar Messages Appts Labs Imaging Inventory Ta…" at bounding box center [784, 372] width 1568 height 744
click at [872, 412] on li "[PERSON_NAME]" at bounding box center [881, 416] width 181 height 30
type input "63ec2f075fda476ae8351a4d"
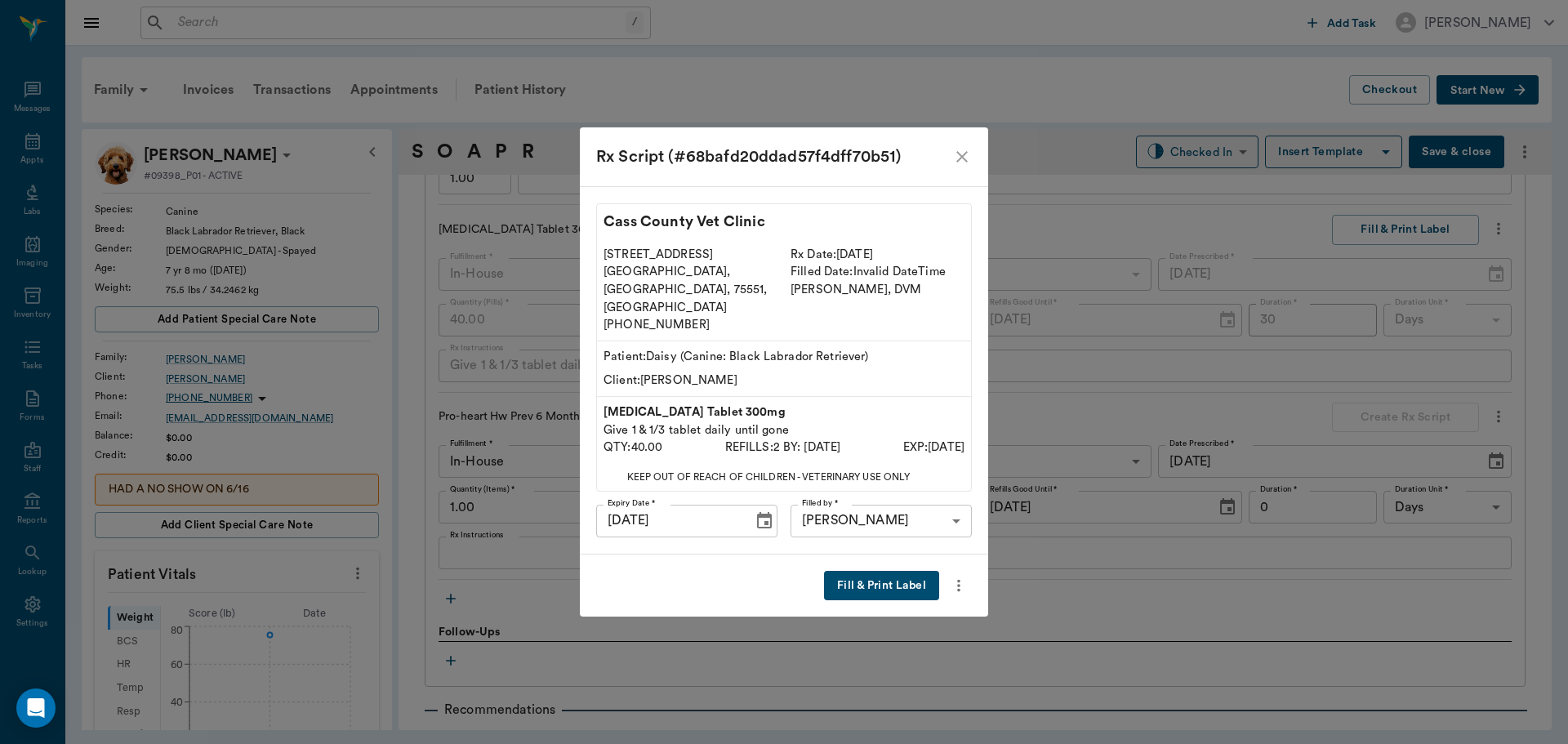
click at [898, 572] on button "Fill & Print Label" at bounding box center [881, 586] width 115 height 30
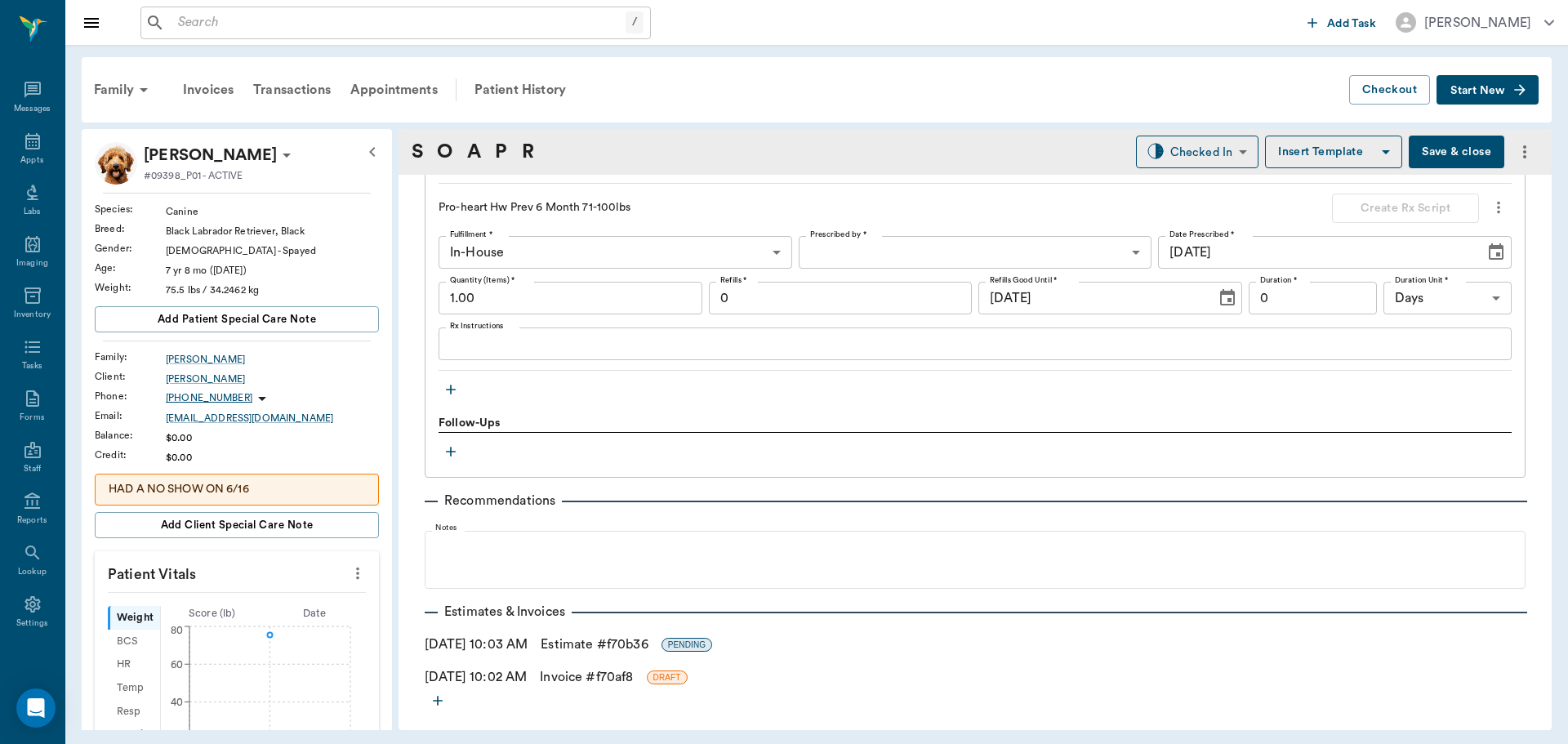
scroll to position [1658, 0]
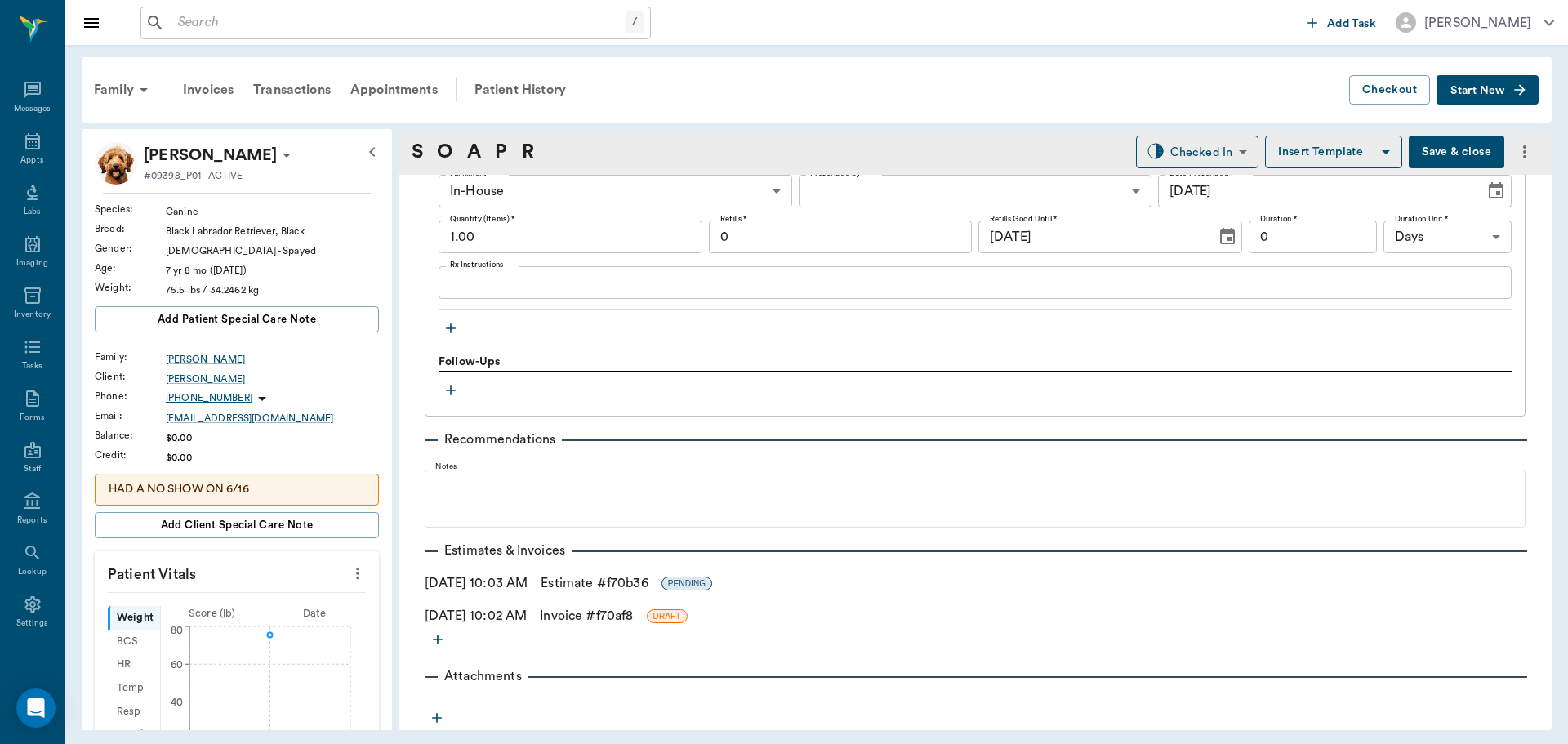
click at [445, 327] on icon "button" at bounding box center [451, 328] width 17 height 17
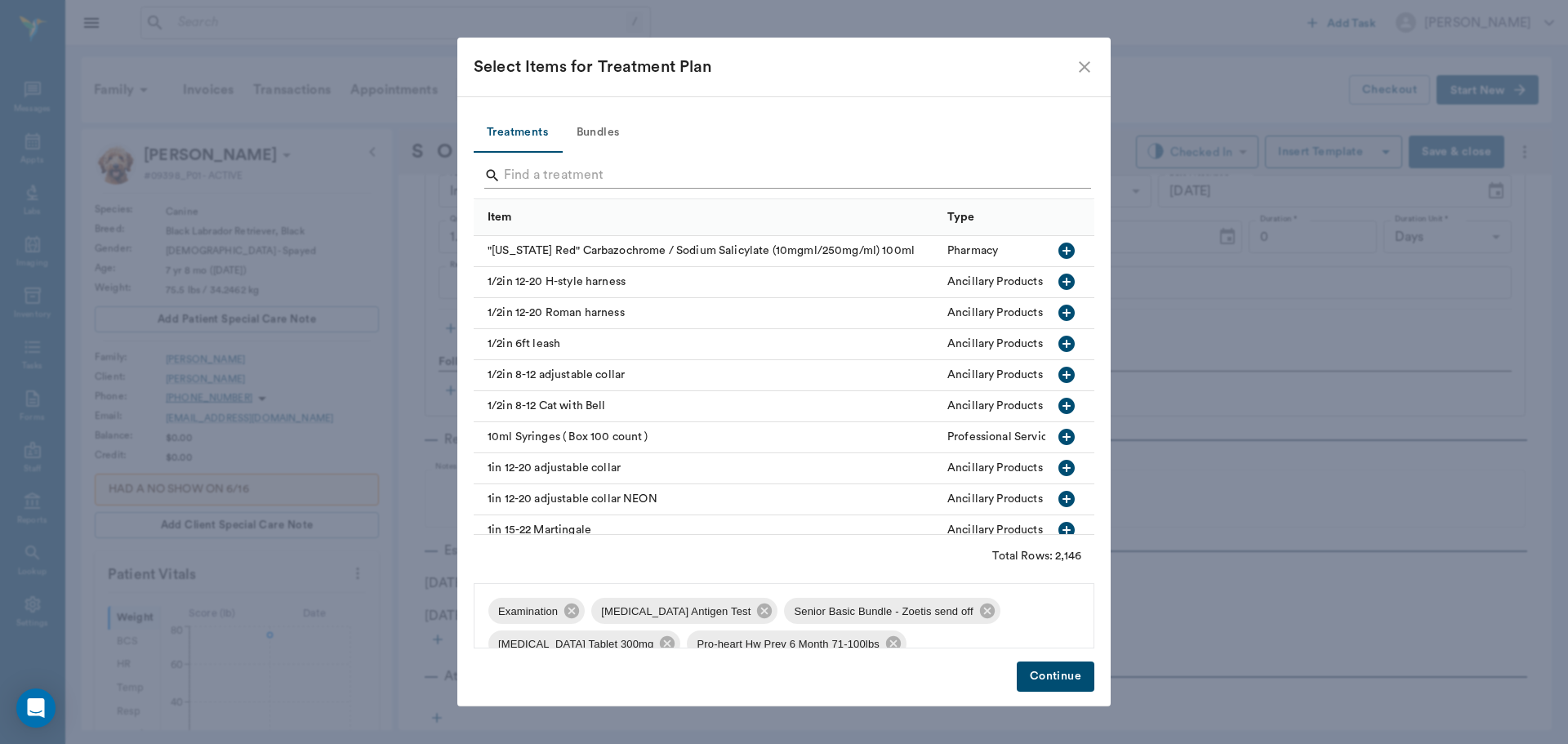
click at [588, 175] on input "Search" at bounding box center [784, 175] width 562 height 26
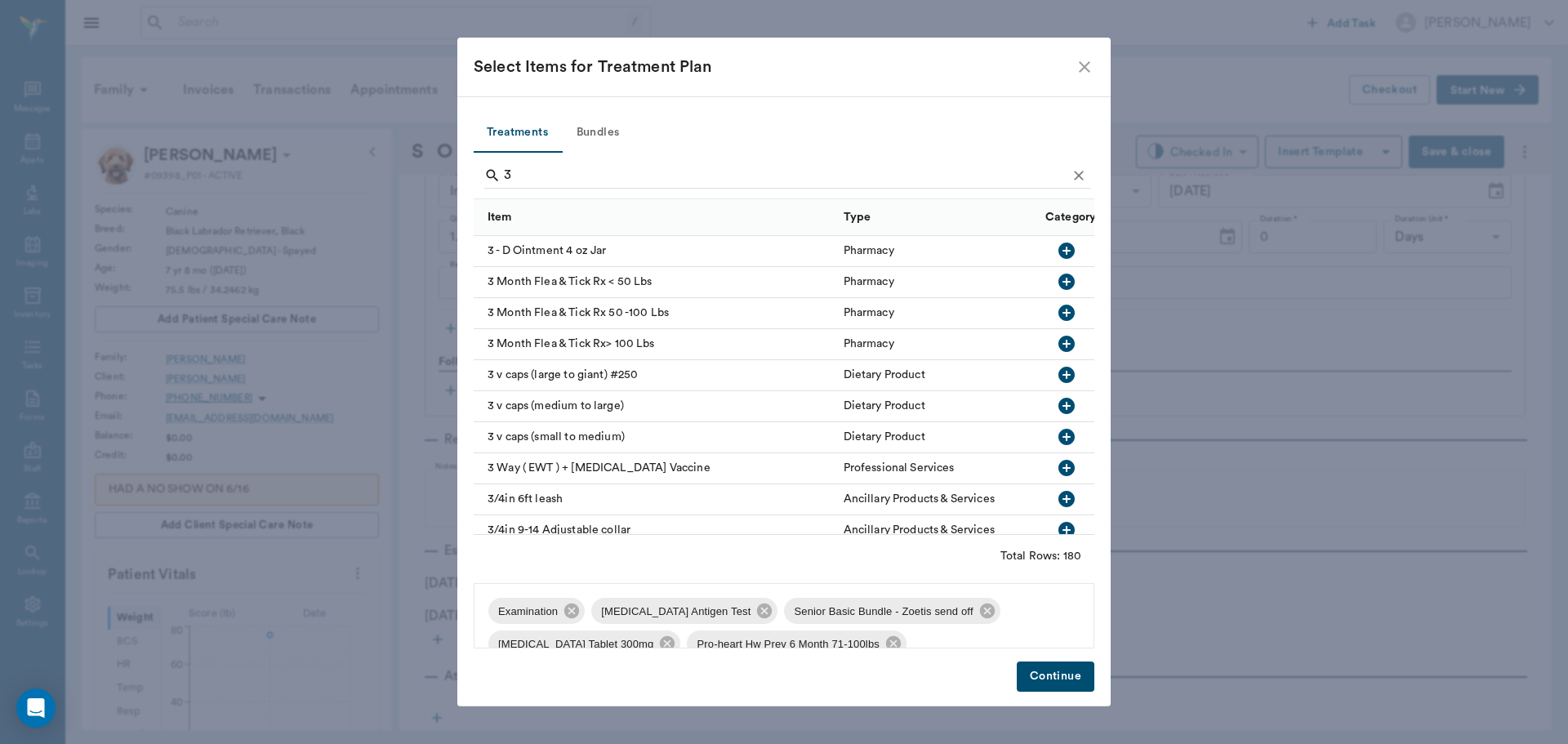
click at [1059, 308] on icon "button" at bounding box center [1067, 313] width 17 height 17
type input "3"
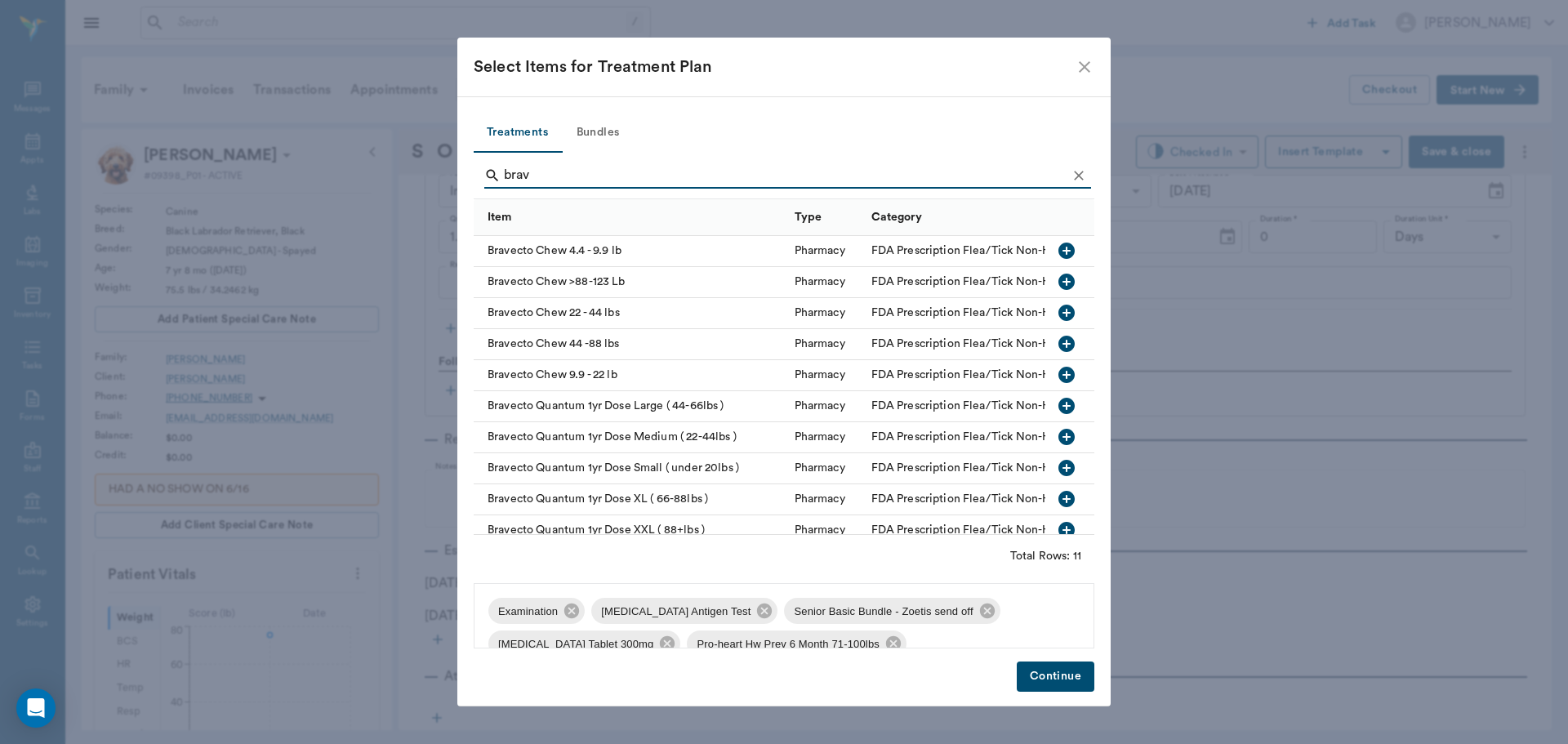
type input "brav"
click at [1059, 343] on icon "button" at bounding box center [1067, 344] width 17 height 17
click at [1041, 679] on button "Continue" at bounding box center [1055, 676] width 77 height 30
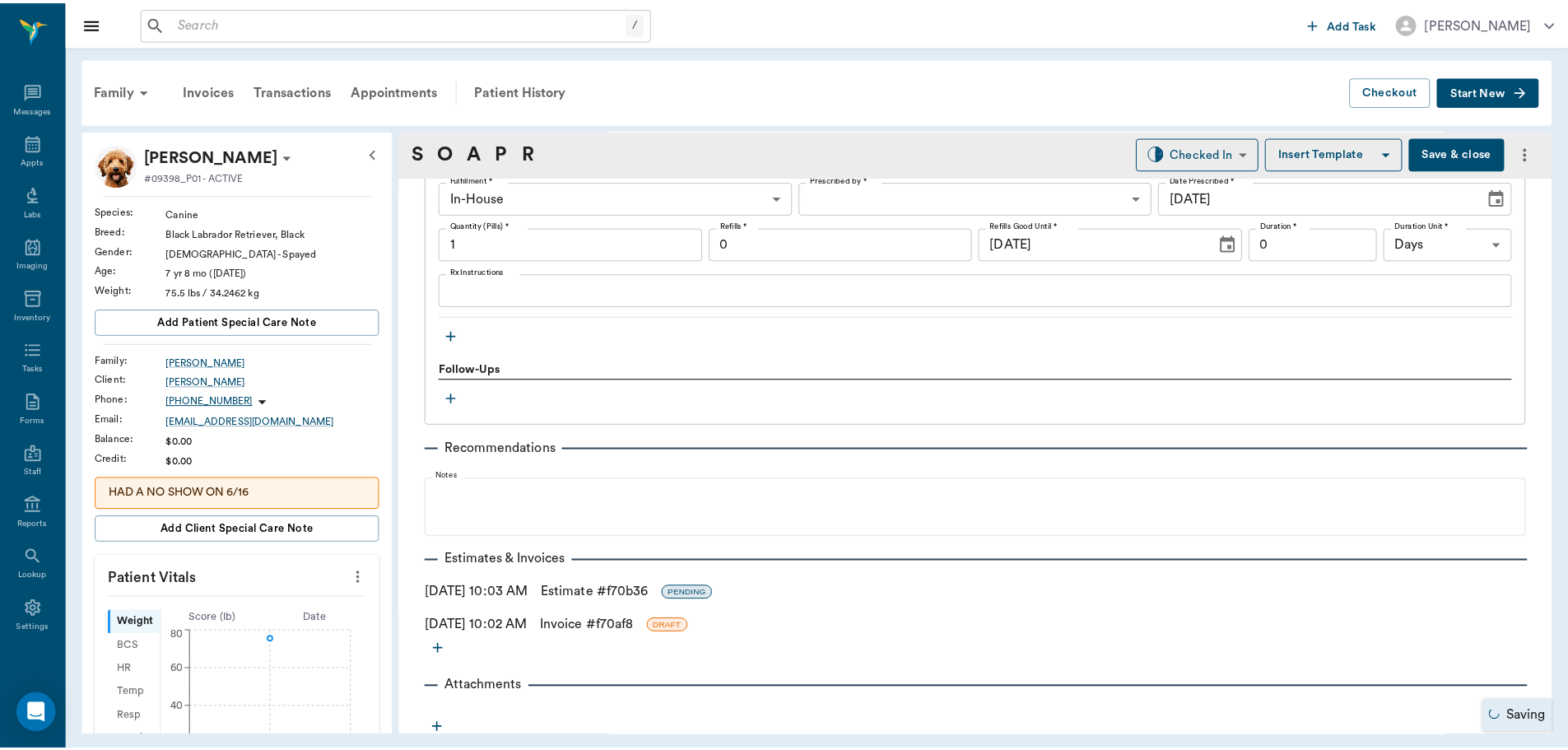
scroll to position [2049, 0]
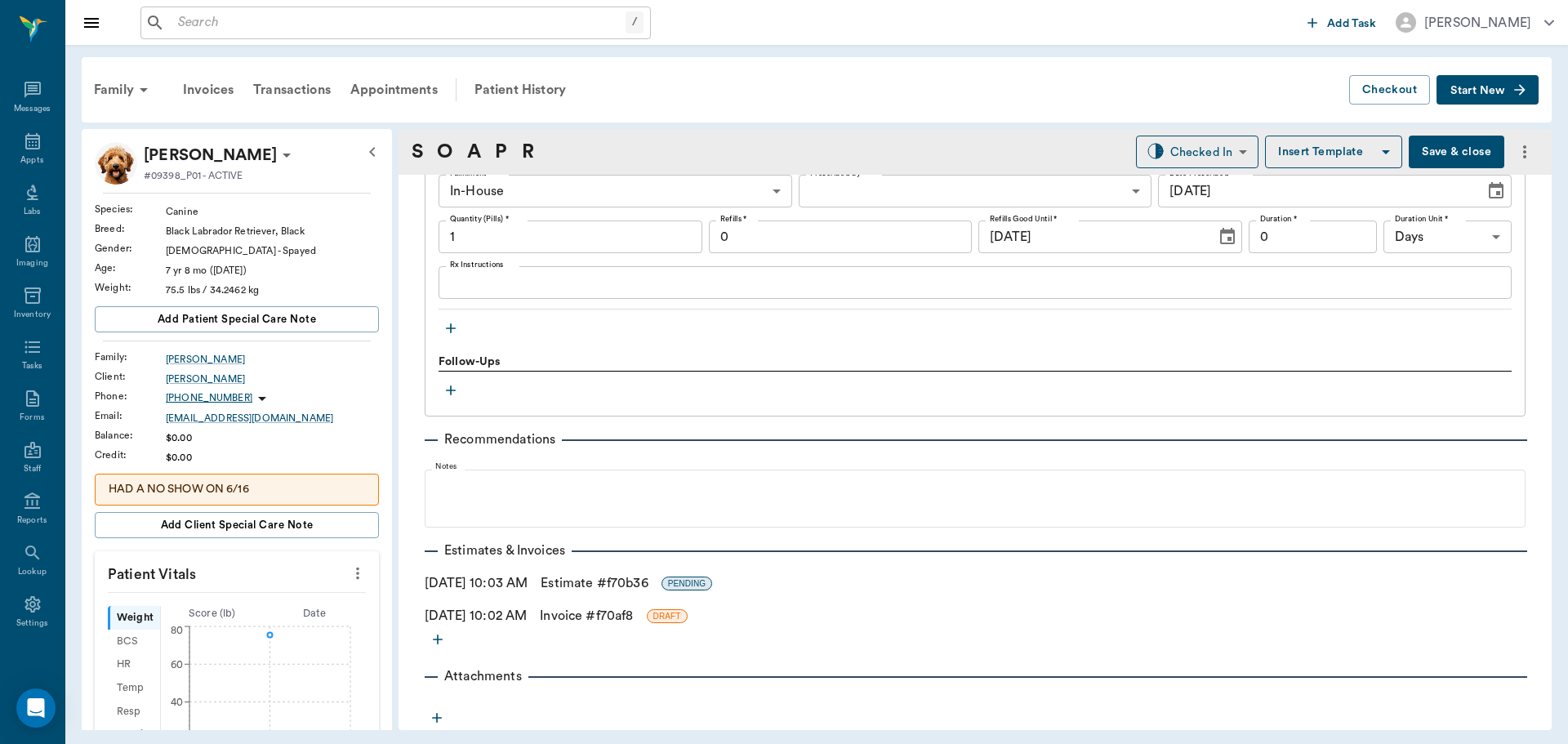
click at [584, 614] on link "Invoice # f70af8" at bounding box center [587, 615] width 93 height 20
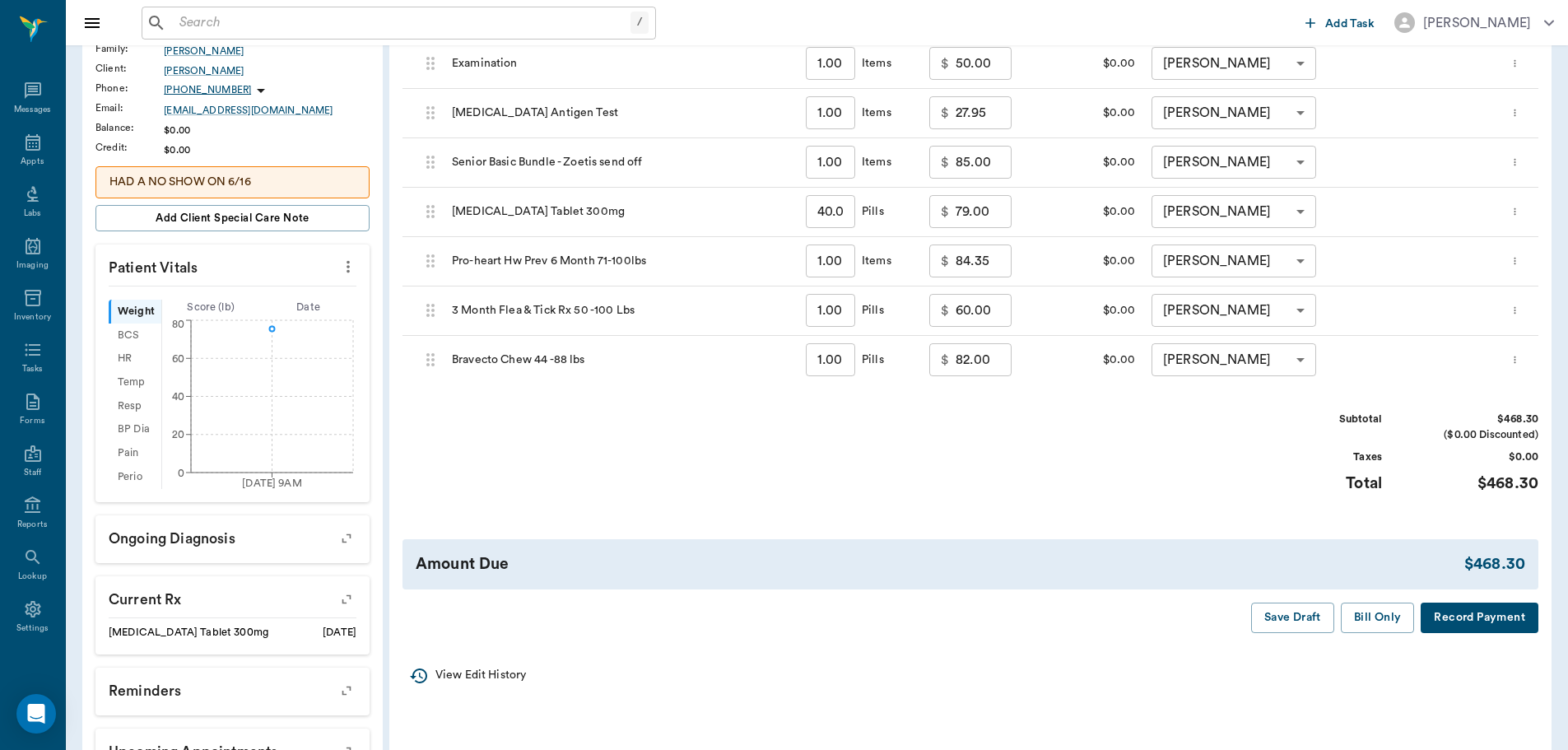
scroll to position [329, 0]
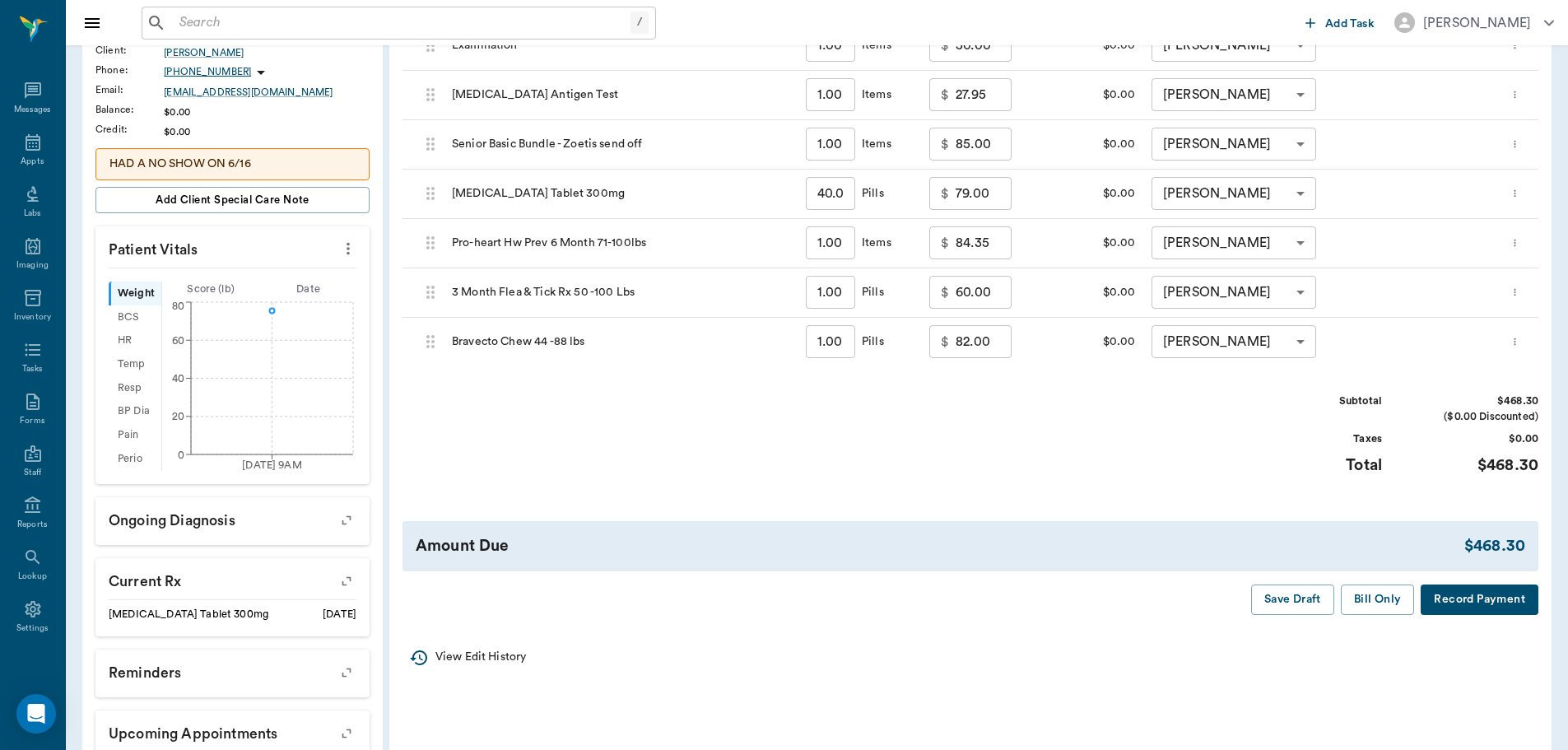
click at [1515, 338] on icon "more" at bounding box center [1514, 342] width 2 height 8
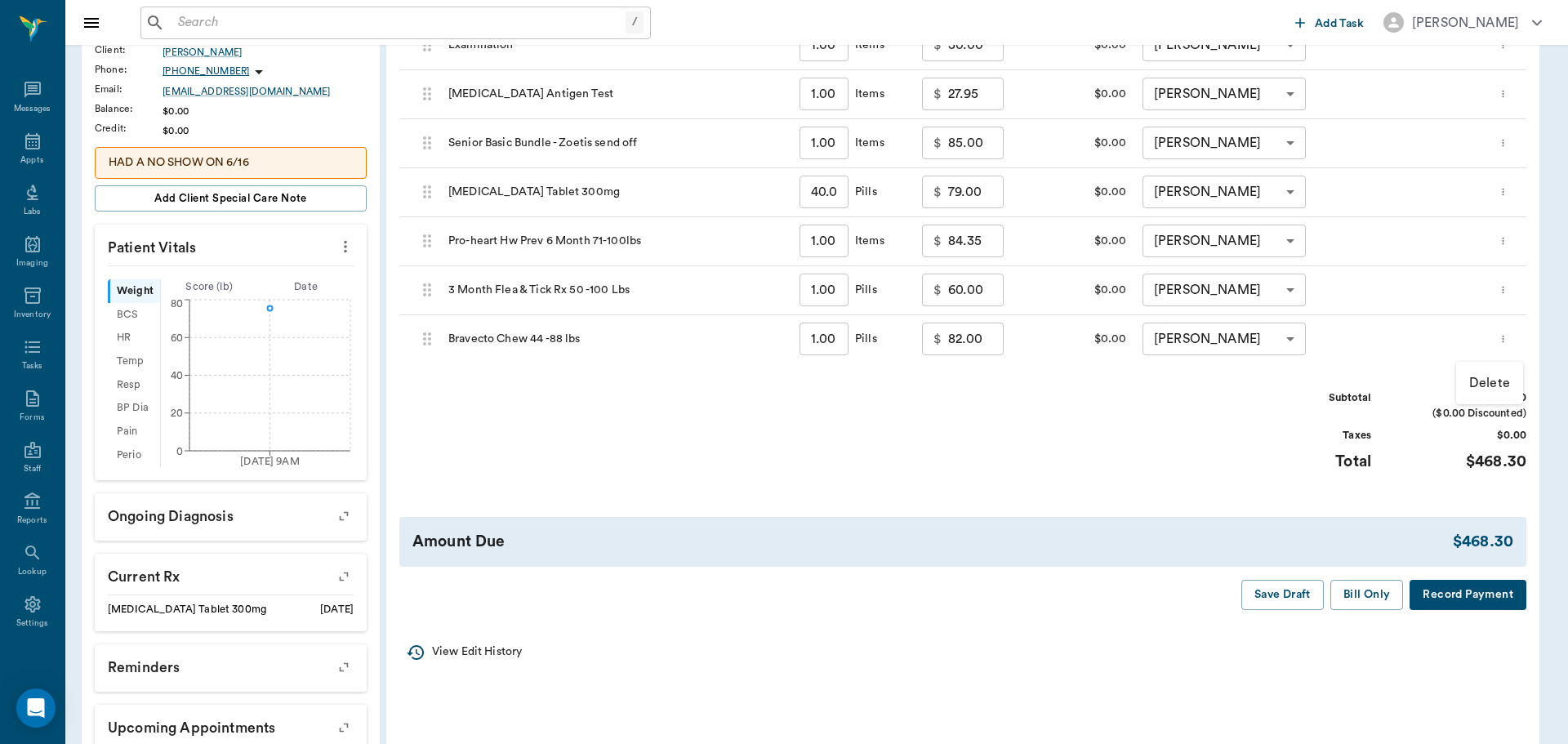
click at [1483, 383] on p "Delete" at bounding box center [1490, 382] width 41 height 20
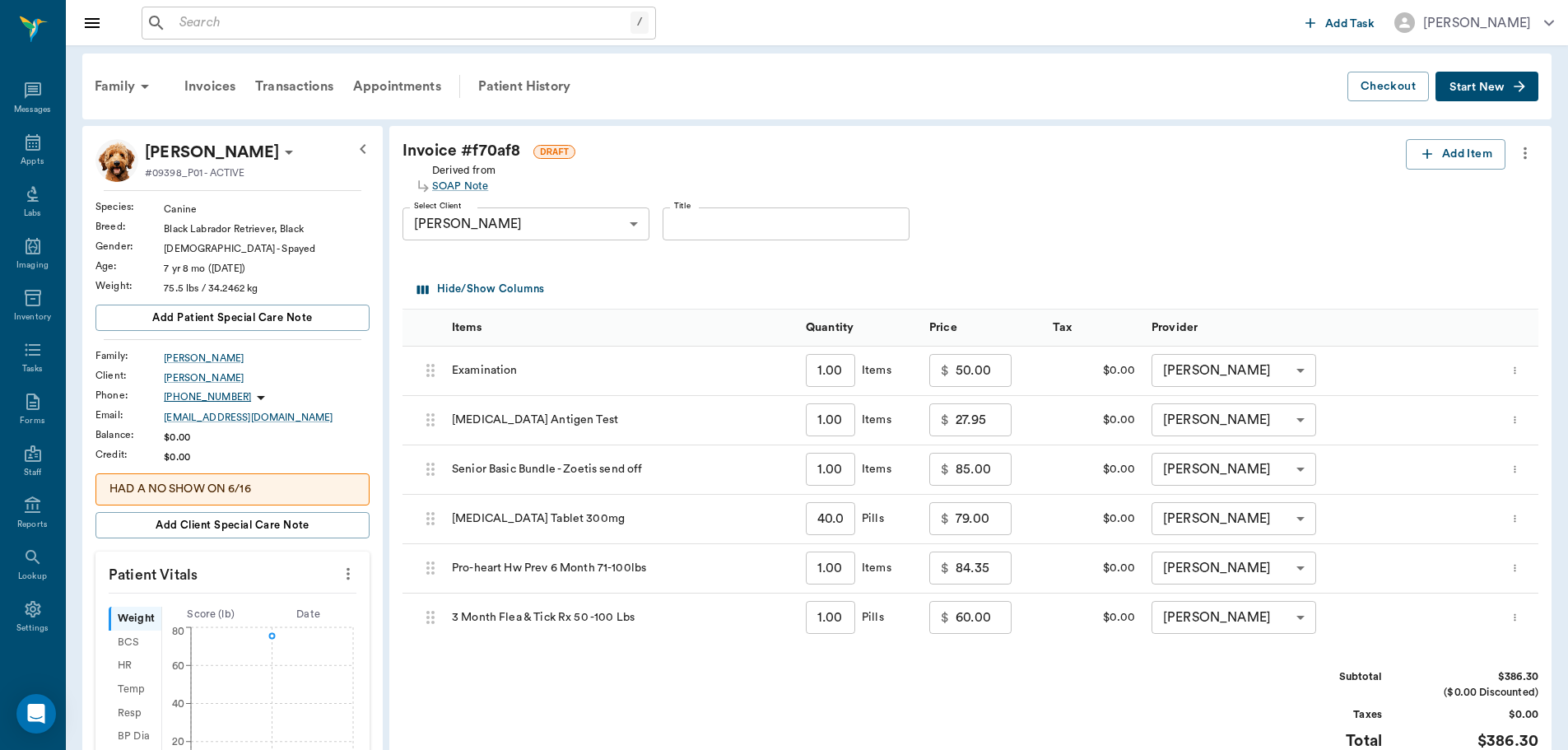
scroll to position [0, 0]
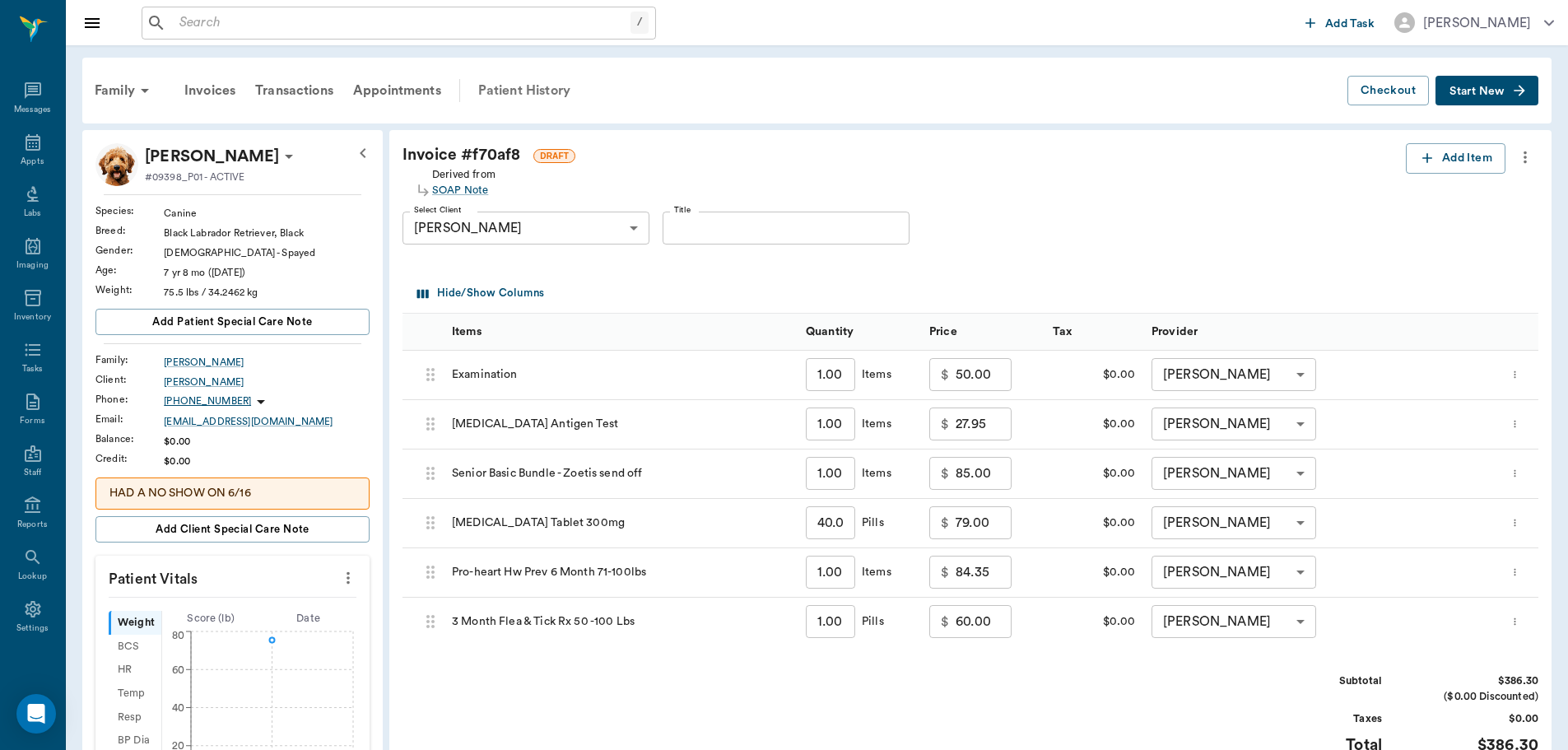
click at [525, 91] on div "Patient History" at bounding box center [524, 90] width 112 height 39
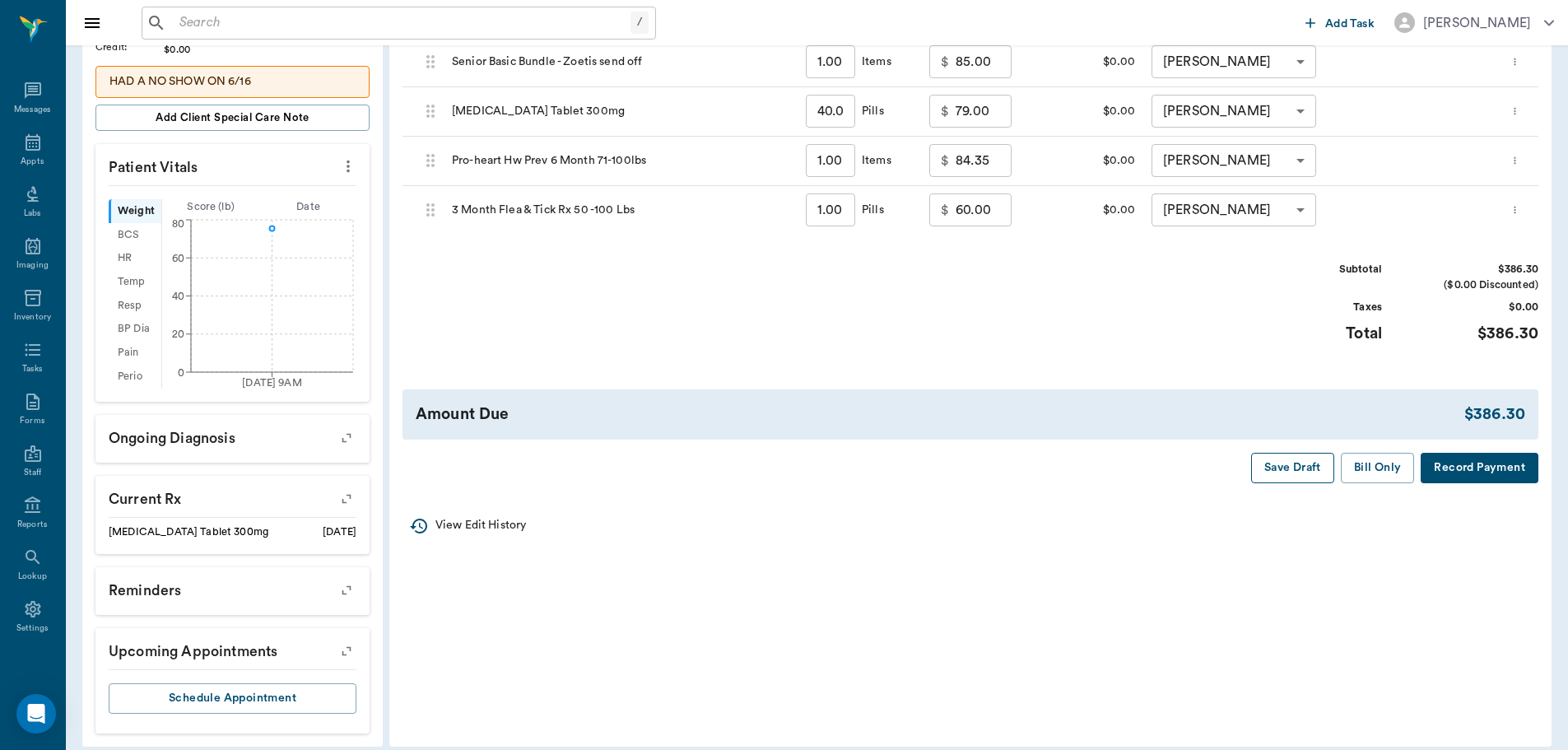
click at [1286, 462] on button "Save Draft" at bounding box center [1293, 468] width 83 height 30
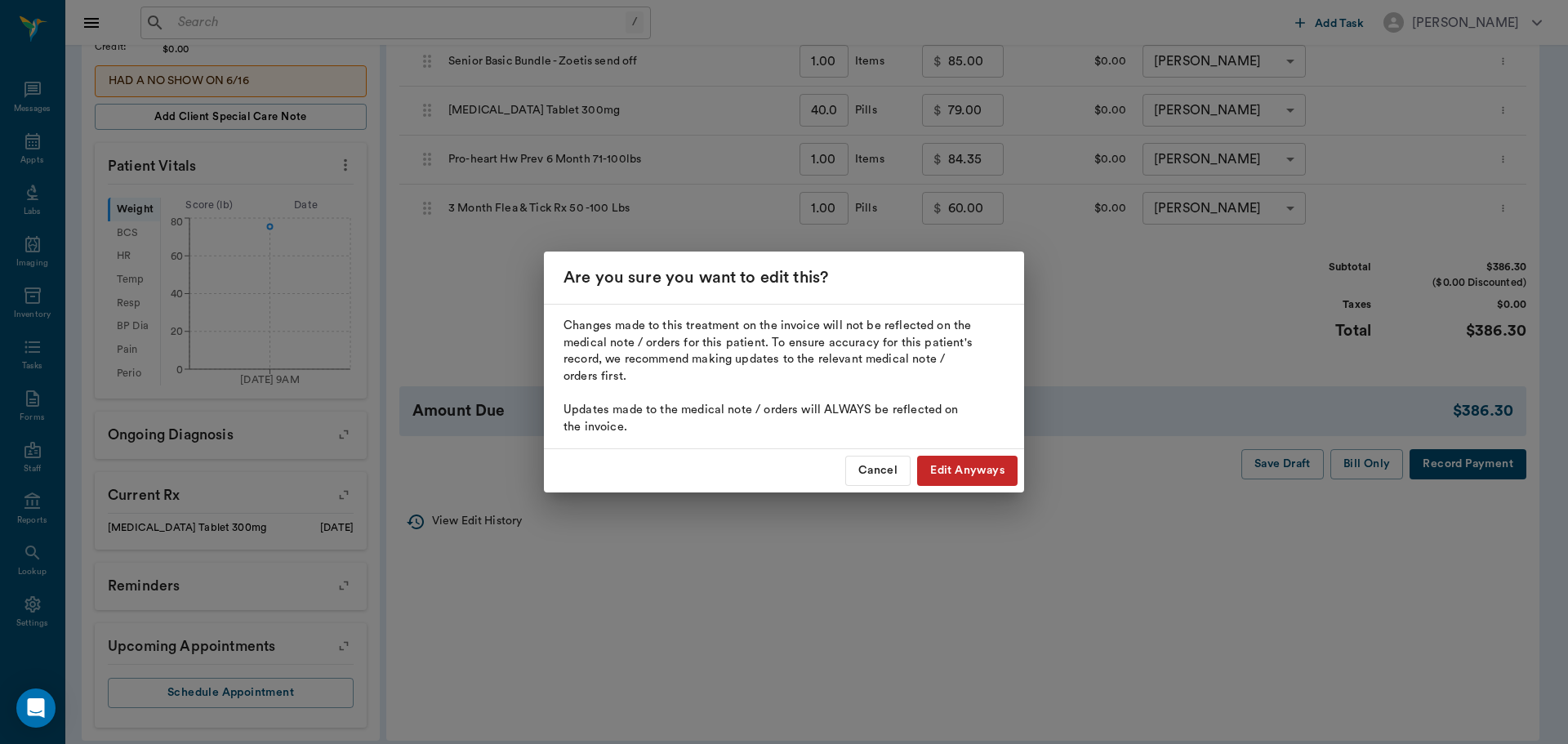
click at [944, 470] on button "Edit Anyways" at bounding box center [967, 471] width 101 height 30
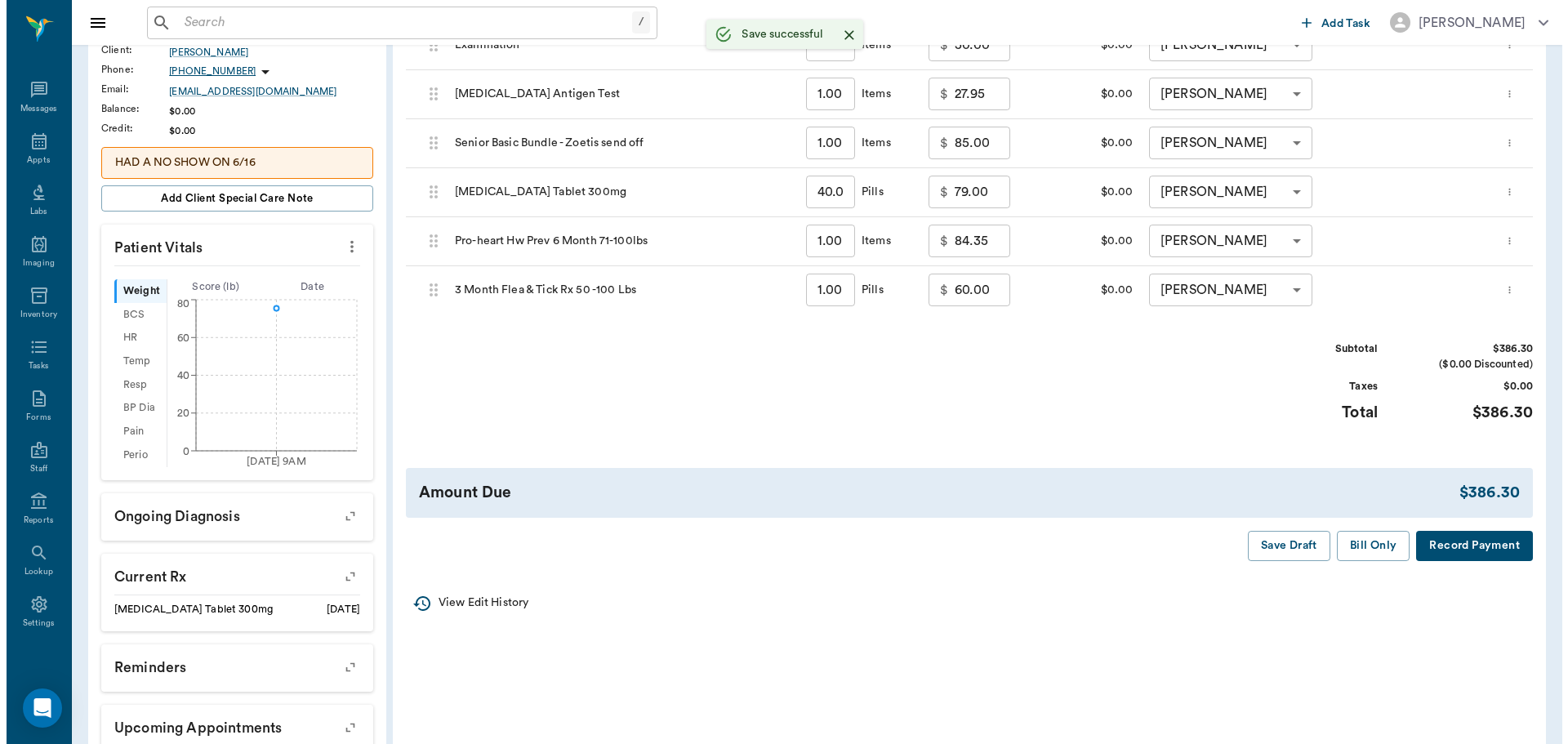
scroll to position [0, 0]
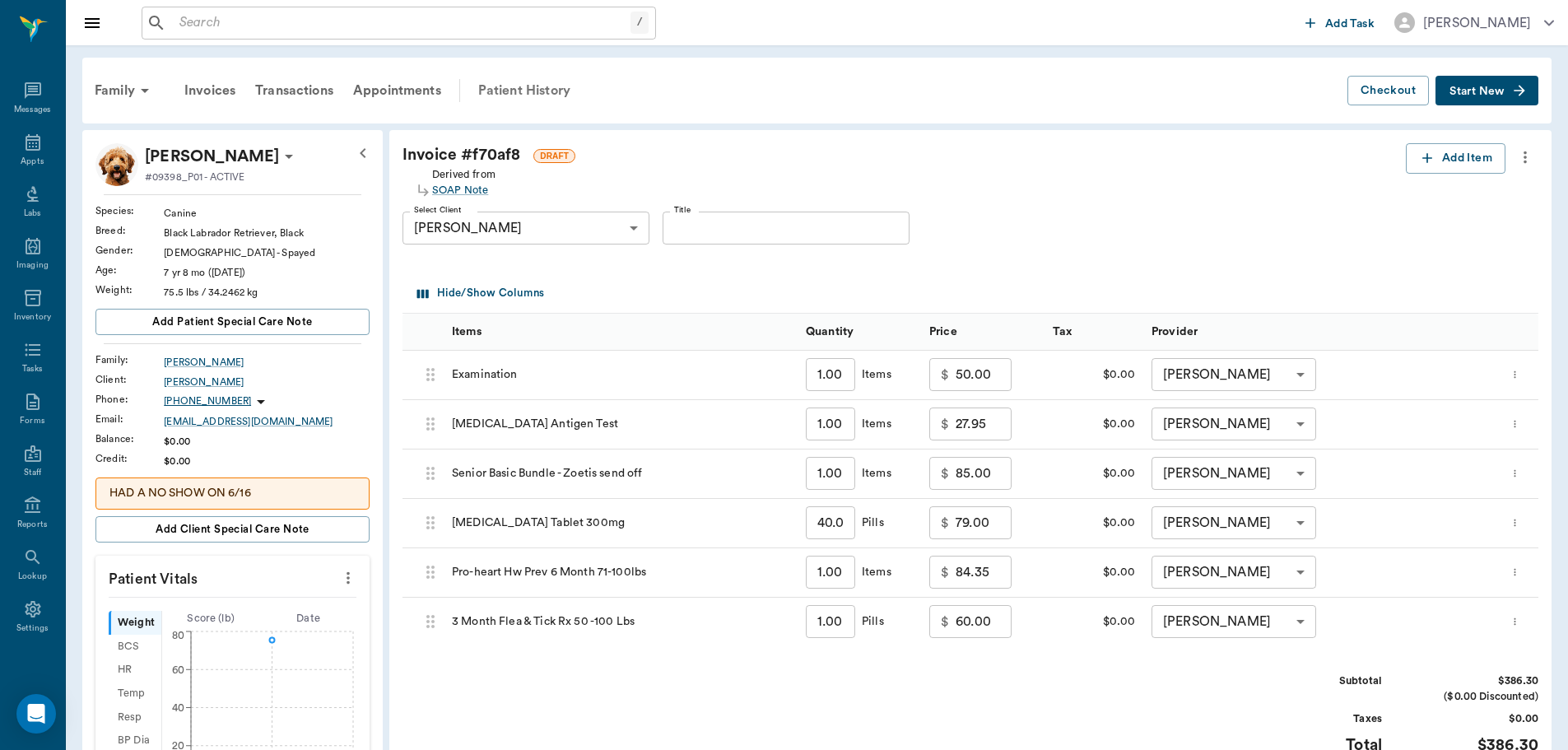
click at [535, 87] on div "Patient History" at bounding box center [524, 90] width 112 height 39
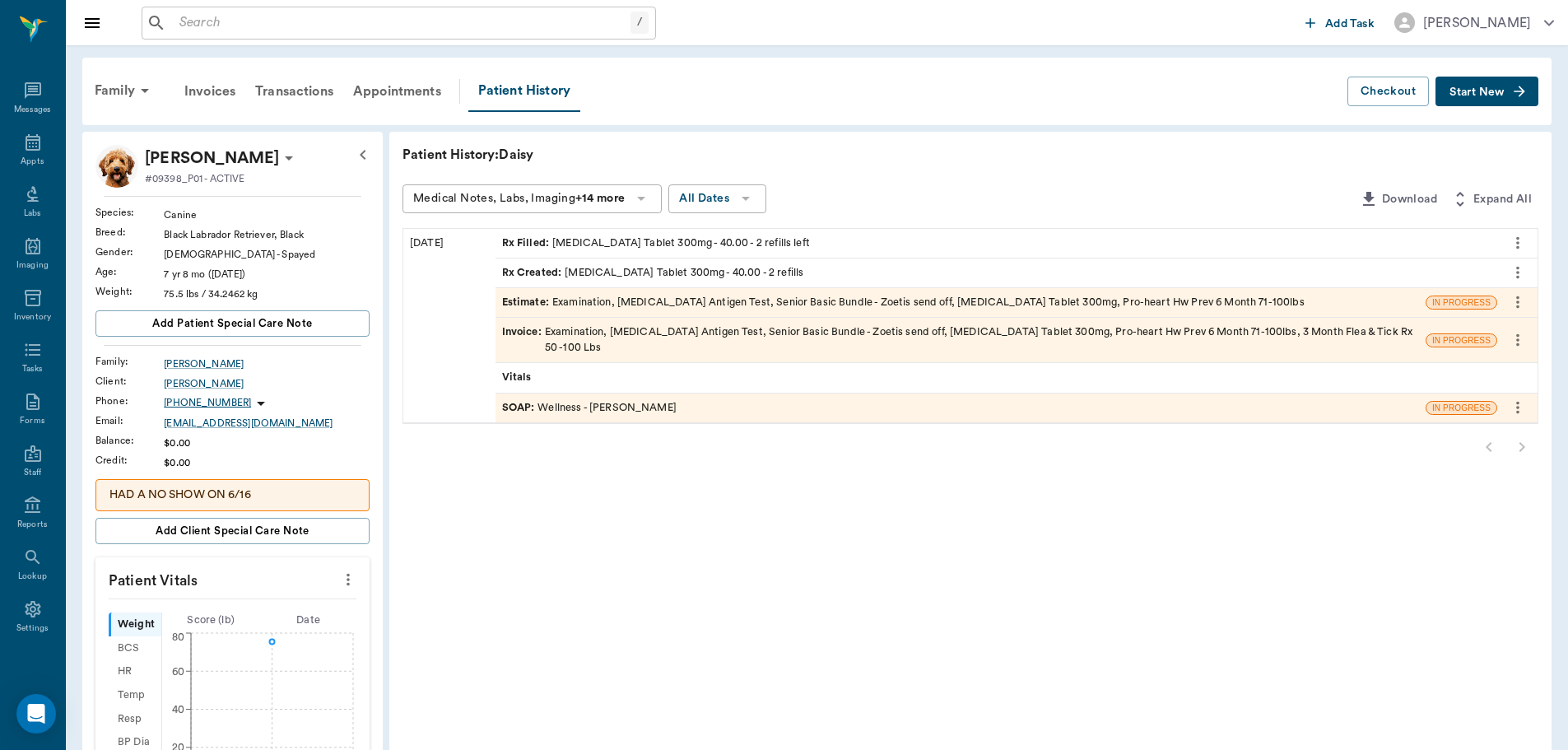
click at [624, 400] on div "SOAP : Wellness - [PERSON_NAME]" at bounding box center [589, 408] width 175 height 16
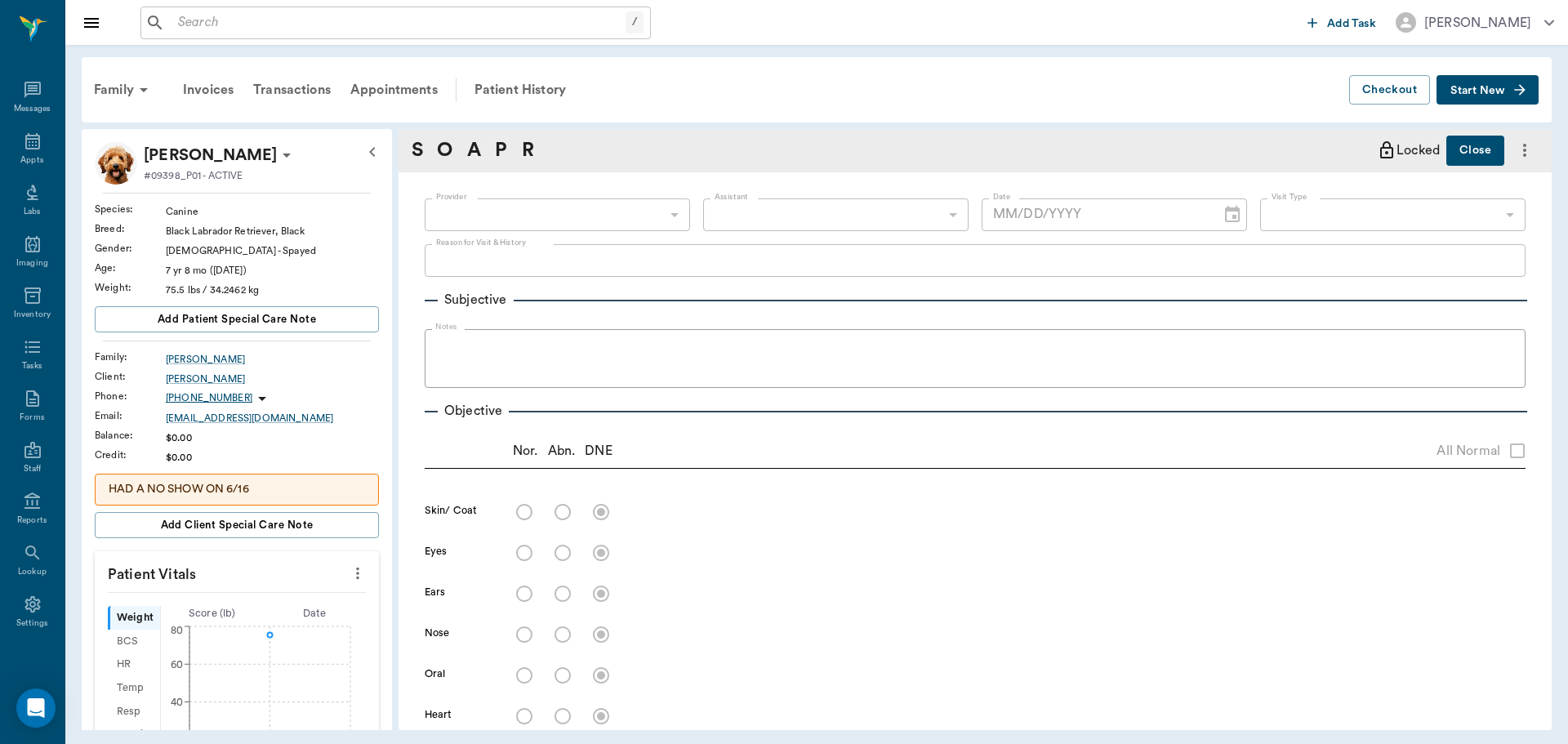
scroll to position [949, 0]
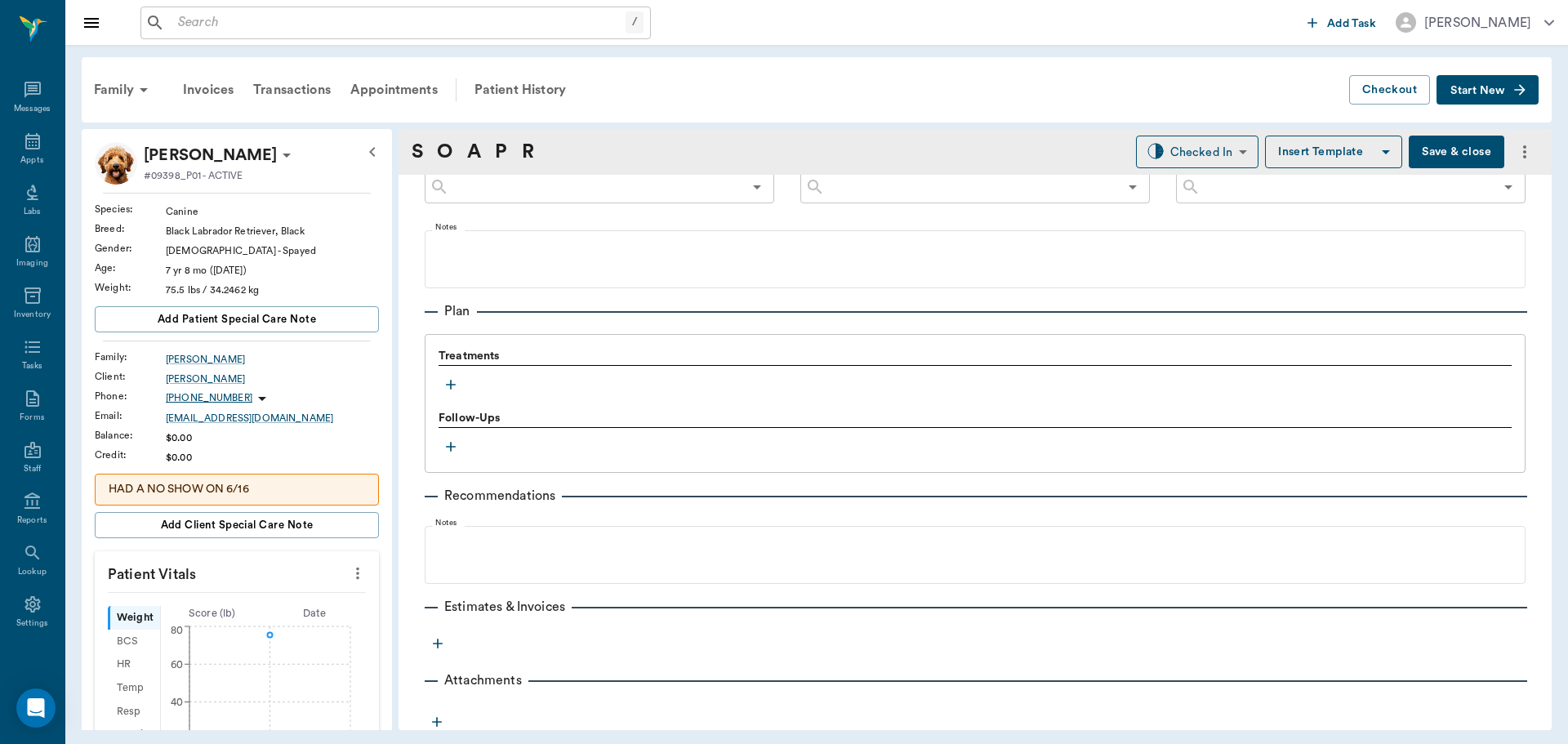
type input "63ec2f075fda476ae8351a4d"
type input "63ec2e7e52e12b0ba117b124"
type input "65d2be4f46e3a538d89b8c14"
type textarea "Hasn't been checked out in a while, and is losing a little weight. Christy"
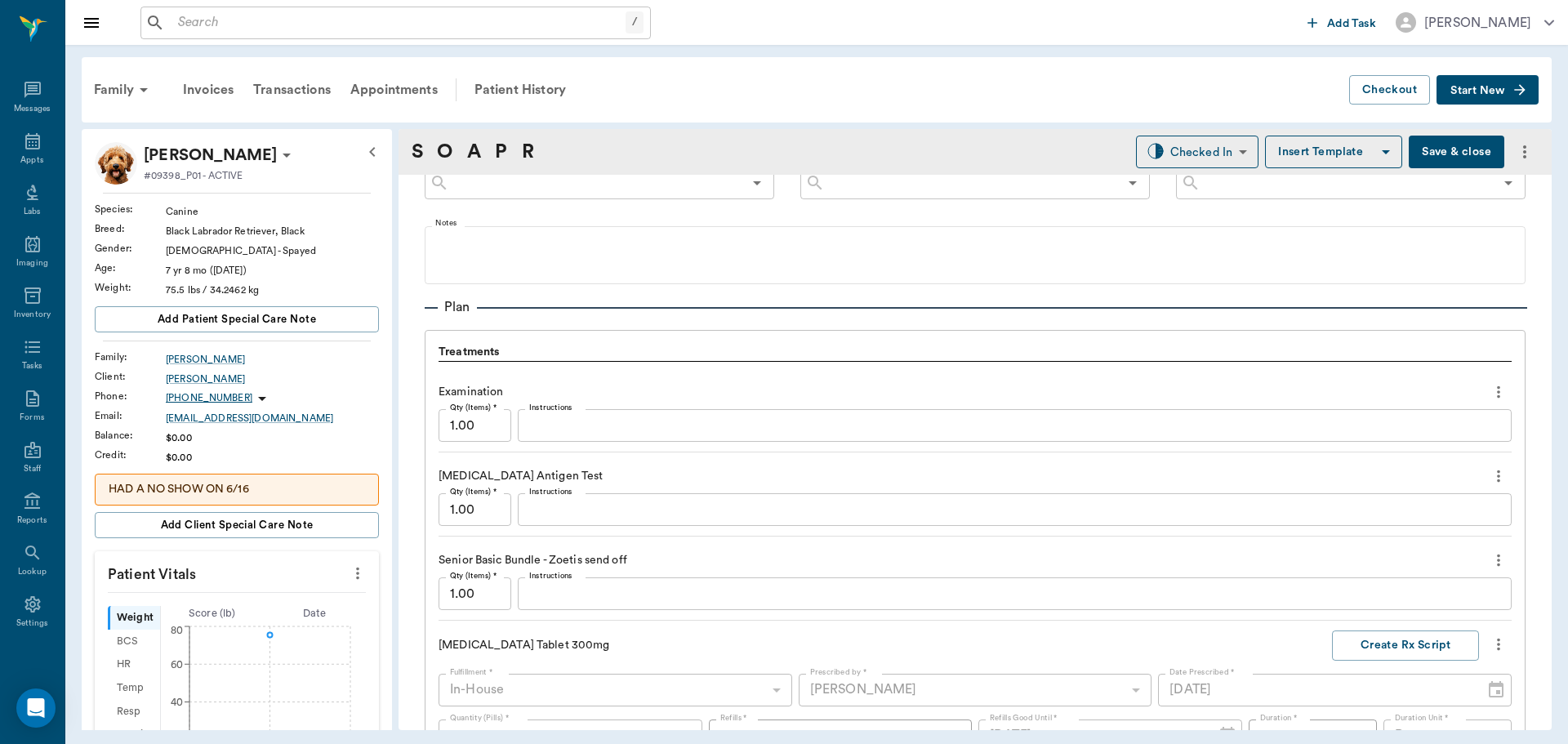
type input "[DATE]"
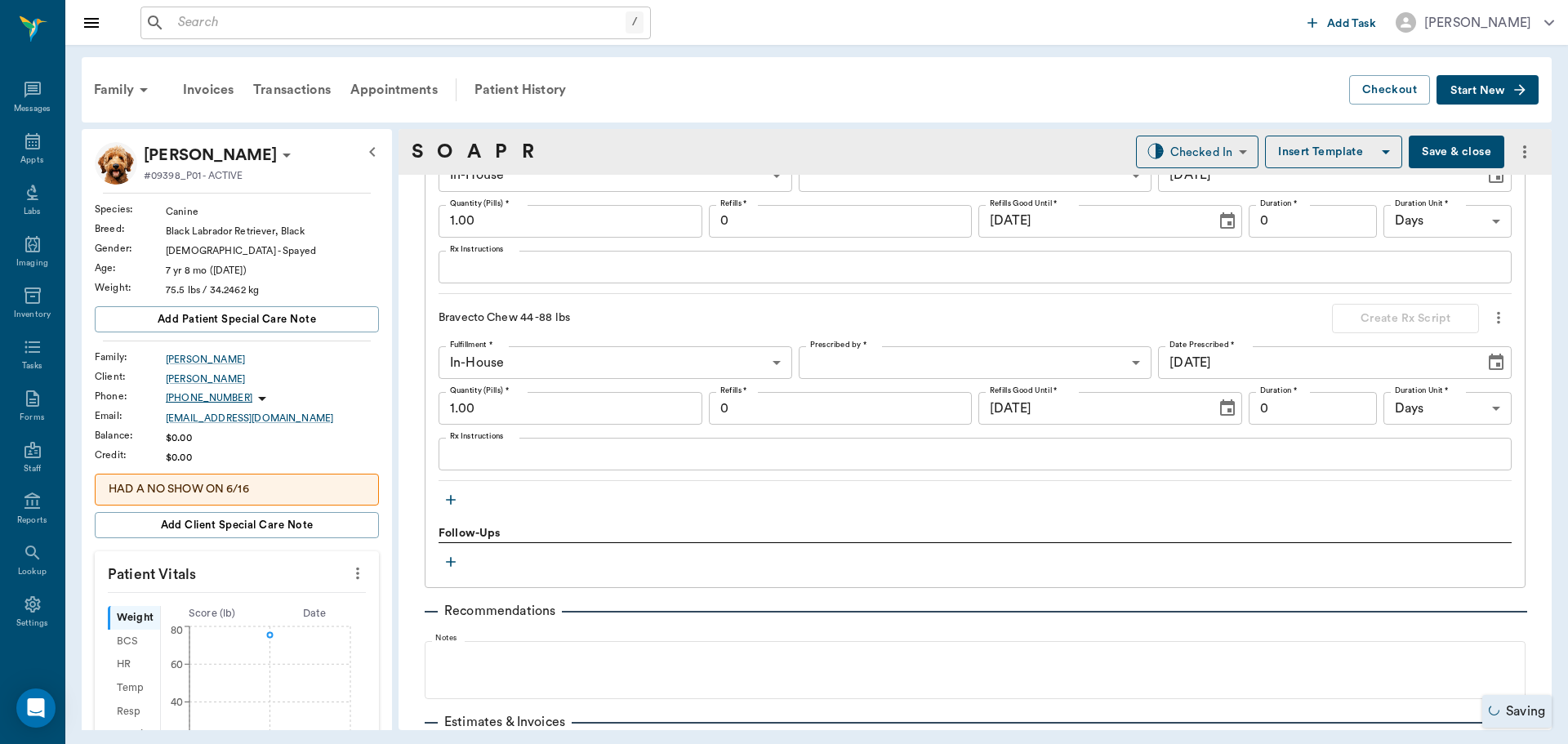
scroll to position [1788, 0]
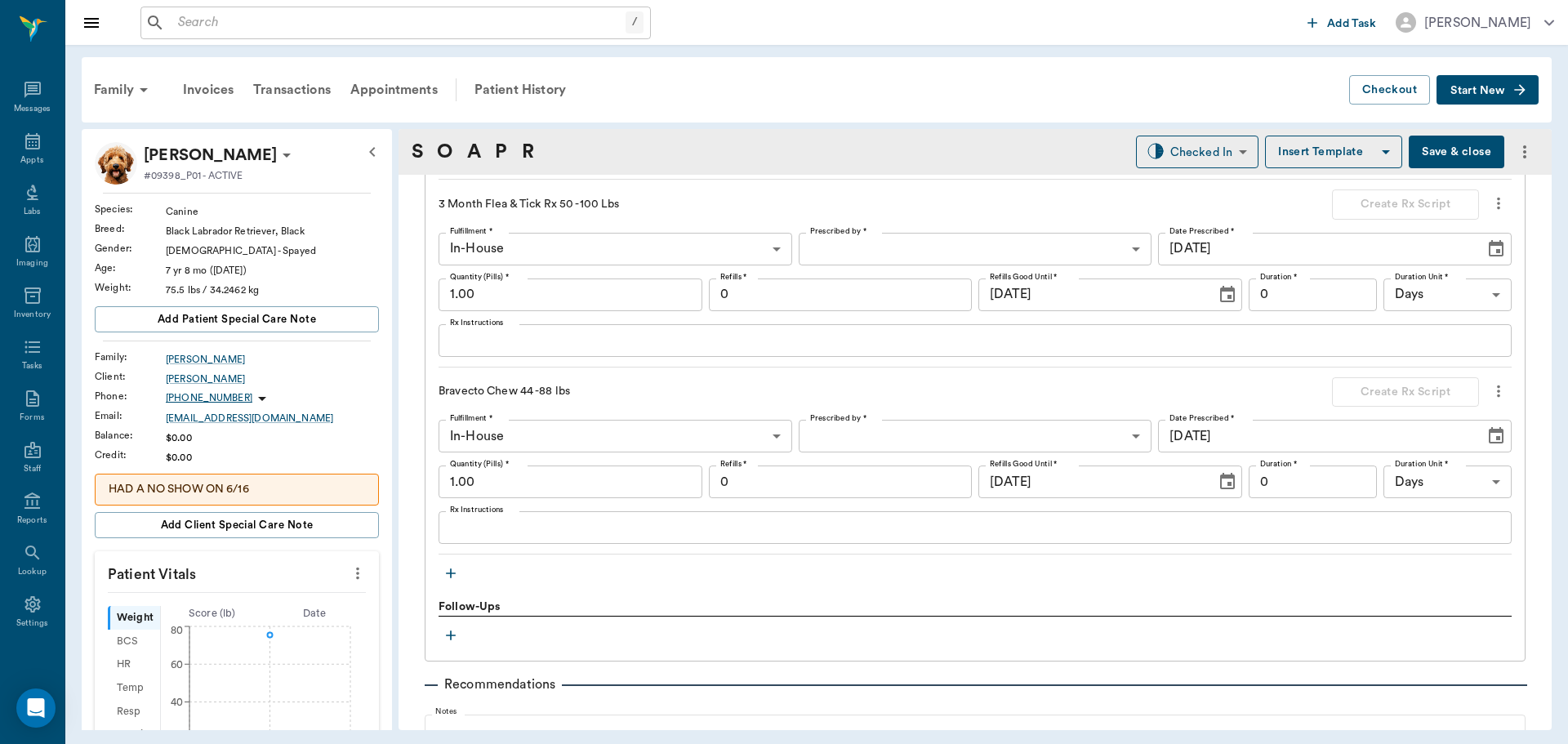
click at [1491, 389] on icon "more" at bounding box center [1498, 391] width 18 height 20
click at [1368, 446] on span "Delete" at bounding box center [1417, 449] width 137 height 17
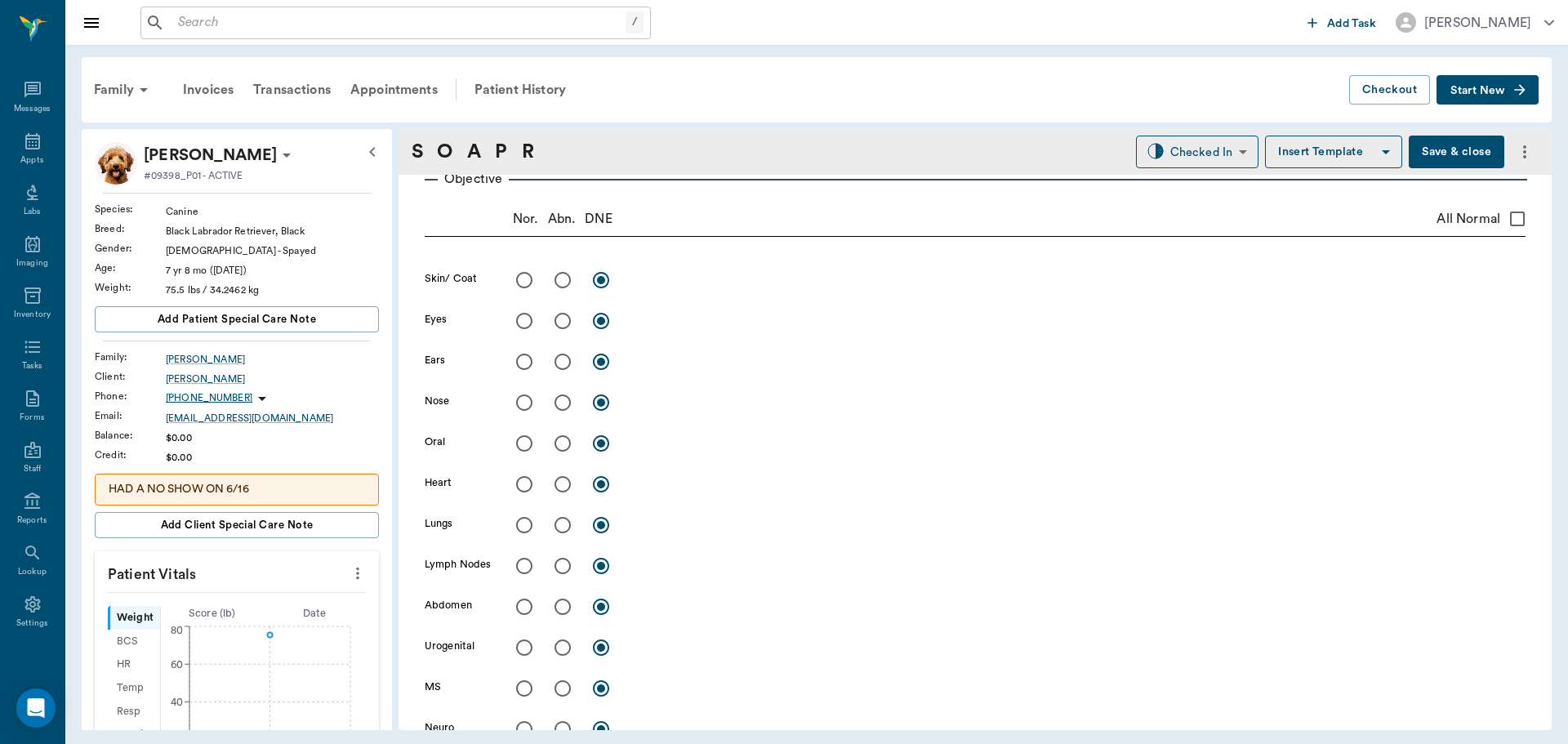
scroll to position [245, 0]
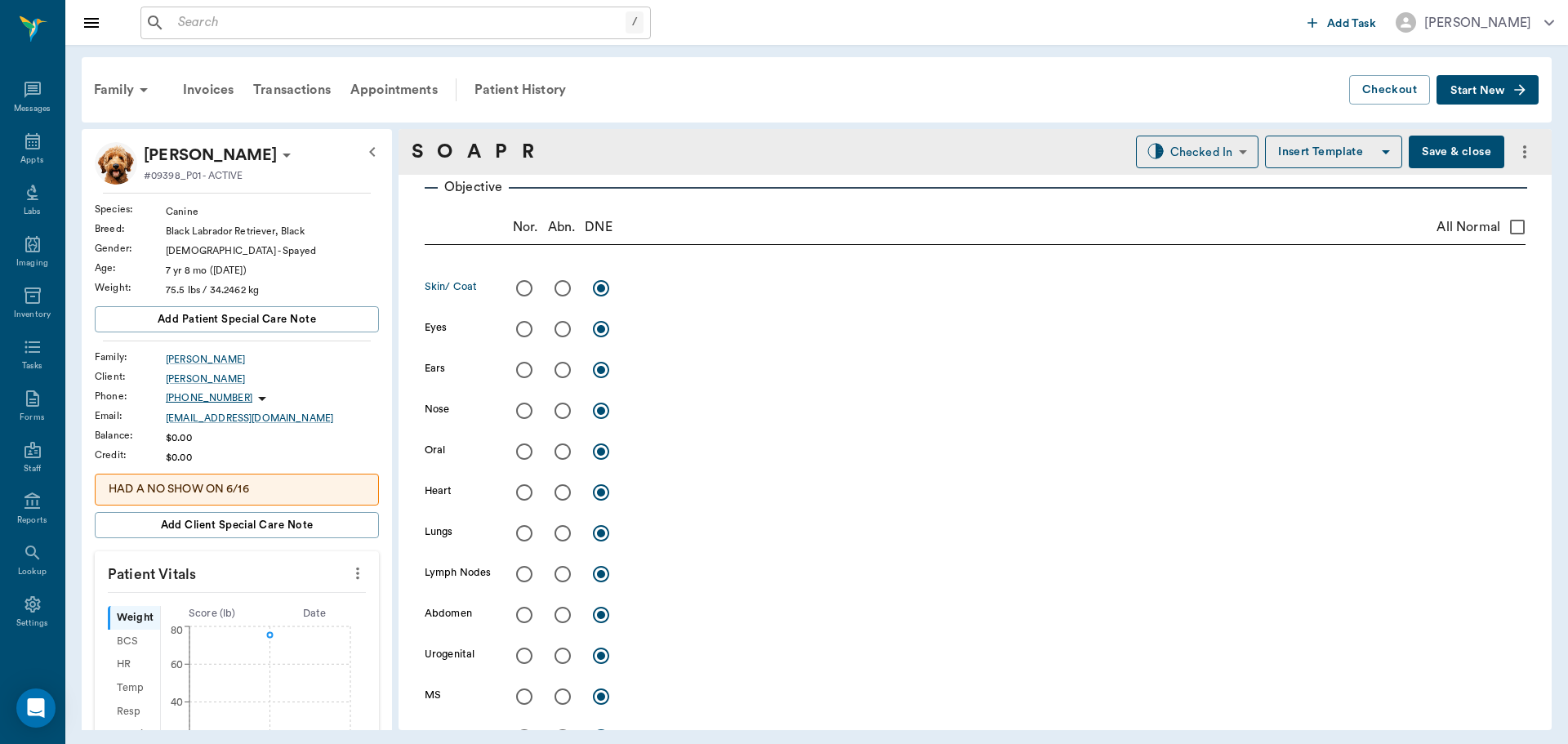
click at [563, 300] on input "radio" at bounding box center [562, 288] width 35 height 34
radio input "true"
click at [693, 296] on textarea at bounding box center [1078, 288] width 895 height 19
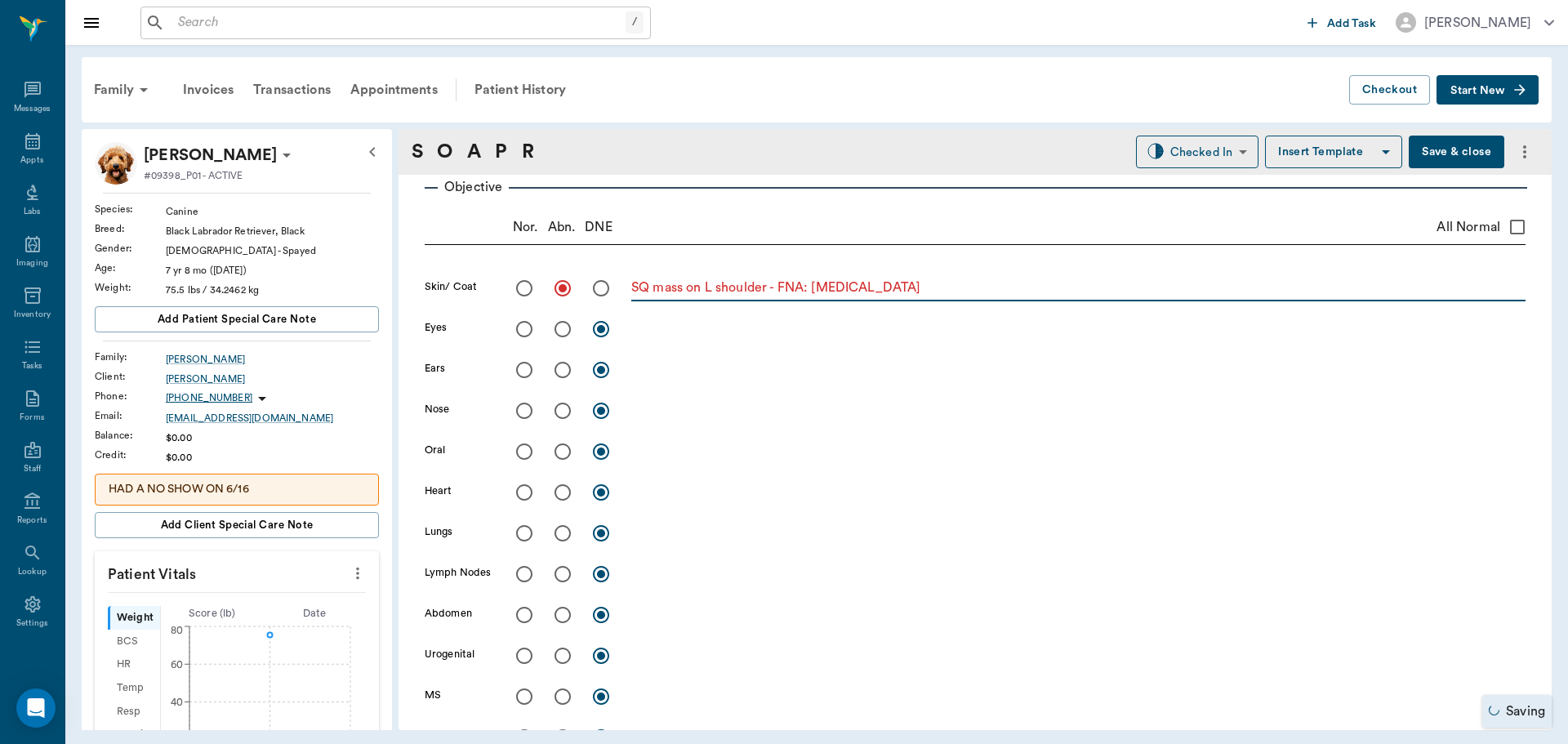
type textarea "SQ mass on L shoulder - FNA: lipoma"
drag, startPoint x: 518, startPoint y: 325, endPoint x: 532, endPoint y: 338, distance: 19.1
click at [518, 324] on input "radio" at bounding box center [524, 328] width 35 height 34
radio input "true"
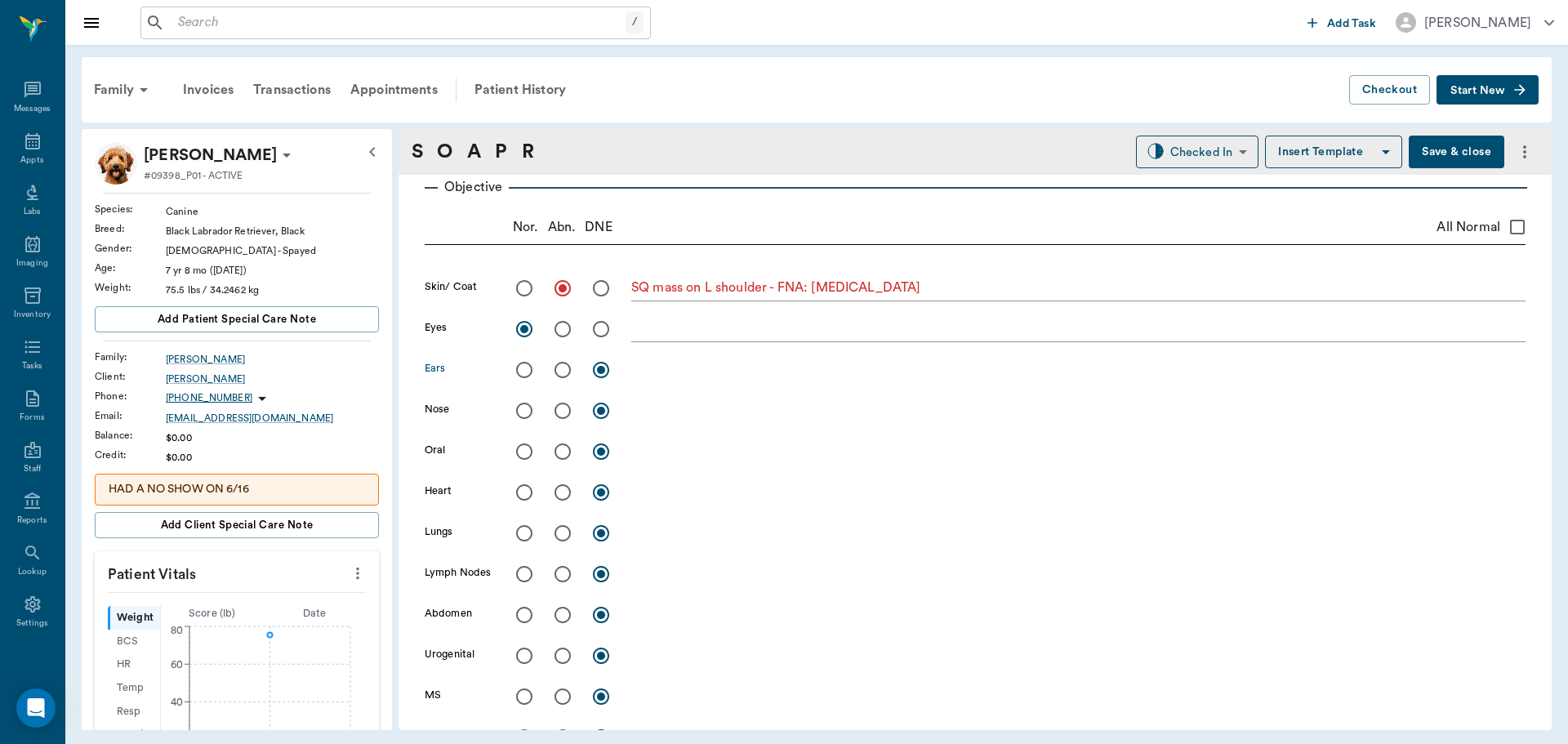
click at [524, 372] on input "radio" at bounding box center [524, 369] width 35 height 34
radio input "true"
click at [525, 412] on input "radio" at bounding box center [524, 410] width 35 height 34
radio input "true"
click at [521, 446] on input "radio" at bounding box center [524, 451] width 35 height 34
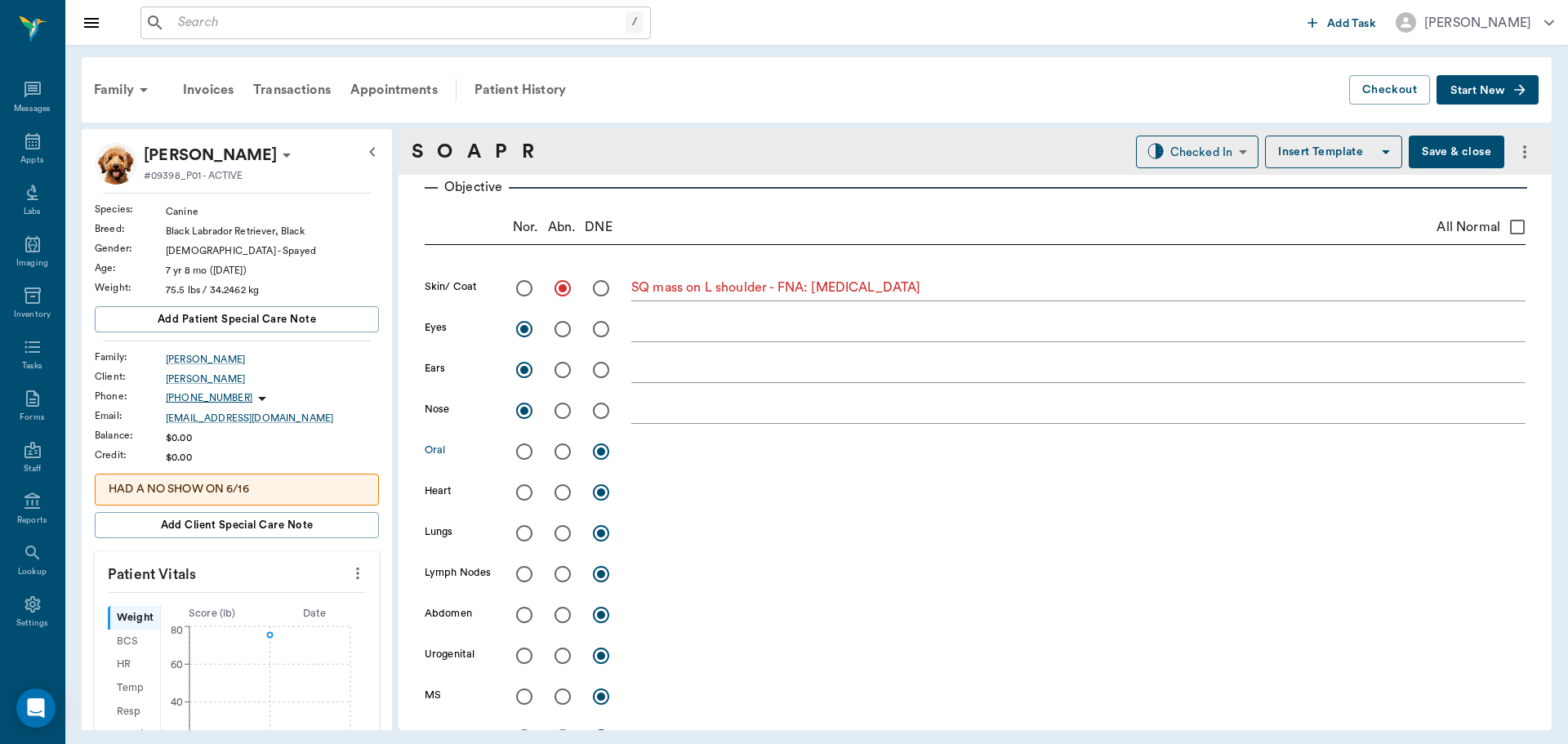
radio input "true"
click at [524, 498] on input "radio" at bounding box center [524, 492] width 35 height 34
radio input "true"
click at [522, 533] on input "radio" at bounding box center [524, 532] width 35 height 34
radio input "true"
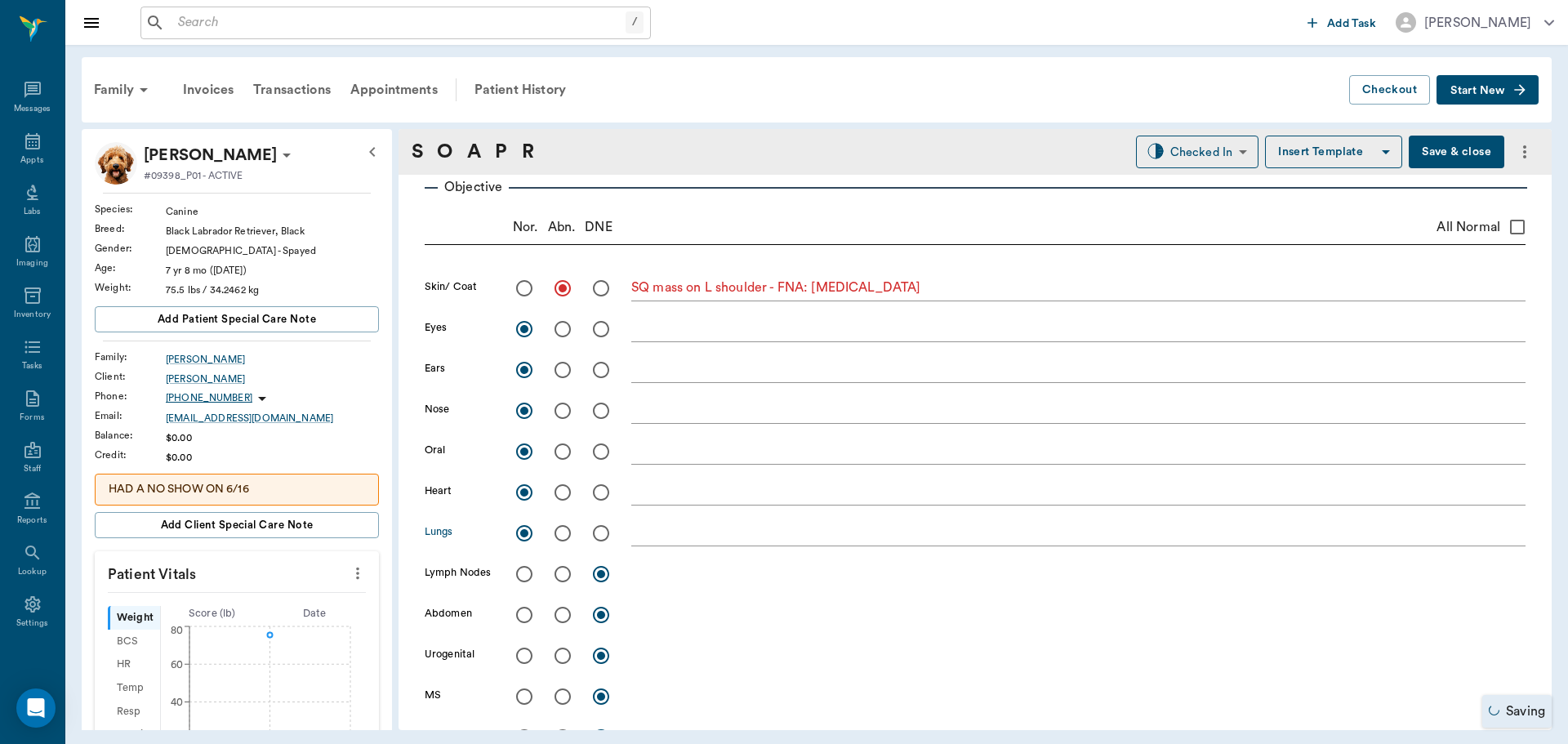
click at [530, 576] on input "radio" at bounding box center [524, 573] width 35 height 34
radio input "true"
click at [526, 613] on input "radio" at bounding box center [524, 614] width 35 height 34
radio input "true"
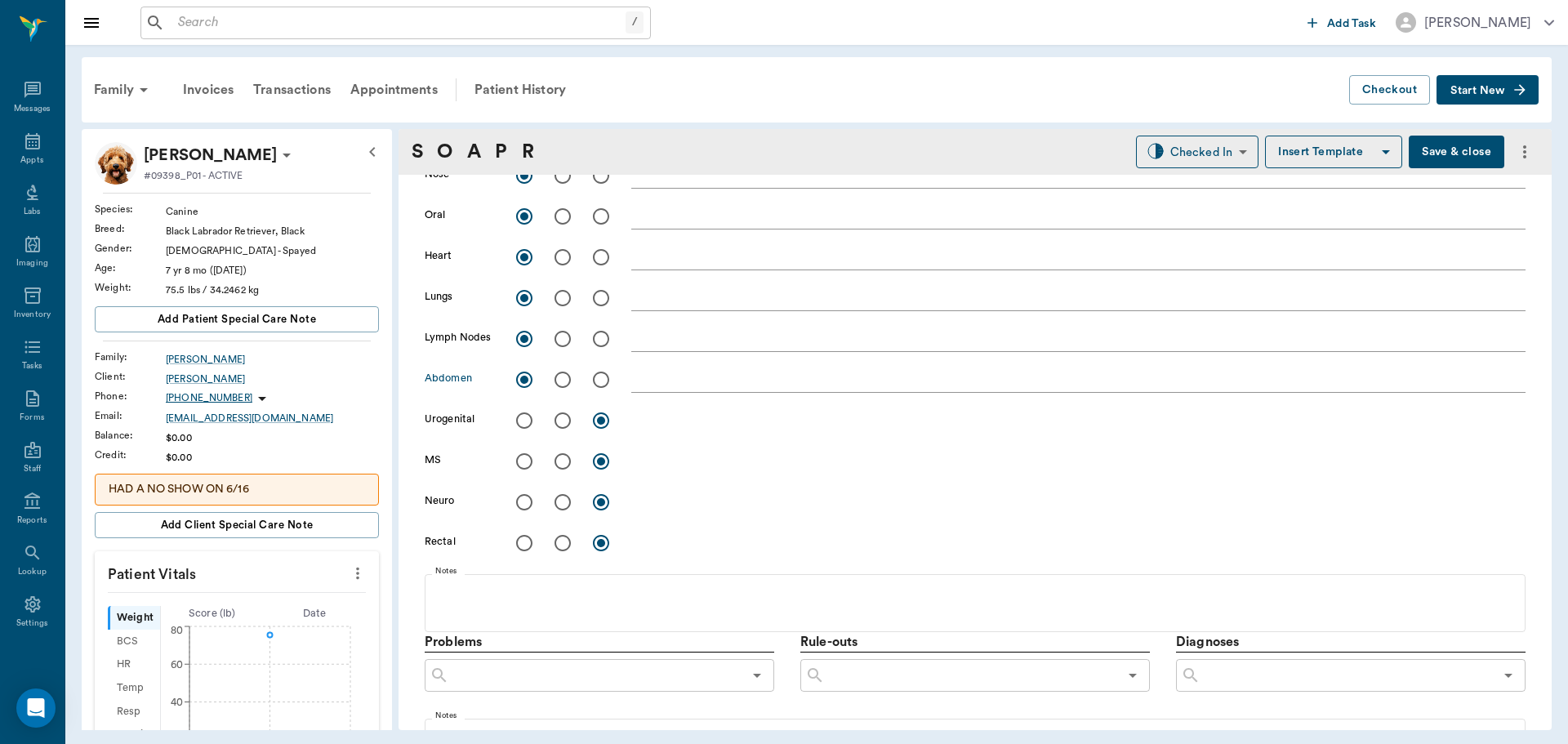
scroll to position [489, 0]
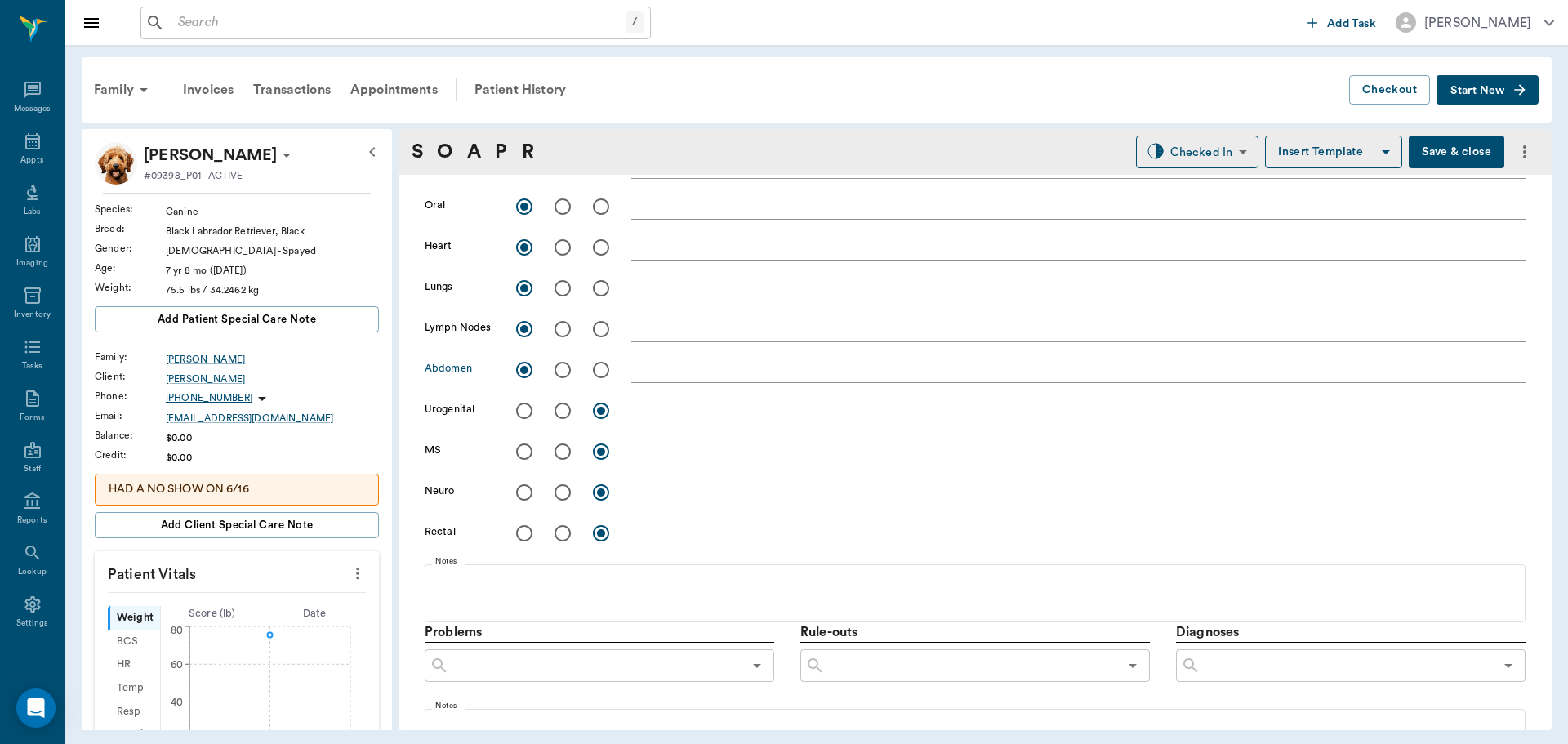
click at [520, 411] on input "radio" at bounding box center [524, 410] width 35 height 34
radio input "true"
click at [525, 458] on input "radio" at bounding box center [524, 451] width 35 height 34
radio input "true"
click at [526, 495] on input "radio" at bounding box center [524, 492] width 35 height 34
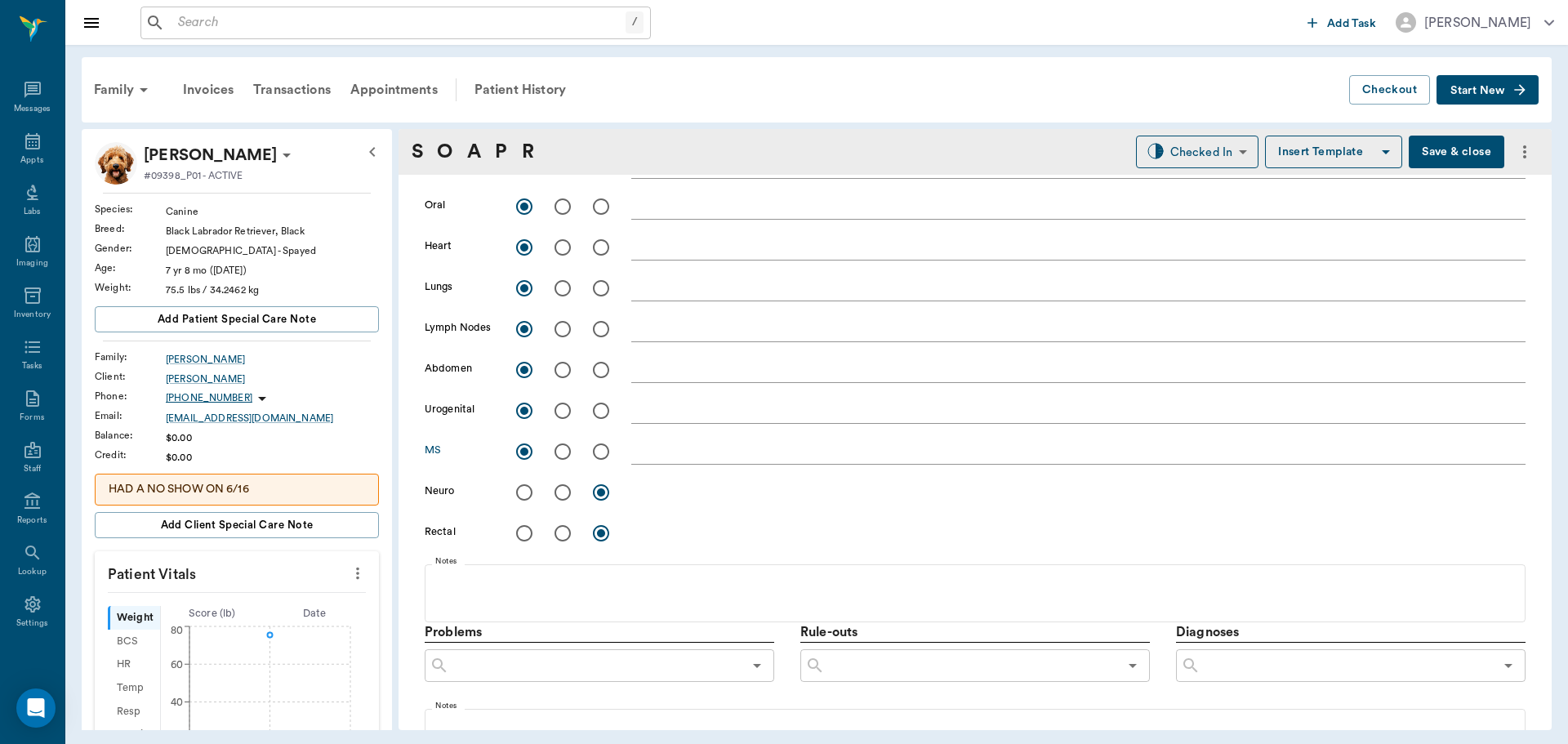
radio input "true"
click at [533, 532] on input "radio" at bounding box center [524, 532] width 35 height 34
radio input "true"
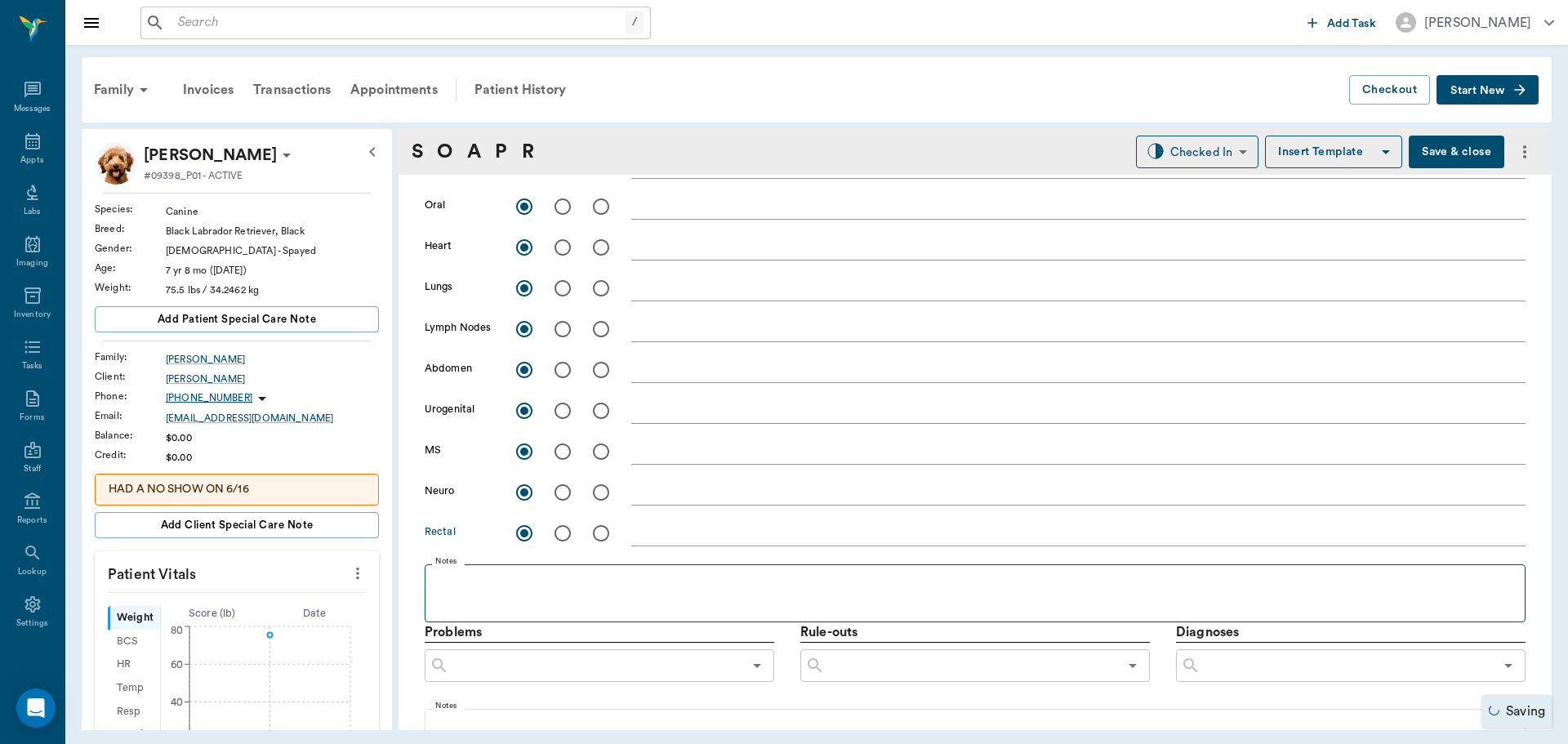
click at [472, 568] on fieldset "Notes" at bounding box center [975, 589] width 1101 height 65
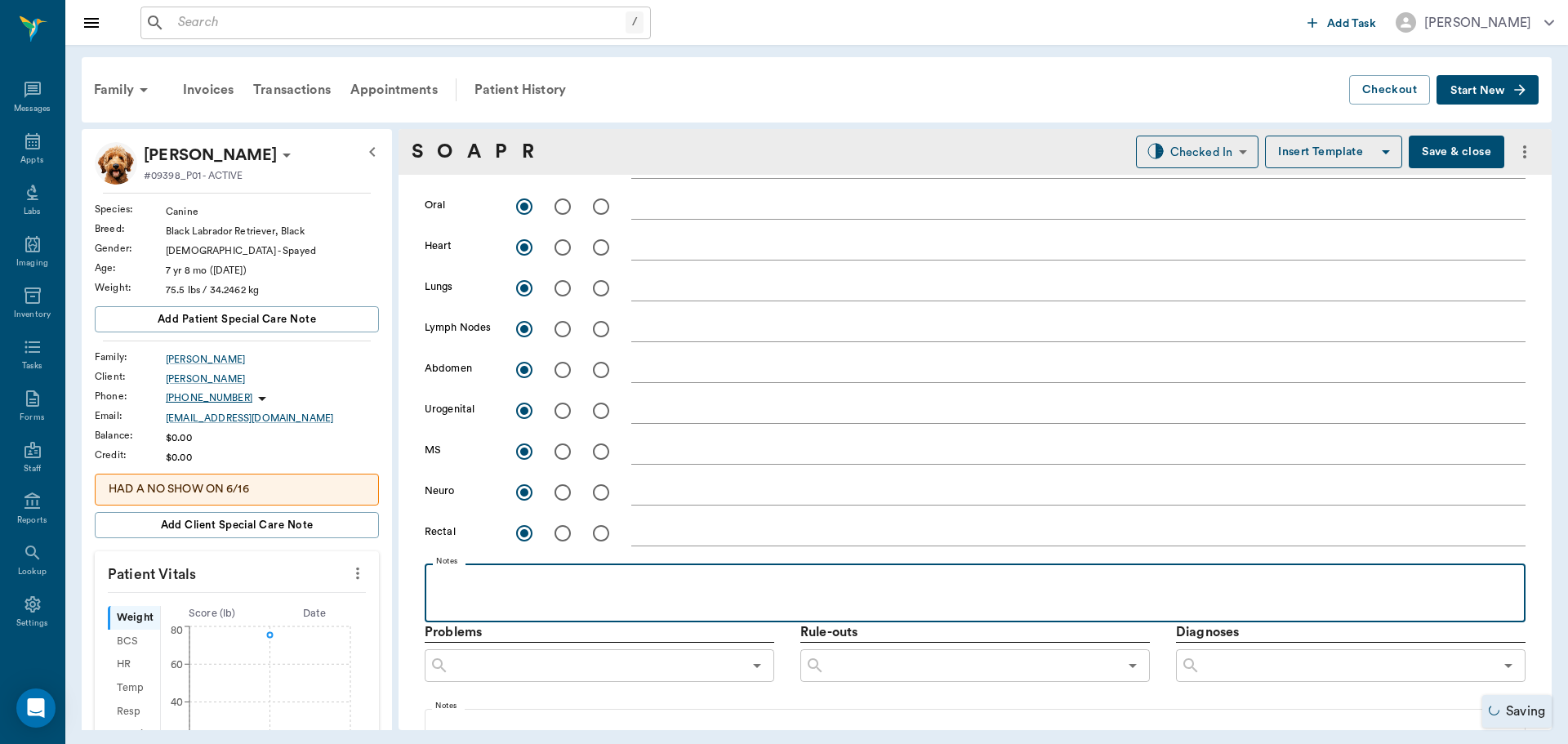
click at [465, 580] on p at bounding box center [975, 581] width 1085 height 20
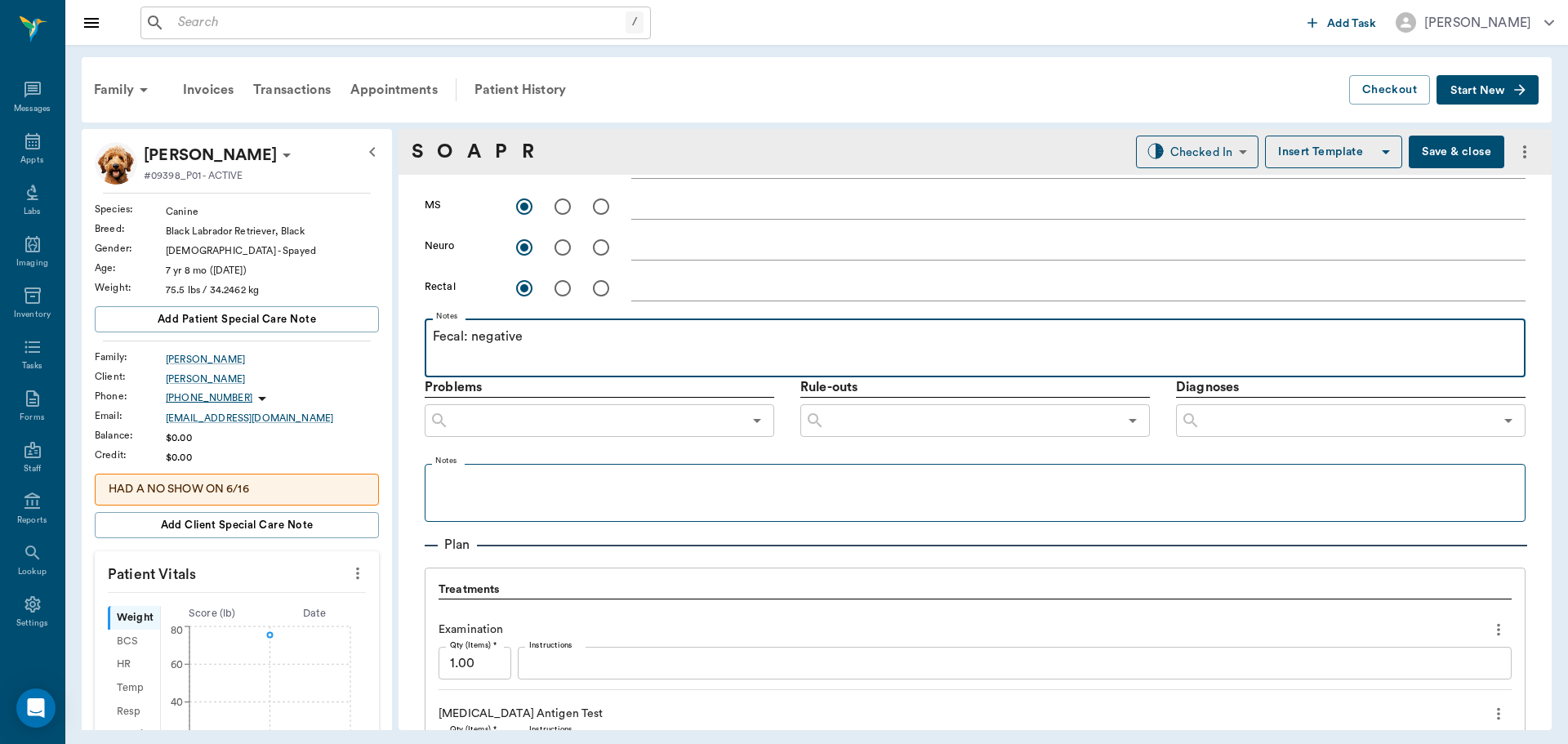
scroll to position [980, 0]
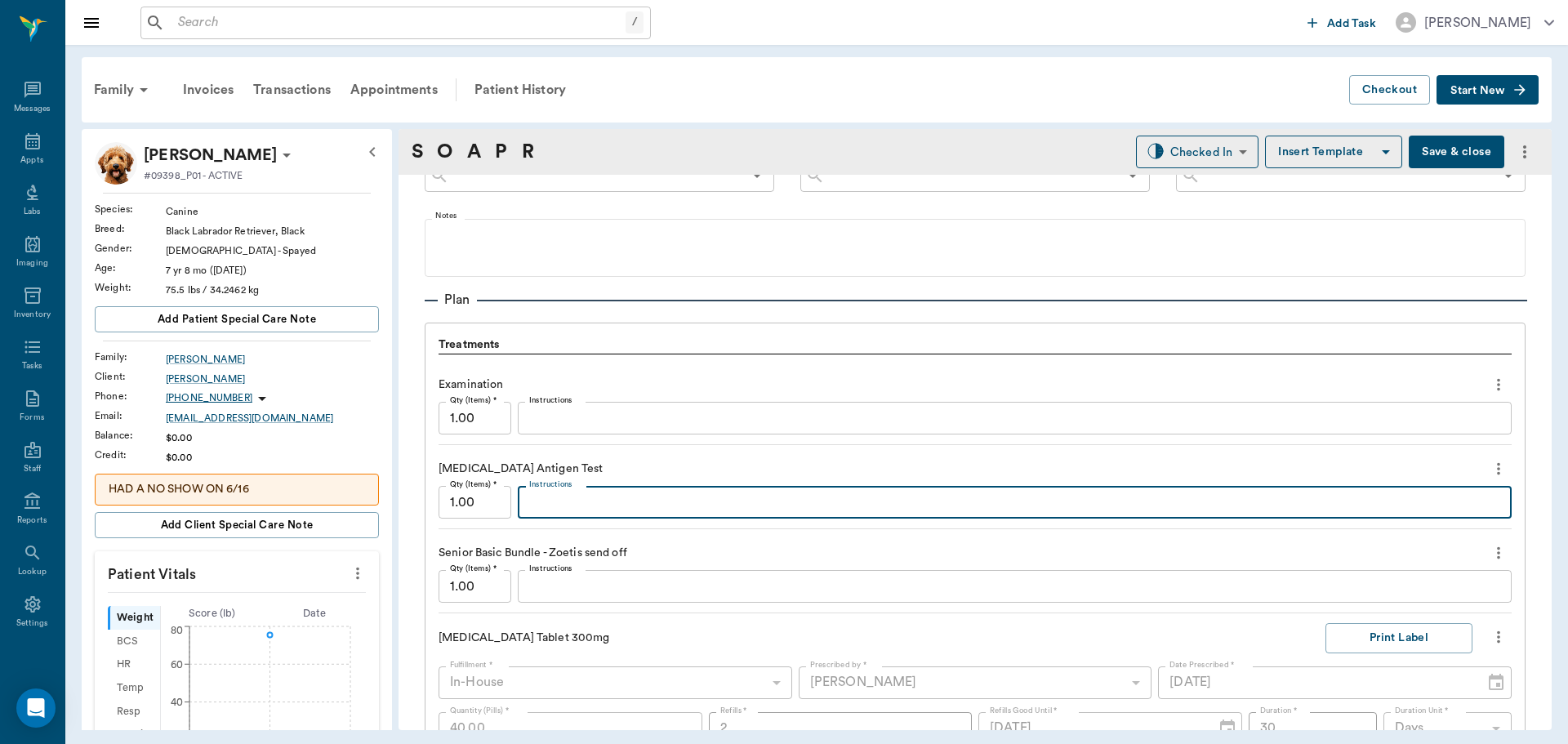
click at [645, 506] on textarea "Instructions" at bounding box center [1014, 503] width 971 height 19
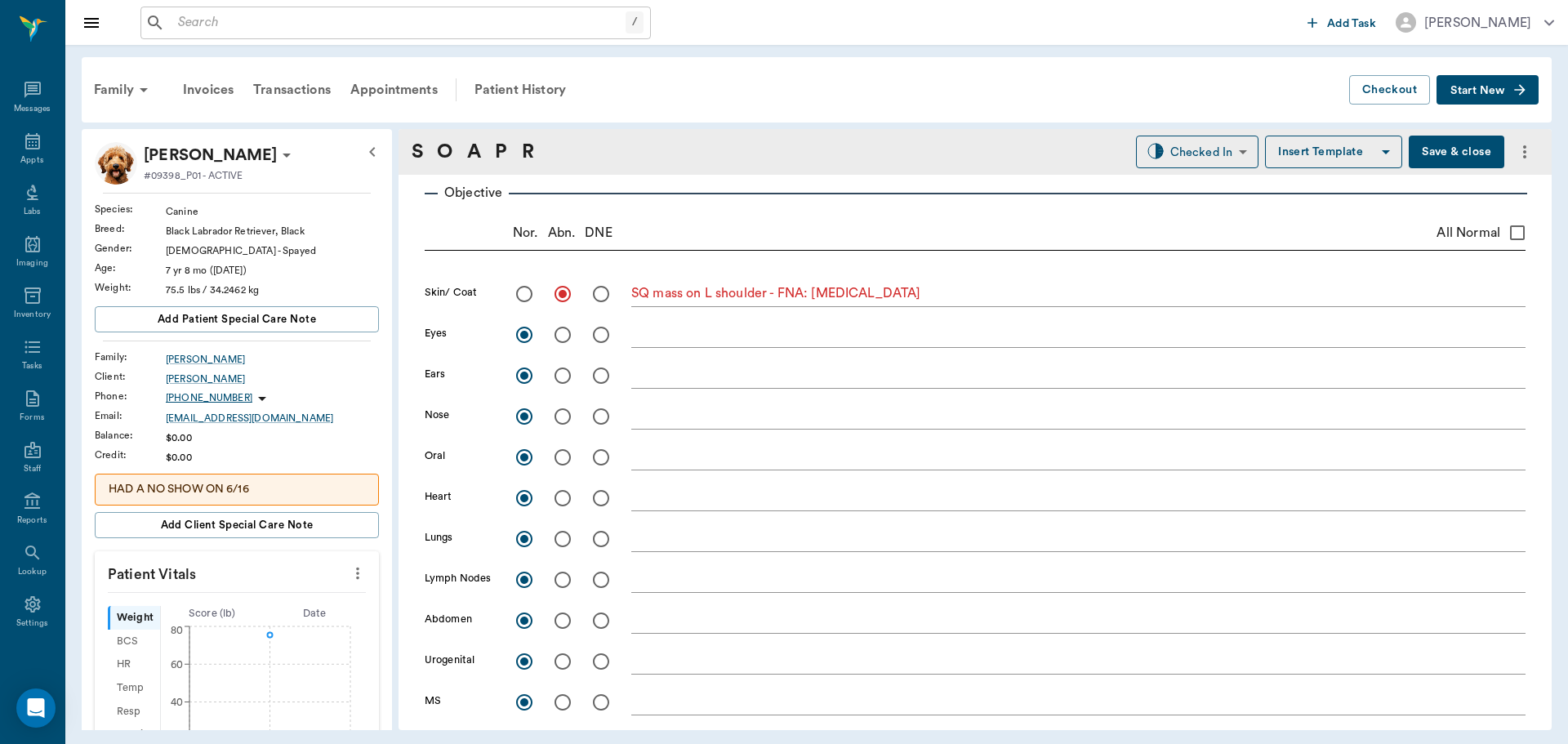
scroll to position [0, 0]
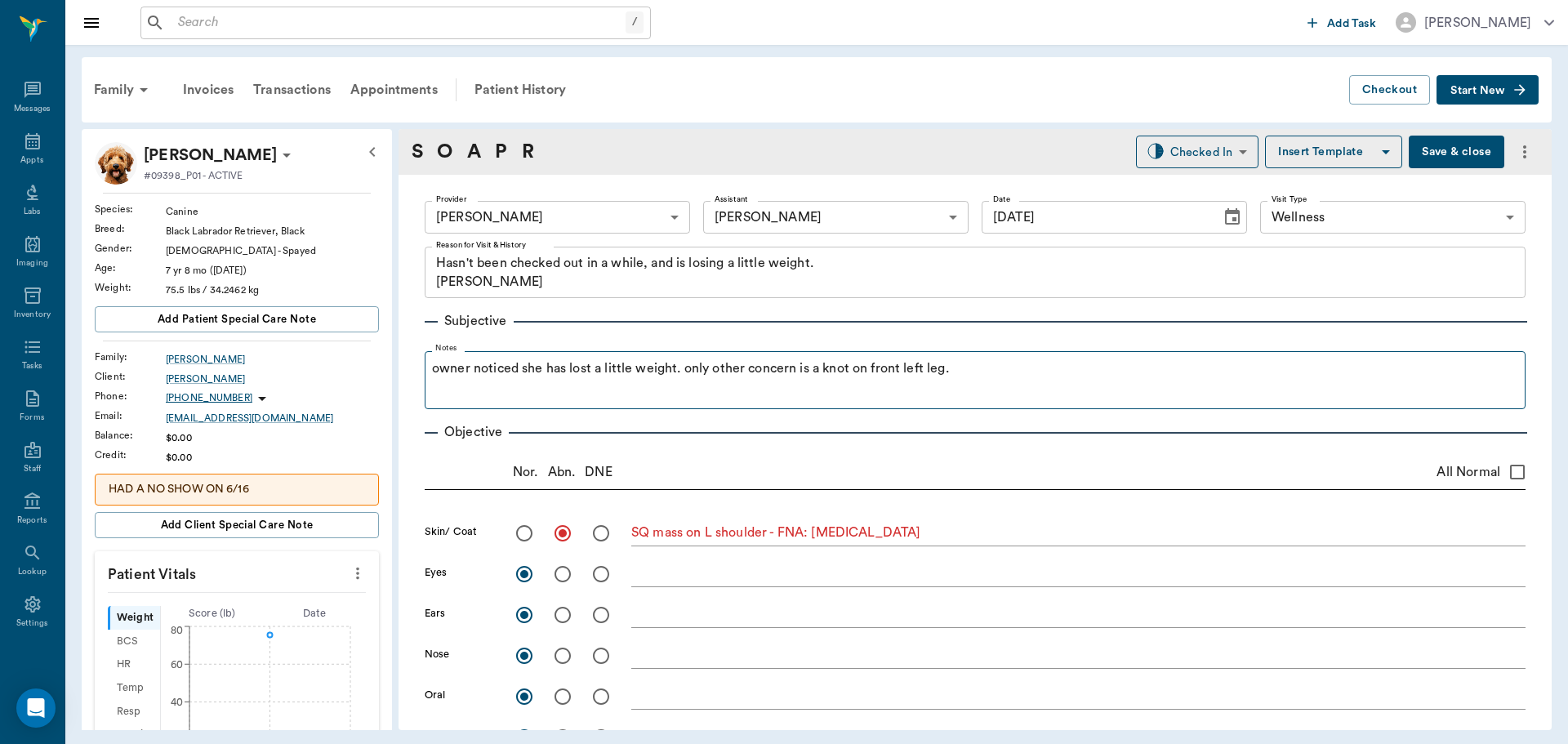
type textarea "Slight +, no microfilaria"
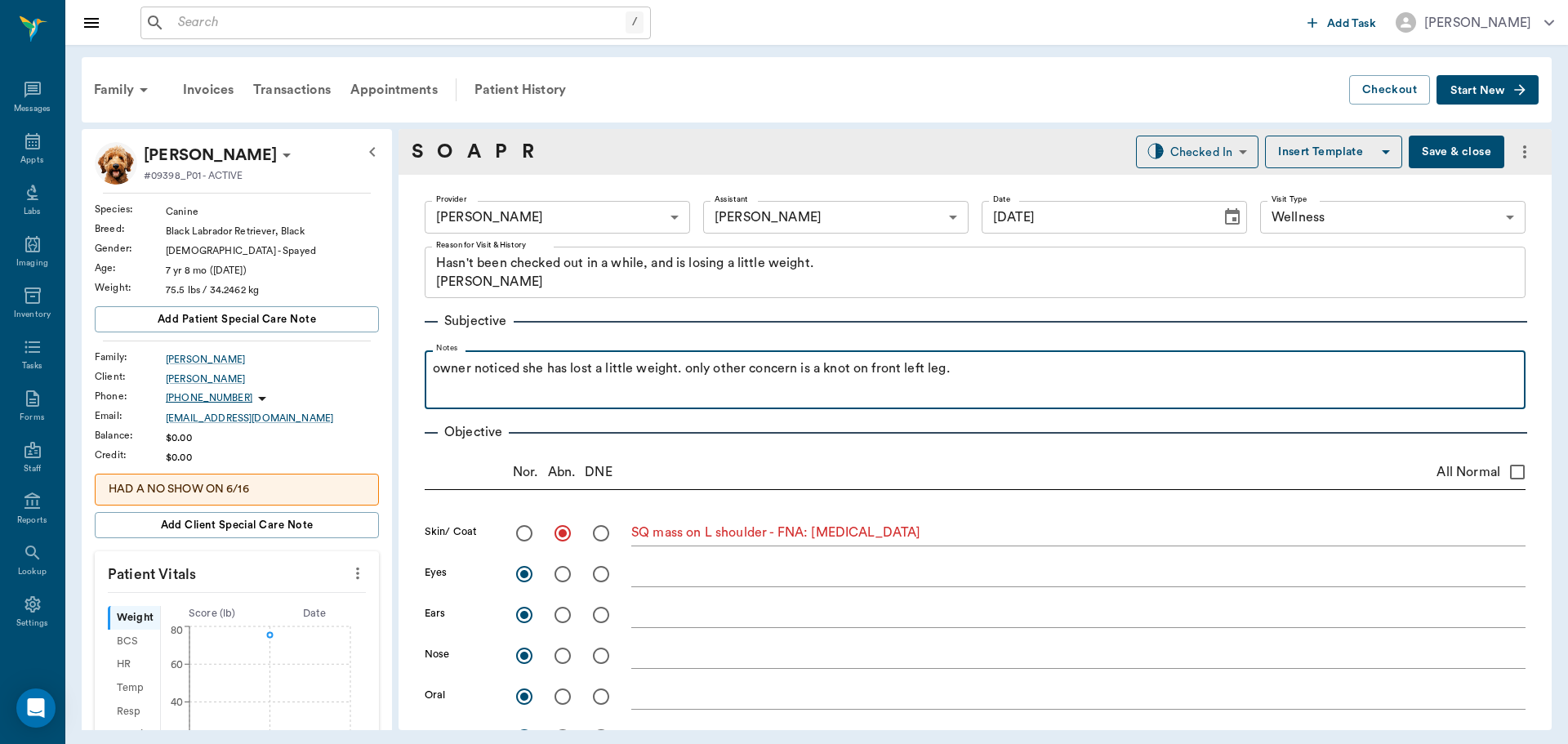
click at [1020, 366] on p "owner noticed she has lost a little weight. only other concern is a knot on fro…" at bounding box center [975, 367] width 1085 height 20
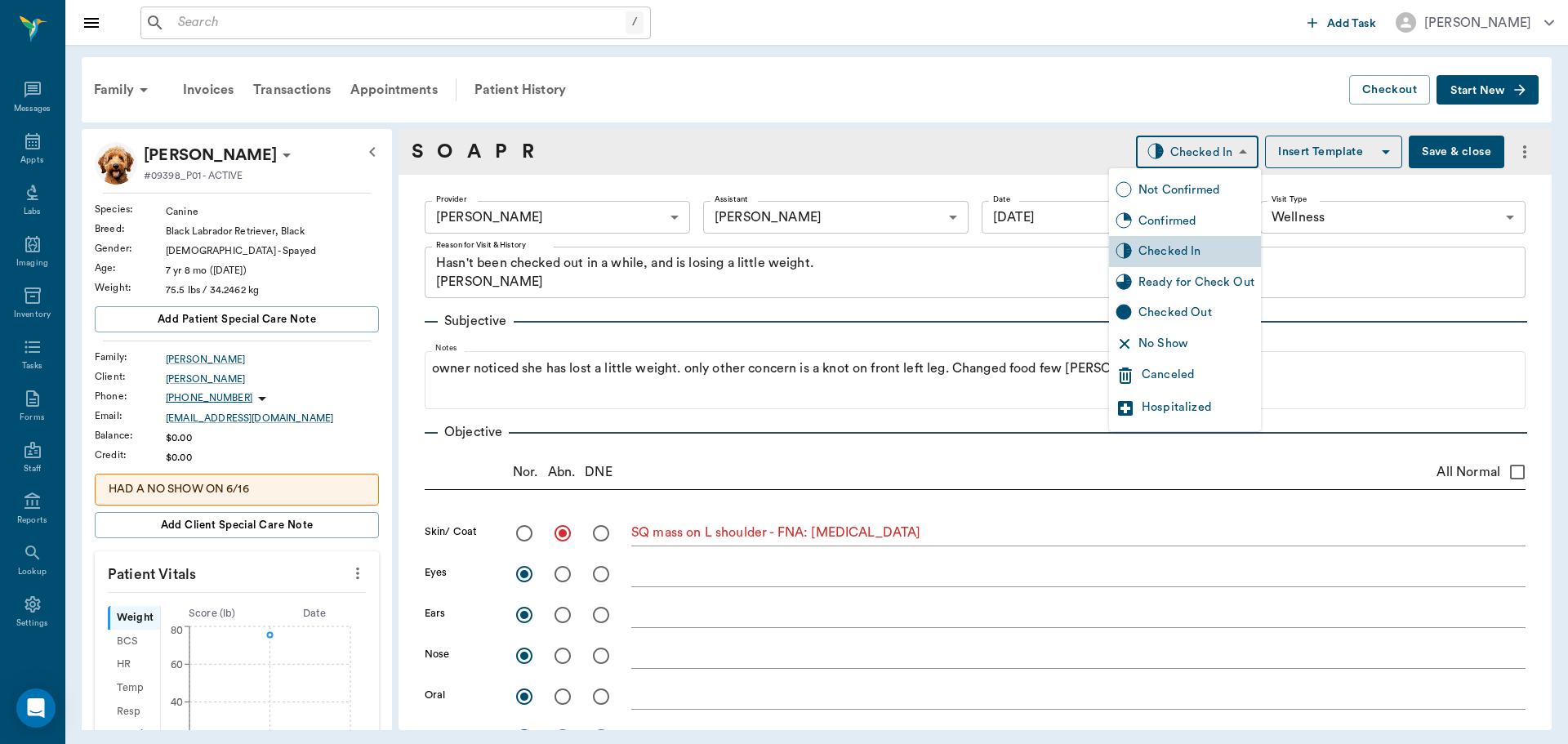
click at [1236, 144] on body "/ ​ Add Task Dr. Bert Ellsworth Nectar Messages Appts Labs Imaging Inventory Ta…" at bounding box center [784, 372] width 1568 height 744
click at [1195, 282] on div "Ready for Check Out" at bounding box center [1197, 282] width 116 height 18
type input "READY_TO_CHECKOUT"
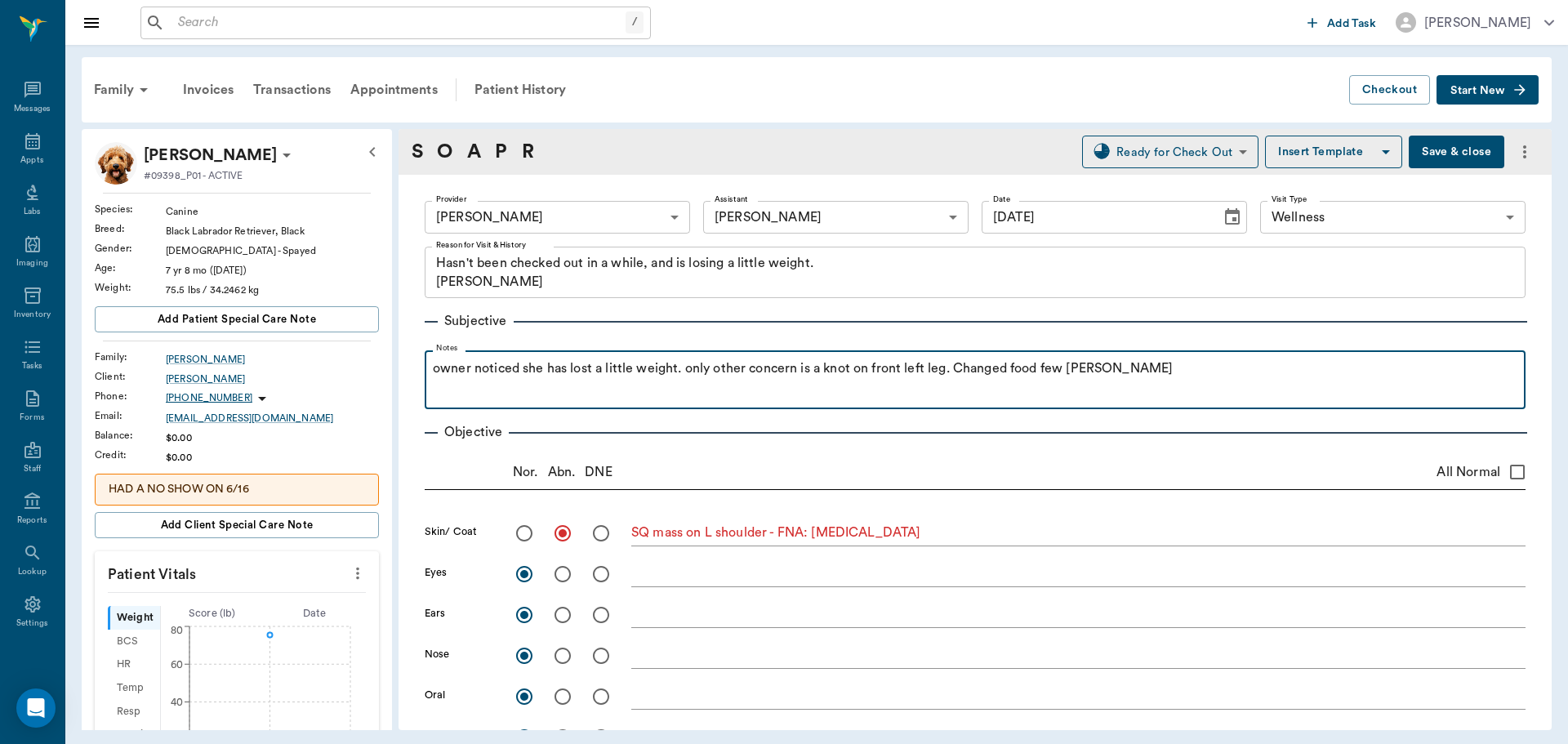
click at [1114, 372] on p "owner noticed she has lost a little weight. only other concern is a knot on fro…" at bounding box center [975, 367] width 1085 height 20
click at [1162, 378] on p "owner noticed she has lost a little weight. only other concern is a knot on fro…" at bounding box center [975, 367] width 1085 height 20
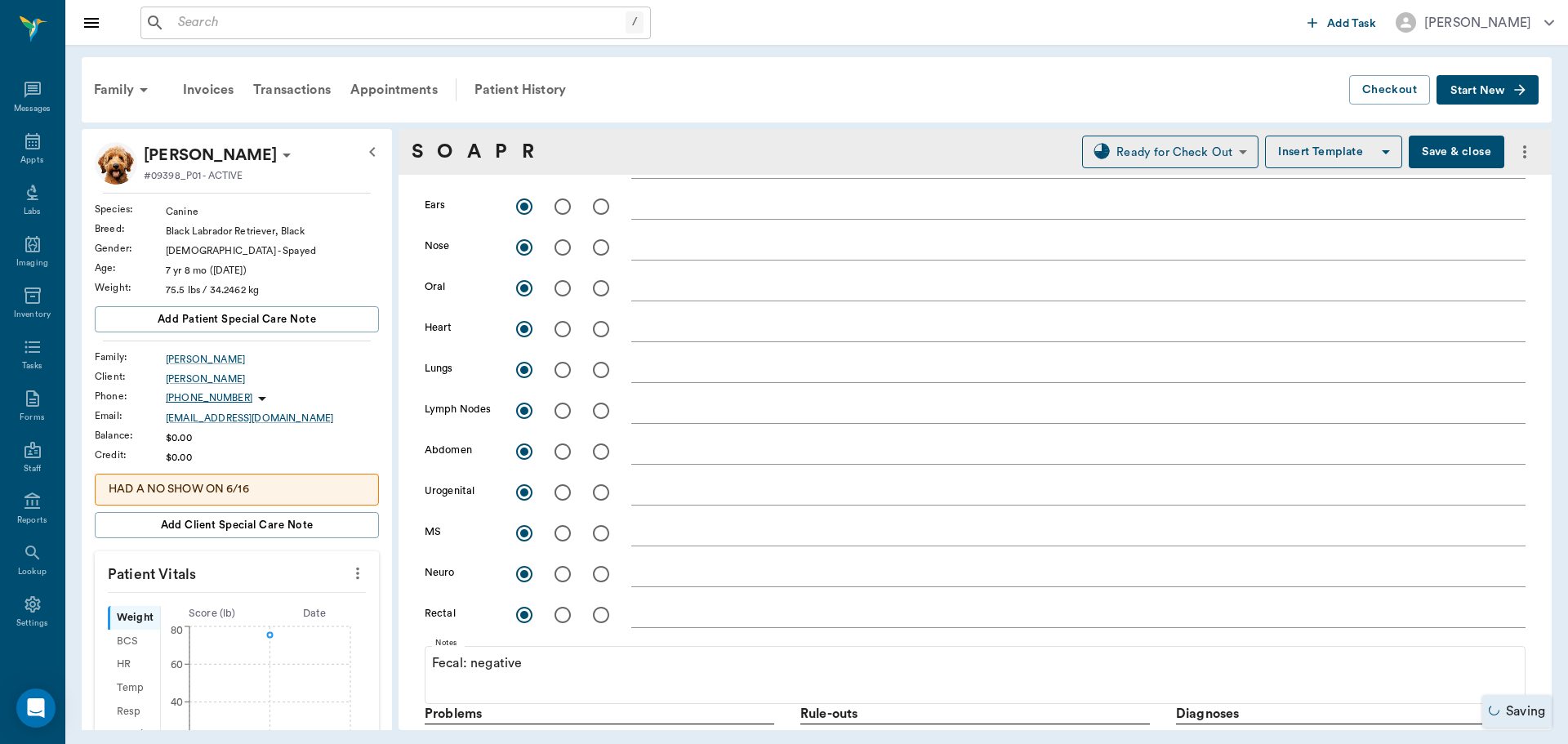
scroll to position [653, 0]
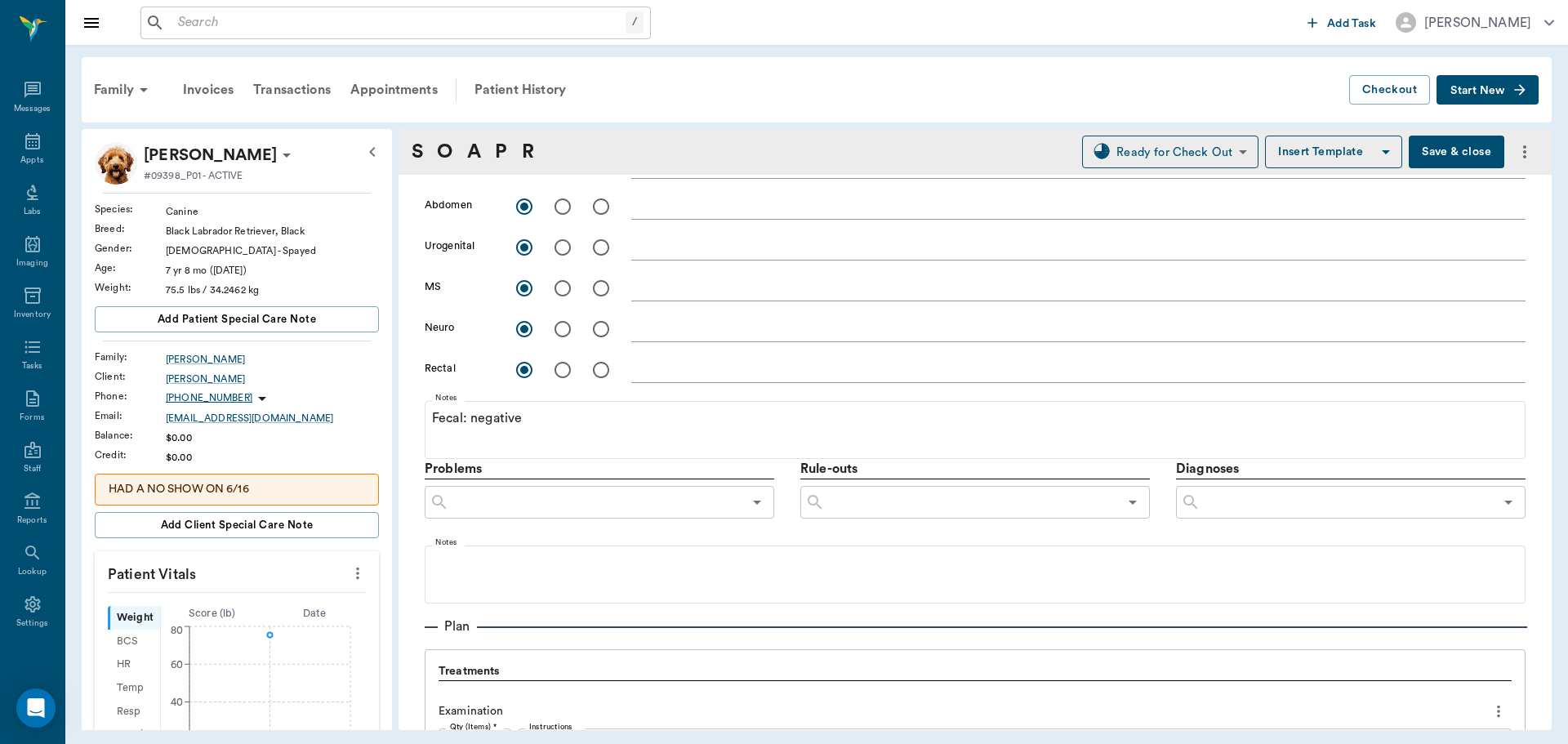
click at [1505, 504] on icon "Open" at bounding box center [1508, 503] width 8 height 4
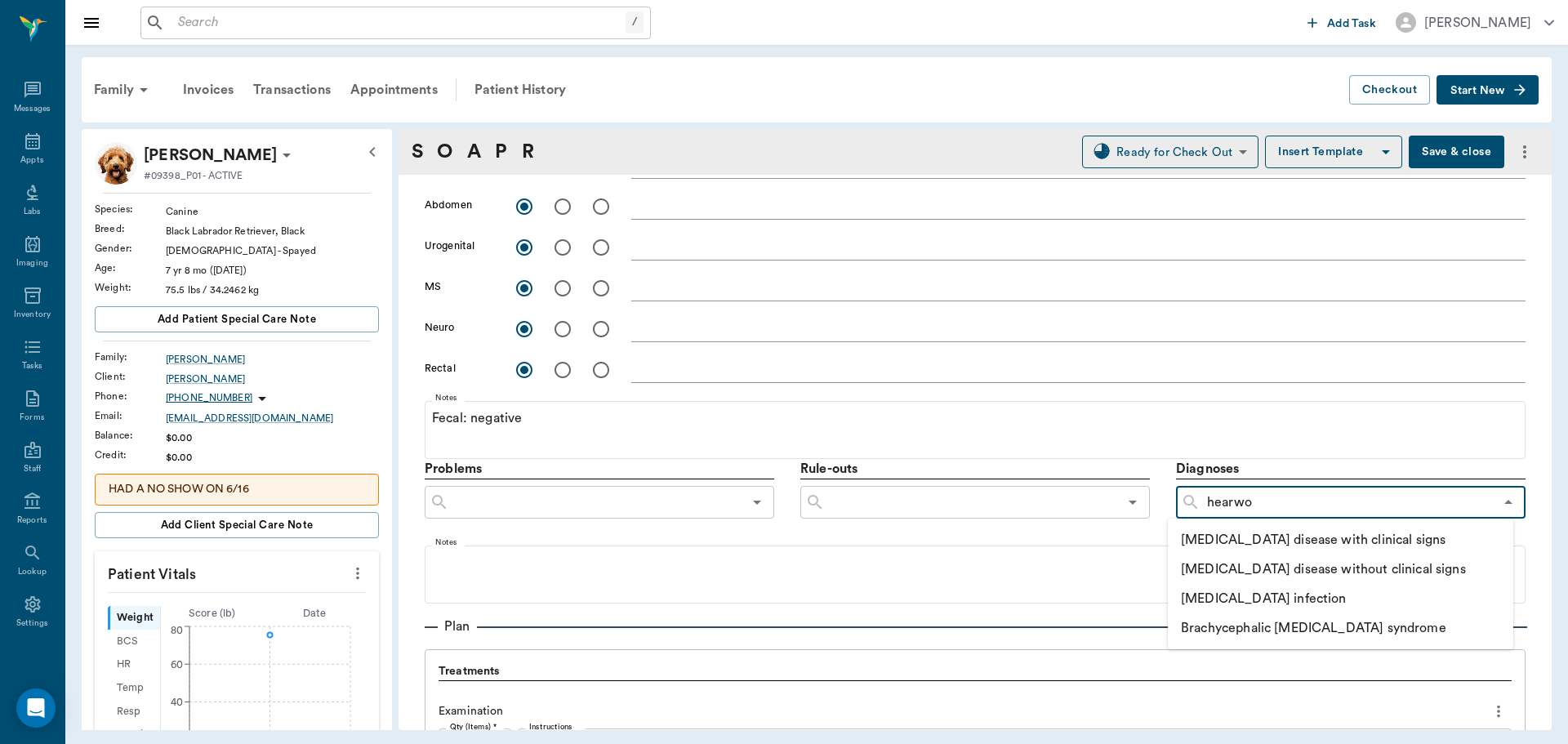
type input "heartwo"
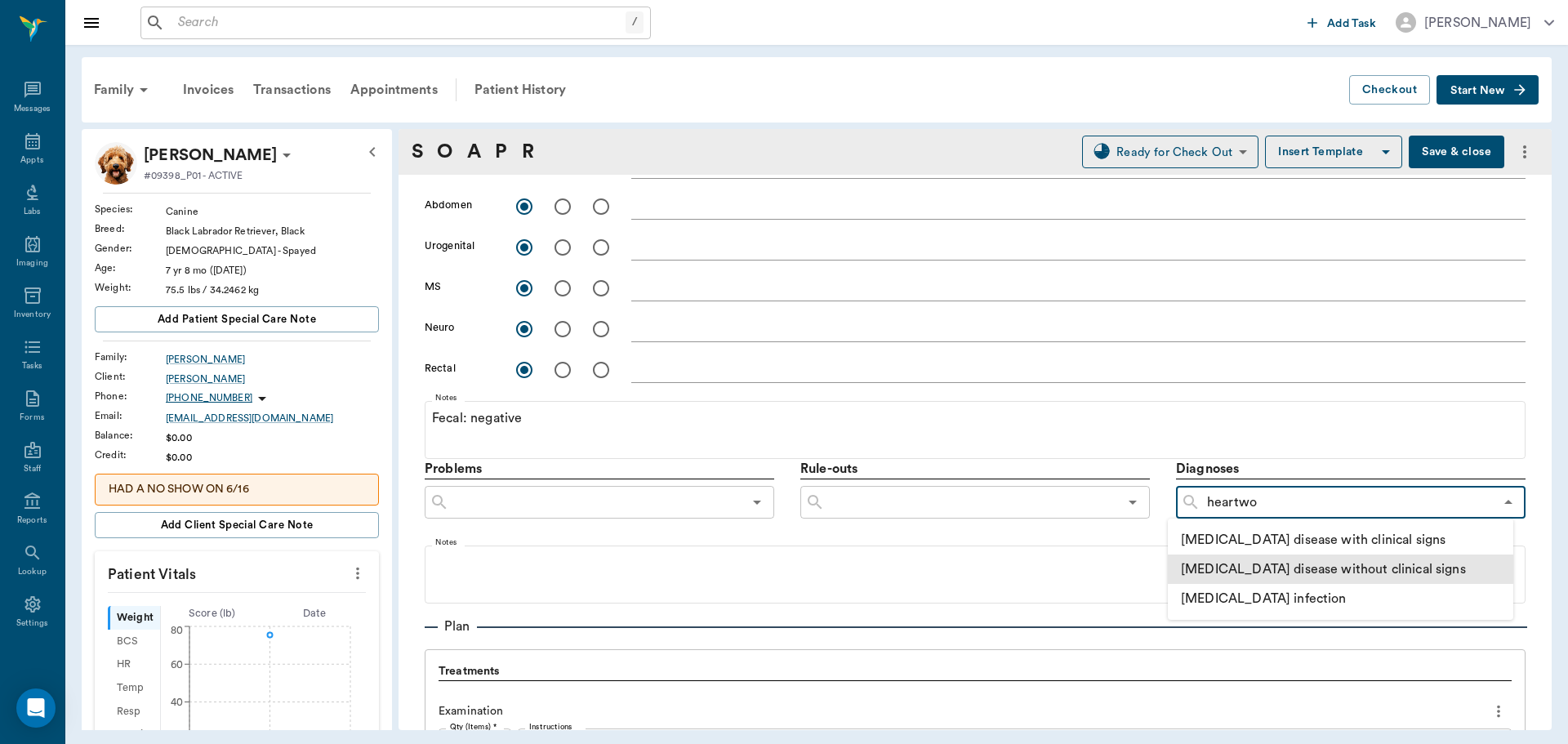
click at [1349, 565] on li "Heartworm disease without clinical signs" at bounding box center [1340, 570] width 345 height 30
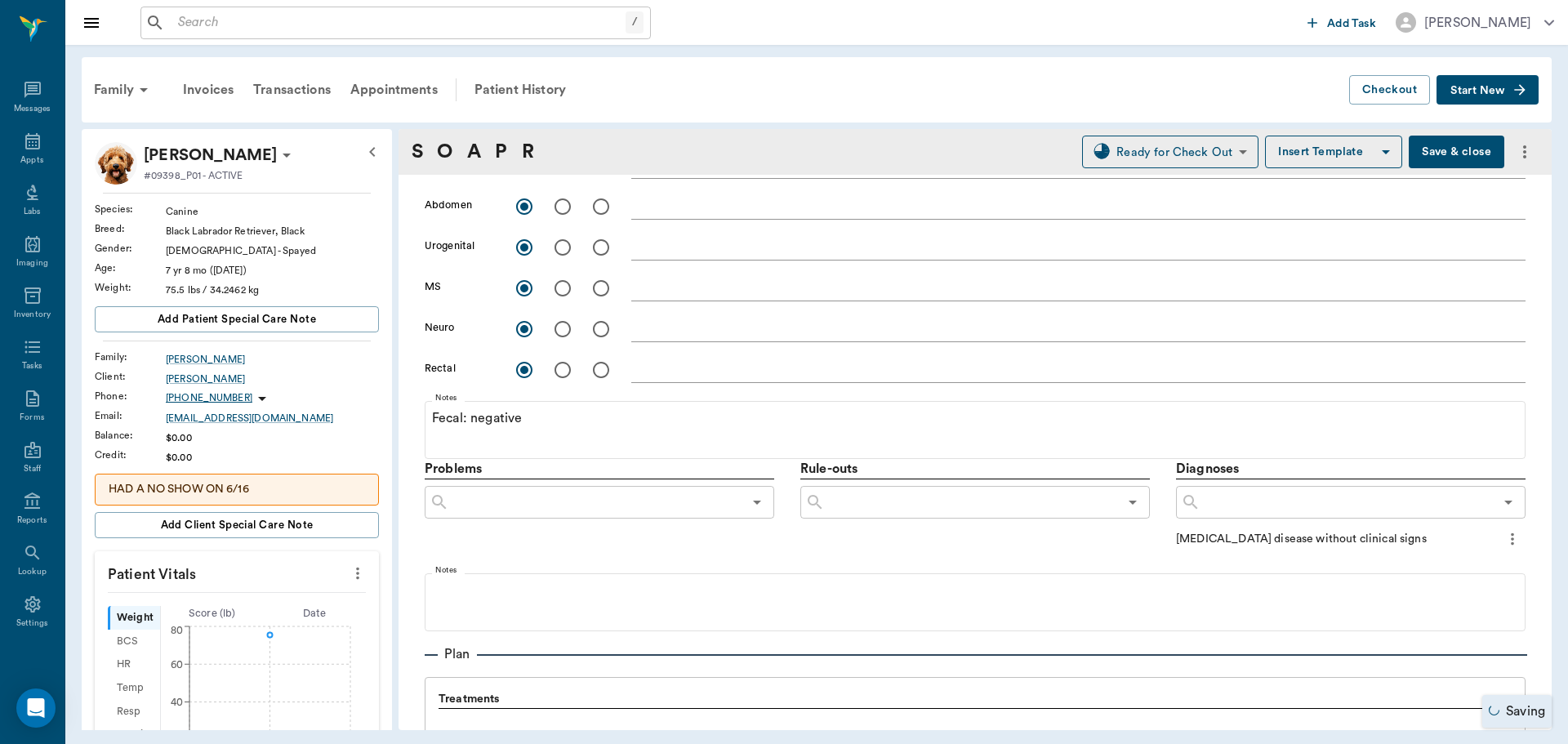
drag, startPoint x: 1501, startPoint y: 535, endPoint x: 1481, endPoint y: 536, distance: 20.0
click at [1511, 535] on icon "more" at bounding box center [1513, 539] width 4 height 12
click at [1449, 559] on span "Add to ongoing diagnosis" at bounding box center [1431, 567] width 137 height 17
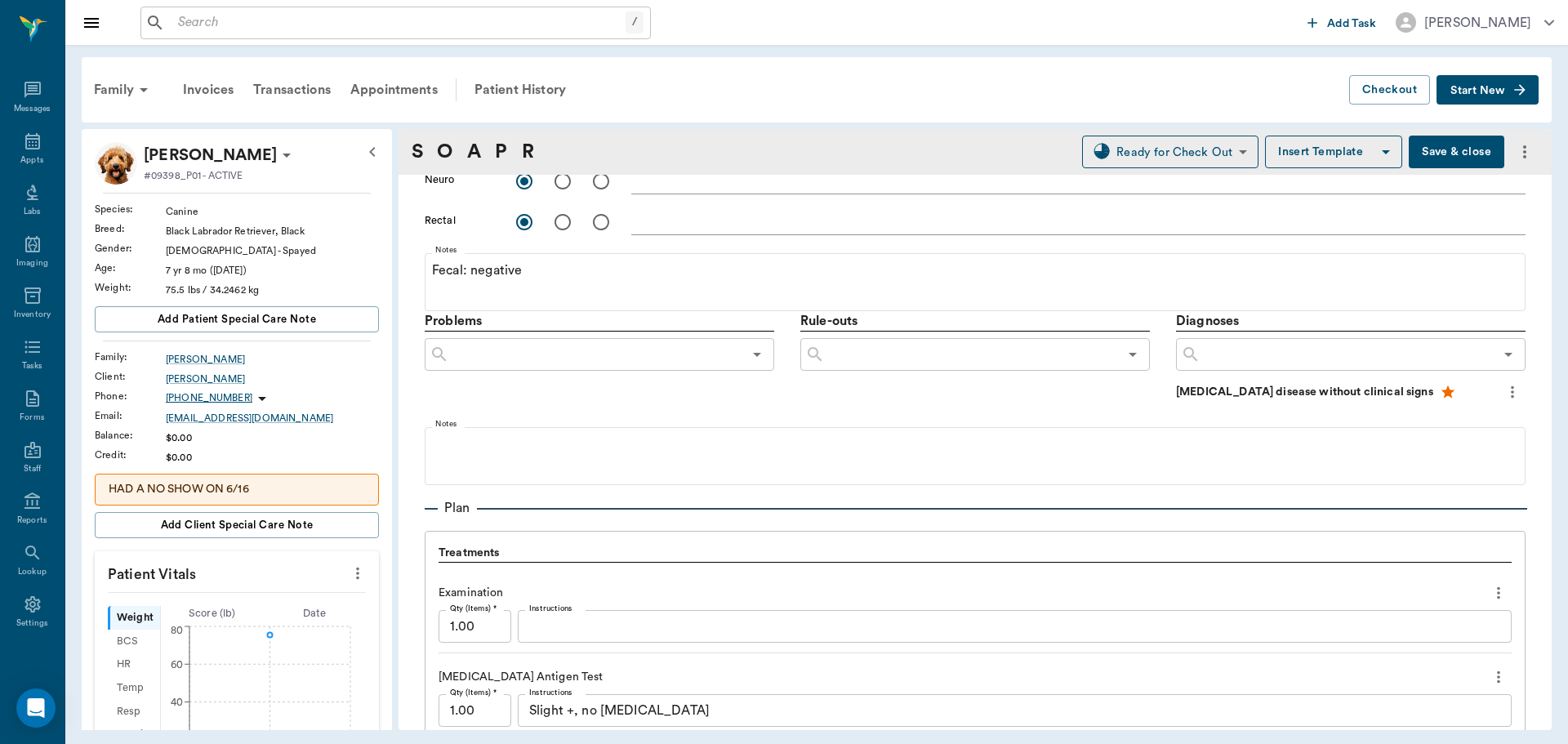
scroll to position [735, 0]
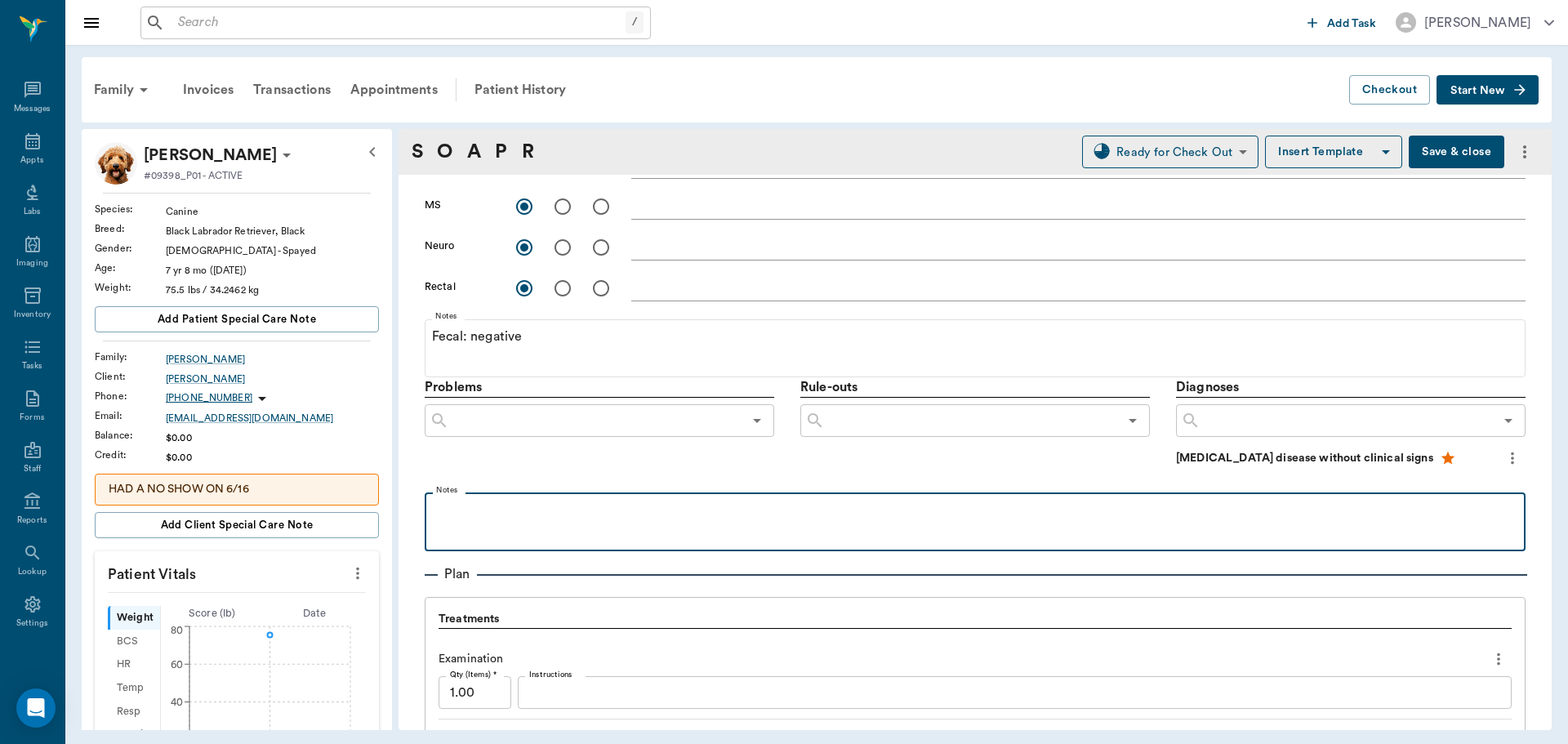
click at [576, 515] on p at bounding box center [975, 510] width 1085 height 20
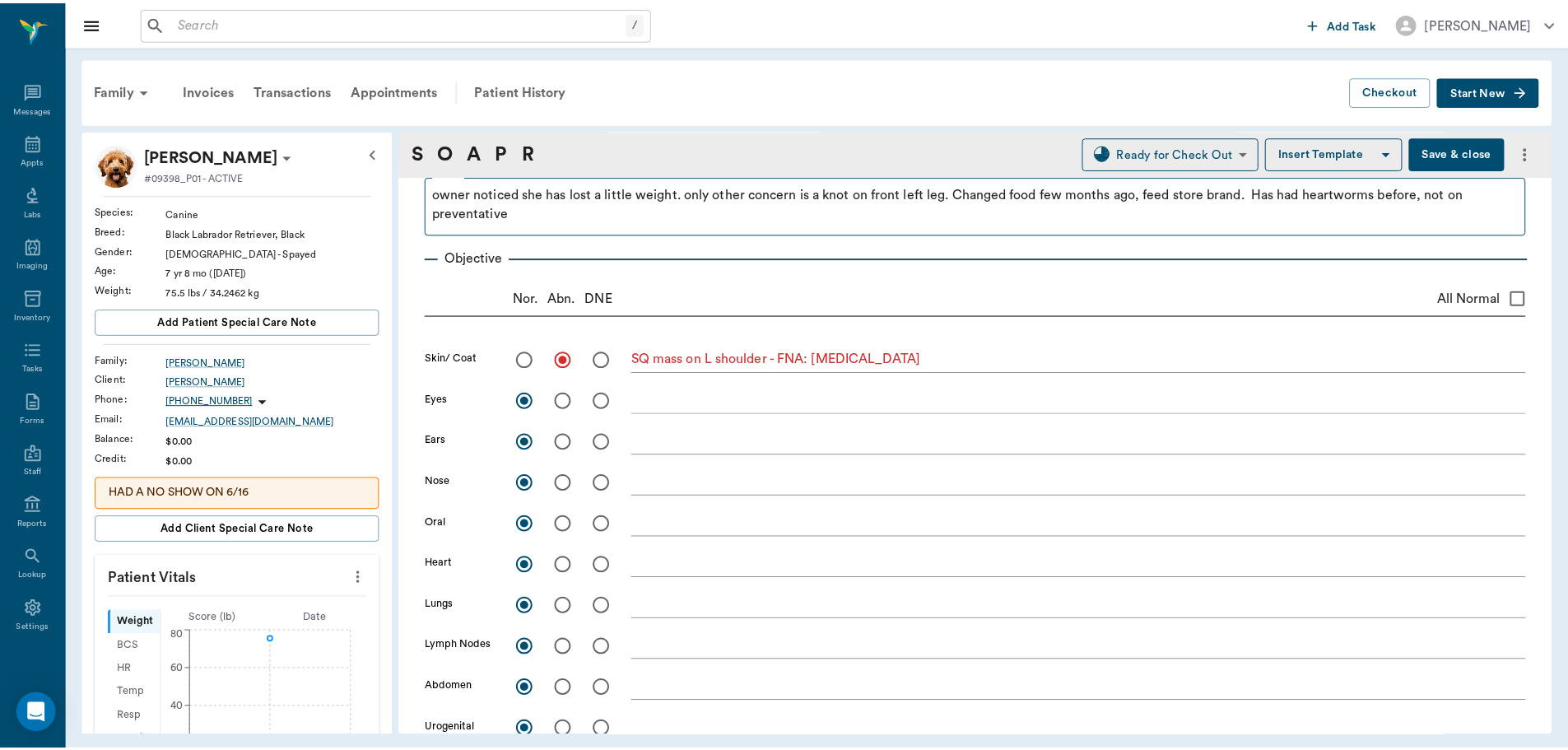
scroll to position [162, 0]
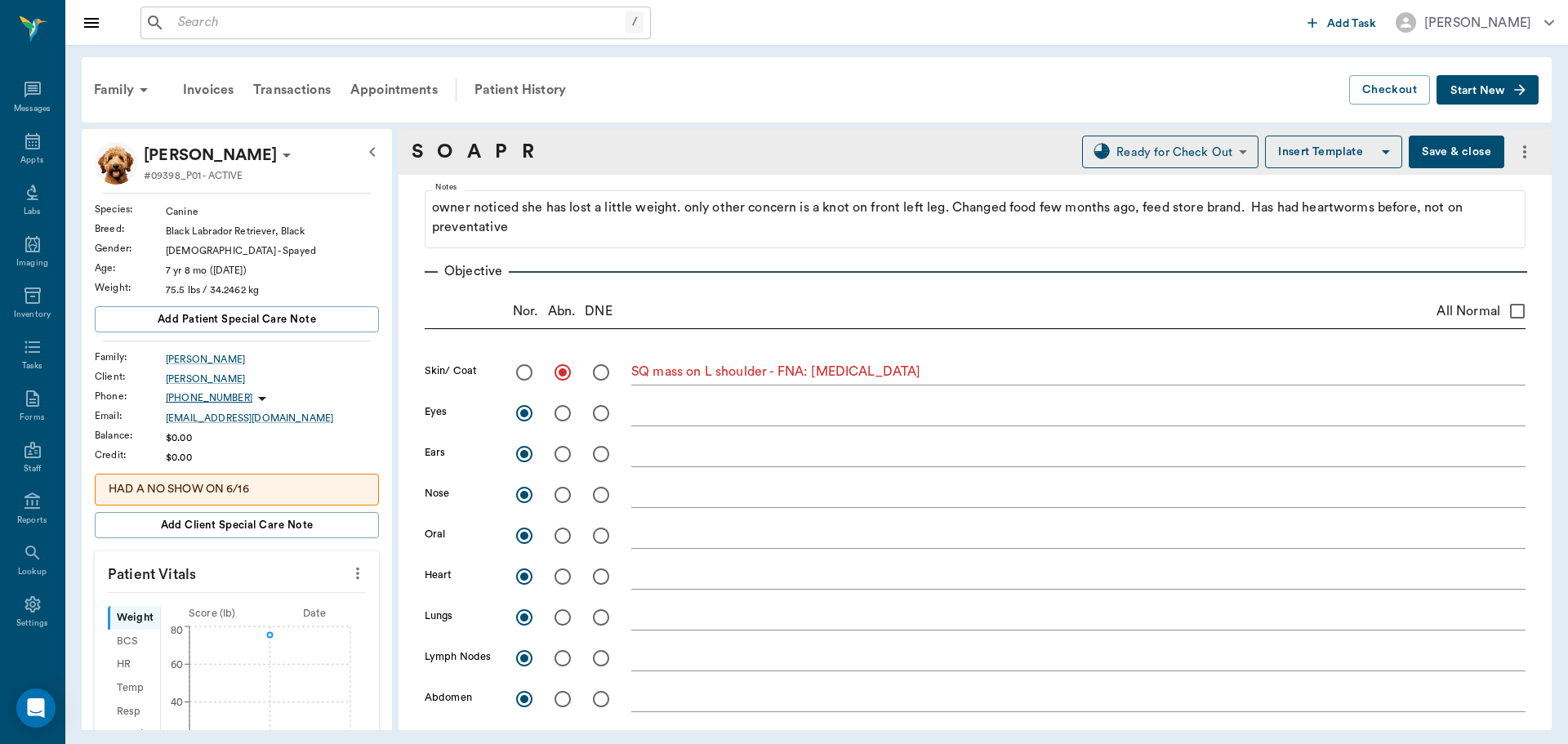
click at [1450, 141] on button "Save & close" at bounding box center [1456, 151] width 95 height 33
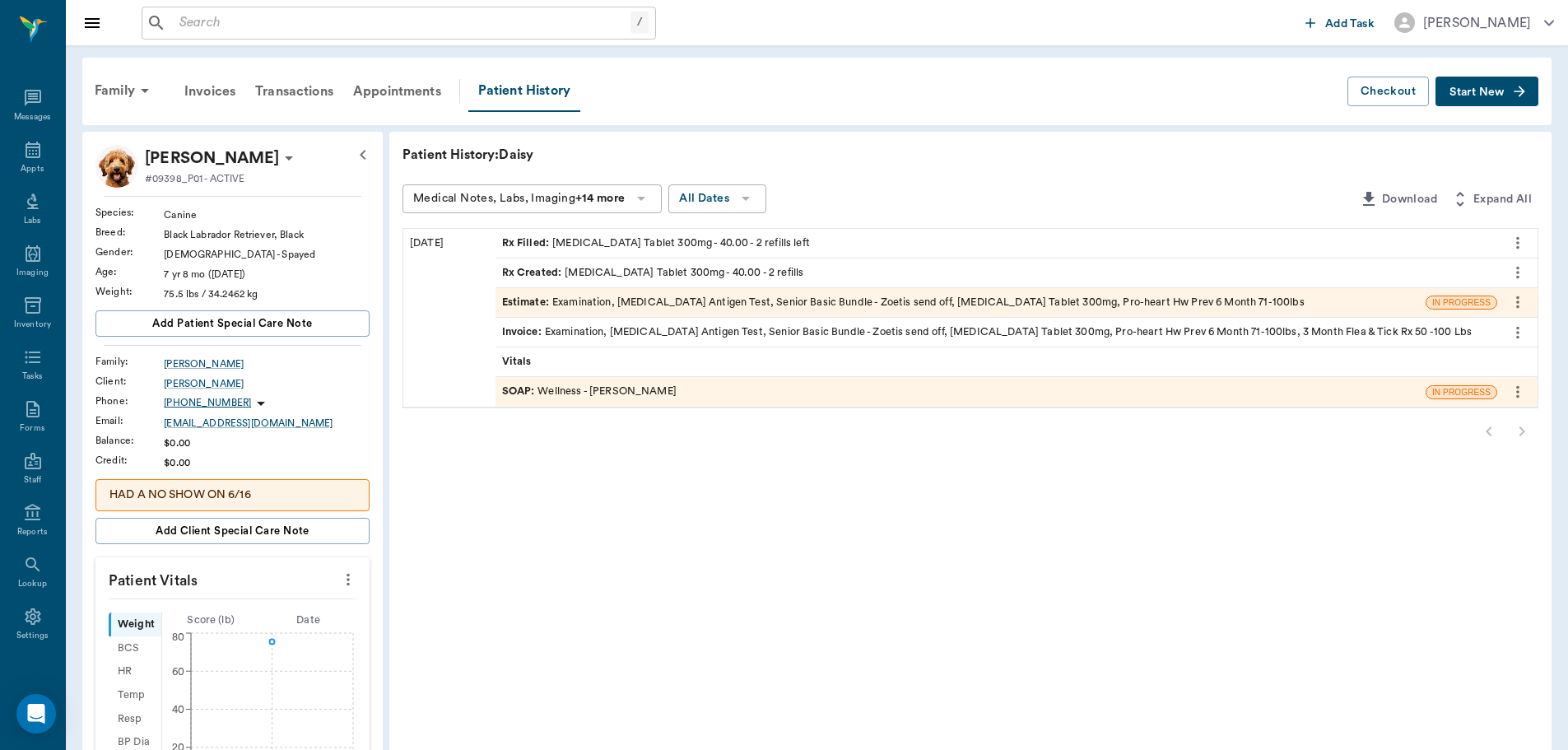
scroll to position [8, 0]
click at [1517, 301] on icon "more" at bounding box center [1518, 302] width 4 height 12
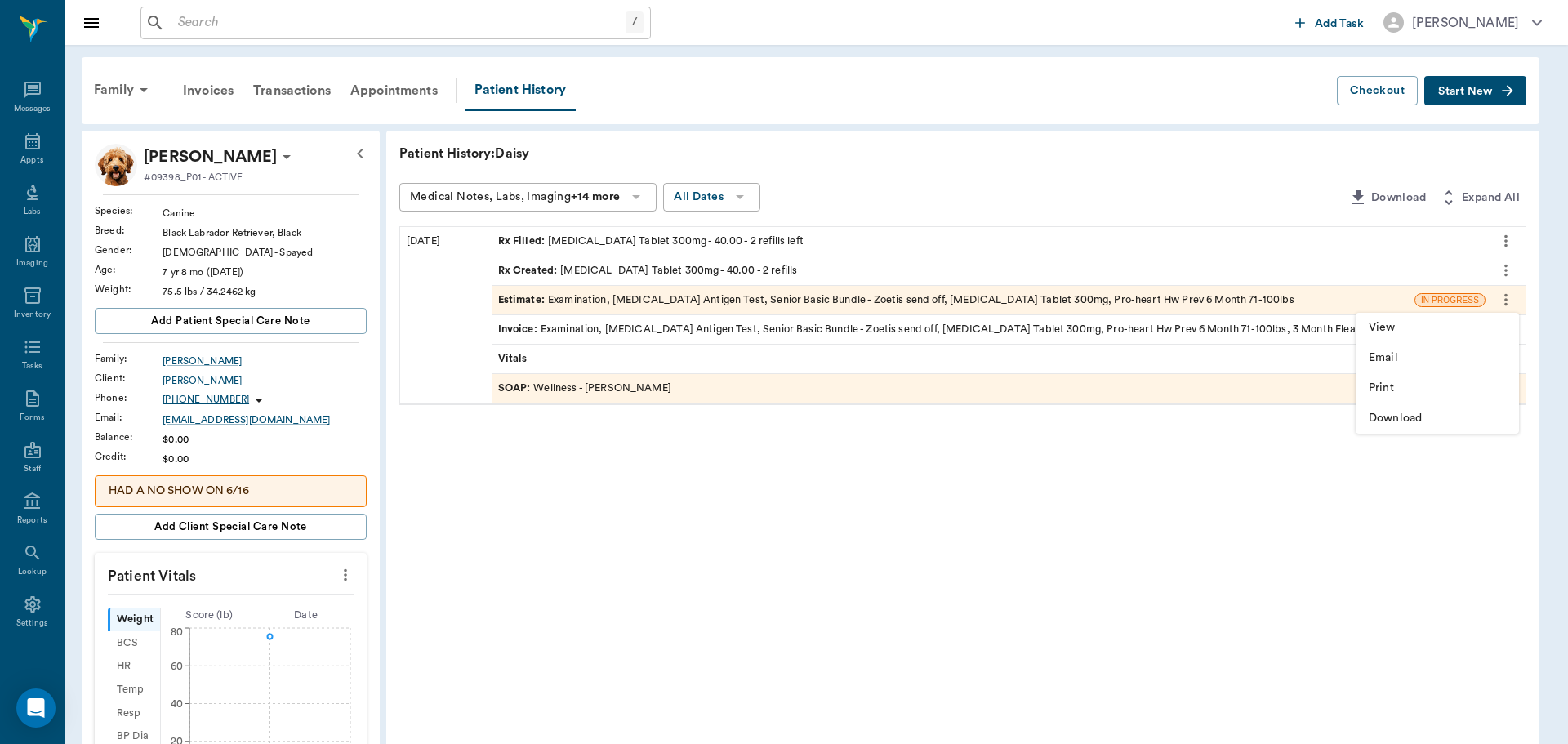
click at [1237, 298] on div at bounding box center [784, 372] width 1568 height 744
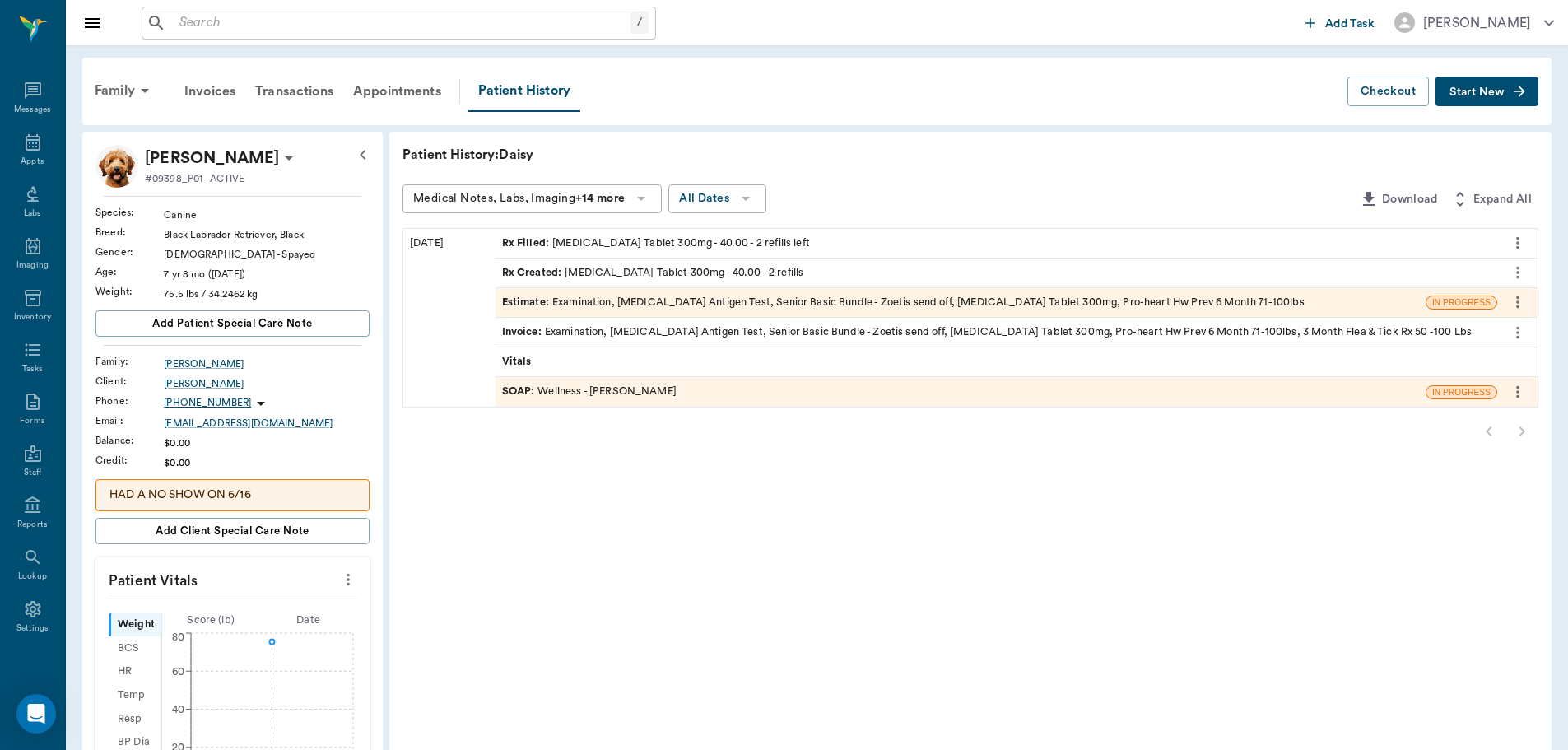
click at [1140, 298] on div "Estimate : Examination, [MEDICAL_DATA] Antigen Test, Senior Basic Bundle - Zoet…" at bounding box center [903, 302] width 803 height 16
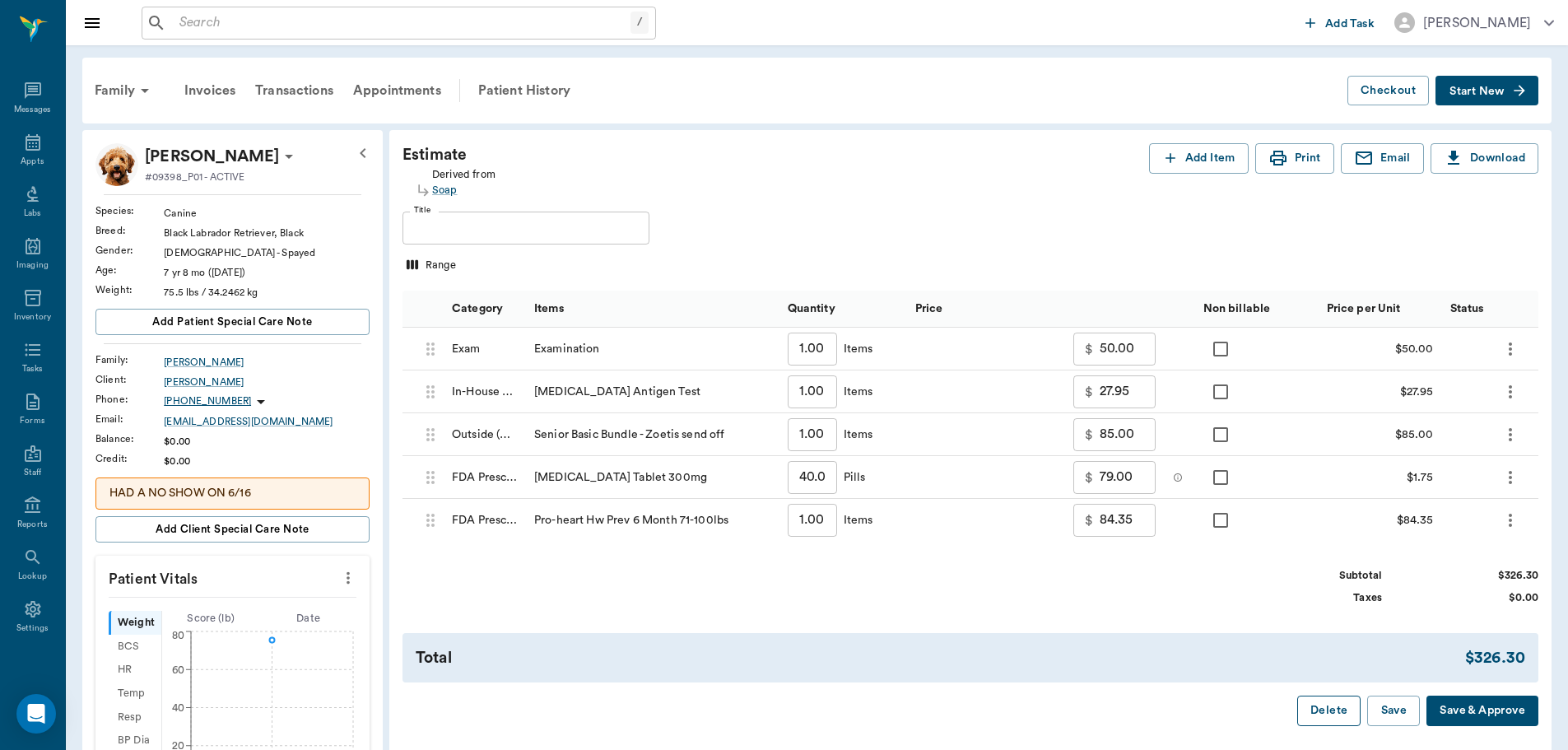
click at [1313, 720] on button "Delete" at bounding box center [1328, 711] width 63 height 30
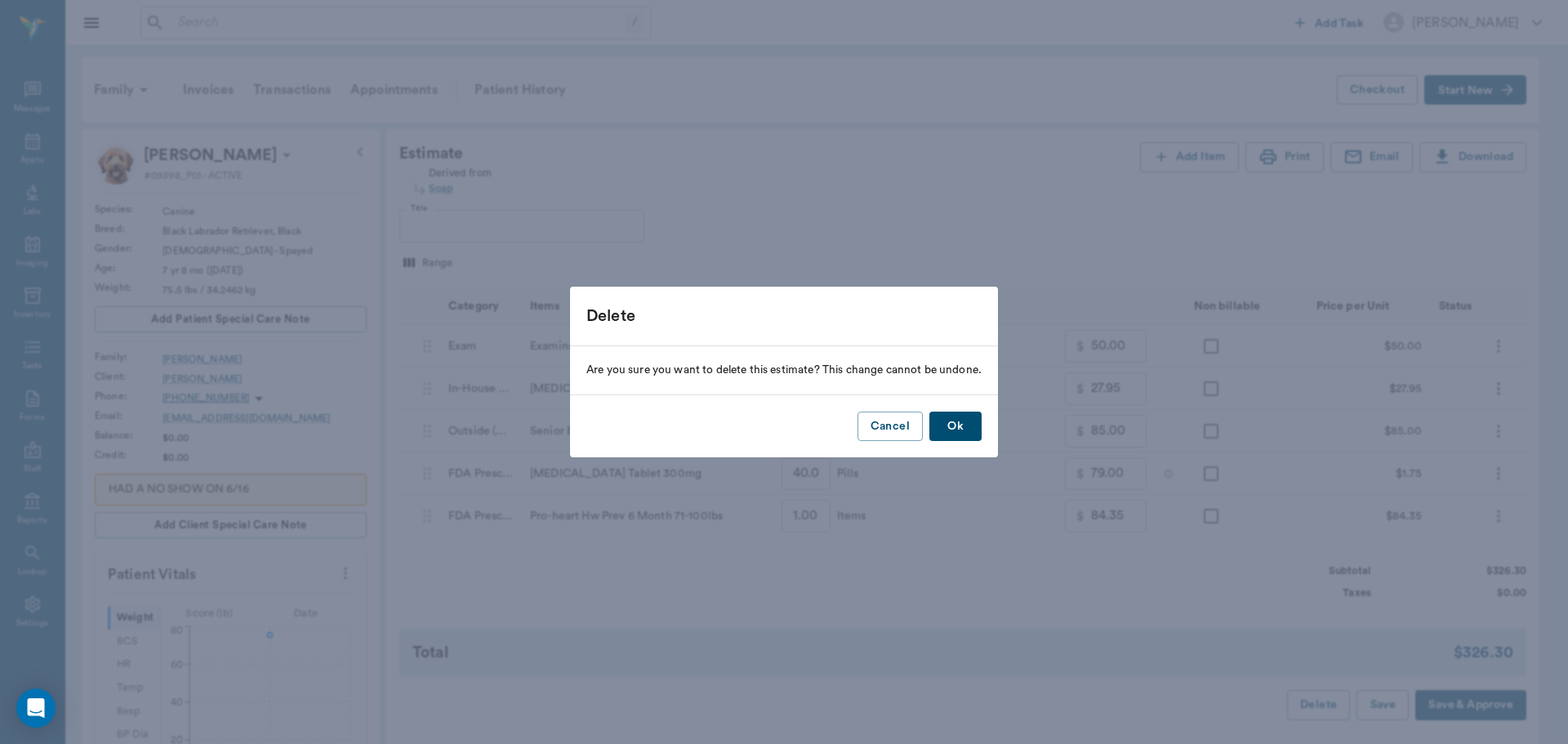
click at [963, 424] on button "Ok" at bounding box center [955, 426] width 52 height 30
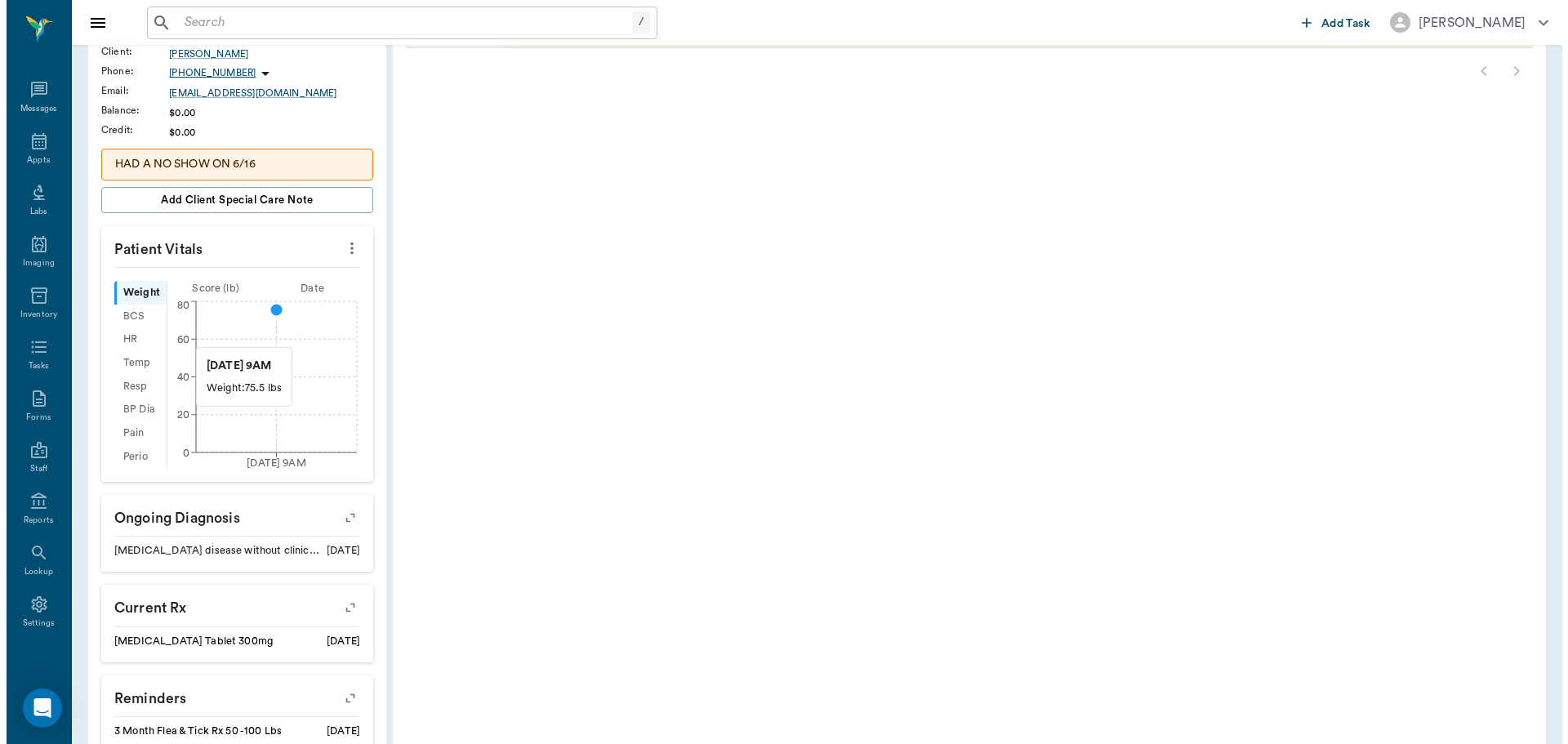
scroll to position [544, 0]
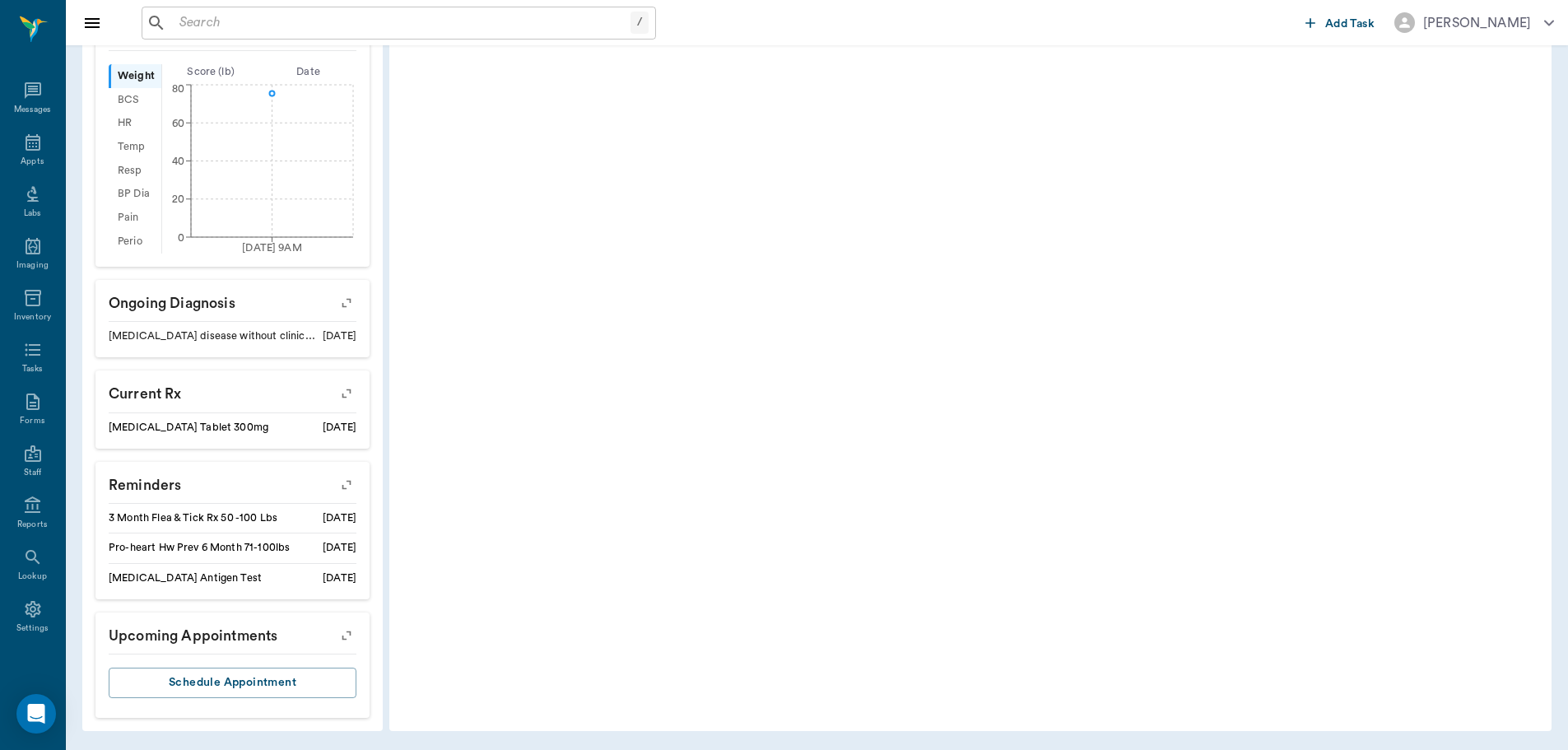
click at [347, 584] on div "[DATE]" at bounding box center [339, 578] width 34 height 16
click at [350, 486] on icon "button" at bounding box center [346, 484] width 24 height 23
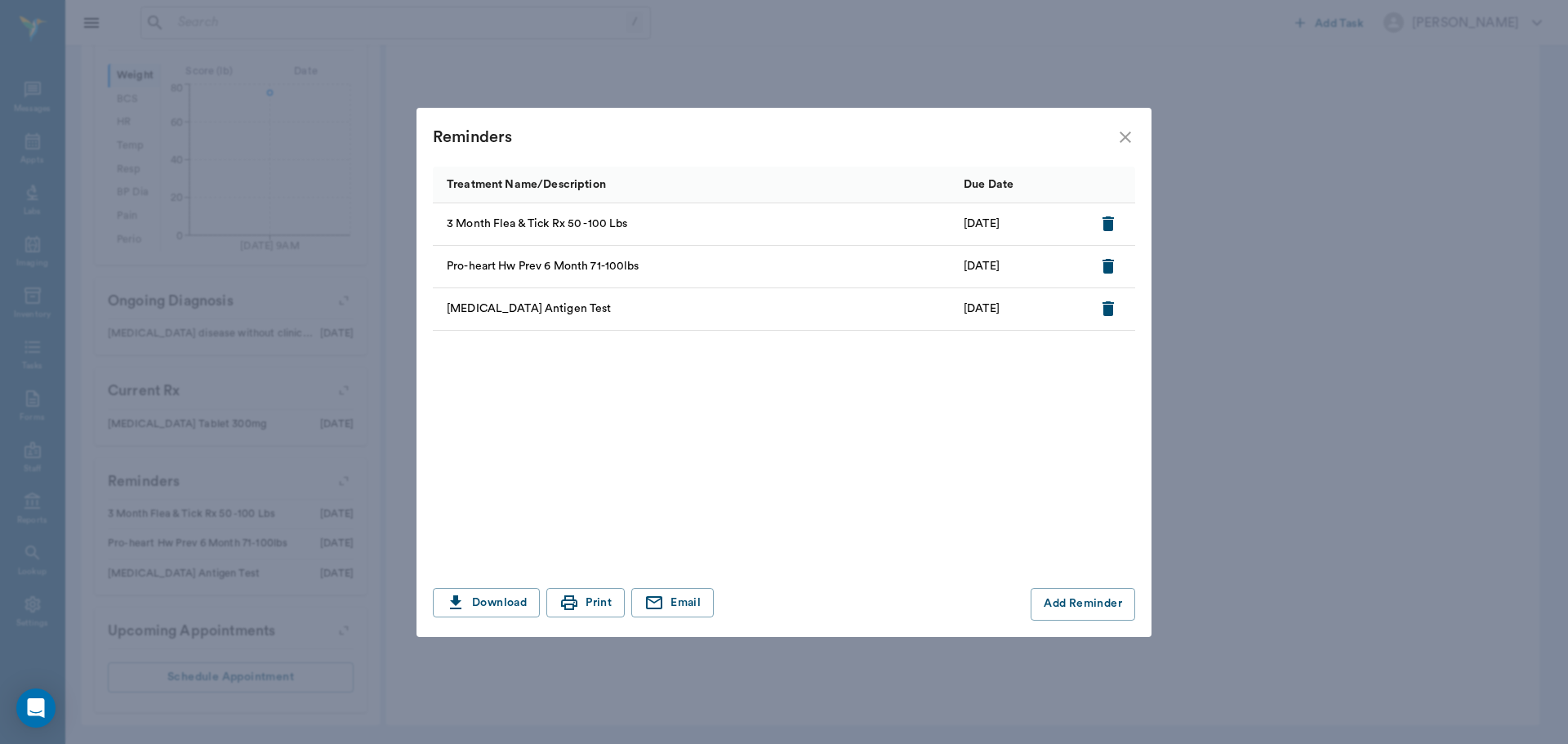
click at [979, 316] on p "[DATE]" at bounding box center [981, 309] width 36 height 17
click at [1083, 607] on button "Add Reminder" at bounding box center [1083, 603] width 104 height 33
click at [564, 606] on input "Treatment *" at bounding box center [575, 604] width 275 height 23
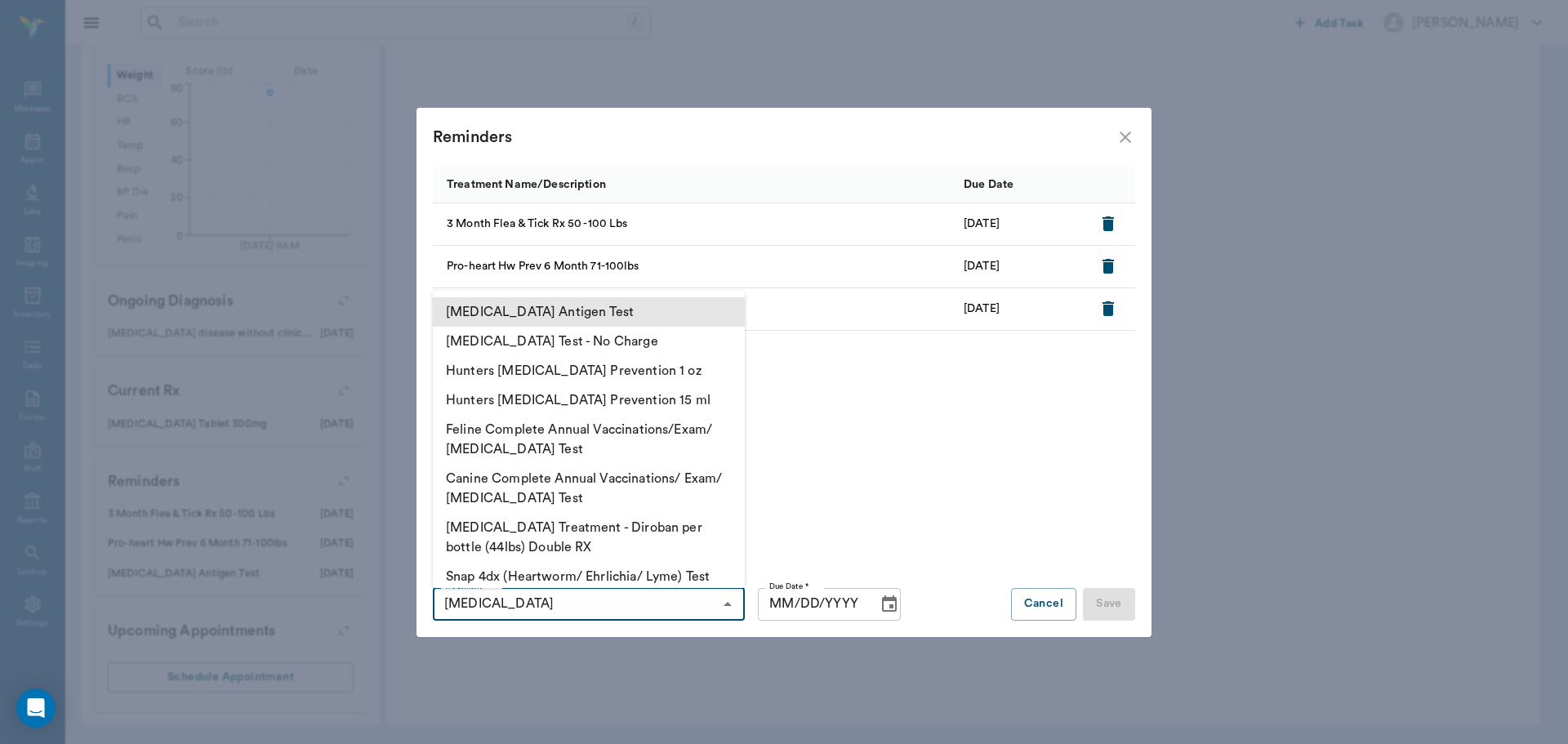
click at [625, 320] on li "[MEDICAL_DATA] Antigen Test" at bounding box center [589, 312] width 312 height 30
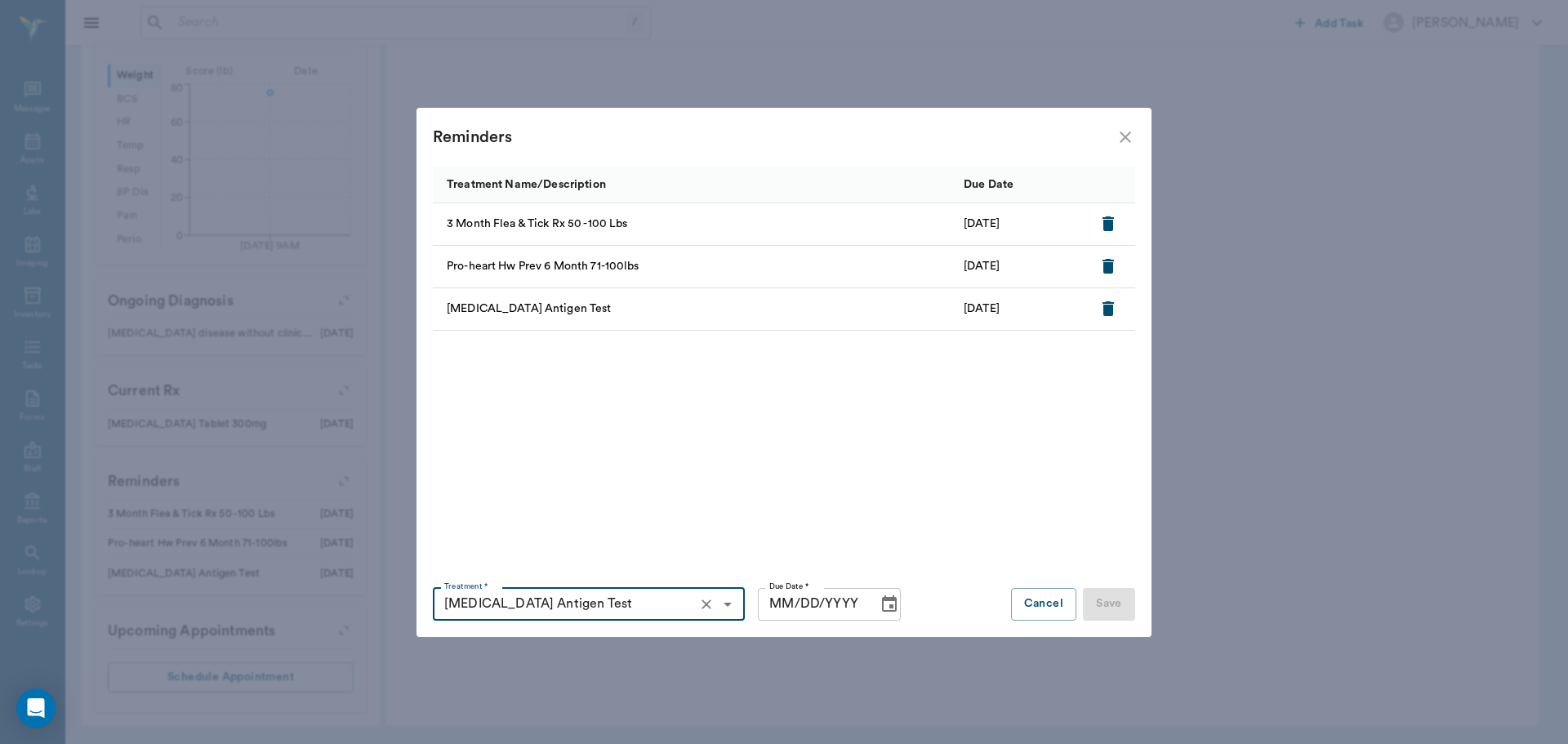
type input "[MEDICAL_DATA] Antigen Test"
click at [771, 605] on input "MM/DD/YYYY" at bounding box center [812, 603] width 108 height 33
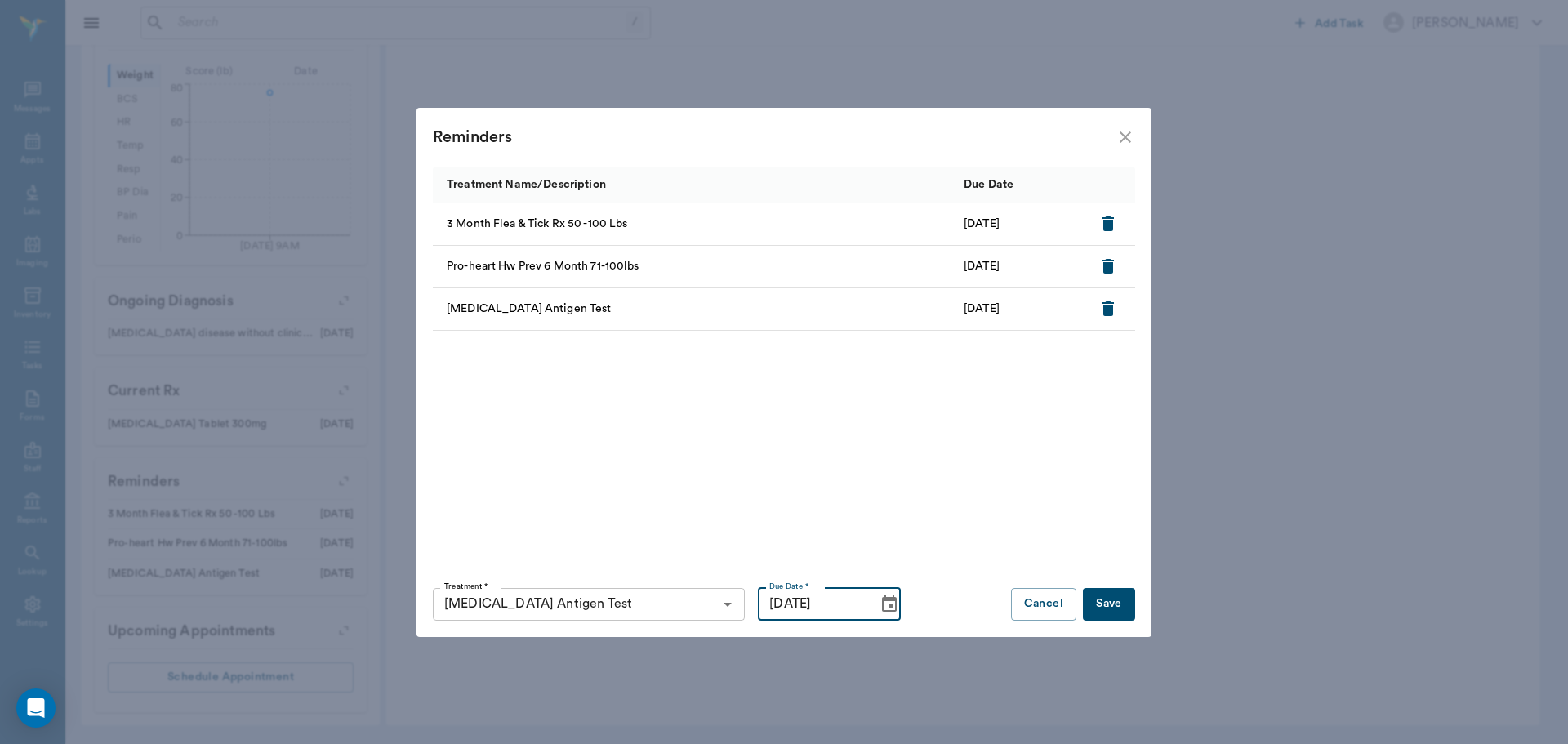
type input "[DATE]"
click at [1007, 523] on div "3 Month Flea & Tick Rx 50 -100 Lbs [DATE] Pro-heart Hw Prev 6 Month 71-100lbs […" at bounding box center [784, 365] width 702 height 325
click at [1117, 604] on button "Save" at bounding box center [1109, 603] width 52 height 33
click at [1110, 309] on icon "button" at bounding box center [1108, 309] width 11 height 15
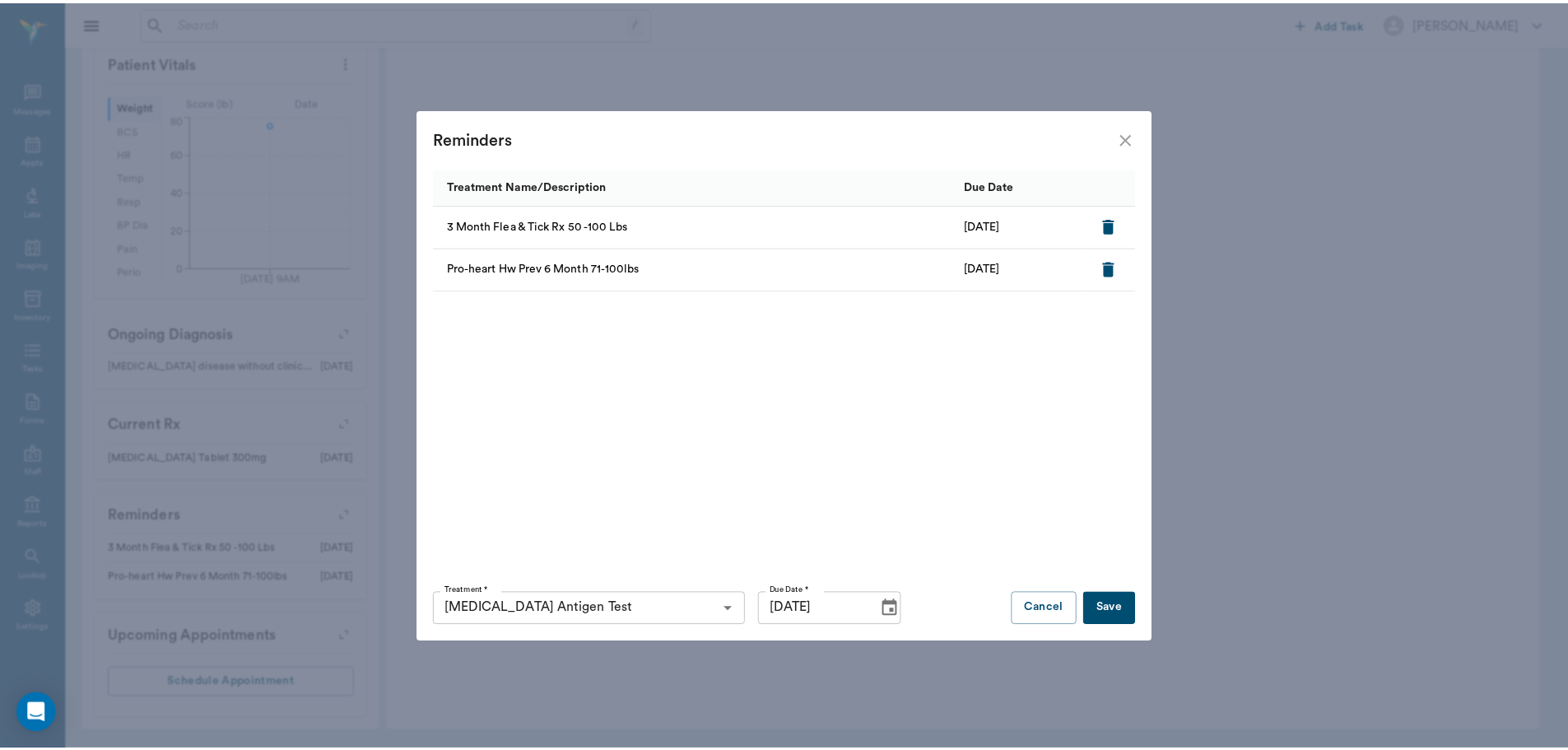
scroll to position [518, 0]
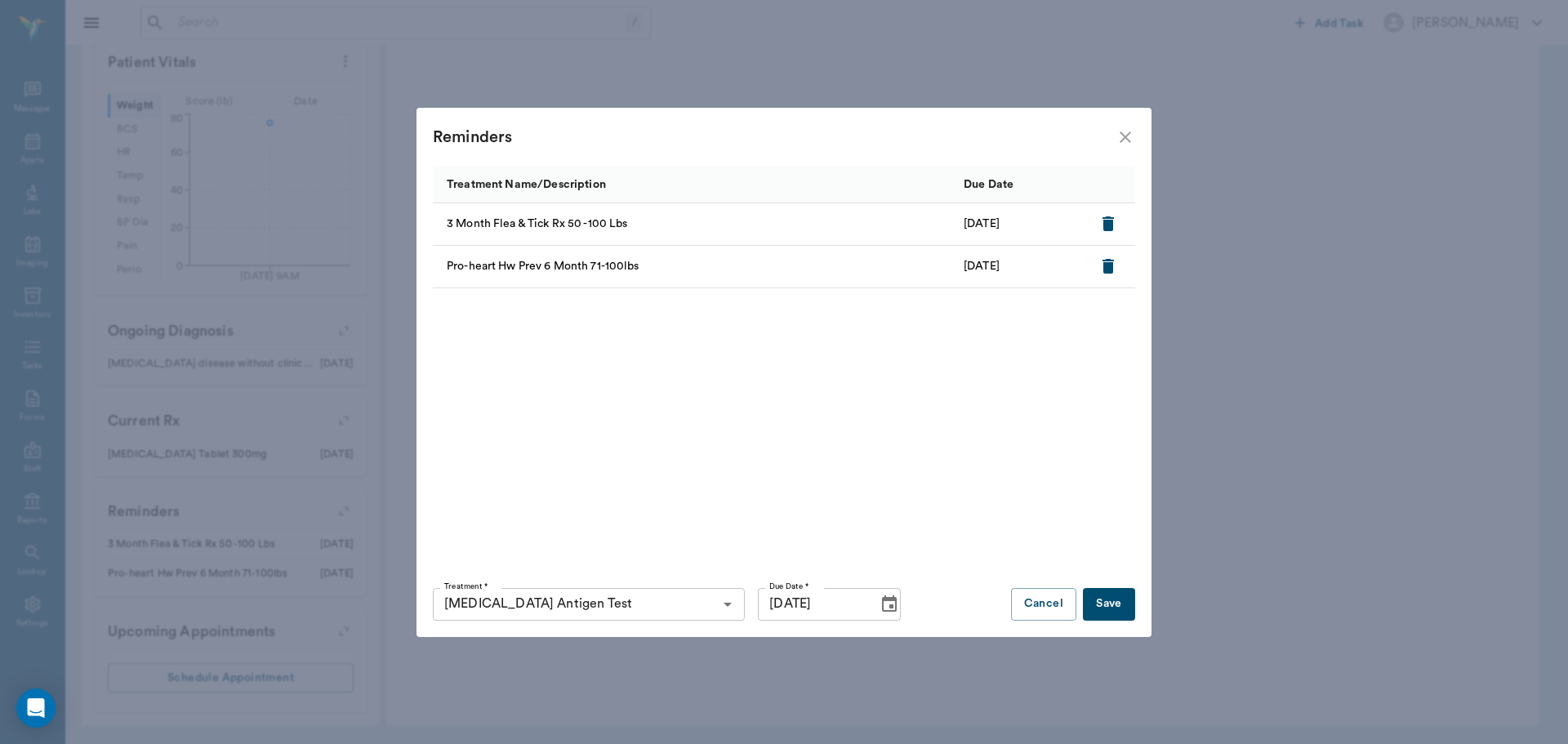
click at [1118, 609] on button "Save" at bounding box center [1109, 603] width 52 height 33
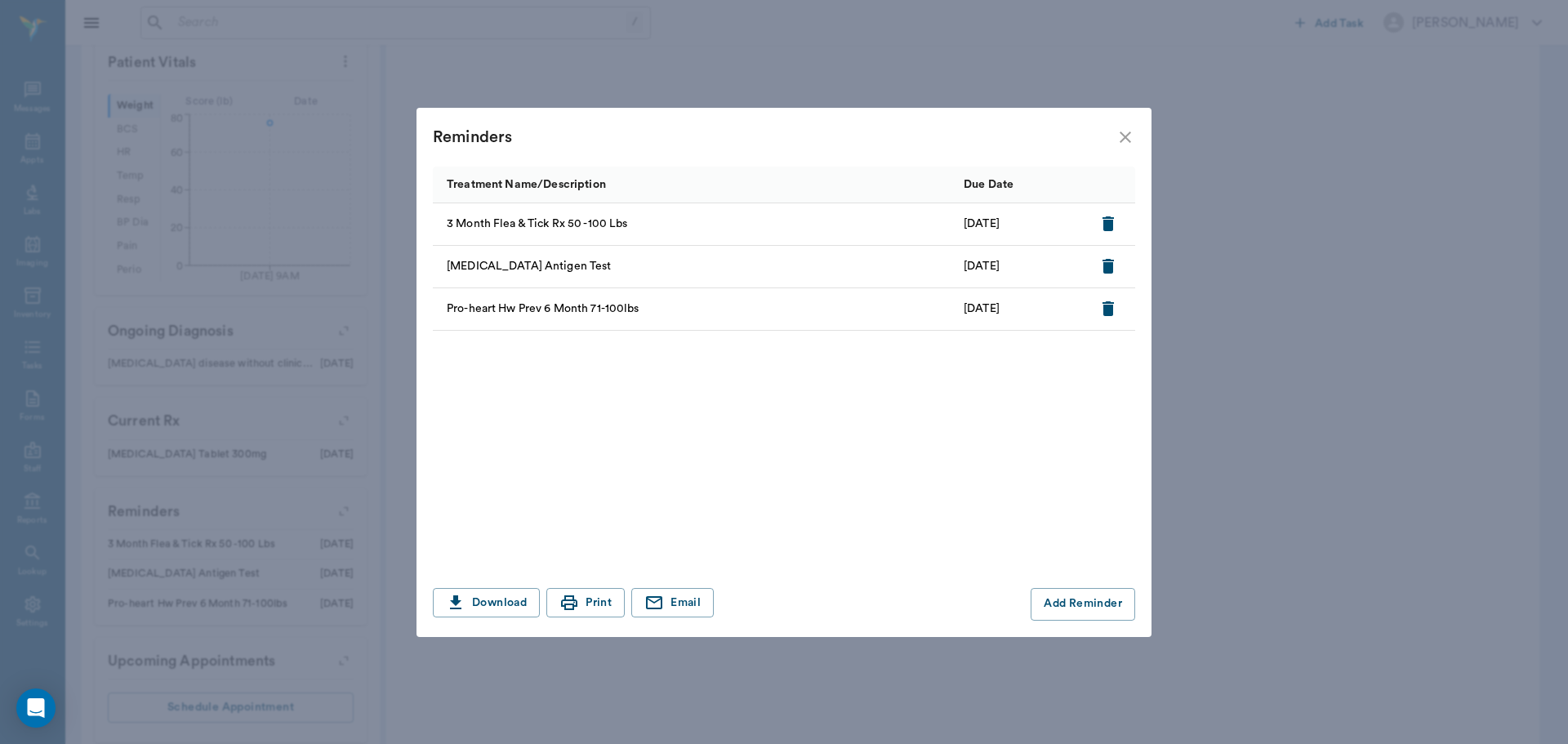
click at [1130, 134] on icon "close" at bounding box center [1125, 137] width 20 height 20
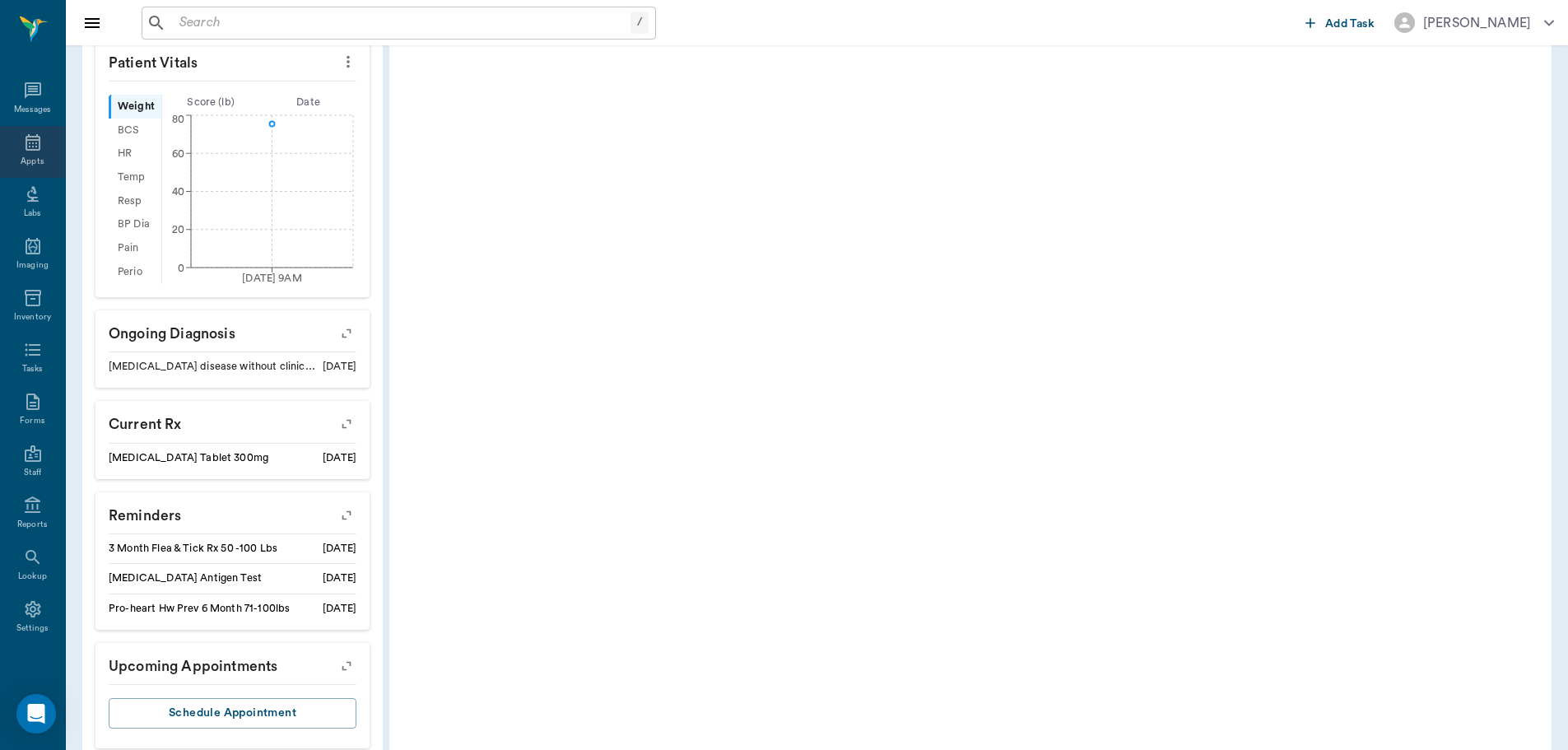
click at [34, 140] on icon at bounding box center [33, 143] width 15 height 17
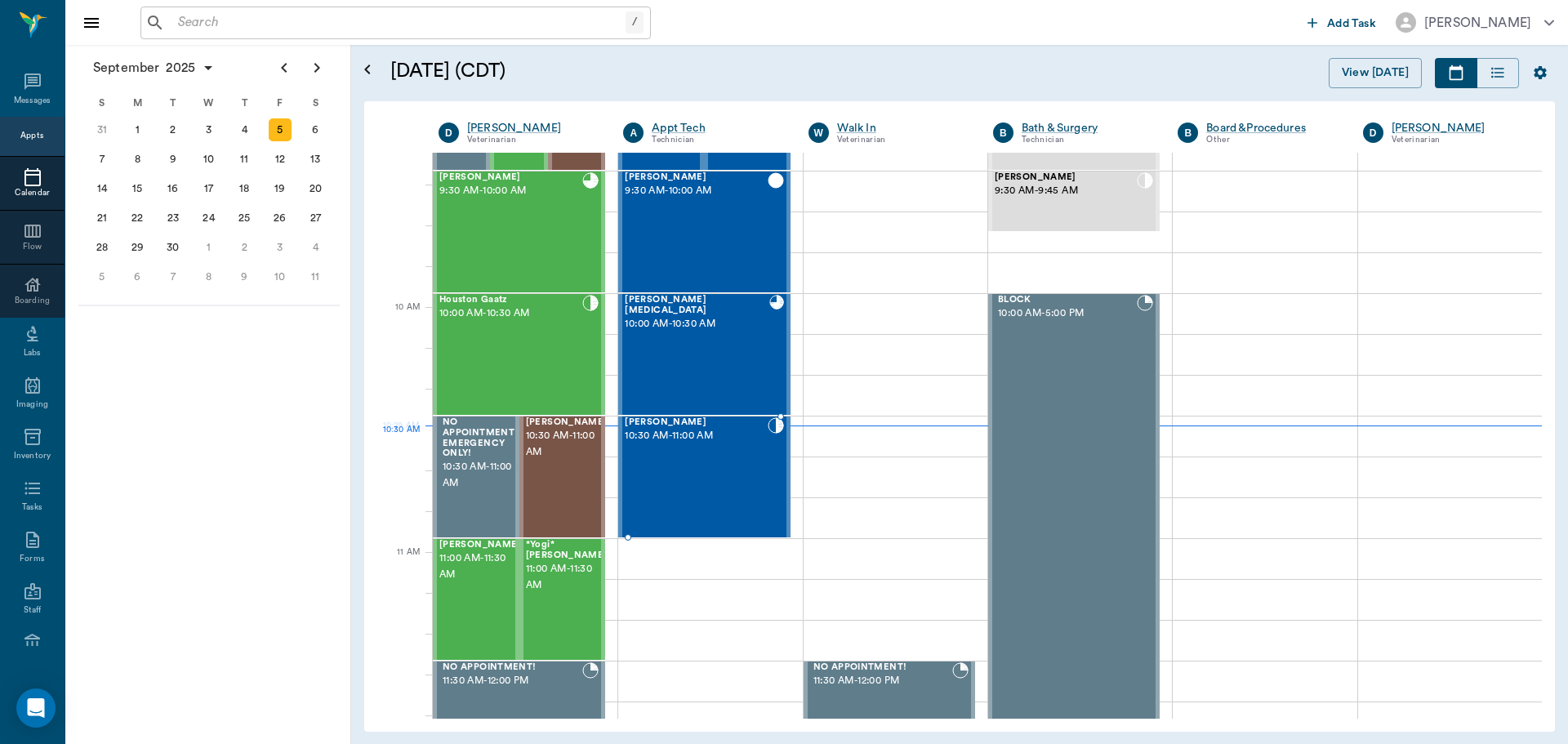
scroll to position [327, 0]
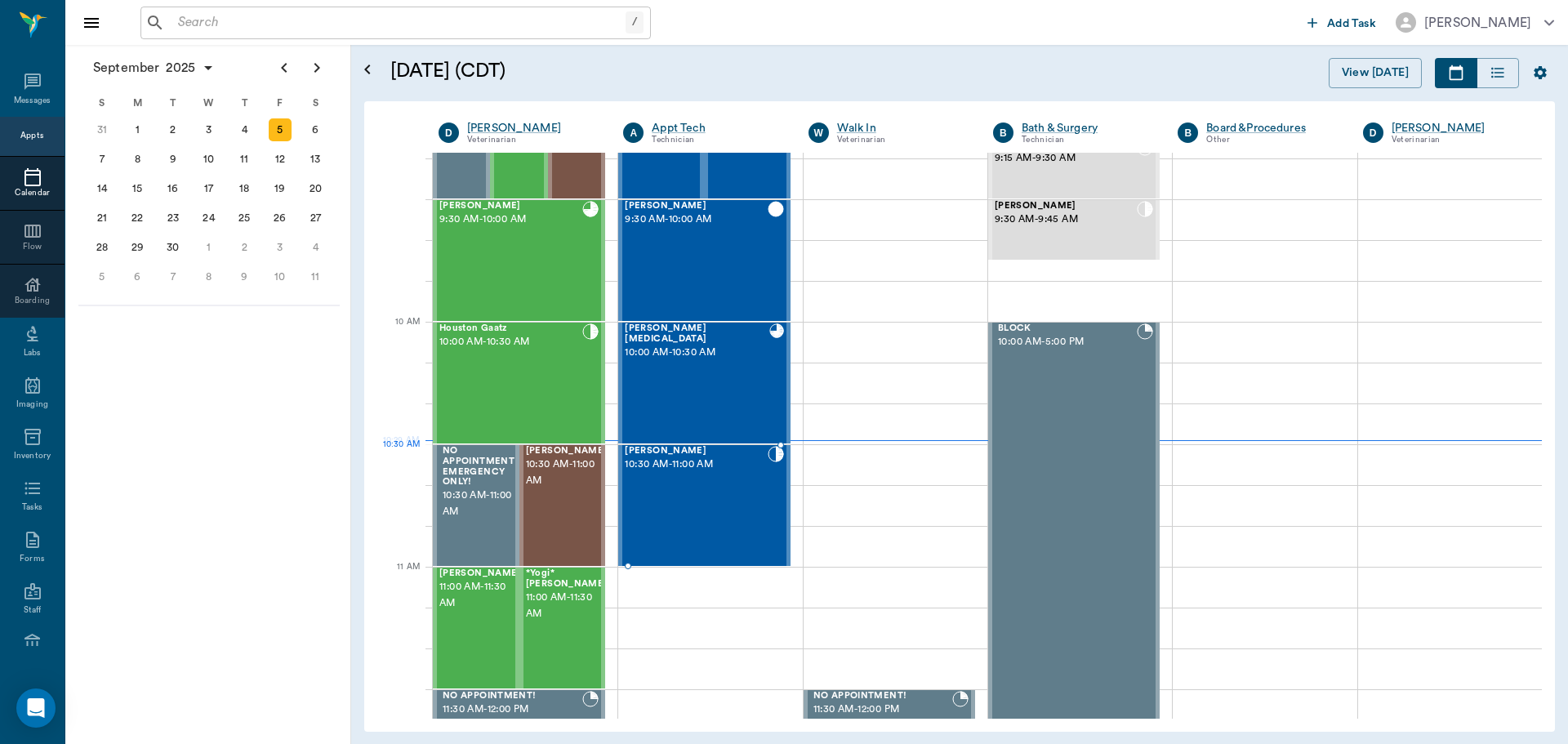
click at [701, 476] on div "[PERSON_NAME] 10:30 AM - 11:00 AM" at bounding box center [696, 505] width 142 height 119
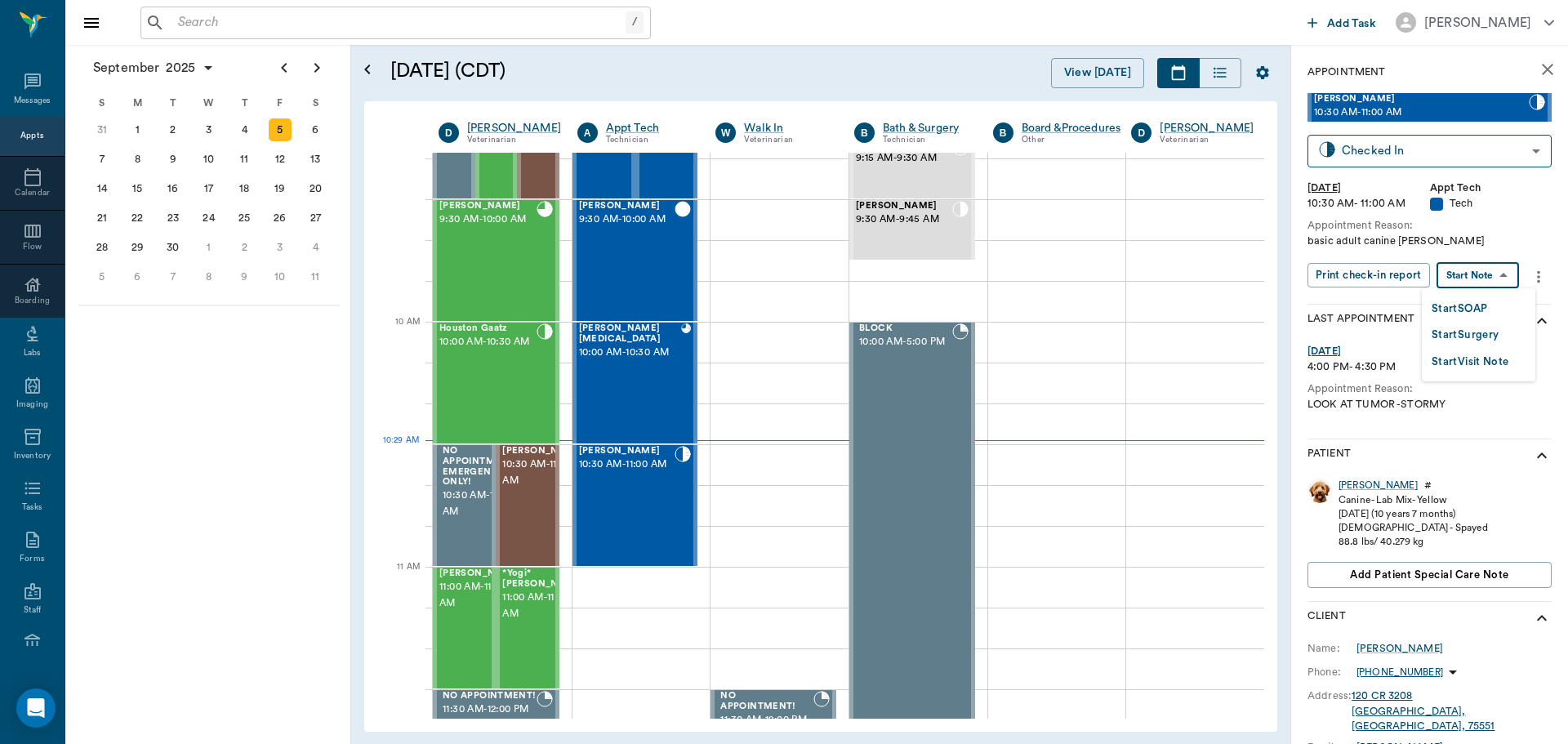
click at [1474, 275] on body "/ ​ Add Task [PERSON_NAME] Nectar Messages Appts Calendar Flow Boarding Labs Im…" at bounding box center [784, 372] width 1568 height 744
click at [1466, 304] on button "Start SOAP" at bounding box center [1460, 309] width 56 height 19
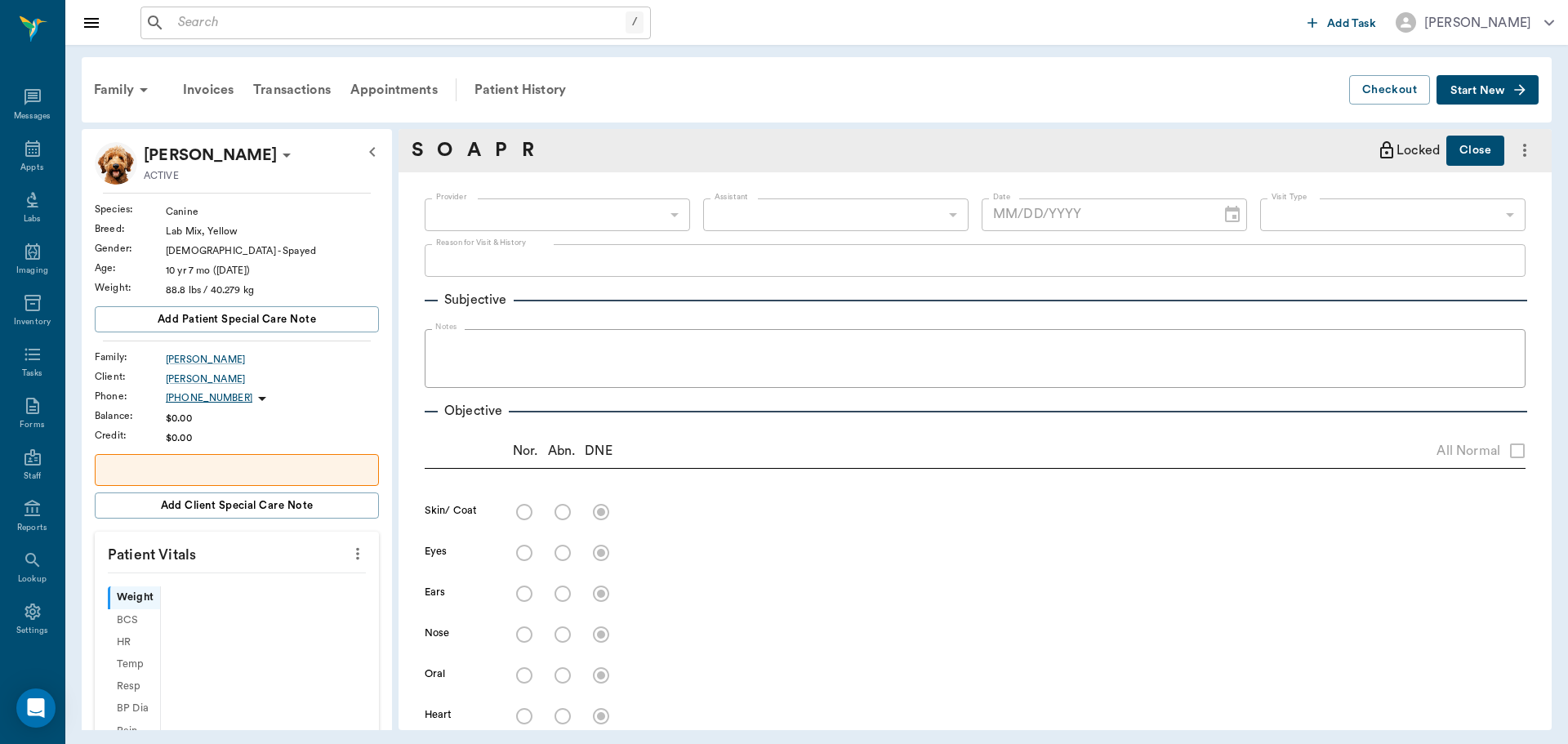
scroll to position [7, 0]
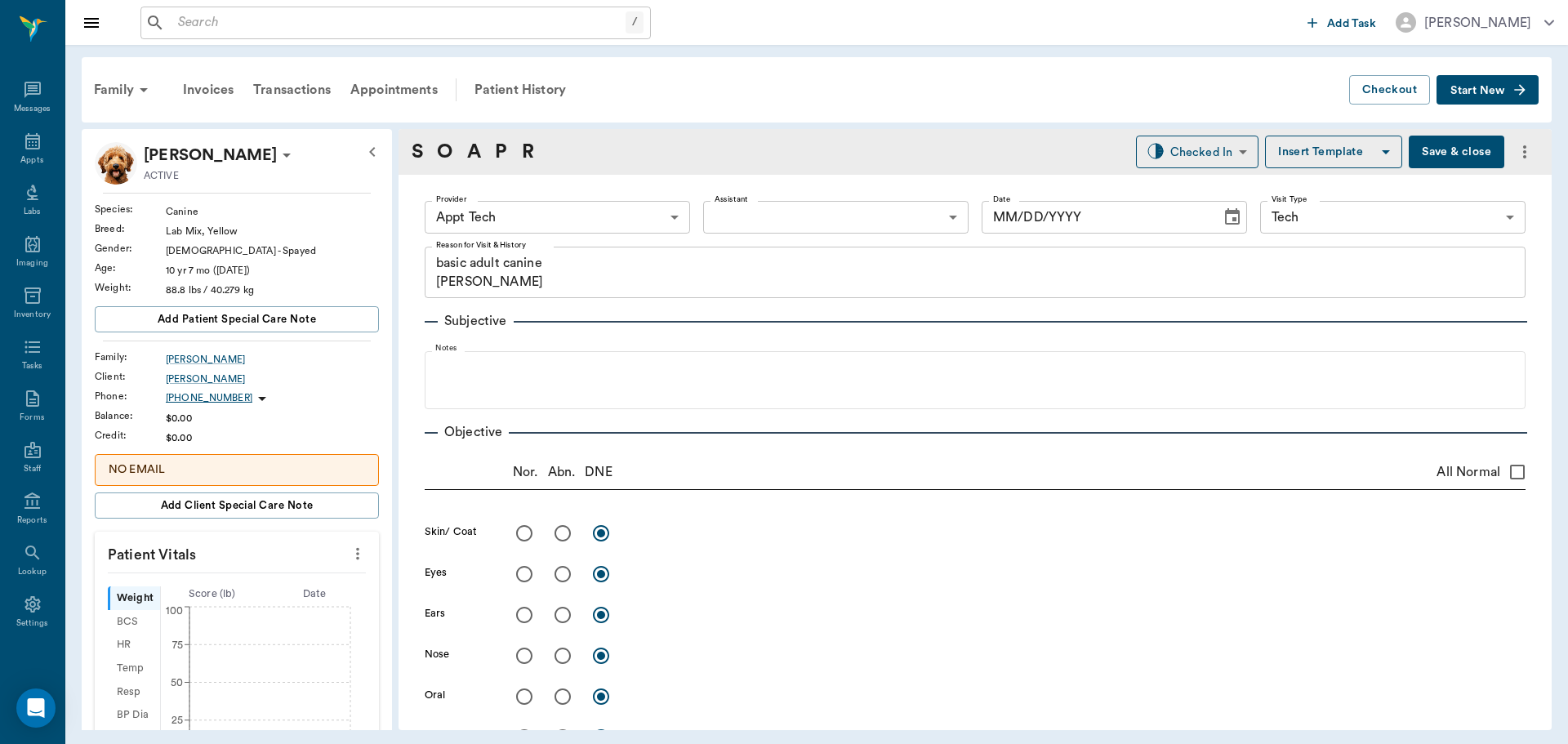
type input "63ec2f075fda476ae8351a4c"
type input "65d2be4f46e3a538d89b8c1a"
type textarea "basic adult canine [PERSON_NAME]"
click at [349, 553] on icon "more" at bounding box center [357, 553] width 18 height 20
type input "[DATE]"
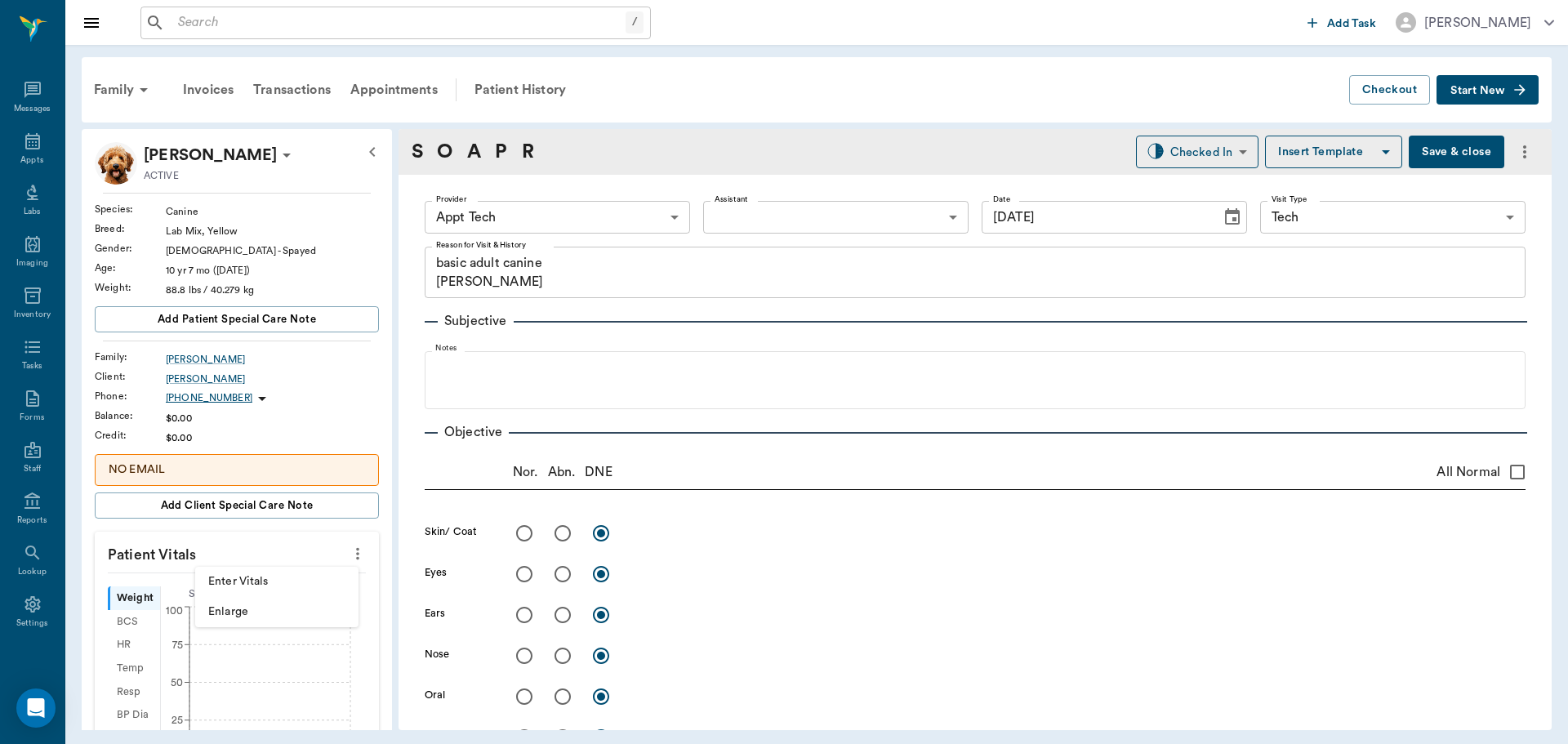
click at [315, 573] on span "Enter Vitals" at bounding box center [276, 582] width 137 height 17
click at [260, 599] on input "text" at bounding box center [236, 602] width 142 height 33
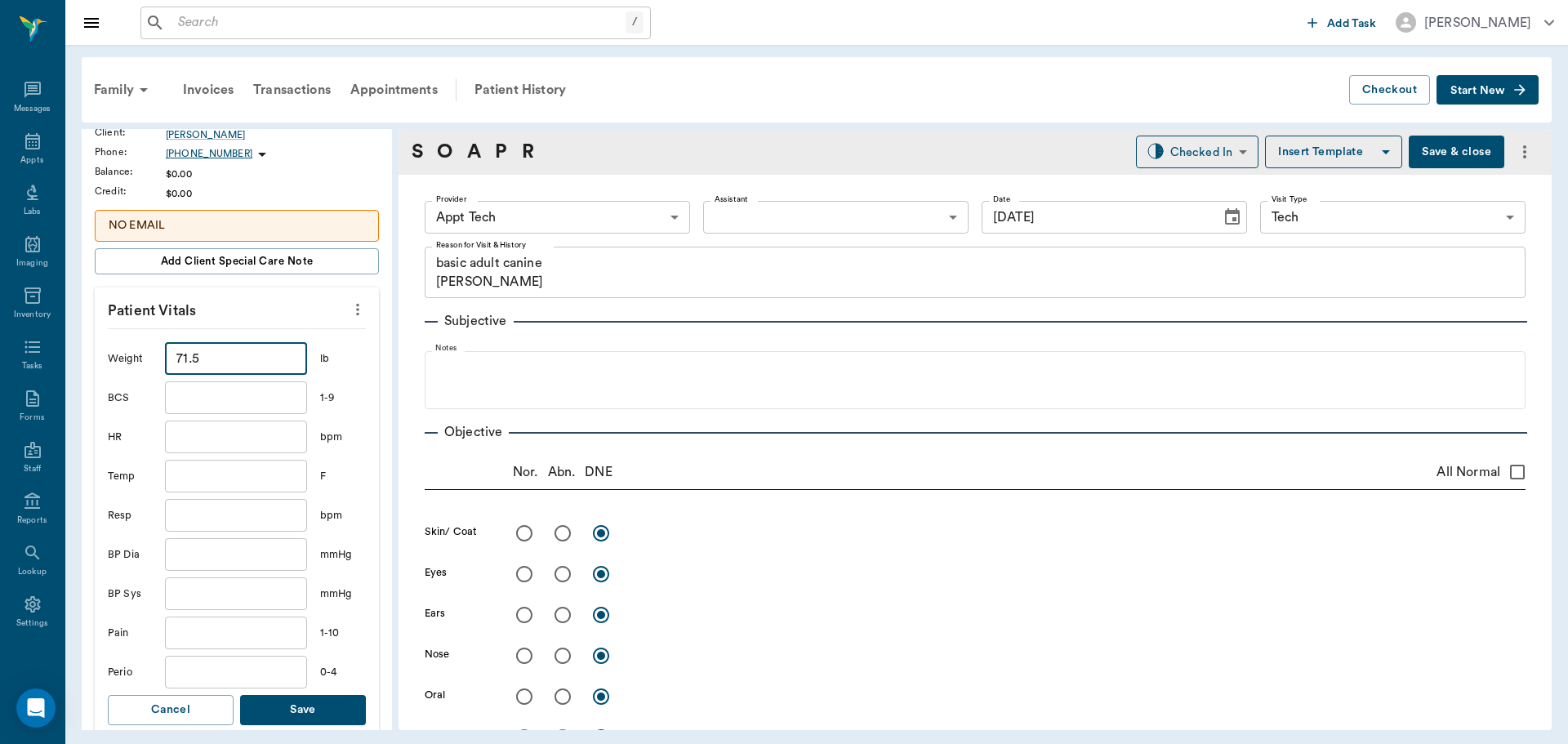
scroll to position [245, 0]
type input "71.5"
click at [312, 701] on button "Save" at bounding box center [302, 709] width 126 height 30
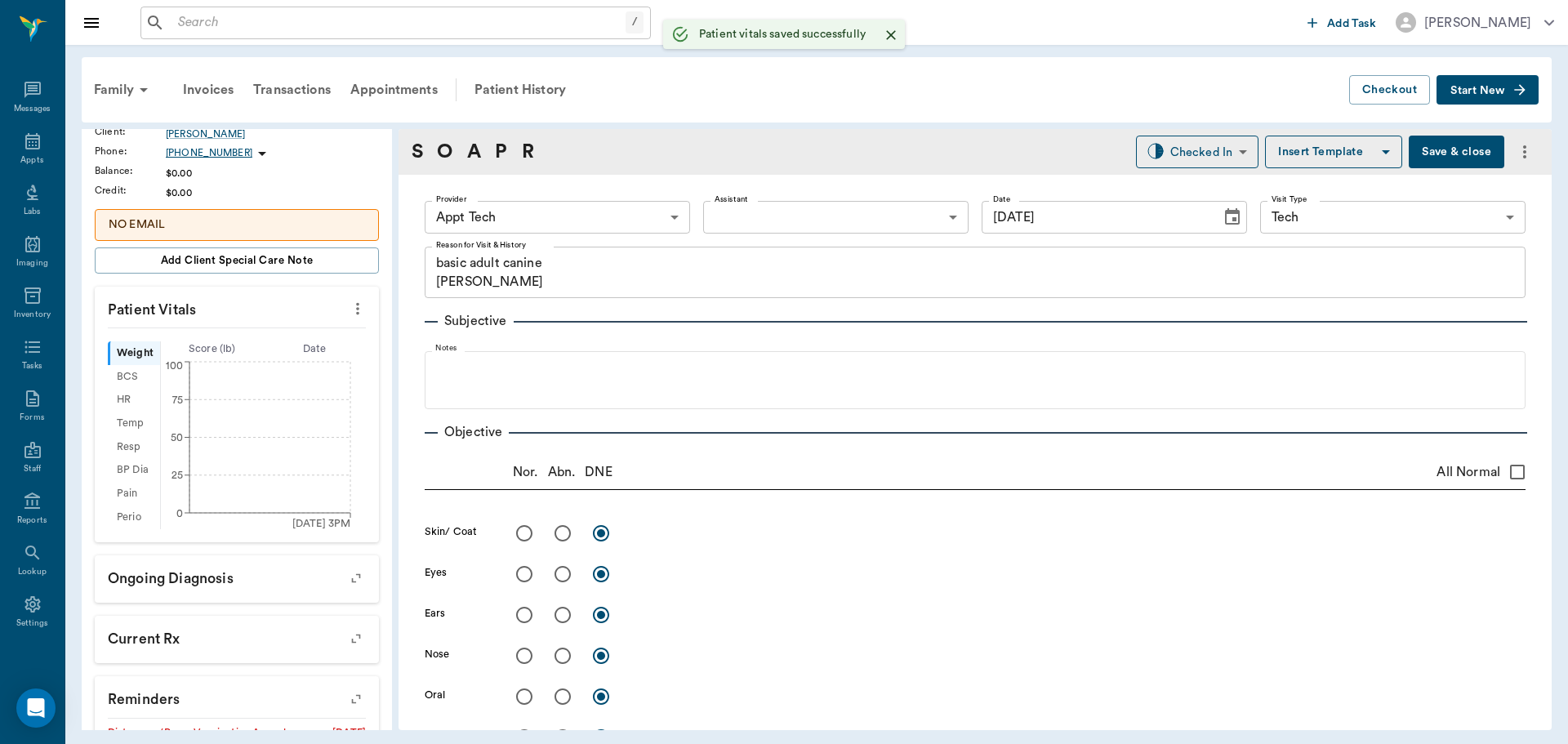
click at [547, 226] on body "/ ​ Add Task [PERSON_NAME] Nectar Messages Appts Labs Imaging Inventory Tasks F…" at bounding box center [784, 372] width 1568 height 744
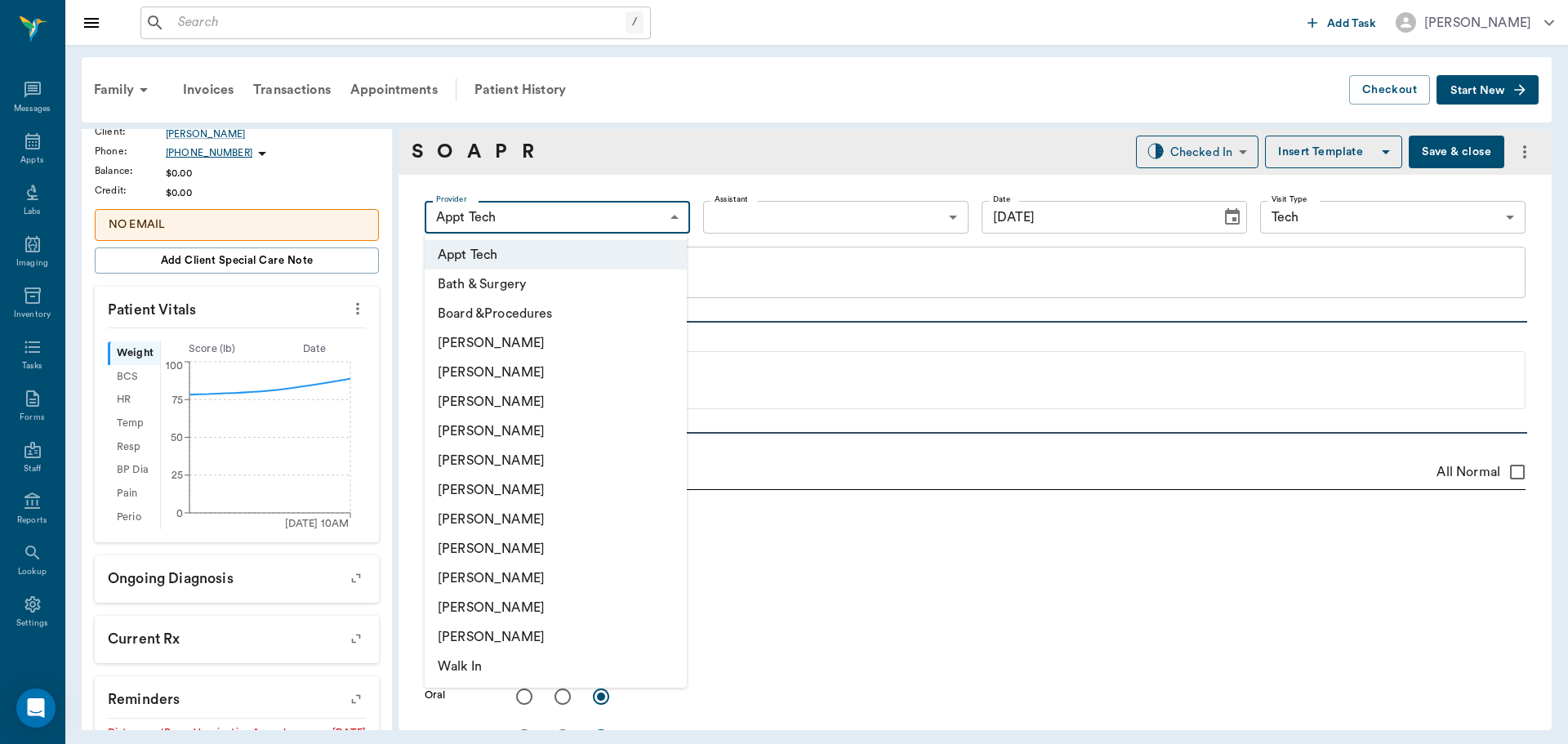
click at [562, 517] on li "[PERSON_NAME]" at bounding box center [555, 519] width 262 height 30
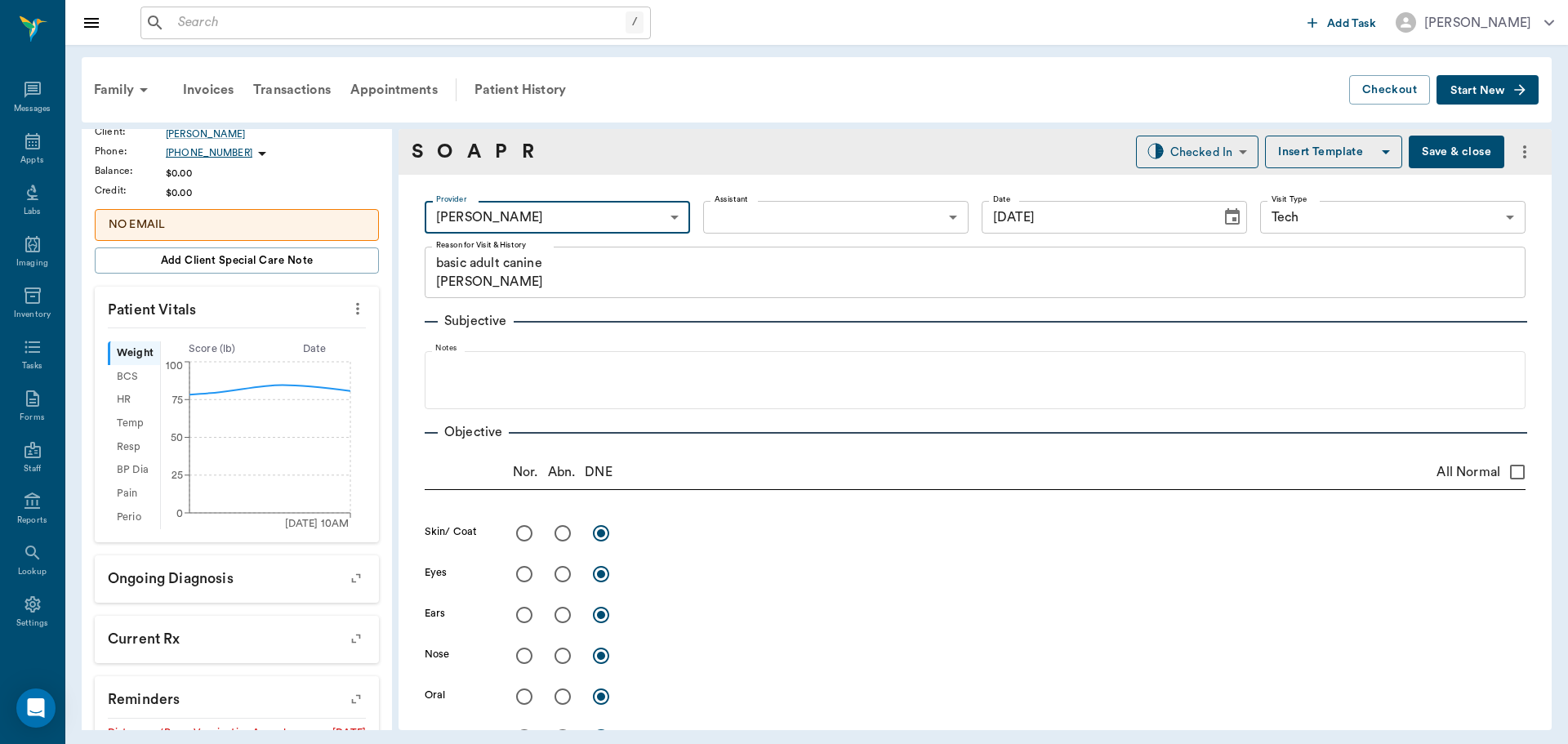
type input "682b670d8bdc6f7f8feef3db"
click at [756, 221] on body "/ ​ Add Task [PERSON_NAME] Nectar Messages Appts Labs Imaging Inventory Tasks F…" at bounding box center [784, 372] width 1568 height 744
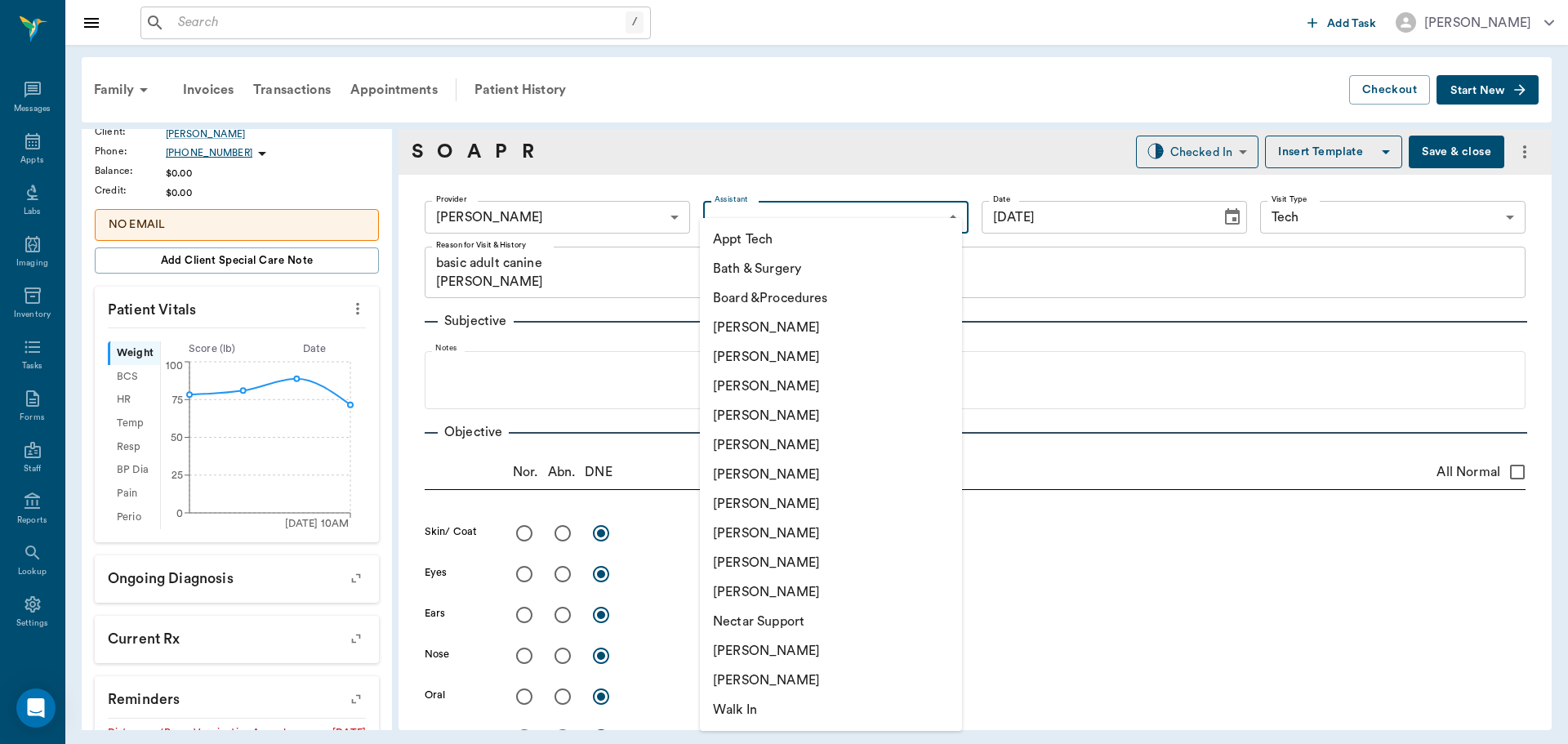
click at [756, 231] on li "Appt Tech" at bounding box center [830, 240] width 262 height 30
type input "63ec2f075fda476ae8351a4c"
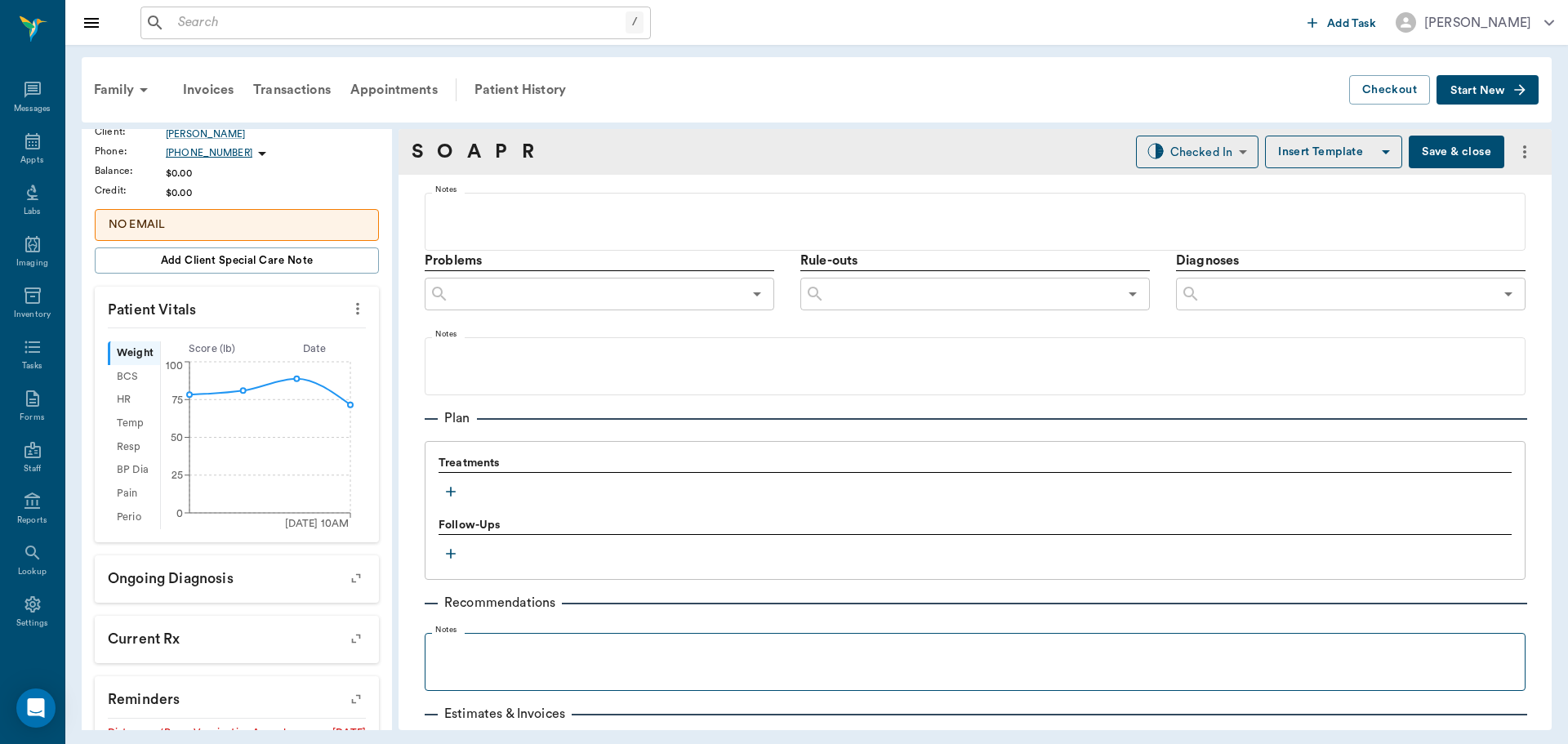
scroll to position [972, 0]
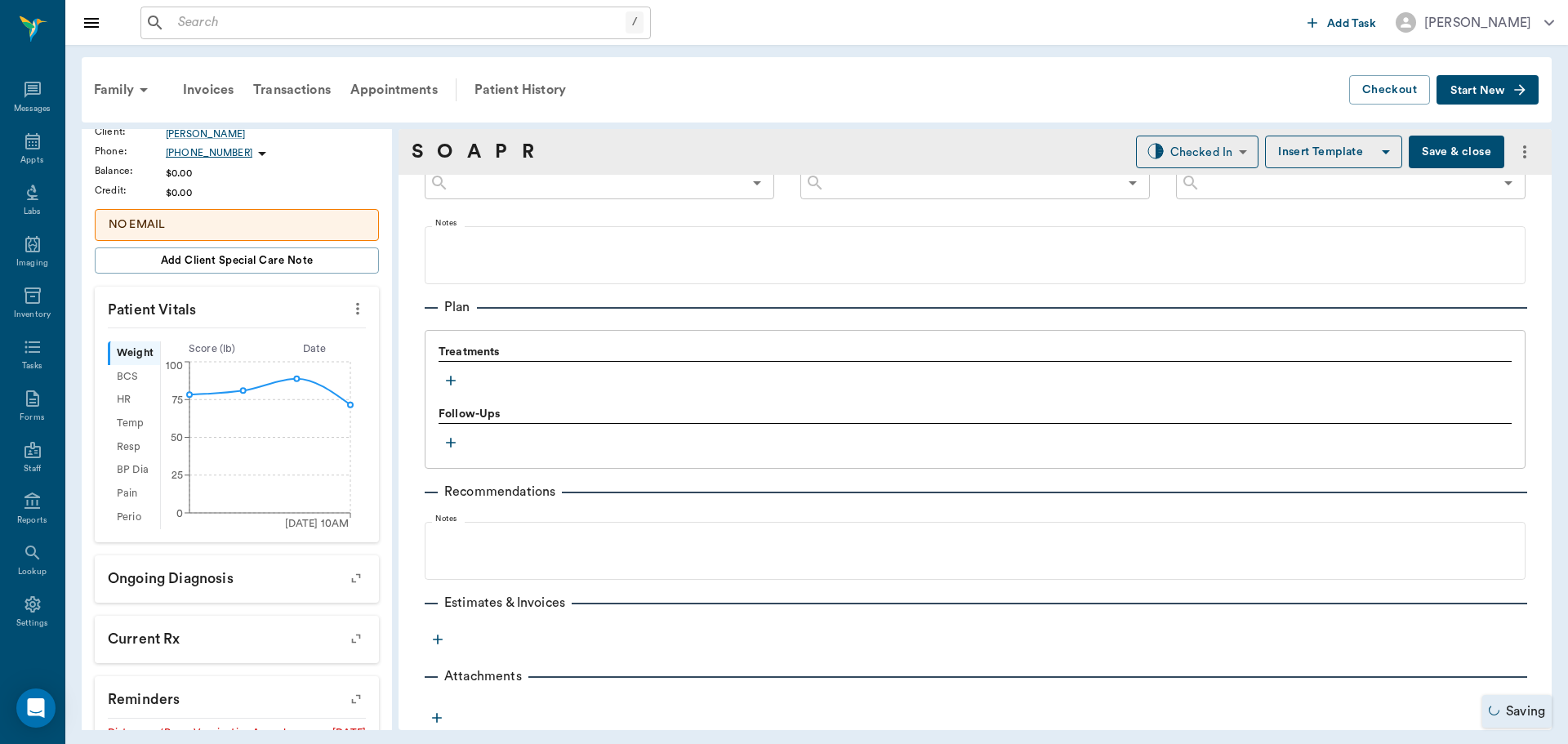
click at [454, 387] on icon "button" at bounding box center [451, 380] width 17 height 17
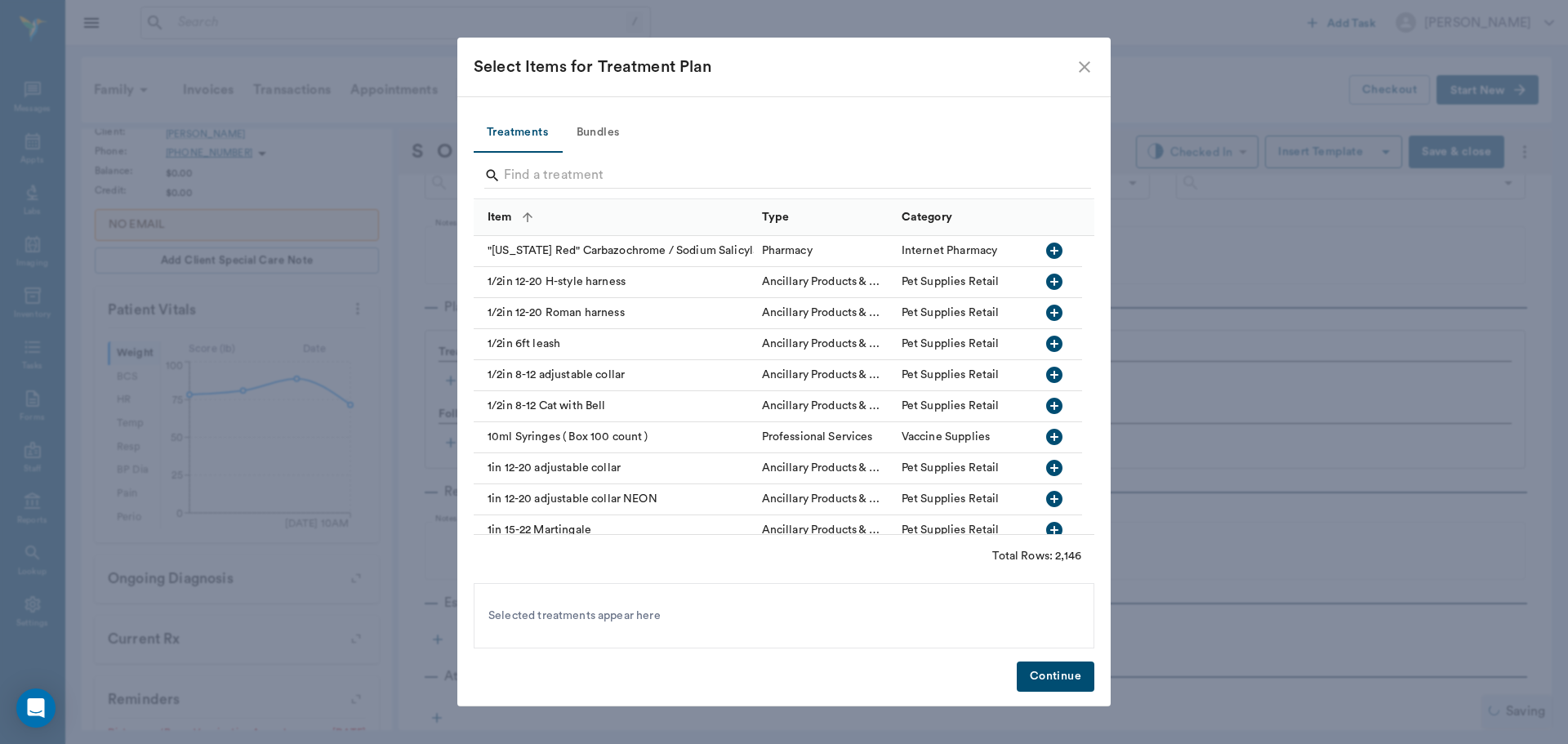
click at [594, 133] on button "Bundles" at bounding box center [598, 133] width 74 height 39
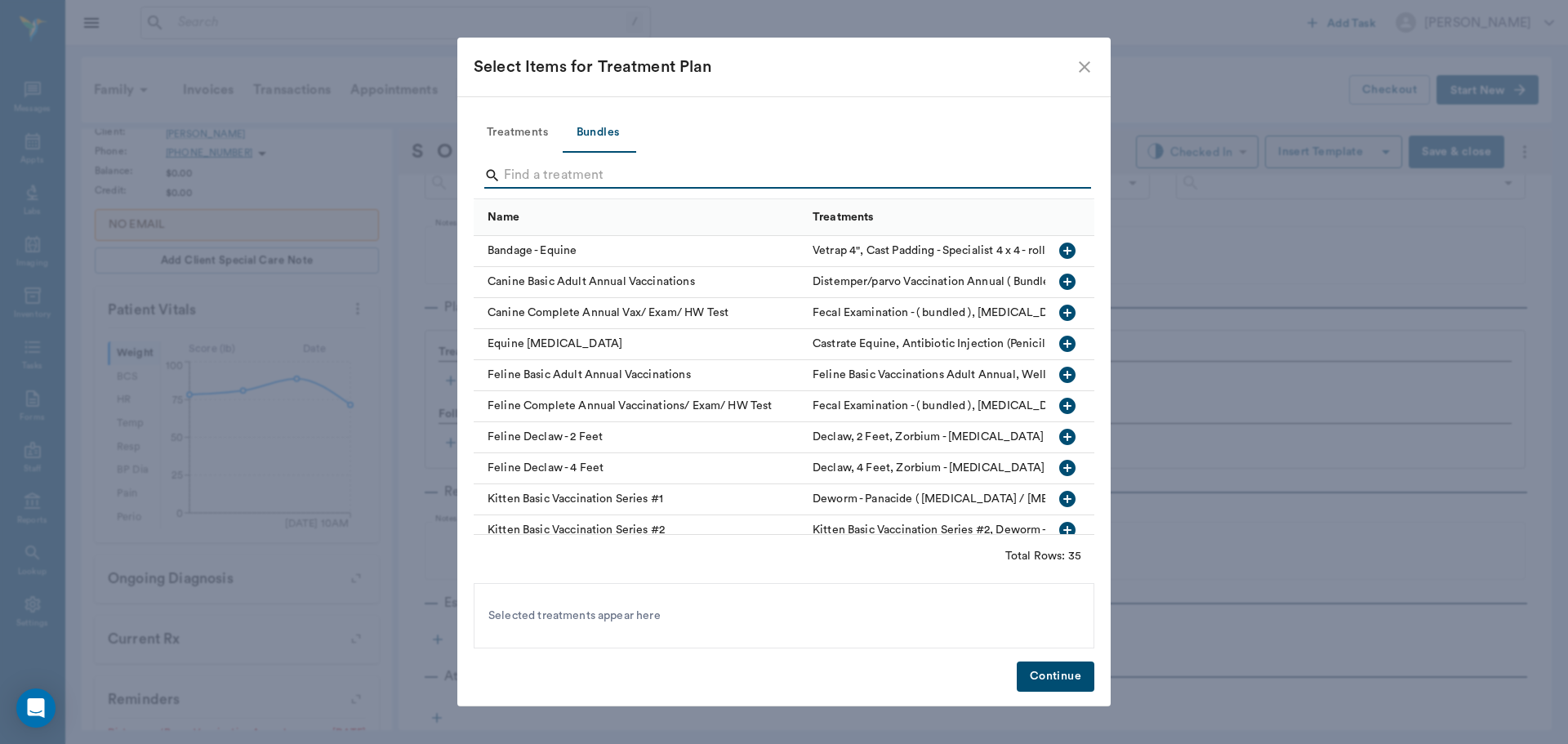
click at [588, 172] on input "Search" at bounding box center [784, 175] width 562 height 26
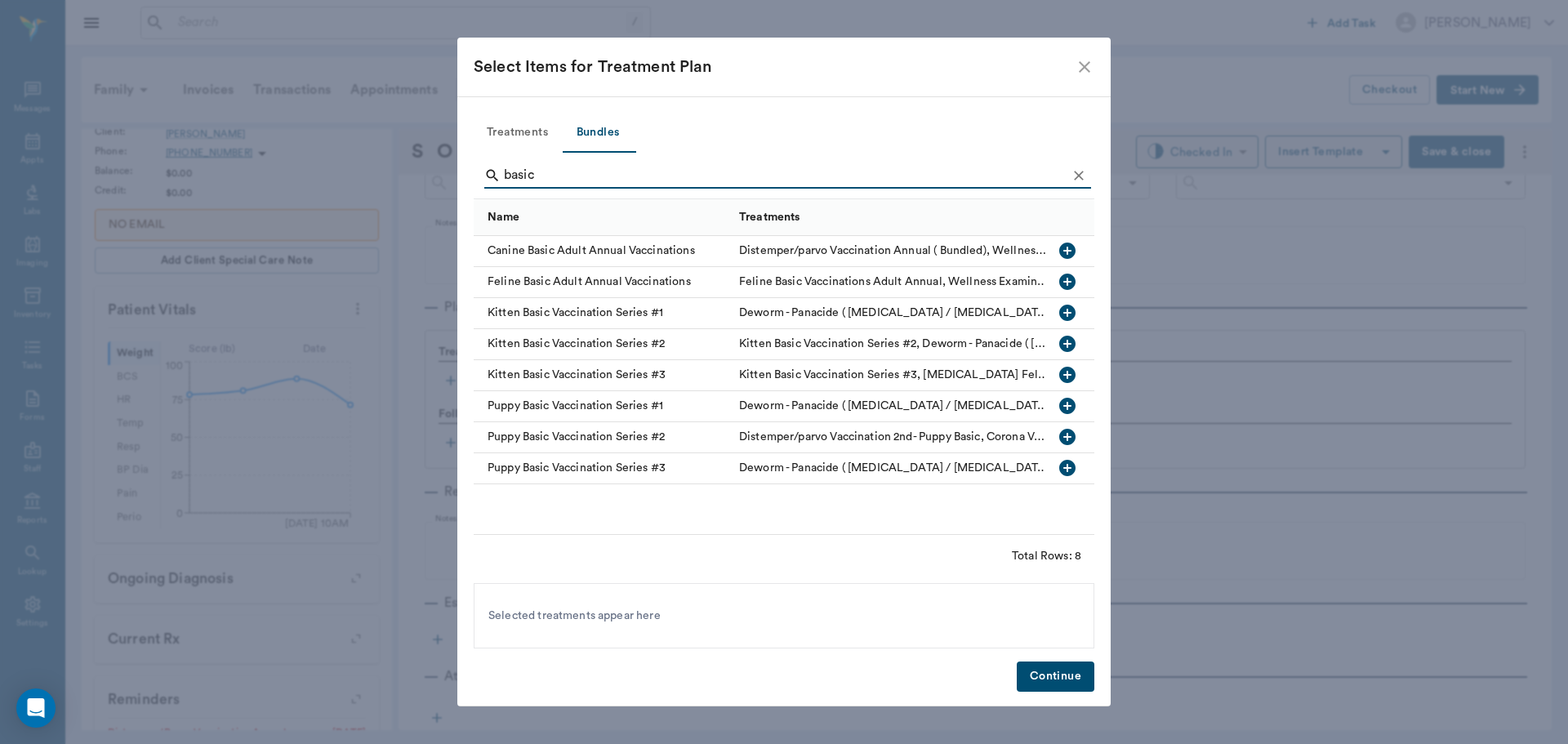
type input "basic"
click at [1062, 246] on icon "button" at bounding box center [1068, 251] width 17 height 17
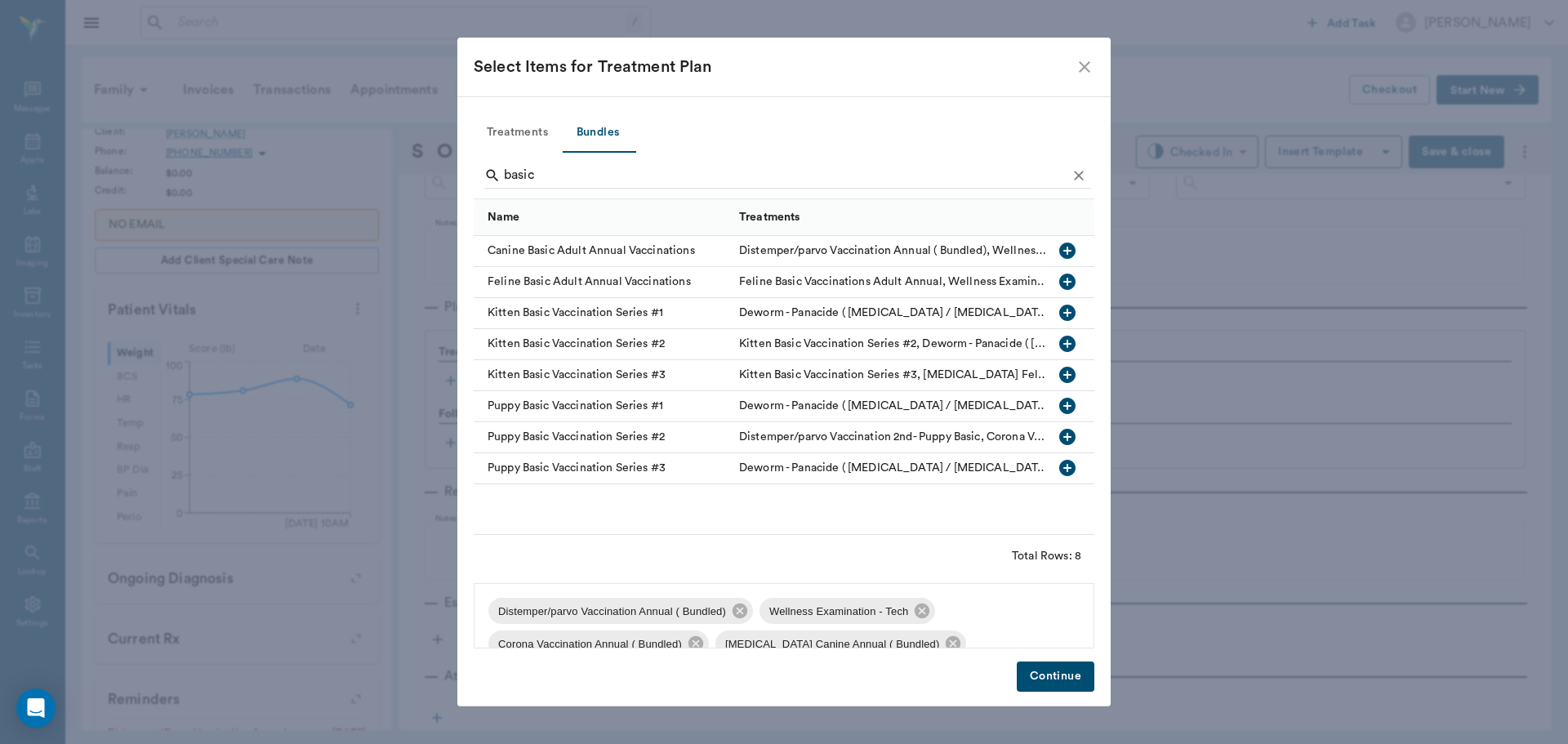
scroll to position [121, 0]
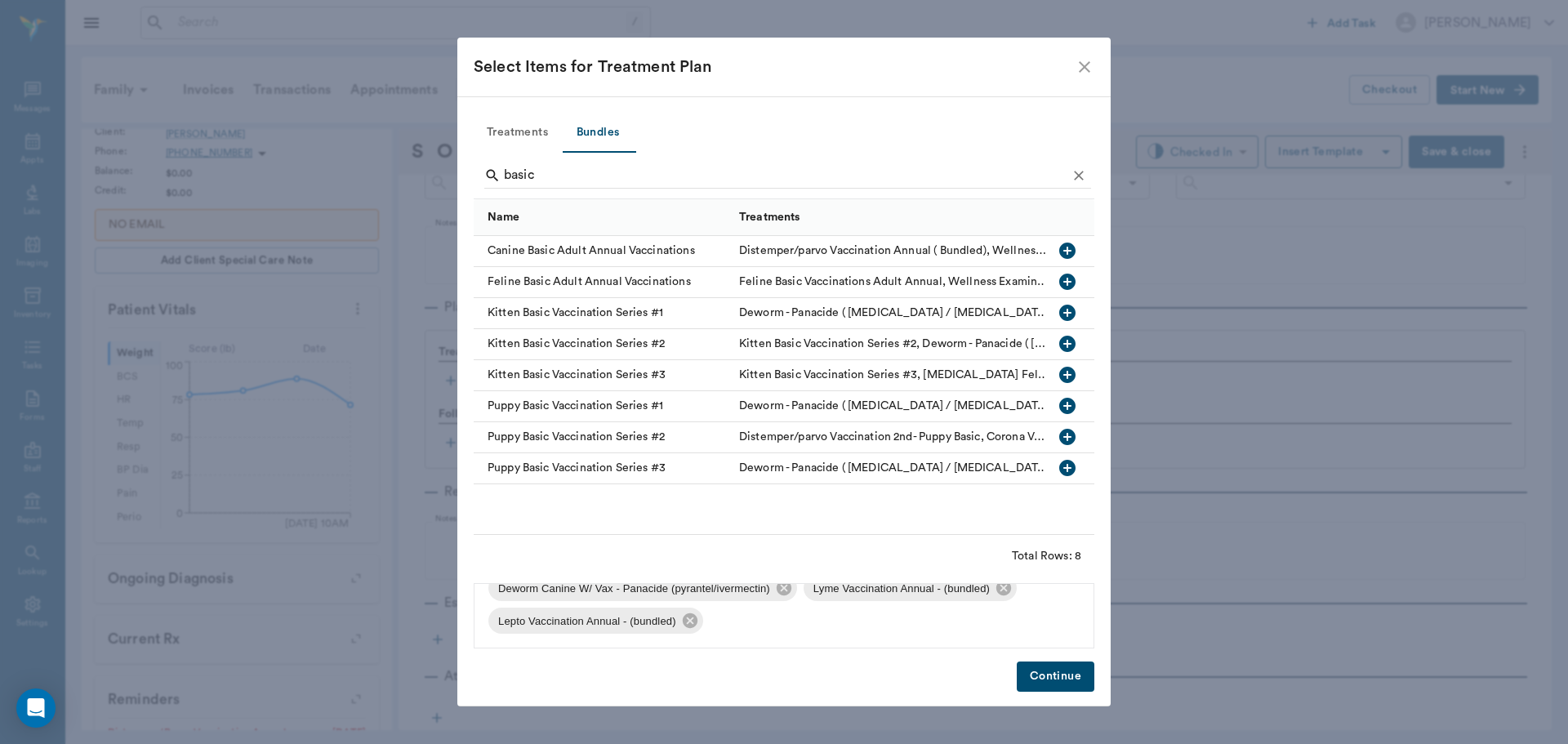
click at [1041, 685] on button "Continue" at bounding box center [1055, 676] width 77 height 30
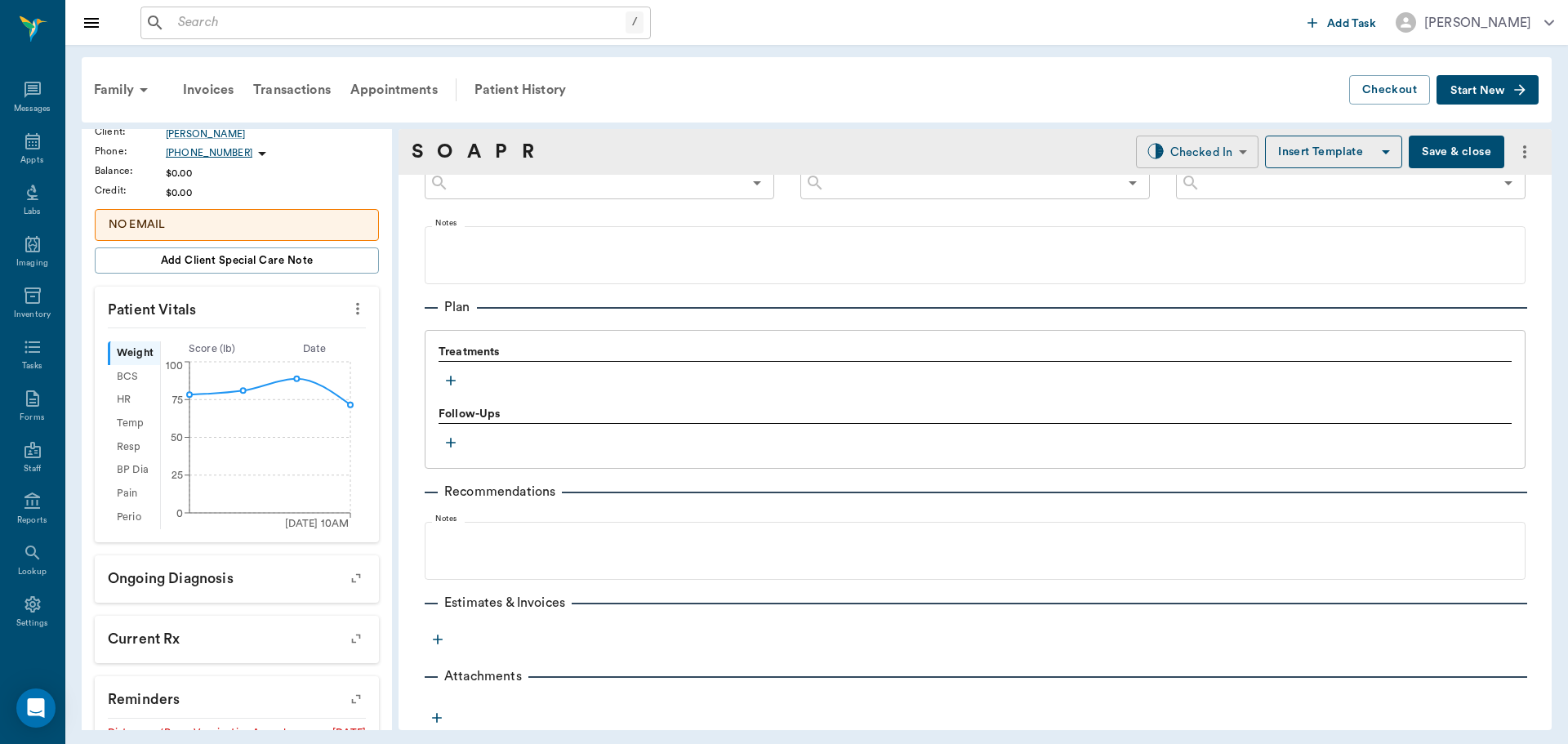
click at [1188, 123] on div "Family Invoices Transactions Appointments Patient History Checkout Start New [P…" at bounding box center [816, 393] width 1503 height 697
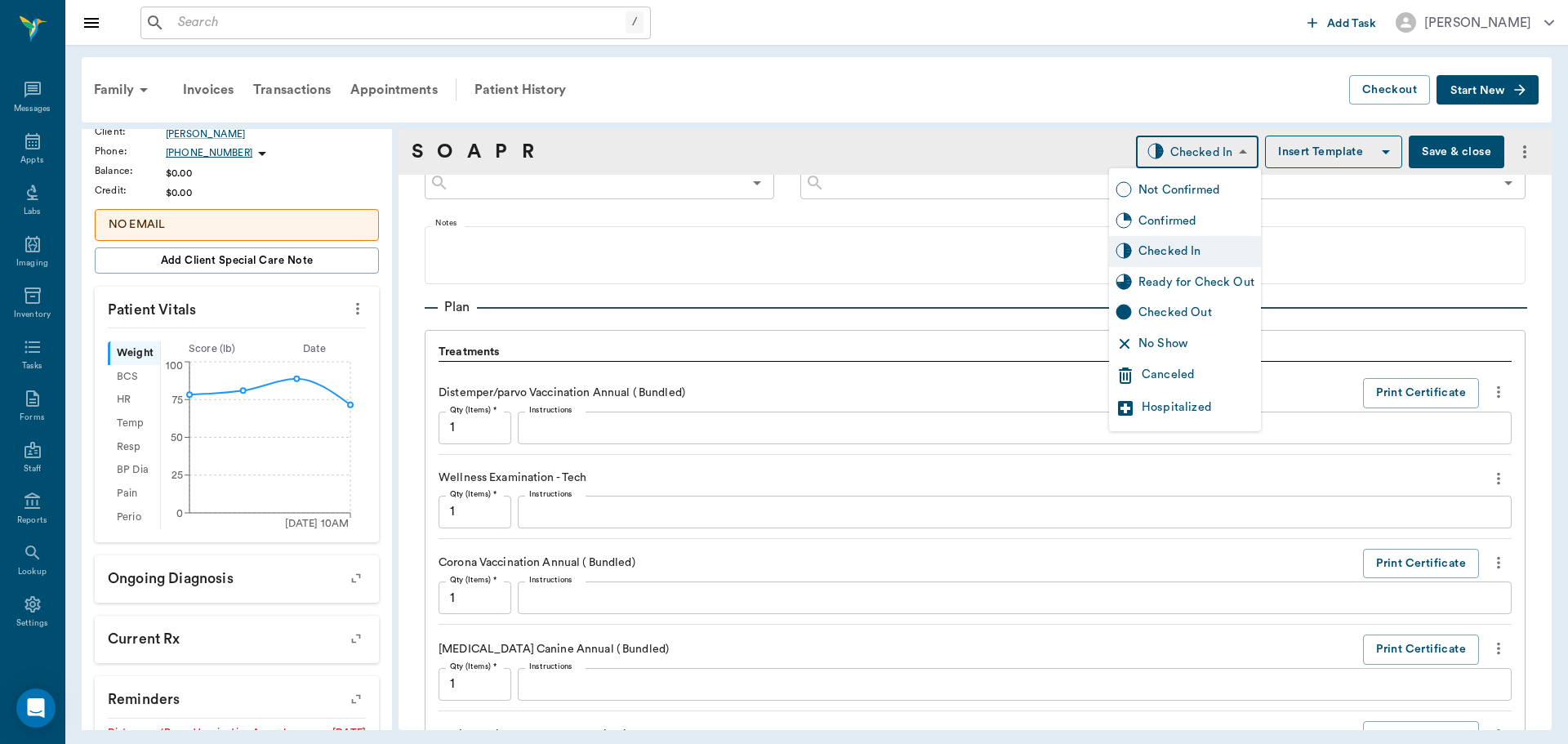
click at [1191, 145] on body "/ ​ Add Task [PERSON_NAME] Nectar Messages Appts Labs Imaging Inventory Tasks F…" at bounding box center [784, 372] width 1568 height 744
click at [1187, 273] on div "Ready for Check Out" at bounding box center [1197, 282] width 116 height 18
type input "READY_TO_CHECKOUT"
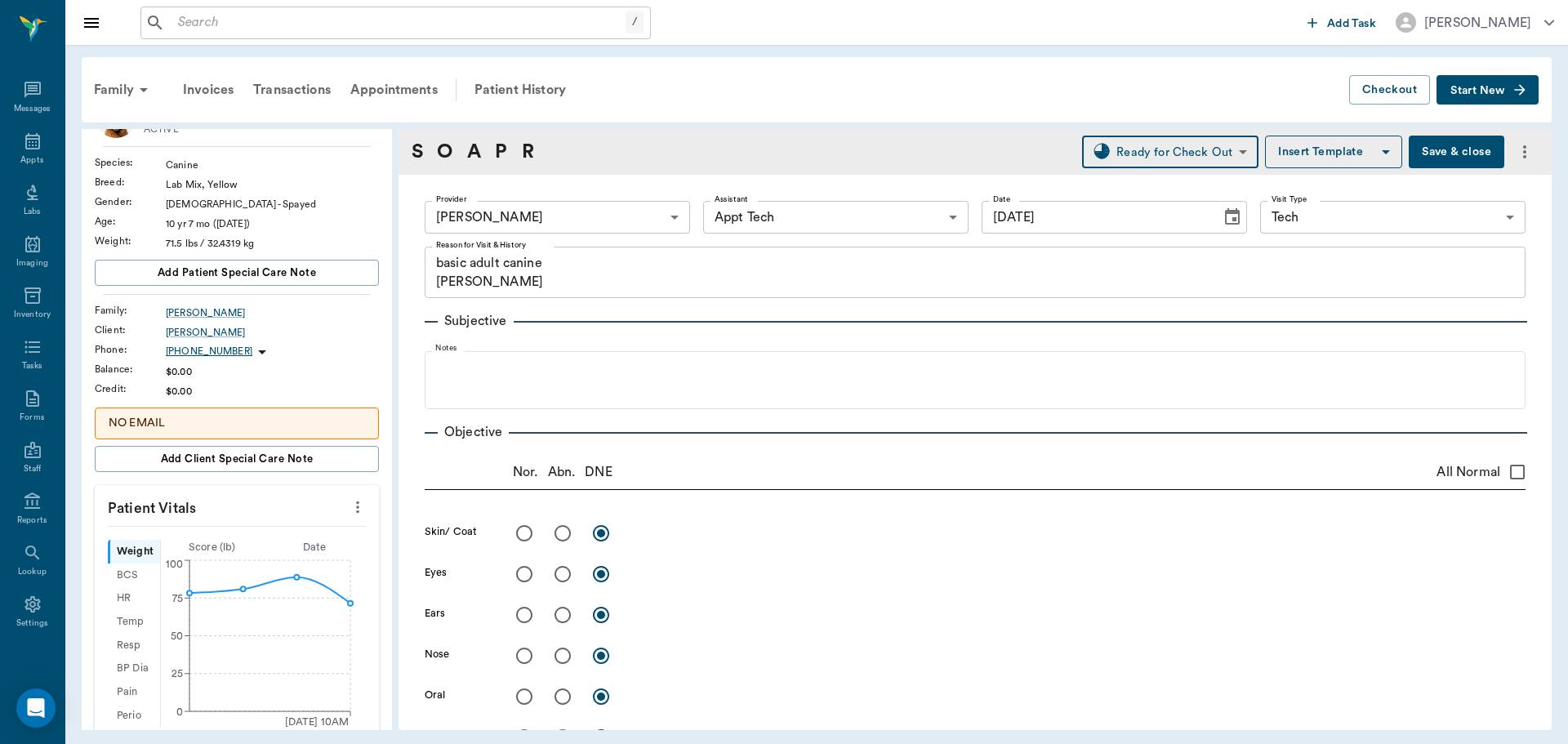
scroll to position [0, 0]
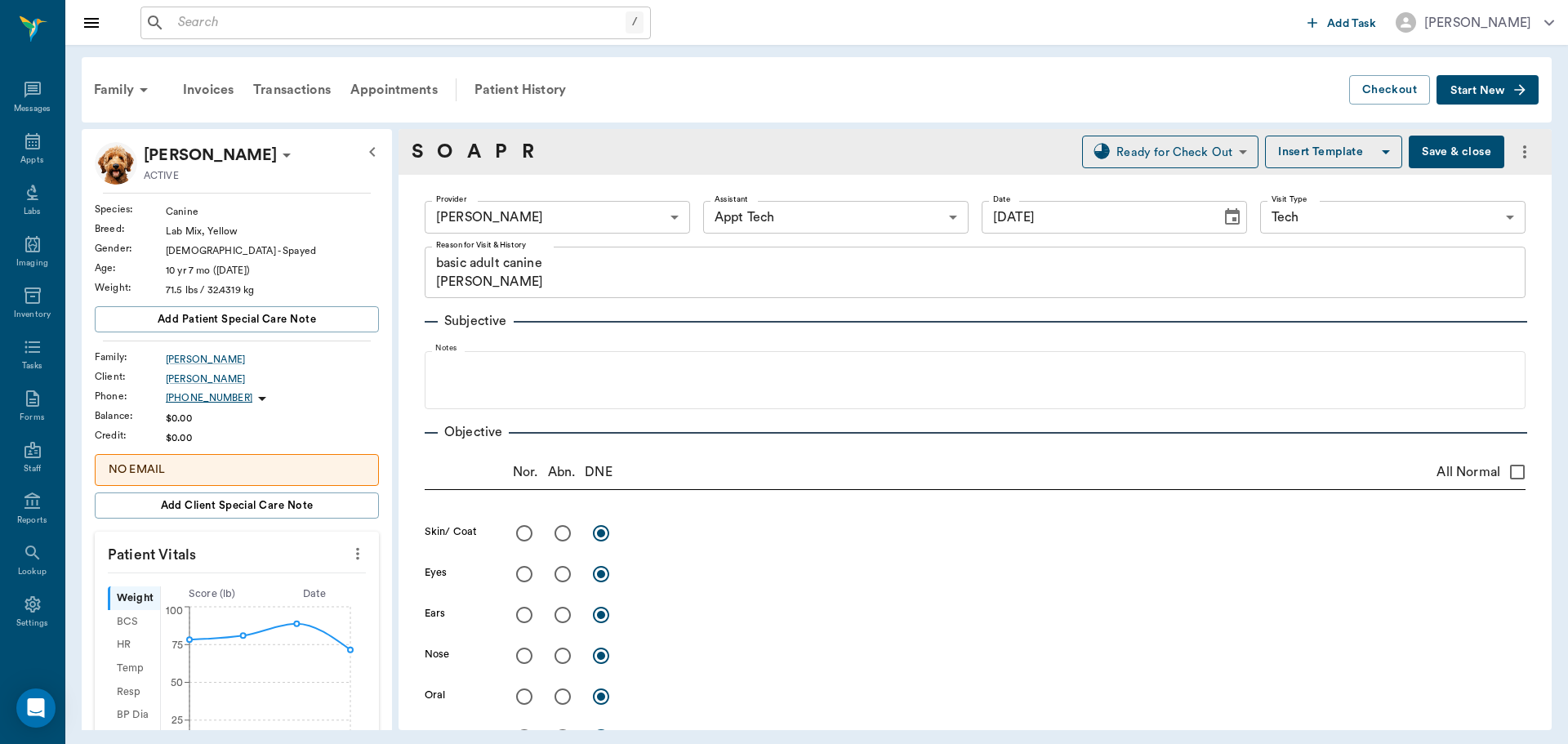
click at [1428, 149] on button "Save & close" at bounding box center [1456, 151] width 95 height 33
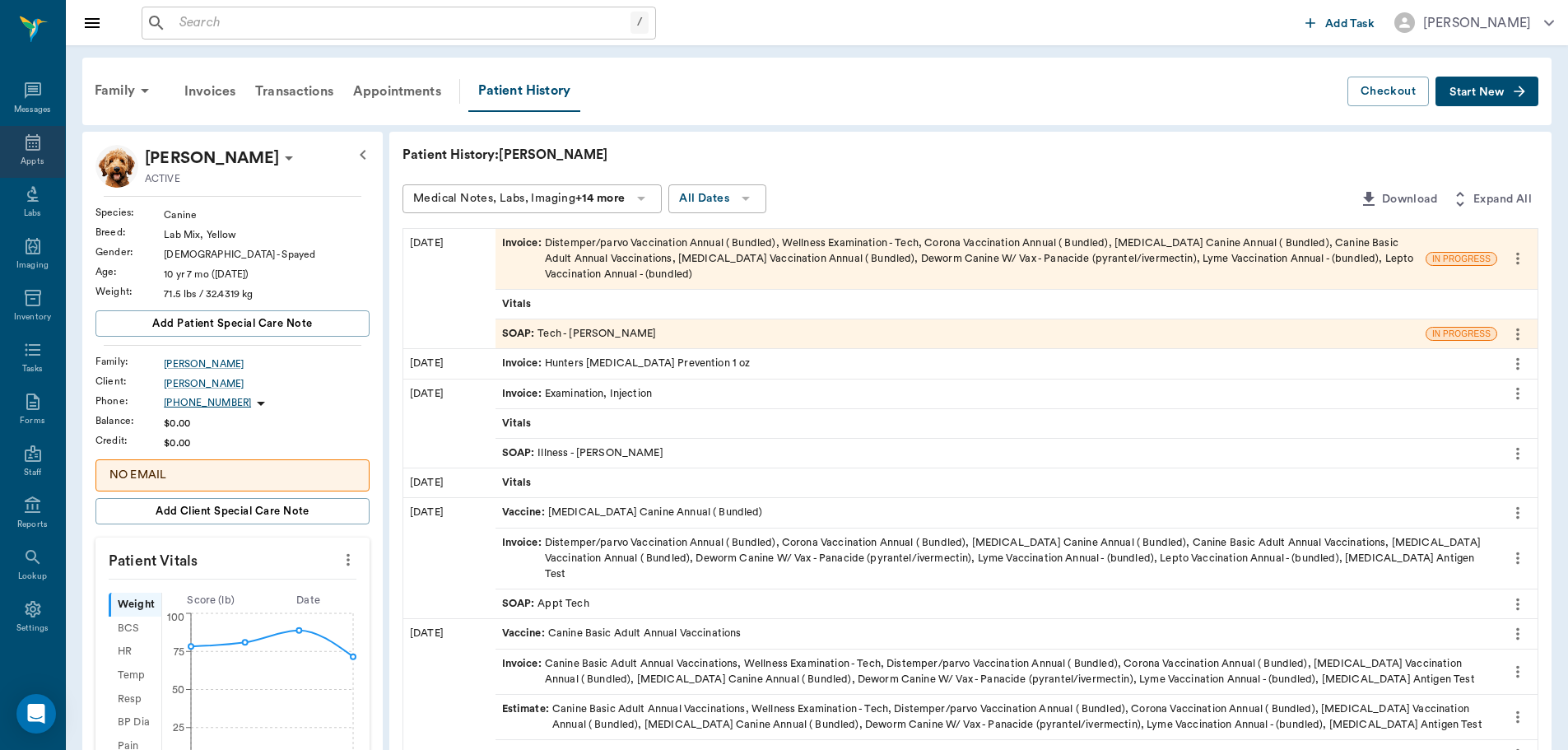
click at [15, 138] on div "Appts" at bounding box center [32, 151] width 65 height 52
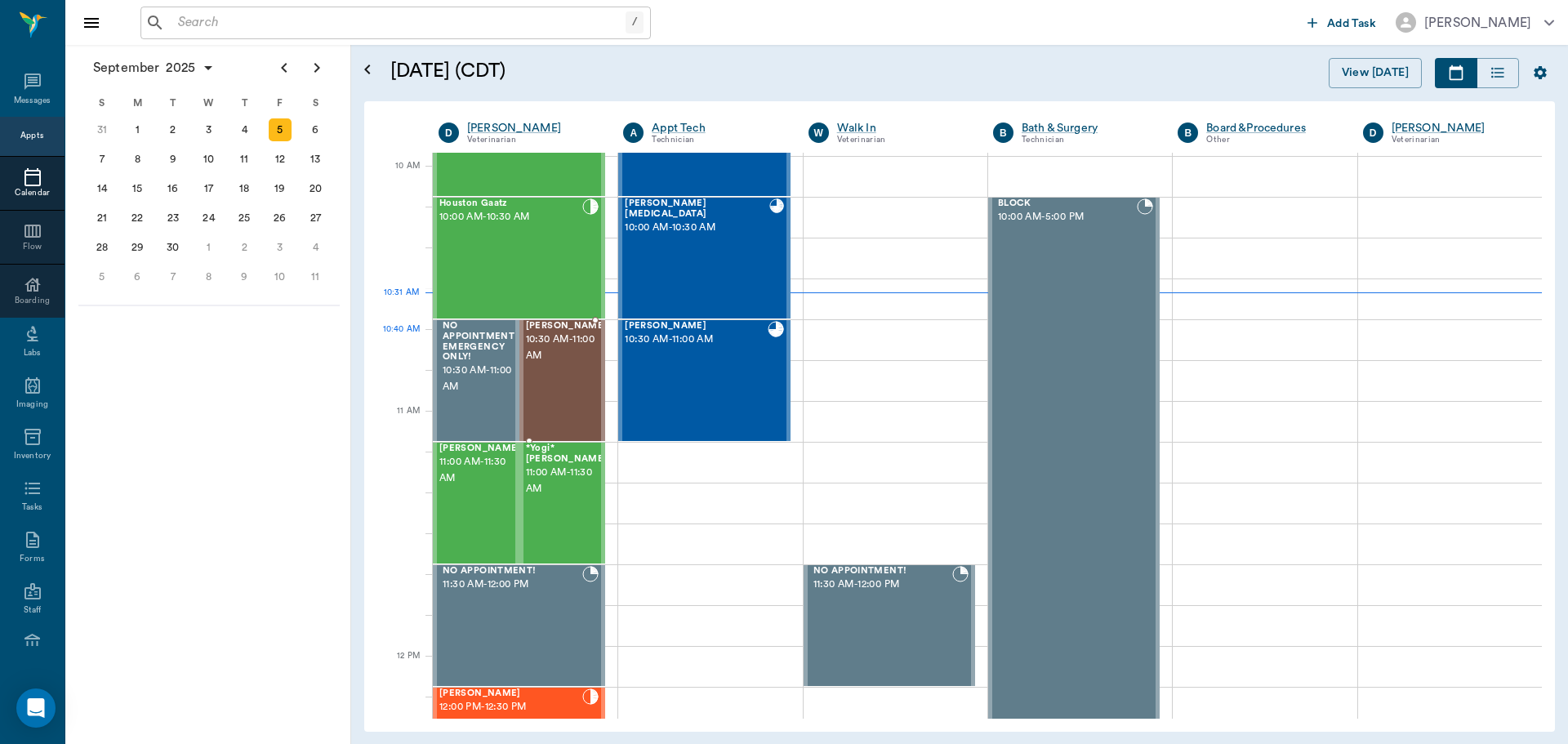
scroll to position [412, 0]
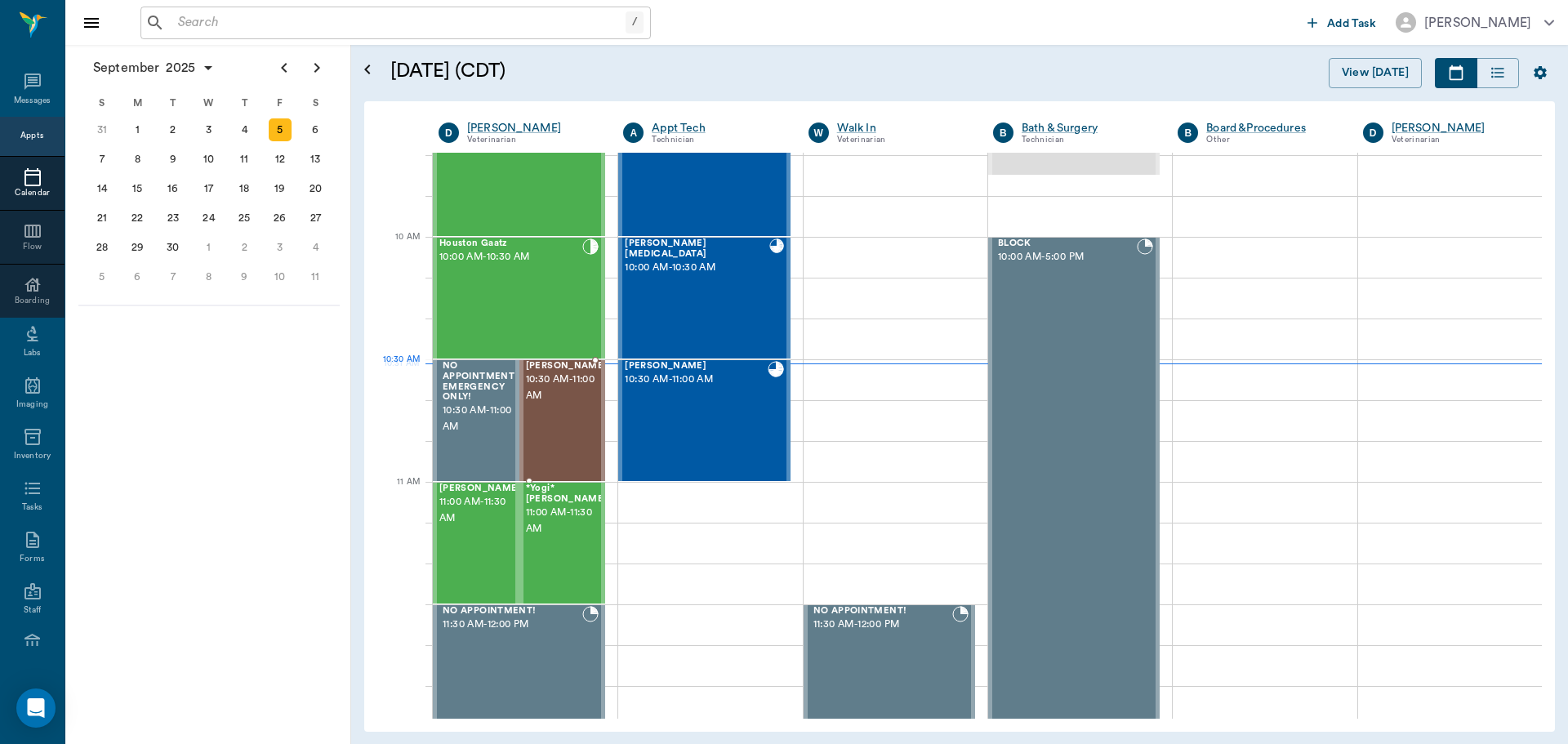
click at [548, 398] on span "10:30 AM - 11:00 AM" at bounding box center [567, 387] width 82 height 33
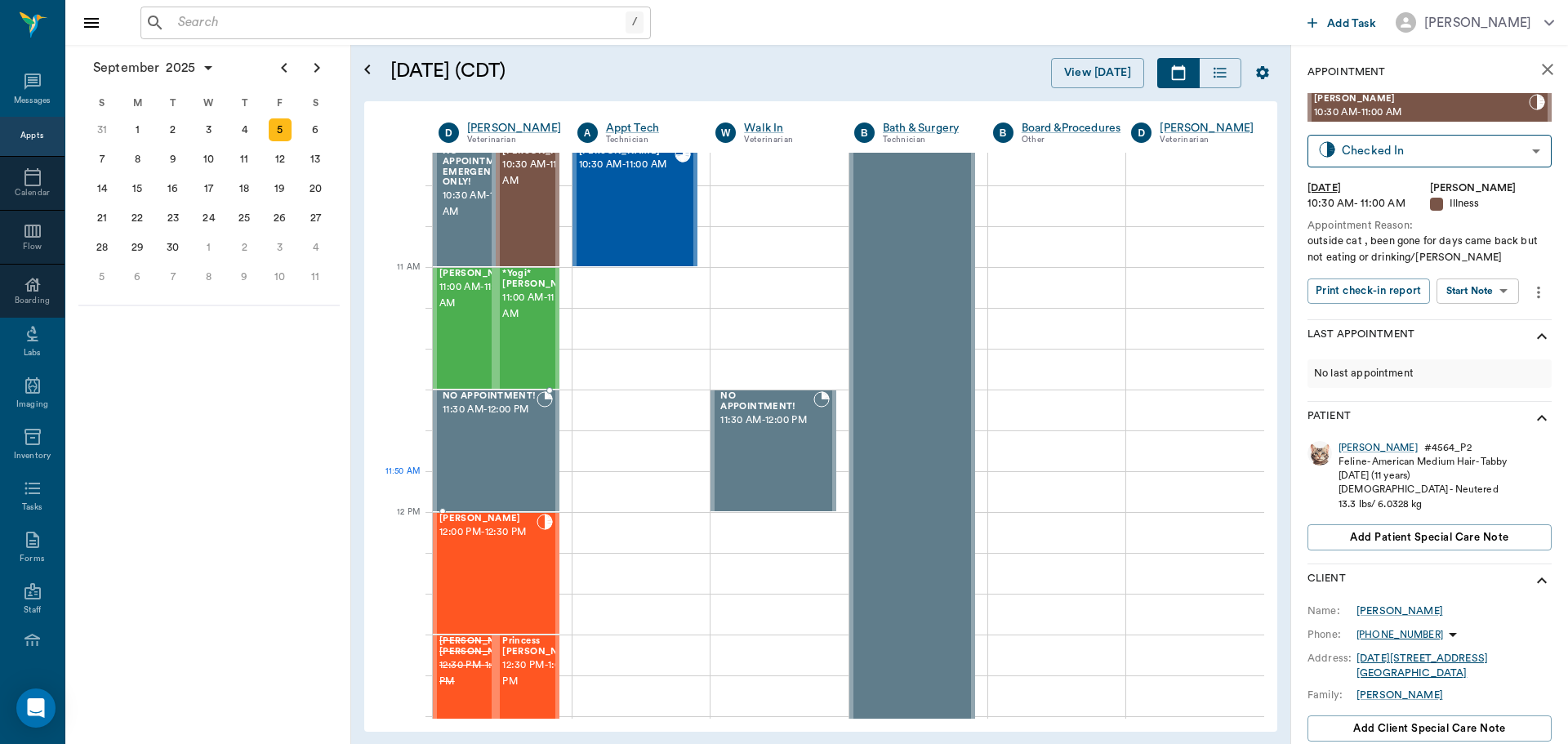
scroll to position [657, 0]
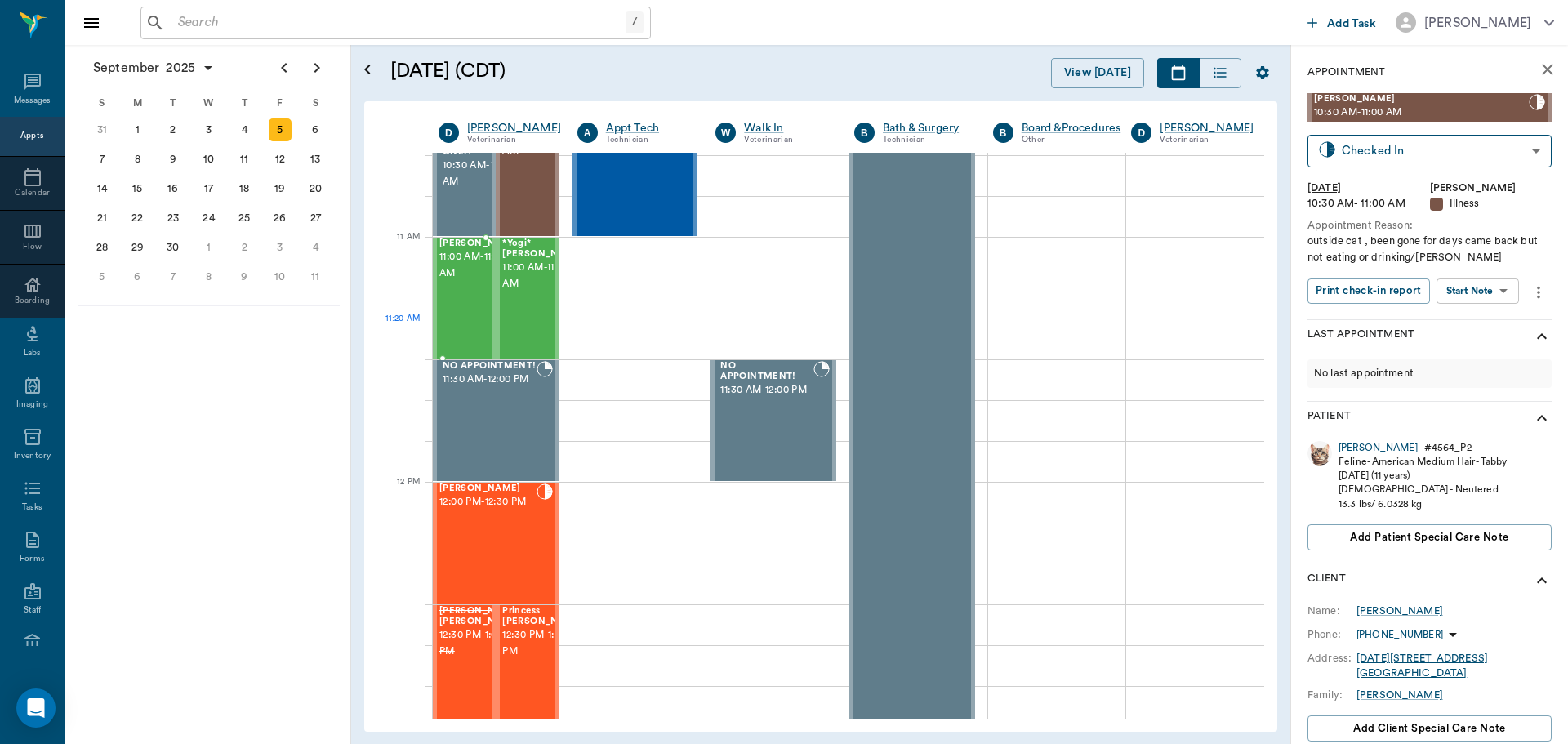
click at [475, 334] on div "[PERSON_NAME] 11:00 AM - 11:30 AM" at bounding box center [480, 298] width 82 height 119
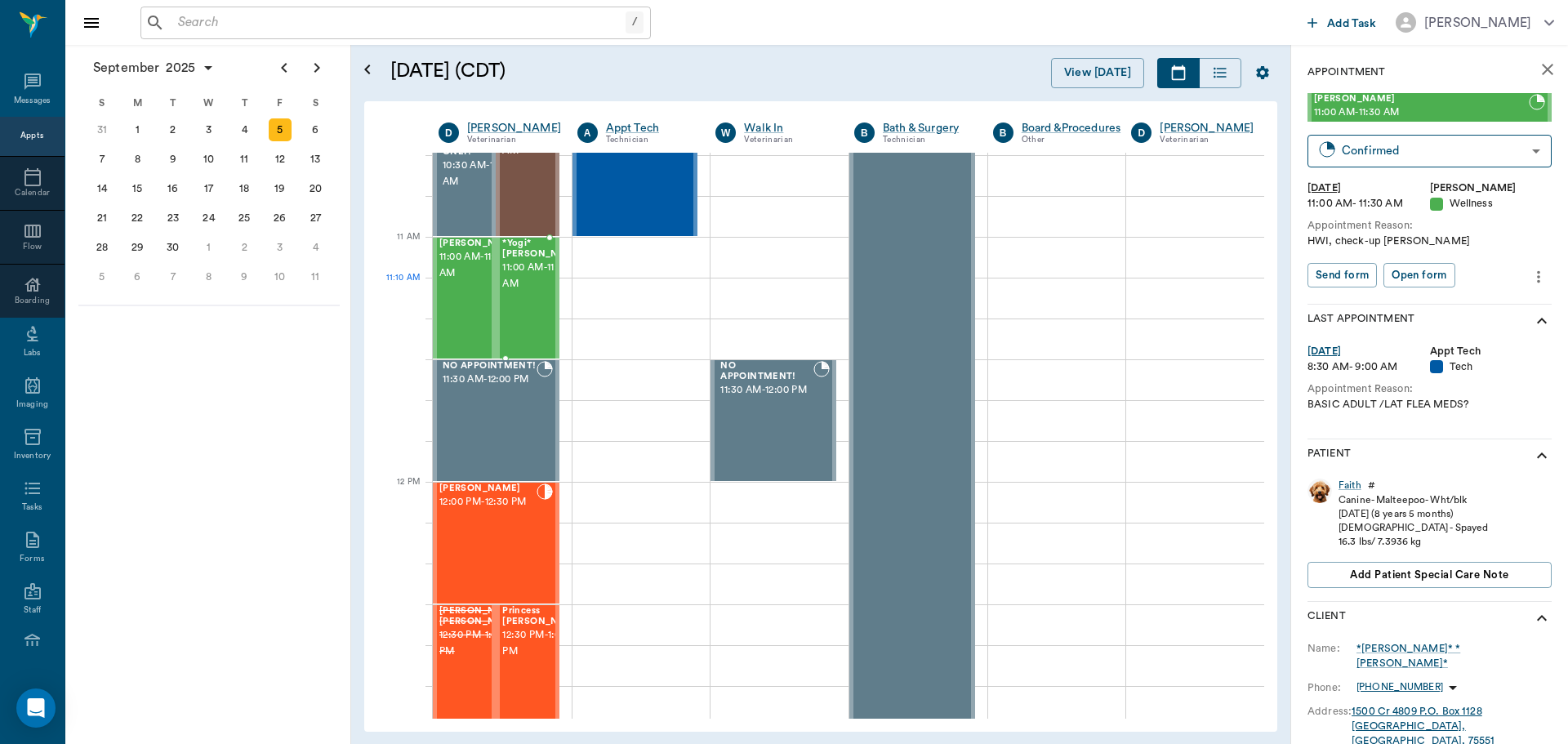
click at [535, 292] on span "11:00 AM - 11:30 AM" at bounding box center [543, 275] width 82 height 33
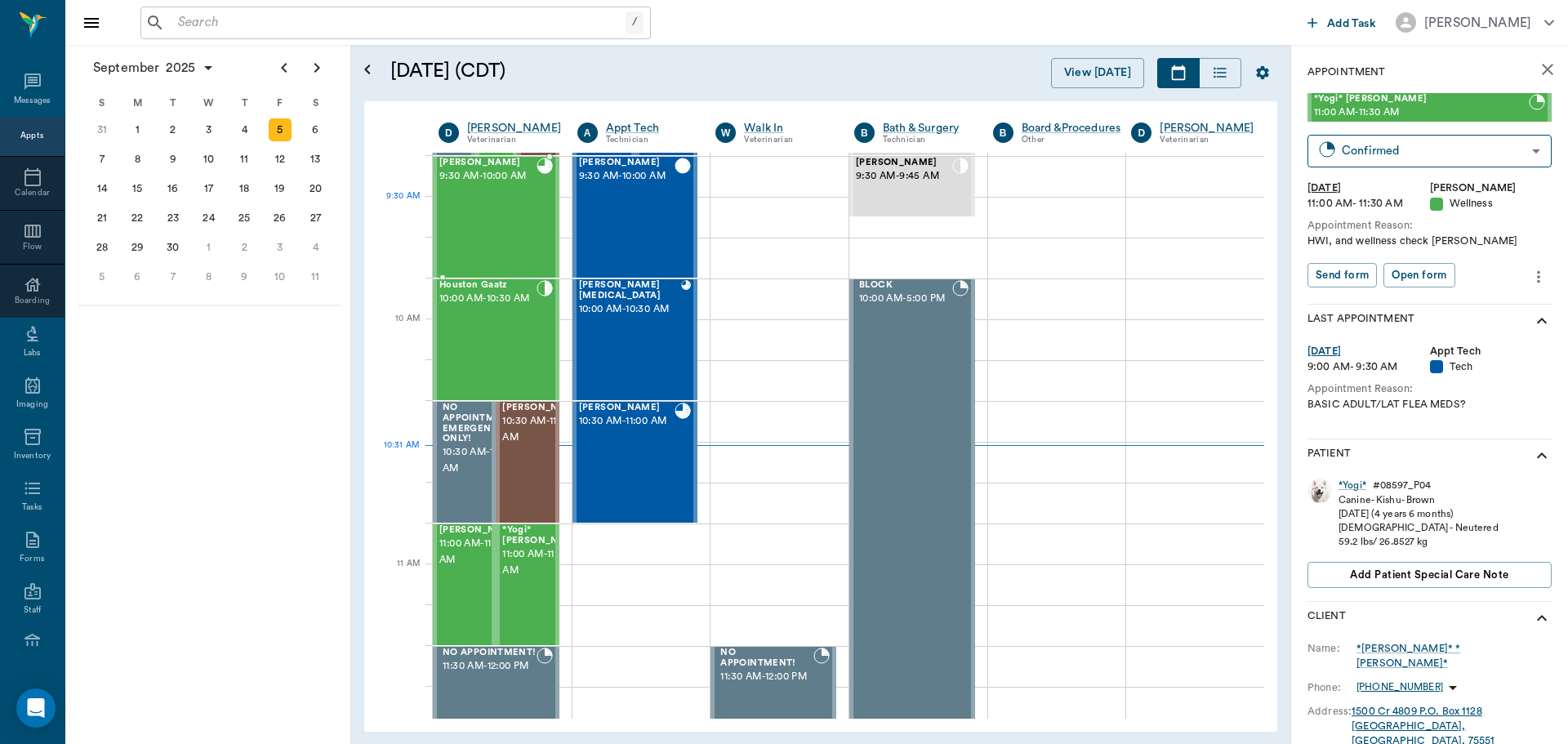
scroll to position [331, 0]
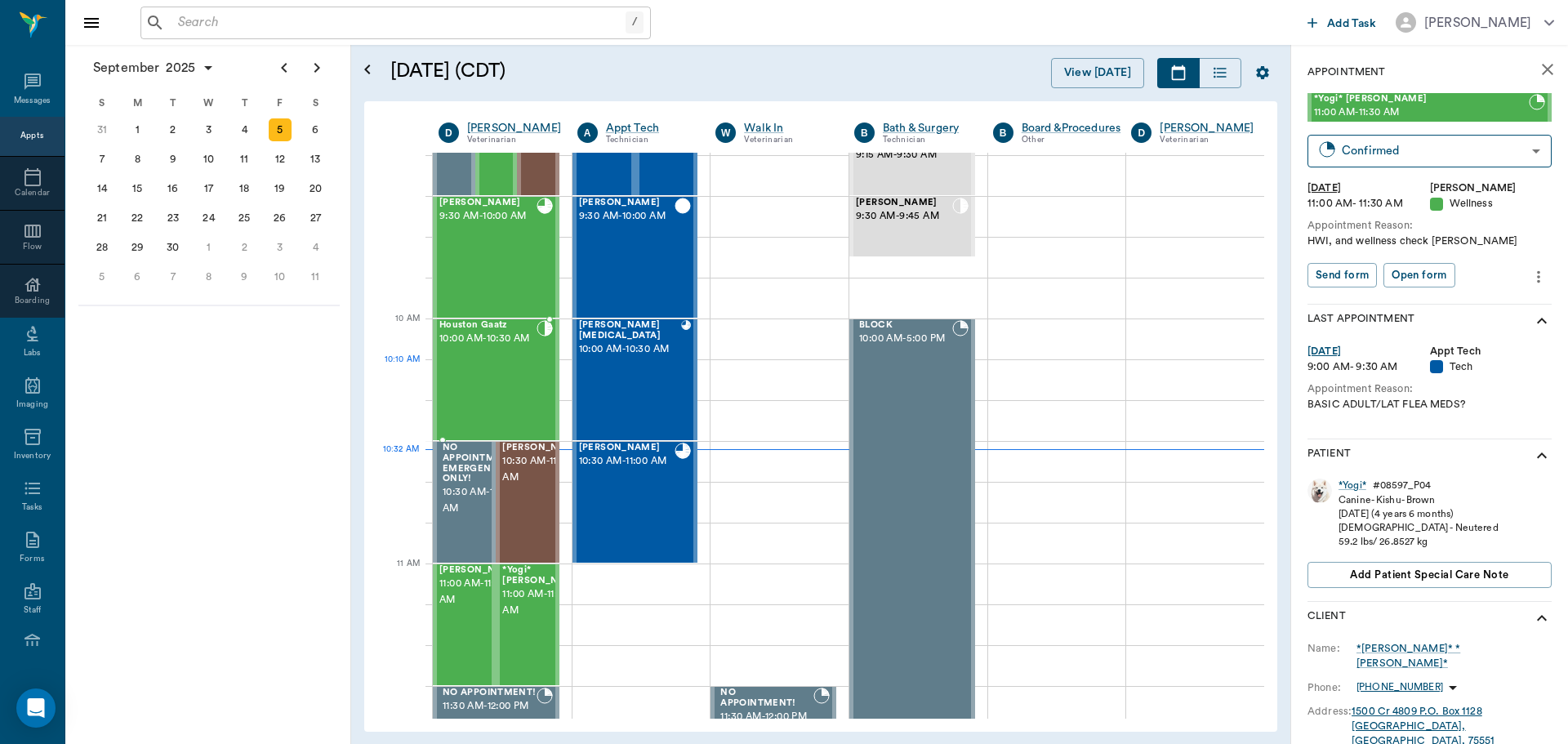
click at [493, 382] on div "Houston Gaatz 10:00 AM - 10:30 AM" at bounding box center [488, 379] width 97 height 119
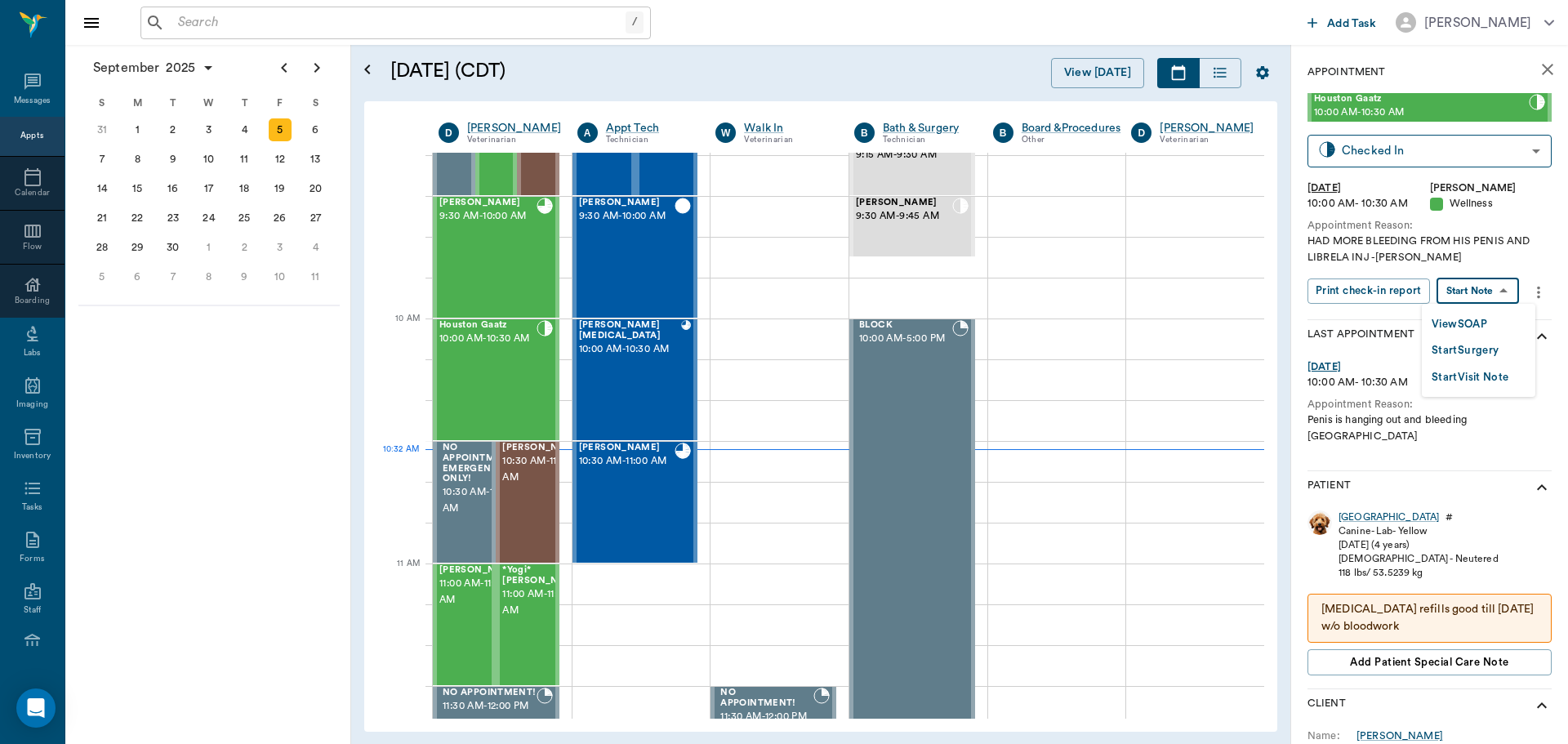
click at [1501, 289] on body "/ ​ Add Task [PERSON_NAME] Nectar Messages Appts Calendar Flow Boarding Labs Im…" at bounding box center [784, 372] width 1568 height 744
click at [1486, 322] on button "View SOAP" at bounding box center [1460, 324] width 56 height 19
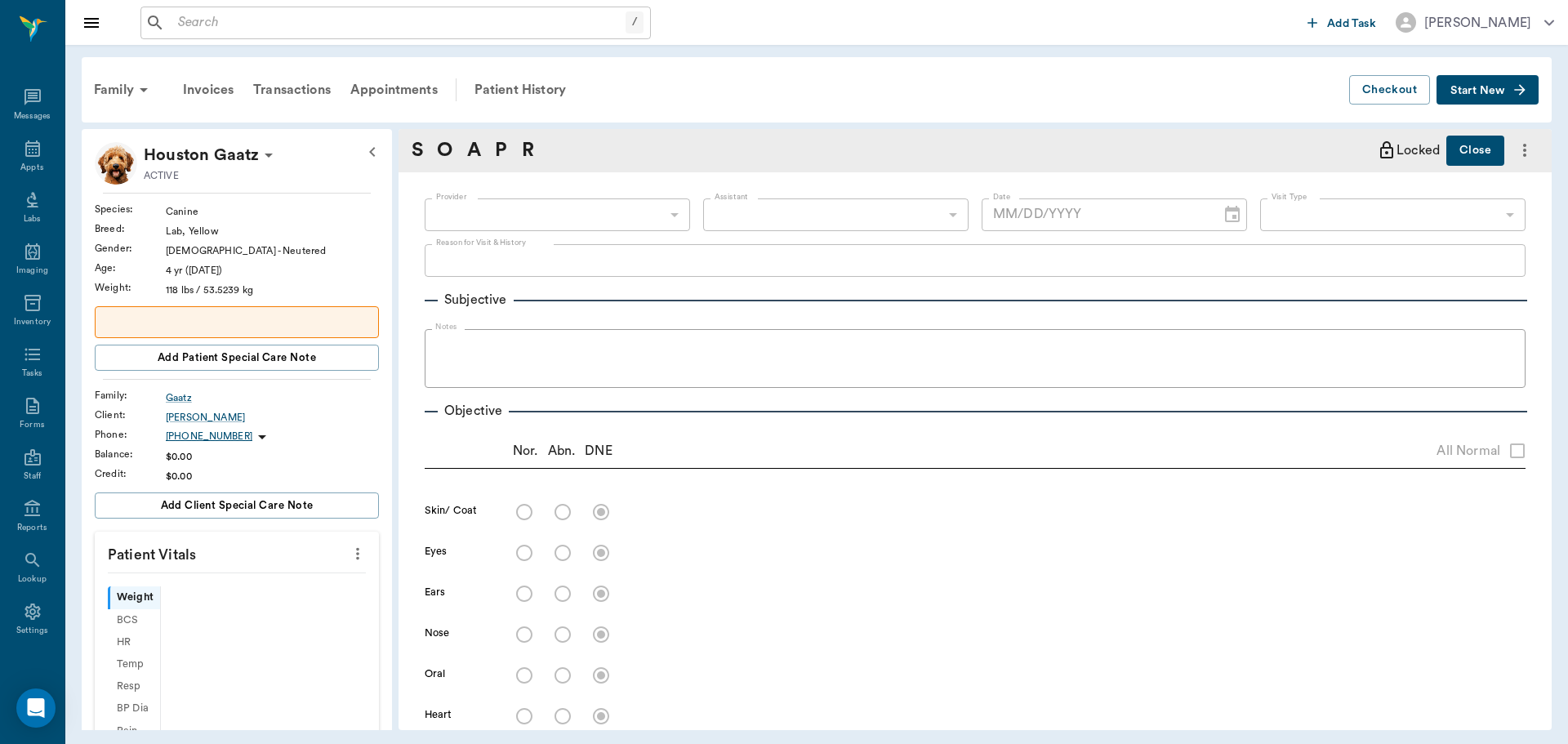
scroll to position [7, 0]
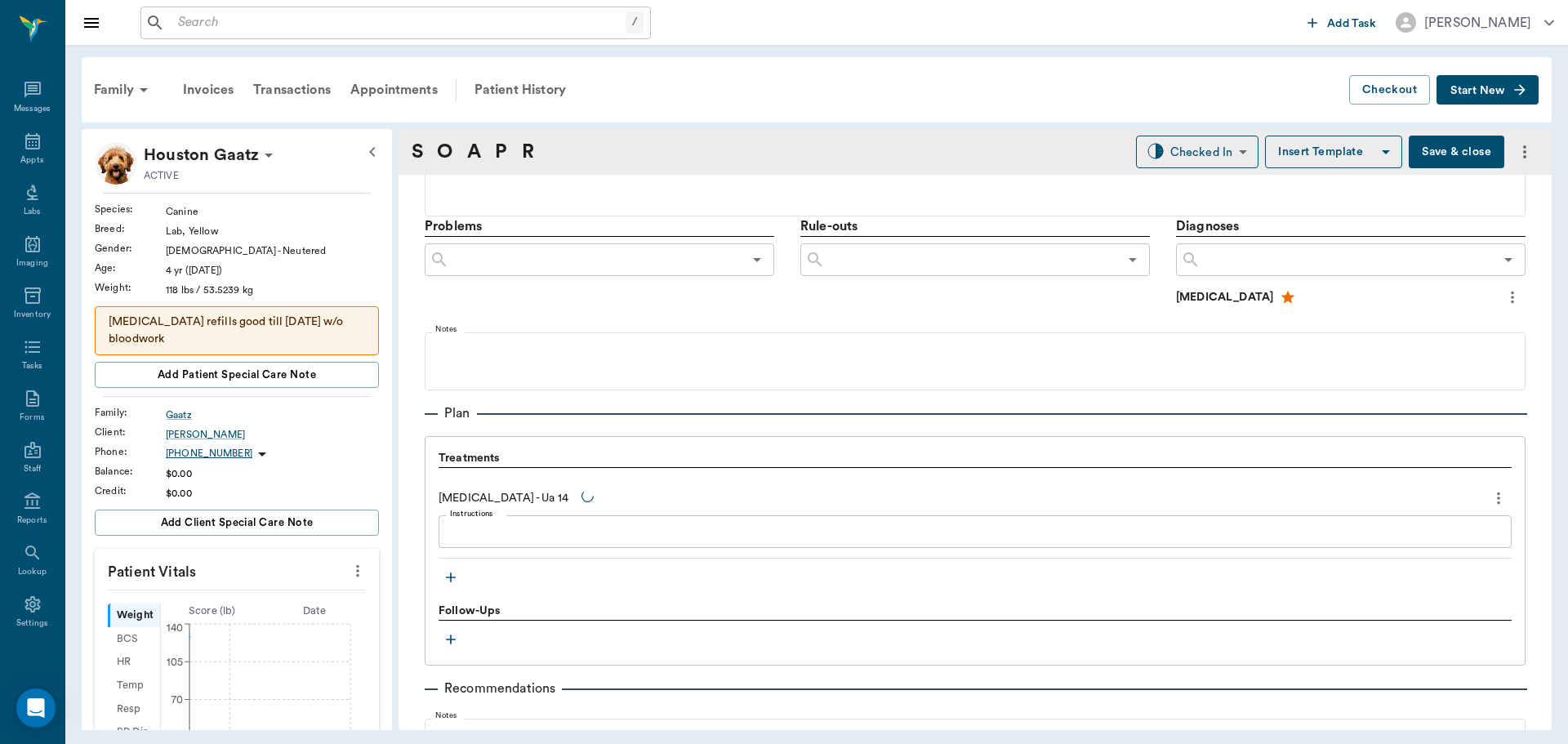
type input "63ec2f075fda476ae8351a4d"
type input "6740bf97de10e07744acf1eb"
type input "65d2be4f46e3a538d89b8c14"
type textarea "HAD MORE BLEEDING FROM HIS PENIS AND LIBRELA INJ -[PERSON_NAME]"
type input "[DATE]"
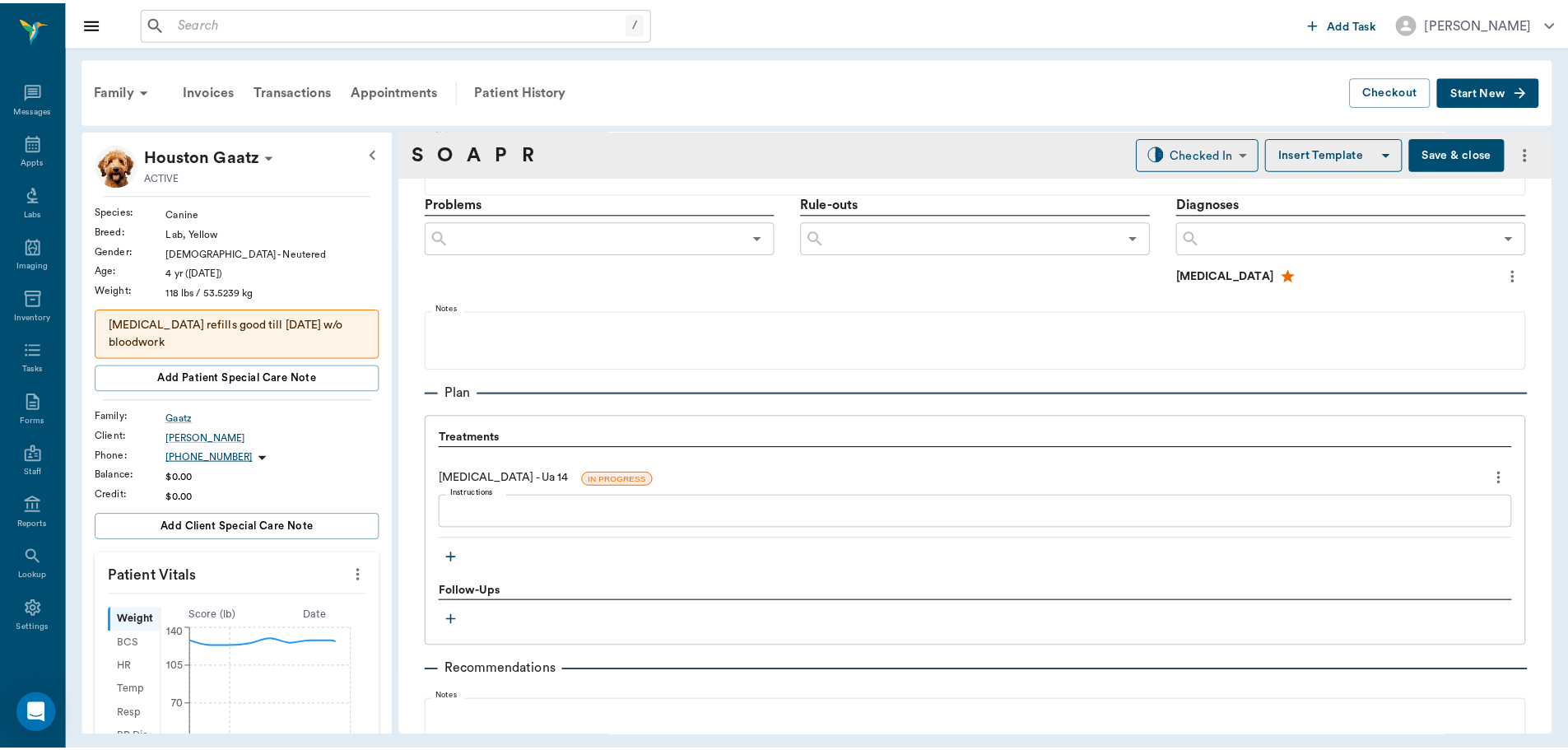
scroll to position [1130, 0]
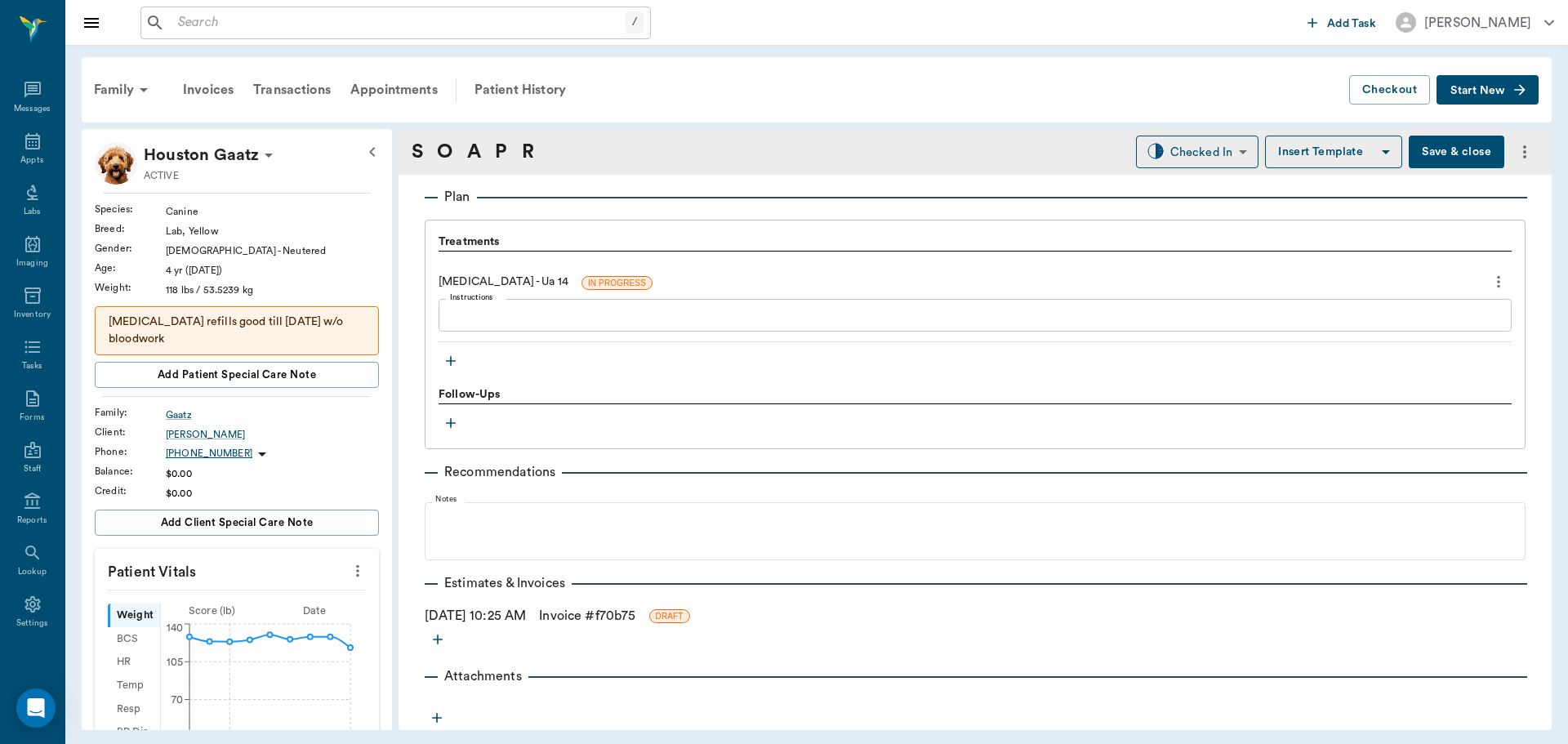
click at [452, 356] on icon "button" at bounding box center [451, 361] width 17 height 17
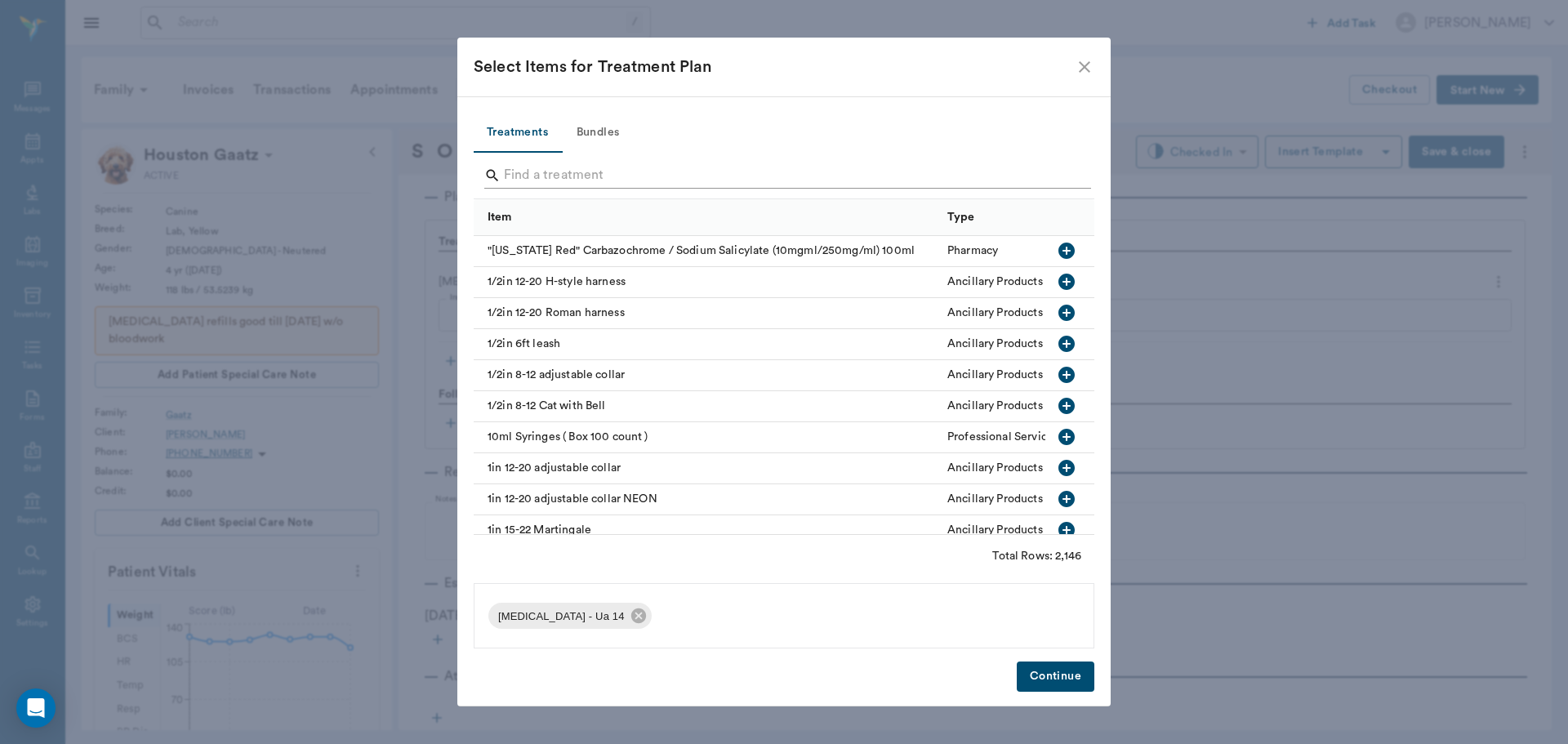
click at [540, 180] on input "Search" at bounding box center [784, 175] width 562 height 26
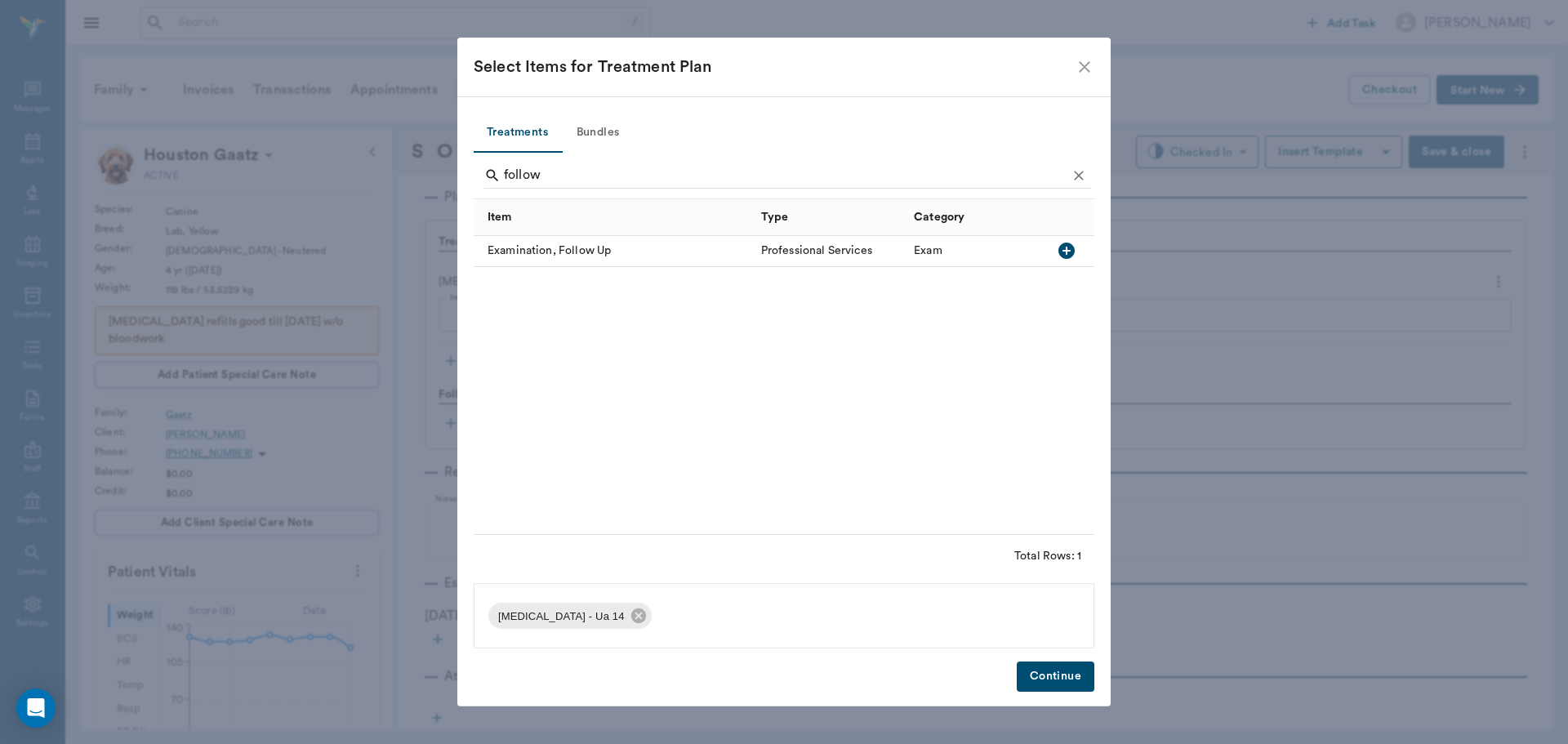
click at [1067, 245] on icon "button" at bounding box center [1067, 251] width 17 height 17
type input "f"
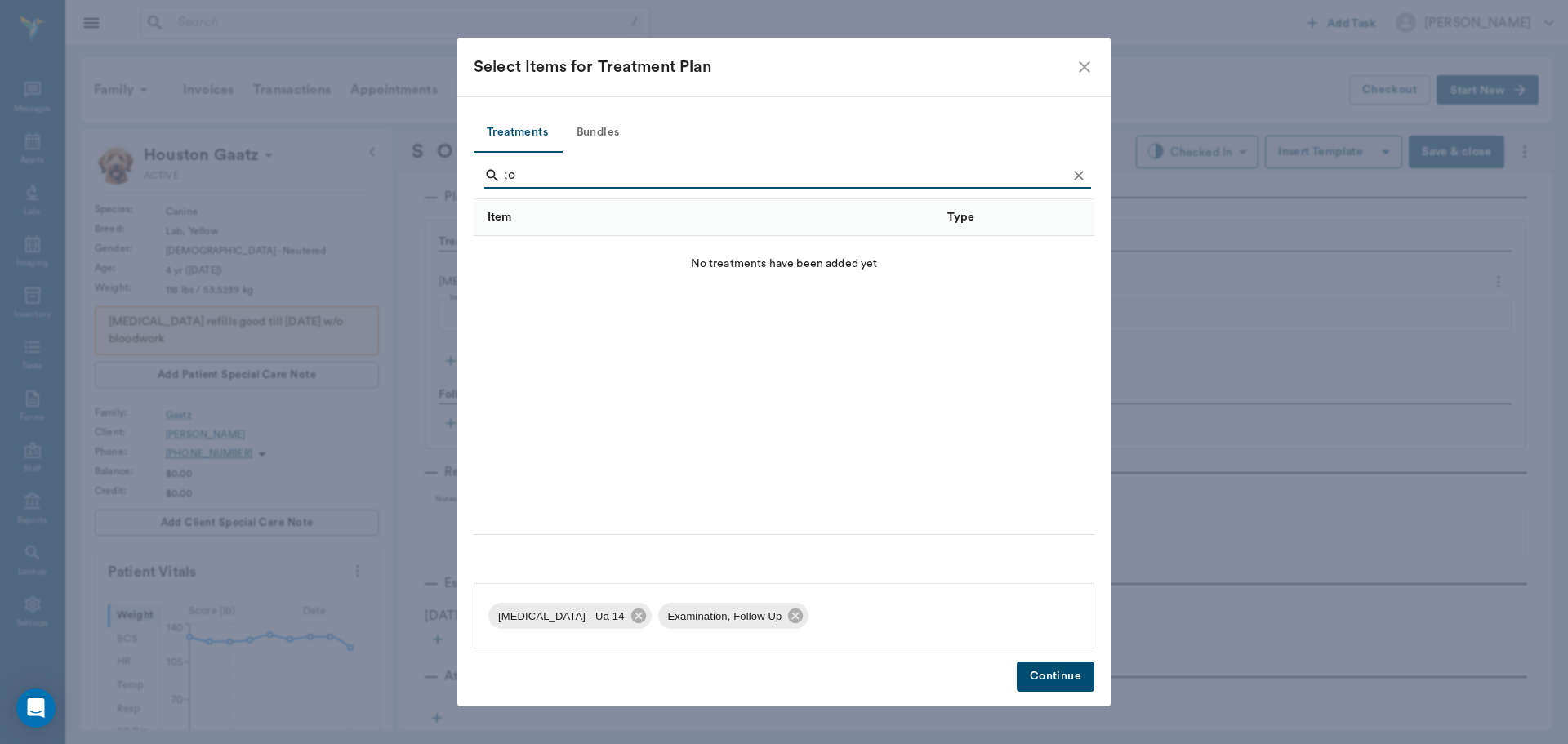
type input ";"
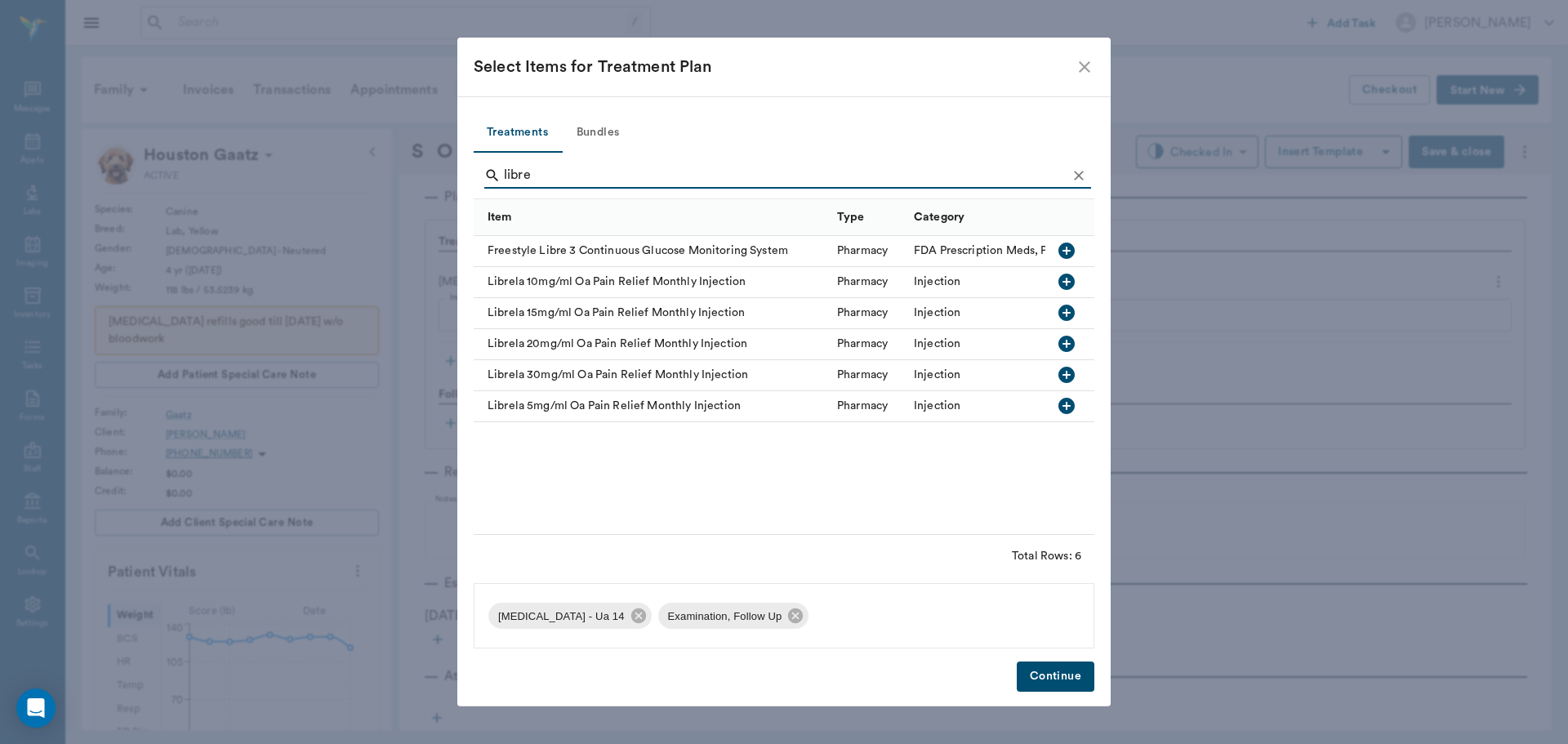
type input "libre"
click at [1066, 378] on icon "button" at bounding box center [1067, 375] width 17 height 17
click at [1077, 679] on button "Continue" at bounding box center [1055, 676] width 77 height 30
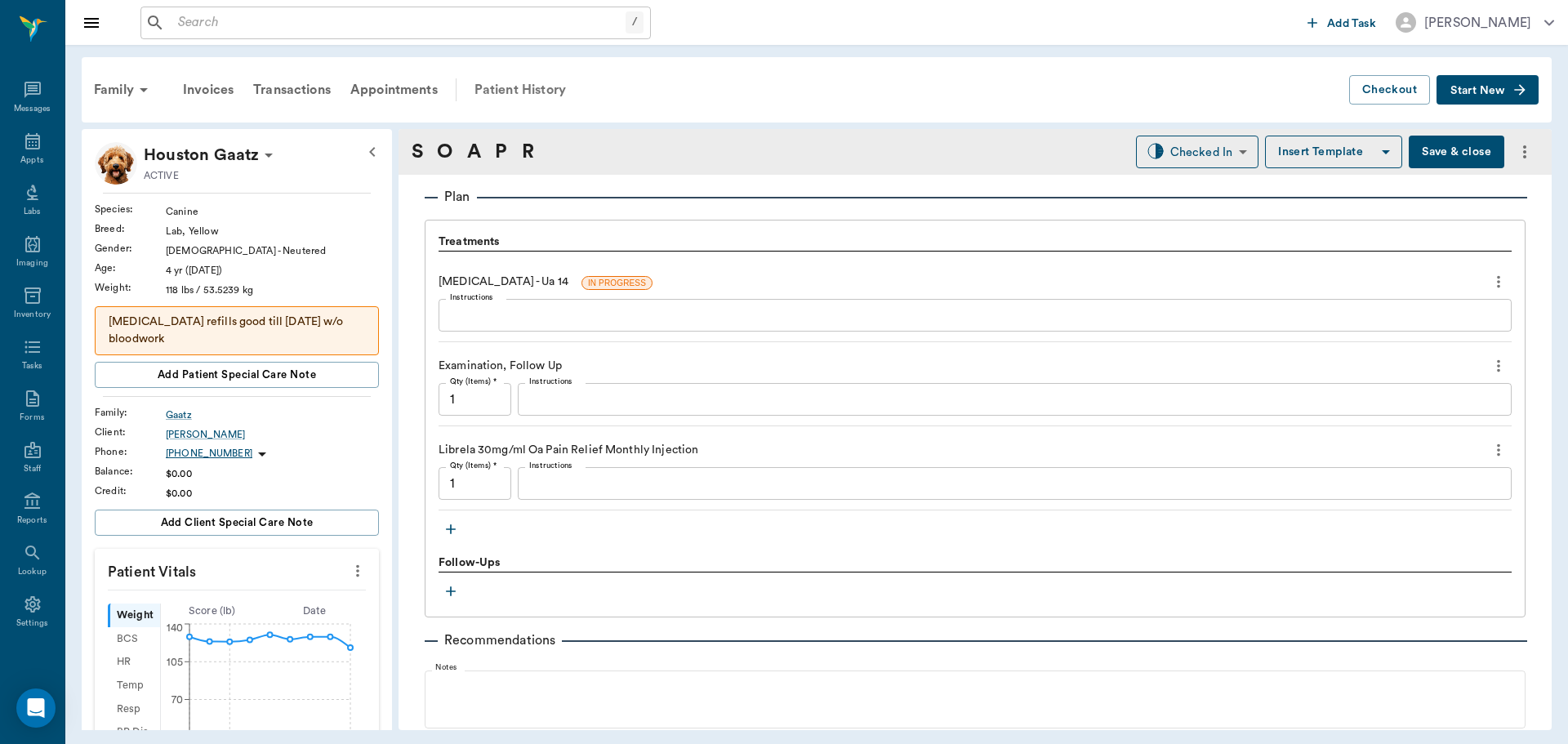
click at [516, 89] on div "Patient History" at bounding box center [520, 90] width 111 height 39
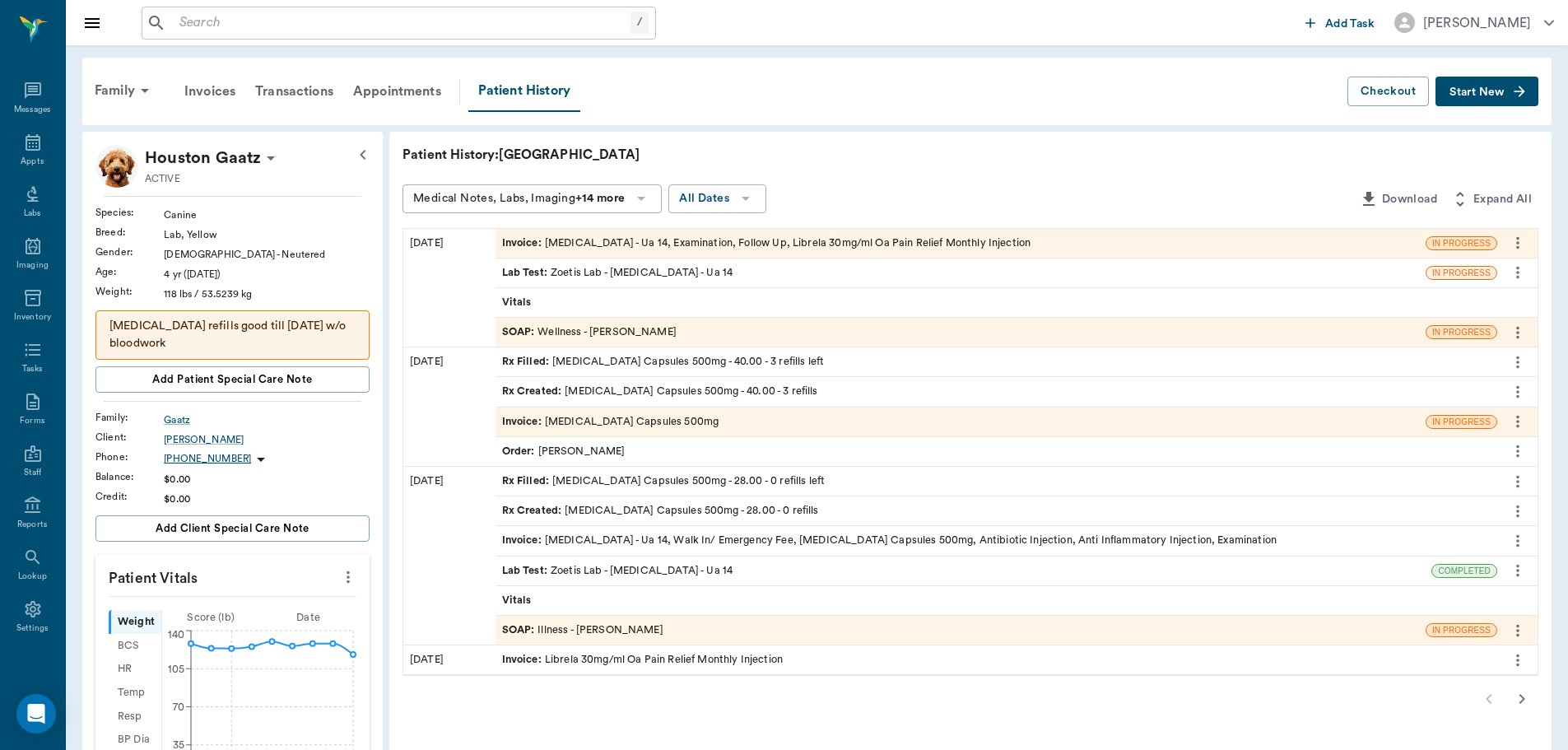
click at [592, 333] on div "SOAP : Wellness - [PERSON_NAME]" at bounding box center [589, 332] width 175 height 16
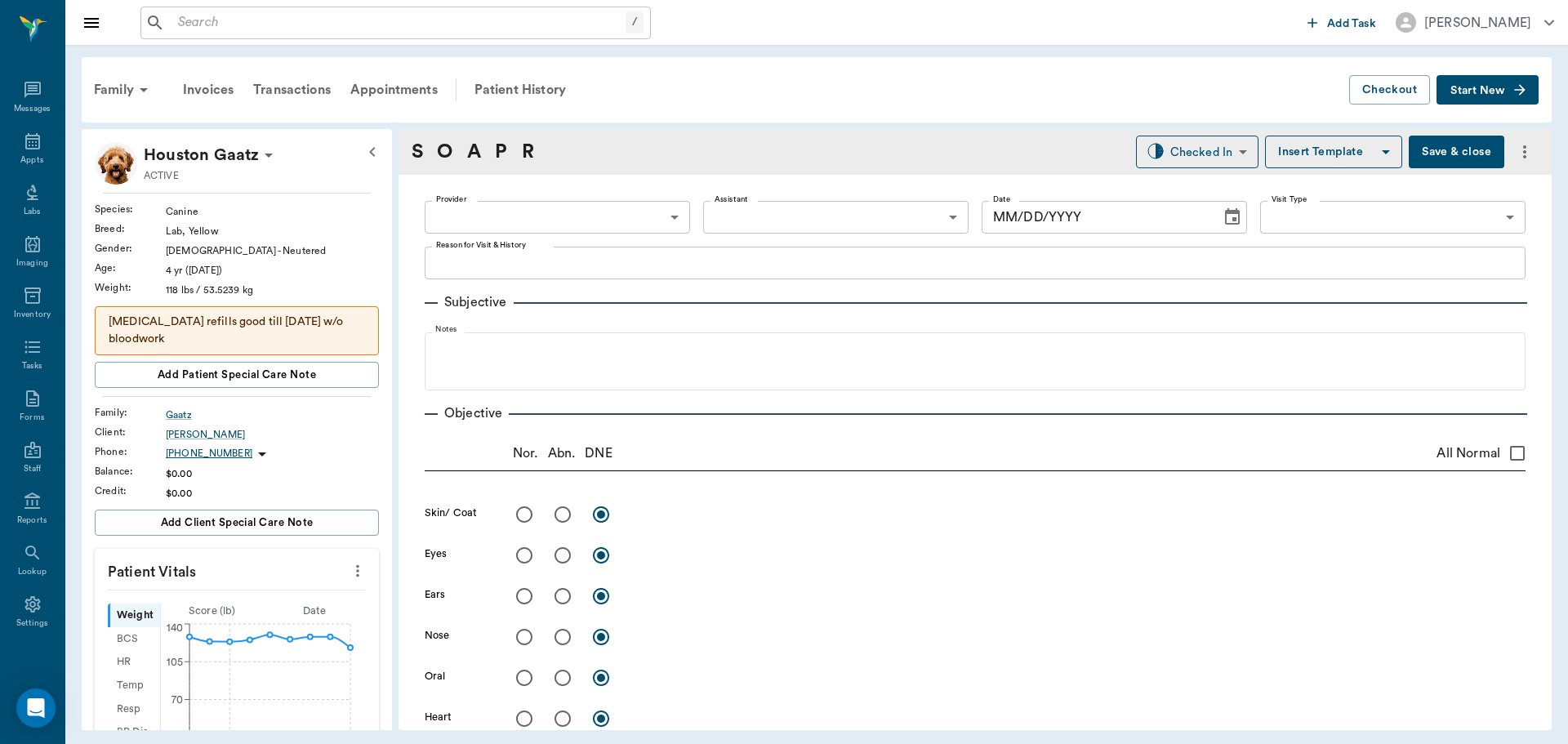
type input "63ec2f075fda476ae8351a4d"
type input "6740bf97de10e07744acf1eb"
type input "65d2be4f46e3a538d89b8c14"
type textarea "HAD MORE BLEEDING FROM HIS PENIS AND LIBRELA INJ -[PERSON_NAME]"
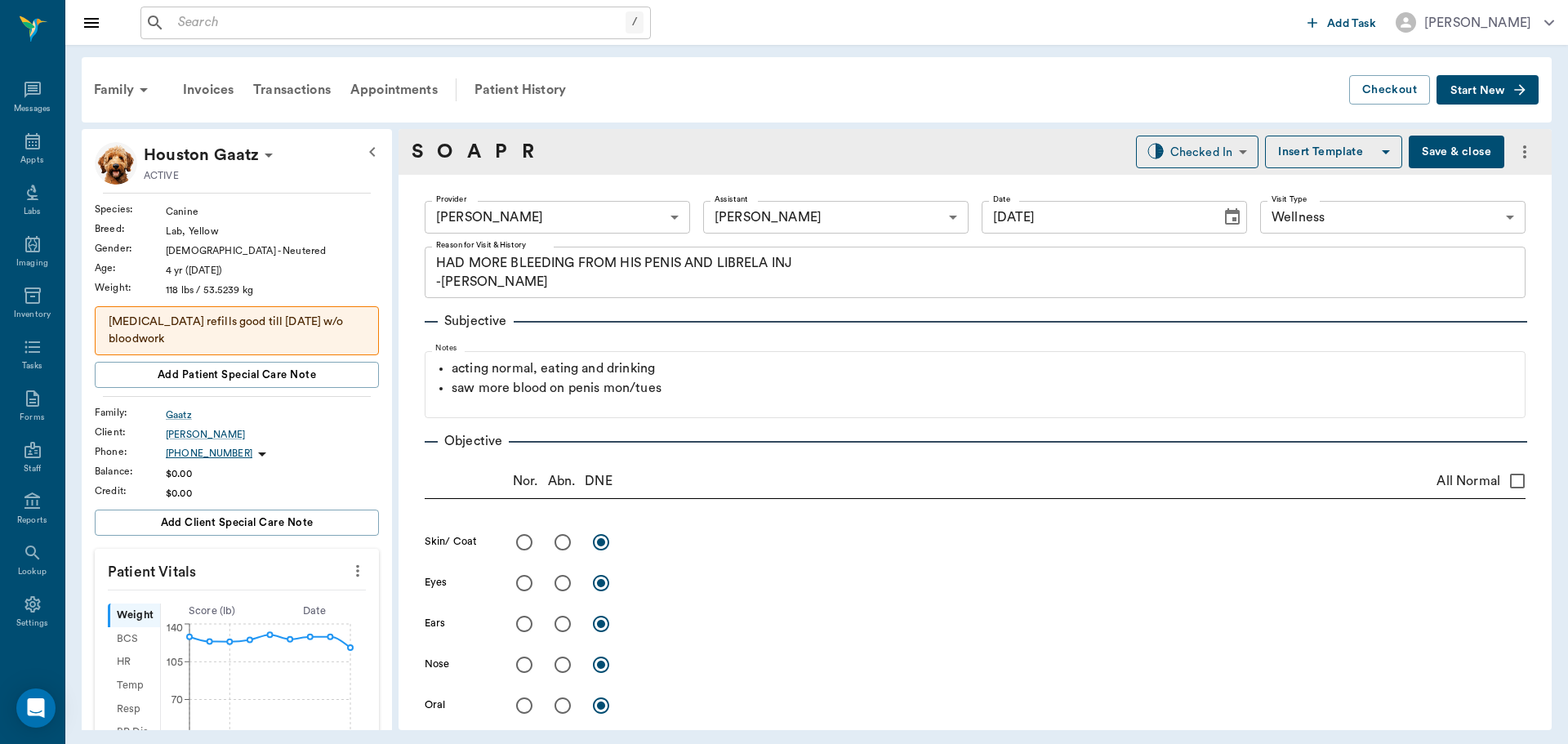
type input "[DATE]"
click at [1, 155] on div "Appts" at bounding box center [32, 150] width 64 height 51
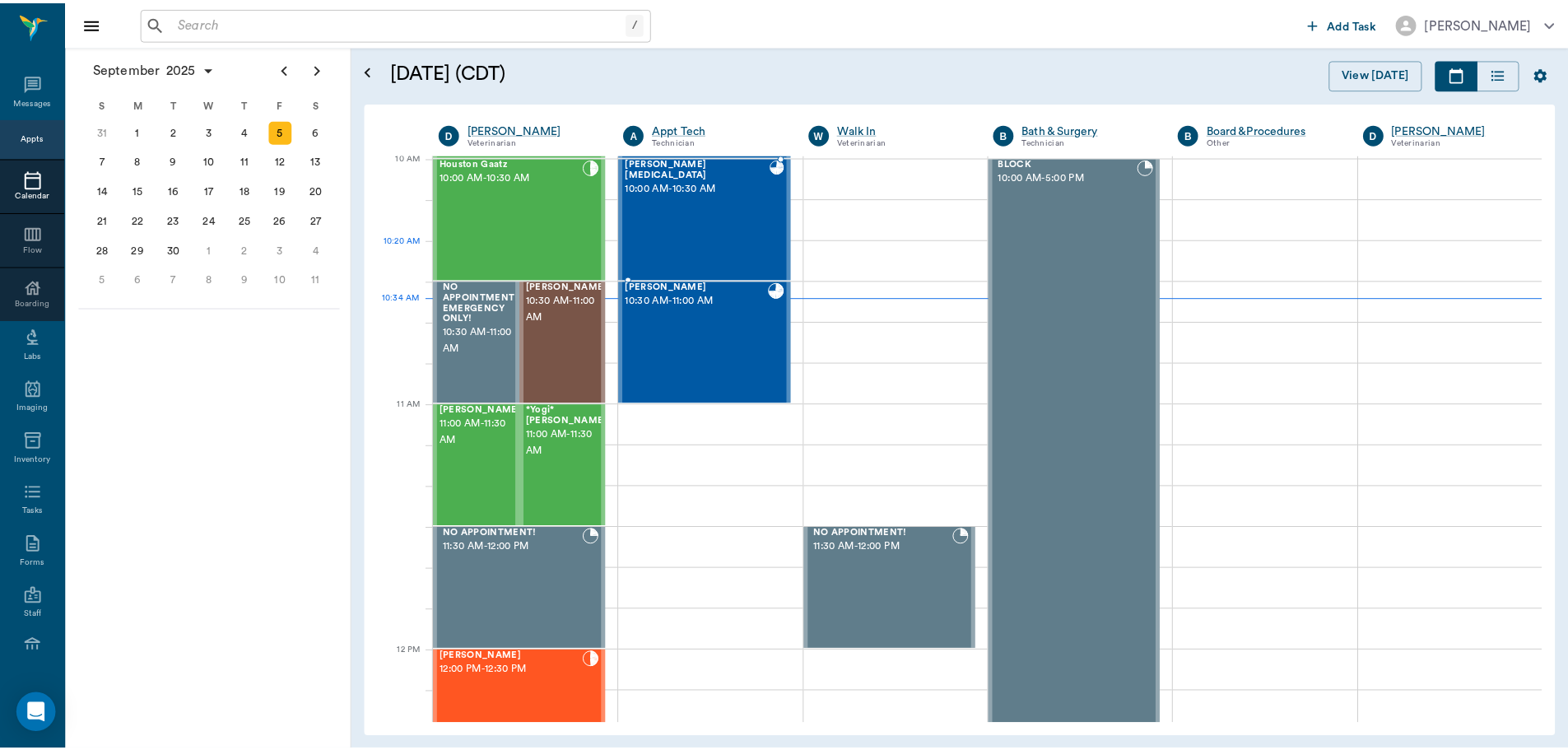
scroll to position [497, 0]
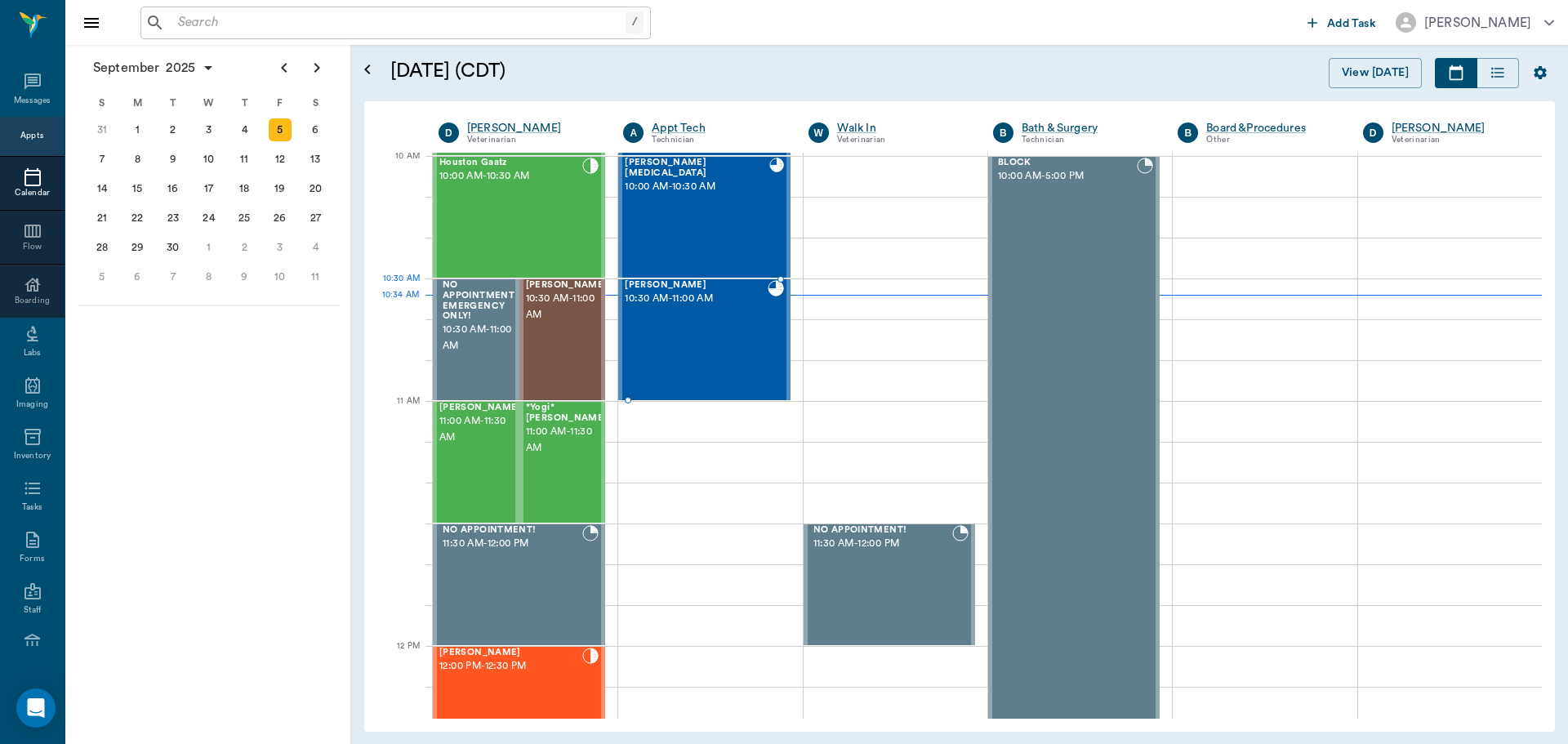
click at [735, 296] on span "10:30 AM - 11:00 AM" at bounding box center [696, 299] width 142 height 17
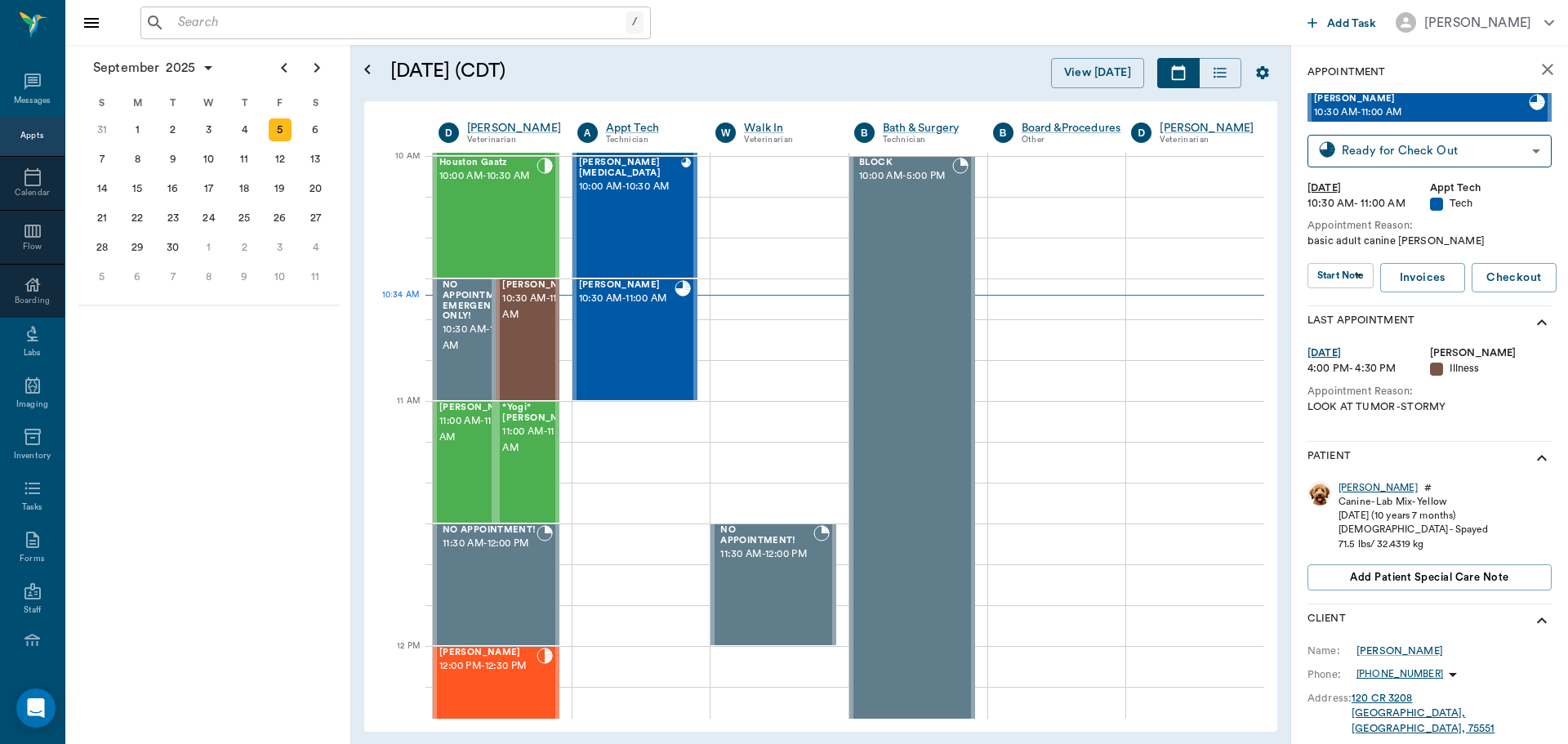
click at [1353, 491] on div "[PERSON_NAME]" at bounding box center [1378, 488] width 79 height 14
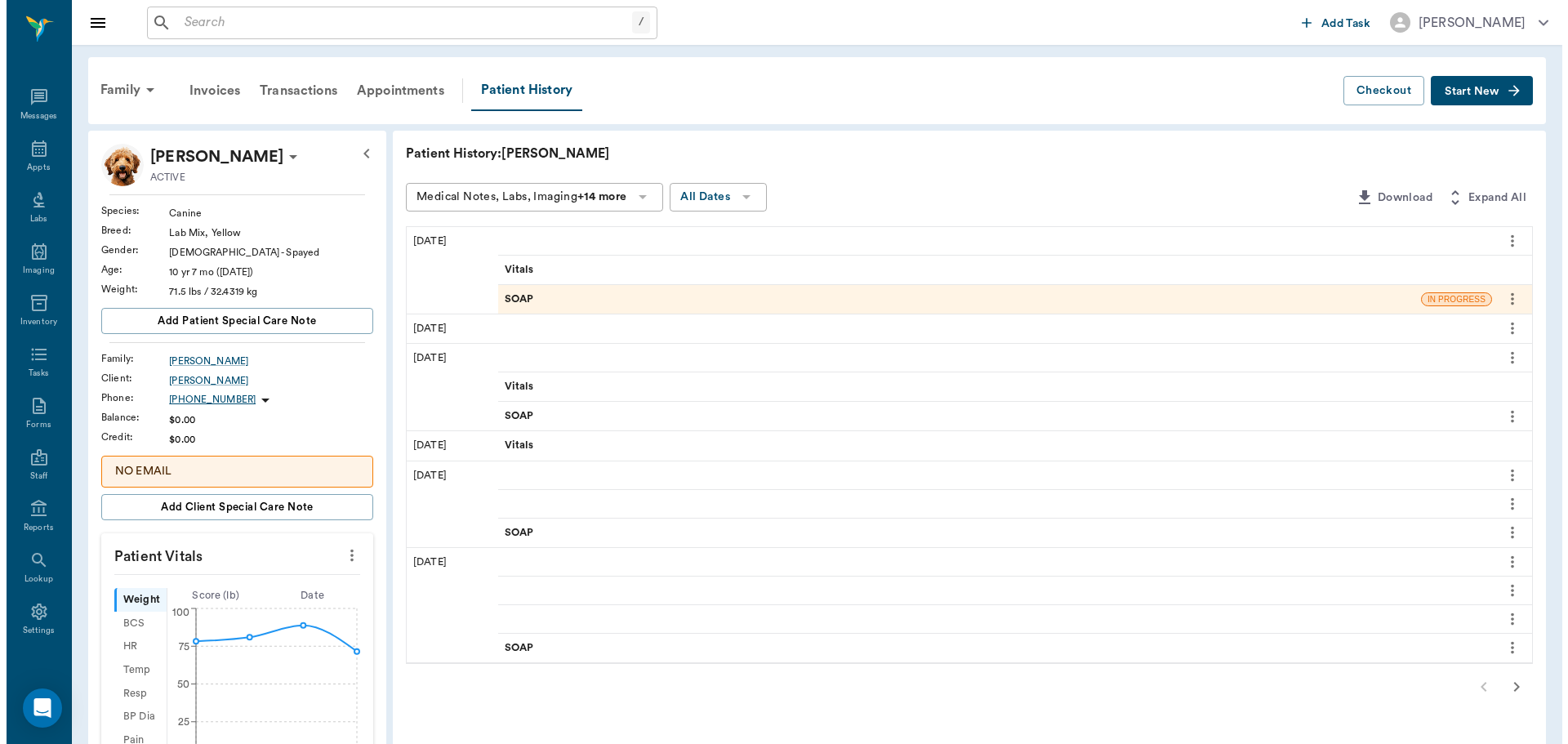
scroll to position [7, 0]
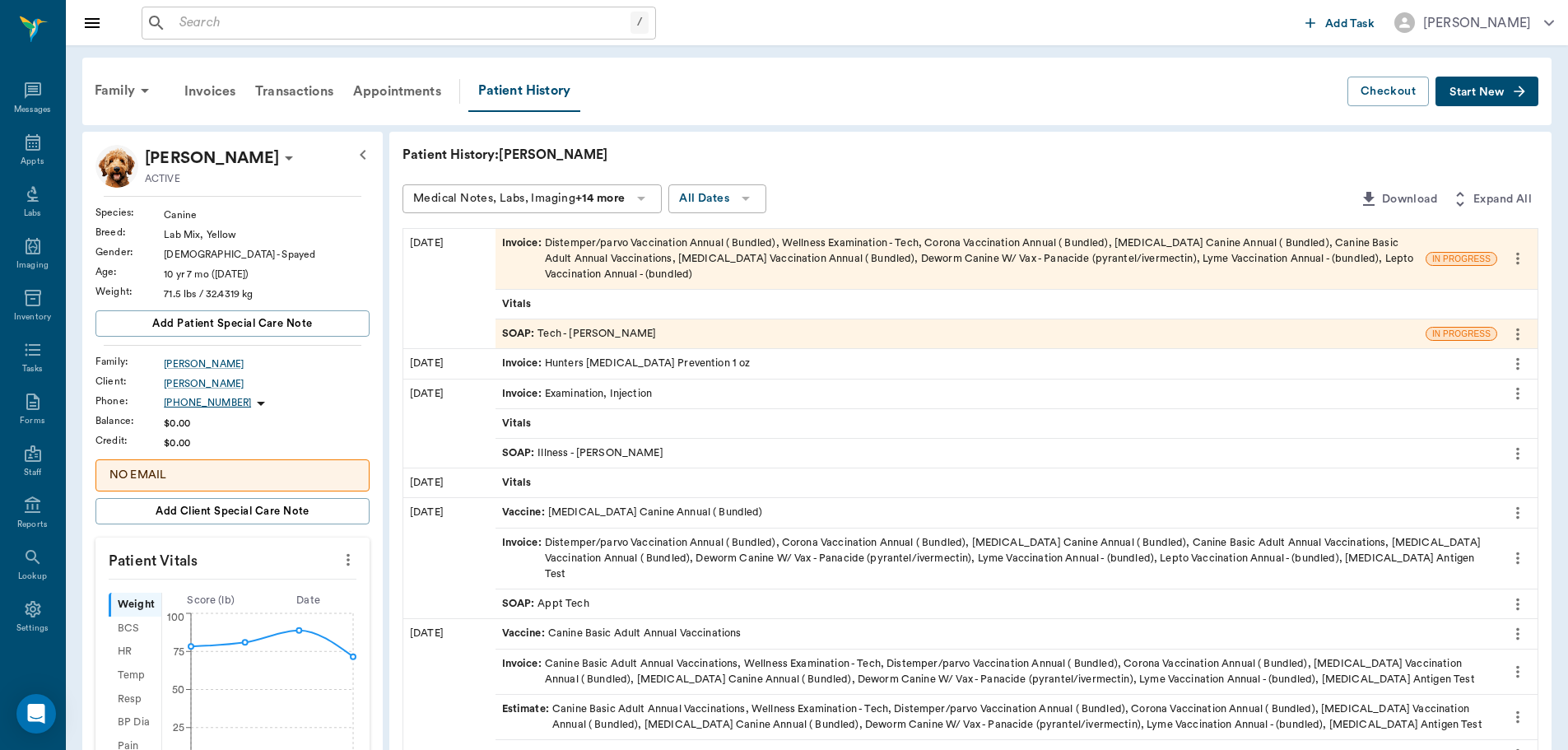
click at [608, 337] on div "SOAP : Tech - [PERSON_NAME]" at bounding box center [579, 334] width 155 height 16
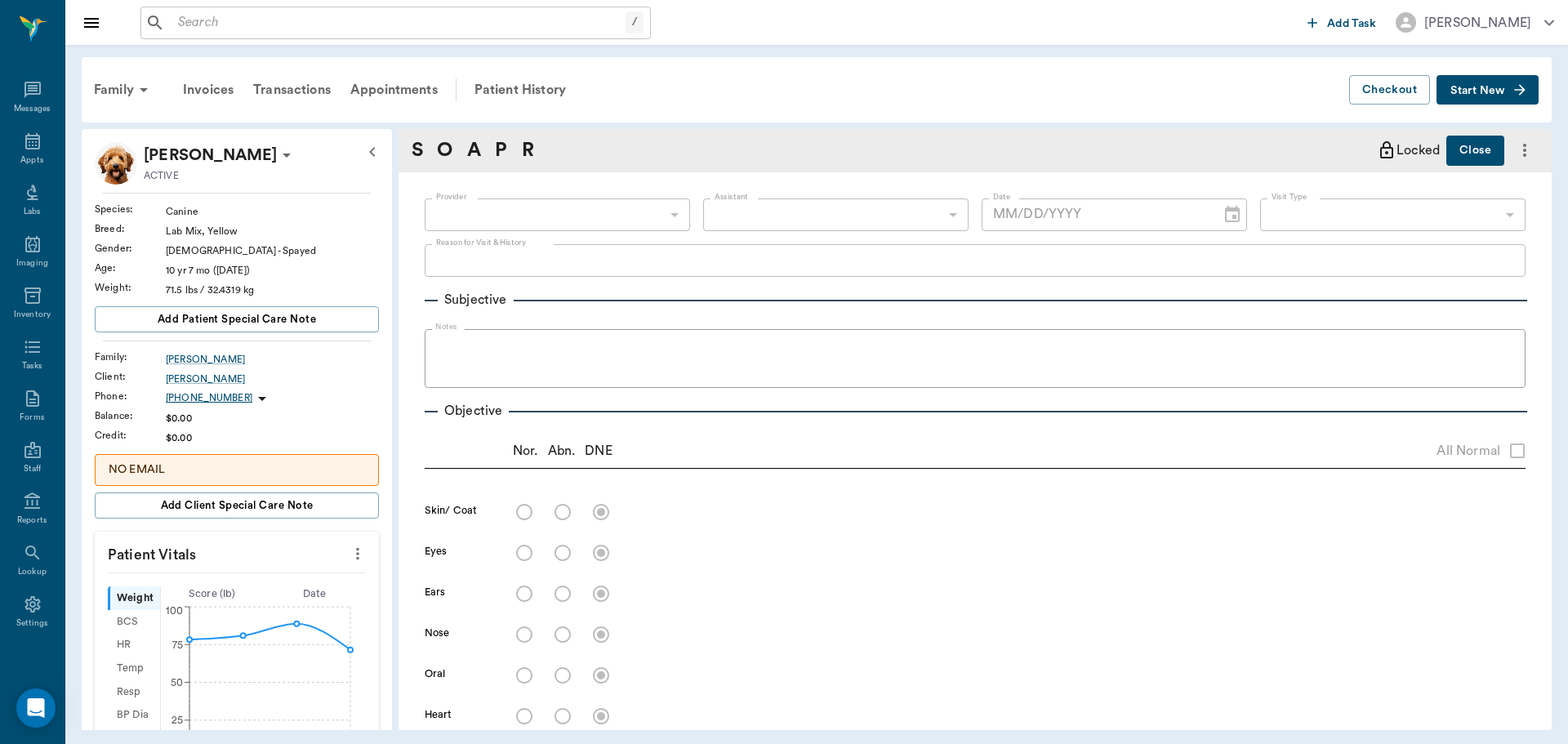
type input "682b670d8bdc6f7f8feef3db"
type input "63ec2f075fda476ae8351a4c"
type input "65d2be4f46e3a538d89b8c1a"
type textarea "basic adult canine [PERSON_NAME]"
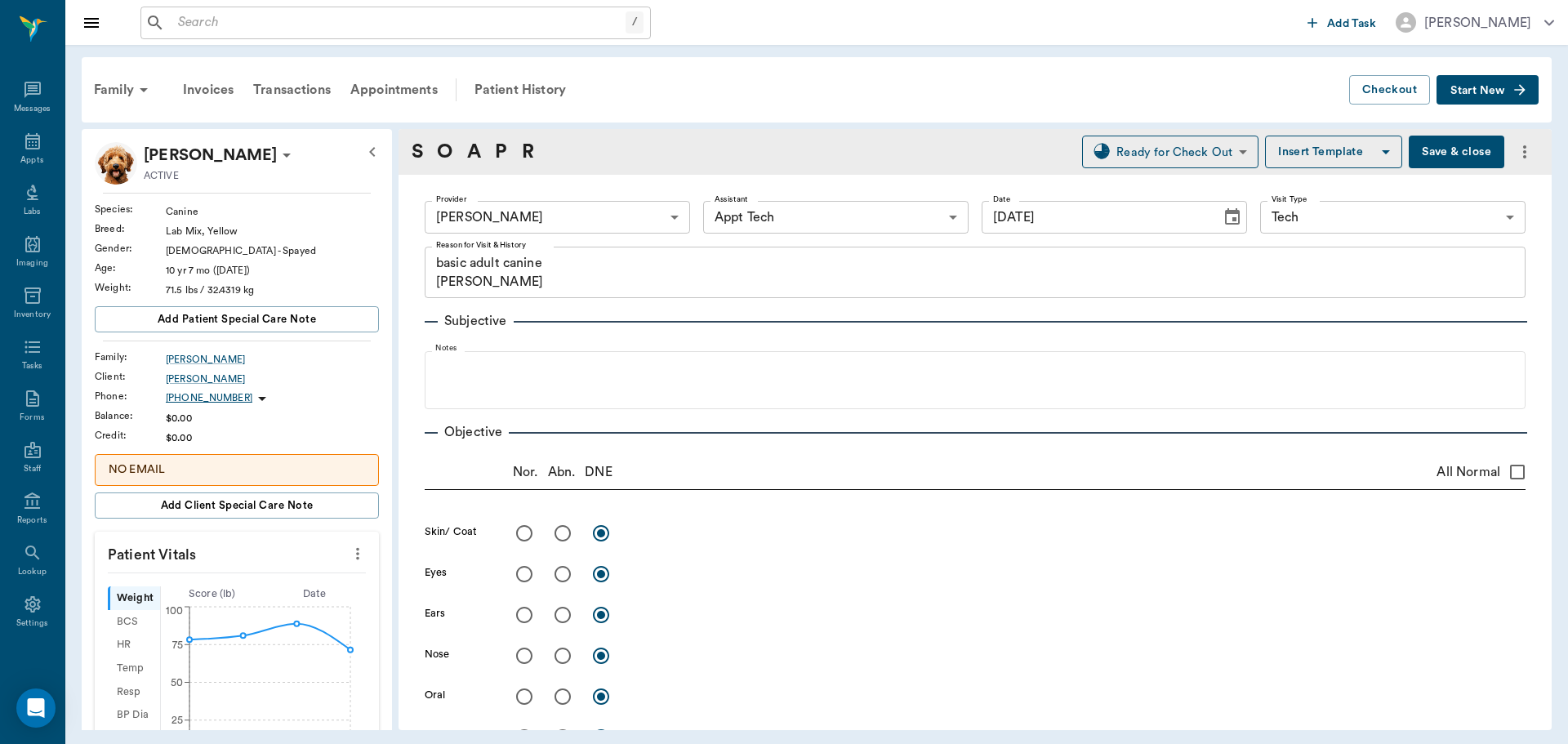
type input "[DATE]"
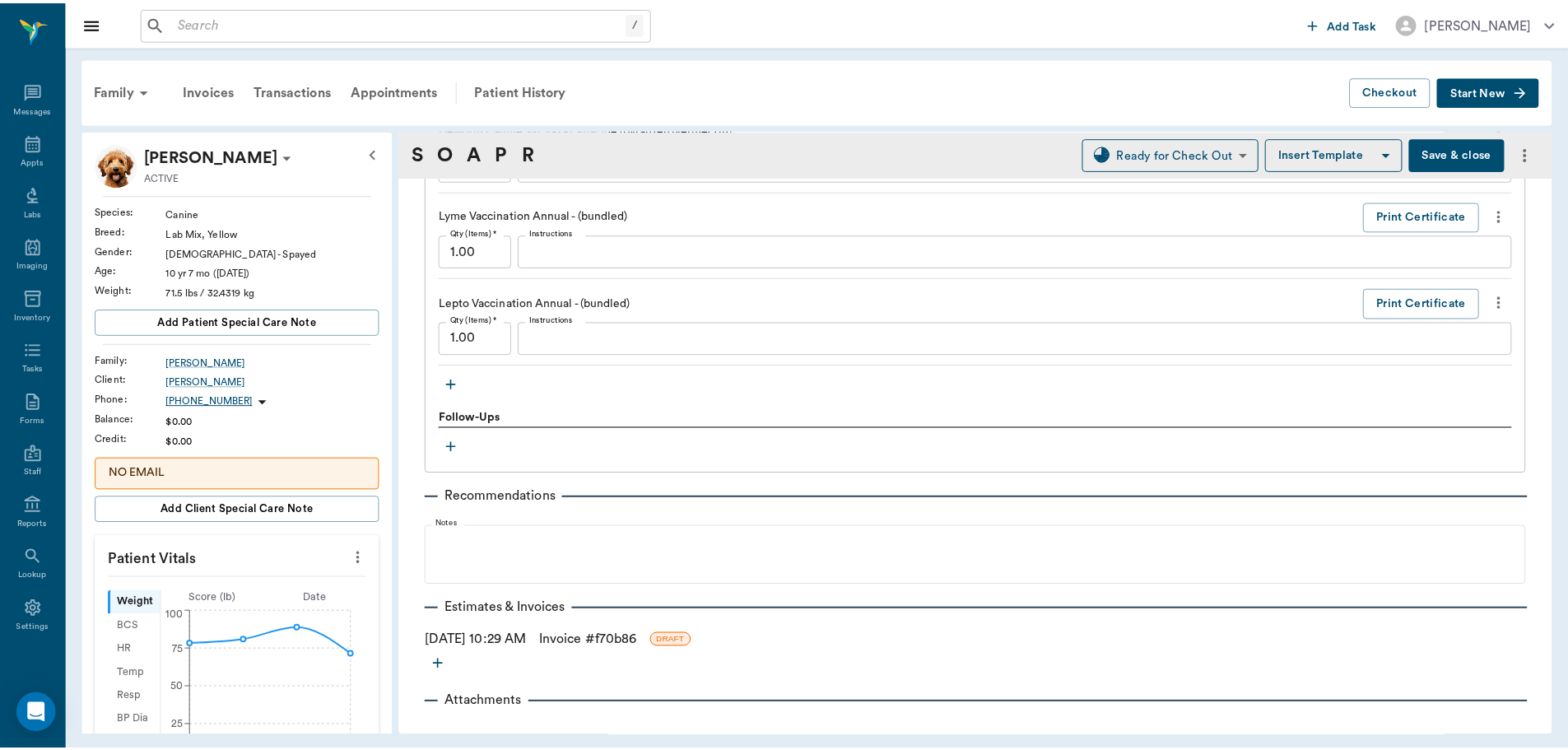
scroll to position [1784, 0]
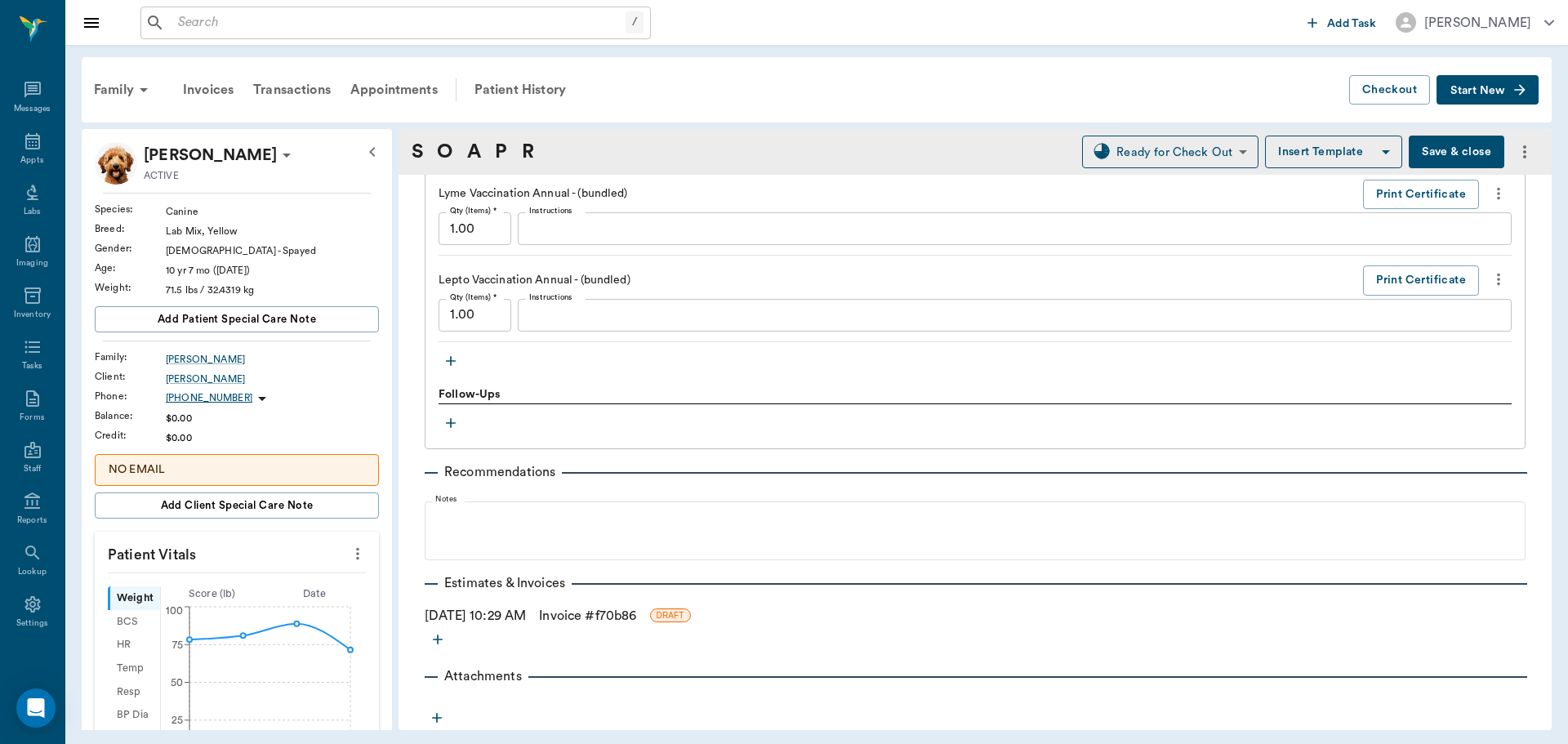
click at [580, 613] on link "Invoice # f70b86" at bounding box center [588, 615] width 97 height 20
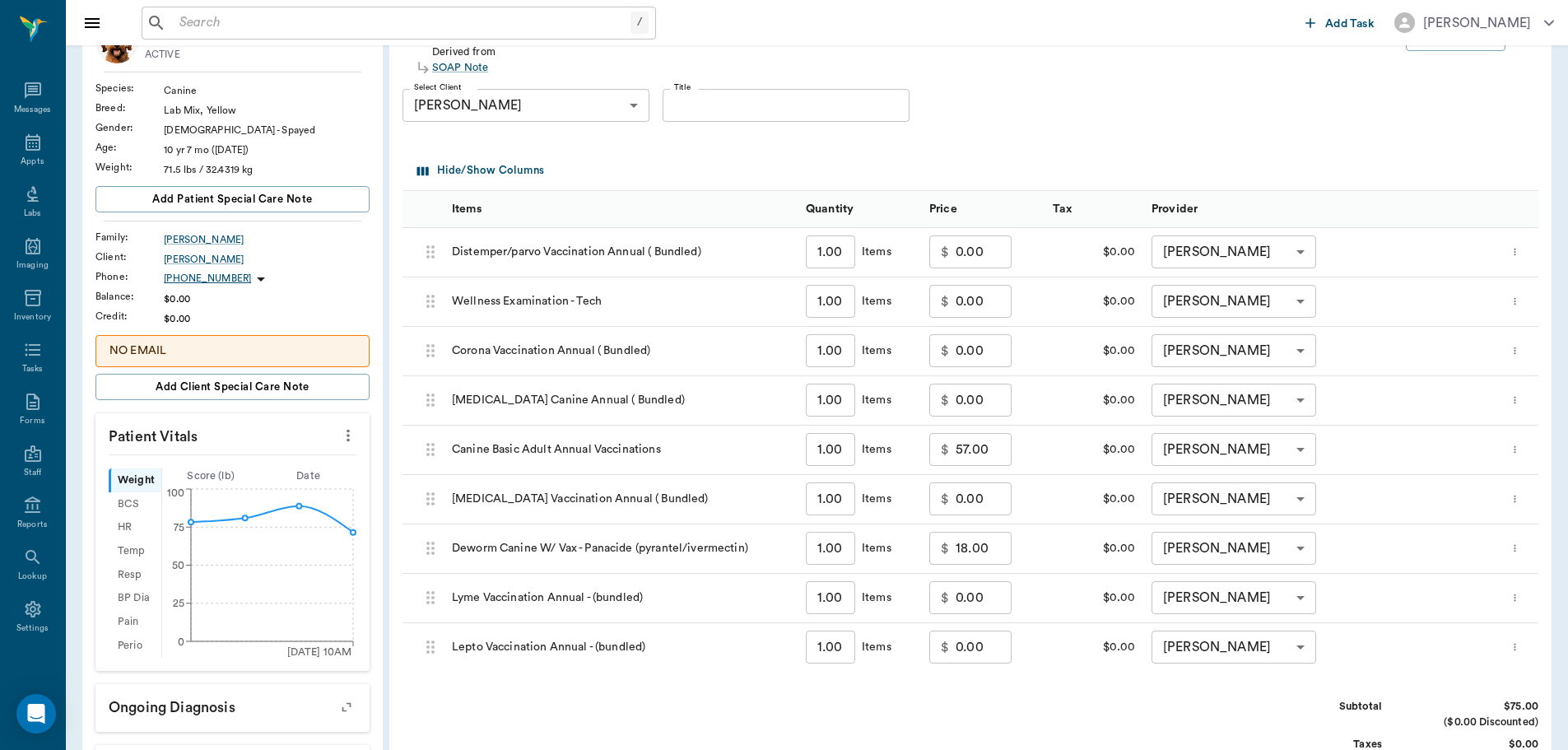
scroll to position [493, 0]
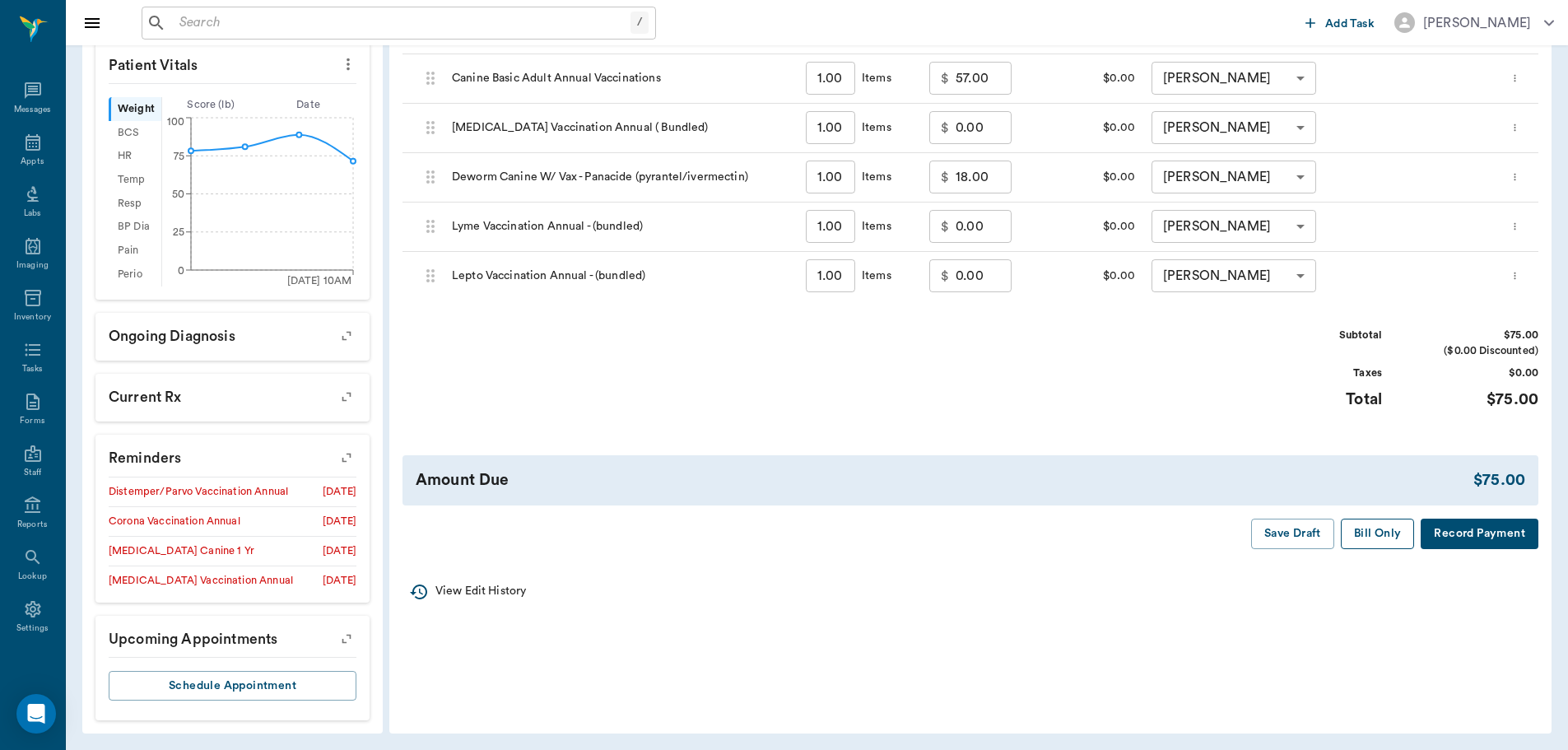
click at [1371, 544] on button "Bill Only" at bounding box center [1377, 534] width 74 height 30
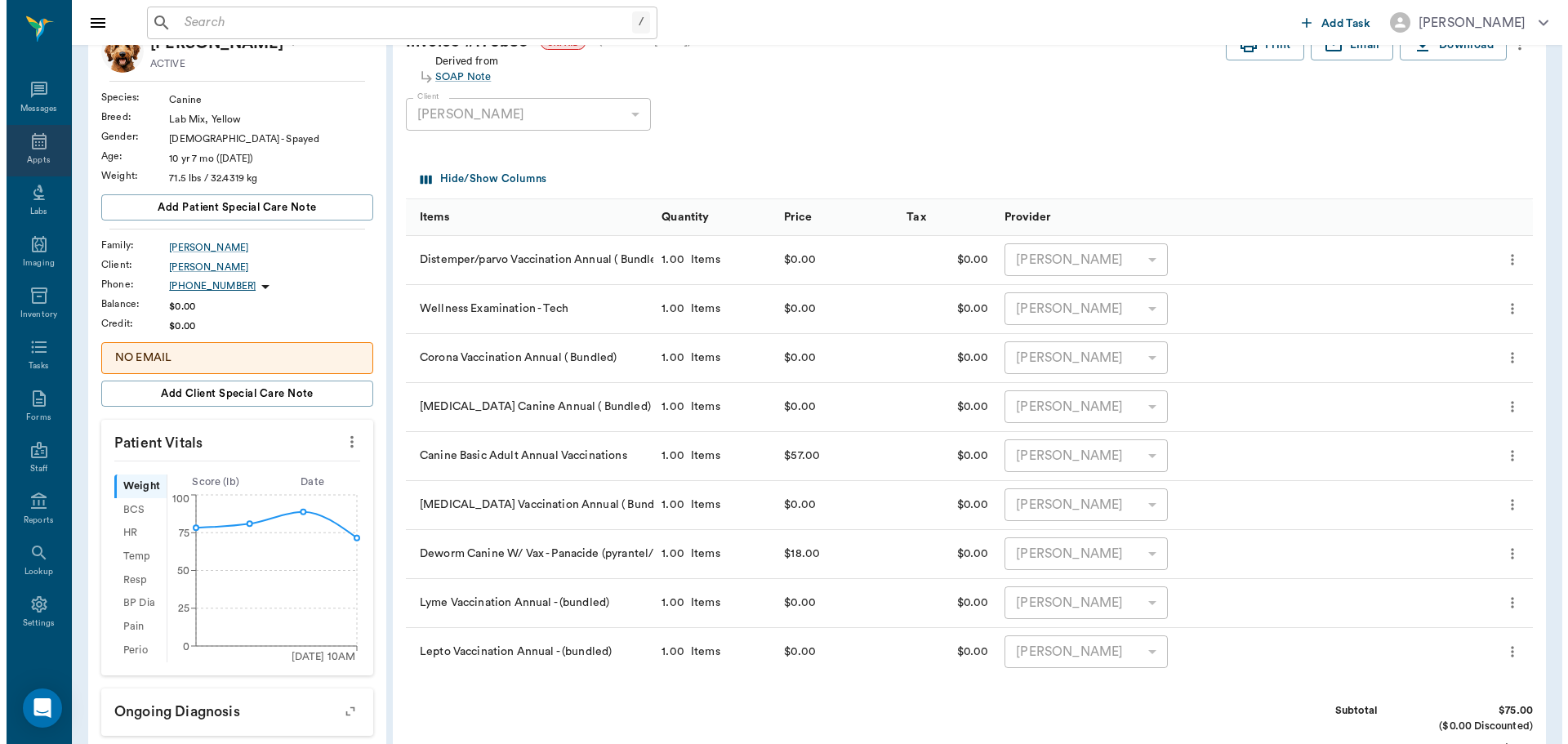
scroll to position [0, 0]
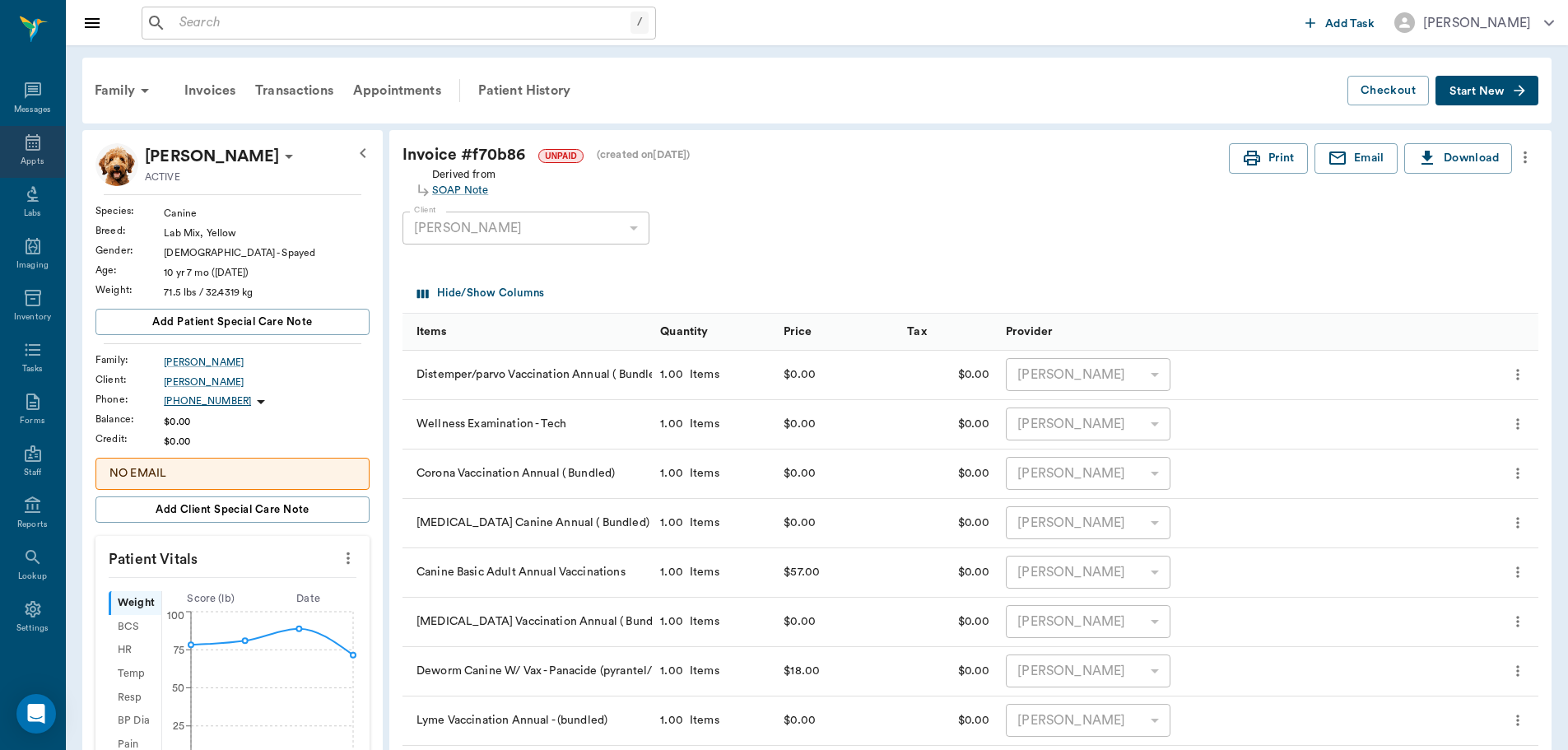
click at [24, 148] on icon at bounding box center [33, 142] width 20 height 20
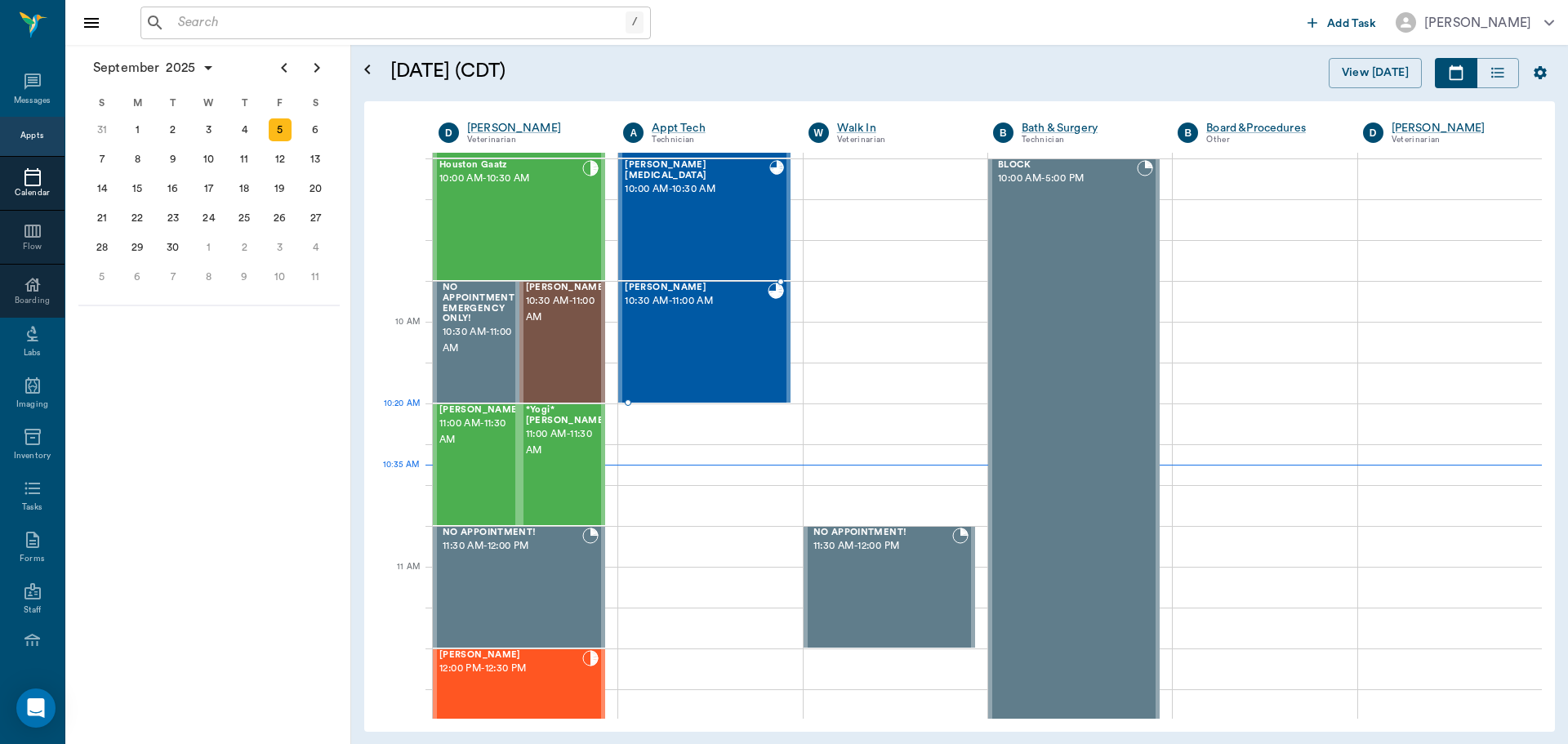
scroll to position [327, 0]
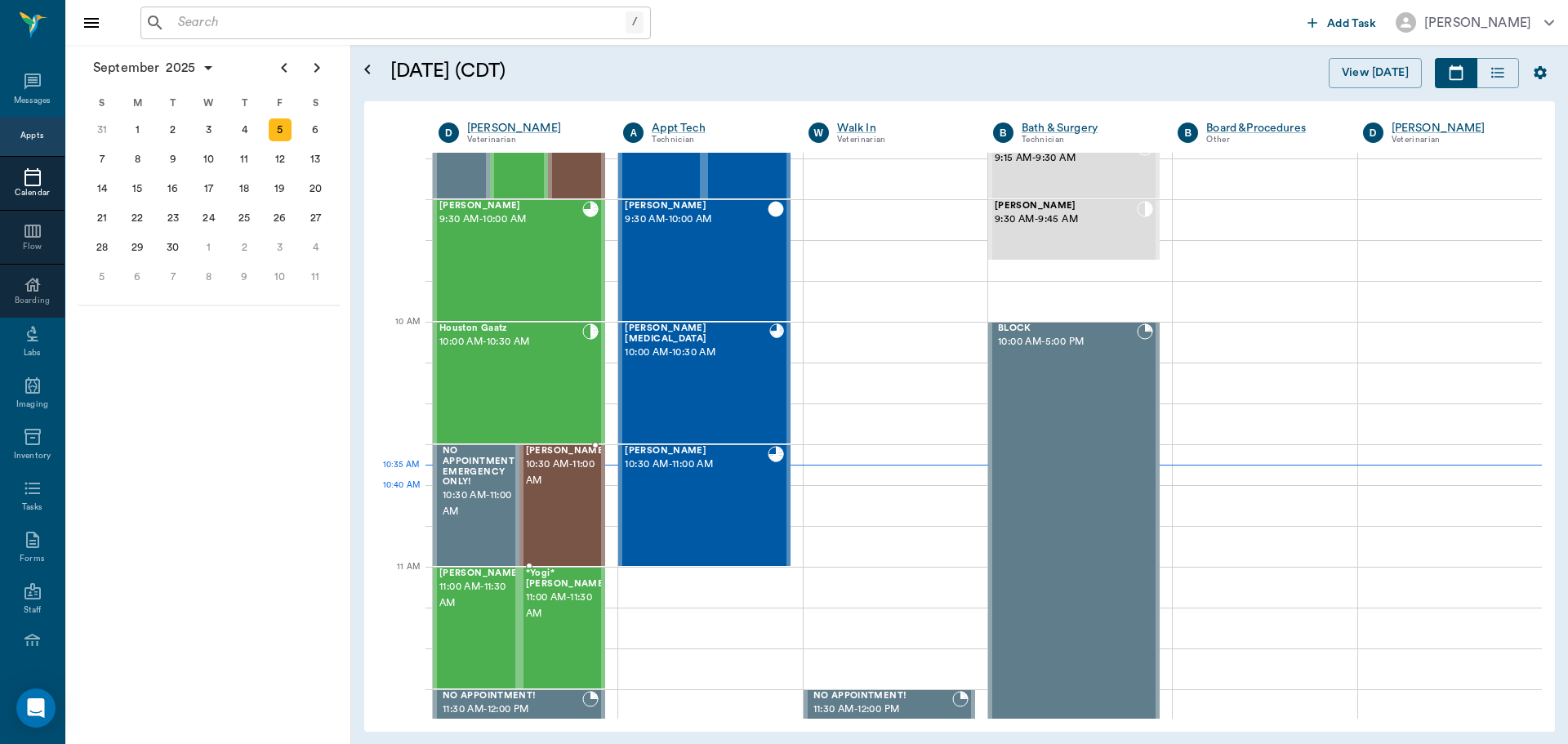
click at [544, 510] on div "[PERSON_NAME] 10:30 AM - 11:00 AM" at bounding box center [567, 505] width 82 height 119
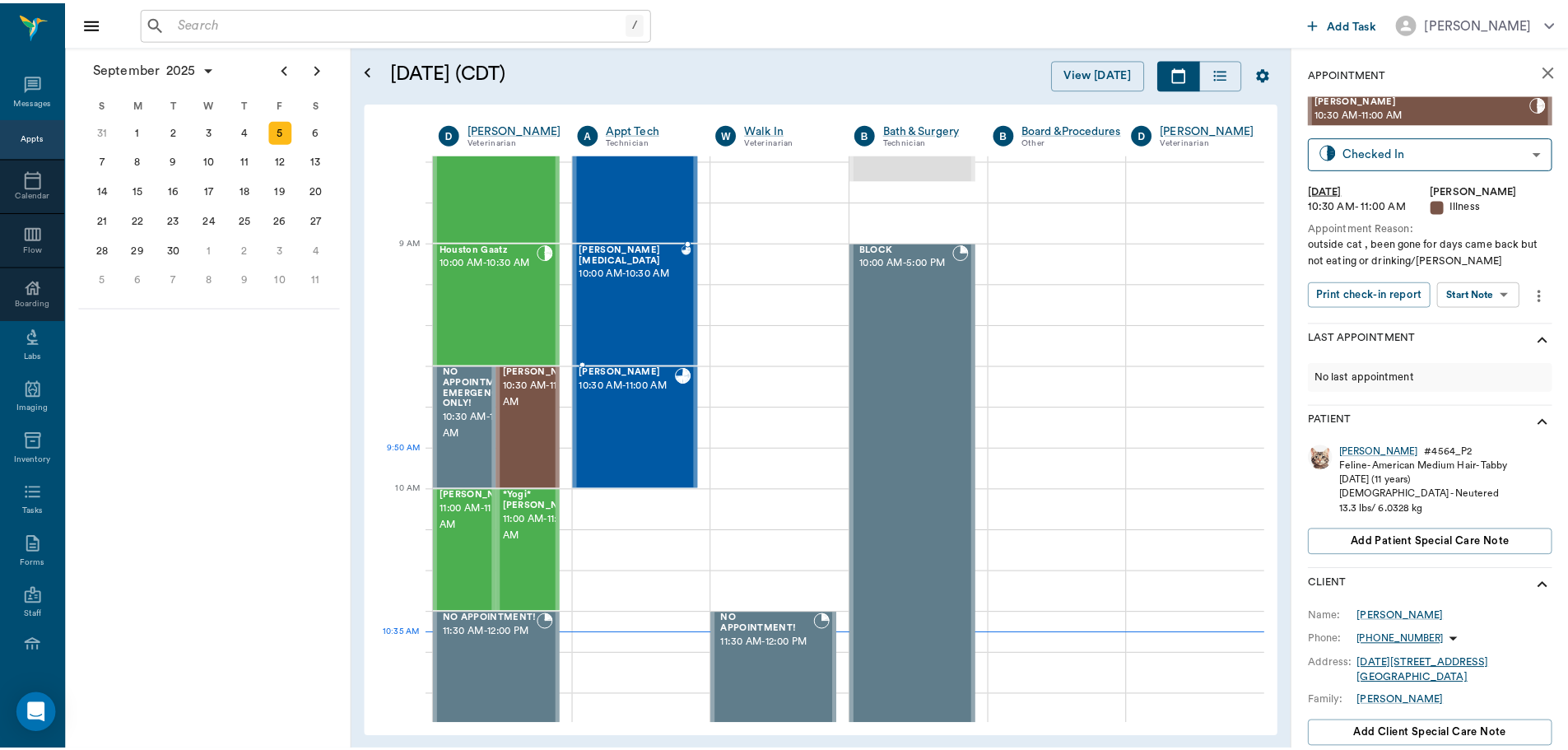
scroll to position [165, 0]
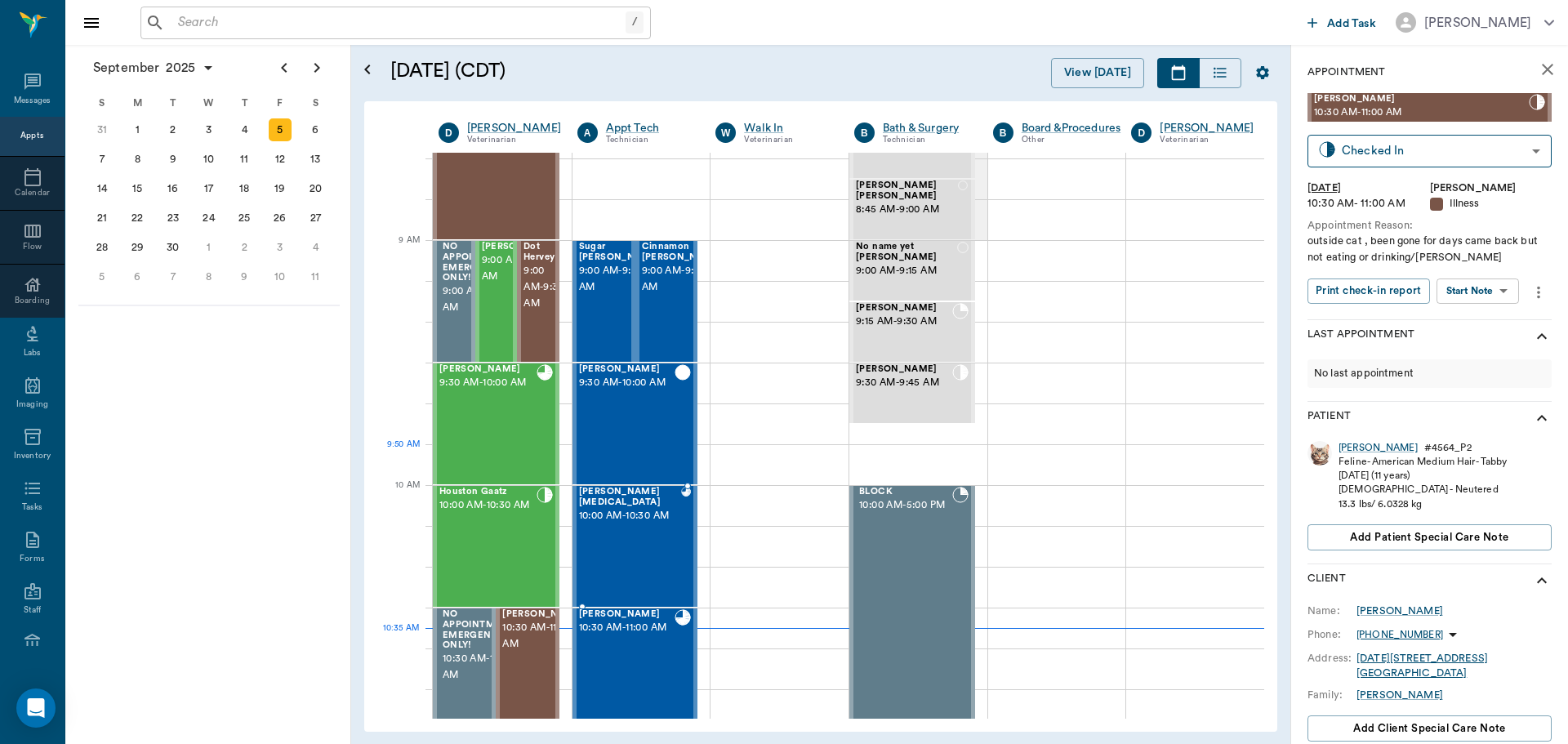
click at [514, 433] on div "[PERSON_NAME] 9:30 AM - 10:00 AM" at bounding box center [488, 424] width 97 height 119
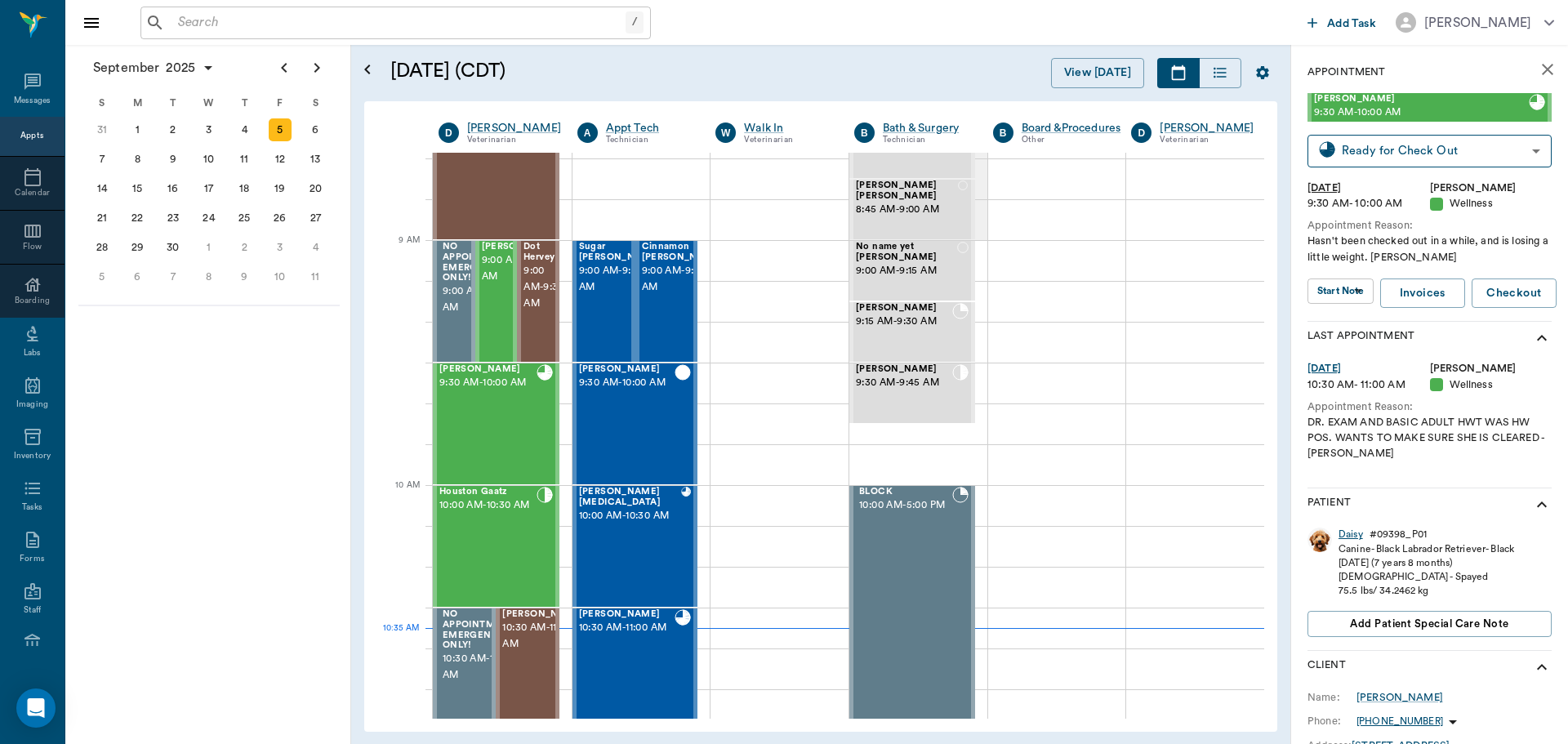
click at [1353, 537] on div "Daisy" at bounding box center [1351, 534] width 24 height 14
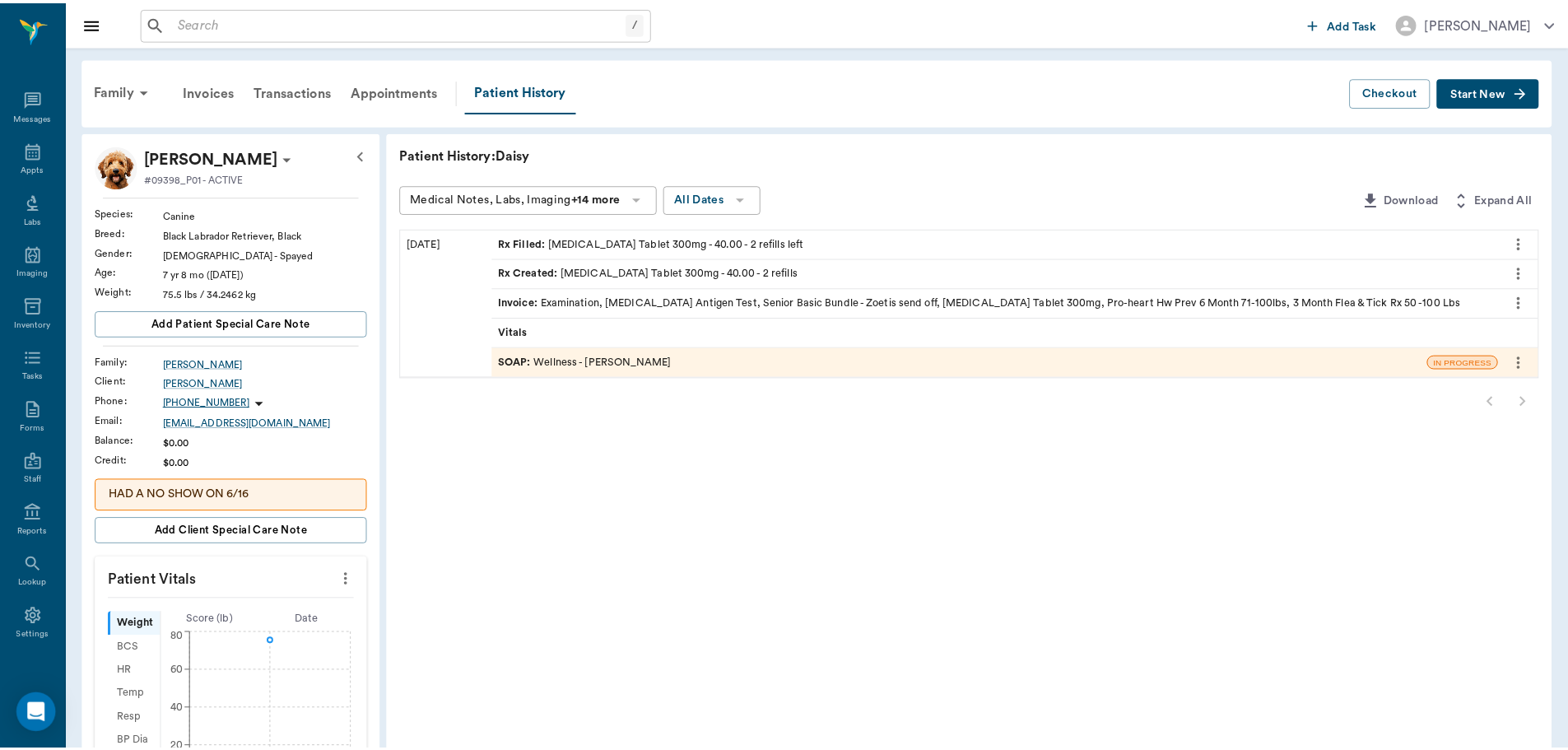
scroll to position [8, 0]
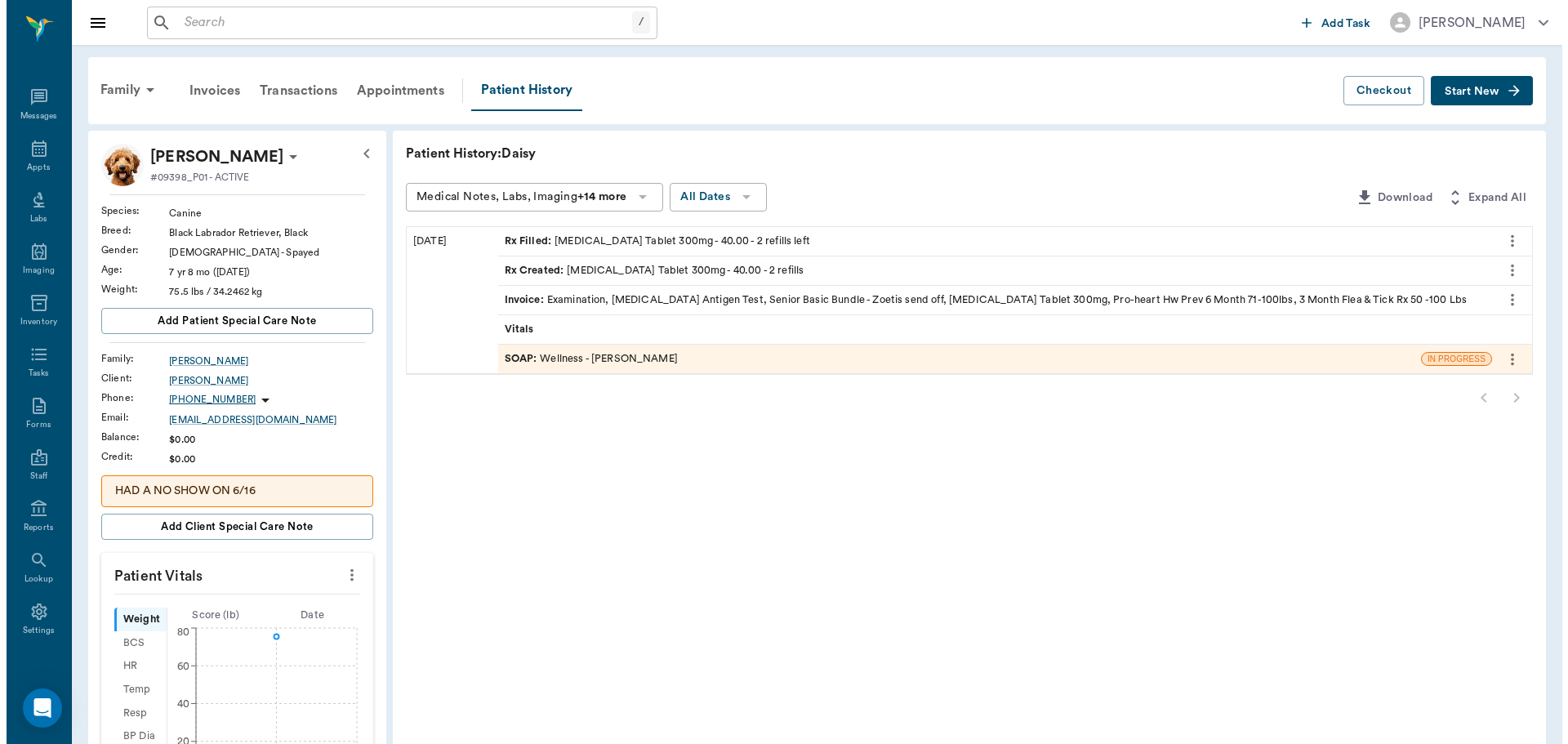
scroll to position [7, 0]
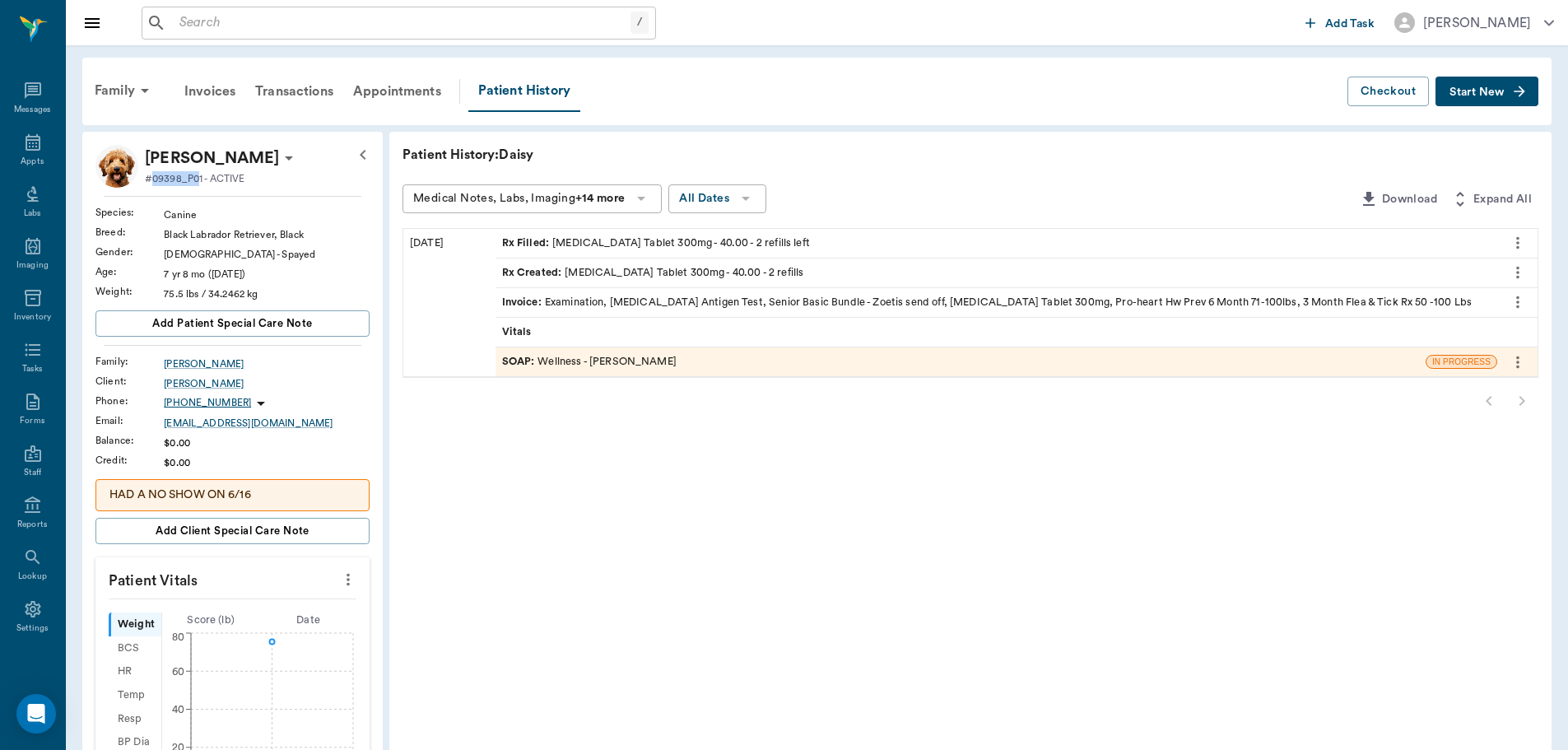
drag, startPoint x: 198, startPoint y: 182, endPoint x: 153, endPoint y: 182, distance: 45.0
click at [153, 182] on p "#09398_P01 - ACTIVE" at bounding box center [195, 179] width 100 height 15
copy p "09398_P0"
click at [586, 468] on div "Patient History: Daisy Medical Notes, Labs, Imaging +14 more All Dates Download…" at bounding box center [970, 705] width 1162 height 1148
click at [617, 363] on div "SOAP : Wellness - [PERSON_NAME]" at bounding box center [589, 361] width 175 height 16
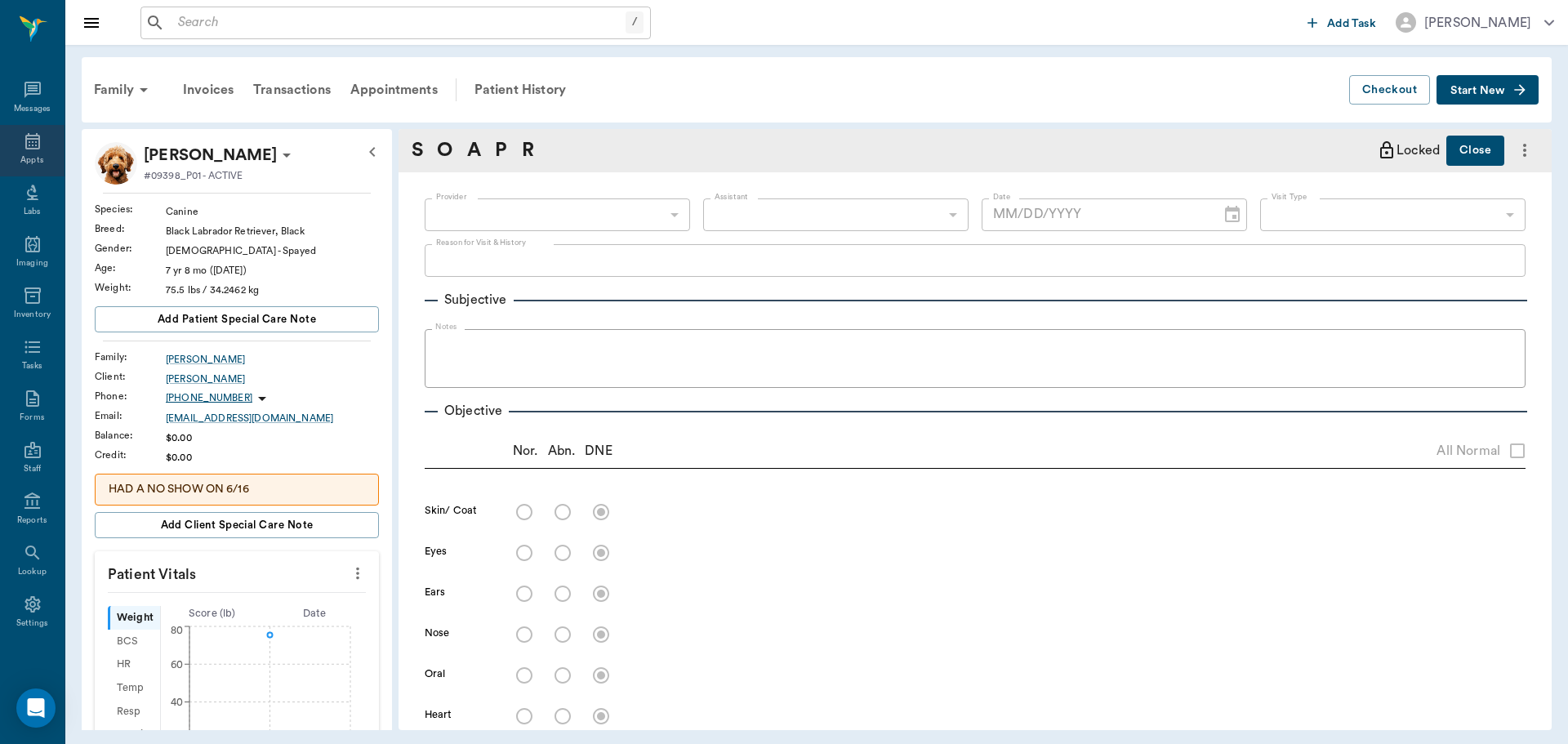
click at [25, 158] on div "Appts" at bounding box center [32, 159] width 23 height 12
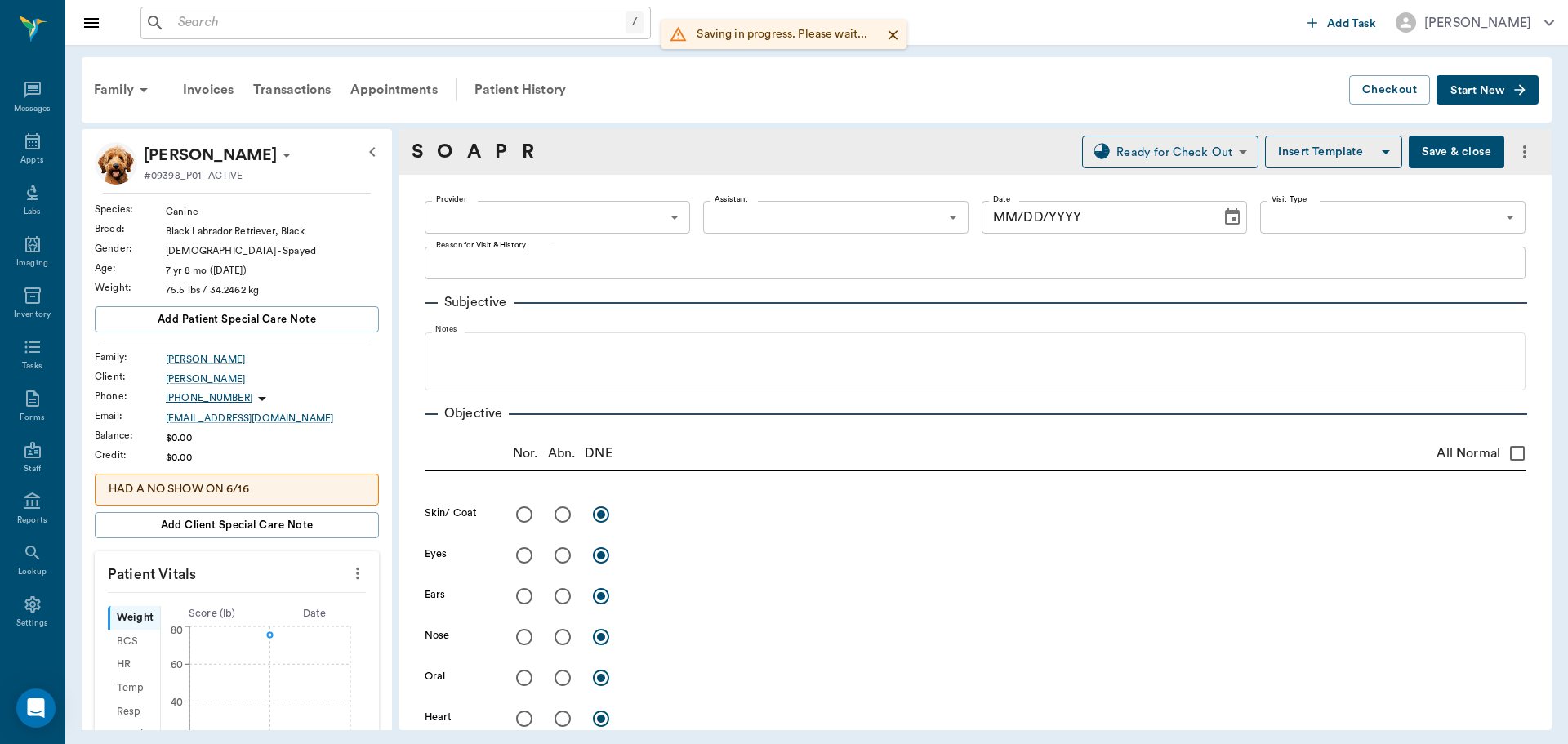
type input "63ec2f075fda476ae8351a4d"
type input "63ec2e7e52e12b0ba117b124"
type input "65d2be4f46e3a538d89b8c14"
type textarea "Hasn't been checked out in a while, and is losing a little weight. [PERSON_NAME]"
radio input "true"
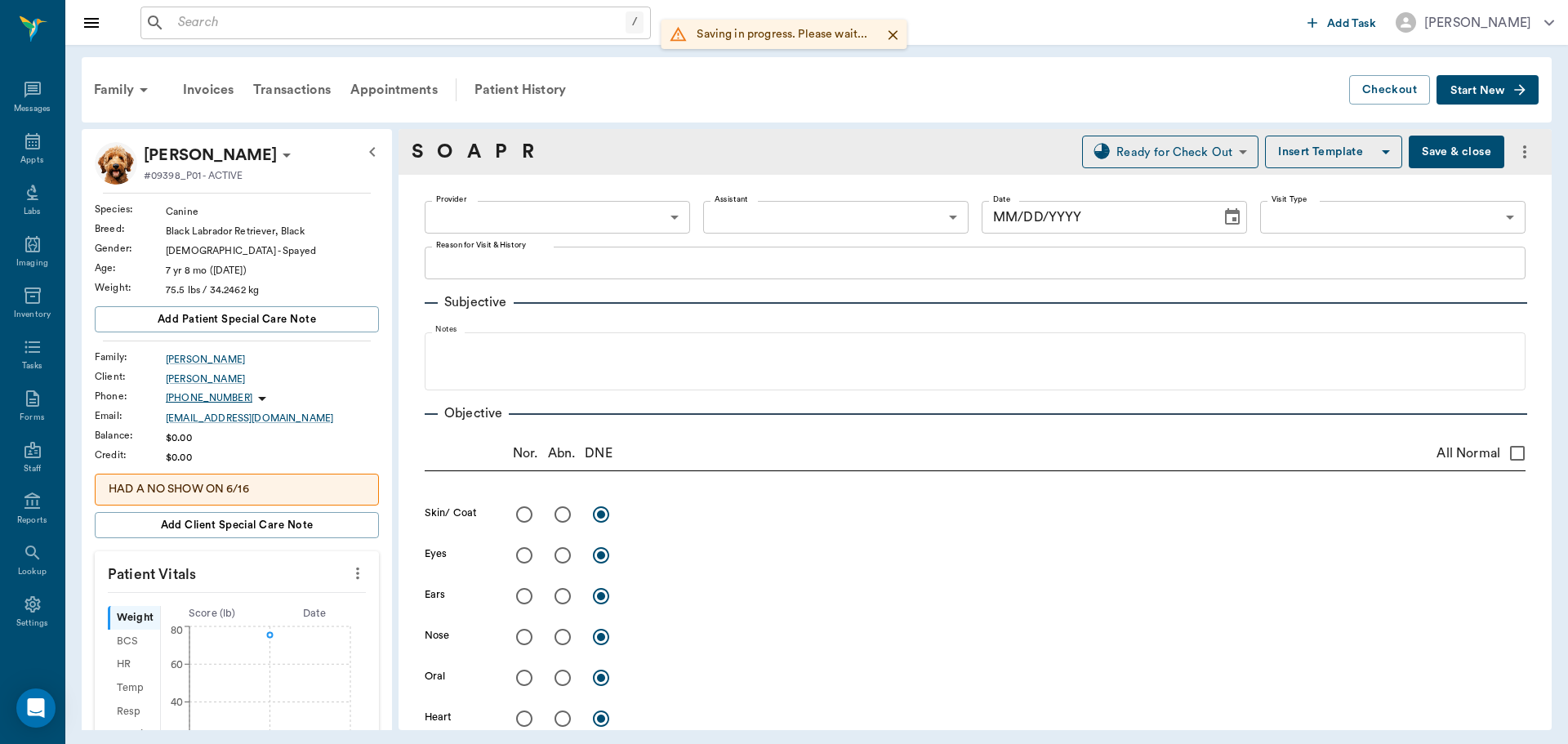
type textarea "SQ mass on L shoulder - FNA: [MEDICAL_DATA]"
radio input "true"
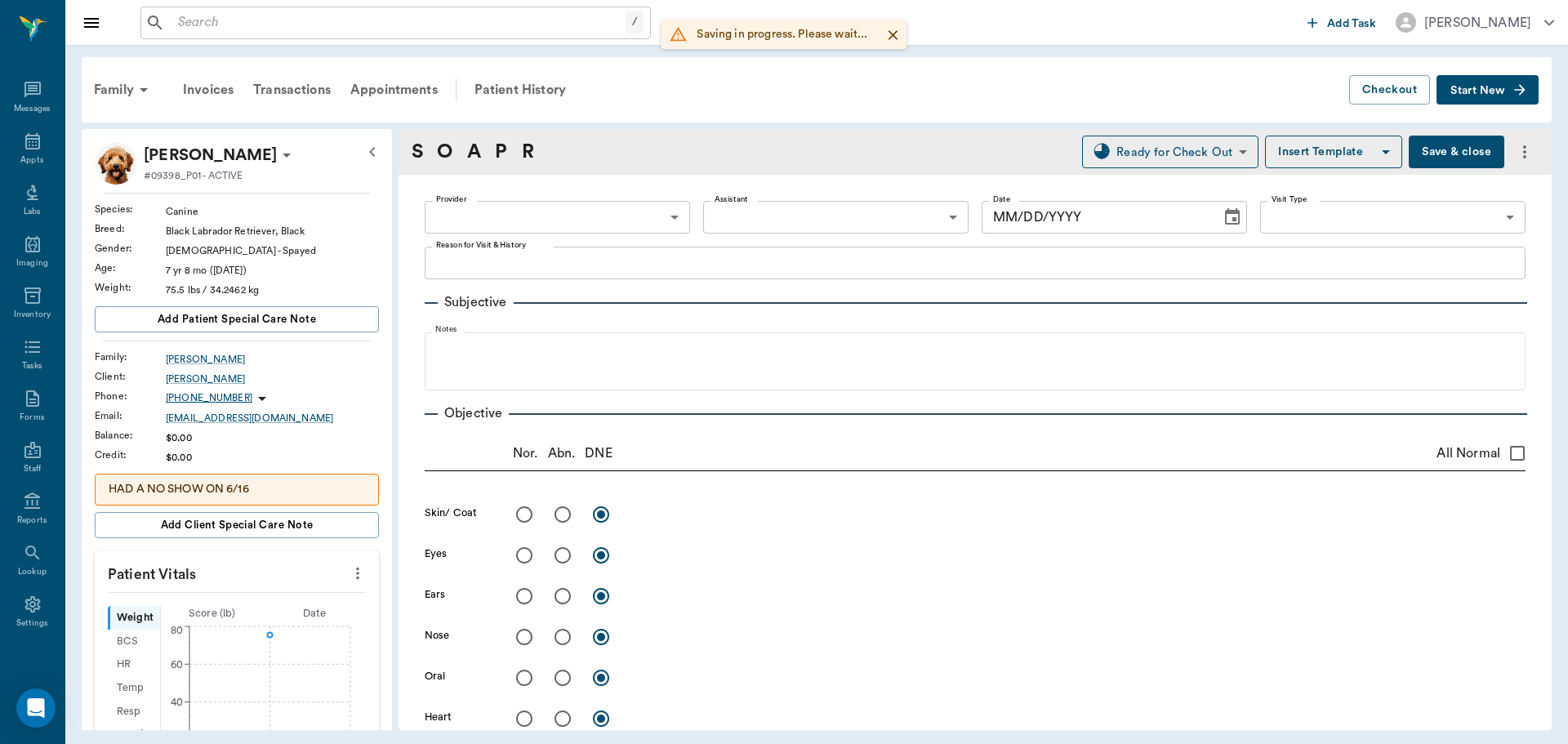
radio input "true"
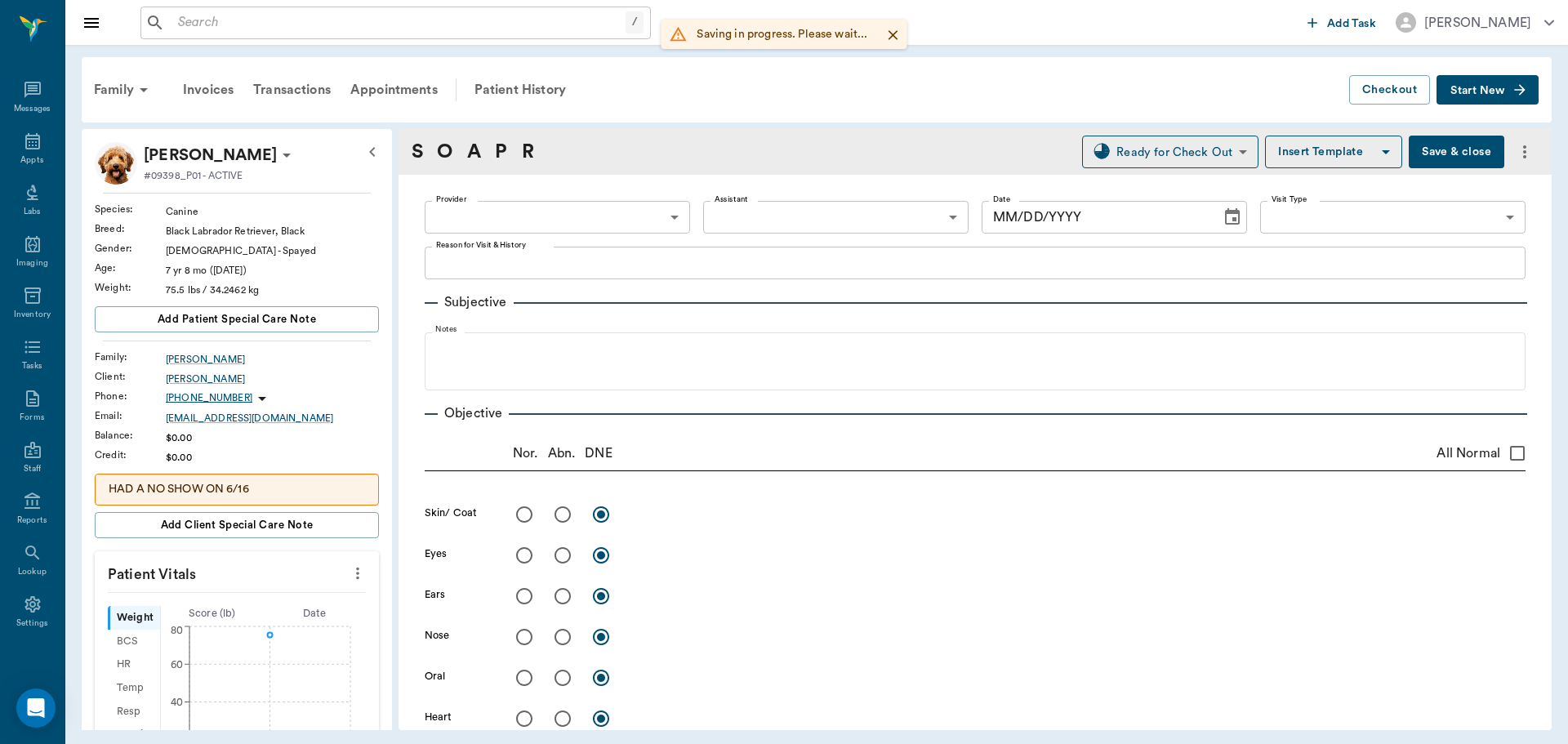
radio input "true"
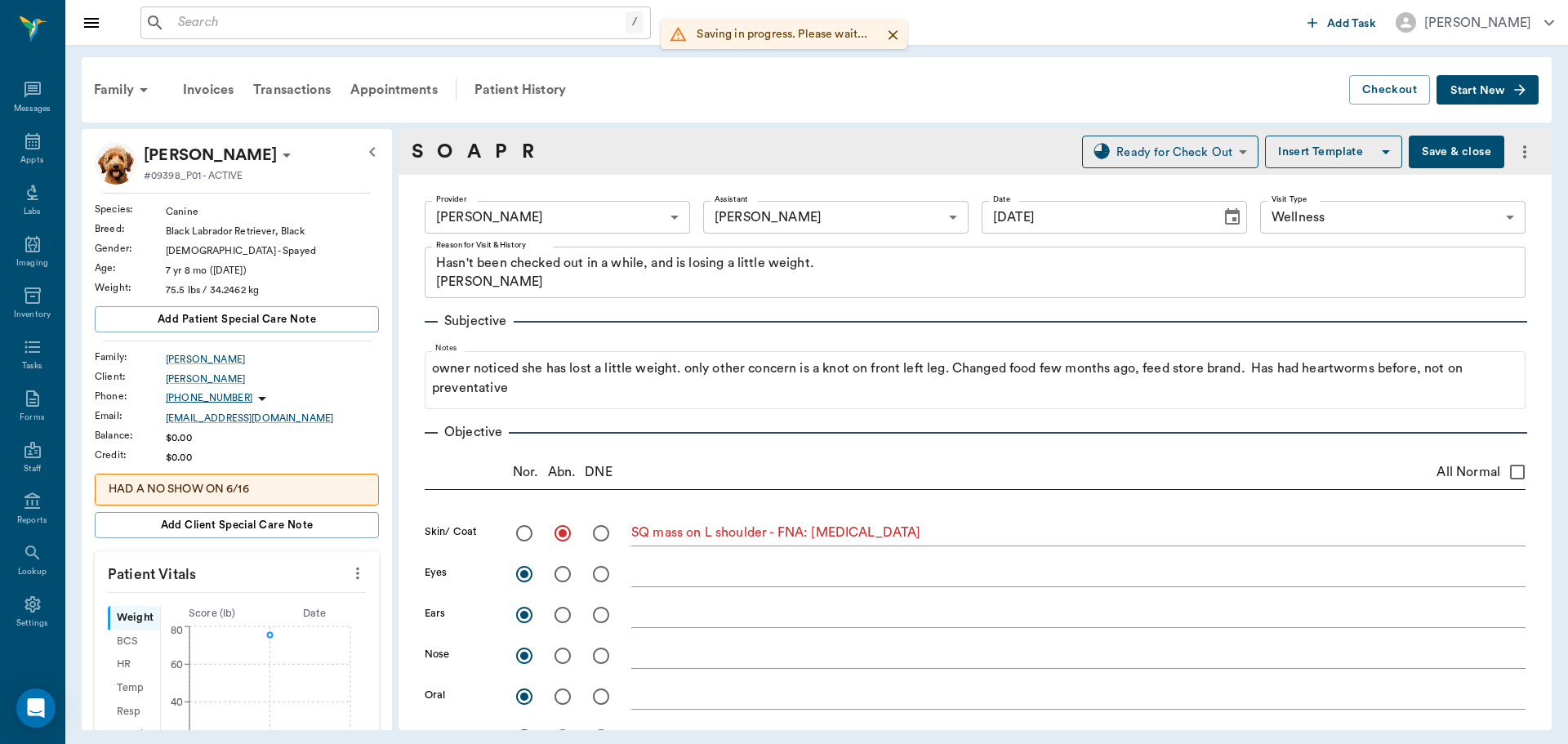
type input "[DATE]"
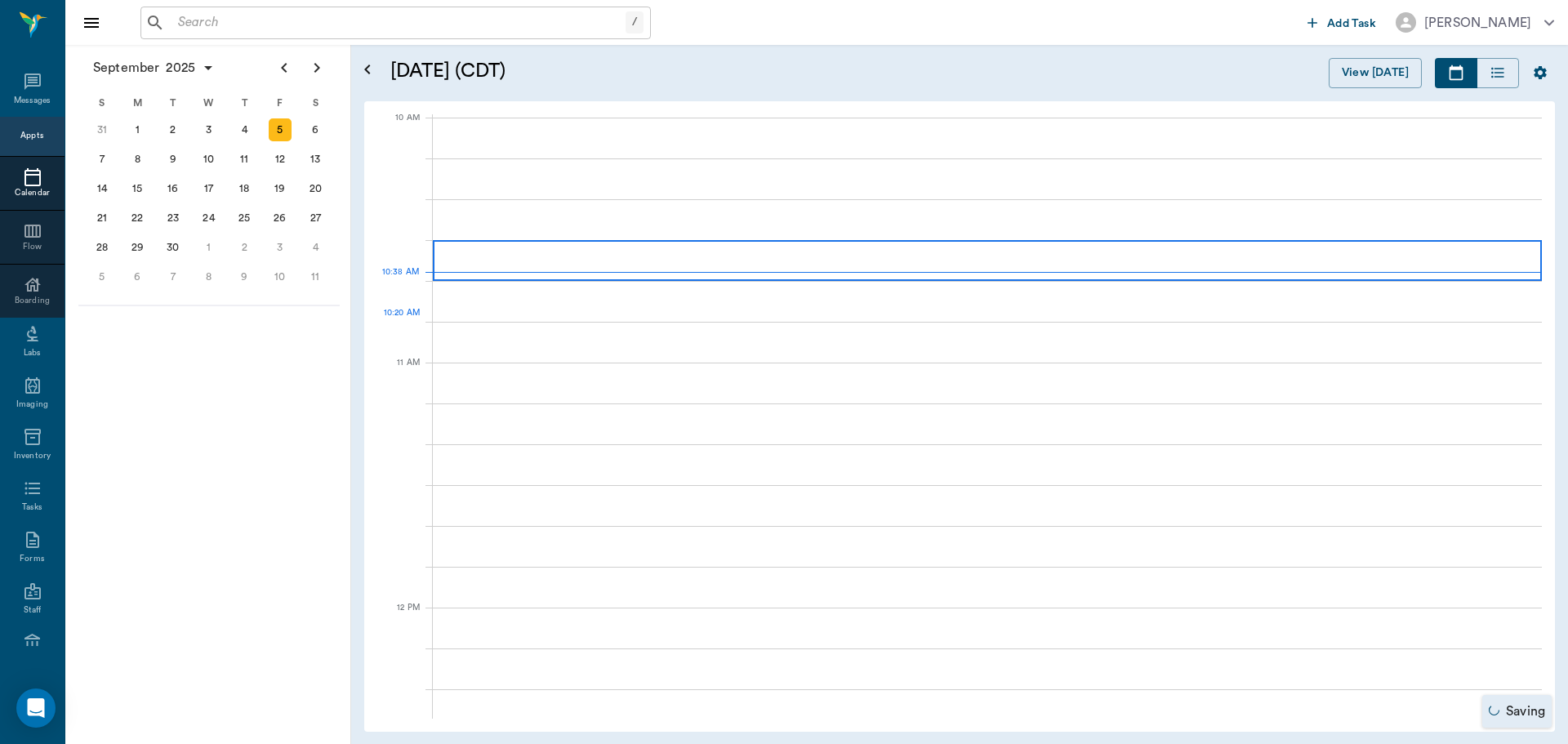
scroll to position [492, 0]
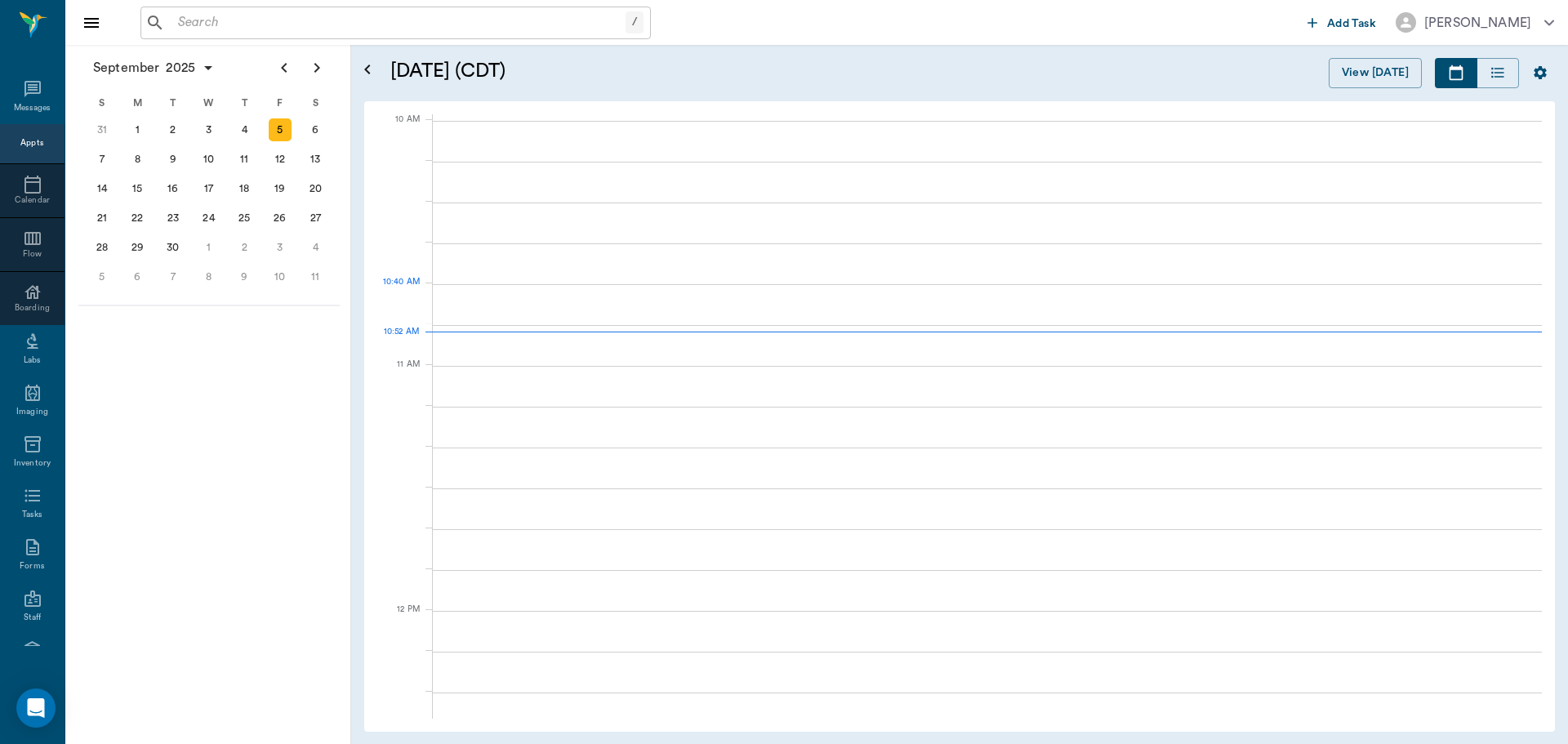
scroll to position [491, 0]
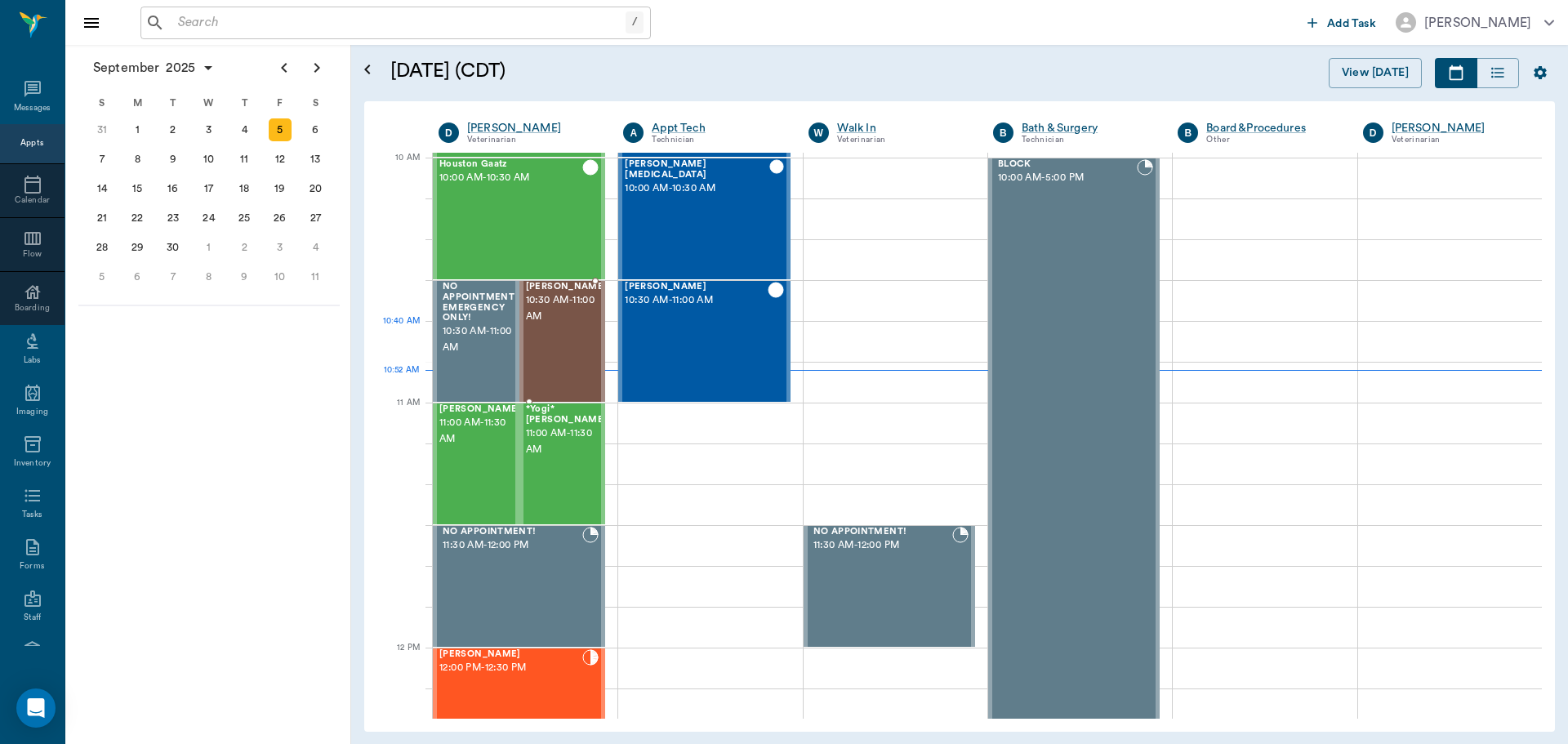
click at [565, 334] on div "[PERSON_NAME] 10:30 AM - 11:00 AM" at bounding box center [567, 341] width 82 height 119
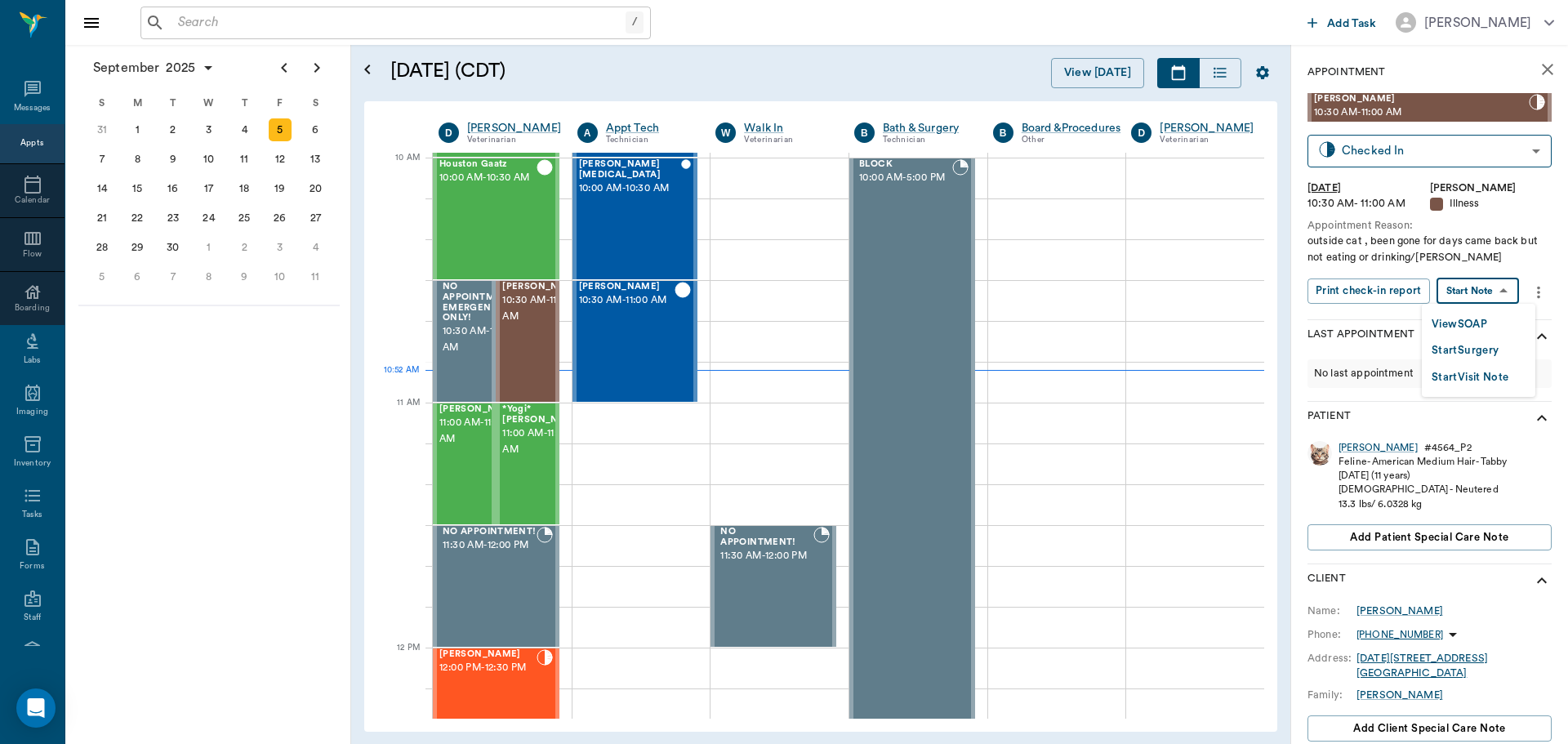
click at [1487, 290] on body "/ ​ Add Task [PERSON_NAME] Nectar Messages Appts Calendar Flow Boarding Labs Im…" at bounding box center [784, 372] width 1568 height 744
click at [1479, 322] on button "View SOAP" at bounding box center [1460, 324] width 56 height 19
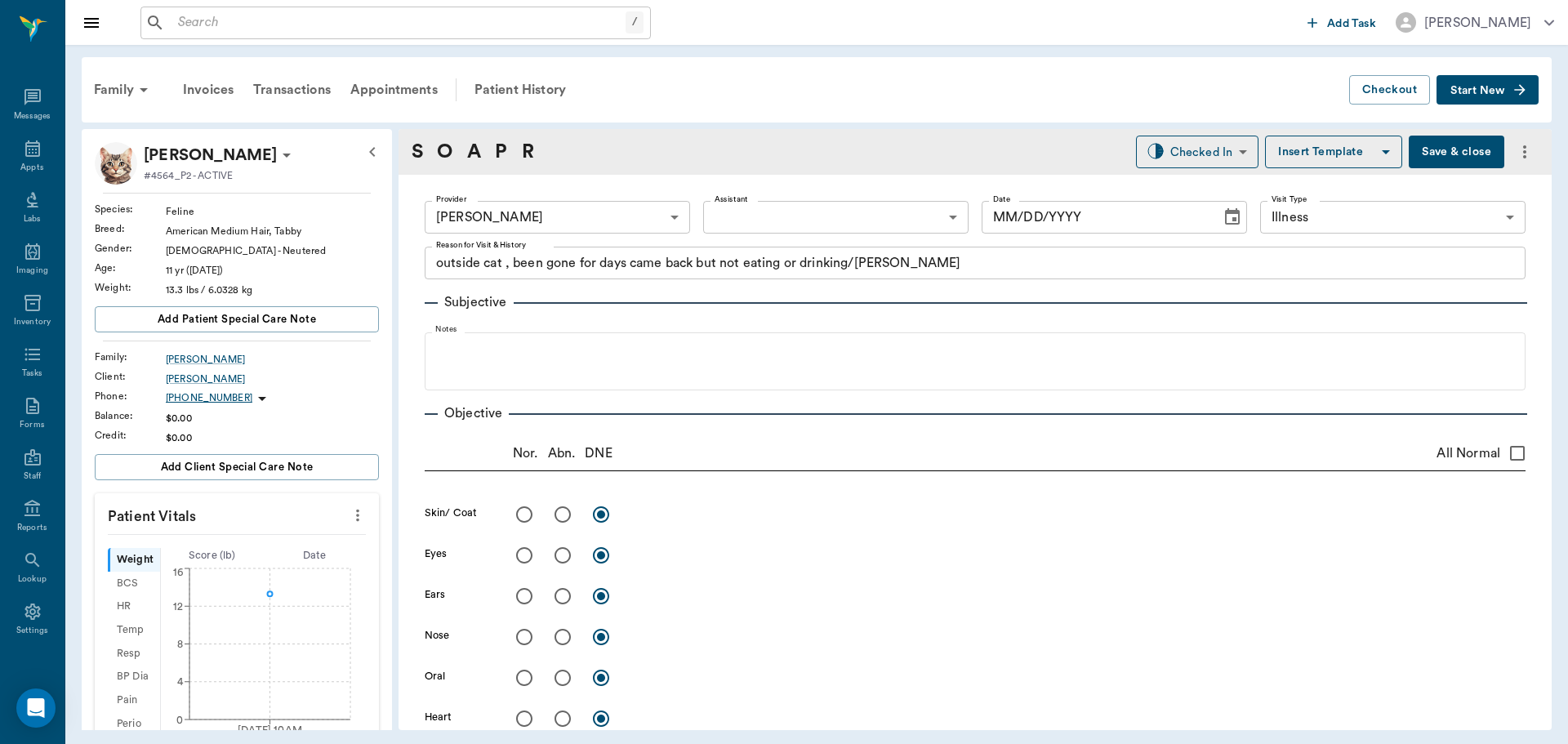
type input "63ec2f075fda476ae8351a4d"
type input "65d2be4f46e3a538d89b8c15"
type textarea "outside cat , been gone for days came back but not eating or drinking/[PERSON_N…"
type input "[DATE]"
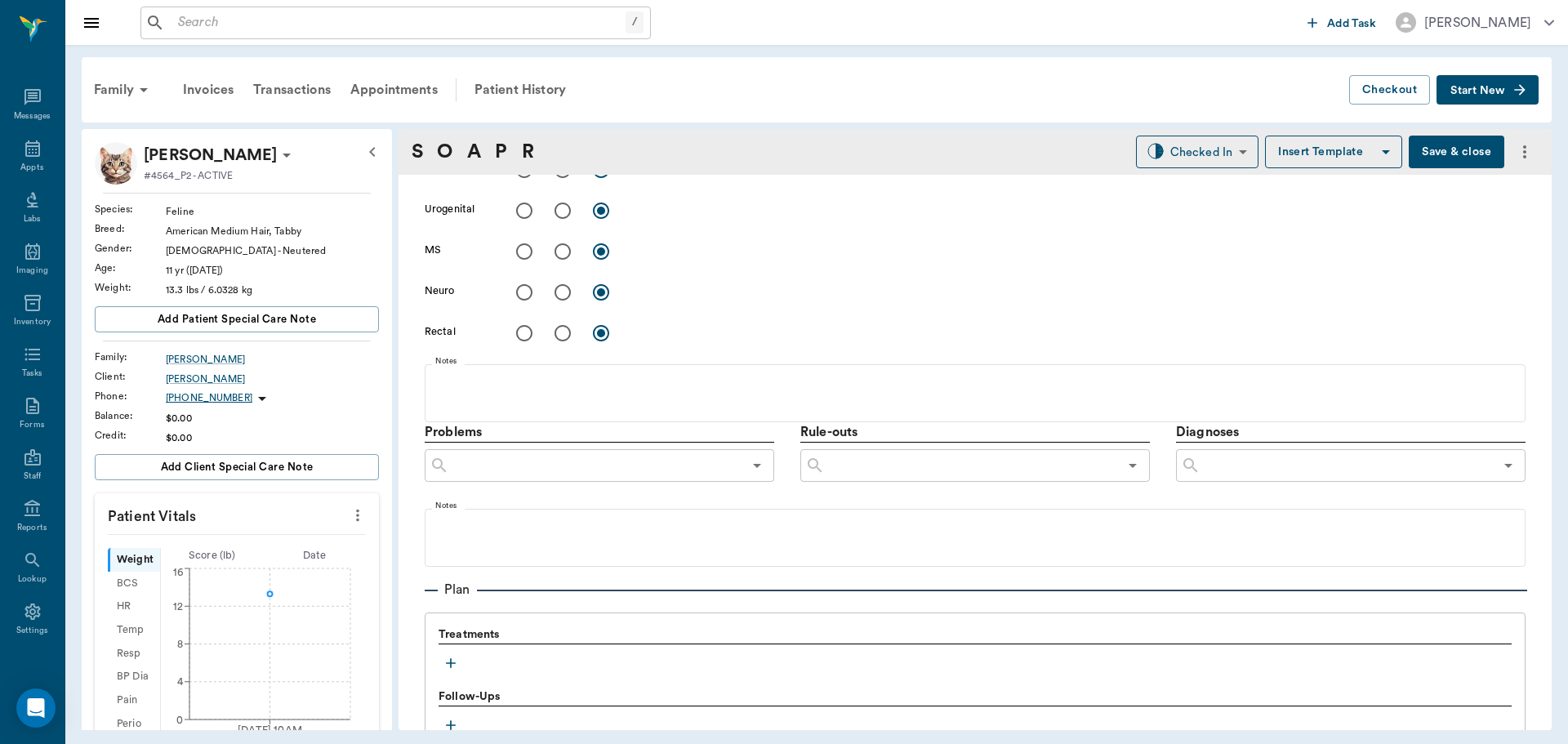
scroll to position [817, 0]
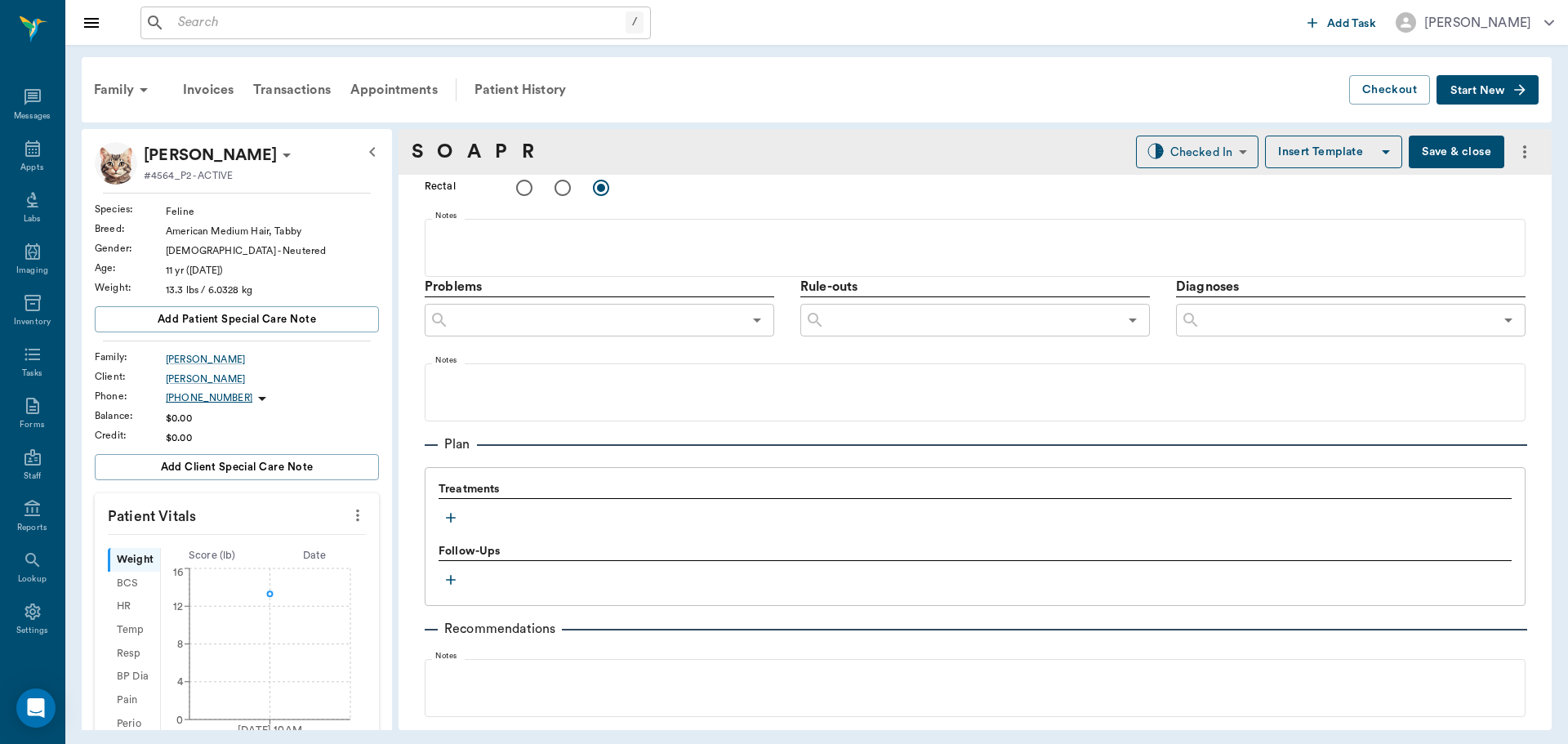
click at [449, 516] on icon "button" at bounding box center [451, 517] width 17 height 17
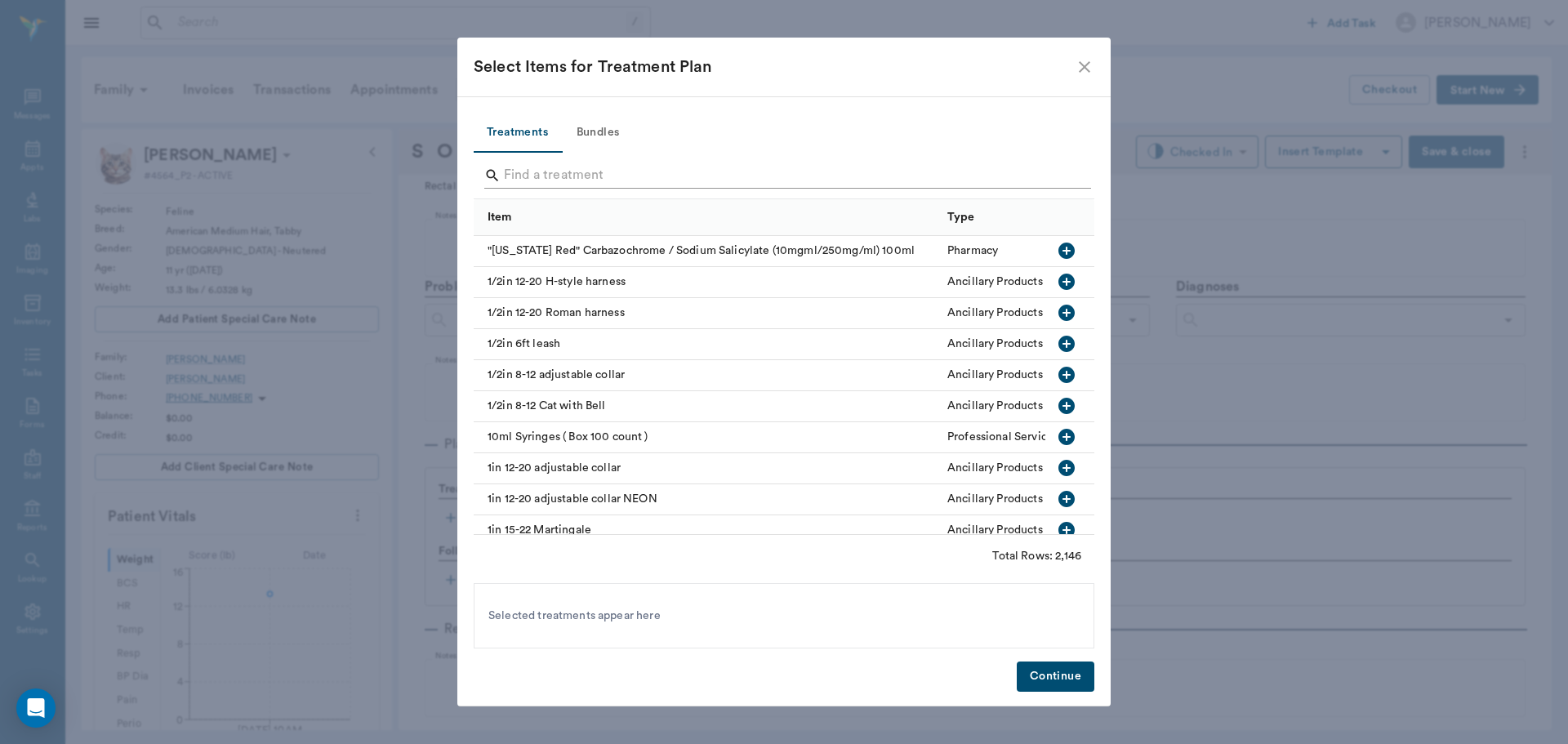
click at [576, 178] on input "Search" at bounding box center [784, 175] width 562 height 26
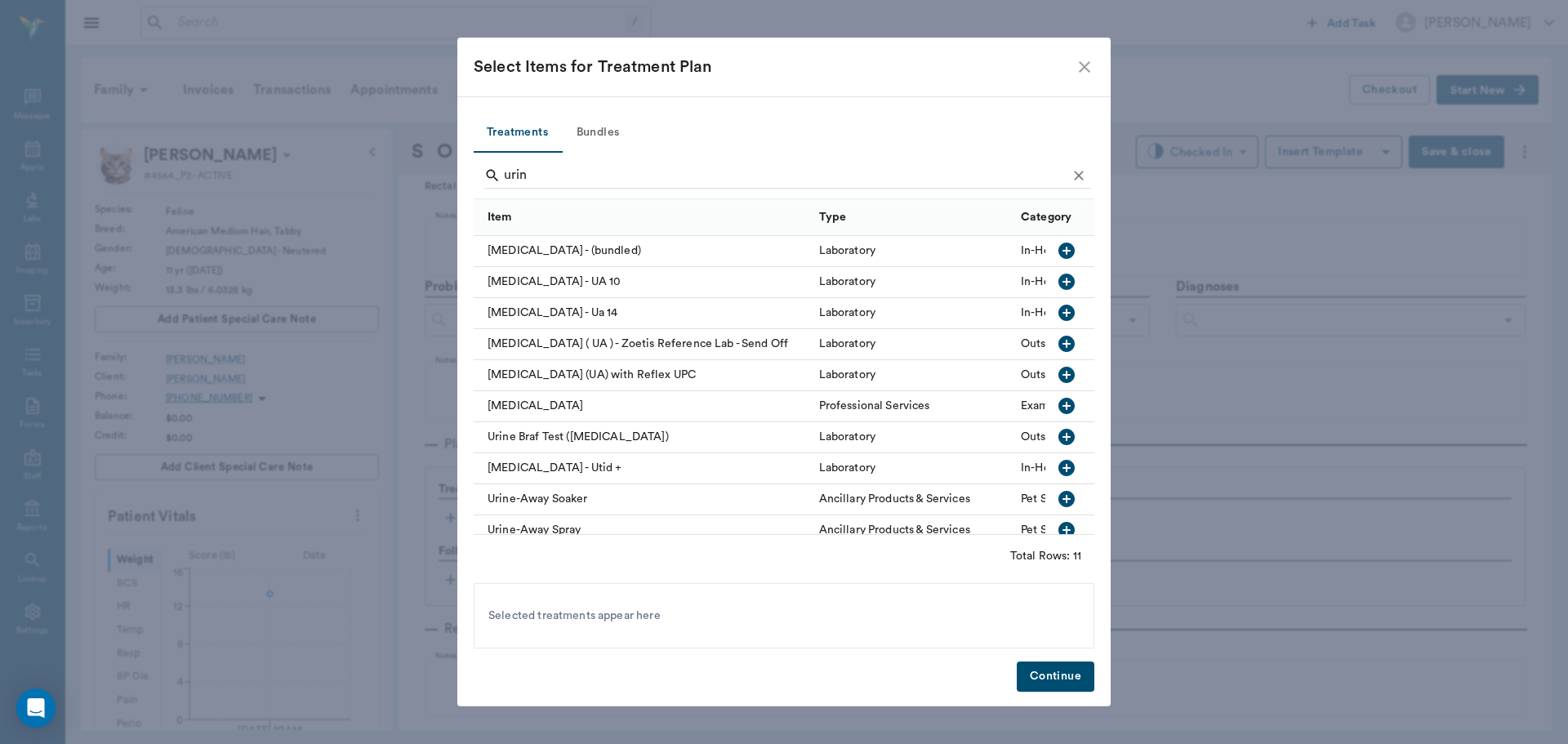
click at [1059, 311] on icon "button" at bounding box center [1067, 313] width 17 height 17
type input "u"
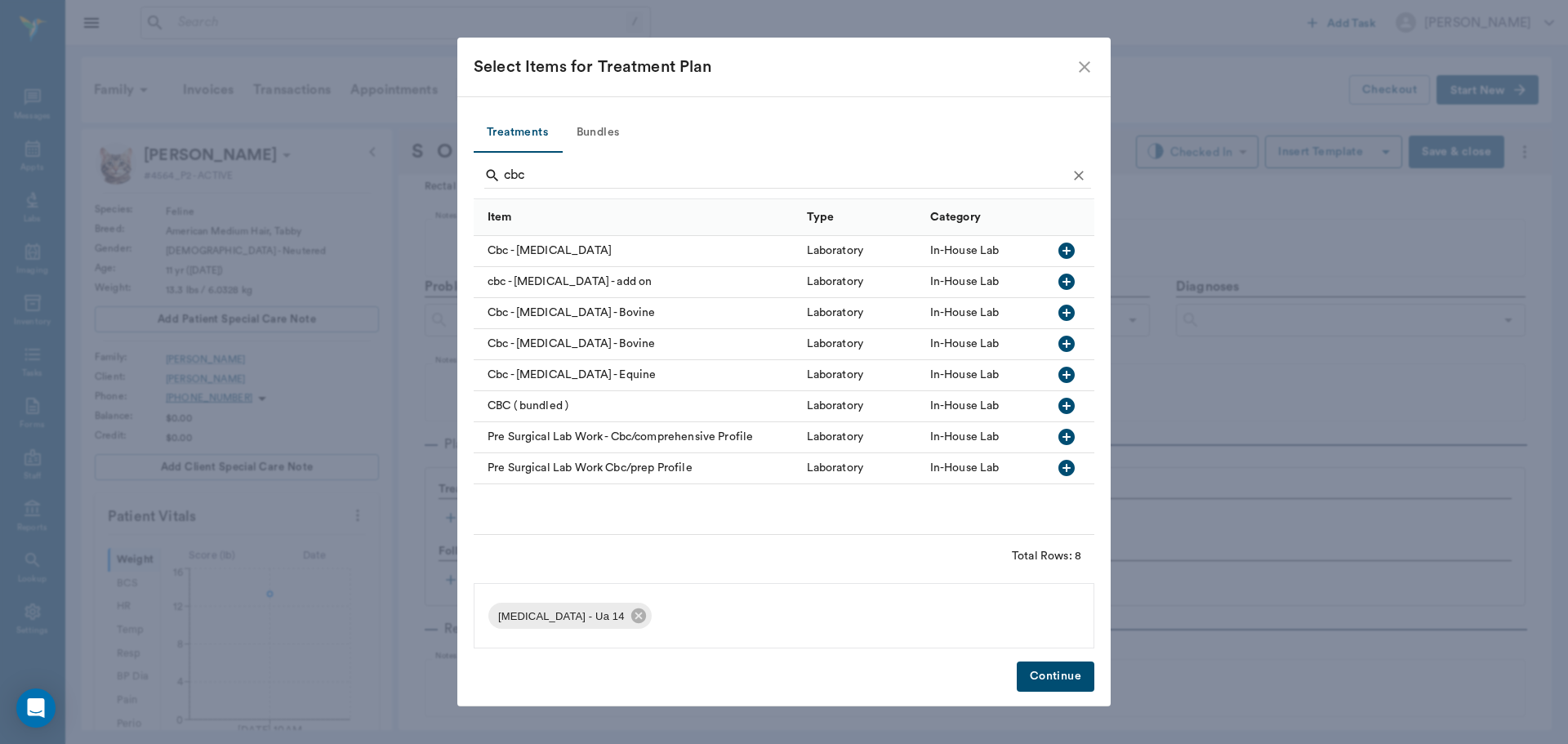
click at [1065, 275] on icon "button" at bounding box center [1067, 282] width 17 height 17
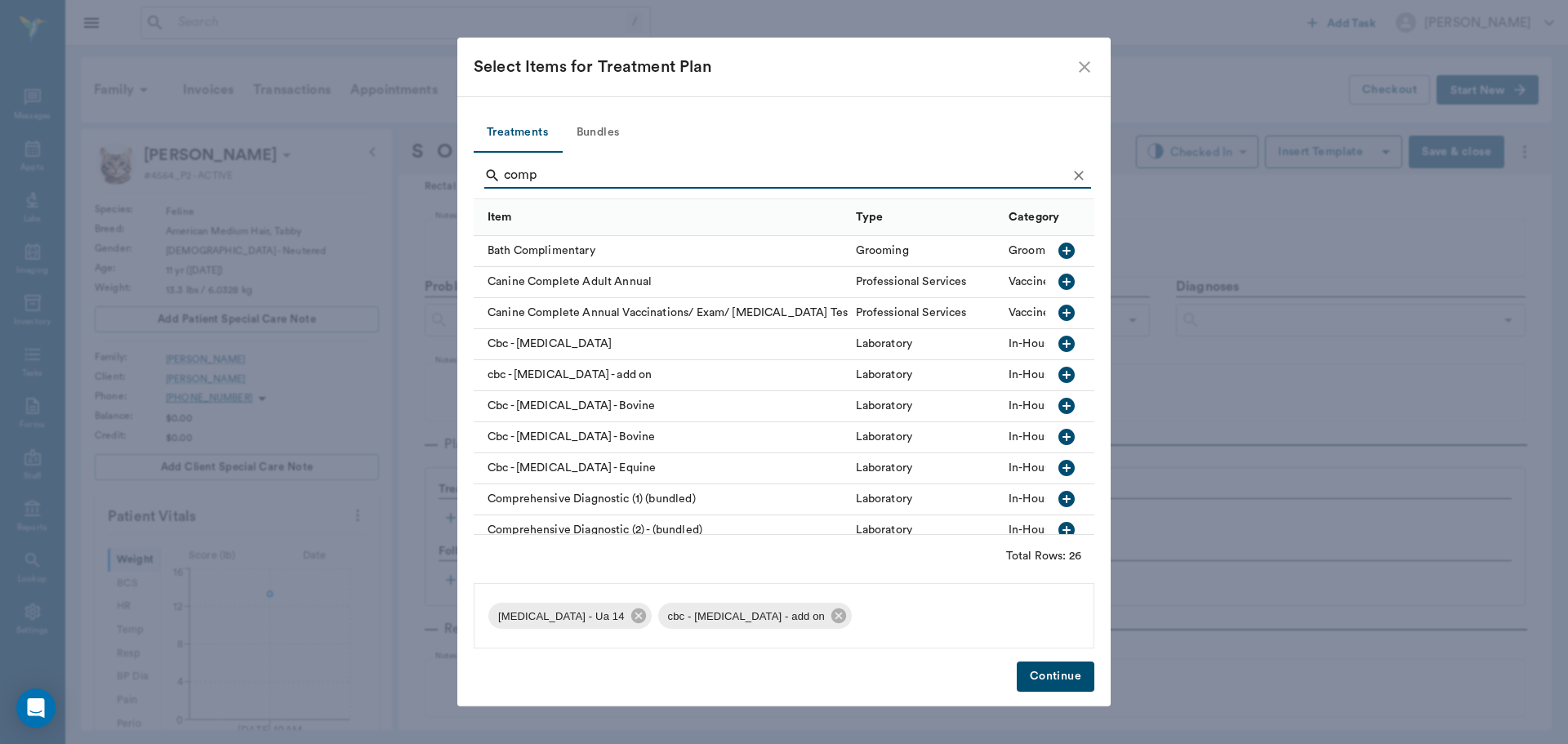
type input "comp"
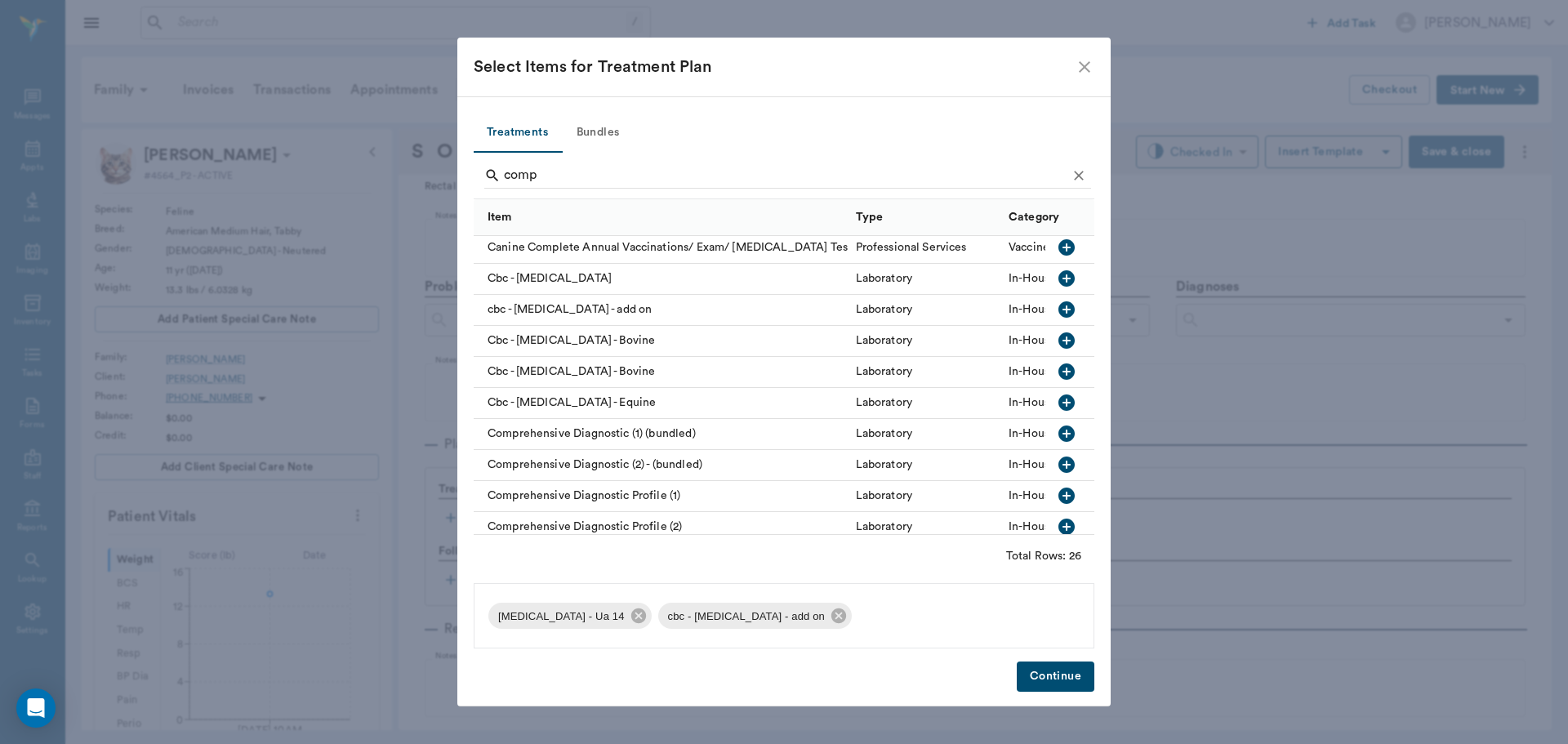
scroll to position [98, 0]
click at [1059, 462] on icon "button" at bounding box center [1067, 463] width 17 height 17
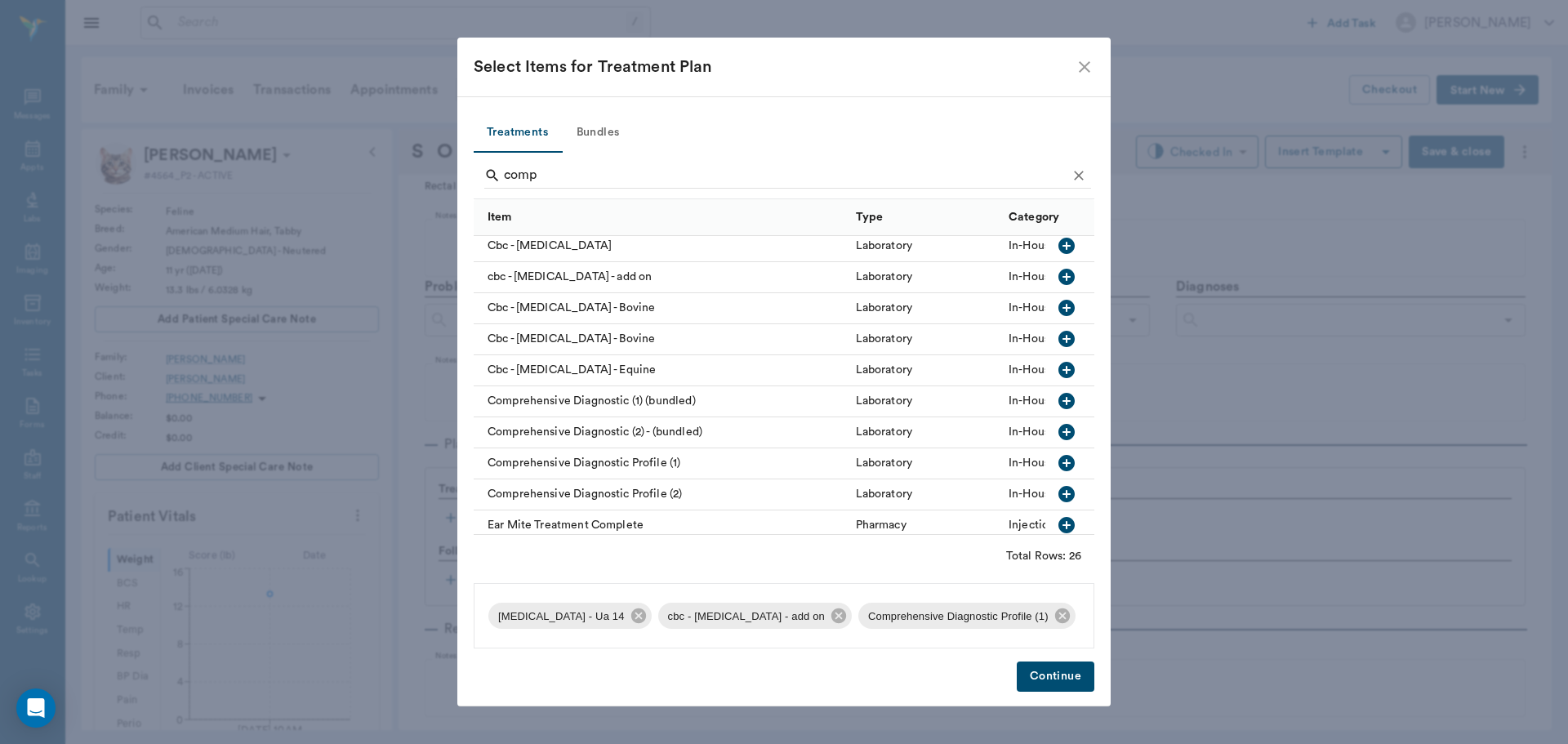
click at [1056, 684] on button "Continue" at bounding box center [1055, 676] width 77 height 30
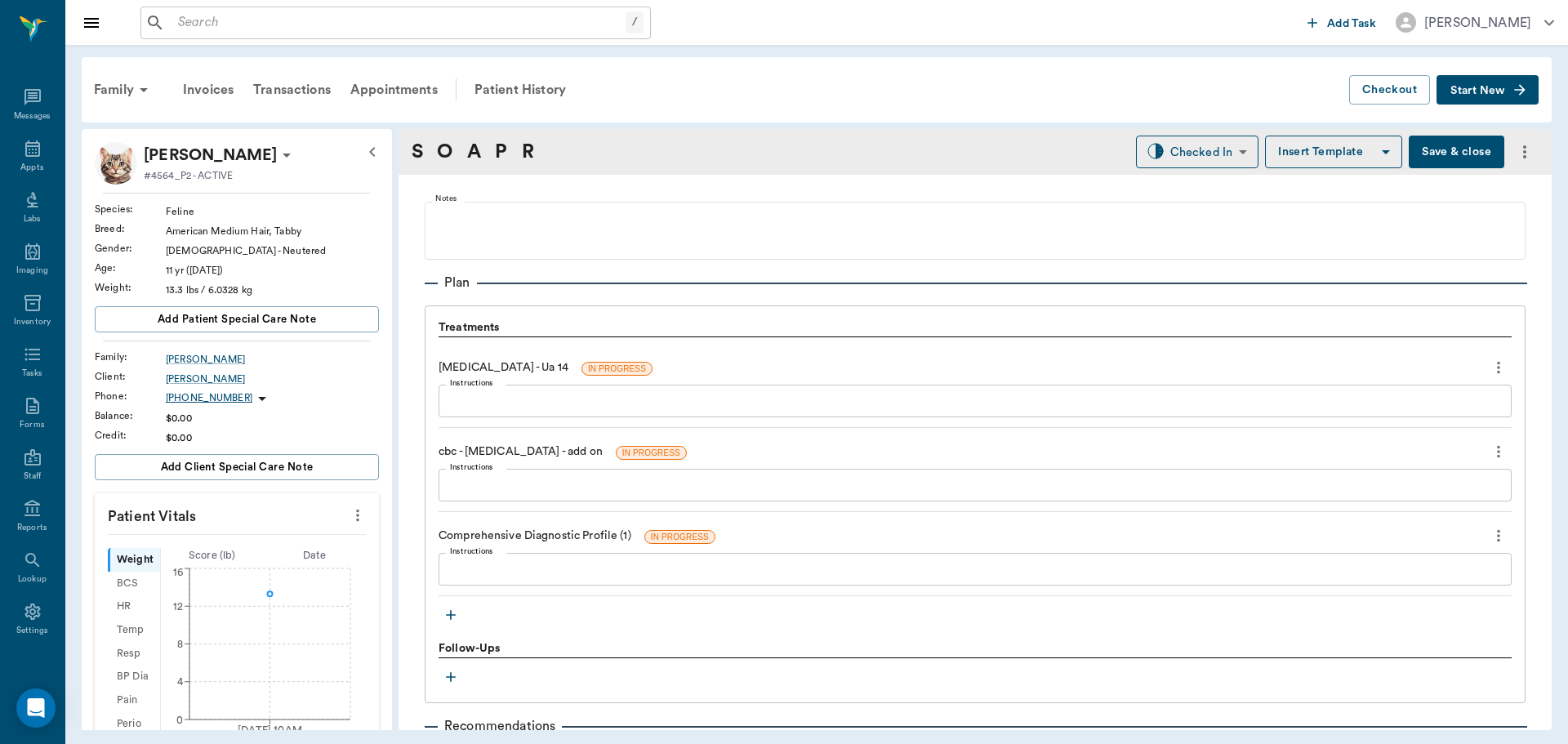
scroll to position [980, 0]
click at [447, 613] on icon "button" at bounding box center [451, 613] width 10 height 10
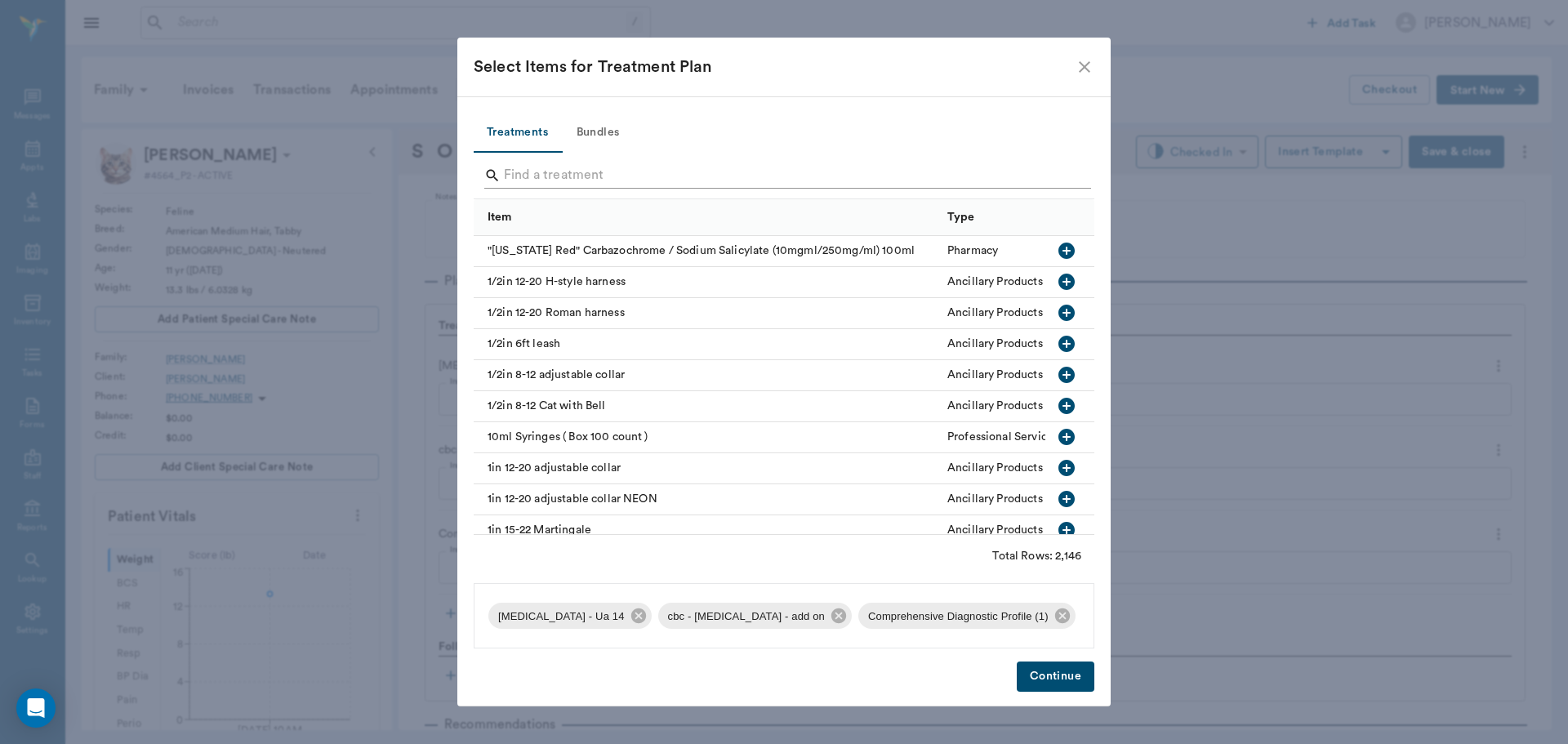
click at [586, 173] on input "Search" at bounding box center [784, 175] width 562 height 26
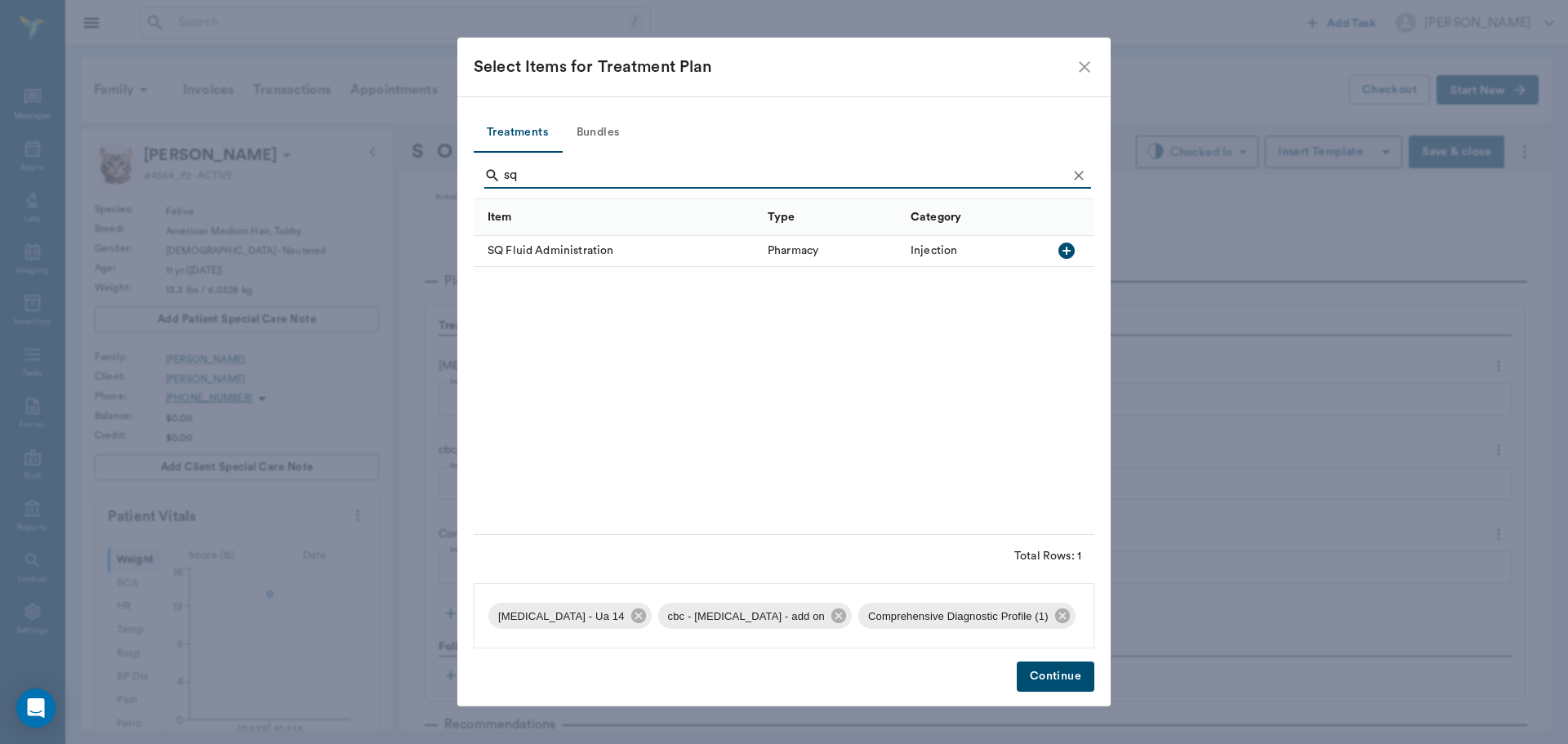
type input "sq"
click at [1066, 246] on icon "button" at bounding box center [1067, 251] width 17 height 17
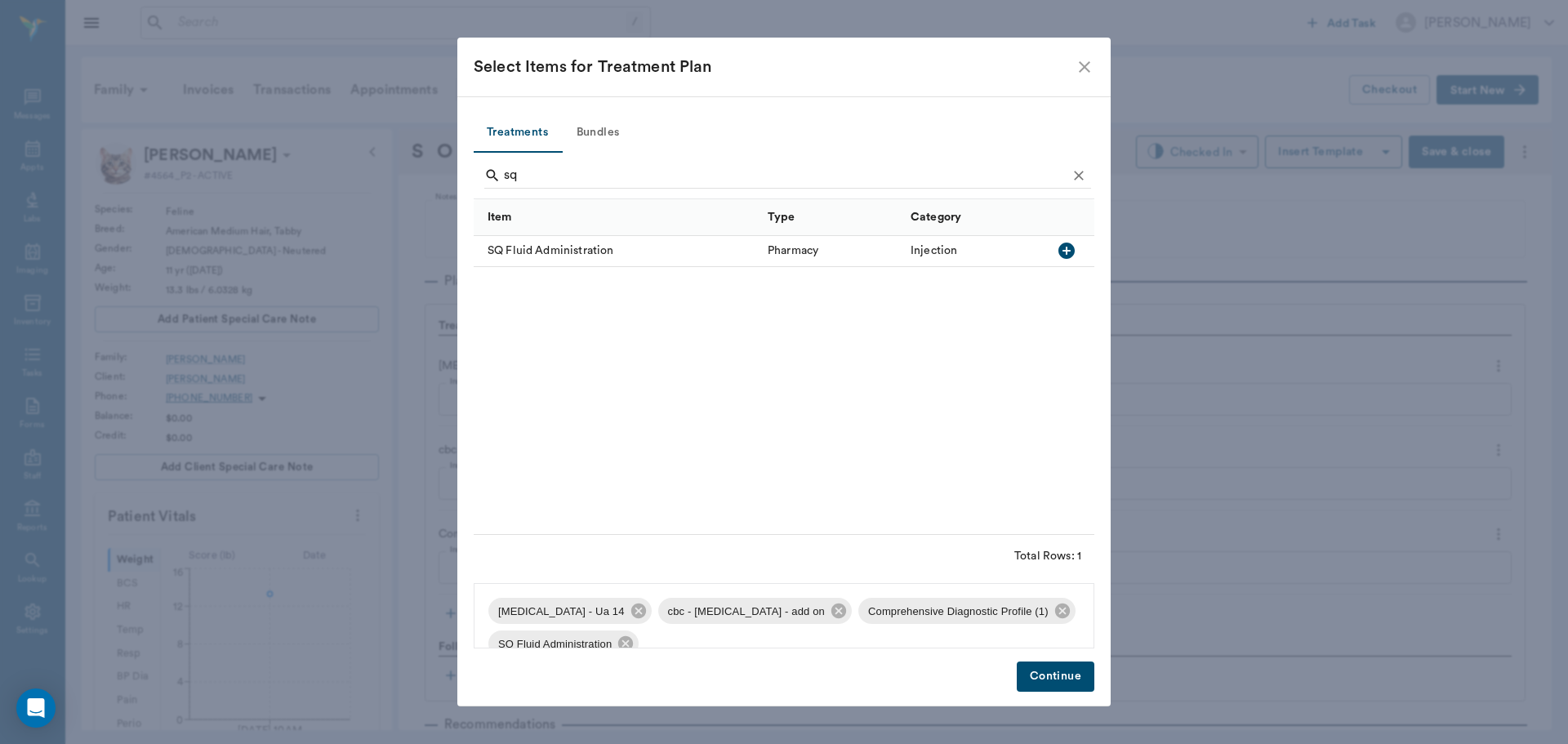
click at [1059, 682] on button "Continue" at bounding box center [1055, 676] width 77 height 30
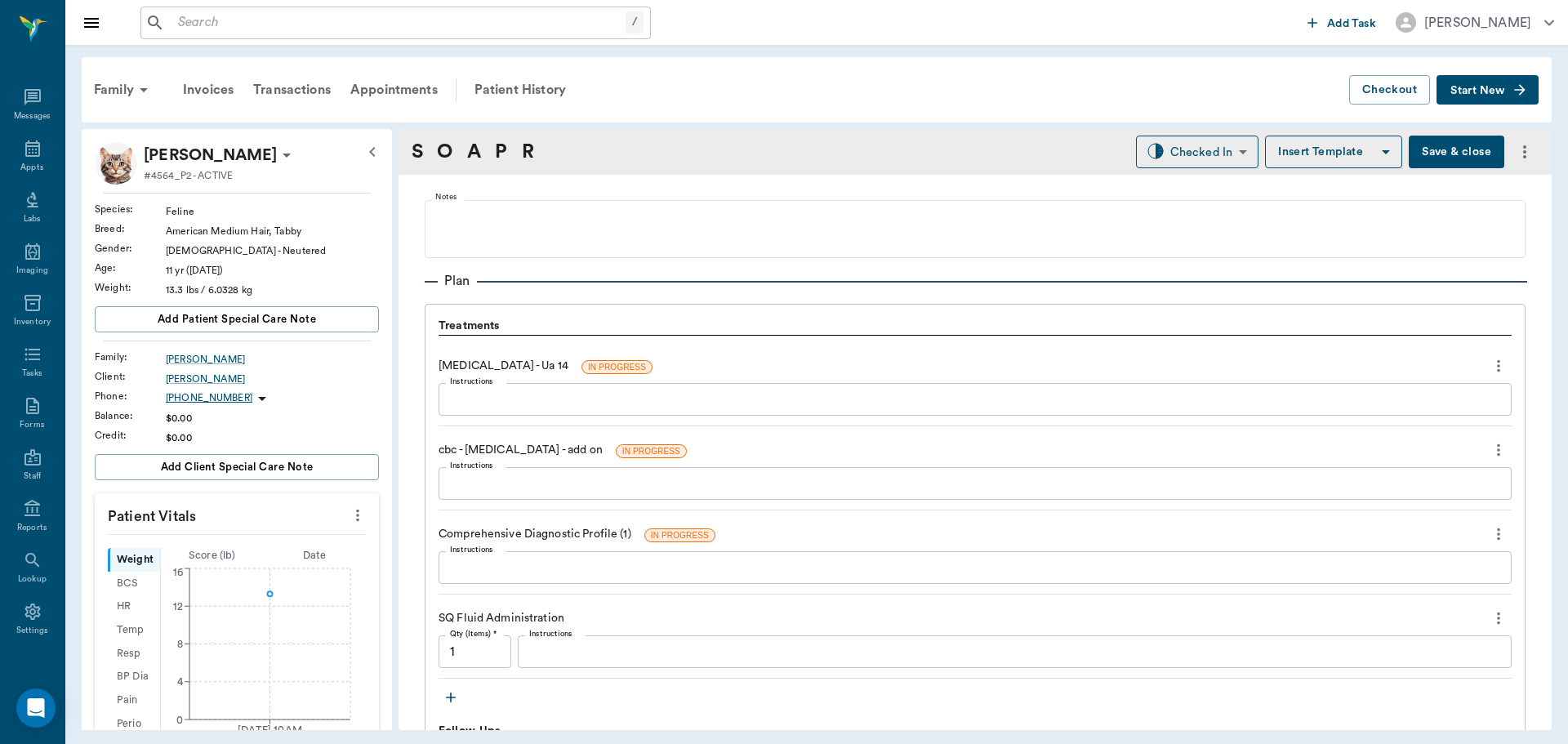
click at [546, 663] on div "x Instructions" at bounding box center [1015, 651] width 994 height 33
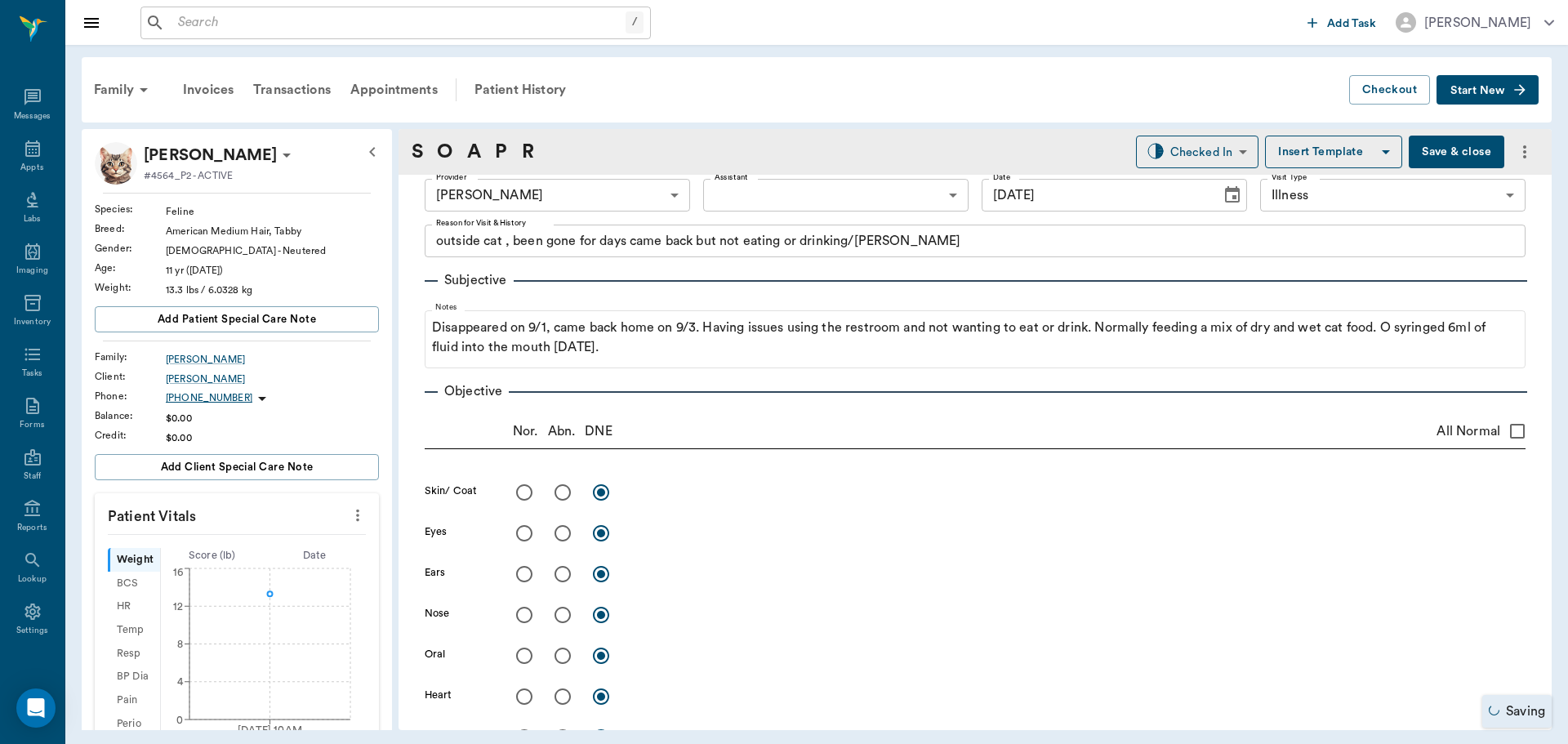
scroll to position [0, 0]
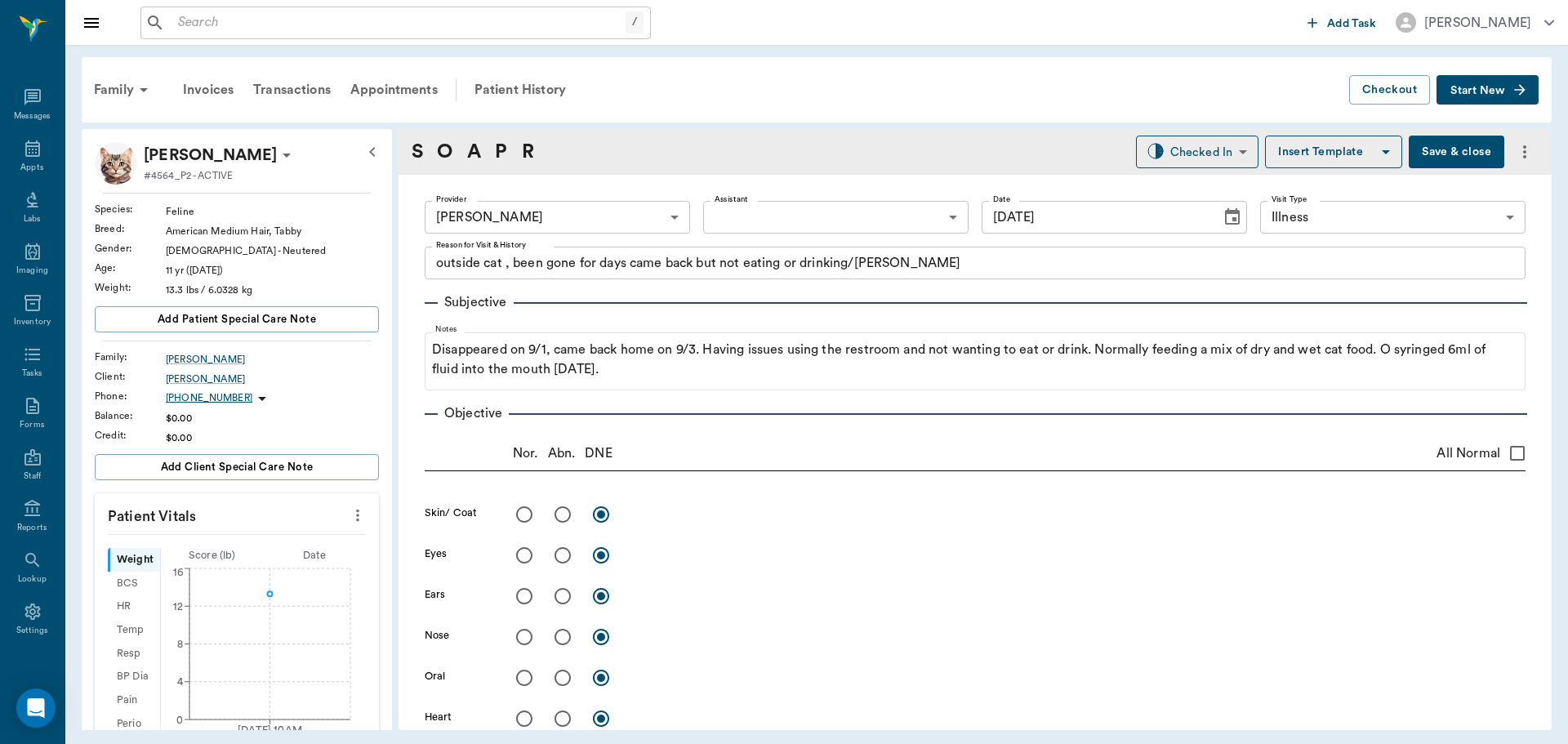
type textarea "200ml LRS"
click at [529, 521] on input "radio" at bounding box center [524, 514] width 35 height 34
radio input "true"
click at [524, 560] on input "radio" at bounding box center [524, 555] width 35 height 34
radio input "true"
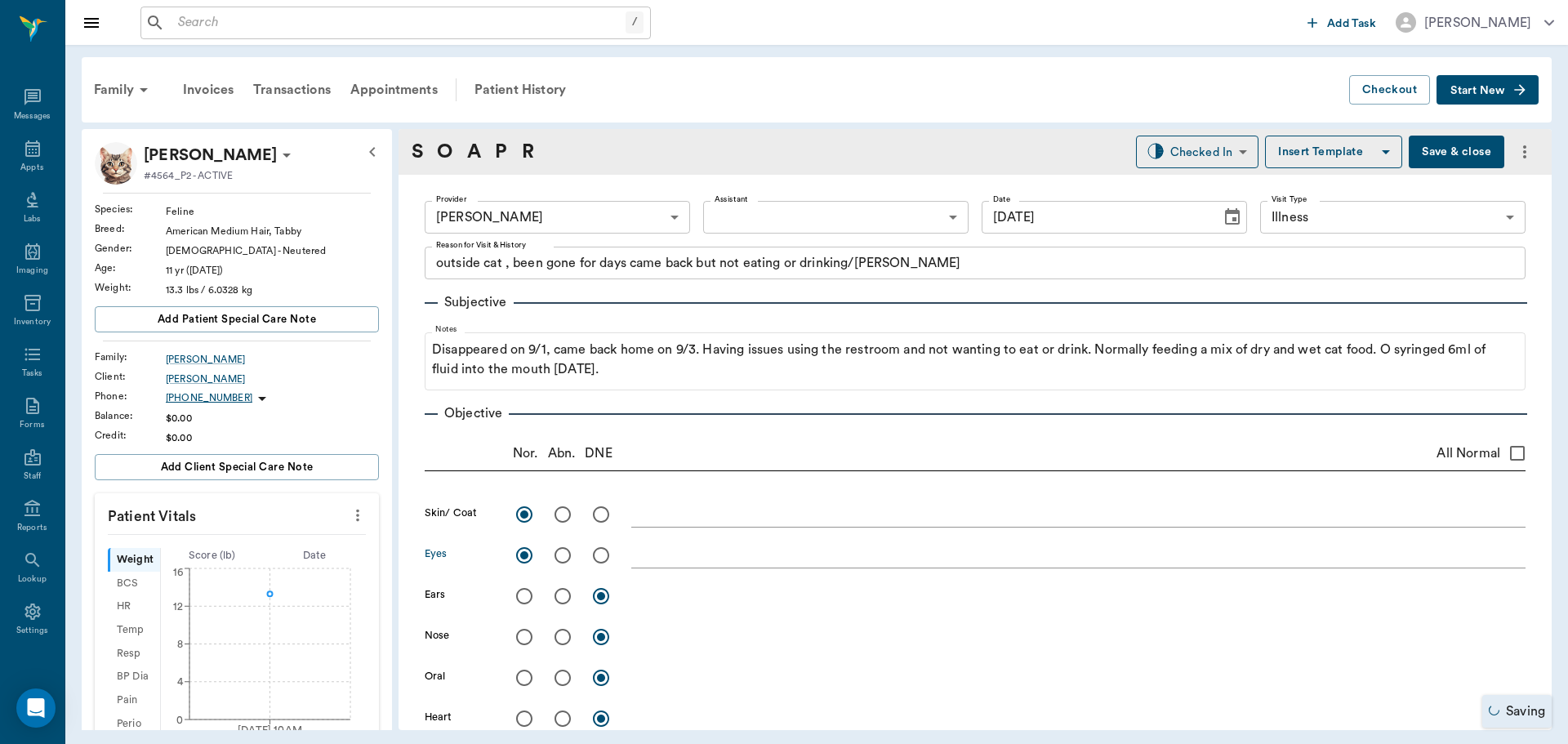
click at [521, 600] on input "radio" at bounding box center [524, 596] width 35 height 34
radio input "true"
click at [521, 644] on input "radio" at bounding box center [524, 637] width 35 height 34
radio input "true"
click at [522, 678] on input "radio" at bounding box center [524, 677] width 35 height 34
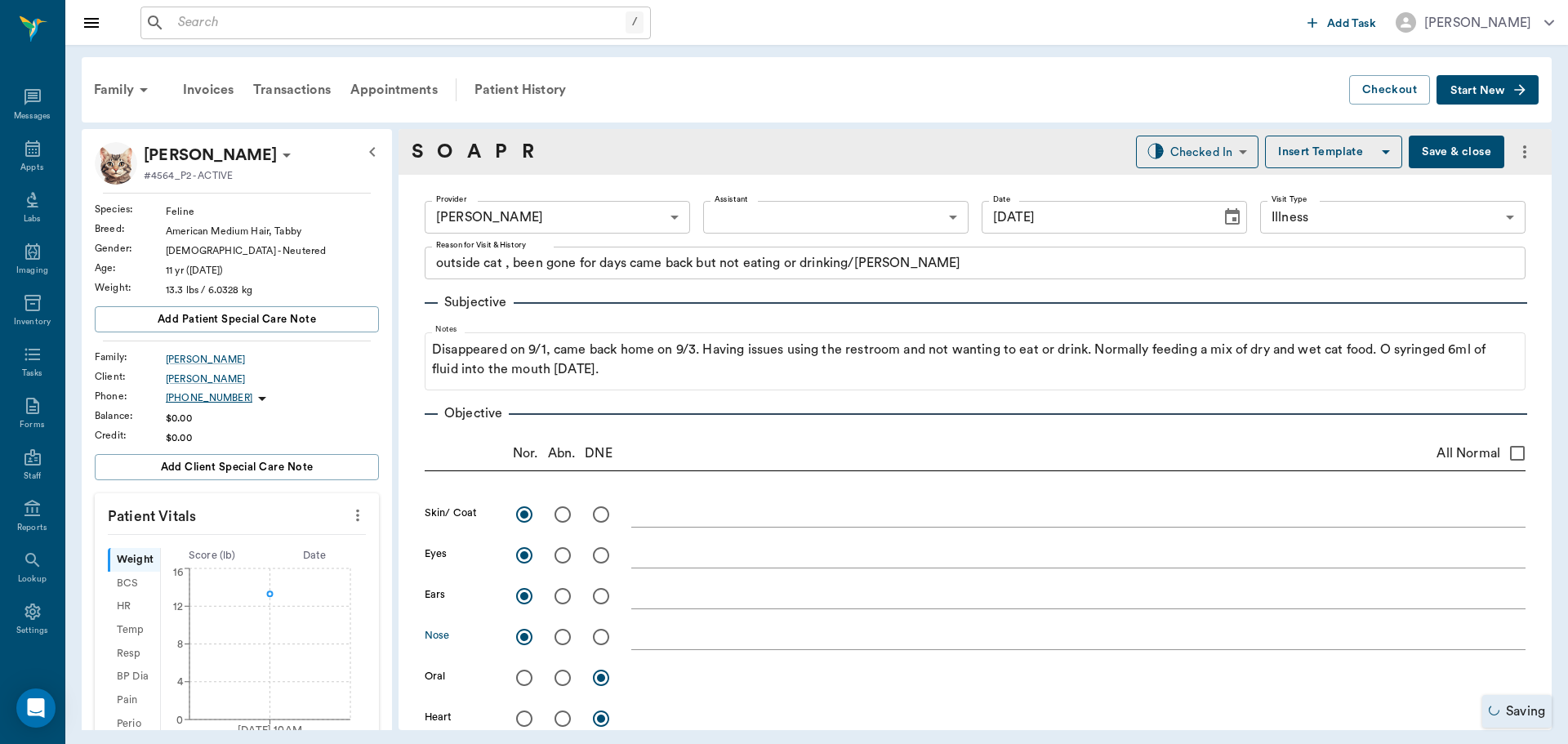
radio input "true"
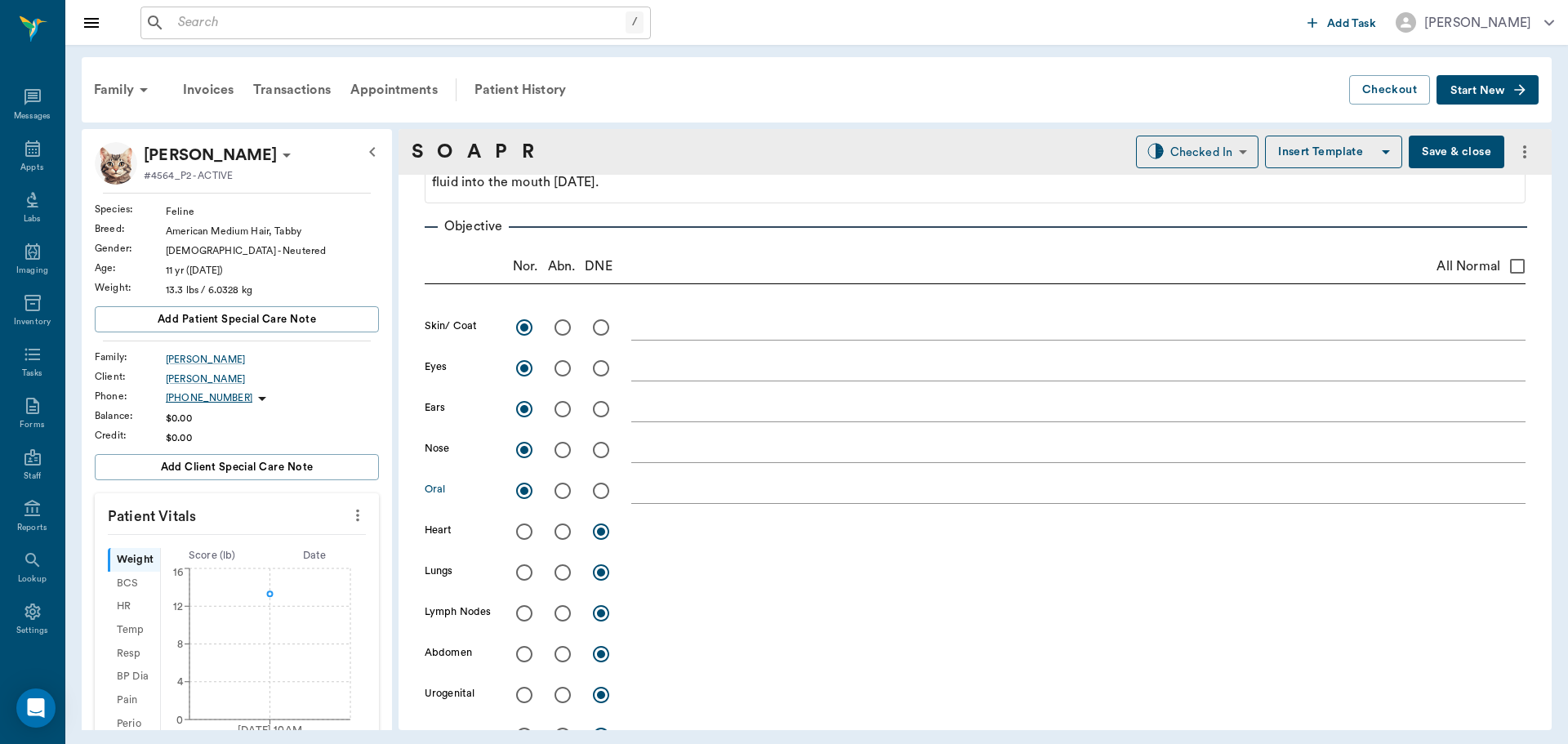
scroll to position [245, 0]
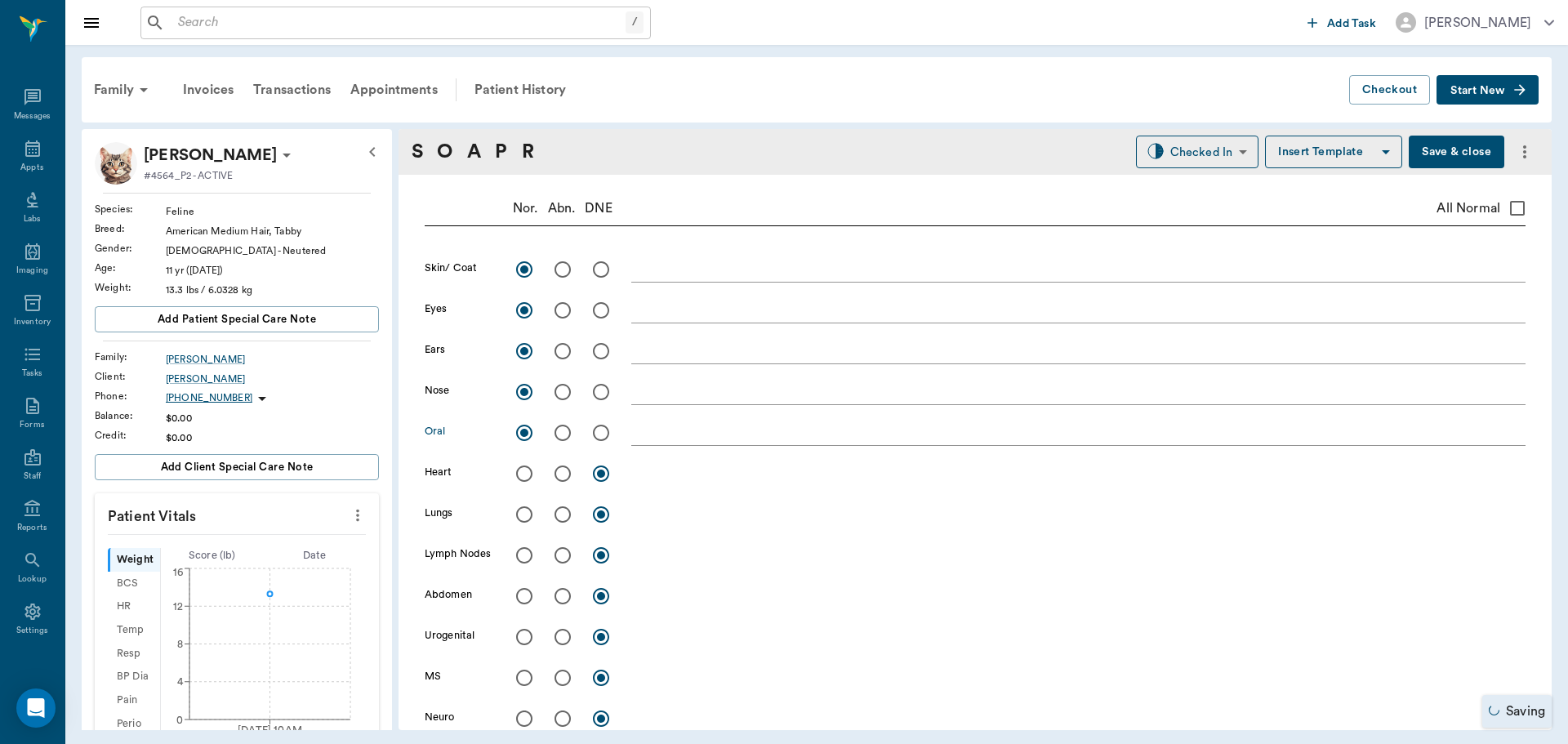
click at [525, 469] on input "radio" at bounding box center [524, 473] width 35 height 34
radio input "true"
click at [525, 520] on input "radio" at bounding box center [524, 514] width 35 height 34
radio input "true"
click at [523, 555] on input "radio" at bounding box center [524, 555] width 35 height 34
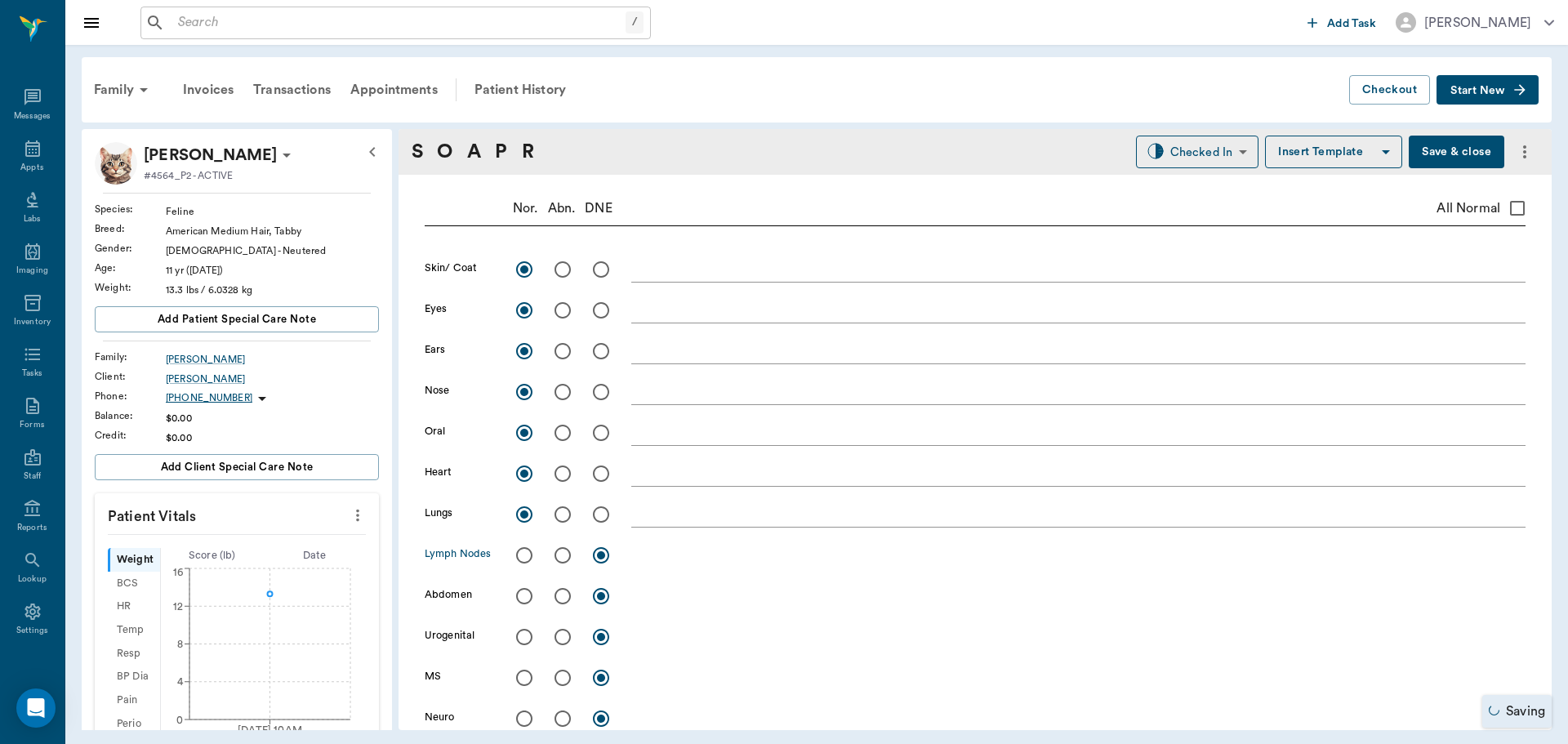
radio input "true"
click at [558, 640] on input "radio" at bounding box center [562, 637] width 35 height 34
radio input "true"
click at [519, 682] on input "radio" at bounding box center [524, 677] width 35 height 34
radio input "true"
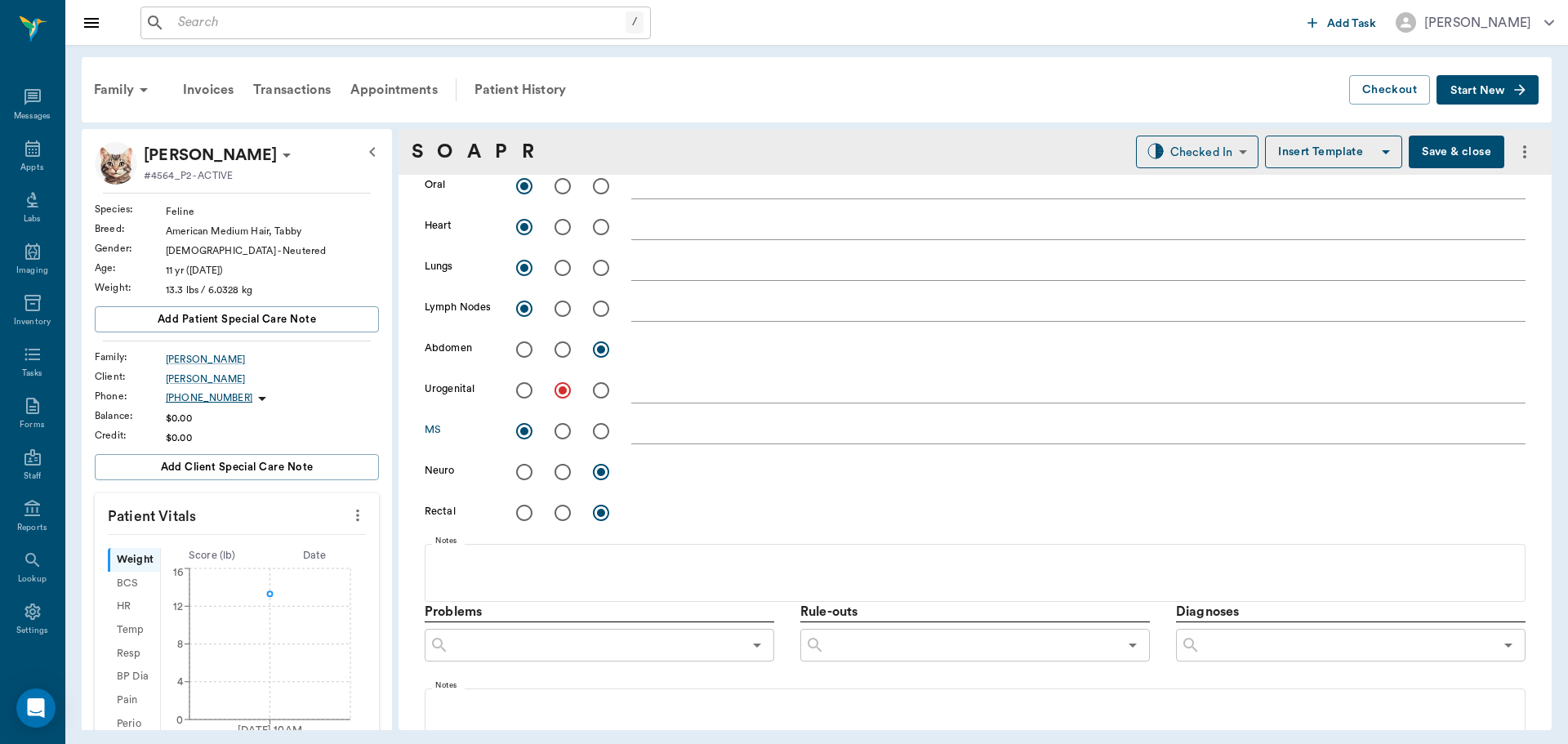
scroll to position [408, 0]
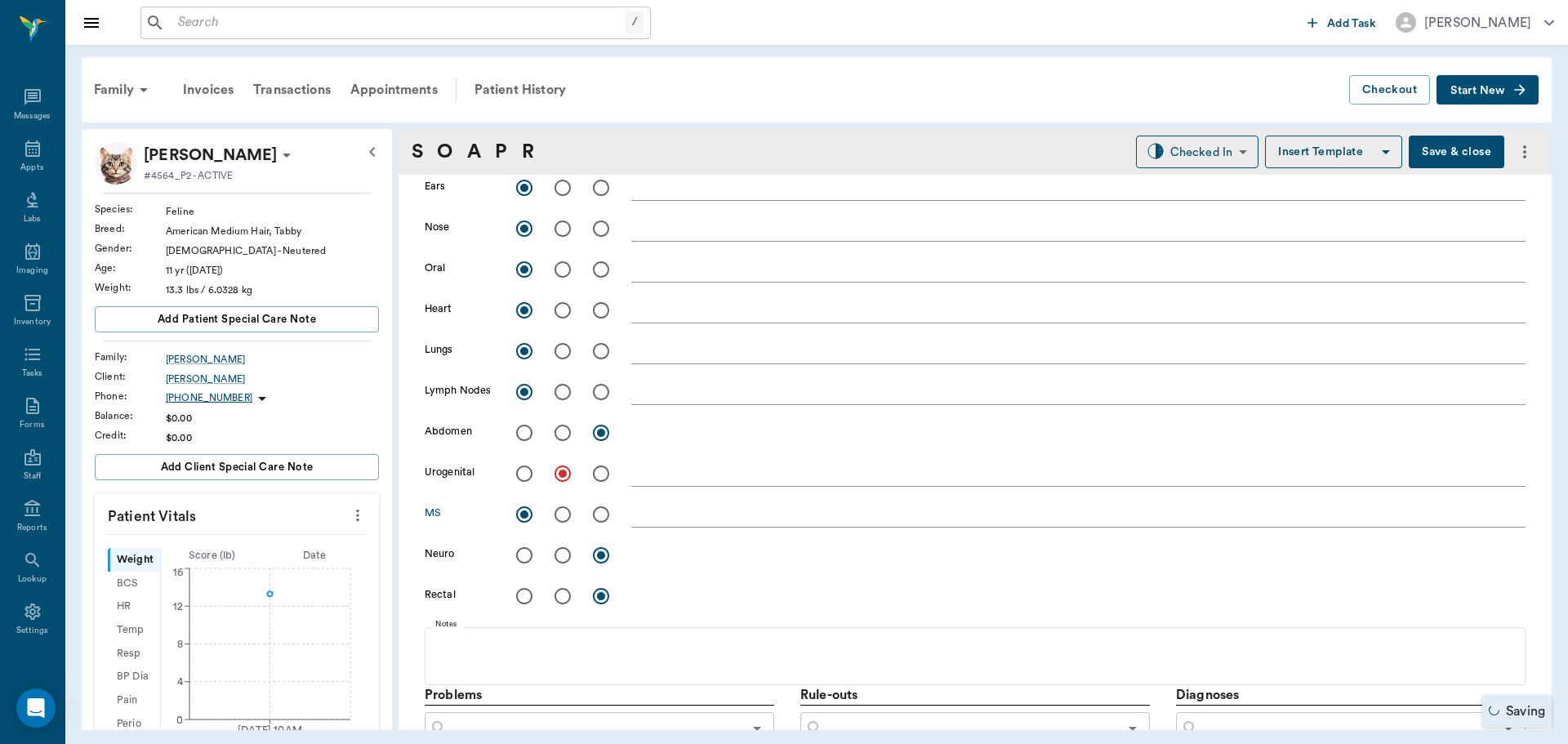
click at [524, 558] on input "radio" at bounding box center [524, 555] width 35 height 34
radio input "true"
click at [526, 602] on input "radio" at bounding box center [524, 596] width 35 height 34
radio input "true"
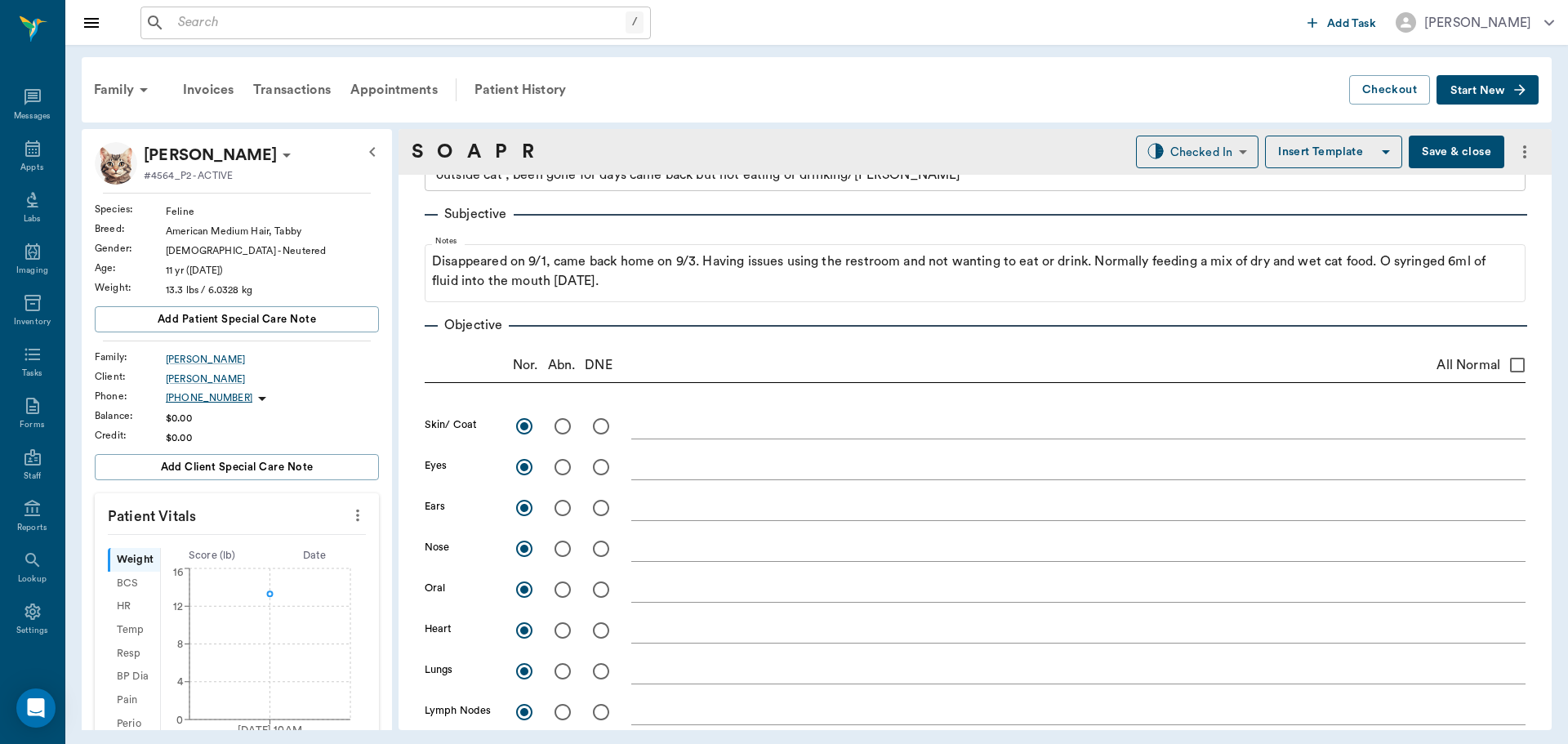
scroll to position [0, 0]
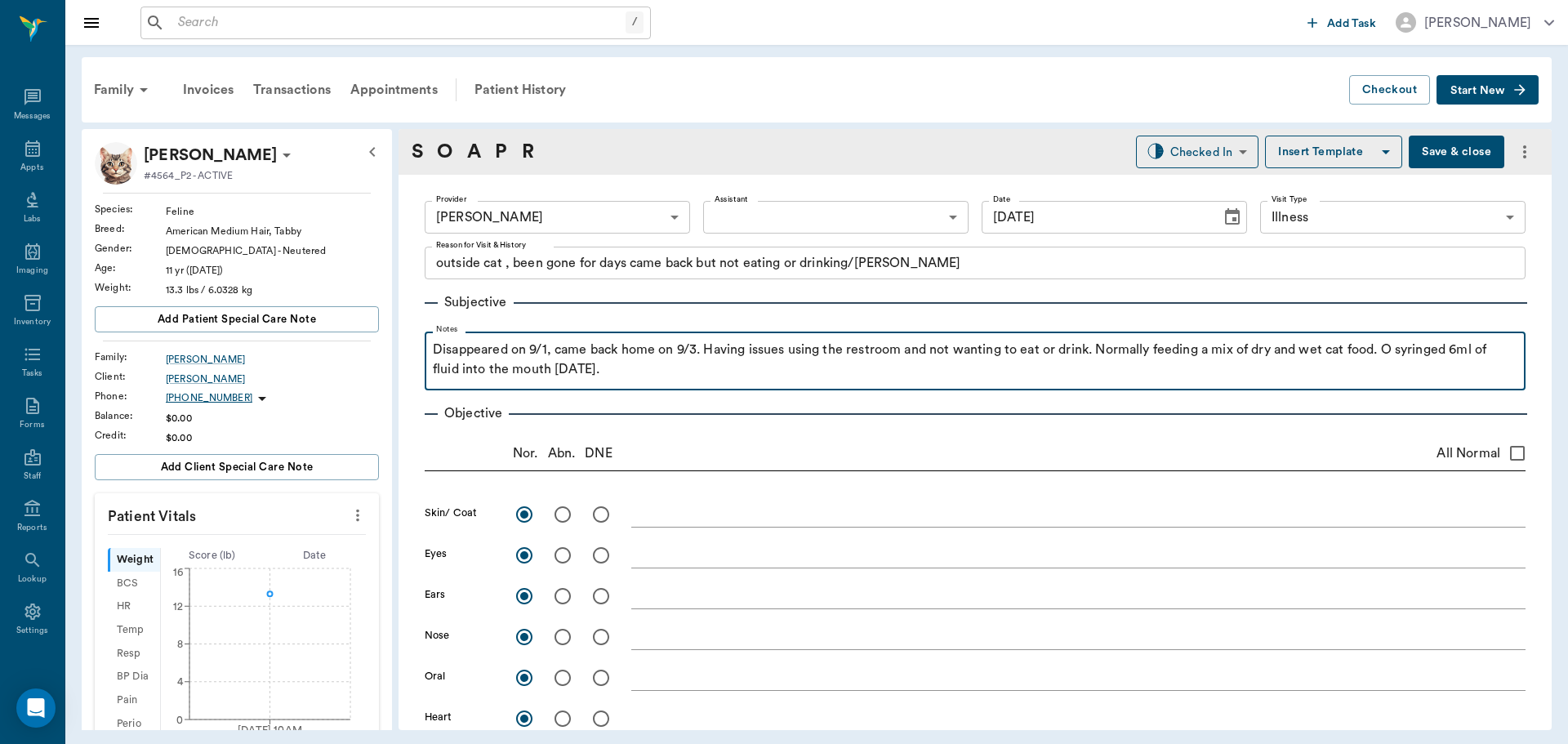
click at [650, 369] on p "Disappeared on 9/1, came back home on 9/3. Having issues using the restroom and…" at bounding box center [975, 359] width 1085 height 39
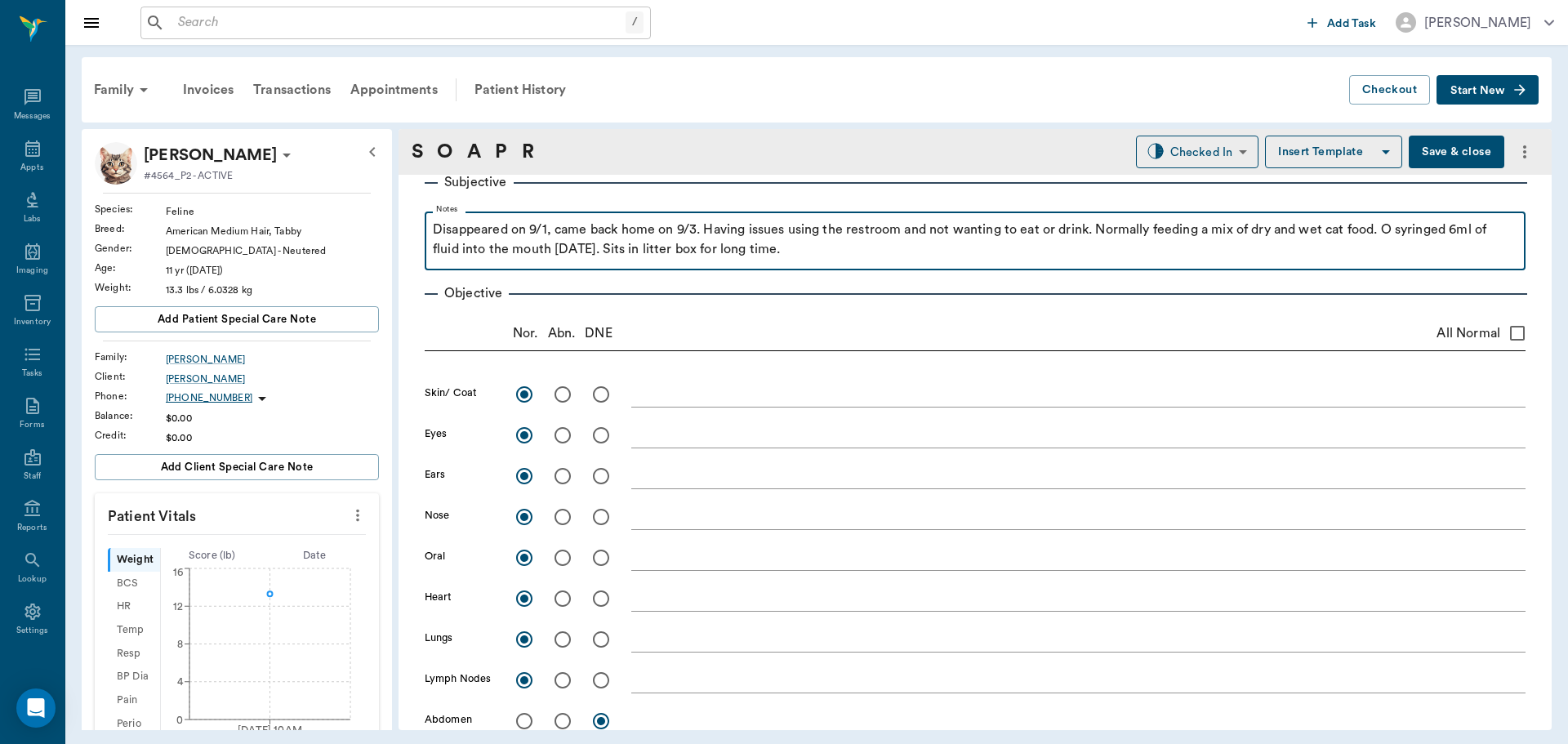
scroll to position [326, 0]
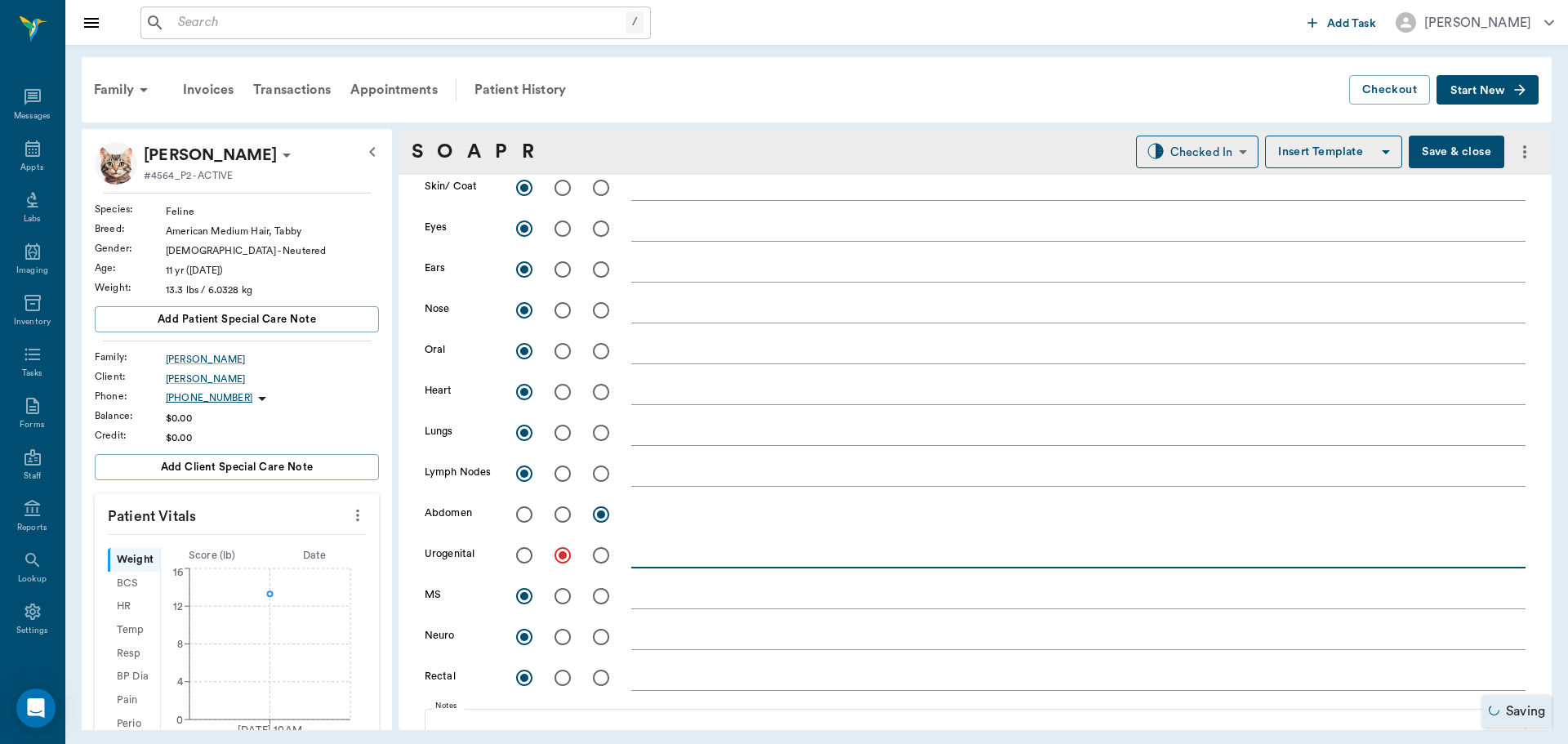
click at [670, 555] on textarea at bounding box center [1078, 555] width 895 height 19
type textarea "r"
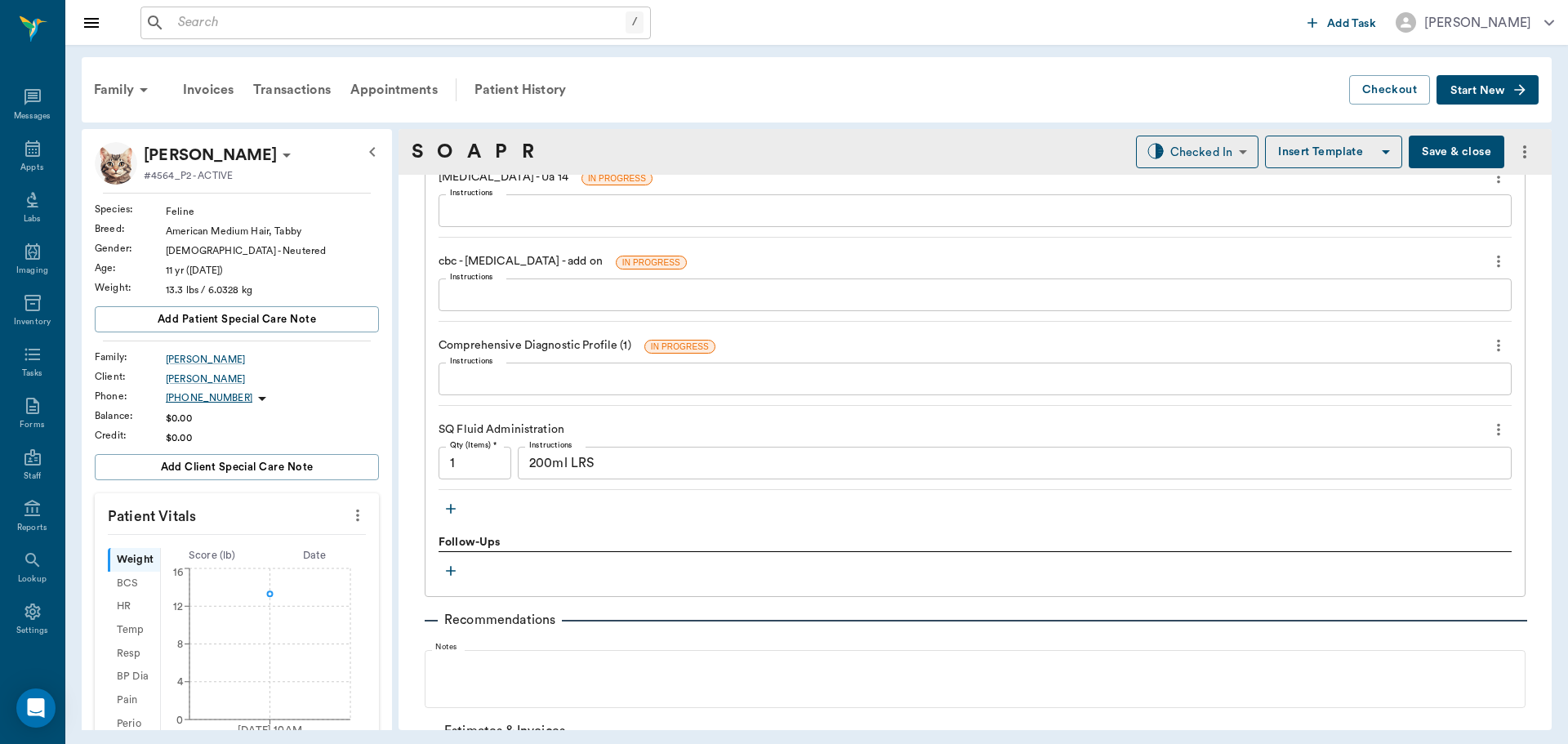
scroll to position [1143, 0]
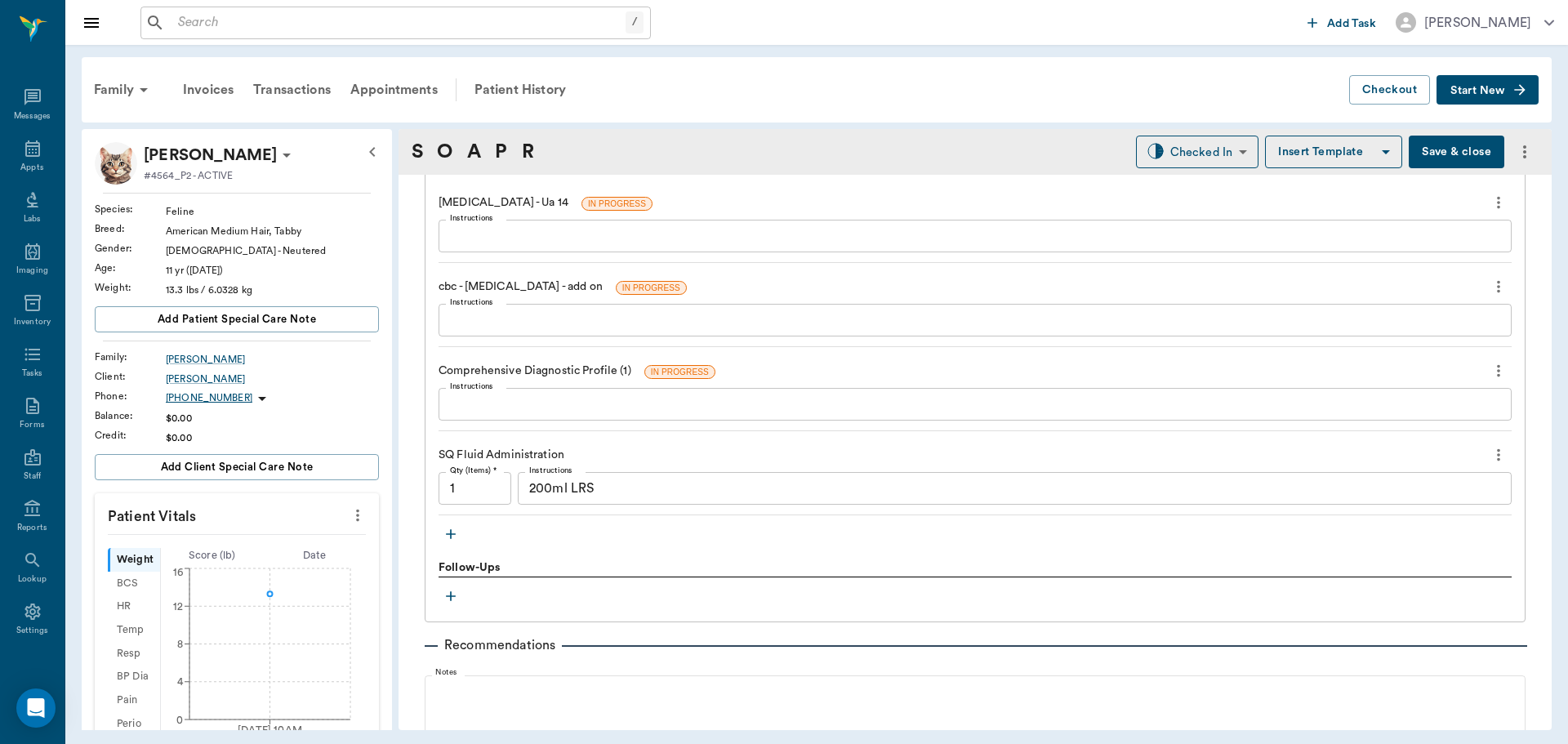
type textarea "urinated in exam room, bladder still enlarged, not painful"
click at [450, 534] on icon "button" at bounding box center [451, 533] width 10 height 10
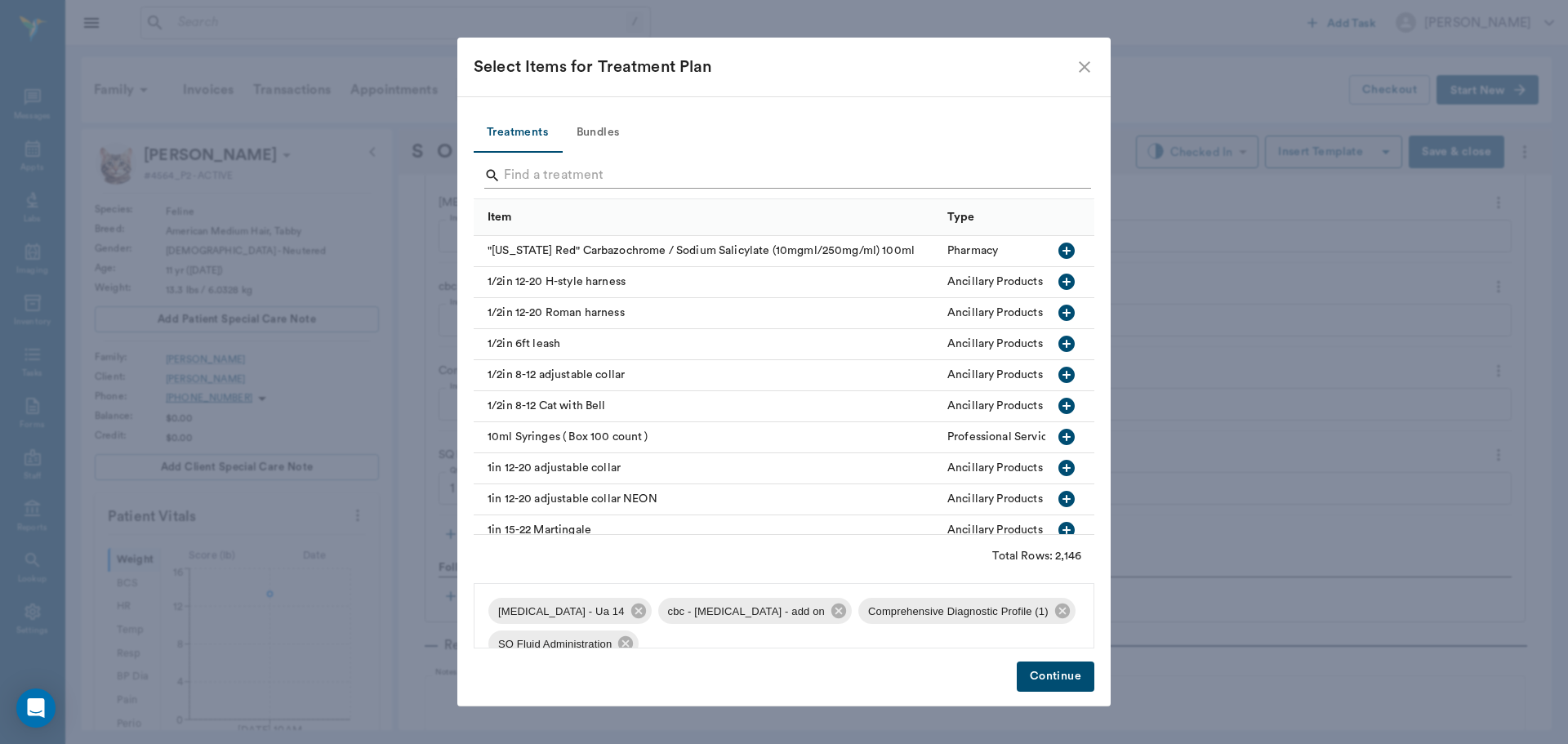
click at [564, 181] on input "Search" at bounding box center [784, 175] width 562 height 26
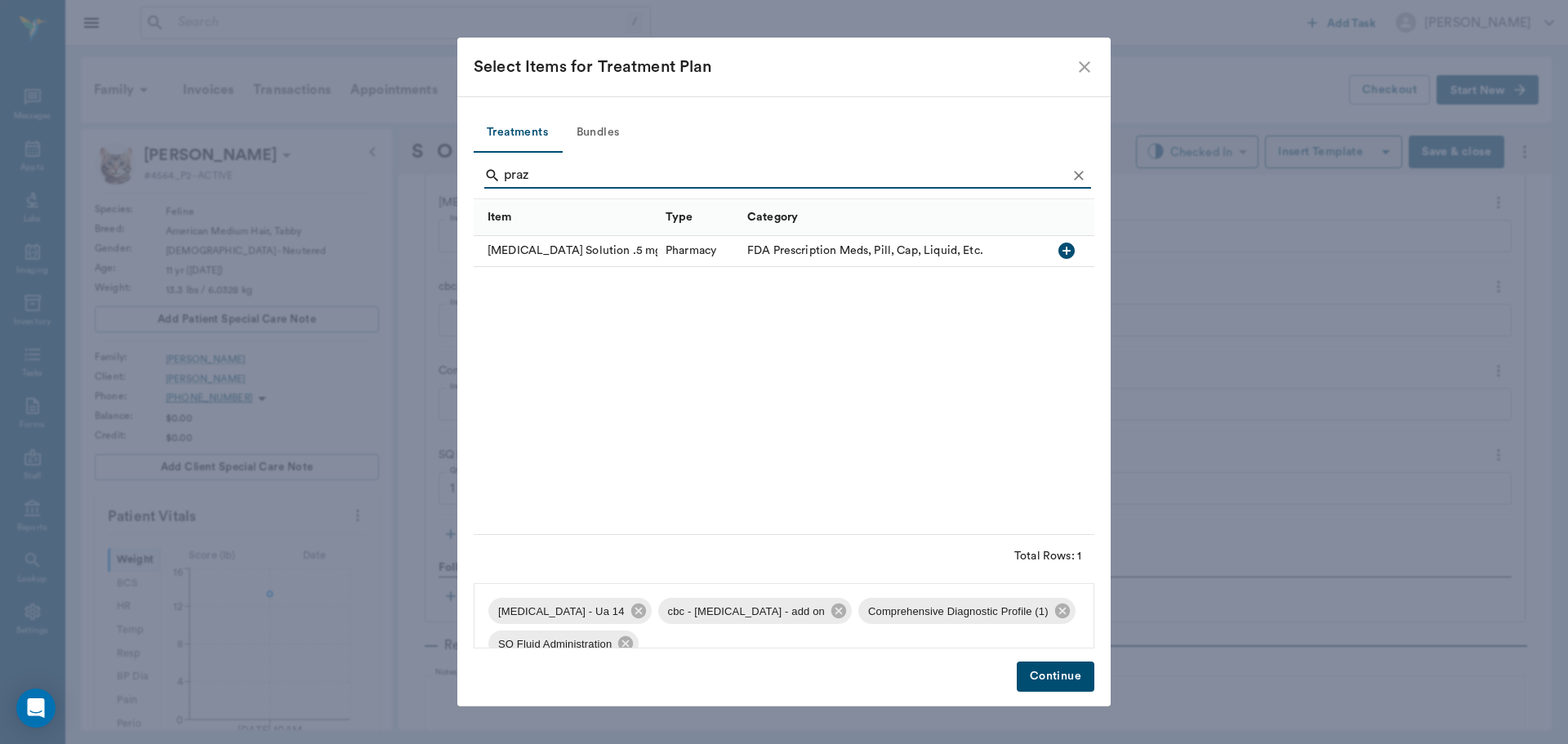
type input "praz"
click at [1068, 252] on icon "button" at bounding box center [1066, 250] width 20 height 20
click at [1062, 665] on button "Continue" at bounding box center [1055, 676] width 77 height 30
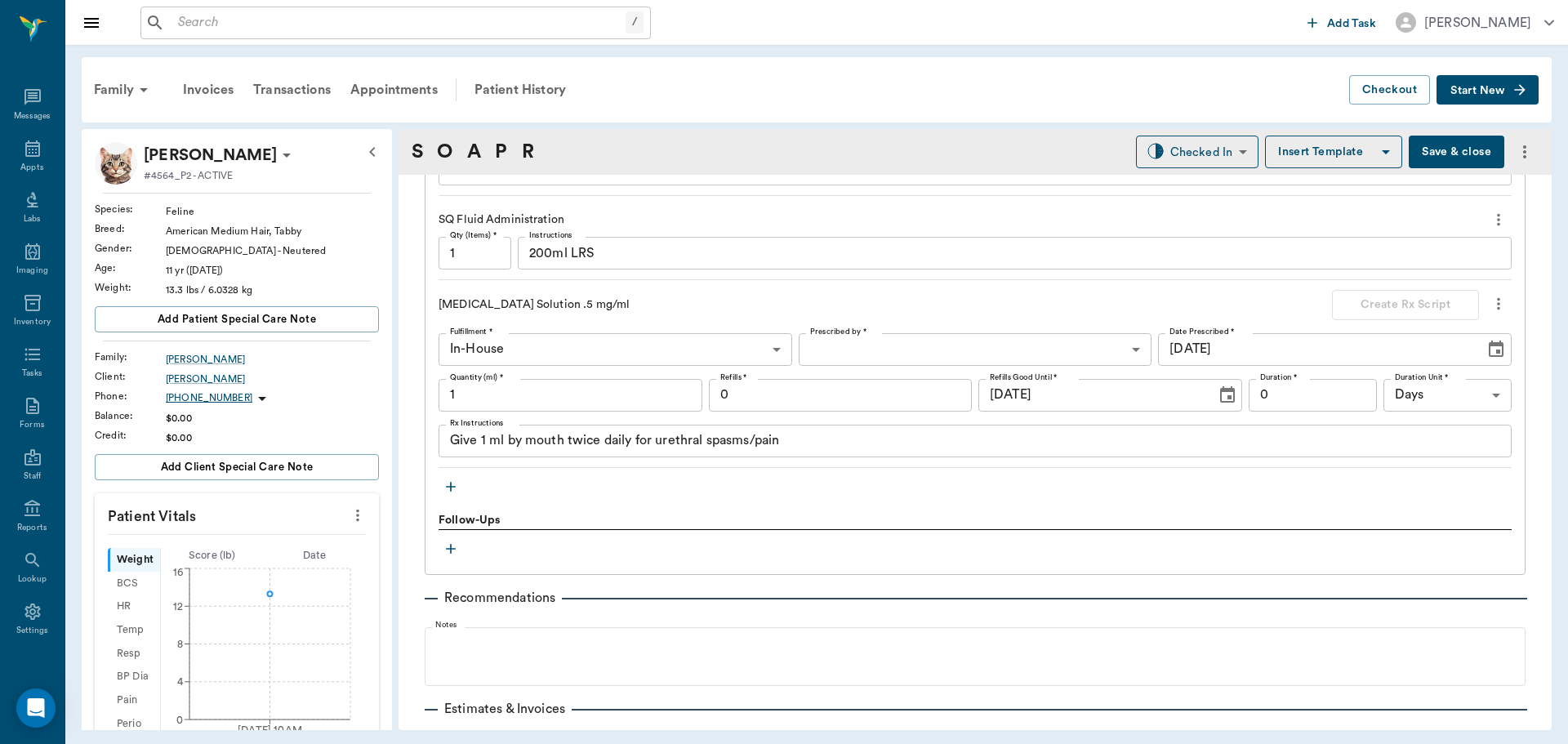
scroll to position [1387, 0]
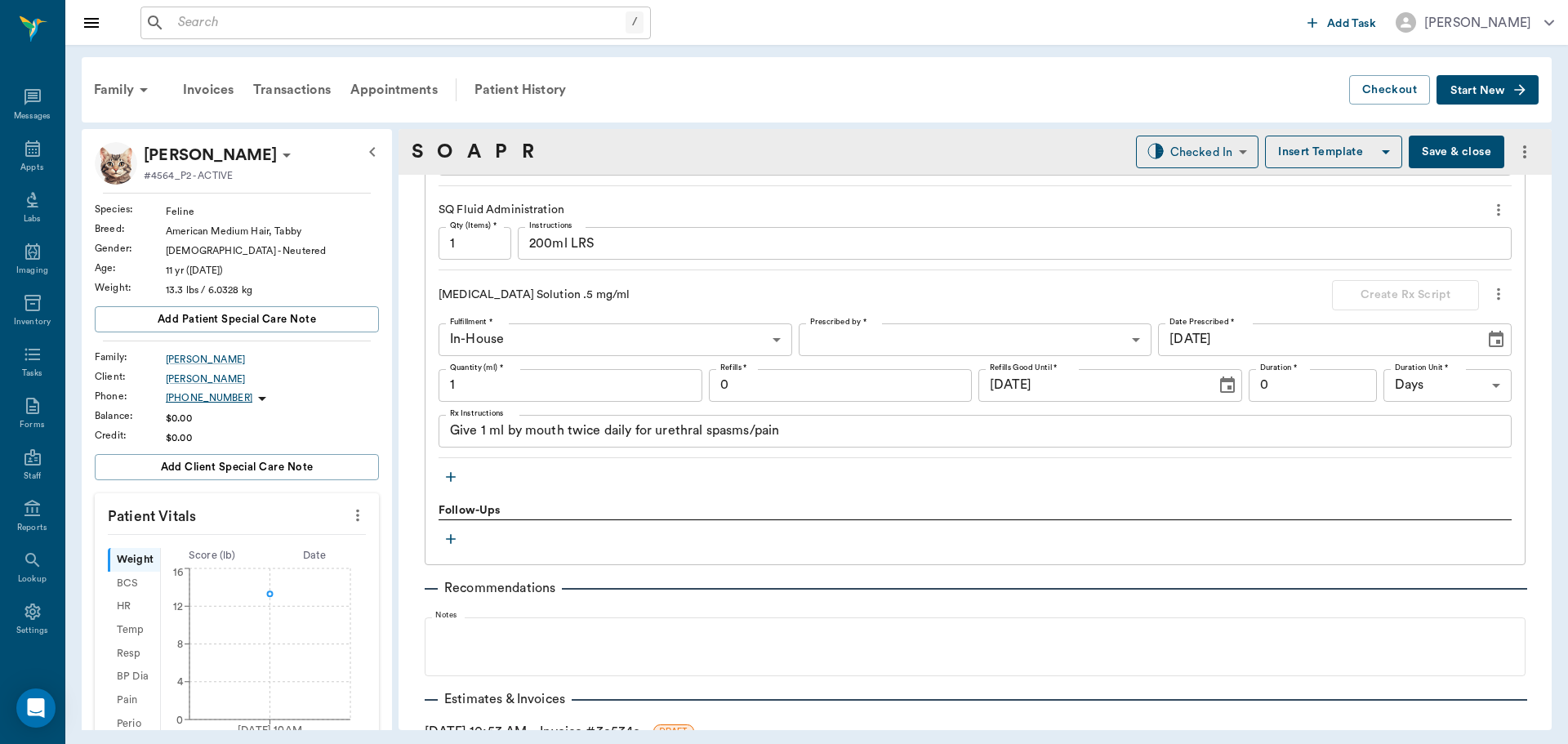
click at [566, 384] on input "1" at bounding box center [570, 385] width 264 height 33
type input "16"
click at [911, 331] on body "/ ​ Add Task Dr. Bert Ellsworth Nectar Messages Appts Labs Imaging Inventory Ta…" at bounding box center [784, 372] width 1568 height 744
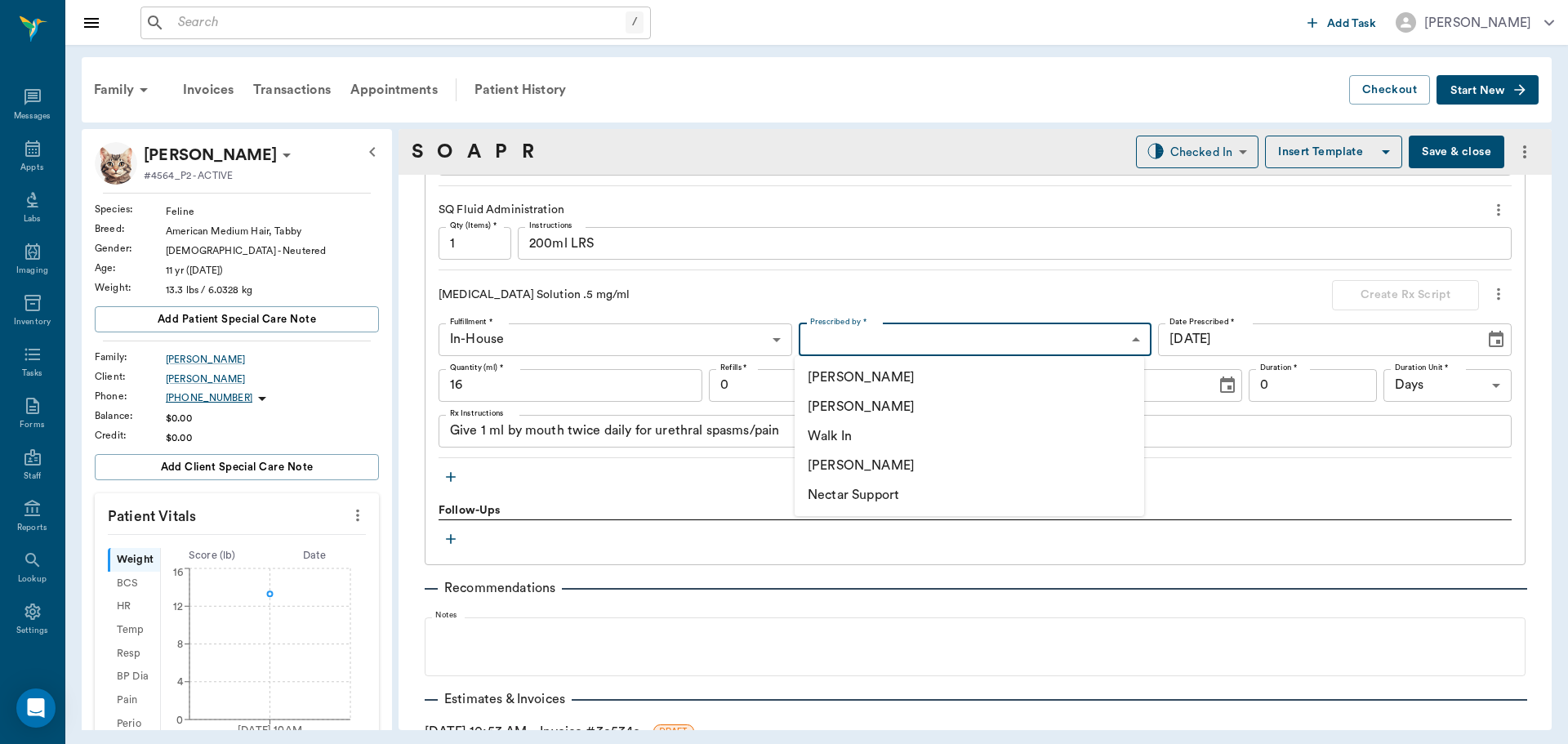
click at [904, 406] on li "[PERSON_NAME]" at bounding box center [969, 406] width 350 height 30
type input "63ec2f075fda476ae8351a4d"
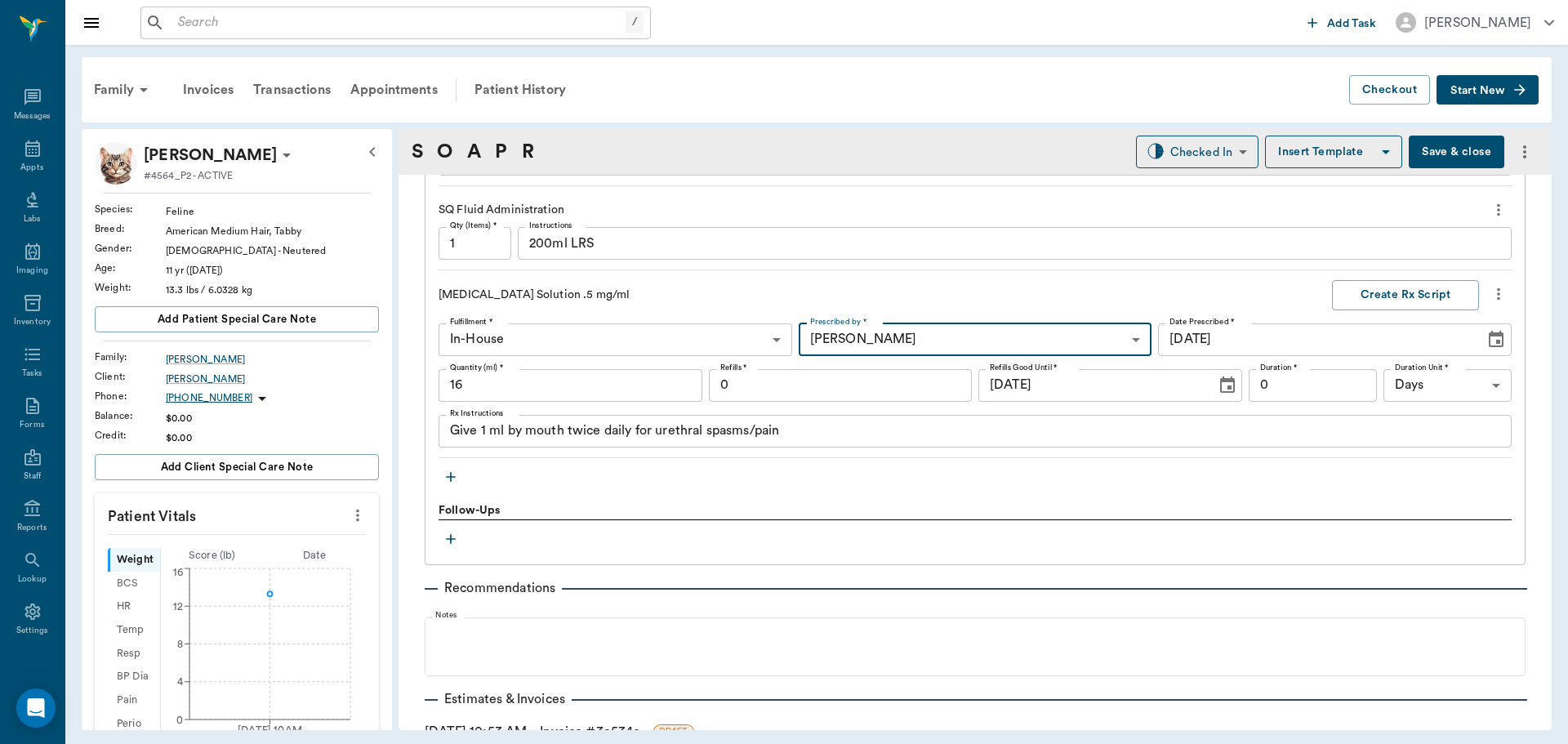
click at [1326, 383] on input "0" at bounding box center [1312, 385] width 128 height 33
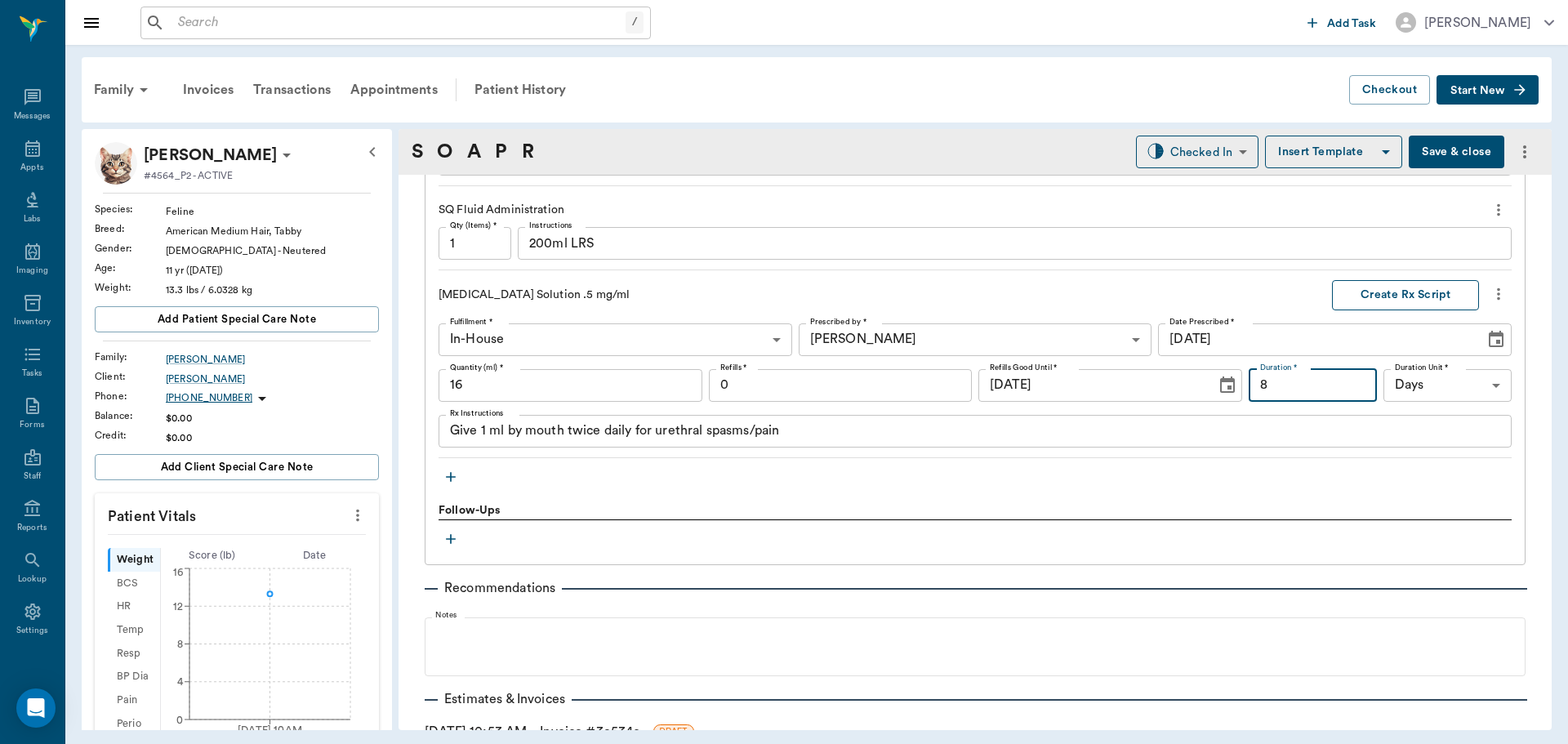
type input "8"
click at [1408, 289] on button "Create Rx Script" at bounding box center [1406, 295] width 147 height 30
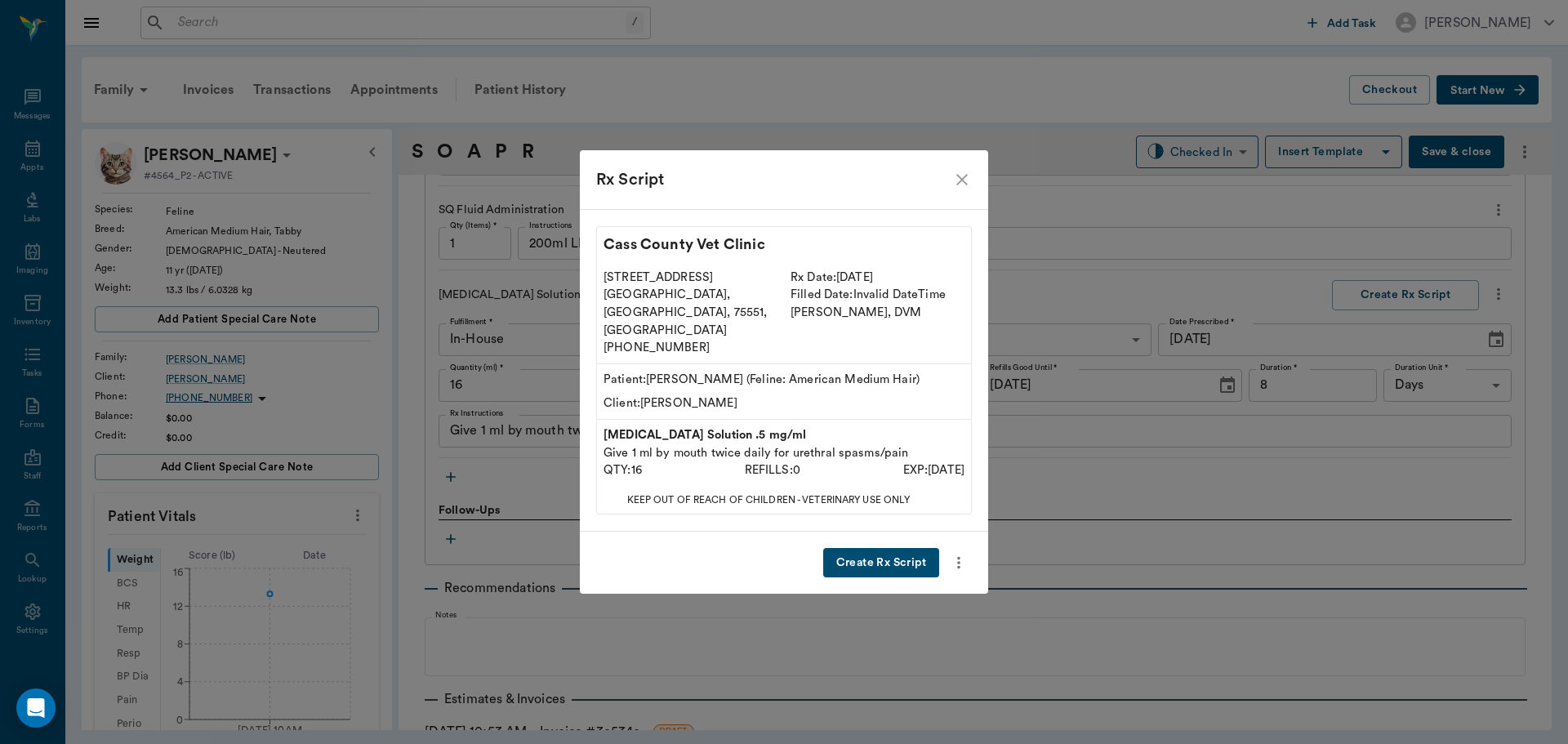
click at [895, 548] on button "Create Rx Script" at bounding box center [881, 563] width 116 height 30
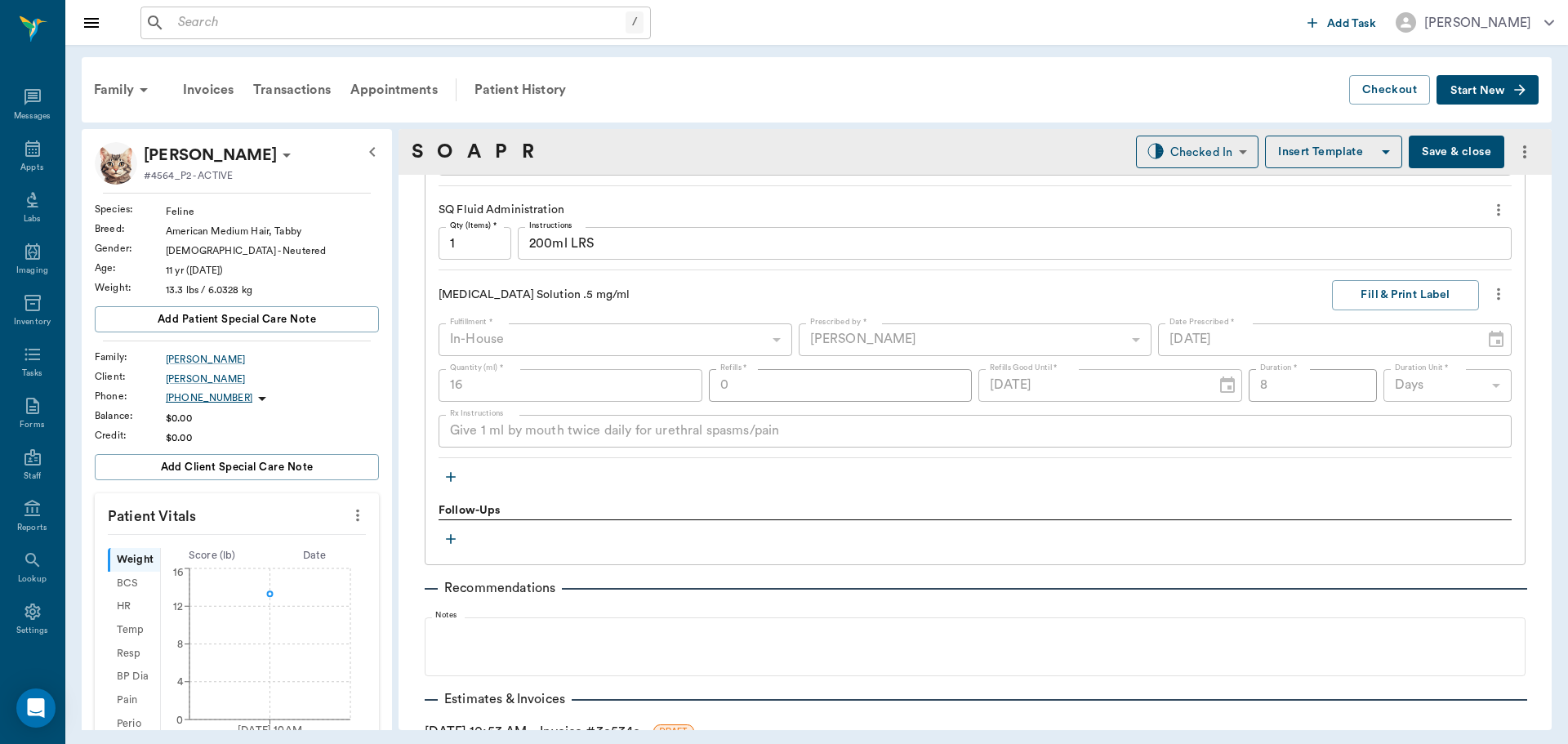
click at [446, 480] on icon "button" at bounding box center [451, 477] width 17 height 17
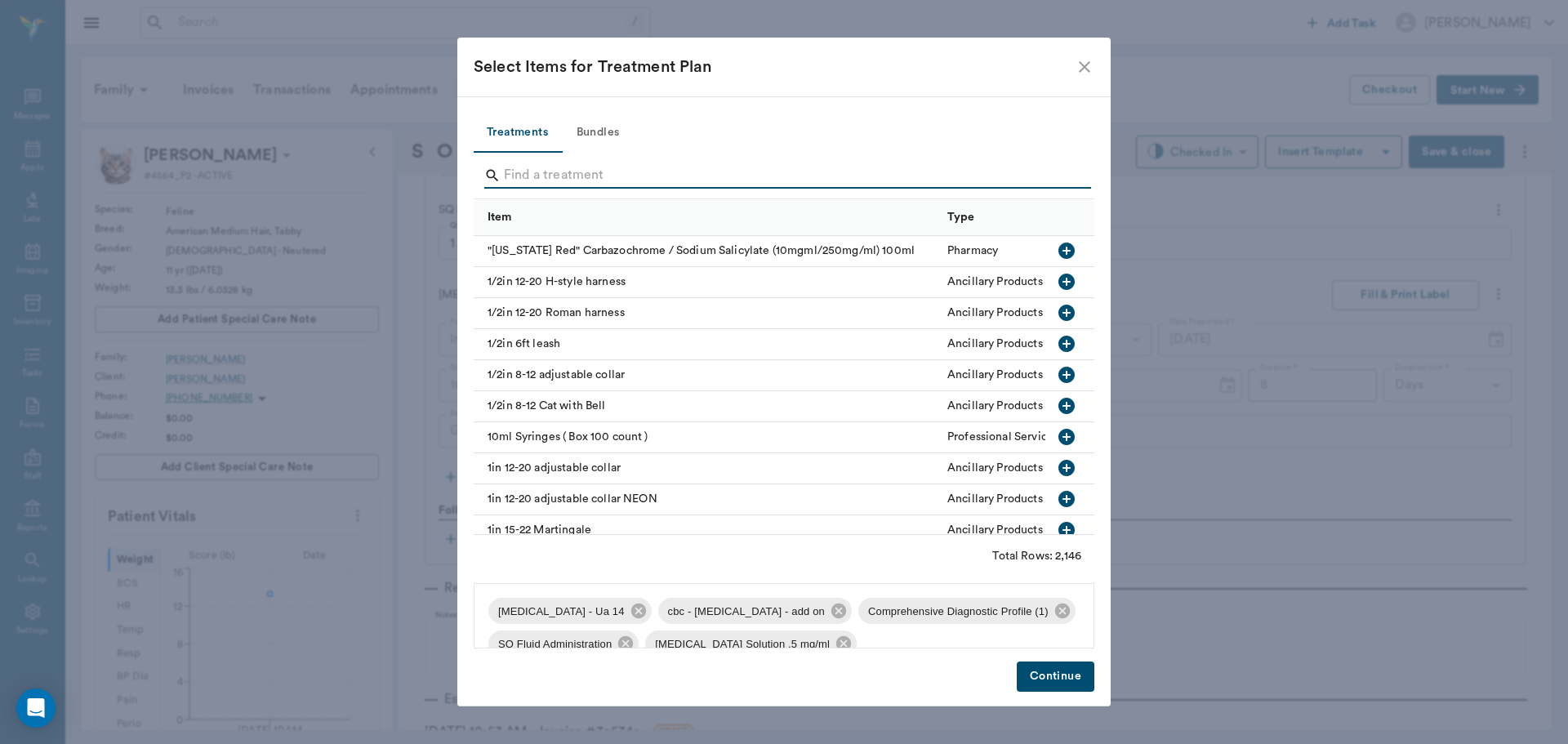
click at [531, 176] on input "Search" at bounding box center [784, 175] width 562 height 26
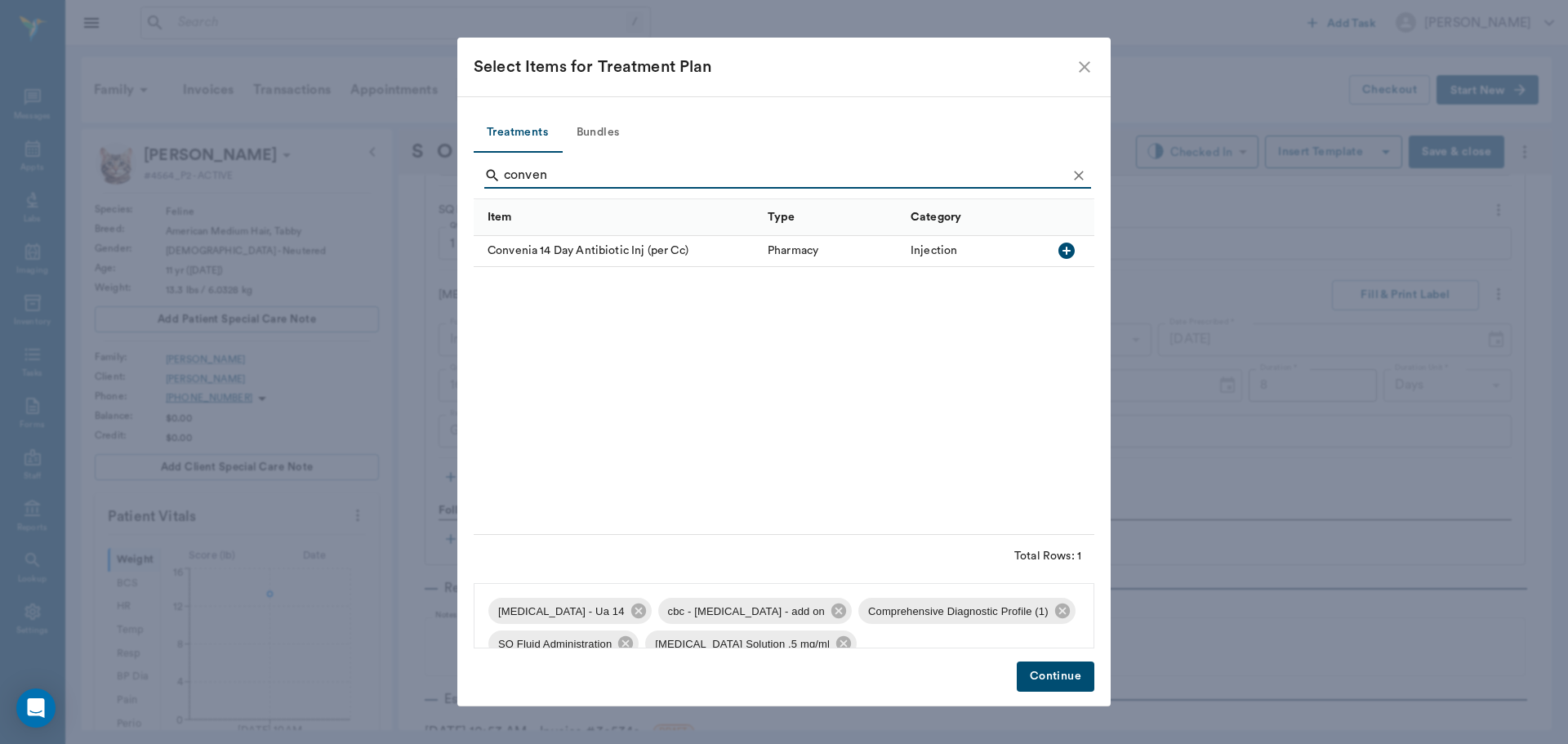
click at [1071, 252] on icon "button" at bounding box center [1067, 251] width 17 height 17
type input "c"
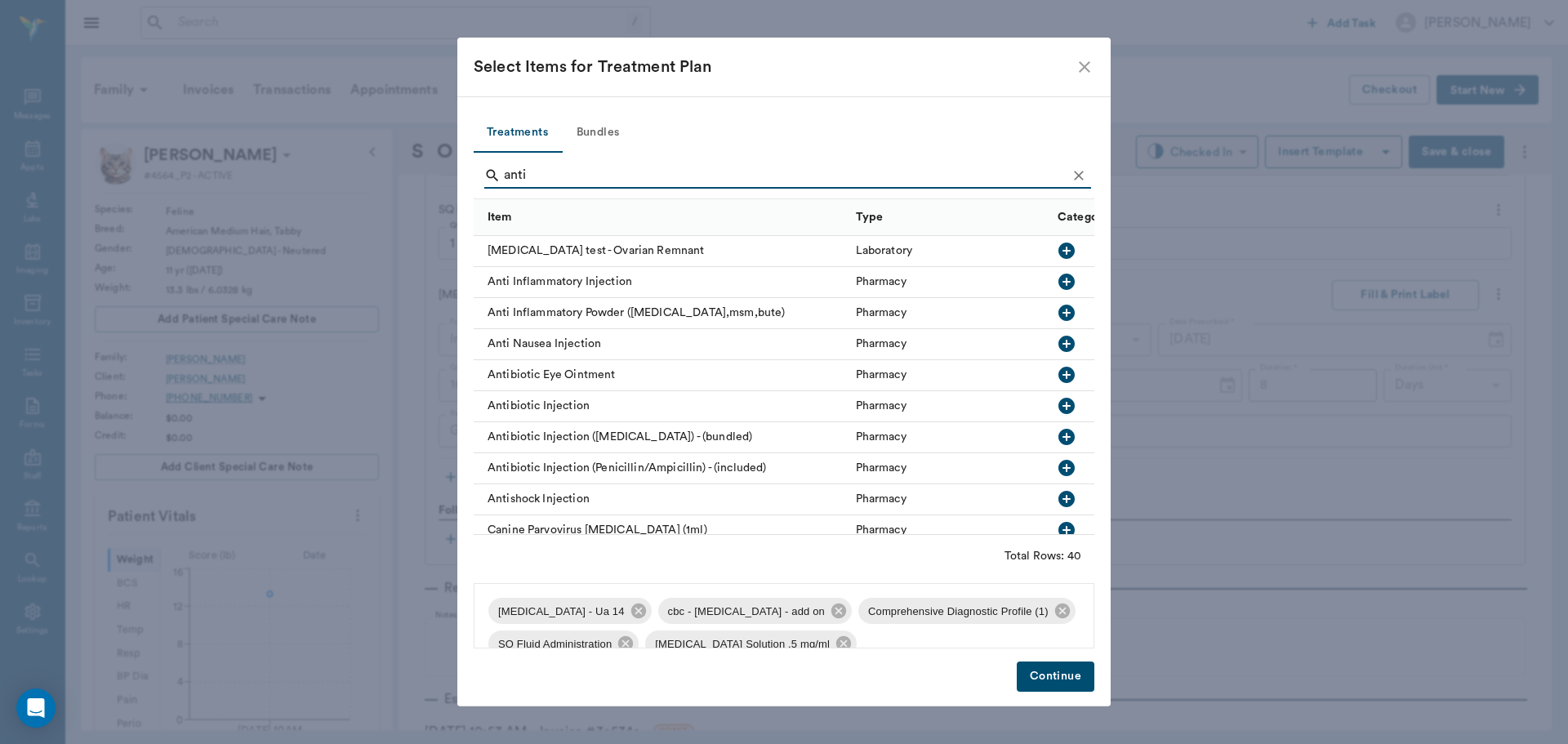
type input "anti"
click at [1059, 284] on icon "button" at bounding box center [1067, 282] width 17 height 17
click at [1062, 674] on button "Continue" at bounding box center [1055, 676] width 77 height 30
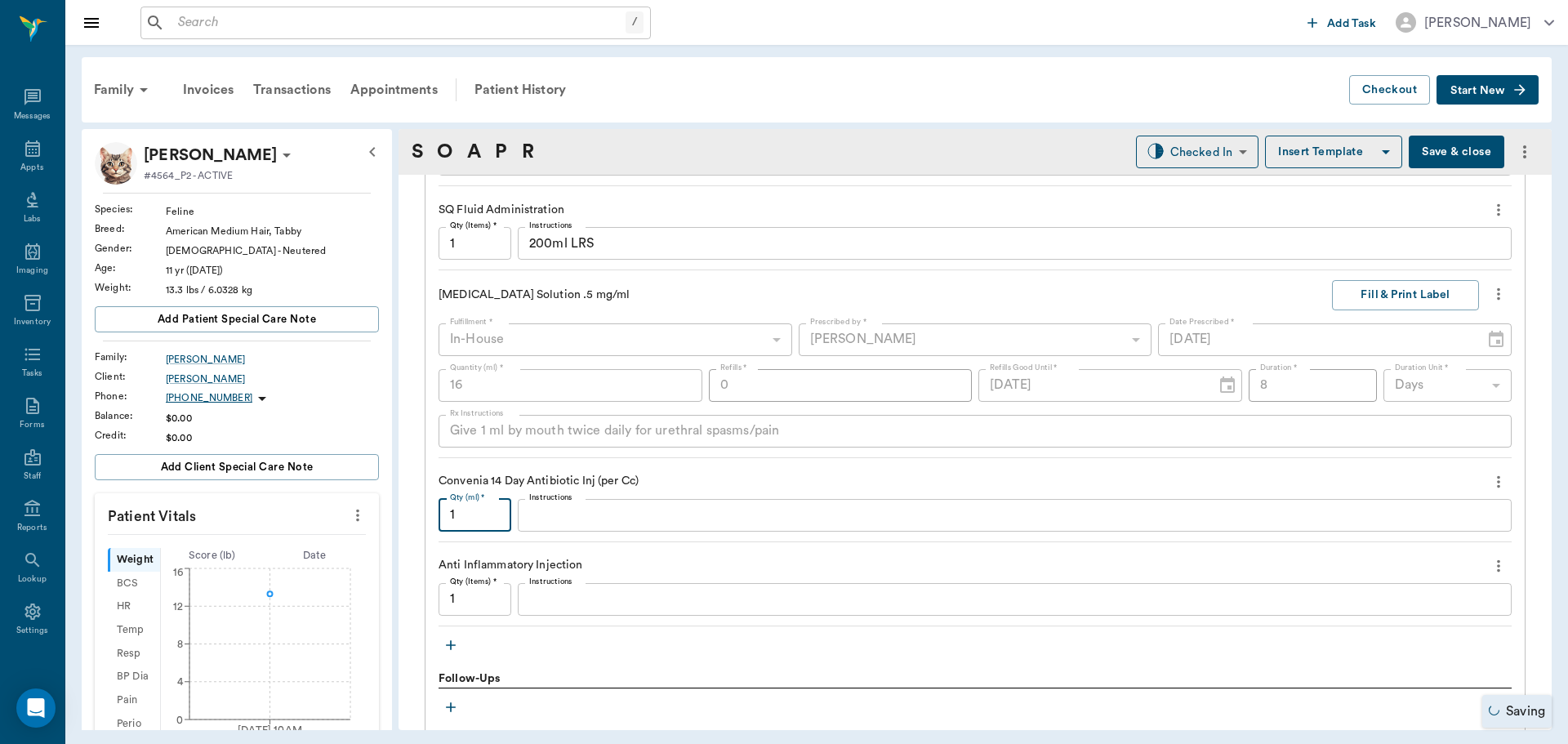
click at [476, 520] on input "1" at bounding box center [475, 515] width 73 height 33
type input ".62"
click at [478, 600] on input "1" at bounding box center [475, 599] width 73 height 33
click at [590, 610] on div "x Instructions" at bounding box center [1015, 599] width 994 height 33
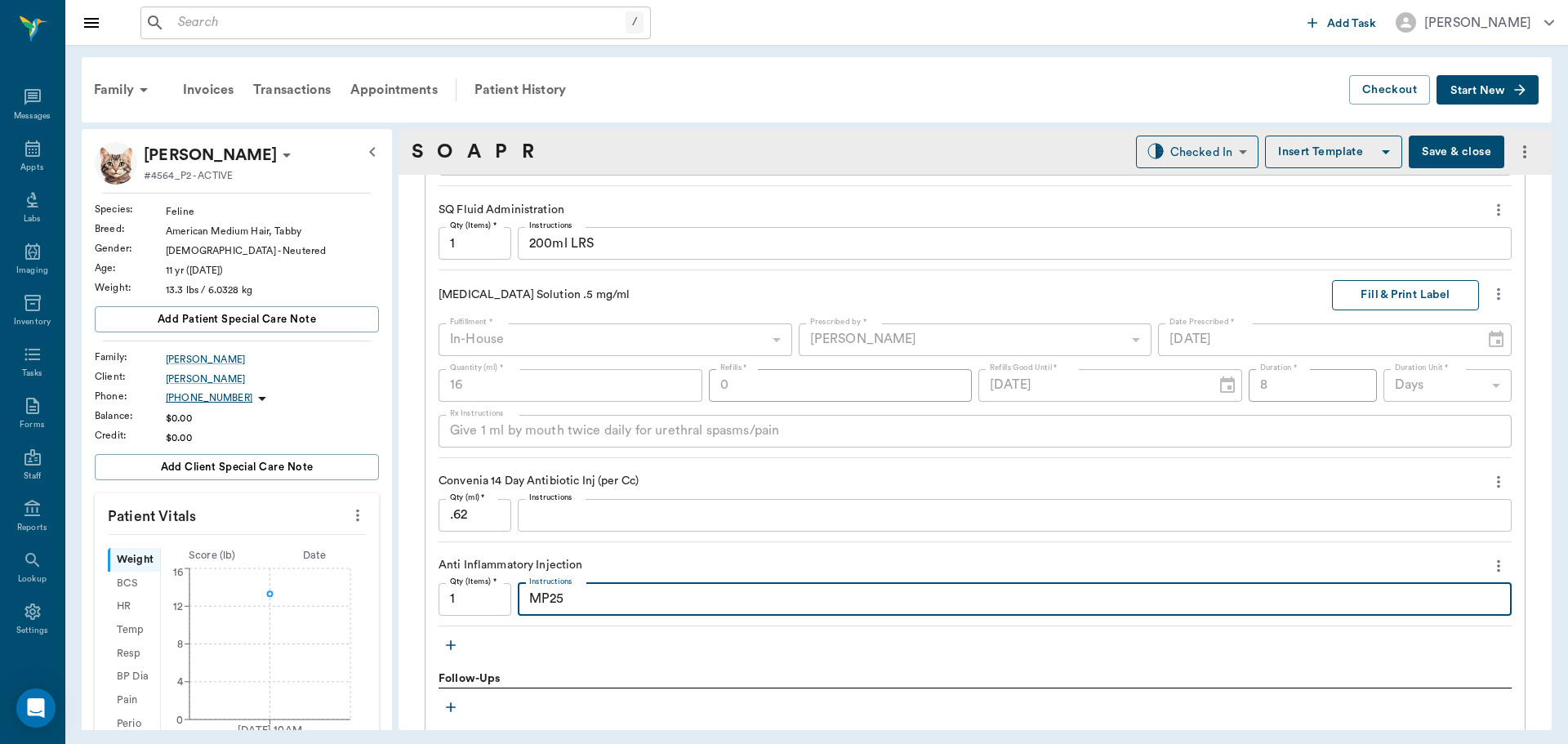
type textarea "MP25"
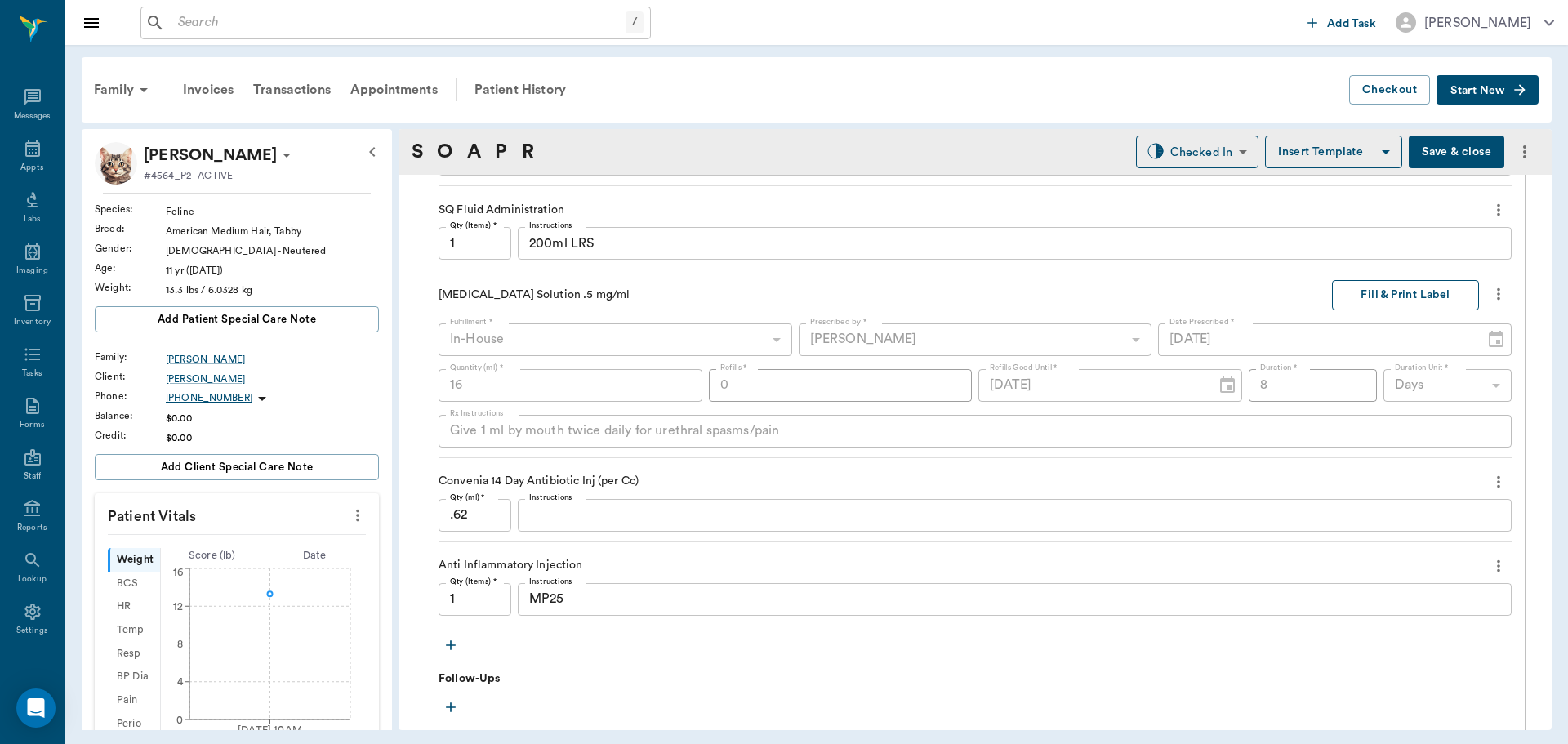
click at [1355, 294] on button "Fill & Print Label" at bounding box center [1406, 295] width 147 height 30
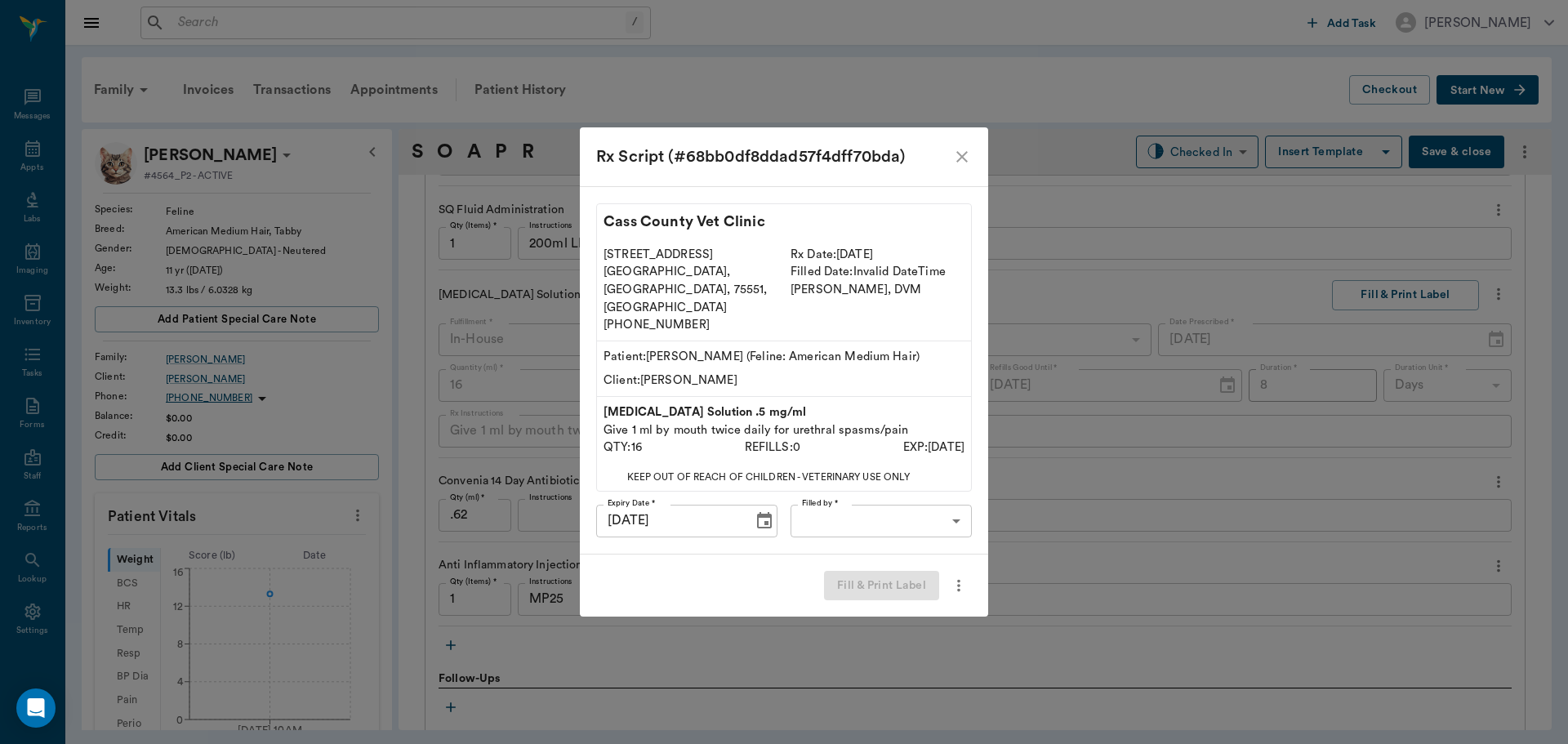
click at [929, 492] on body "/ ​ Add Task Dr. Bert Ellsworth Nectar Messages Appts Labs Imaging Inventory Ta…" at bounding box center [784, 372] width 1568 height 744
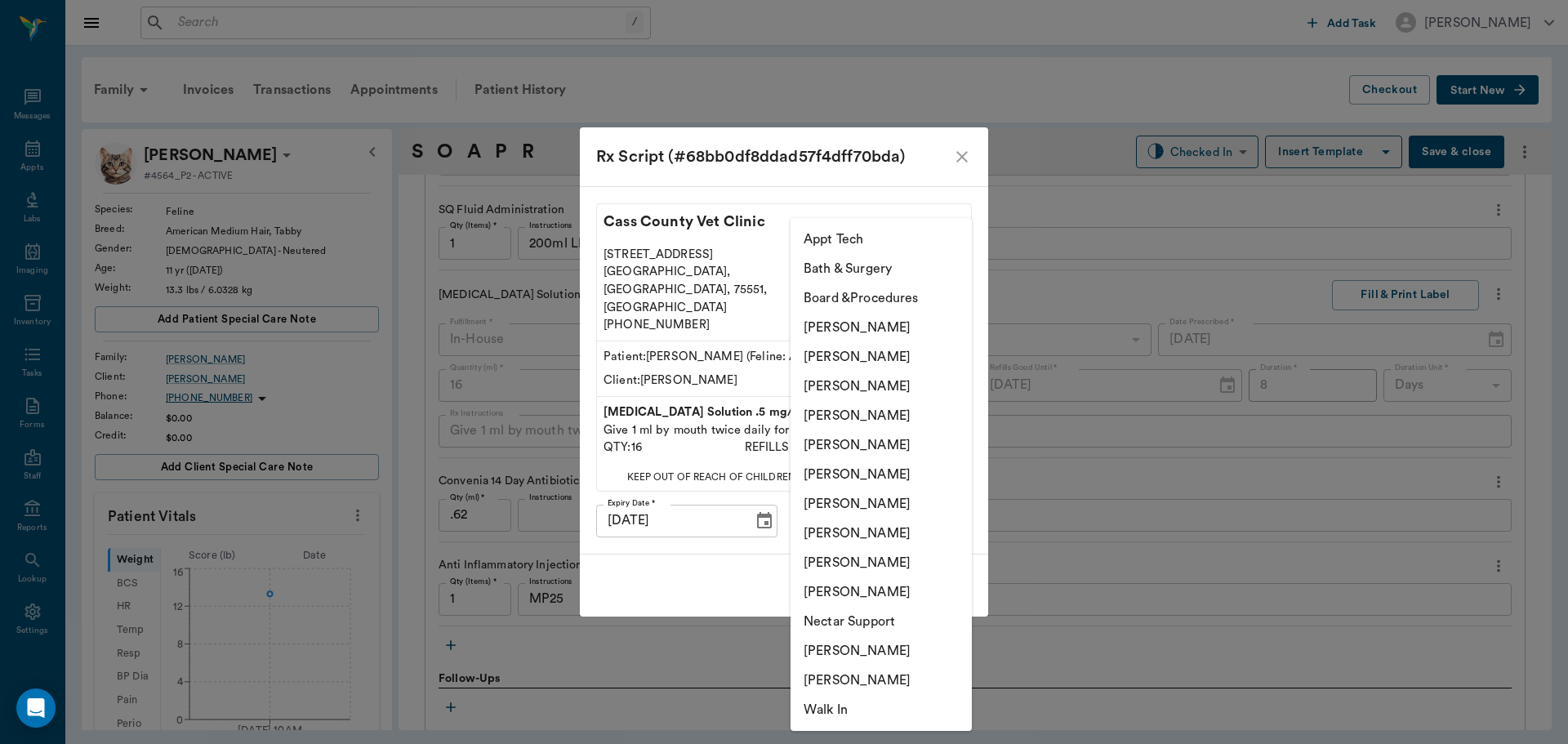
click at [918, 408] on li "[PERSON_NAME]" at bounding box center [881, 416] width 181 height 30
type input "63ec2f075fda476ae8351a4d"
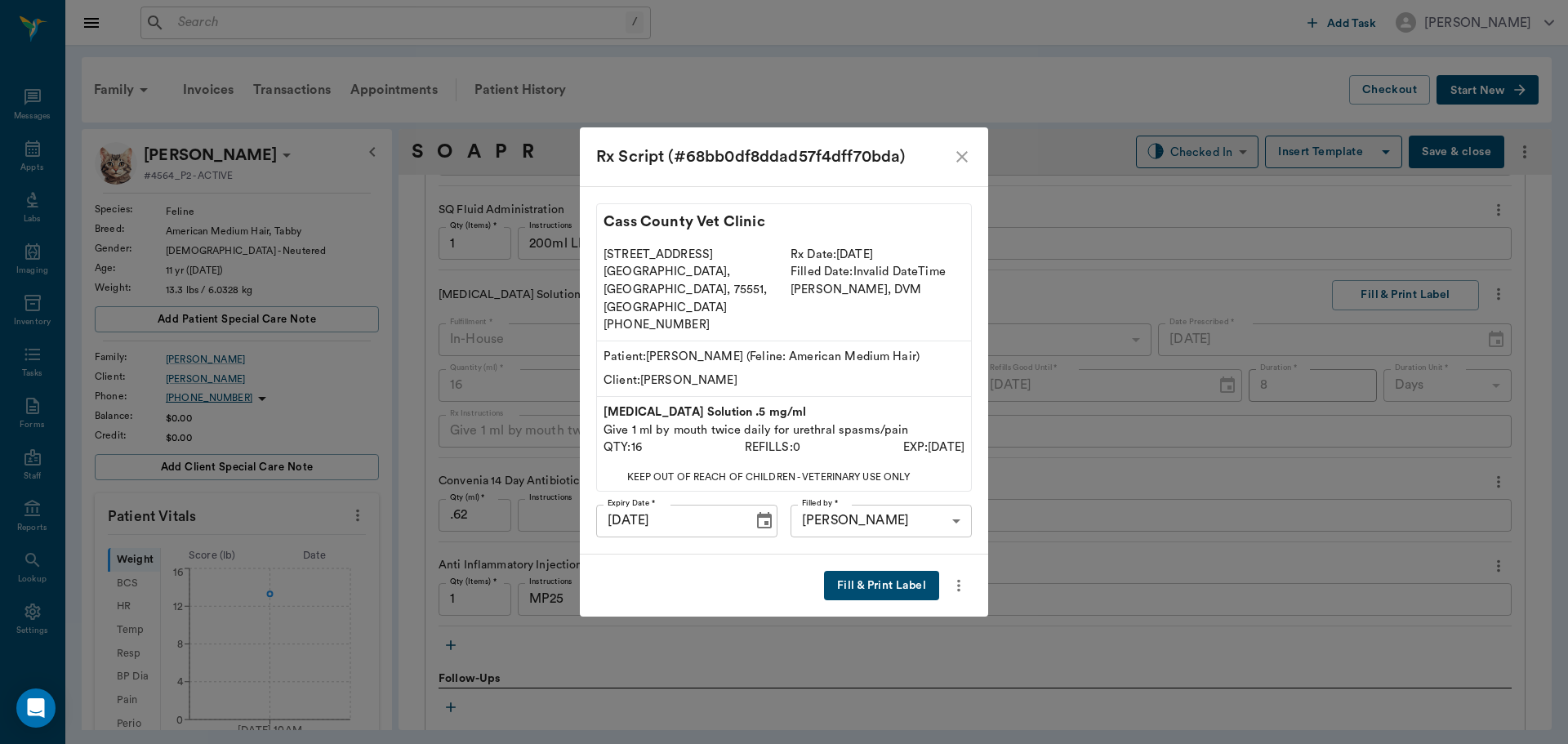
click at [918, 571] on button "Fill & Print Label" at bounding box center [881, 586] width 115 height 30
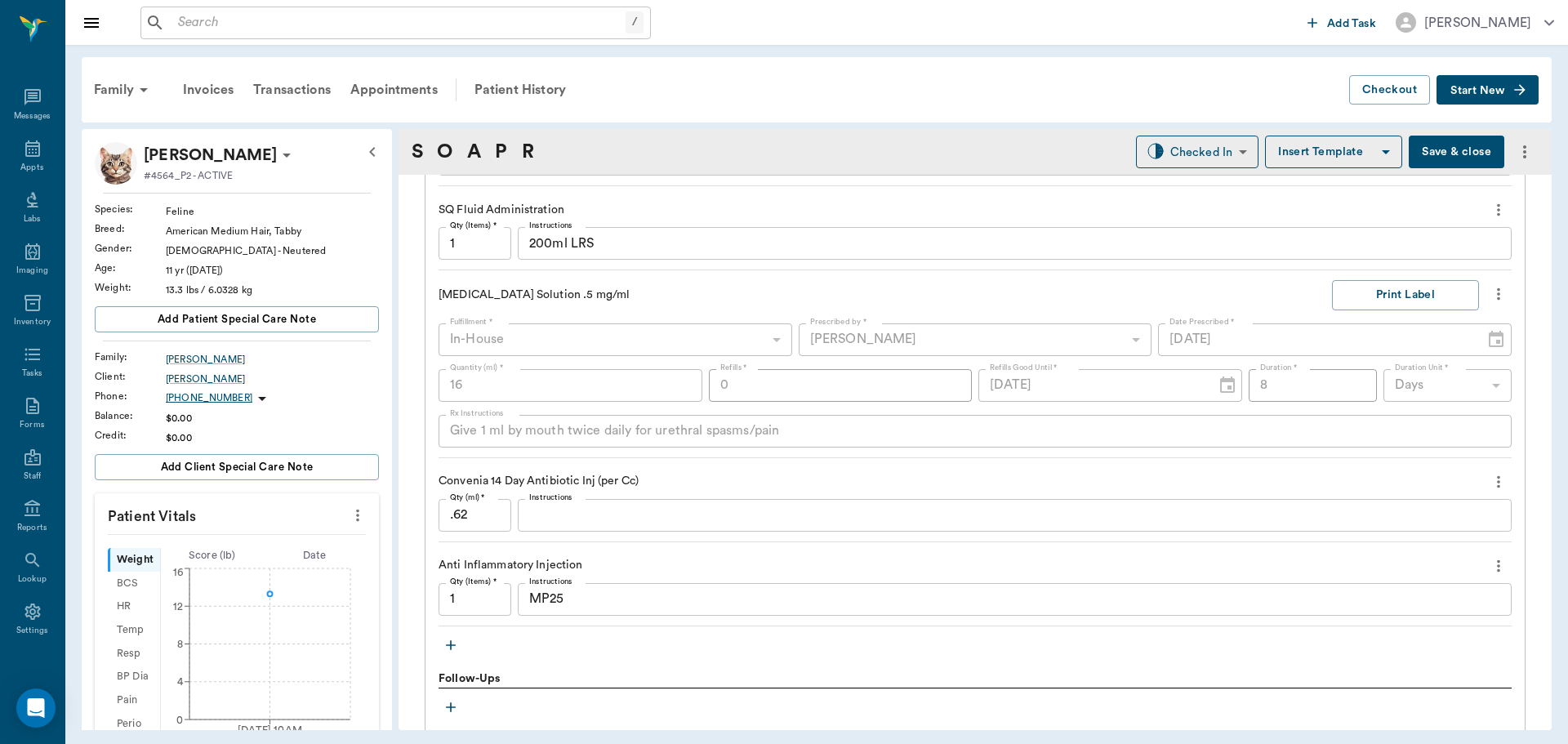
click at [588, 609] on div "MP25 x Instructions" at bounding box center [1015, 599] width 994 height 33
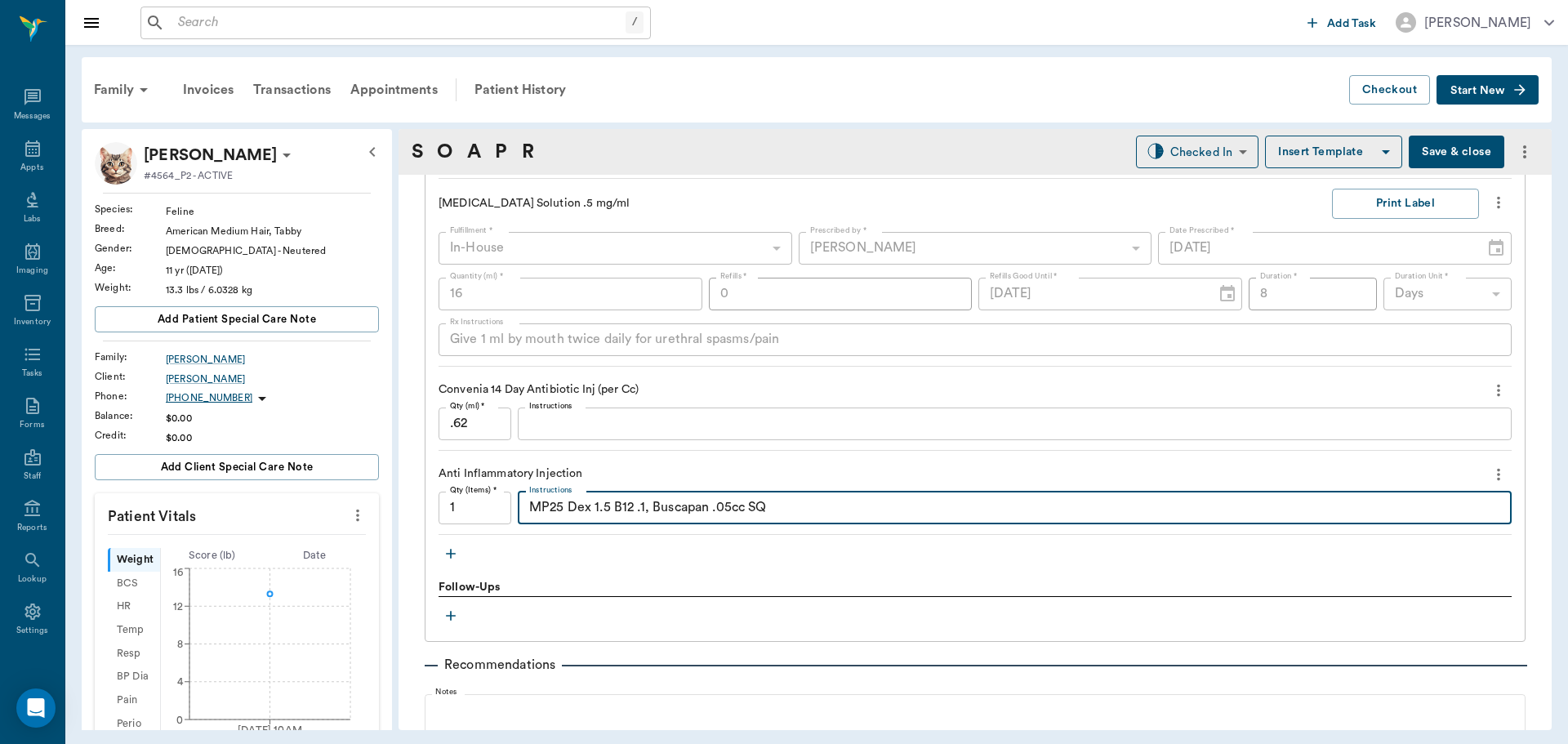
scroll to position [1509, 0]
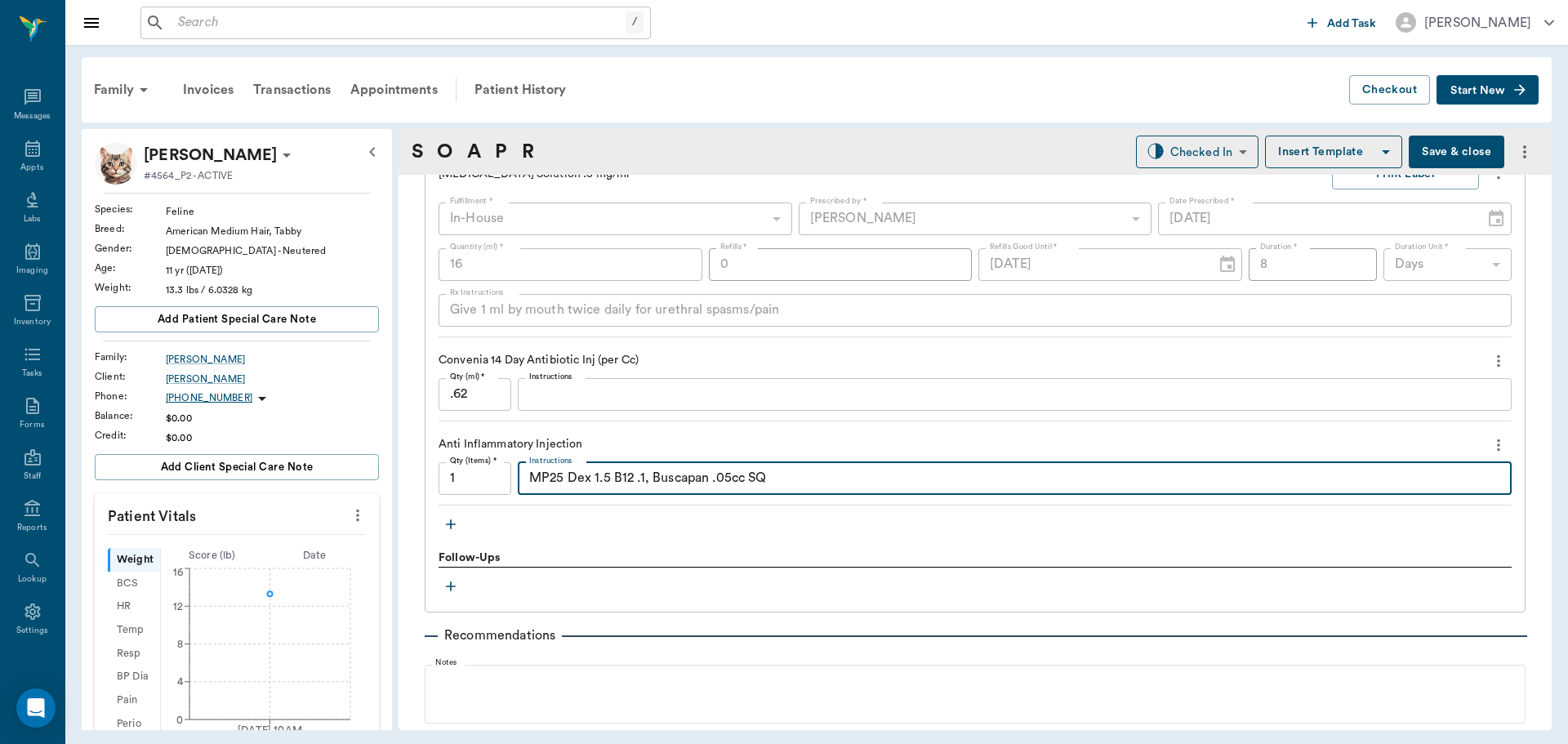
type textarea "MP25 Dex 1.5 B12 .1, Buscapan .05cc SQ"
click at [450, 529] on icon "button" at bounding box center [451, 524] width 17 height 17
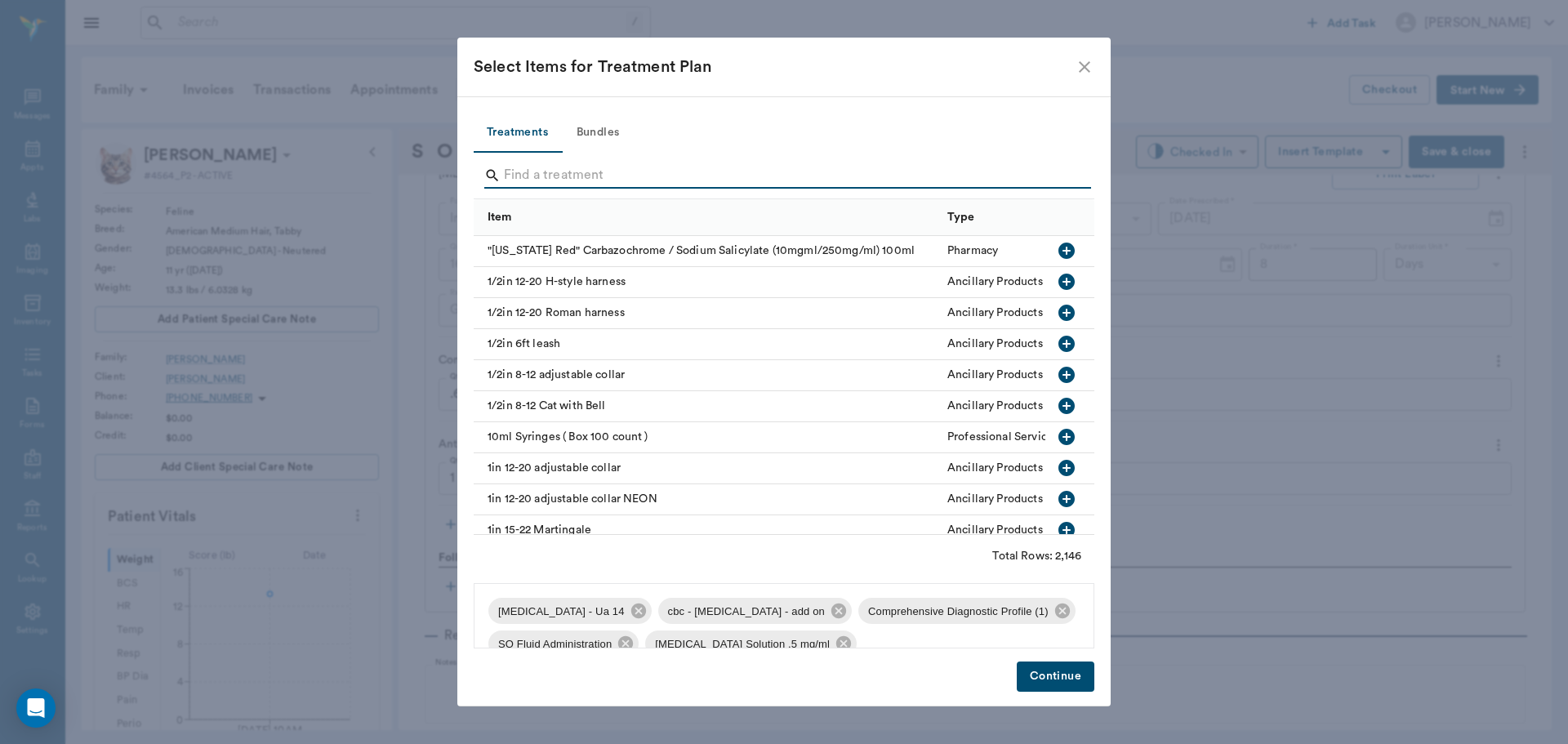
click at [562, 172] on input "Search" at bounding box center [784, 175] width 562 height 26
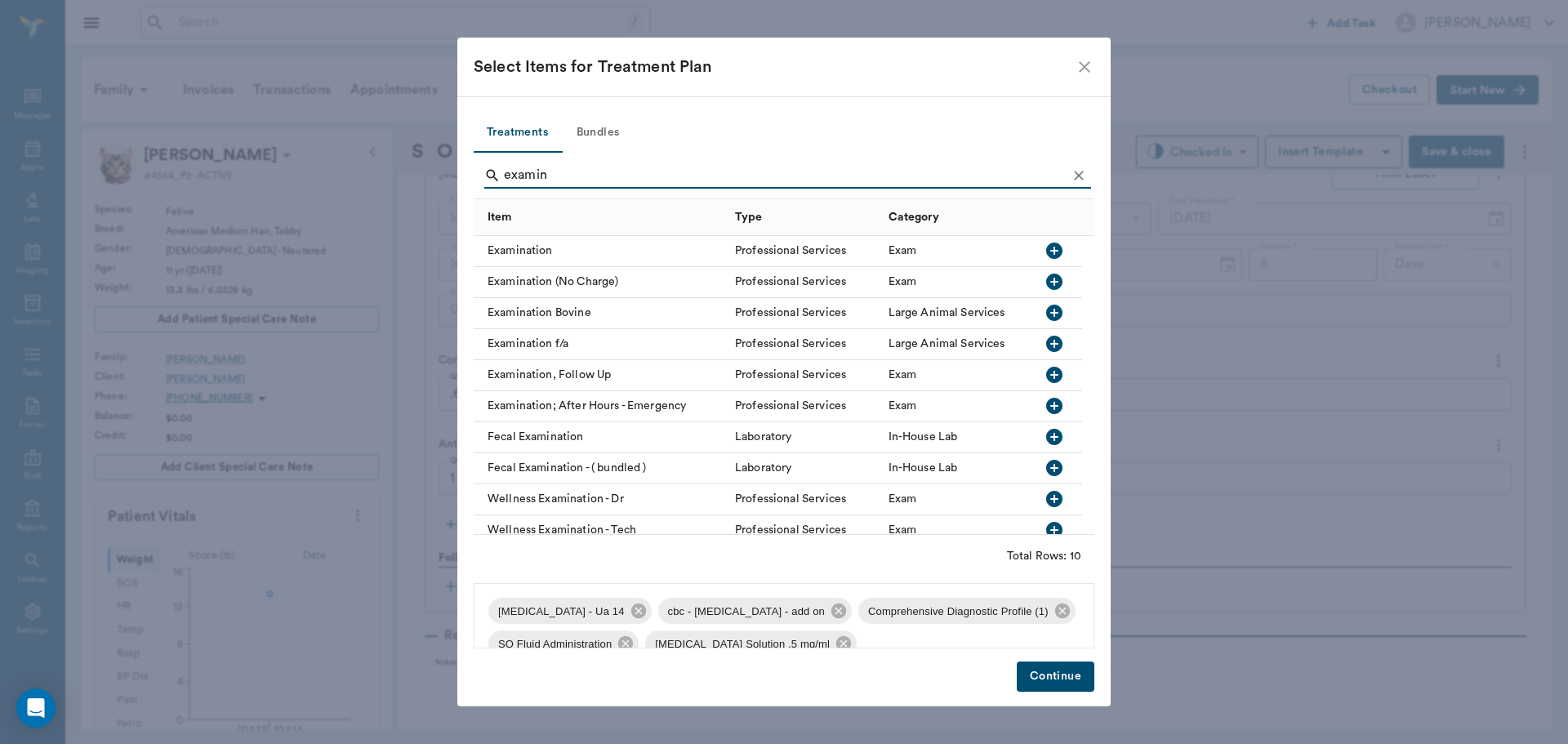
type input "examin"
click at [1053, 246] on icon "button" at bounding box center [1055, 251] width 17 height 17
click at [1071, 675] on button "Continue" at bounding box center [1055, 676] width 77 height 30
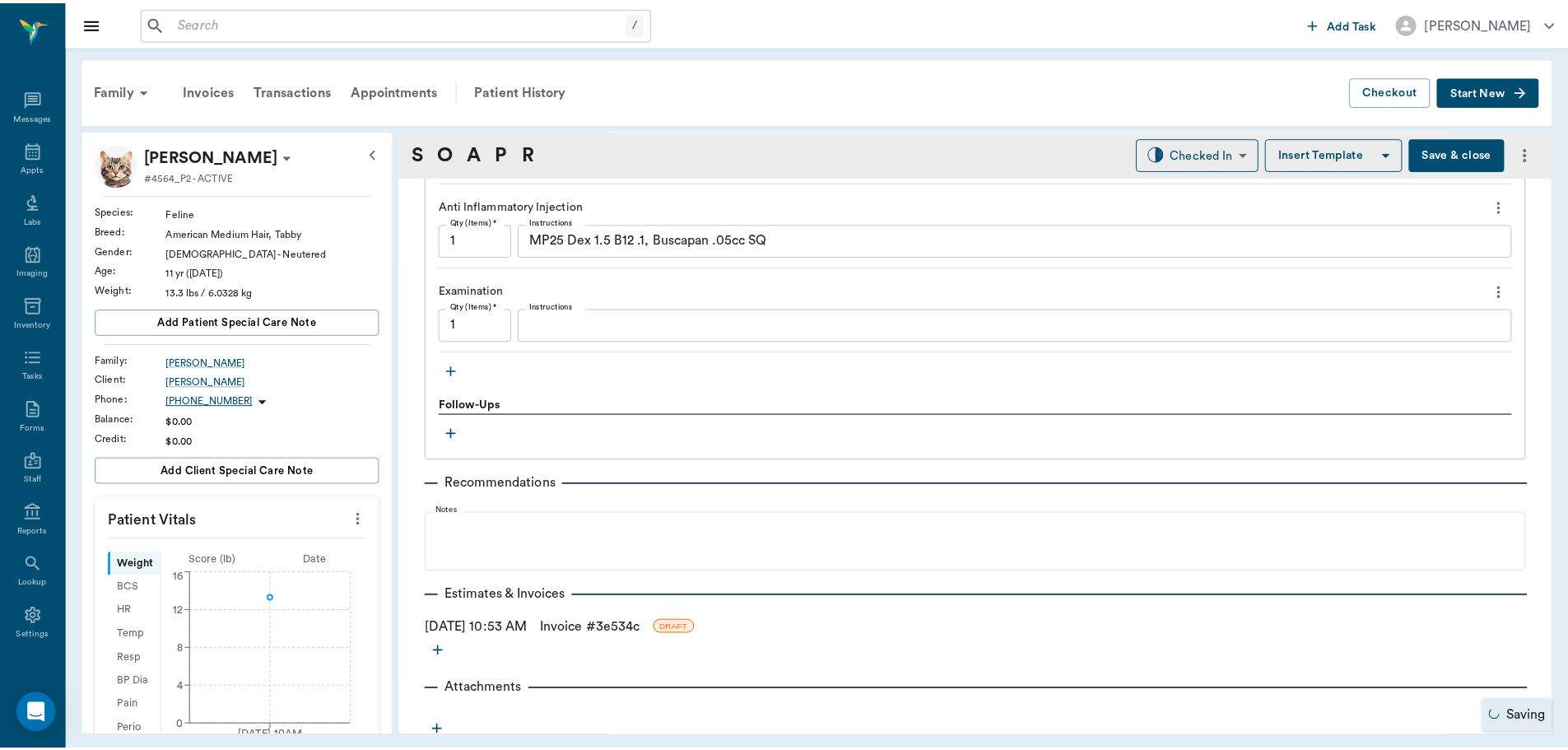
scroll to position [1770, 0]
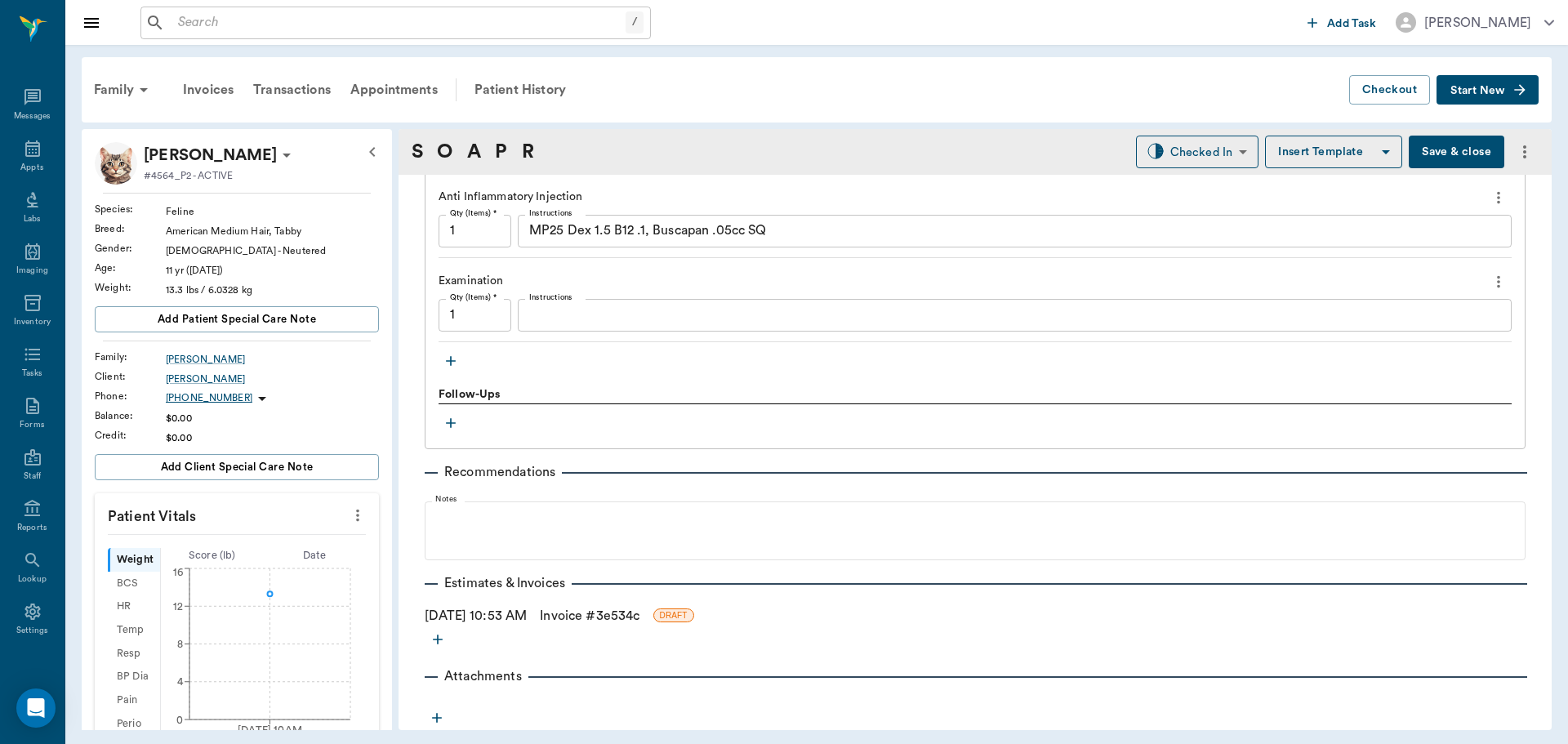
click at [590, 613] on link "Invoice # 3e534c" at bounding box center [590, 615] width 100 height 20
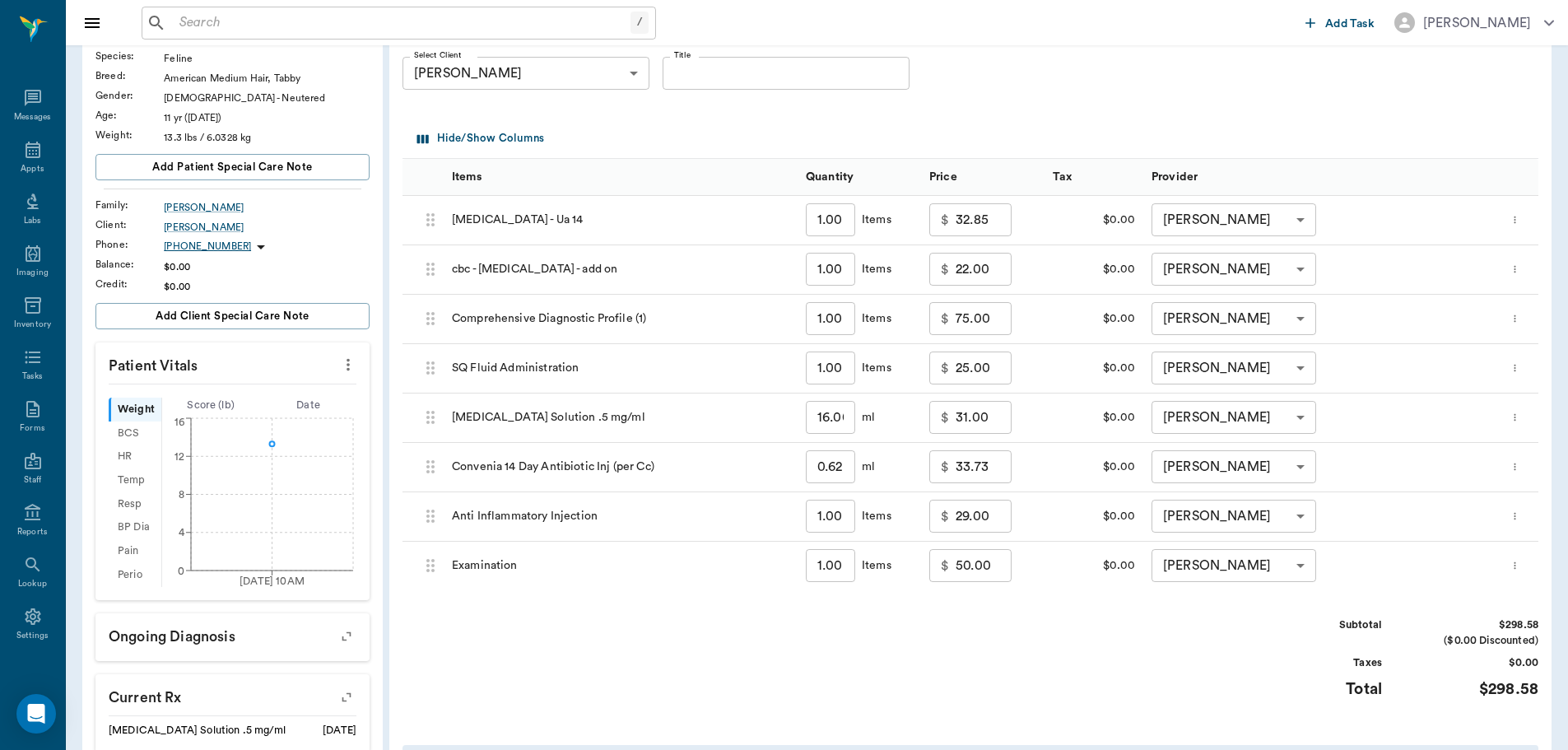
scroll to position [164, 0]
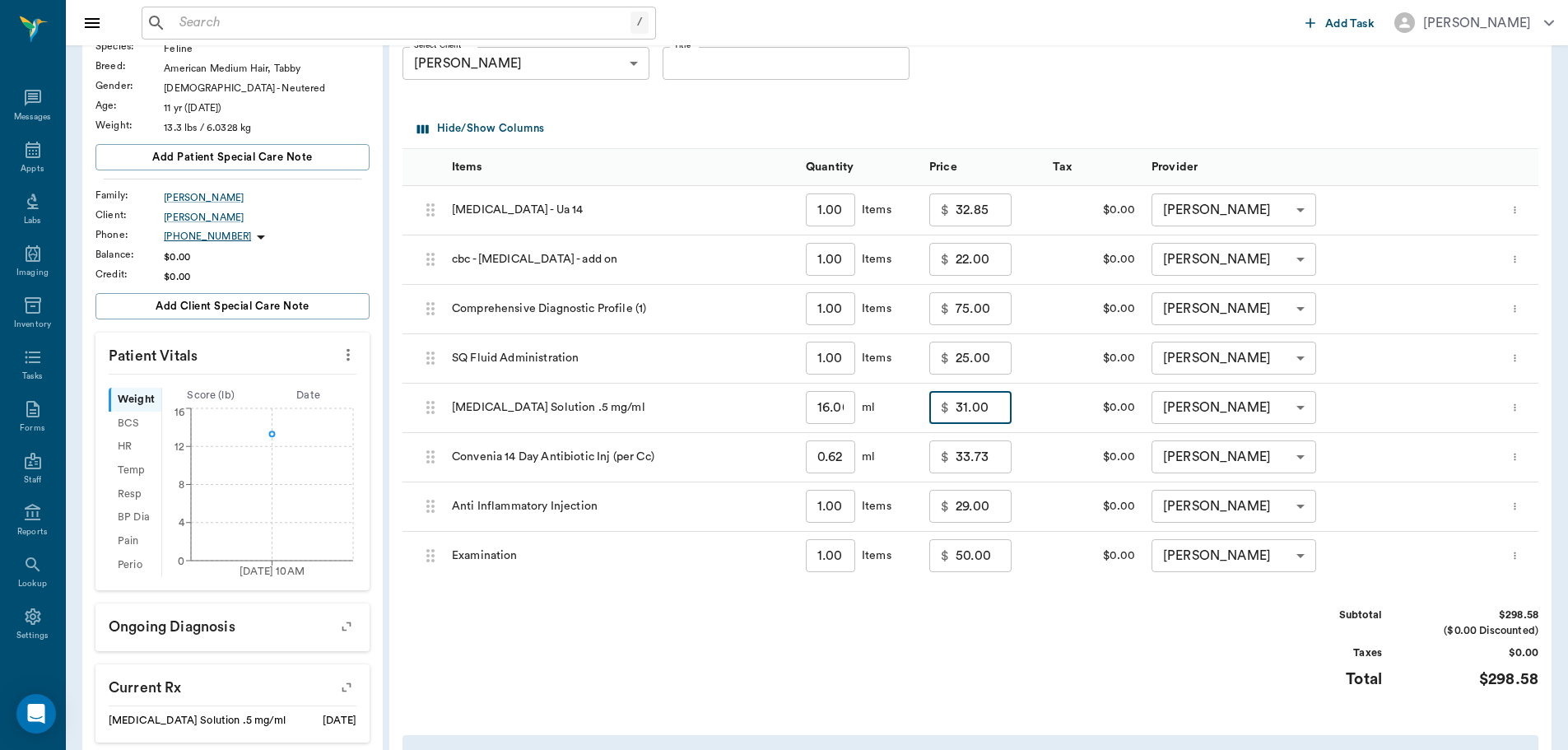
click at [996, 410] on input "31.00" at bounding box center [984, 407] width 56 height 33
type input "18.00"
click at [1025, 685] on div "Subtotal $285.58 ($0.00 Discounted) Taxes $0.00 Total $285.58" at bounding box center [970, 658] width 1136 height 102
click at [994, 554] on input "50.00" at bounding box center [984, 555] width 56 height 33
type input "35.00"
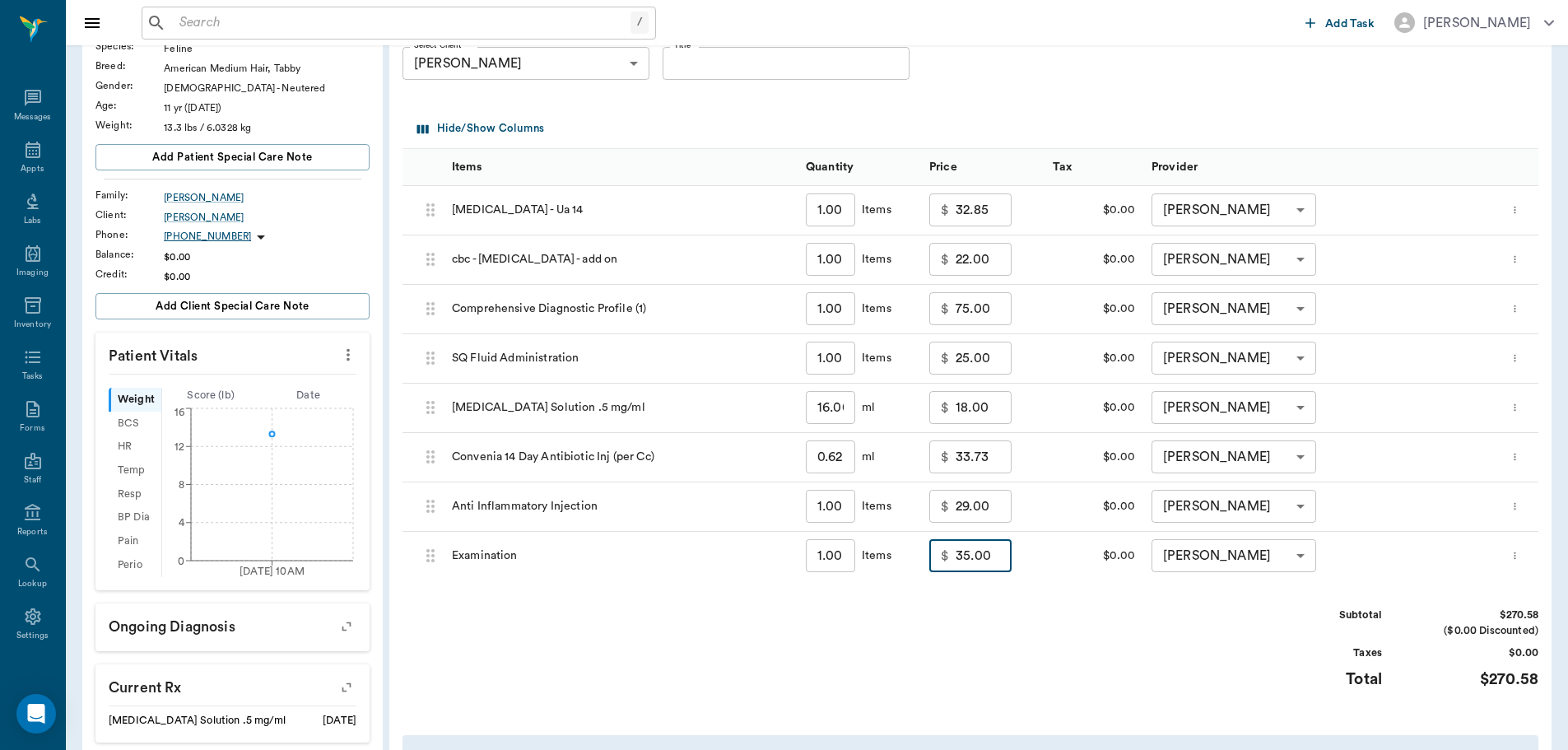
click at [1014, 629] on div "Subtotal $270.58 ($0.00 Discounted) Taxes $0.00 Total $270.58" at bounding box center [970, 658] width 1136 height 102
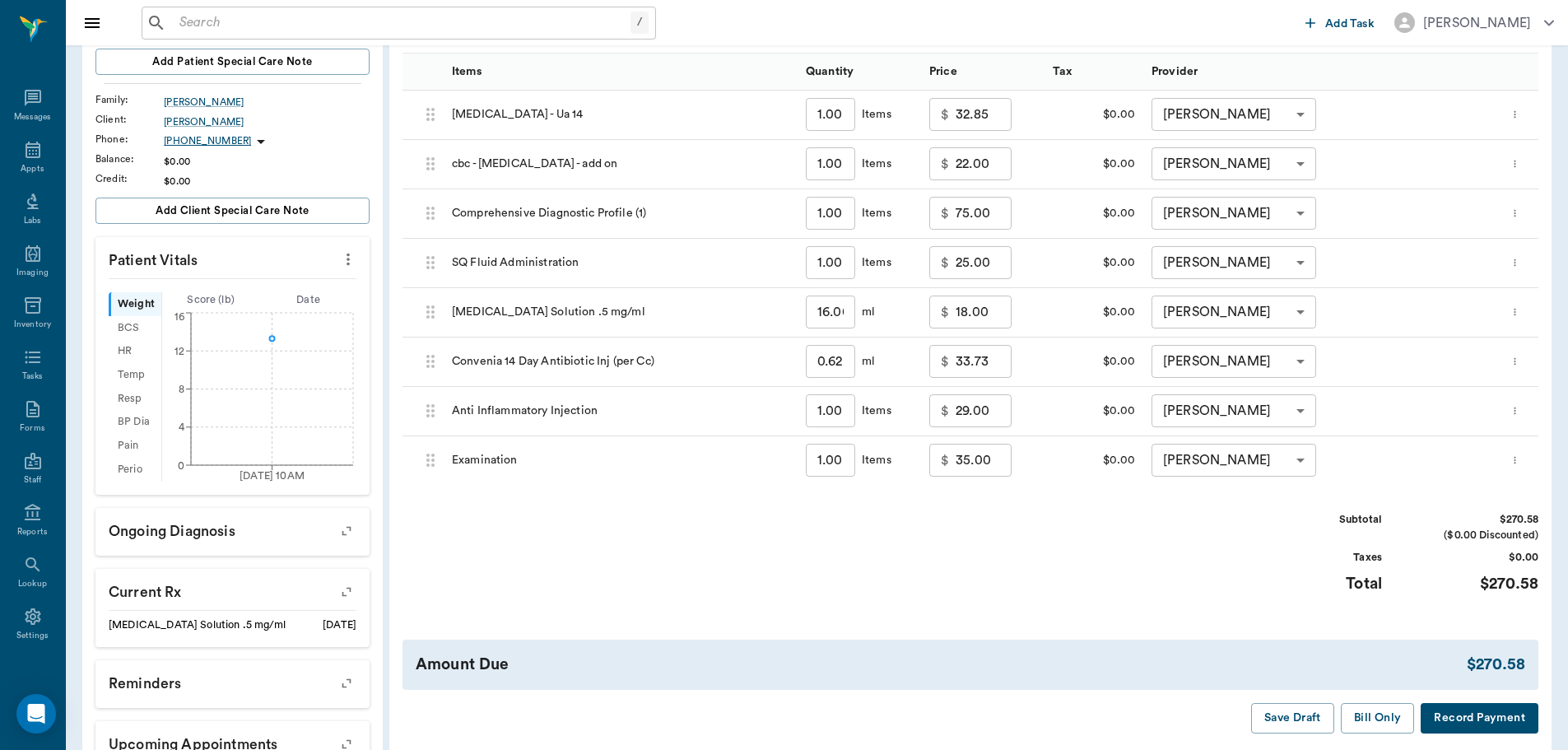
scroll to position [368, 0]
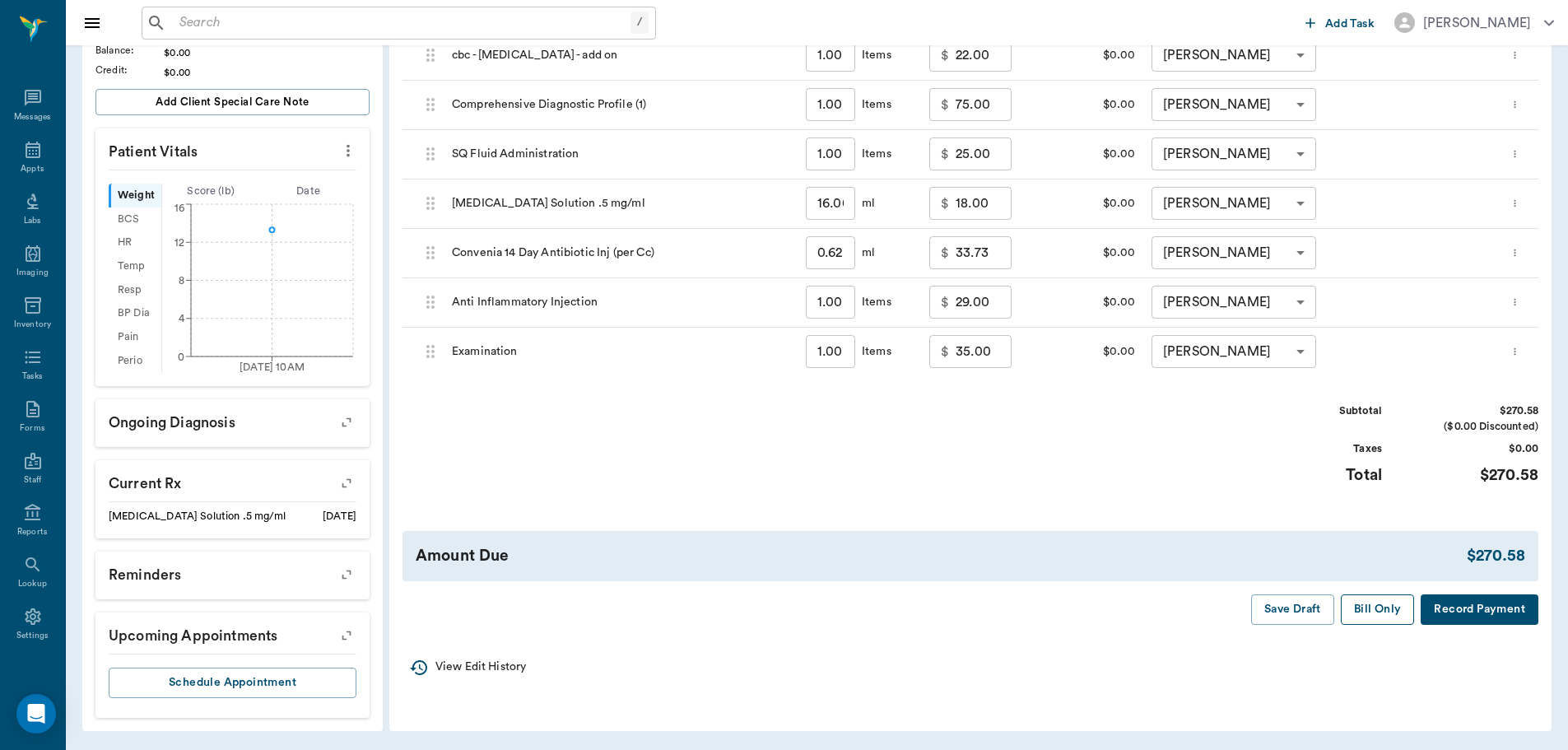
click at [1381, 609] on button "Bill Only" at bounding box center [1377, 609] width 74 height 30
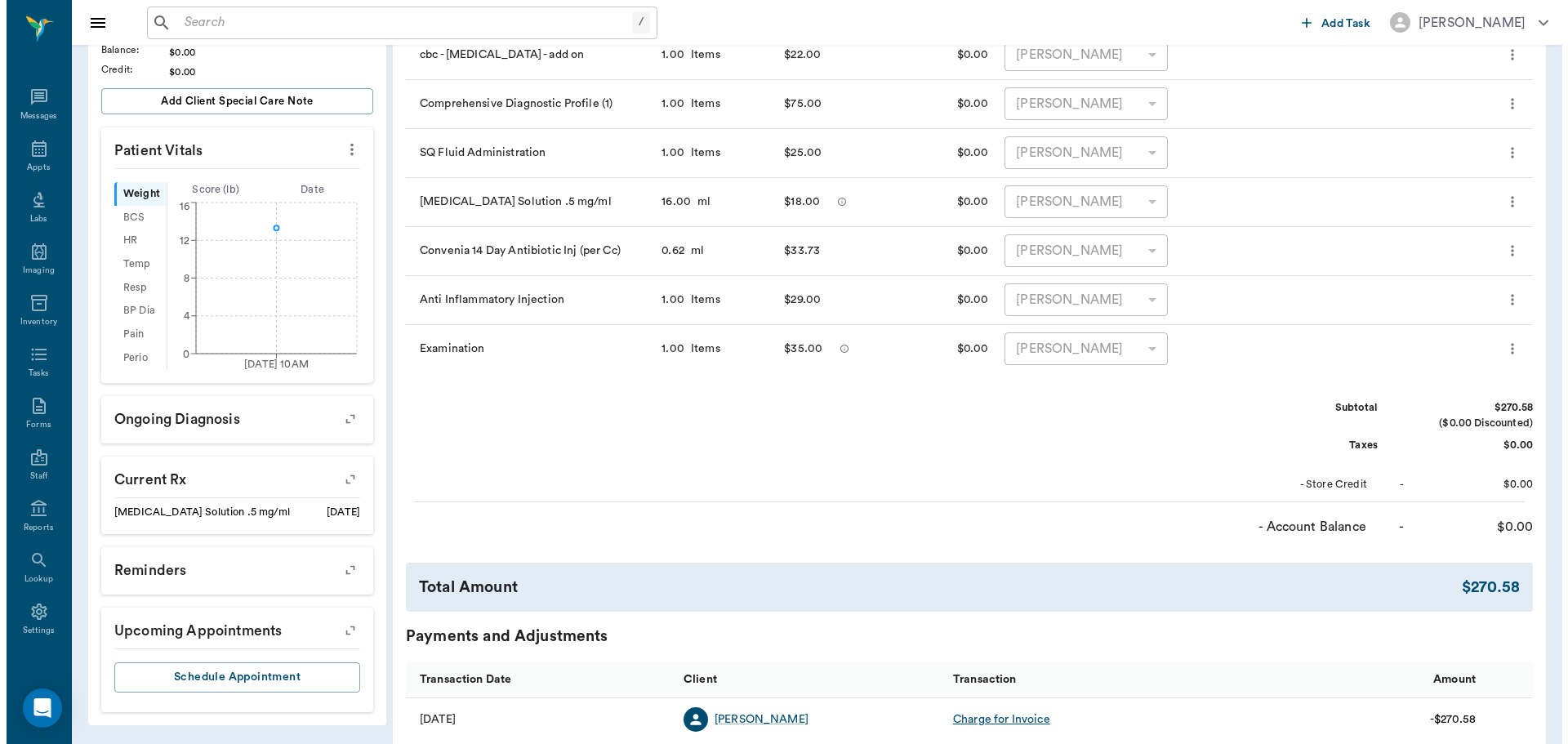
scroll to position [0, 0]
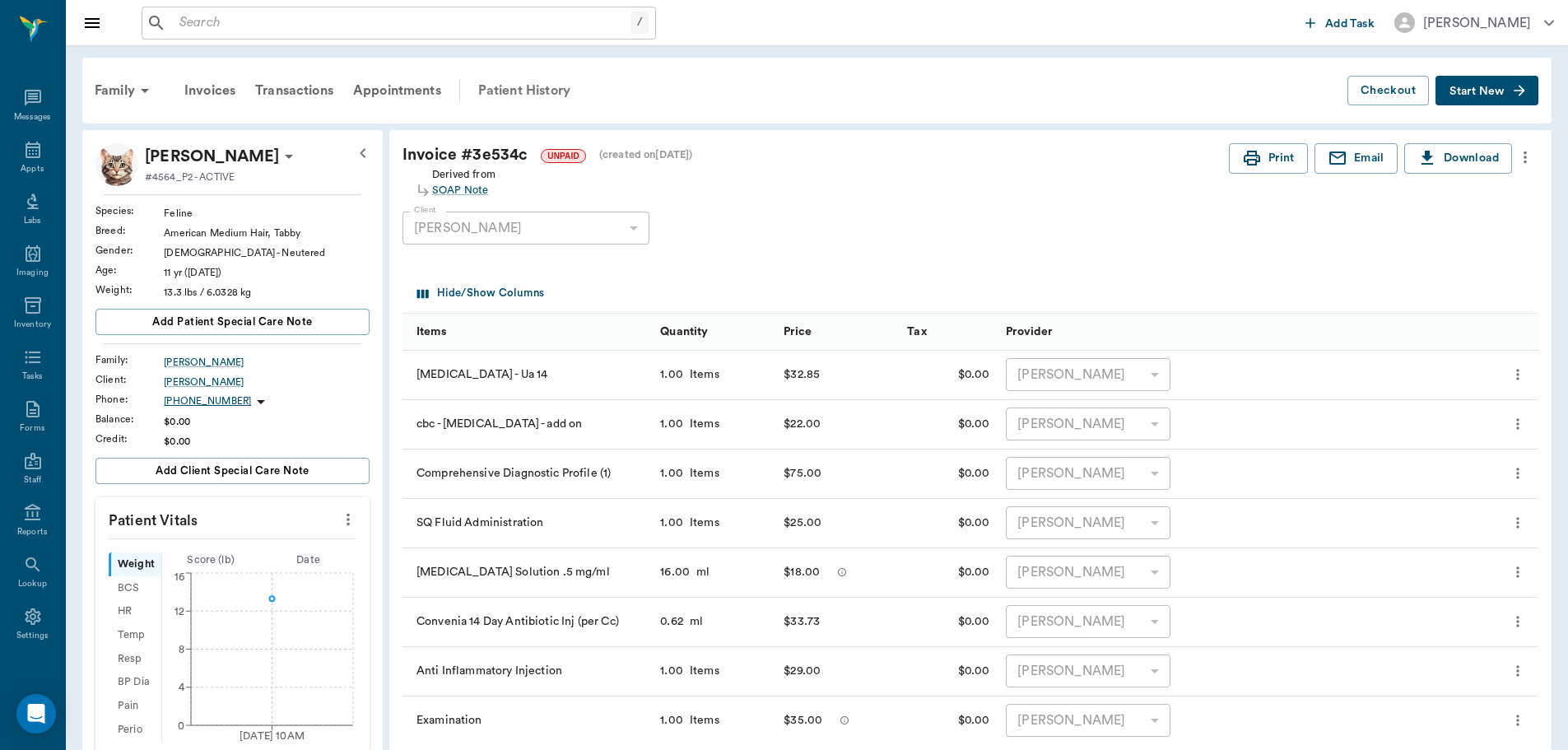
click at [500, 89] on div "Patient History" at bounding box center [524, 90] width 112 height 39
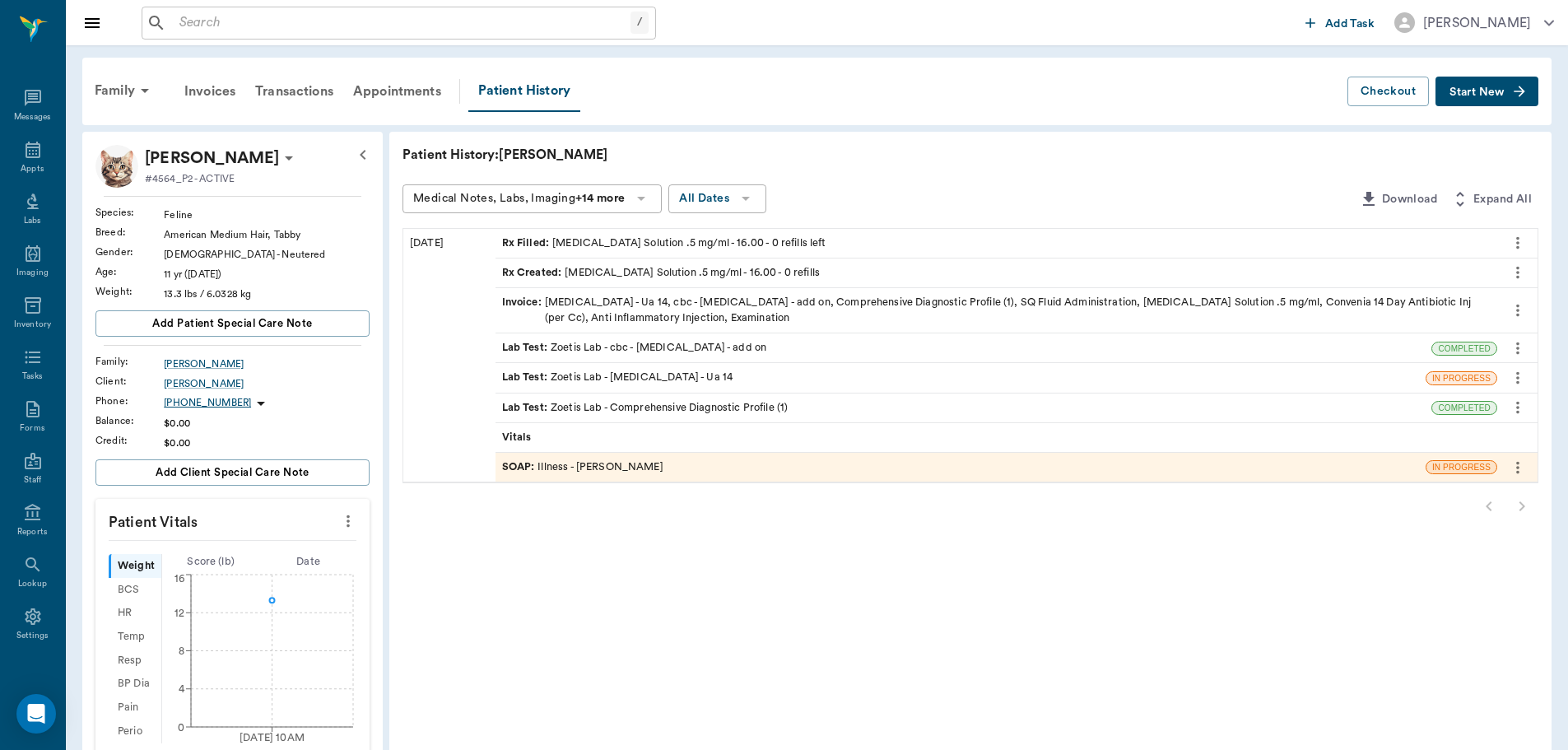
click at [630, 463] on div "SOAP : Illness - Dr. Bert Ellsworth" at bounding box center [583, 467] width 162 height 16
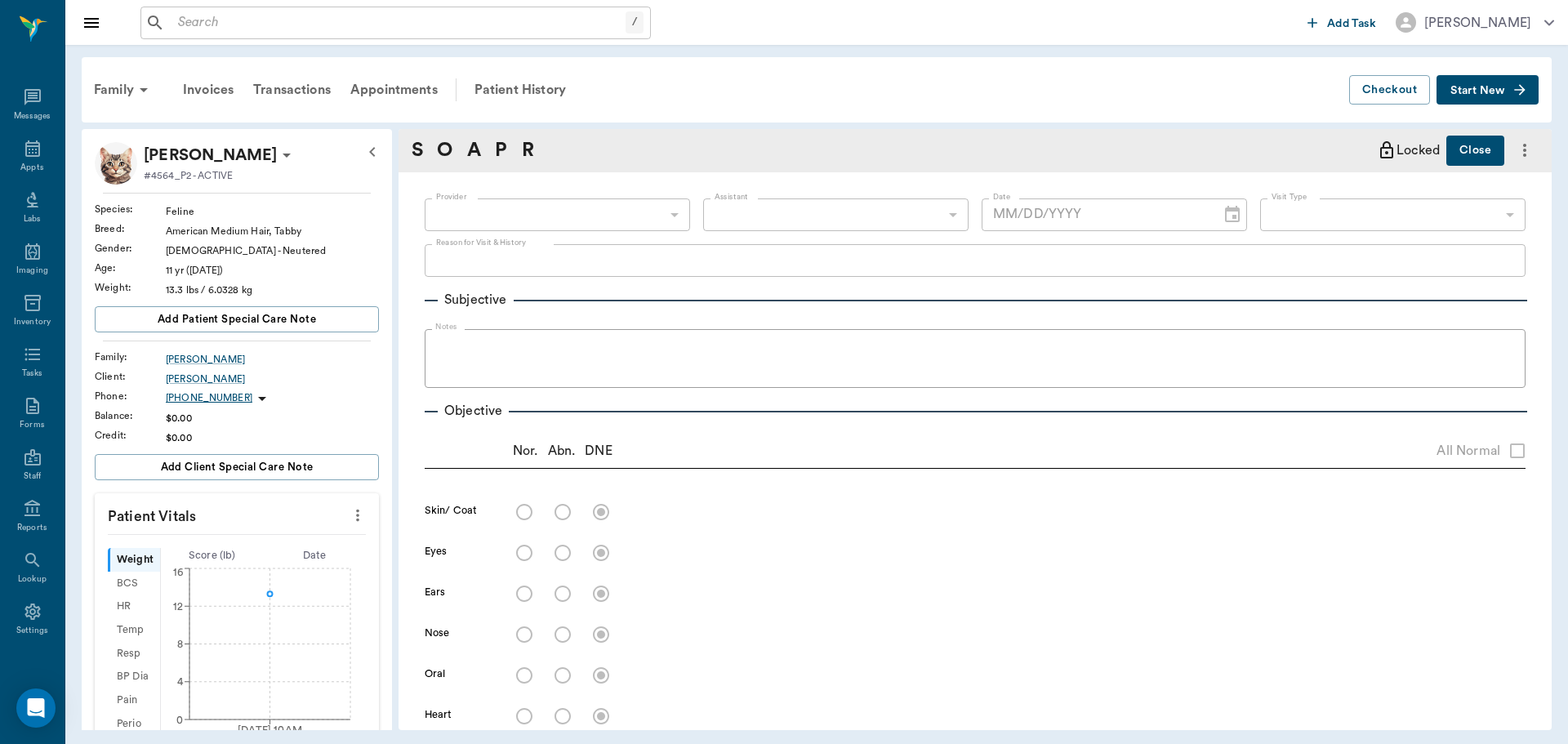
type input "63ec2f075fda476ae8351a4d"
type input "65d2be4f46e3a538d89b8c15"
type textarea "outside cat , been gone for days came back but not eating or drinking/Lisa"
radio input "true"
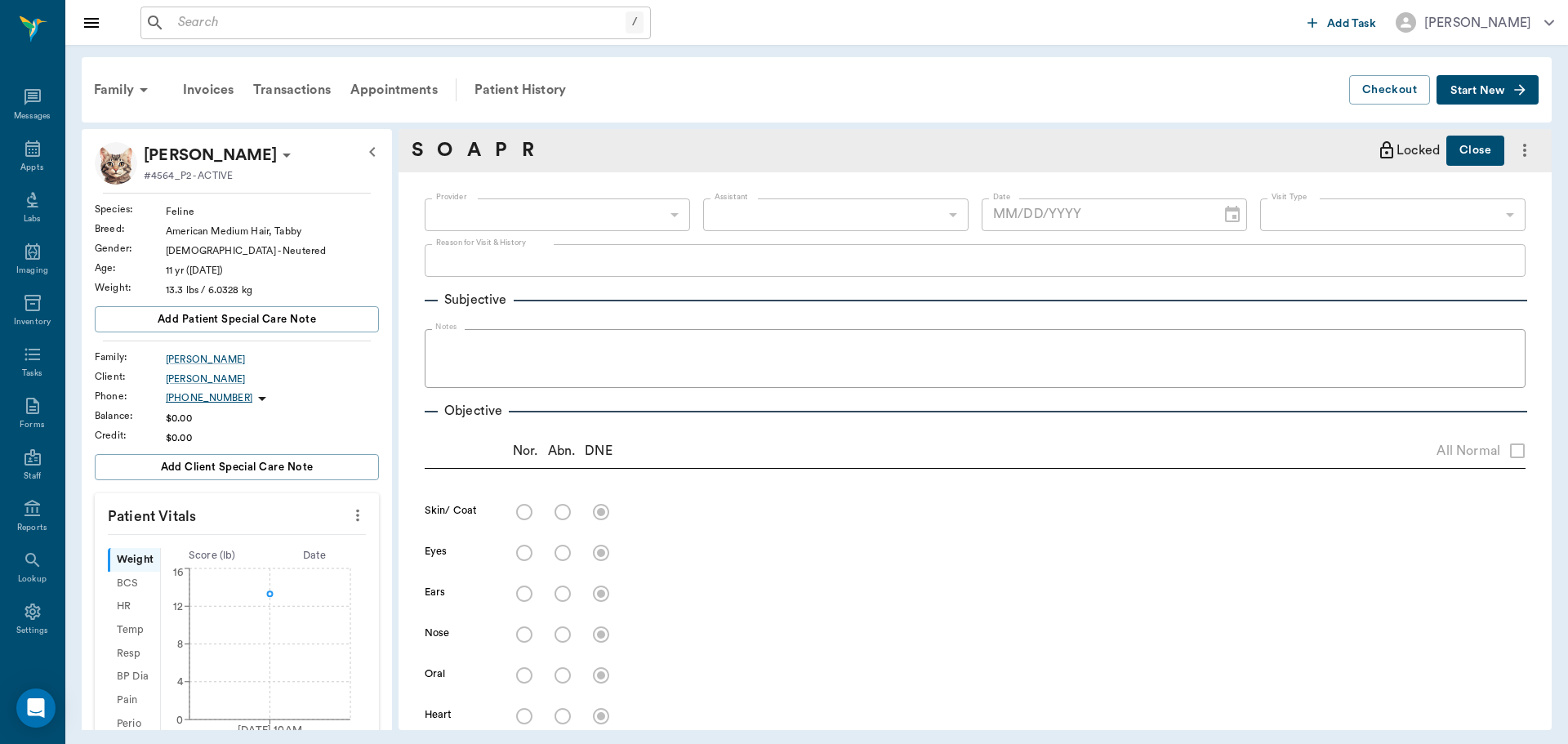
radio input "true"
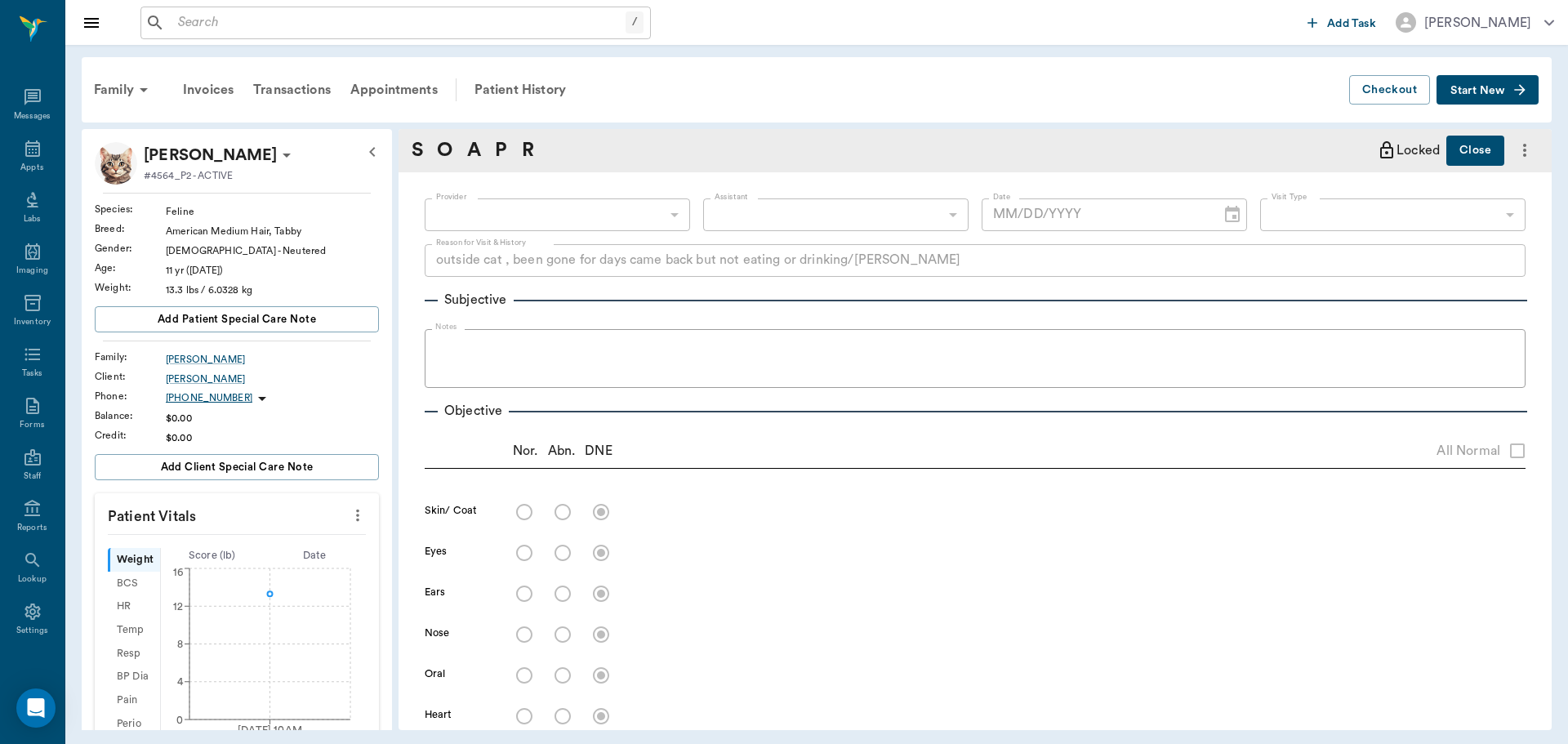
radio input "true"
type textarea "urinated in exam room, bladder still enlarged, not painful"
radio input "true"
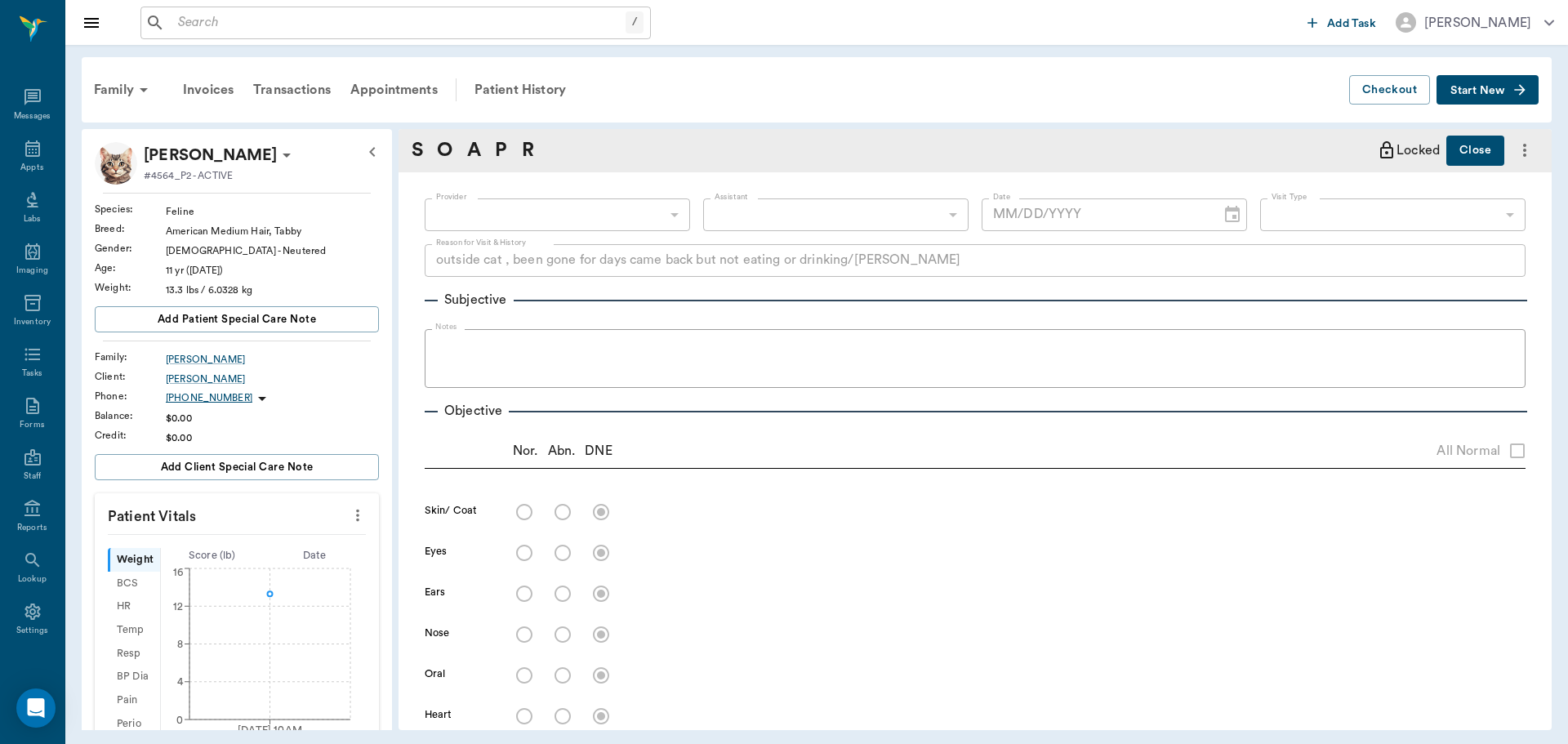
radio input "true"
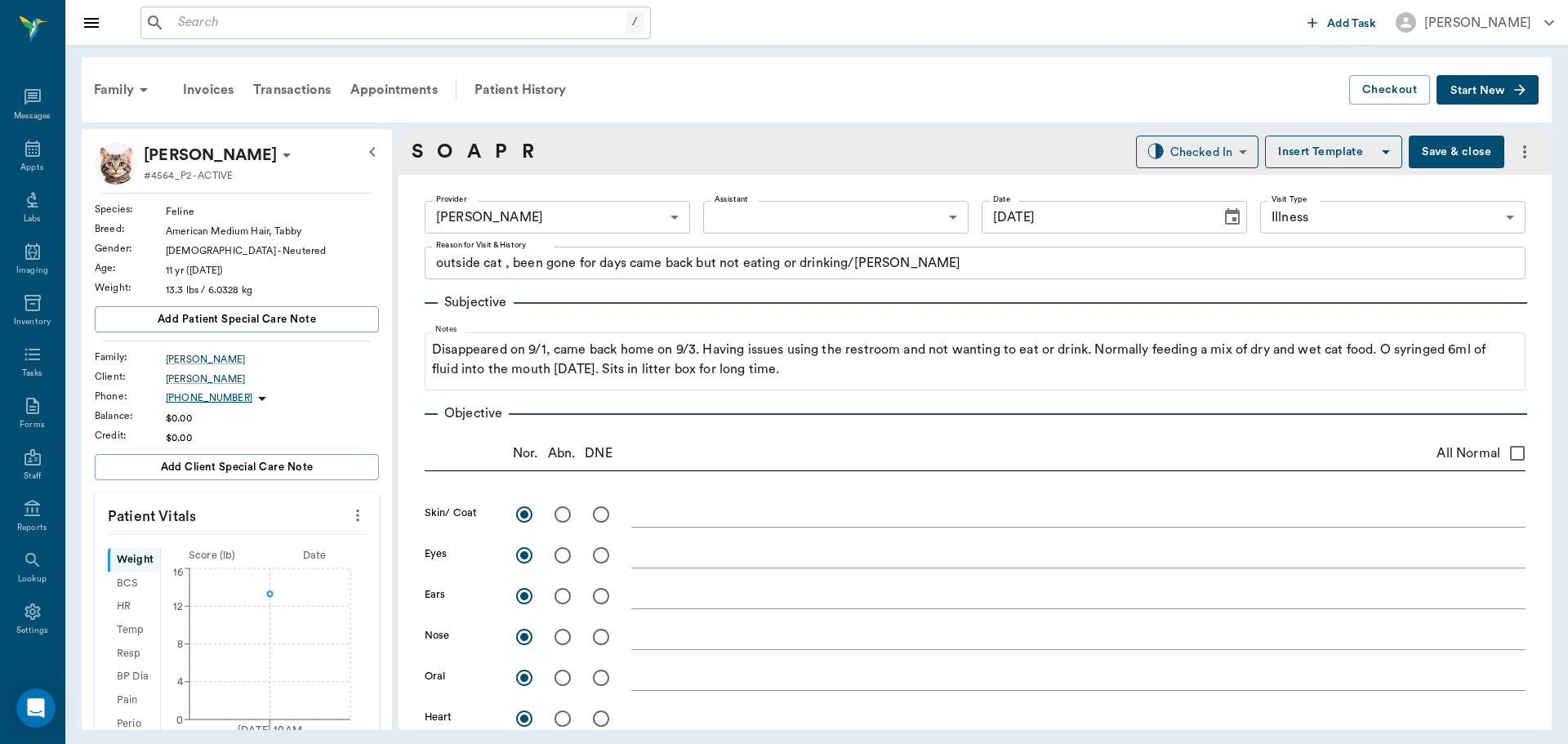
type input "[DATE]"
click at [1218, 151] on body "/ ​ Add Task Dr. Bert Ellsworth Nectar Messages Appts Labs Imaging Inventory Ta…" at bounding box center [784, 372] width 1568 height 744
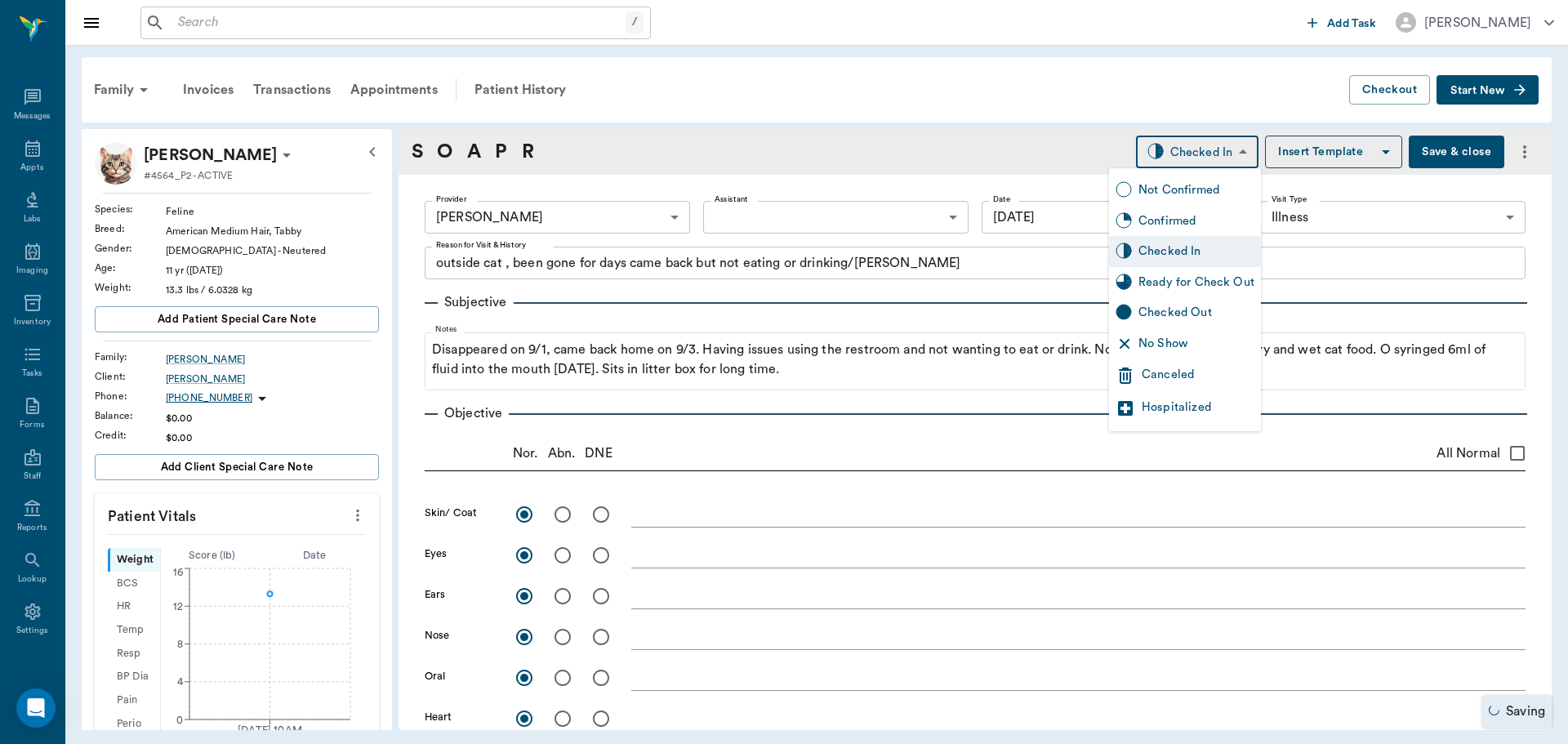
click at [1200, 291] on div "Ready for Check Out" at bounding box center [1197, 282] width 116 height 18
type input "READY_TO_CHECKOUT"
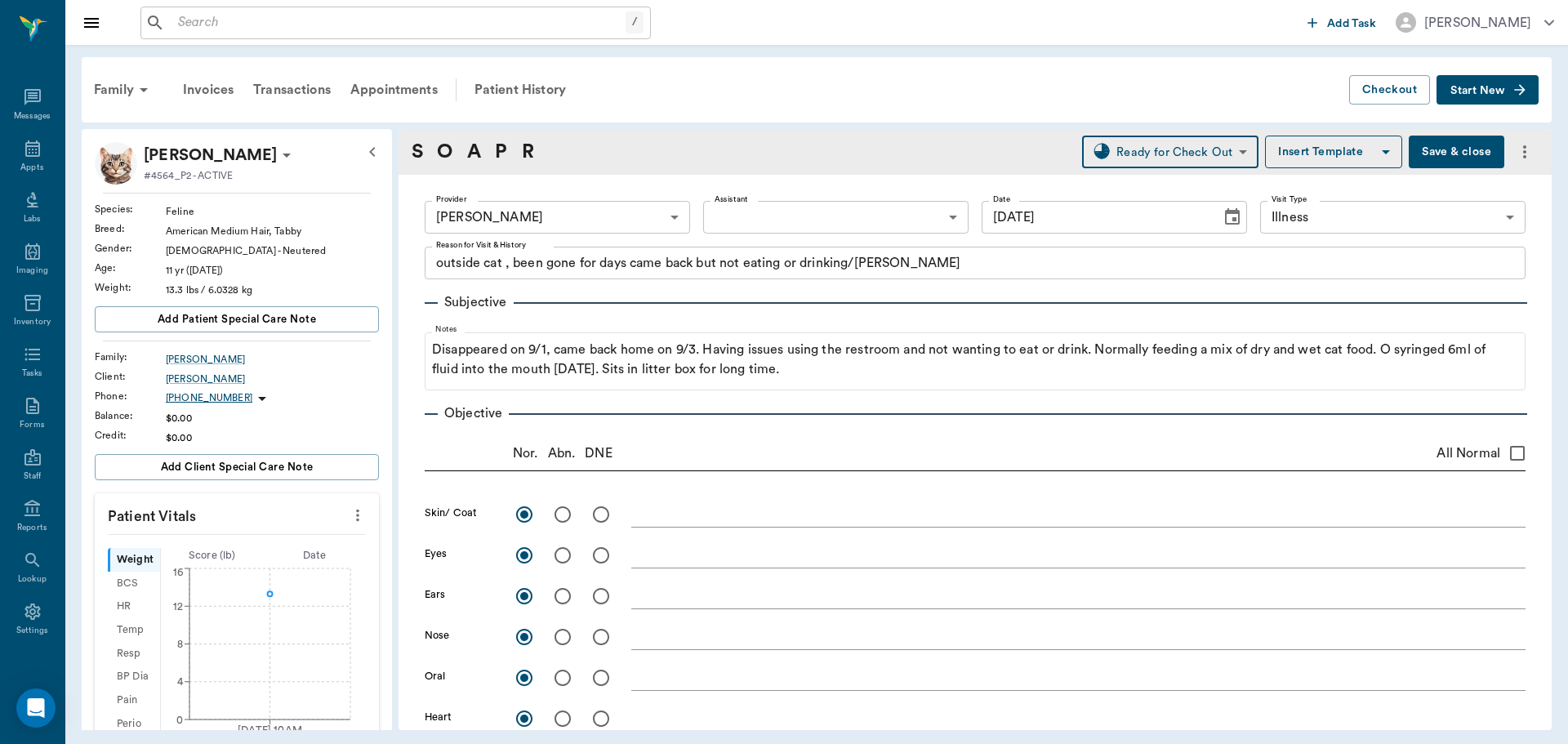
click at [1480, 151] on button "Save & close" at bounding box center [1456, 151] width 95 height 33
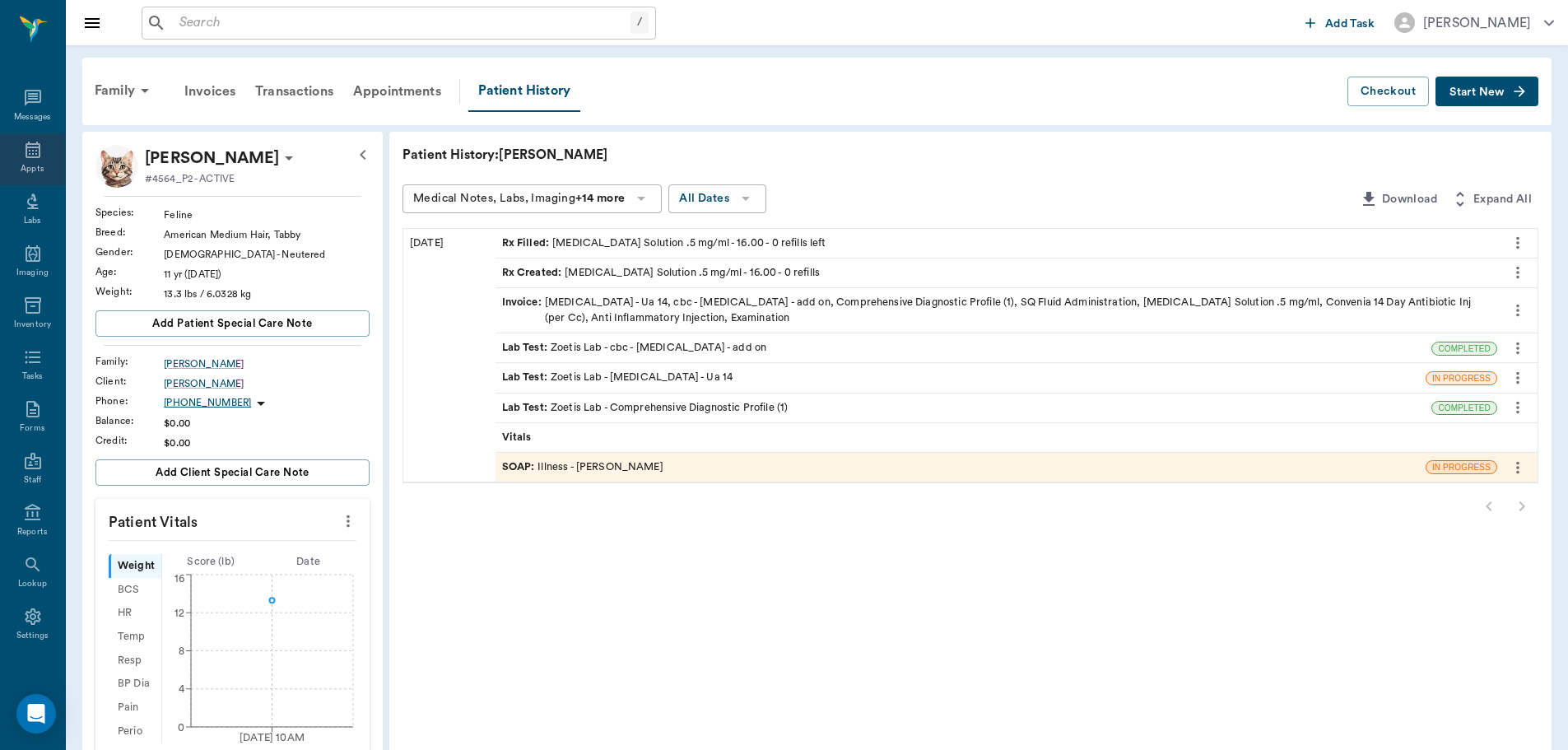
click at [31, 163] on div "Appts" at bounding box center [32, 168] width 24 height 12
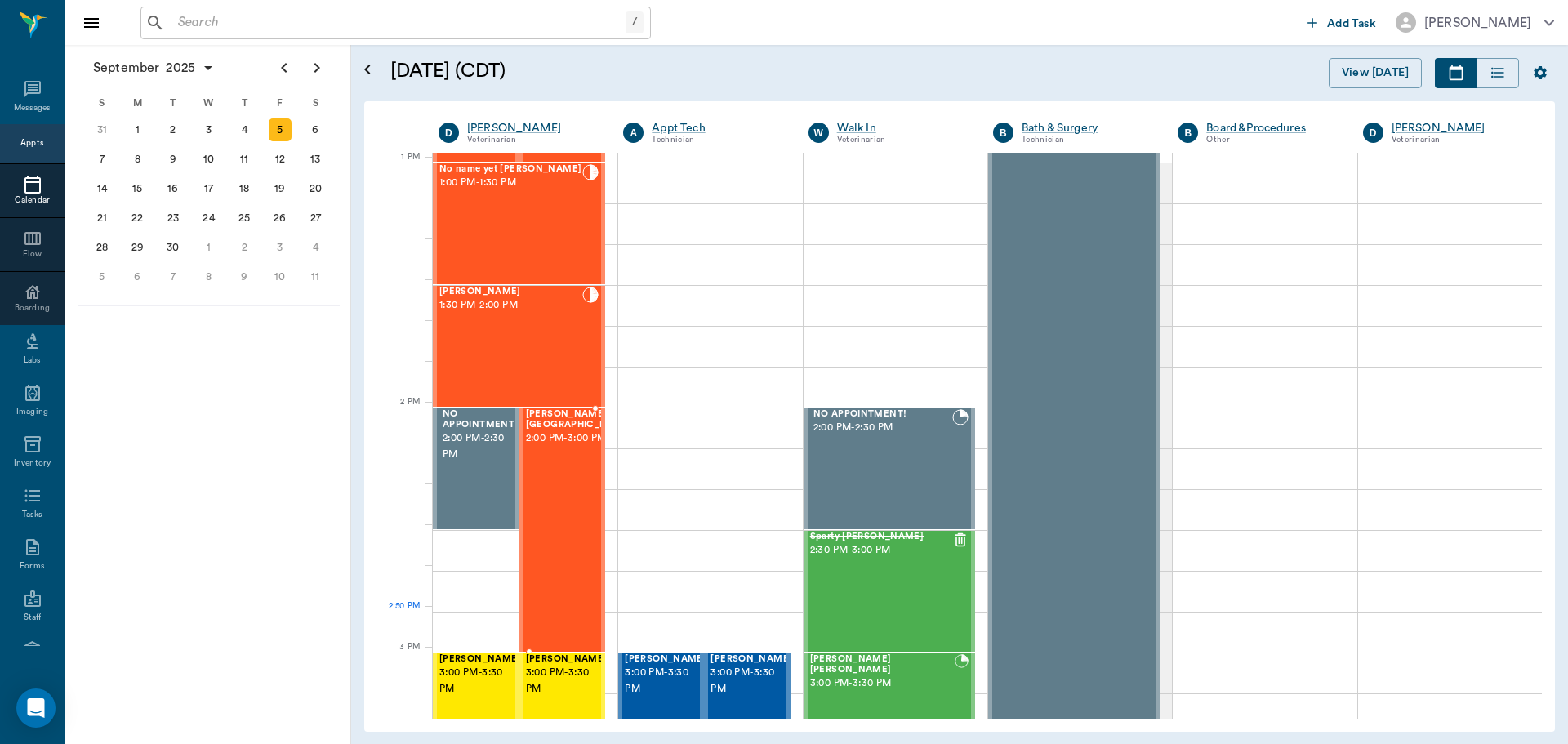
scroll to position [1227, 0]
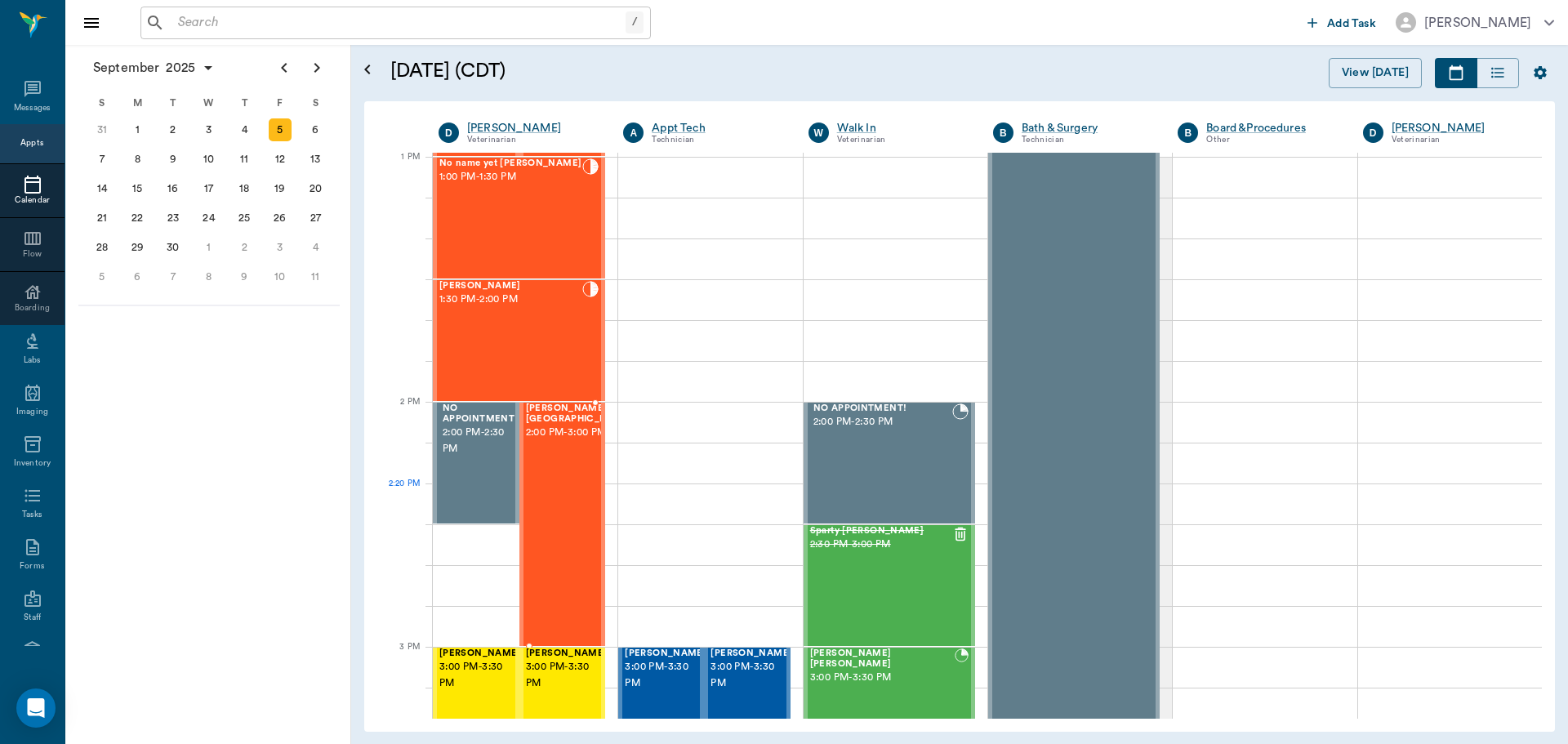
click at [548, 524] on div "Reese's Birmingham 2:00 PM - 3:00 PM" at bounding box center [576, 524] width 102 height 241
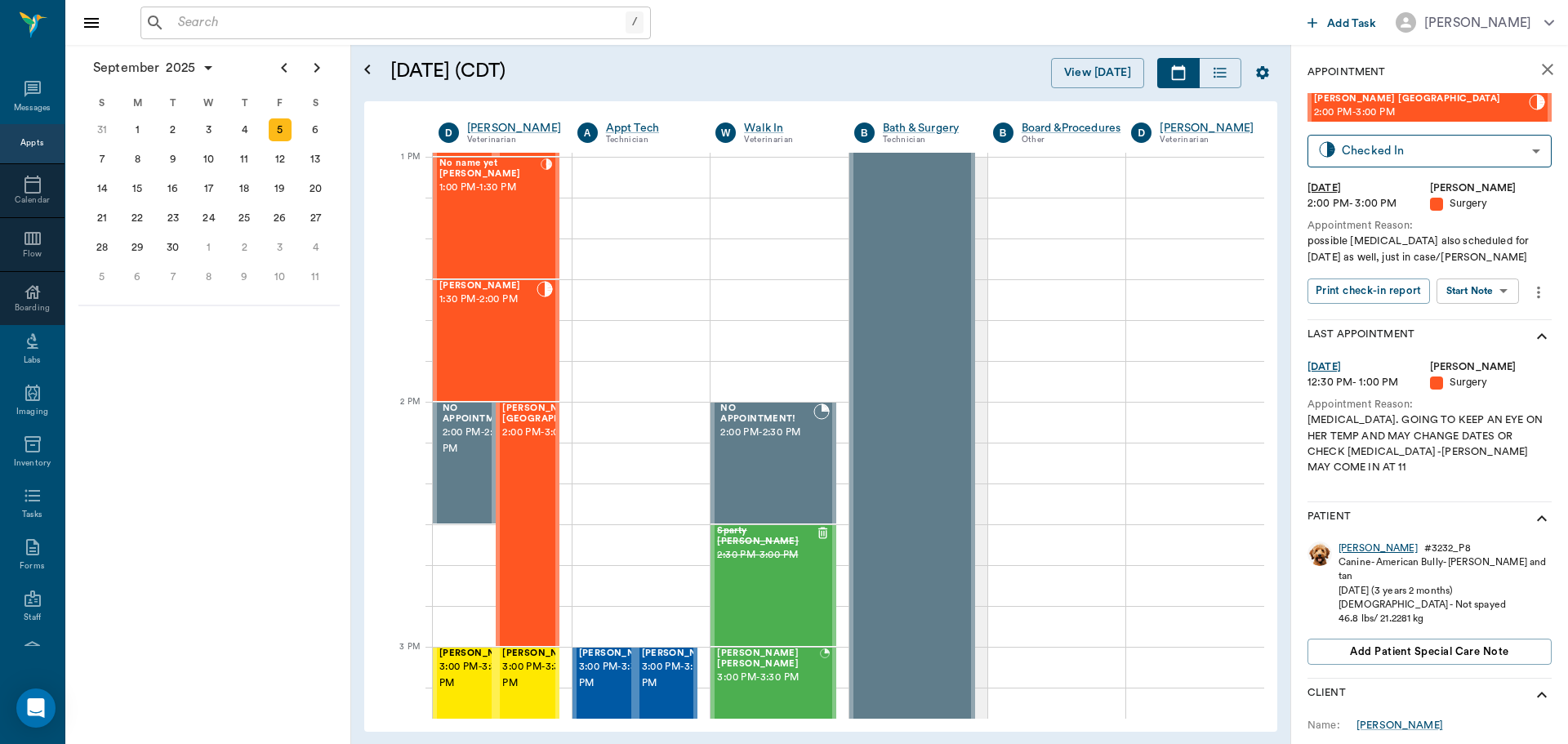
click at [1354, 542] on div "Reese's" at bounding box center [1378, 548] width 79 height 14
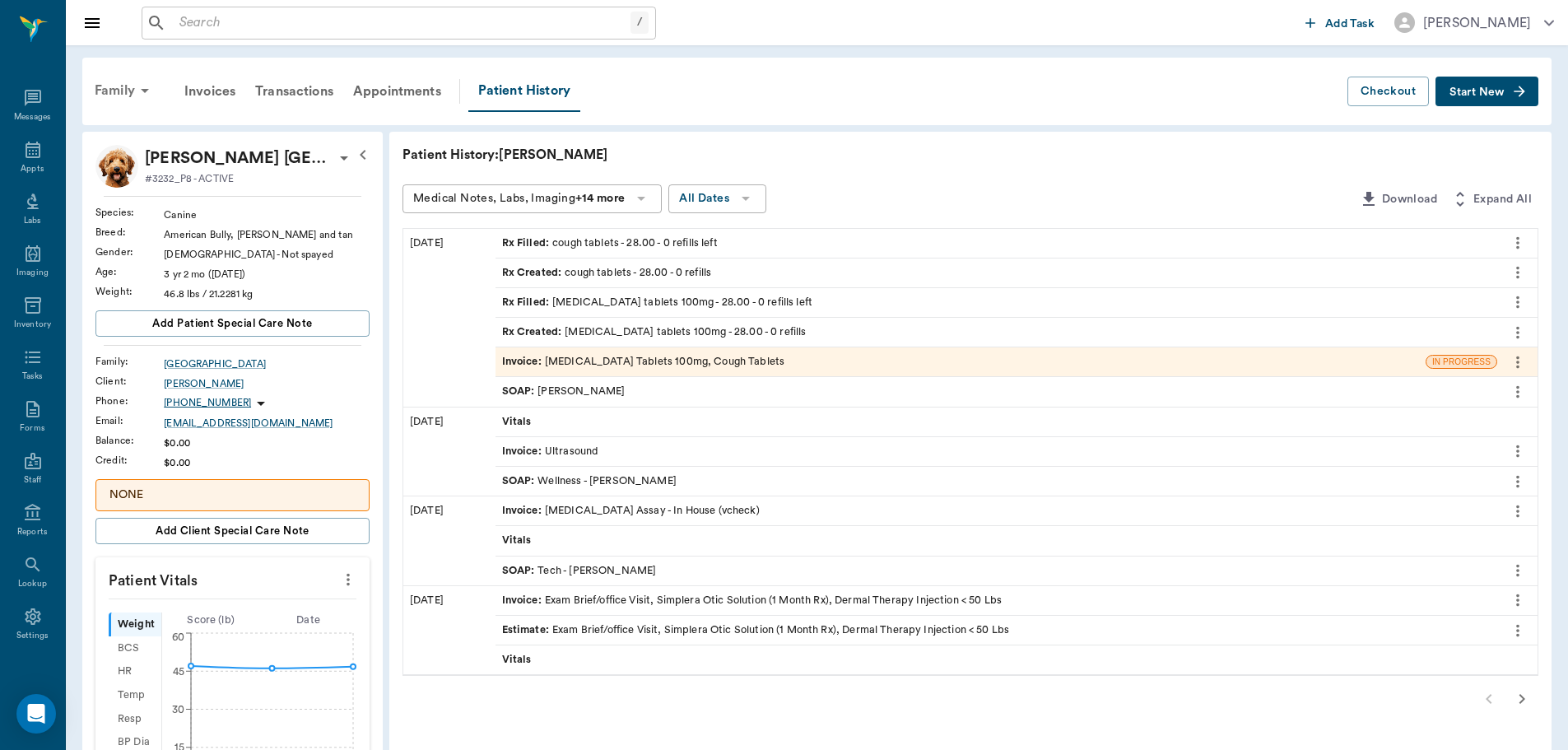
click at [140, 93] on icon at bounding box center [145, 90] width 20 height 20
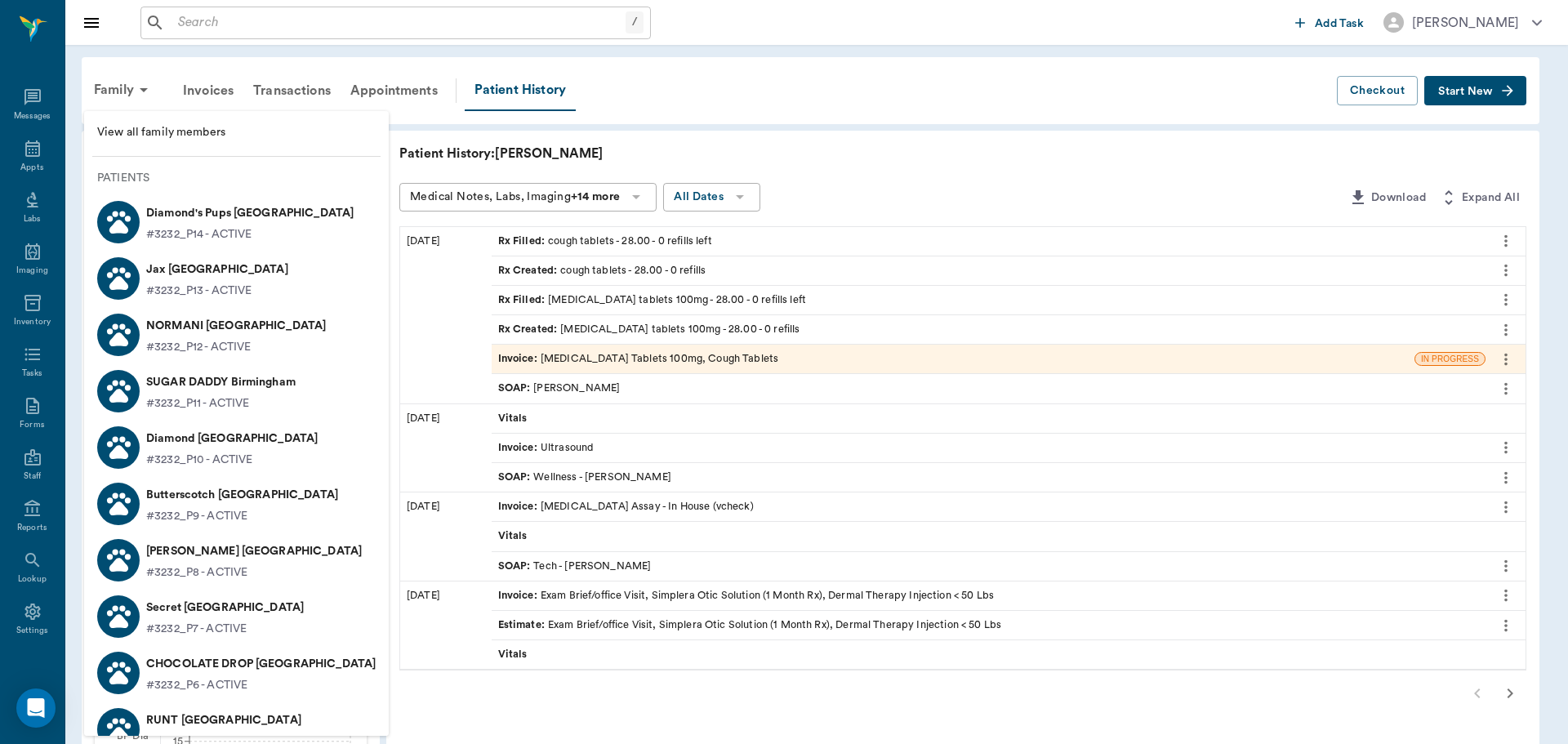
click at [826, 103] on div at bounding box center [784, 372] width 1568 height 744
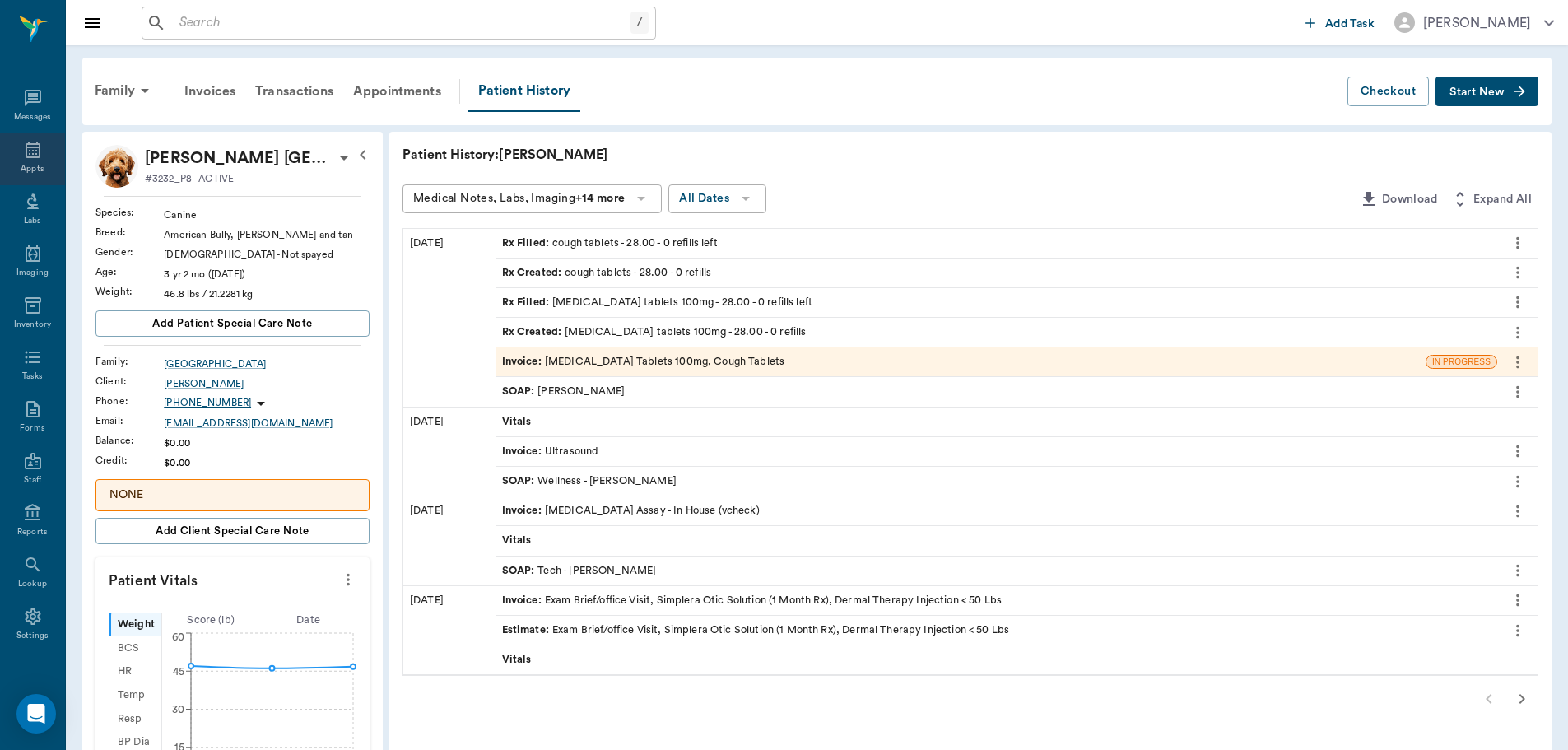
click at [37, 163] on div "Appts" at bounding box center [32, 168] width 24 height 12
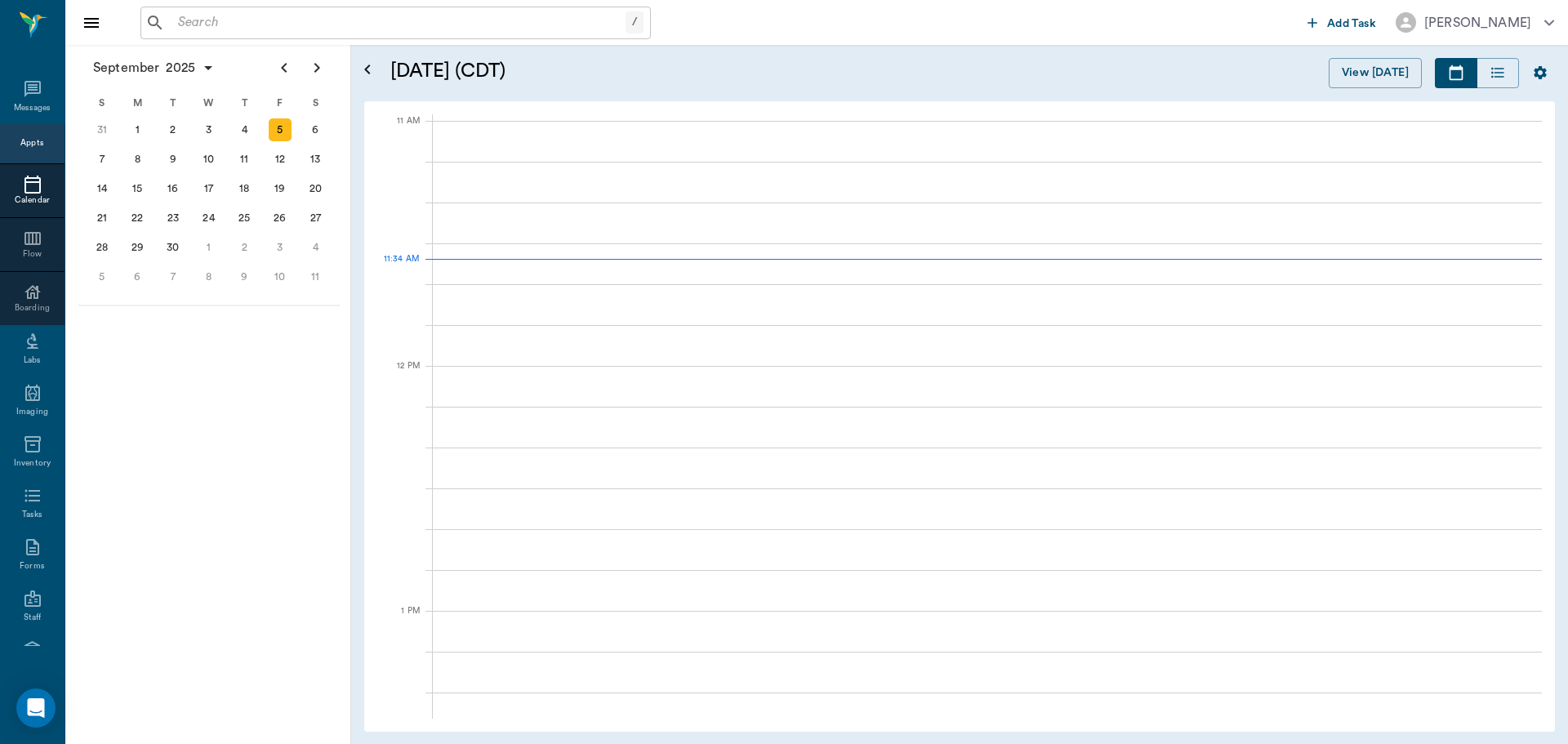
scroll to position [735, 0]
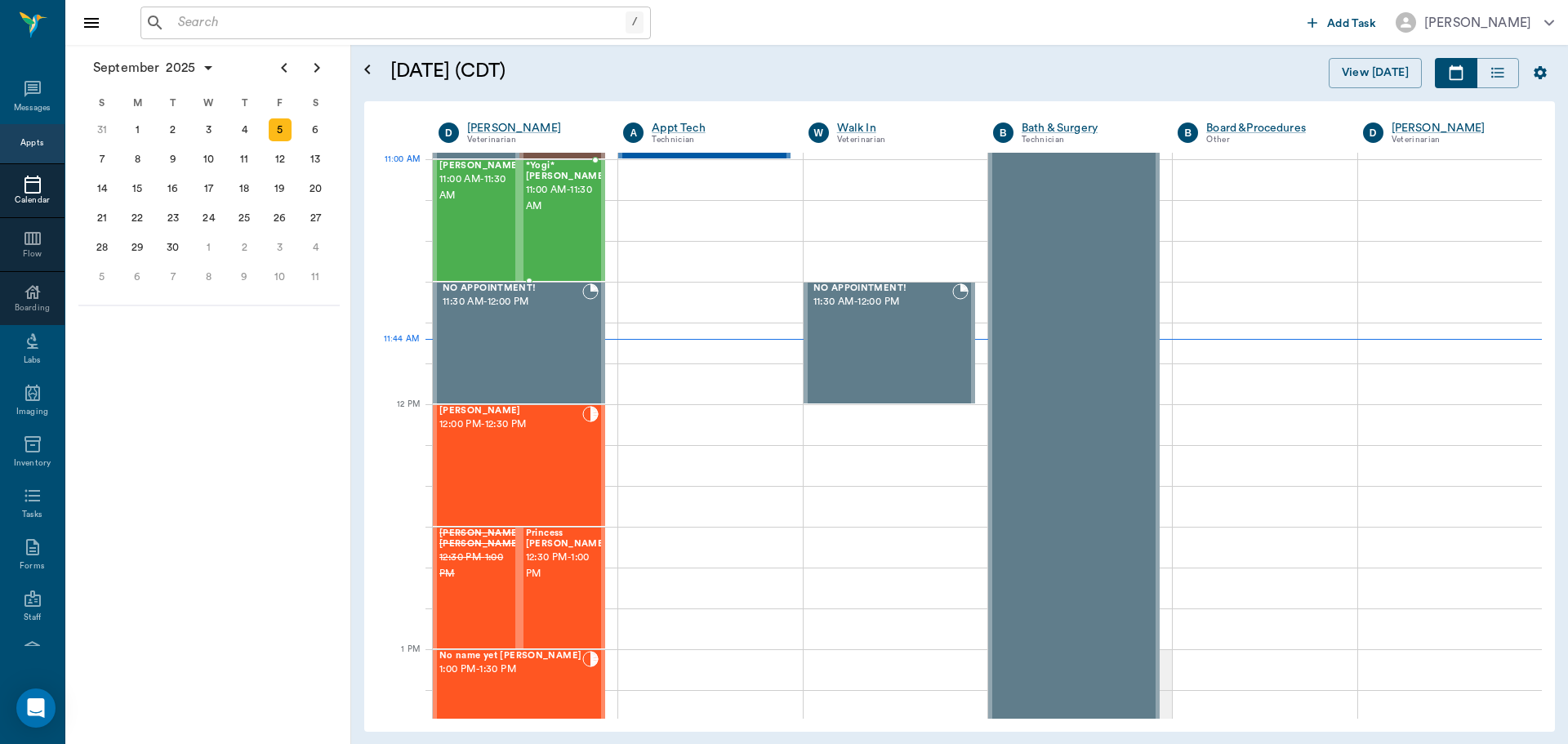
click at [556, 193] on span "11:00 AM - 11:30 AM" at bounding box center [567, 198] width 82 height 33
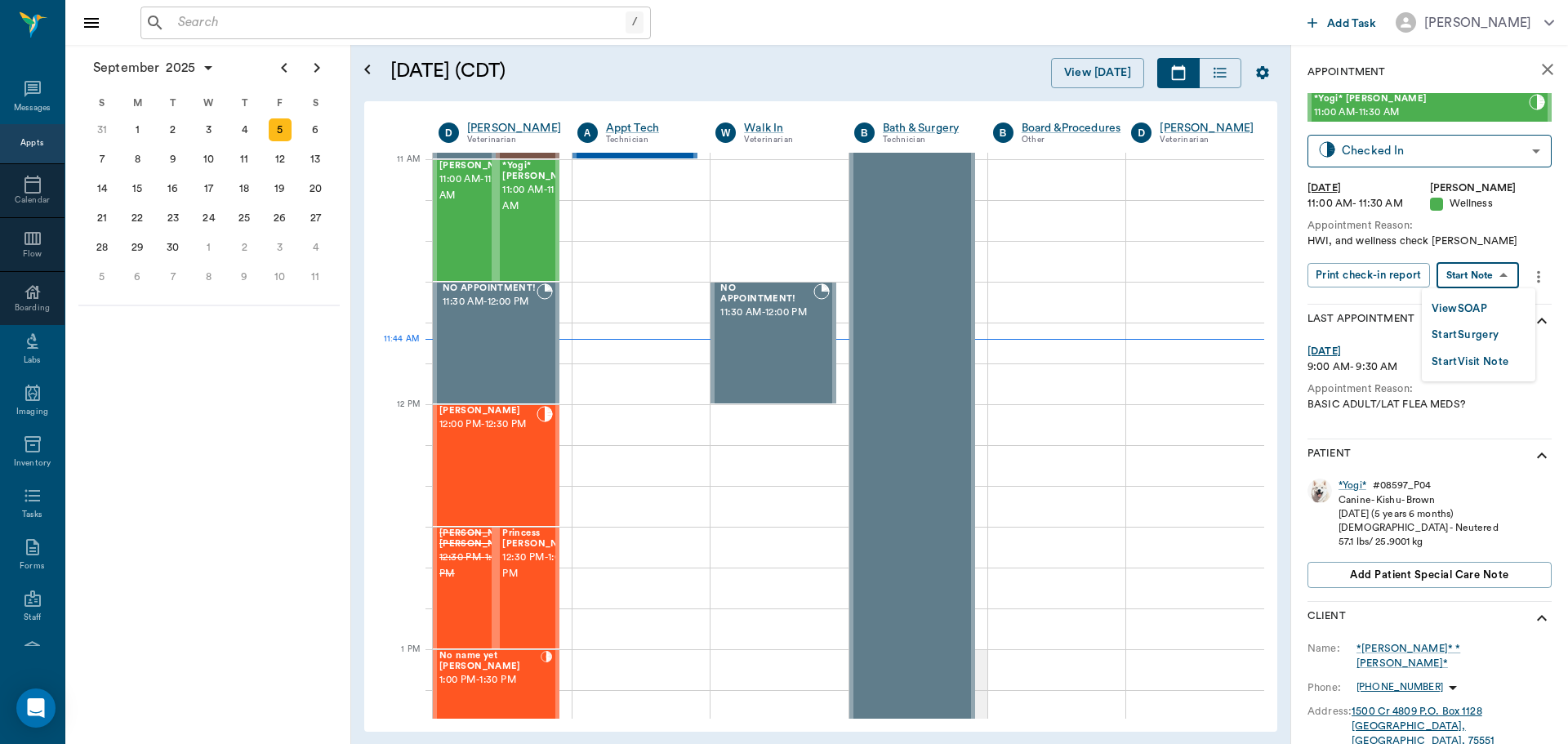
click at [1507, 279] on body "/ ​ Add Task Dr. Bert Ellsworth Nectar Messages Appts Calendar Flow Boarding La…" at bounding box center [784, 372] width 1568 height 744
click at [1491, 305] on li "View SOAP" at bounding box center [1478, 308] width 114 height 27
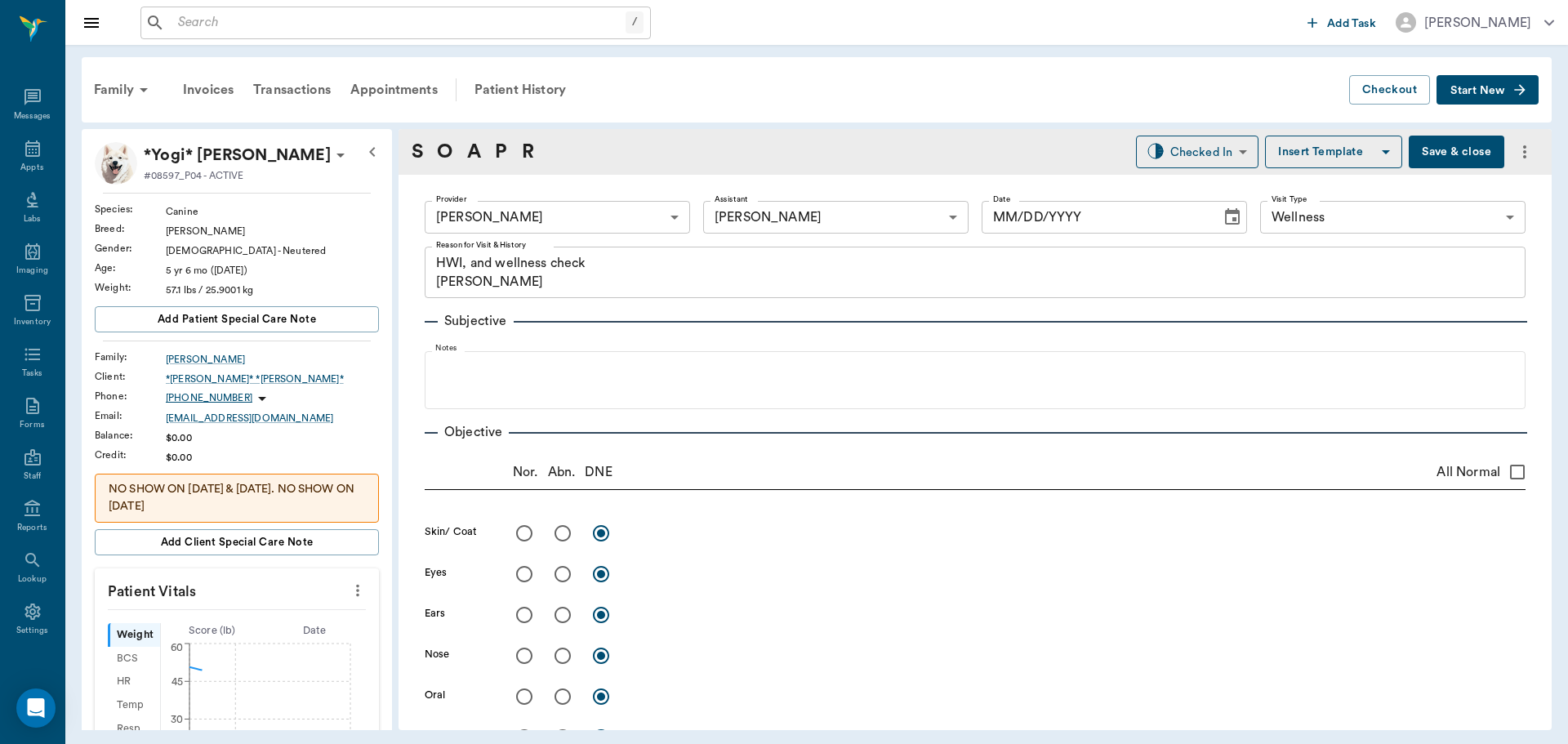
type input "63ec2f075fda476ae8351a4d"
type input "63ec2e7e52e12b0ba117b124"
type input "65d2be4f46e3a538d89b8c14"
type textarea "HWI, and wellness check [PERSON_NAME]"
type input "[DATE]"
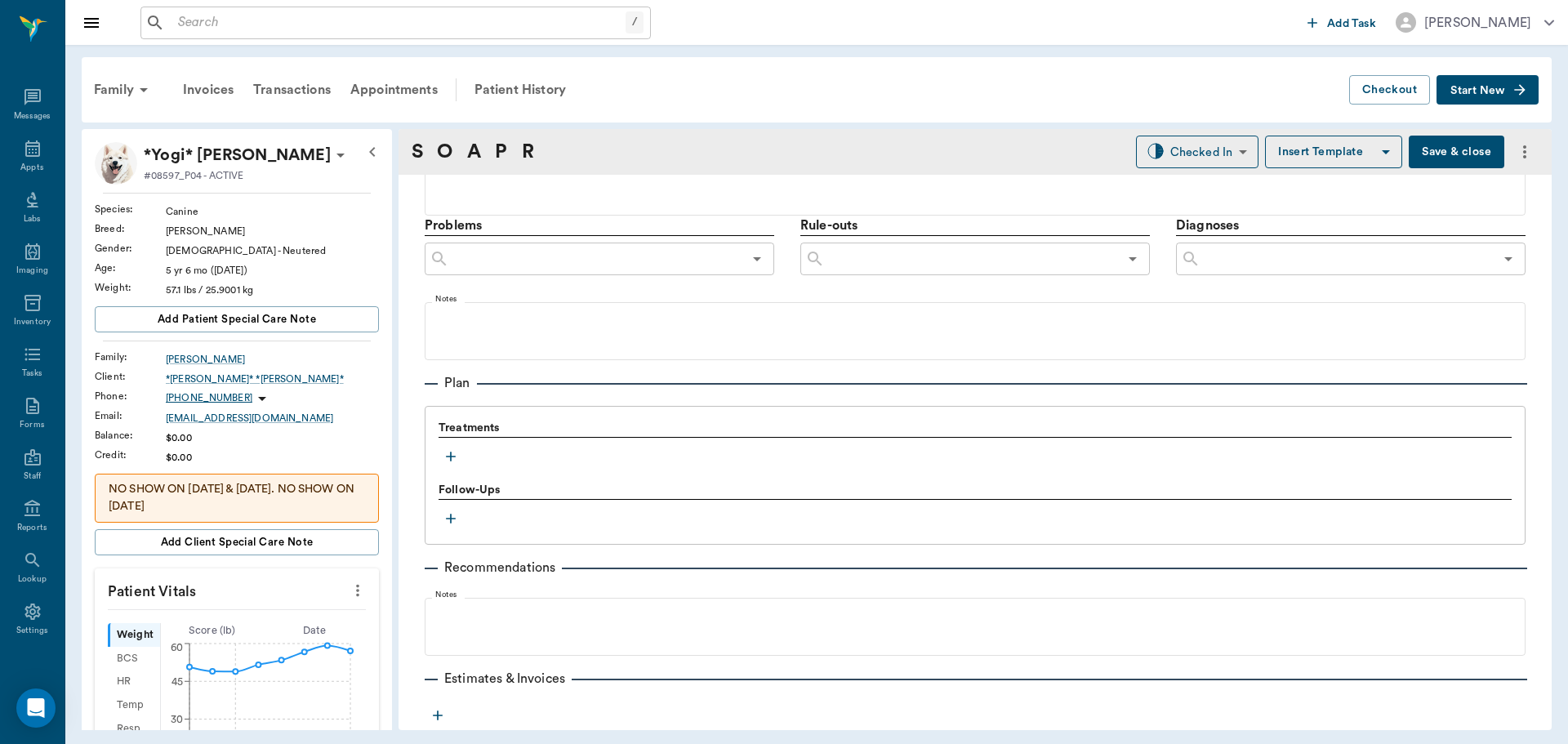
scroll to position [898, 0]
click at [452, 459] on icon "button" at bounding box center [451, 455] width 17 height 17
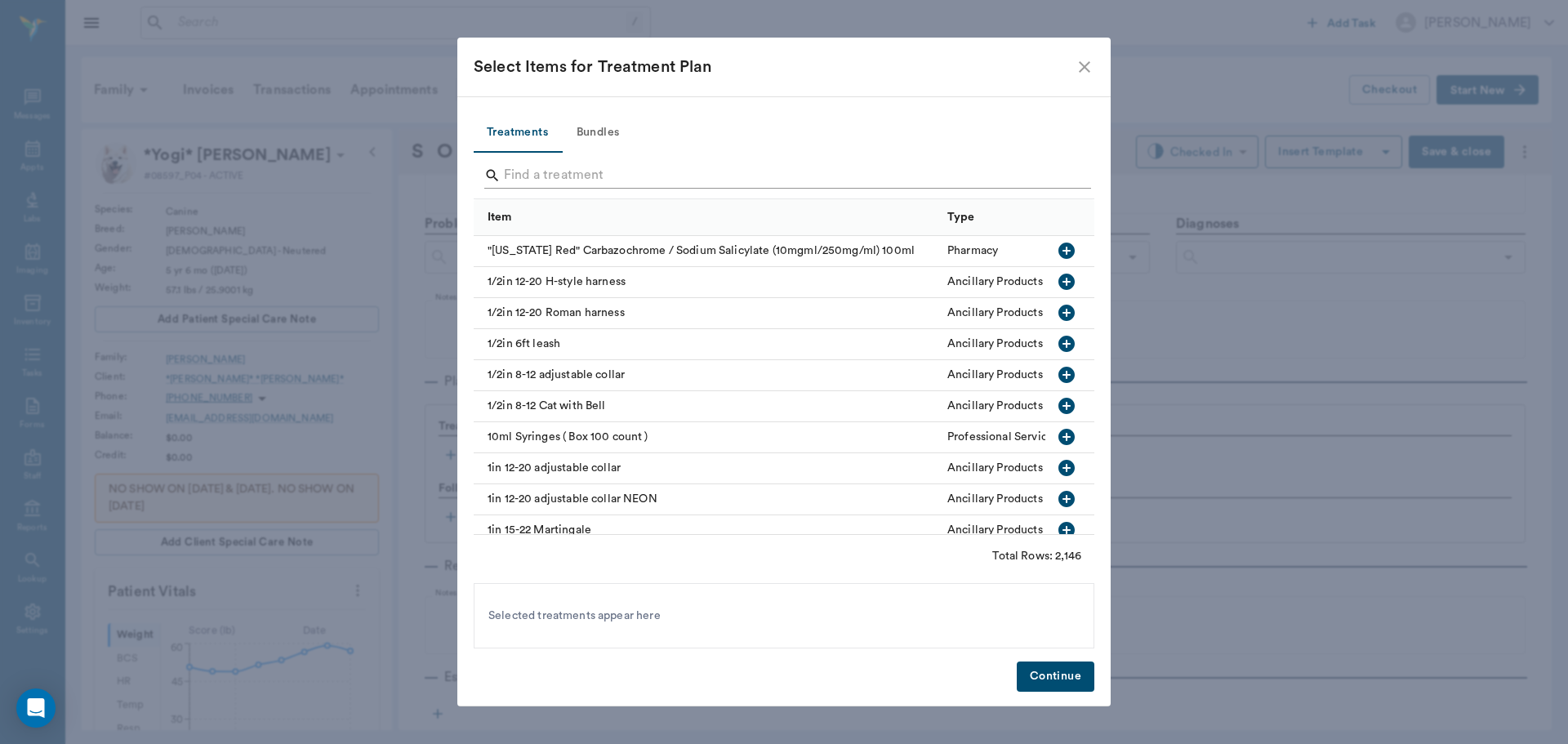
click at [644, 173] on input "Search" at bounding box center [784, 175] width 562 height 26
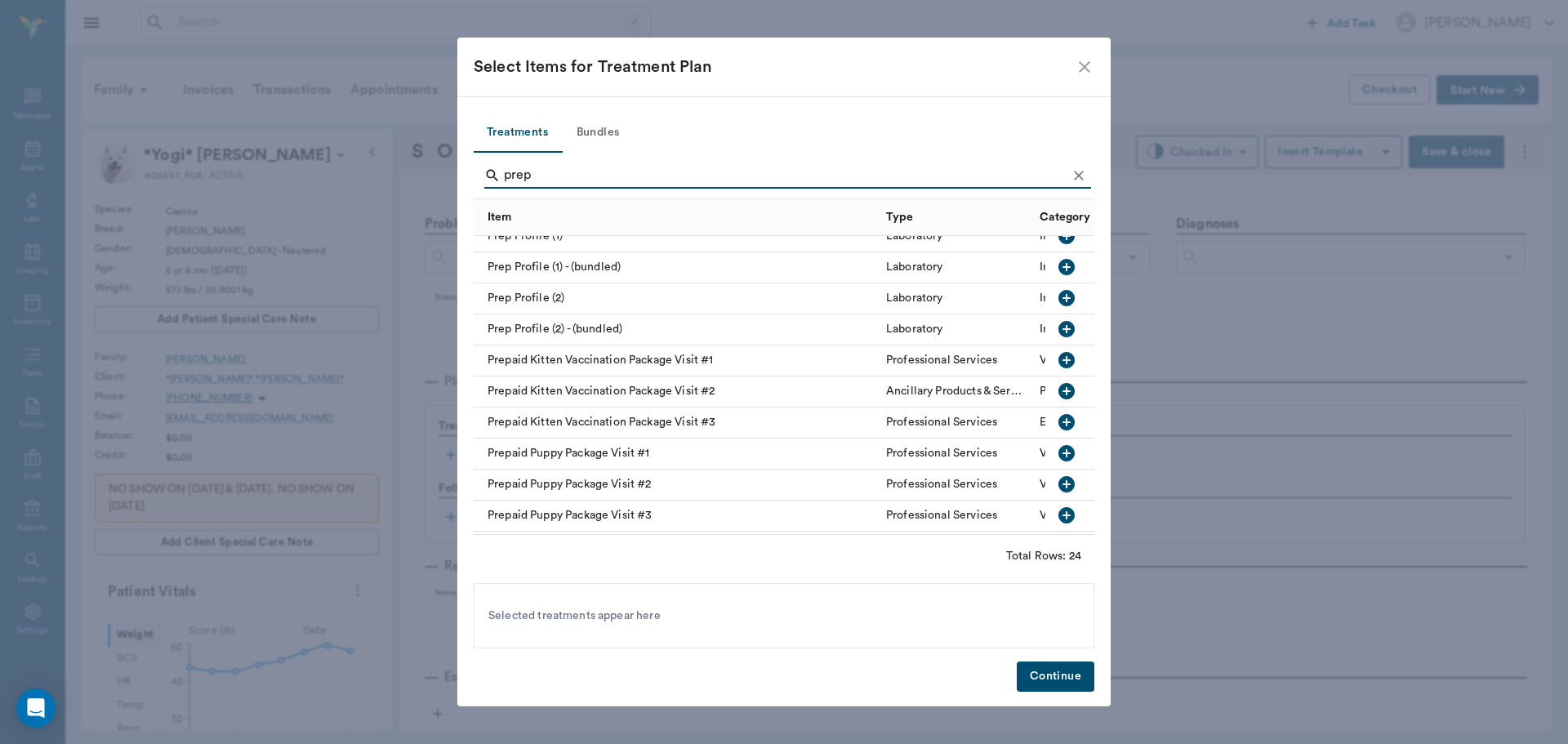
scroll to position [326, 0]
click at [1059, 262] on icon "button" at bounding box center [1067, 266] width 17 height 17
click at [673, 179] on input "prep" at bounding box center [784, 175] width 562 height 26
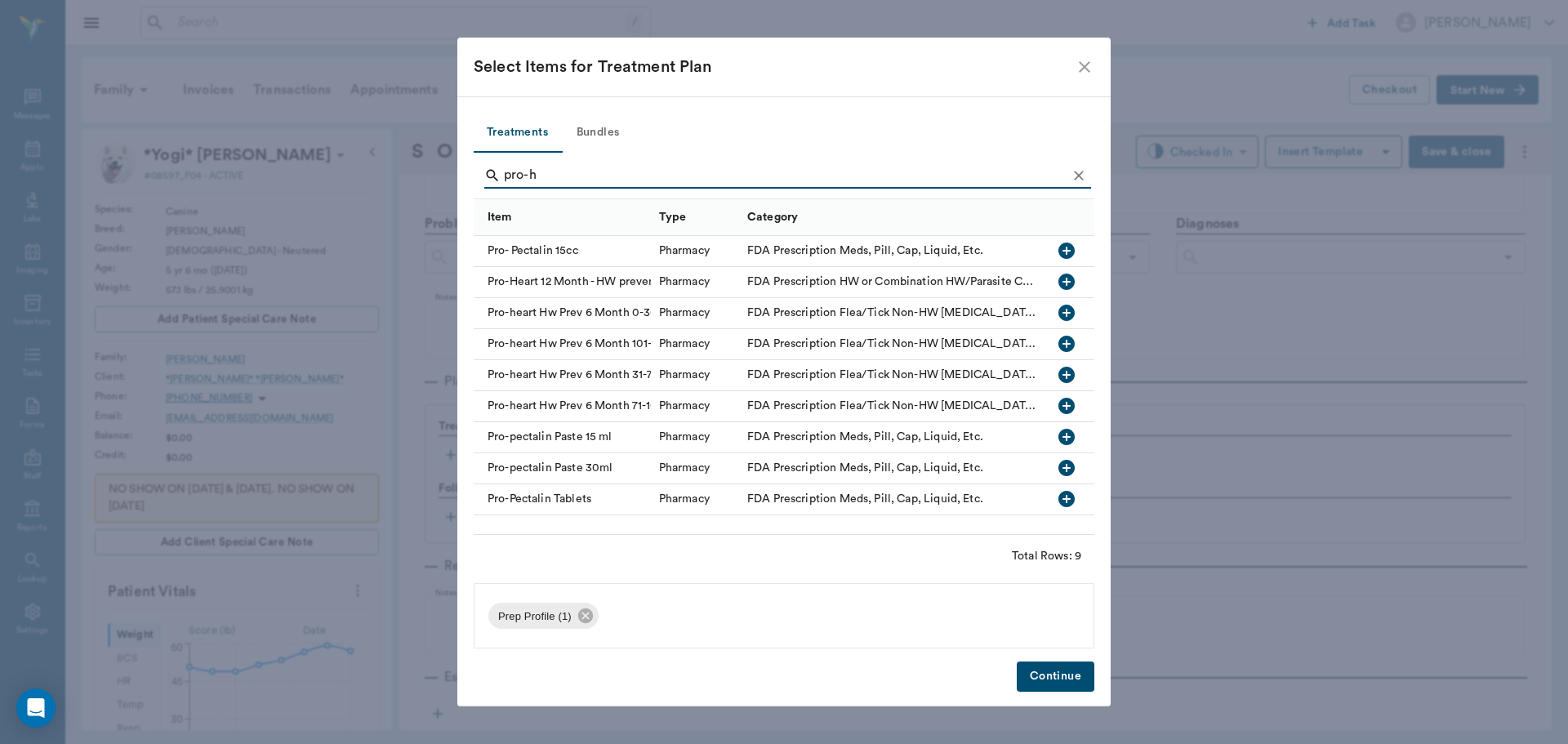
scroll to position [0, 0]
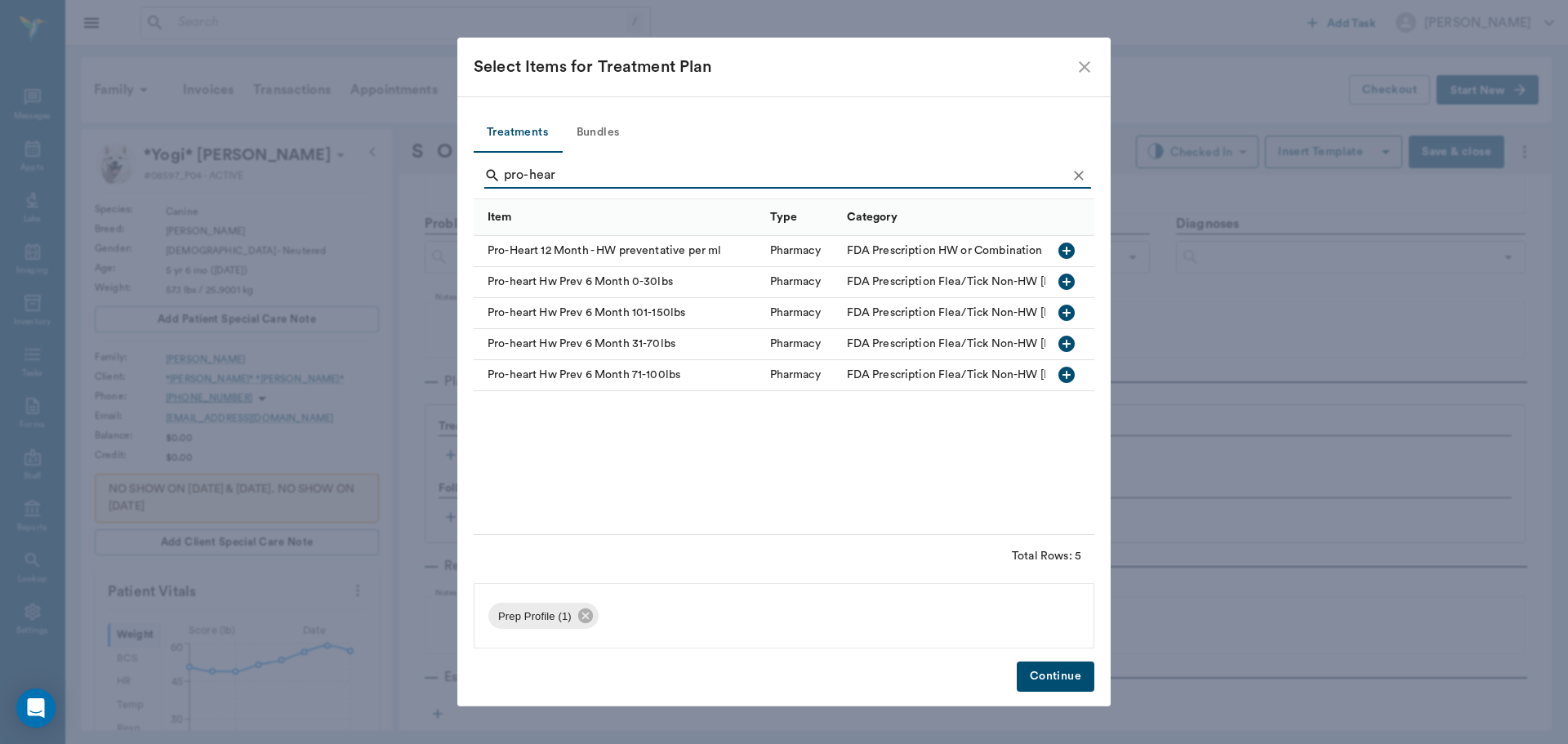
type input "pro-hear"
click at [1071, 346] on icon "button" at bounding box center [1067, 344] width 17 height 17
click at [1059, 668] on button "Continue" at bounding box center [1055, 676] width 77 height 30
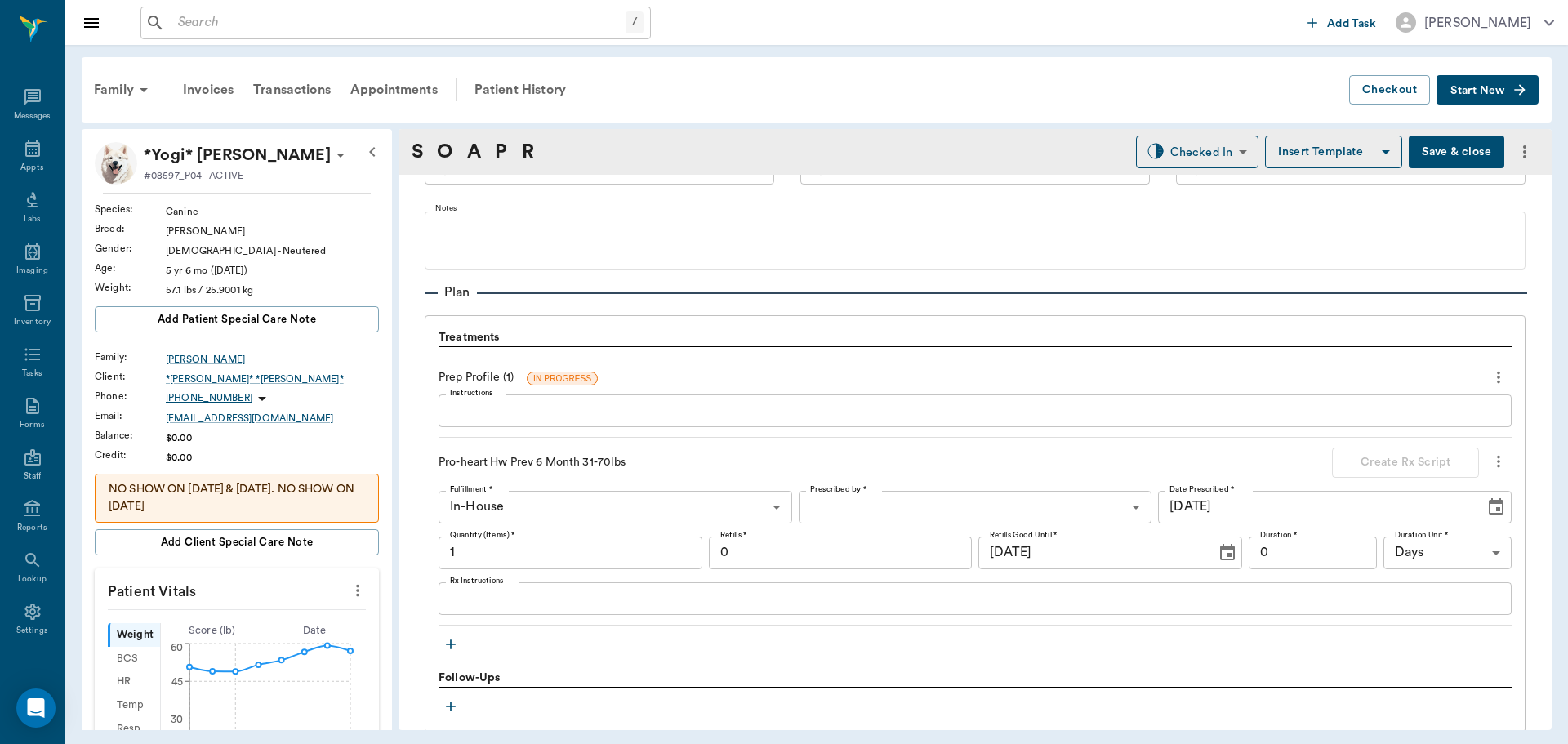
scroll to position [1107, 0]
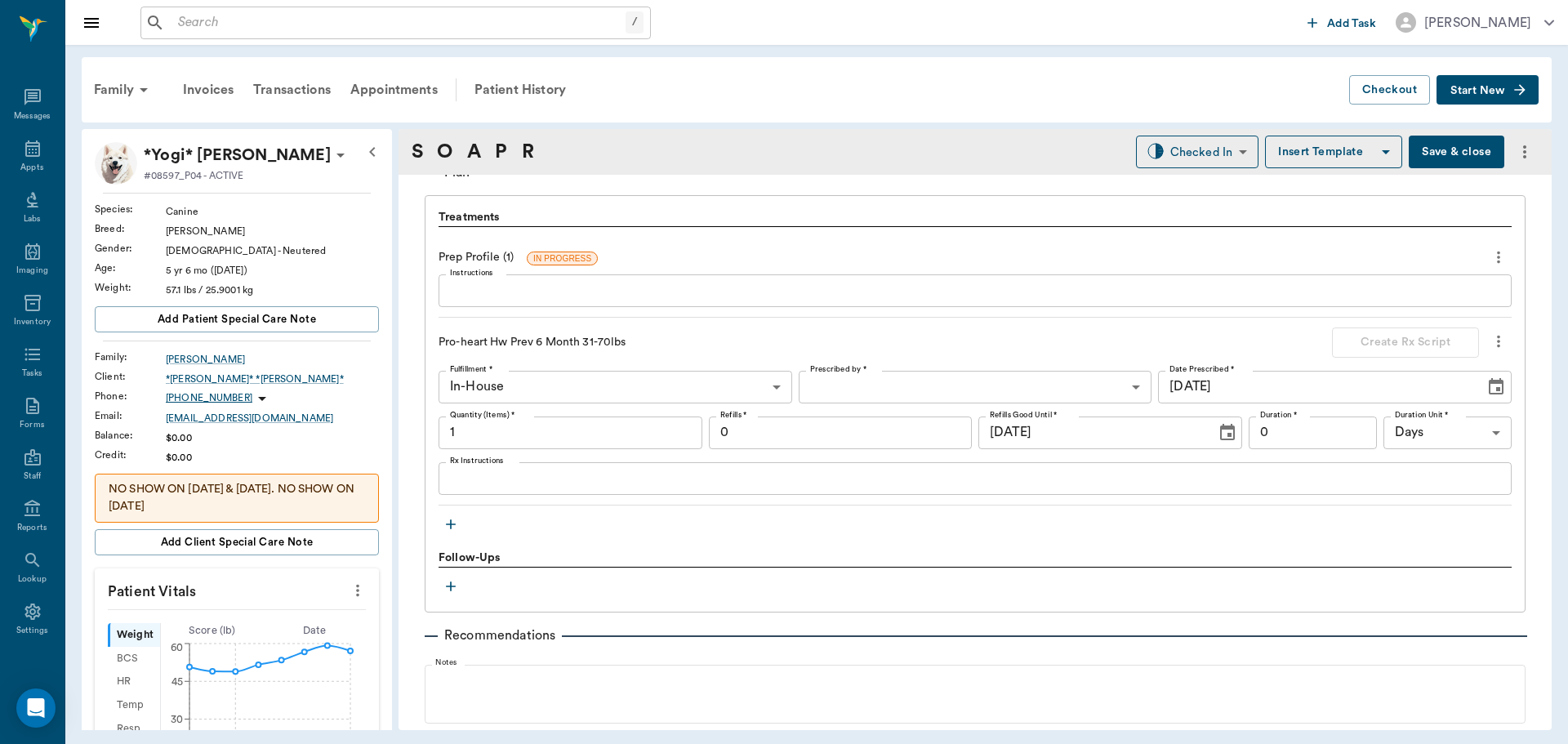
click at [452, 518] on icon "button" at bounding box center [451, 524] width 17 height 17
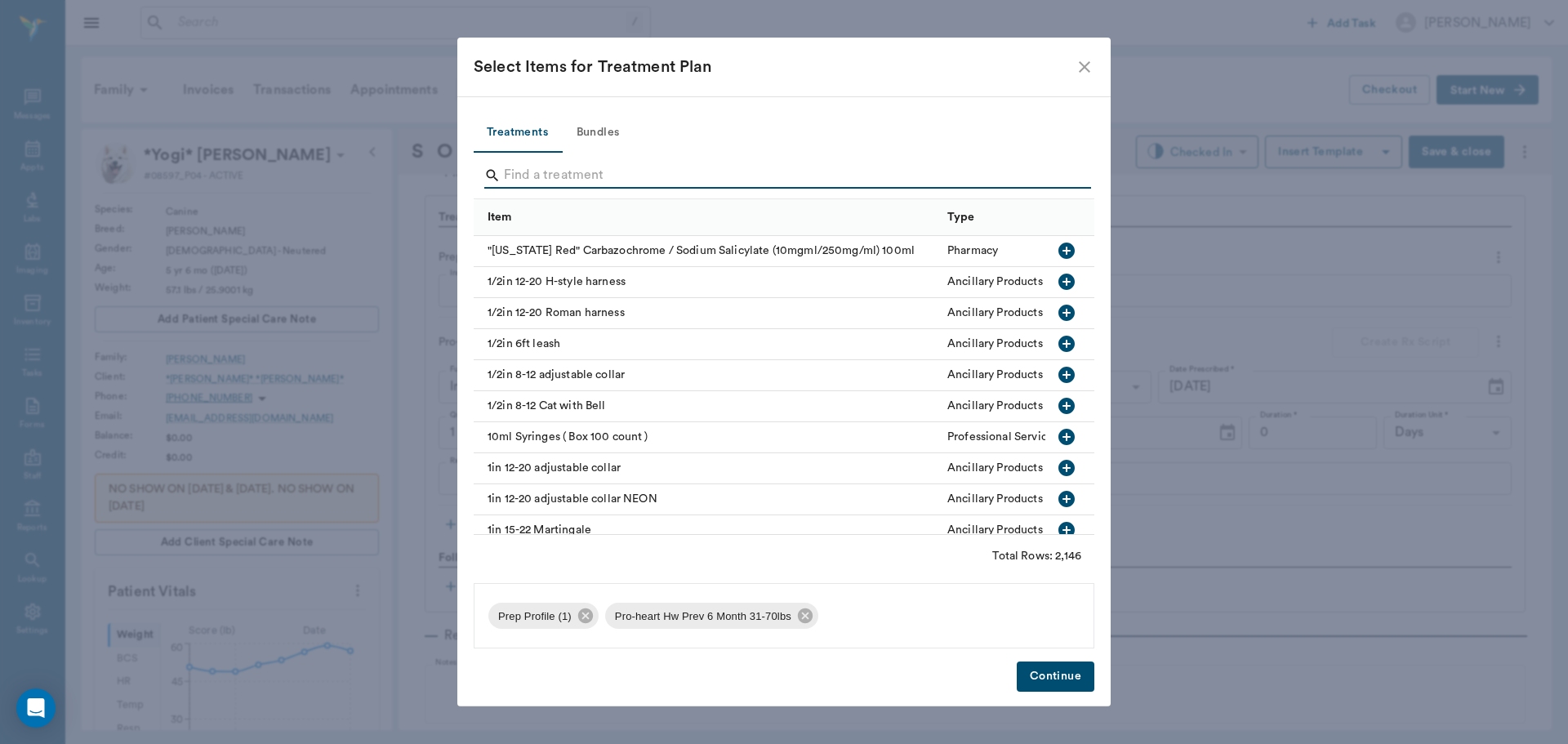
click at [547, 169] on input "Search" at bounding box center [784, 175] width 562 height 26
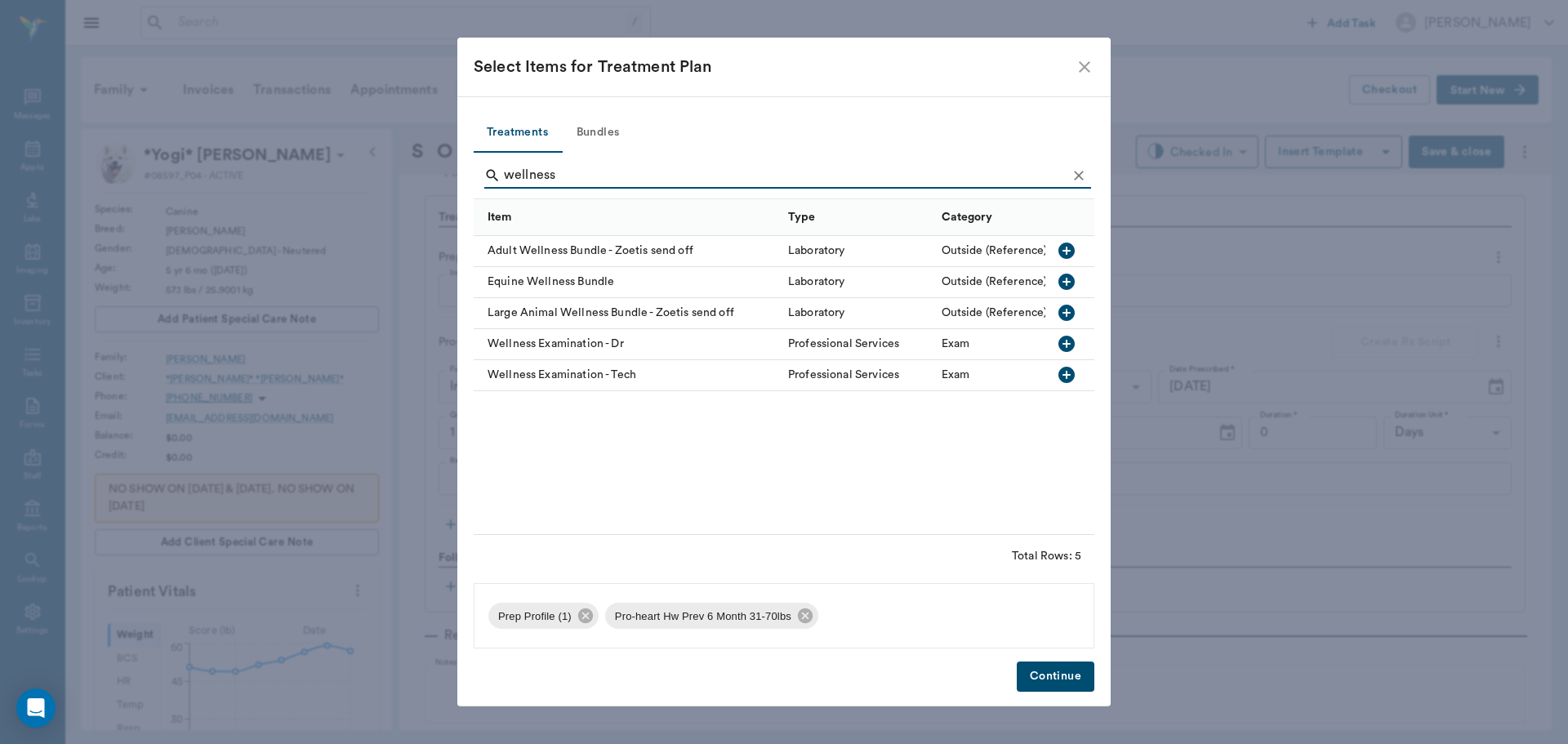
type input "wellness"
click at [1062, 344] on icon "button" at bounding box center [1067, 344] width 17 height 17
click at [1055, 677] on button "Continue" at bounding box center [1055, 676] width 77 height 30
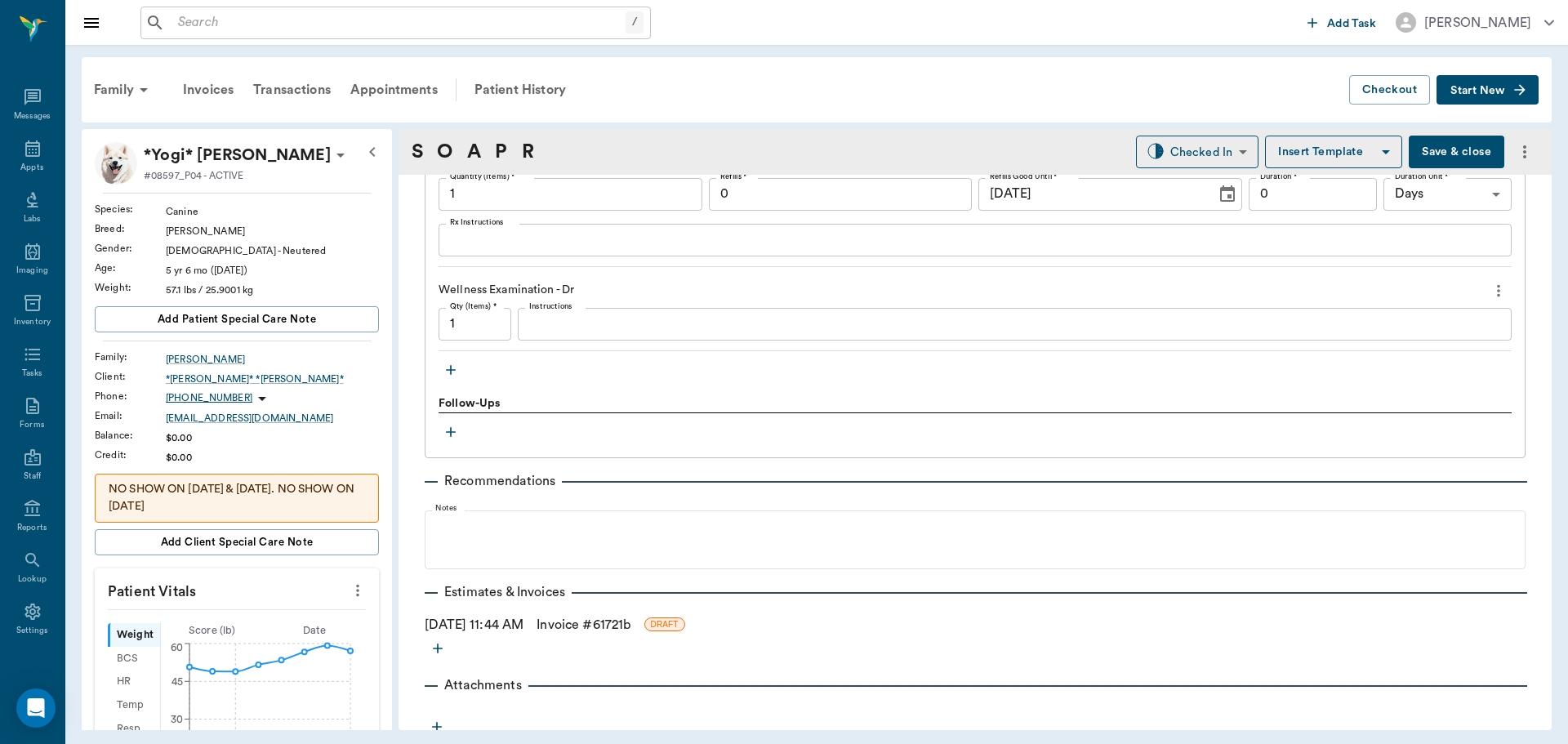
scroll to position [1355, 0]
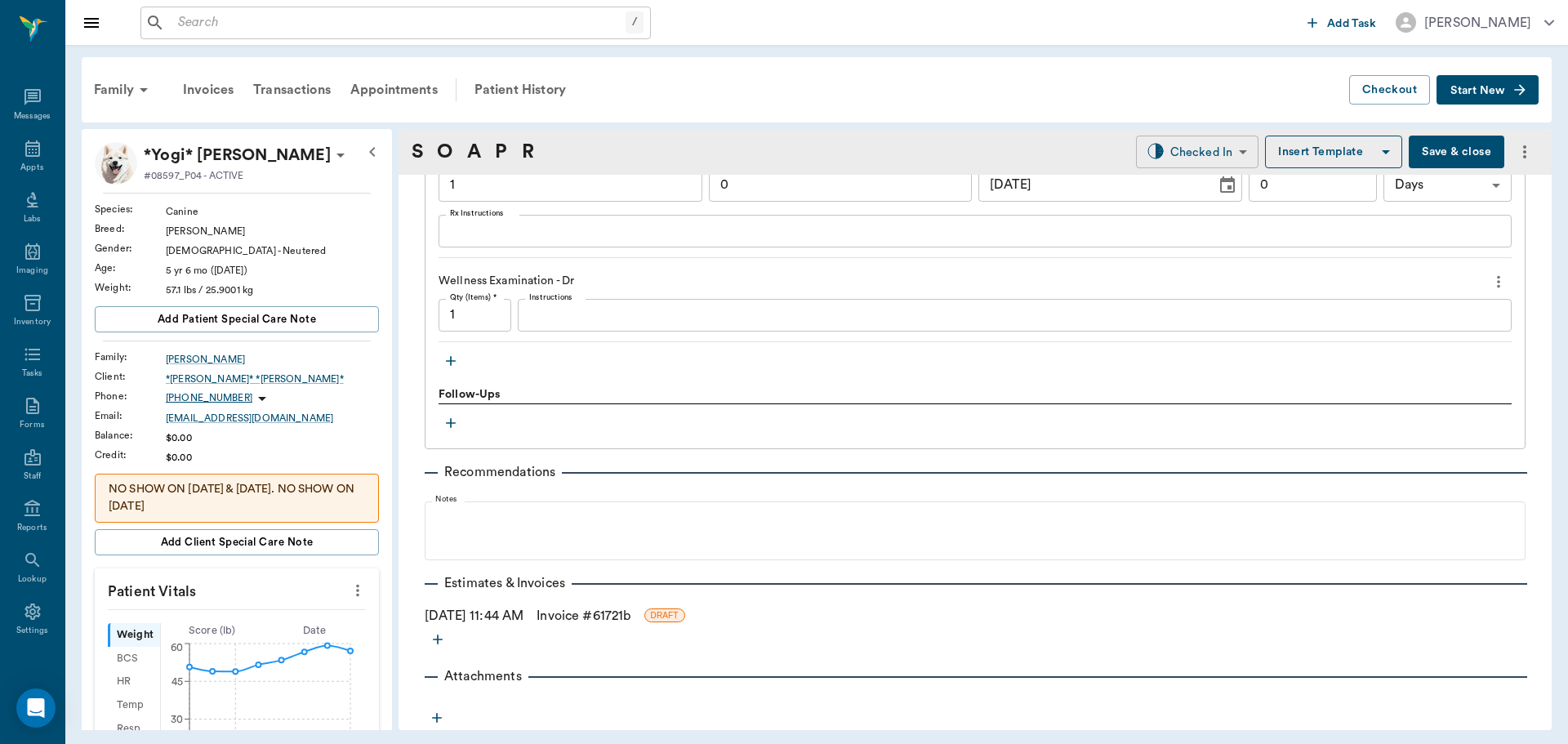
click at [1215, 143] on body "/ ​ Add Task Dr. Bert Ellsworth Nectar Messages Appts Labs Imaging Inventory Ta…" at bounding box center [784, 372] width 1568 height 744
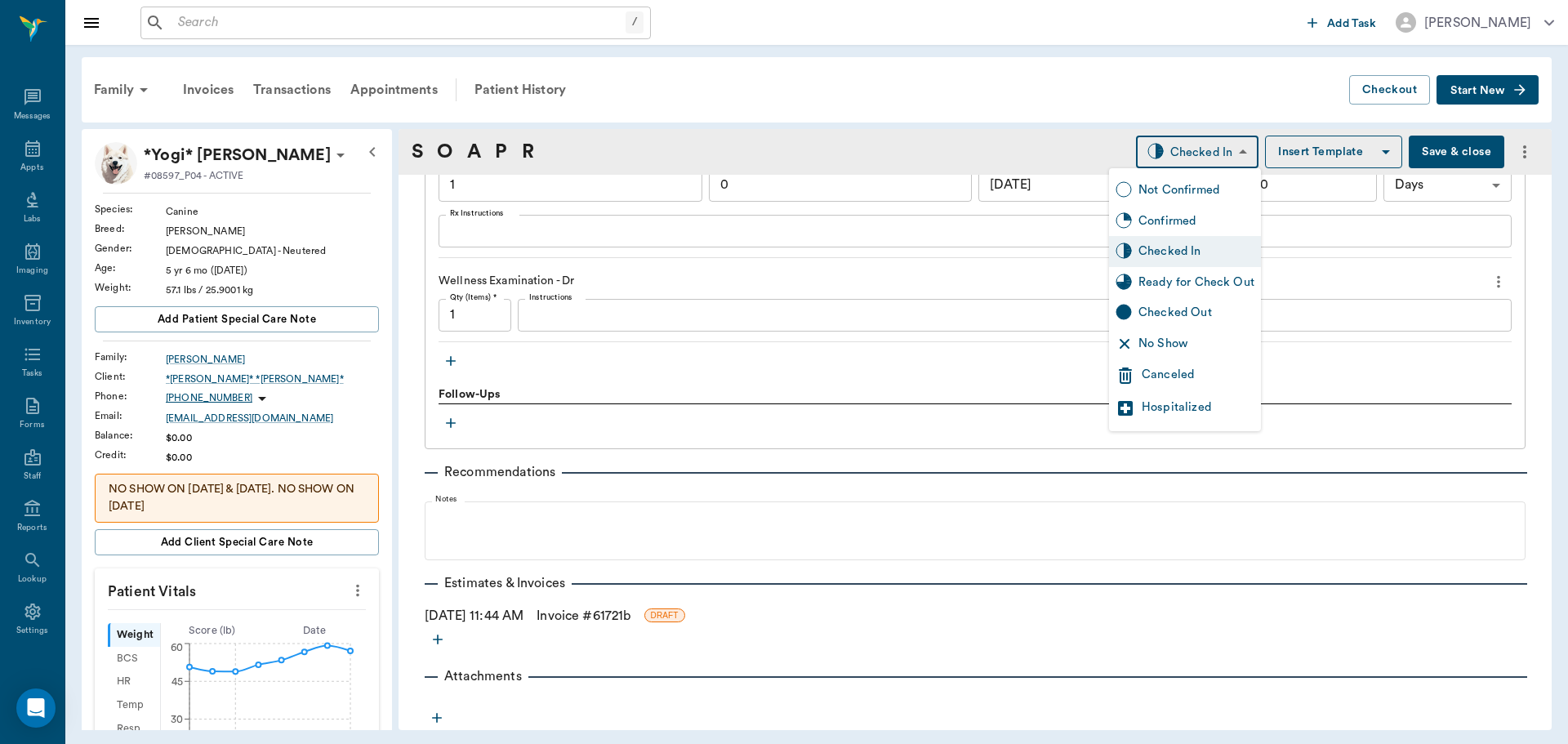
click at [494, 363] on div at bounding box center [784, 372] width 1568 height 744
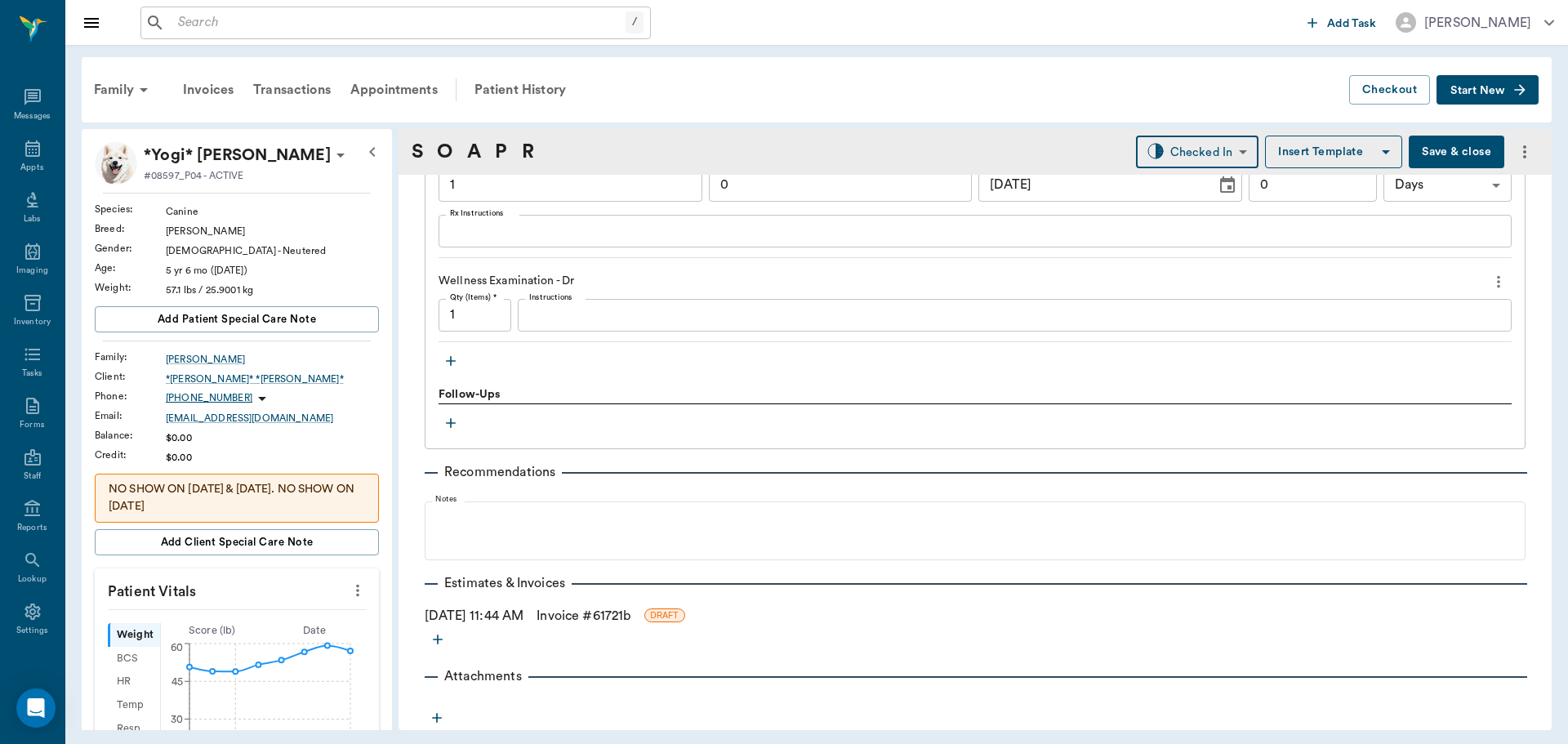
click at [452, 358] on icon "button" at bounding box center [451, 361] width 17 height 17
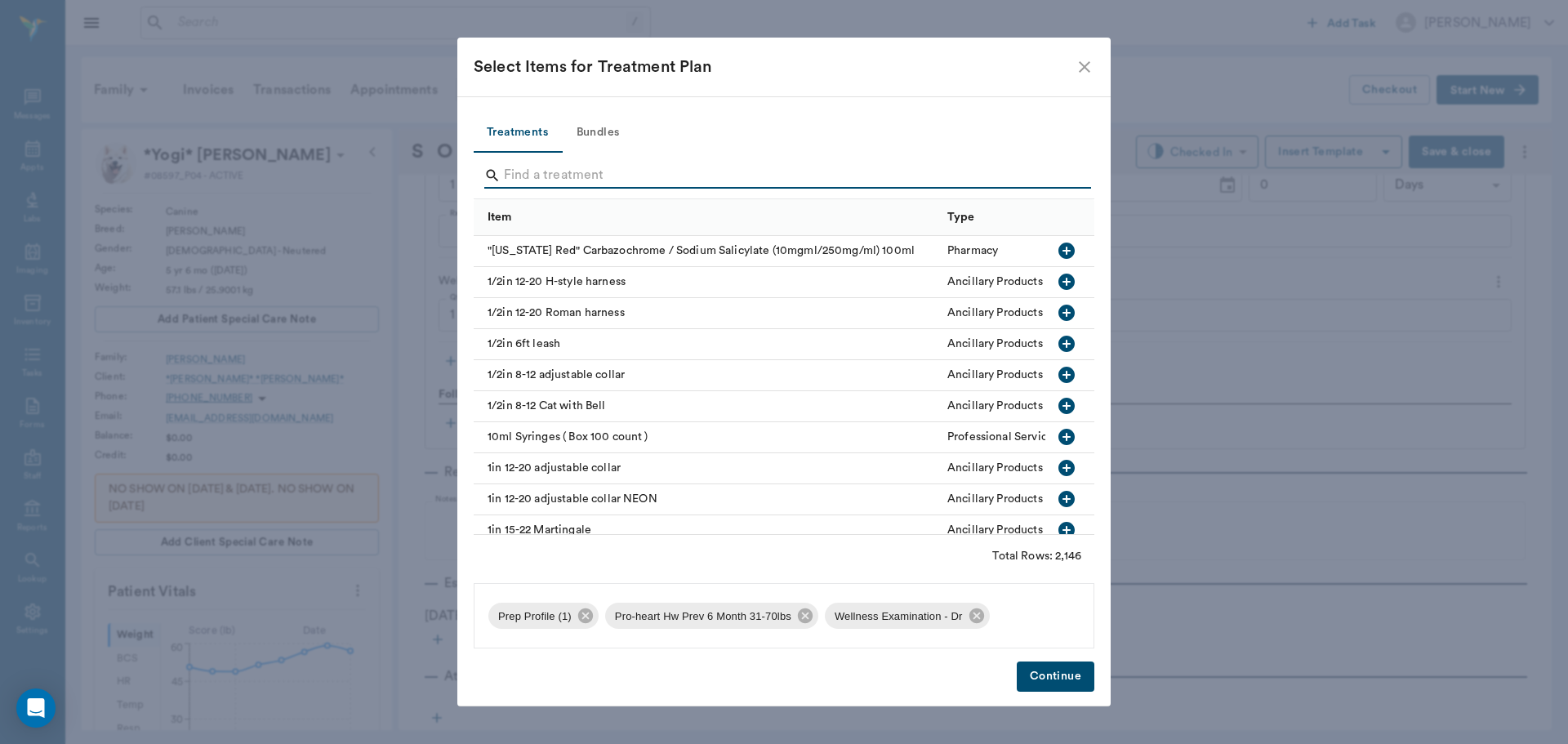
click at [562, 183] on input "Search" at bounding box center [784, 175] width 562 height 26
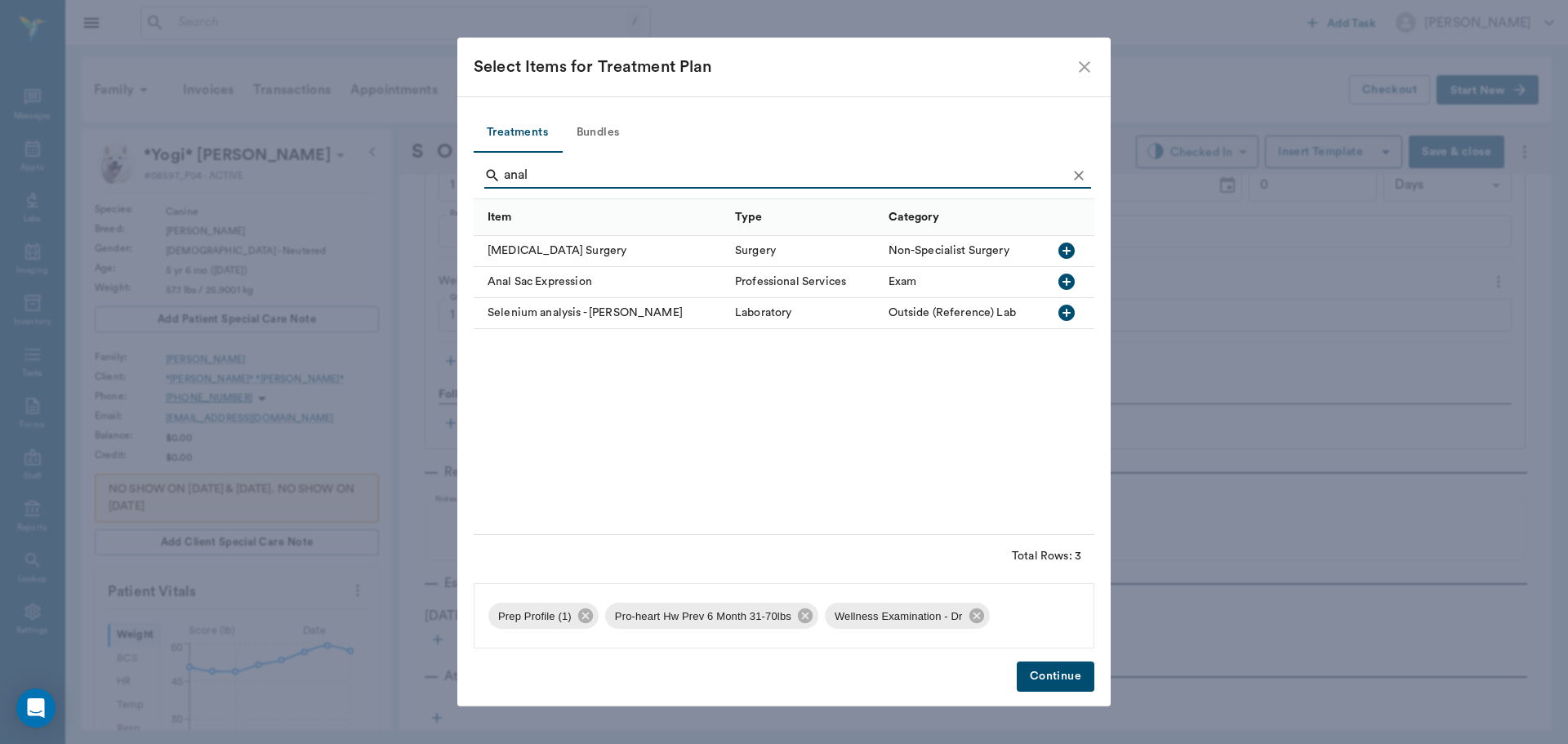
type input "anal"
click at [1070, 278] on icon "button" at bounding box center [1067, 282] width 17 height 17
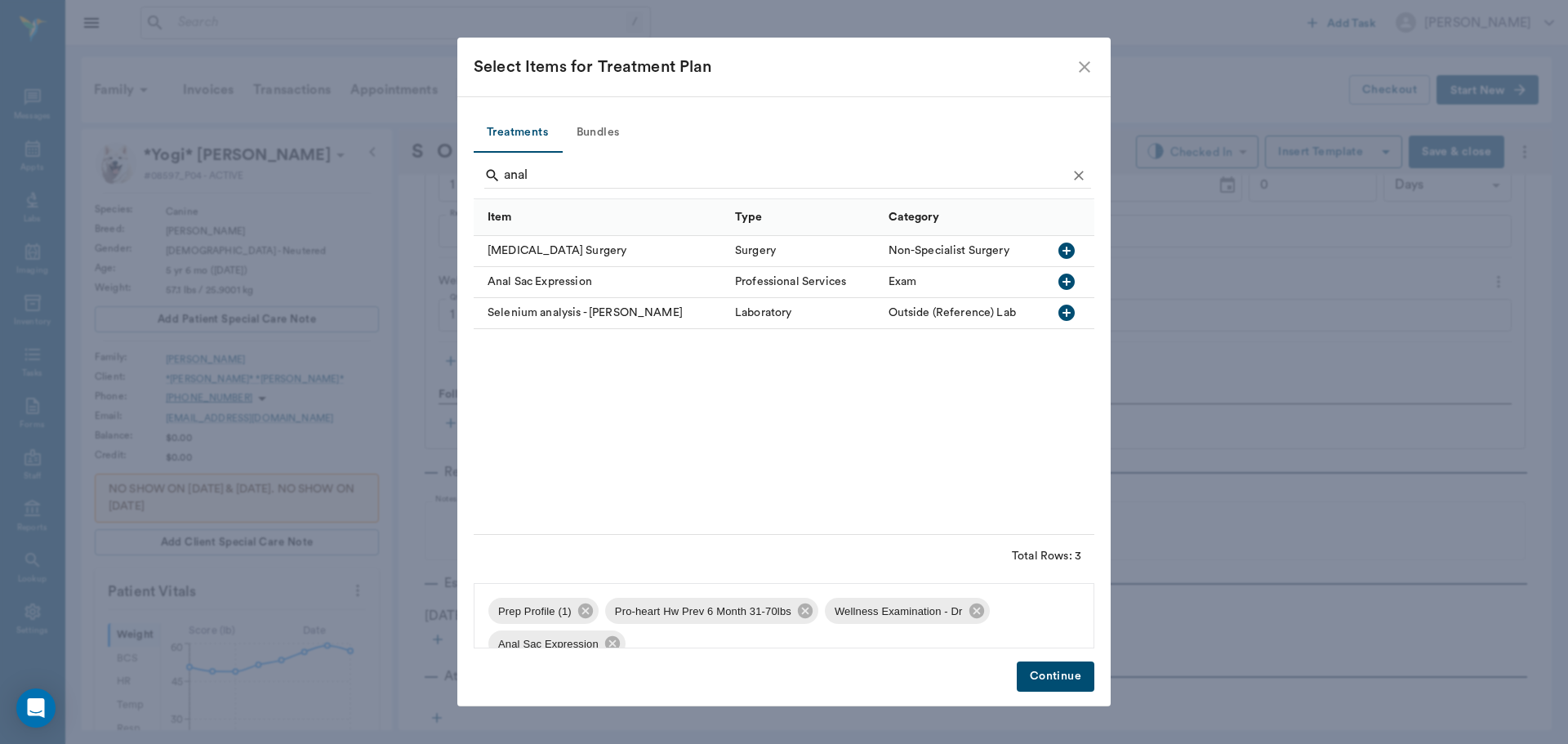
click at [1051, 665] on button "Continue" at bounding box center [1055, 676] width 77 height 30
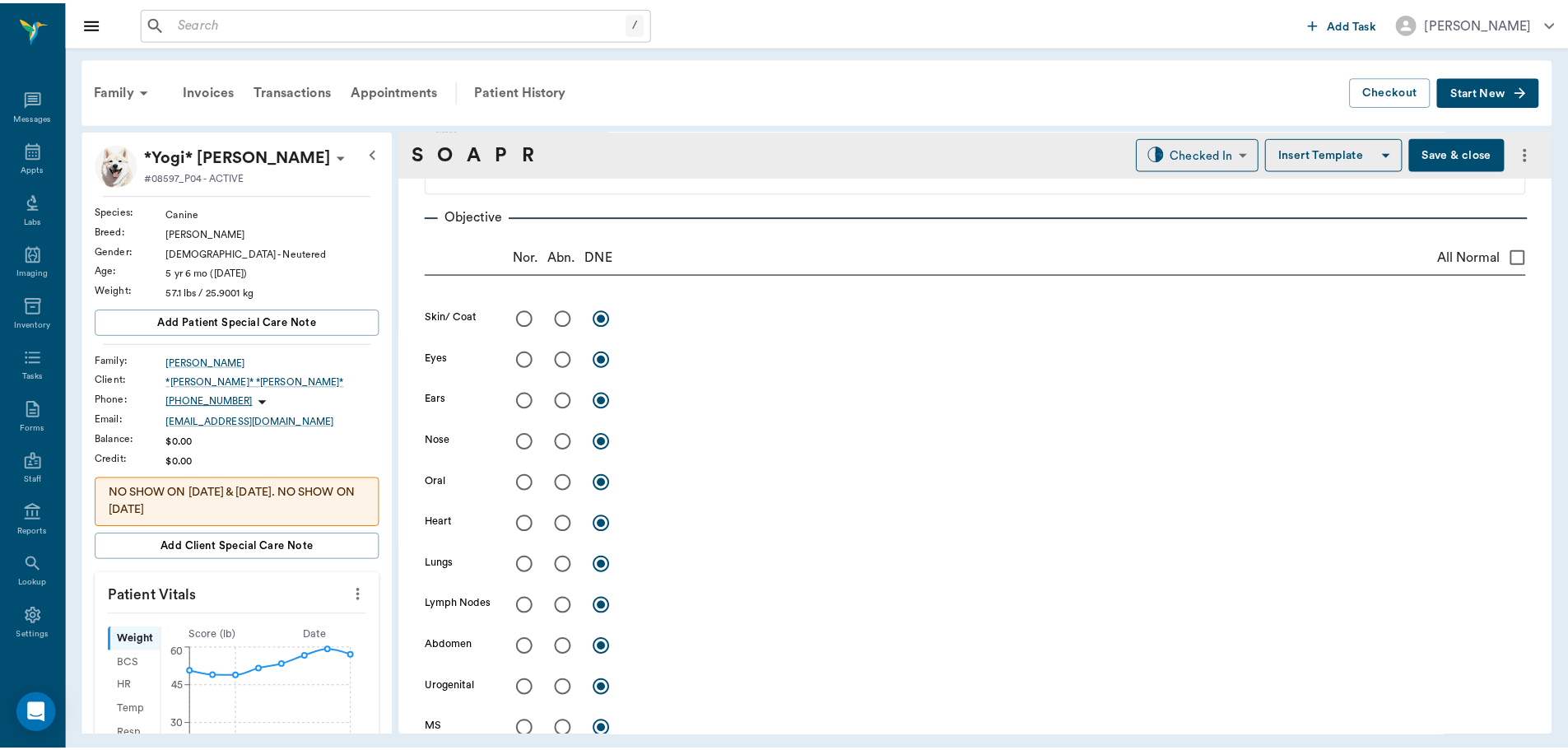
scroll to position [194, 0]
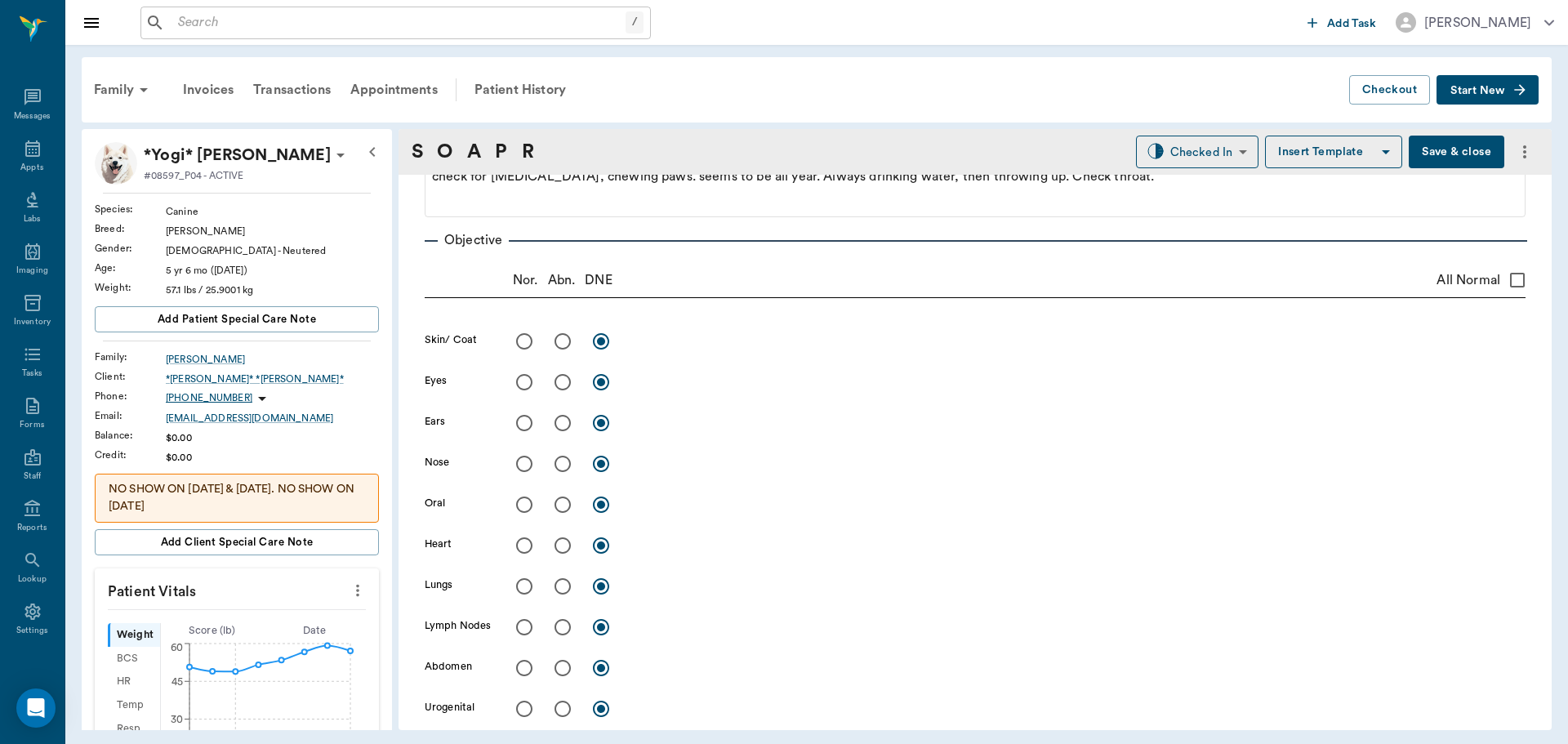
click at [1465, 144] on button "Save & close" at bounding box center [1456, 151] width 95 height 33
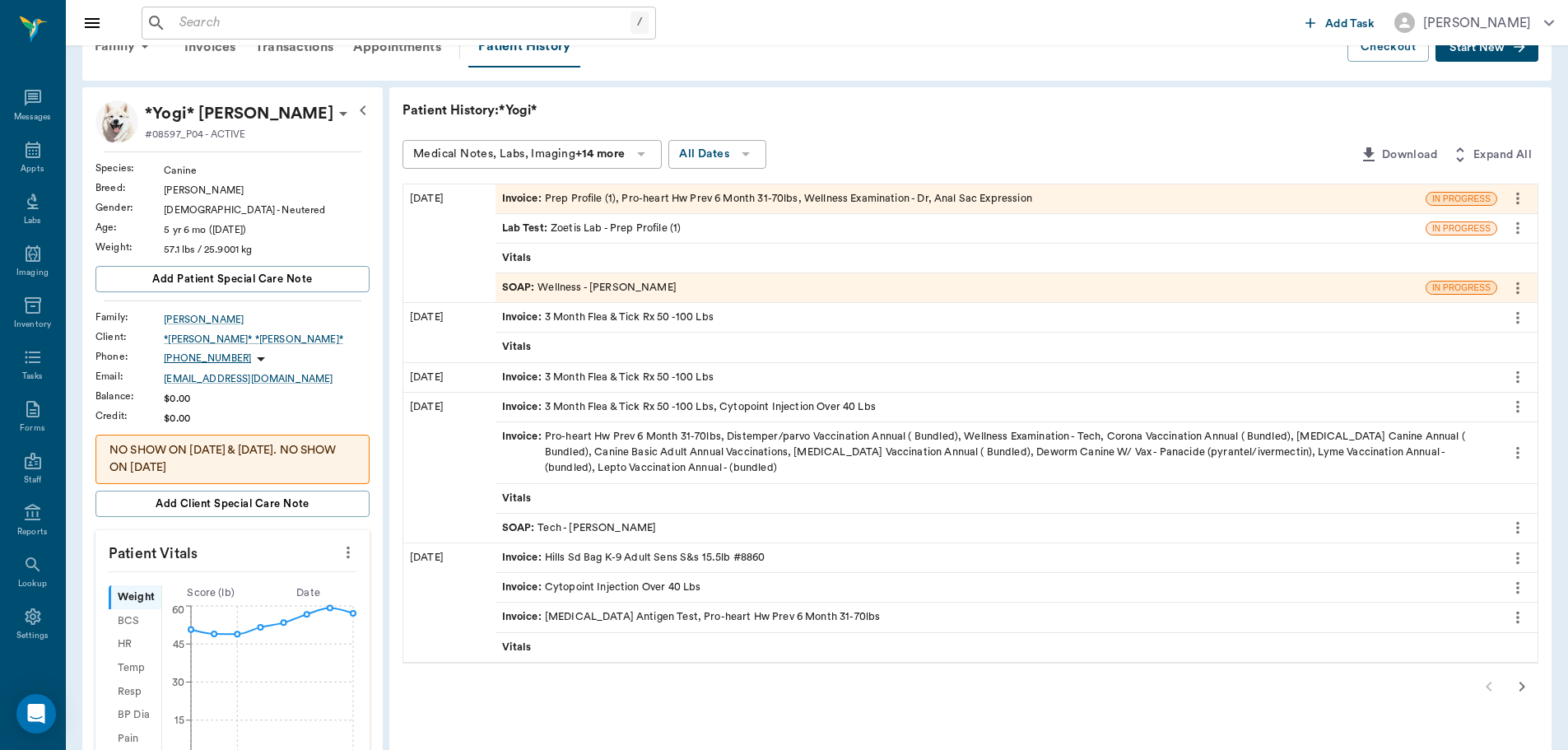
scroll to position [83, 0]
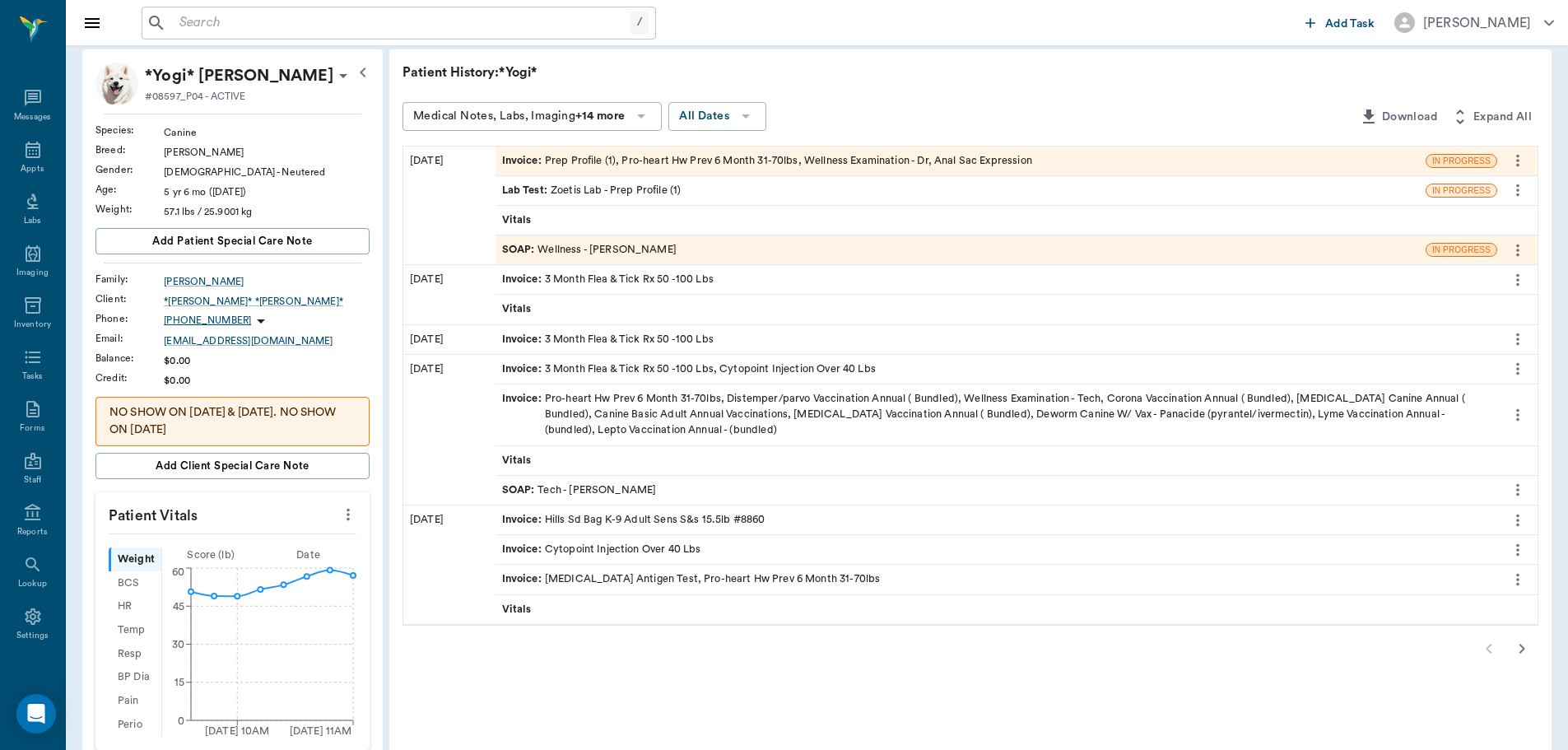
click at [642, 248] on div "SOAP : Wellness - [PERSON_NAME]" at bounding box center [589, 249] width 175 height 16
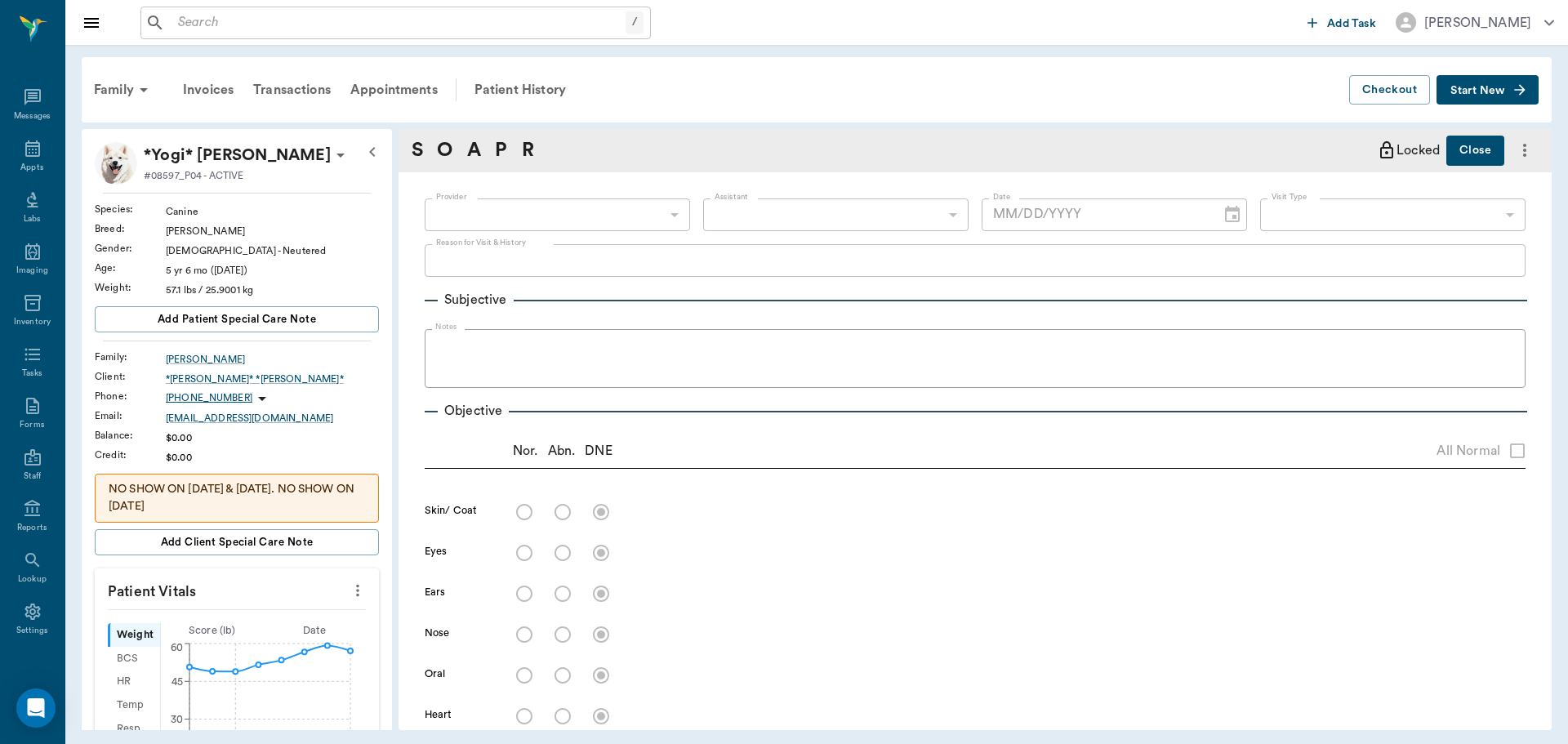
type input "63ec2f075fda476ae8351a4d"
type input "63ec2e7e52e12b0ba117b124"
type input "65d2be4f46e3a538d89b8c14"
type textarea "HWI, and wellness check [PERSON_NAME]"
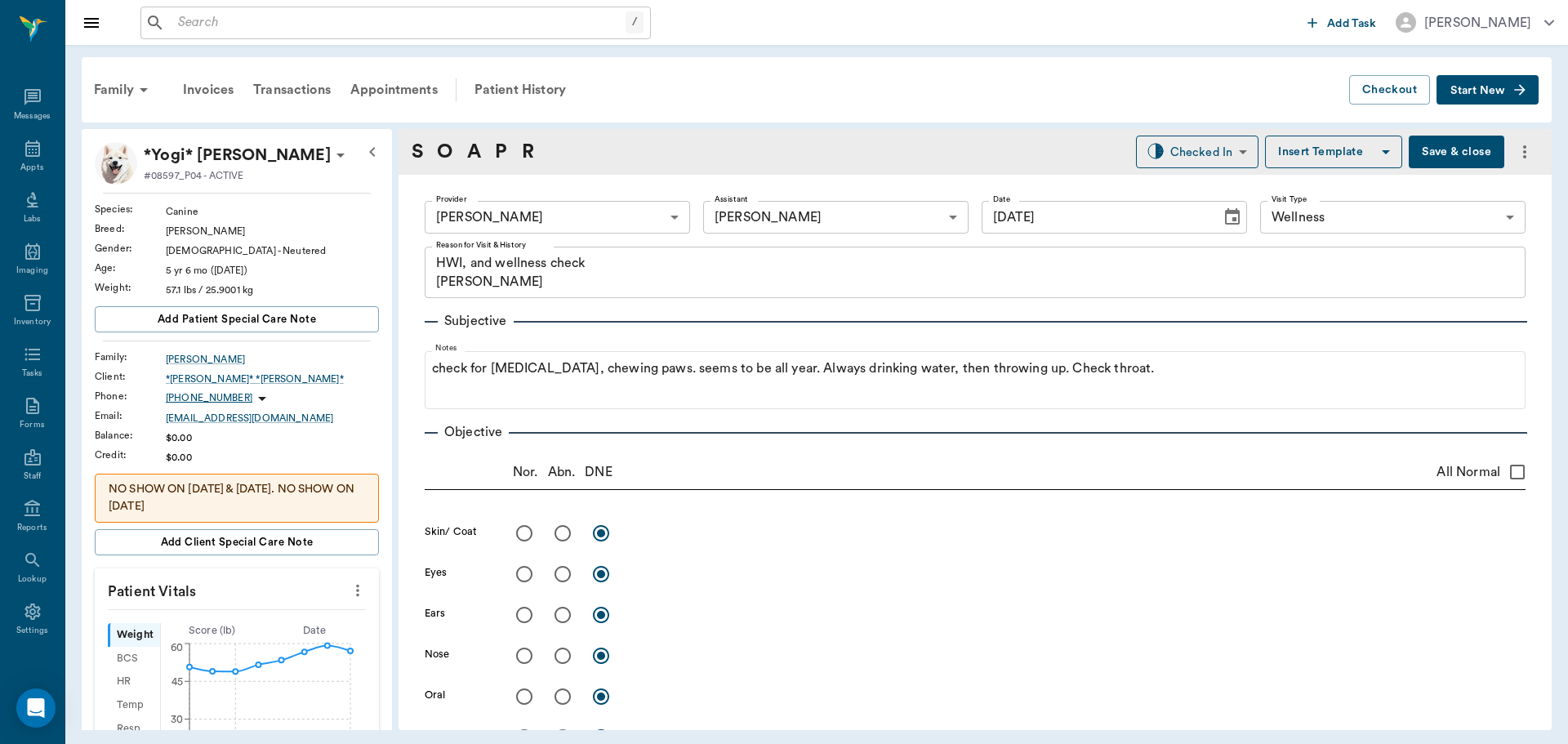
type input "[DATE]"
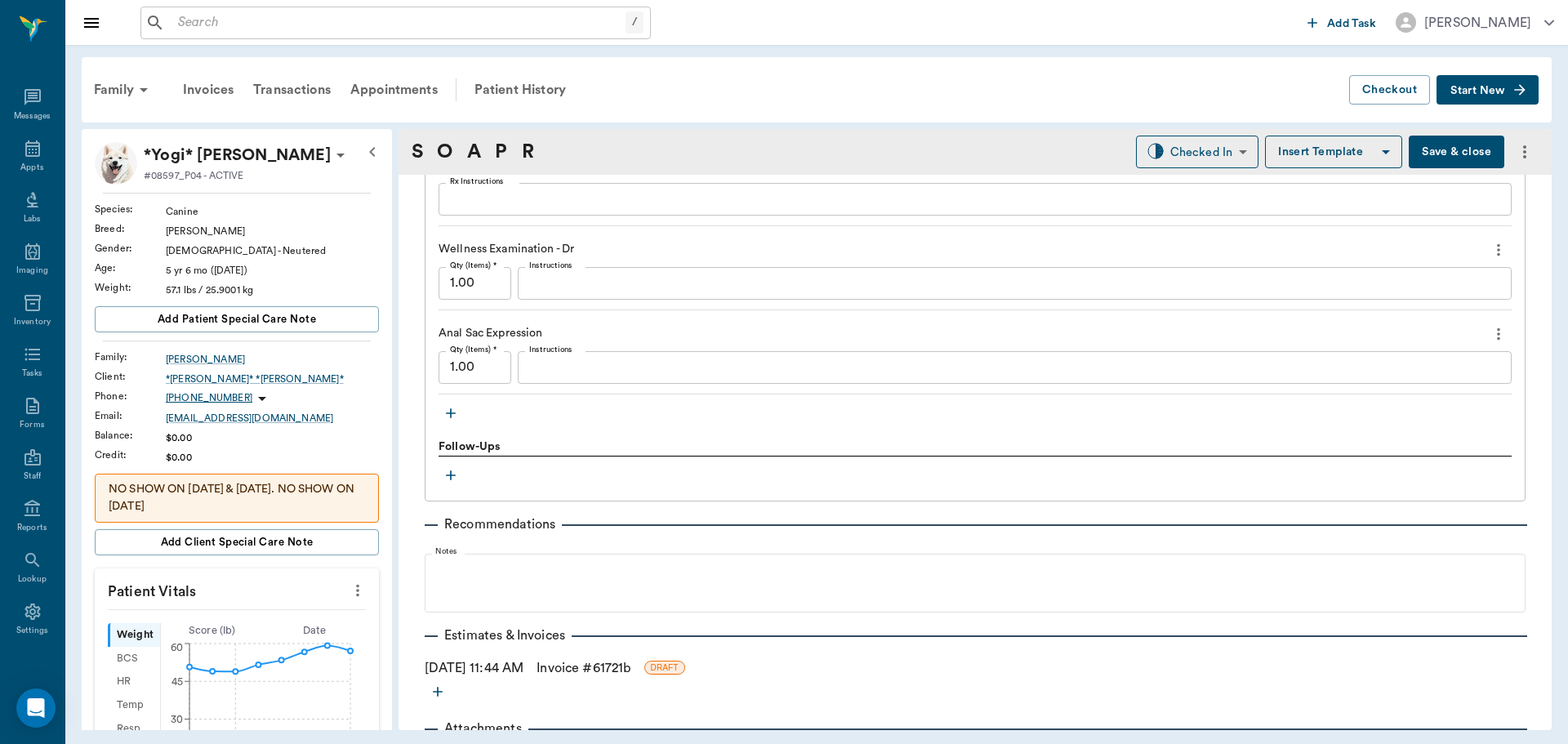
scroll to position [1387, 0]
click at [594, 375] on div "x Instructions" at bounding box center [1015, 365] width 994 height 33
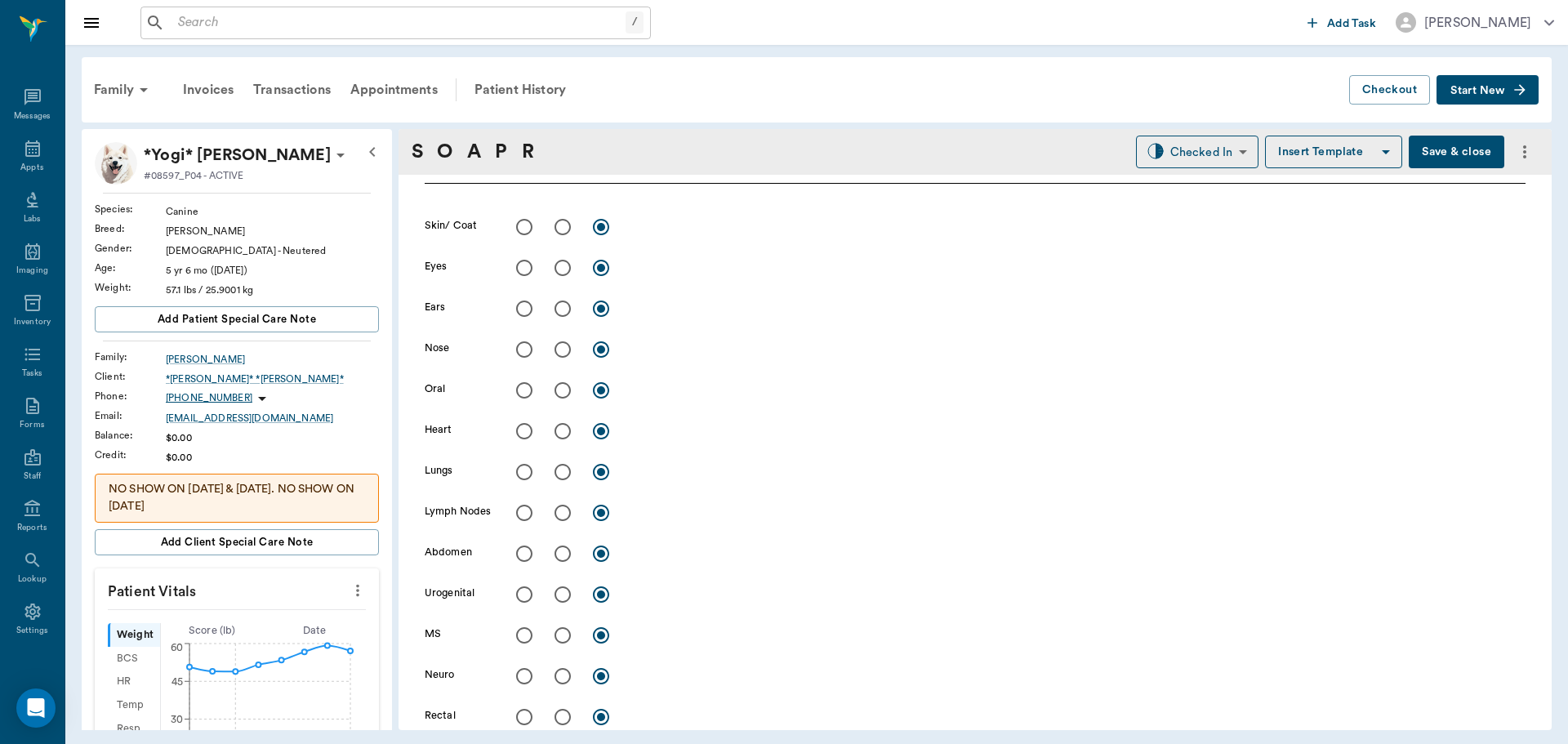
scroll to position [163, 0]
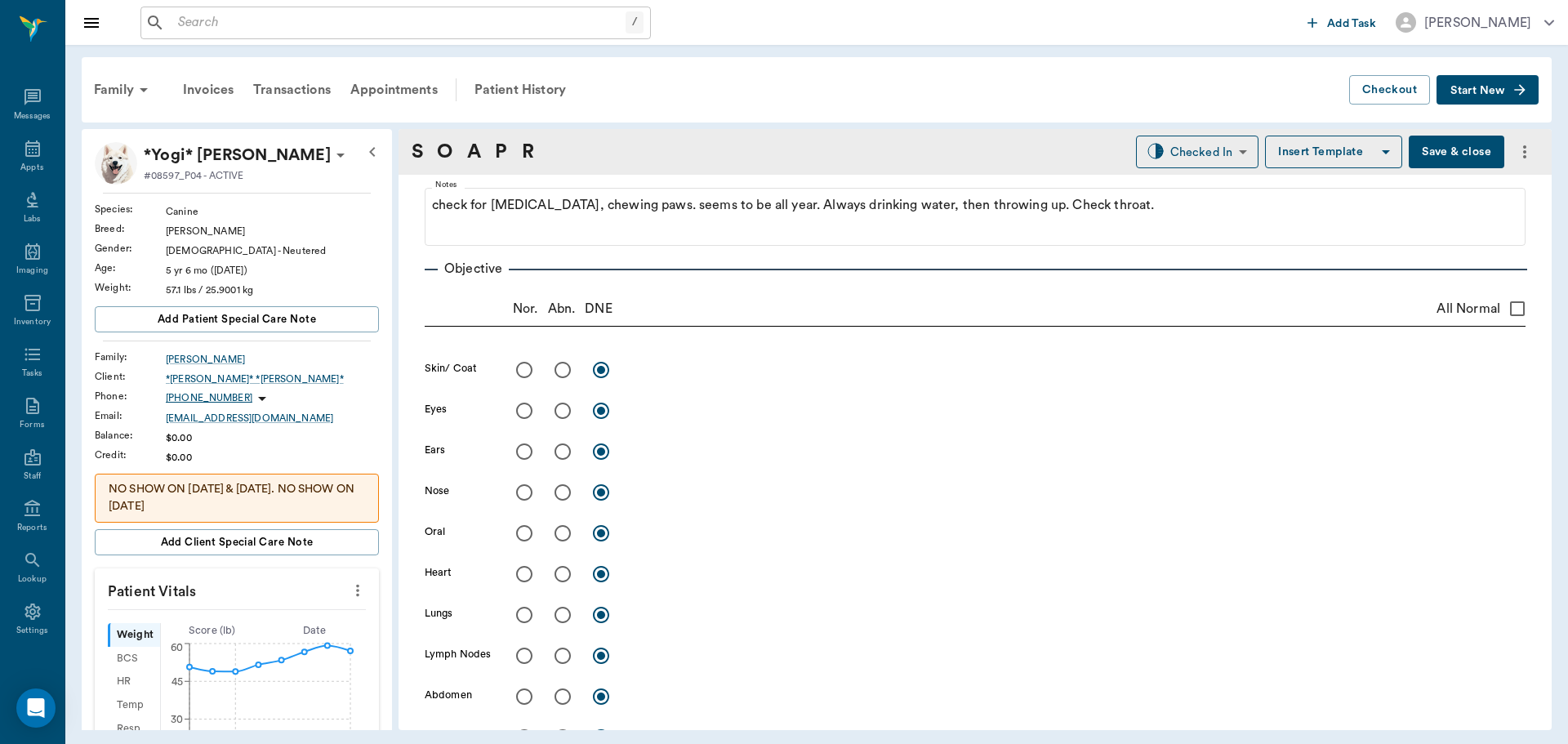
type textarea "full"
click at [1506, 305] on input "All Normal" at bounding box center [1517, 309] width 35 height 34
checkbox input "true"
radio input "true"
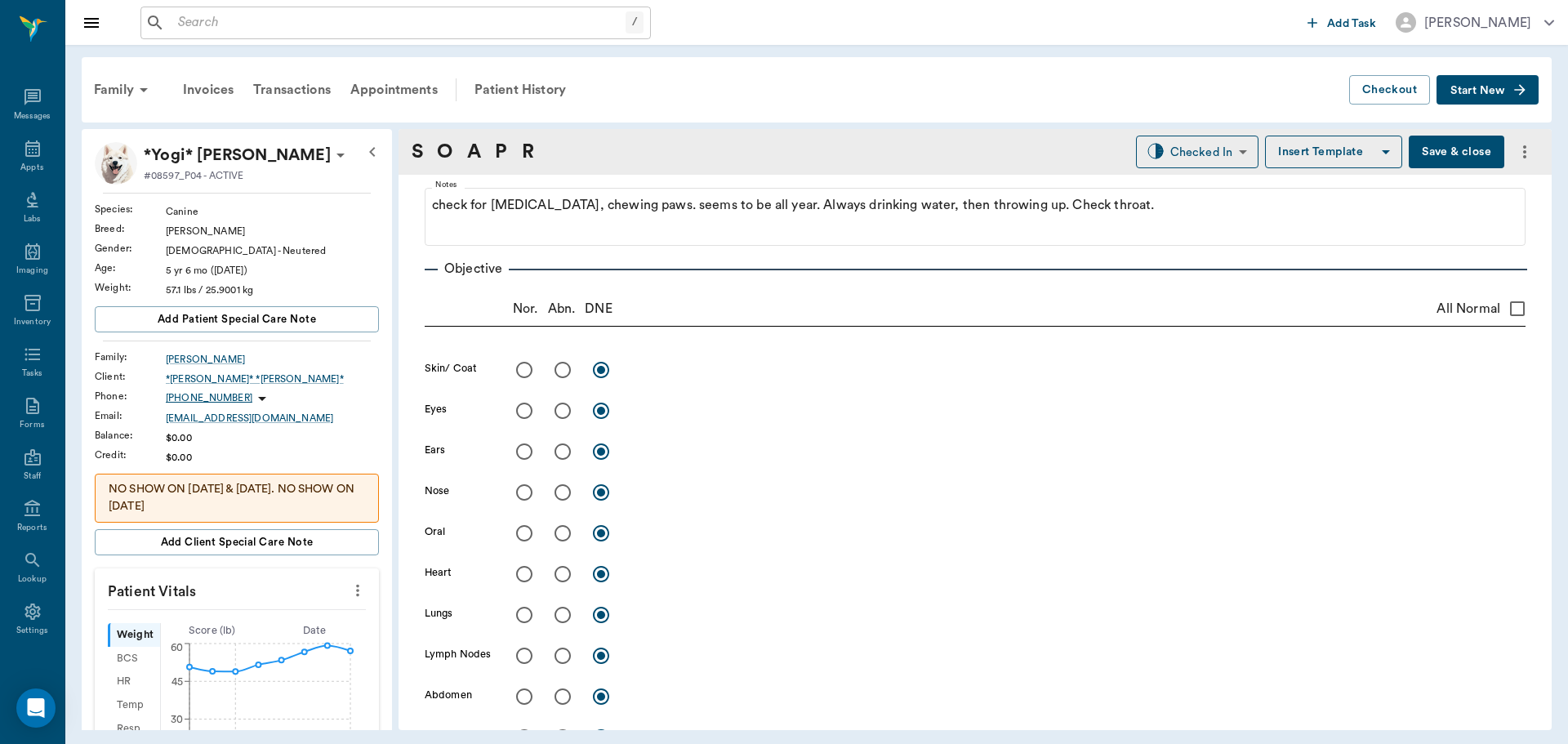
radio input "true"
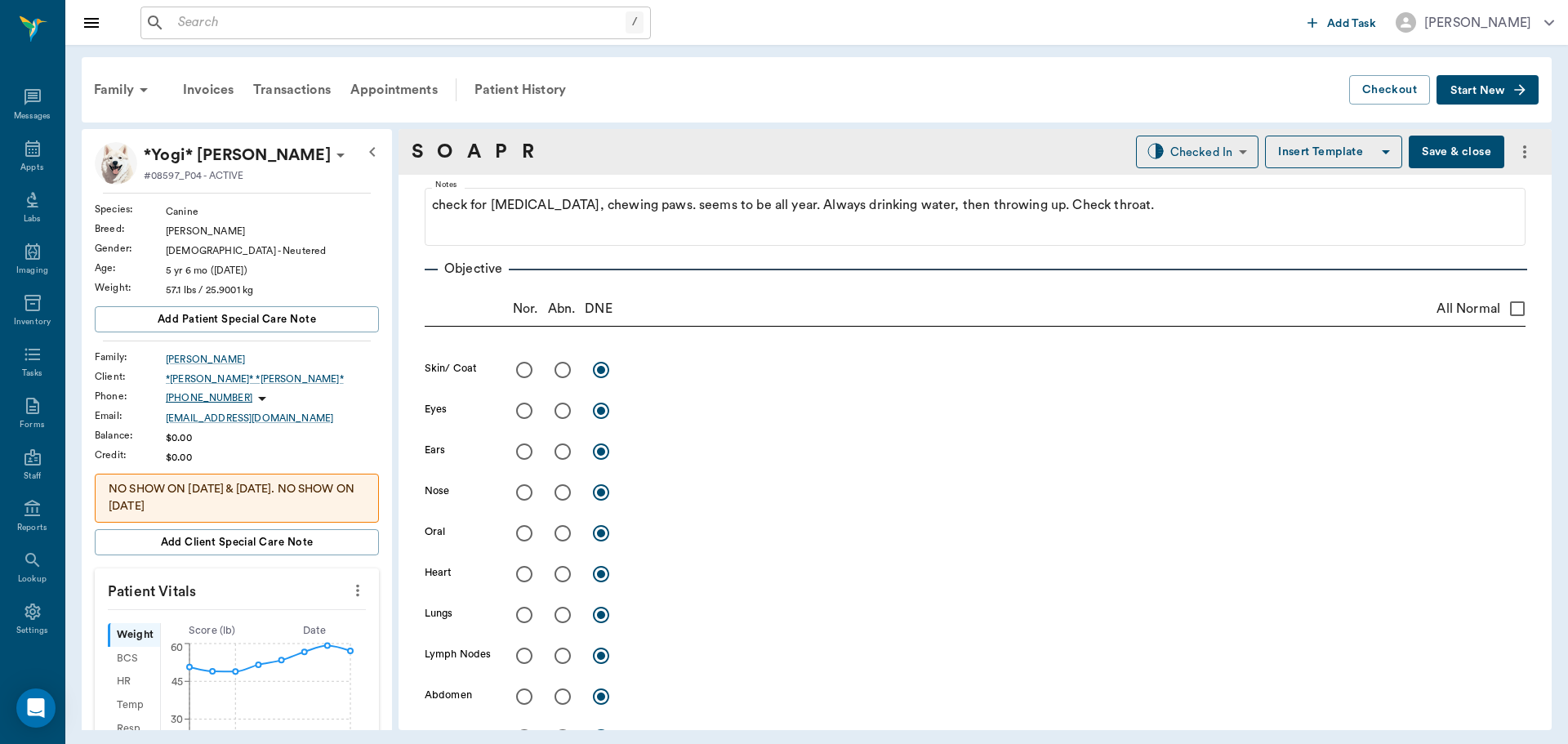
radio input "true"
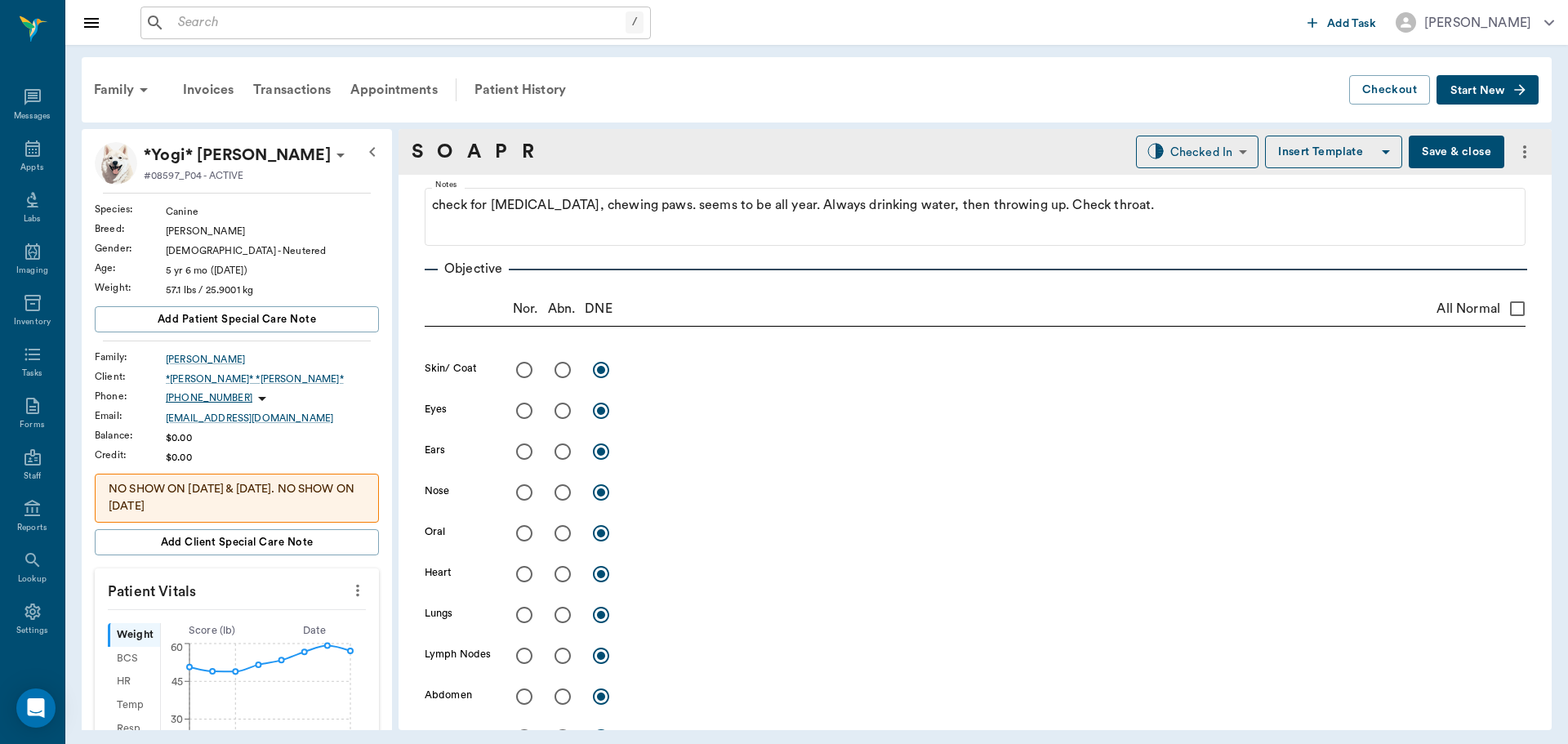
radio input "true"
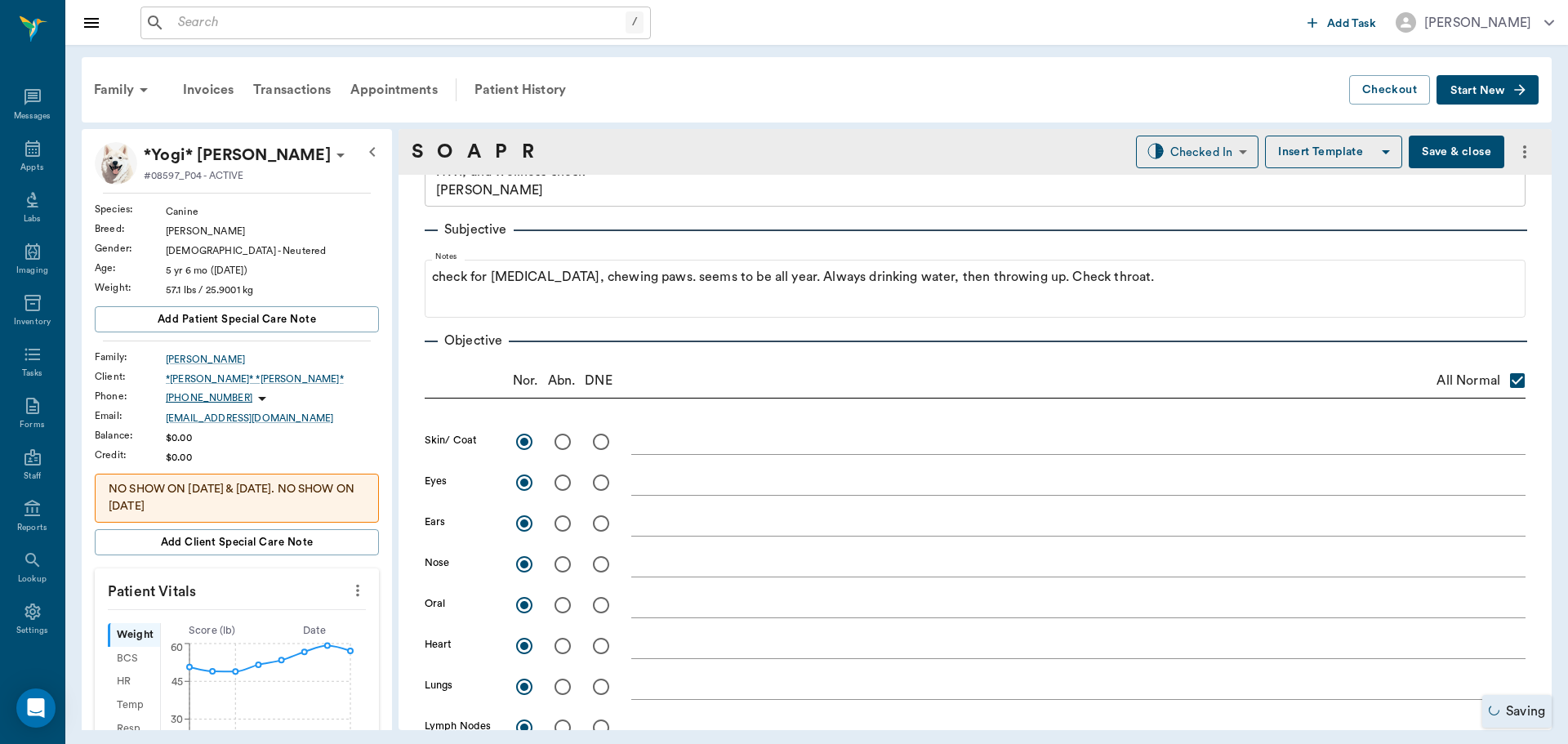
scroll to position [0, 0]
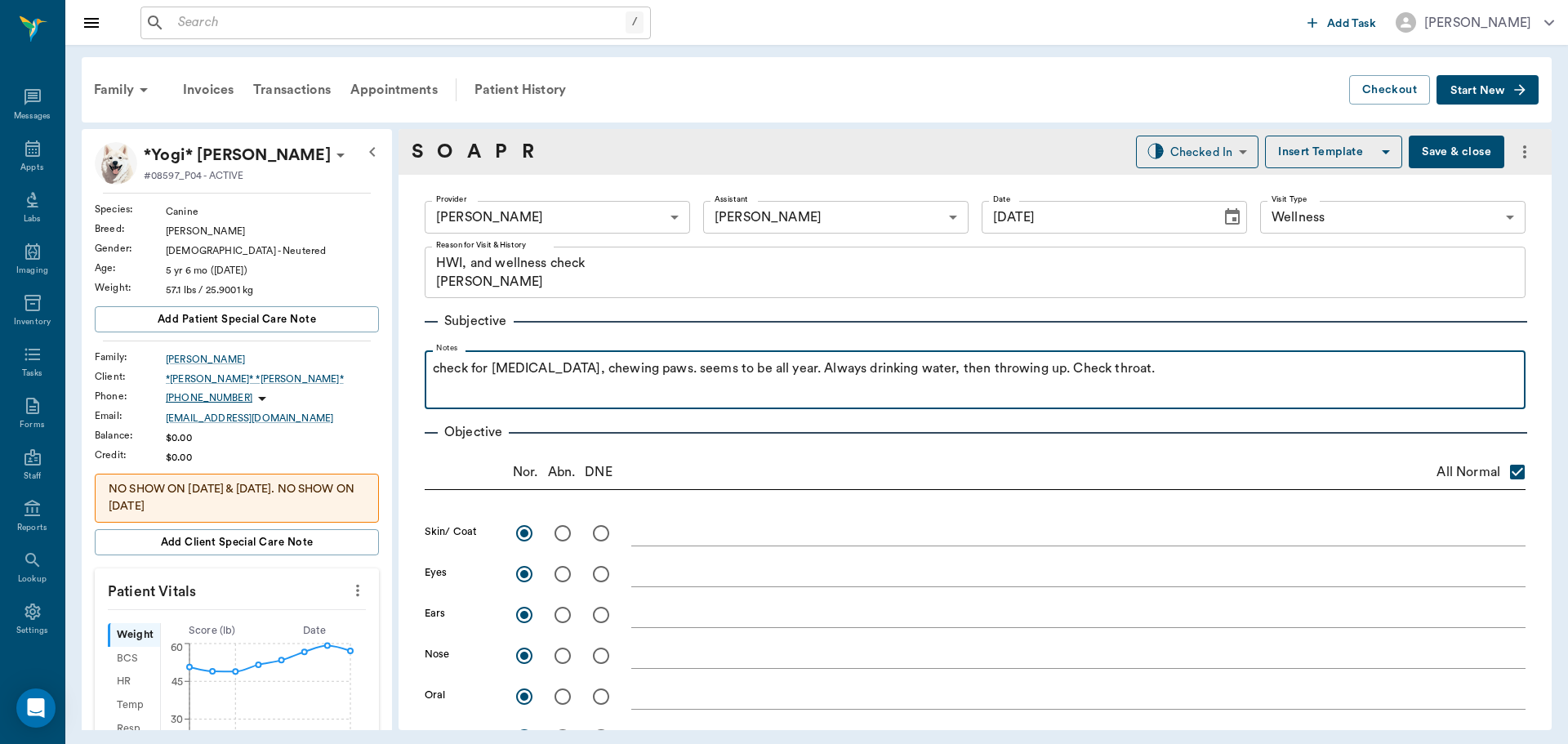
drag, startPoint x: 1117, startPoint y: 370, endPoint x: 1084, endPoint y: 368, distance: 33.1
click at [1117, 370] on p "check for allergies, chewing paws. seems to be all year. Always drinking water,…" at bounding box center [975, 367] width 1085 height 20
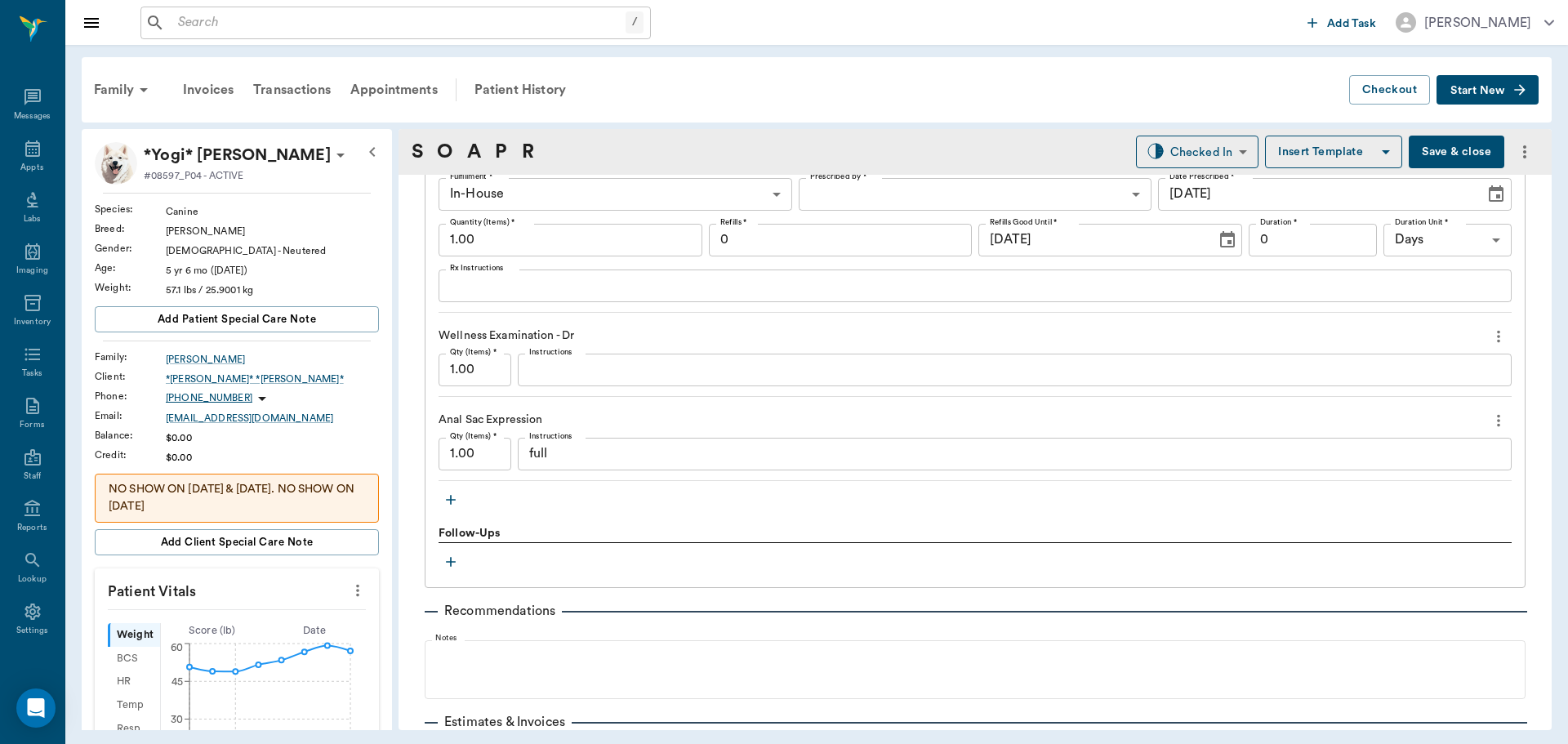
scroll to position [1306, 0]
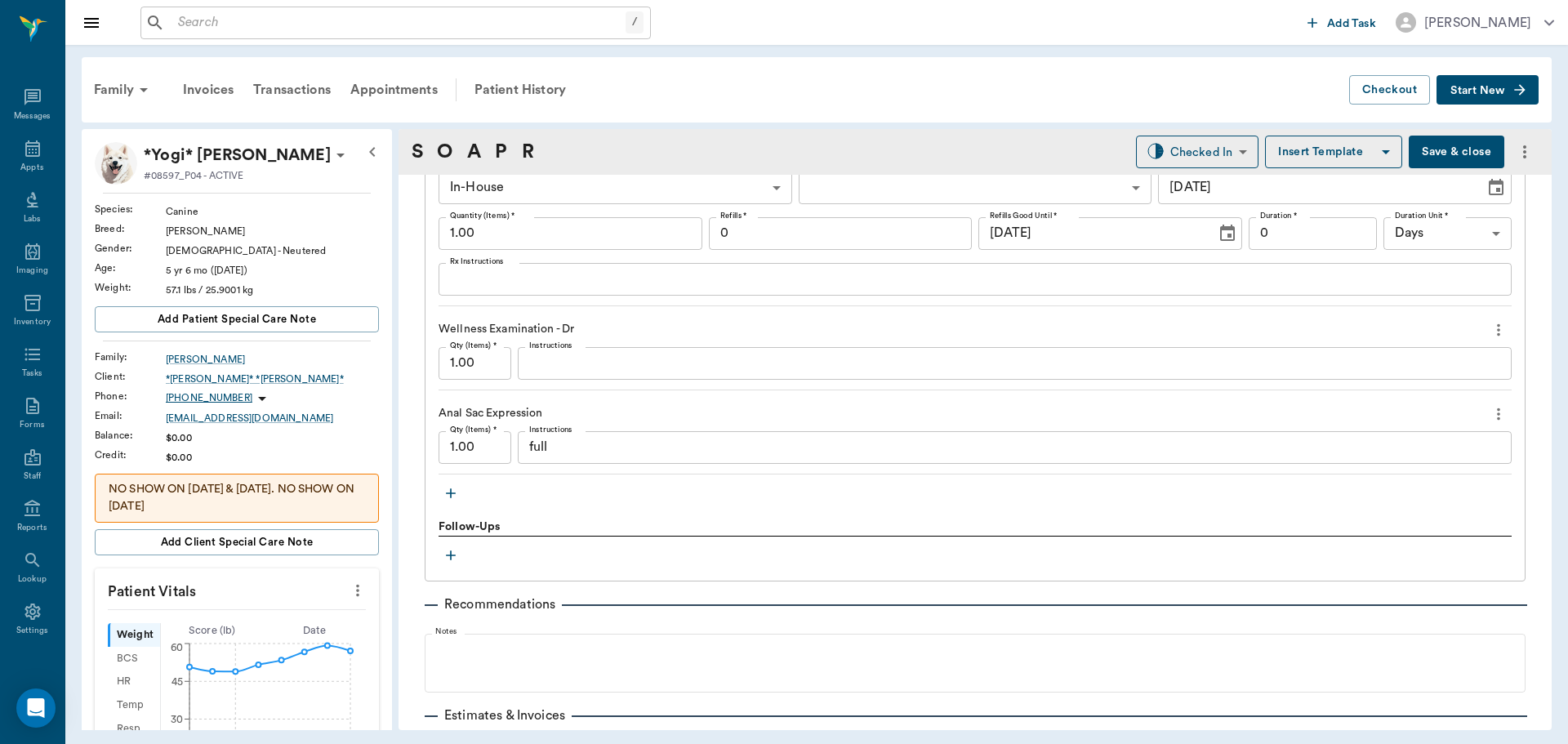
click at [448, 489] on icon "button" at bounding box center [451, 493] width 17 height 17
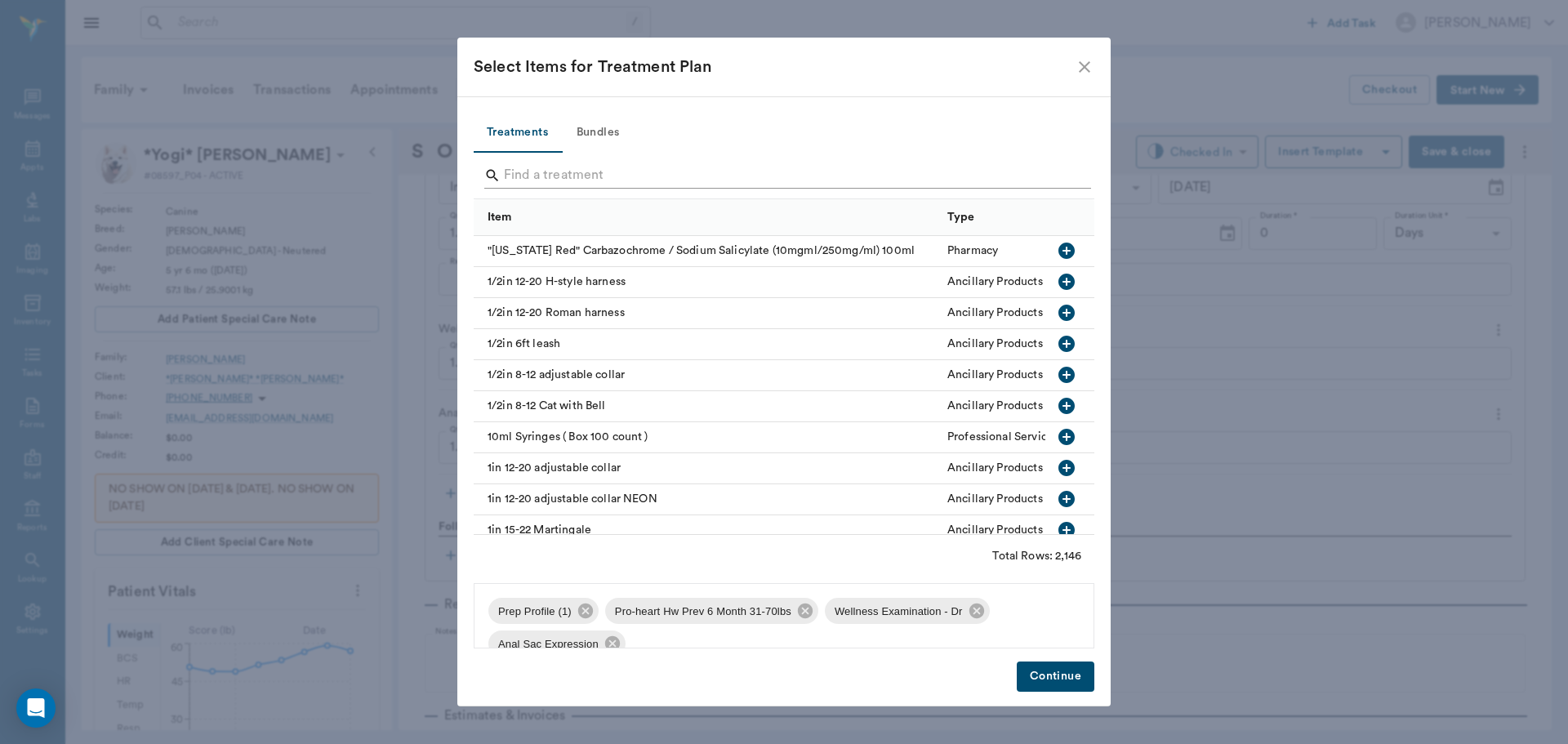
click at [562, 166] on input "Search" at bounding box center [784, 175] width 562 height 26
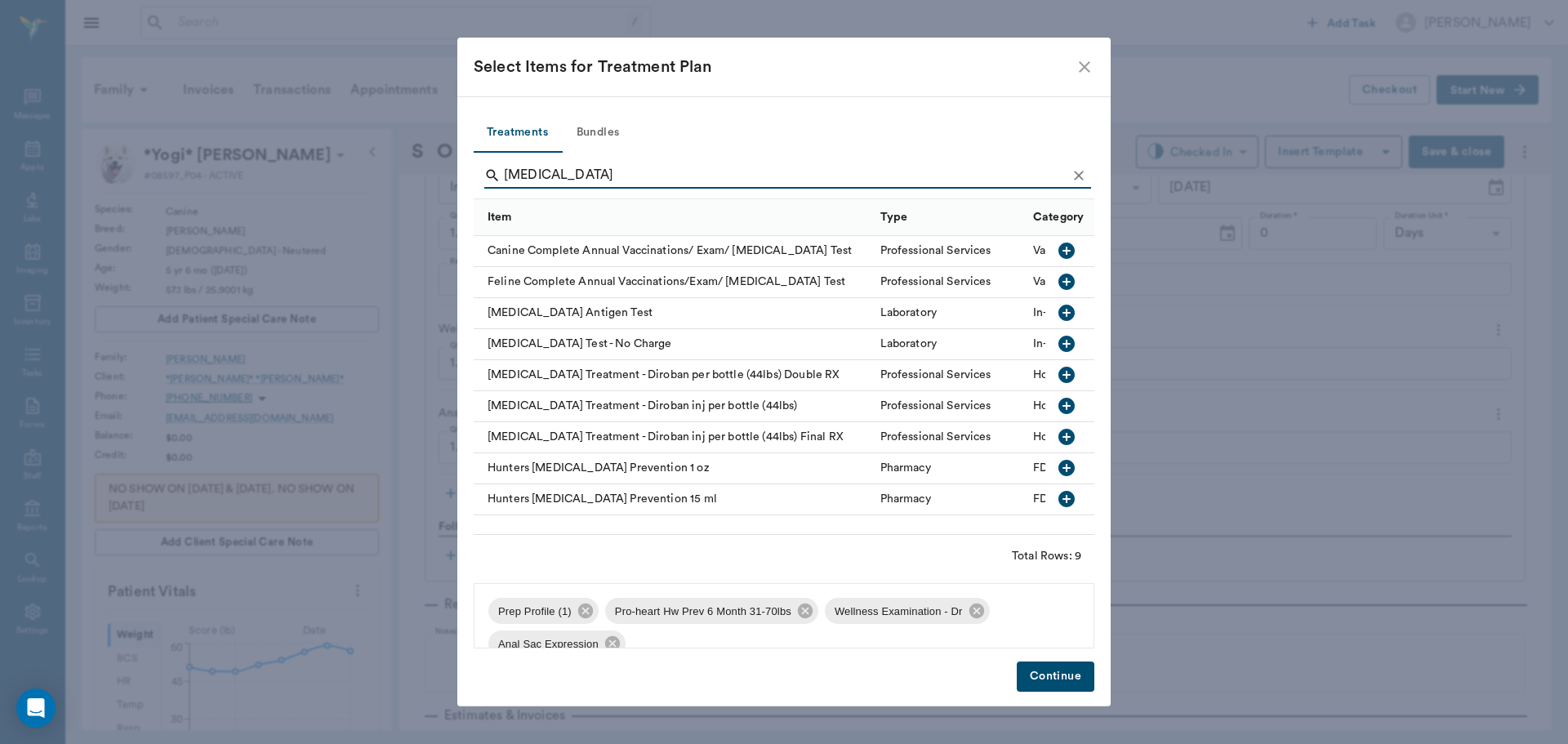
type input "heartworm"
click at [1072, 311] on icon "button" at bounding box center [1067, 313] width 17 height 17
click at [1049, 676] on button "Continue" at bounding box center [1055, 676] width 77 height 30
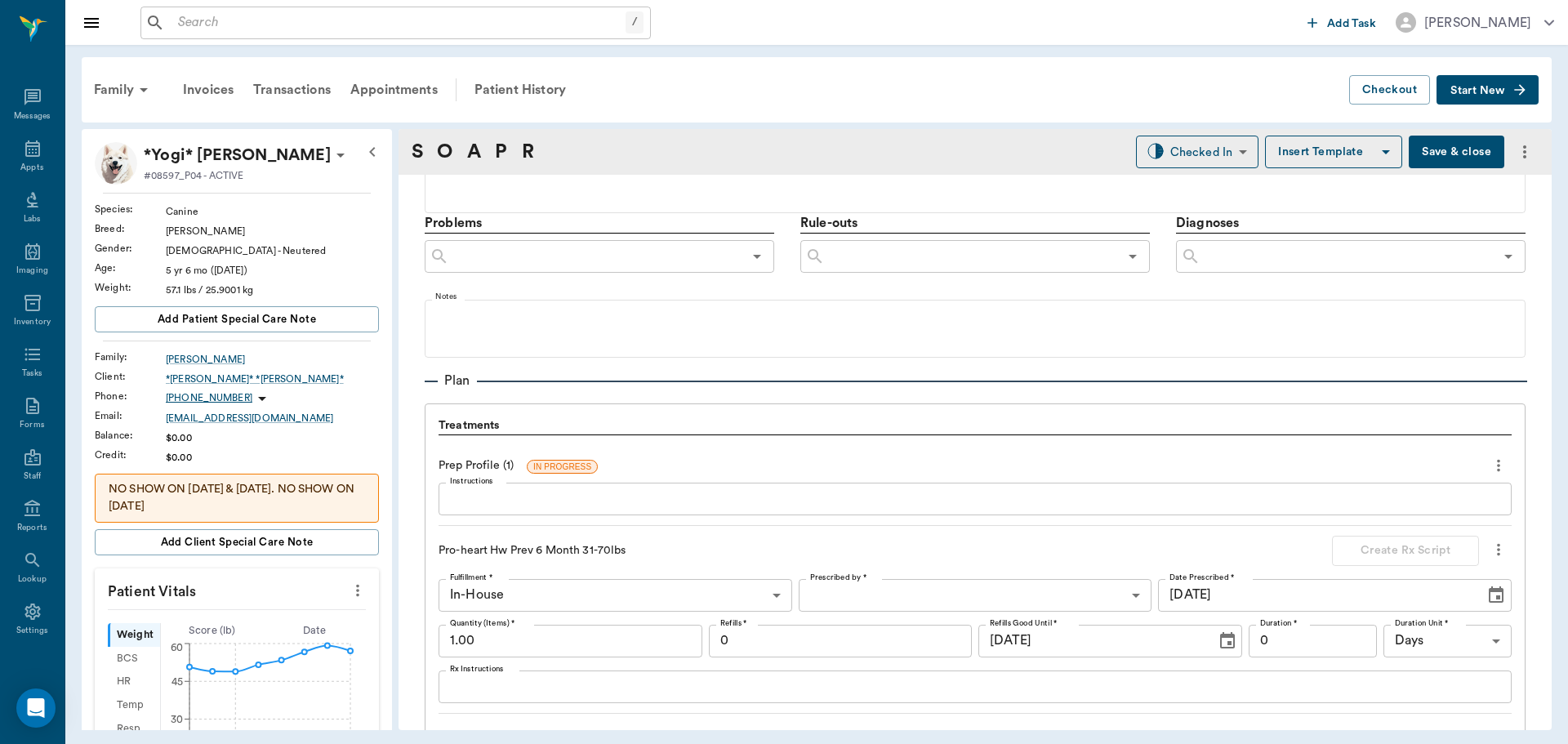
scroll to position [898, 0]
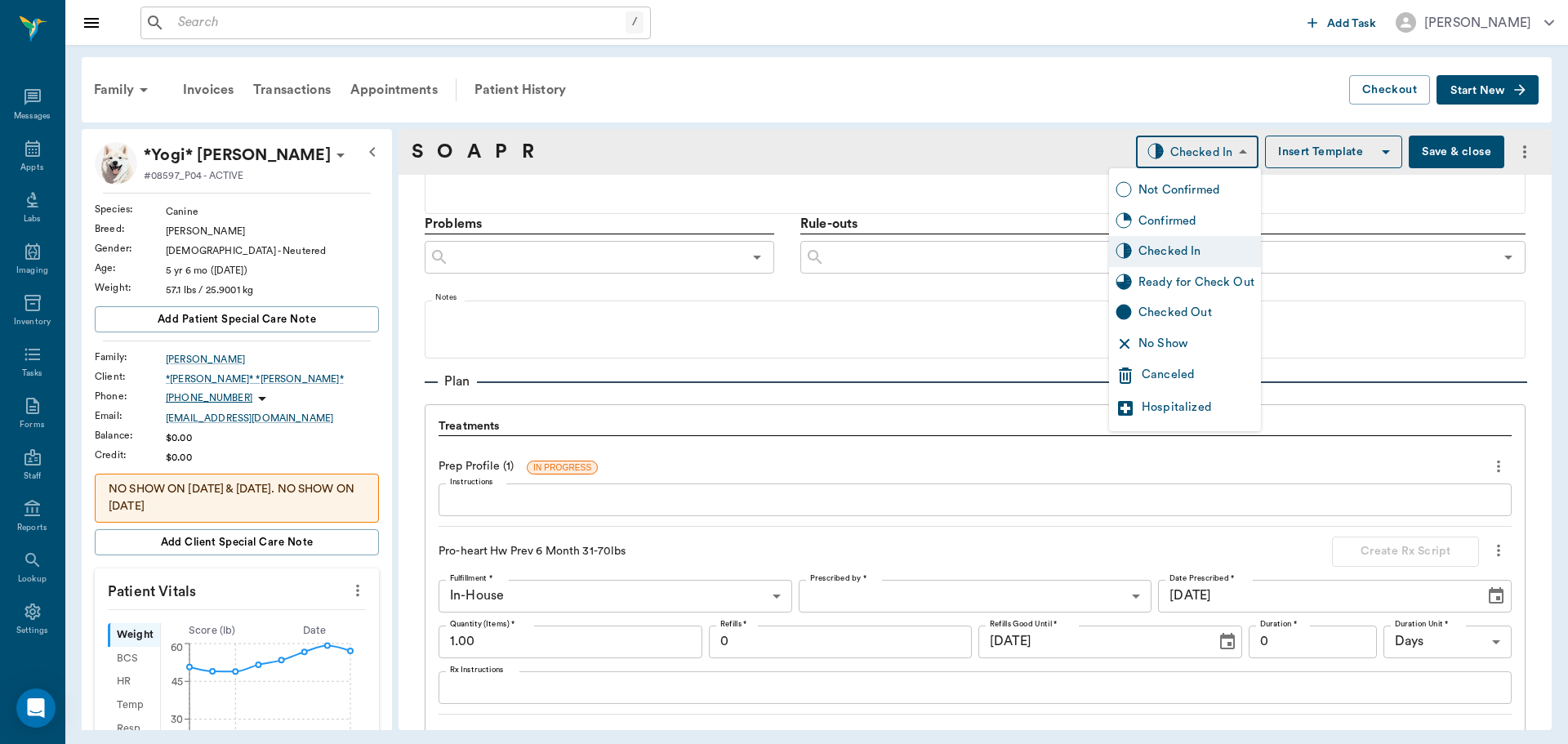
click at [1220, 148] on body "/ ​ Add Task Dr. Bert Ellsworth Nectar Messages Appts Labs Imaging Inventory Ta…" at bounding box center [784, 372] width 1568 height 744
click at [1210, 283] on div "Ready for Check Out" at bounding box center [1197, 282] width 116 height 18
type input "READY_TO_CHECKOUT"
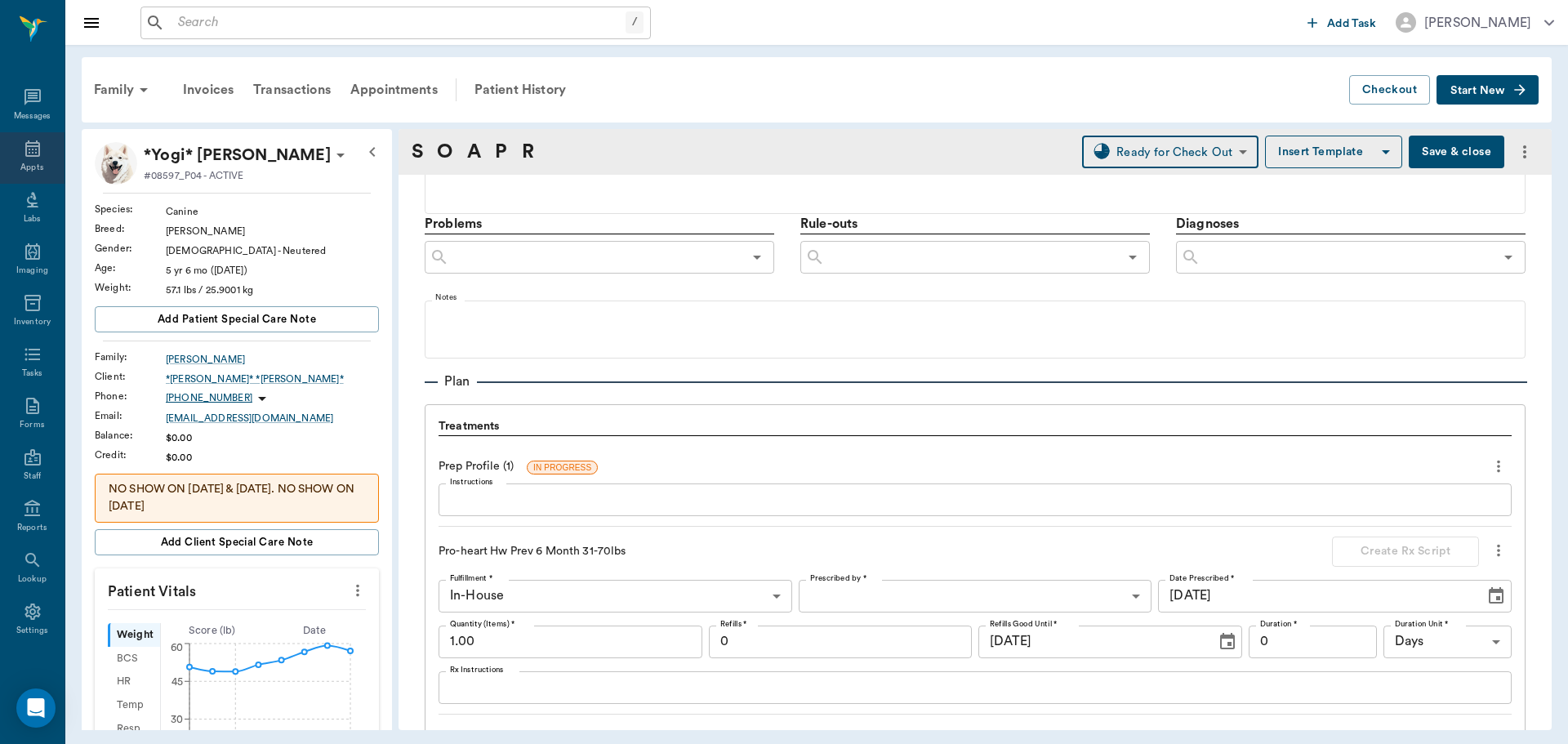
click at [16, 157] on div "Appts" at bounding box center [32, 158] width 64 height 51
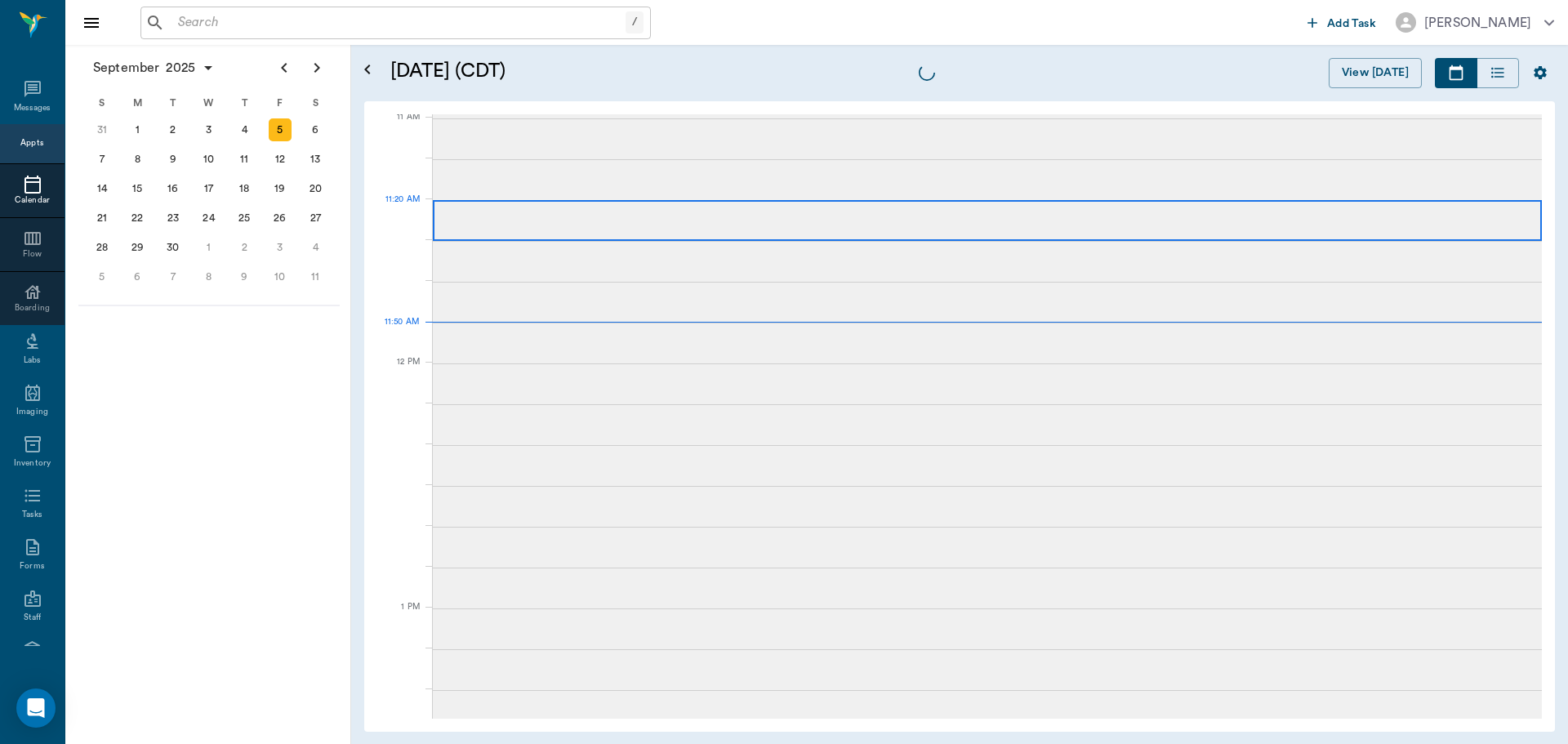
scroll to position [737, 0]
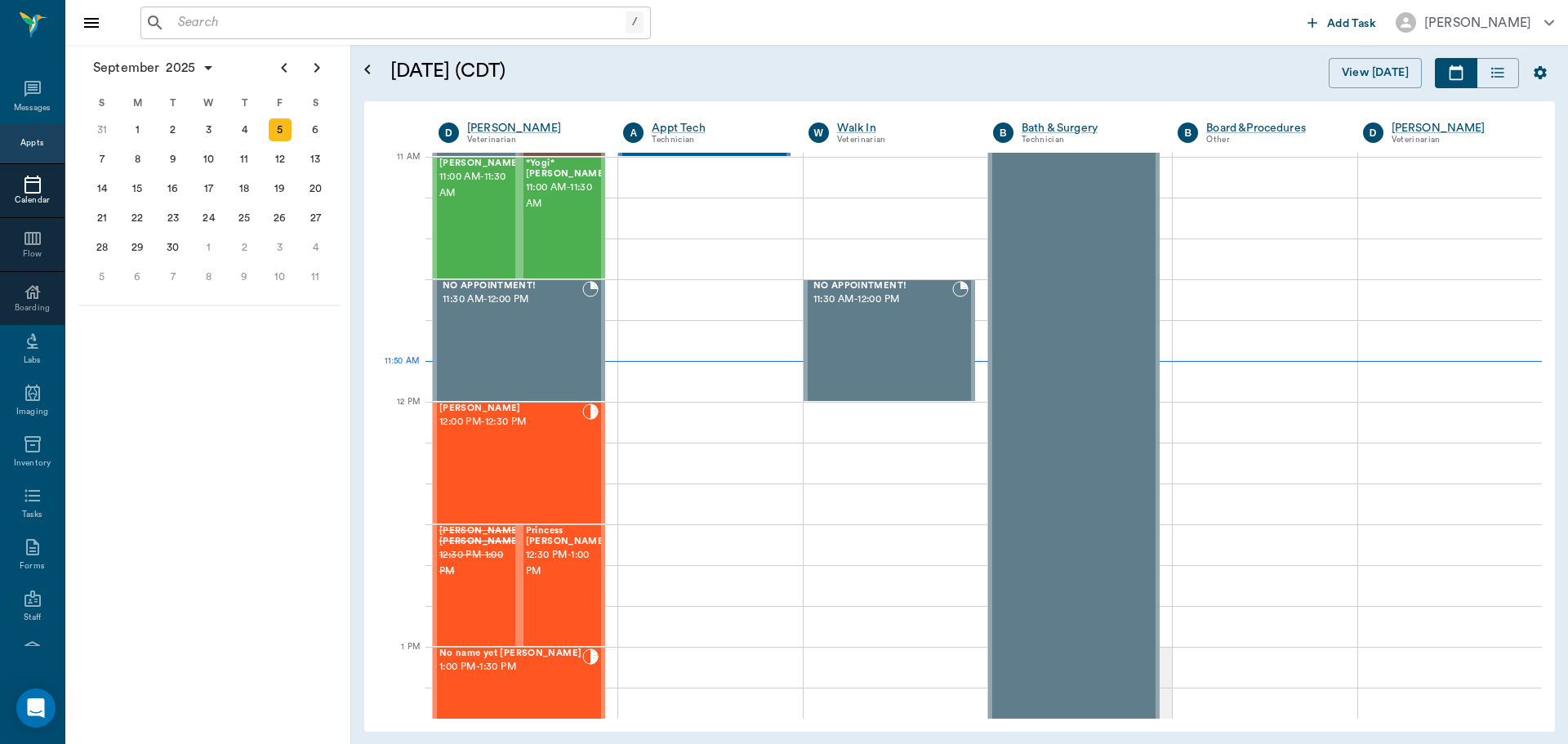
drag, startPoint x: 418, startPoint y: 223, endPoint x: 437, endPoint y: 218, distance: 19.6
click at [426, 220] on div at bounding box center [406, 218] width 56 height 41
click at [450, 217] on div "[PERSON_NAME] 11:00 AM - 11:30 AM" at bounding box center [480, 218] width 82 height 119
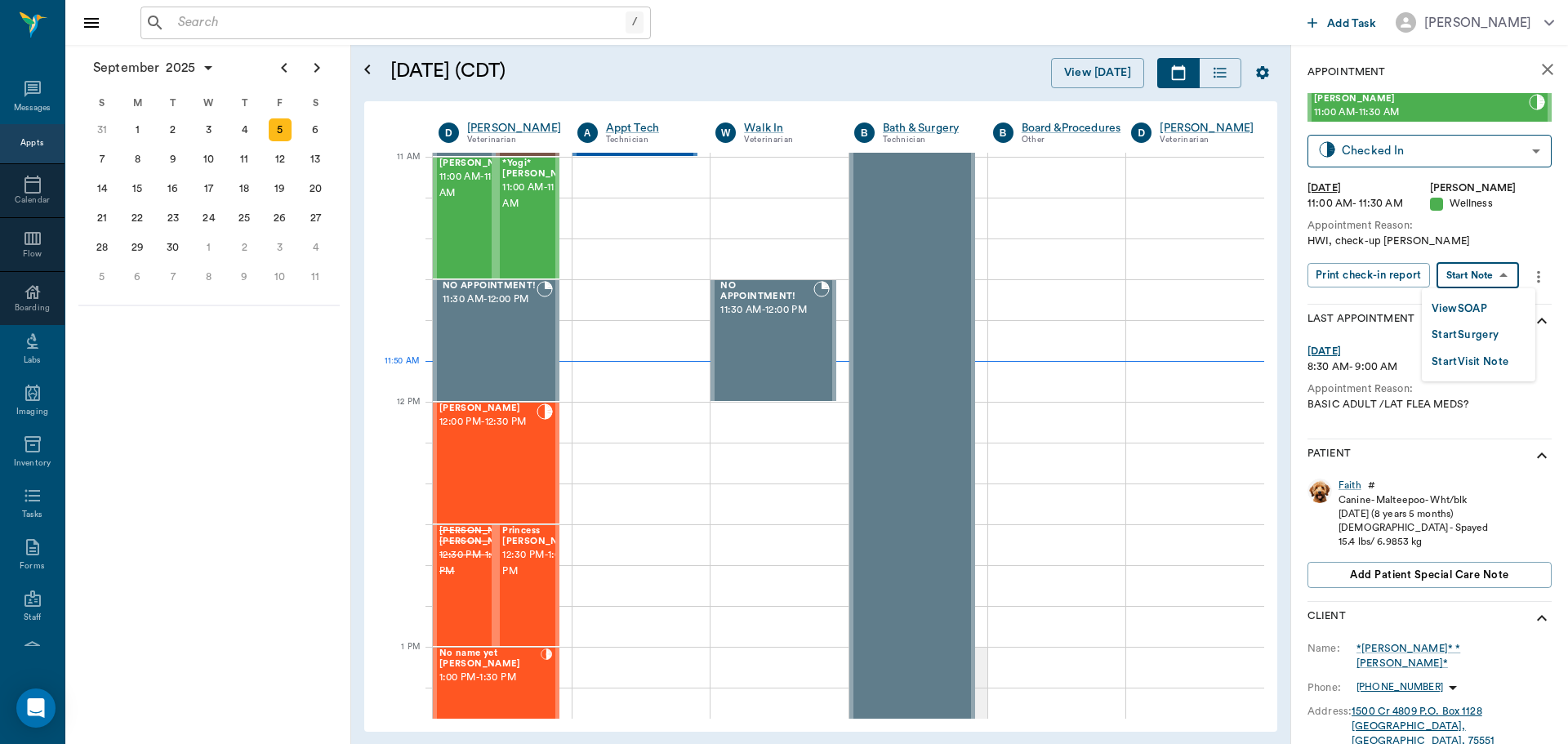
click at [1493, 266] on body "/ ​ Add Task Dr. Bert Ellsworth Nectar Messages Appts Calendar Flow Boarding La…" at bounding box center [784, 372] width 1568 height 744
click at [1474, 306] on button "View SOAP" at bounding box center [1460, 309] width 56 height 19
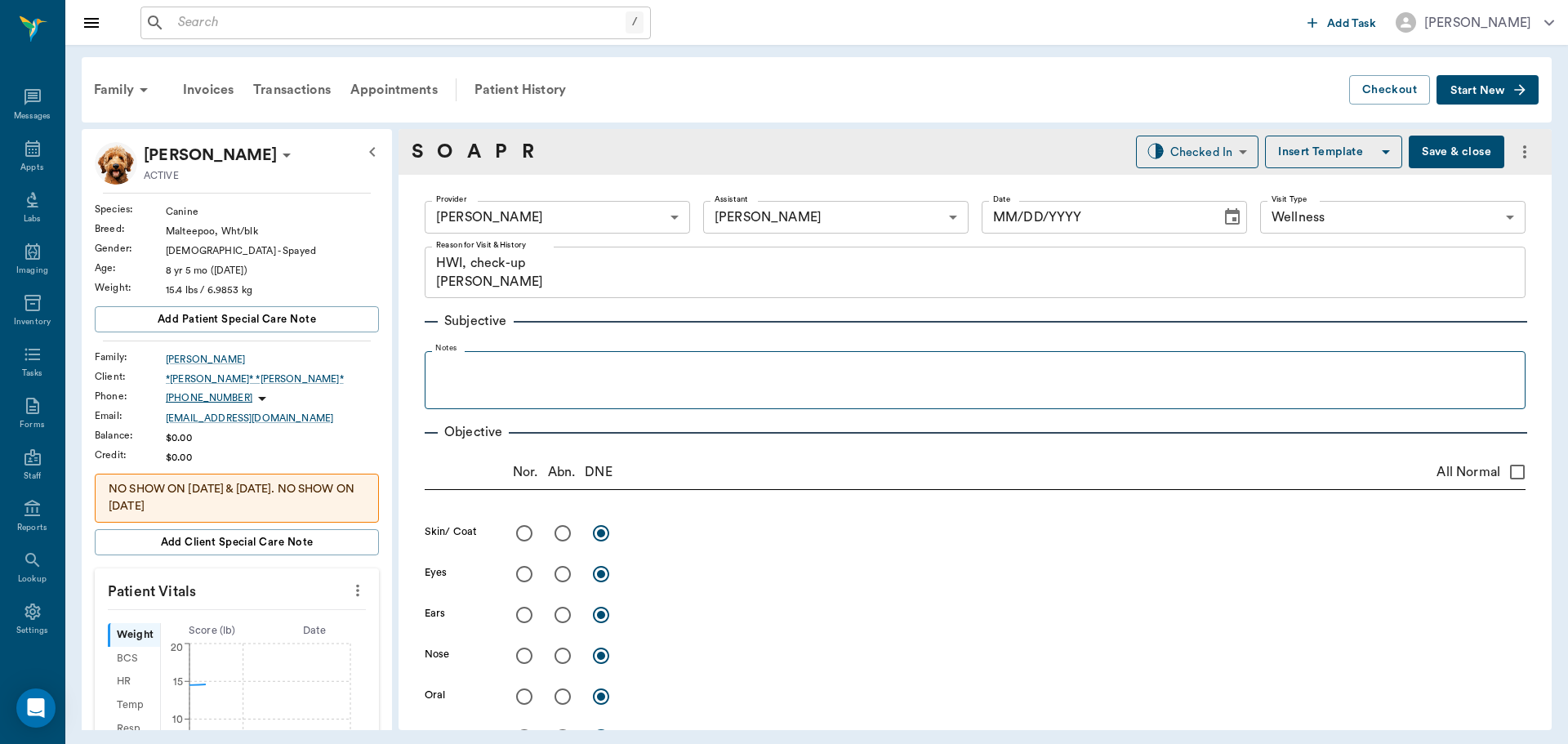
type input "63ec2f075fda476ae8351a4d"
type input "63ec2e7e52e12b0ba117b124"
type input "65d2be4f46e3a538d89b8c14"
type textarea "HWI, check-up [PERSON_NAME]"
type input "[DATE]"
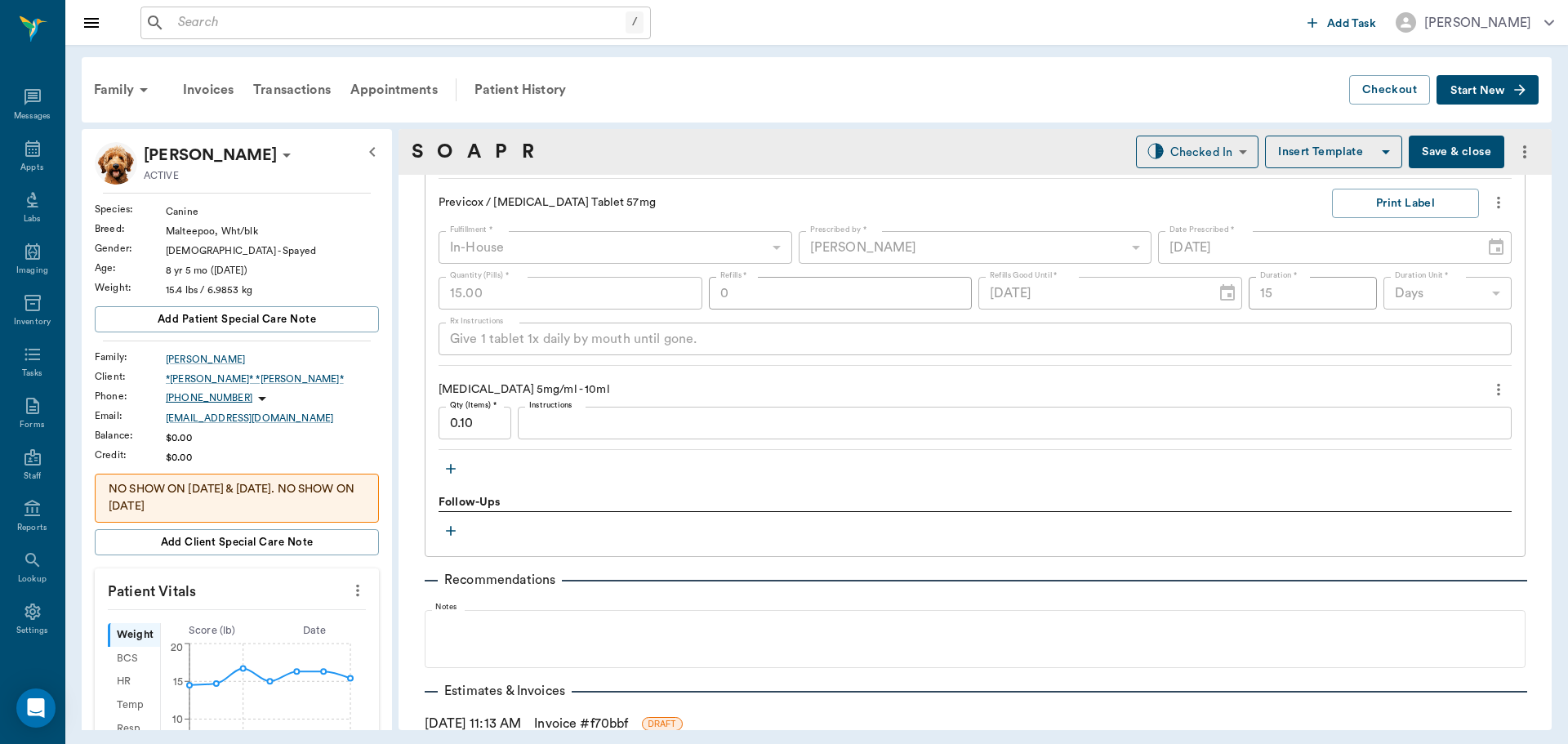
scroll to position [1469, 0]
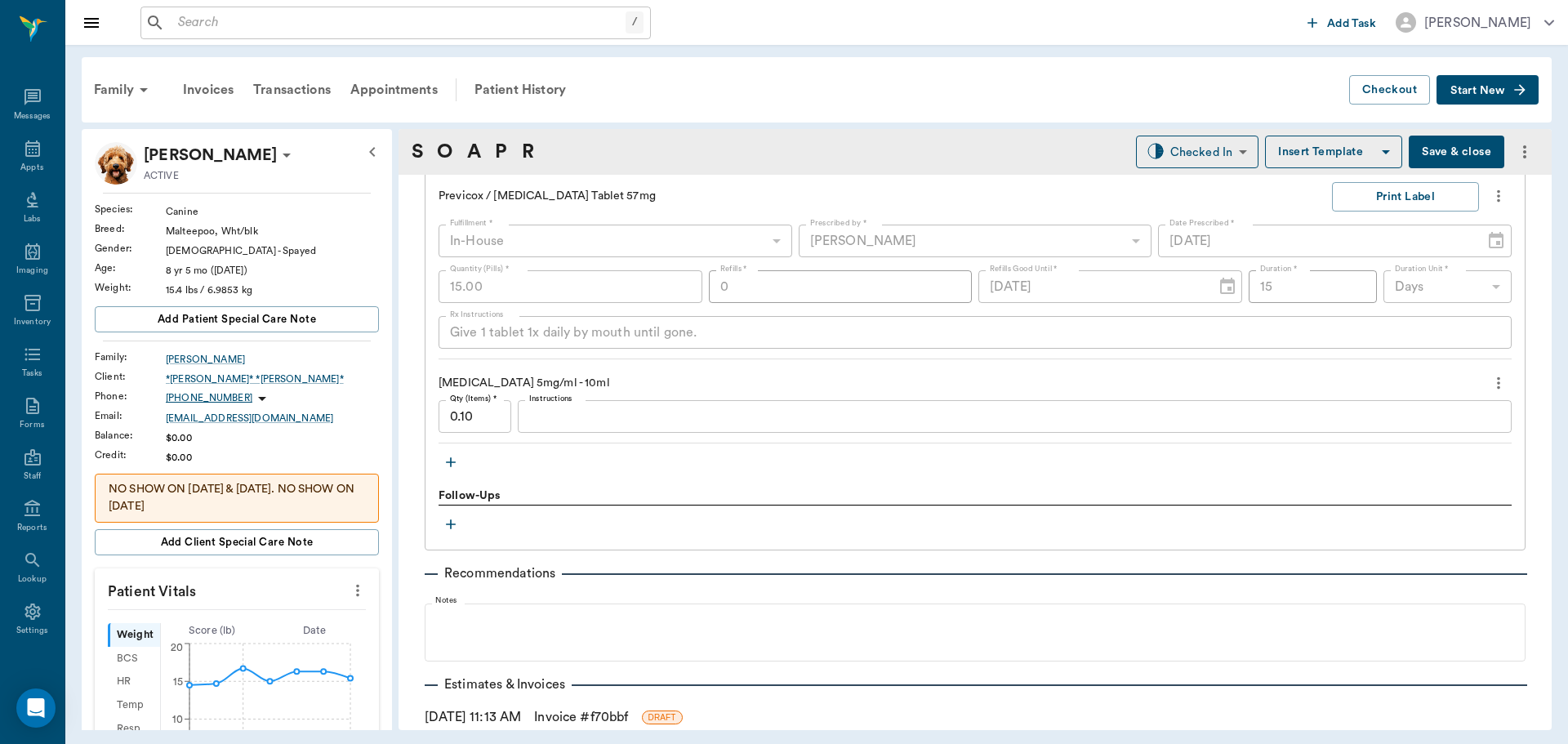
click at [454, 469] on icon "button" at bounding box center [451, 462] width 17 height 17
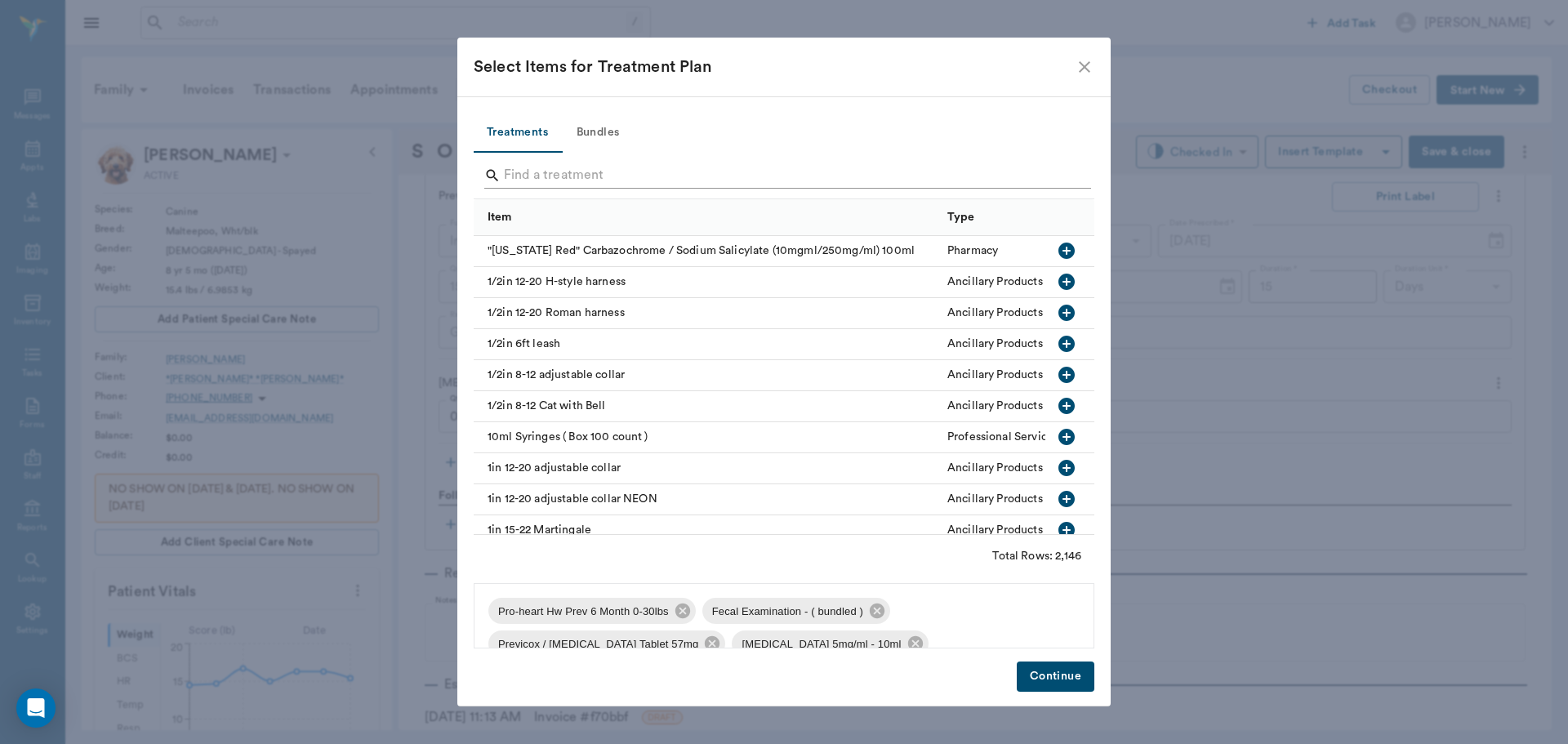
click at [557, 183] on input "Search" at bounding box center [784, 175] width 562 height 26
type input "r"
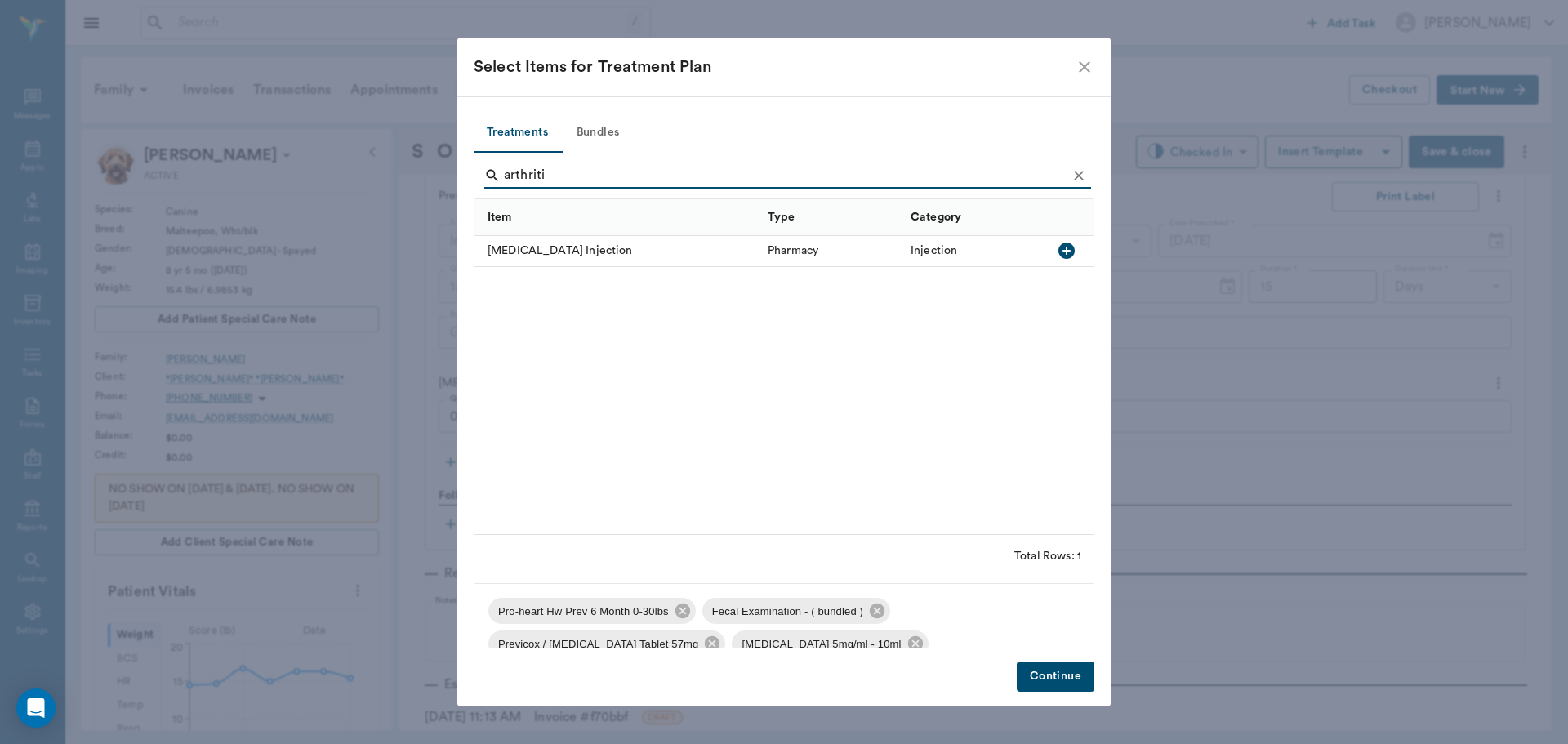
type input "arthriti"
click at [1074, 250] on icon "button" at bounding box center [1067, 251] width 17 height 17
click at [1062, 675] on button "Continue" at bounding box center [1055, 676] width 77 height 30
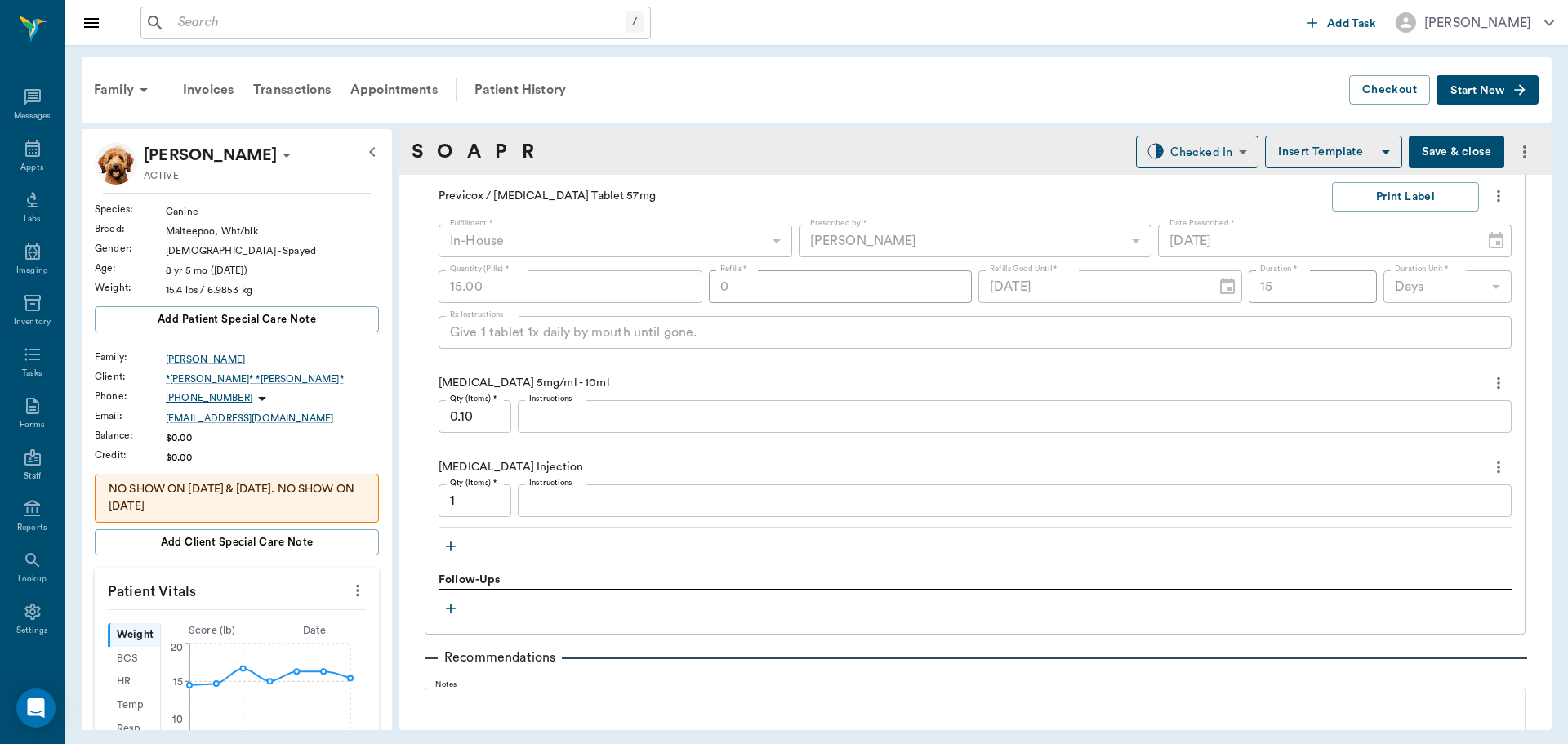
click at [565, 509] on textarea "Instructions" at bounding box center [1014, 501] width 971 height 19
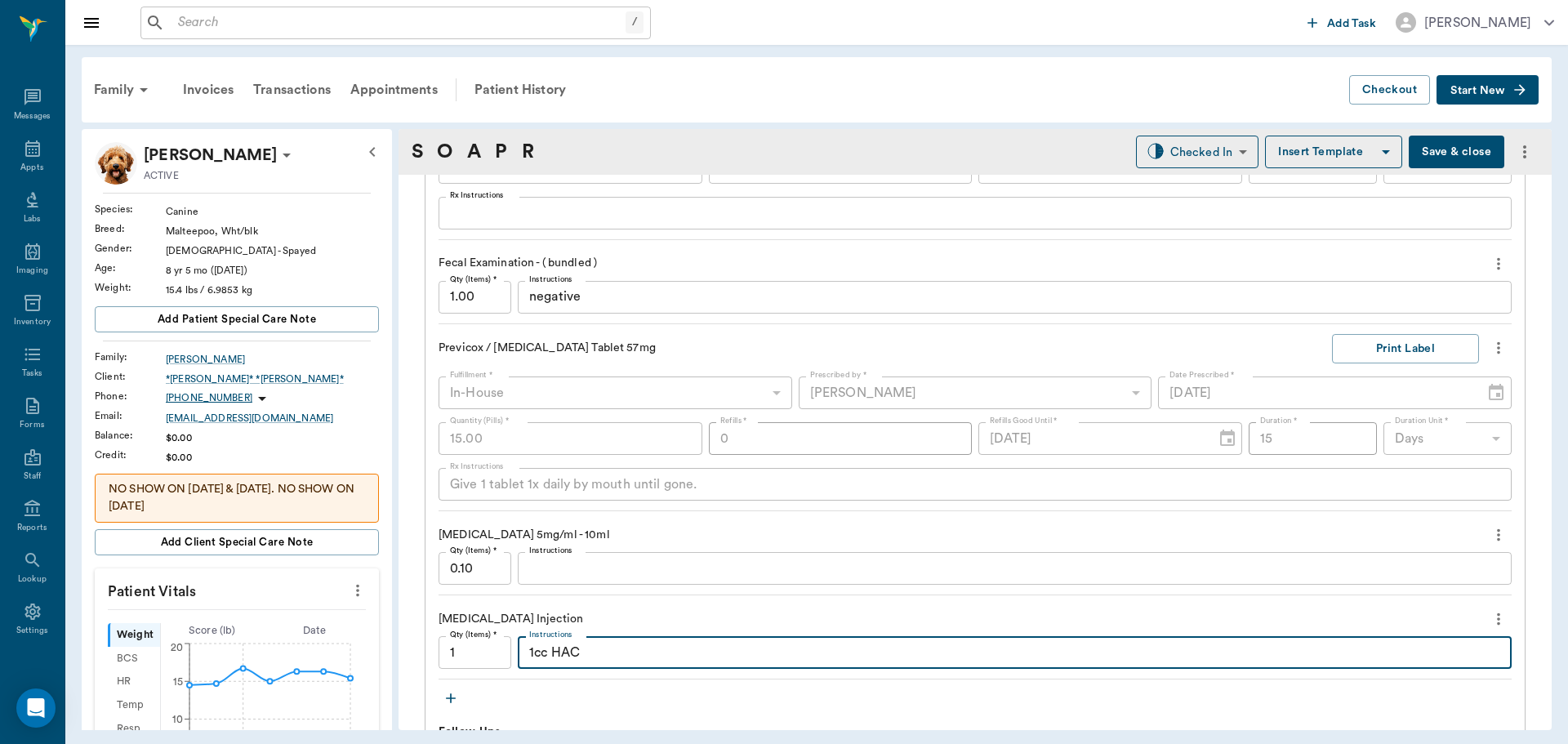
scroll to position [1306, 0]
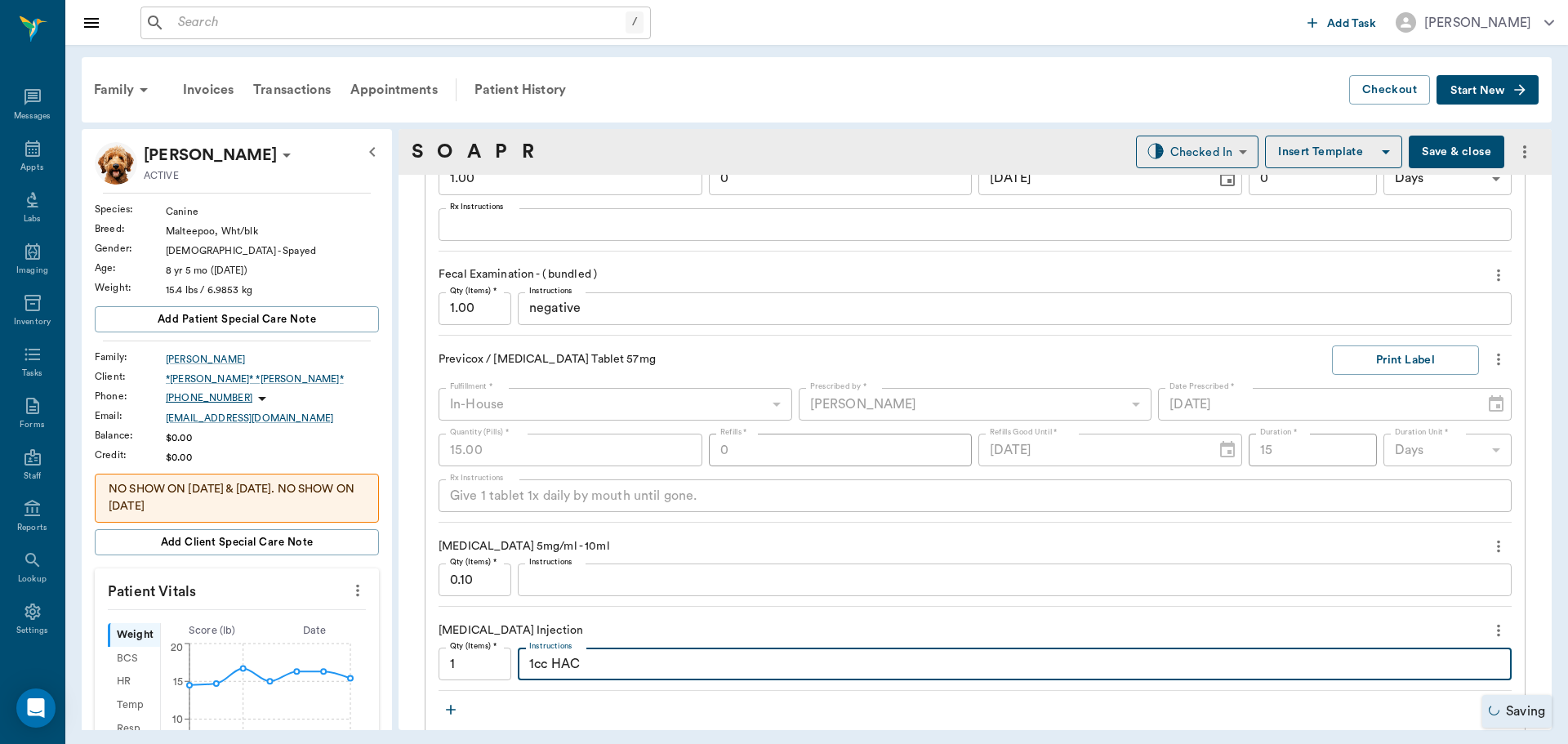
type textarea "1cc HAC"
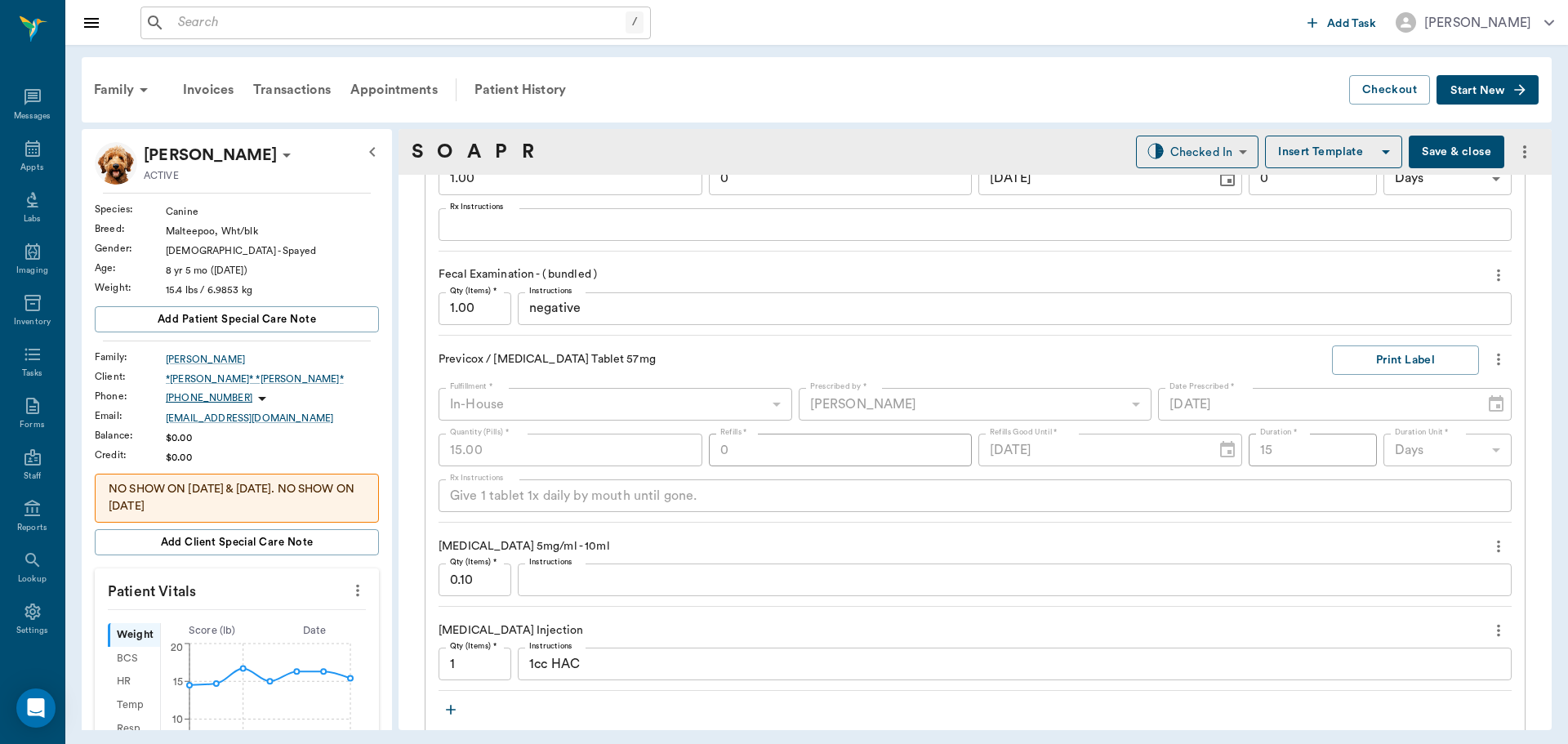
click at [1497, 545] on icon "more" at bounding box center [1499, 546] width 4 height 12
click at [1387, 610] on span "Delete" at bounding box center [1417, 604] width 137 height 17
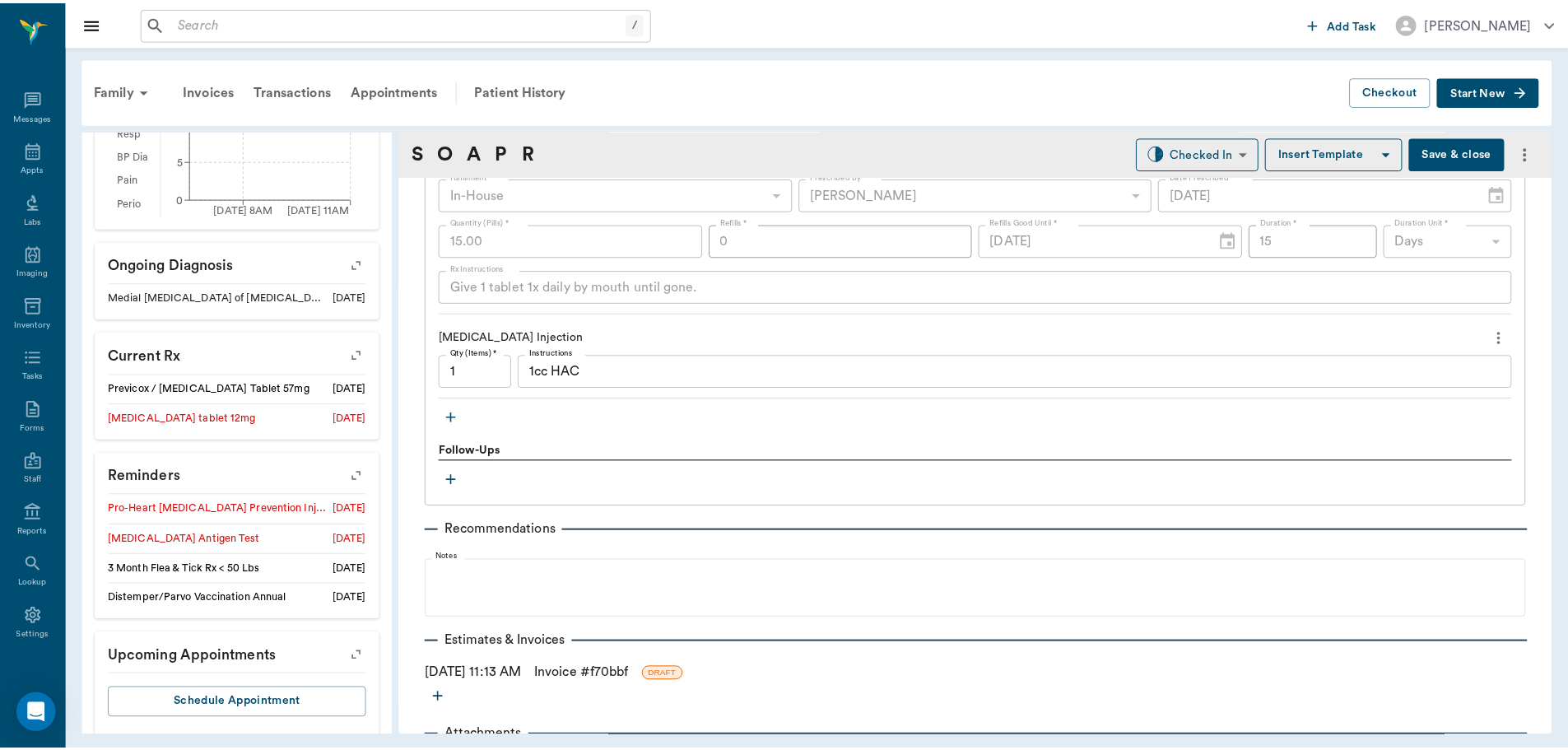
scroll to position [1501, 0]
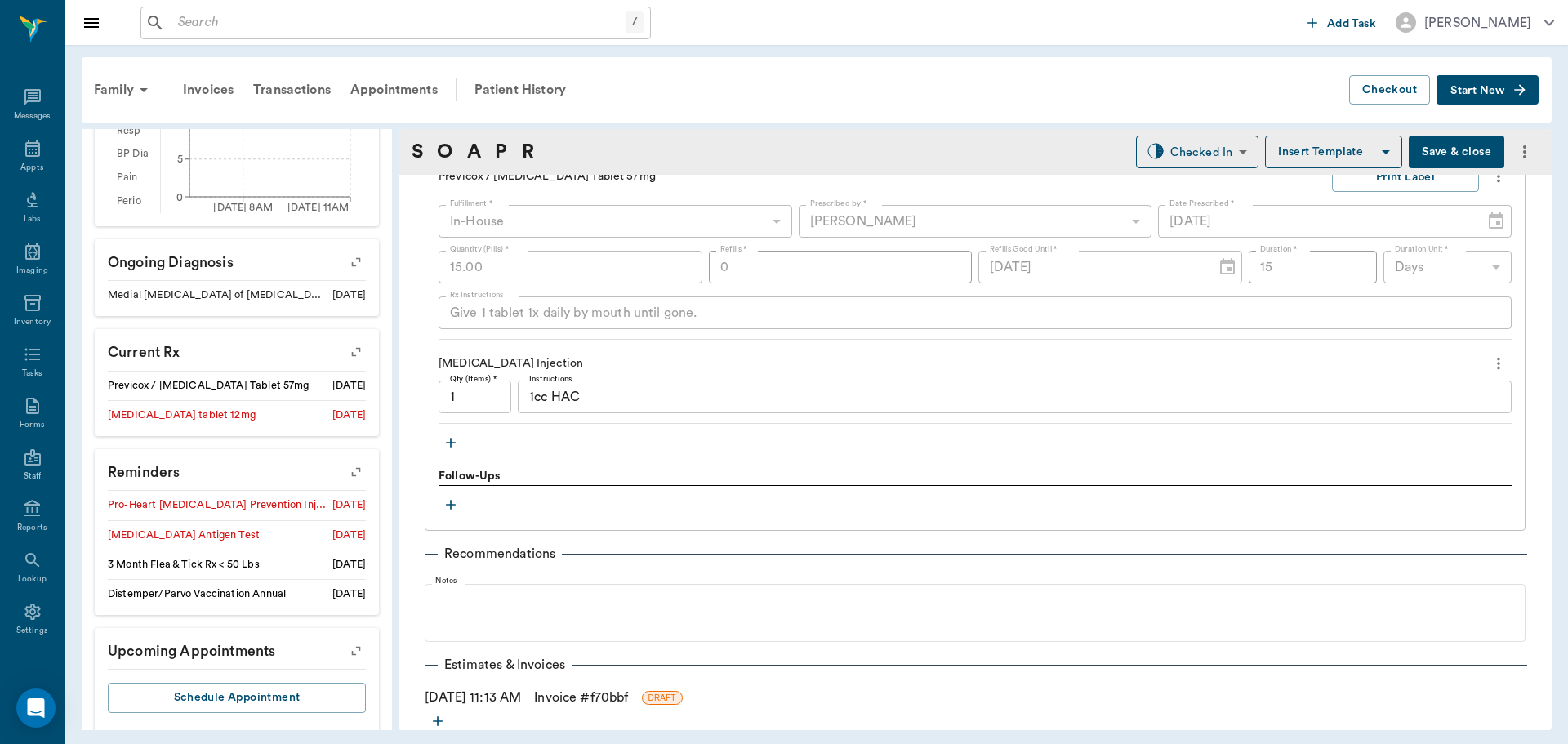
click at [1441, 154] on button "Save & close" at bounding box center [1456, 151] width 95 height 33
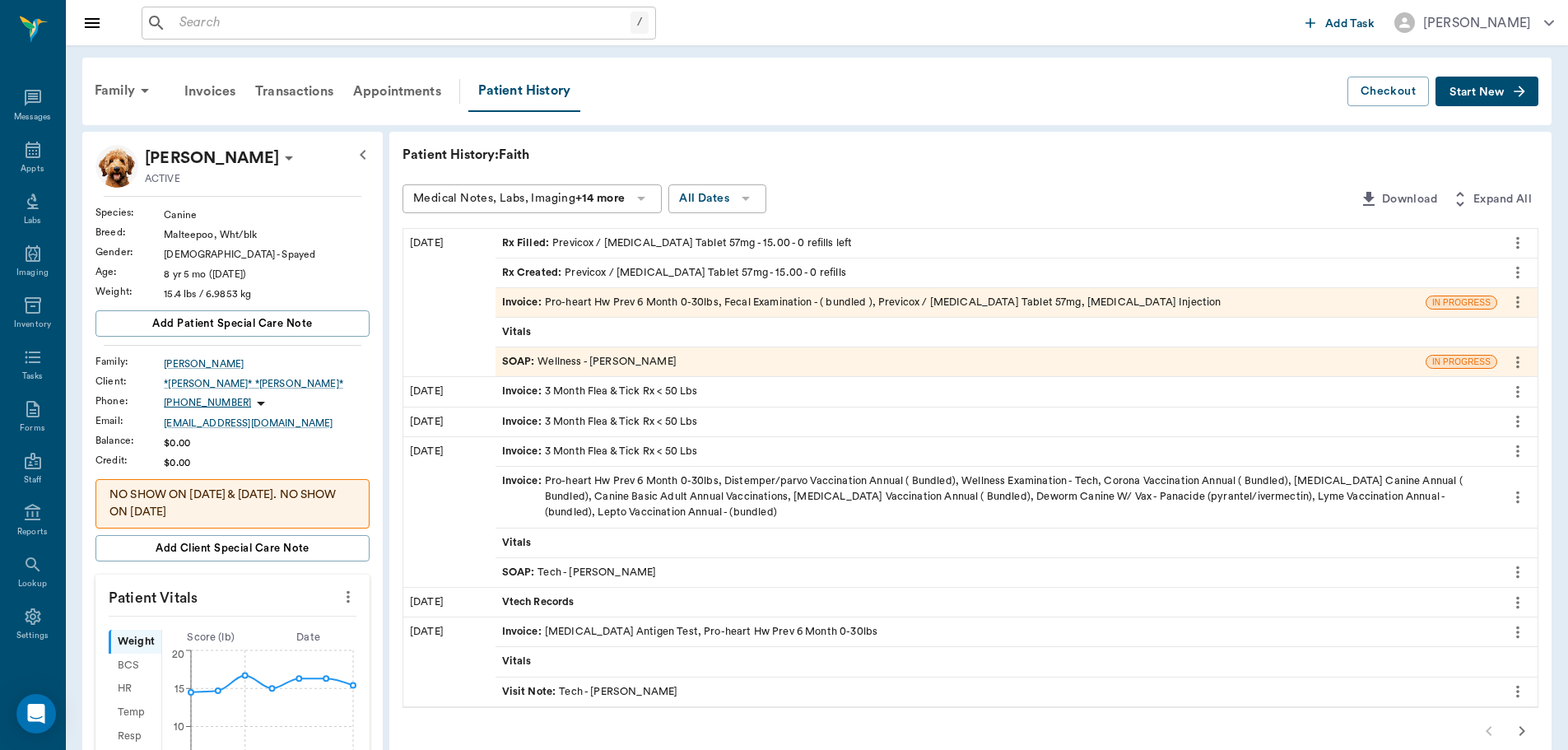
click at [751, 298] on div "Invoice : Pro-heart Hw Prev 6 Month 0-30lbs, Fecal Examination - ( bundled ), P…" at bounding box center [861, 302] width 719 height 16
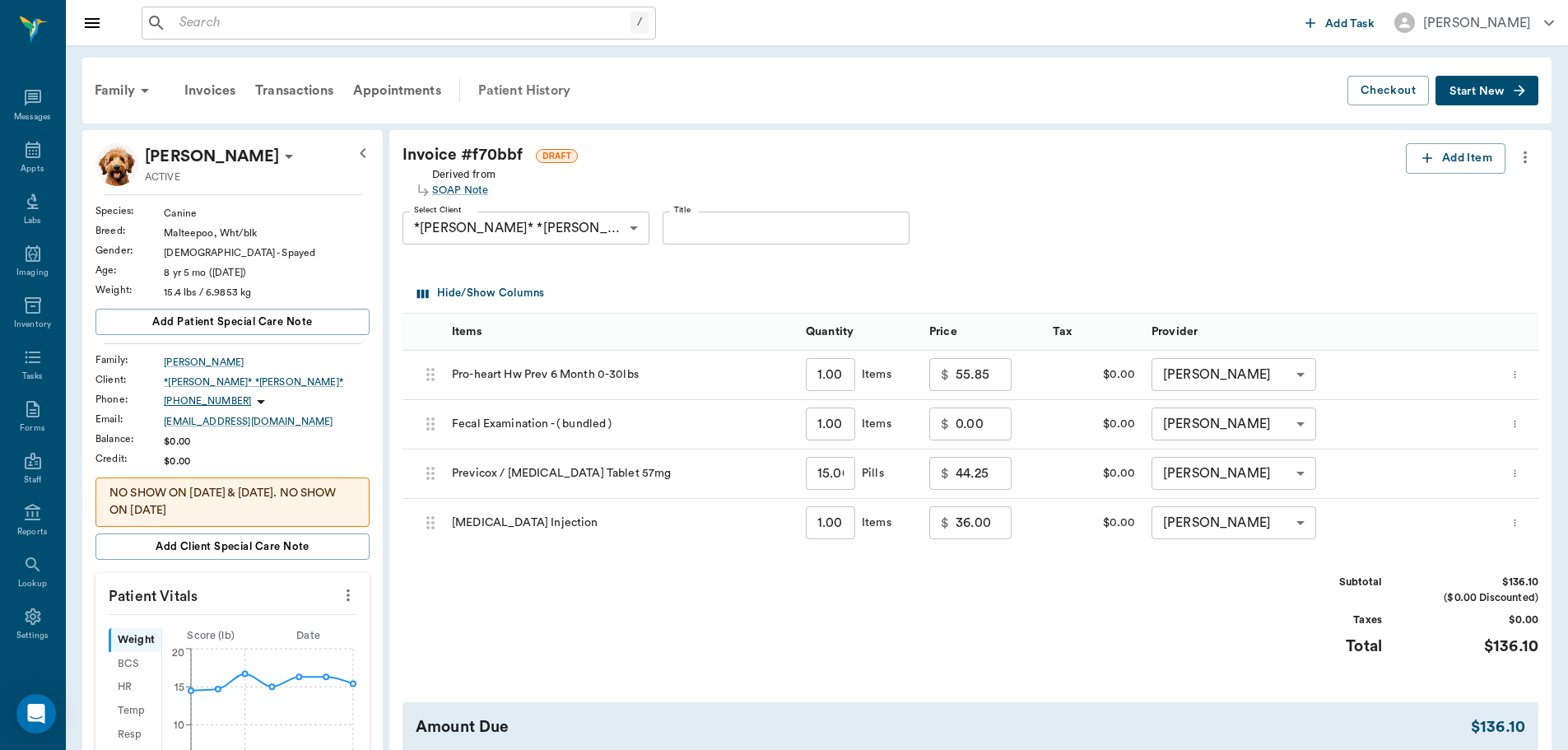
click at [525, 89] on div "Patient History" at bounding box center [524, 90] width 112 height 39
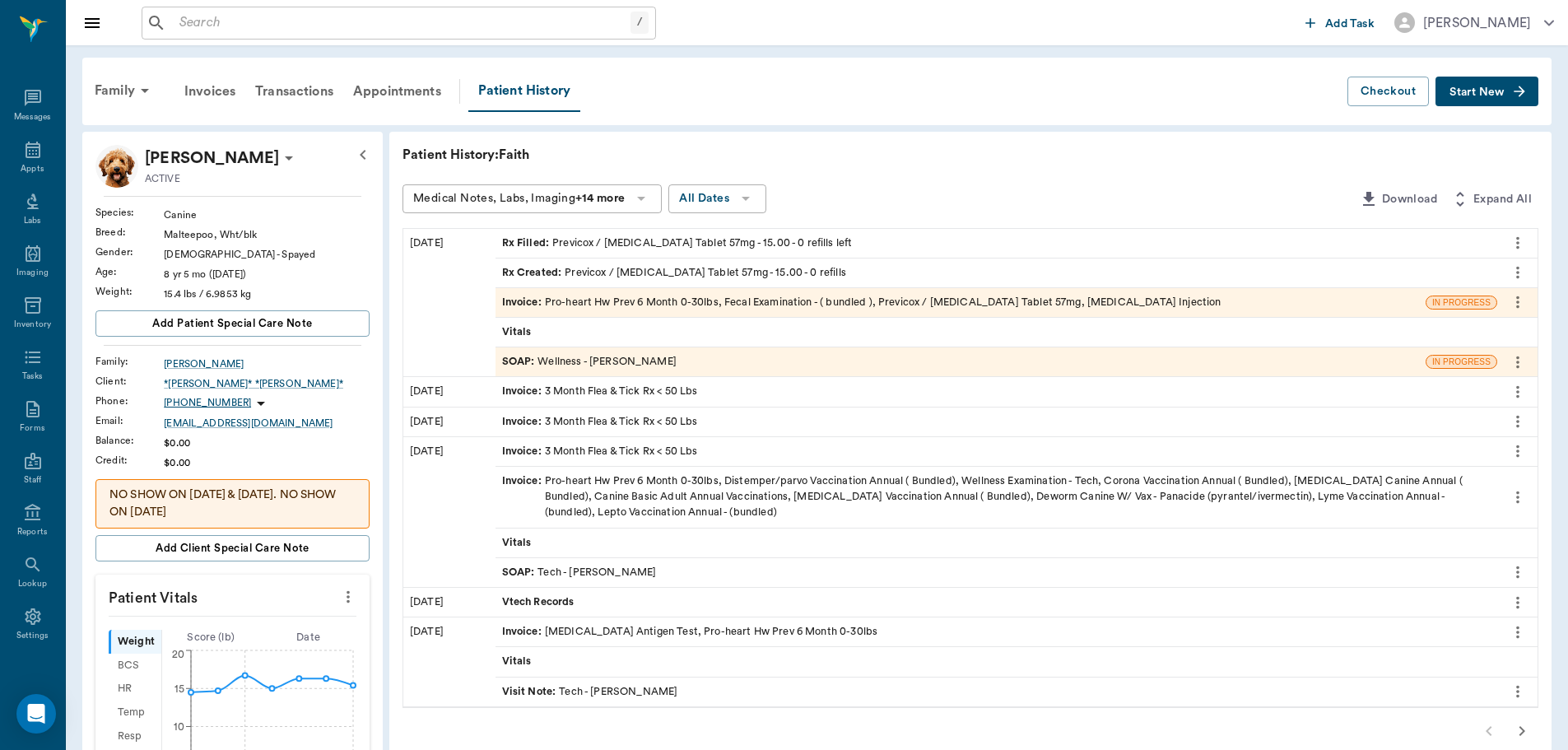
click at [613, 360] on div "SOAP : Wellness - [PERSON_NAME]" at bounding box center [589, 361] width 175 height 16
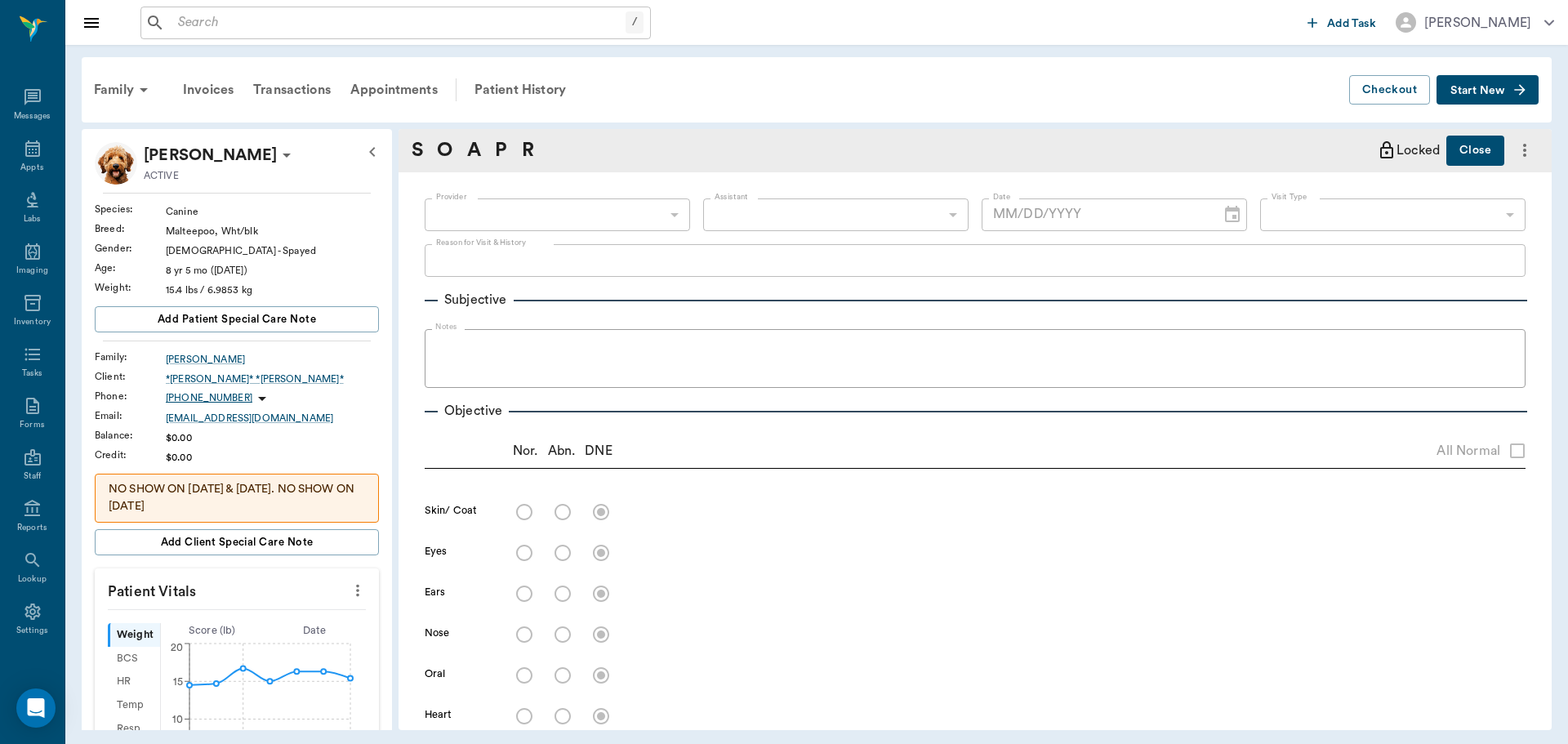
type input "63ec2f075fda476ae8351a4d"
type input "63ec2e7e52e12b0ba117b124"
type input "65d2be4f46e3a538d89b8c14"
type textarea "HWI, check-up [PERSON_NAME]"
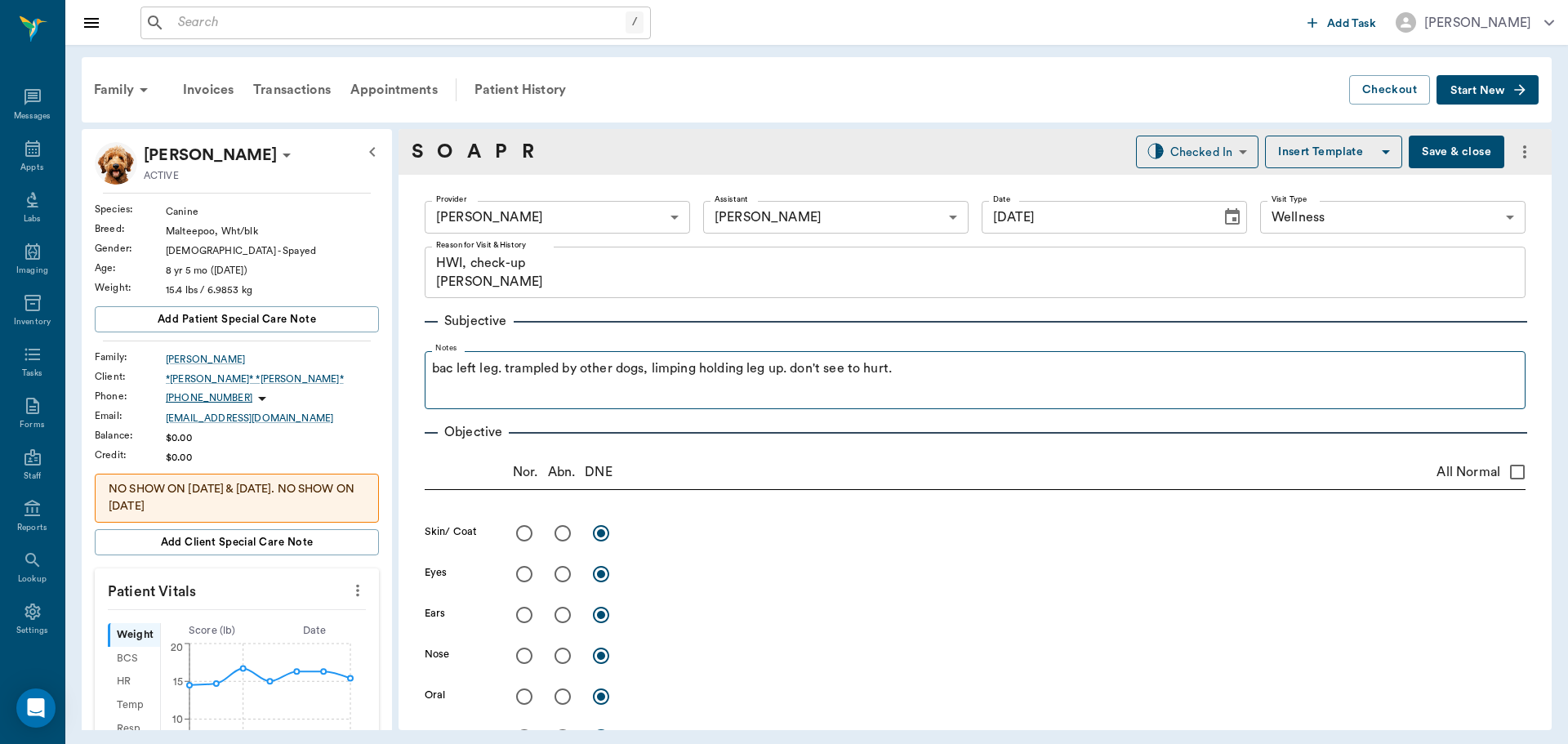
type input "[DATE]"
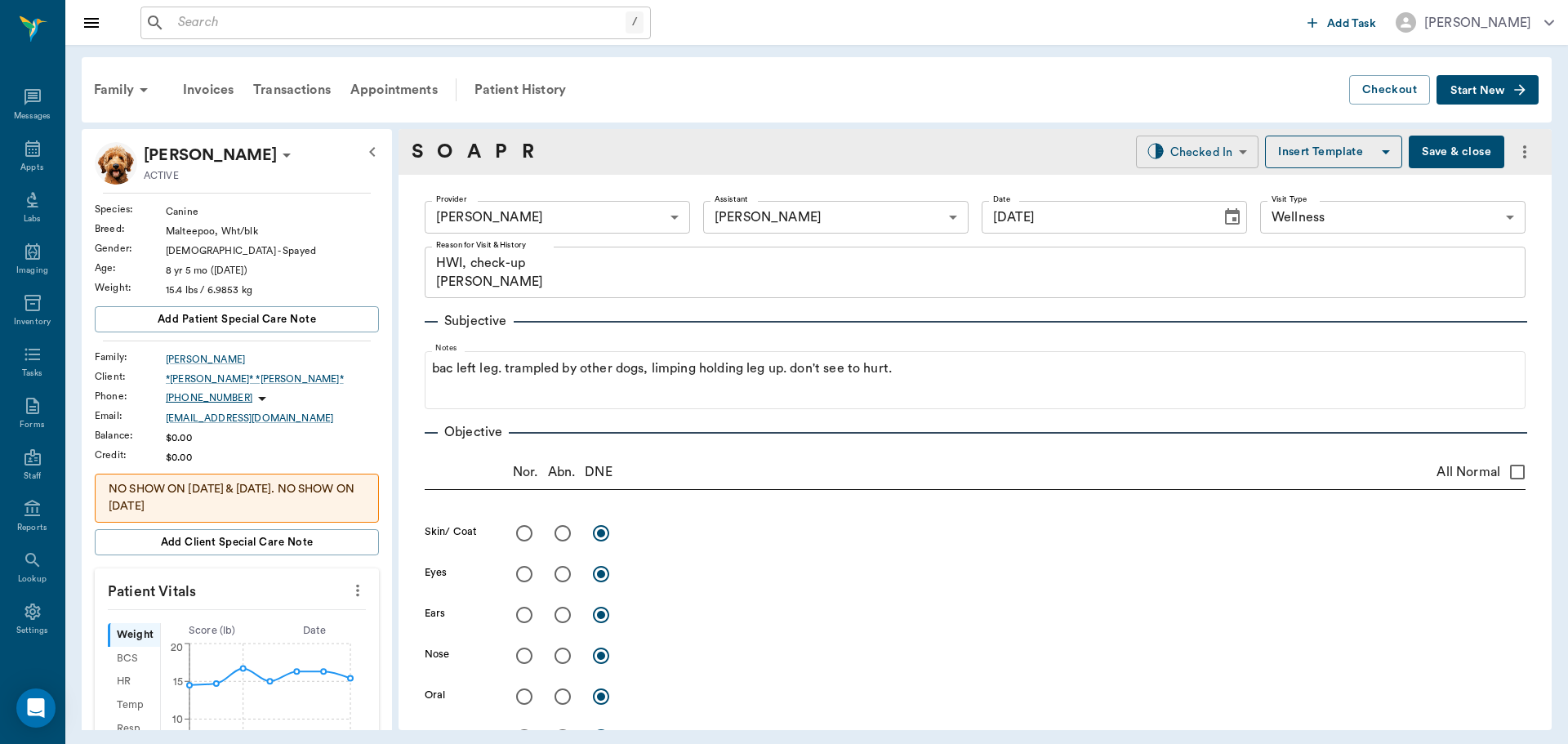
click at [1211, 153] on body "/ ​ Add Task Dr. Bert Ellsworth Nectar Messages Appts Labs Imaging Inventory Ta…" at bounding box center [784, 372] width 1568 height 744
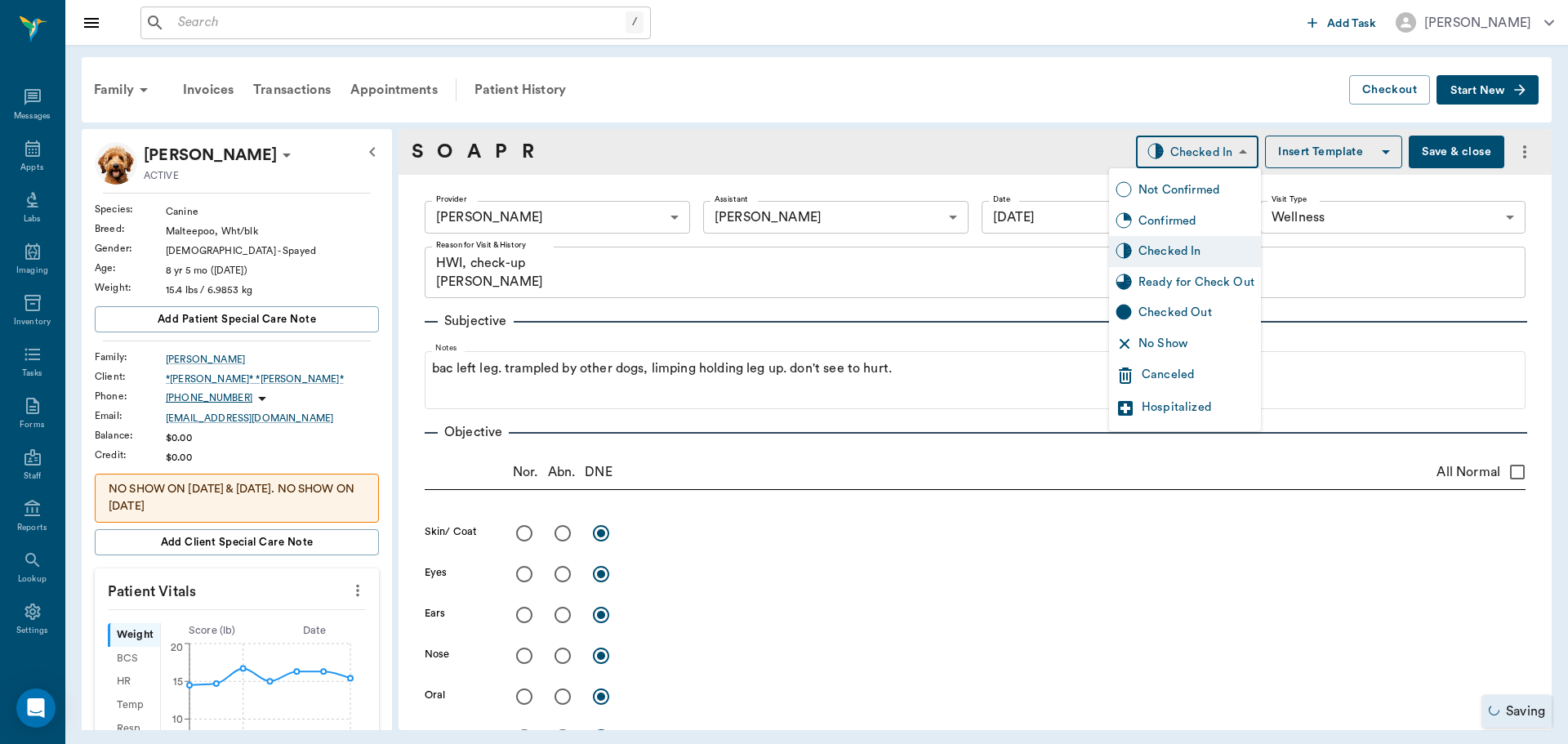
click at [1198, 273] on div "Ready for Check Out" at bounding box center [1197, 282] width 116 height 18
type input "READY_TO_CHECKOUT"
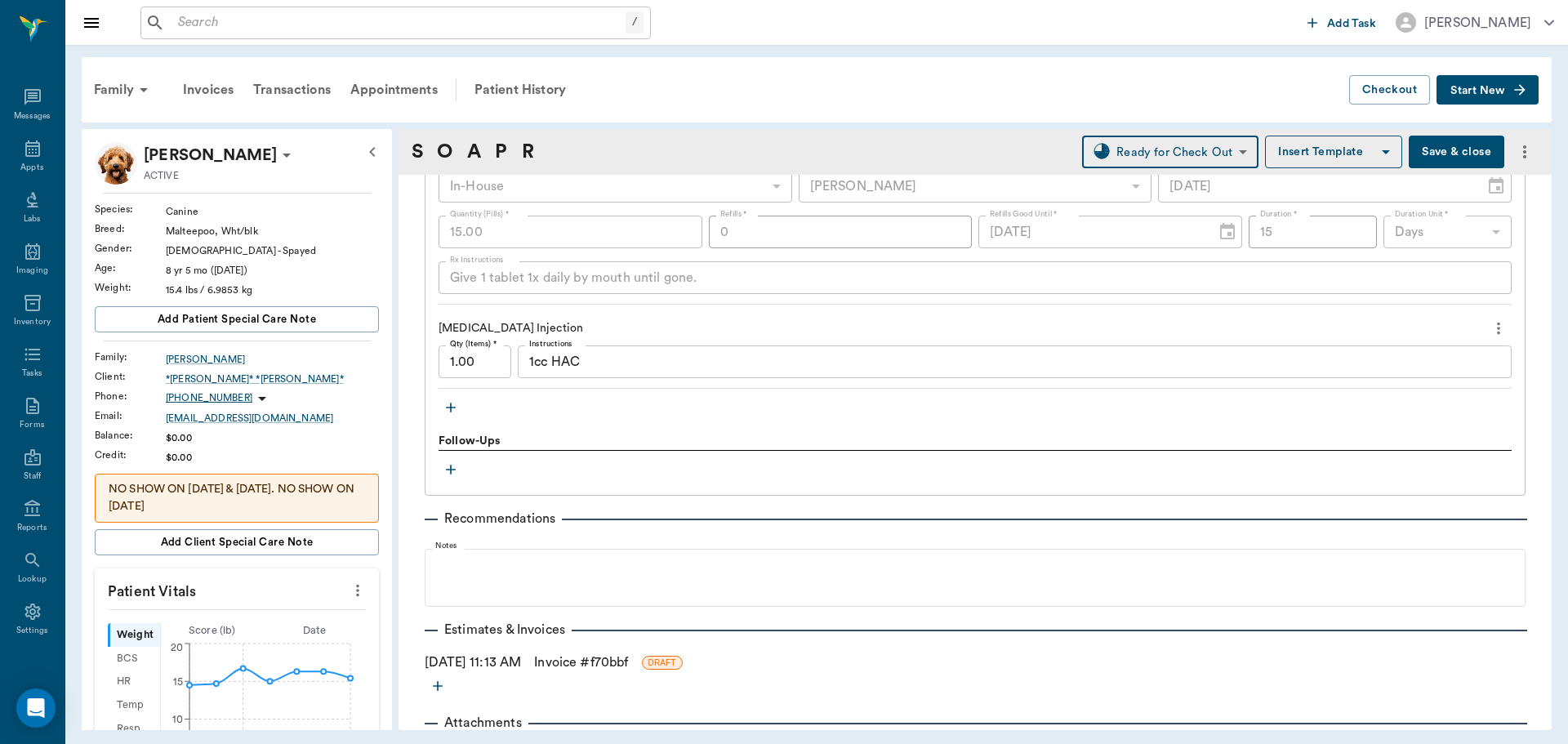
scroll to position [1571, 0]
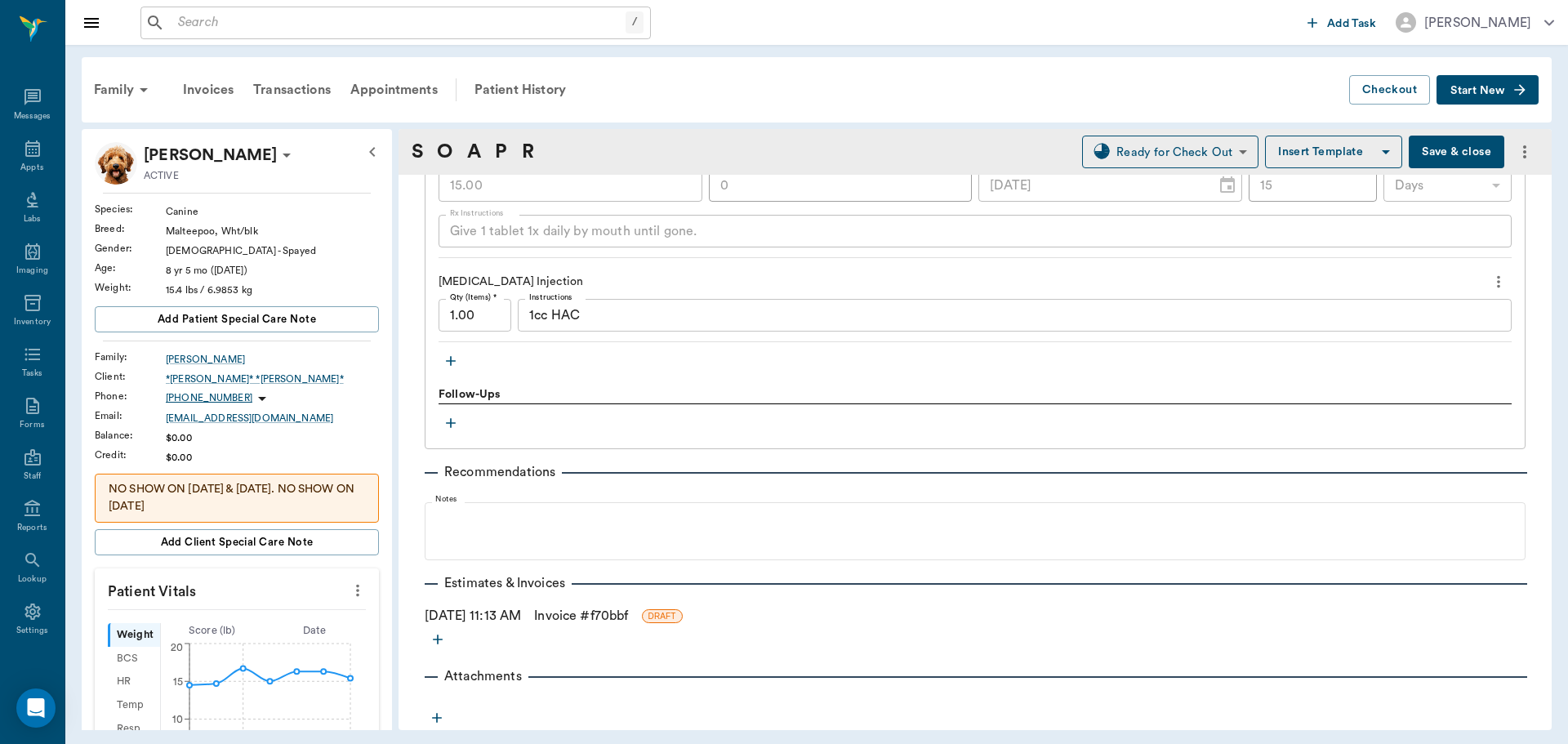
click at [451, 357] on icon "button" at bounding box center [451, 361] width 10 height 10
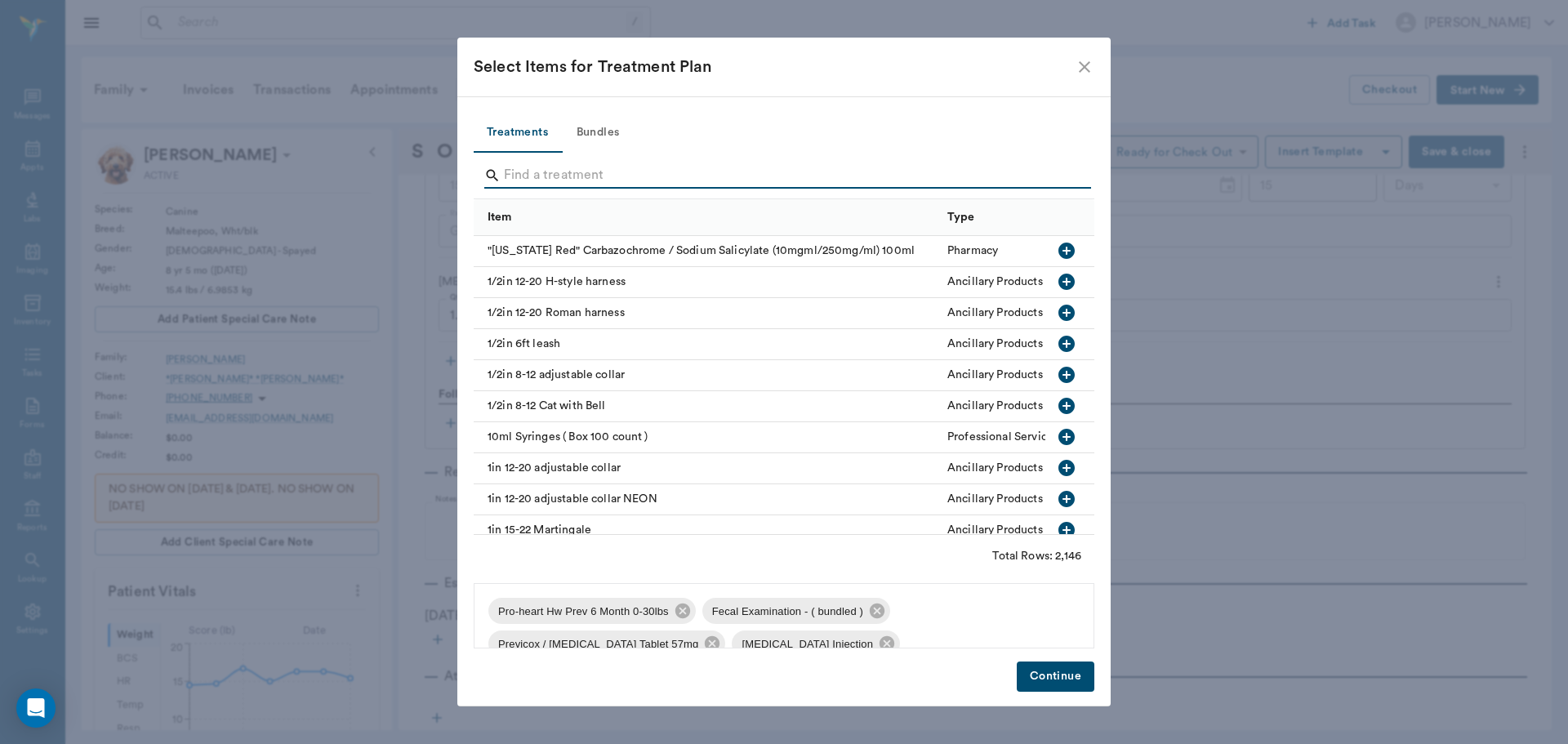
click at [570, 177] on input "Search" at bounding box center [784, 175] width 562 height 26
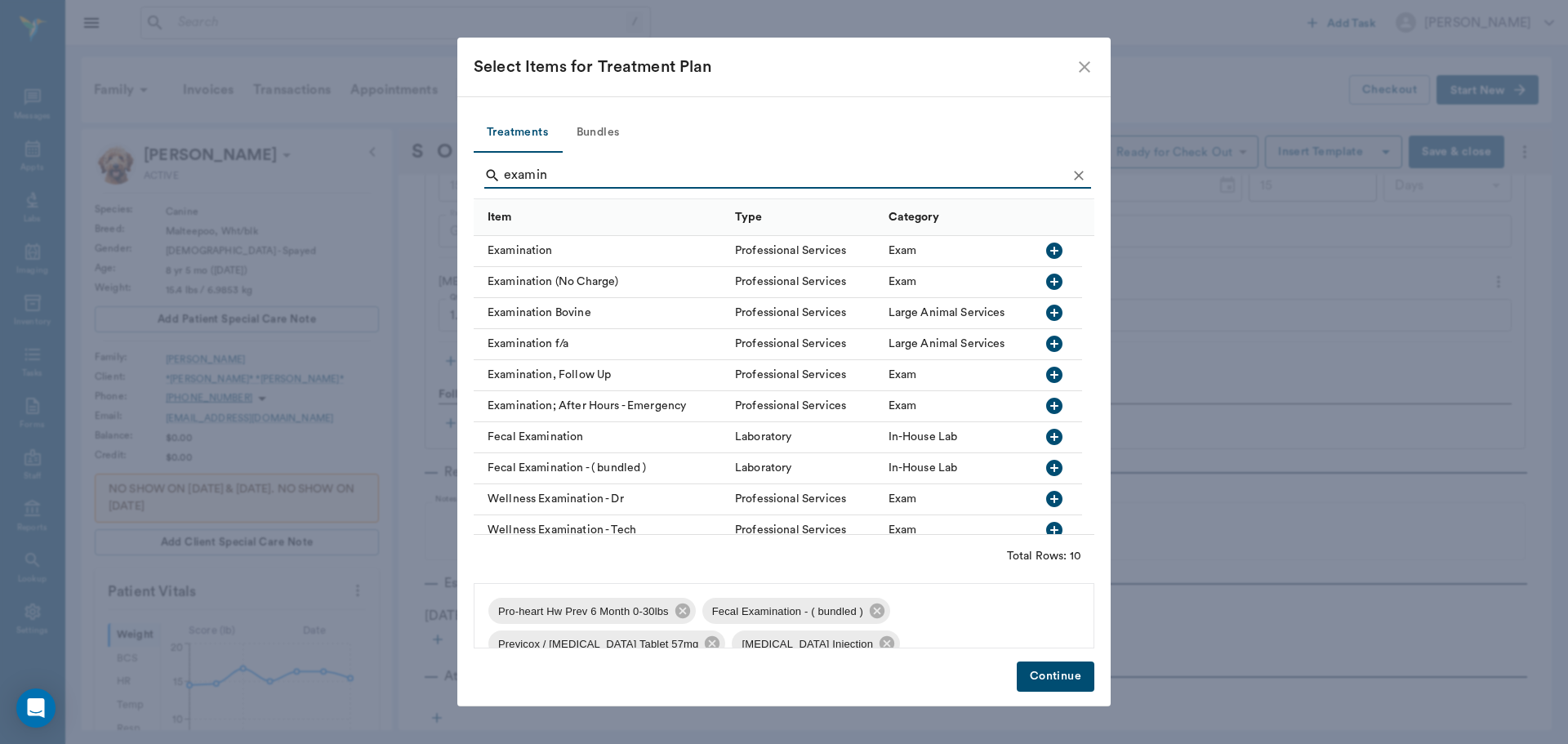
type input "examin"
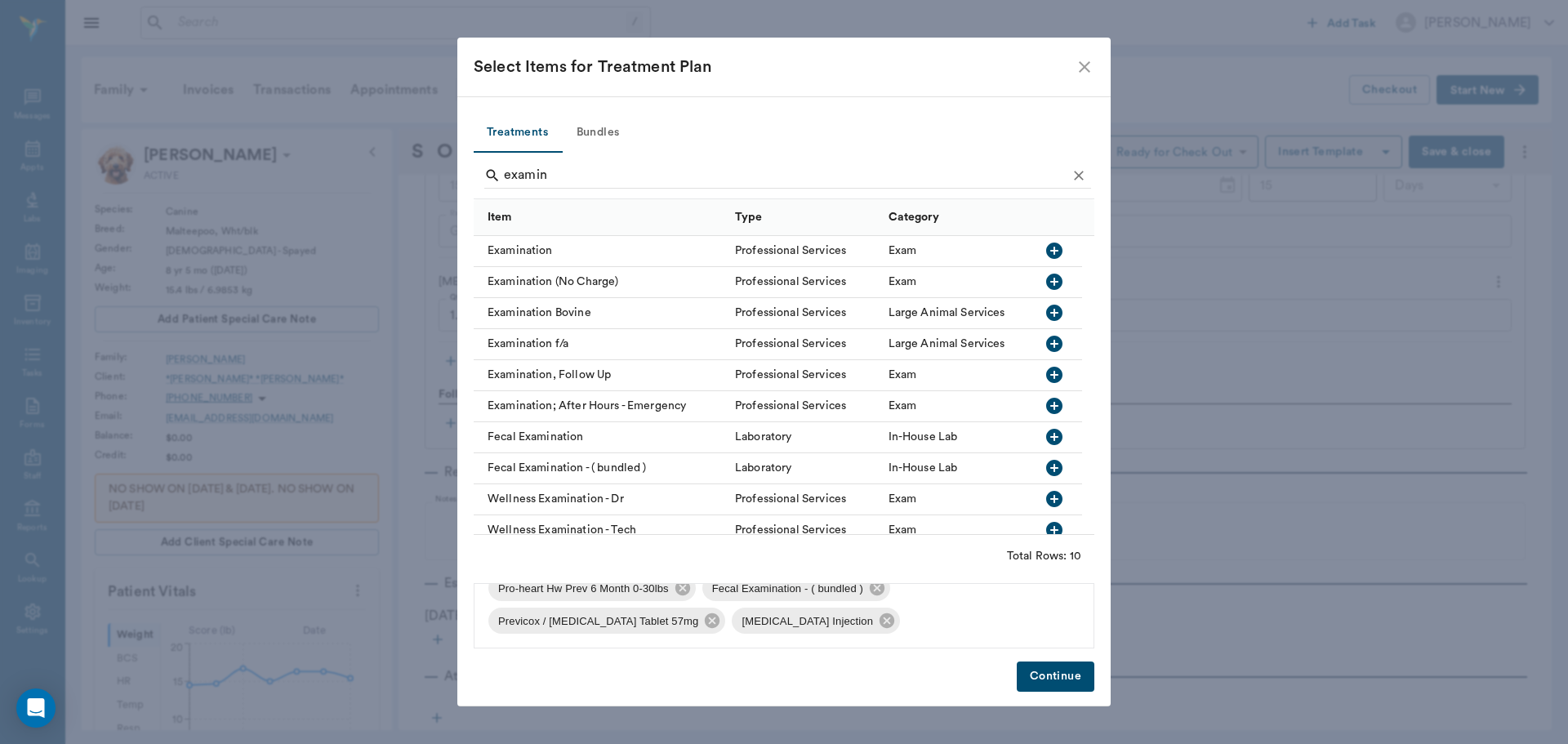
click at [1050, 248] on icon "button" at bounding box center [1055, 251] width 17 height 17
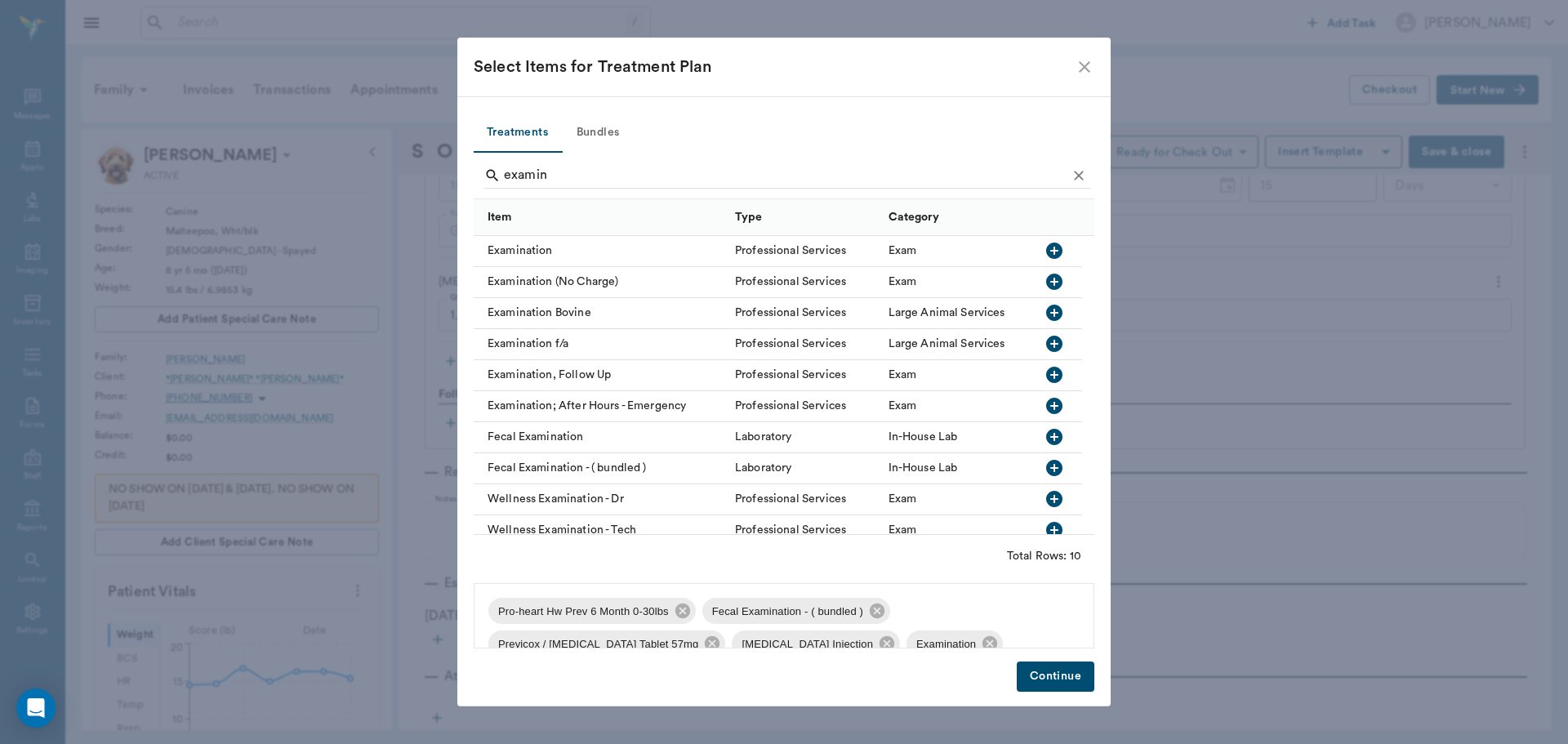
click at [1058, 675] on button "Continue" at bounding box center [1055, 676] width 77 height 30
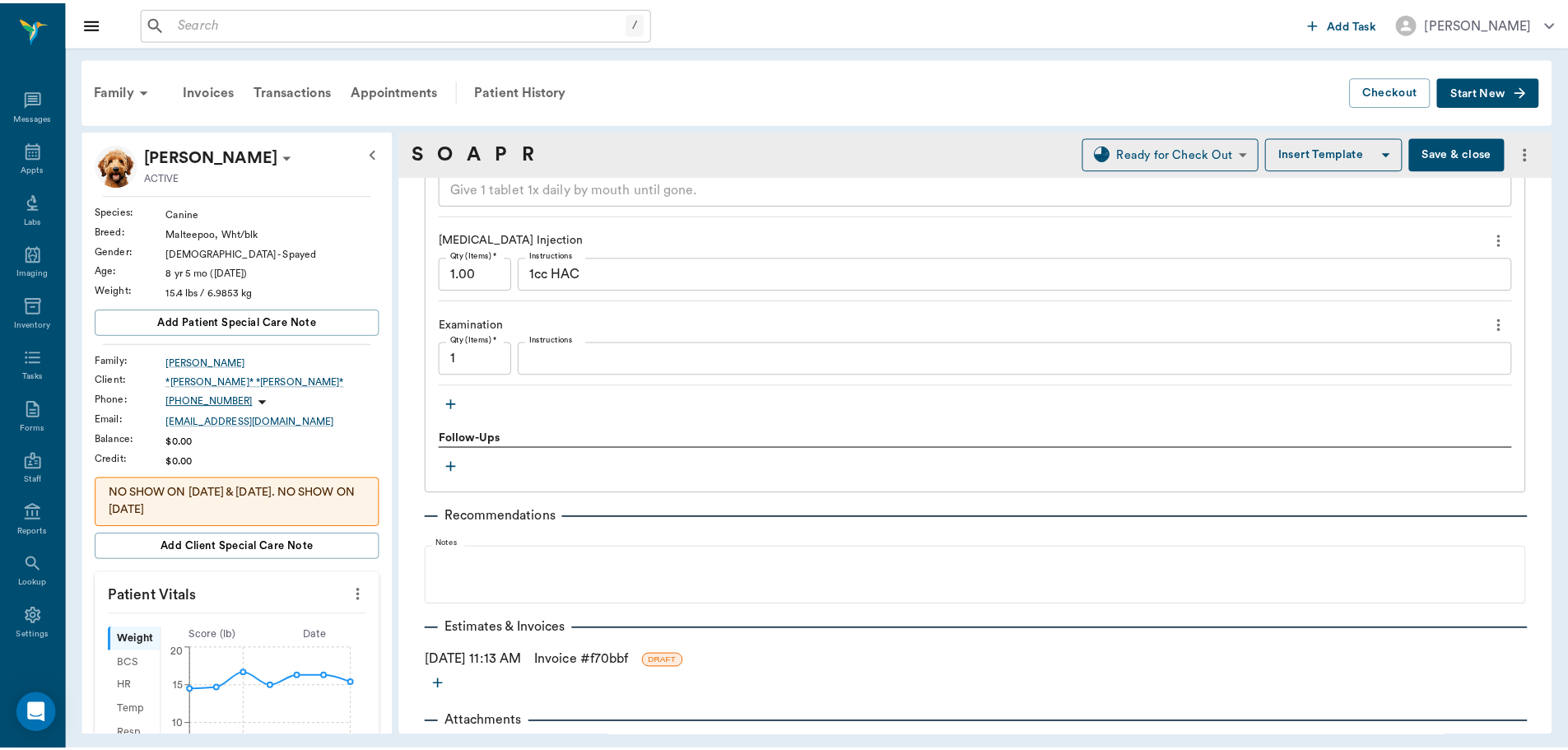
scroll to position [1668, 0]
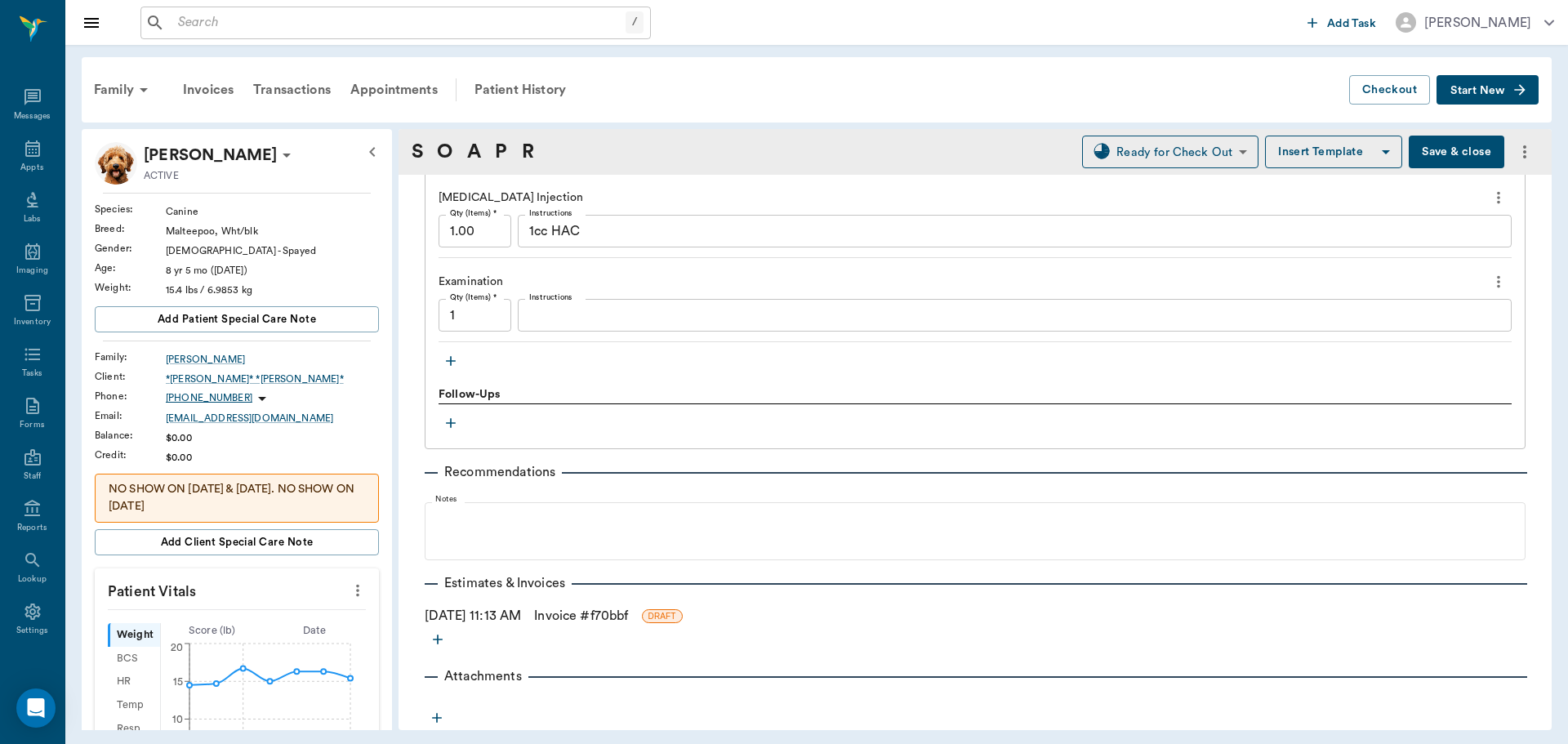
click at [589, 613] on link "Invoice # f70bbf" at bounding box center [581, 615] width 94 height 20
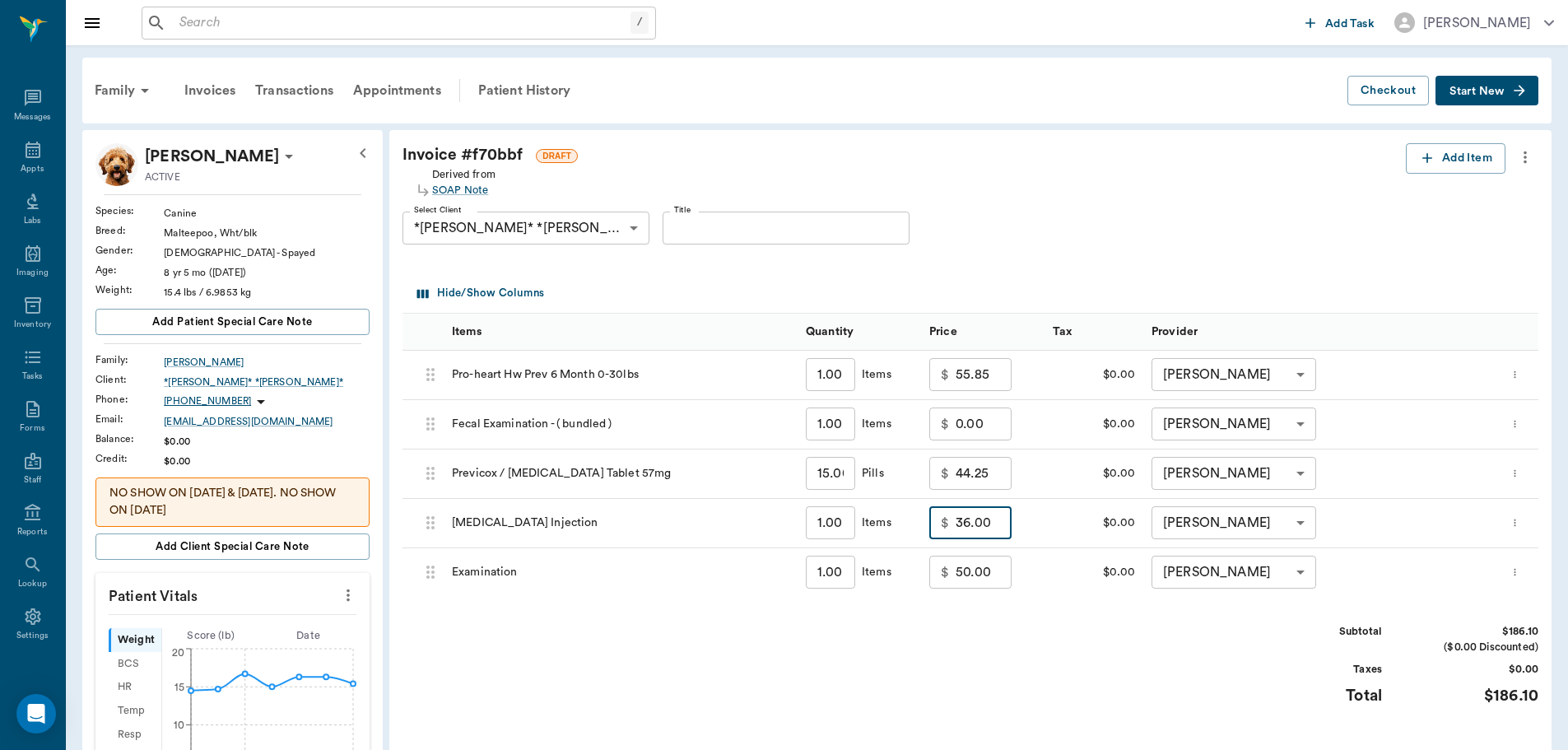
click at [985, 526] on input "36.00" at bounding box center [984, 522] width 56 height 33
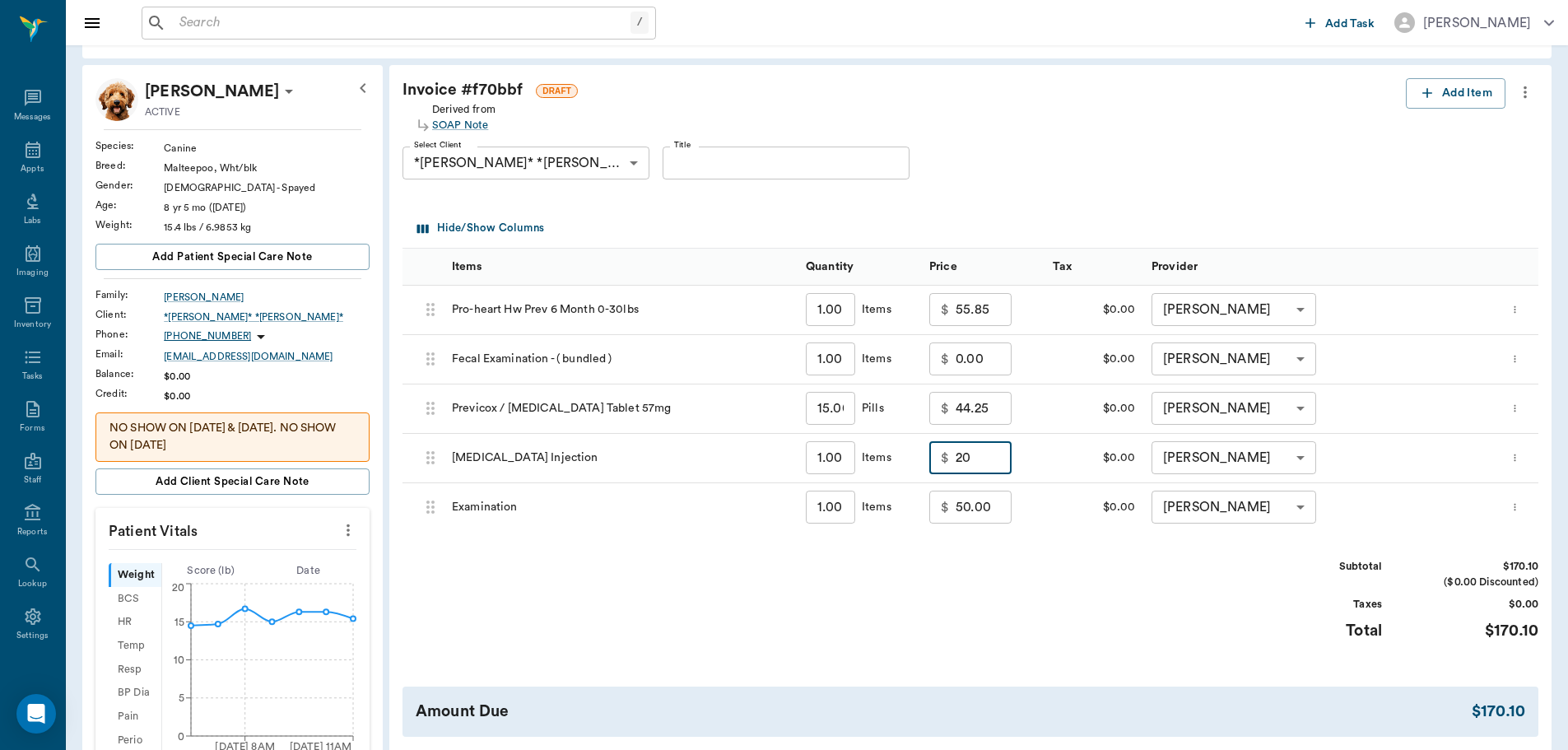
scroll to position [164, 0]
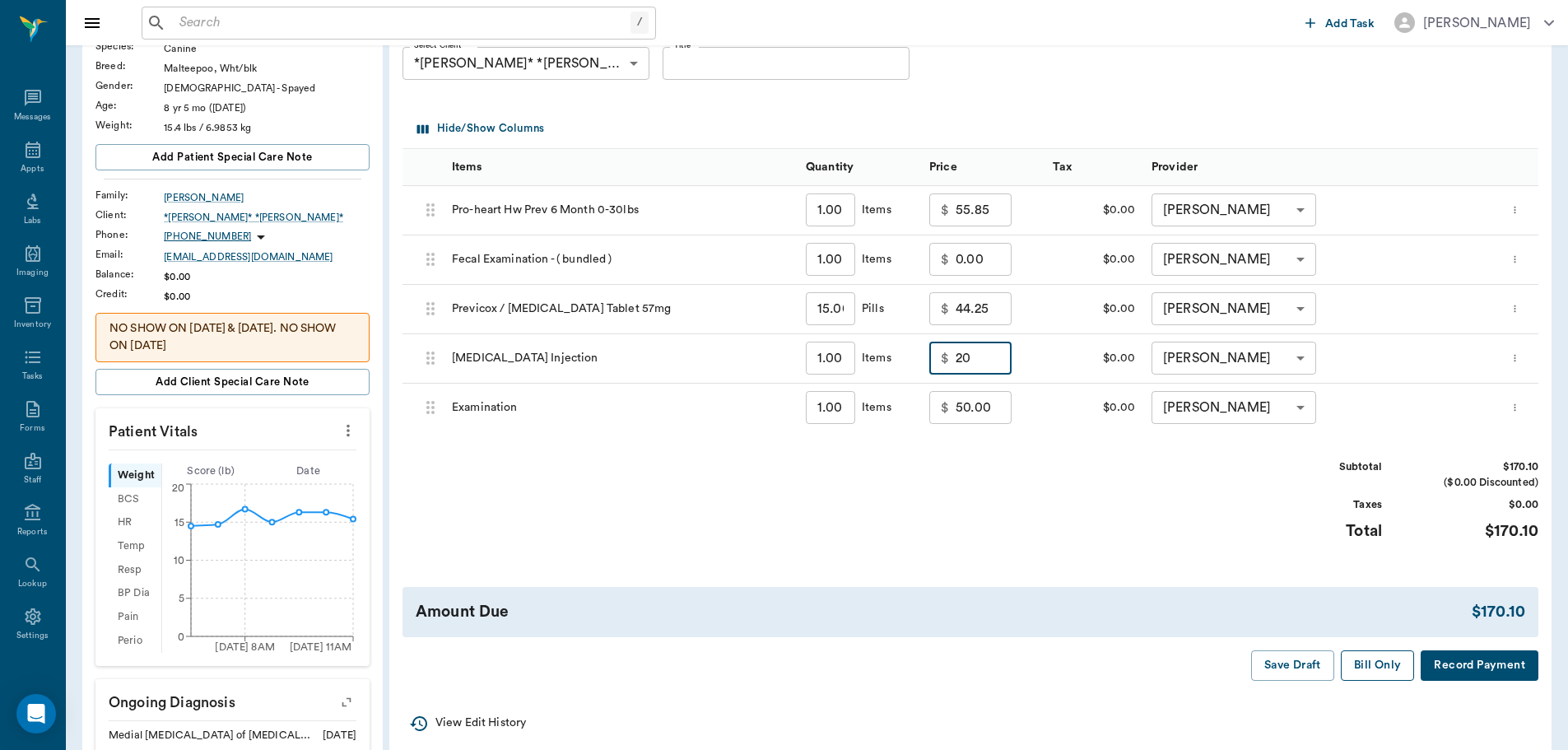
type input "20.00"
click at [1371, 659] on button "Bill Only" at bounding box center [1377, 665] width 74 height 30
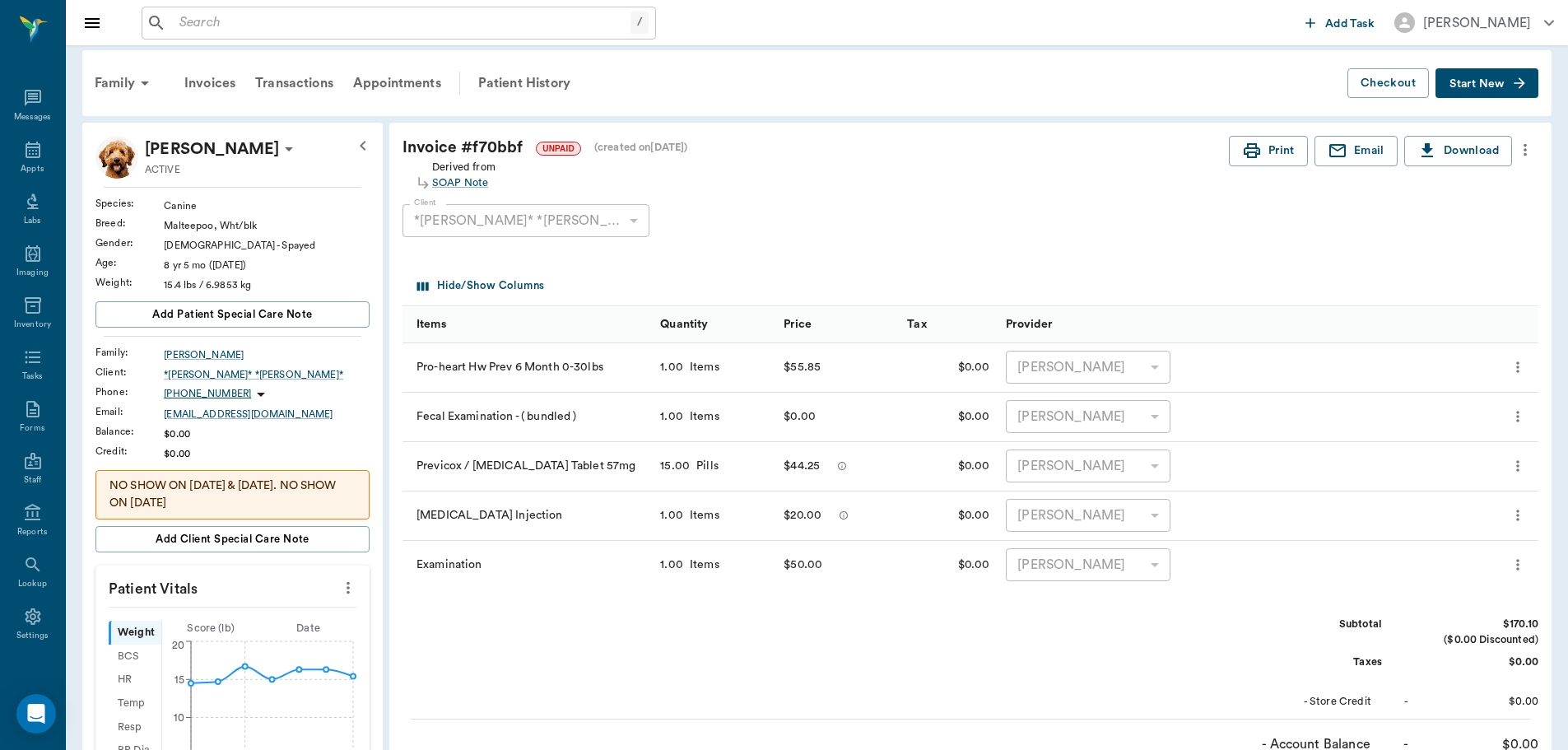
scroll to position [0, 0]
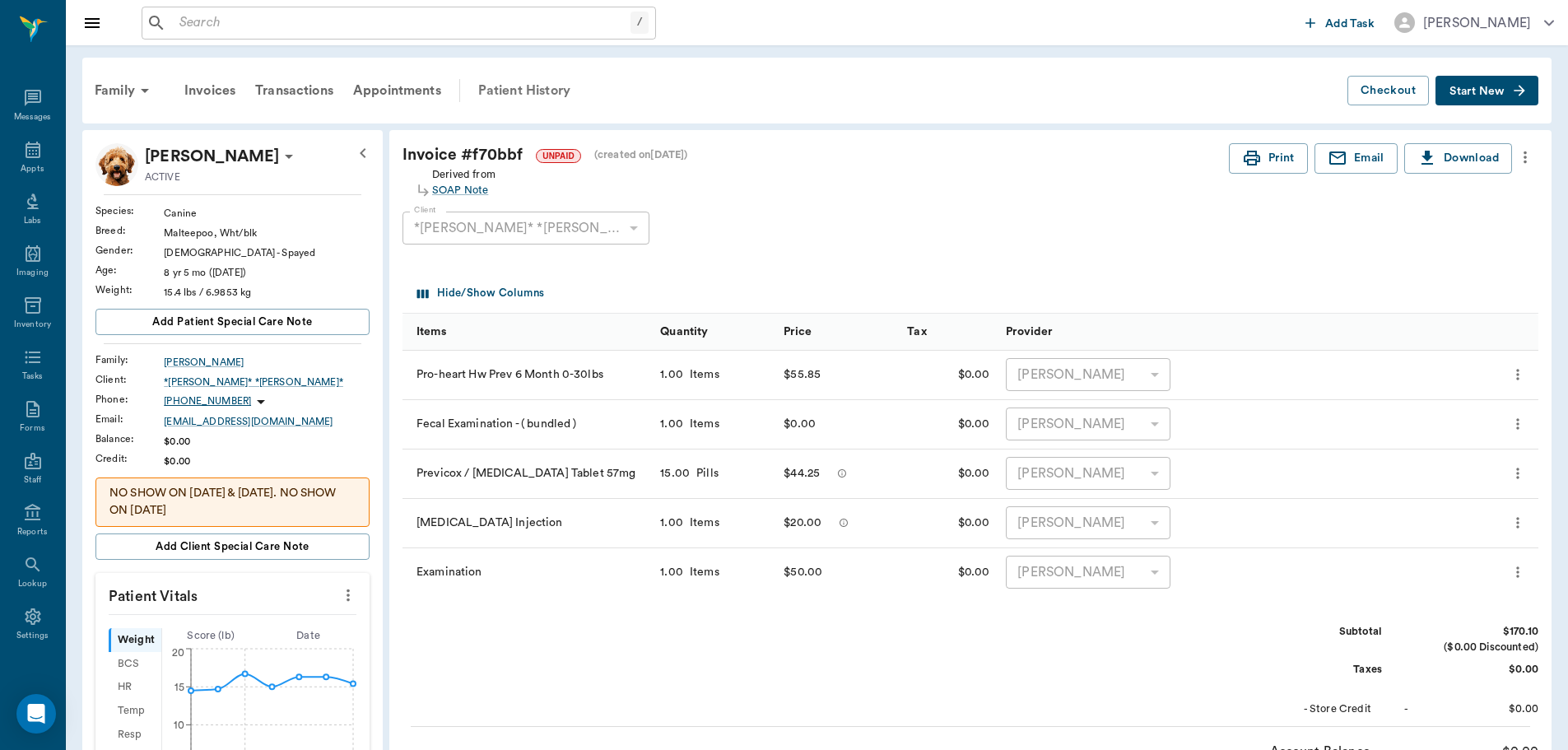
click at [531, 92] on div "Patient History" at bounding box center [524, 90] width 112 height 39
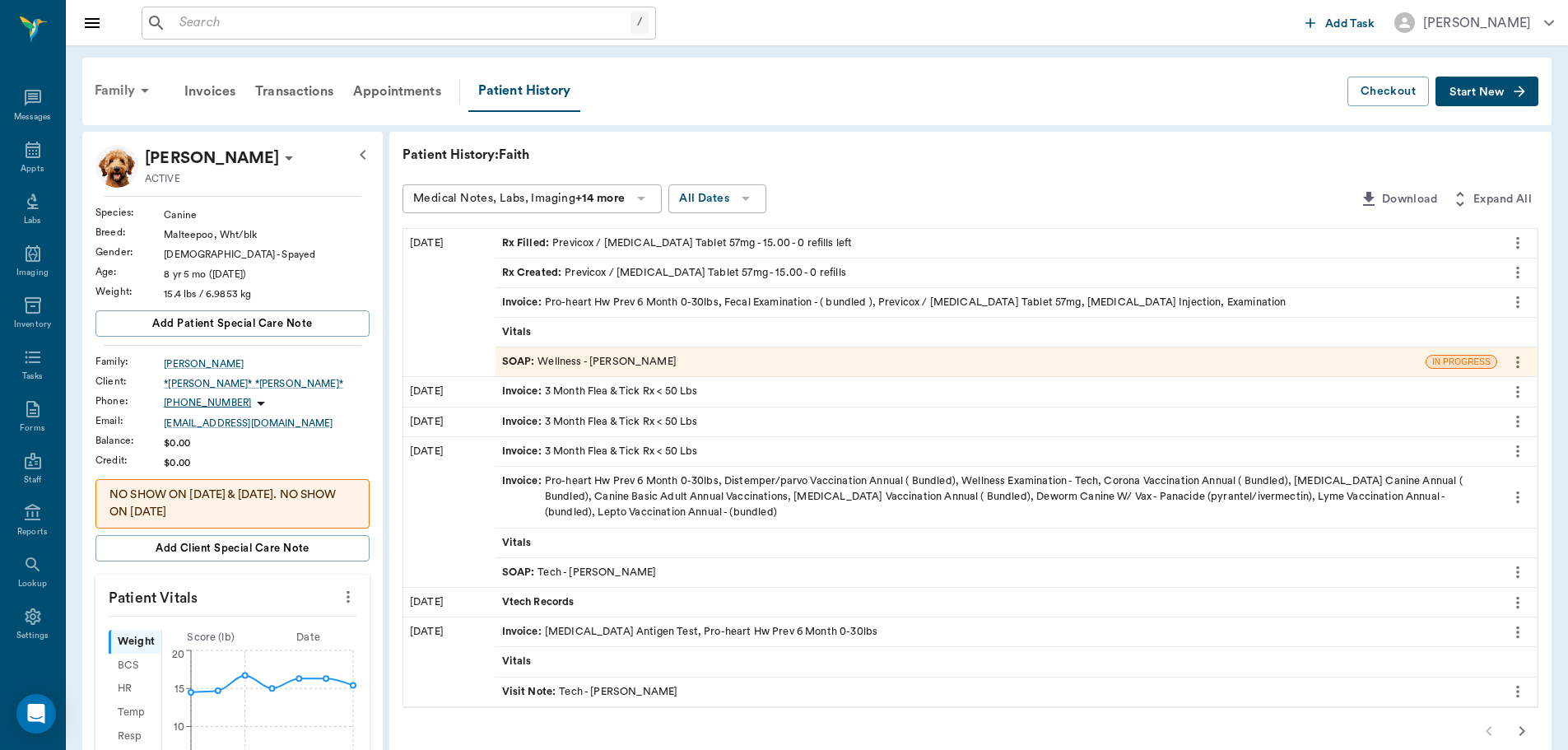
click at [133, 92] on div "Family" at bounding box center [124, 90] width 80 height 39
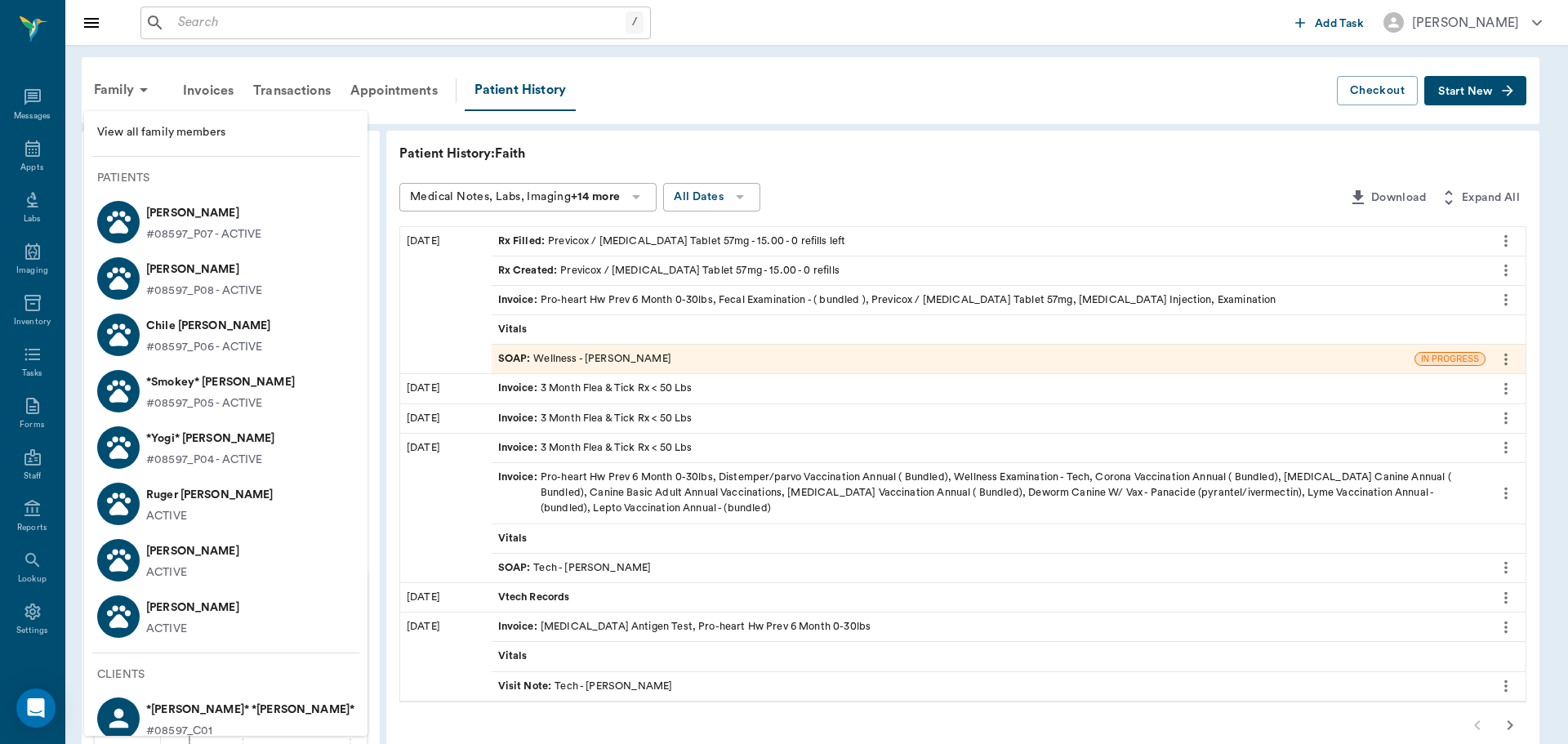
click at [191, 435] on p "*Yogi* [PERSON_NAME]" at bounding box center [211, 438] width 129 height 26
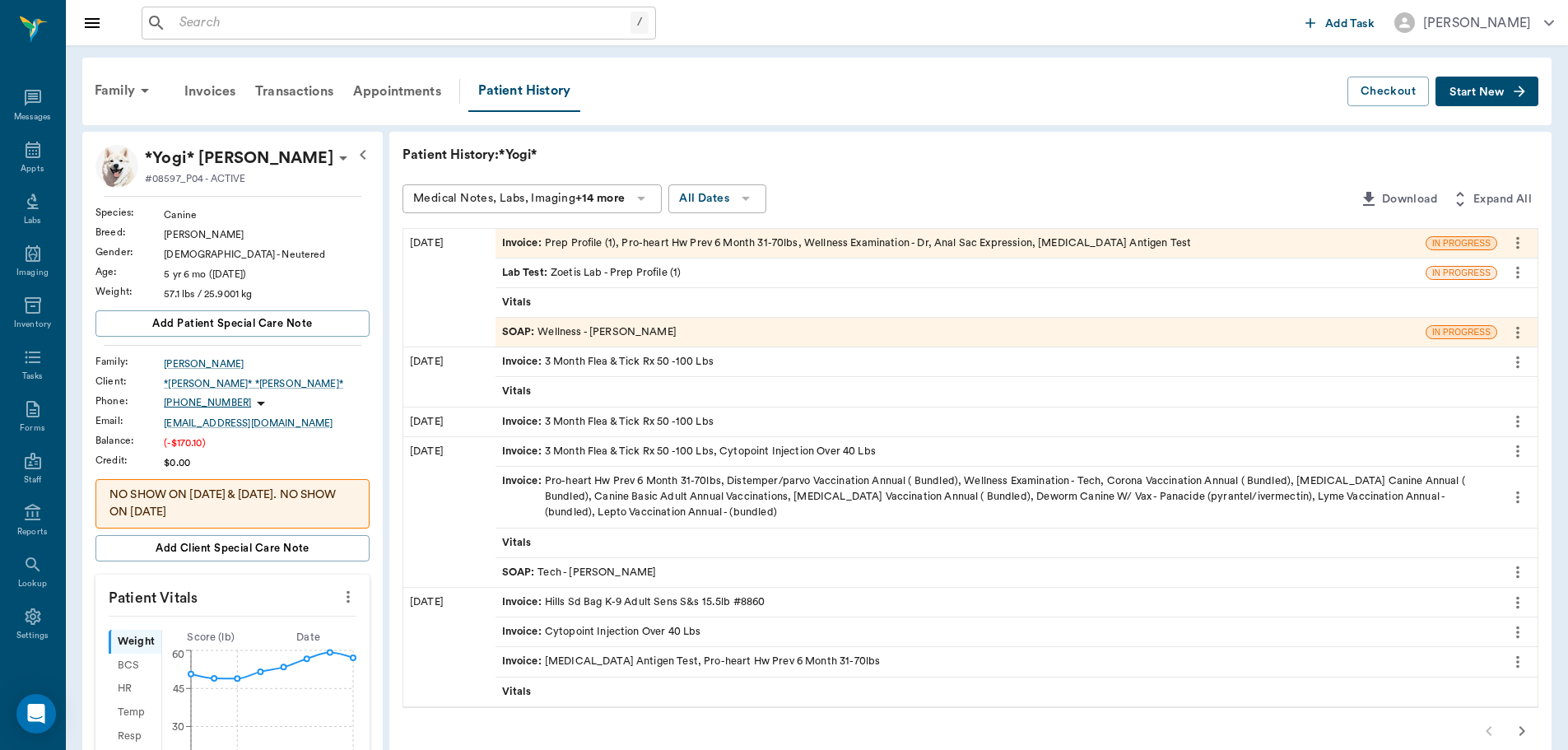
click at [638, 244] on div "Invoice : Prep Profile (1), Pro-heart Hw Prev 6 Month 31-70lbs, Wellness Examin…" at bounding box center [847, 242] width 690 height 16
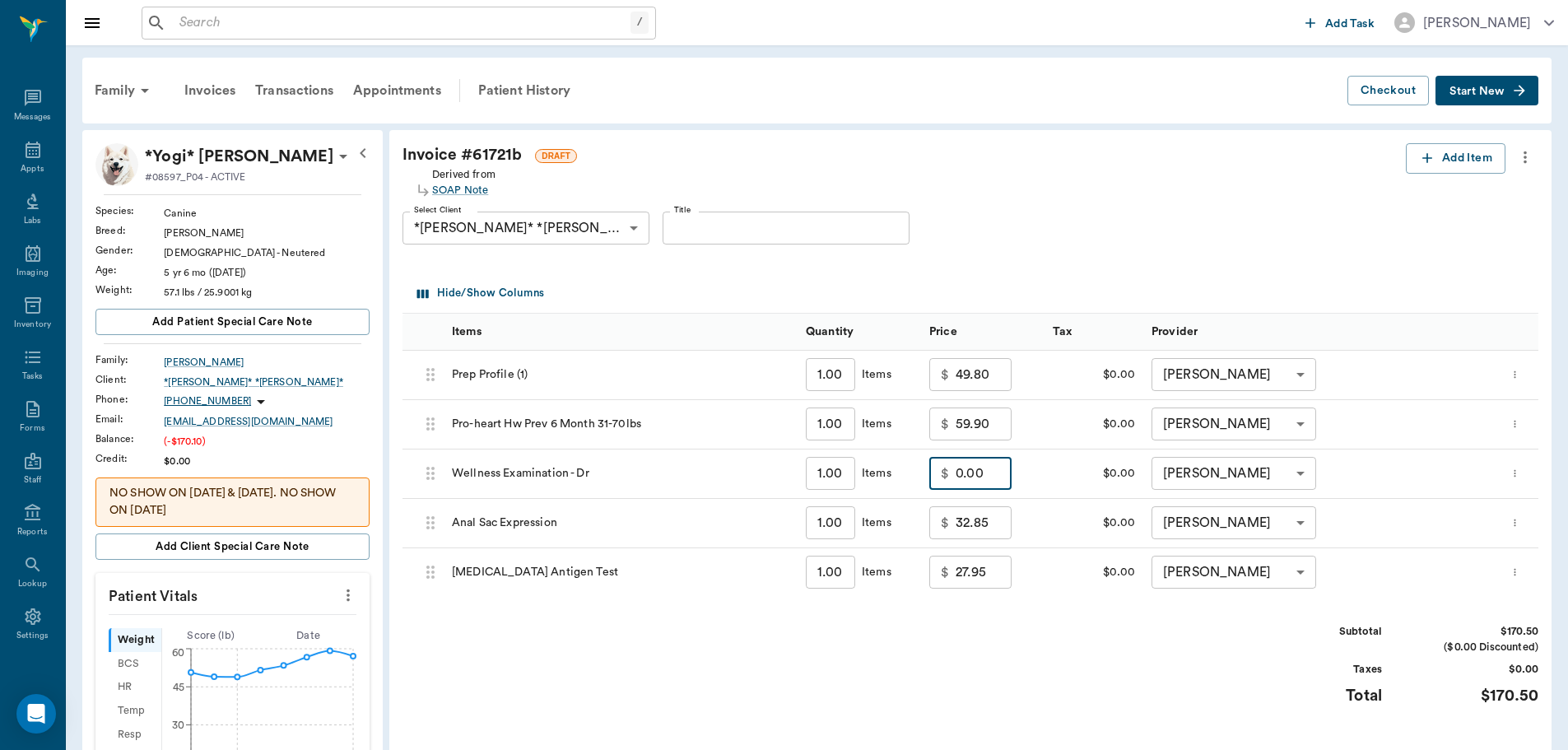
click at [982, 478] on input "0.00" at bounding box center [984, 473] width 56 height 33
type input "35.00"
click at [932, 647] on div "Subtotal $205.50 ($0.00 Discounted) Taxes $0.00 Total $205.50" at bounding box center [970, 675] width 1136 height 102
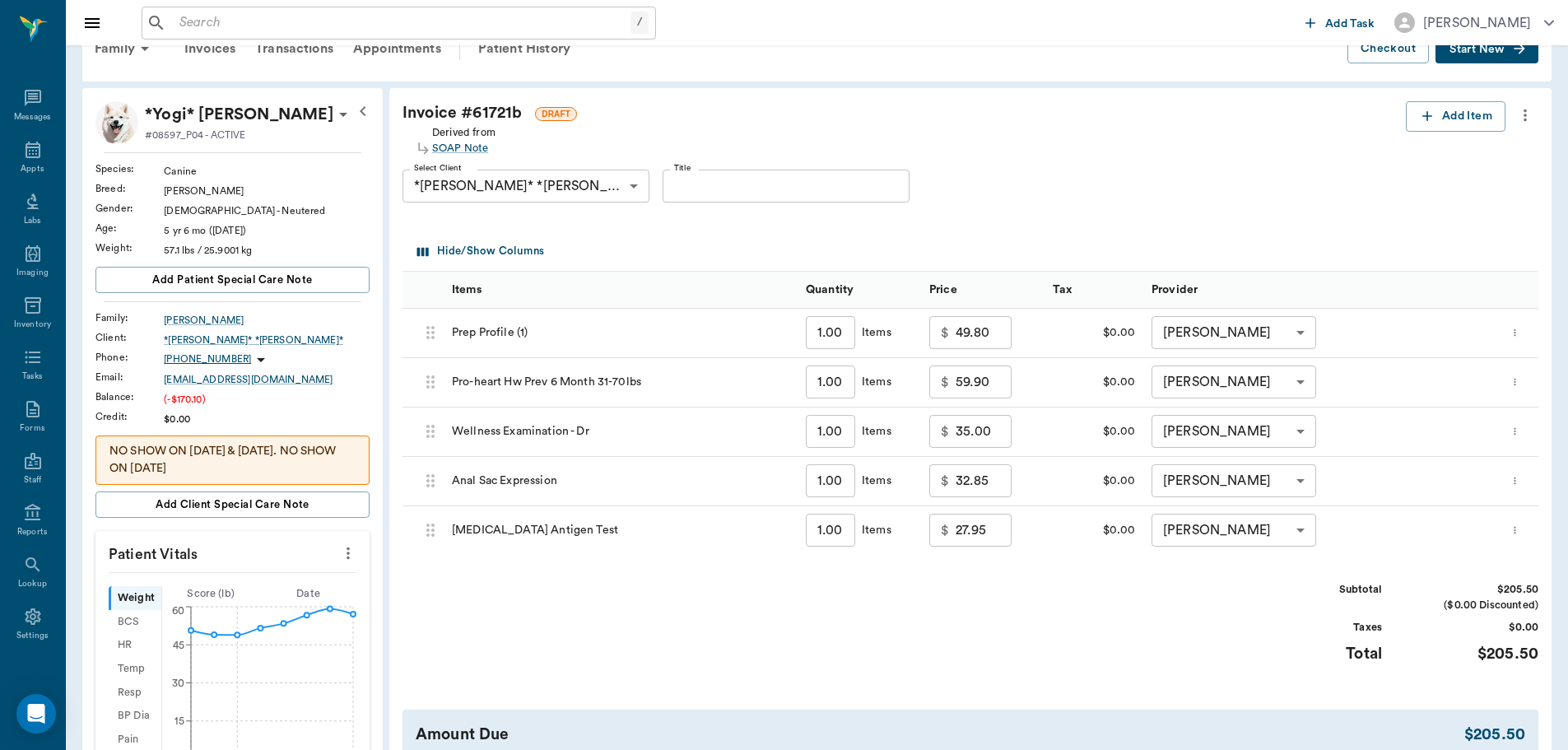
scroll to position [247, 0]
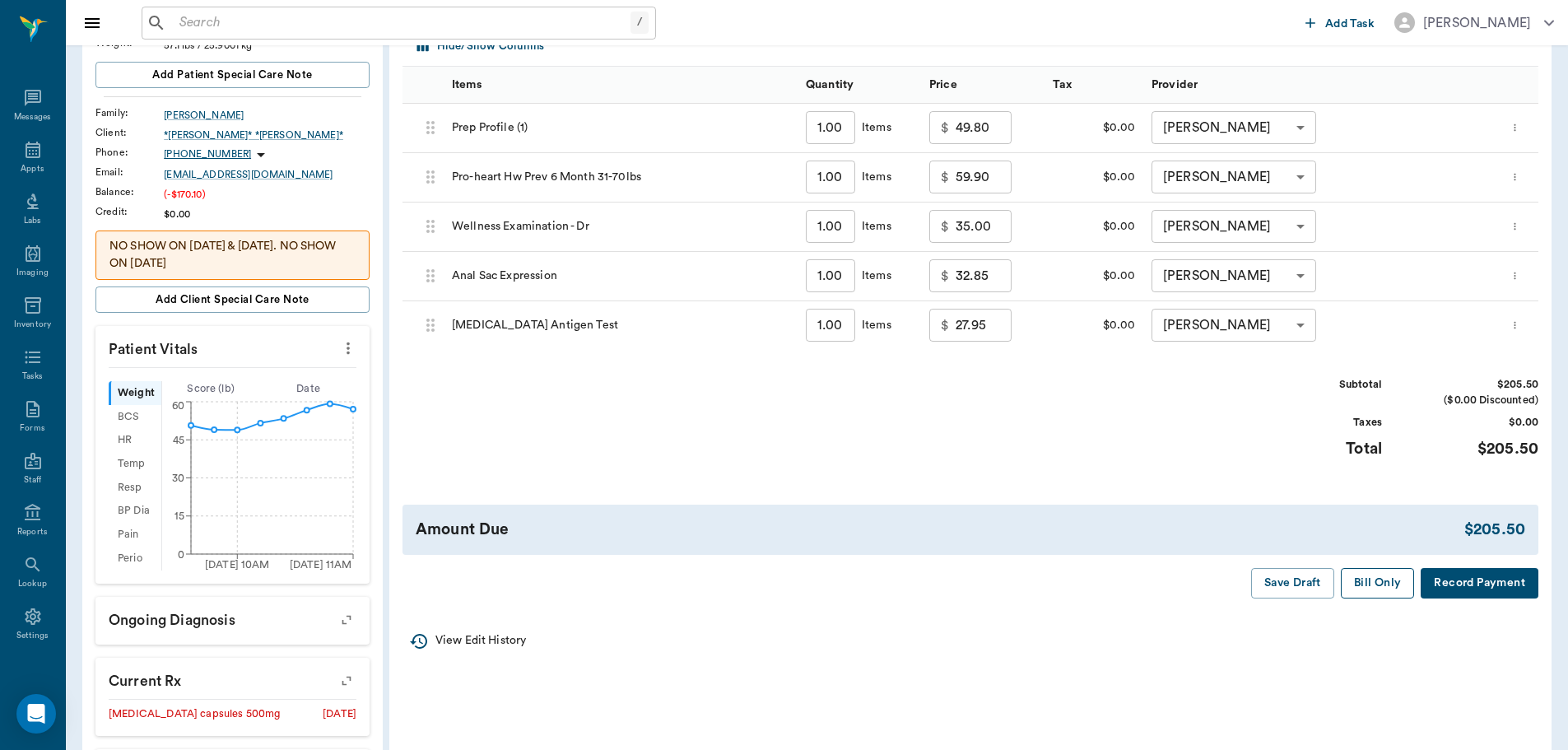
click at [1370, 580] on button "Bill Only" at bounding box center [1377, 583] width 74 height 30
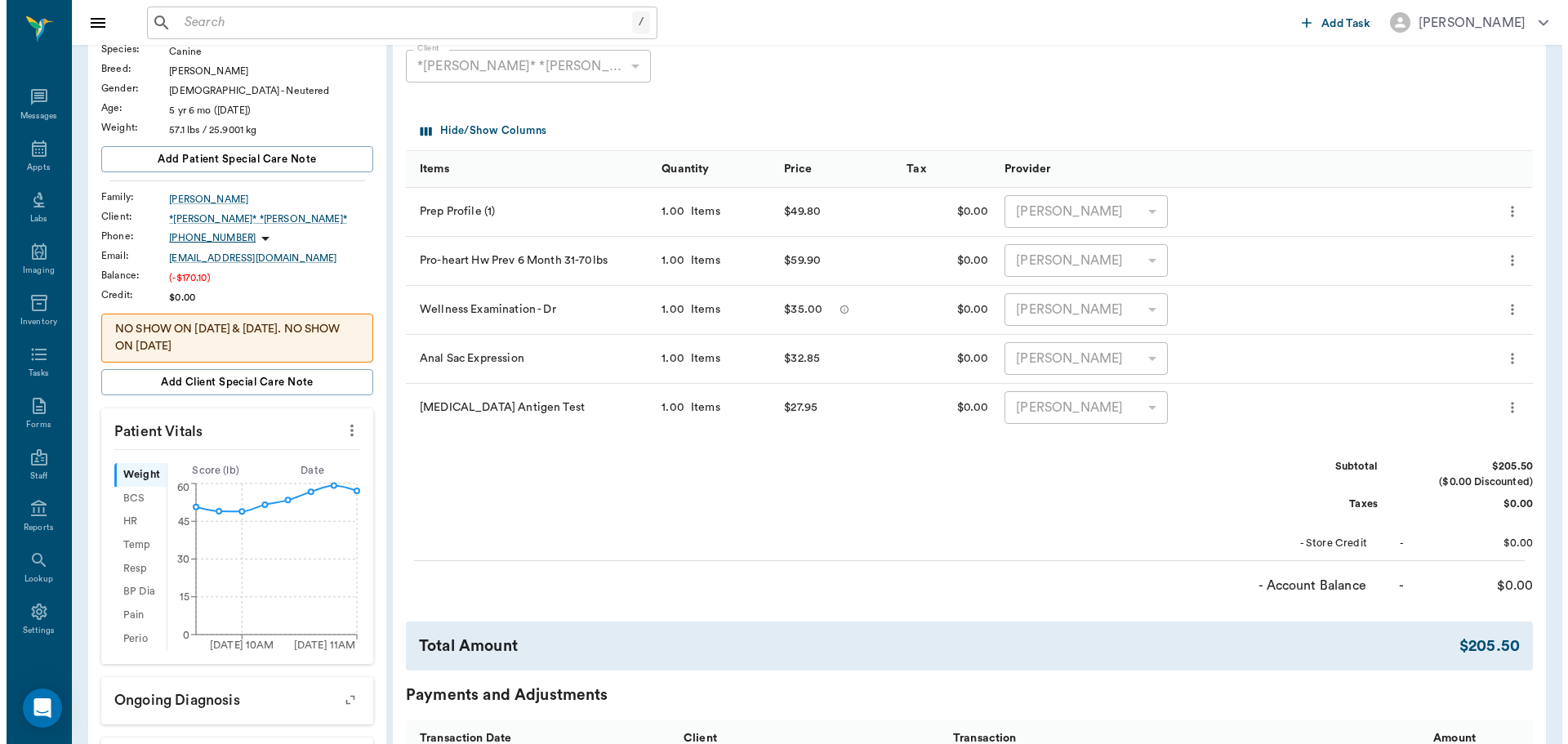
scroll to position [0, 0]
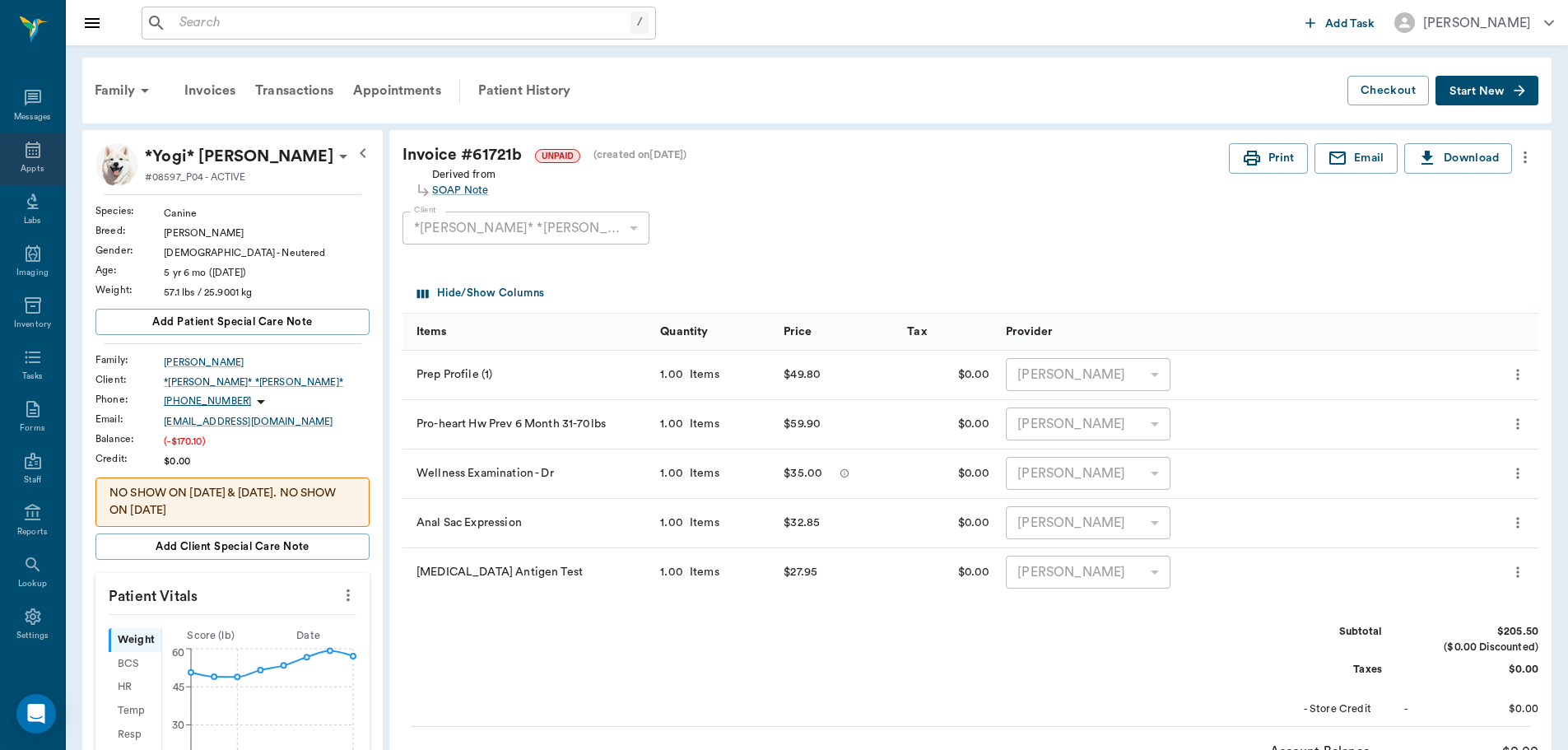
click at [15, 155] on div "Appts" at bounding box center [32, 159] width 65 height 52
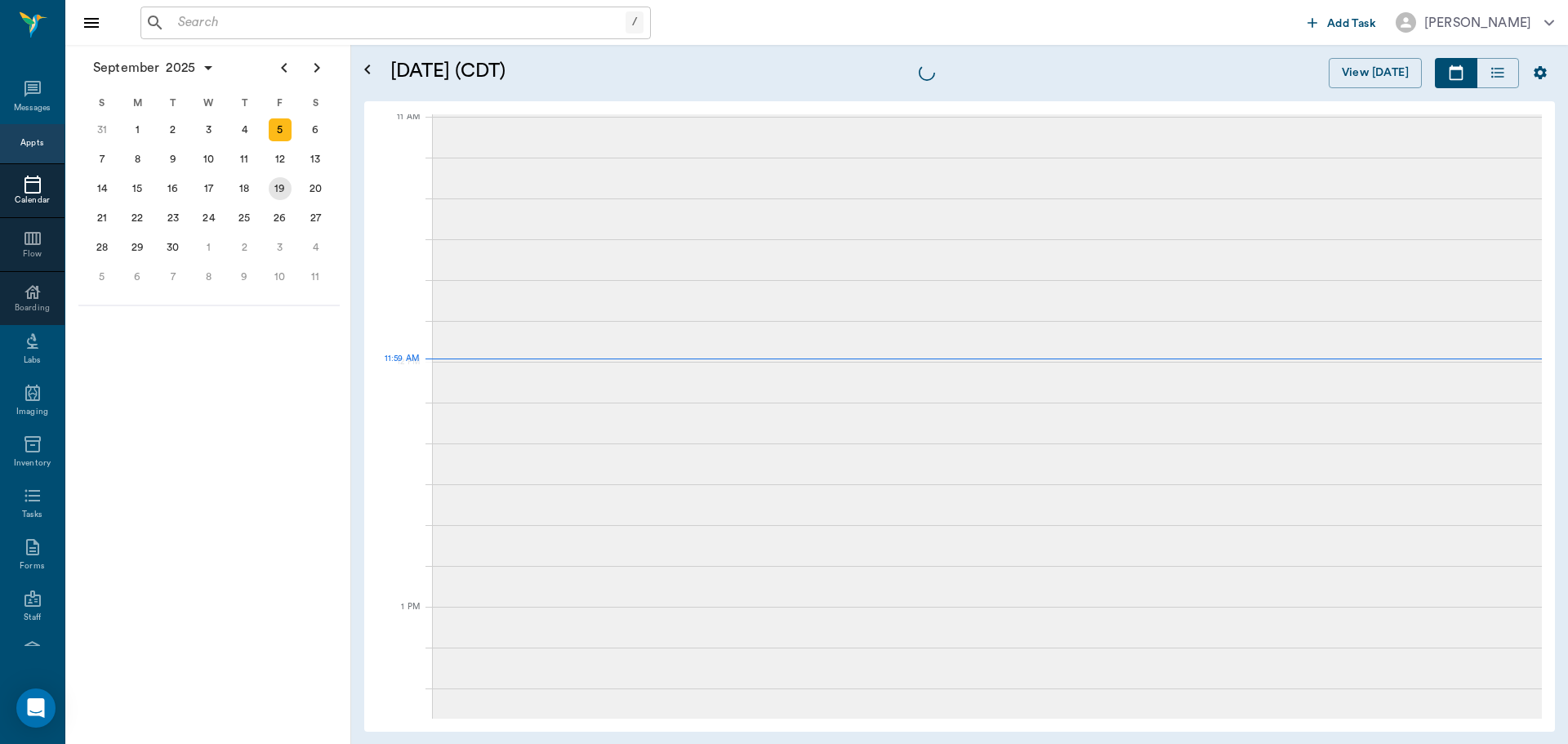
scroll to position [738, 0]
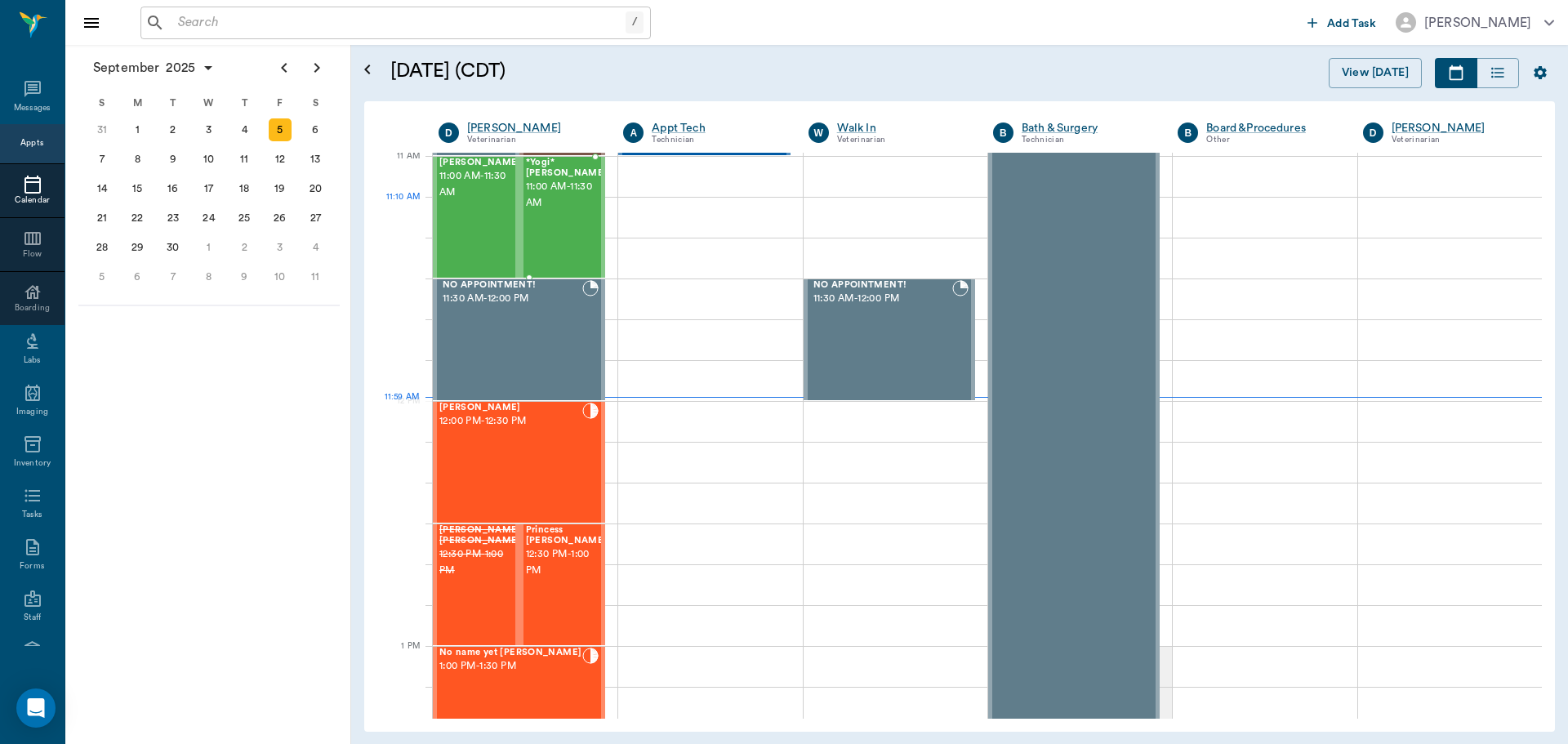
click at [554, 213] on div "*Yogi* Burba 11:00 AM - 11:30 AM" at bounding box center [567, 217] width 82 height 119
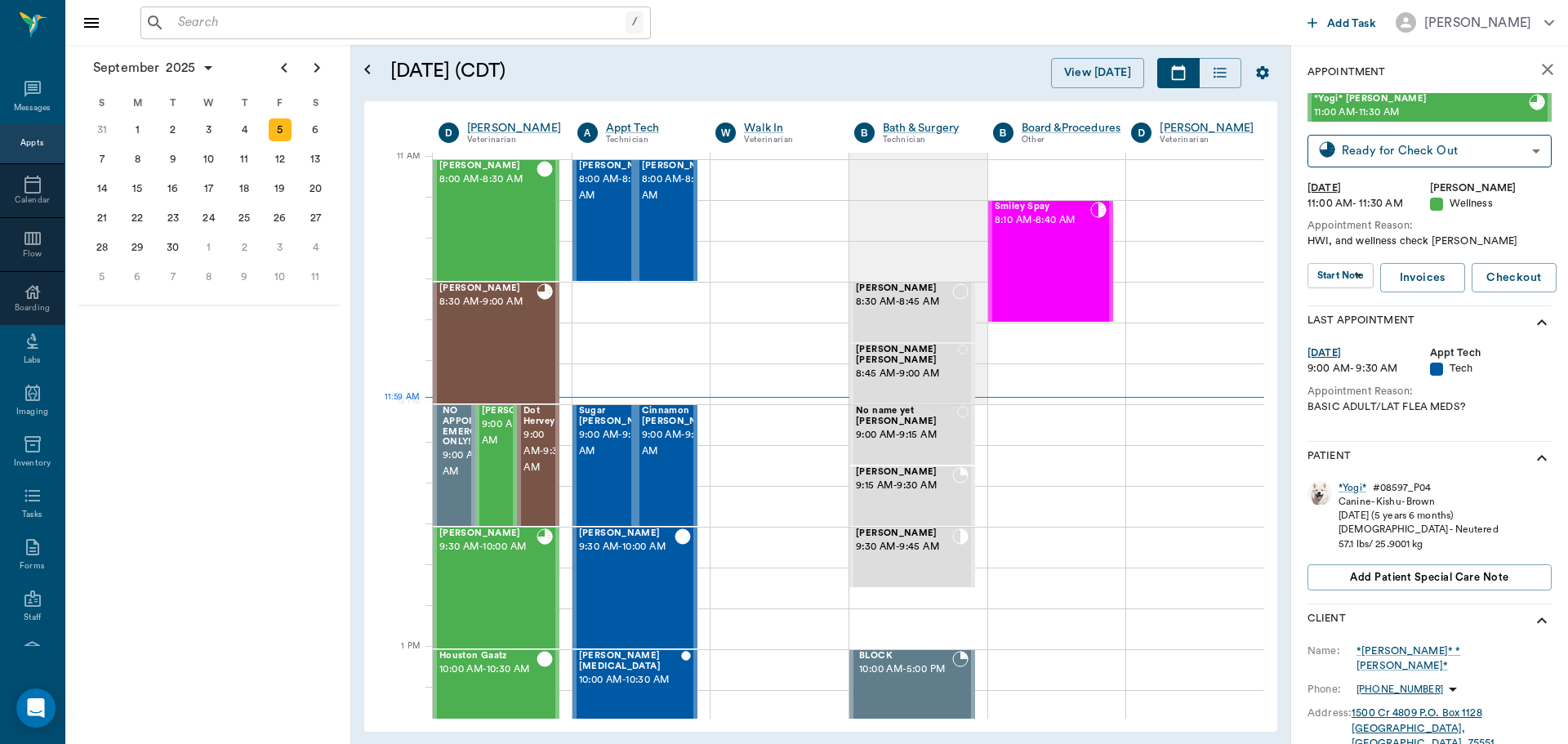
scroll to position [738, 0]
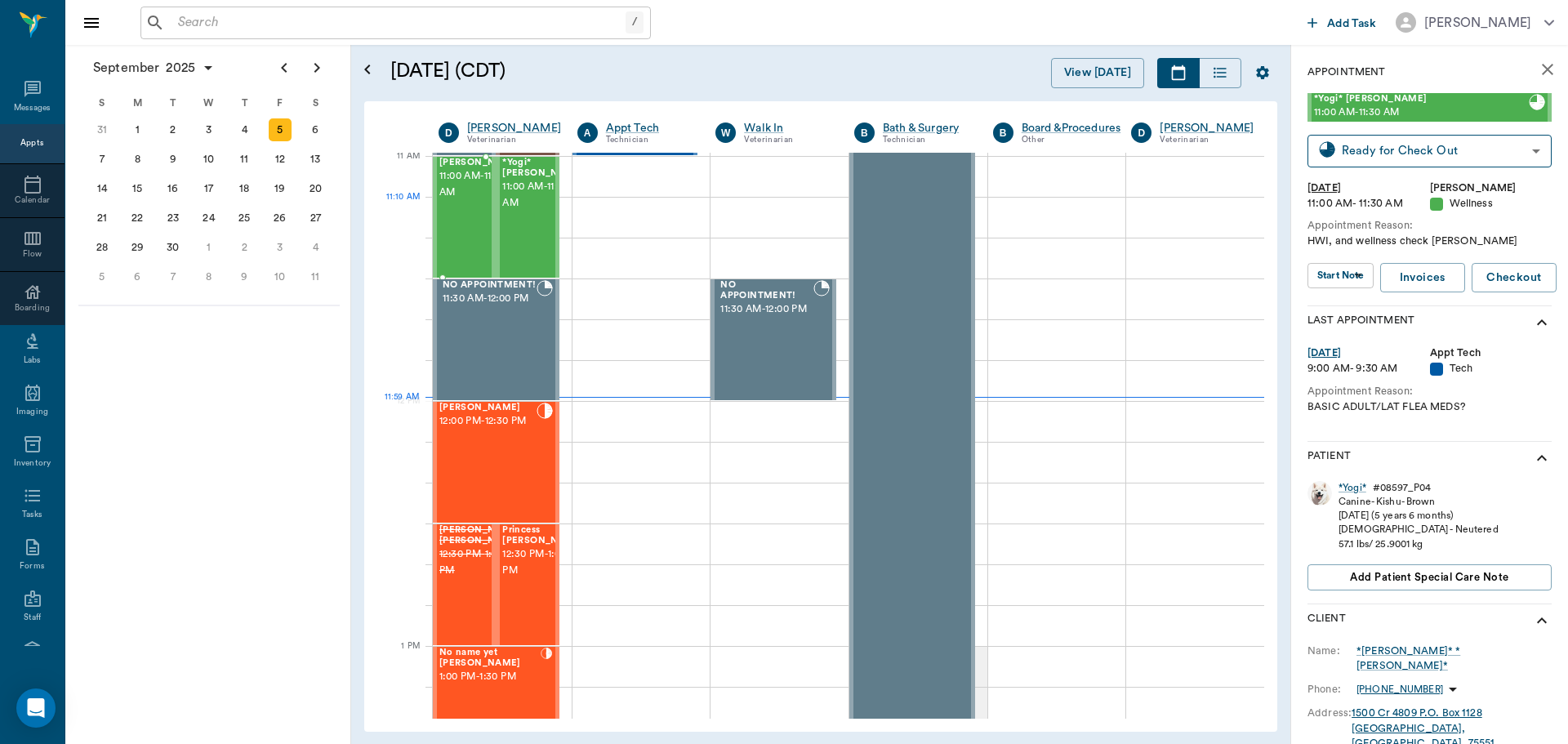
click at [463, 200] on span "11:00 AM - 11:30 AM" at bounding box center [480, 184] width 82 height 33
click at [1343, 492] on div "Faith" at bounding box center [1350, 488] width 23 height 14
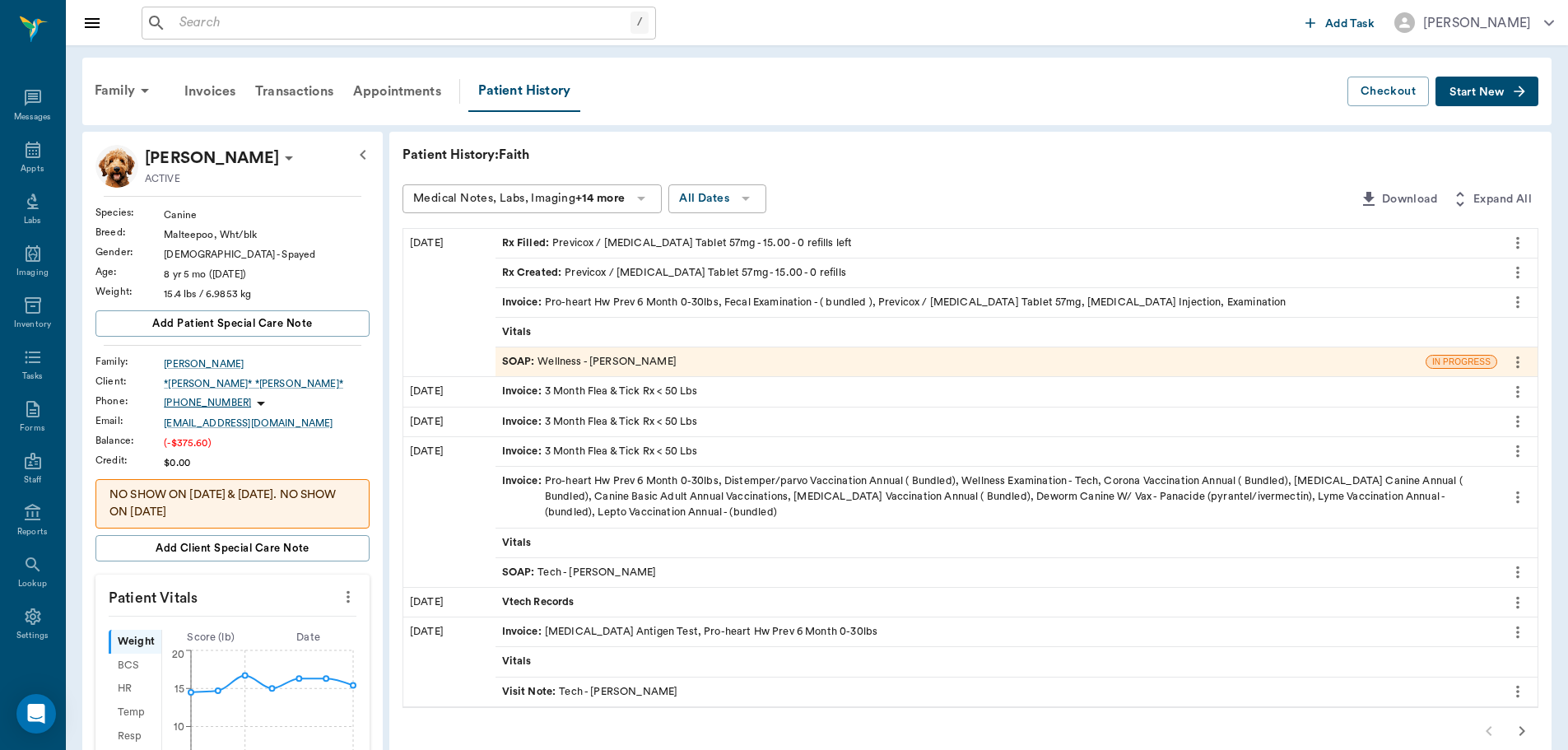
click at [636, 364] on div "SOAP : Wellness - [PERSON_NAME]" at bounding box center [589, 361] width 175 height 16
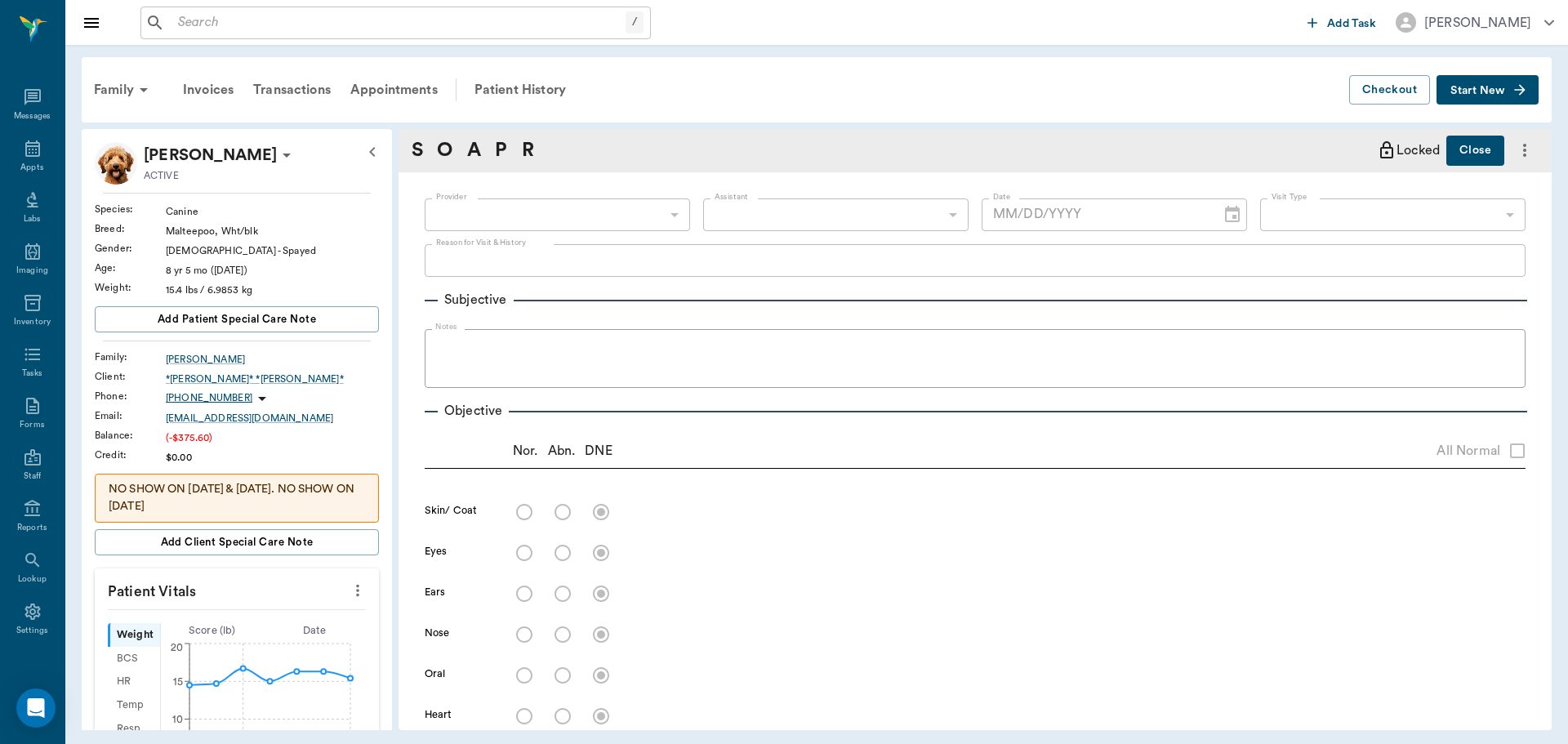
type input "63ec2f075fda476ae8351a4d"
type input "63ec2e7e52e12b0ba117b124"
type input "65d2be4f46e3a538d89b8c14"
type textarea "HWI, check-up [PERSON_NAME]"
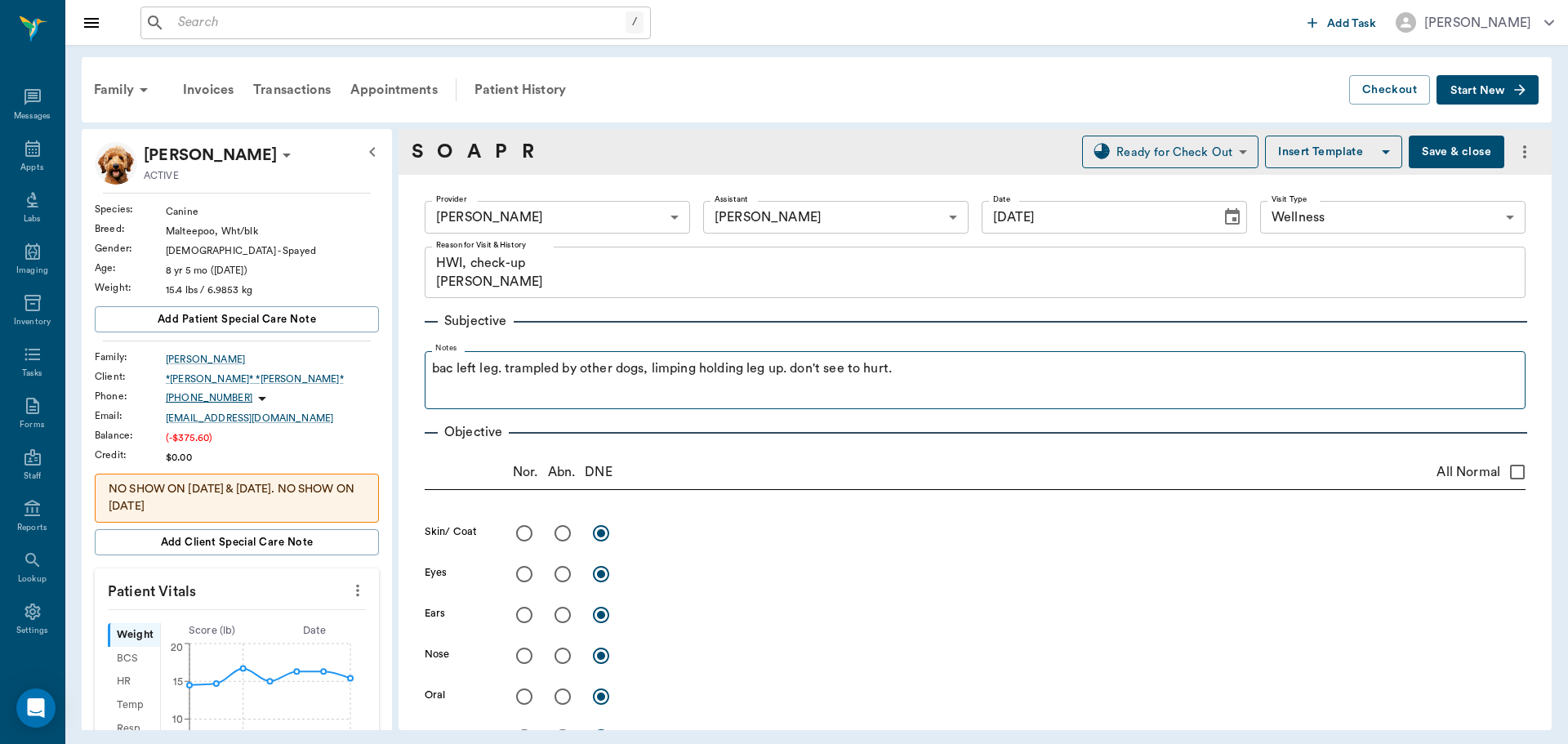
type input "[DATE]"
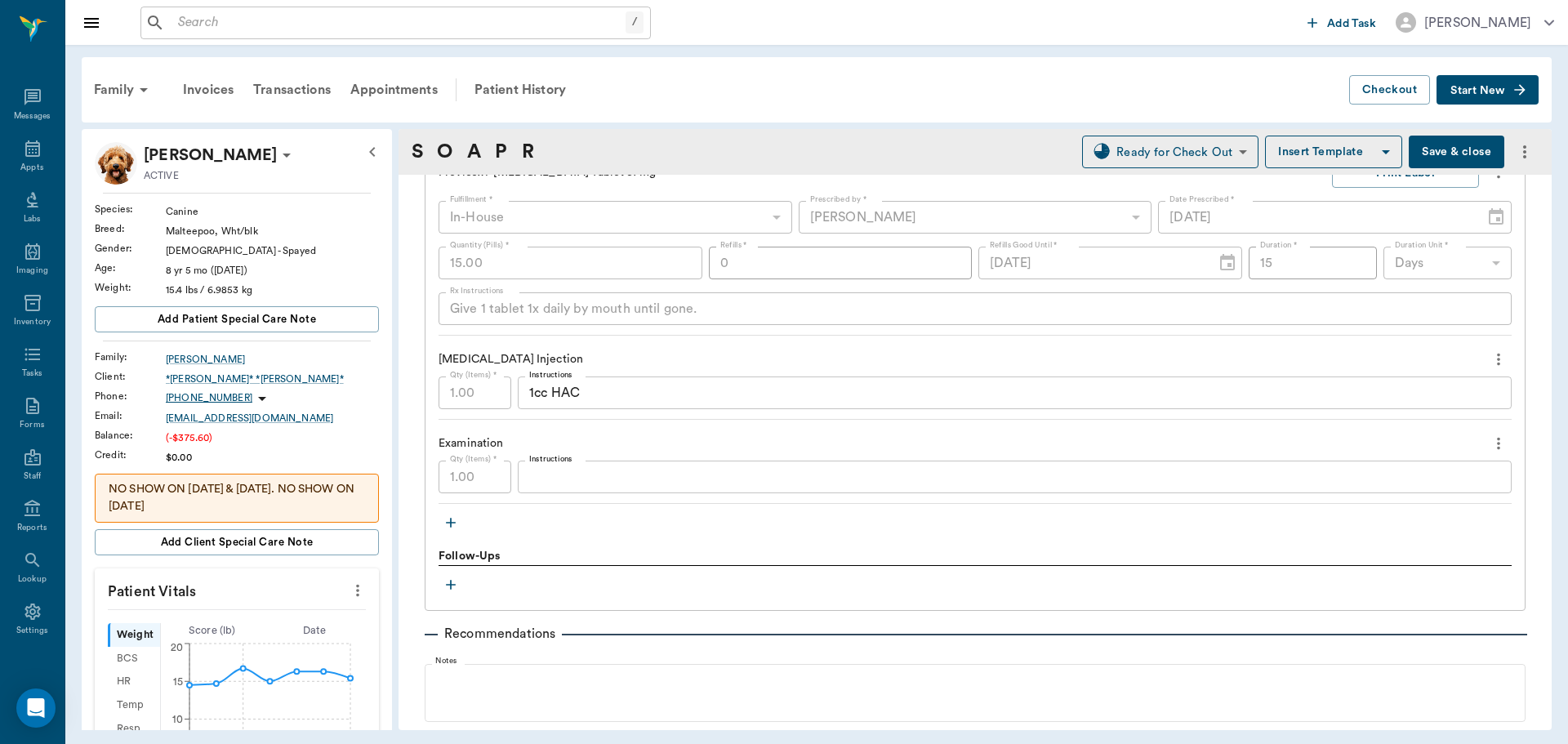
scroll to position [1573, 0]
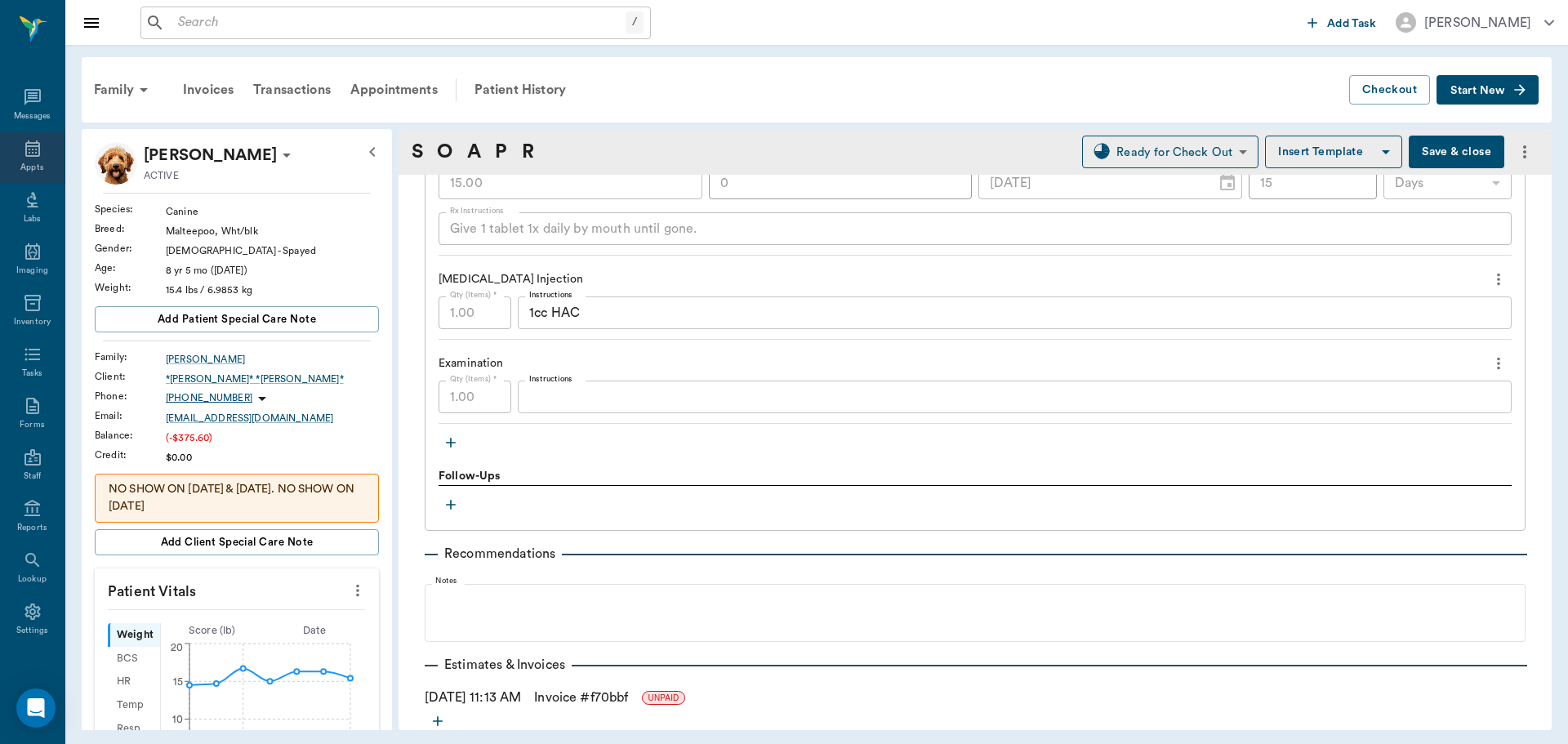
click at [25, 146] on icon at bounding box center [33, 149] width 15 height 17
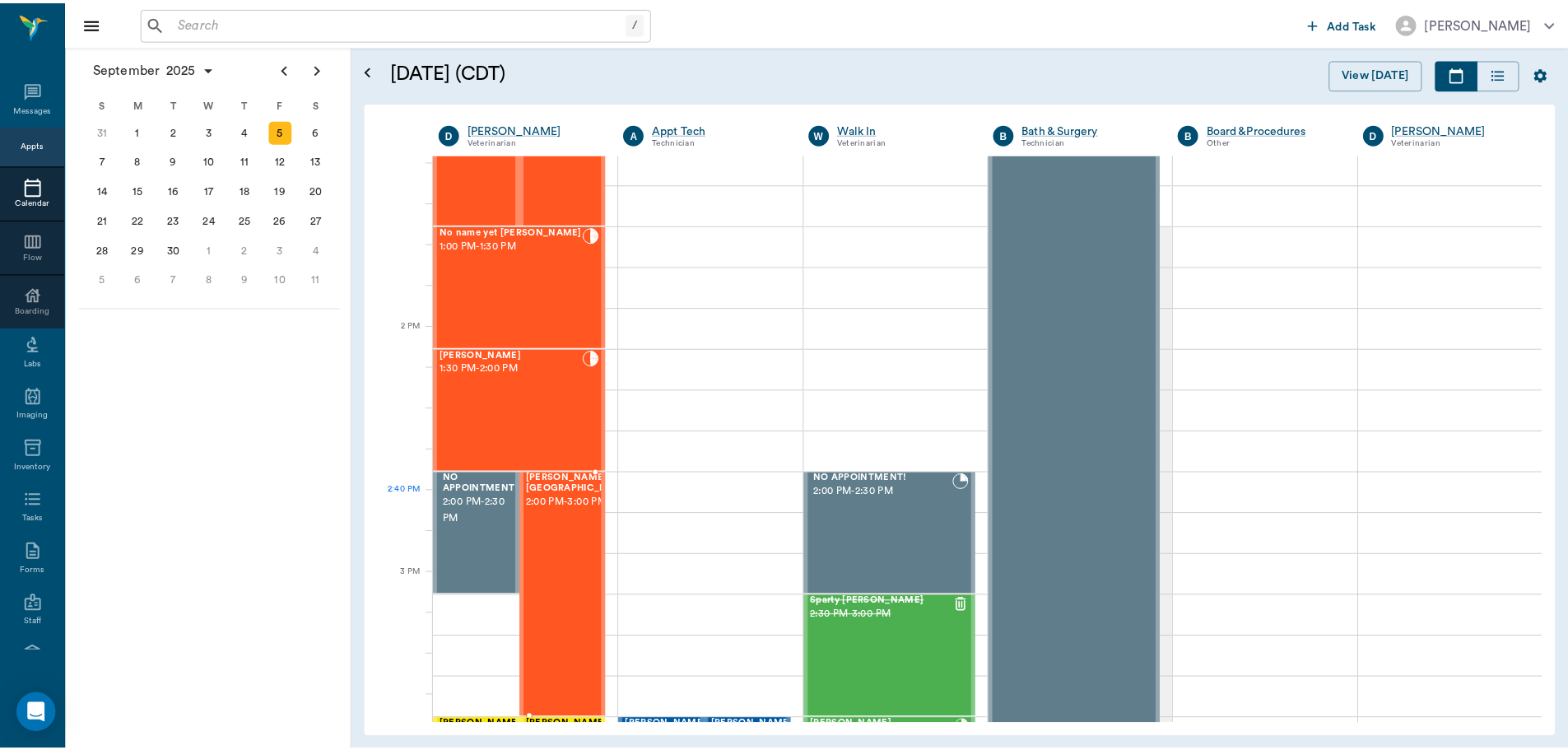
scroll to position [1317, 0]
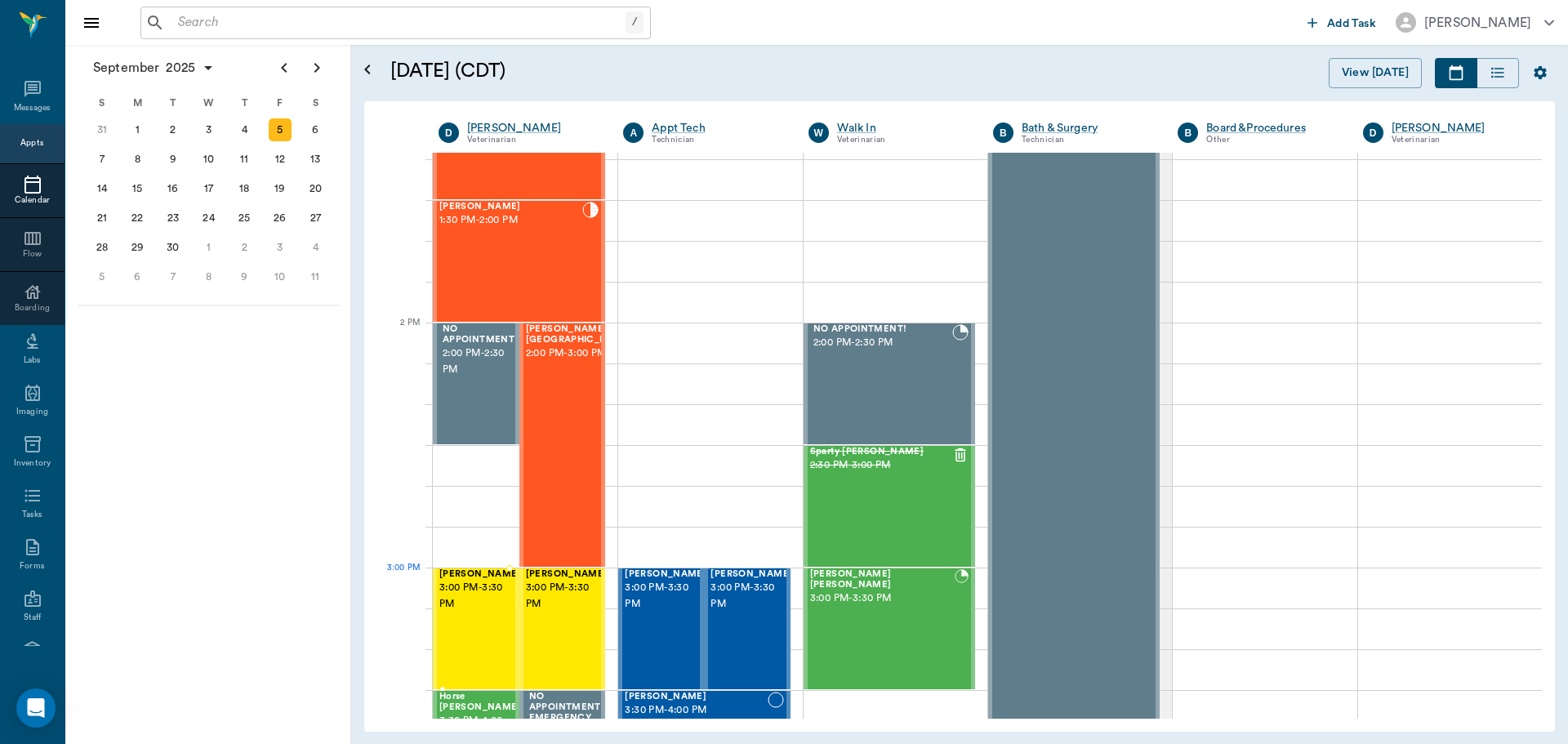
click at [481, 601] on span "3:00 PM - 3:30 PM" at bounding box center [480, 596] width 82 height 33
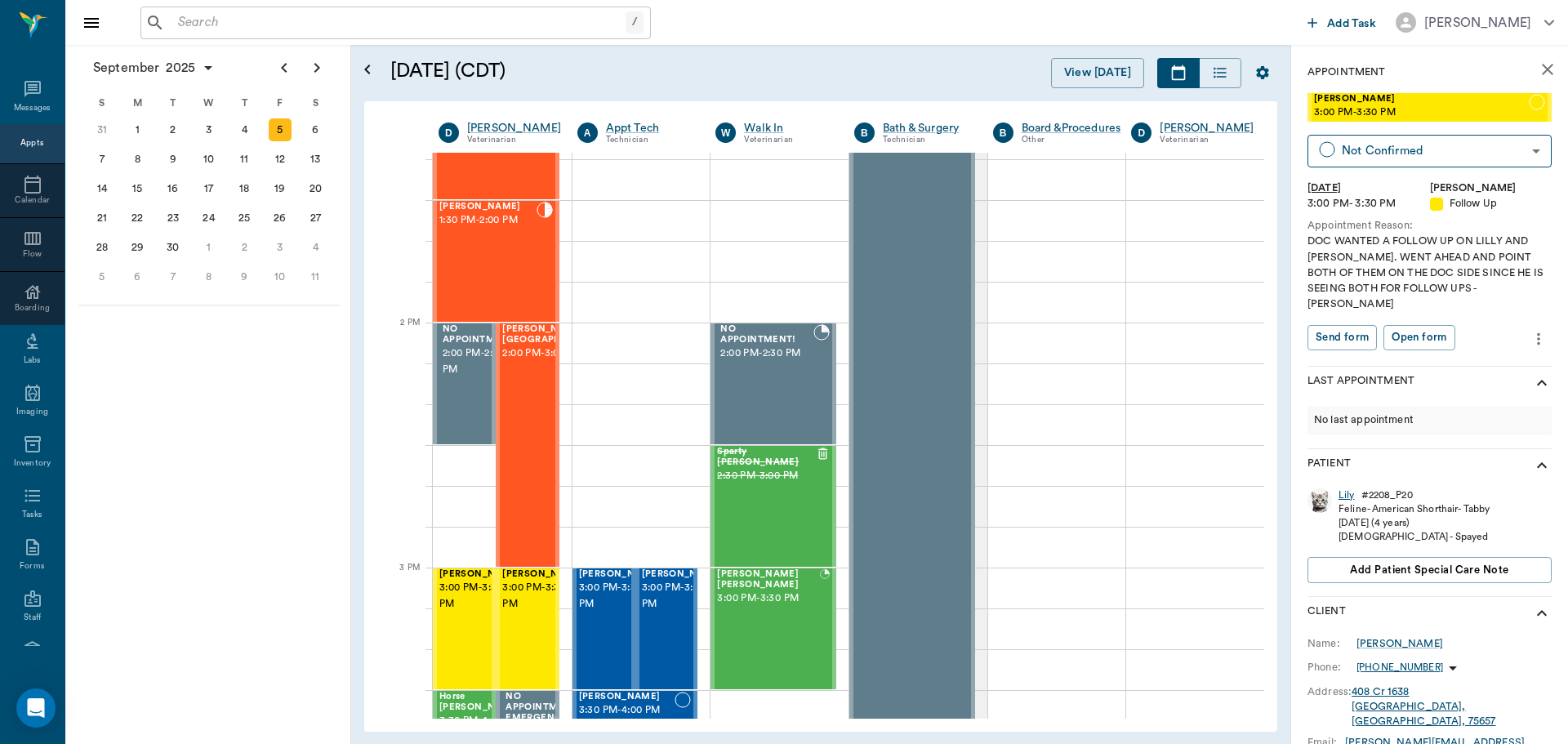
click at [1345, 489] on div "Lily" at bounding box center [1347, 495] width 17 height 14
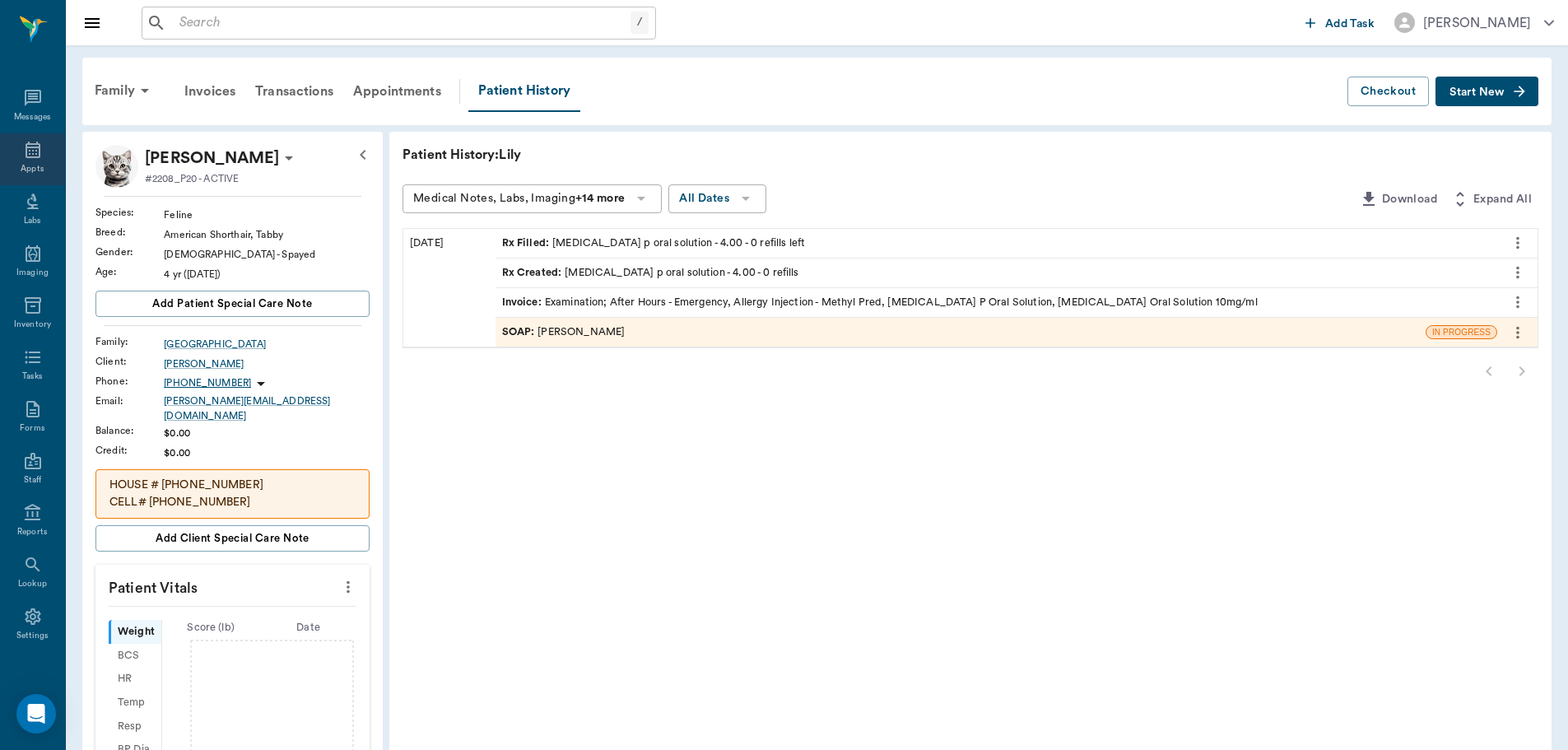
click at [25, 149] on icon at bounding box center [33, 150] width 15 height 17
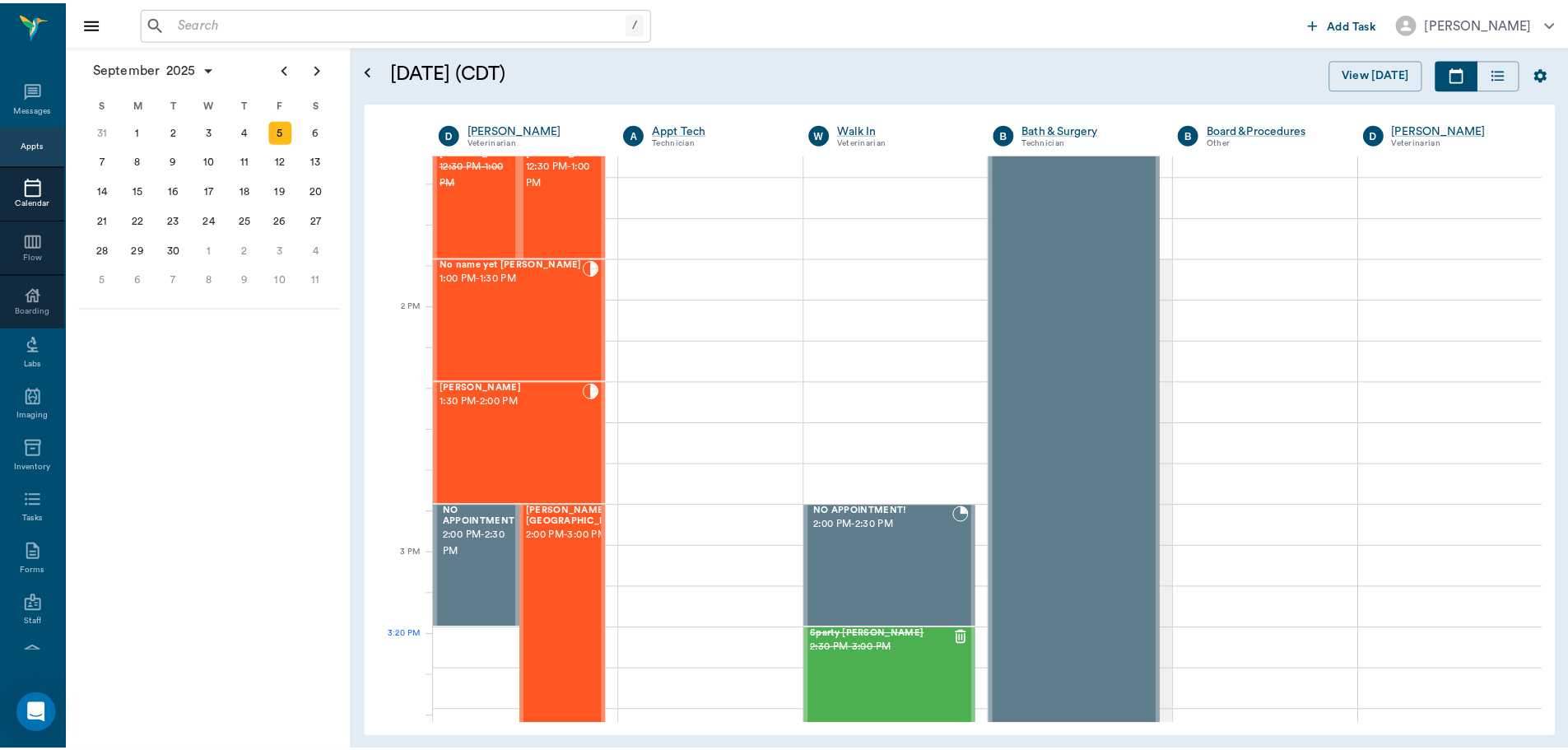
scroll to position [1403, 0]
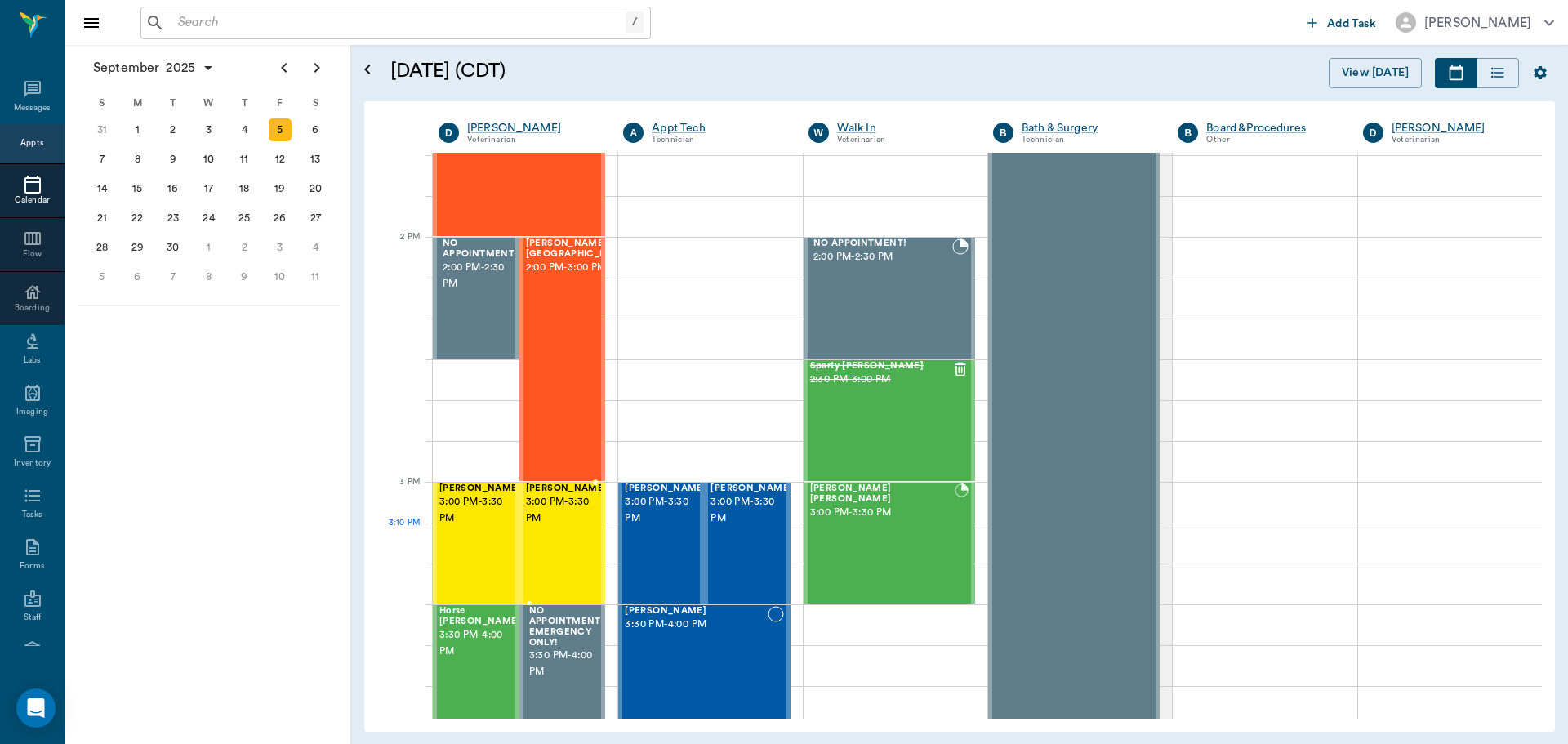
click at [549, 545] on div "[PERSON_NAME][GEOGRAPHIC_DATA] 3:00 PM - 3:30 PM" at bounding box center [567, 543] width 82 height 119
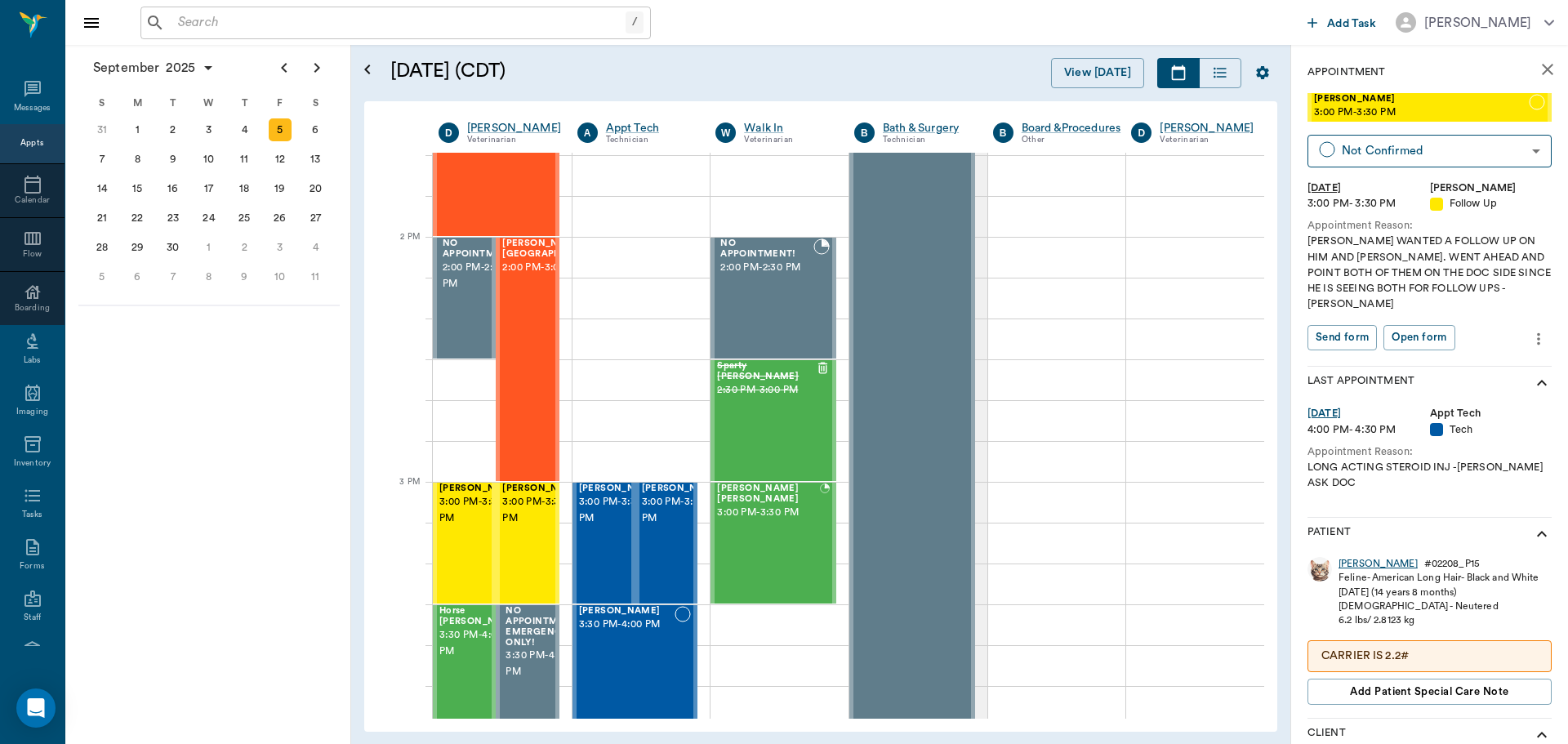
click at [1358, 557] on div "[PERSON_NAME]" at bounding box center [1378, 563] width 79 height 14
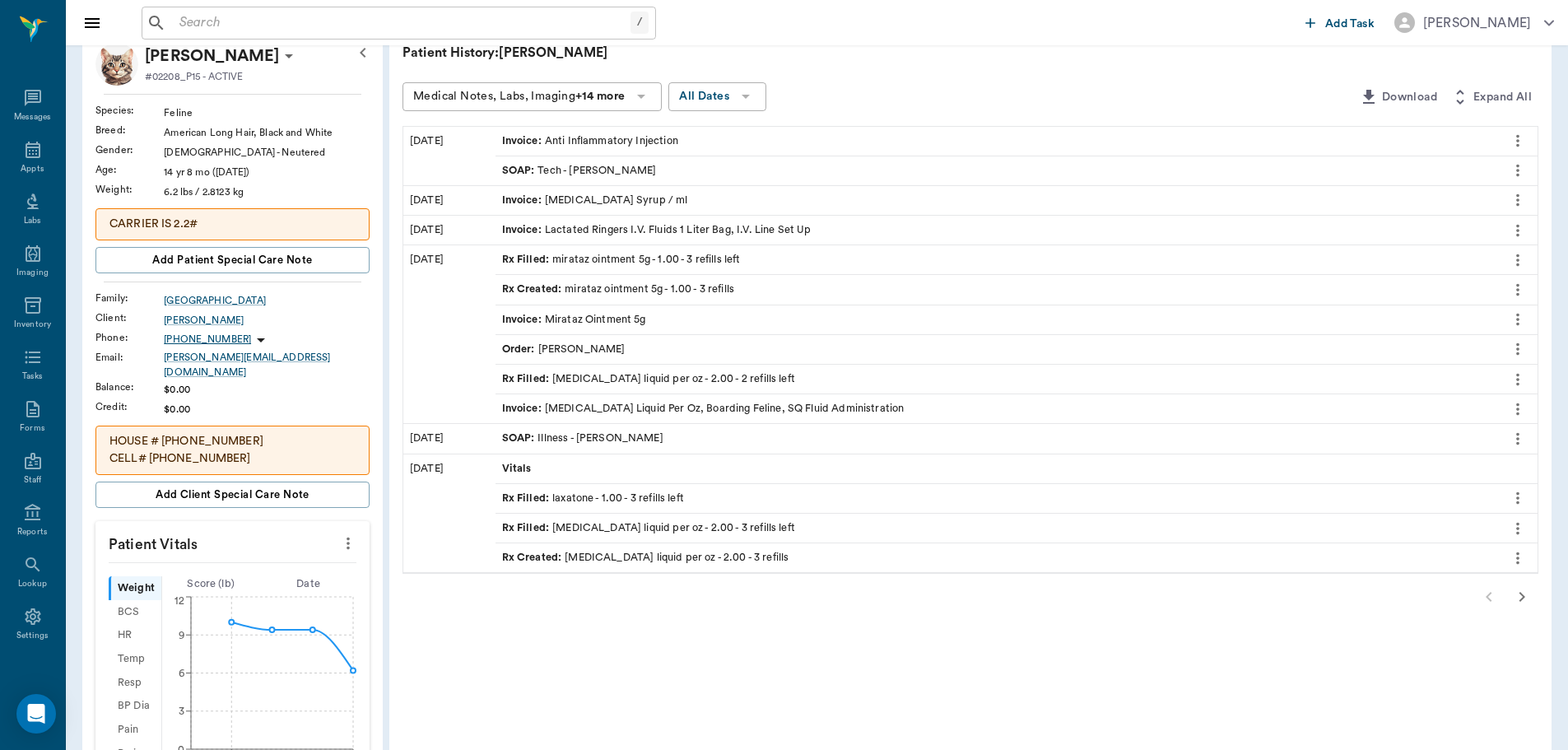
scroll to position [87, 0]
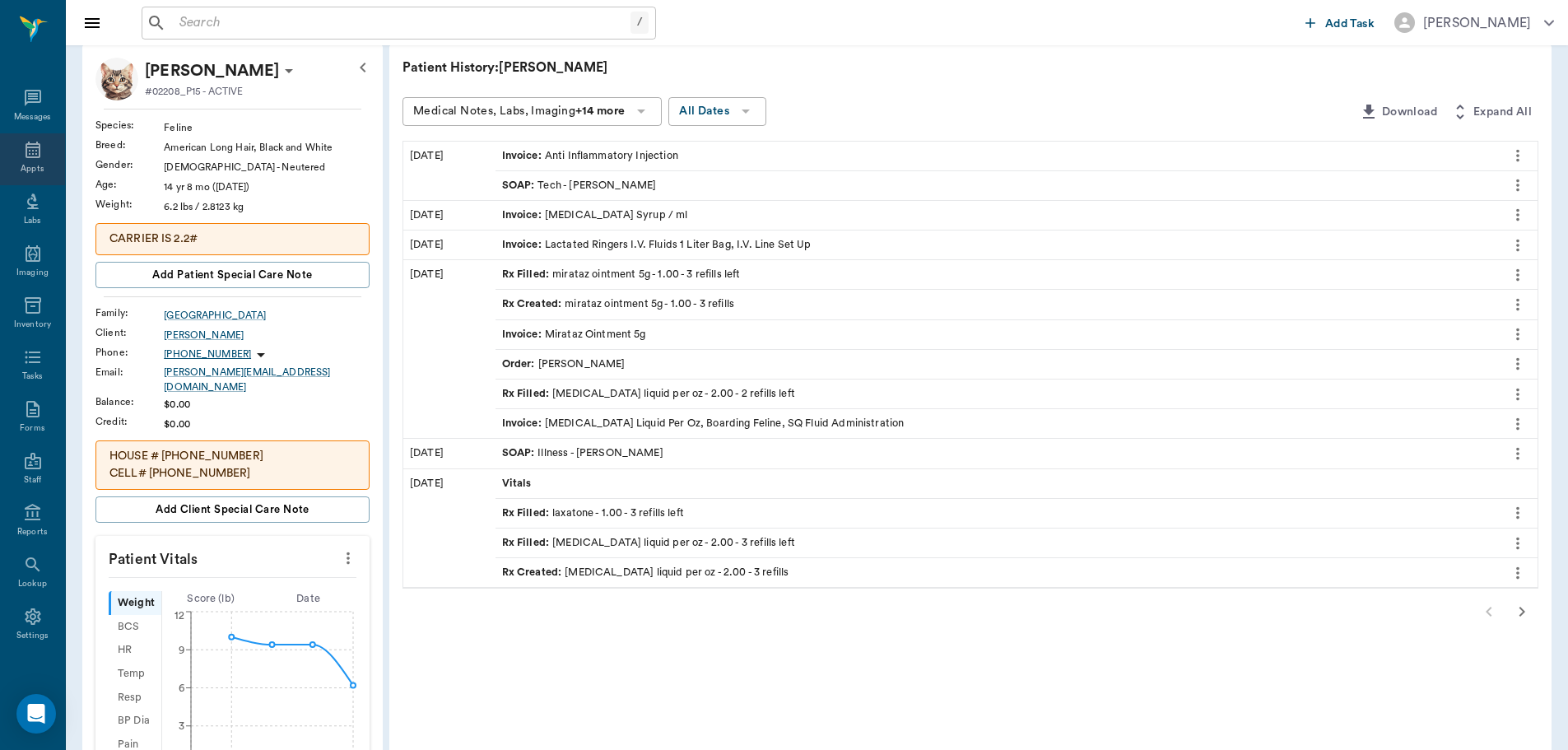
click at [25, 148] on icon at bounding box center [33, 149] width 20 height 20
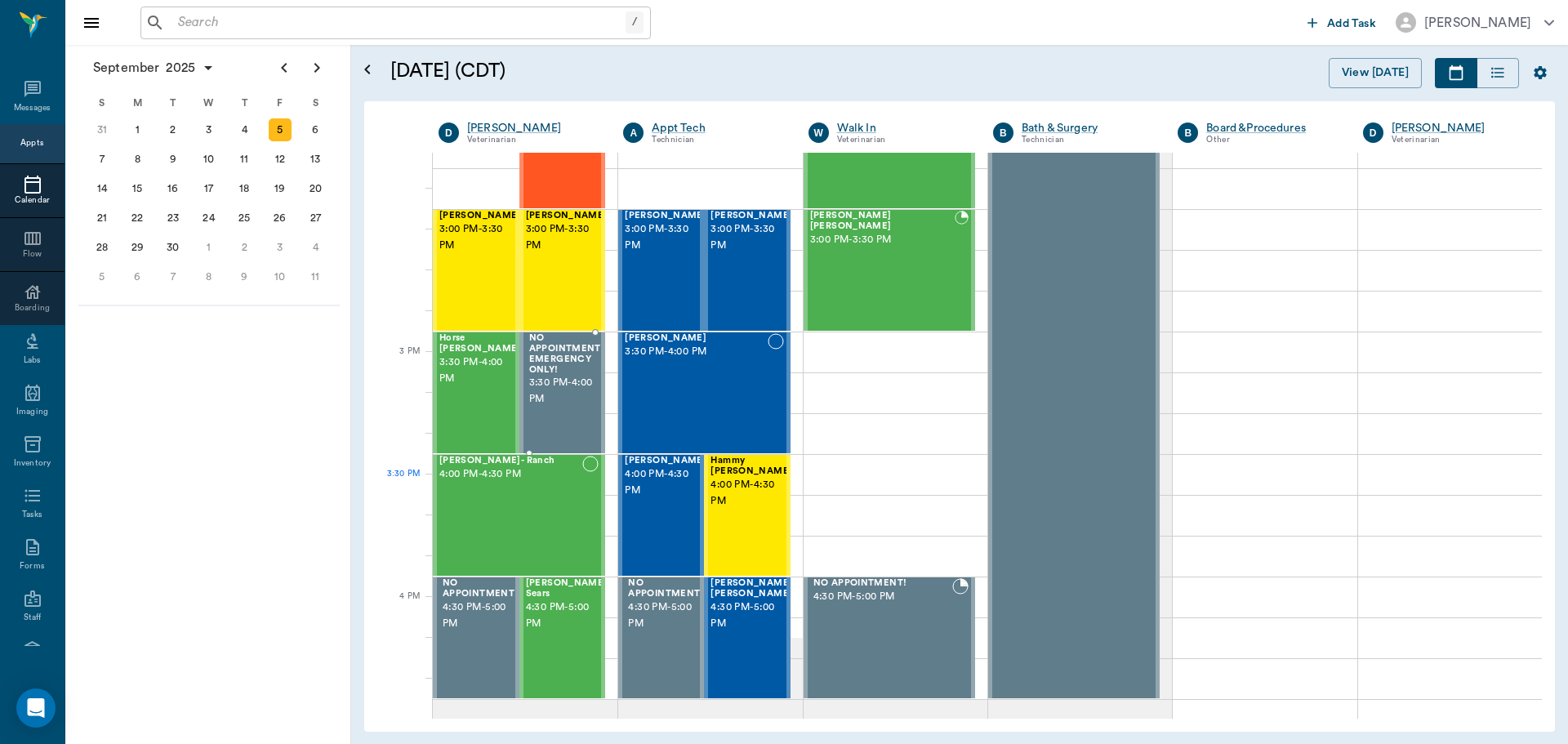
scroll to position [1715, 0]
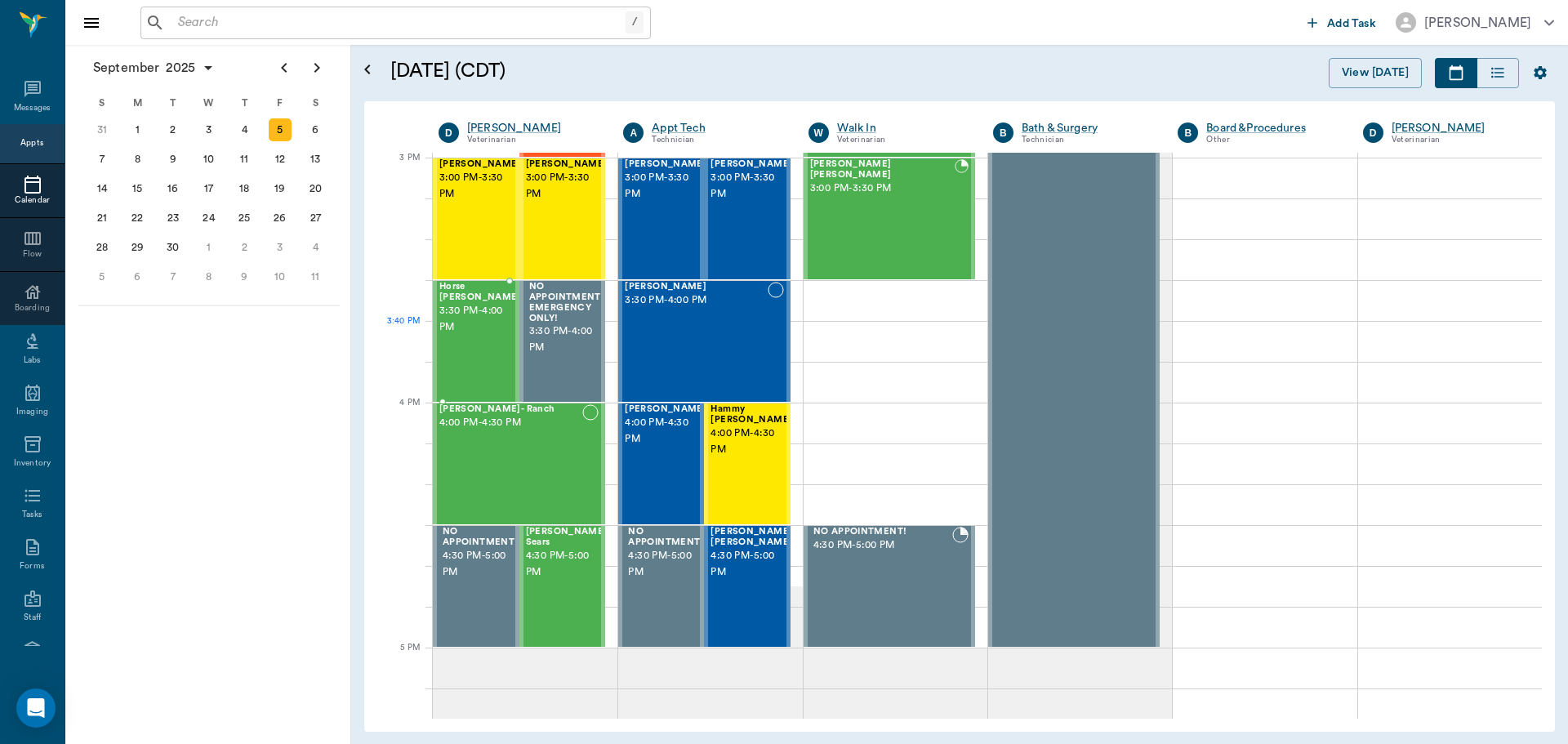
click at [476, 332] on div "Horse [PERSON_NAME] 3:30 PM - 4:00 PM" at bounding box center [480, 341] width 82 height 119
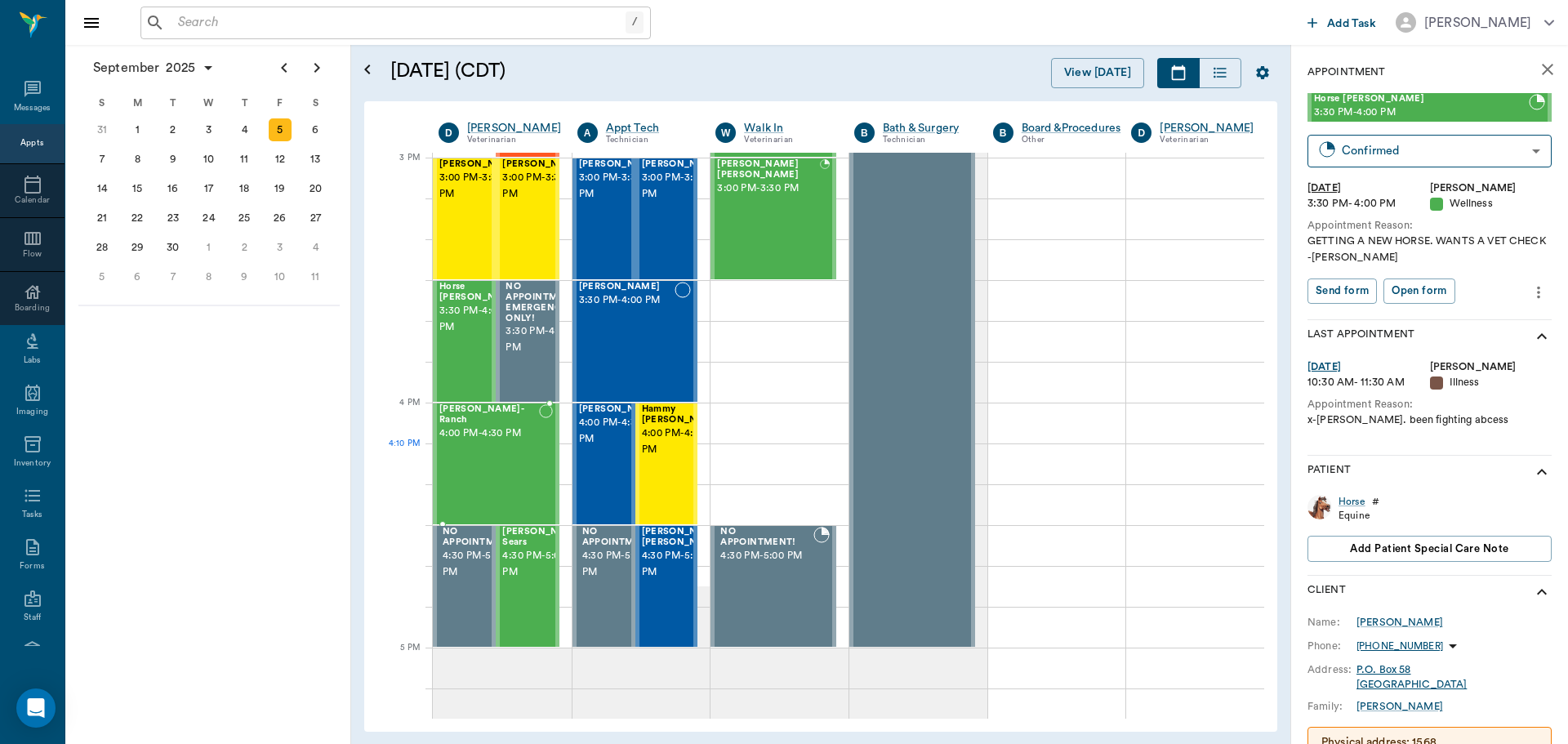
click at [497, 448] on div "[PERSON_NAME]- Ranch 4:00 PM - 4:30 PM" at bounding box center [489, 463] width 100 height 119
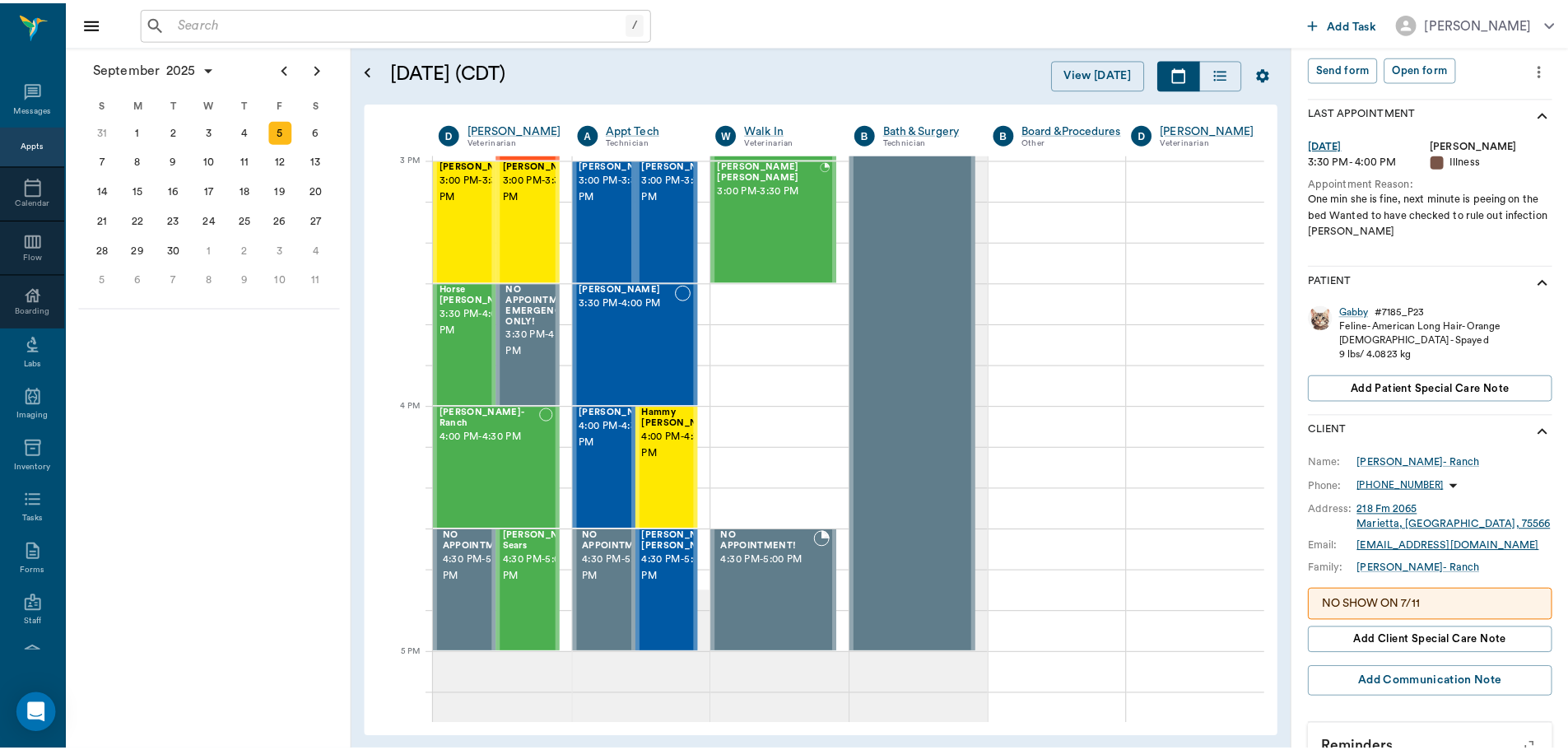
scroll to position [247, 0]
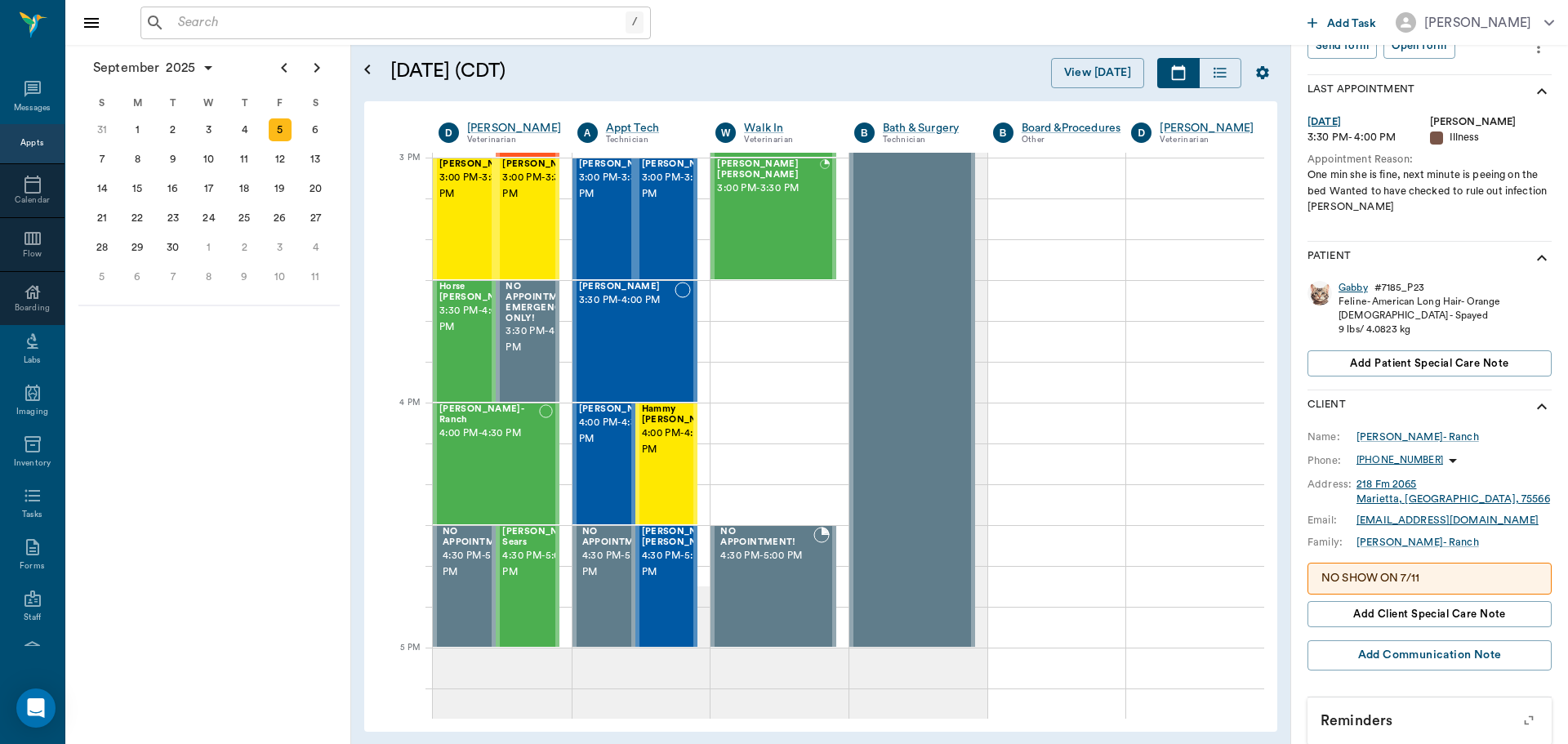
click at [1348, 292] on div "Gabby" at bounding box center [1353, 287] width 30 height 14
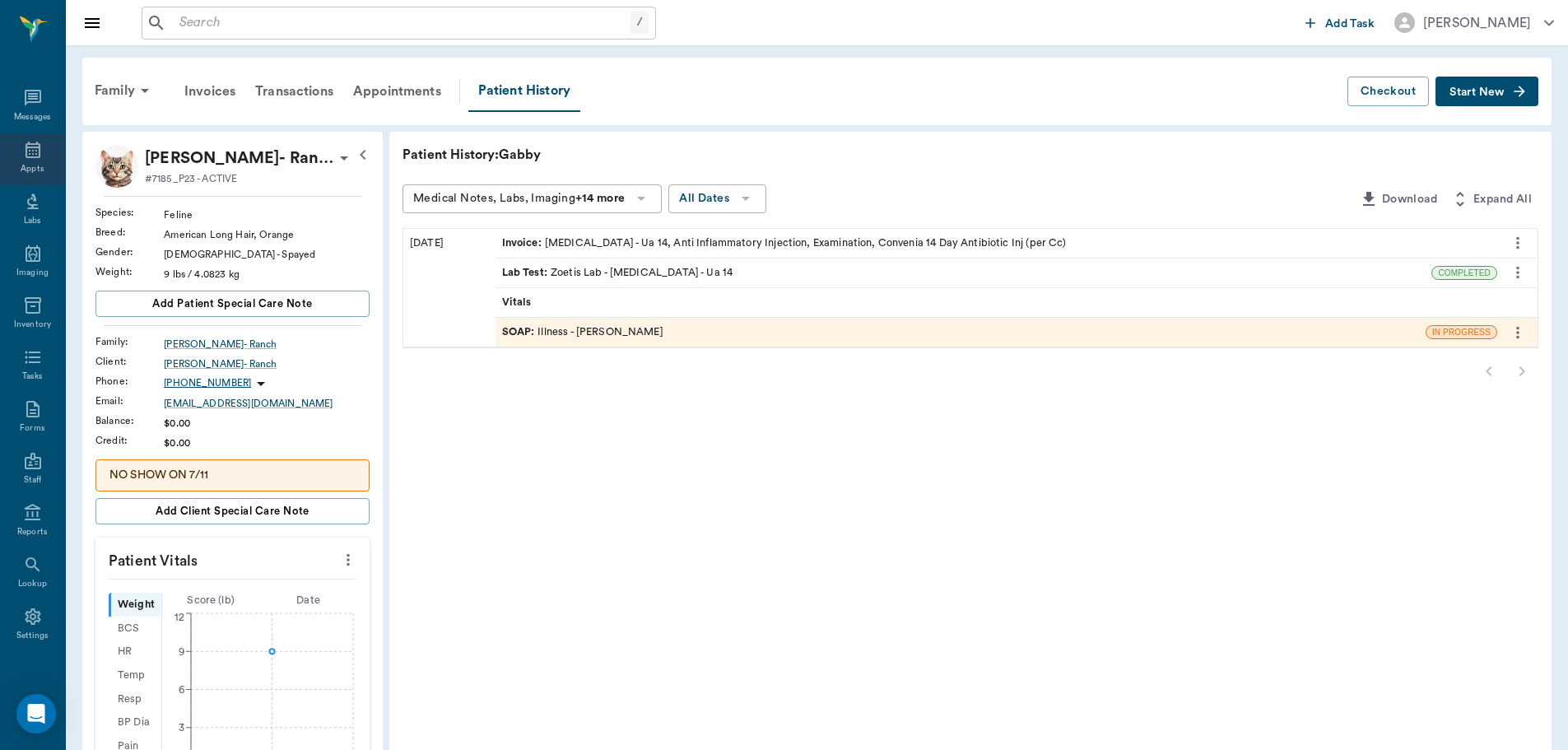
click at [24, 151] on icon at bounding box center [33, 149] width 20 height 20
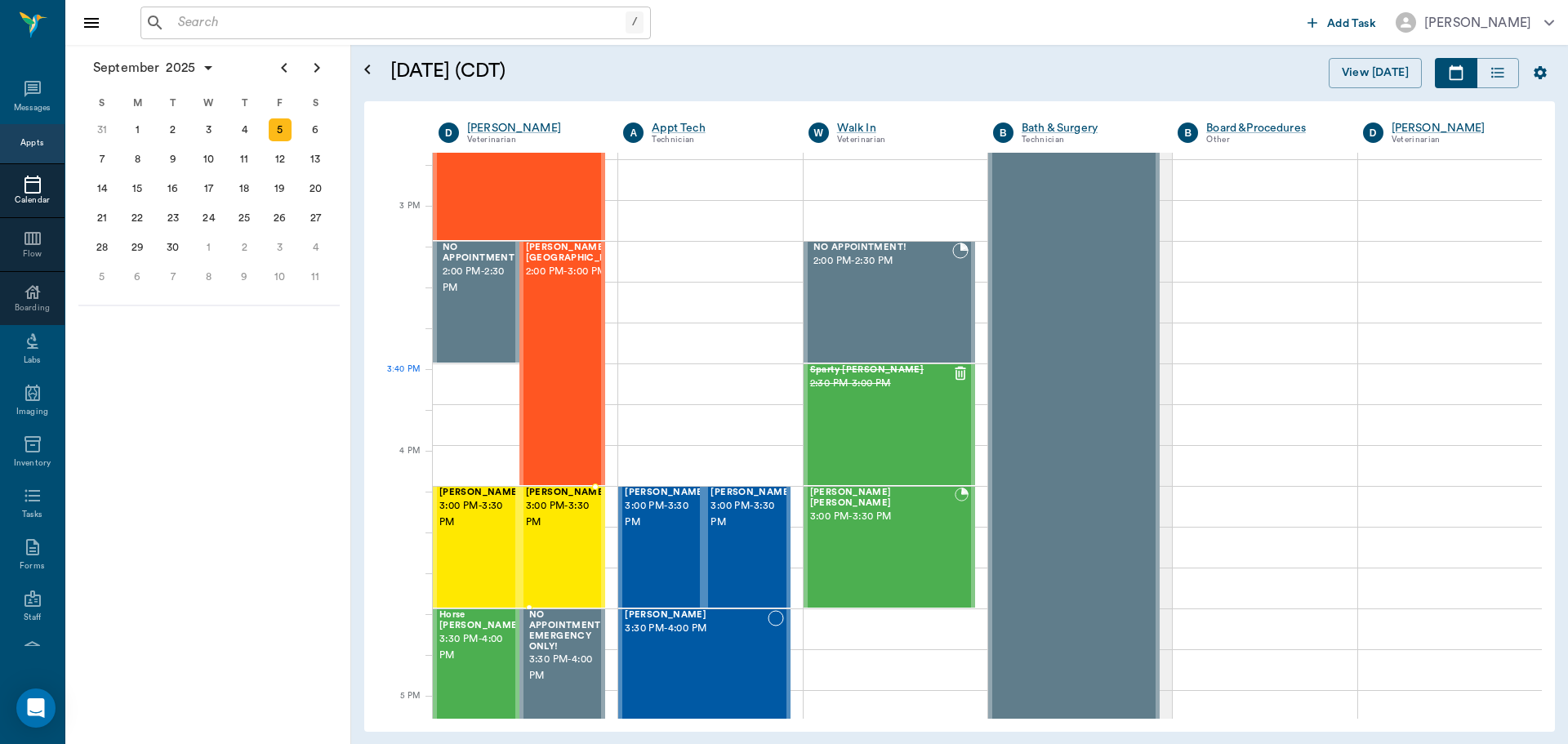
scroll to position [1796, 0]
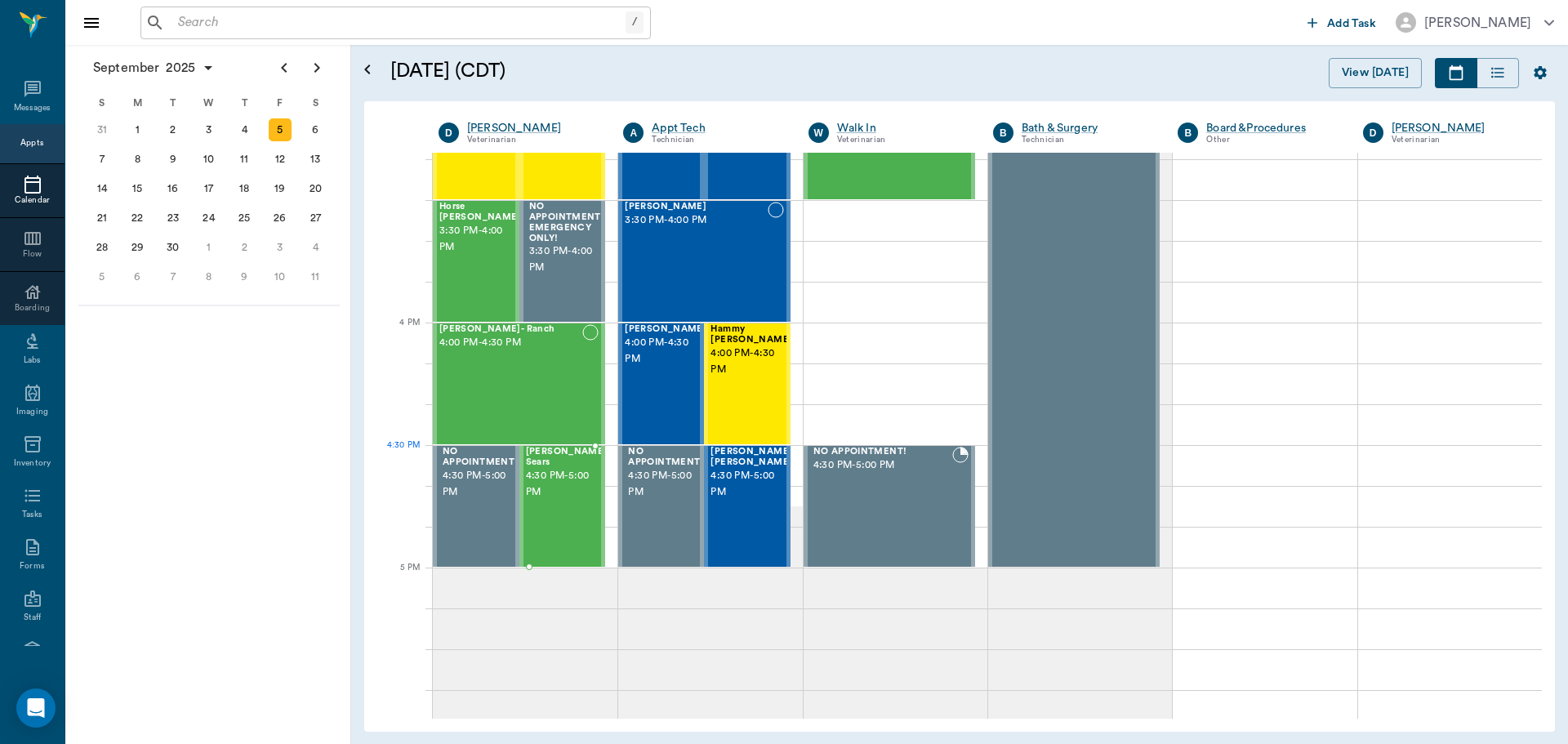
click at [568, 470] on span "4:30 PM - 5:00 PM" at bounding box center [567, 484] width 82 height 33
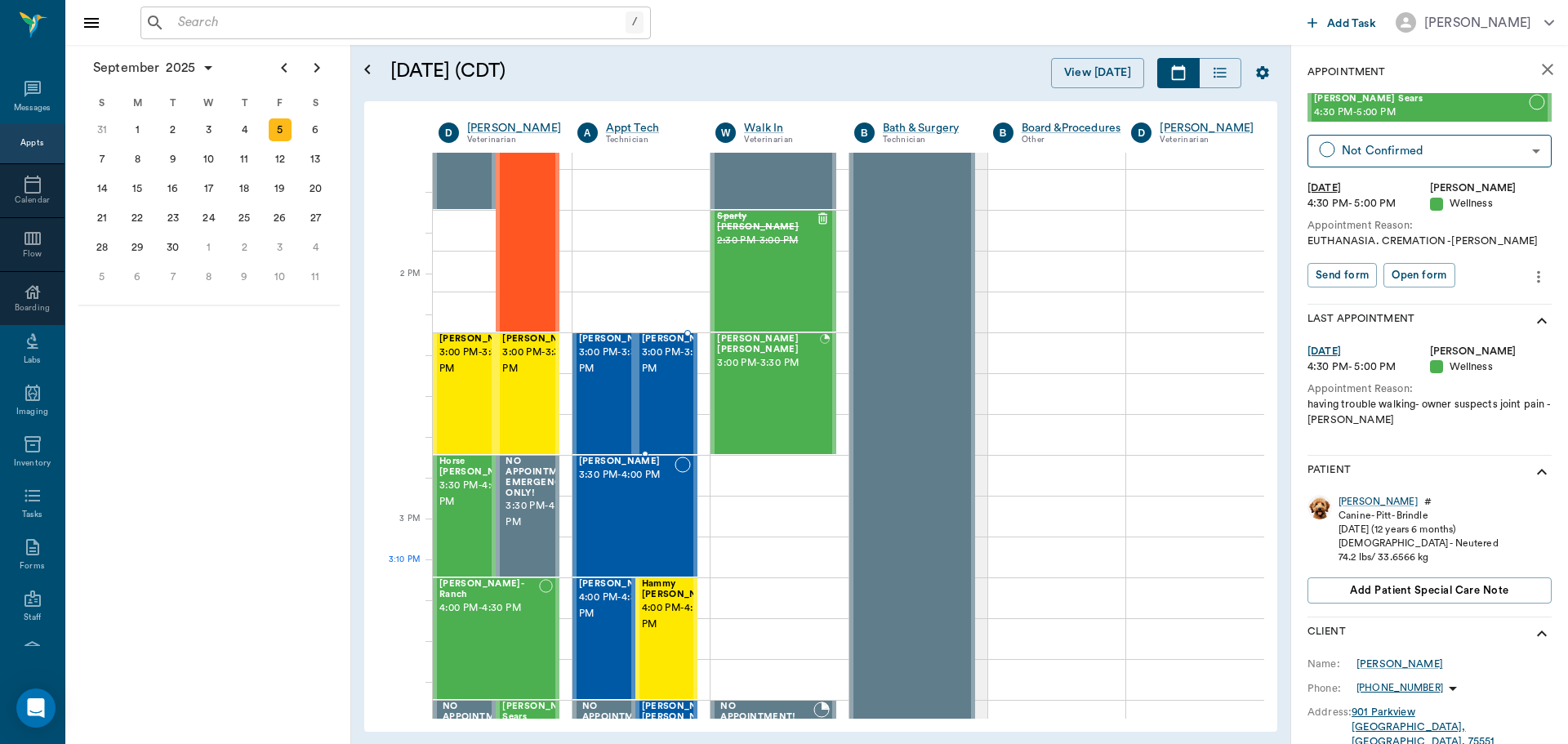
scroll to position [1551, 0]
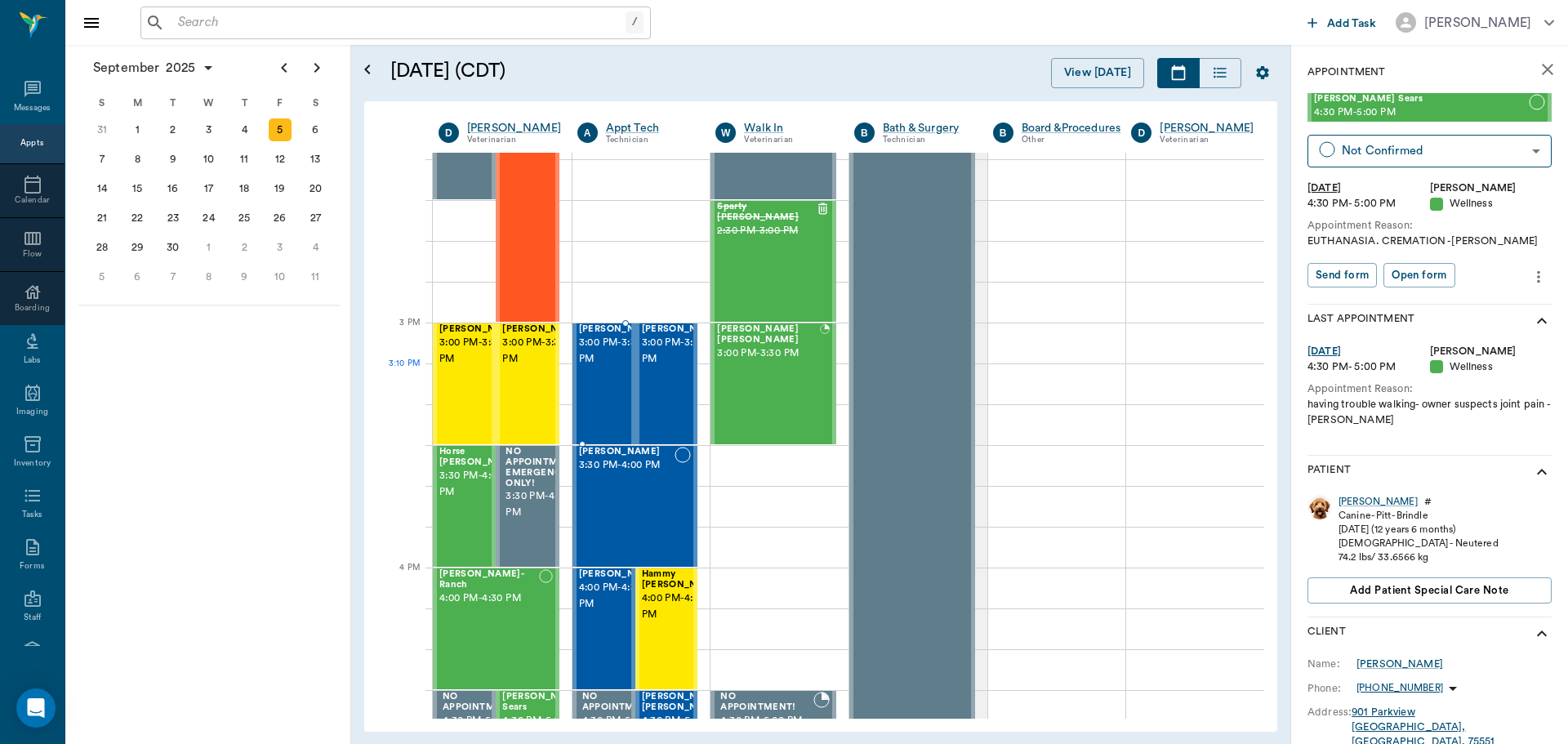
click at [605, 395] on div "[PERSON_NAME] 3:00 PM - 3:30 PM" at bounding box center [620, 384] width 82 height 119
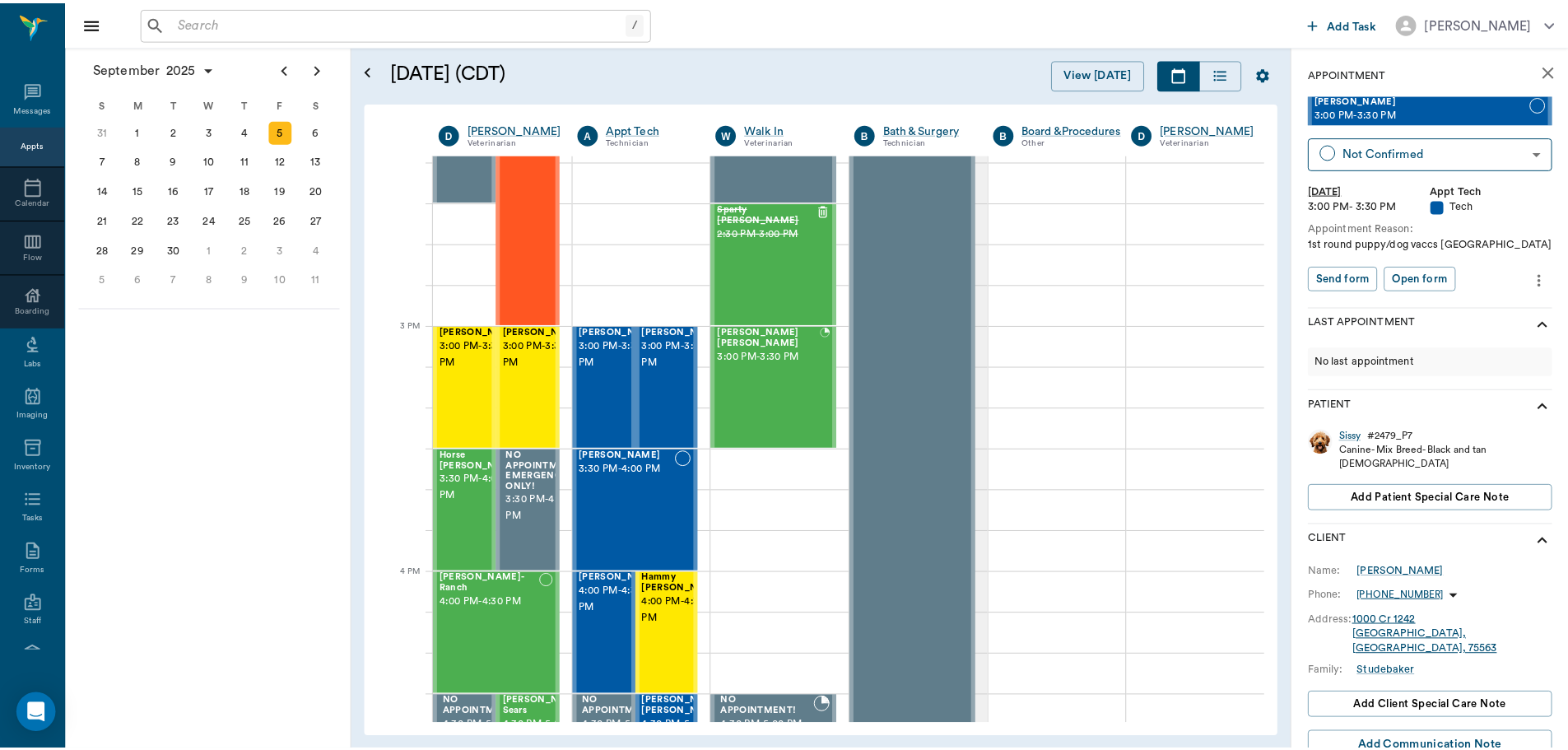
scroll to position [88, 0]
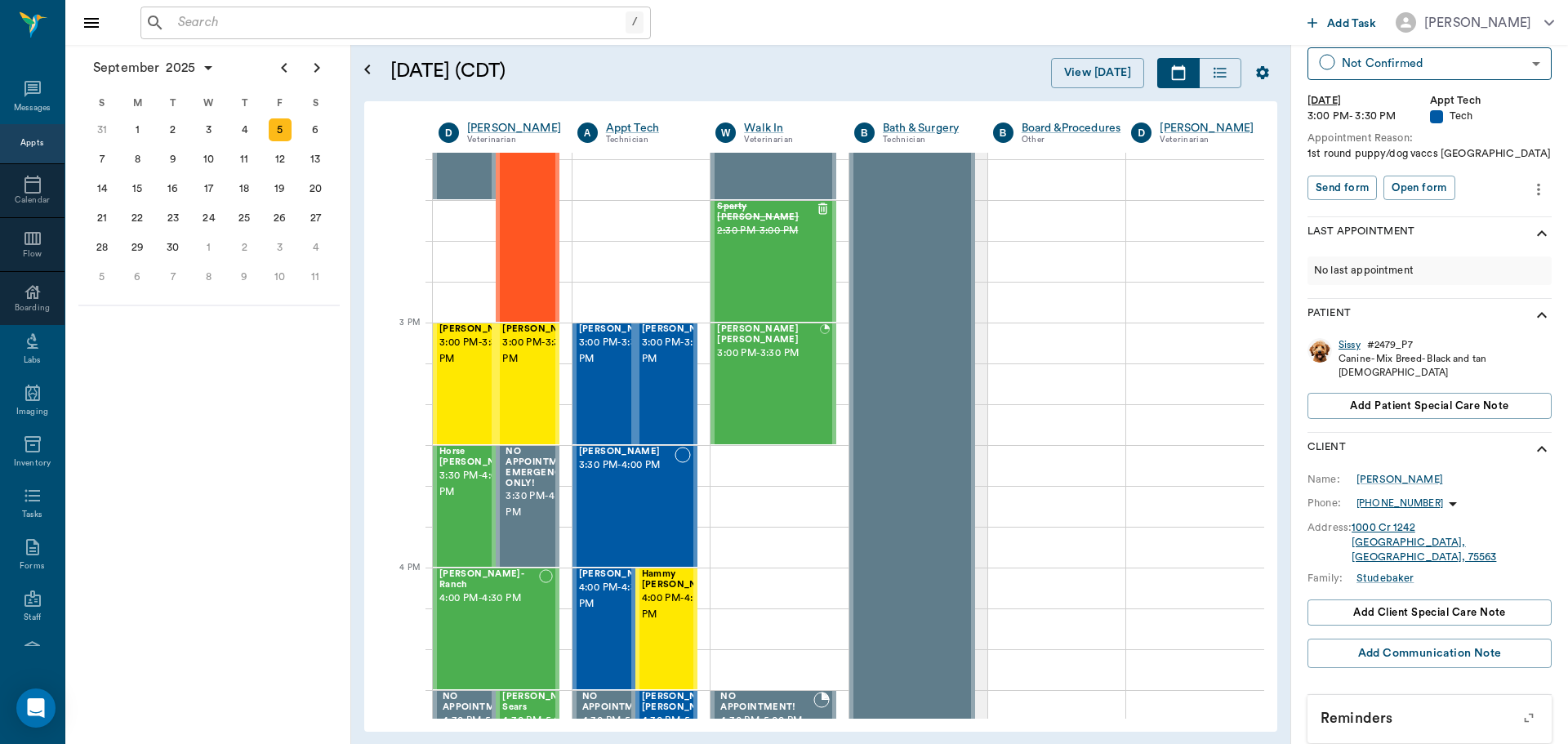
click at [1341, 347] on div "Sissy" at bounding box center [1350, 344] width 22 height 14
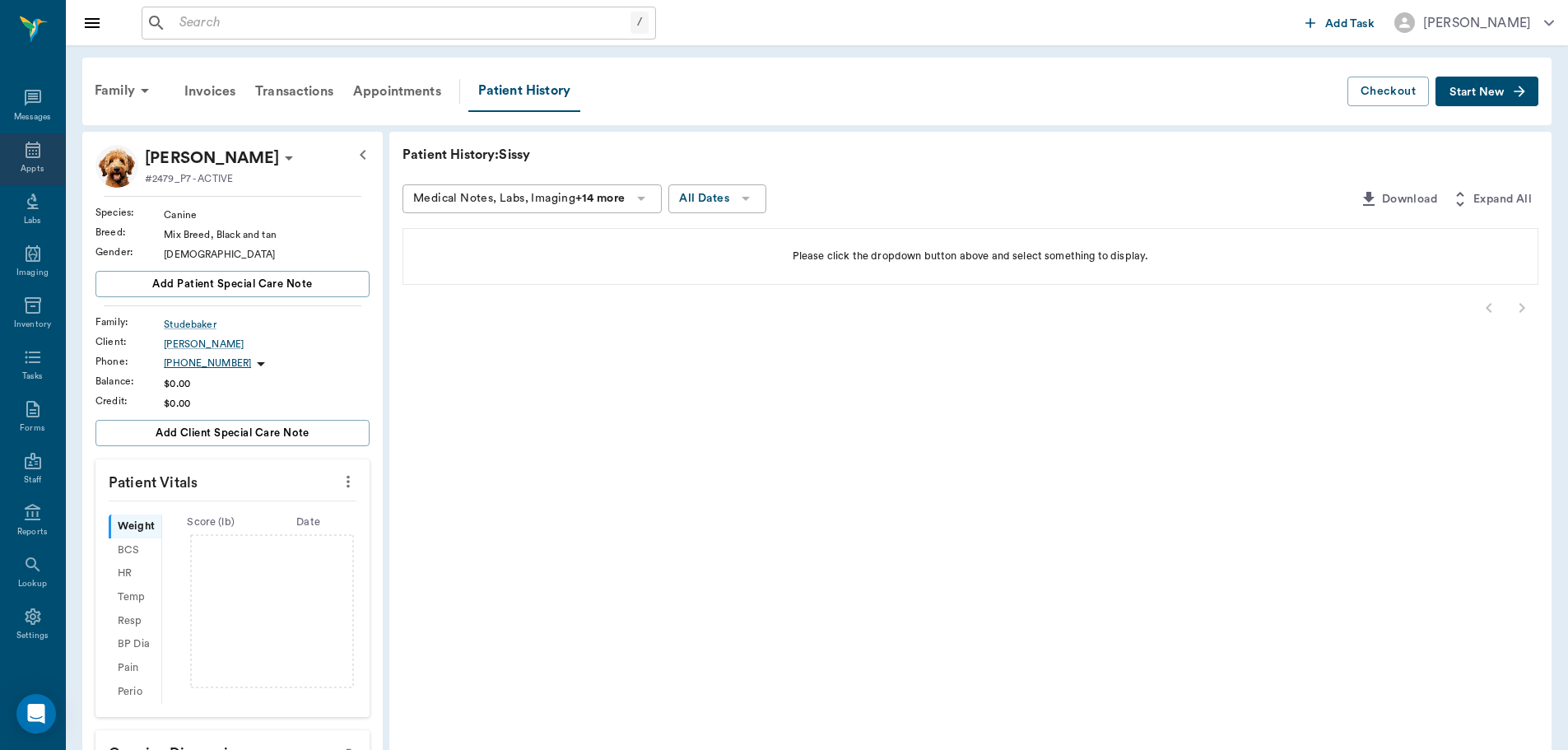
click at [25, 151] on icon at bounding box center [33, 149] width 20 height 20
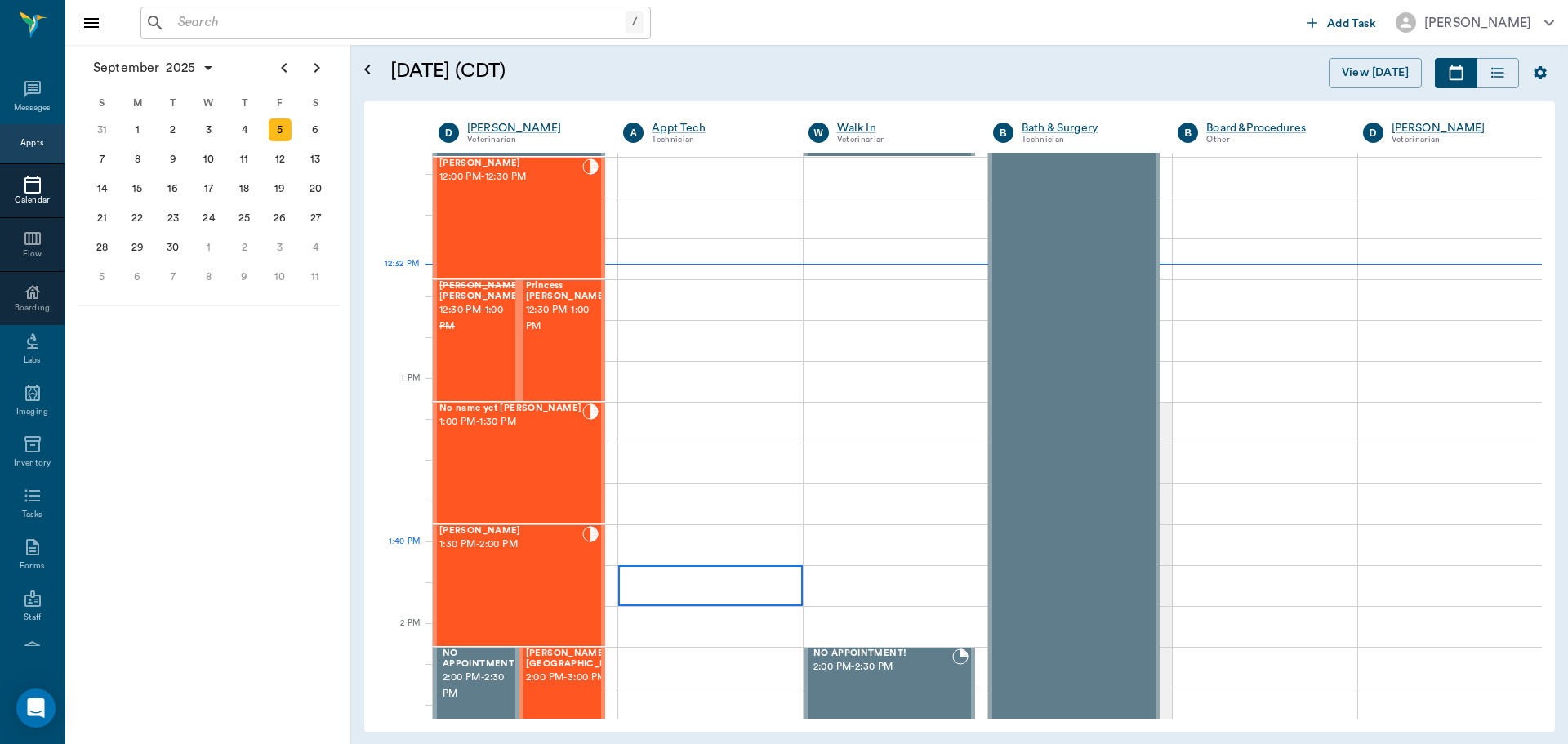
scroll to position [1390, 0]
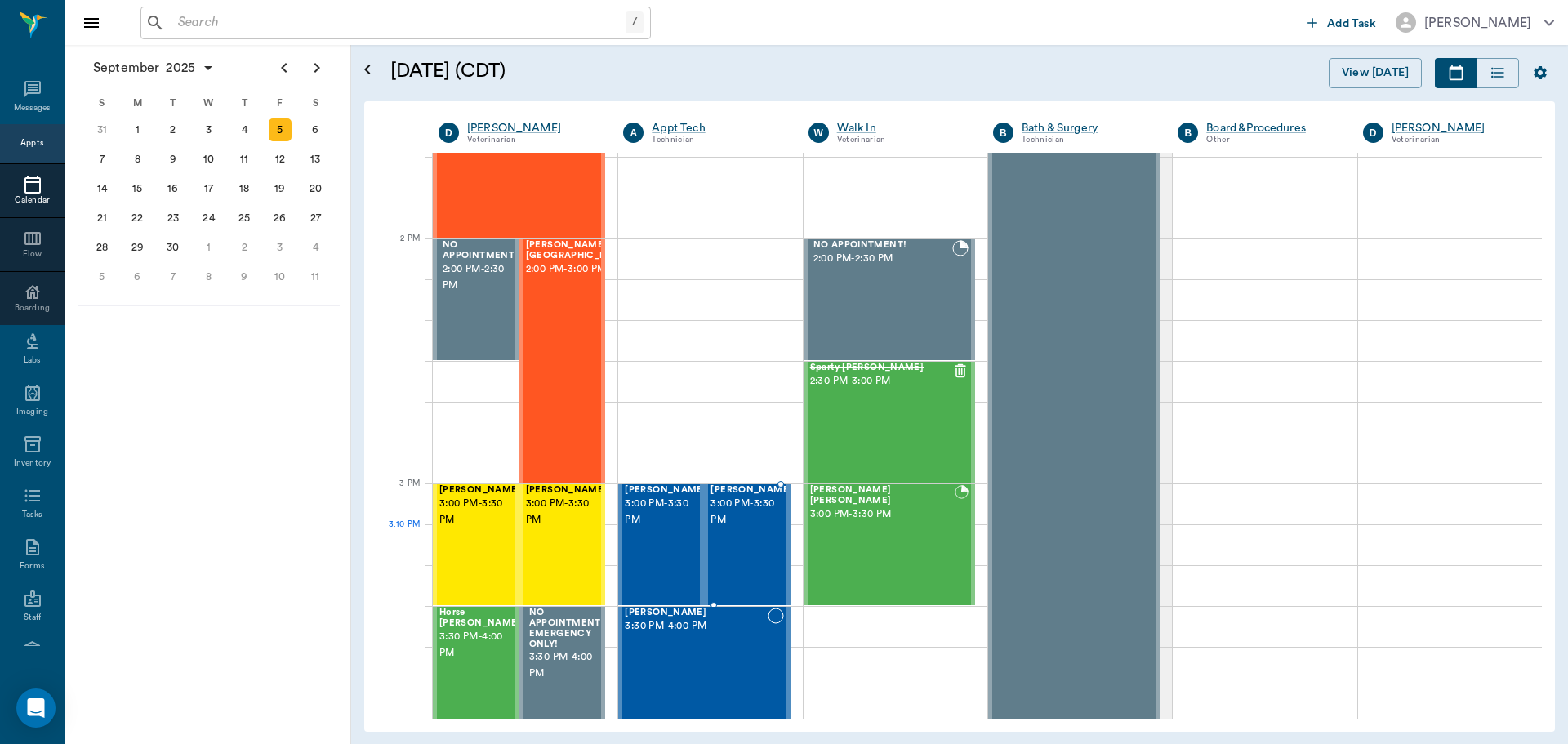
click at [736, 542] on div "[PERSON_NAME] 3:00 PM - 3:30 PM" at bounding box center [752, 544] width 82 height 119
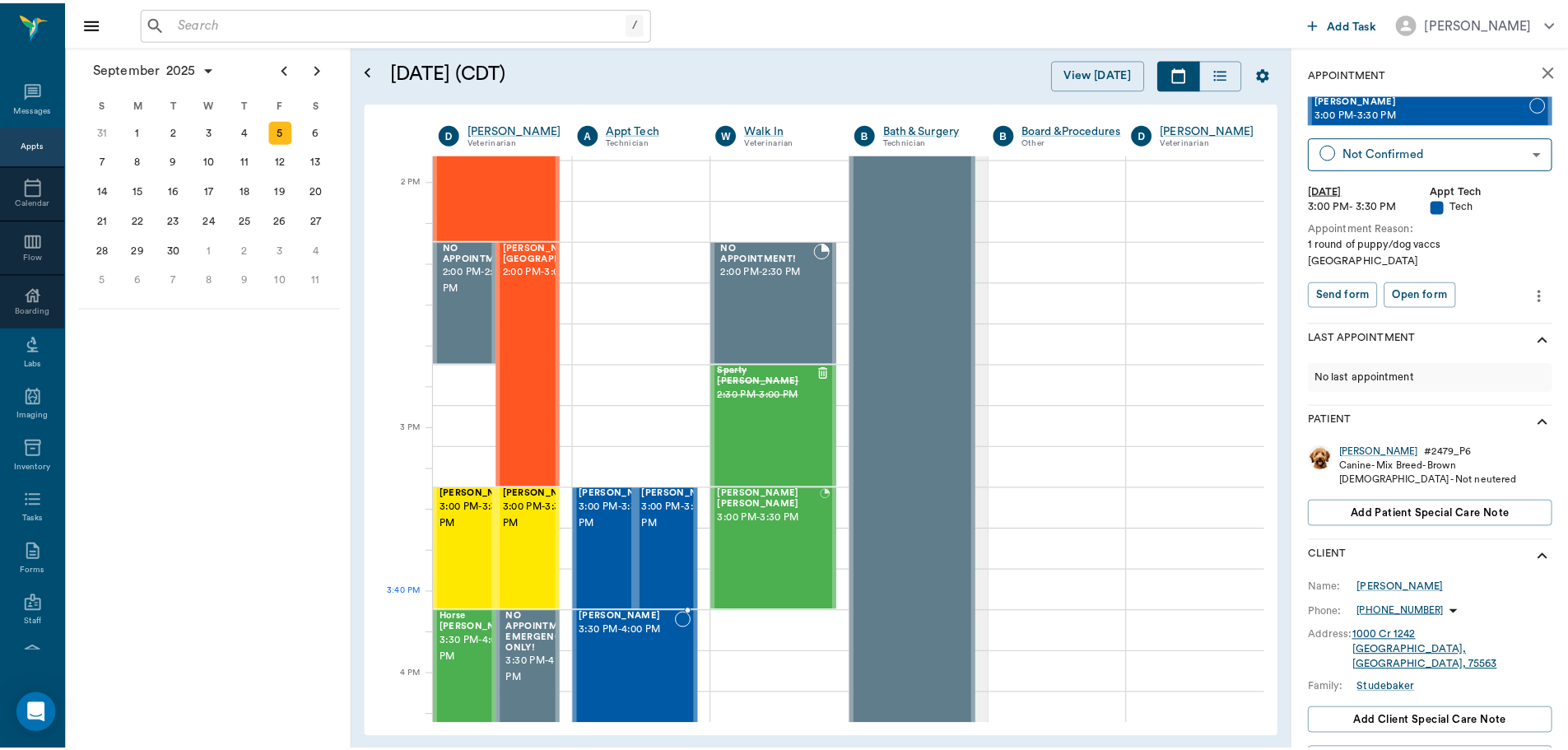
scroll to position [1566, 0]
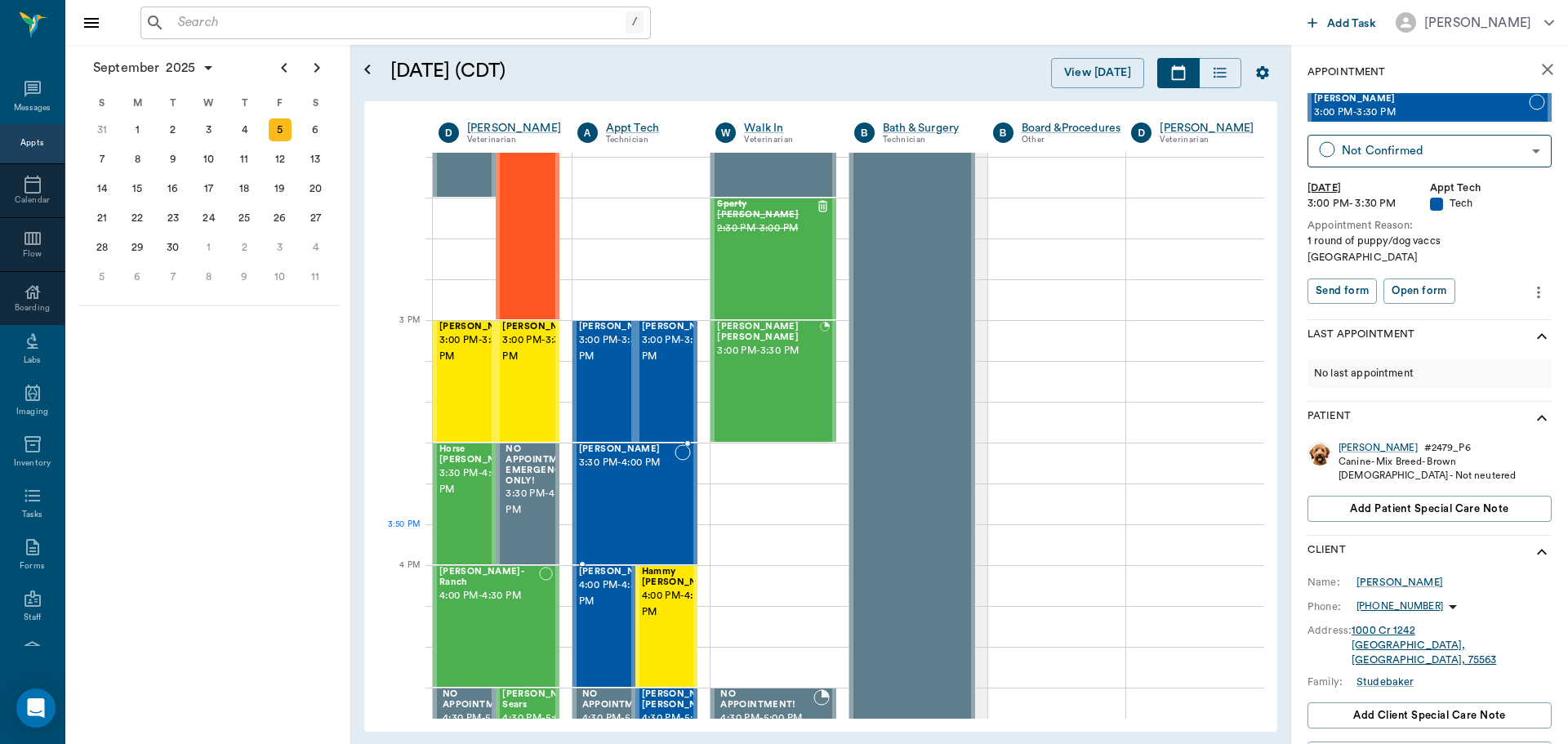
click at [623, 528] on div "[PERSON_NAME] 3:30 PM - 4:00 PM" at bounding box center [627, 503] width 96 height 119
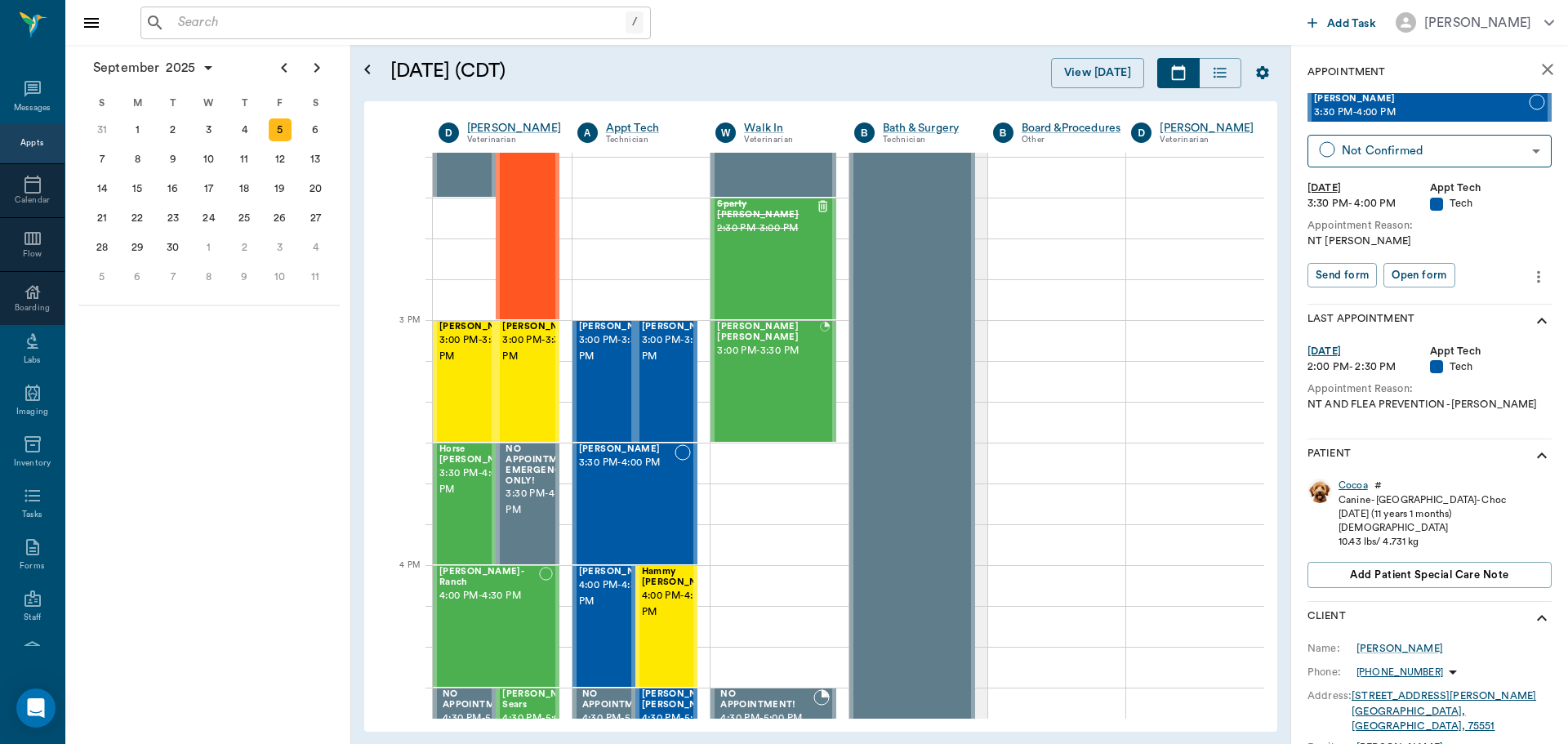
click at [1353, 489] on div "Cocoa" at bounding box center [1353, 485] width 30 height 14
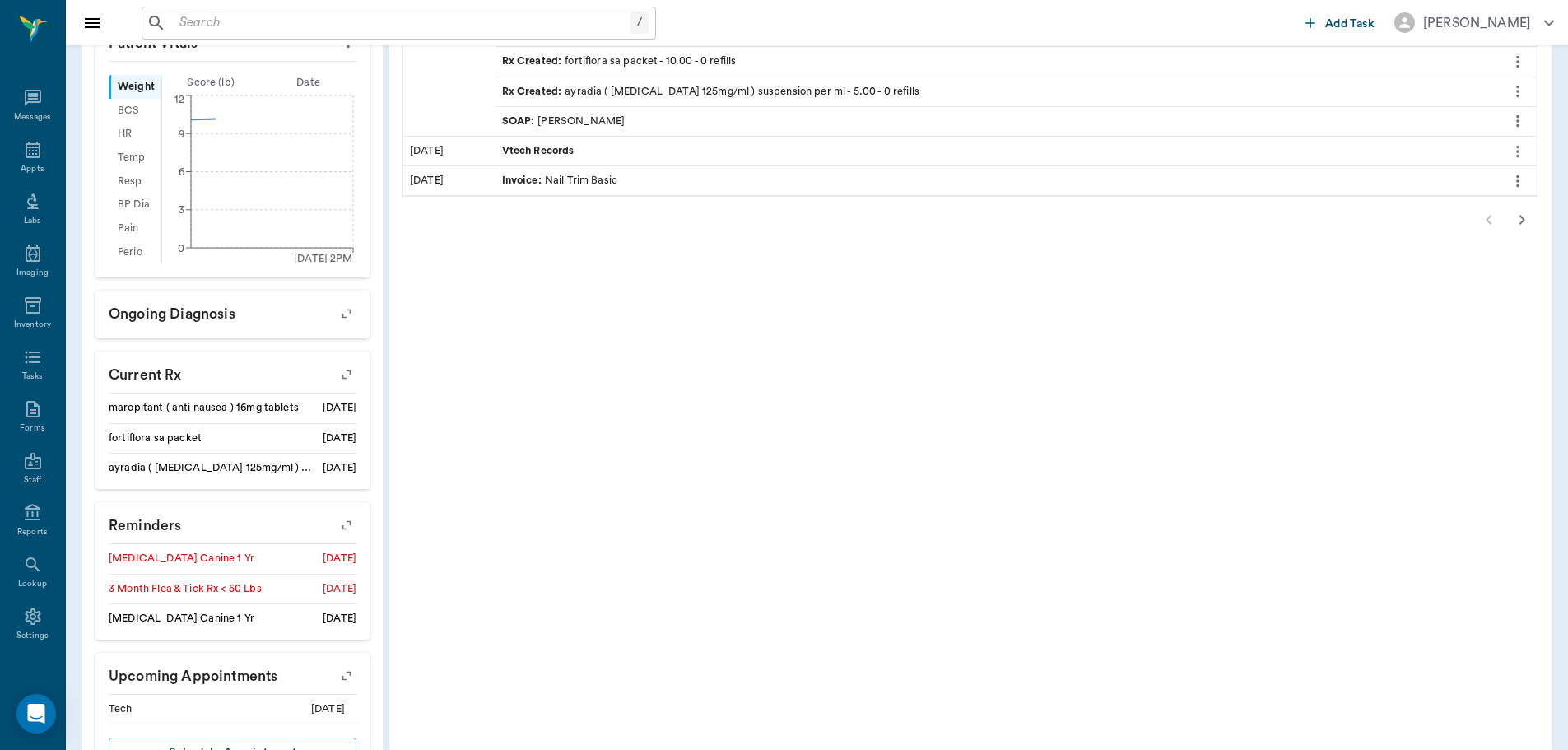
scroll to position [493, 0]
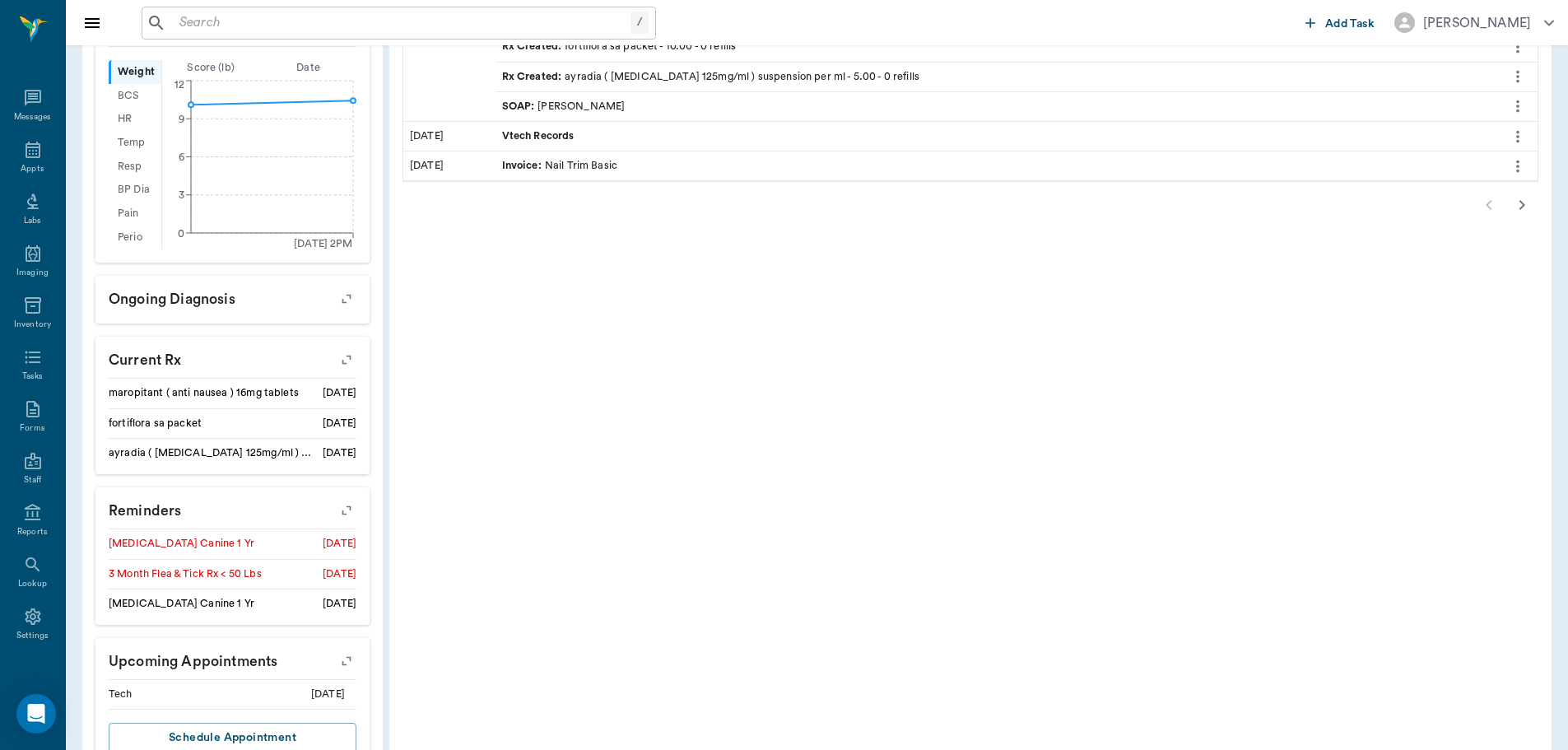
click at [340, 512] on icon "button" at bounding box center [346, 510] width 24 height 23
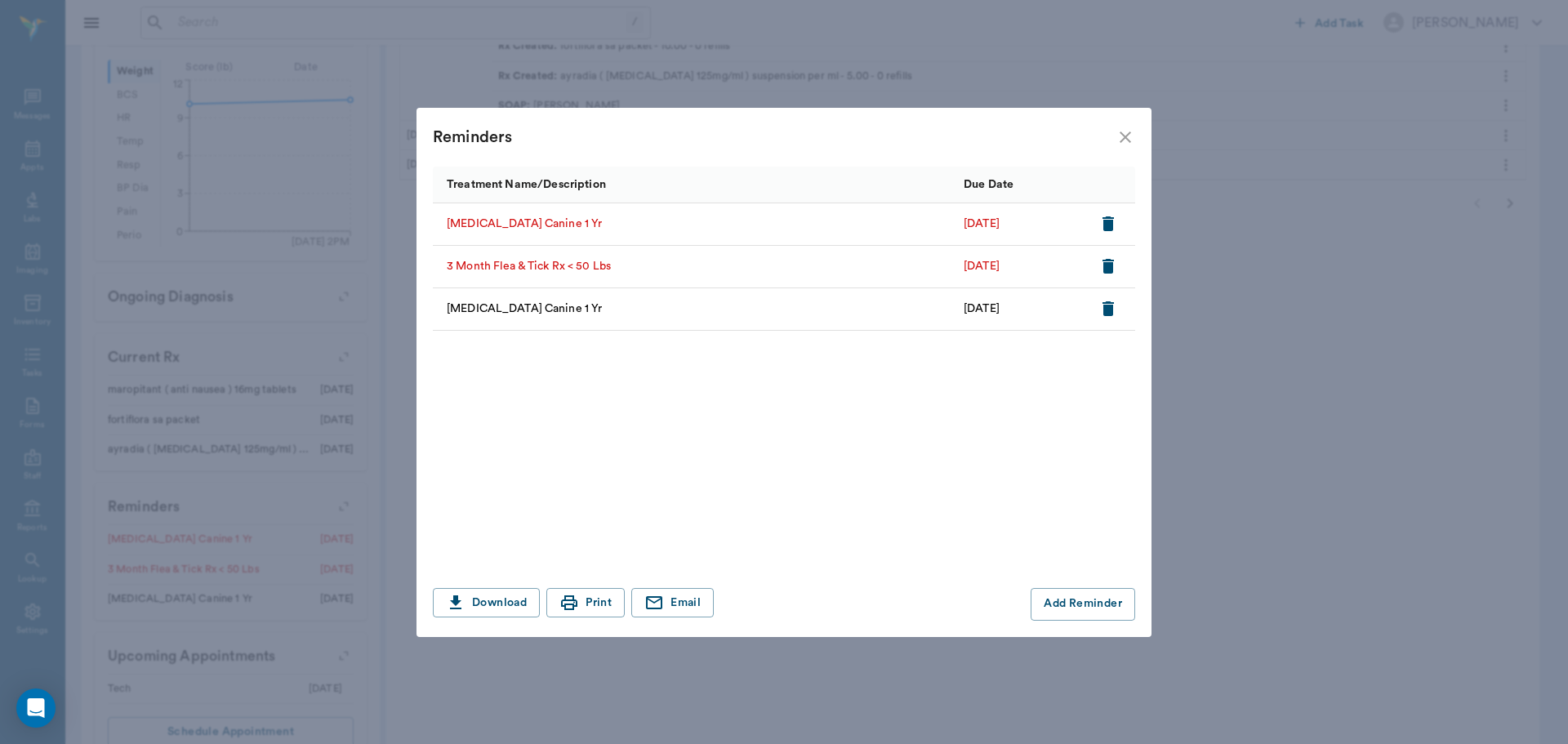
click at [1110, 225] on icon "button" at bounding box center [1108, 224] width 11 height 15
click at [1125, 136] on icon "close" at bounding box center [1125, 137] width 11 height 11
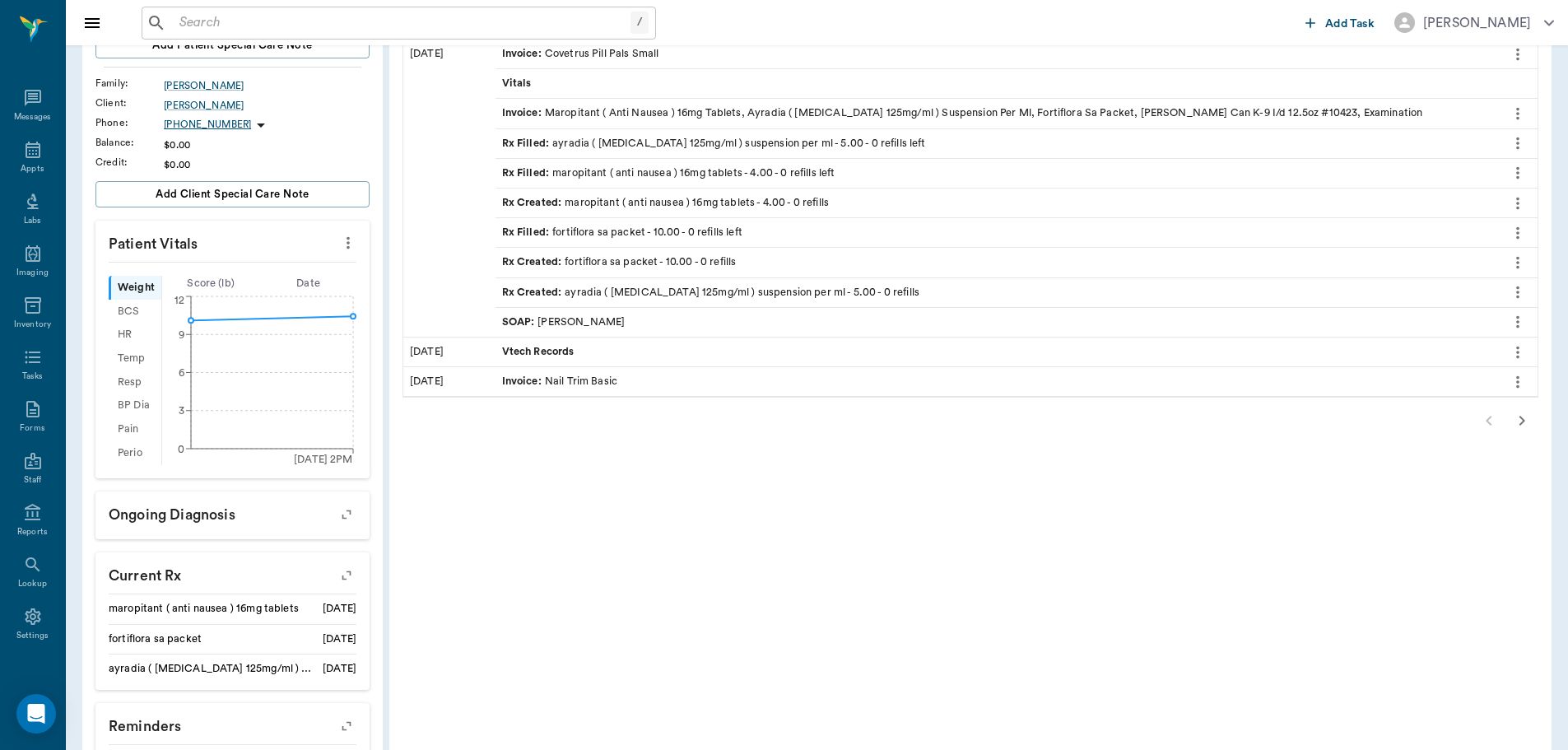
scroll to position [412, 0]
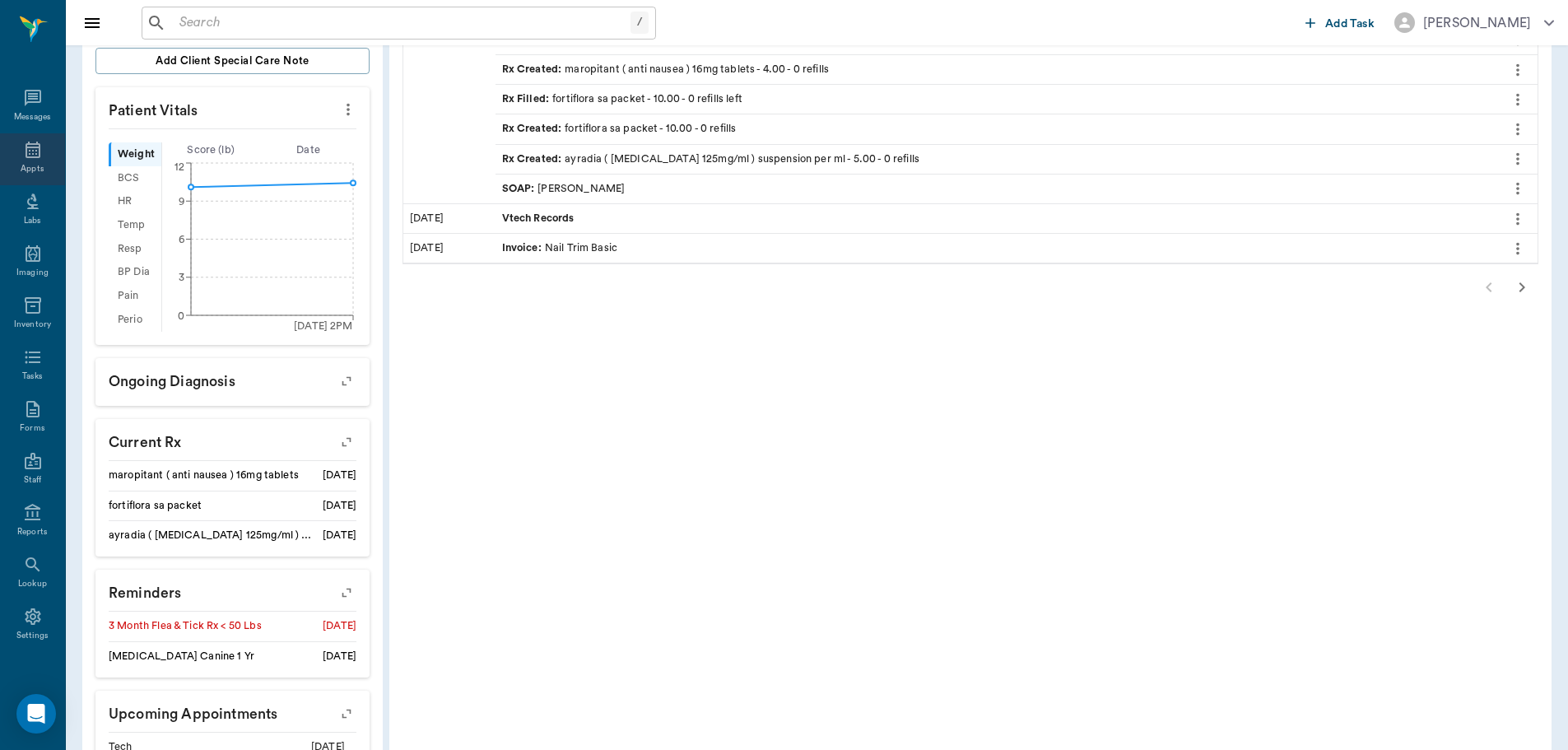
click at [25, 154] on icon at bounding box center [33, 150] width 15 height 17
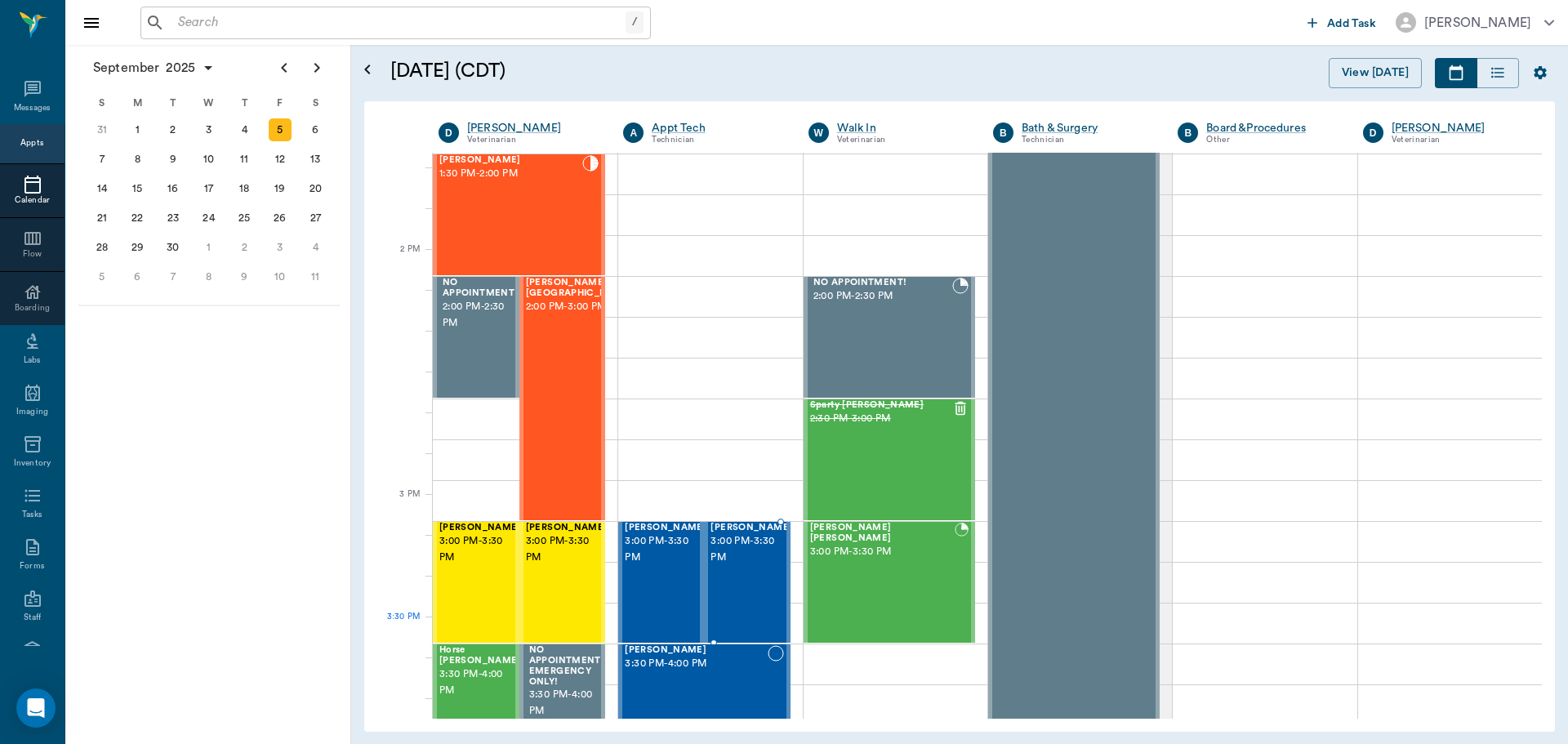
scroll to position [1391, 0]
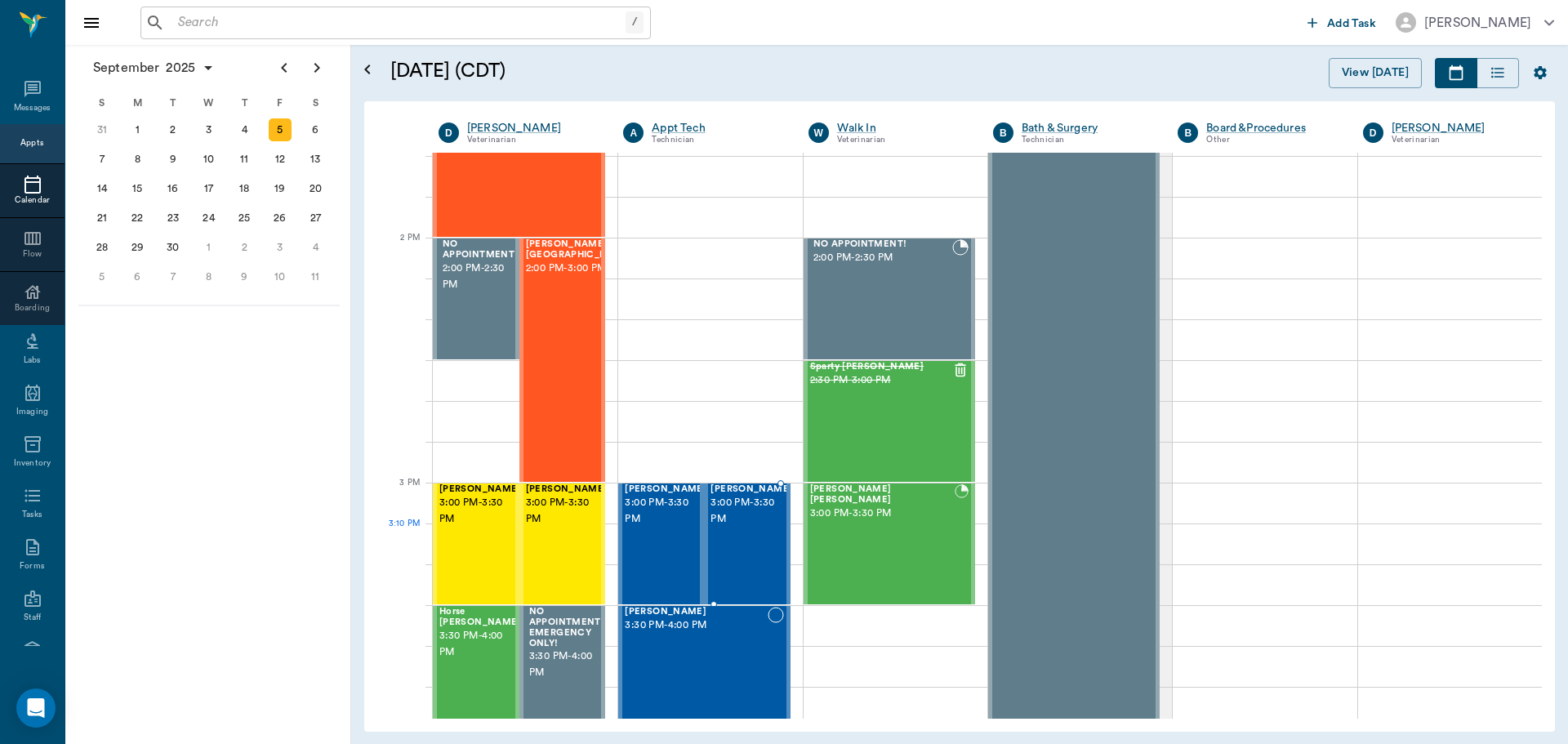
click at [743, 554] on div "[PERSON_NAME] 3:00 PM - 3:30 PM" at bounding box center [752, 544] width 82 height 119
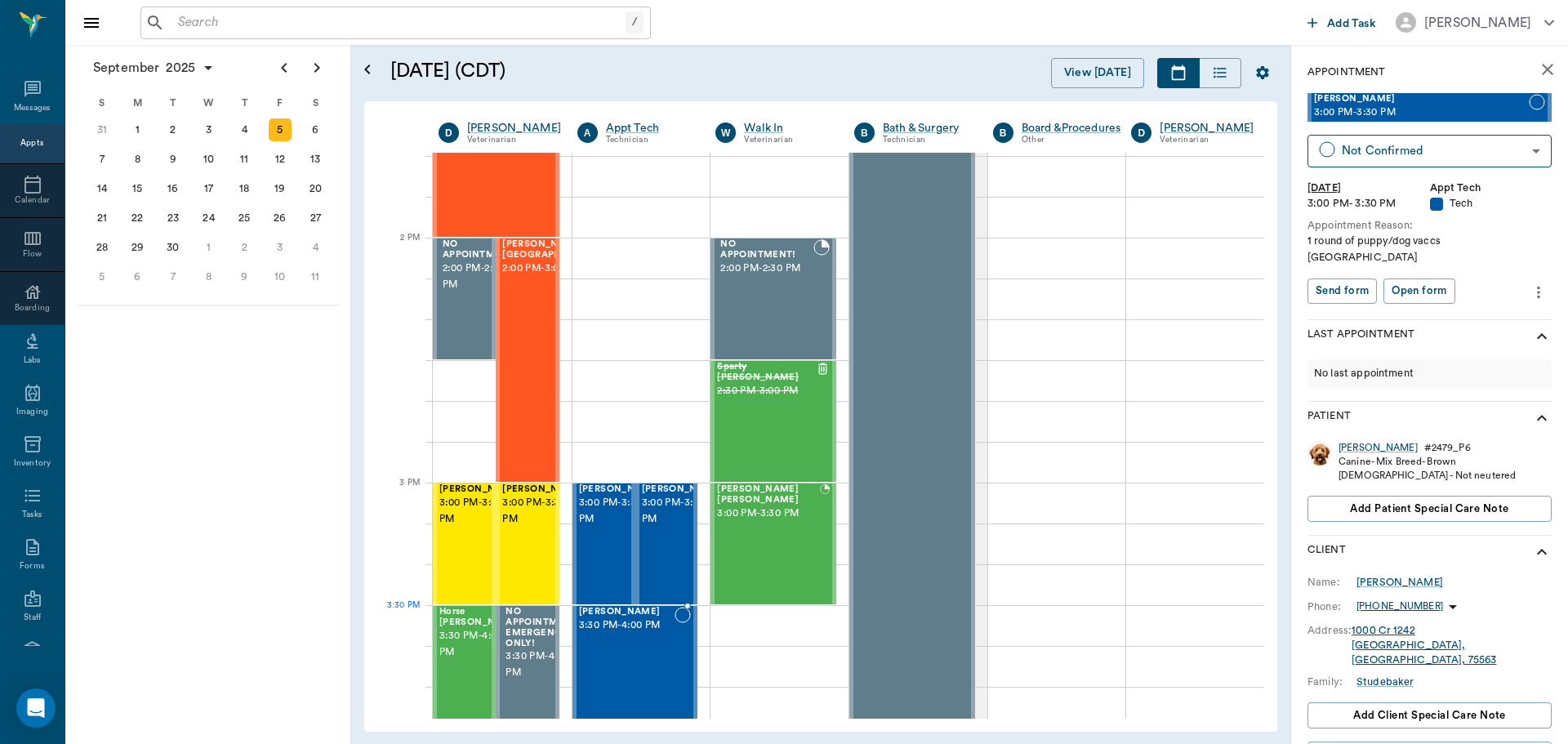
click at [646, 633] on div "[PERSON_NAME] 3:30 PM - 4:00 PM" at bounding box center [627, 667] width 96 height 119
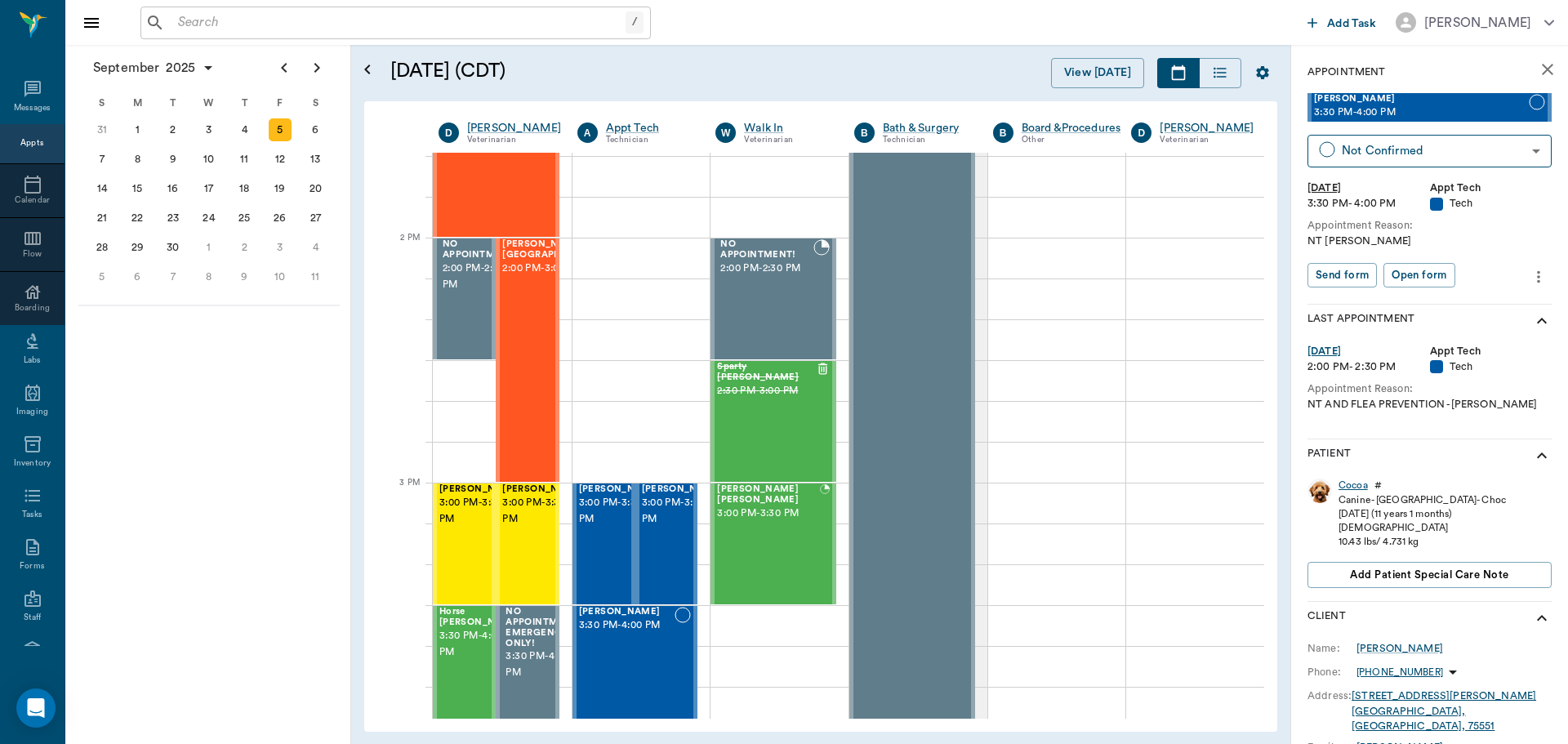
click at [1353, 488] on div "Cocoa" at bounding box center [1353, 485] width 30 height 14
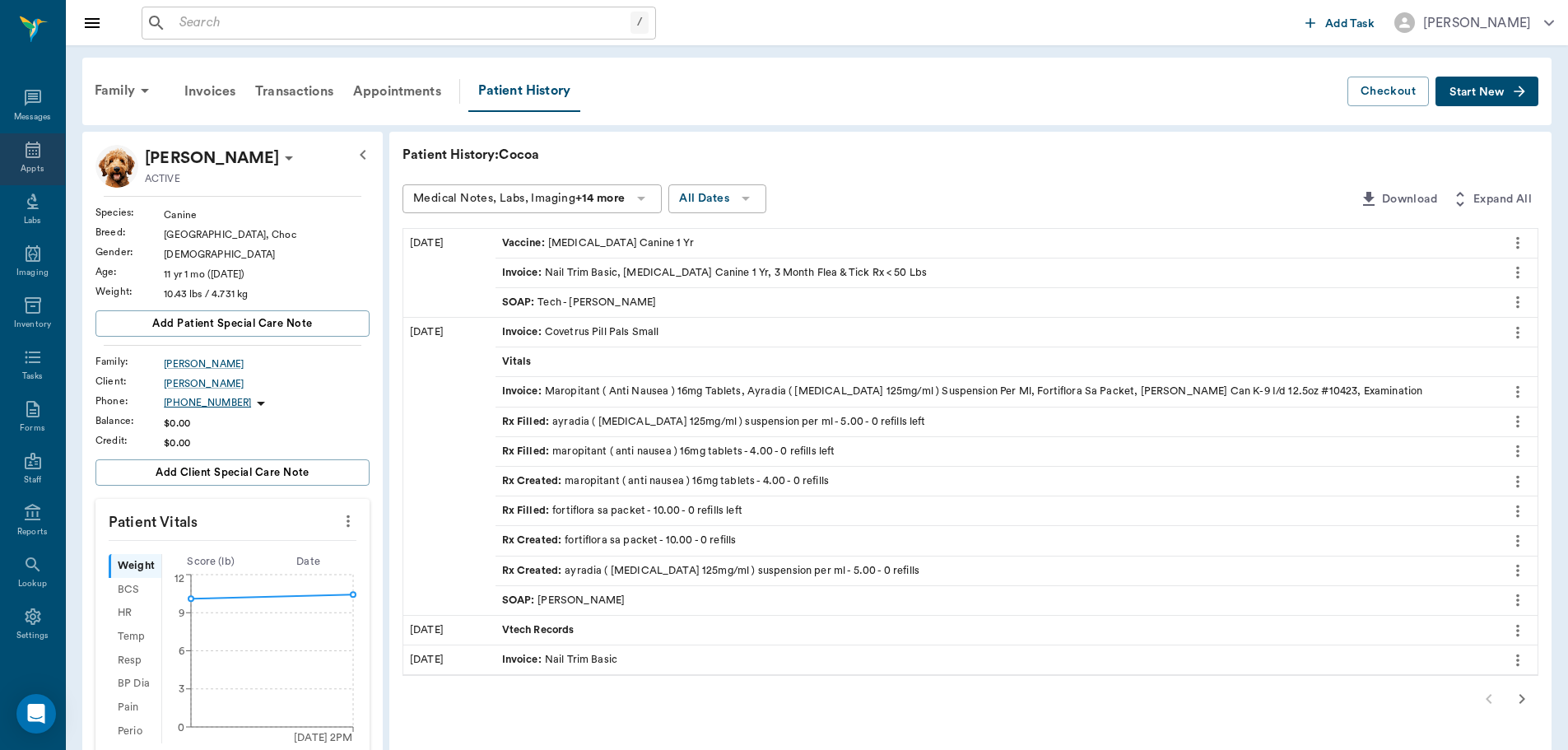
click at [29, 148] on icon at bounding box center [33, 149] width 20 height 20
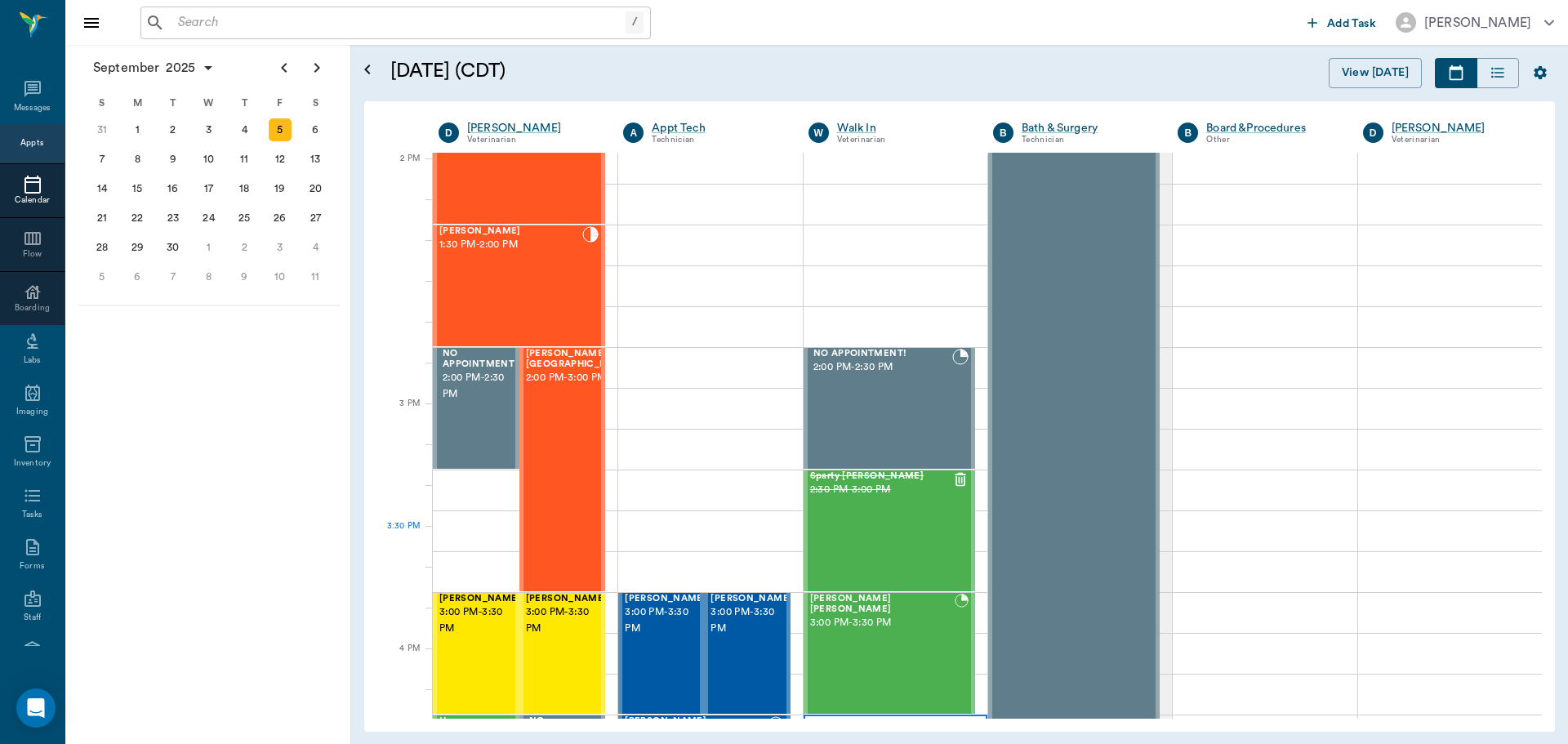
scroll to position [1470, 0]
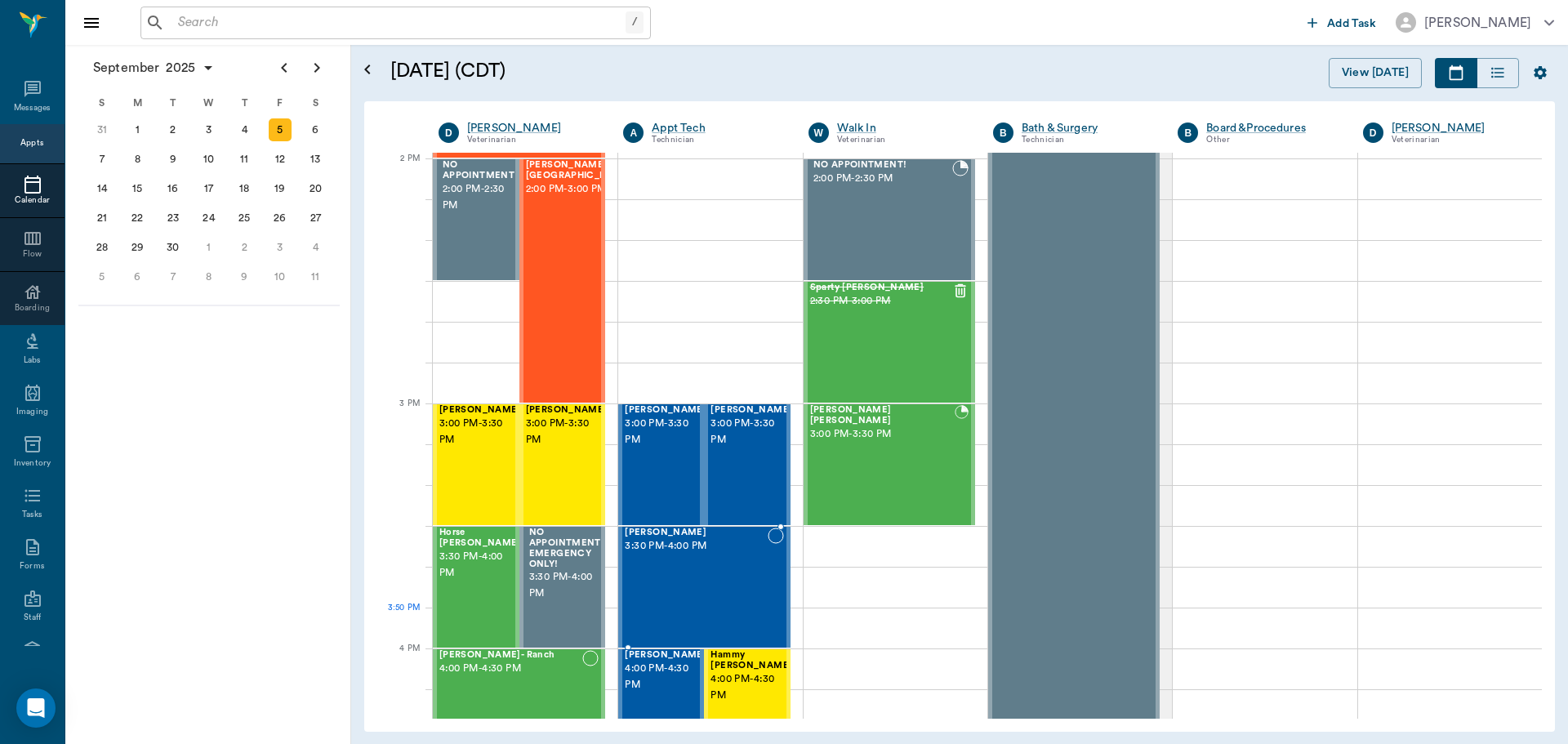
click at [701, 609] on div "[PERSON_NAME] 3:30 PM - 4:00 PM" at bounding box center [696, 587] width 142 height 119
